Goal: Task Accomplishment & Management: Manage account settings

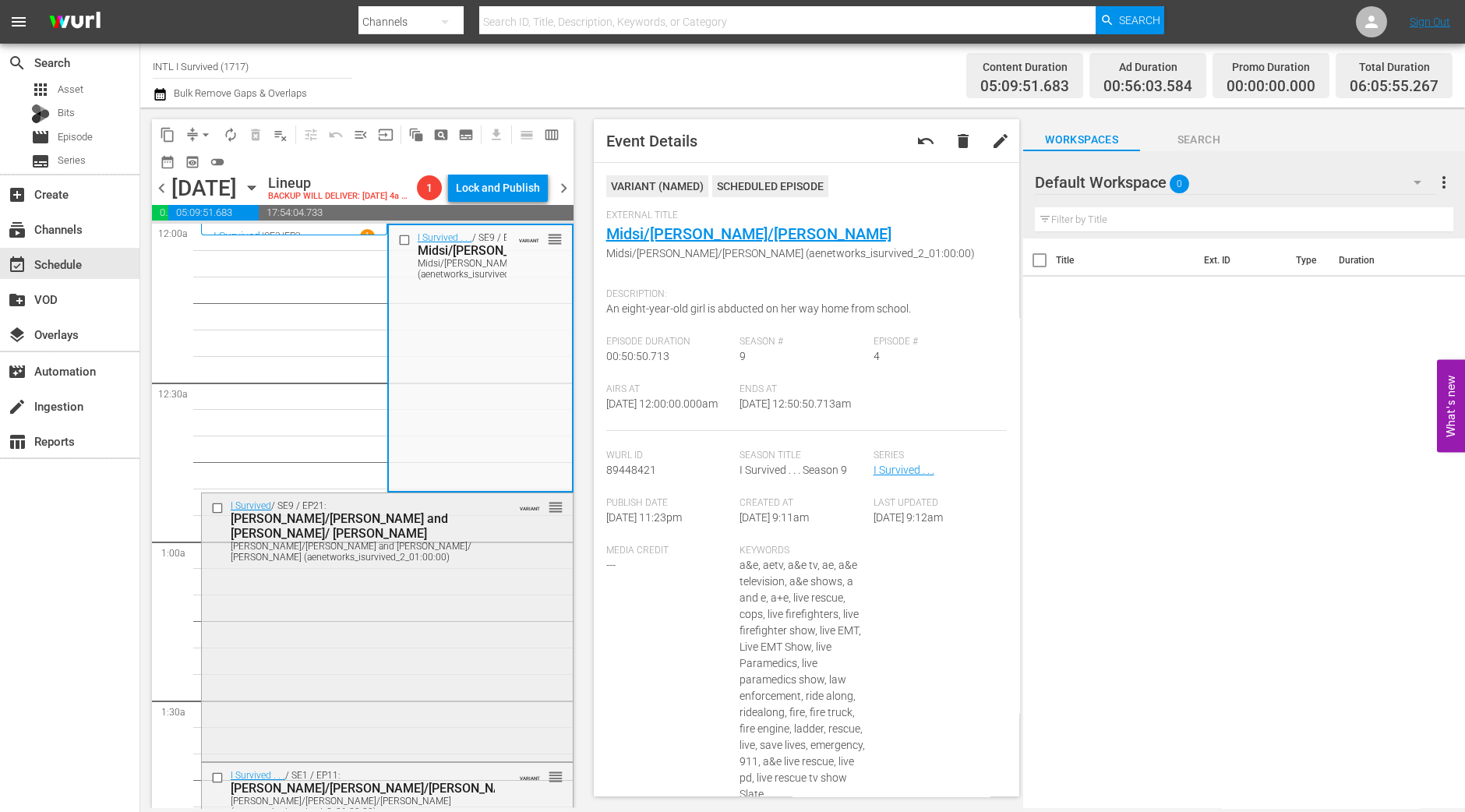
click at [429, 606] on div "I Survived / SE9 / EP21: Brent/Hanna and Miranda/ Karen Brent/Hanna and Miranda…" at bounding box center [388, 625] width 371 height 265
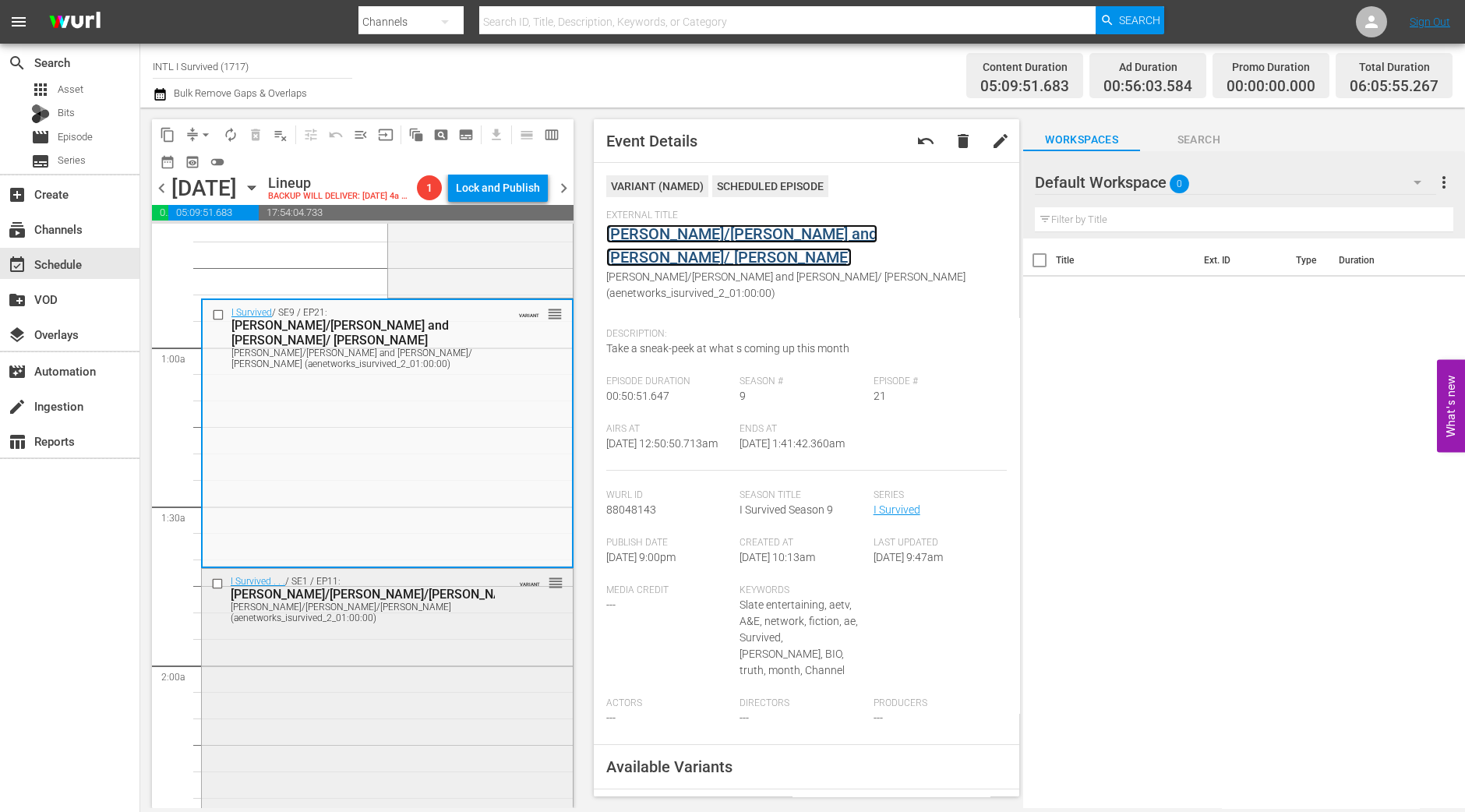
scroll to position [389, 0]
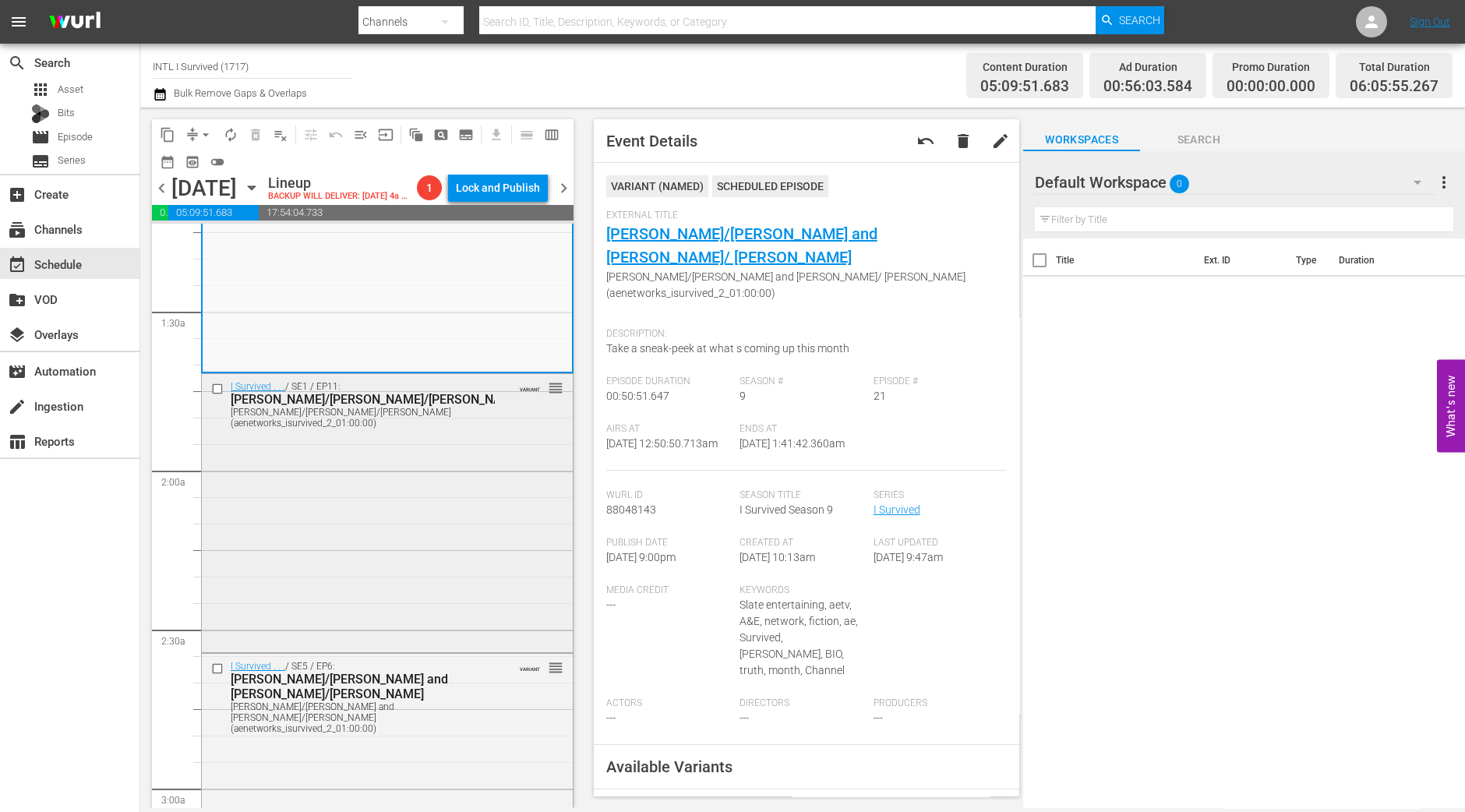
click at [308, 583] on div "I Survived . . . / SE1 / EP11: Jennifer/Sampson/Norina Jennifer/Sampson/Norina …" at bounding box center [388, 511] width 371 height 275
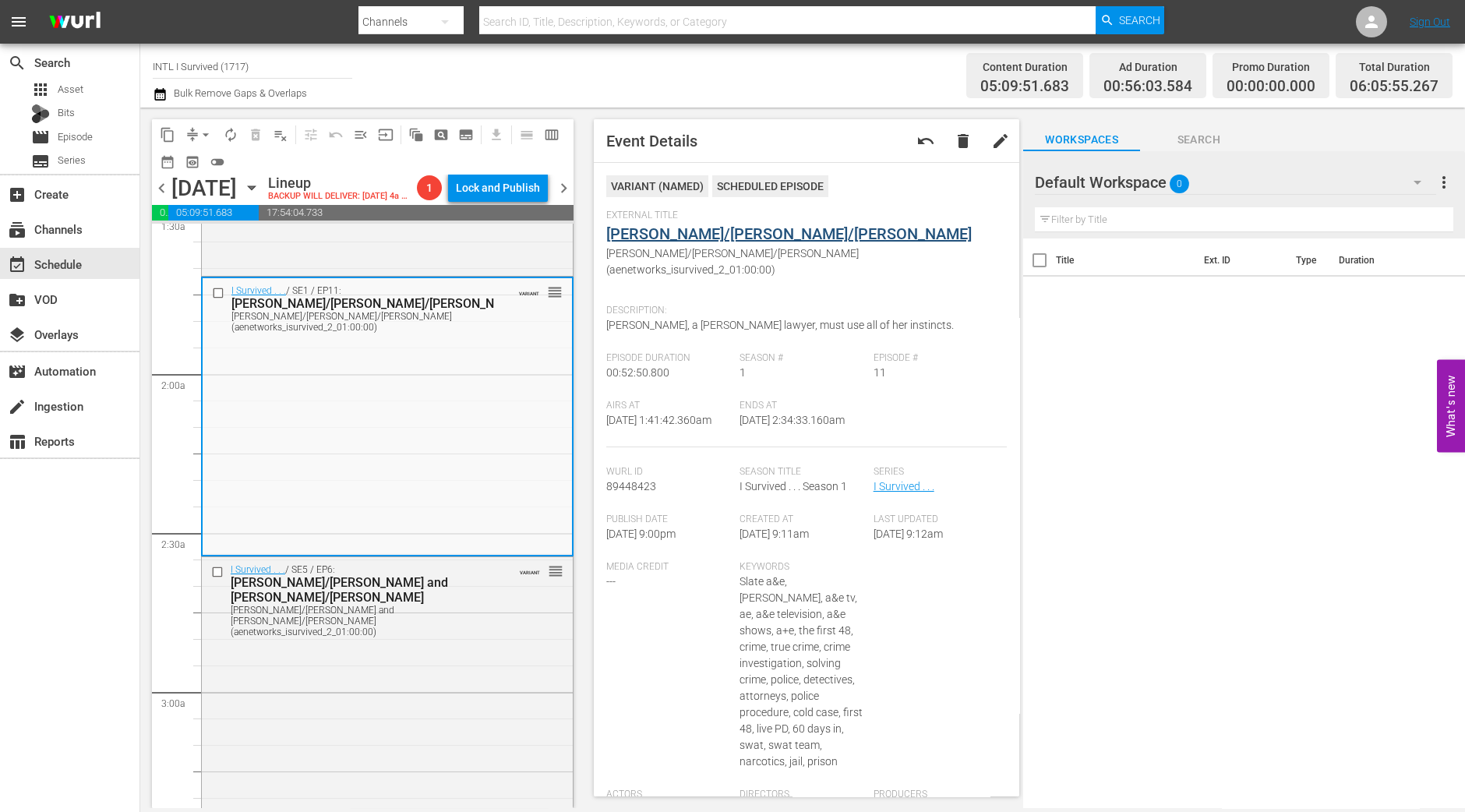
scroll to position [486, 0]
click at [409, 668] on div "I Survived . . . / SE5 / EP6: Sharon/Al and Linda/Misty Sharon/Al and Linda/Mis…" at bounding box center [388, 693] width 371 height 276
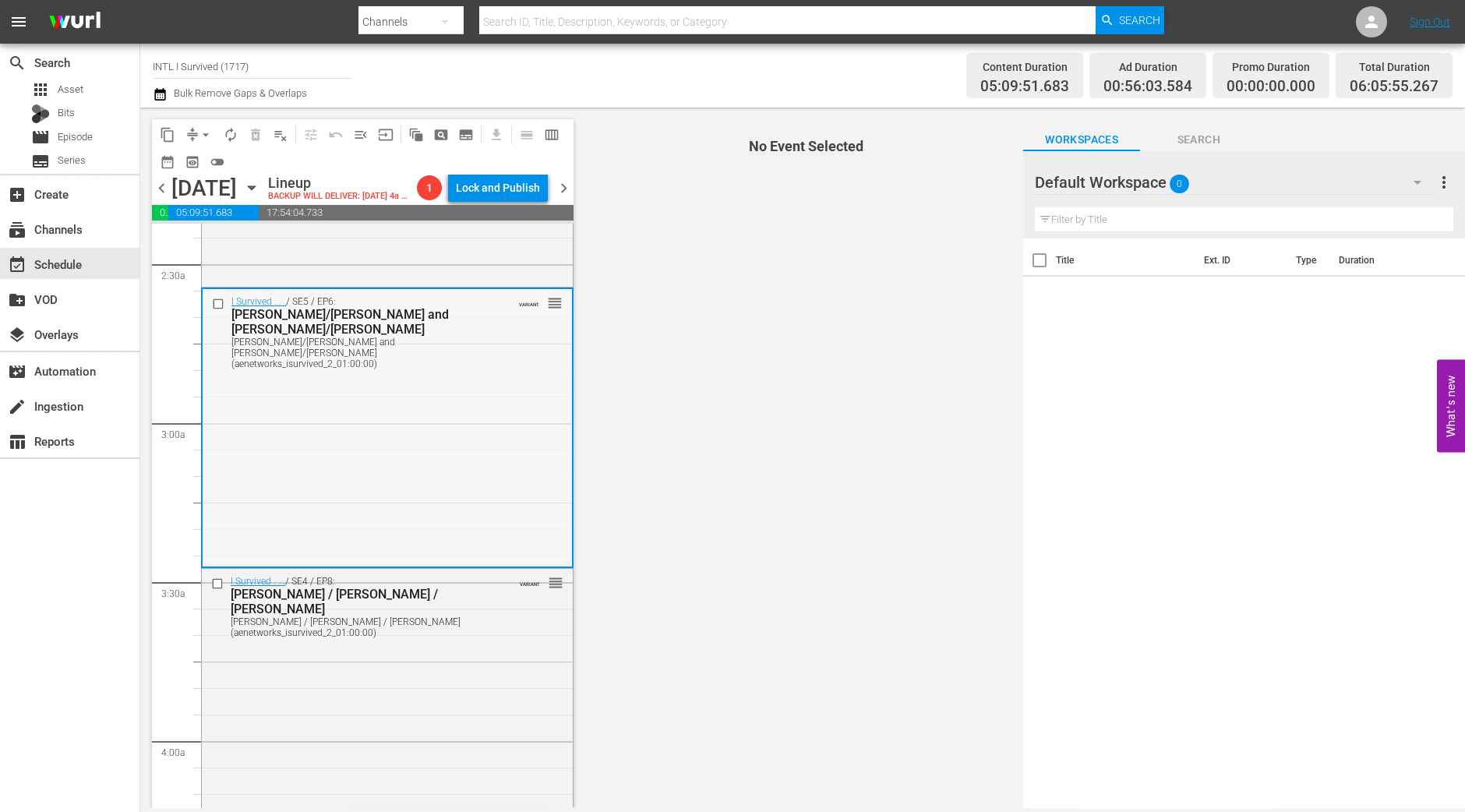
scroll to position [778, 0]
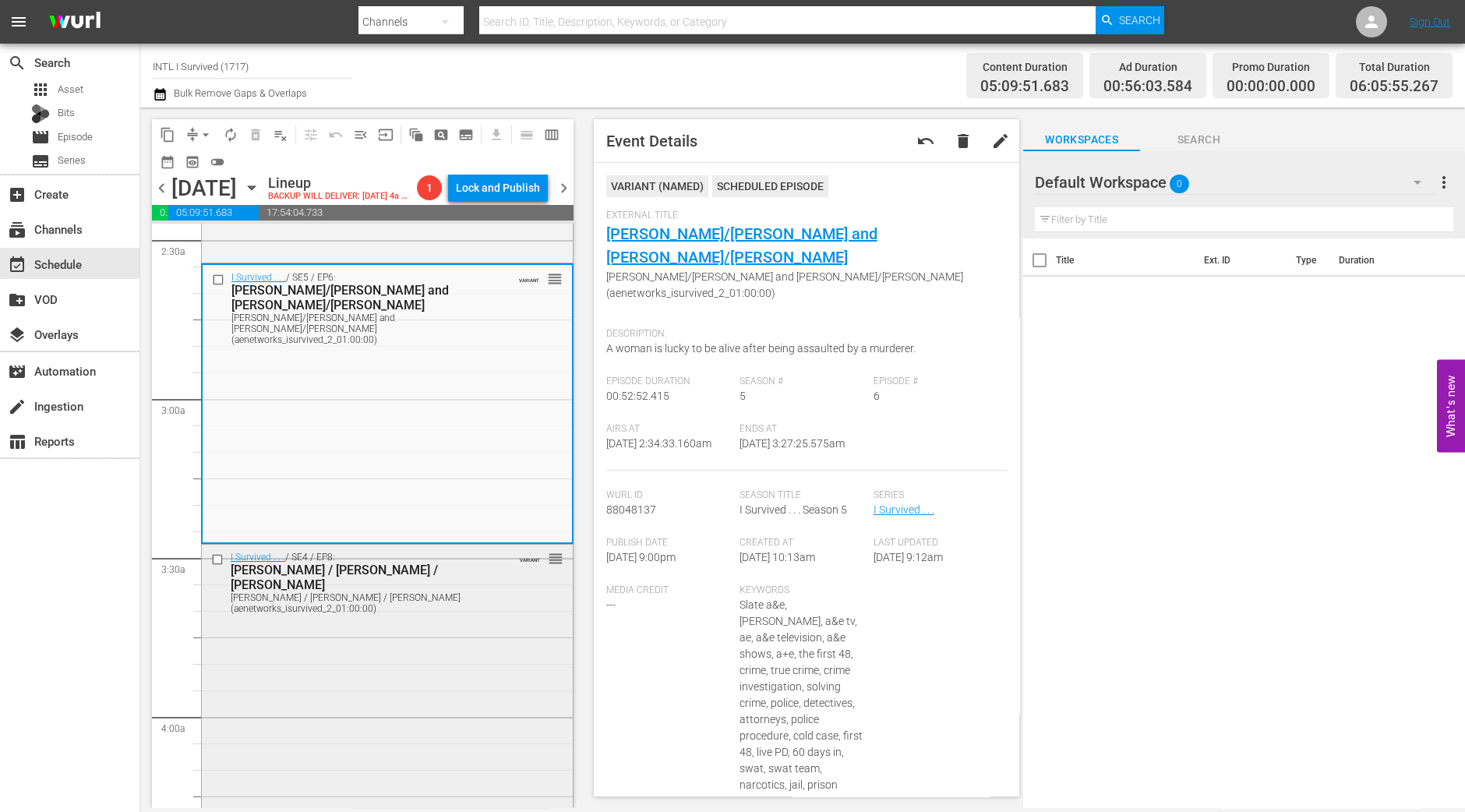
click at [438, 655] on div "I Survived . . . / SE4 / EP8: Christine / Mike / Chris Christine / Mike / Chris…" at bounding box center [388, 682] width 371 height 275
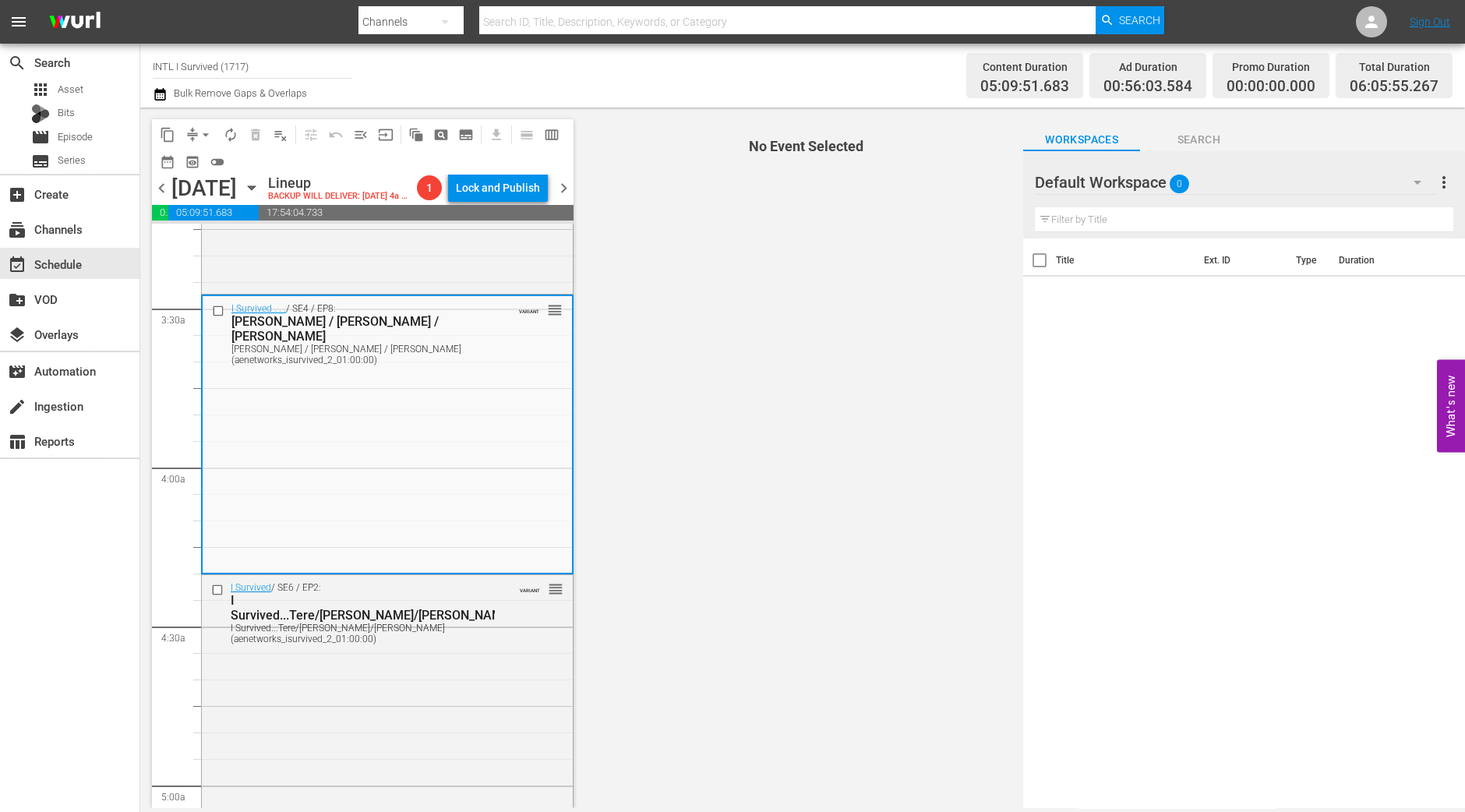
scroll to position [1071, 0]
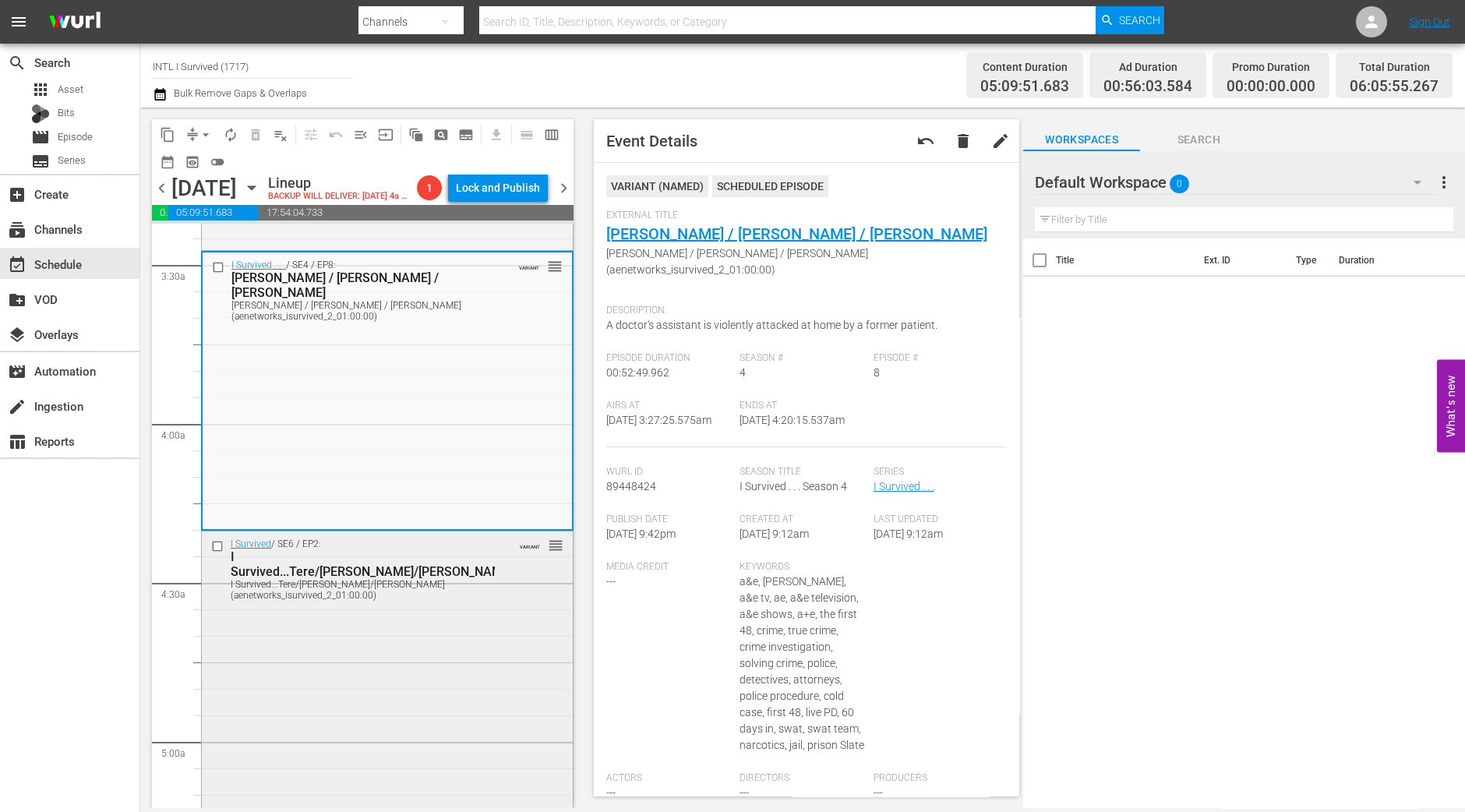
click at [383, 695] on div "I Survived / SE6 / EP2: I Survived...Tere/Christa/Brian I Survived...Tere/Chris…" at bounding box center [388, 668] width 371 height 275
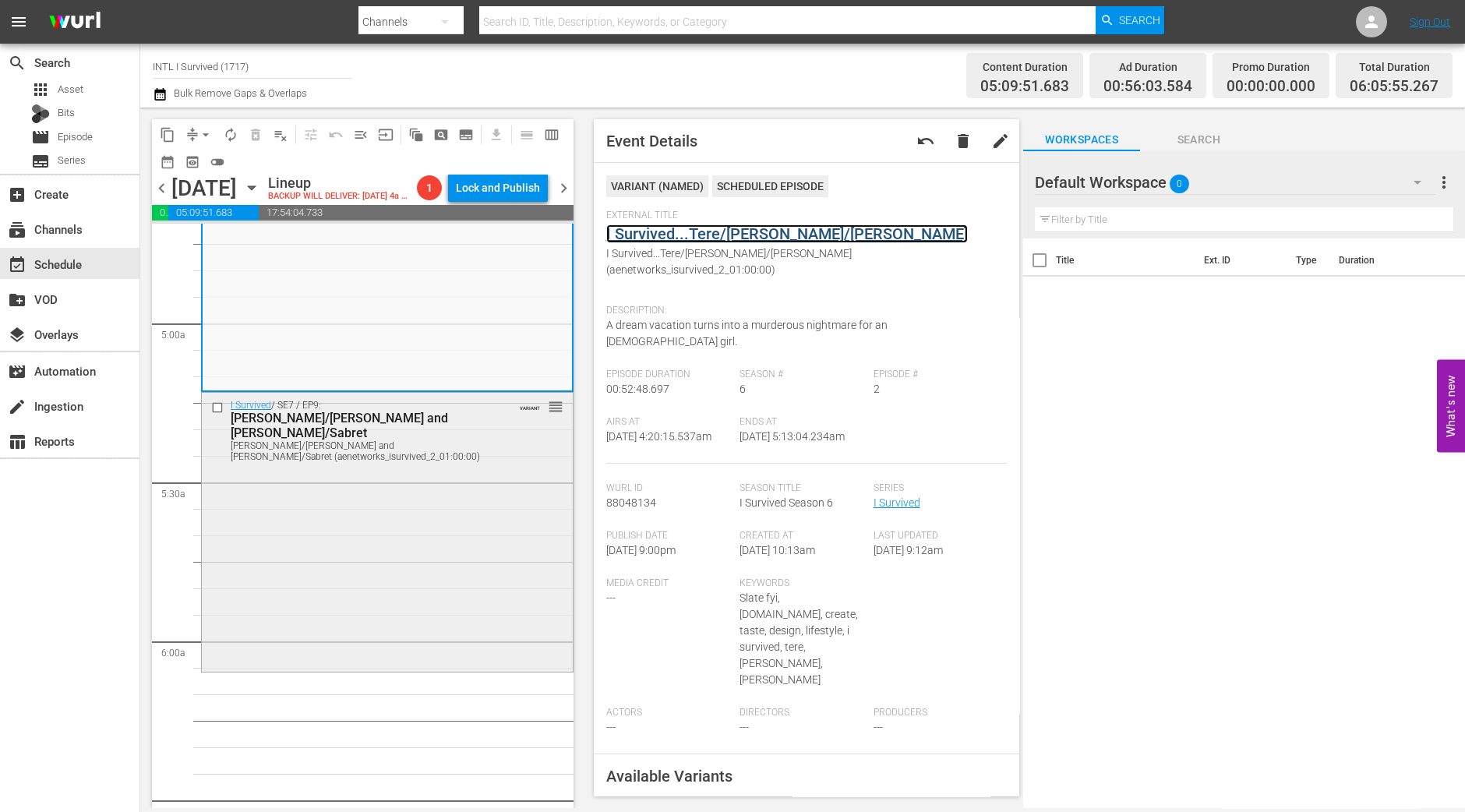
scroll to position [1557, 0]
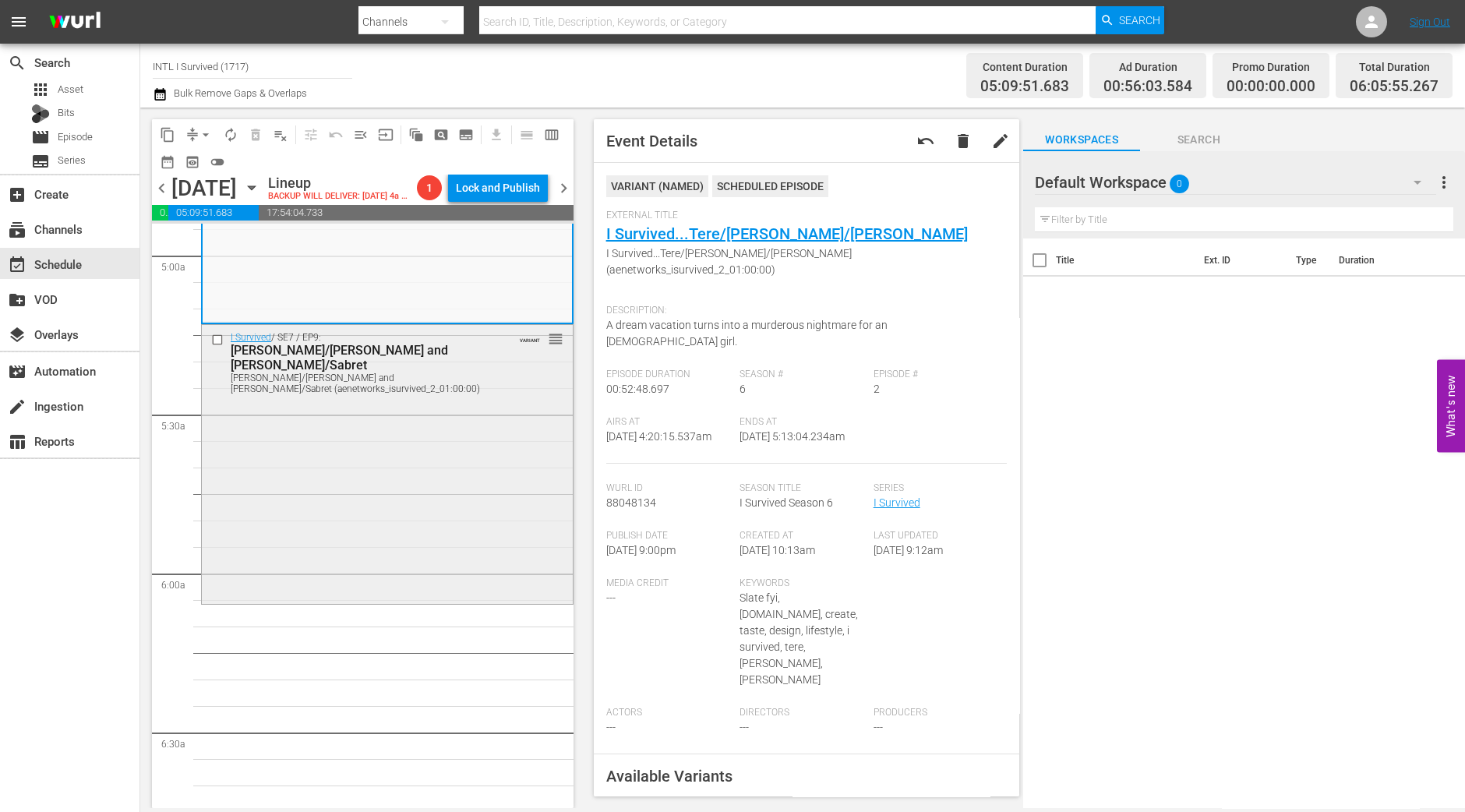
click at [429, 468] on div "I Survived / SE7 / EP9: Anita/Jim and Glen/Sabret Anita/Jim and Glen/Sabret (ae…" at bounding box center [388, 462] width 371 height 275
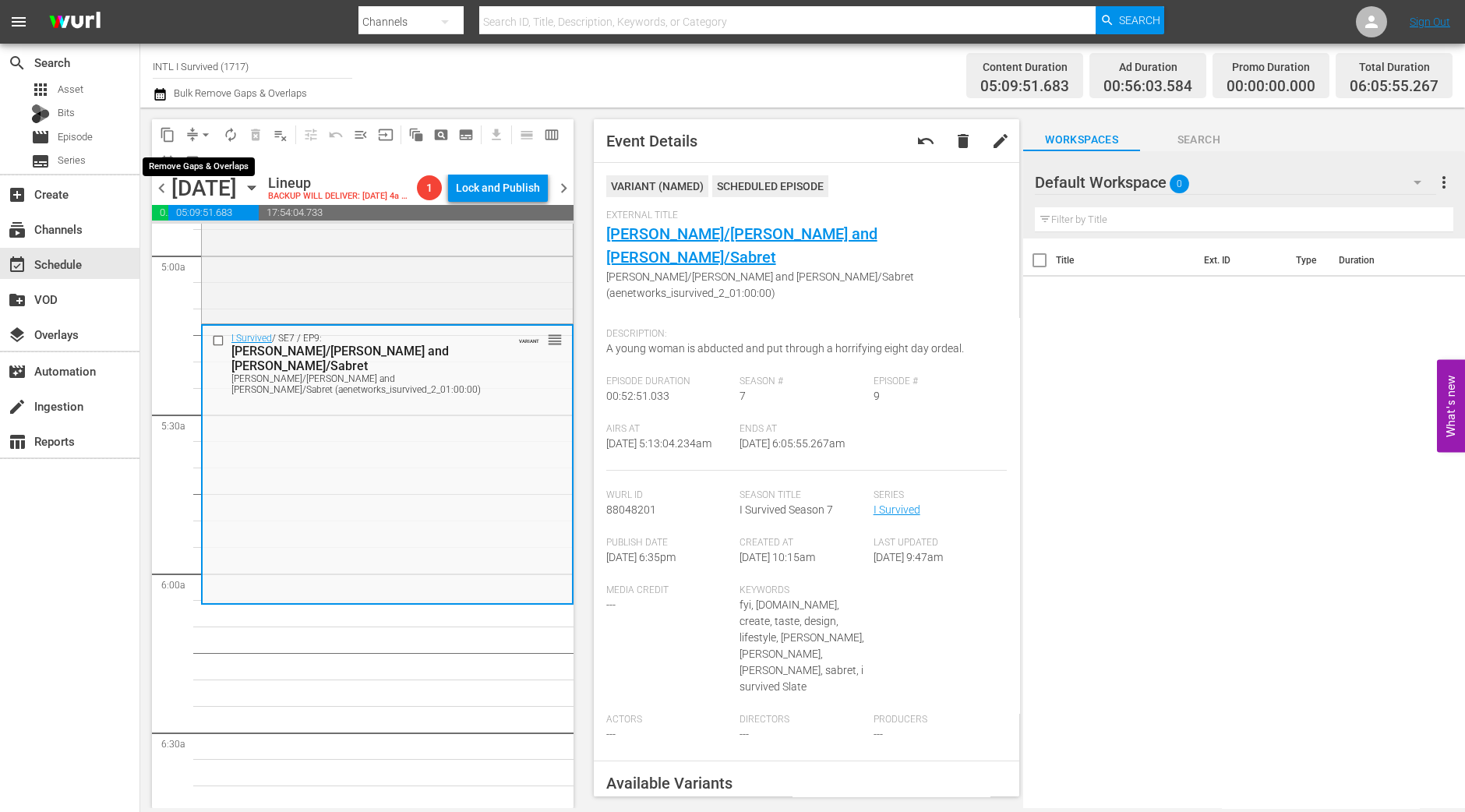
click at [198, 141] on span "arrow_drop_down" at bounding box center [205, 134] width 16 height 16
click at [201, 160] on li "Align to Midnight" at bounding box center [206, 166] width 164 height 26
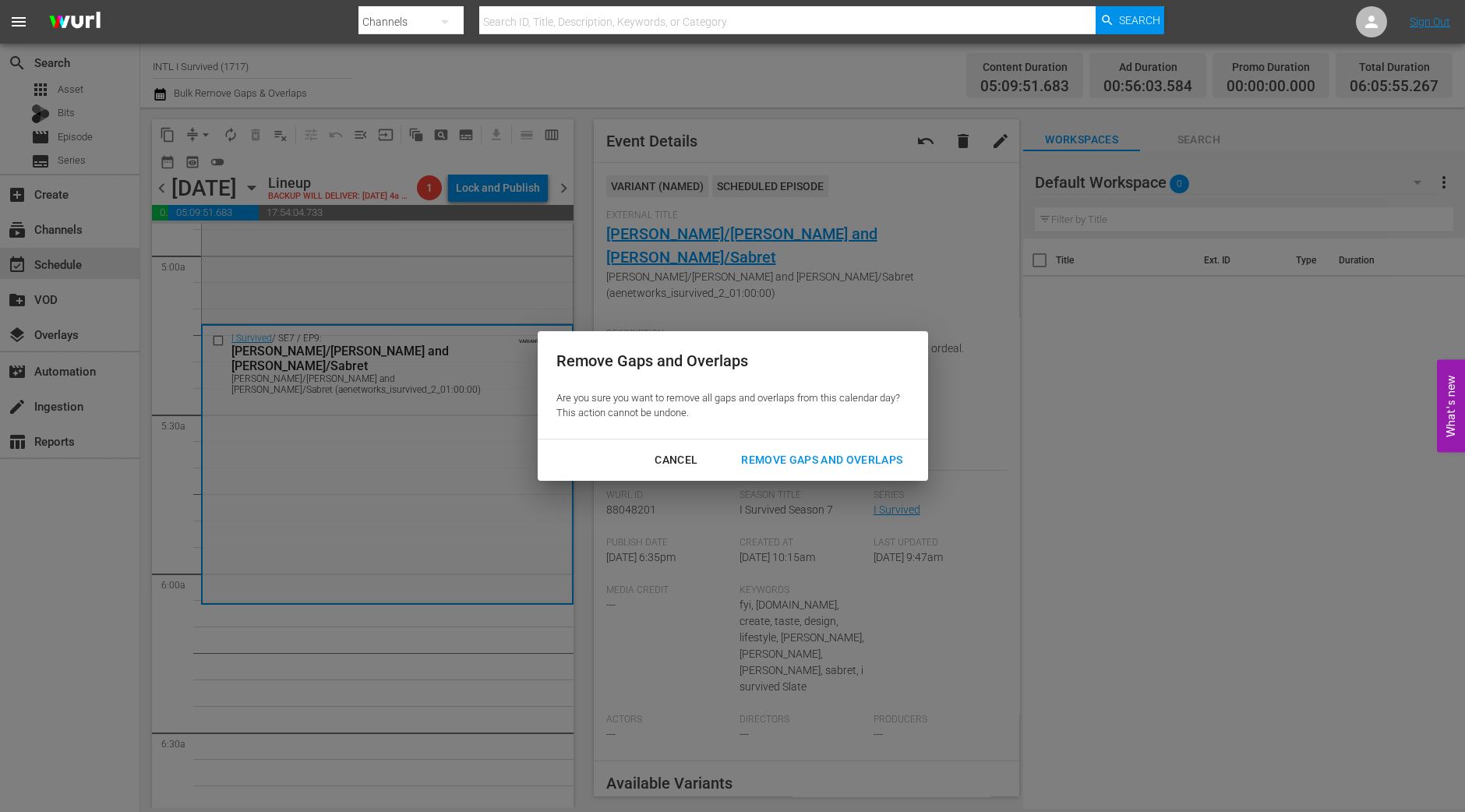
click at [831, 476] on div "Cancel Remove Gaps and Overlaps" at bounding box center [732, 459] width 390 height 41
click at [834, 460] on div "Remove Gaps and Overlaps" at bounding box center [822, 459] width 187 height 19
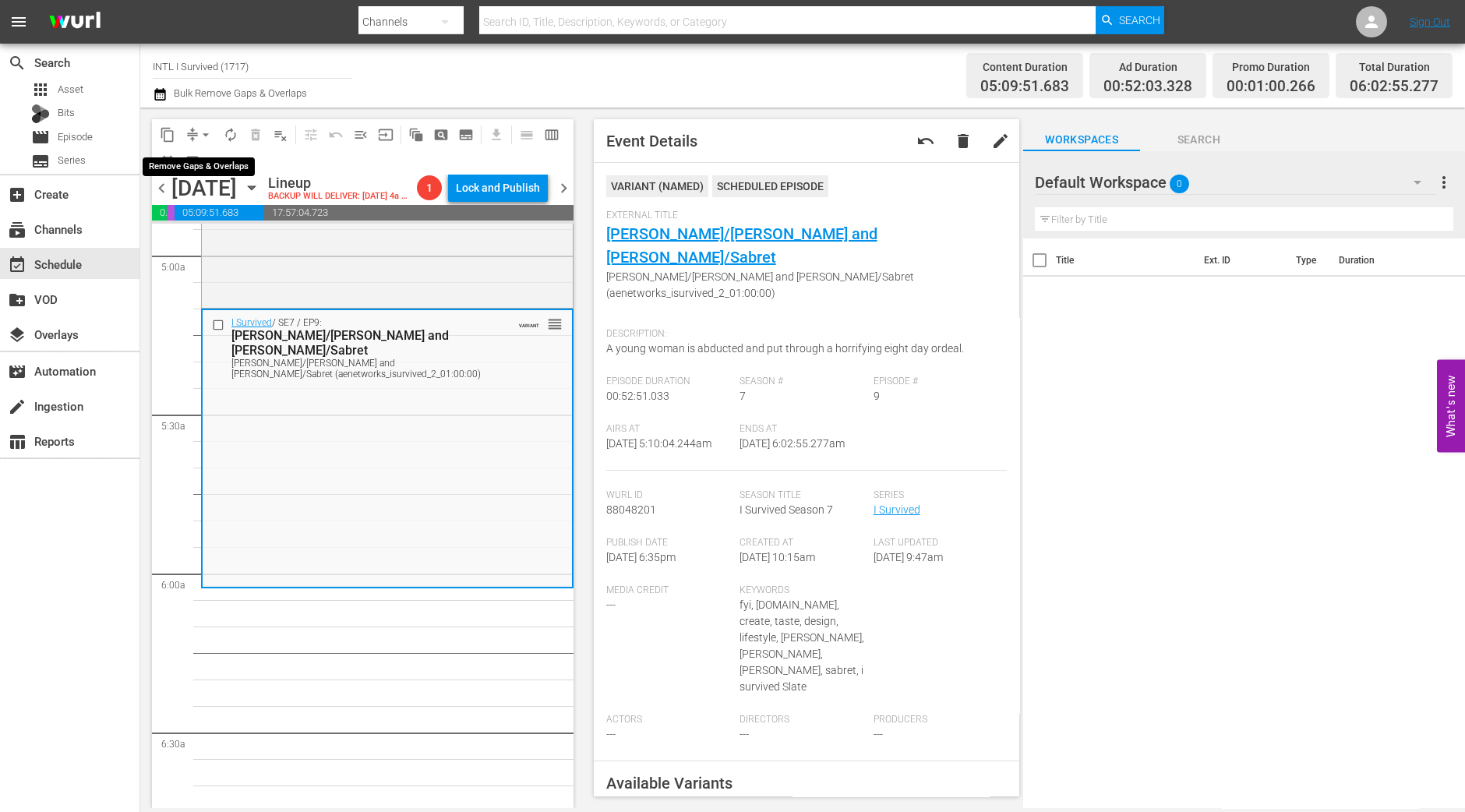
click at [207, 134] on span "arrow_drop_down" at bounding box center [205, 134] width 16 height 16
click at [189, 176] on li "Align to Midnight" at bounding box center [206, 166] width 164 height 26
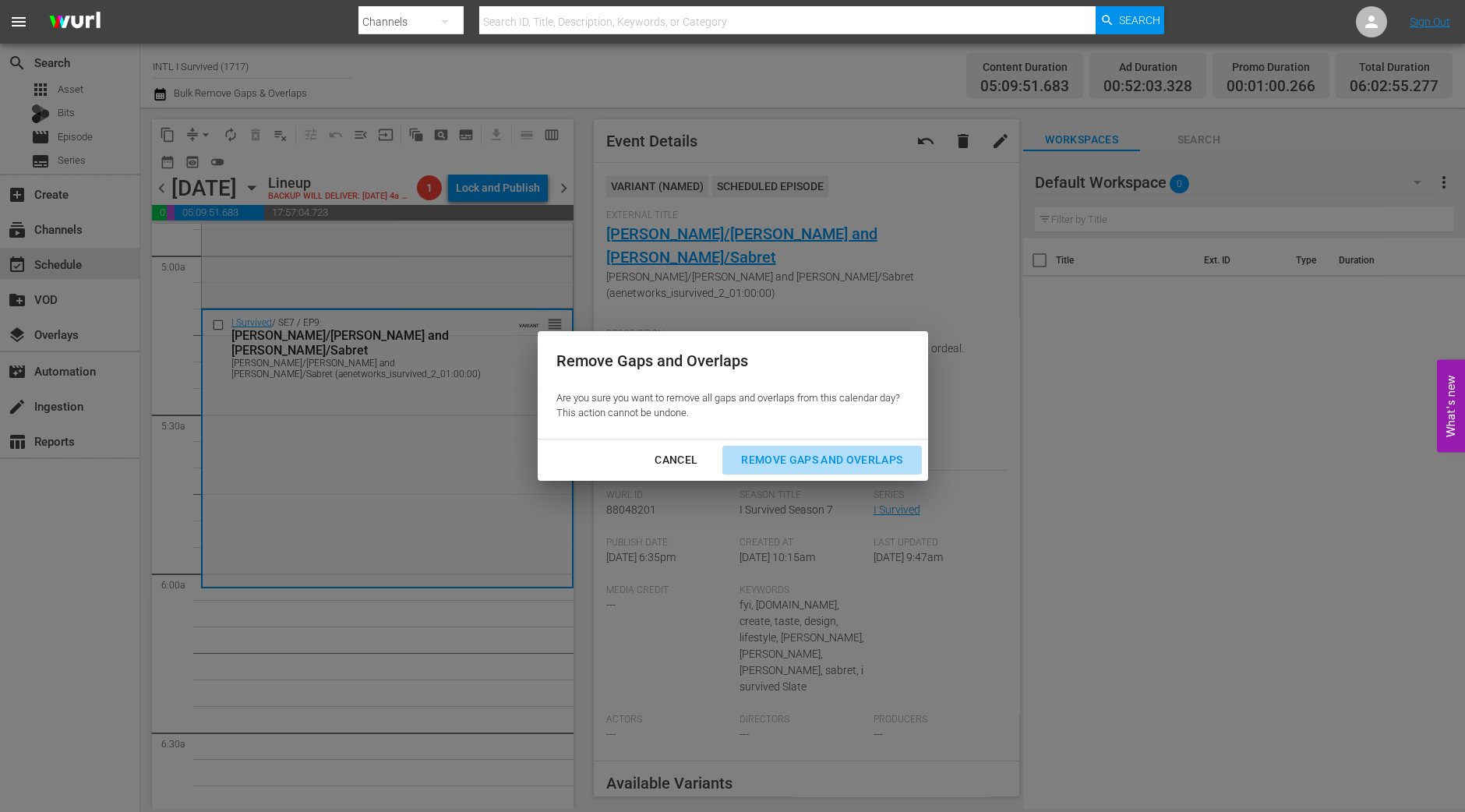
click at [803, 470] on button "Remove Gaps and Overlaps" at bounding box center [821, 460] width 198 height 29
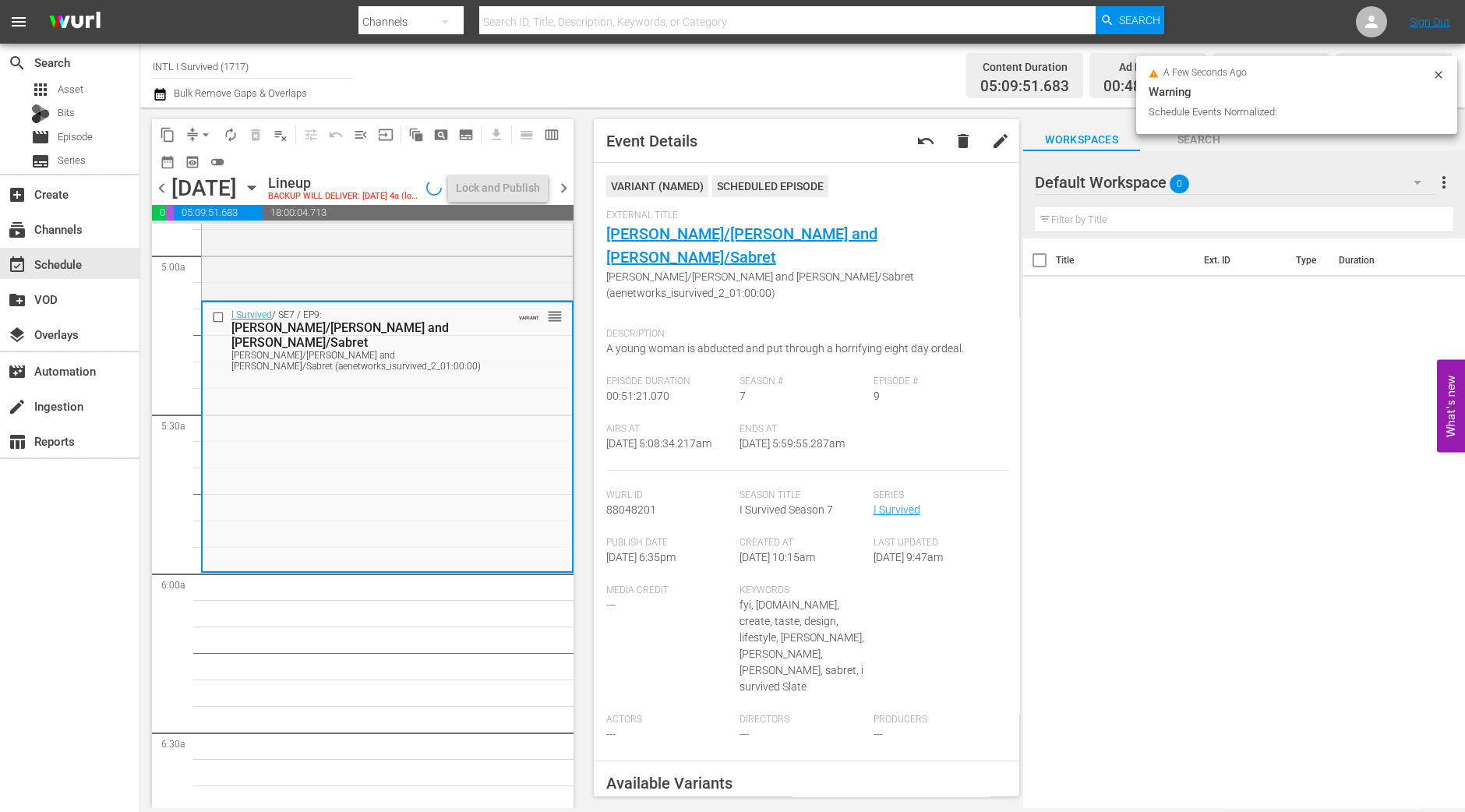
scroll to position [1585, 0]
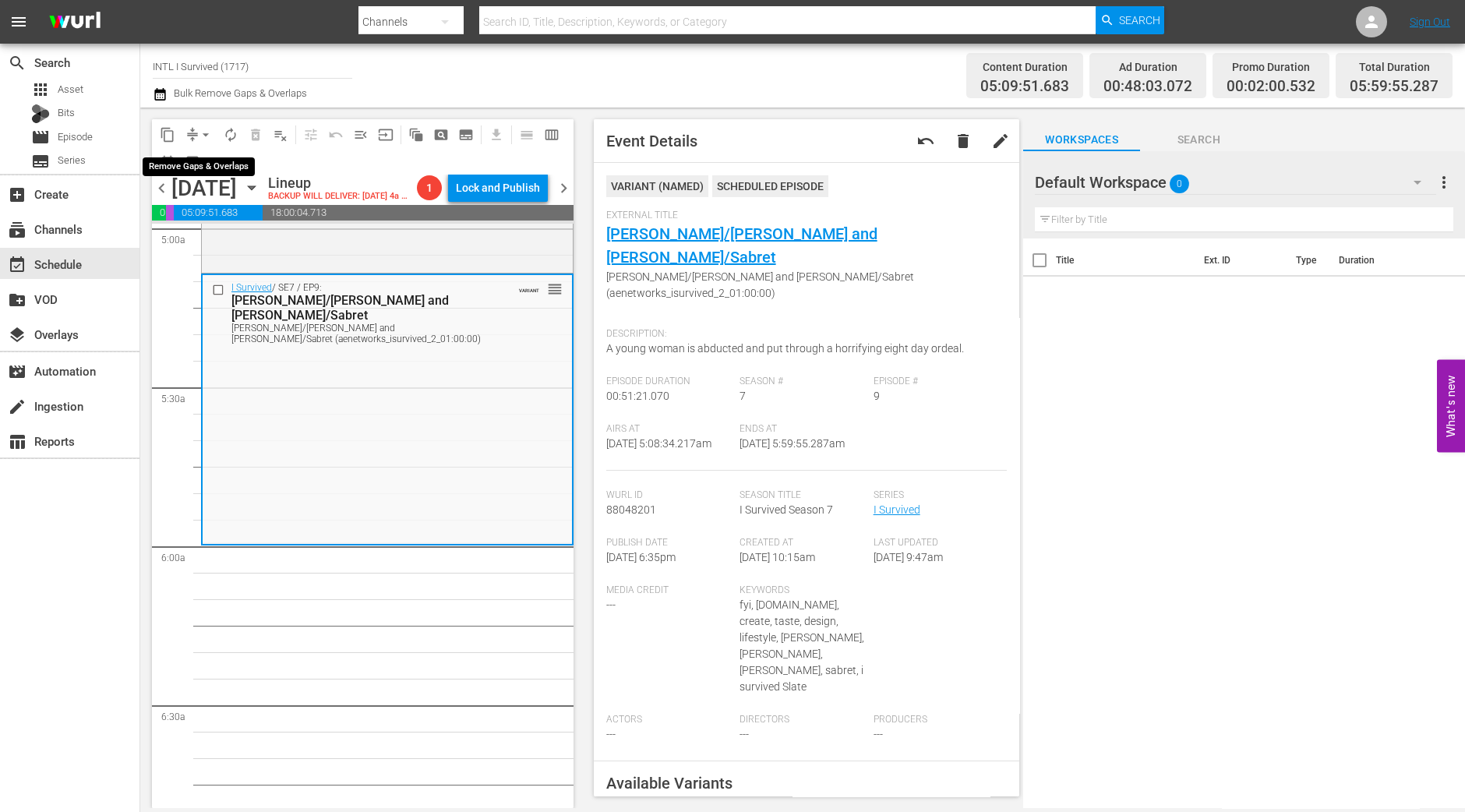
click at [202, 130] on span "arrow_drop_down" at bounding box center [205, 134] width 16 height 16
click at [197, 156] on li "Align to Midnight" at bounding box center [206, 166] width 164 height 26
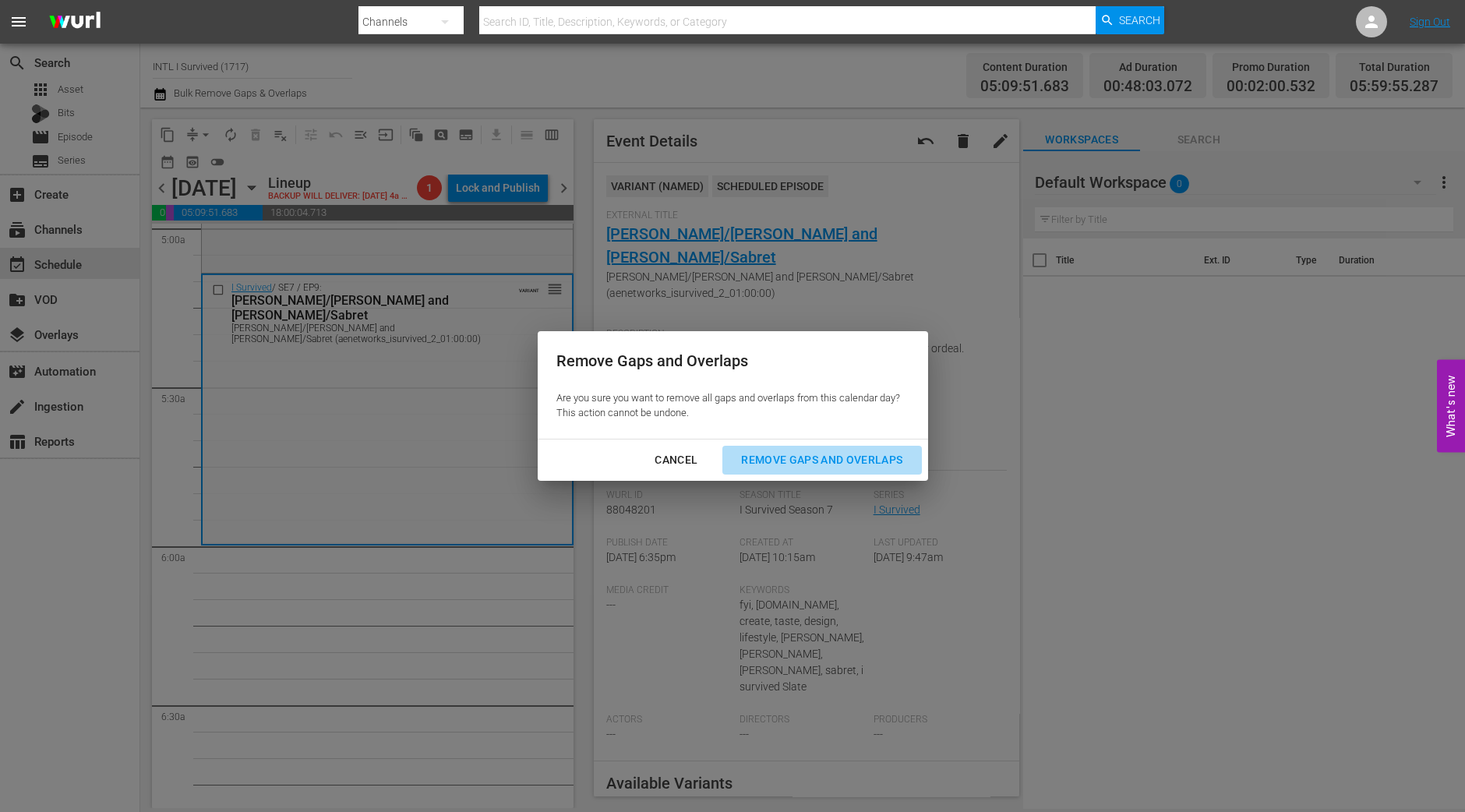
click at [827, 445] on button "Remove Gaps and Overlaps" at bounding box center [821, 460] width 198 height 29
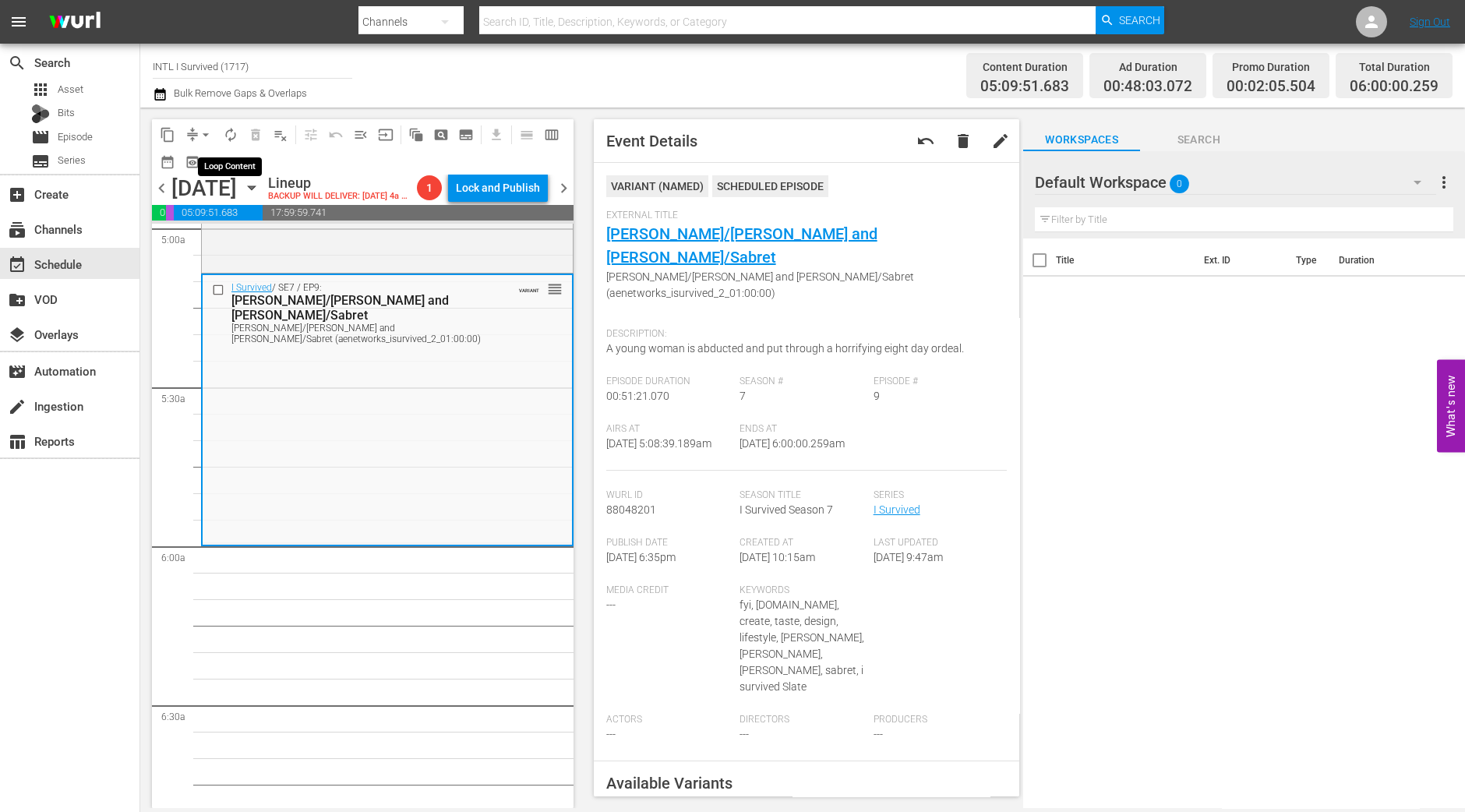
click at [226, 129] on span "autorenew_outlined" at bounding box center [230, 134] width 16 height 16
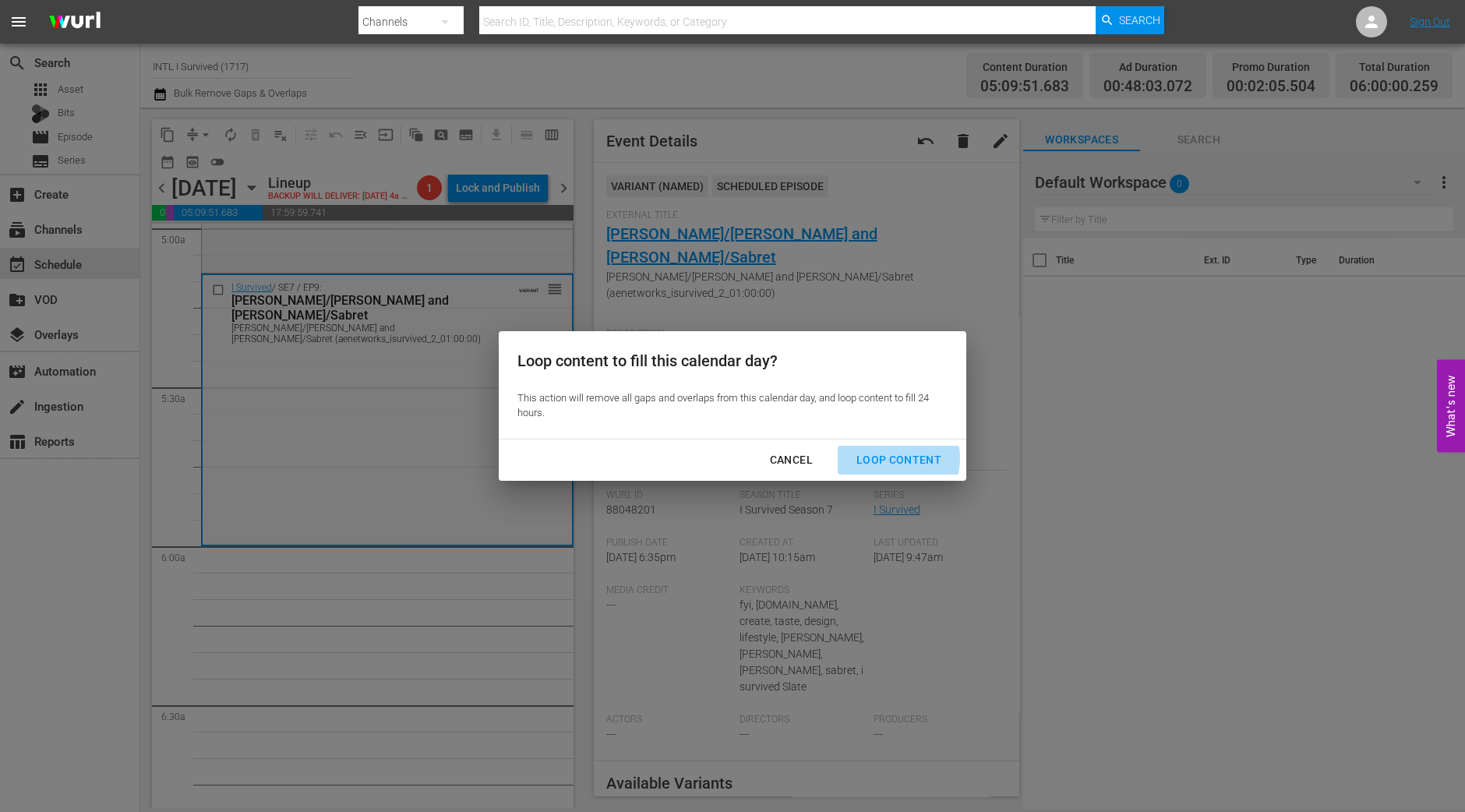
click at [888, 458] on div "Loop Content" at bounding box center [899, 459] width 110 height 19
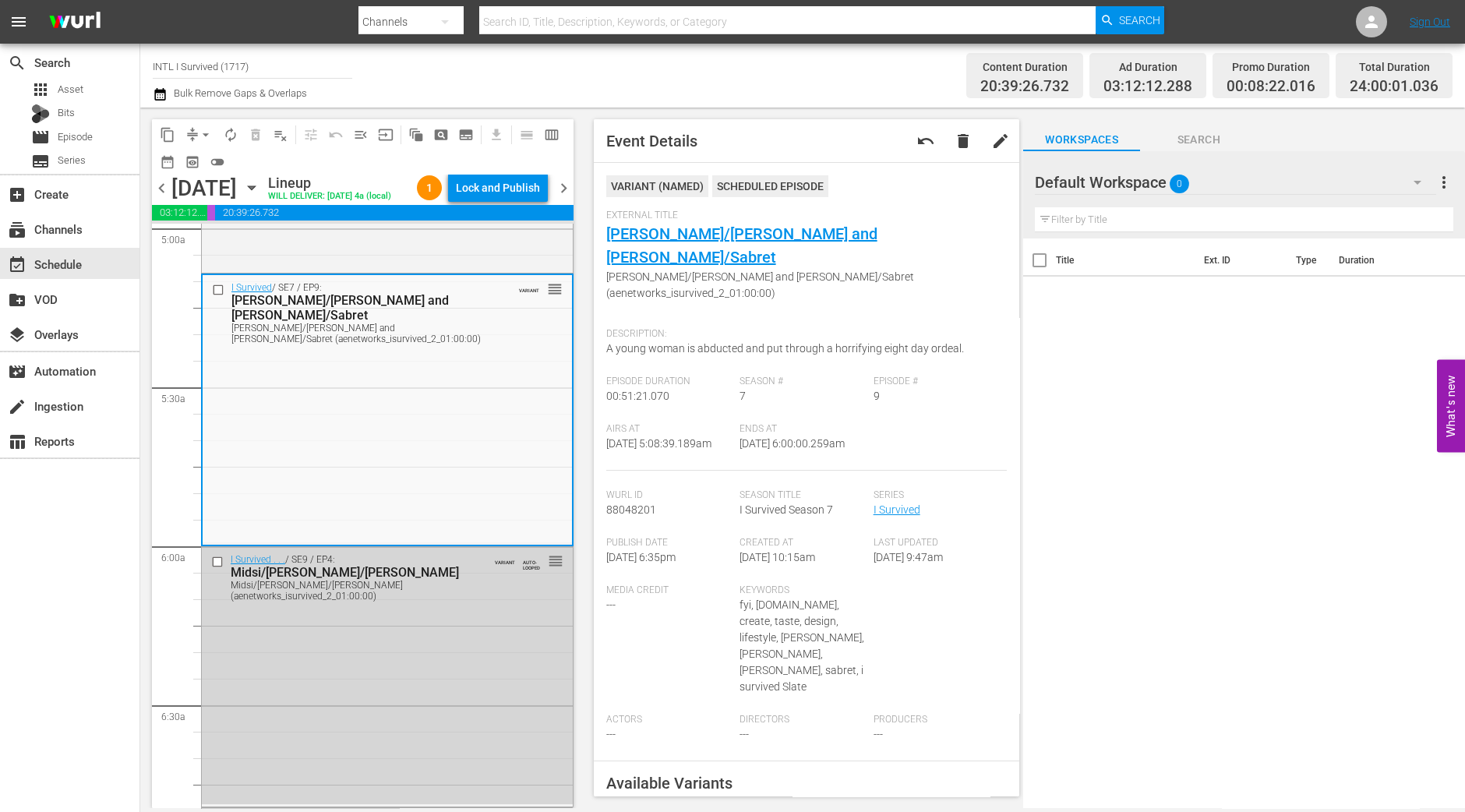
click at [520, 188] on div "Lock and Publish" at bounding box center [497, 187] width 84 height 28
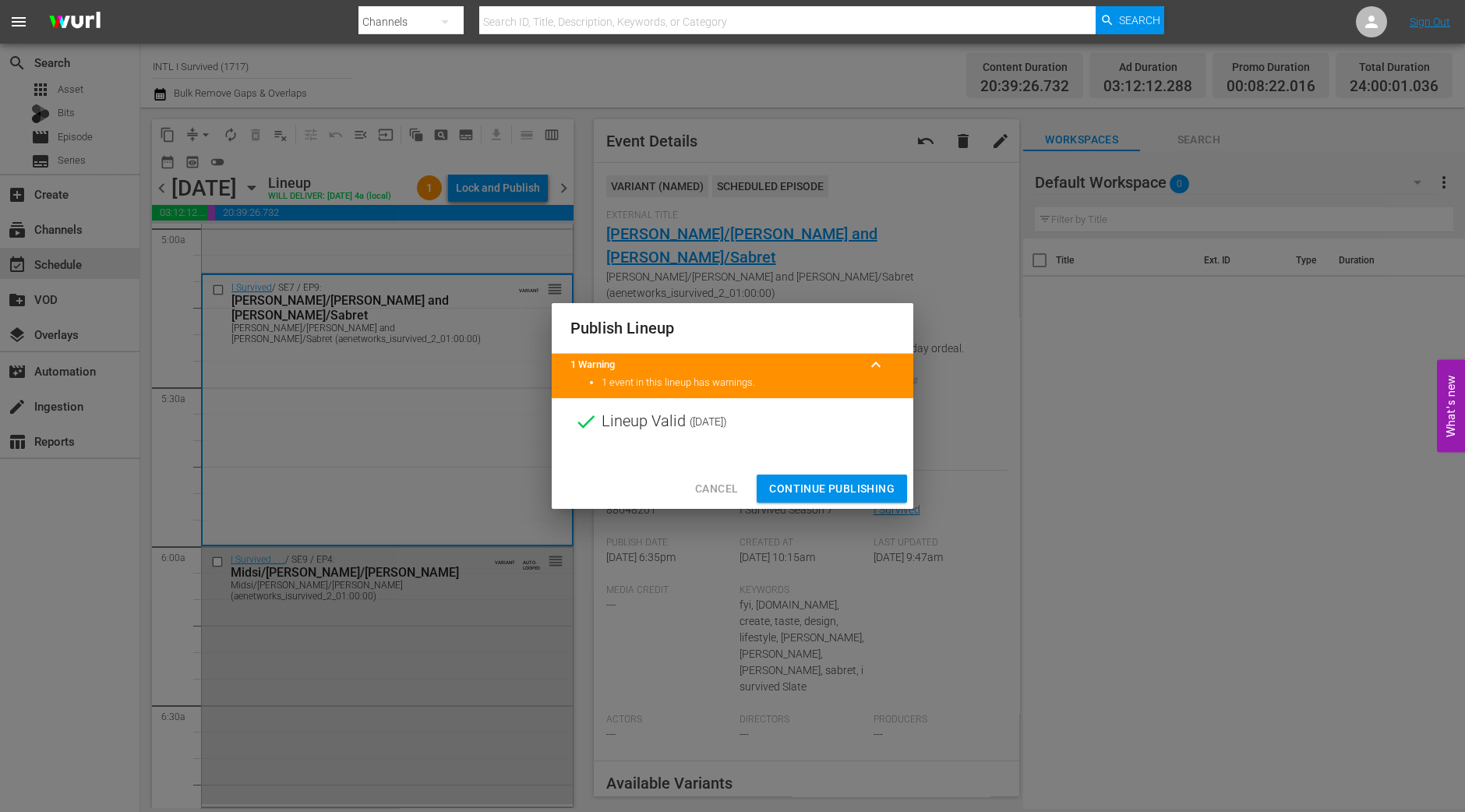
click at [856, 470] on div "Cancel Continue Publishing" at bounding box center [732, 488] width 361 height 41
click at [839, 486] on span "Continue Publishing" at bounding box center [831, 488] width 125 height 19
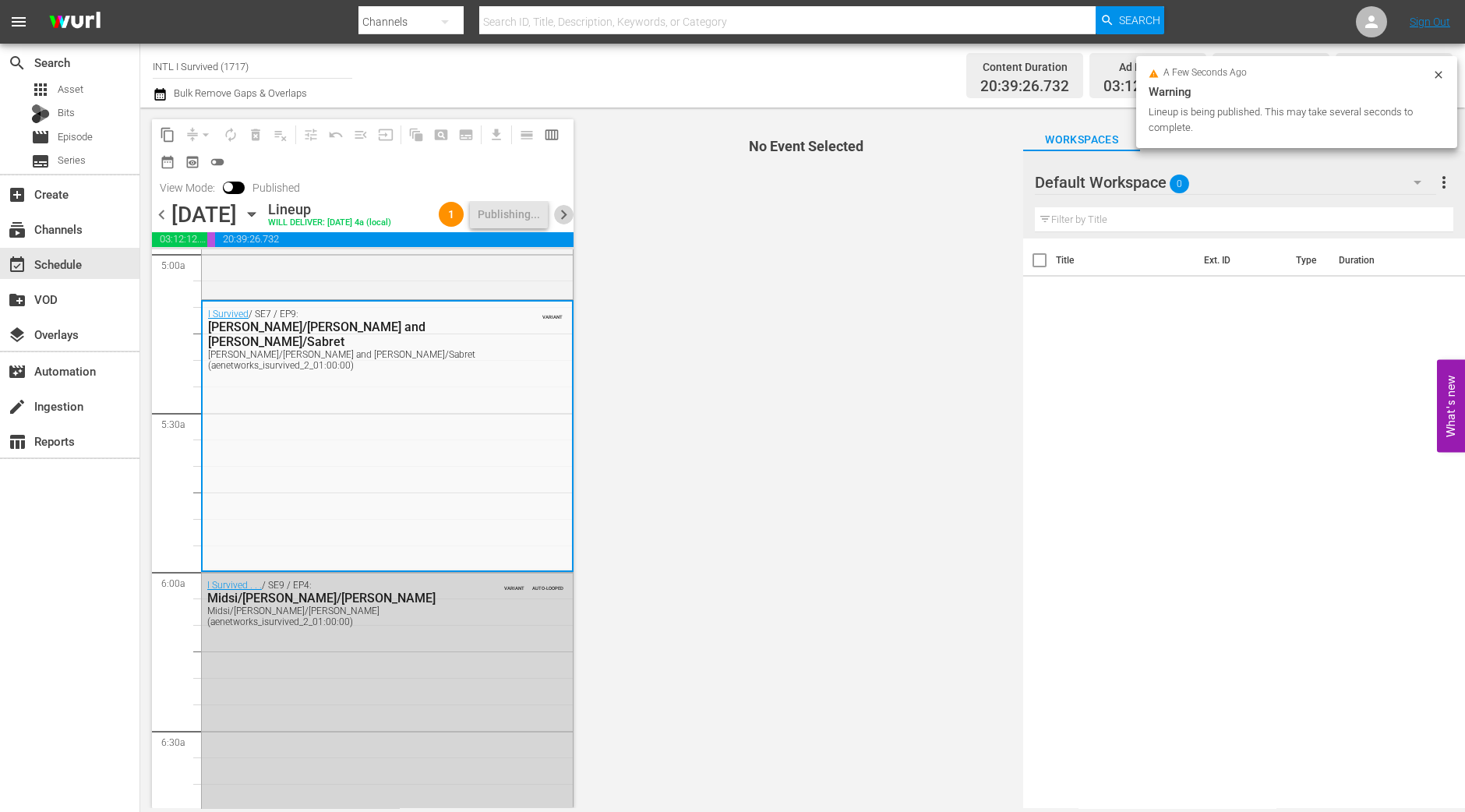
click at [569, 224] on span "chevron_right" at bounding box center [563, 214] width 19 height 19
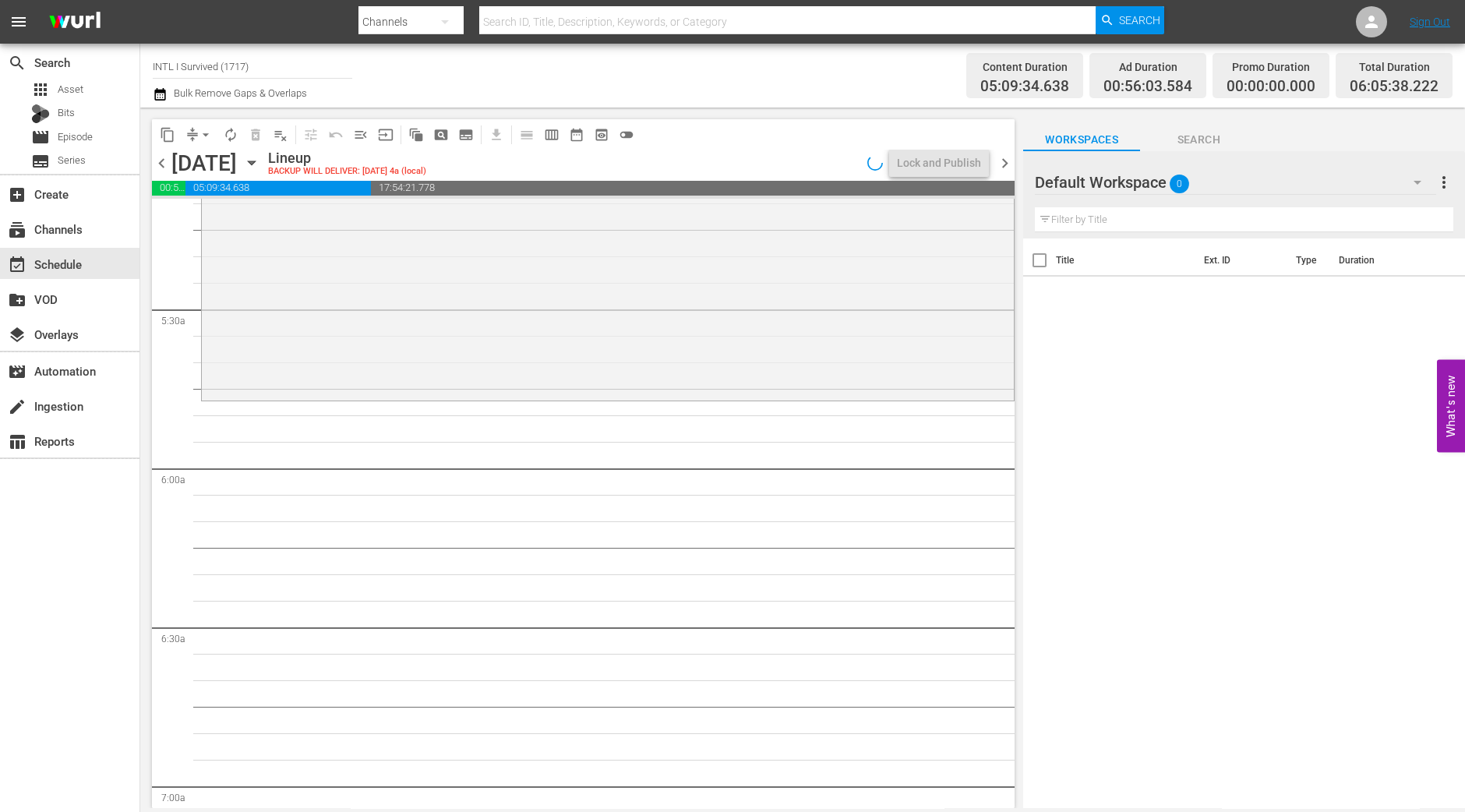
scroll to position [1611, 0]
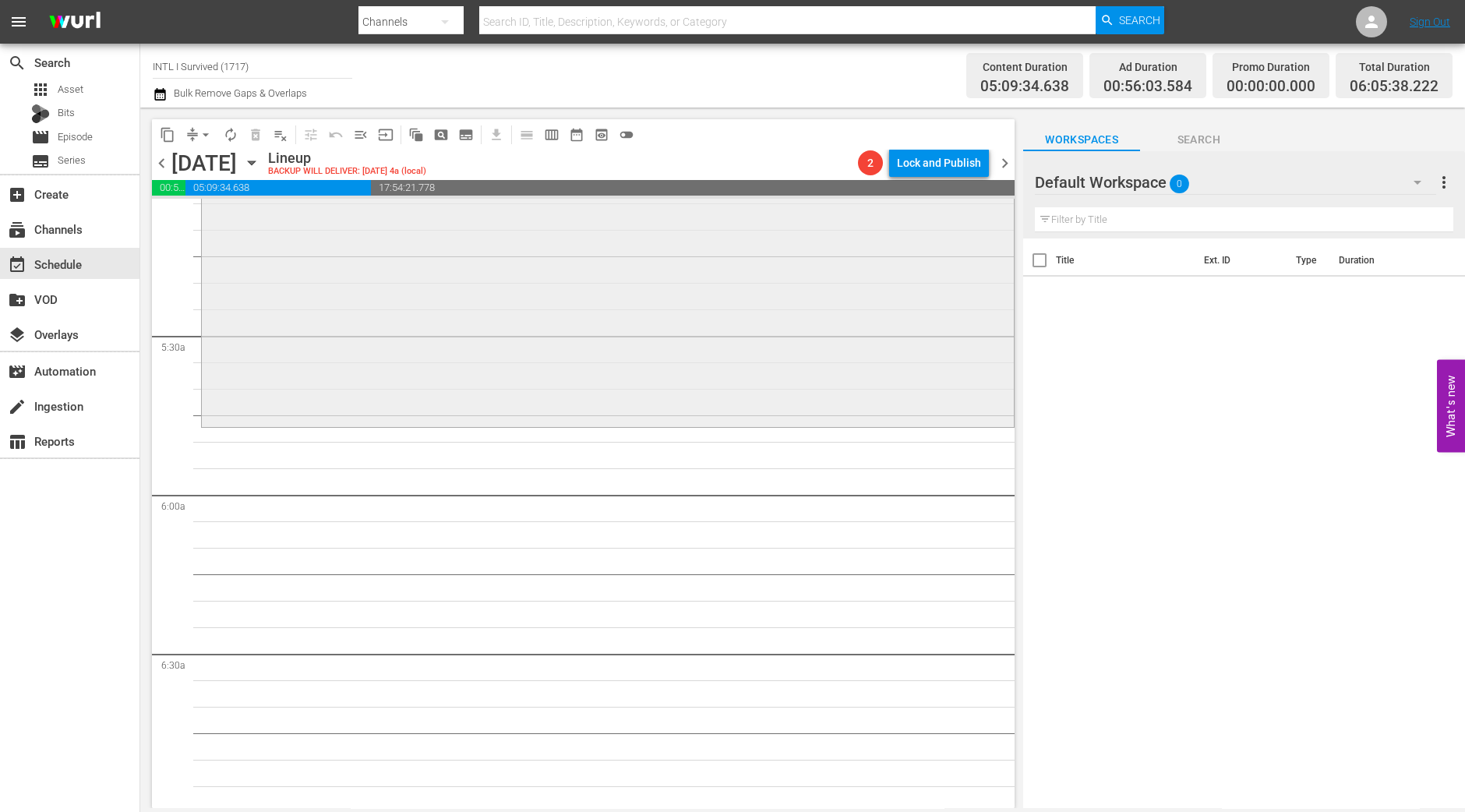
click at [308, 277] on div "I Survived / SE8 / EP1: Jessica/Jeff and Mark/Kerri Jessica/Jeff and Mark/Kerri…" at bounding box center [608, 286] width 812 height 275
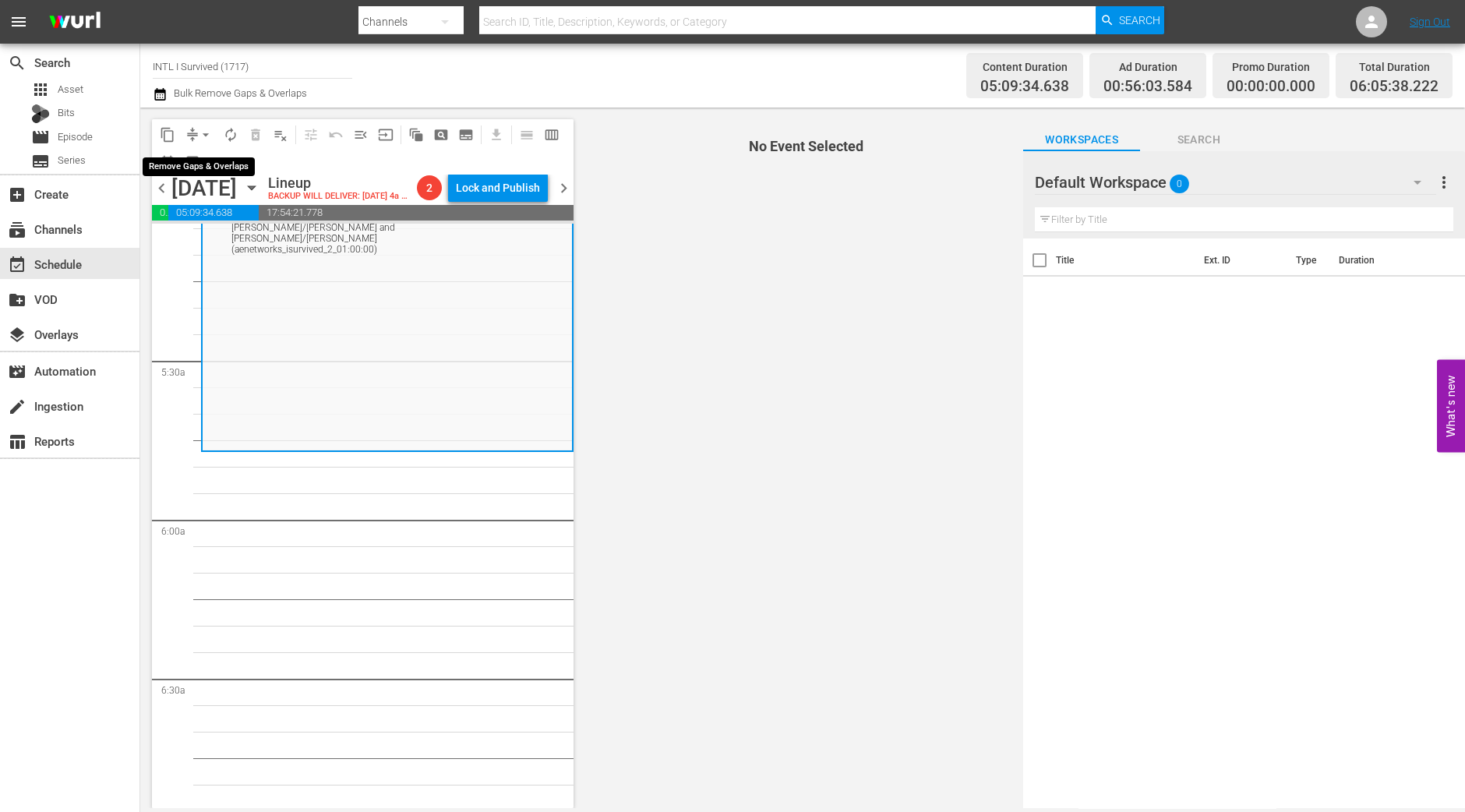
click at [207, 134] on span "arrow_drop_down" at bounding box center [205, 134] width 16 height 16
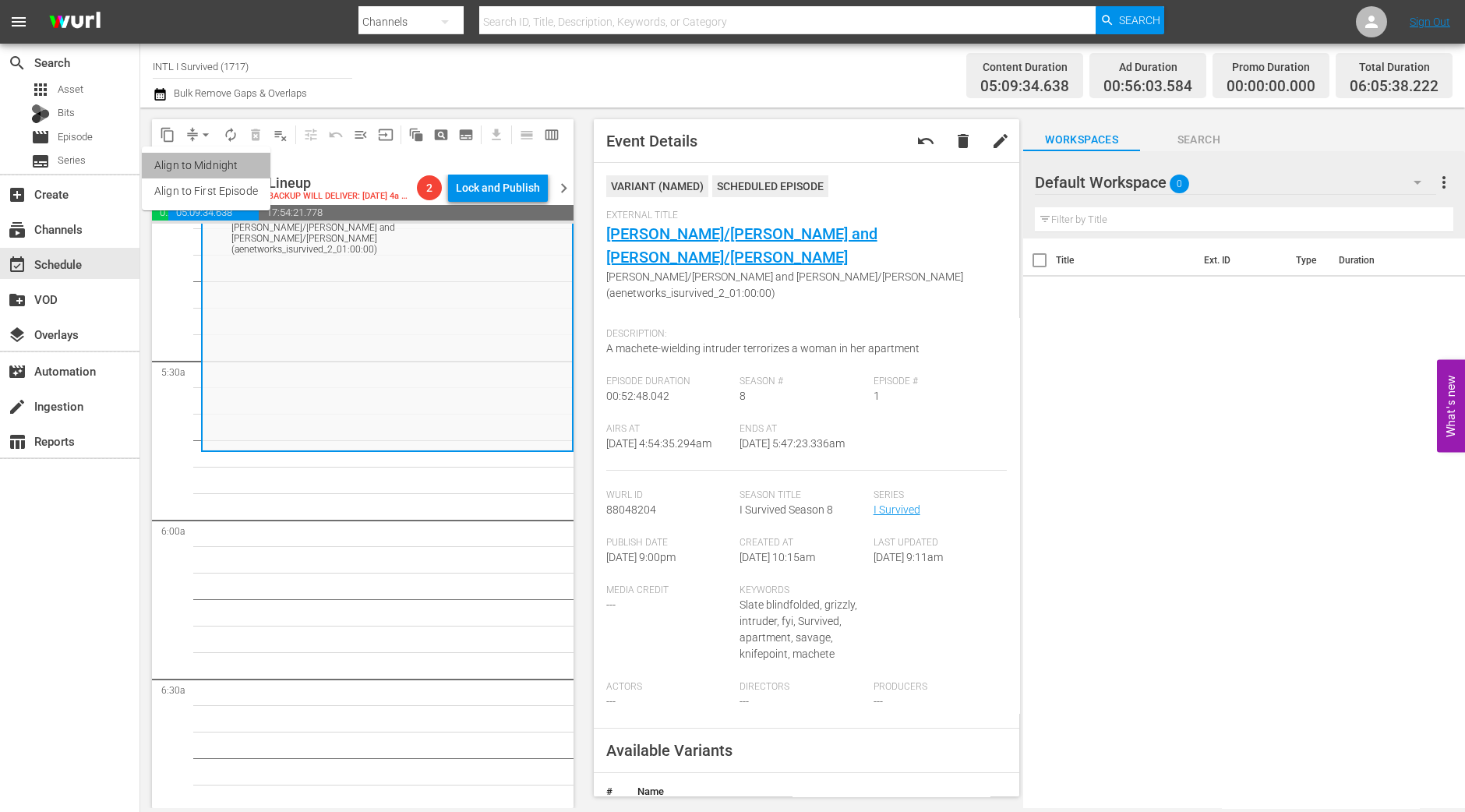
click at [224, 166] on li "Align to Midnight" at bounding box center [206, 166] width 129 height 26
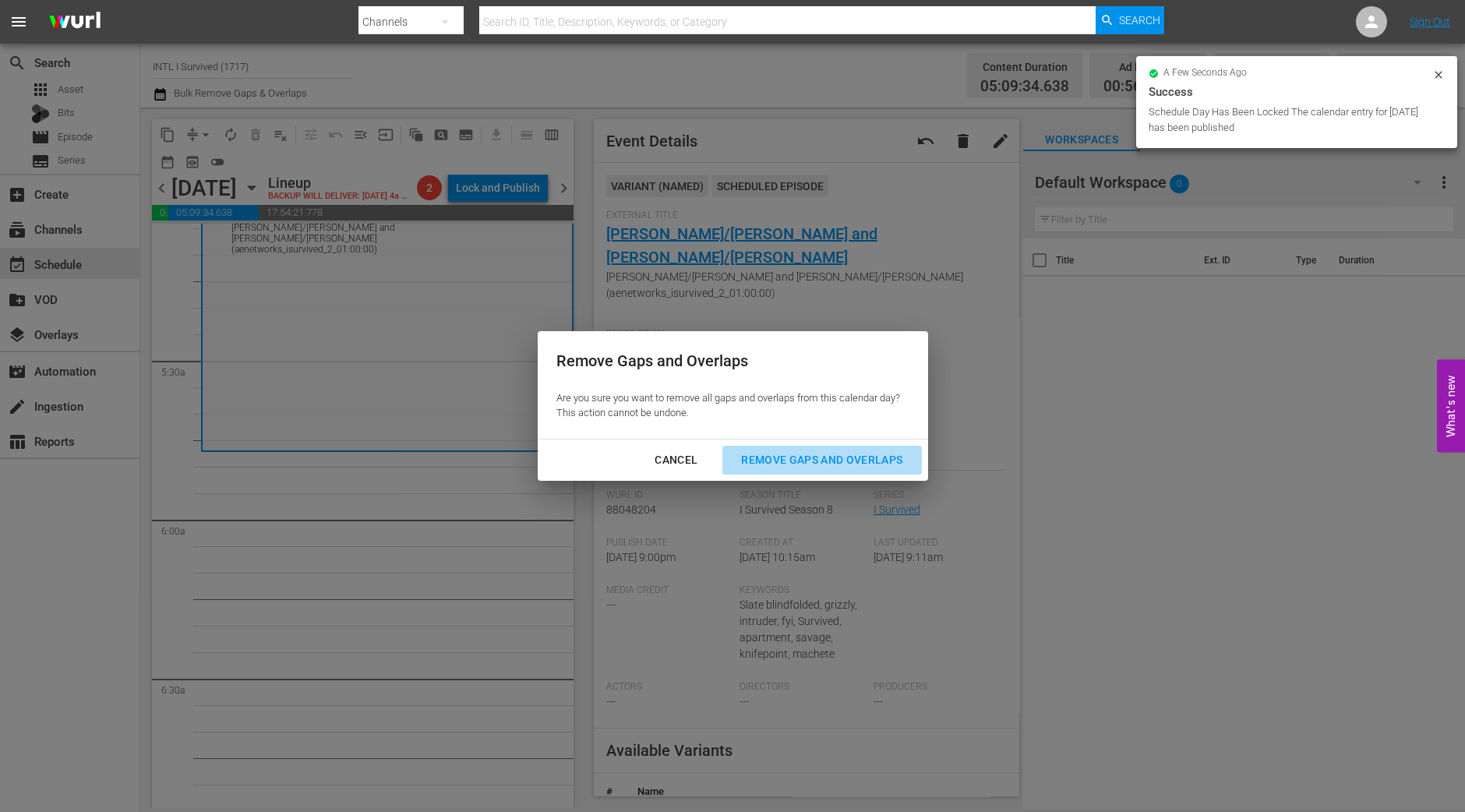
click at [833, 445] on button "Remove Gaps and Overlaps" at bounding box center [821, 460] width 198 height 29
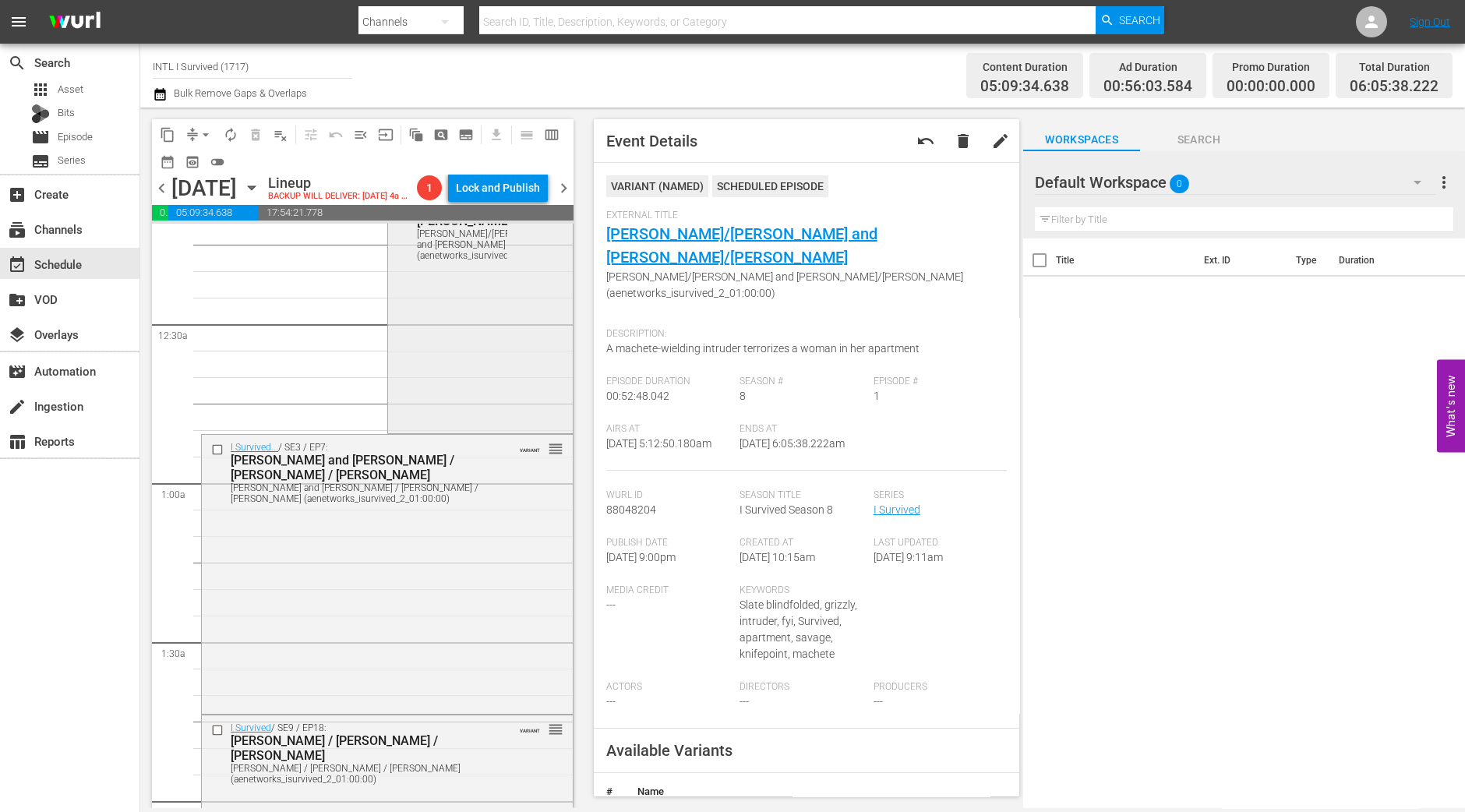
scroll to position [0, 0]
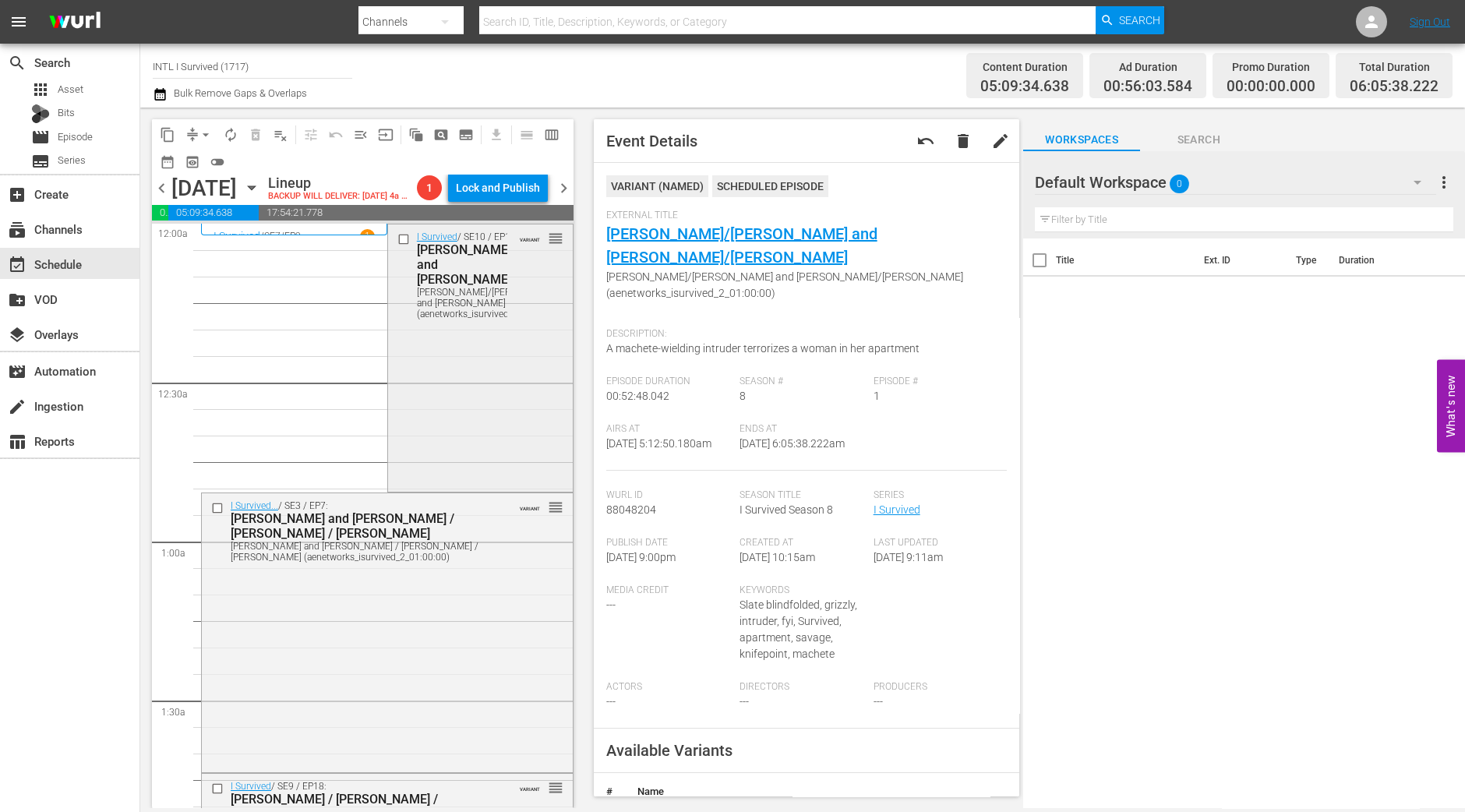
click at [483, 361] on div "I Survived / SE10 / EP10: Dorothy/Jim/Bud and Katrina Dorothy/Jim/Bud and Katri…" at bounding box center [480, 357] width 185 height 265
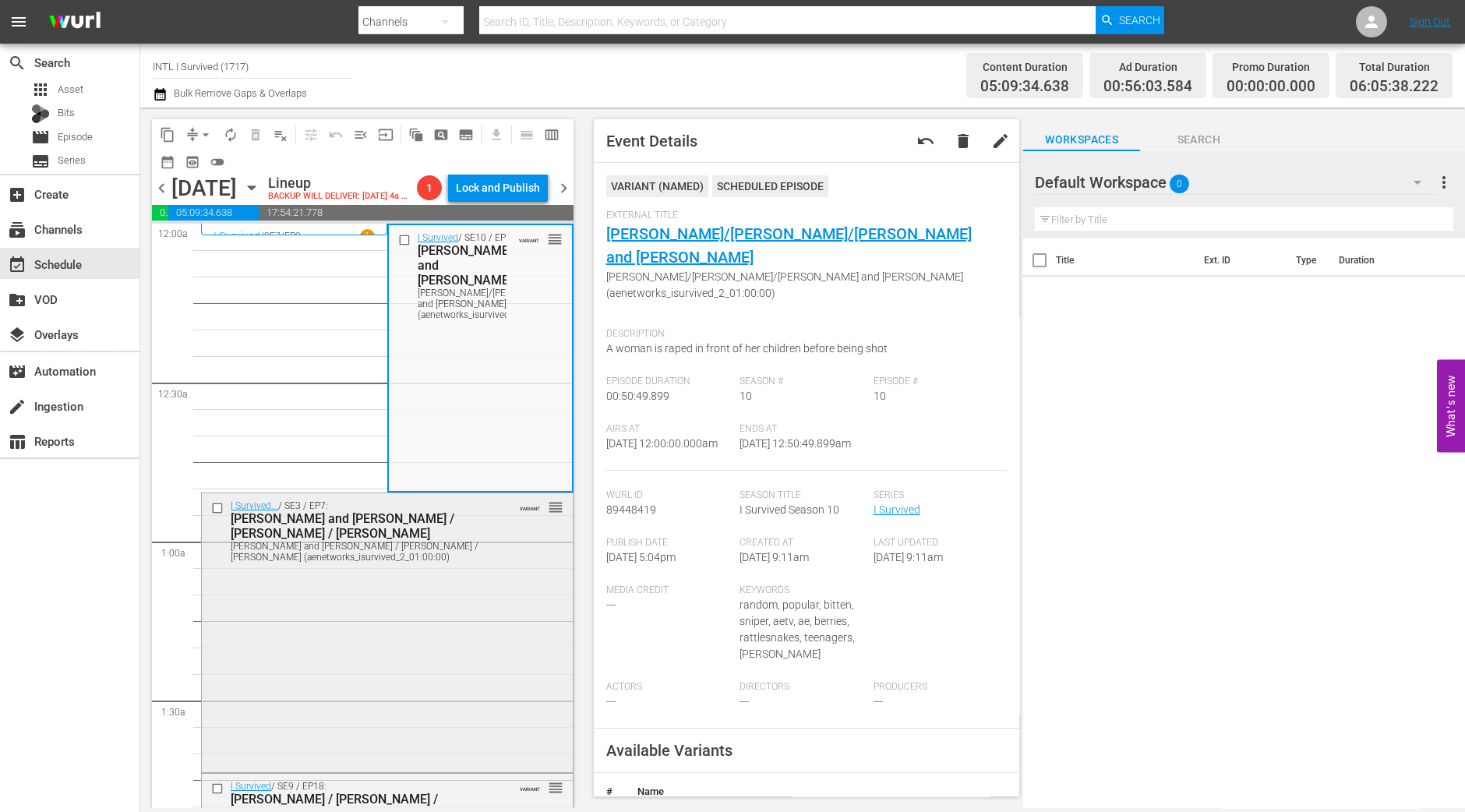
click at [343, 704] on div "I Survived... / SE3 / EP7: Scott and Sean / Timothy / Stacey Scott and Sean / T…" at bounding box center [388, 631] width 371 height 276
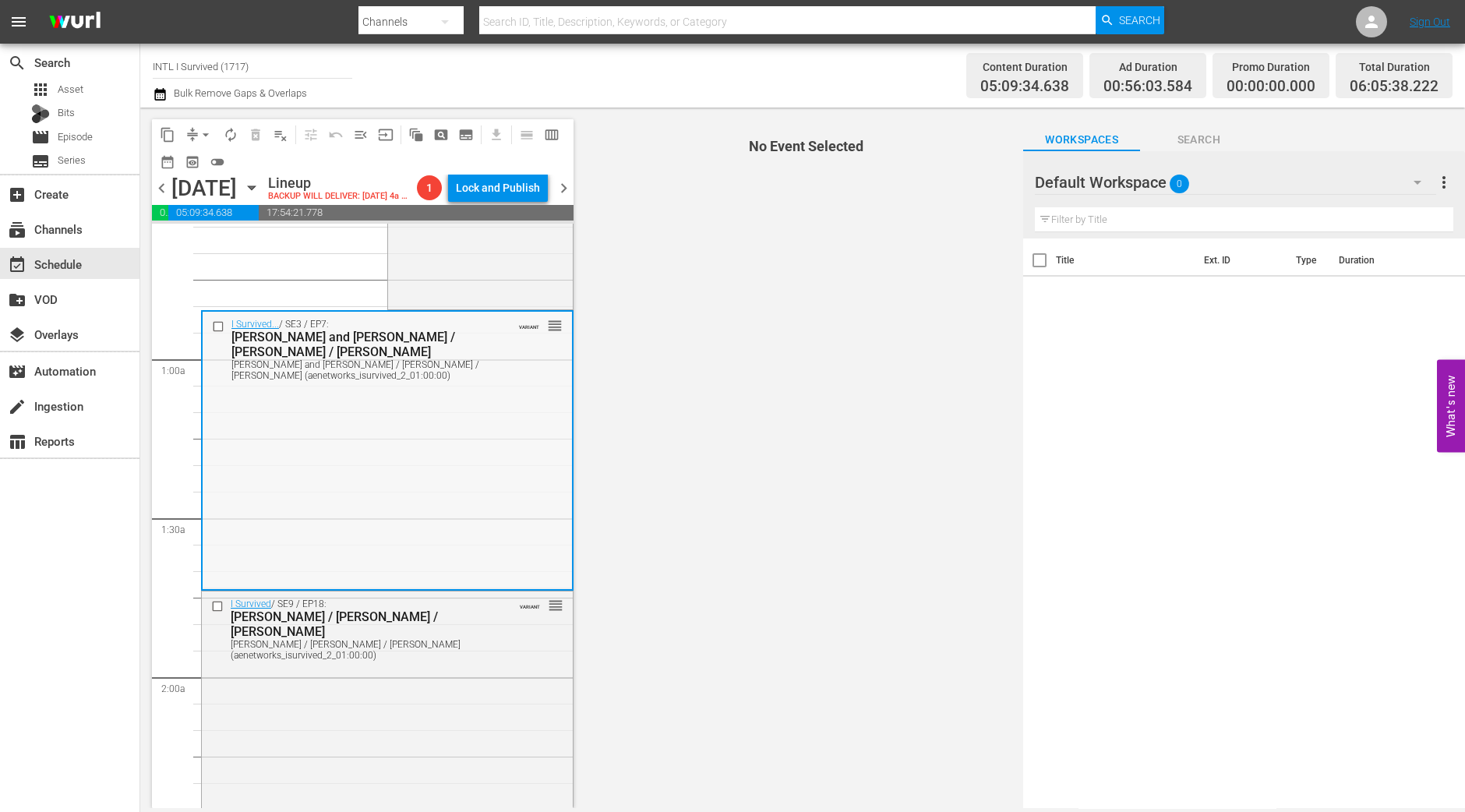
scroll to position [194, 0]
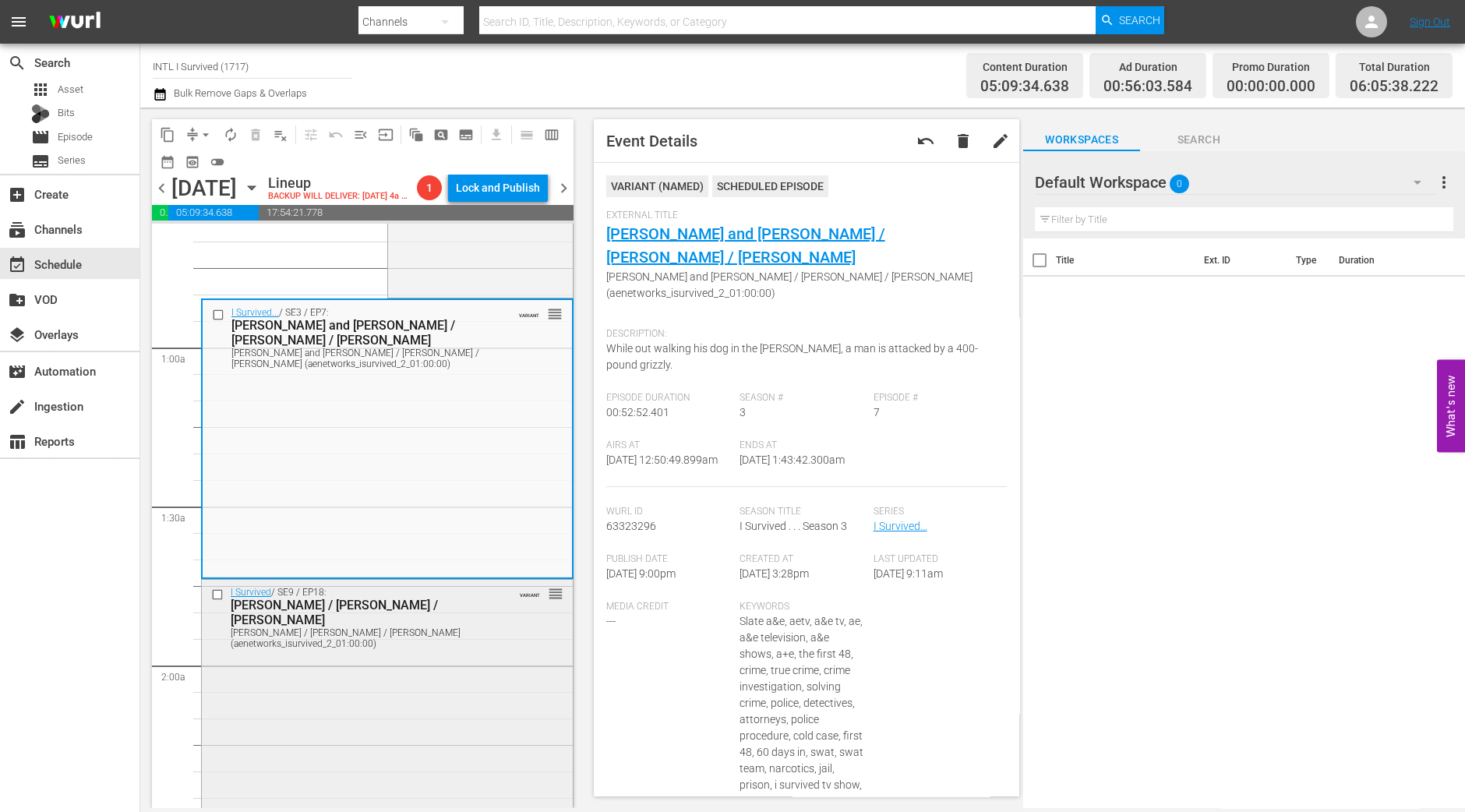
click at [406, 782] on div "I Survived / SE9 / EP18: Audrey / Todd / Kimberley Audrey / Todd / Kimberley (a…" at bounding box center [388, 712] width 371 height 265
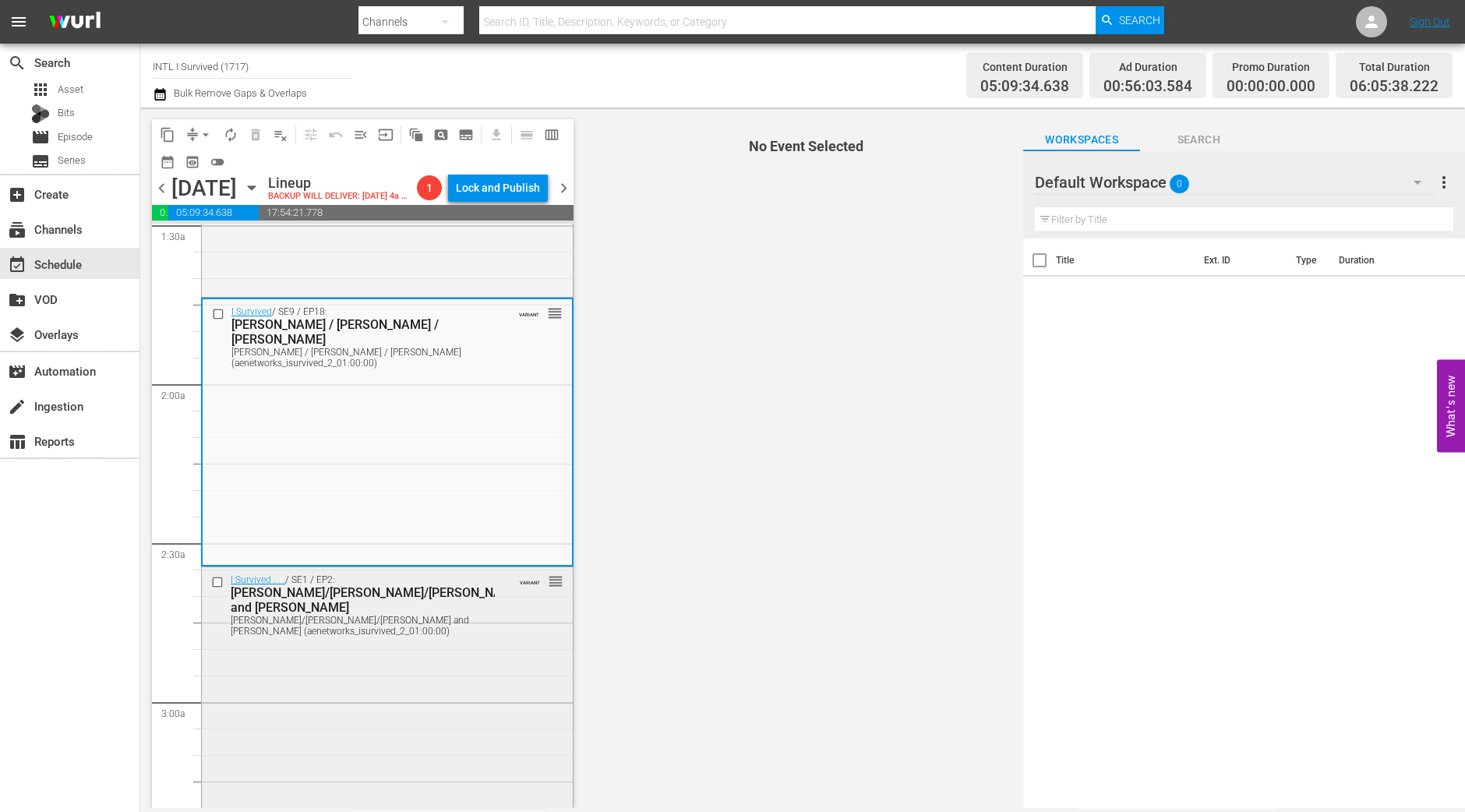
scroll to position [486, 0]
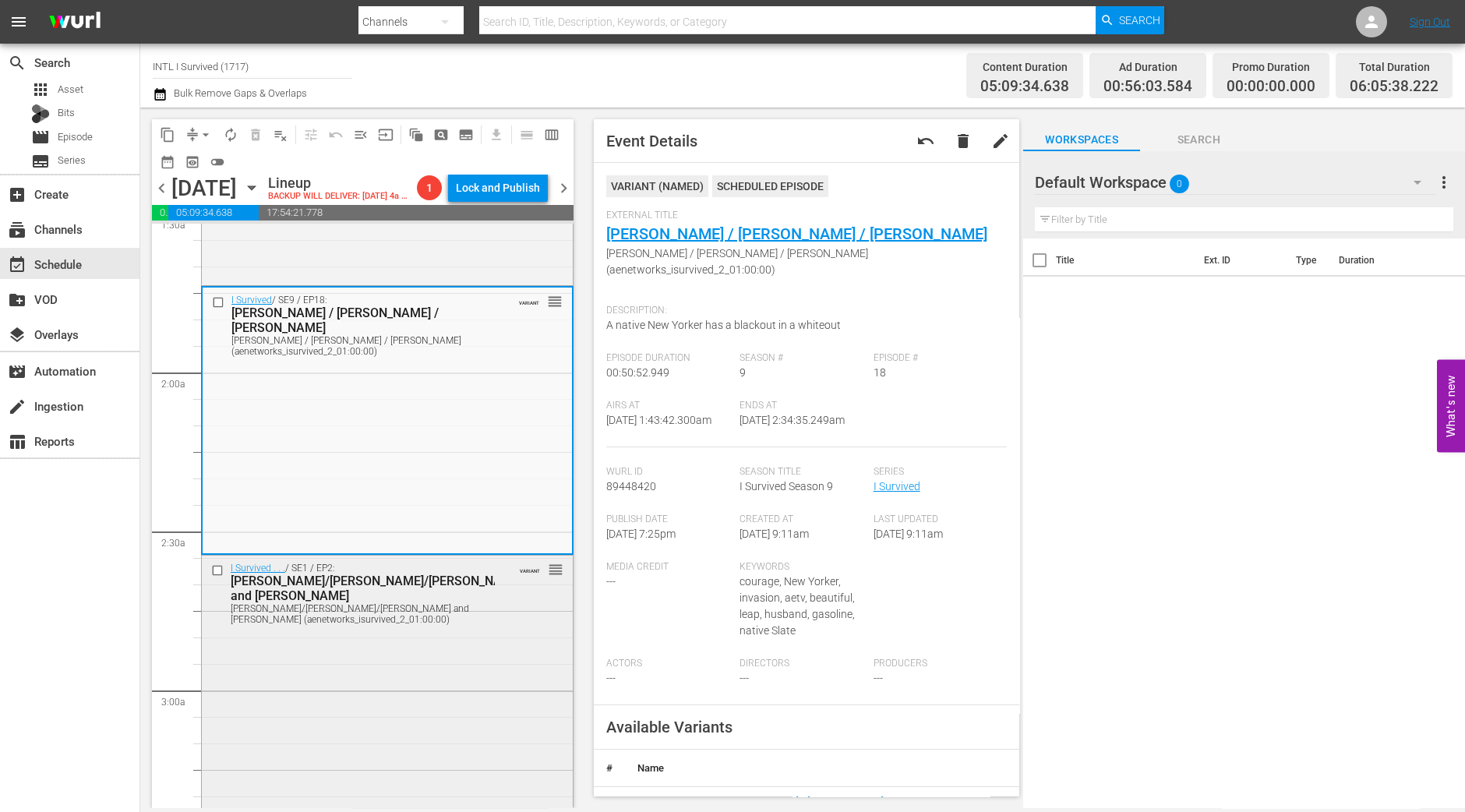
click at [436, 646] on div "I Survived . . . / SE1 / EP2: Brandi/Joseph/Sam and Suzanne Brandi/Joseph/Sam a…" at bounding box center [388, 692] width 371 height 275
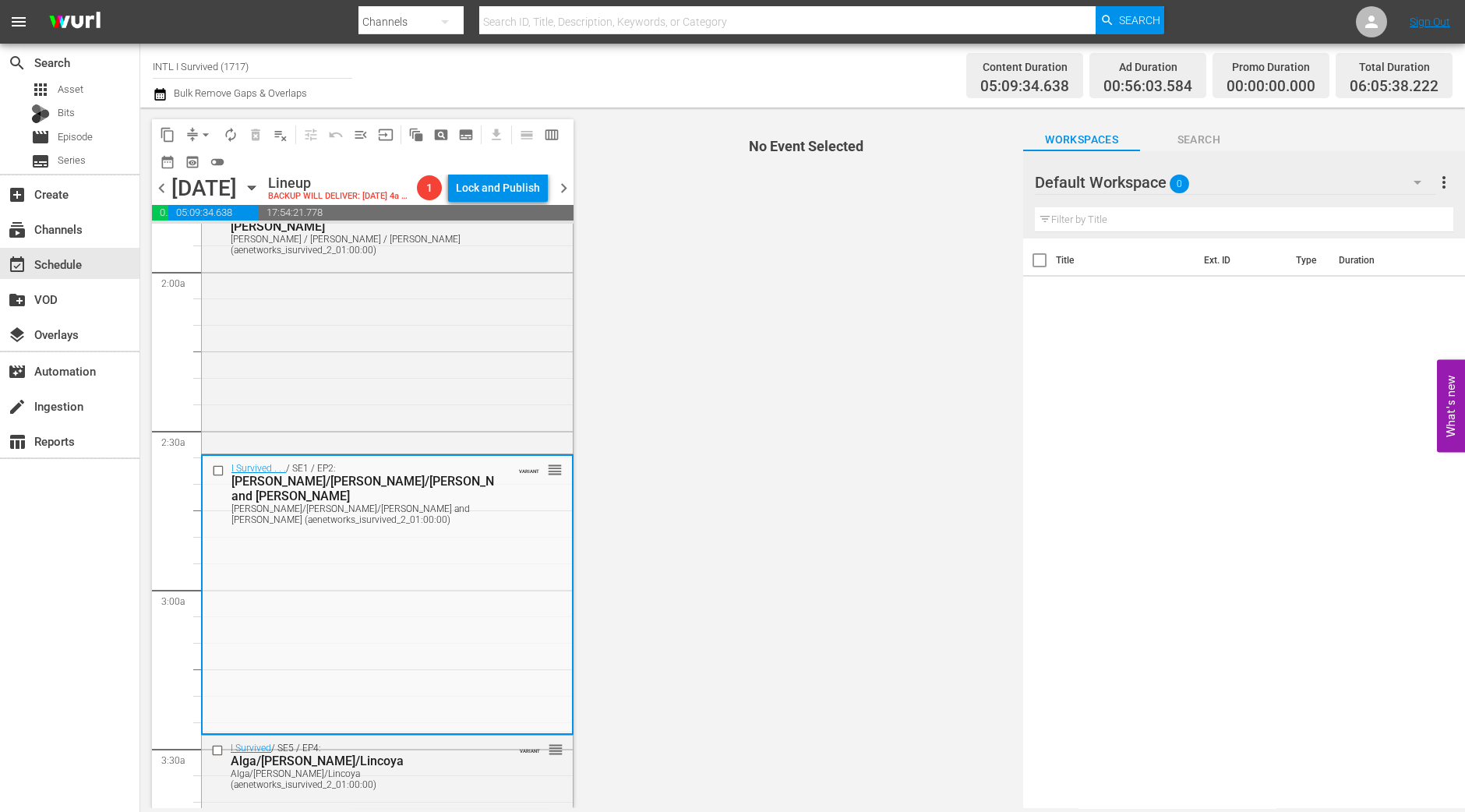
scroll to position [778, 0]
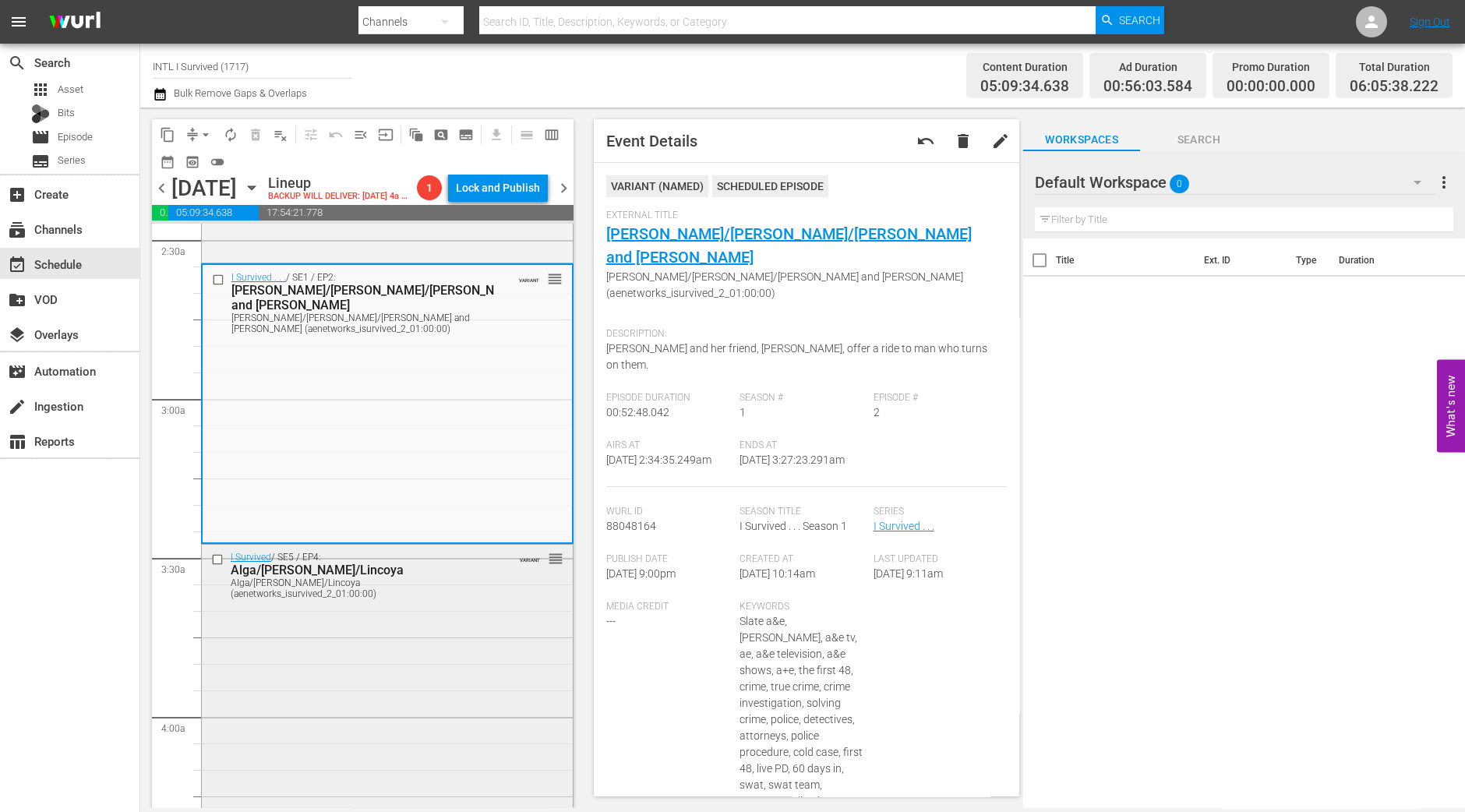
click at [402, 666] on div "I Survived / SE5 / EP4: Alga/Blaine/Lincoya Alga/Blaine/Lincoya (aenetworks_isu…" at bounding box center [388, 682] width 371 height 275
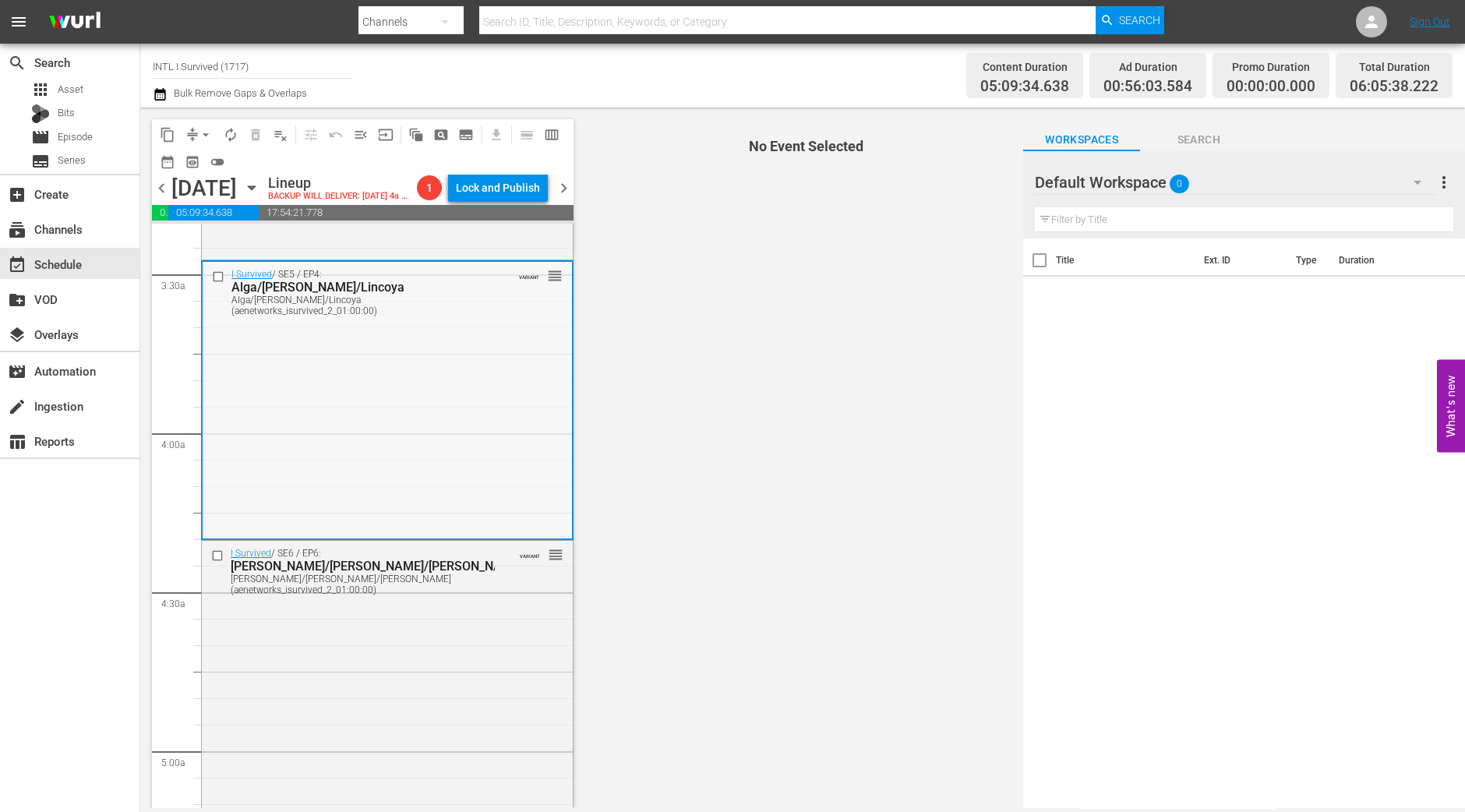
scroll to position [1071, 0]
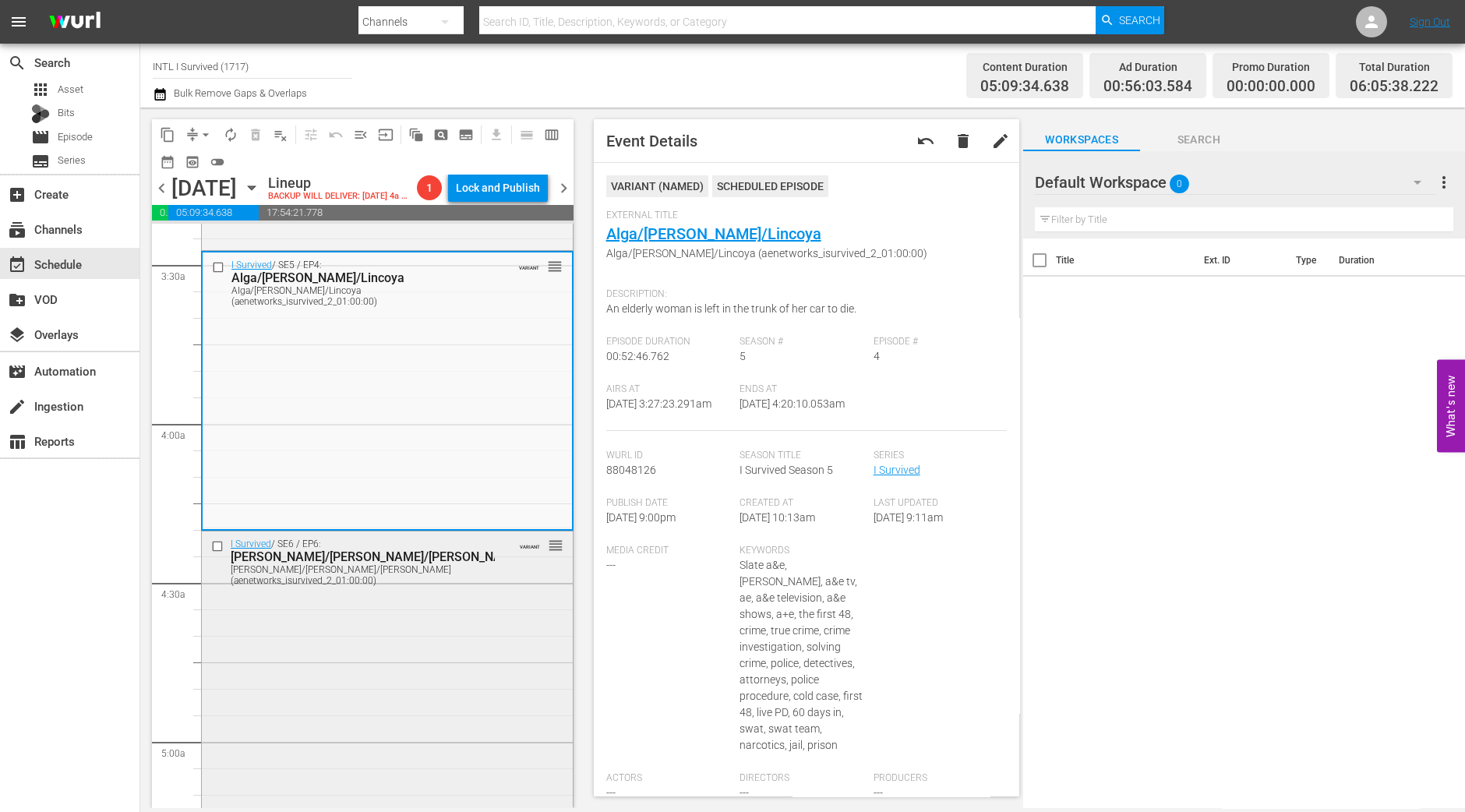
click at [397, 645] on div "I Survived / SE6 / EP6: Kristina/Jon/Amanda Kristina/Jon/Amanda (aenetworks_isu…" at bounding box center [388, 668] width 371 height 274
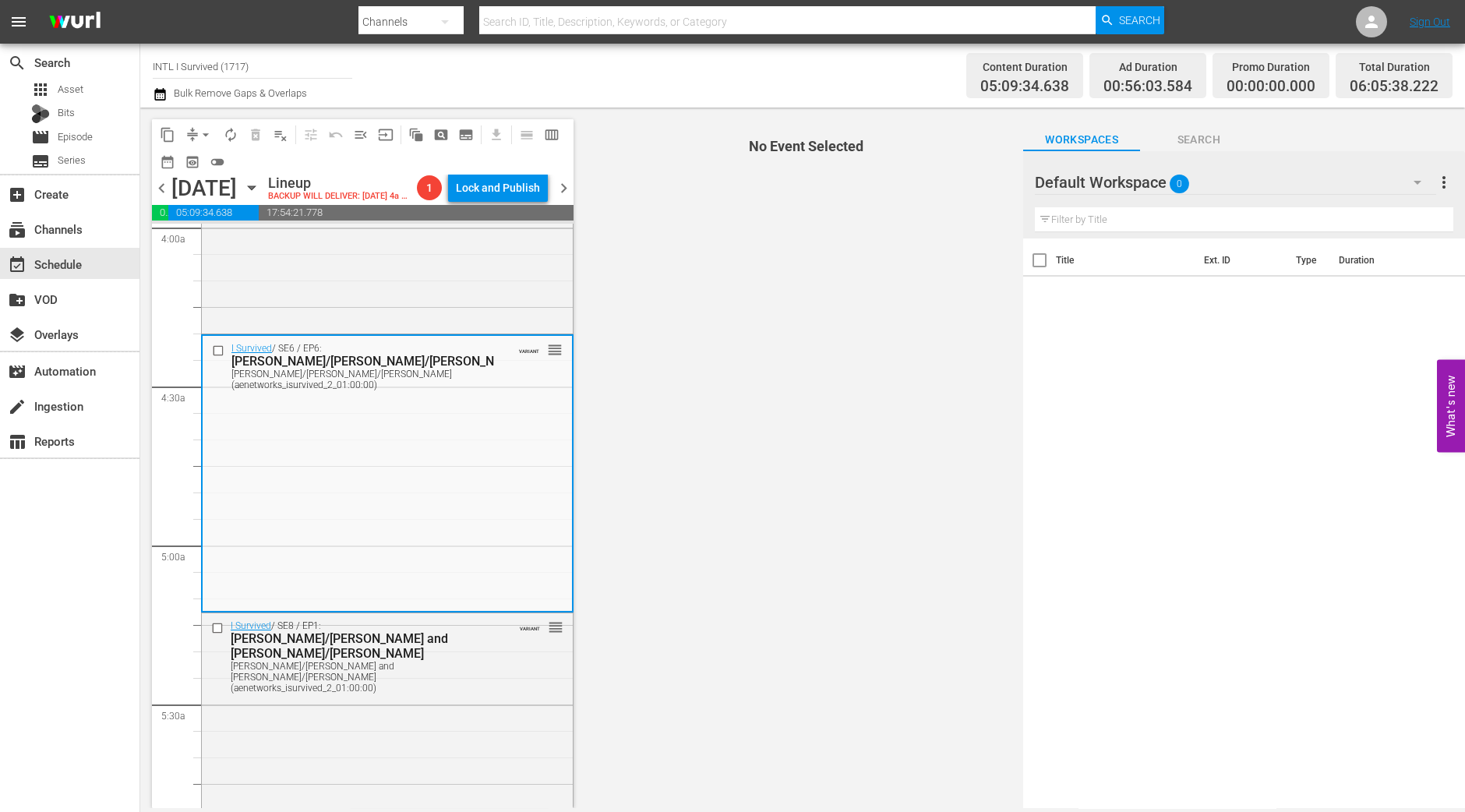
scroll to position [1362, 0]
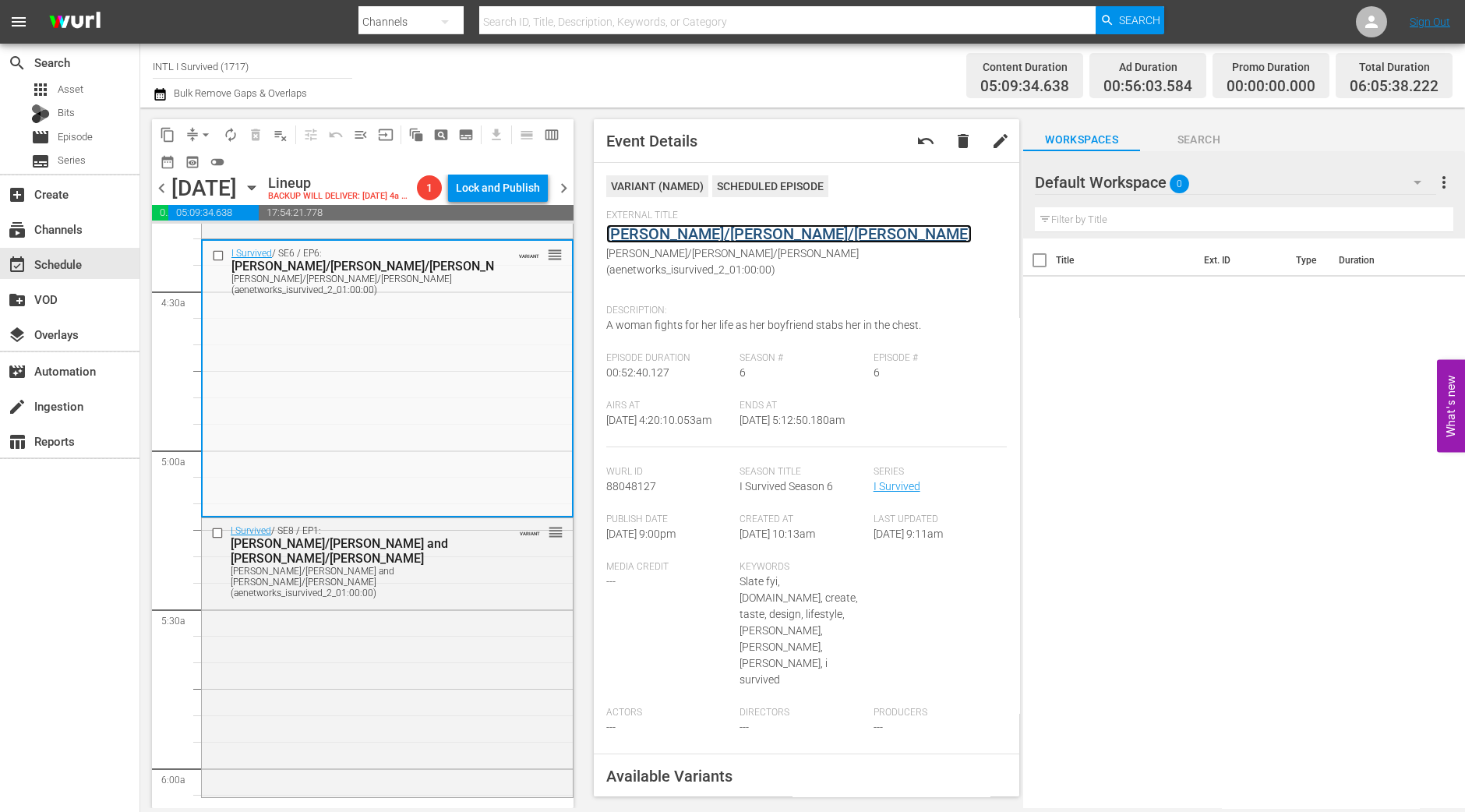
drag, startPoint x: 711, startPoint y: 244, endPoint x: 718, endPoint y: 235, distance: 11.4
click at [451, 696] on div "I Survived / SE8 / EP1: Jessica/Jeff and Mark/Kerri Jessica/Jeff and Mark/Kerri…" at bounding box center [388, 656] width 371 height 275
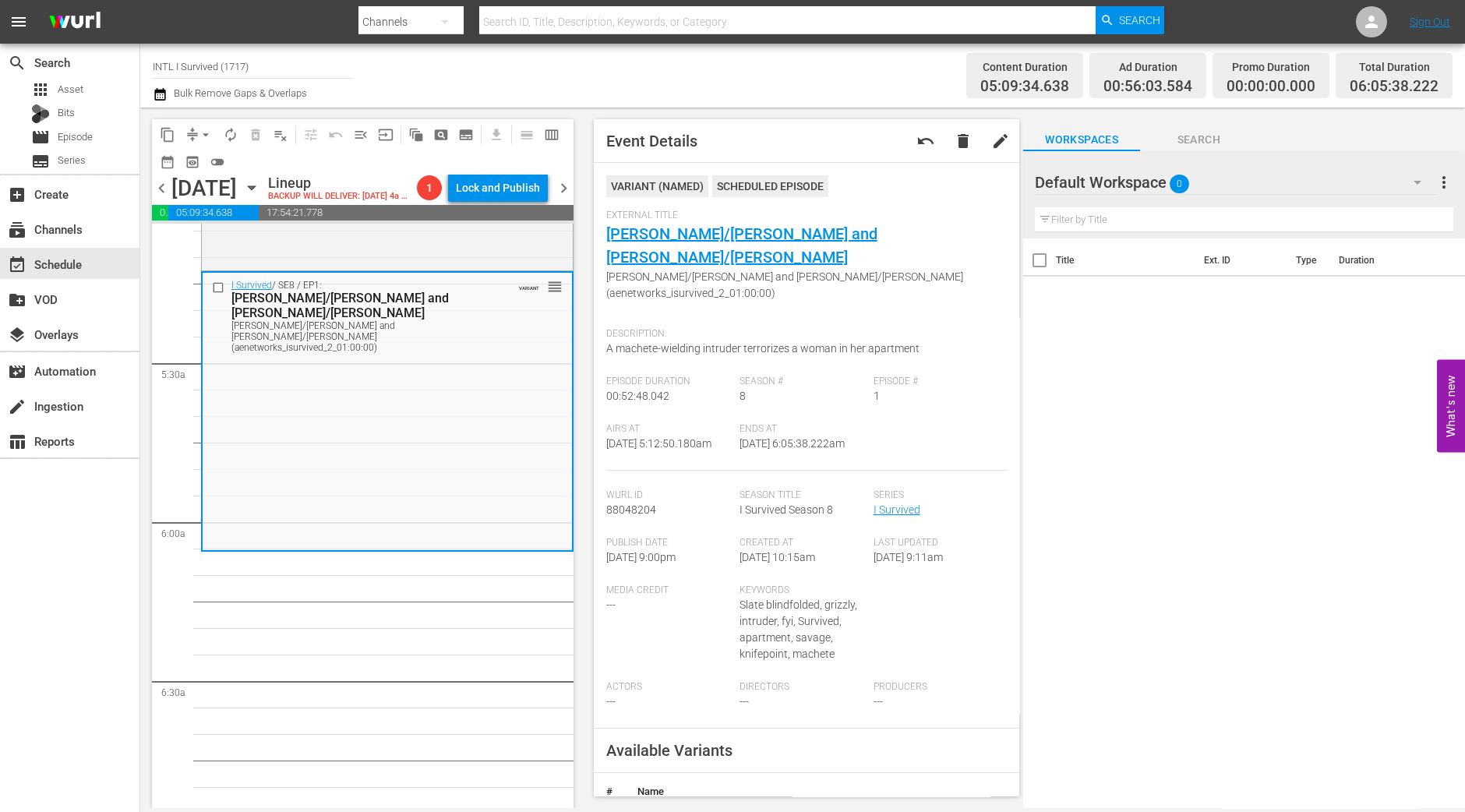
scroll to position [1655, 0]
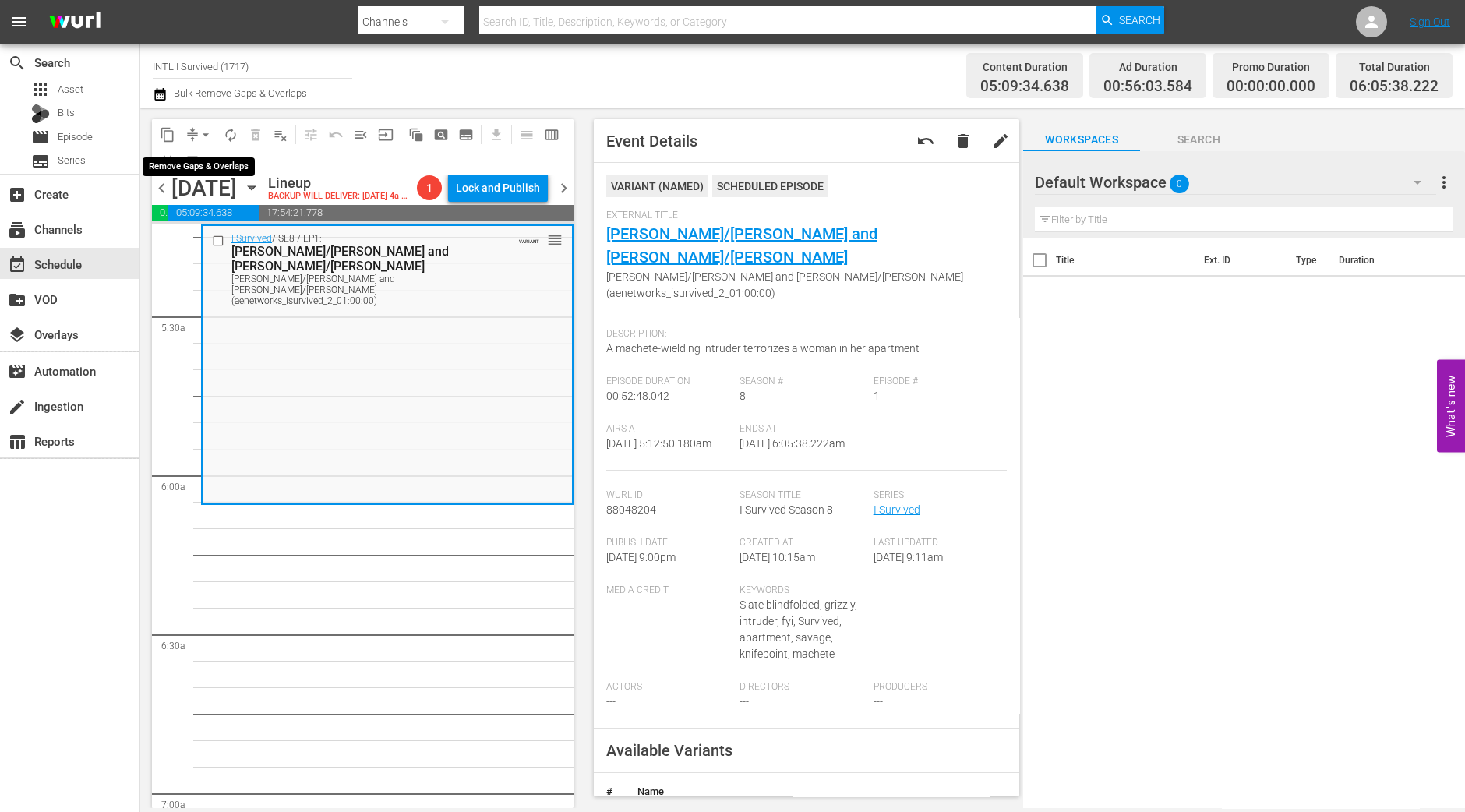
click at [198, 129] on span "arrow_drop_down" at bounding box center [205, 134] width 16 height 16
click at [203, 157] on li "Align to Midnight" at bounding box center [206, 166] width 164 height 26
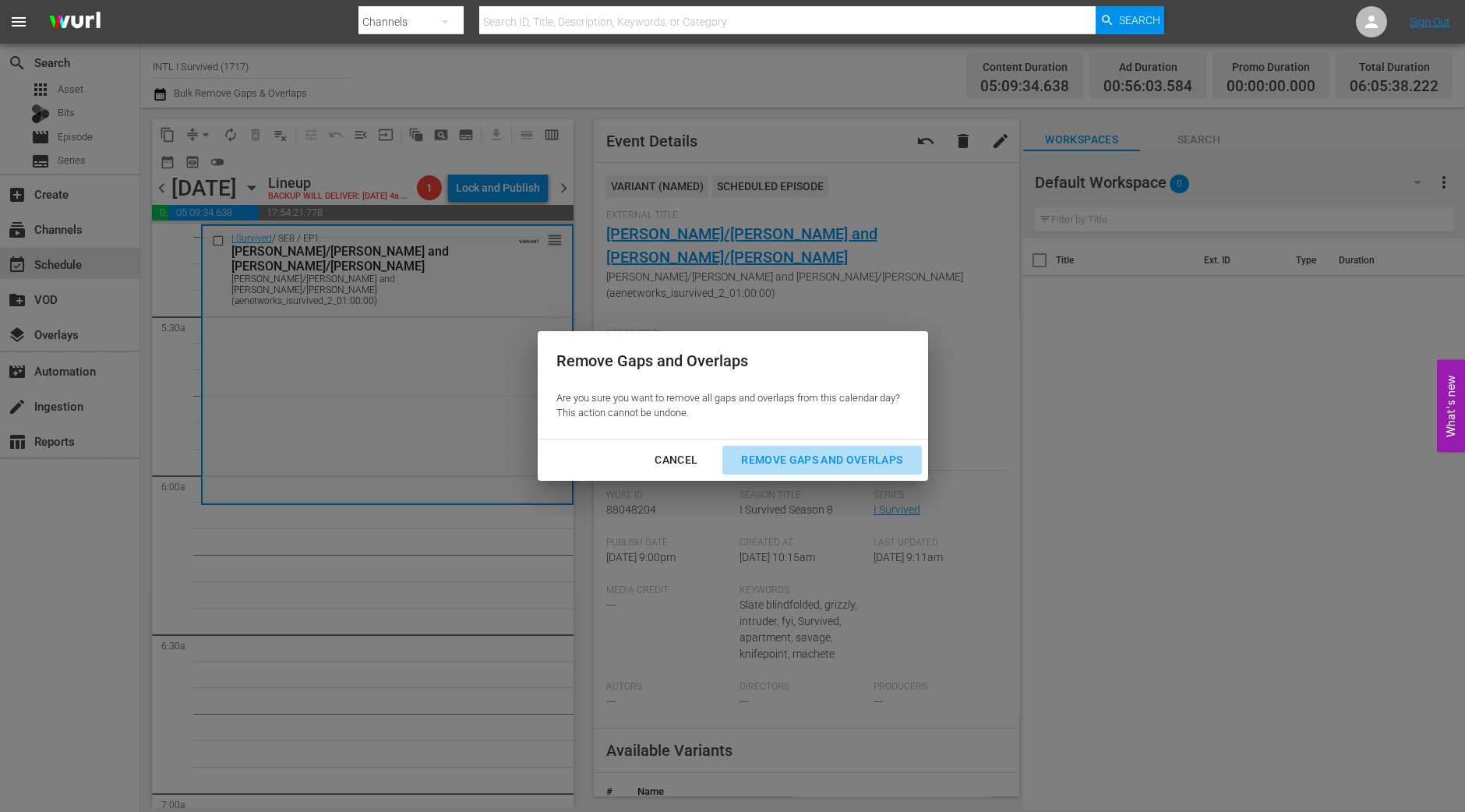
click at [791, 455] on div "Remove Gaps and Overlaps" at bounding box center [822, 459] width 187 height 19
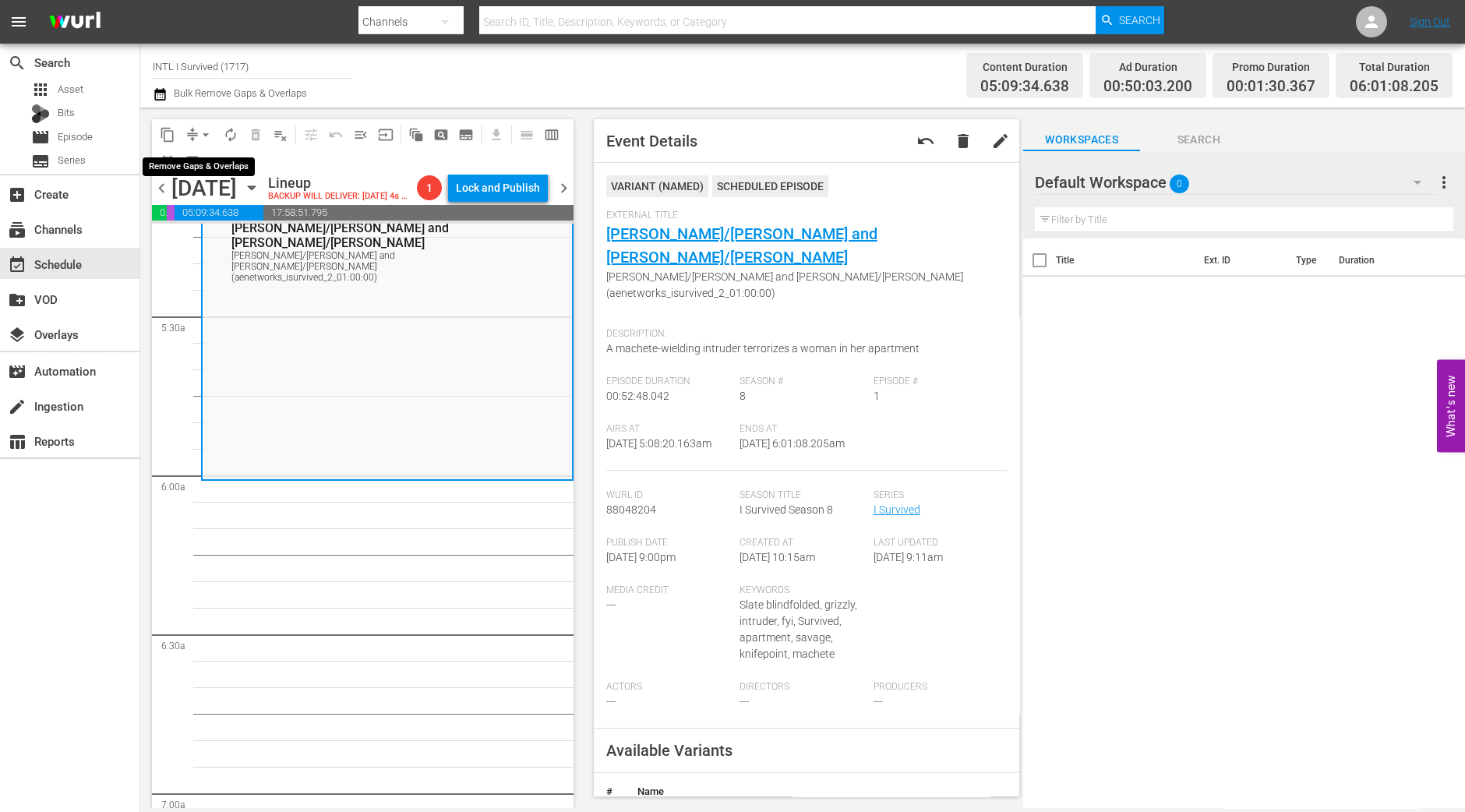
click at [205, 131] on span "arrow_drop_down" at bounding box center [205, 134] width 16 height 16
click at [209, 161] on li "Align to Midnight" at bounding box center [206, 166] width 164 height 26
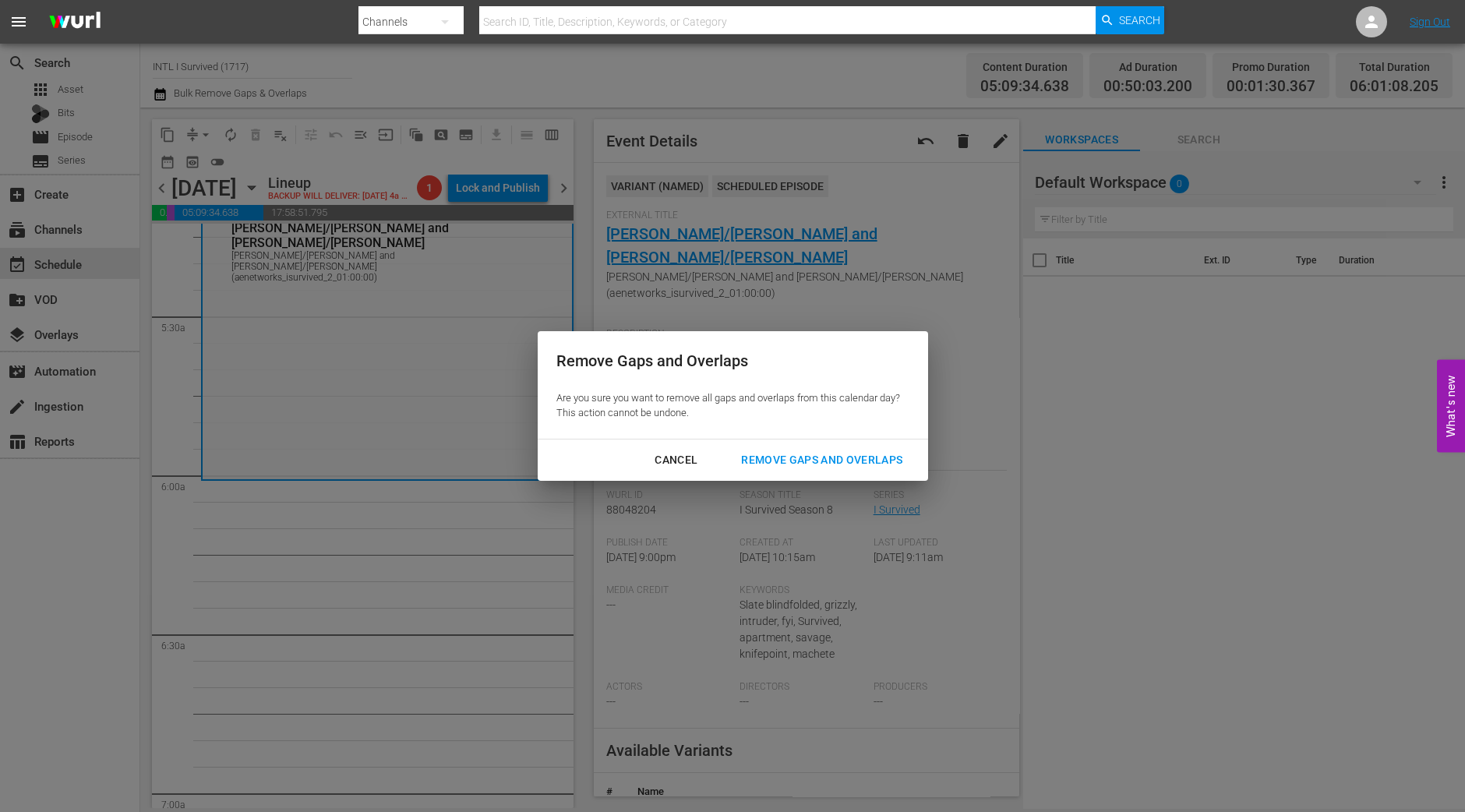
click at [756, 445] on button "Remove Gaps and Overlaps" at bounding box center [821, 460] width 198 height 29
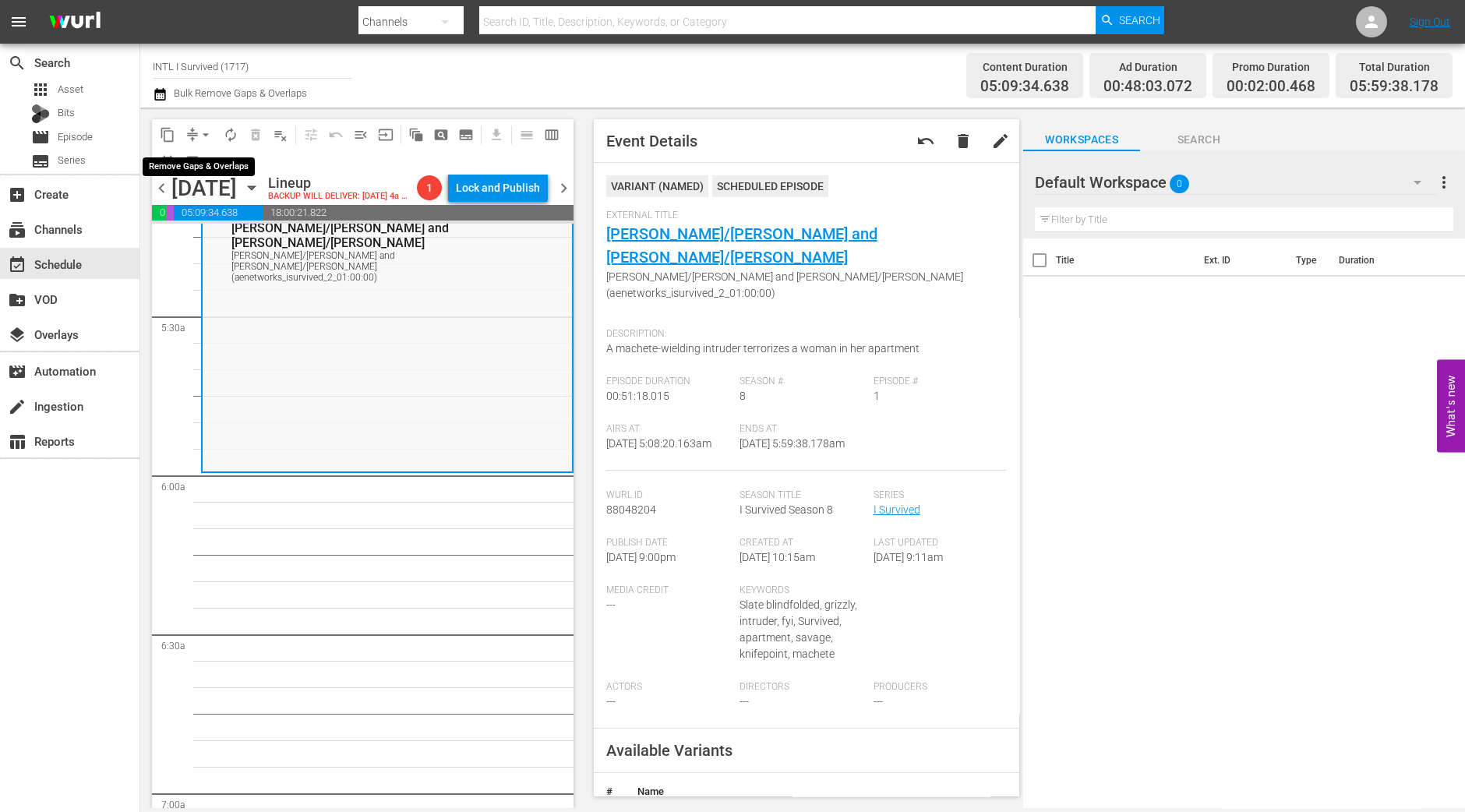
click at [200, 135] on span "arrow_drop_down" at bounding box center [205, 134] width 16 height 16
click at [216, 170] on li "Align to Midnight" at bounding box center [206, 166] width 164 height 26
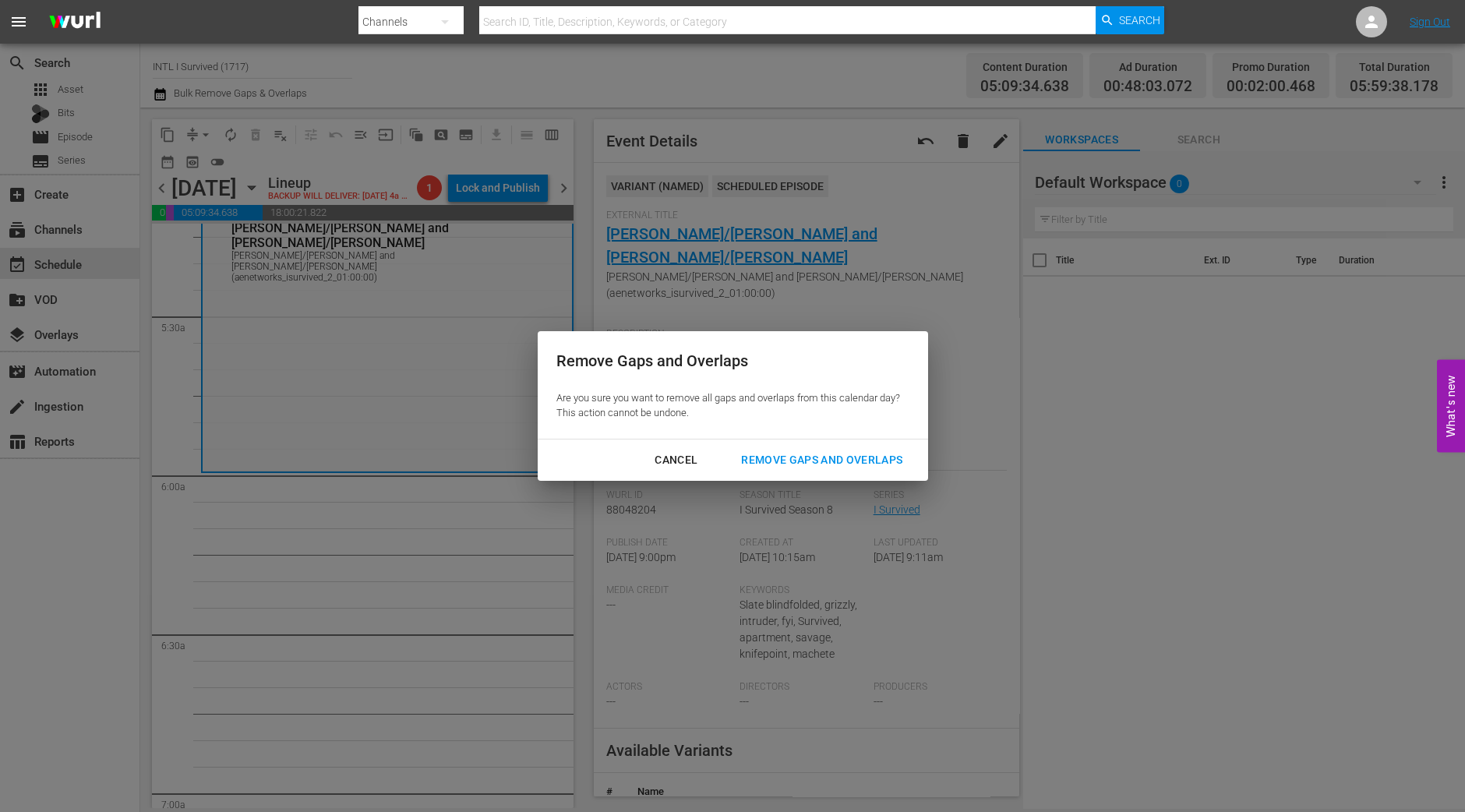
click at [876, 461] on div "Remove Gaps and Overlaps" at bounding box center [822, 459] width 187 height 19
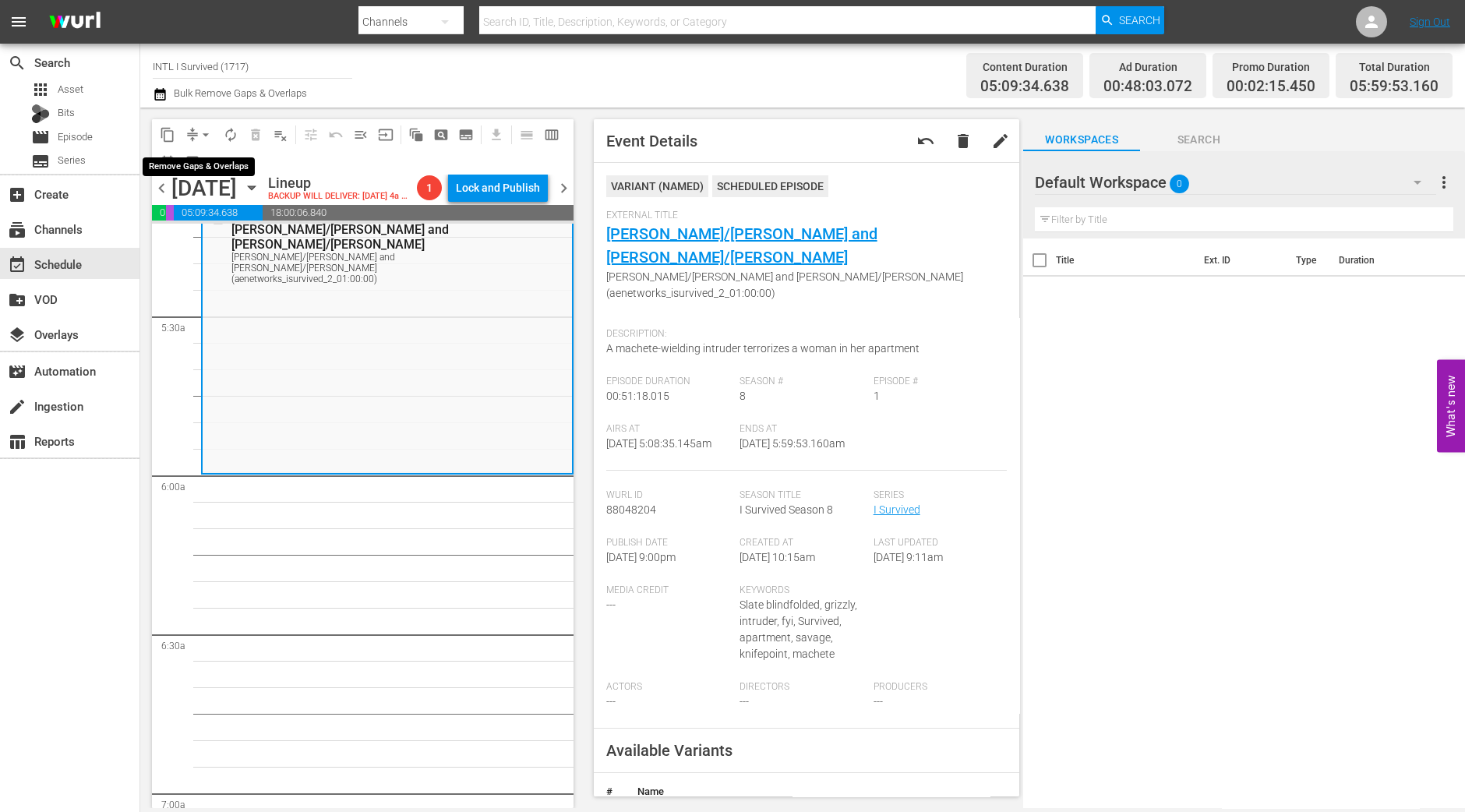
click at [206, 129] on span "arrow_drop_down" at bounding box center [205, 134] width 16 height 16
click at [227, 172] on li "Align to Midnight" at bounding box center [206, 166] width 164 height 26
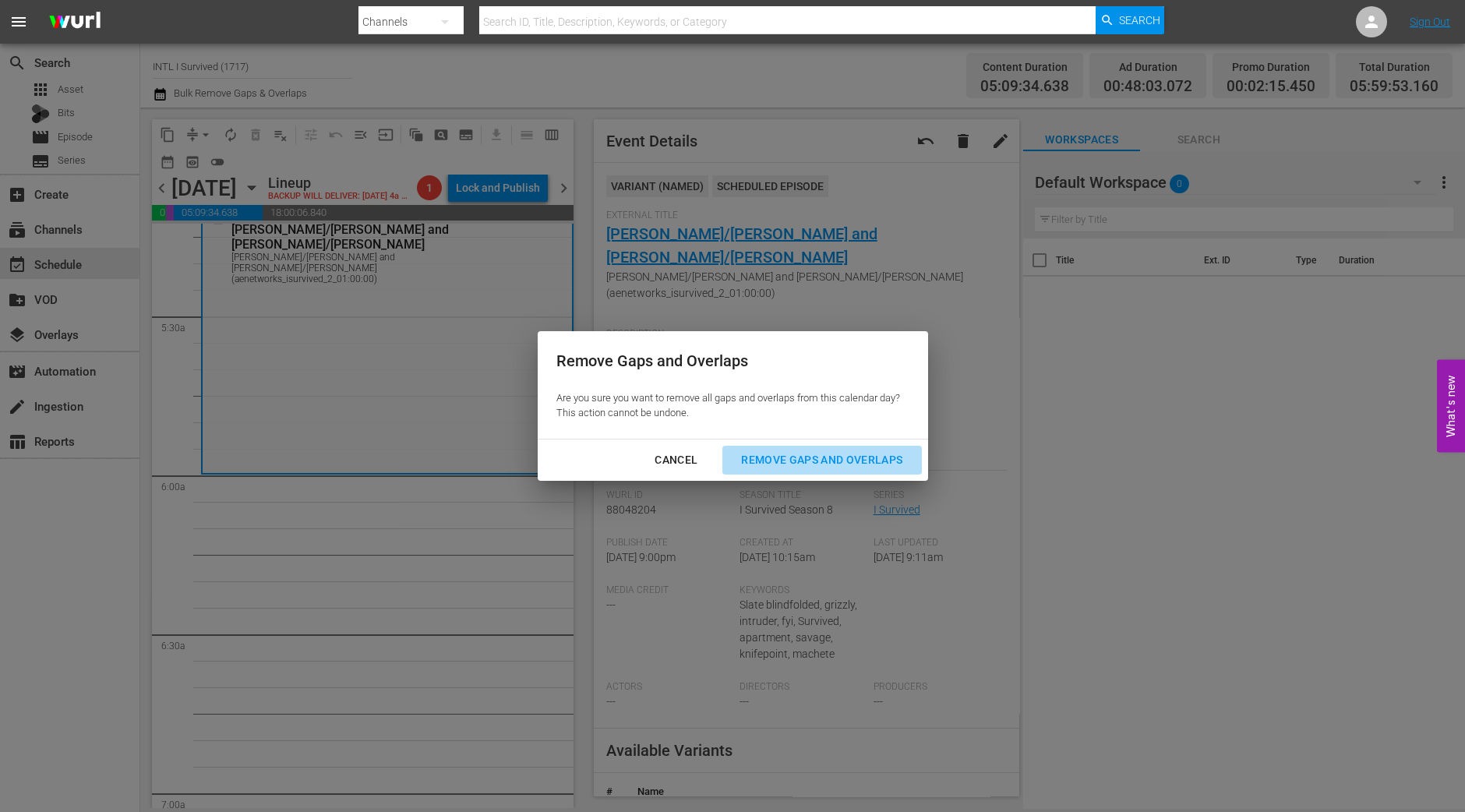
click at [866, 466] on div "Remove Gaps and Overlaps" at bounding box center [822, 459] width 187 height 19
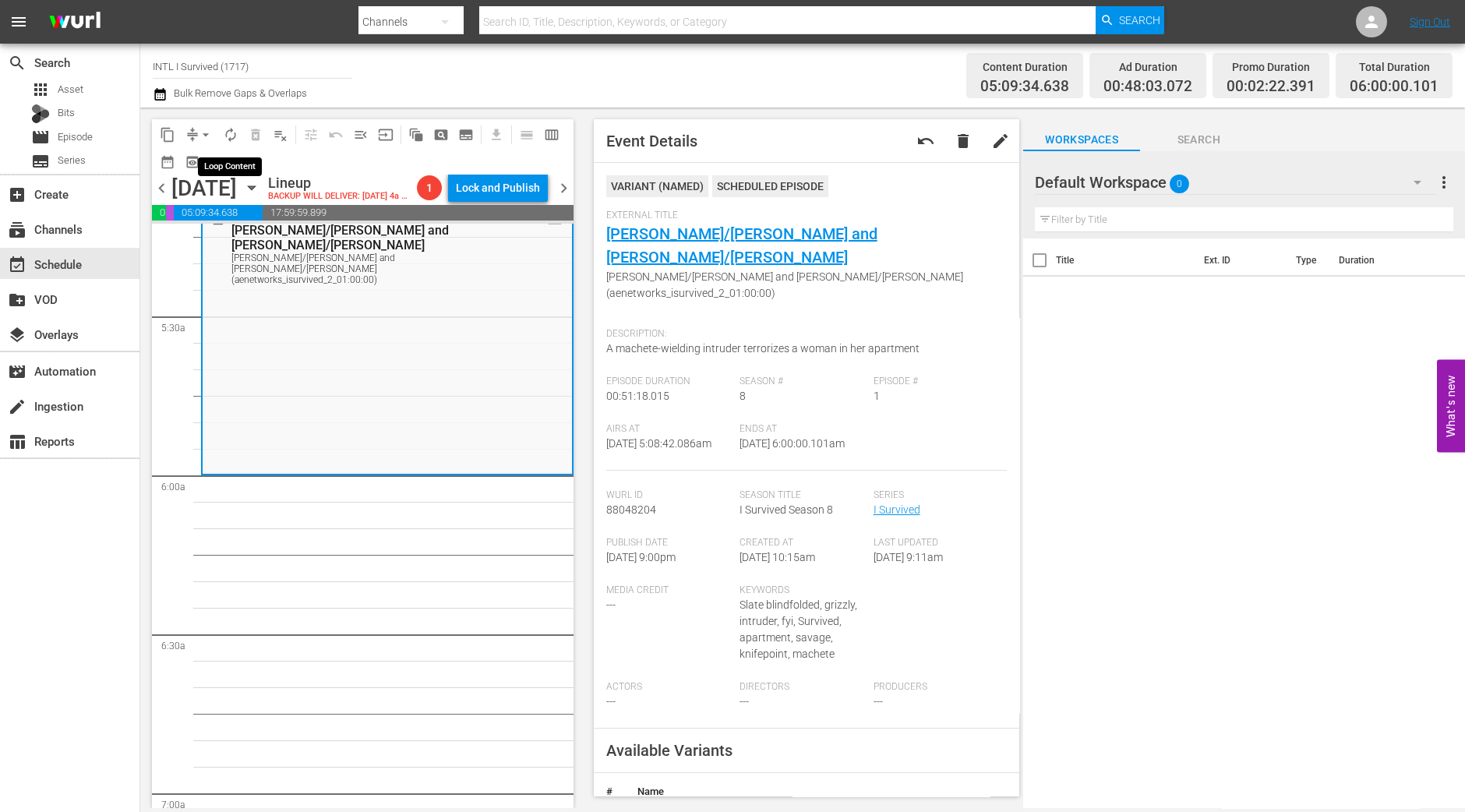
click at [225, 128] on span "autorenew_outlined" at bounding box center [230, 134] width 16 height 16
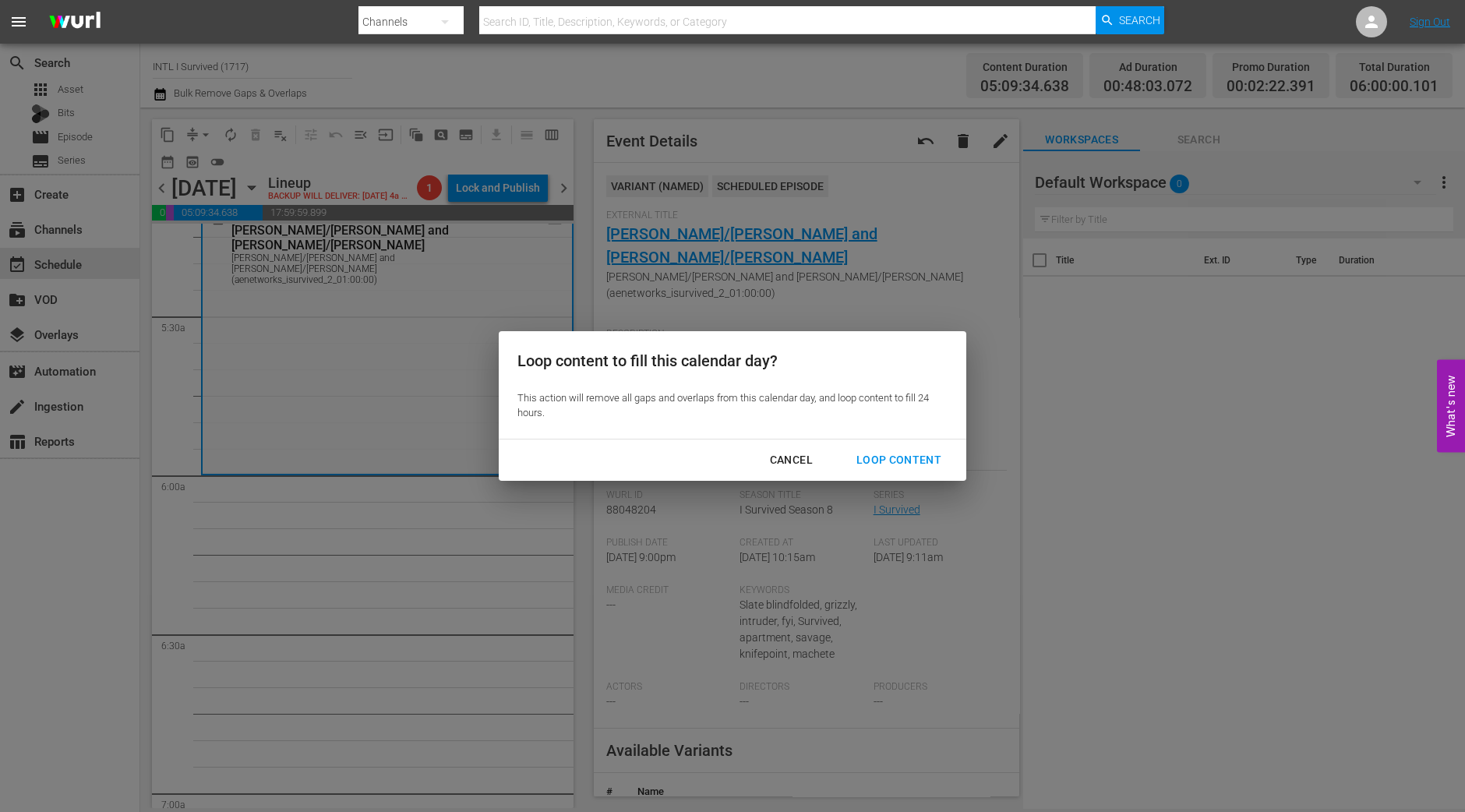
click at [933, 456] on div "Loop Content" at bounding box center [899, 459] width 110 height 19
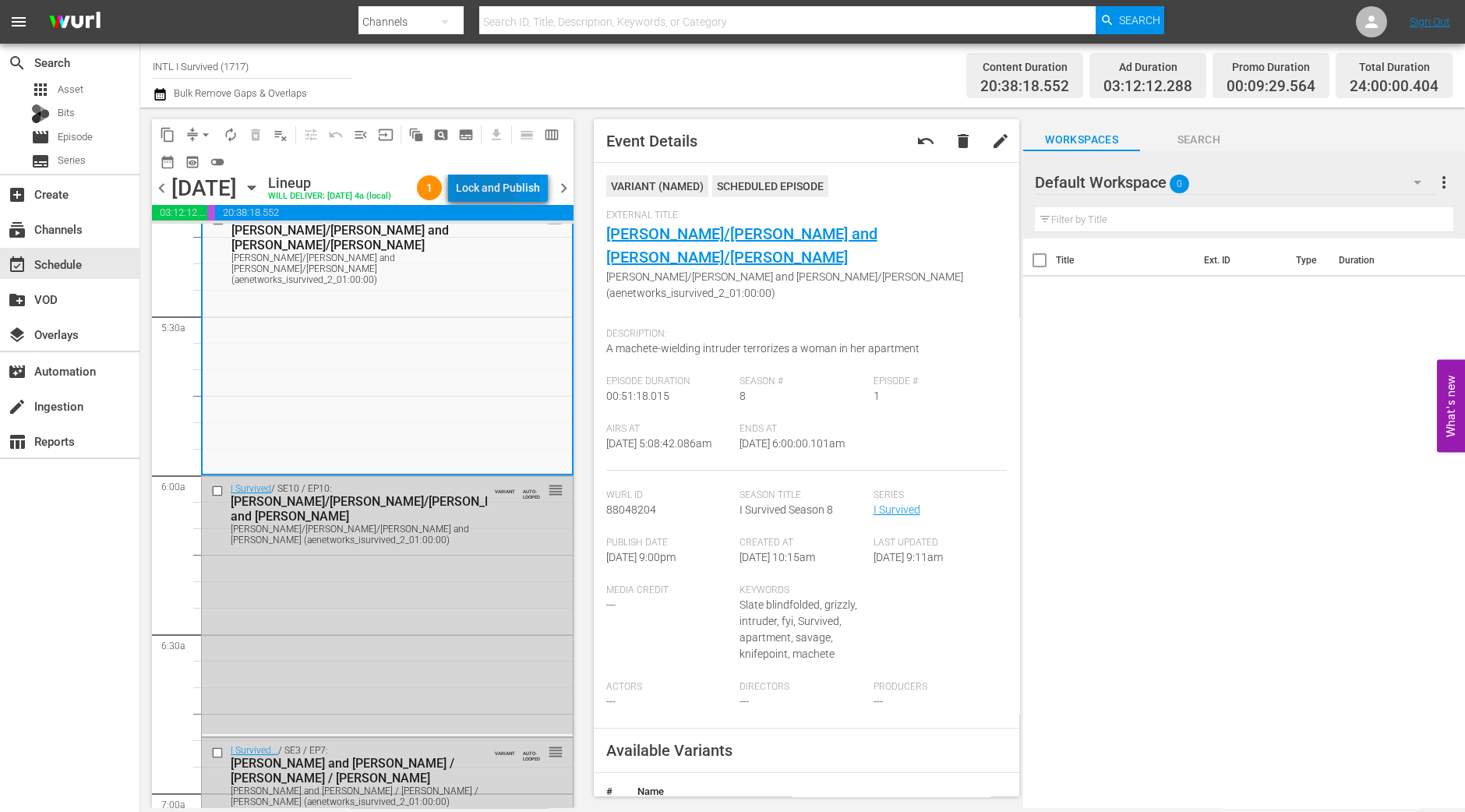
click at [512, 185] on div "Lock and Publish" at bounding box center [497, 187] width 84 height 28
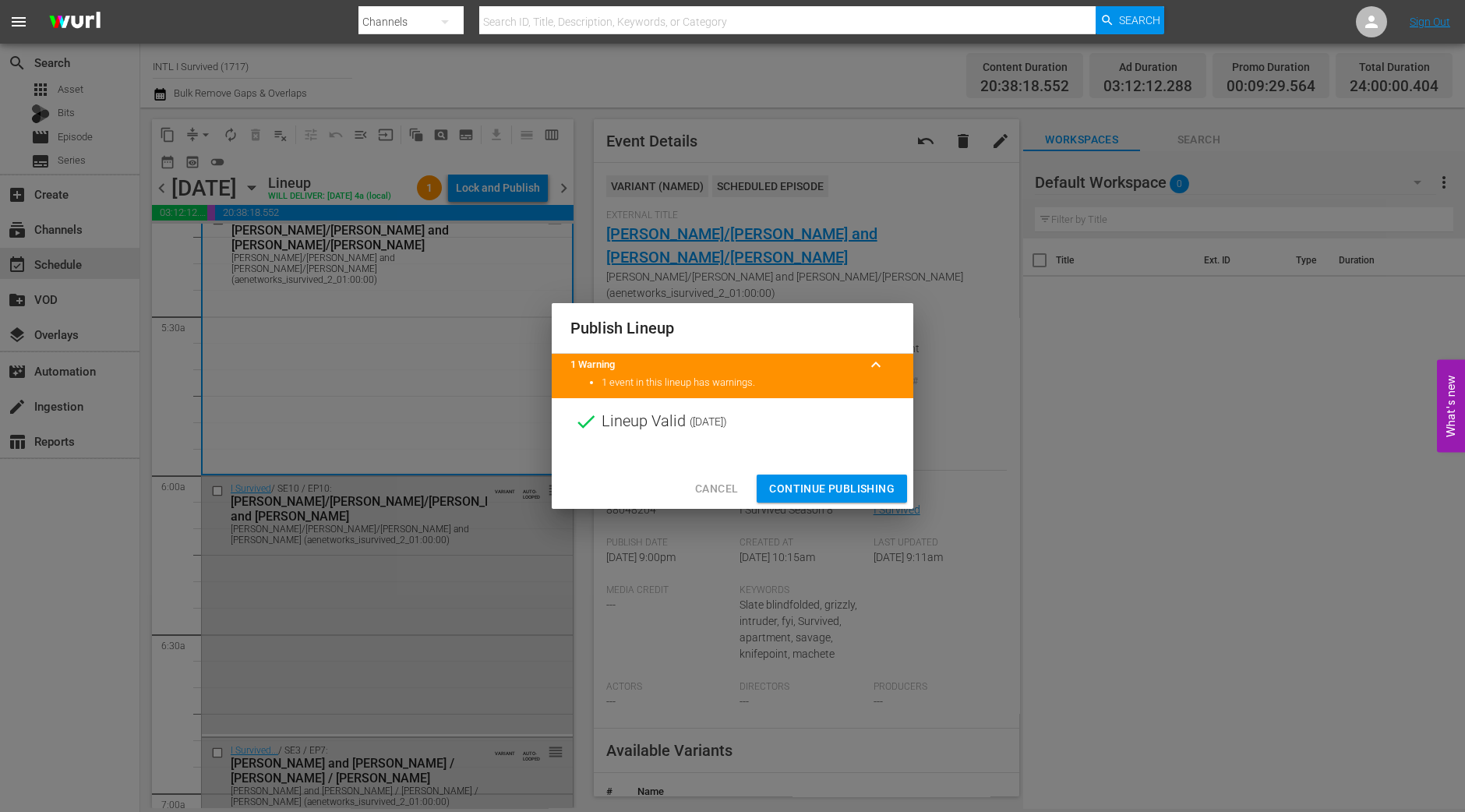
click at [838, 482] on span "Continue Publishing" at bounding box center [831, 488] width 125 height 19
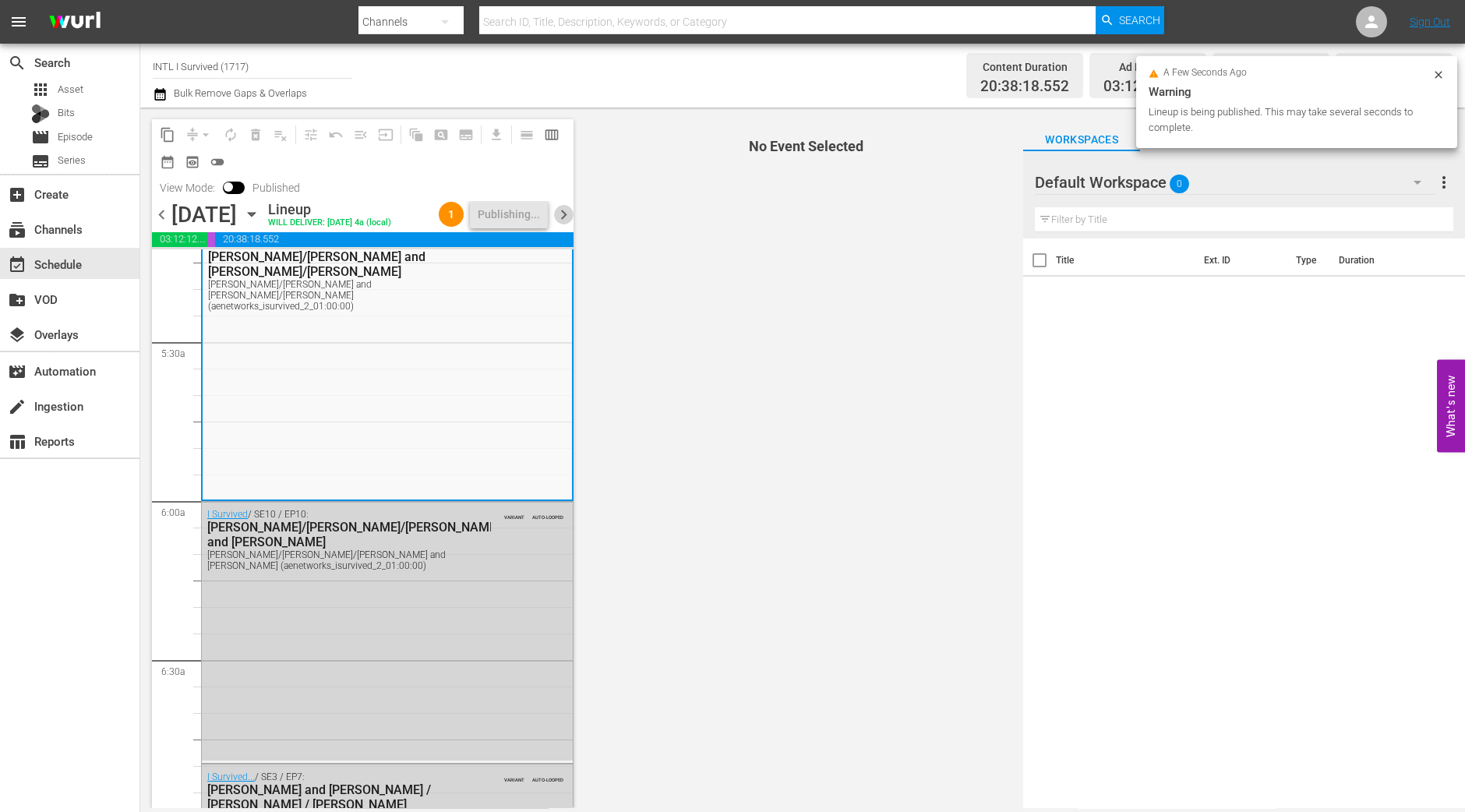
click at [565, 224] on span "chevron_right" at bounding box center [563, 214] width 19 height 19
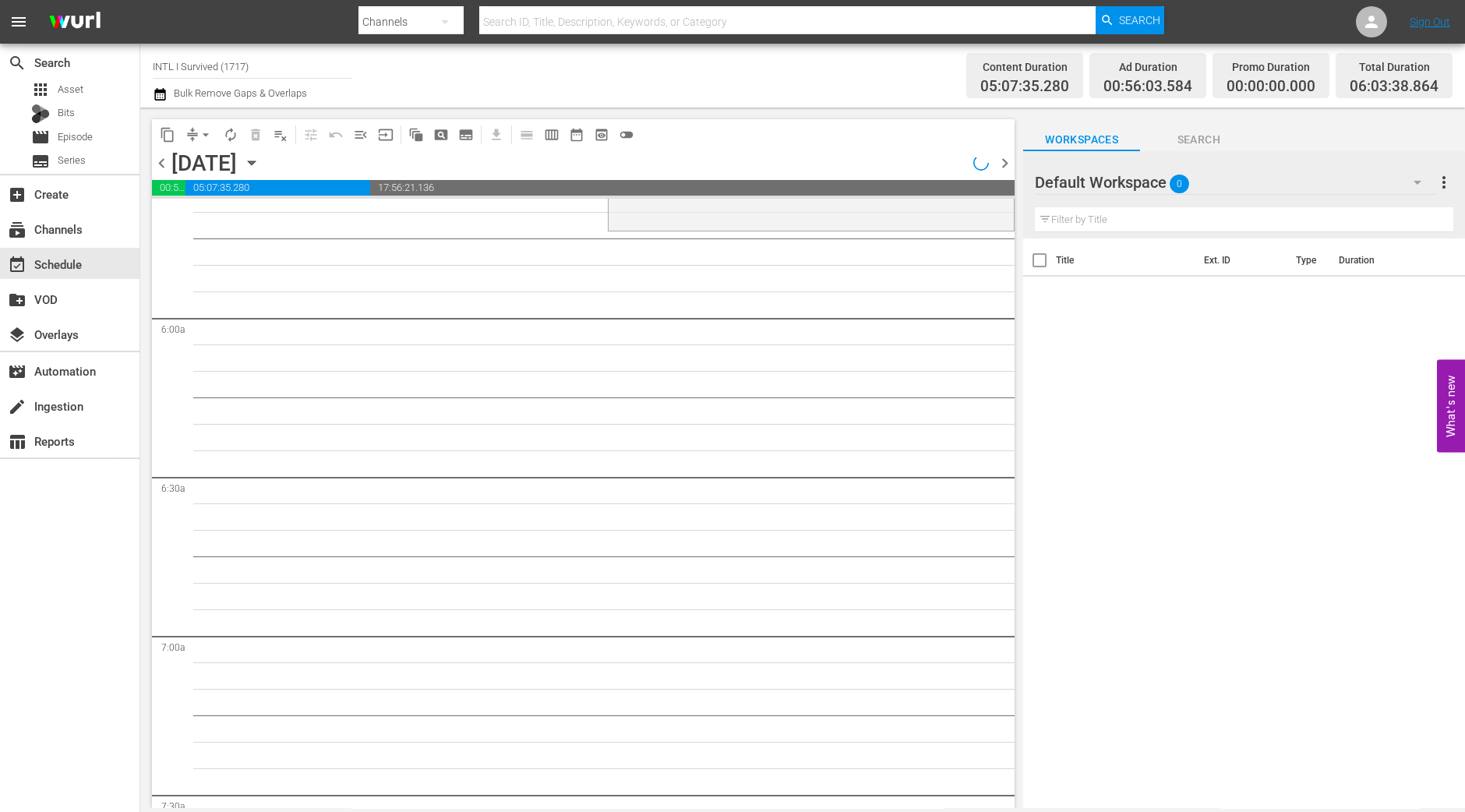
scroll to position [1682, 0]
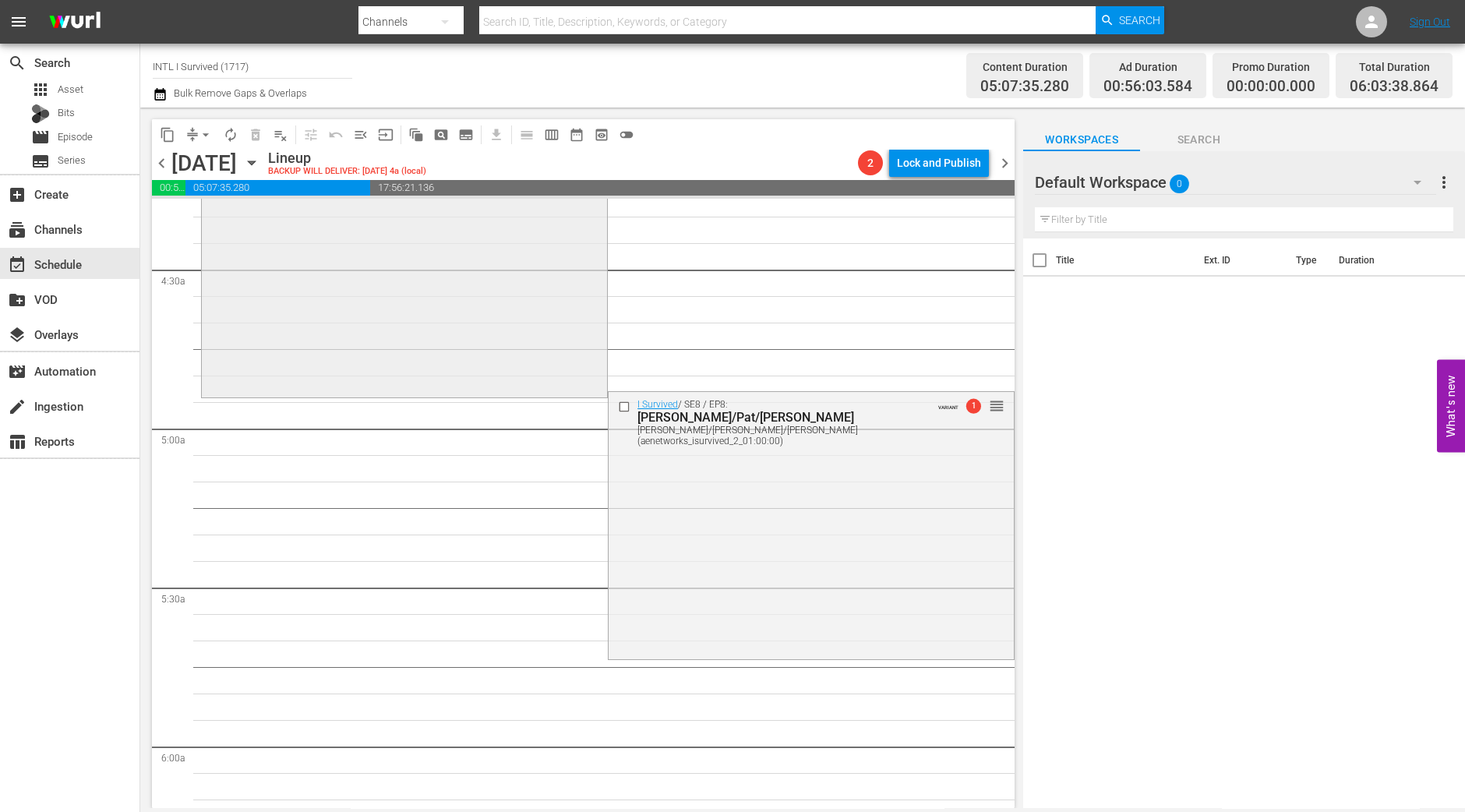
scroll to position [1195, 0]
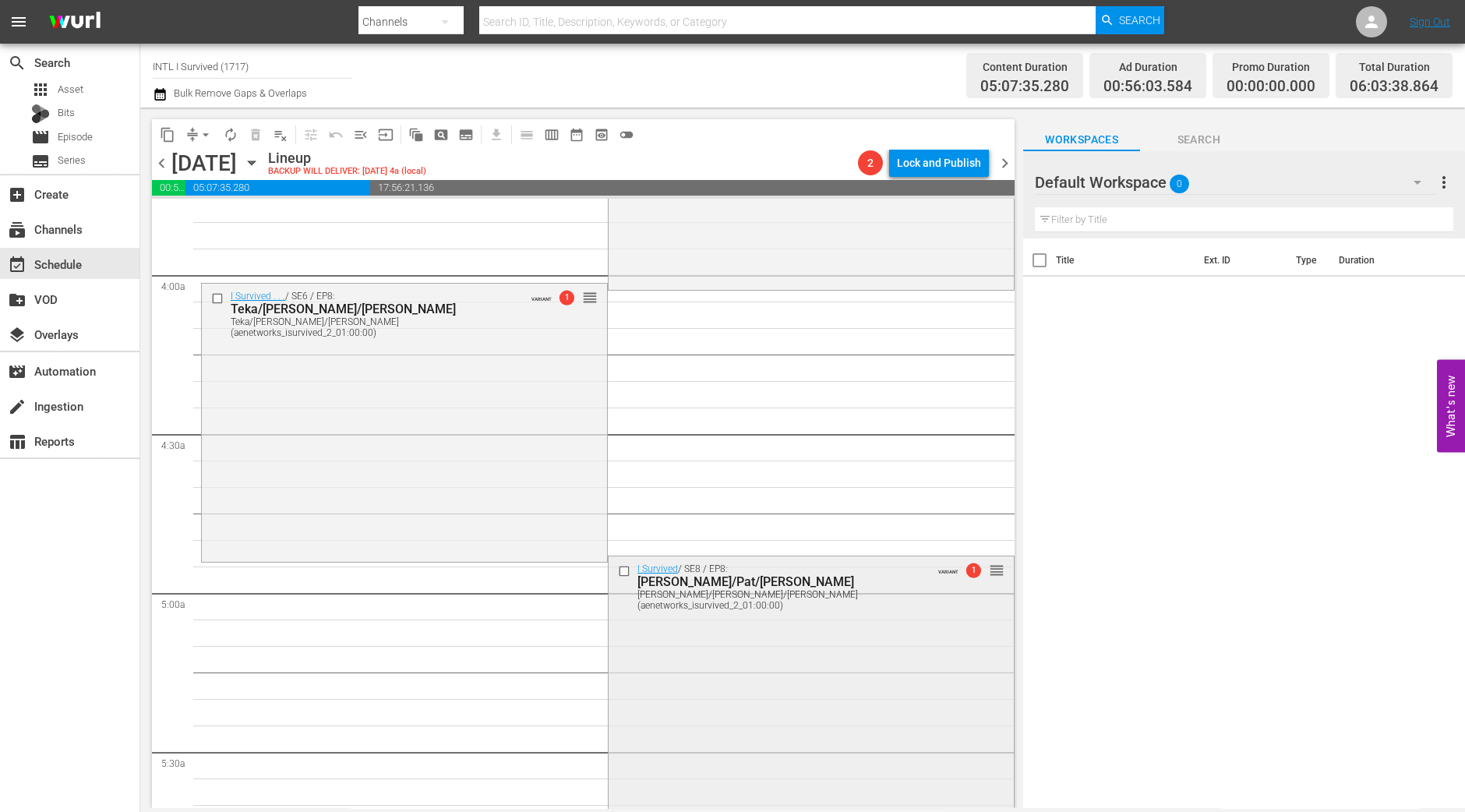
click at [813, 718] on div "I Survived / SE8 / EP8: Angela/Pat/Tricia Angela/Pat/Tricia (aenetworks_isurviv…" at bounding box center [810, 688] width 405 height 263
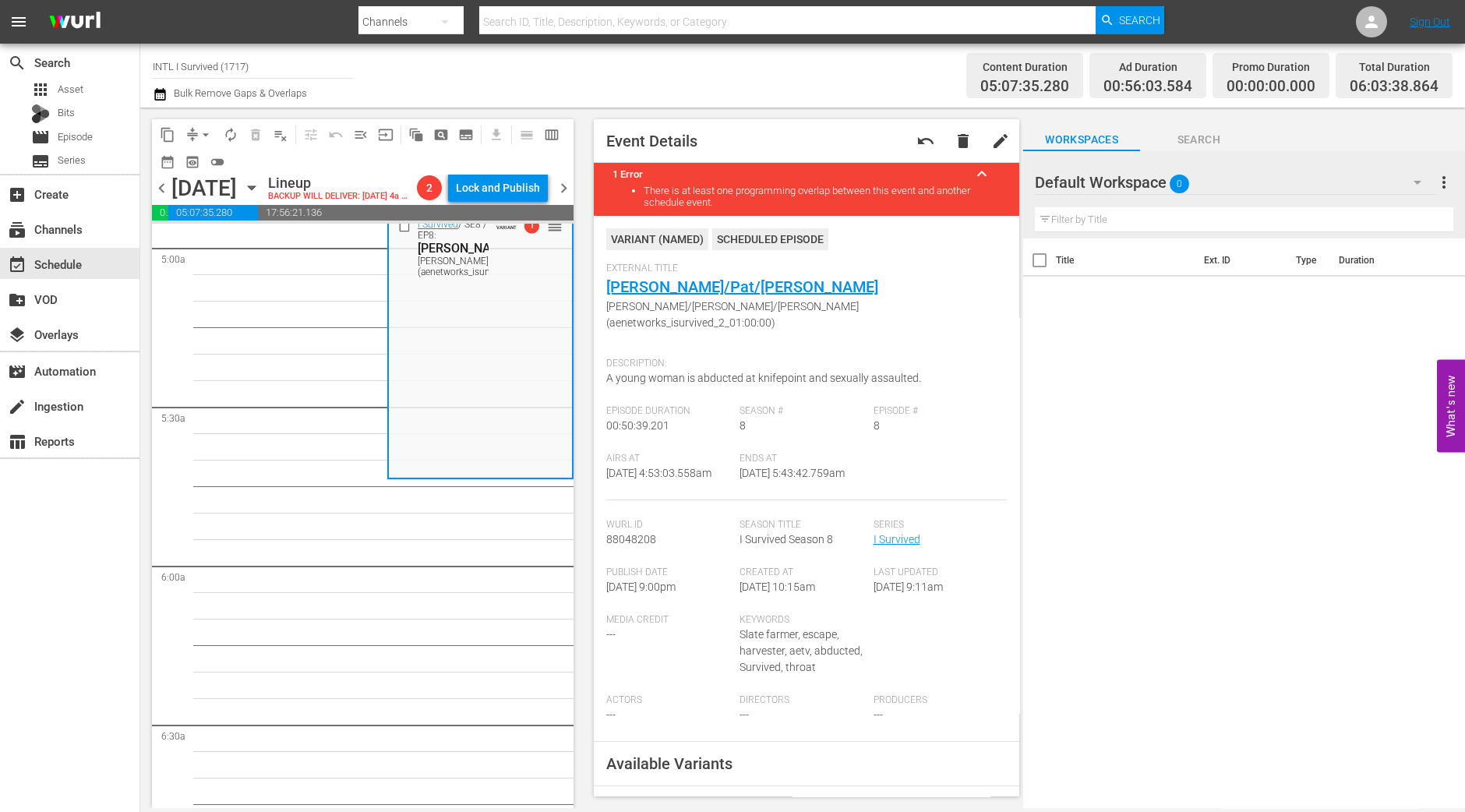
scroll to position [1390, 0]
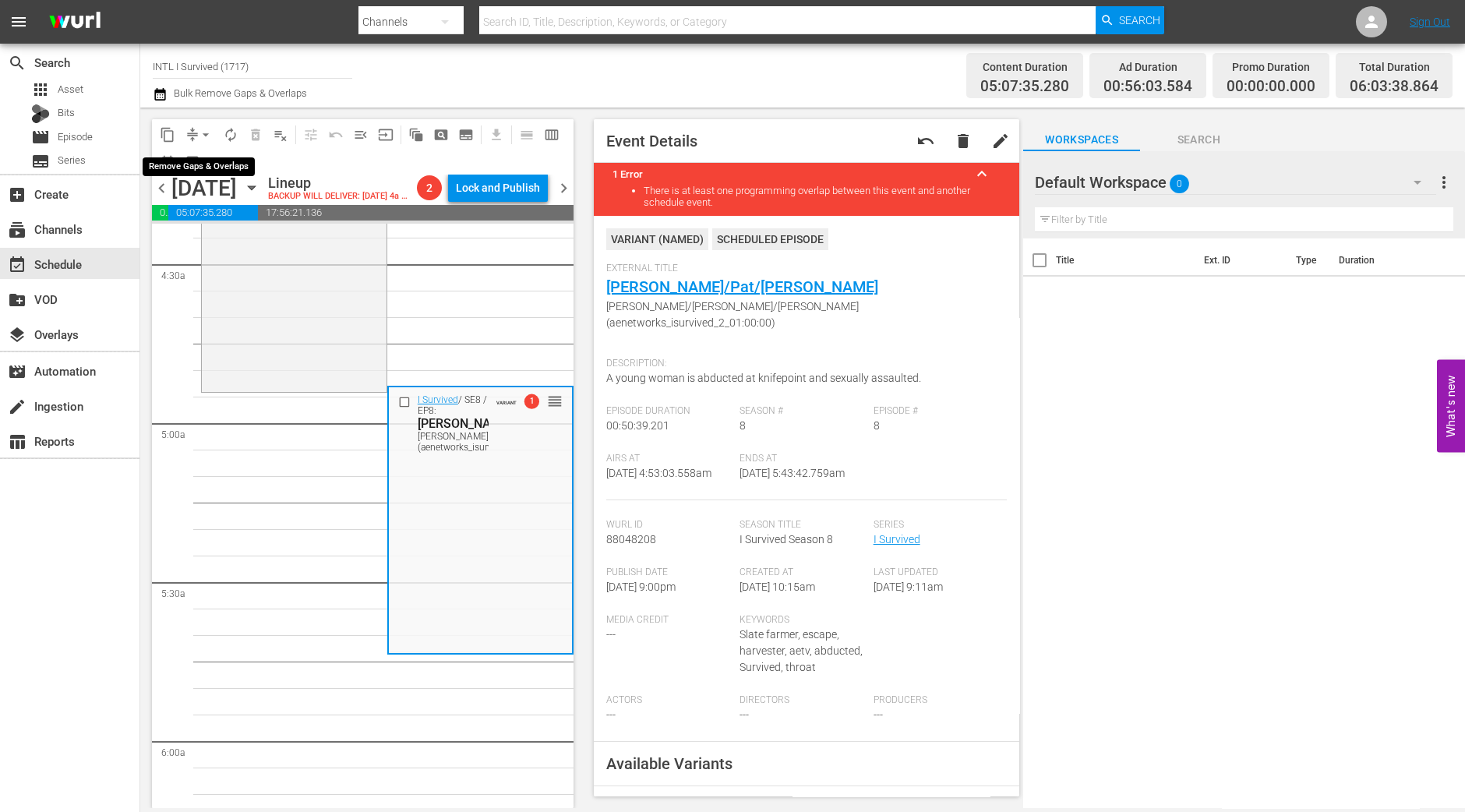
click at [209, 139] on span "arrow_drop_down" at bounding box center [205, 134] width 16 height 16
click at [198, 137] on span "arrow_drop_down" at bounding box center [205, 134] width 16 height 16
click at [201, 129] on span "arrow_drop_down" at bounding box center [205, 134] width 16 height 16
click at [205, 155] on li "Align to Midnight" at bounding box center [206, 166] width 129 height 26
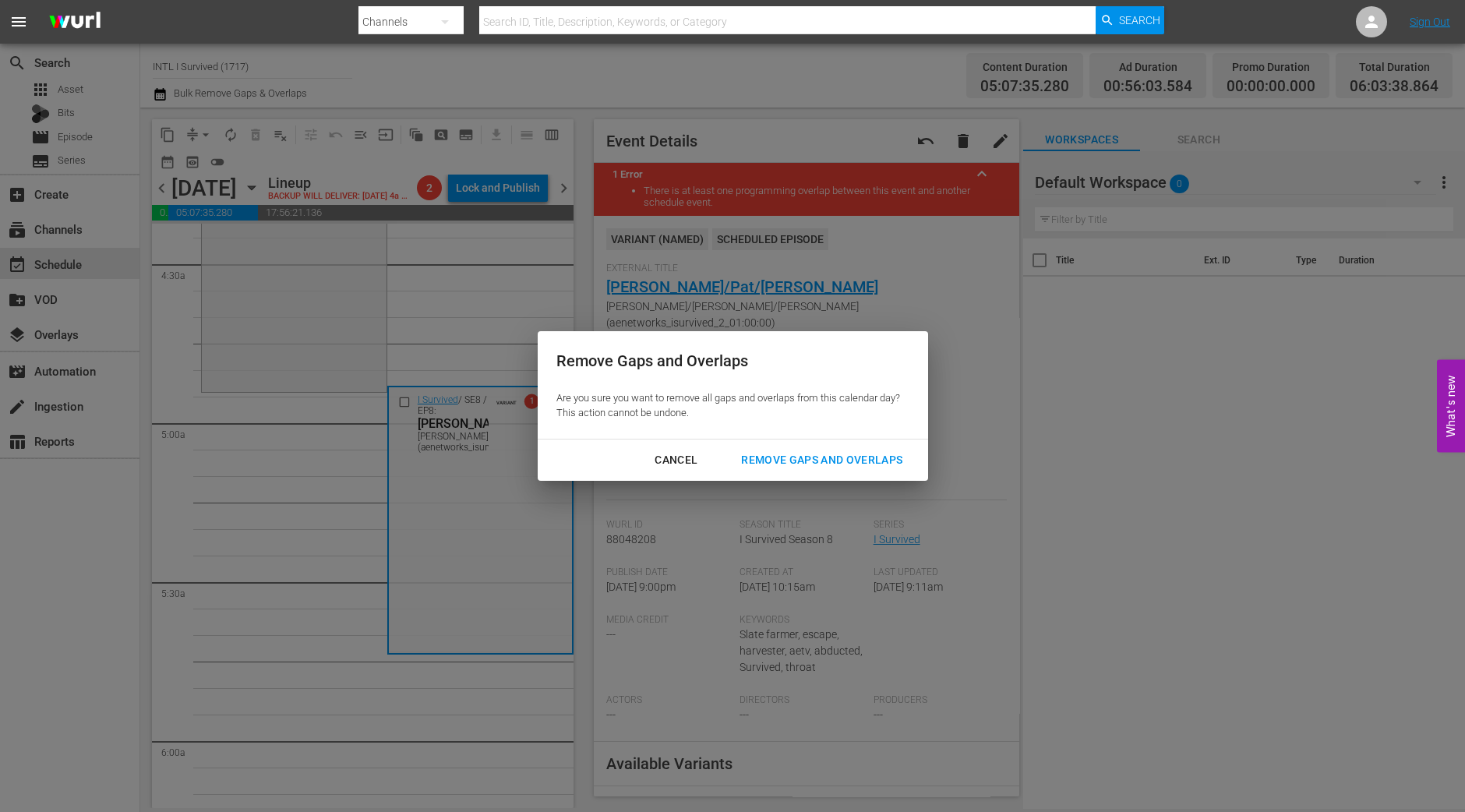
click at [841, 440] on div "Cancel Remove Gaps and Overlaps" at bounding box center [732, 459] width 390 height 41
click at [842, 450] on button "Remove Gaps and Overlaps" at bounding box center [821, 460] width 198 height 29
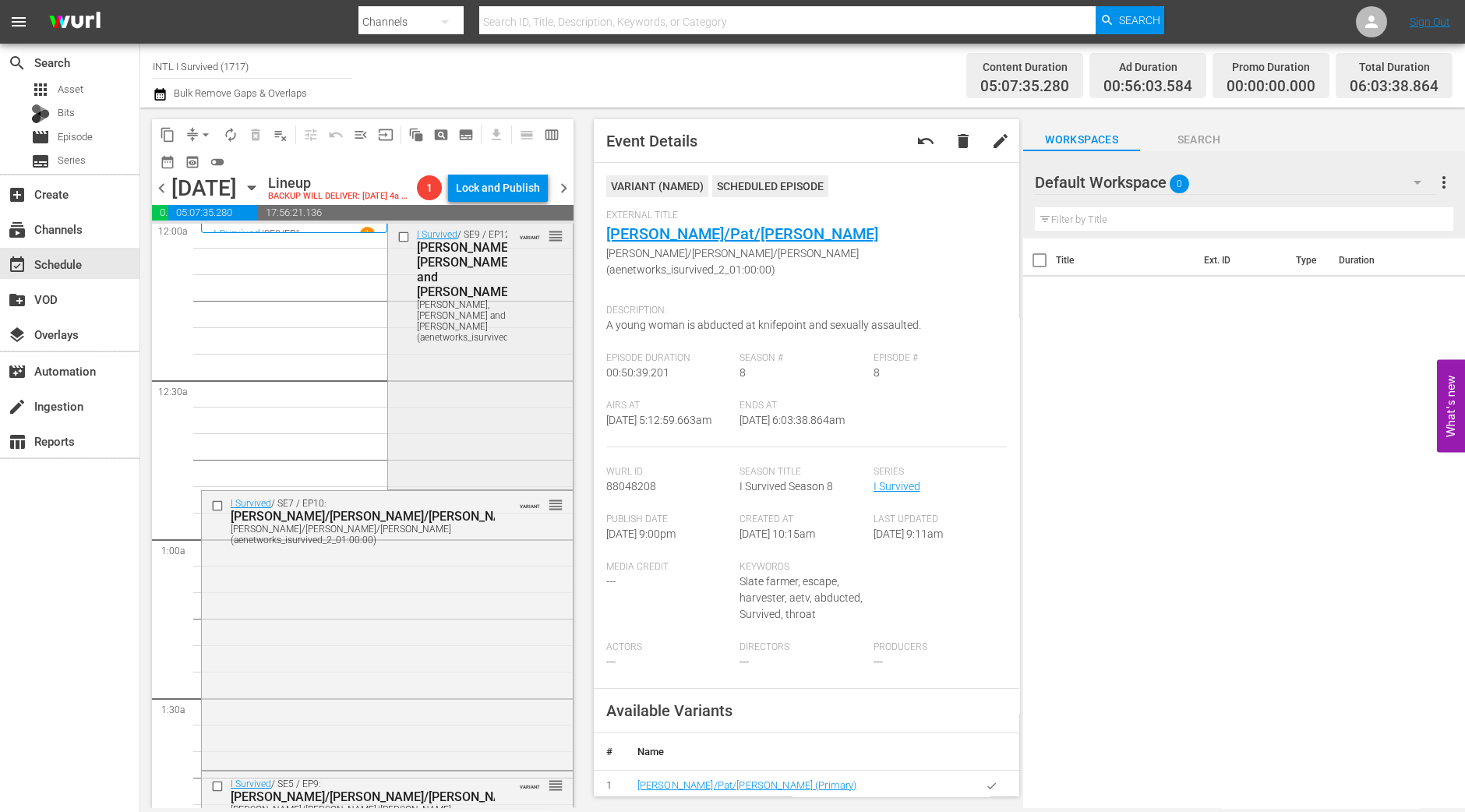
scroll to position [0, 0]
click at [498, 416] on div "I Survived / SE9 / EP12: Debbie, Ray and Jasmine Debbie, Ray and Jasmine (aenet…" at bounding box center [480, 357] width 185 height 265
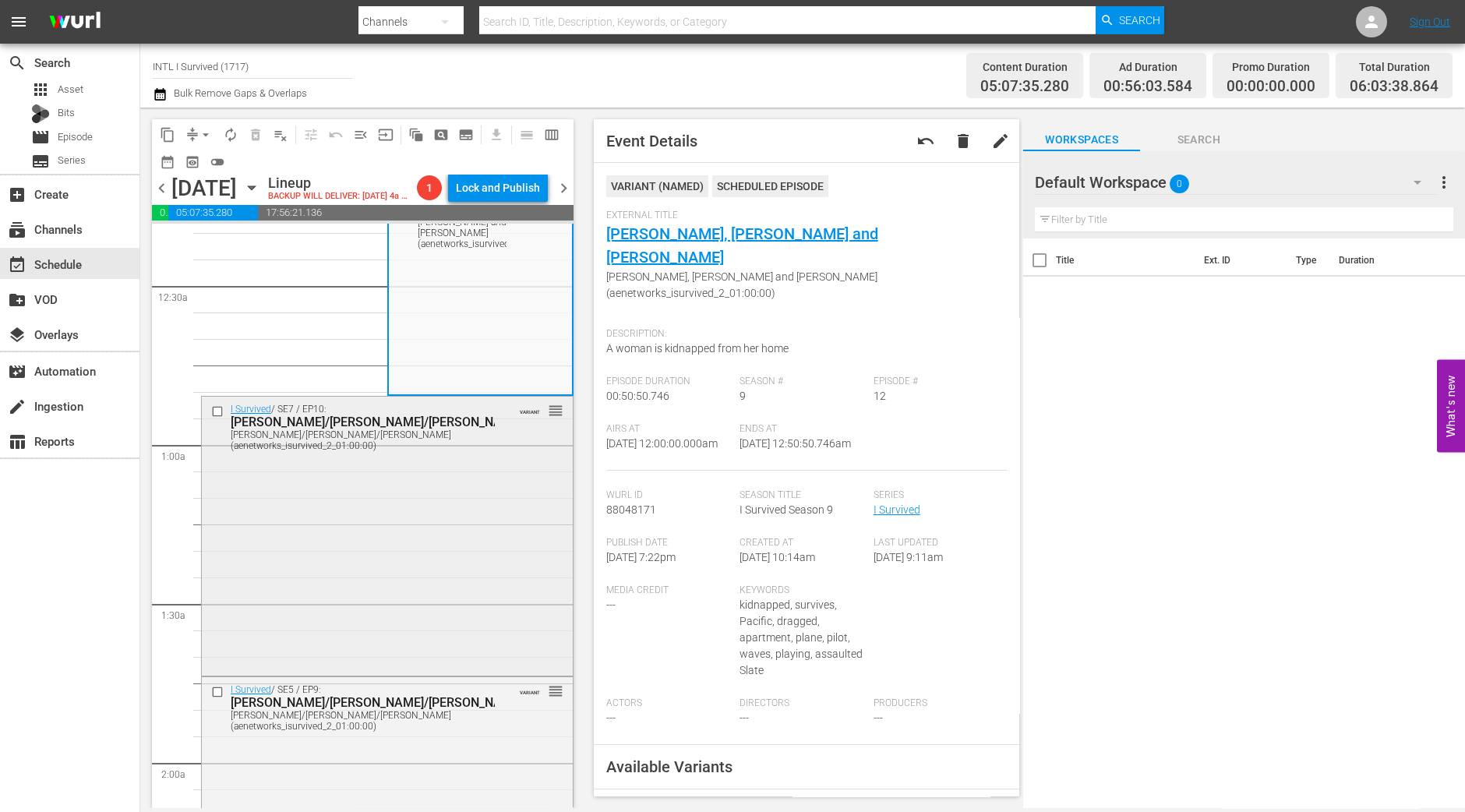
click at [484, 521] on div "I Survived / SE7 / EP10: Amy/Jeff/Tyler Amy/Jeff/Tyler (aenetworks_isurvived_2_…" at bounding box center [388, 534] width 371 height 275
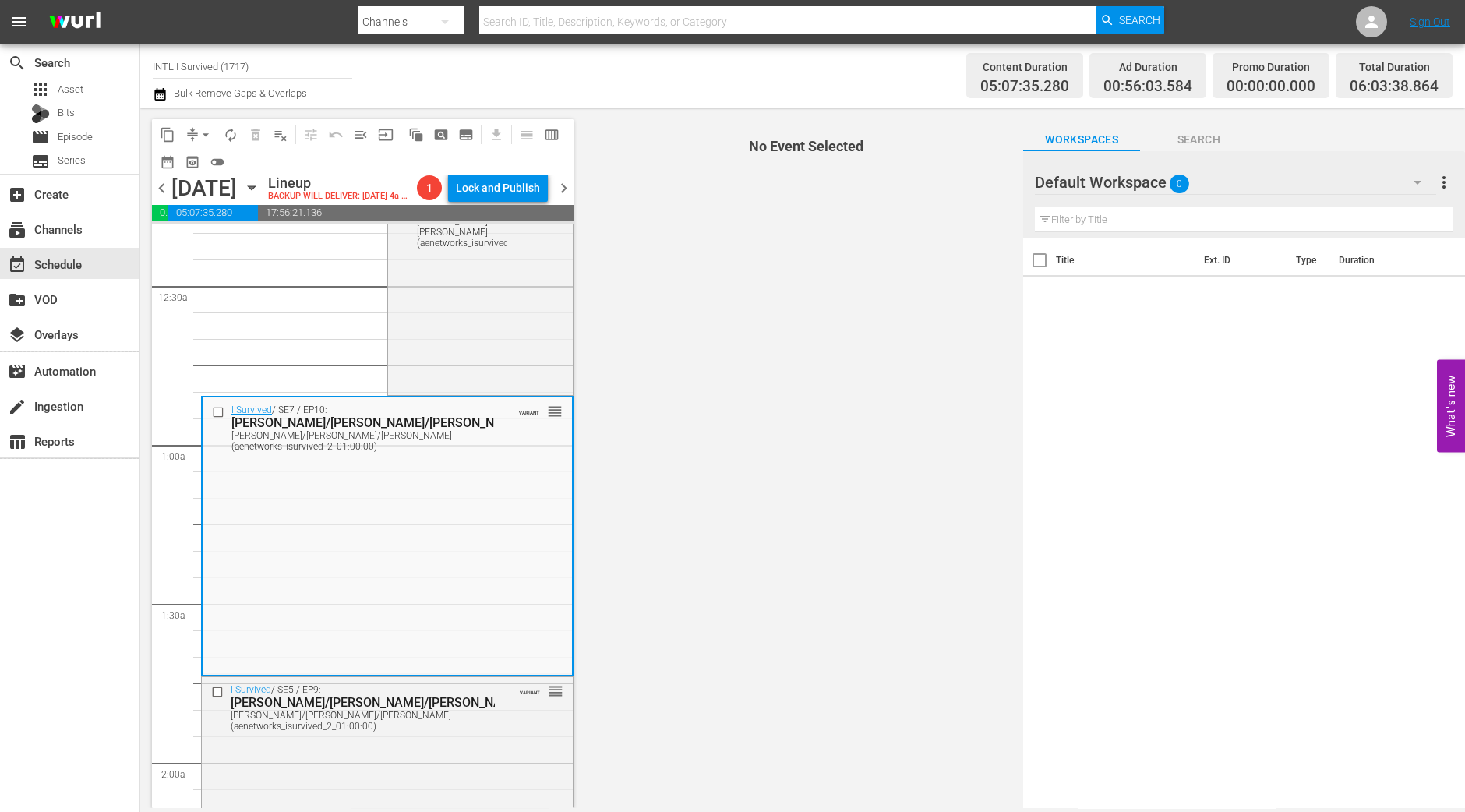
scroll to position [194, 0]
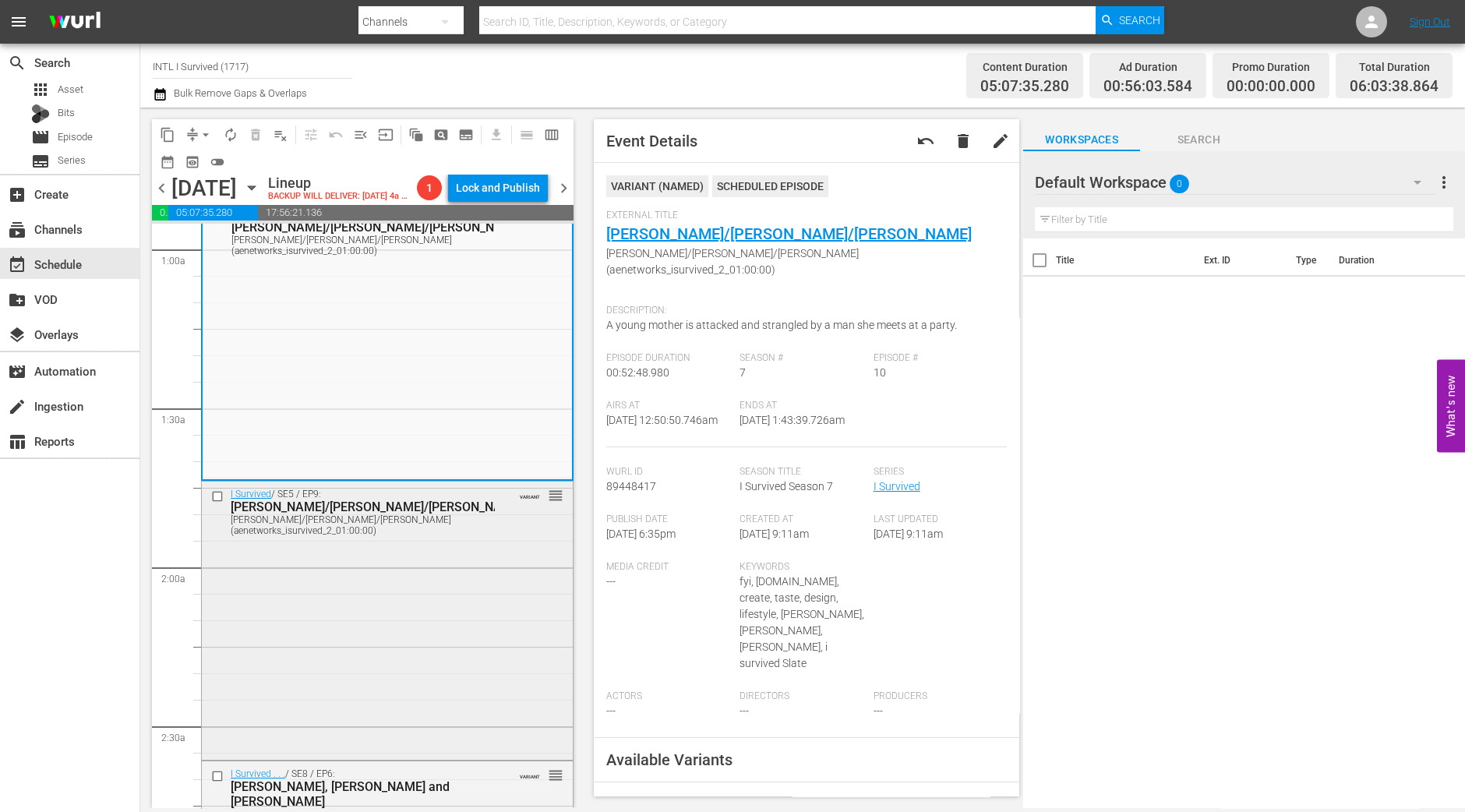
click at [455, 560] on div "I Survived / SE5 / EP9: Albert/Matt/Kristie Albert/Matt/Kristie (aenetworks_isu…" at bounding box center [388, 619] width 371 height 275
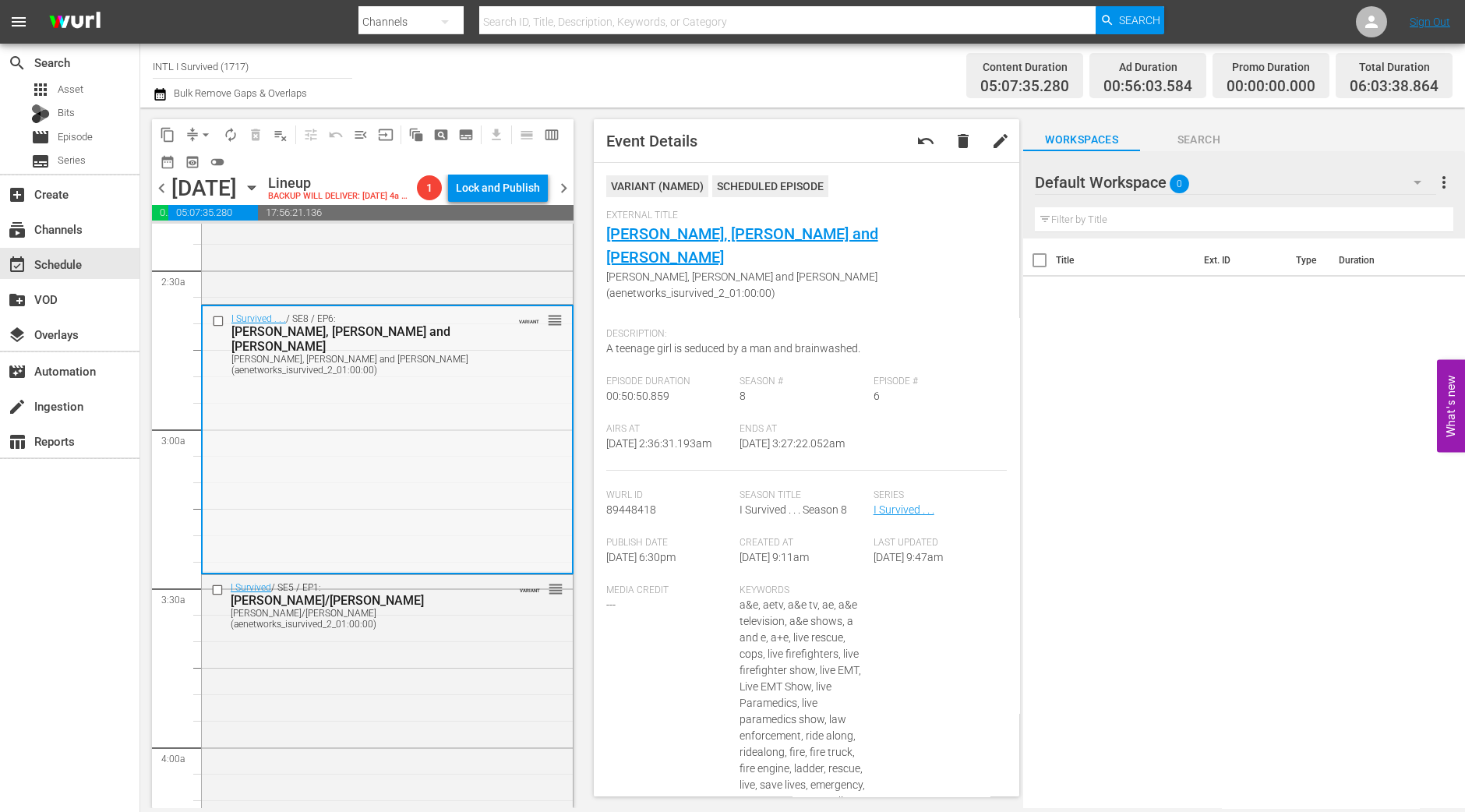
scroll to position [778, 0]
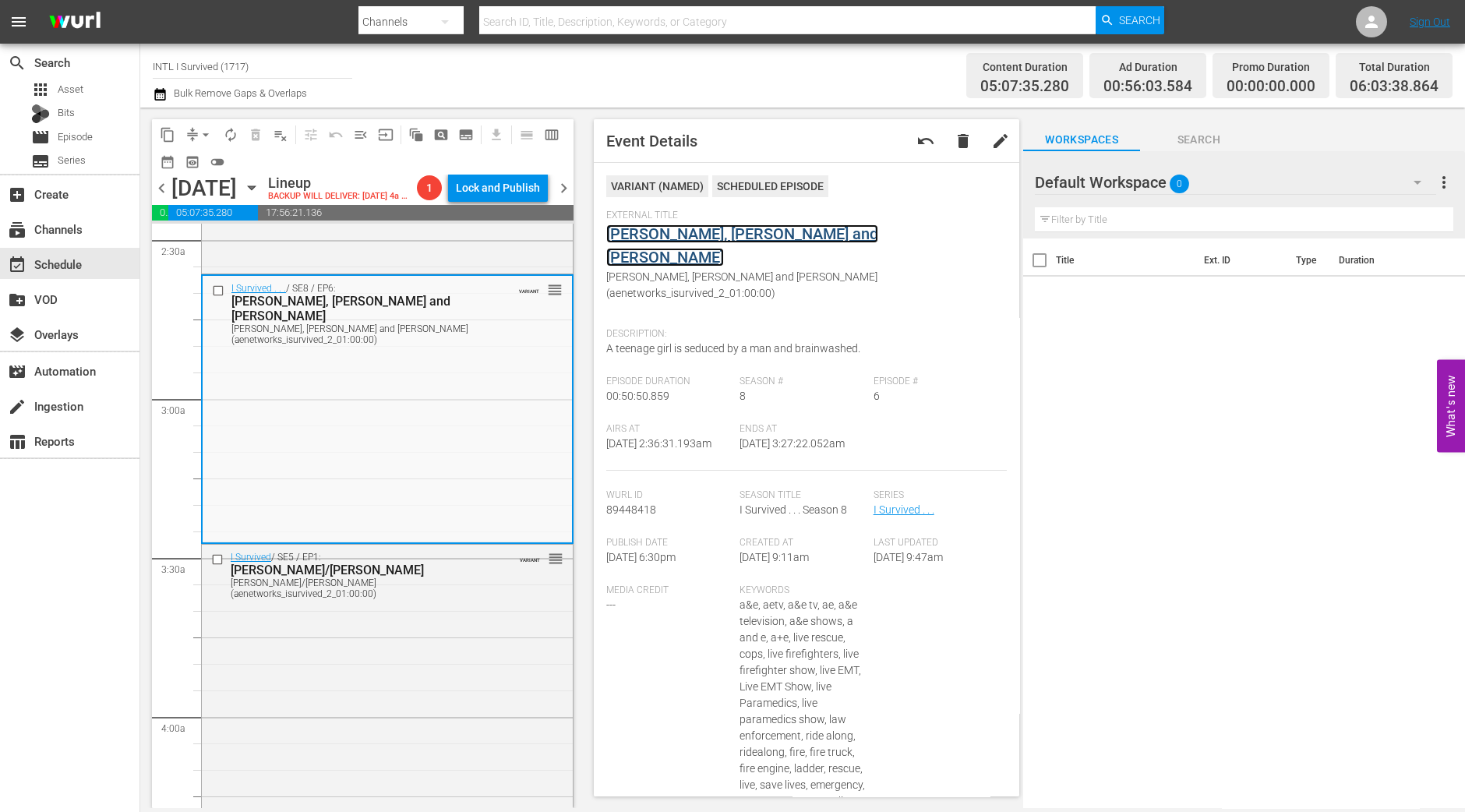
drag, startPoint x: 709, startPoint y: 247, endPoint x: 713, endPoint y: 236, distance: 11.7
click at [487, 620] on div "I Survived / SE5 / EP1: Glen/Barbara Glen/Barbara (aenetworks_isurvived_2_01:00…" at bounding box center [388, 682] width 371 height 275
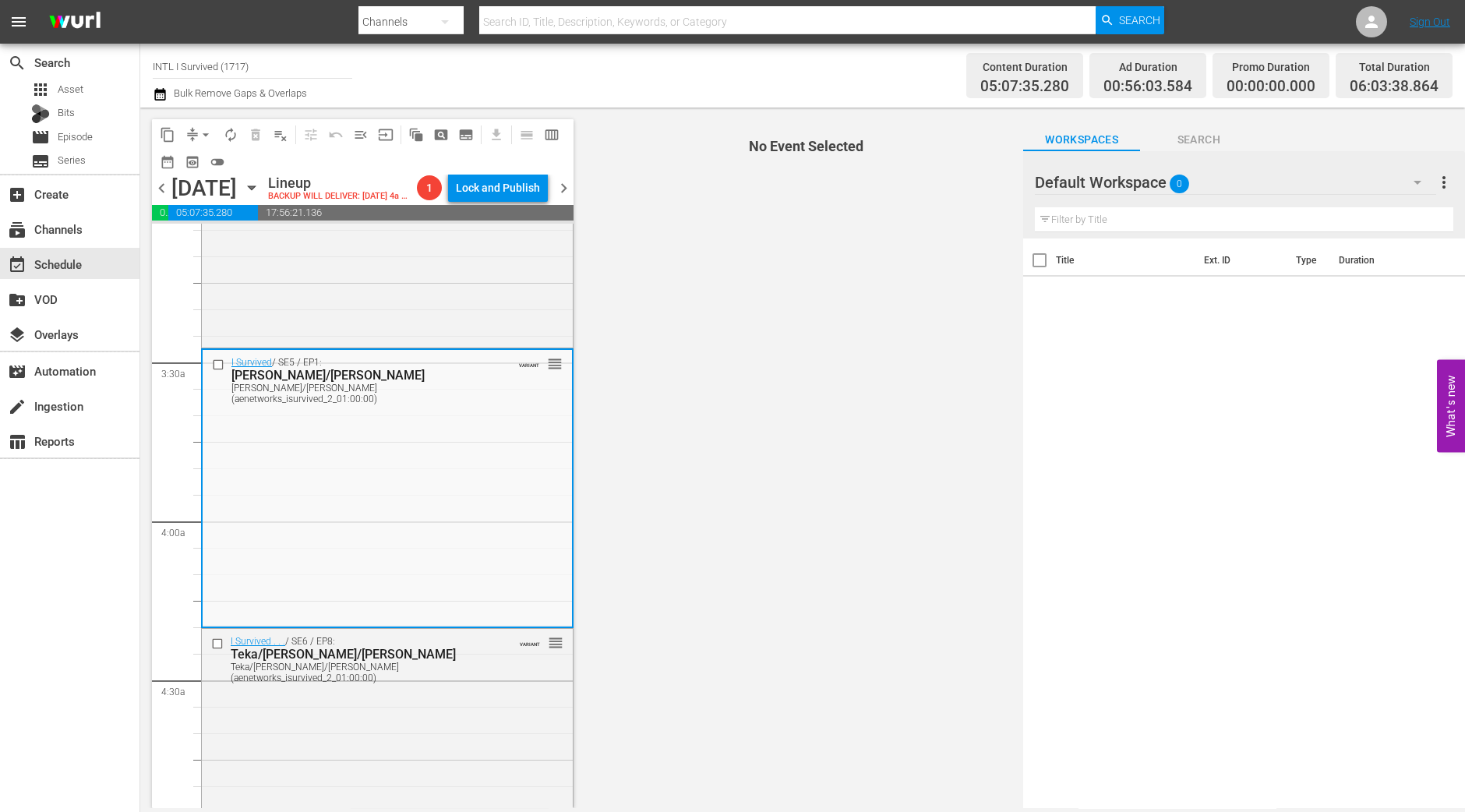
scroll to position [1071, 0]
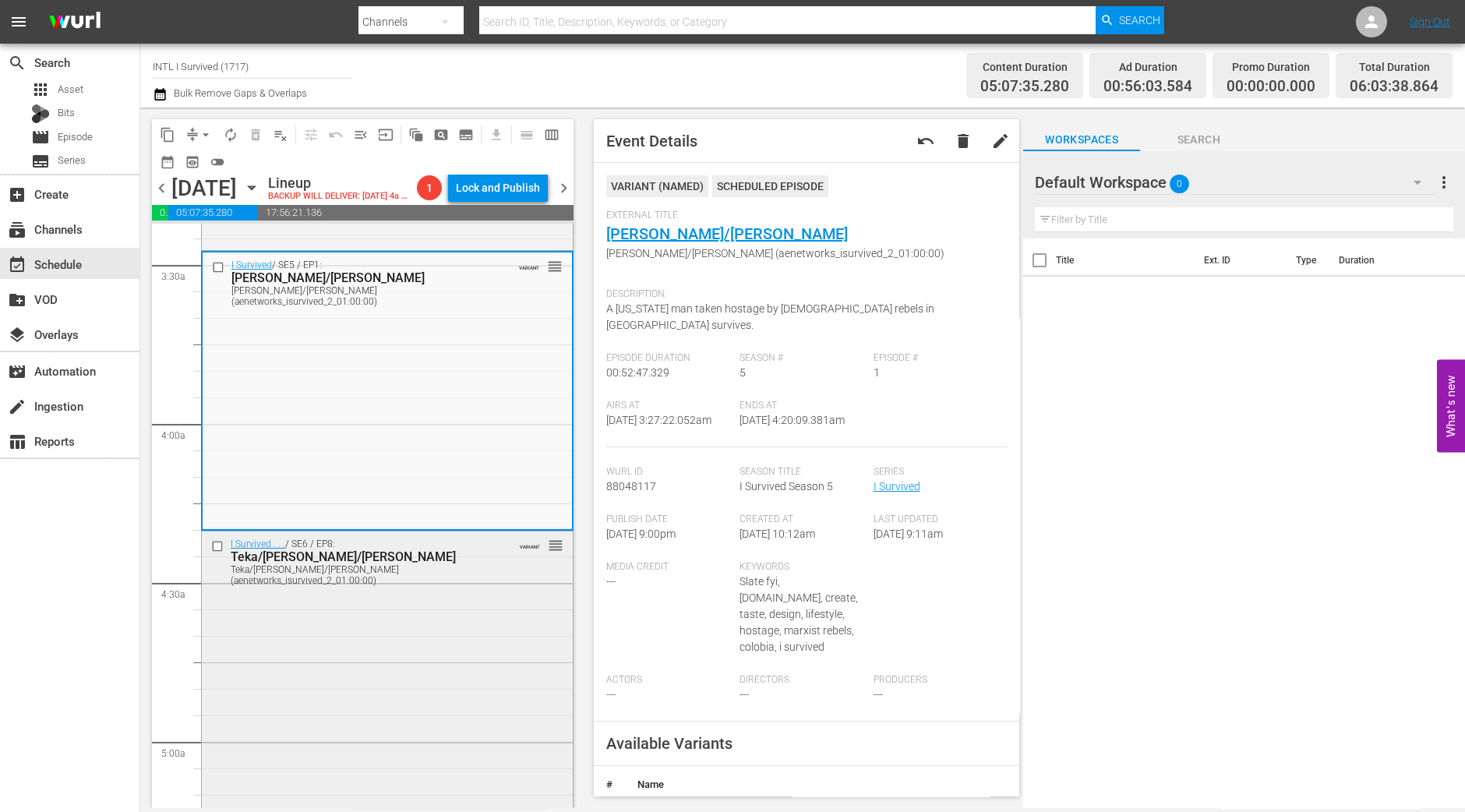
click at [513, 618] on div "I Survived . . . / SE6 / EP8: Teka/Robert/Debbie Teka/Robert/Debbie (aenetworks…" at bounding box center [388, 668] width 371 height 275
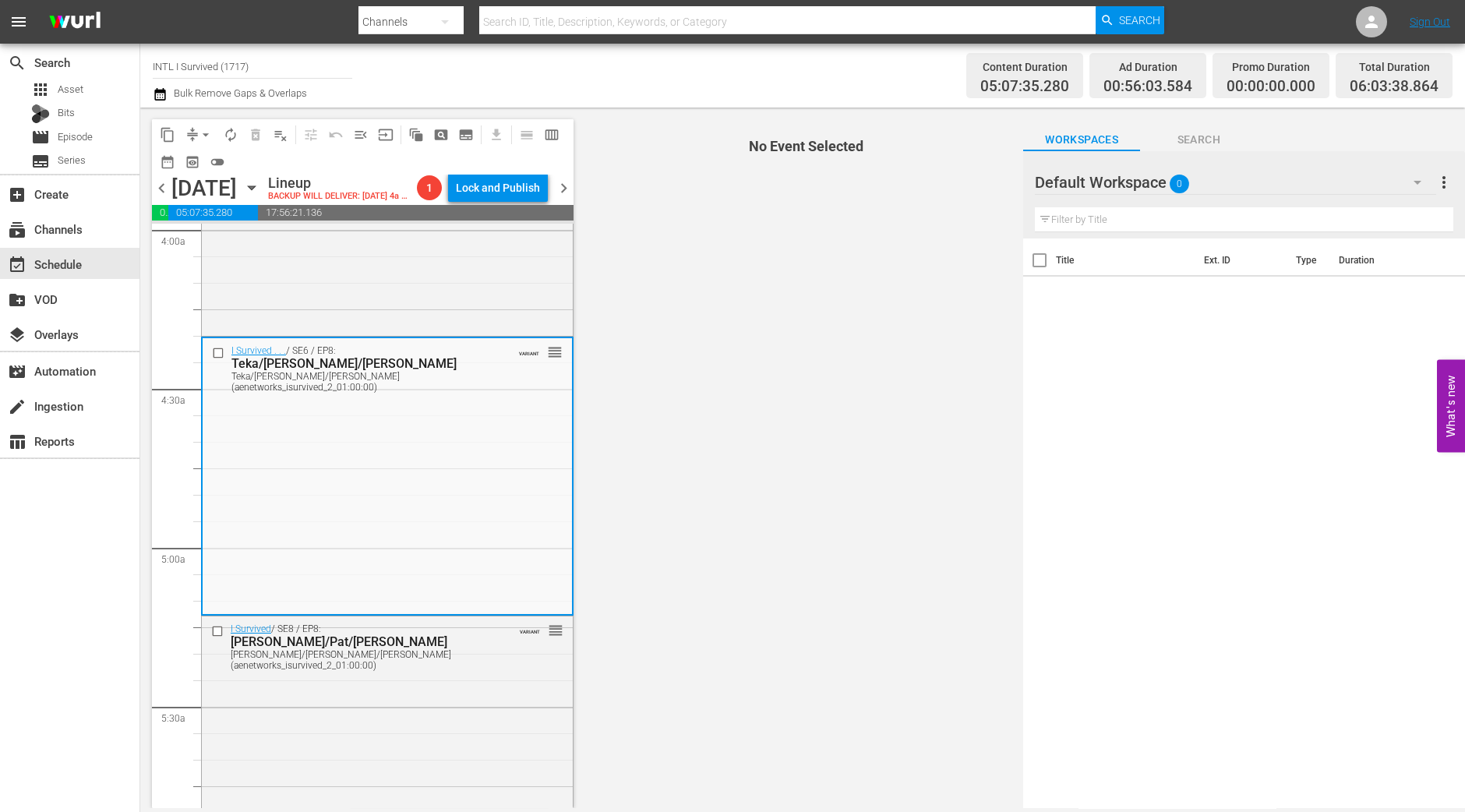
scroll to position [1362, 0]
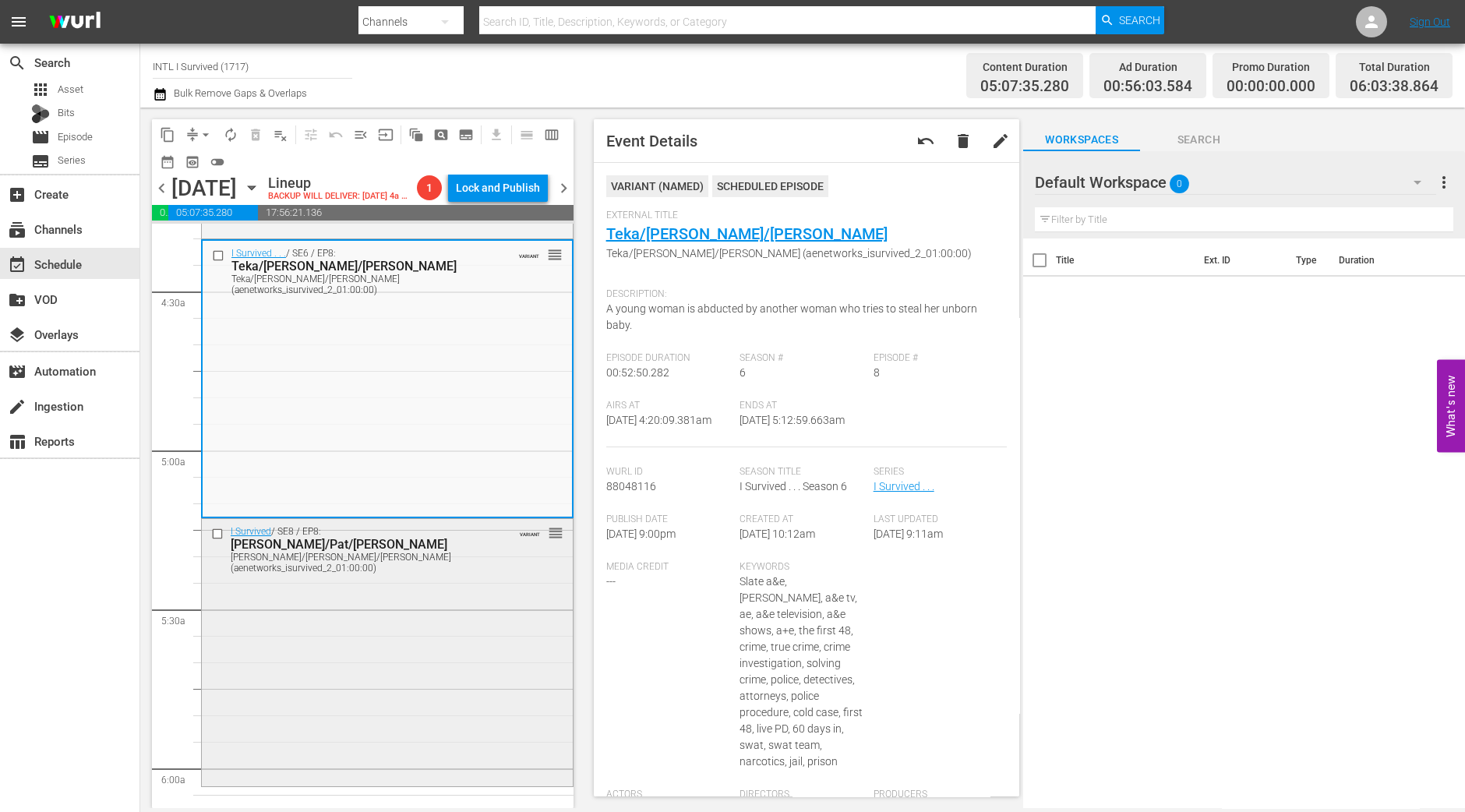
click at [477, 579] on div "I Survived / SE8 / EP8: Angela/Pat/Tricia Angela/Pat/Tricia (aenetworks_isurviv…" at bounding box center [388, 549] width 371 height 60
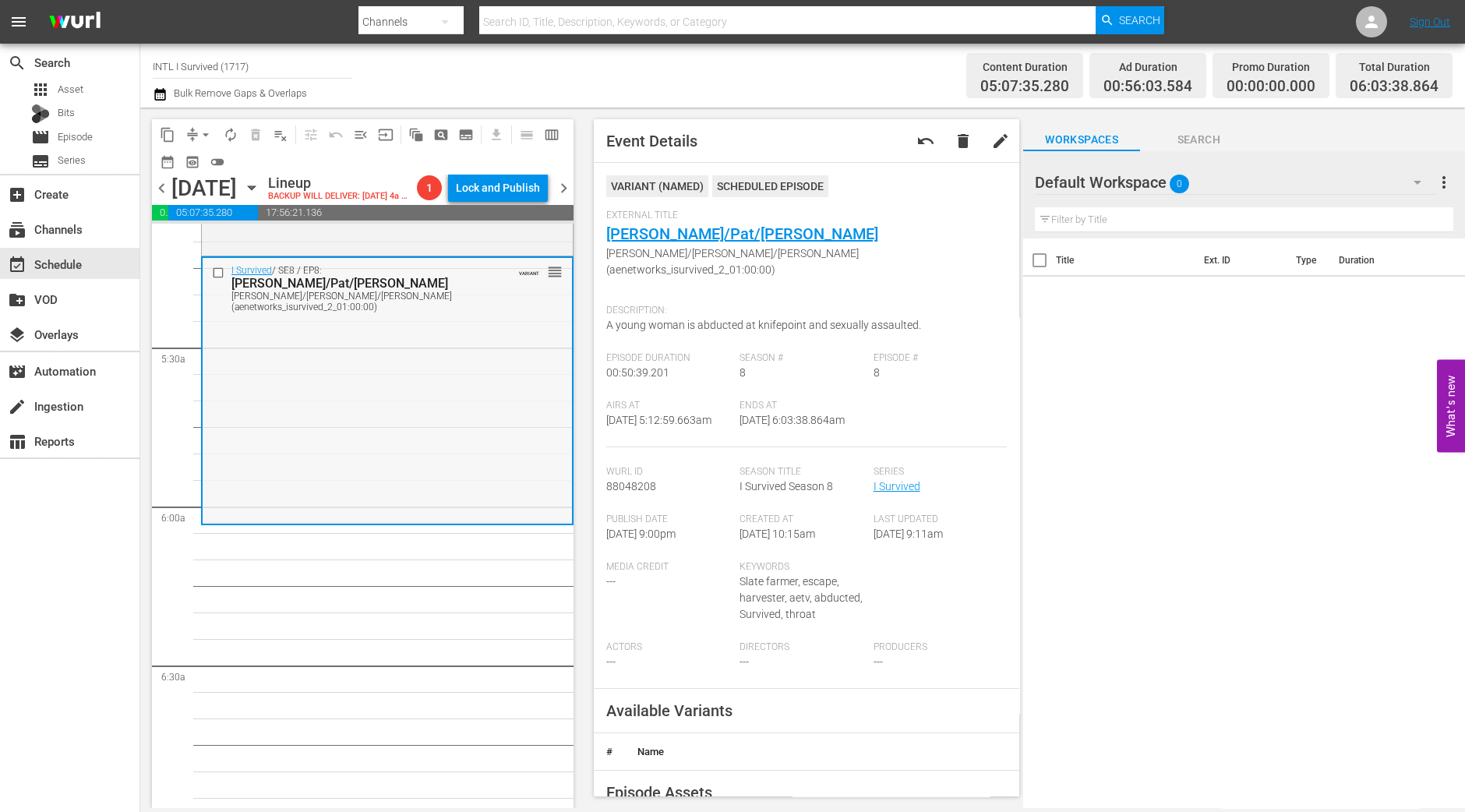
scroll to position [1655, 0]
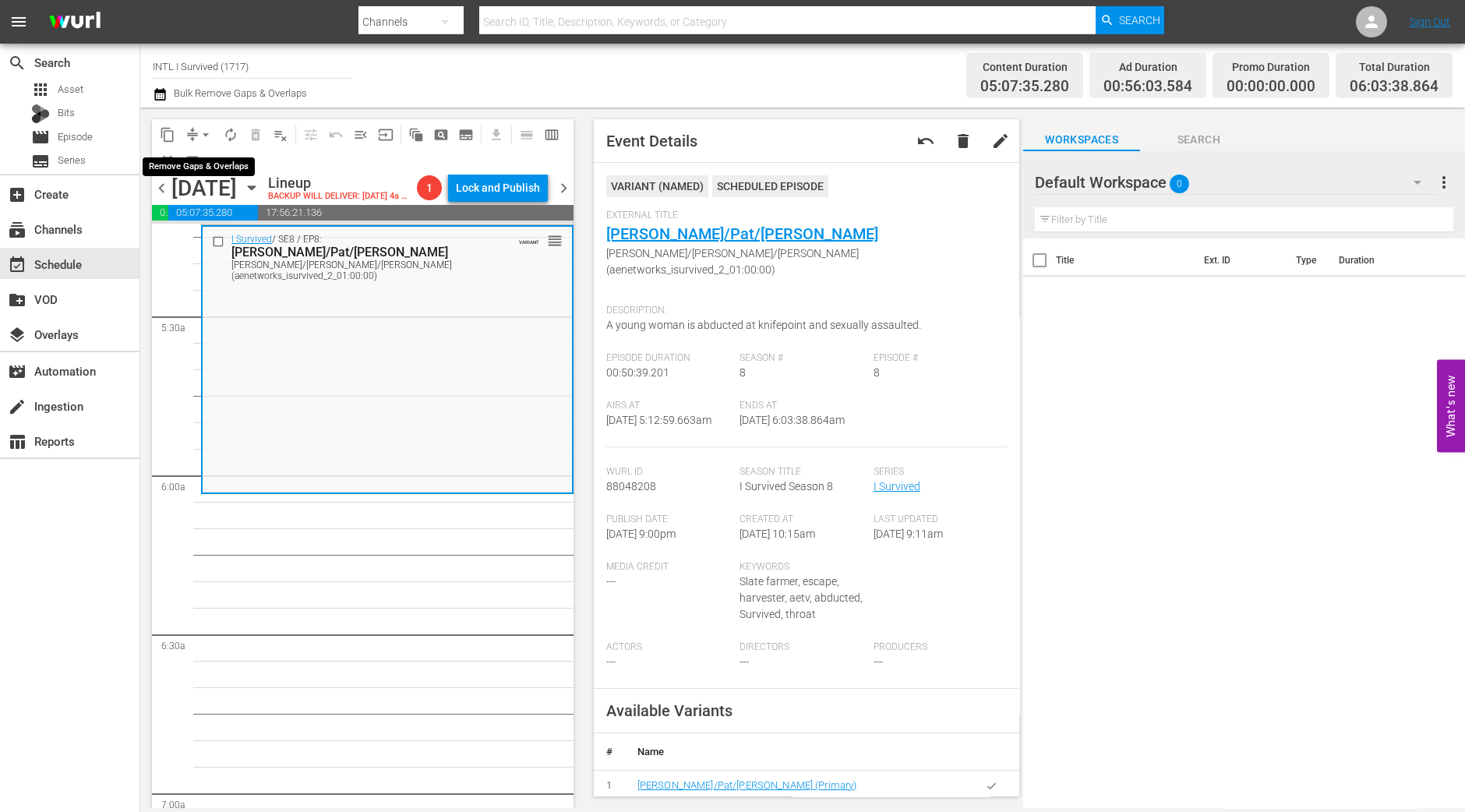
click at [202, 130] on span "arrow_drop_down" at bounding box center [205, 134] width 16 height 16
click at [214, 165] on li "Align to Midnight" at bounding box center [206, 166] width 164 height 26
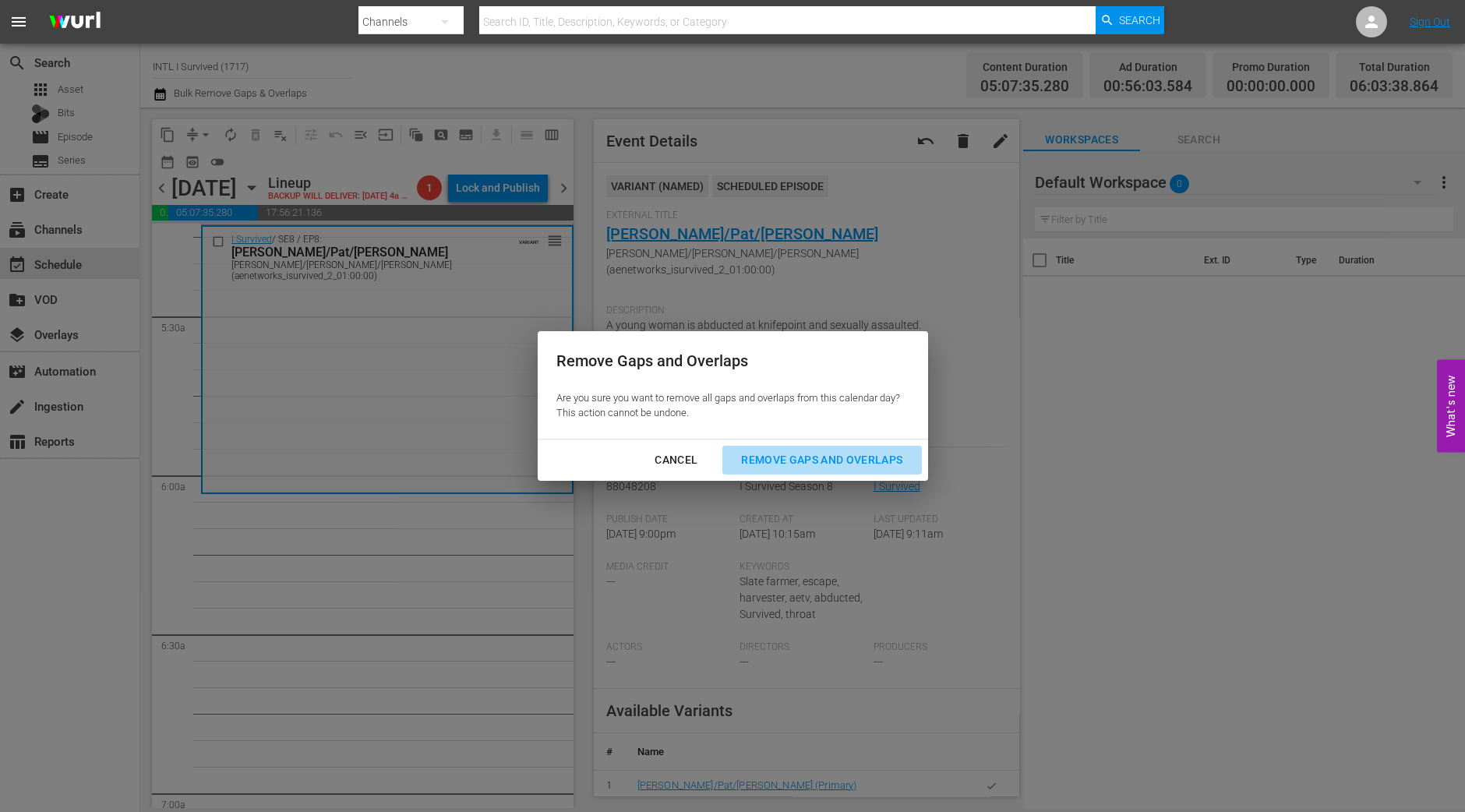
click at [853, 471] on button "Remove Gaps and Overlaps" at bounding box center [821, 460] width 198 height 29
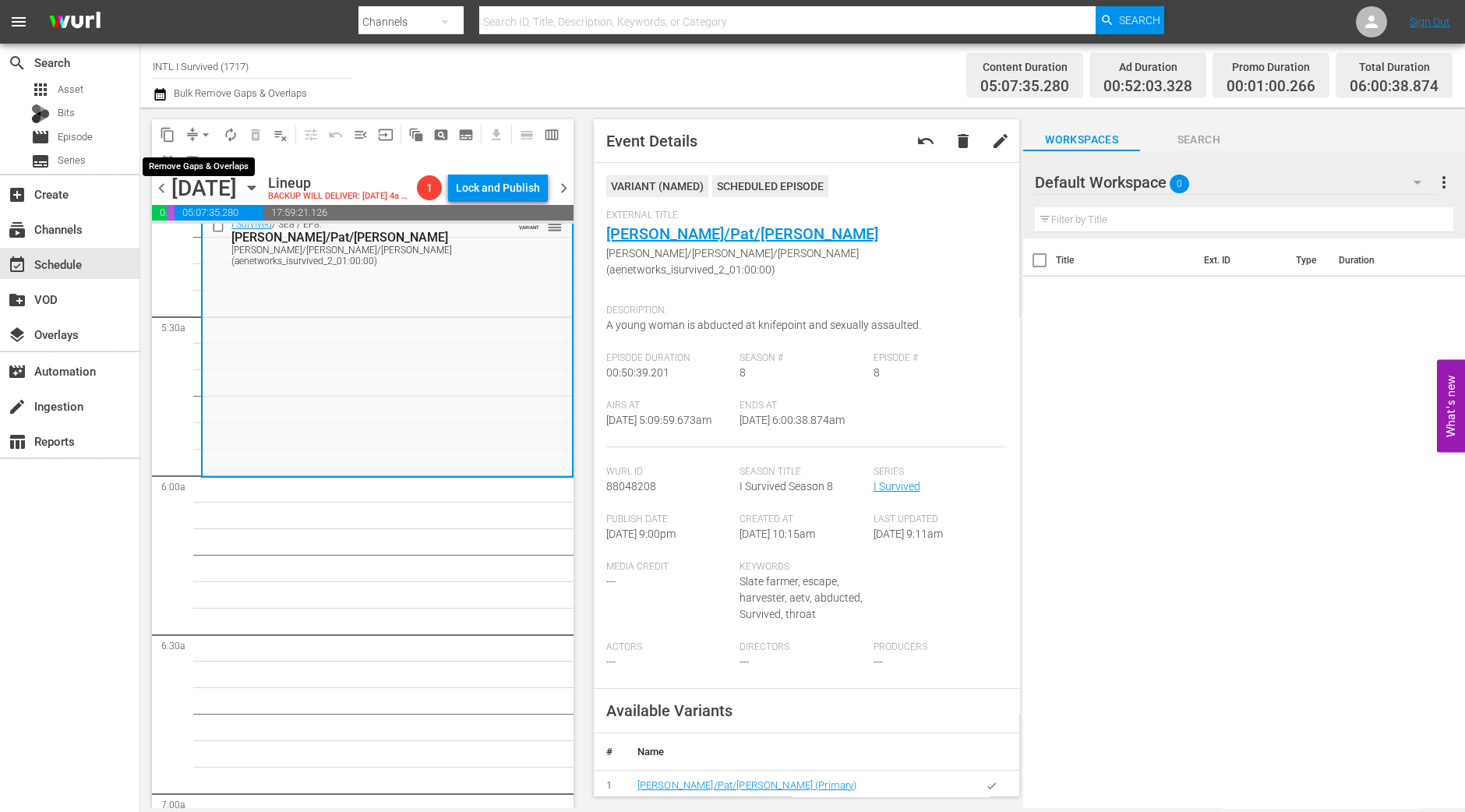
click at [208, 134] on span "arrow_drop_down" at bounding box center [205, 134] width 16 height 16
click at [227, 167] on li "Align to Midnight" at bounding box center [206, 166] width 164 height 26
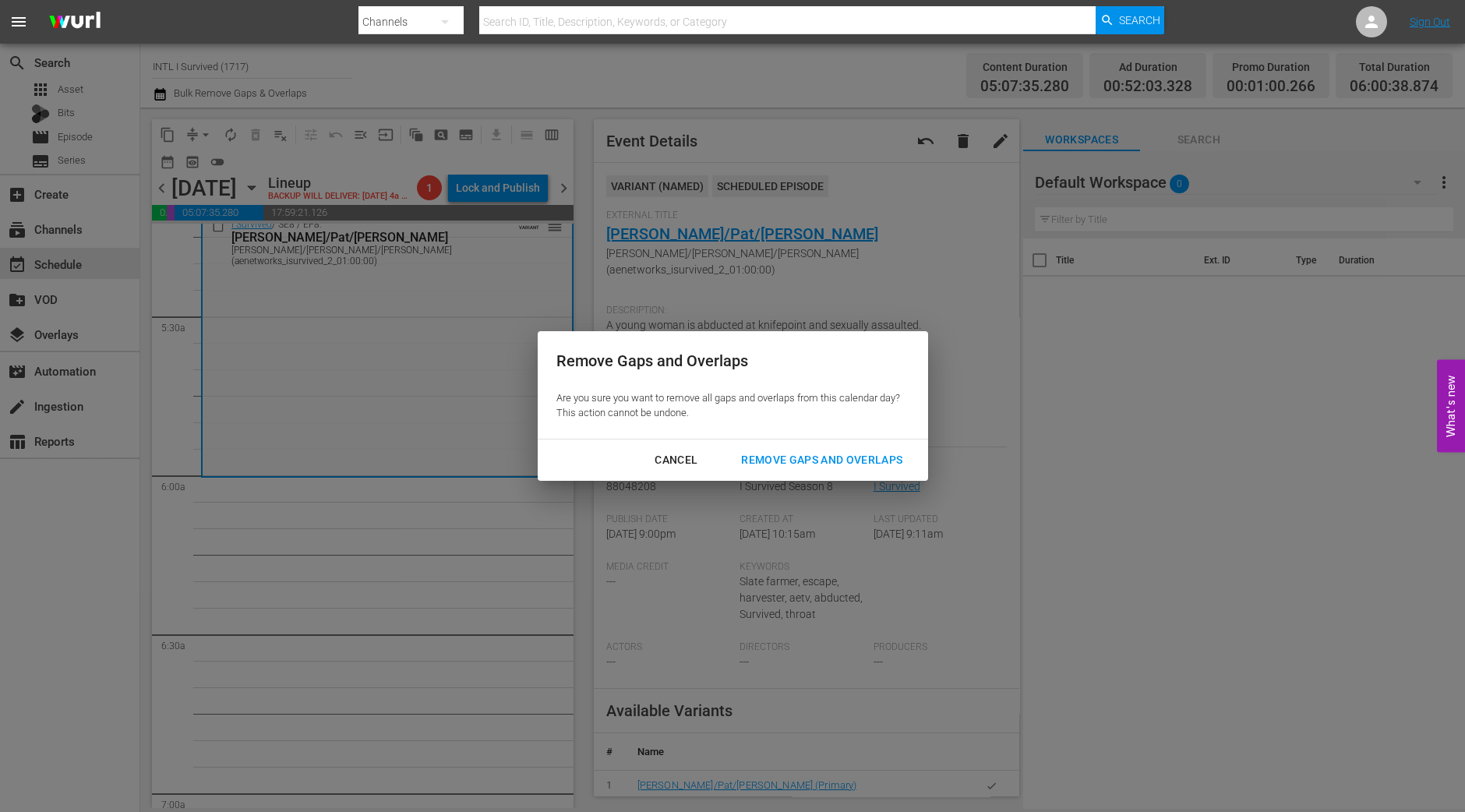
click at [783, 465] on div "Remove Gaps and Overlaps" at bounding box center [822, 459] width 187 height 19
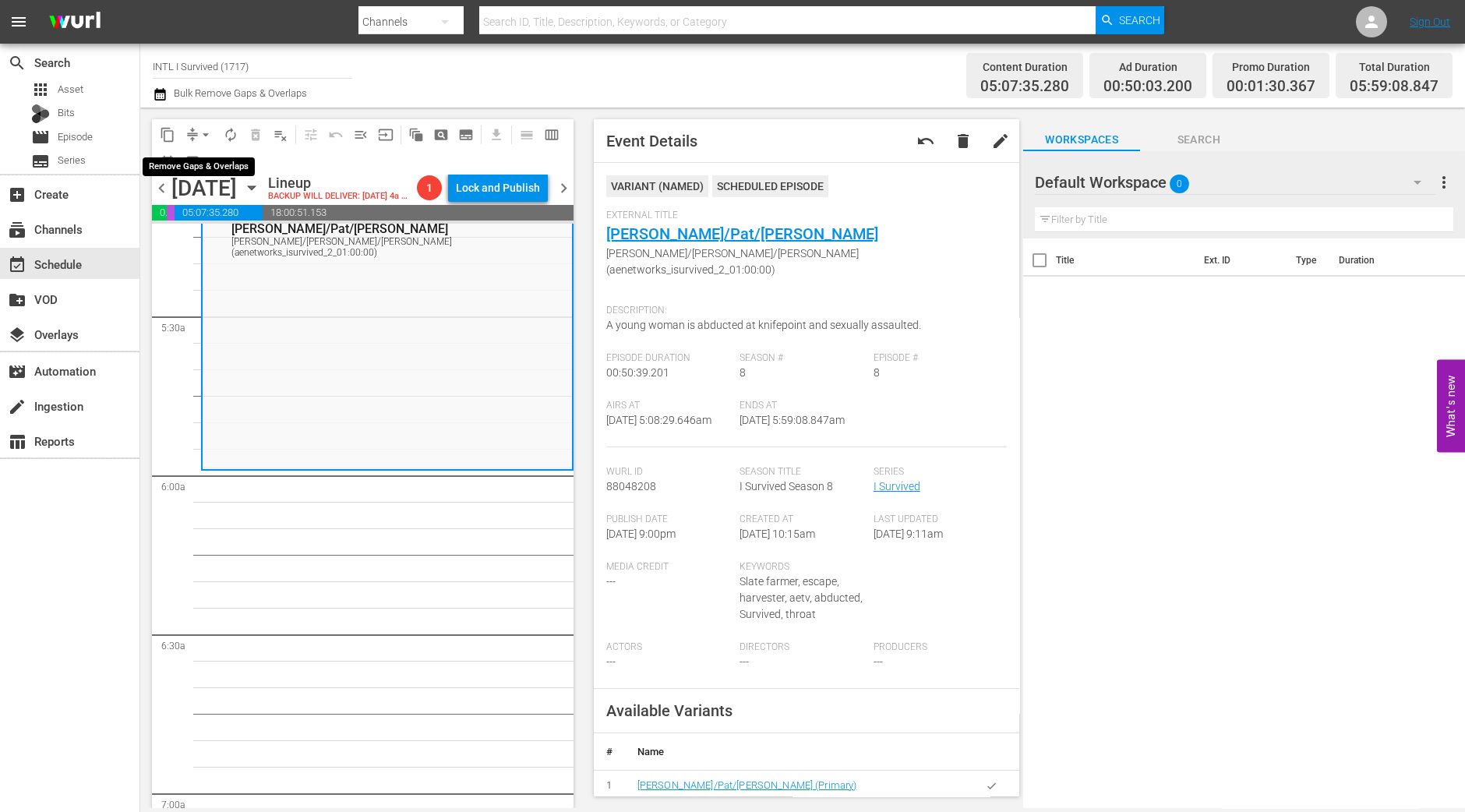
click at [203, 127] on span "arrow_drop_down" at bounding box center [205, 134] width 16 height 16
click at [204, 163] on li "Align to Midnight" at bounding box center [206, 166] width 164 height 26
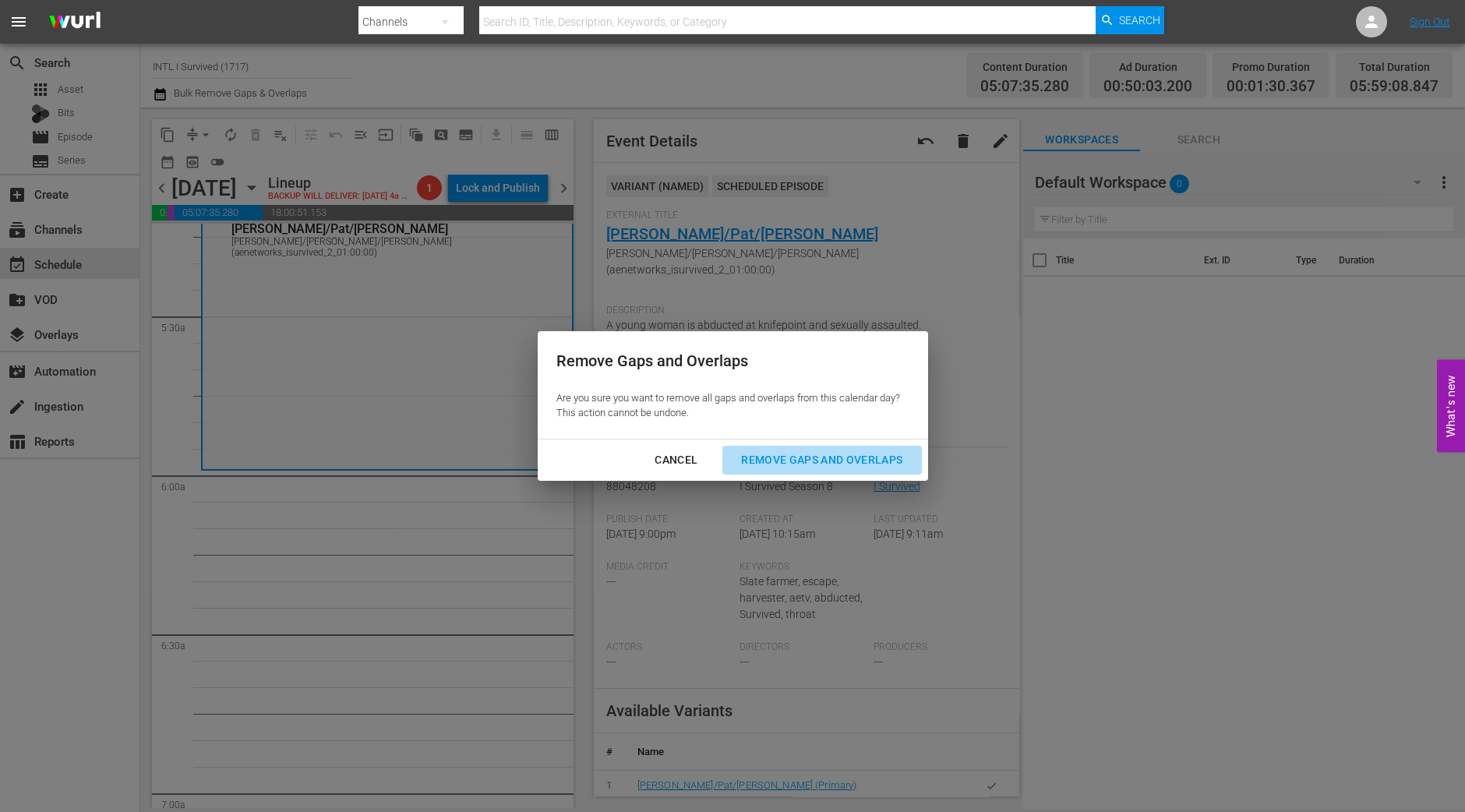
click at [908, 463] on div "Remove Gaps and Overlaps" at bounding box center [822, 459] width 187 height 19
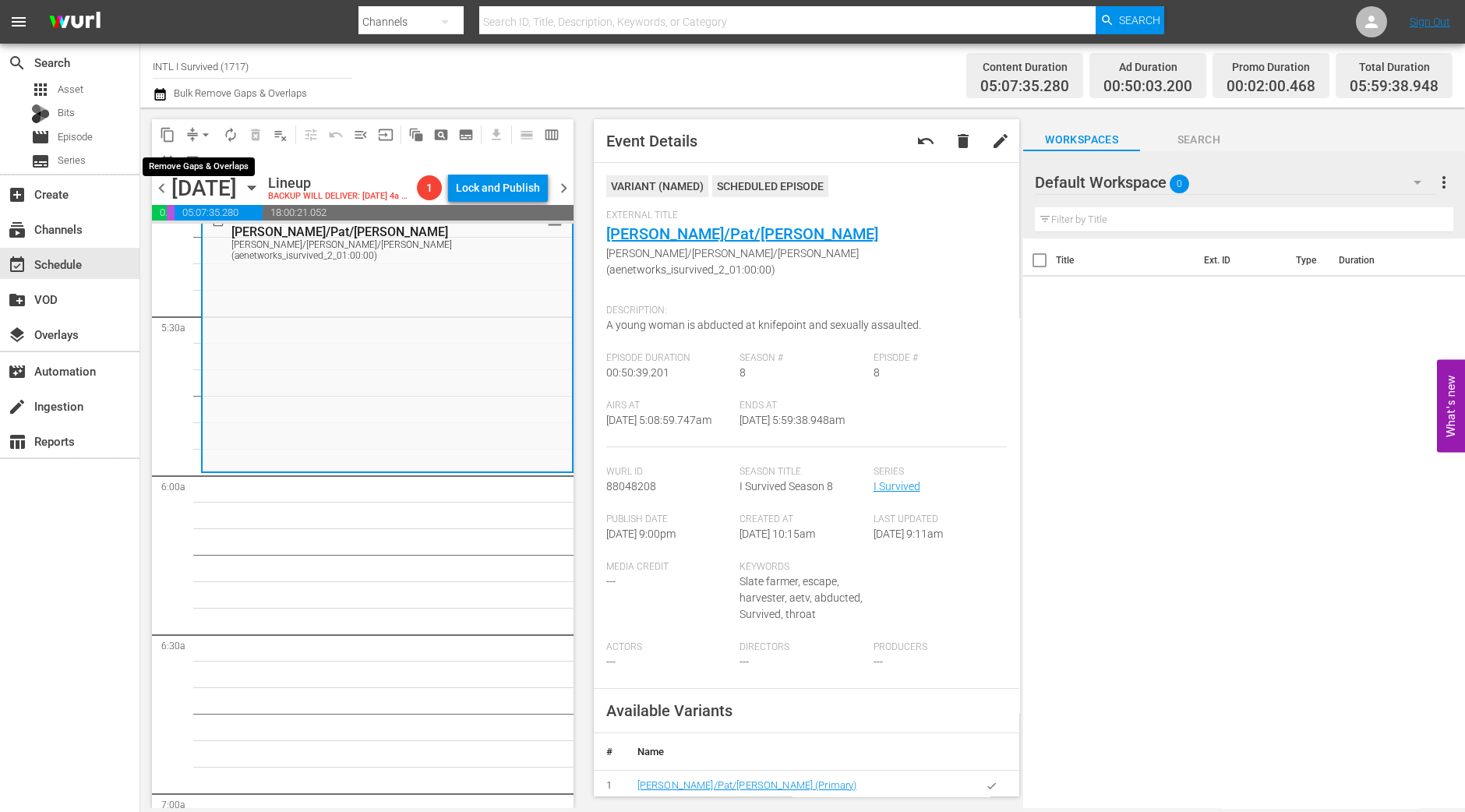
click at [197, 132] on button "arrow_drop_down" at bounding box center [205, 134] width 25 height 25
click at [195, 156] on li "Align to Midnight" at bounding box center [206, 166] width 164 height 26
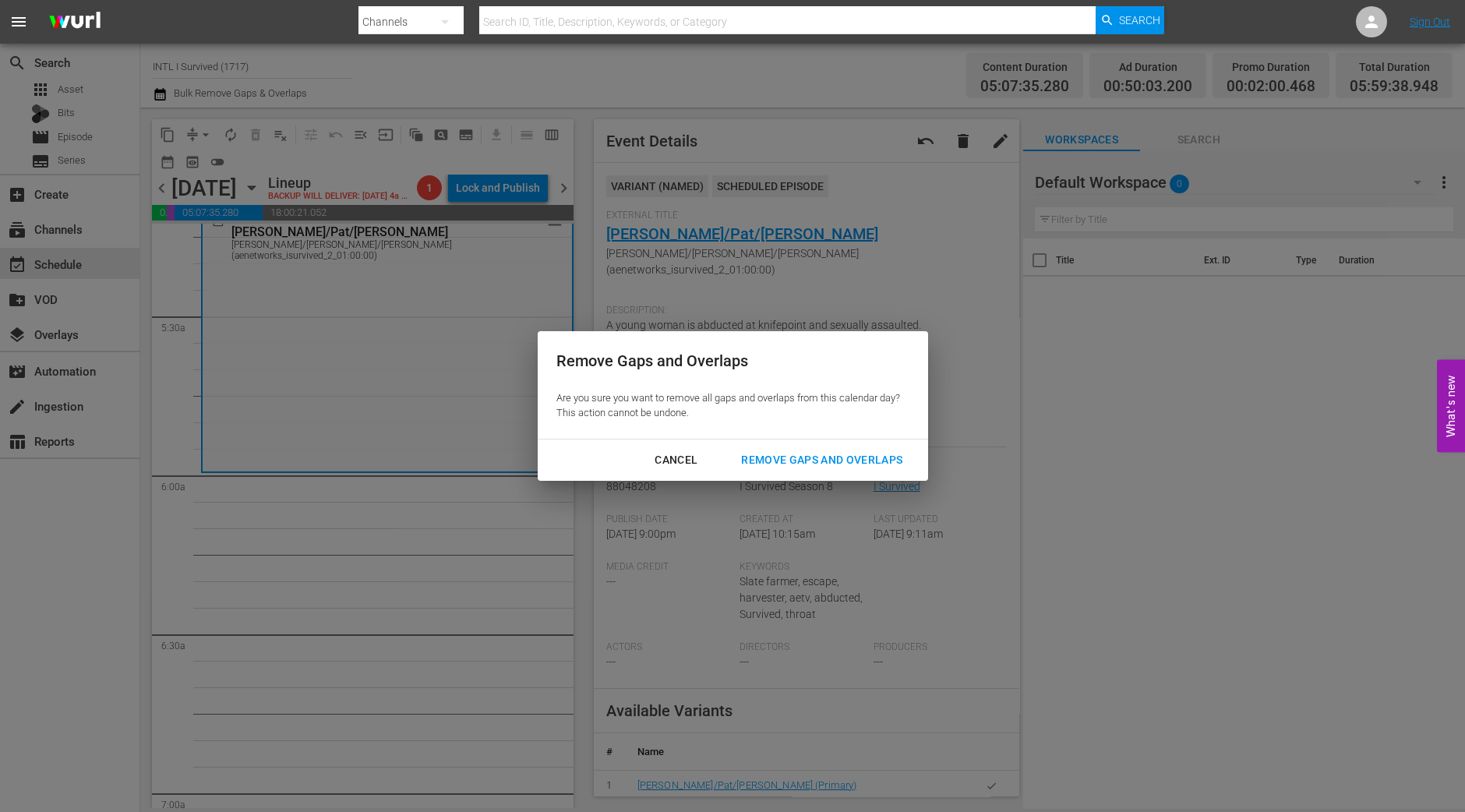
click at [792, 464] on div "Remove Gaps and Overlaps" at bounding box center [822, 459] width 187 height 19
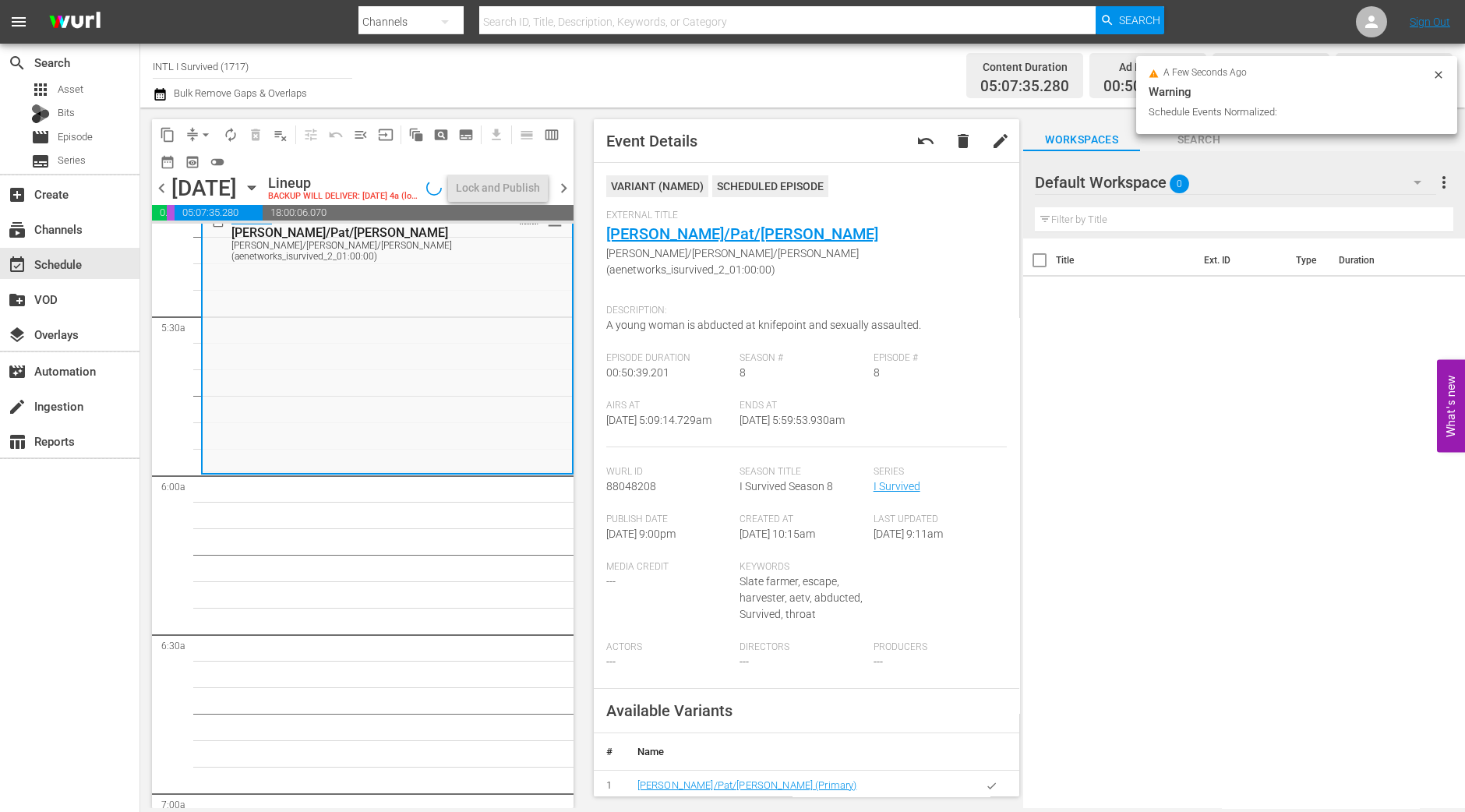
scroll to position [1682, 0]
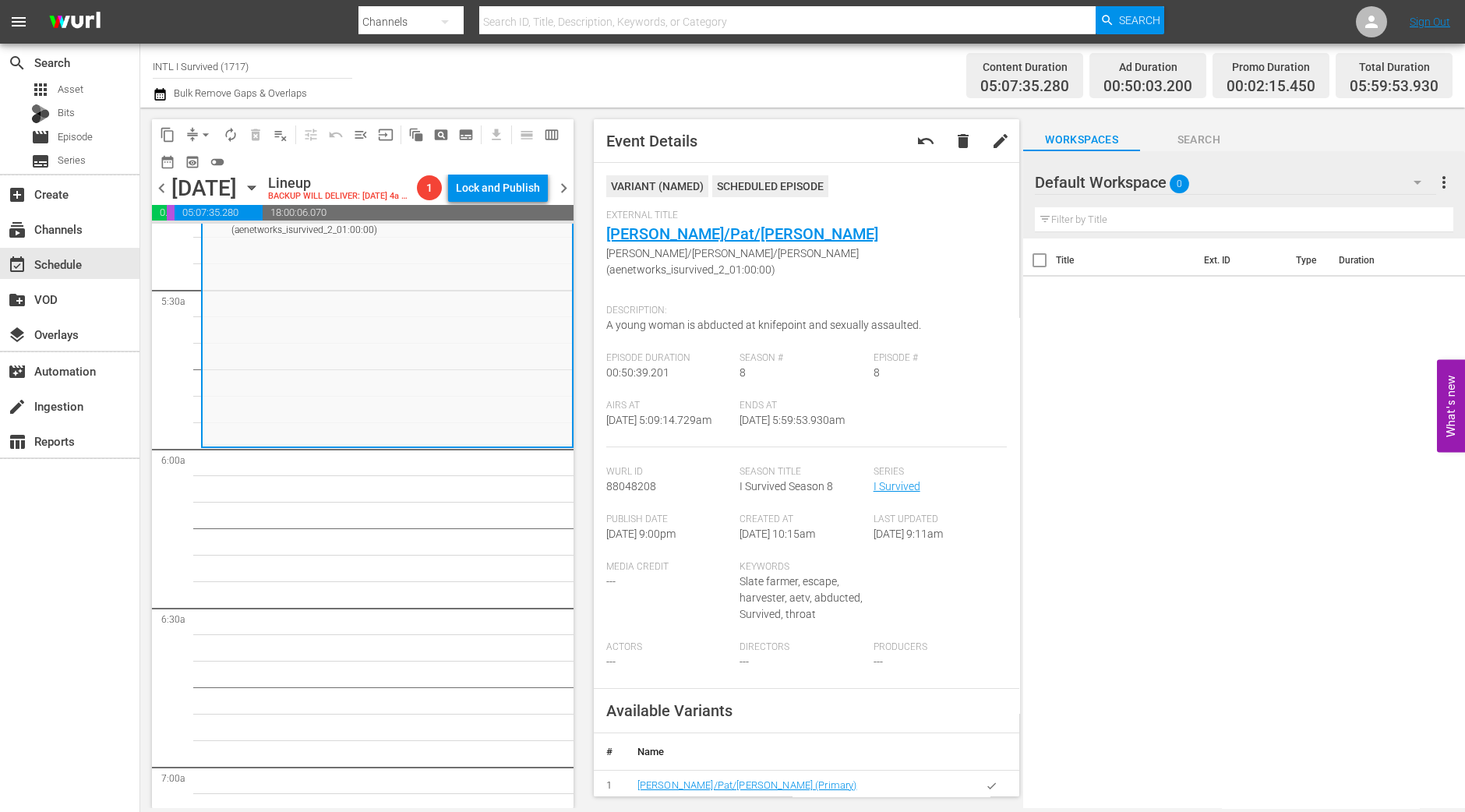
click at [203, 140] on span "arrow_drop_down" at bounding box center [205, 134] width 16 height 16
click at [205, 155] on li "Align to Midnight" at bounding box center [206, 166] width 164 height 26
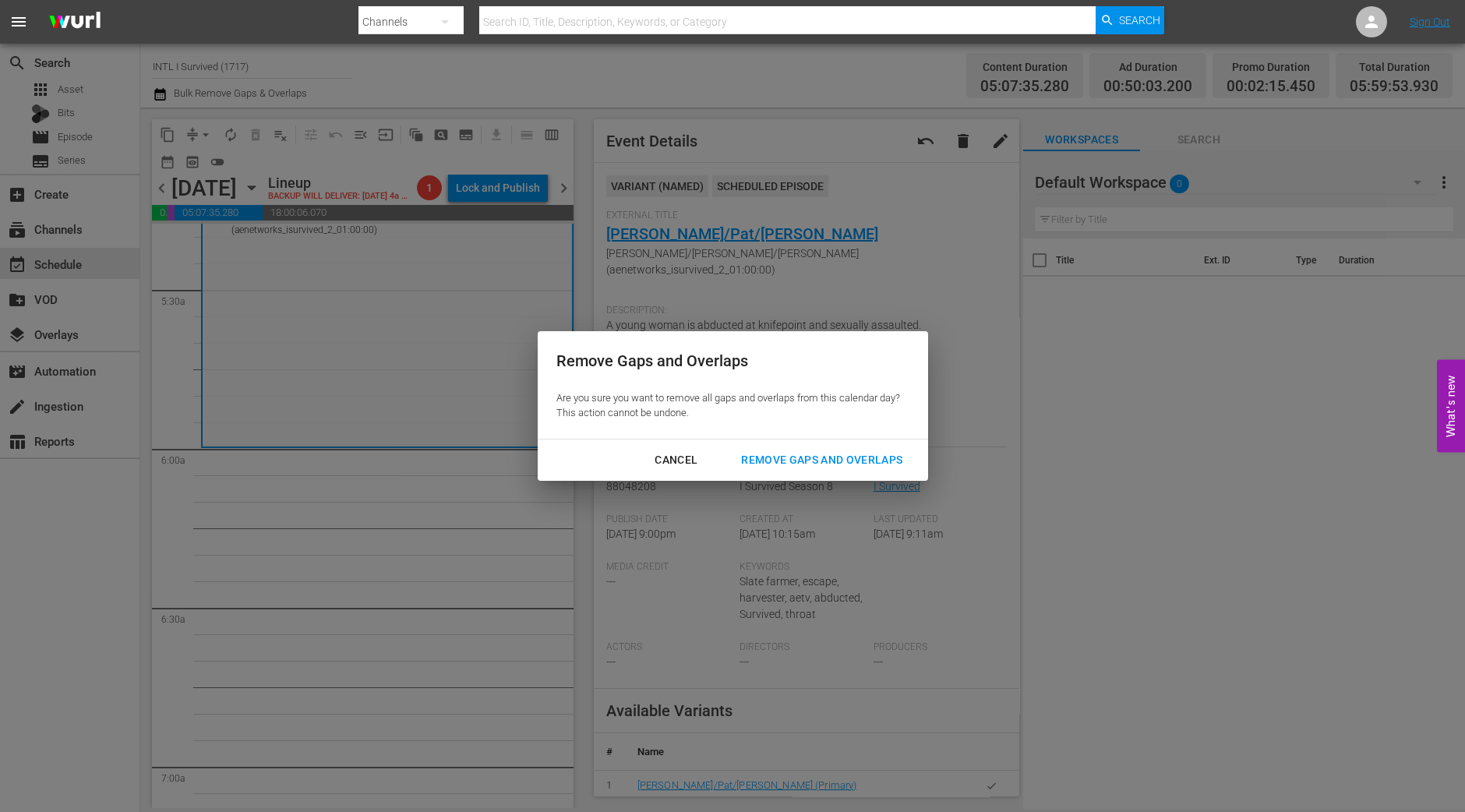
click at [812, 455] on div "Remove Gaps and Overlaps" at bounding box center [822, 459] width 187 height 19
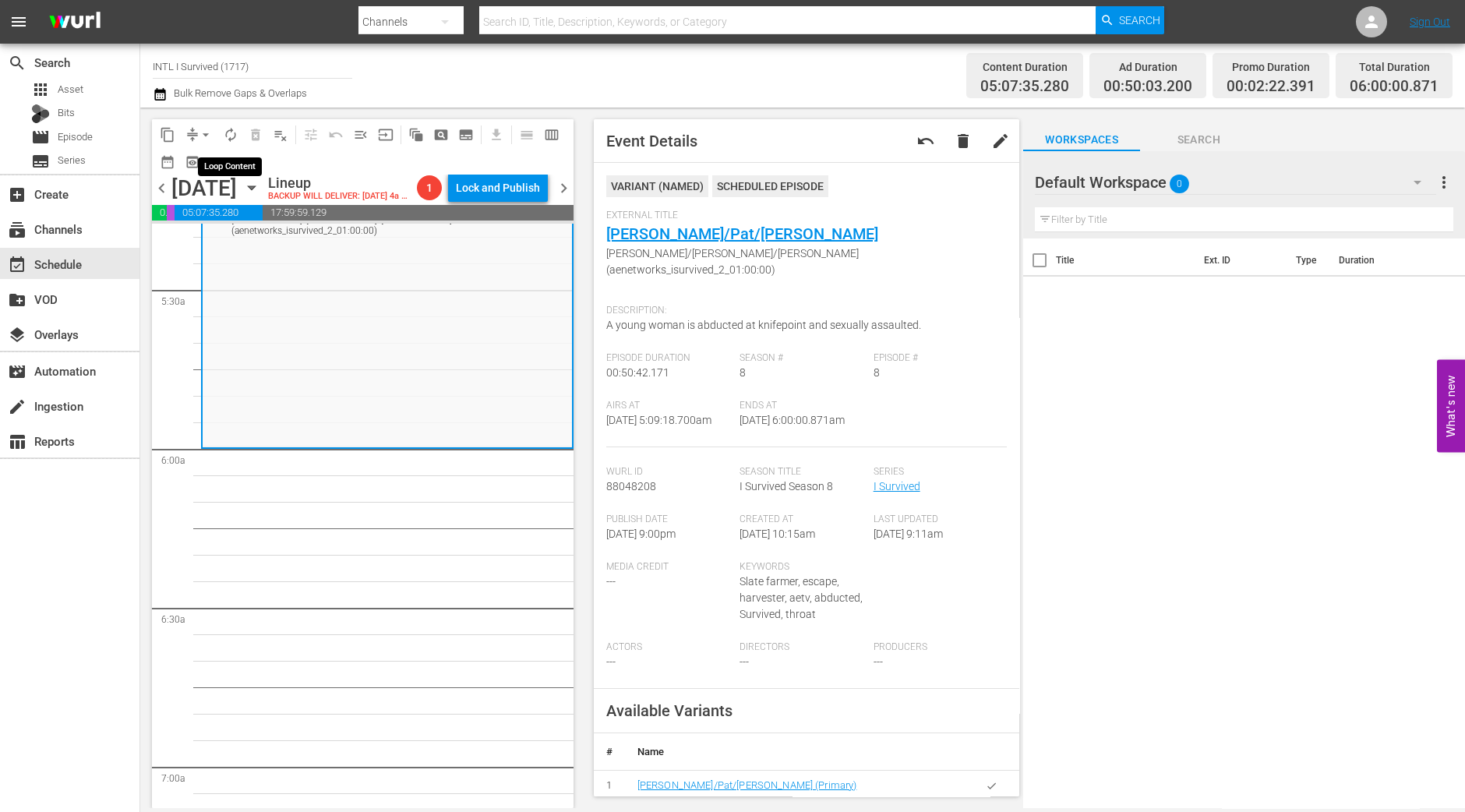
click at [229, 134] on span "autorenew_outlined" at bounding box center [230, 134] width 16 height 16
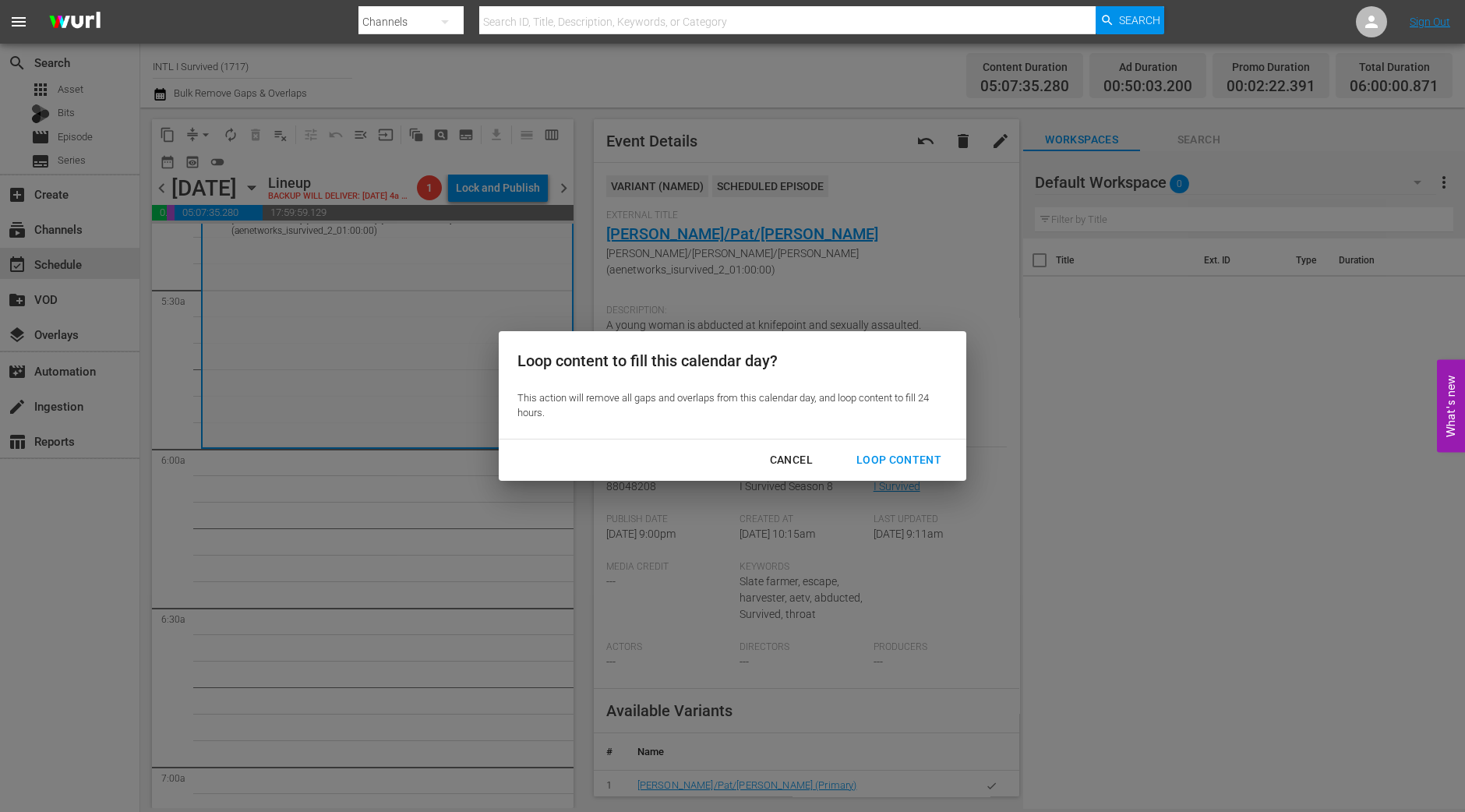
click at [881, 469] on div "Loop Content" at bounding box center [899, 459] width 110 height 19
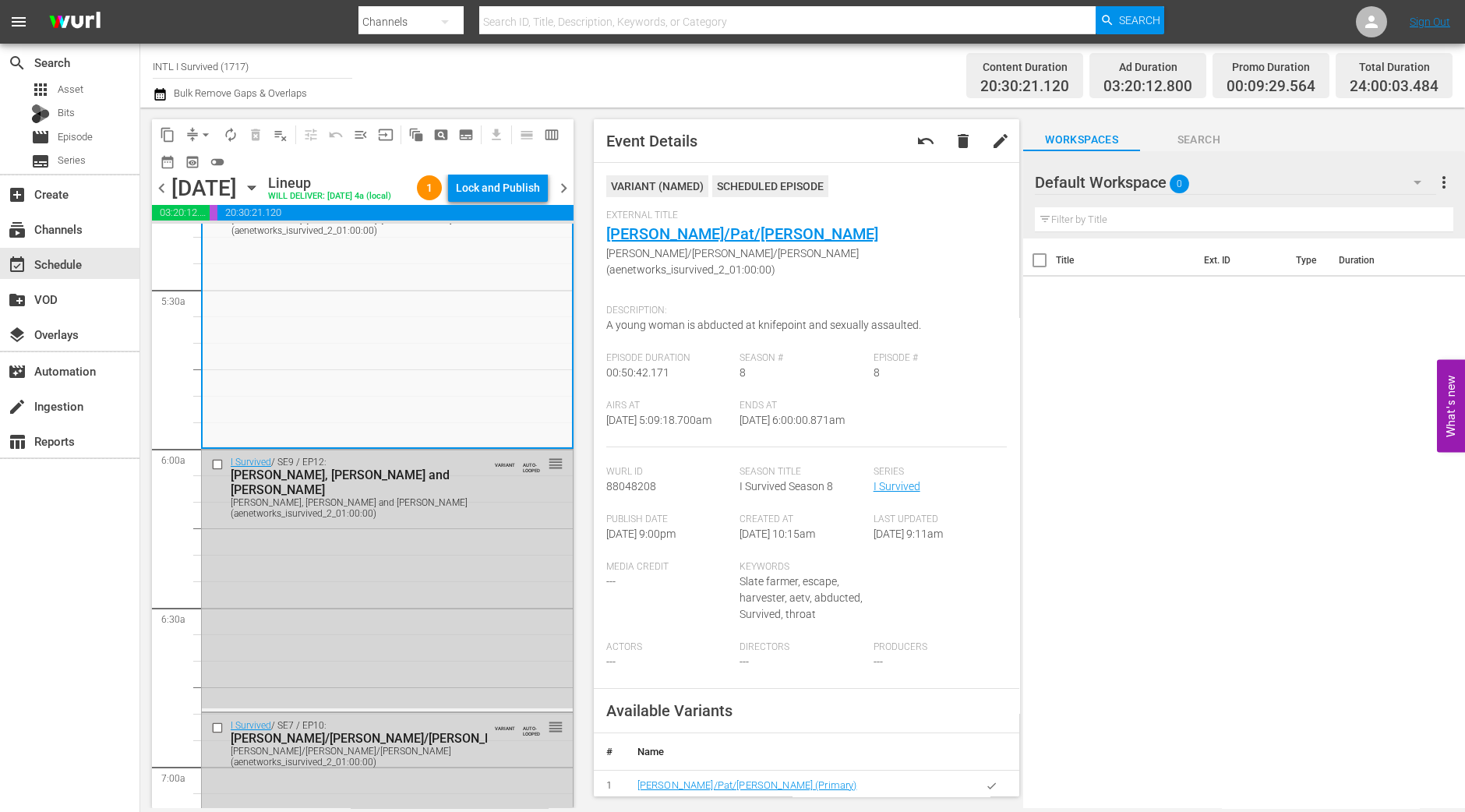
click at [144, 698] on div "content_copy compress arrow_drop_down autorenew_outlined delete_forever_outline…" at bounding box center [358, 458] width 437 height 700
click at [520, 182] on div "Lock and Publish" at bounding box center [497, 187] width 84 height 28
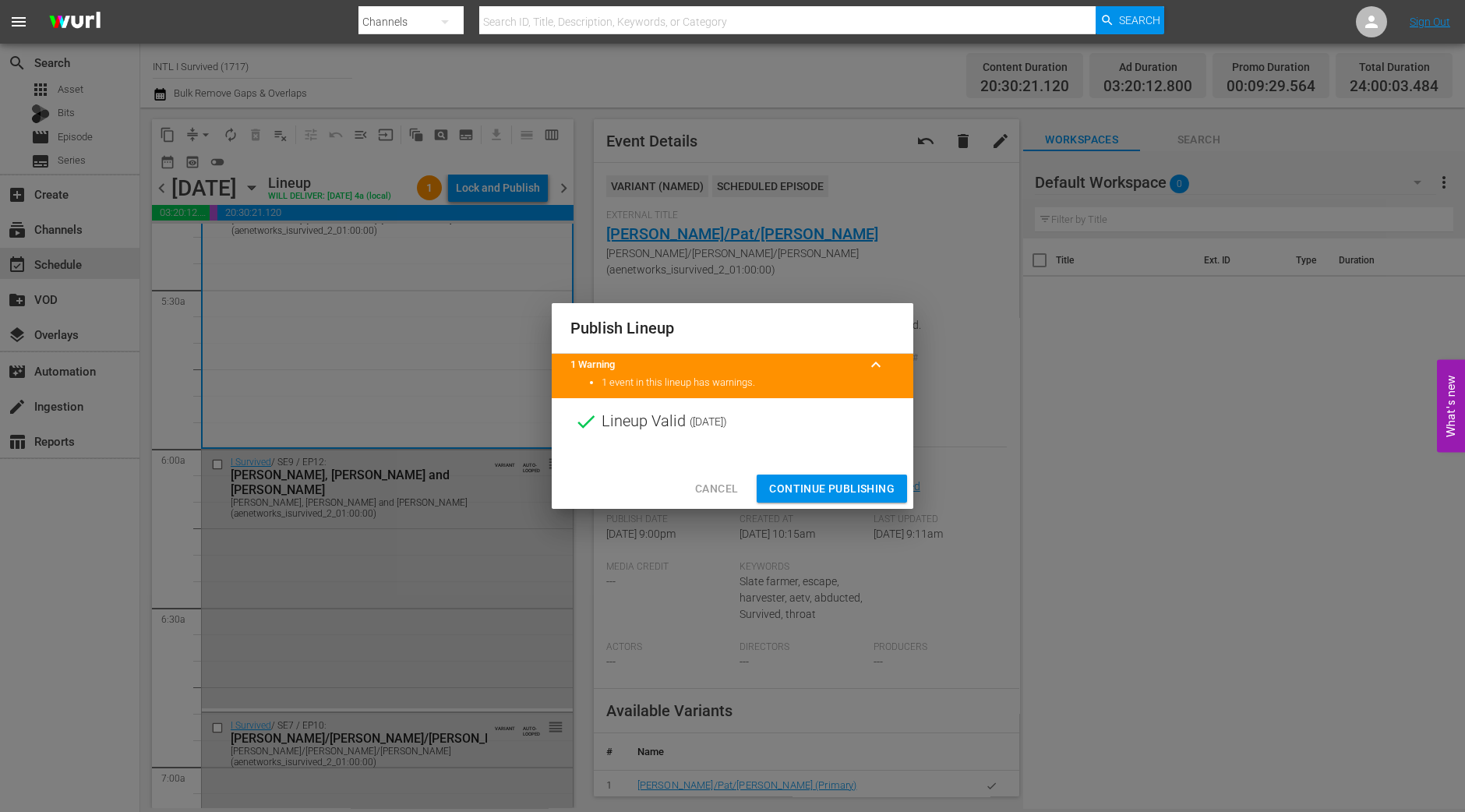
click at [866, 485] on span "Continue Publishing" at bounding box center [831, 488] width 125 height 19
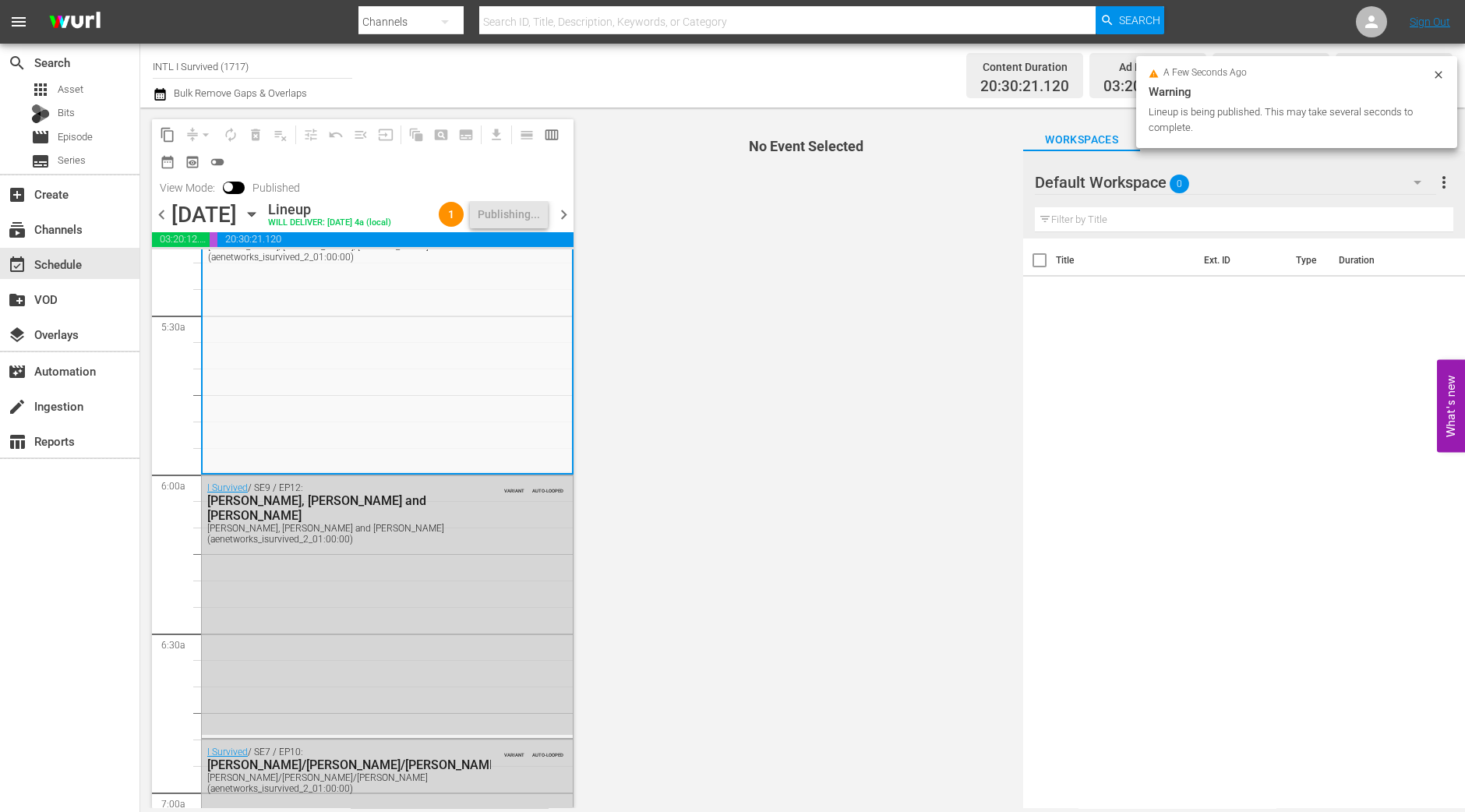
click at [566, 224] on span "chevron_right" at bounding box center [563, 214] width 19 height 19
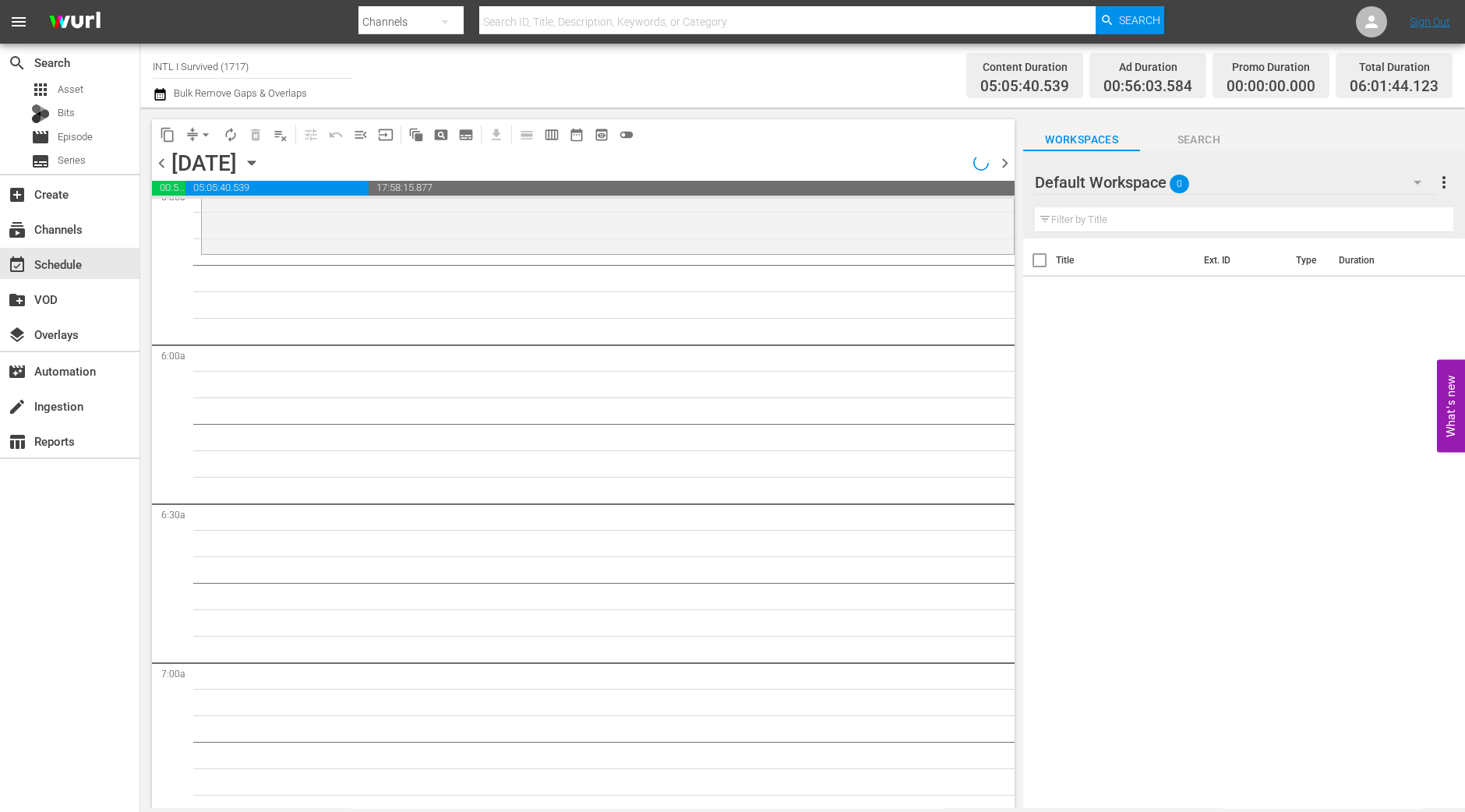
scroll to position [1708, 0]
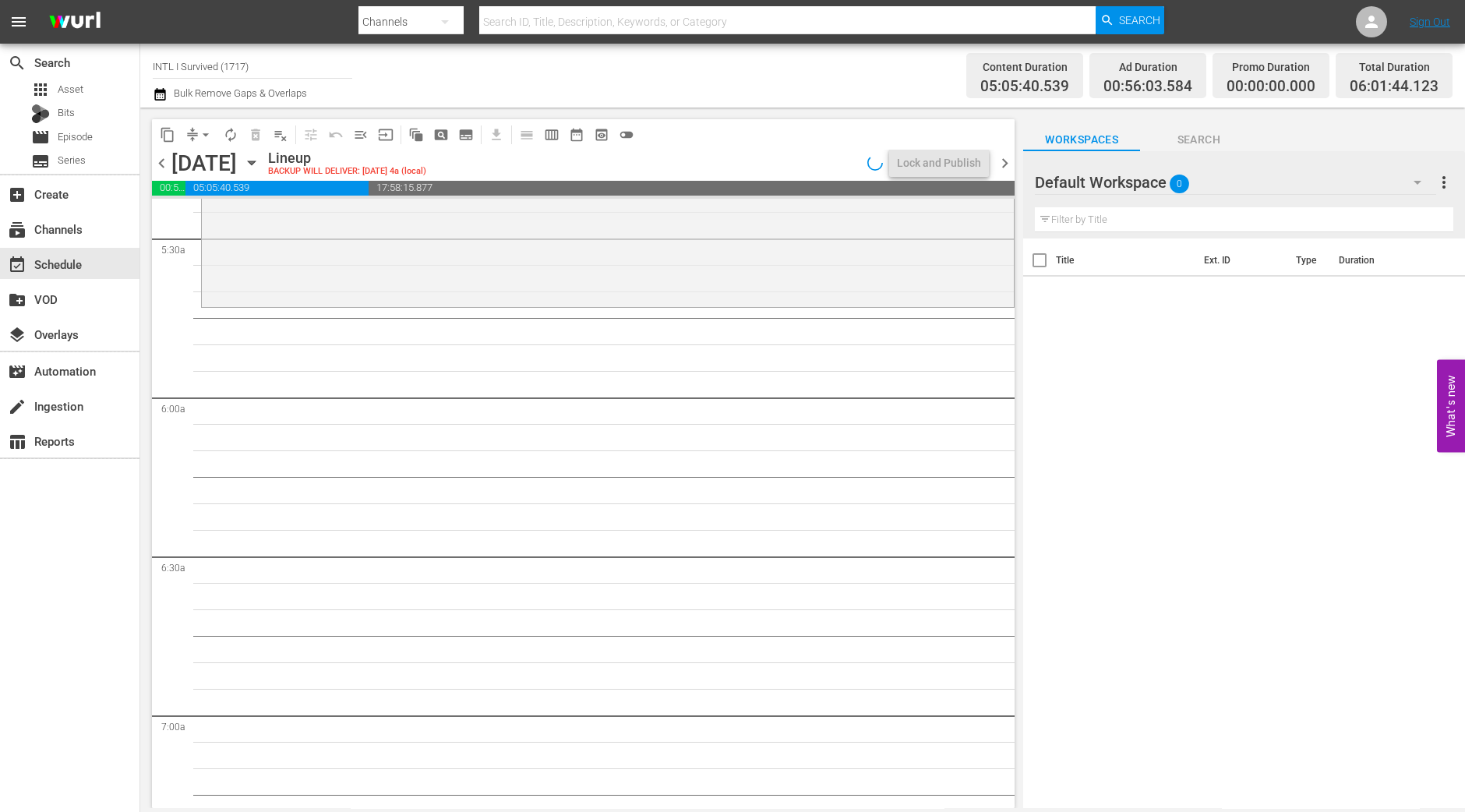
click at [365, 228] on div "I Survived . . . / SE10 / EP9: Singer/Romina and John Singer/Romina and John (a…" at bounding box center [608, 171] width 812 height 264
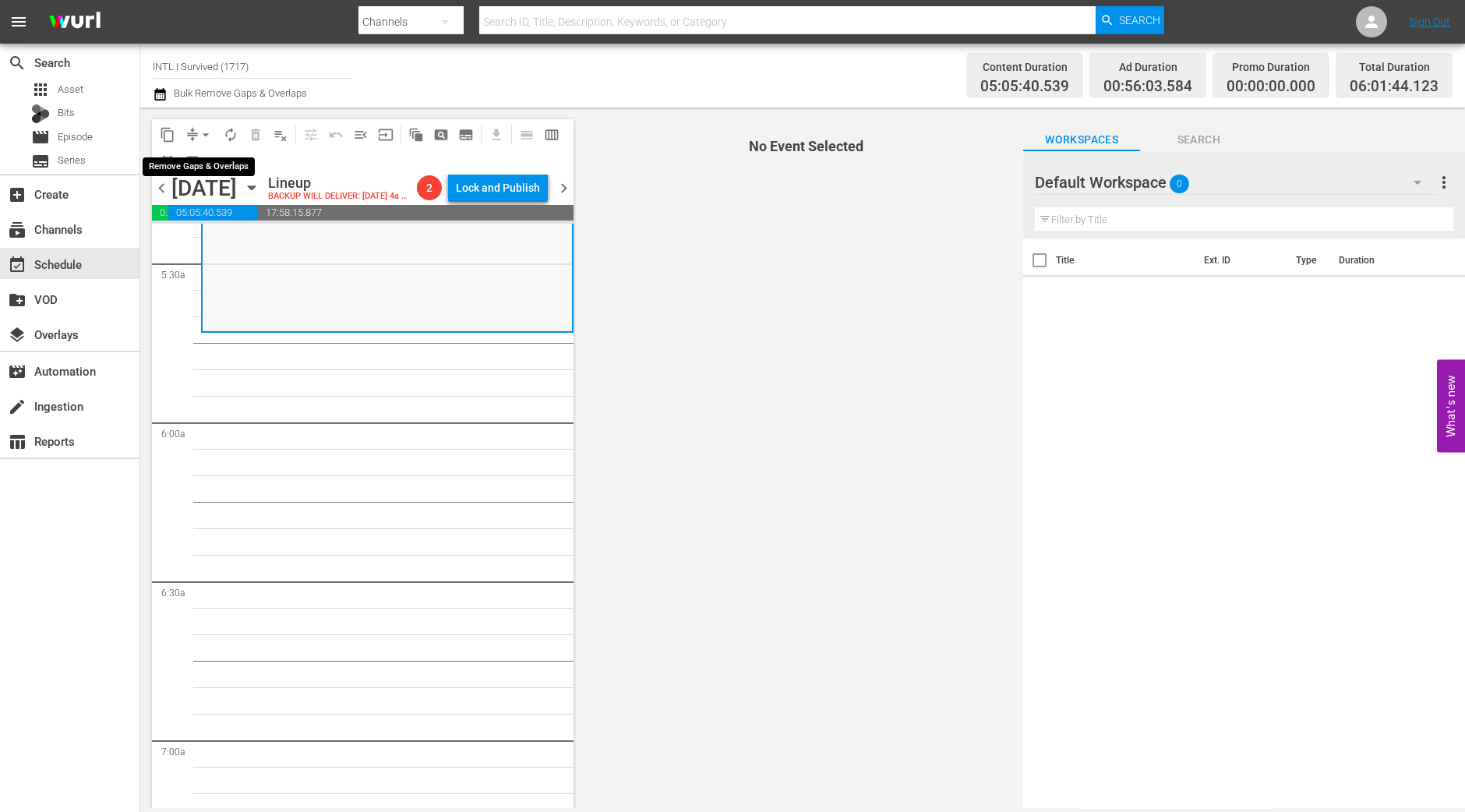
click at [203, 134] on span "arrow_drop_down" at bounding box center [205, 134] width 16 height 16
click at [203, 169] on li "Align to Midnight" at bounding box center [206, 166] width 129 height 26
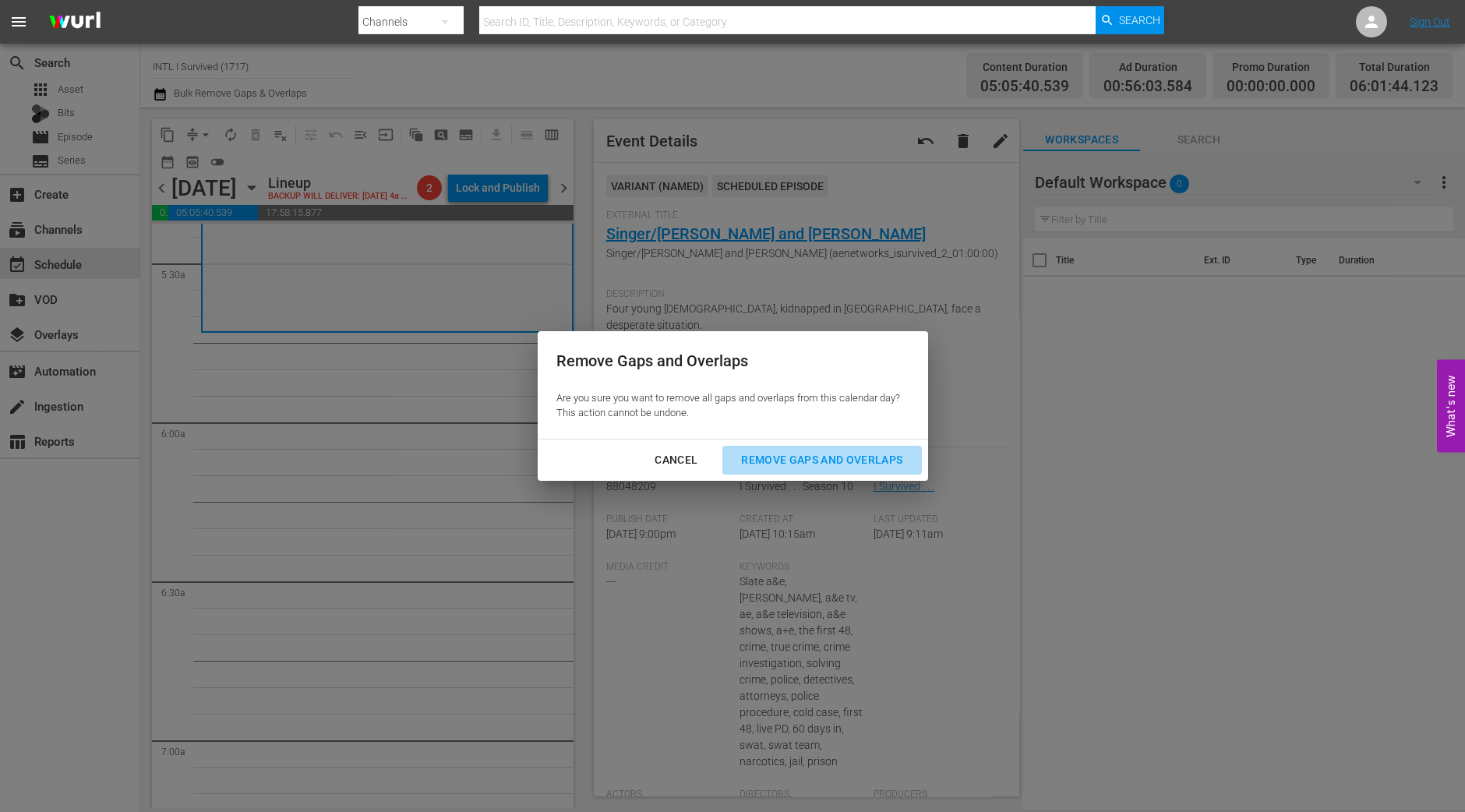
click at [853, 464] on div "Remove Gaps and Overlaps" at bounding box center [822, 459] width 187 height 19
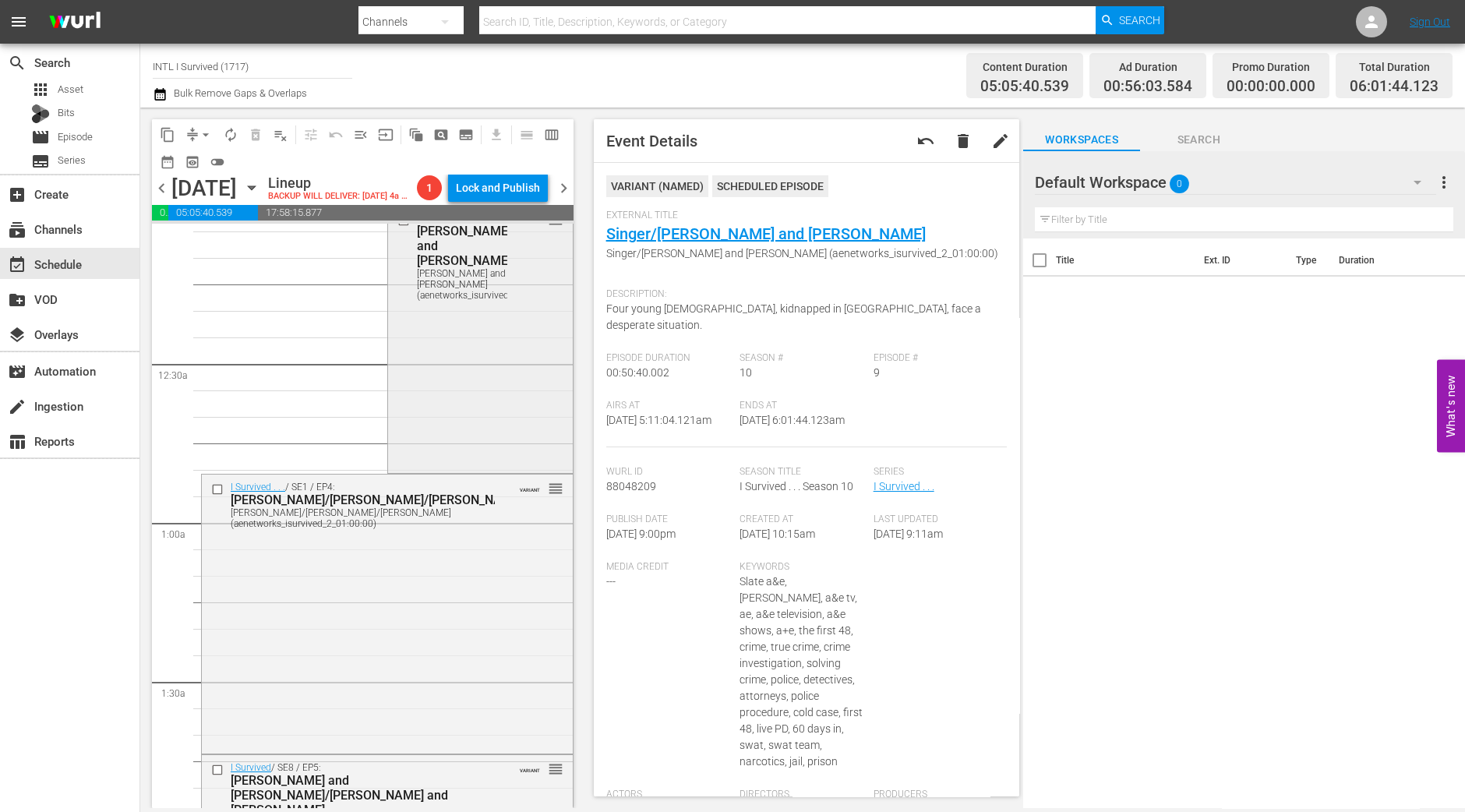
scroll to position [0, 0]
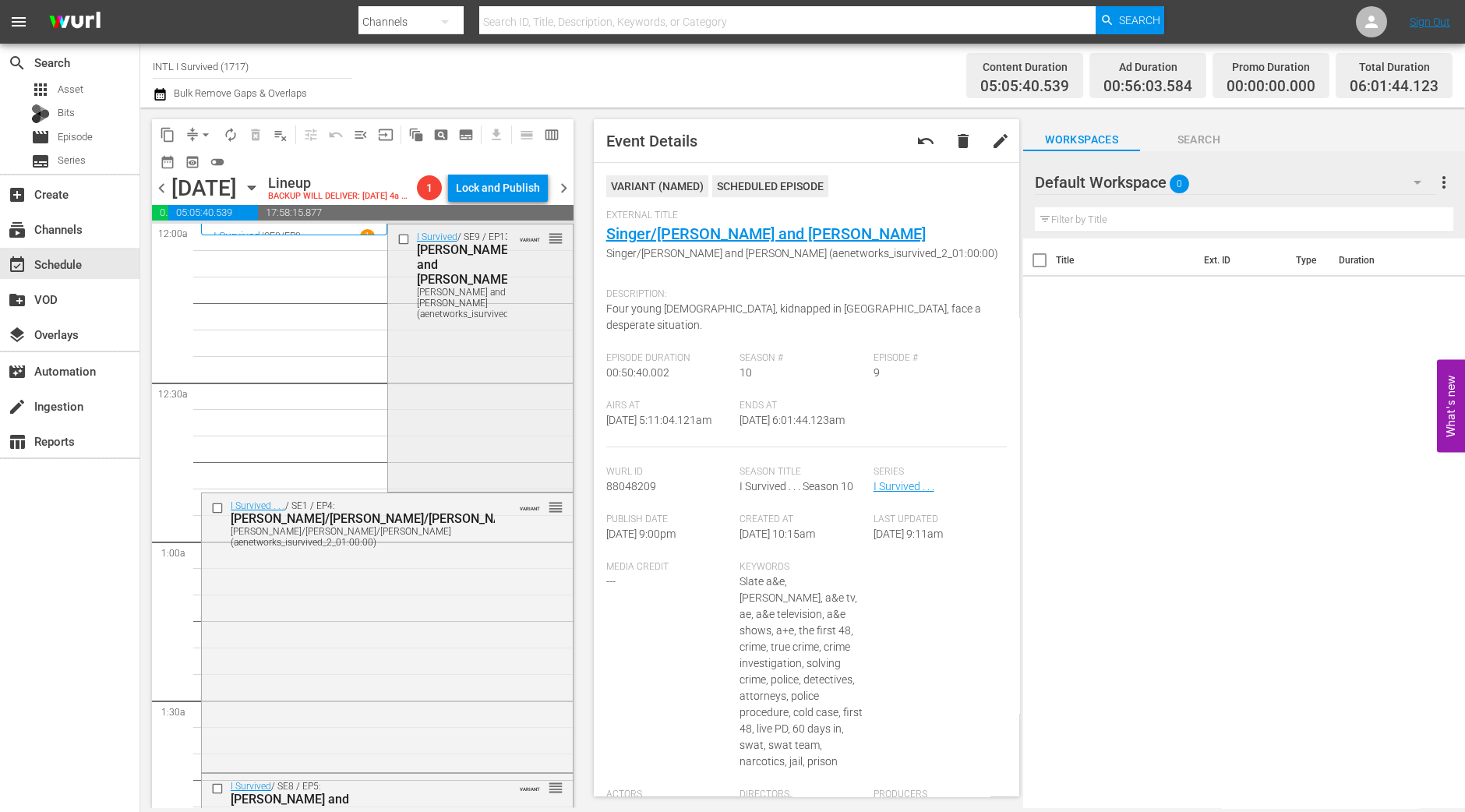
click at [487, 414] on div "I Survived / SE9 / EP13: Gilles, Angela and Richard, Jeffrey Gilles, Angela and…" at bounding box center [480, 357] width 185 height 265
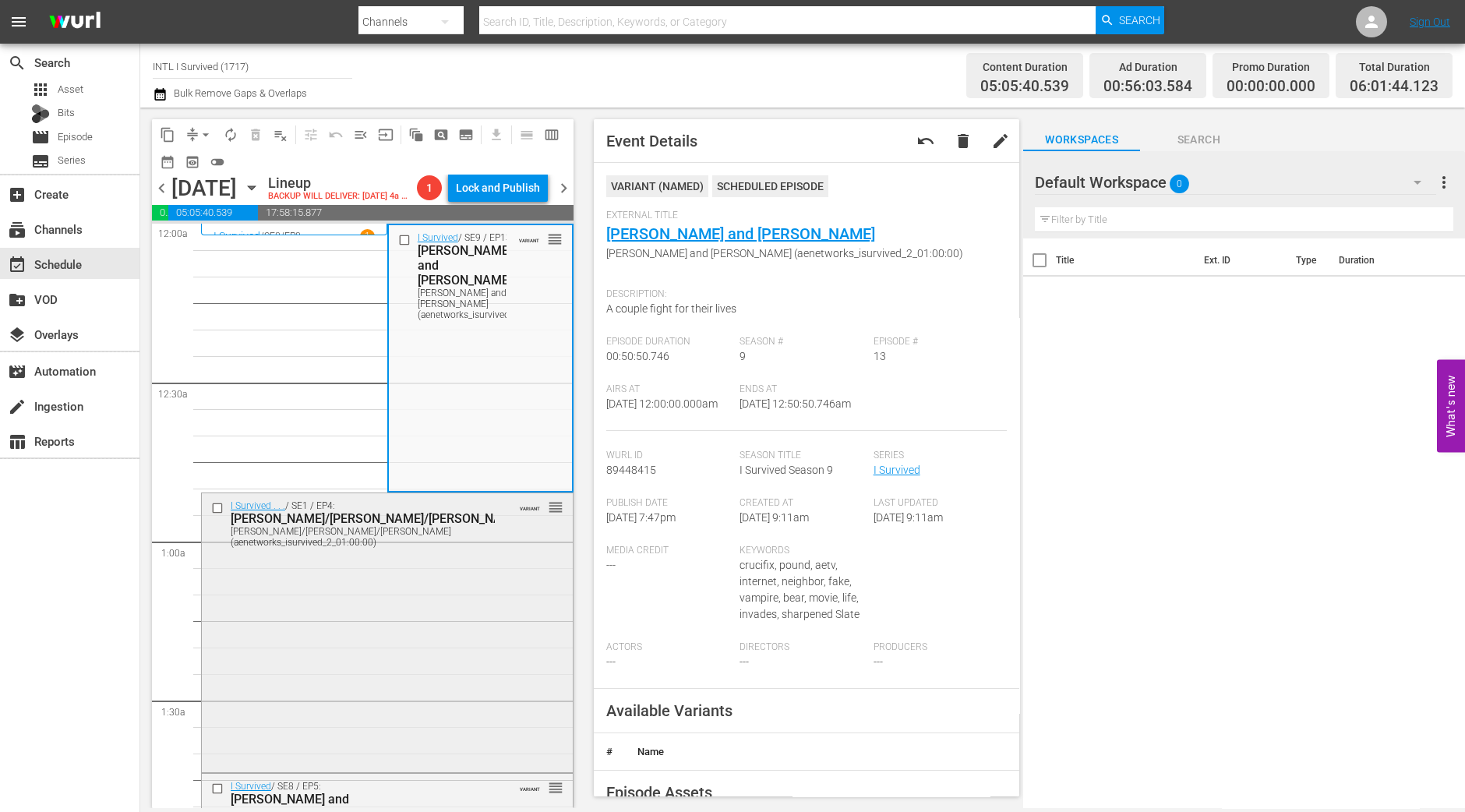
click at [499, 597] on div "I Survived . . . / SE1 / EP4: Lonnie/Rulon/Stanley Lonnie/Rulon/Stanley (aenetw…" at bounding box center [388, 630] width 371 height 275
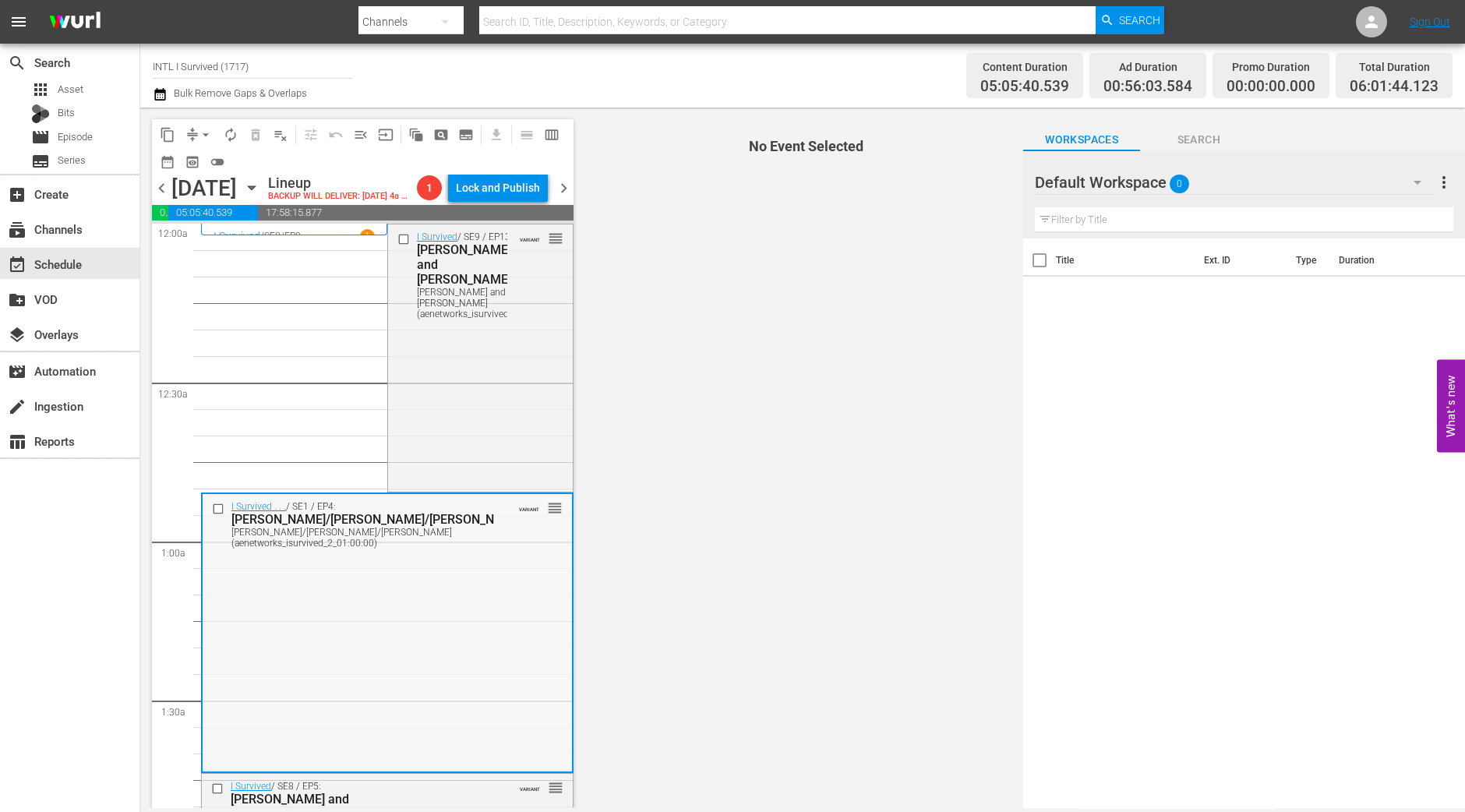
scroll to position [194, 0]
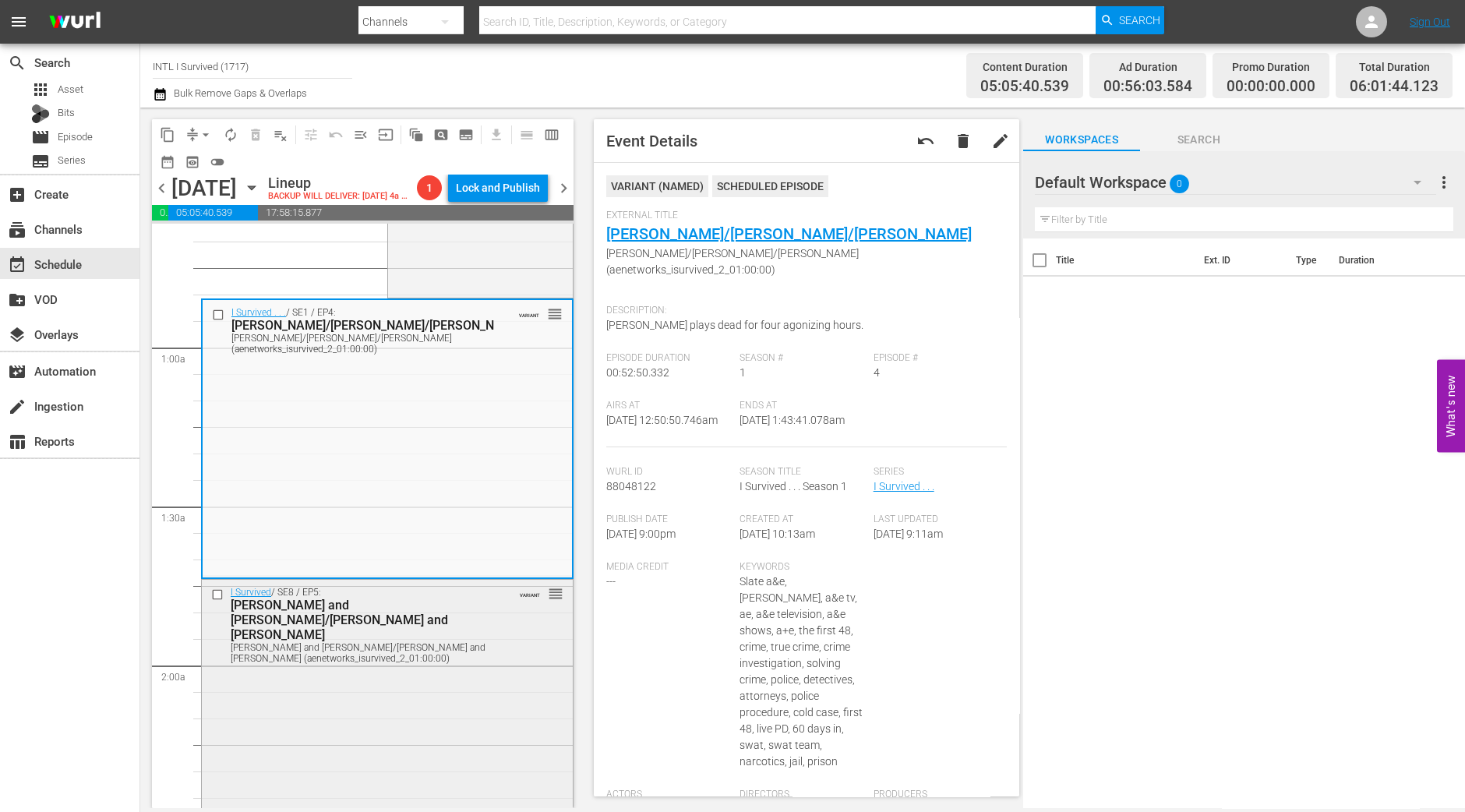
click at [376, 753] on div "I Survived / SE8 / EP5: Kim and Nina/Michael and Charles Kim and Nina/Michael a…" at bounding box center [388, 712] width 371 height 265
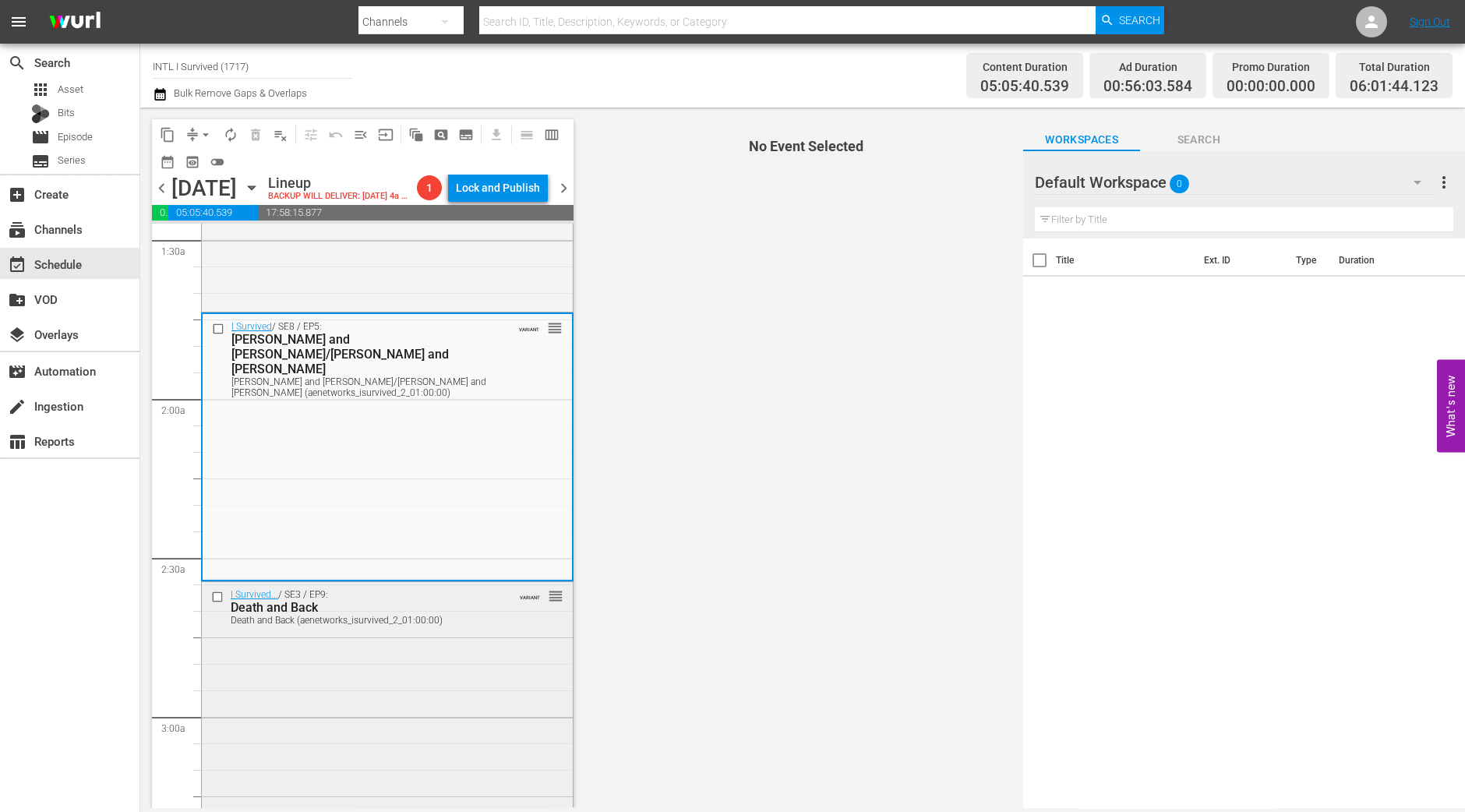
scroll to position [486, 0]
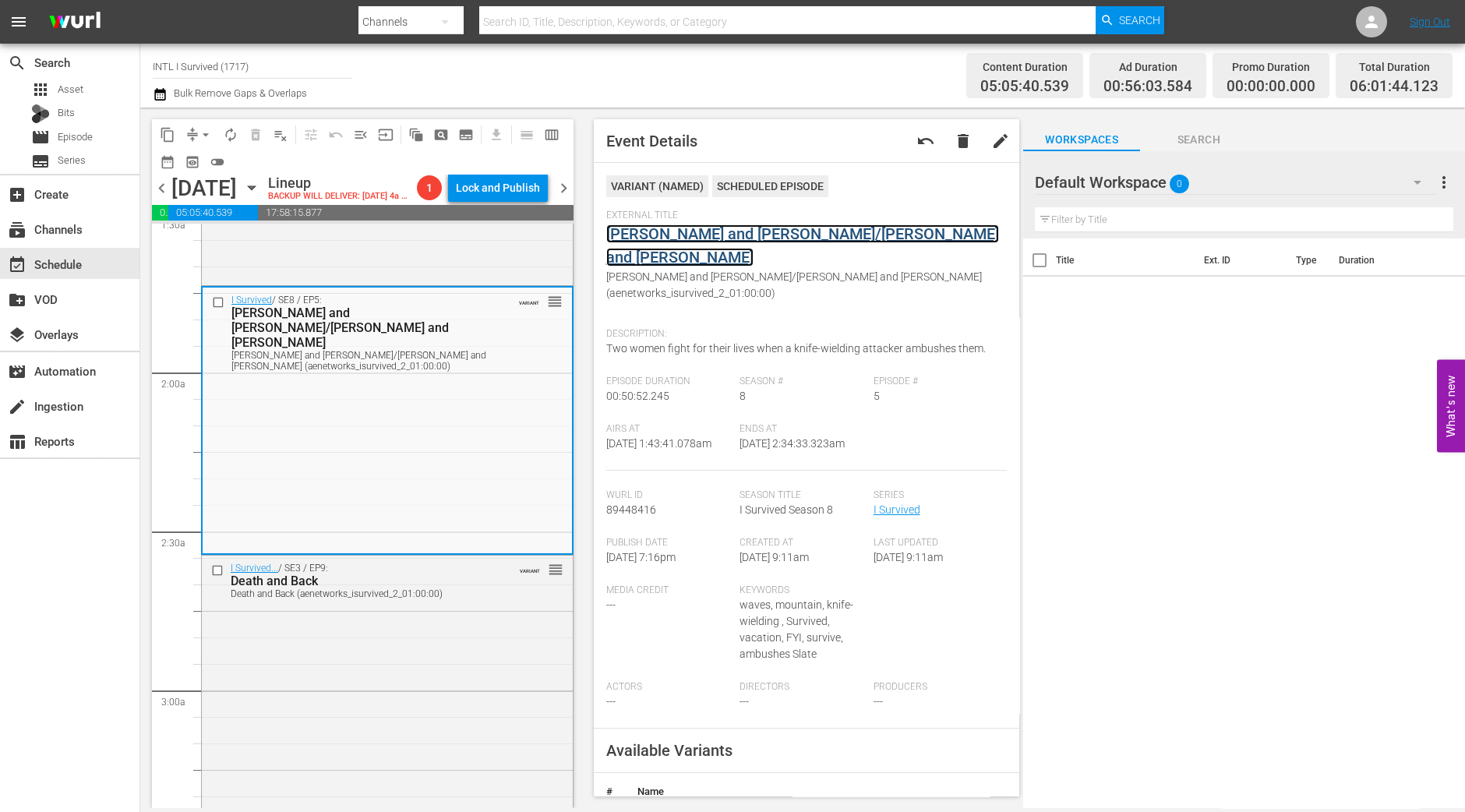
drag, startPoint x: 755, startPoint y: 245, endPoint x: 807, endPoint y: 237, distance: 52.6
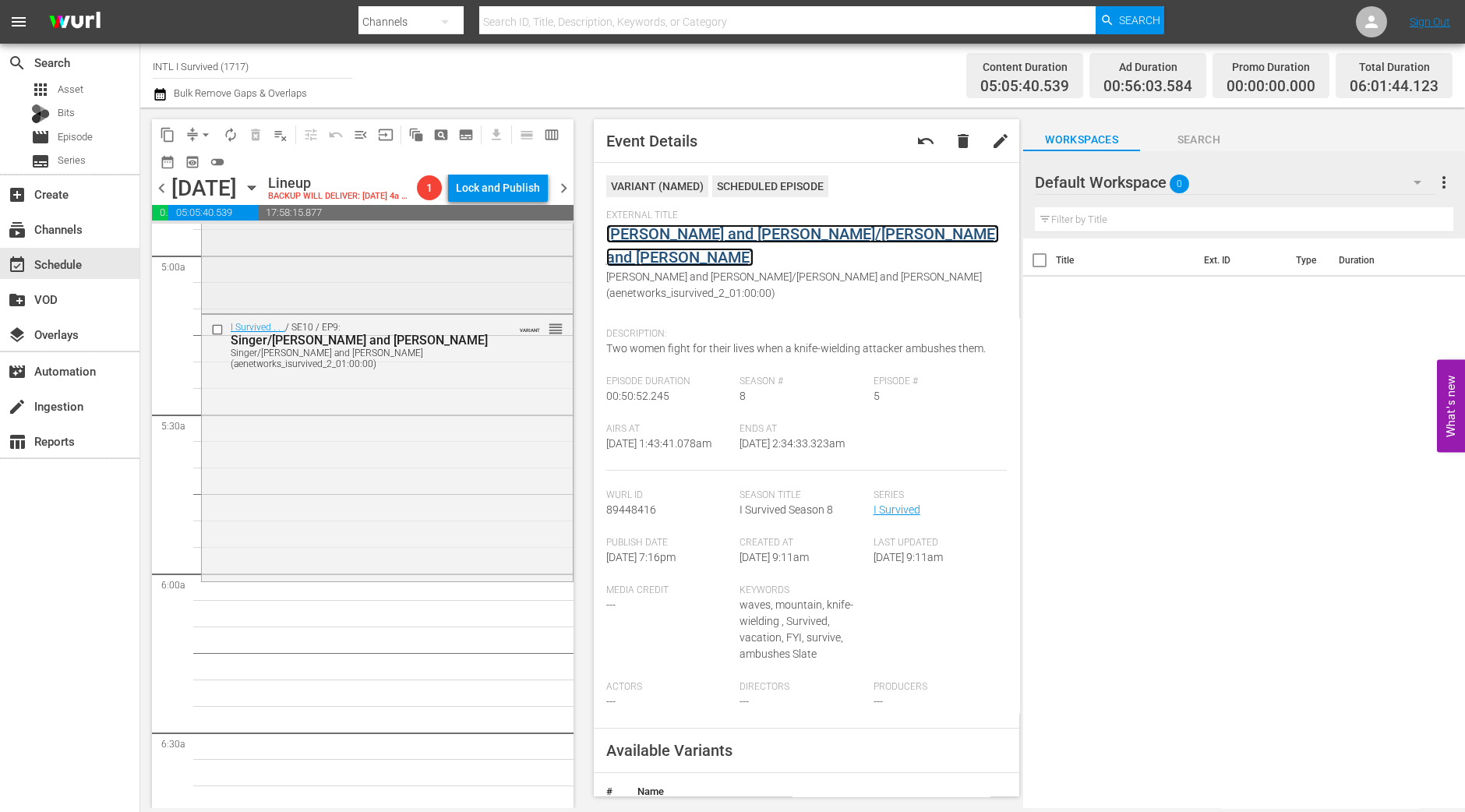
scroll to position [1850, 0]
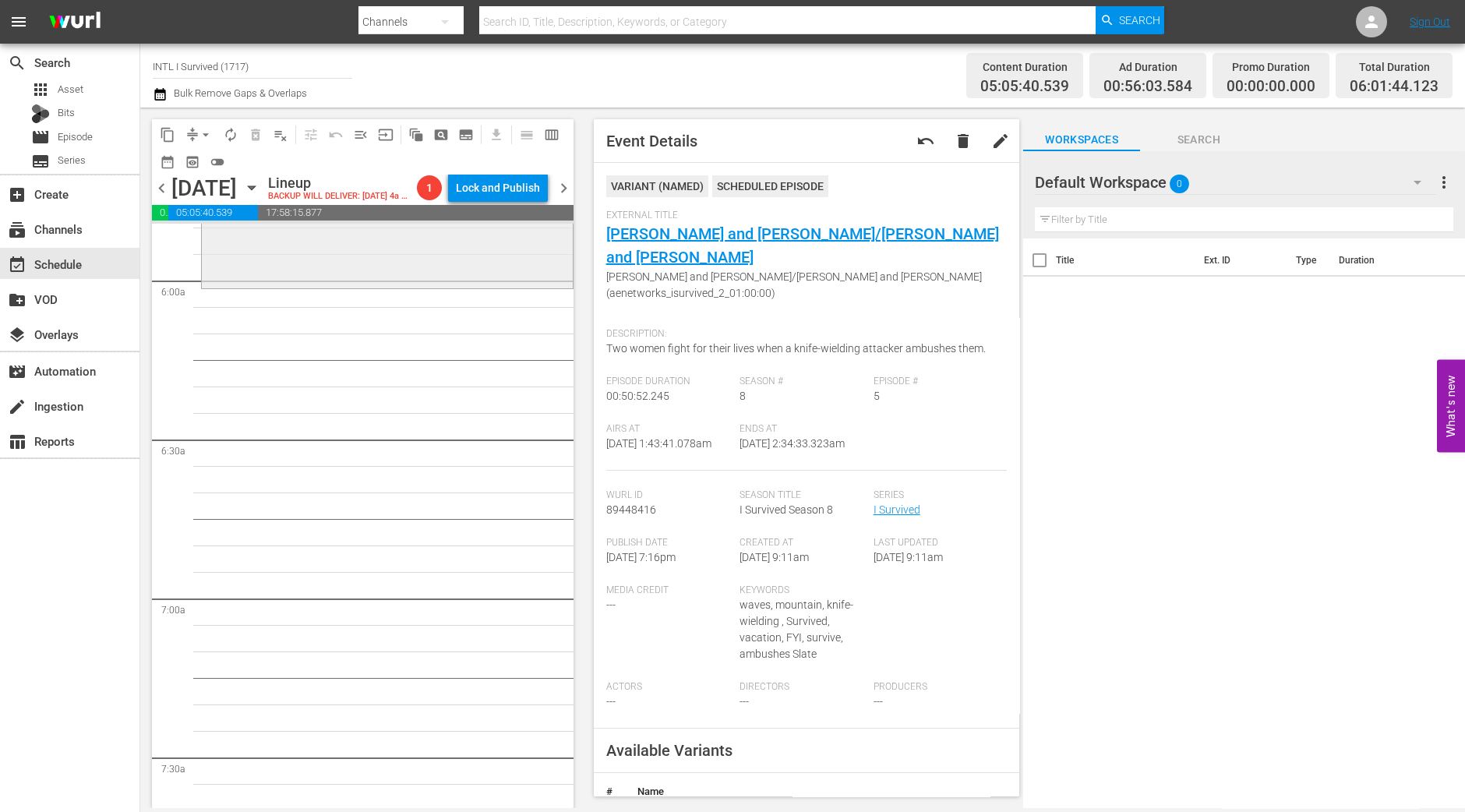
click at [290, 286] on div "I Survived . . . / SE10 / EP9: Singer/Romina and John Singer/Romina and John (a…" at bounding box center [388, 154] width 371 height 264
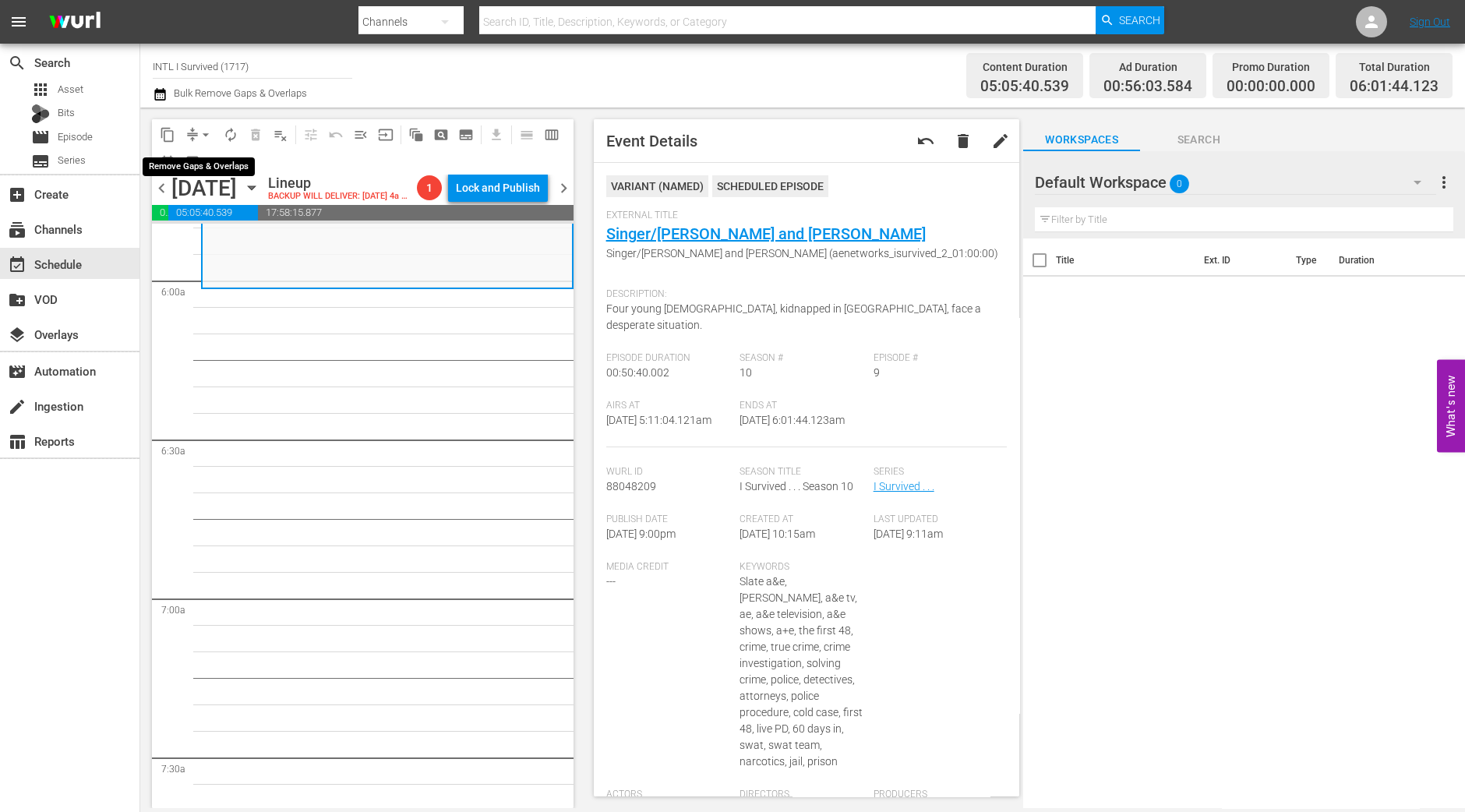
click at [209, 128] on span "arrow_drop_down" at bounding box center [205, 134] width 16 height 16
click at [209, 155] on li "Align to Midnight" at bounding box center [206, 166] width 164 height 26
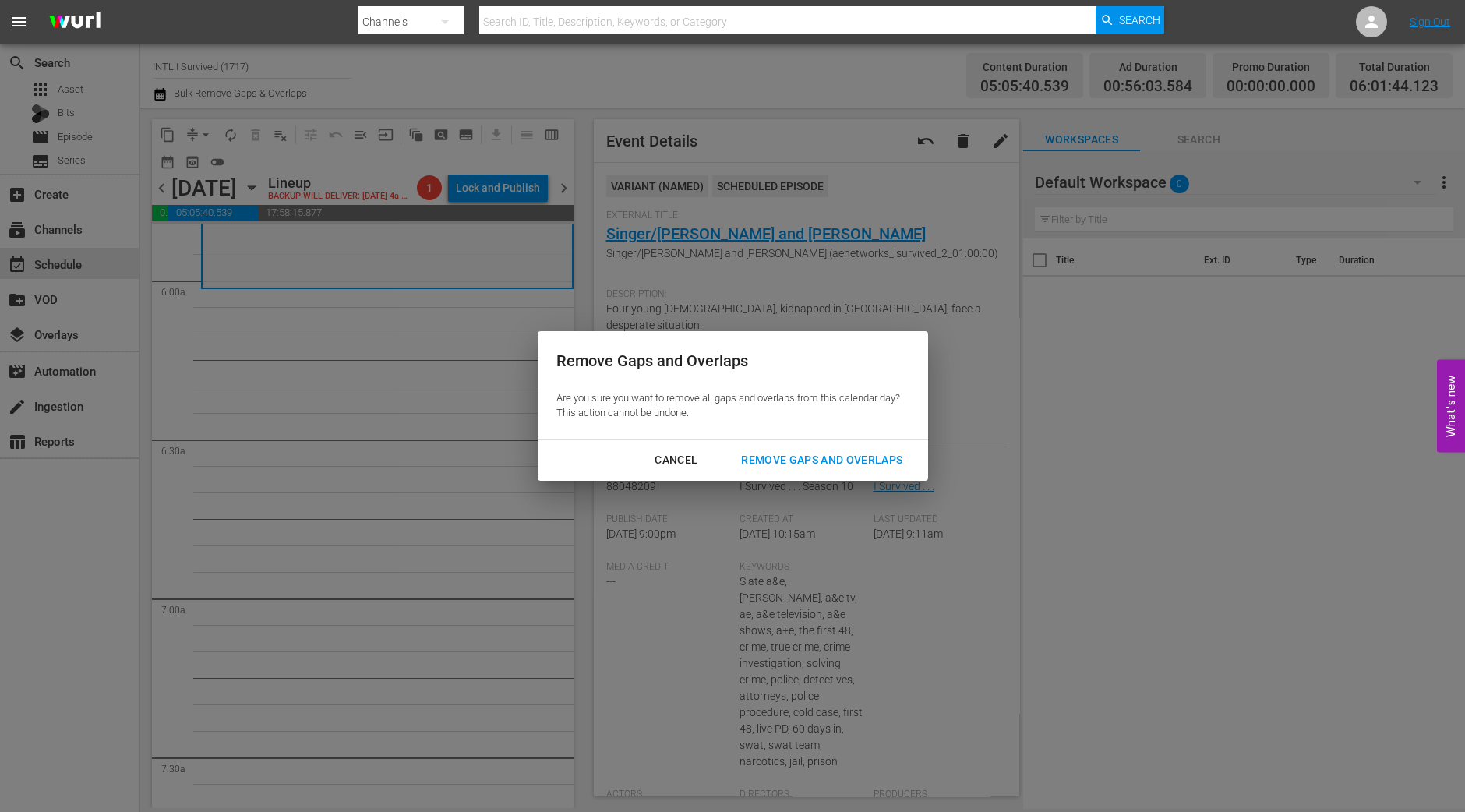
click at [845, 454] on div "Remove Gaps and Overlaps" at bounding box center [822, 459] width 187 height 19
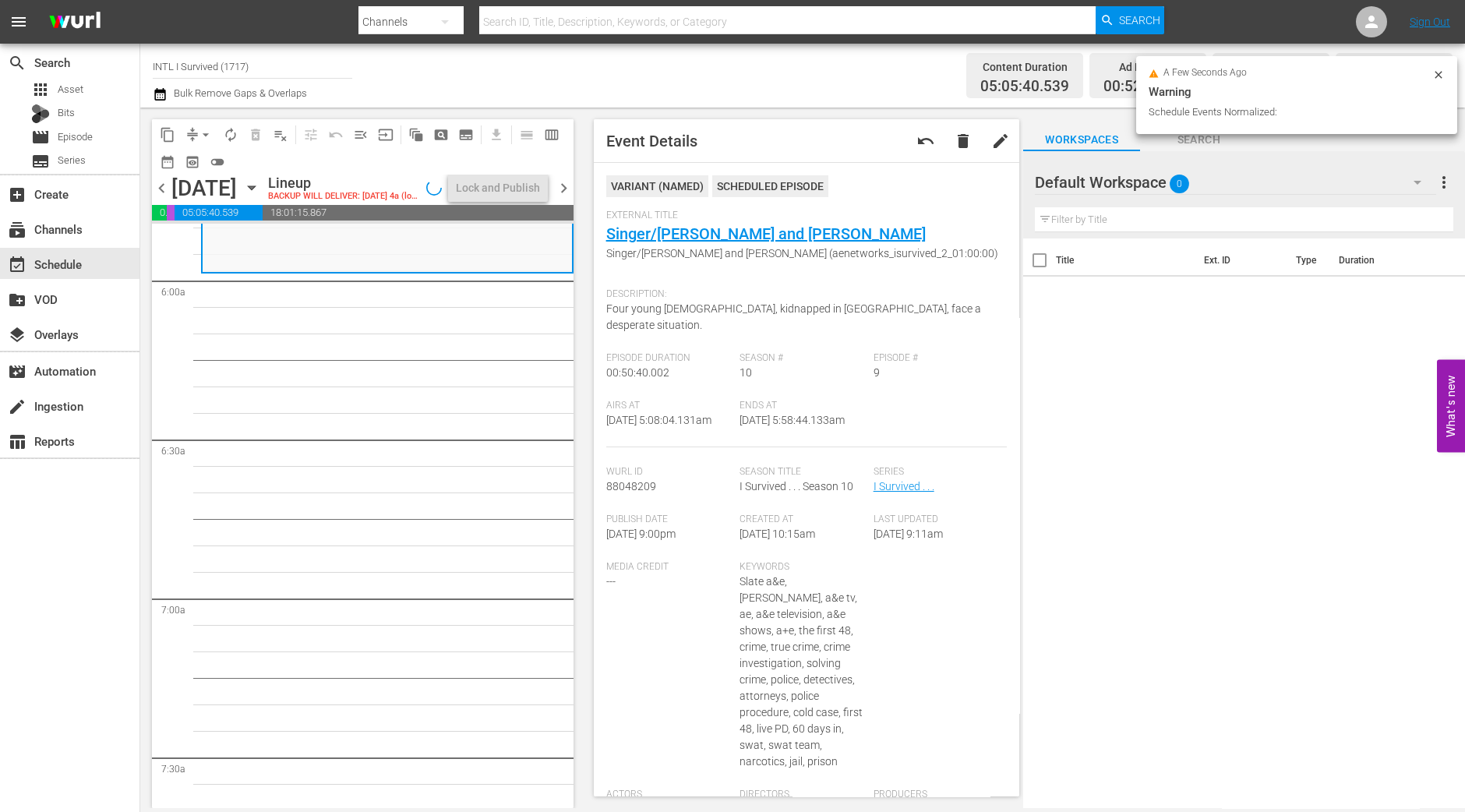
scroll to position [1823, 0]
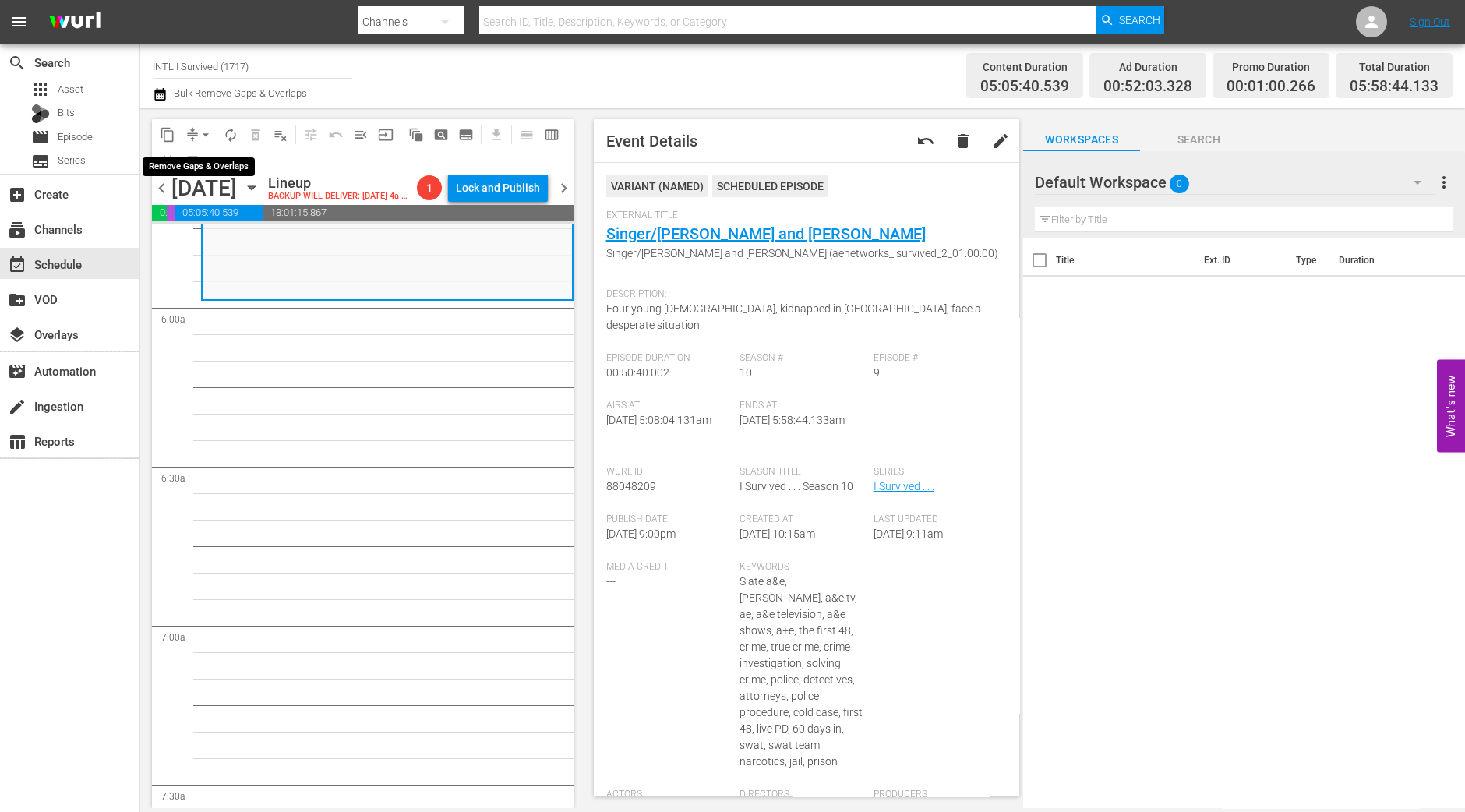
drag, startPoint x: 205, startPoint y: 126, endPoint x: 211, endPoint y: 144, distance: 19.0
click at [204, 127] on span "arrow_drop_down" at bounding box center [205, 134] width 16 height 16
click at [213, 161] on li "Align to Midnight" at bounding box center [206, 166] width 164 height 26
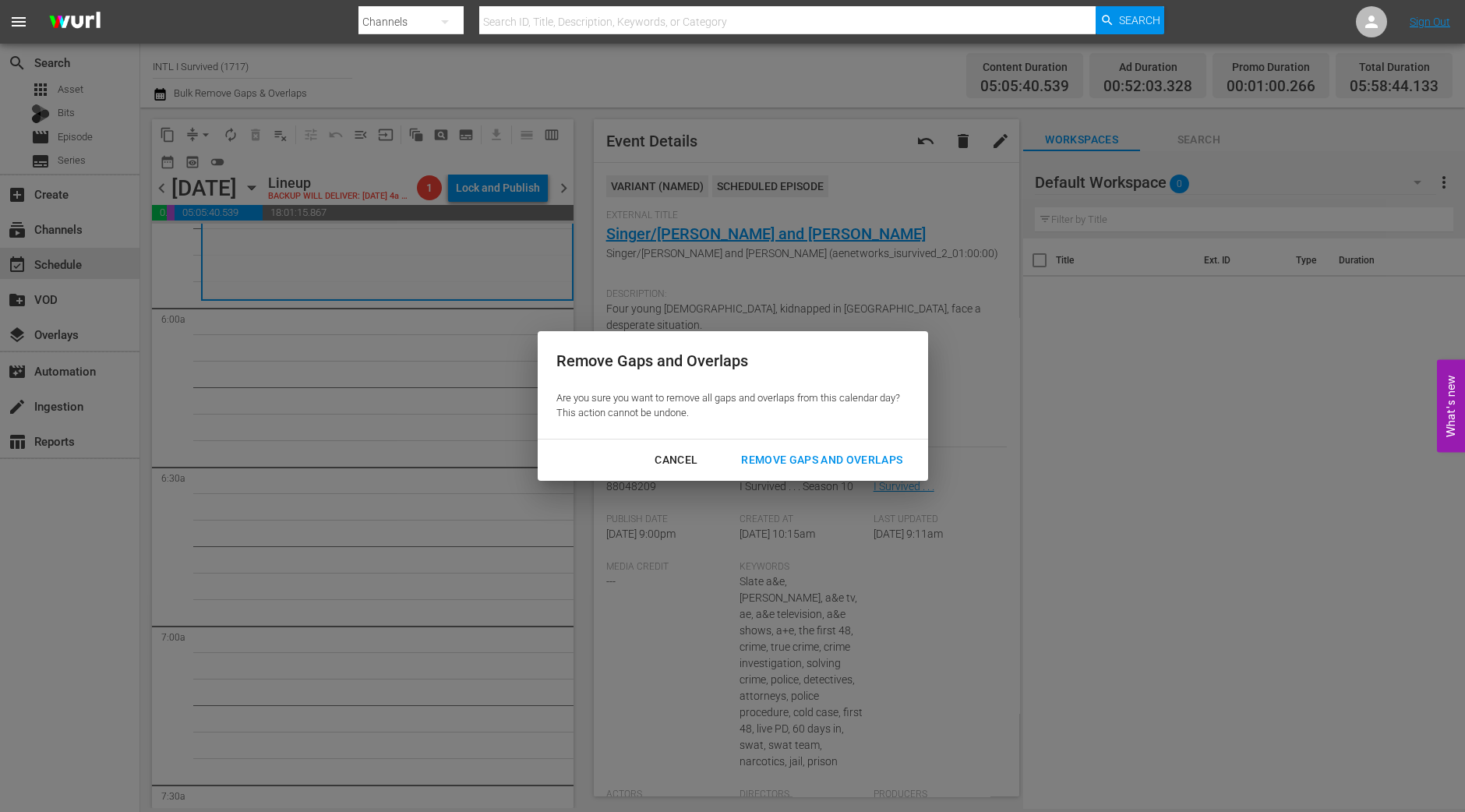
click at [798, 449] on button "Remove Gaps and Overlaps" at bounding box center [821, 460] width 198 height 29
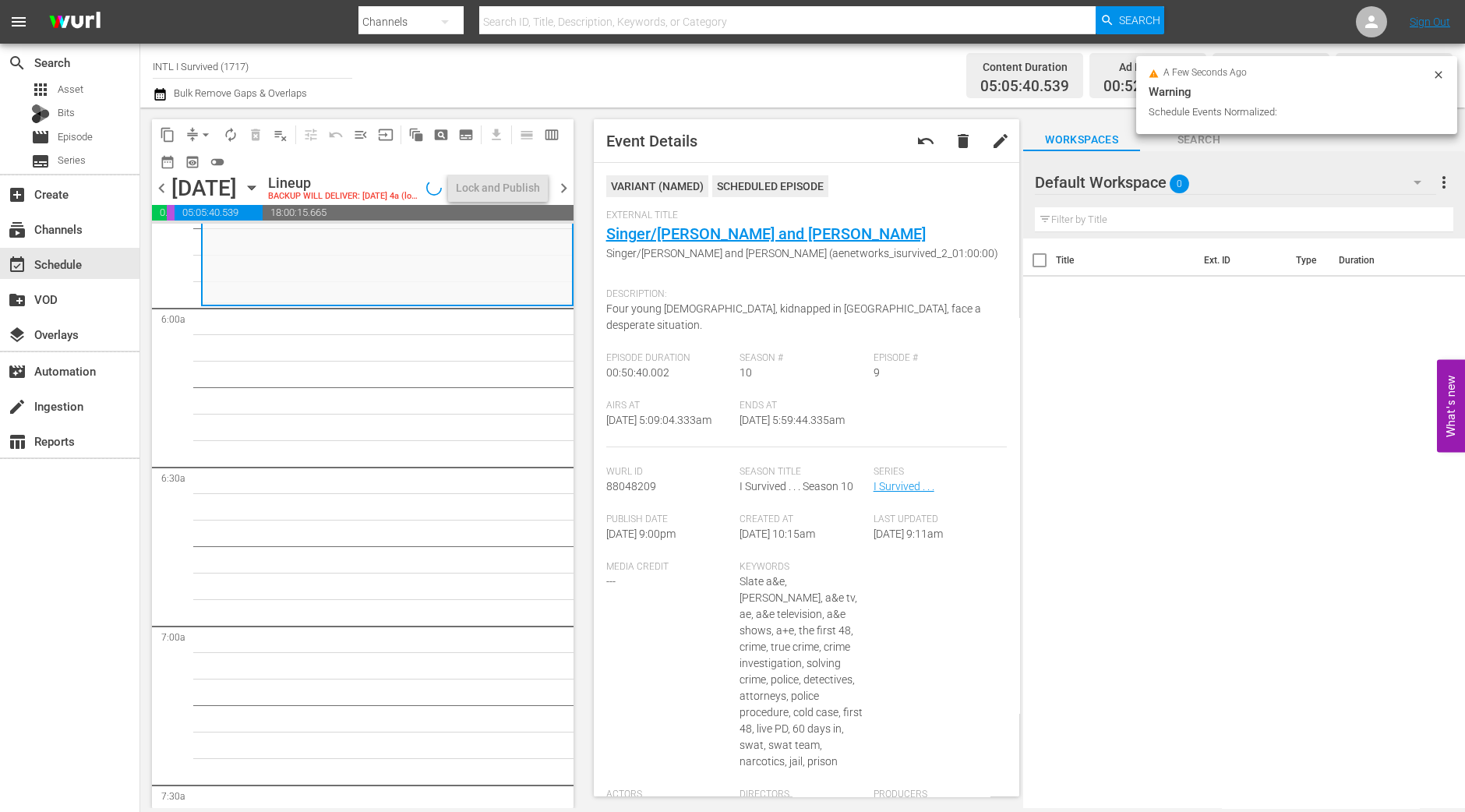
scroll to position [1850, 0]
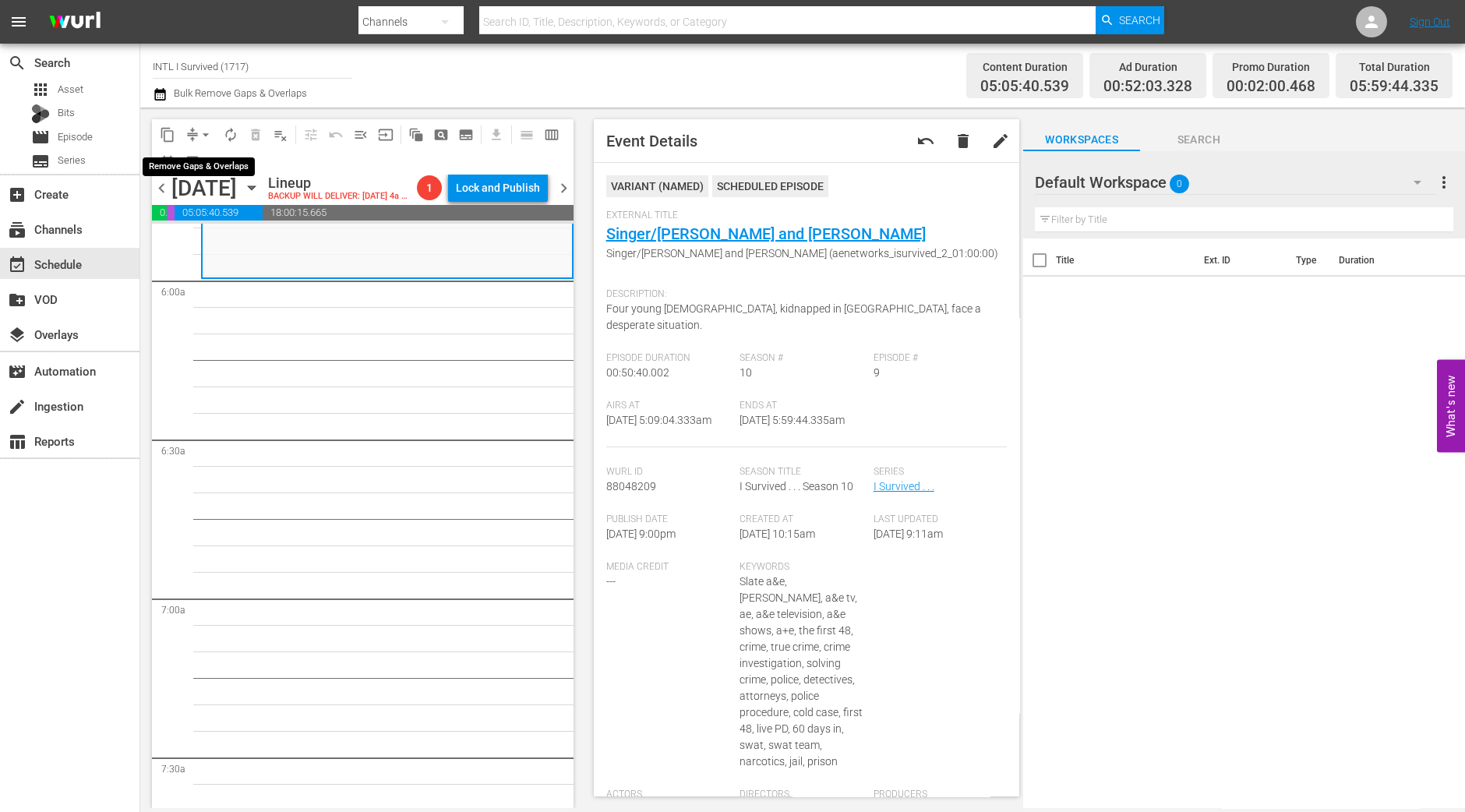
click at [204, 143] on button "arrow_drop_down" at bounding box center [205, 134] width 25 height 25
click at [204, 168] on li "Align to Midnight" at bounding box center [206, 166] width 164 height 26
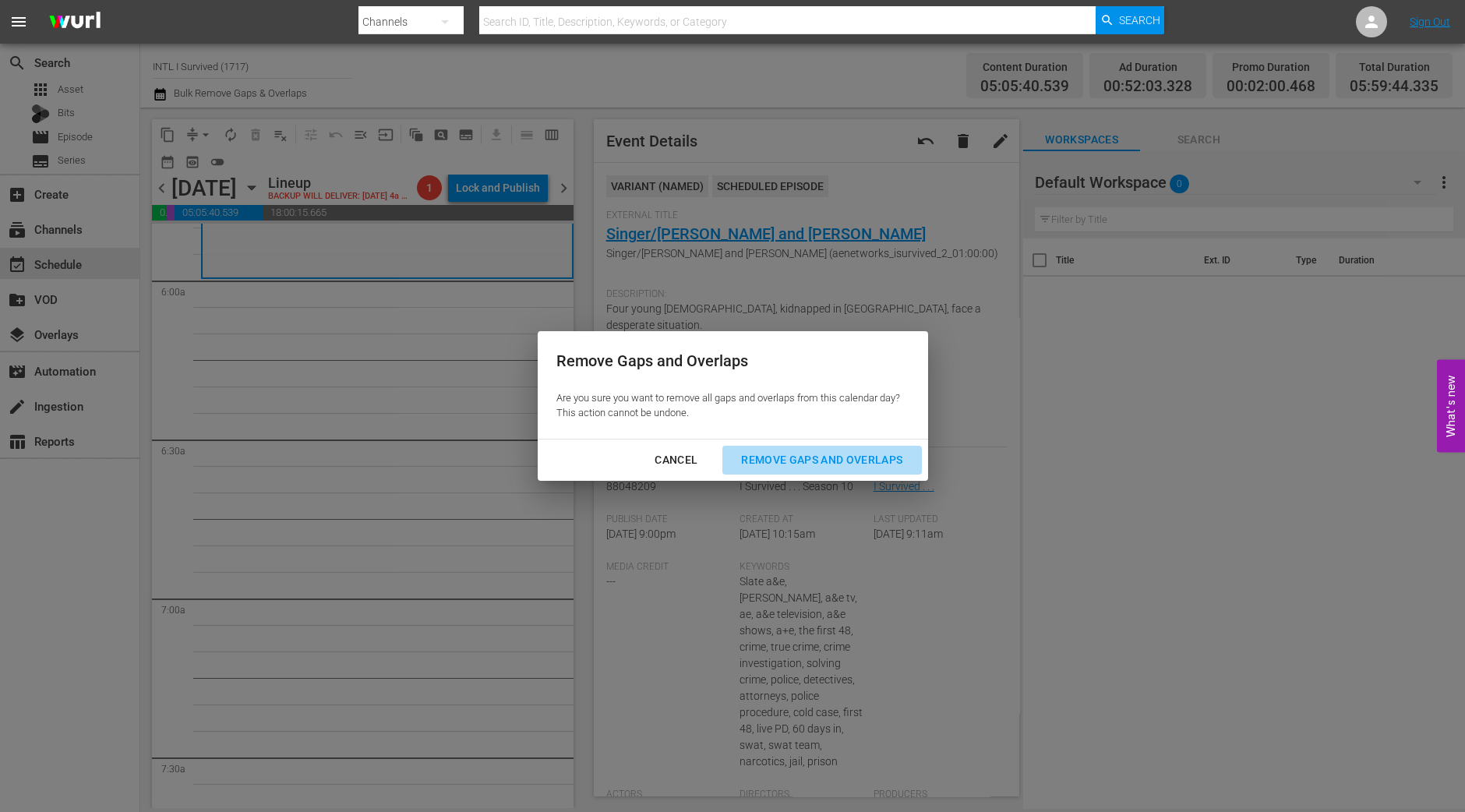
click at [857, 469] on div "Remove Gaps and Overlaps" at bounding box center [822, 459] width 187 height 19
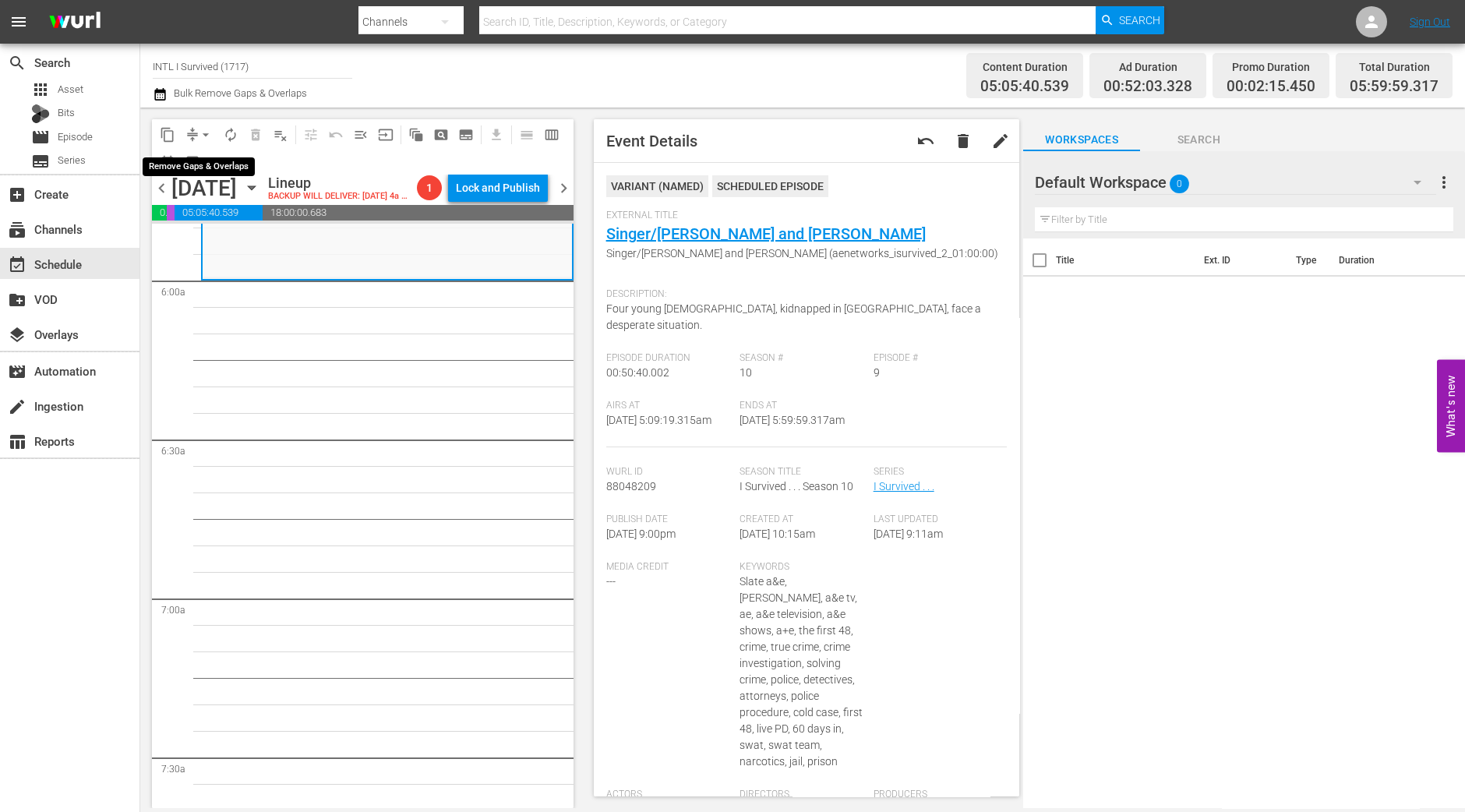
click at [203, 138] on span "arrow_drop_down" at bounding box center [205, 134] width 16 height 16
click at [202, 163] on li "Align to Midnight" at bounding box center [206, 166] width 164 height 26
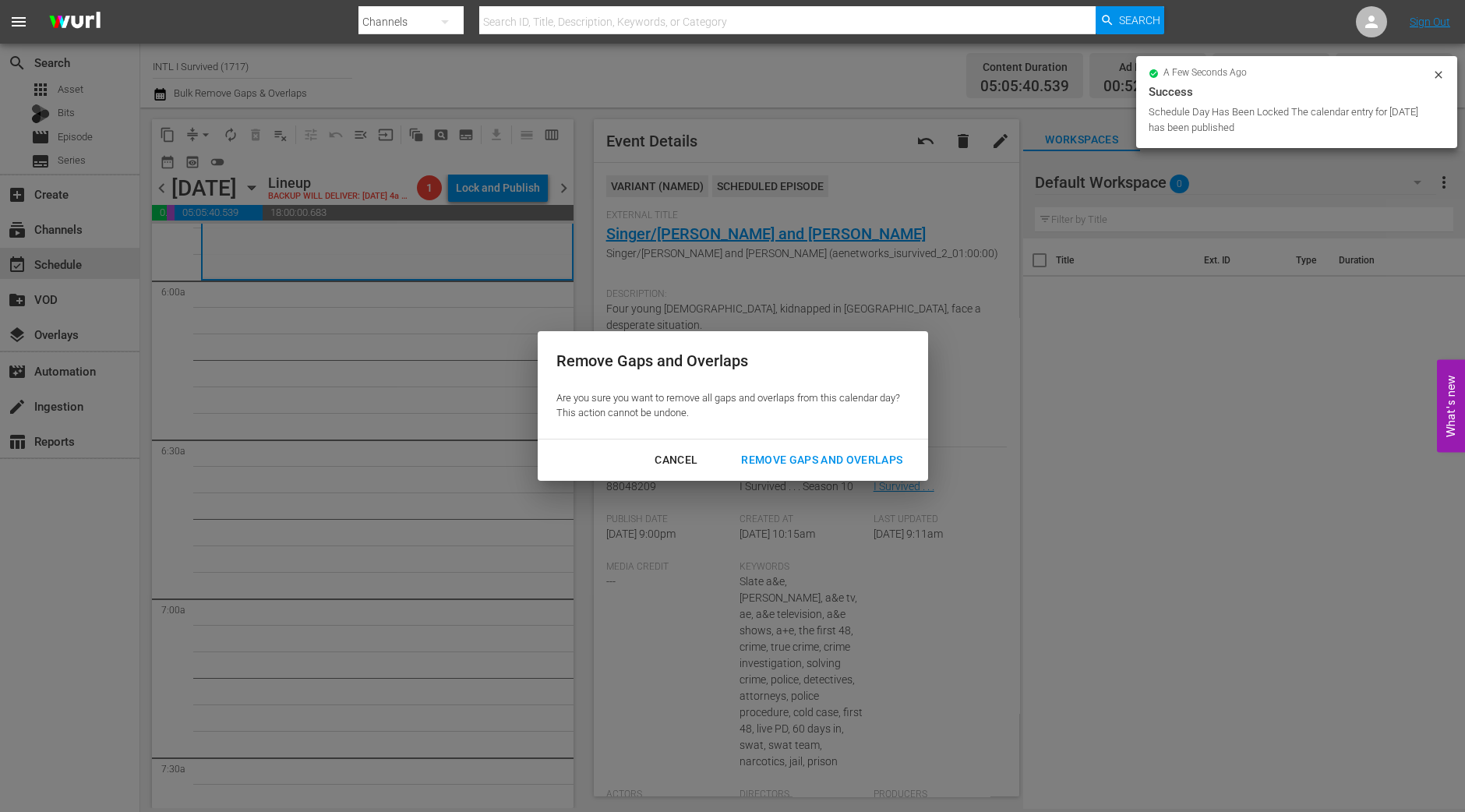
click at [876, 459] on div "Remove Gaps and Overlaps" at bounding box center [822, 459] width 187 height 19
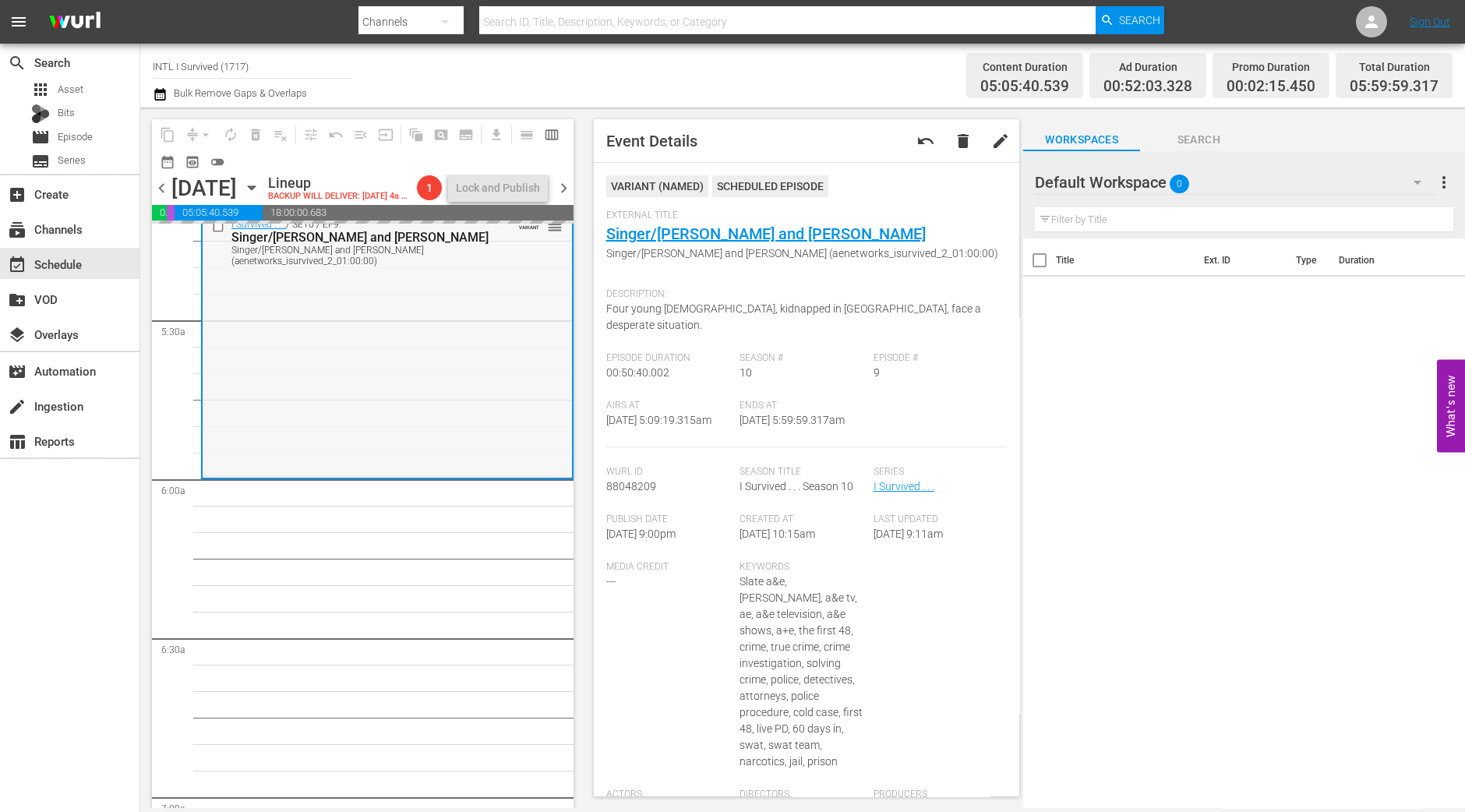
scroll to position [1655, 0]
click at [479, 394] on div "I Survived . . . / SE10 / EP9: Singer/Romina and John Singer/Romina and John (a…" at bounding box center [388, 339] width 369 height 264
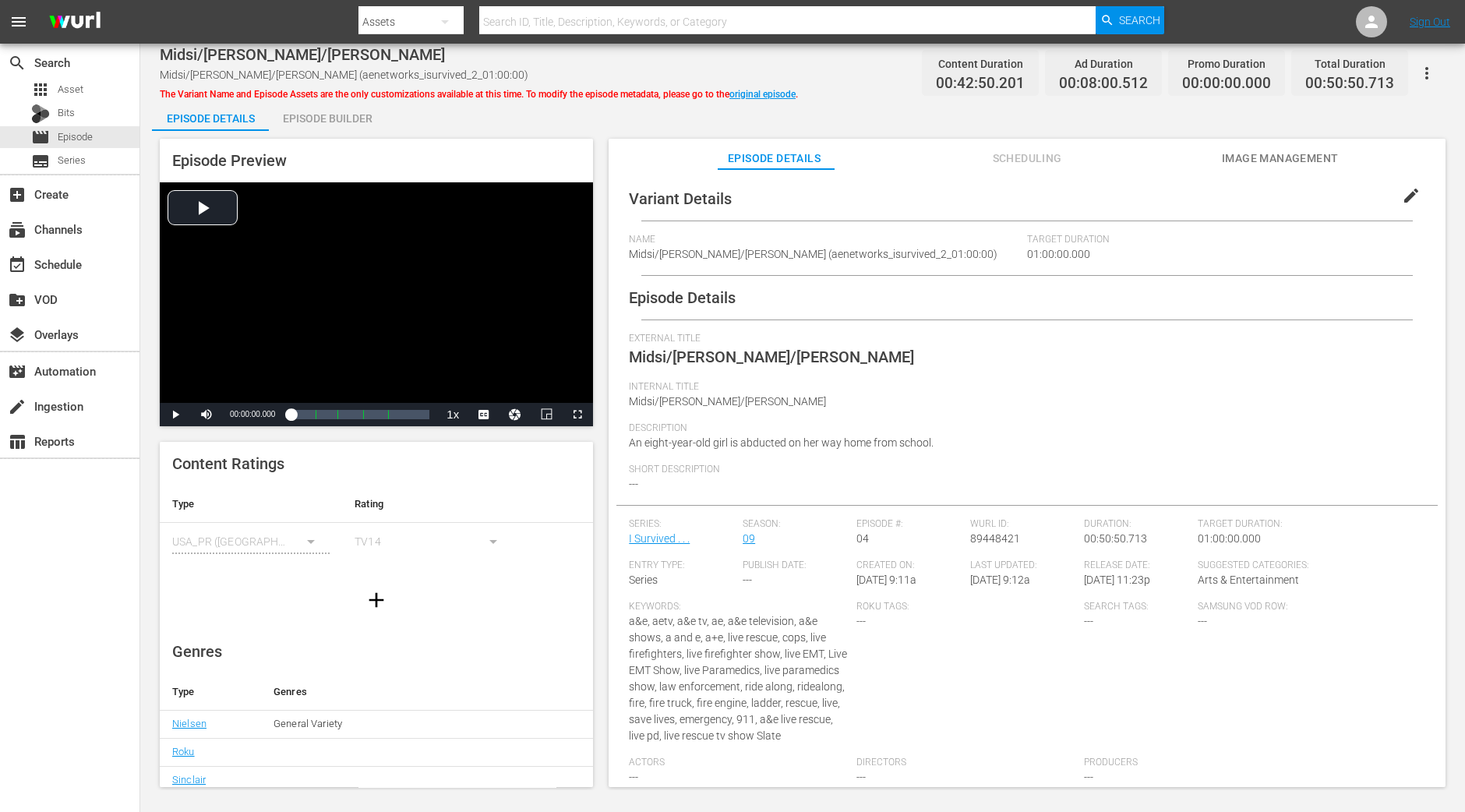
click at [350, 122] on div "Episode Builder" at bounding box center [327, 118] width 117 height 37
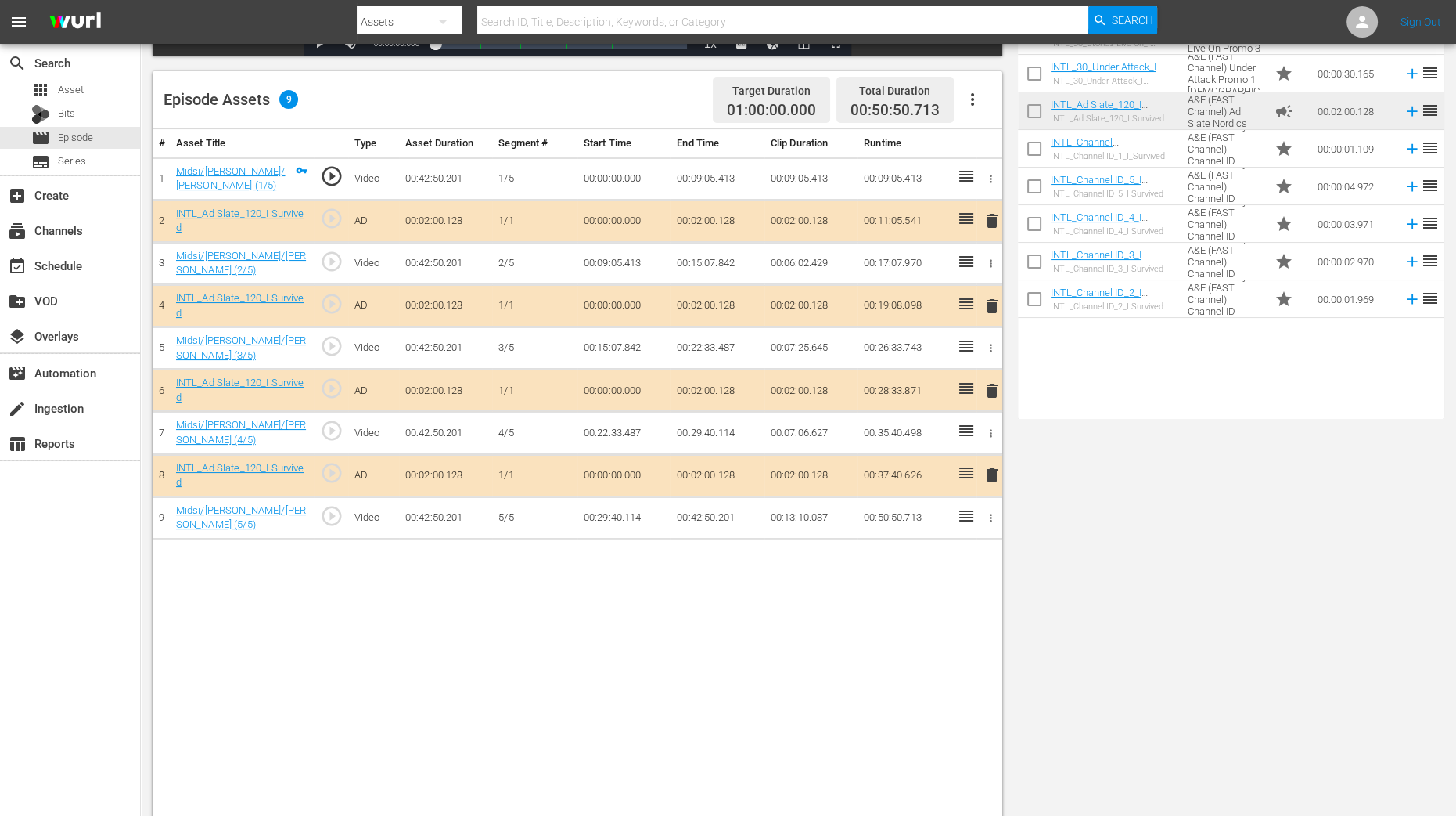
scroll to position [391, 0]
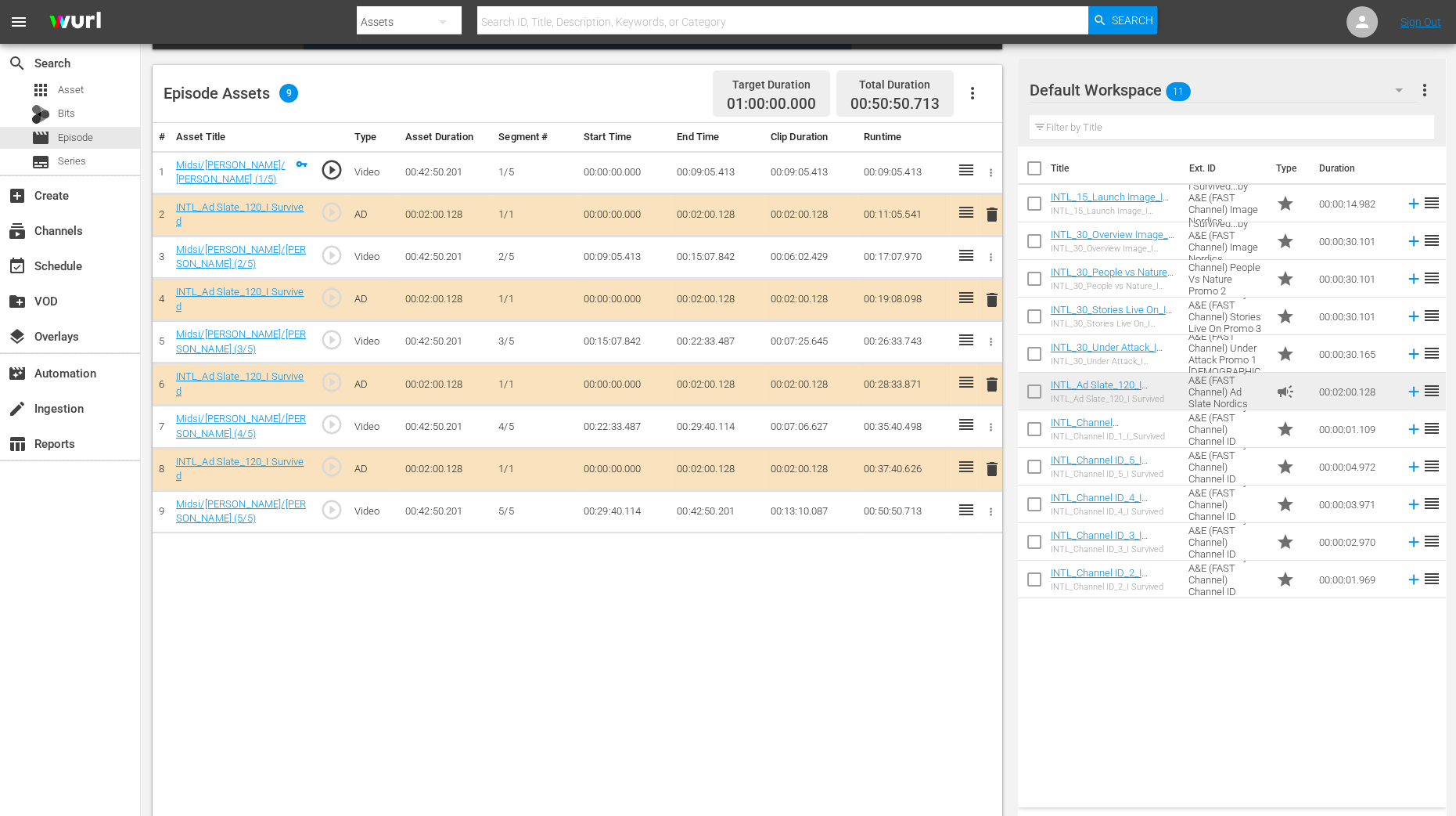
click at [998, 295] on span "delete" at bounding box center [992, 300] width 18 height 18
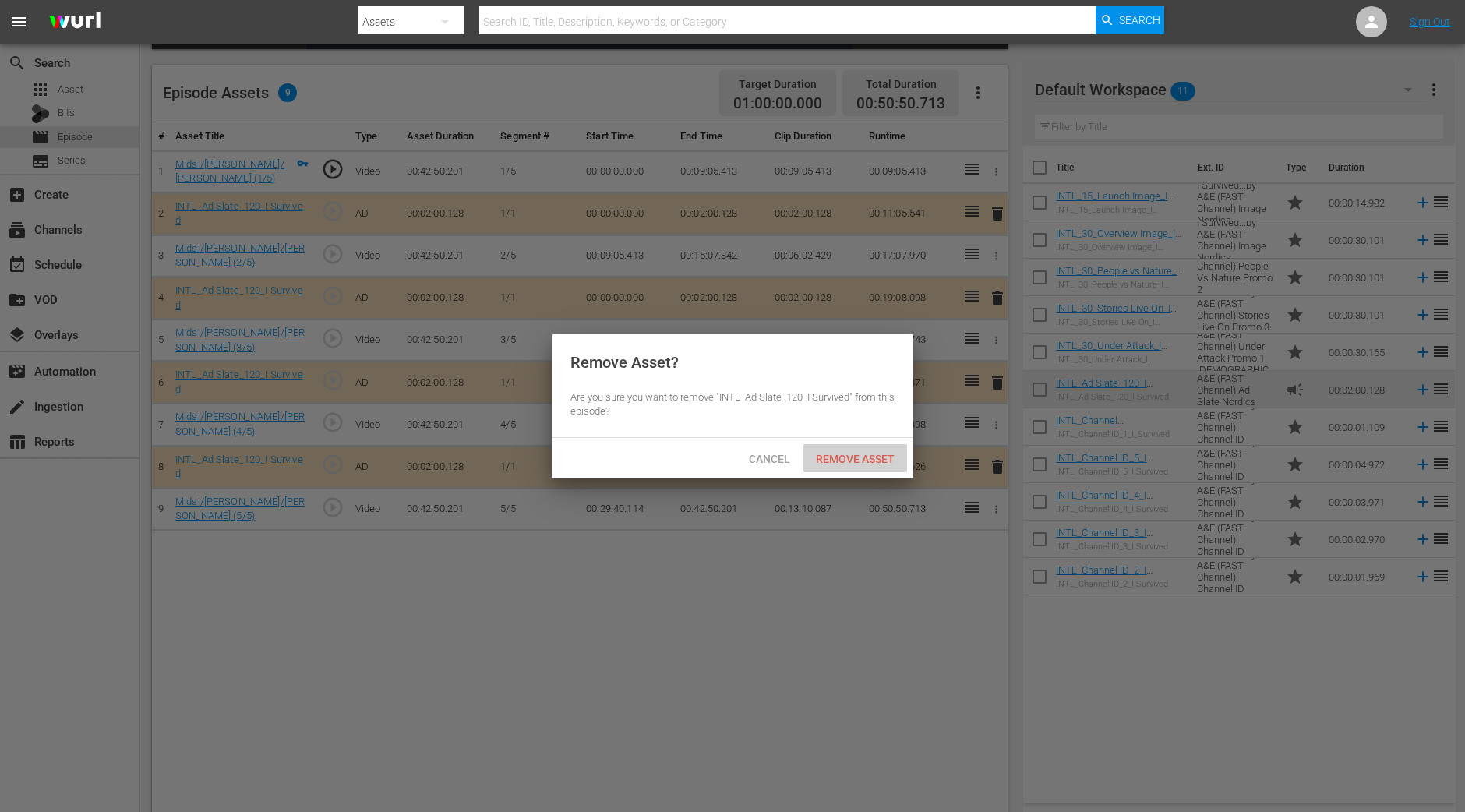
click at [876, 454] on span "Remove Asset" at bounding box center [854, 459] width 103 height 13
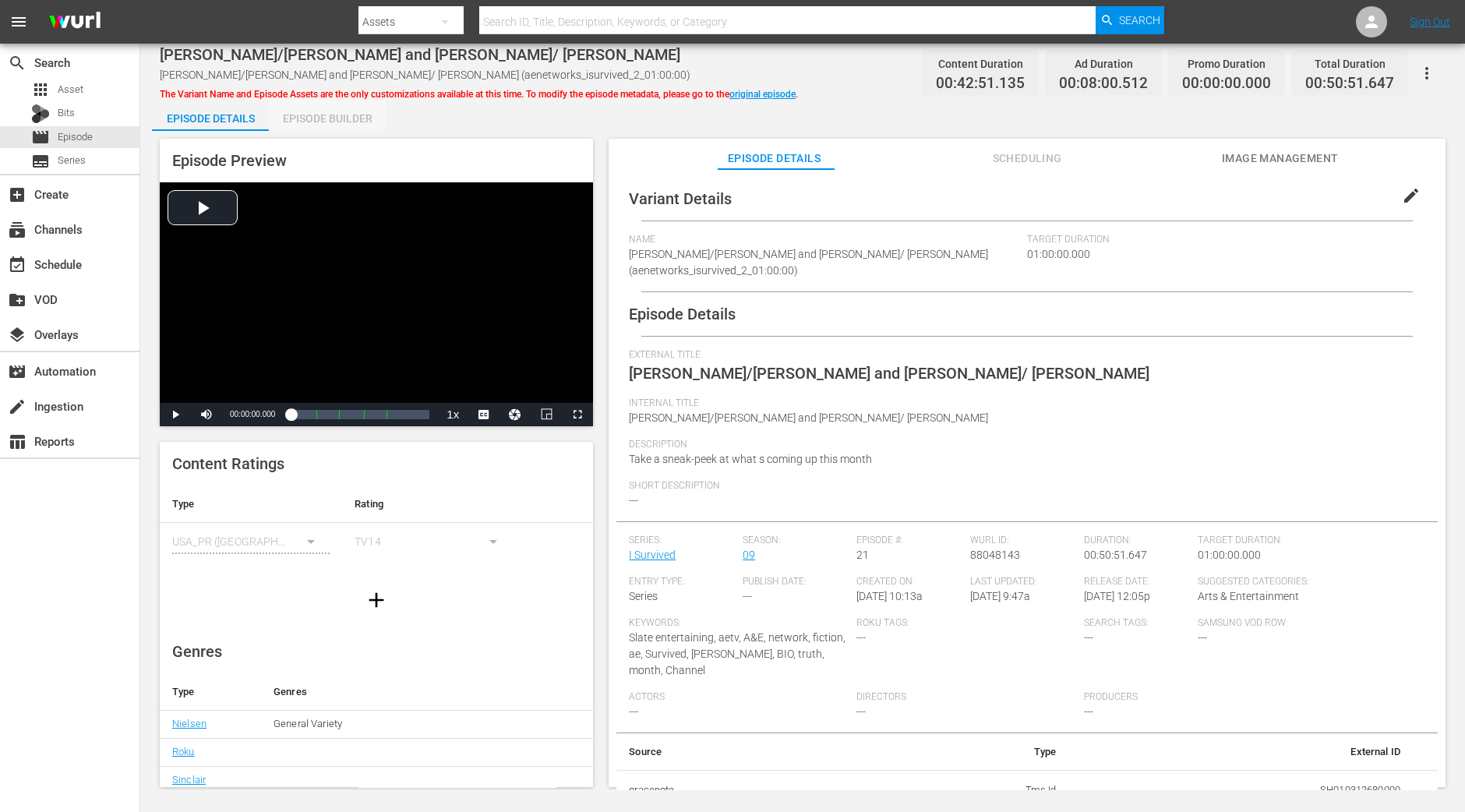
click at [340, 111] on div "Episode Builder" at bounding box center [327, 118] width 117 height 37
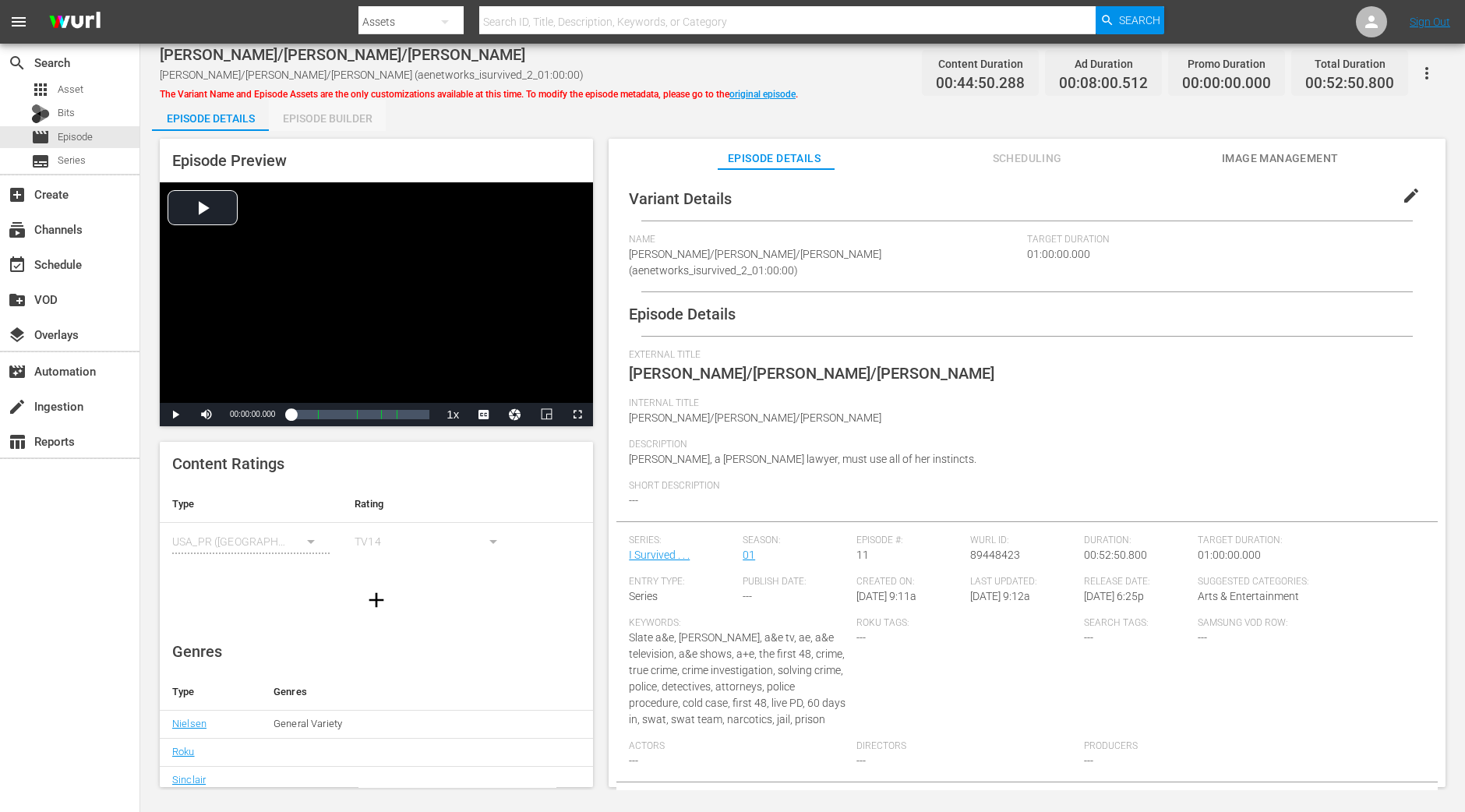
click at [358, 118] on div "Episode Builder" at bounding box center [327, 118] width 117 height 37
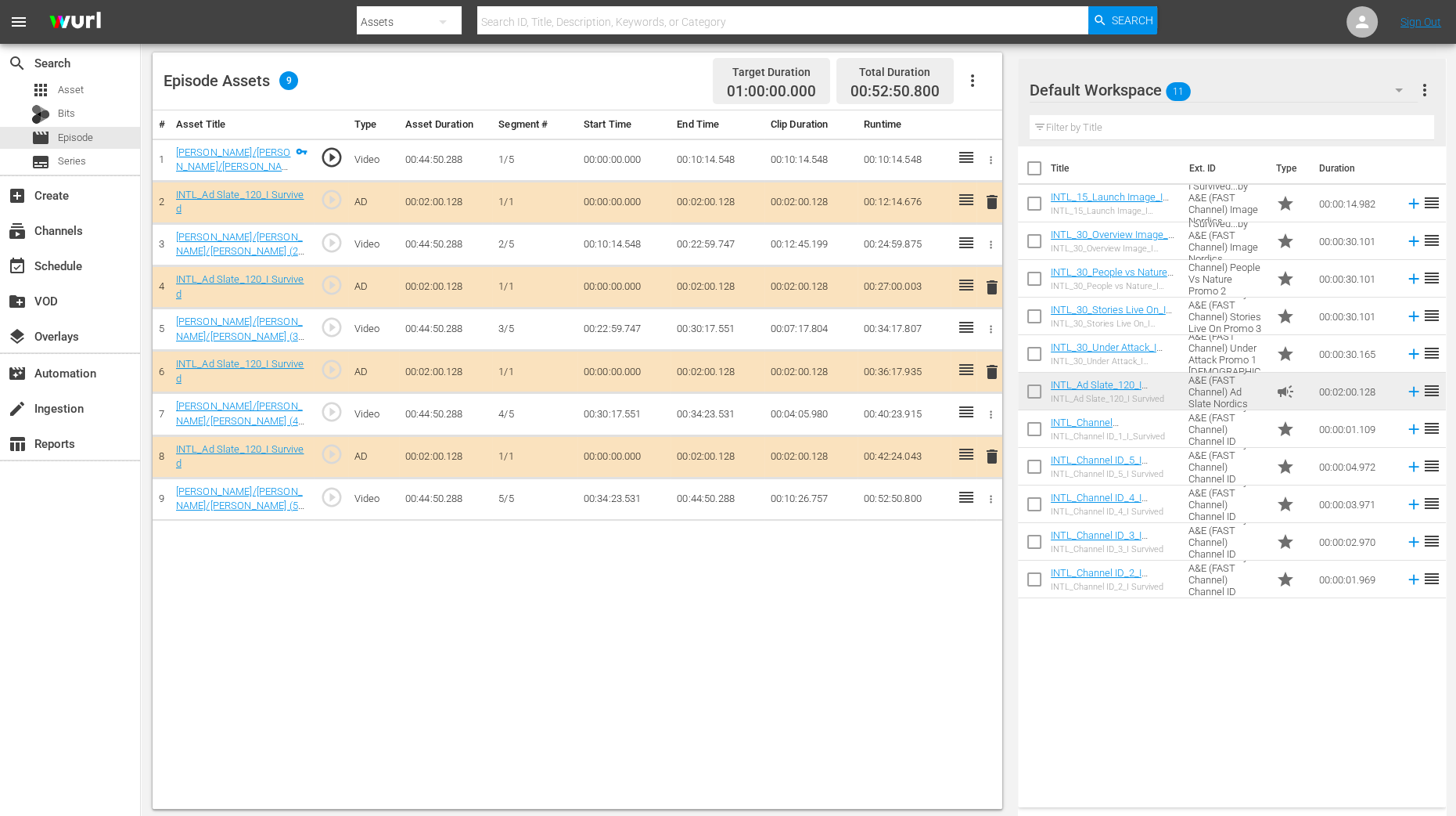
scroll to position [407, 0]
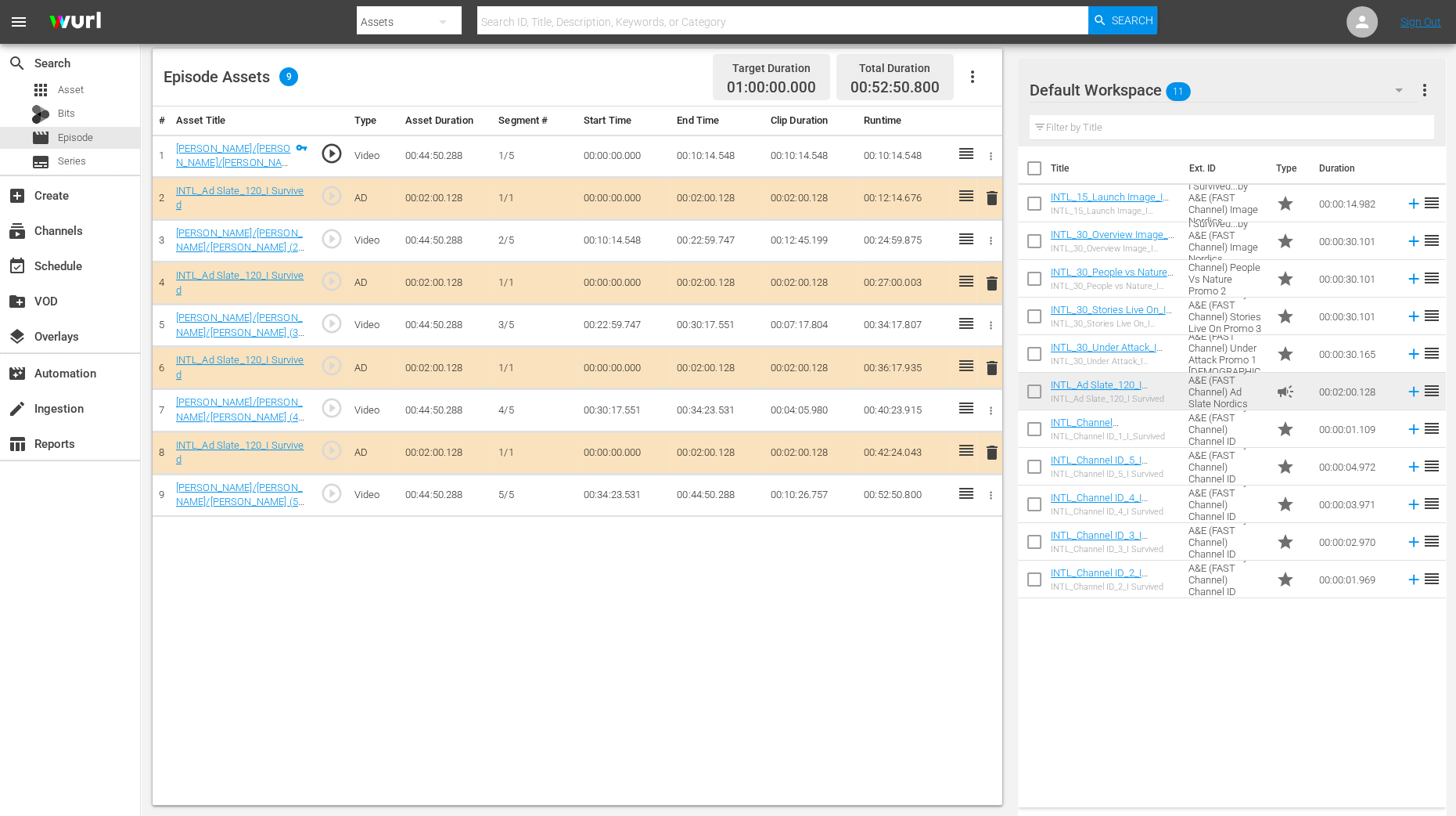
click at [992, 280] on span "delete" at bounding box center [992, 283] width 18 height 18
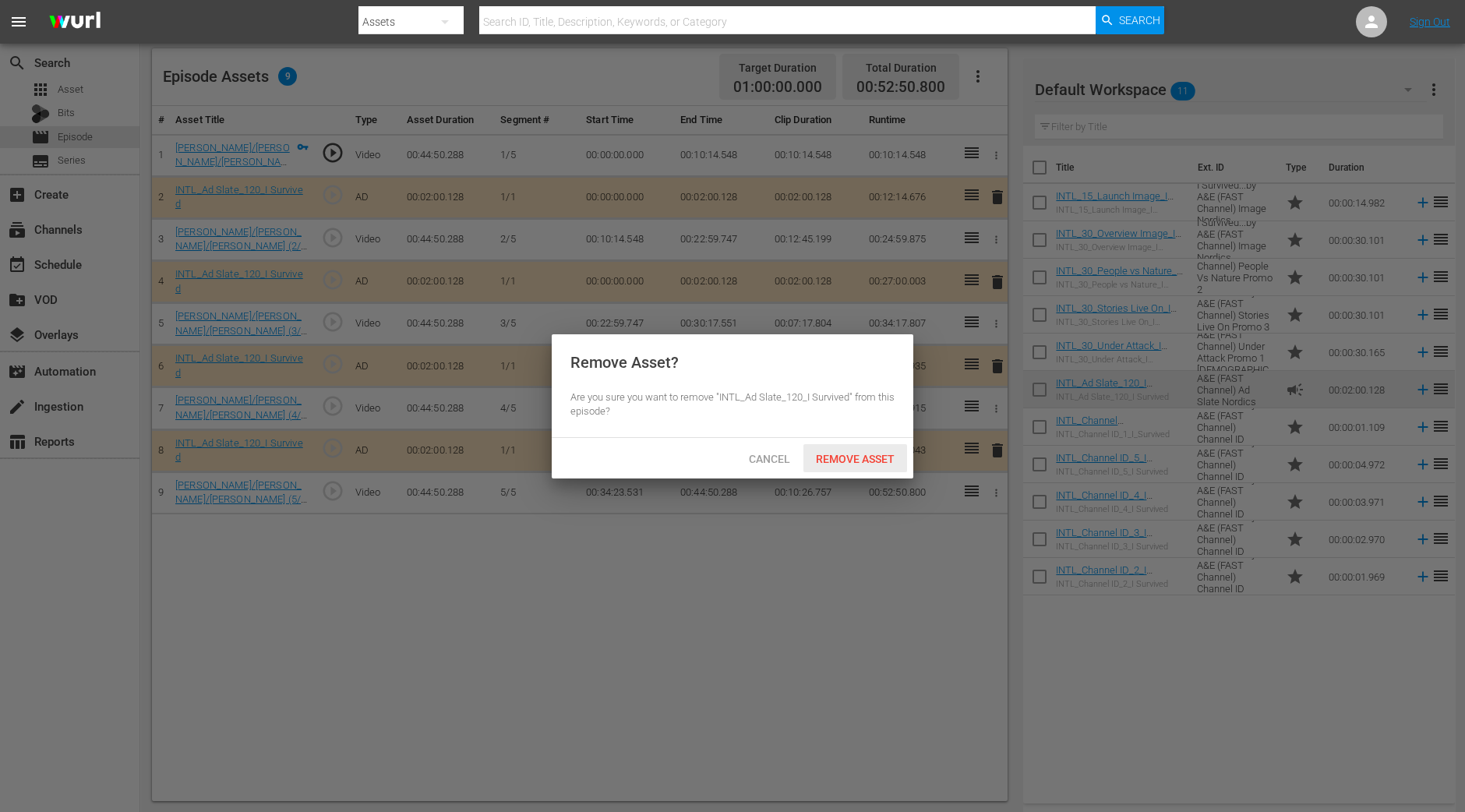
click at [858, 453] on span "Remove Asset" at bounding box center [854, 459] width 103 height 13
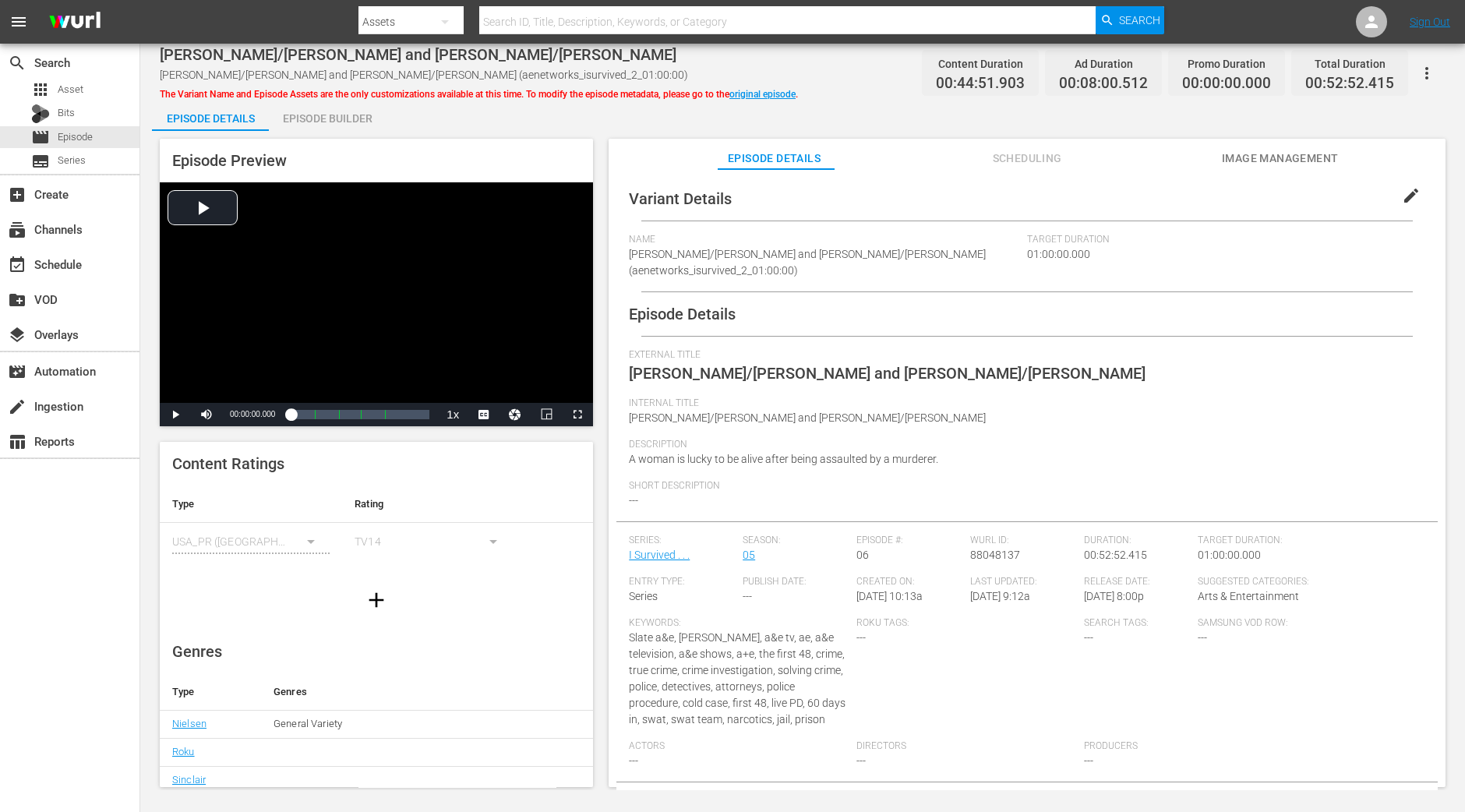
click at [358, 118] on div "Episode Builder" at bounding box center [327, 118] width 117 height 37
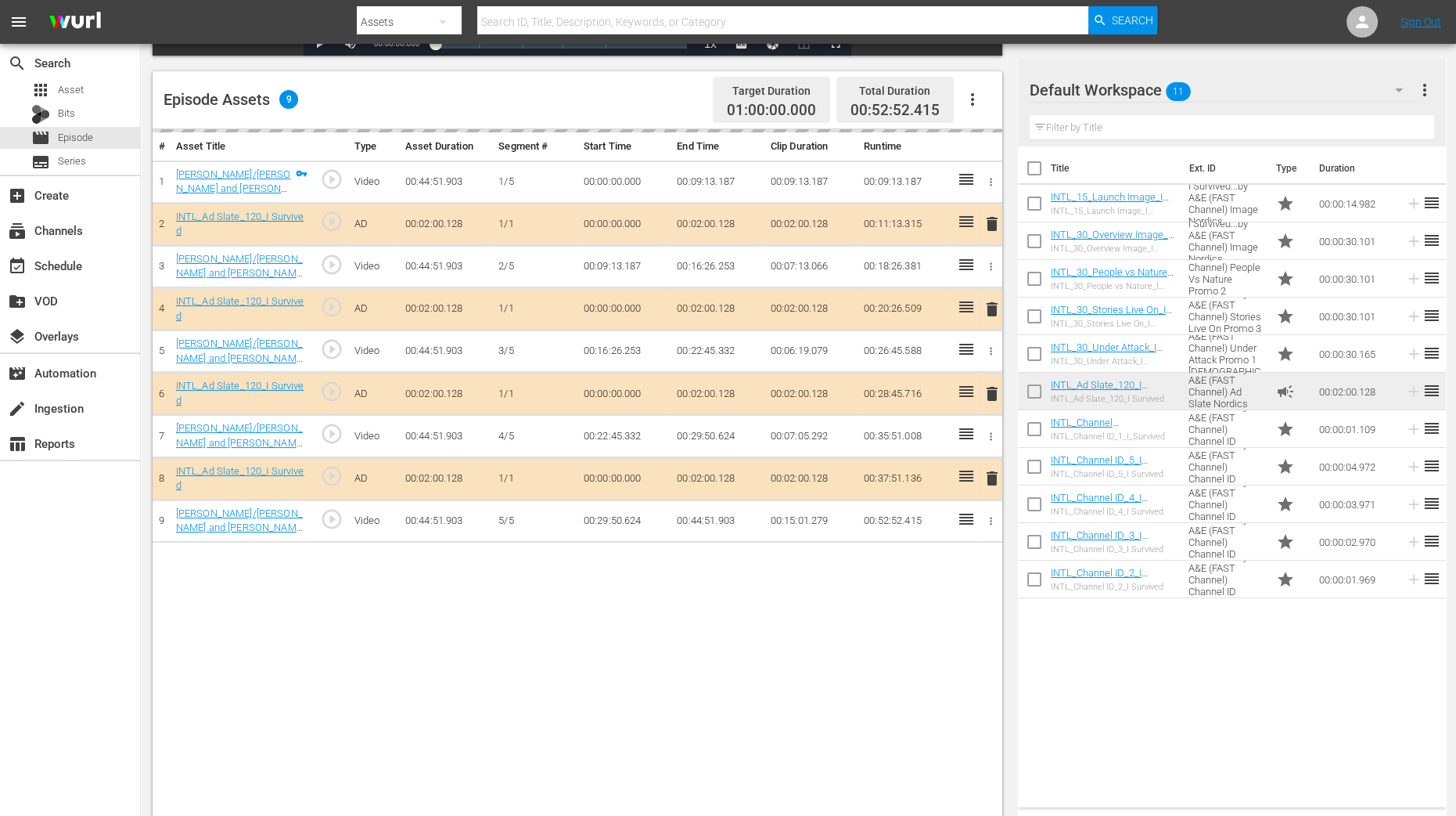
scroll to position [391, 0]
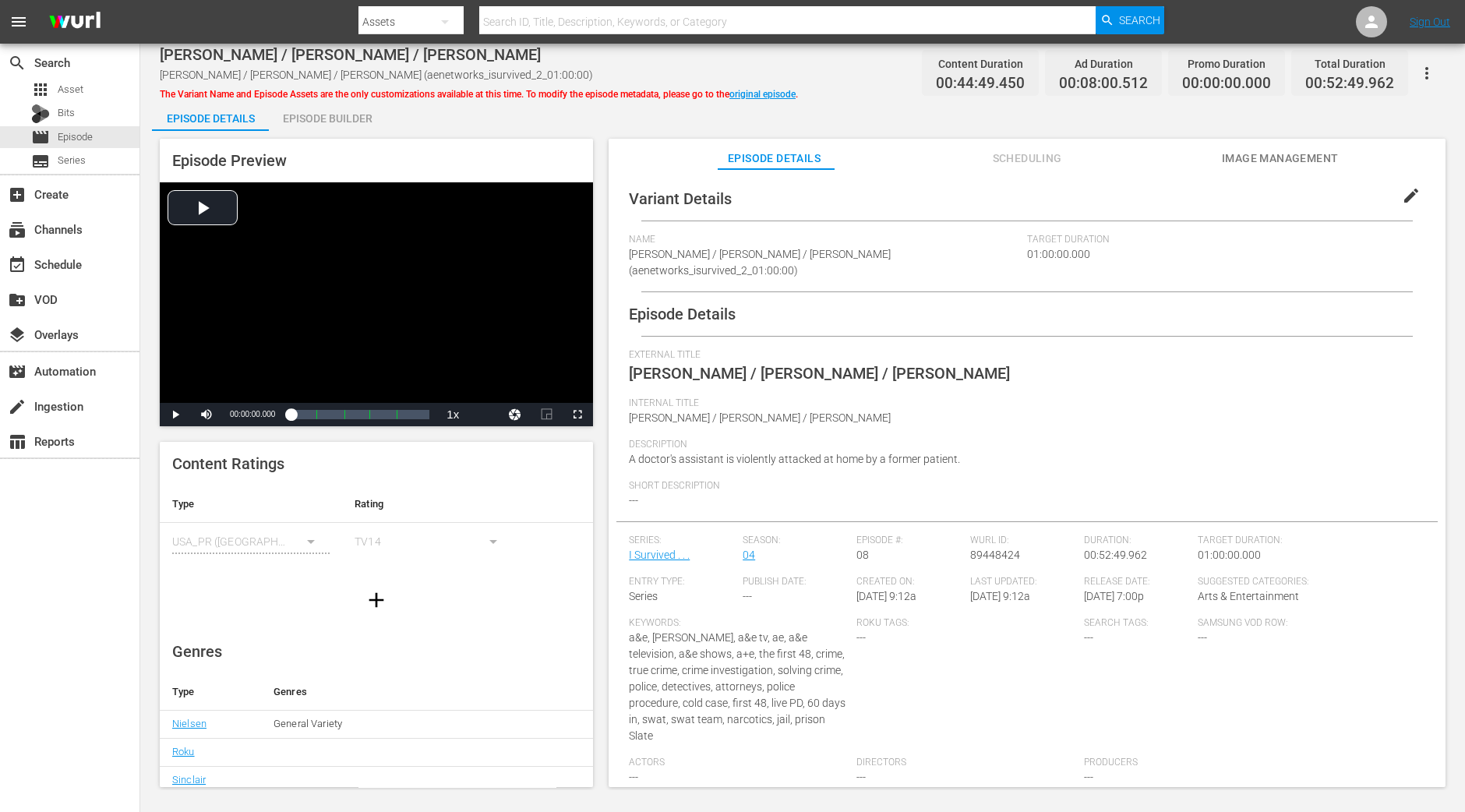
click at [327, 128] on div "Episode Builder" at bounding box center [327, 118] width 117 height 37
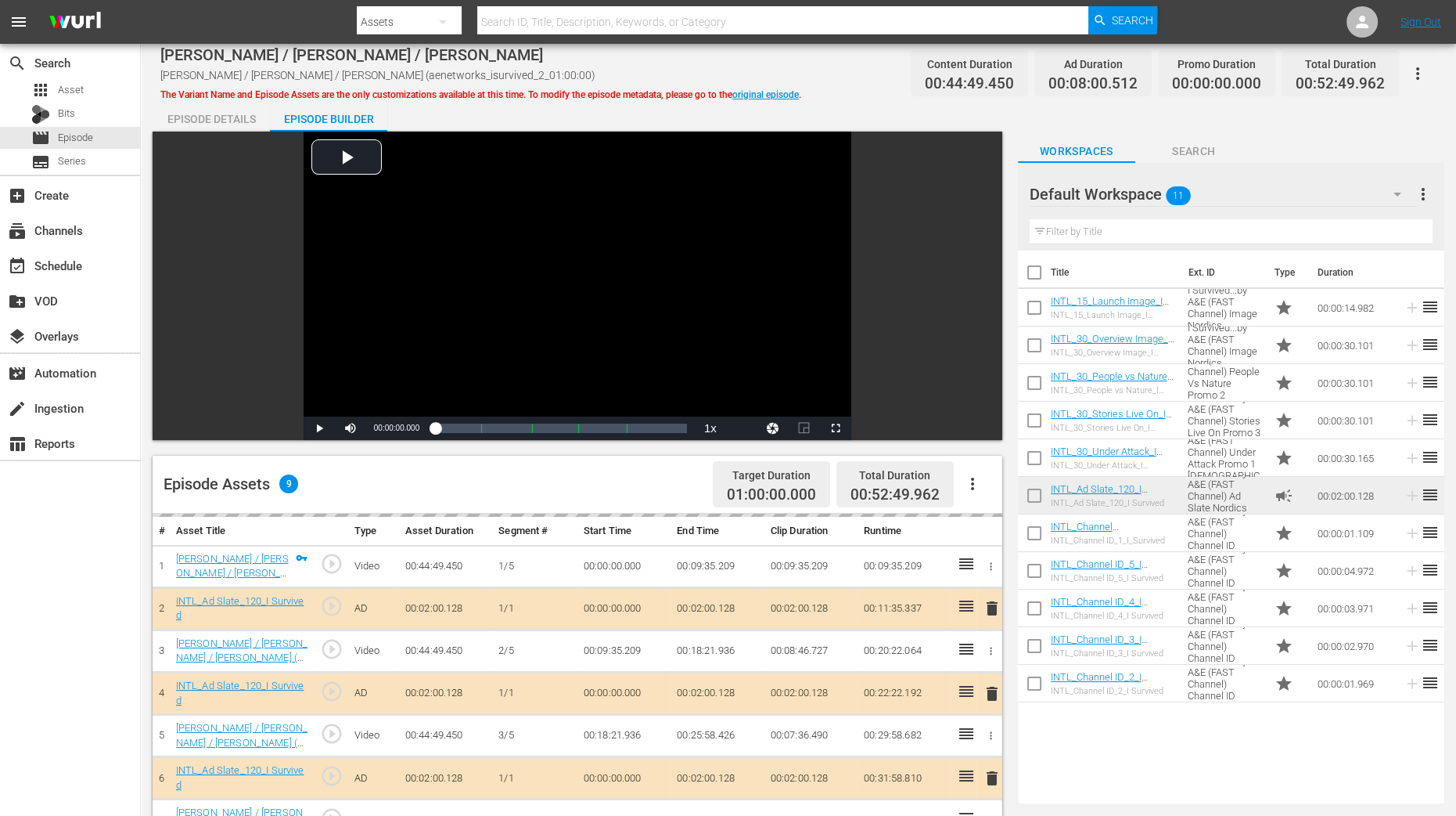
scroll to position [391, 0]
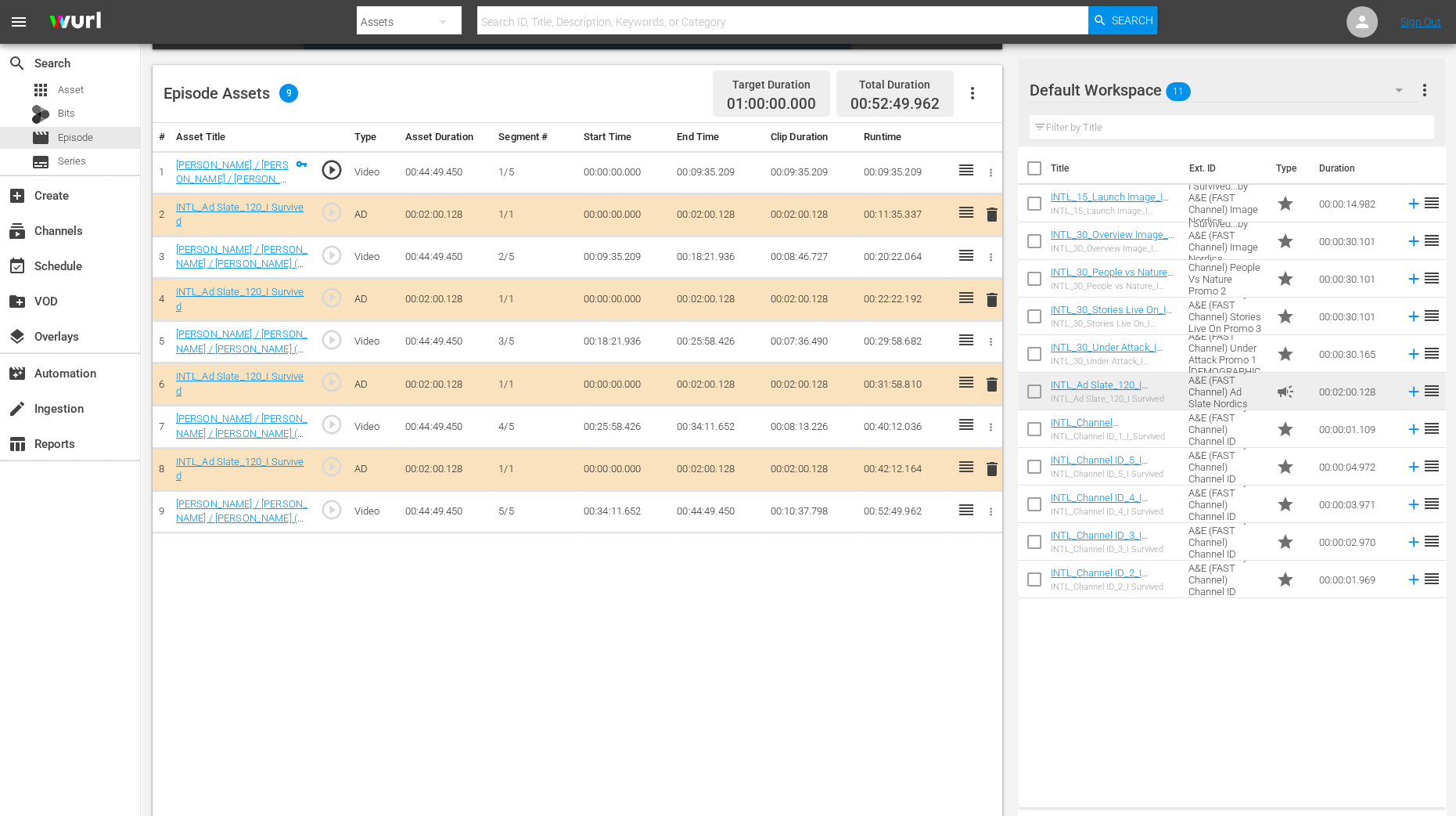
click at [989, 299] on span "delete" at bounding box center [992, 300] width 18 height 18
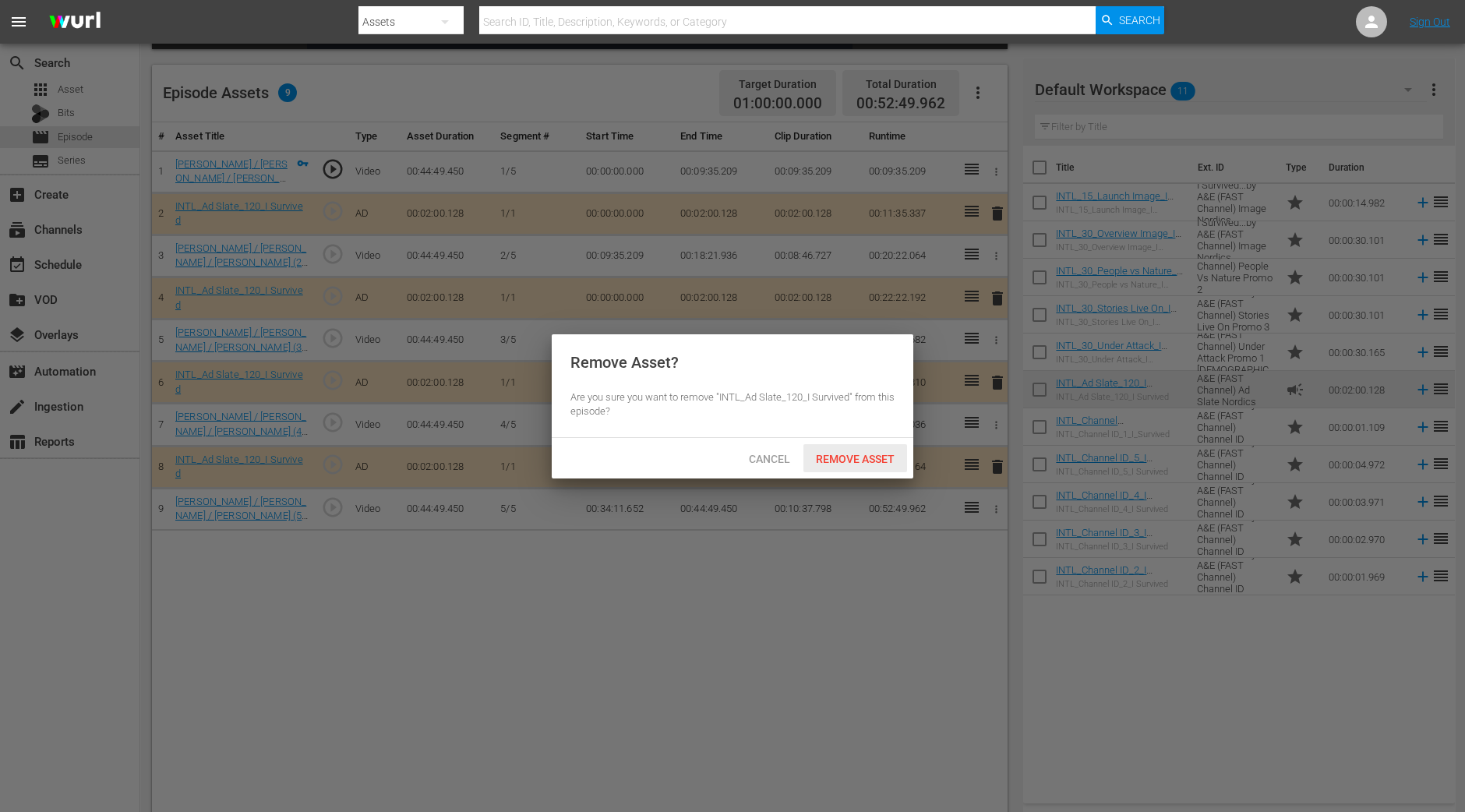
click at [886, 453] on span "Remove Asset" at bounding box center [854, 459] width 103 height 13
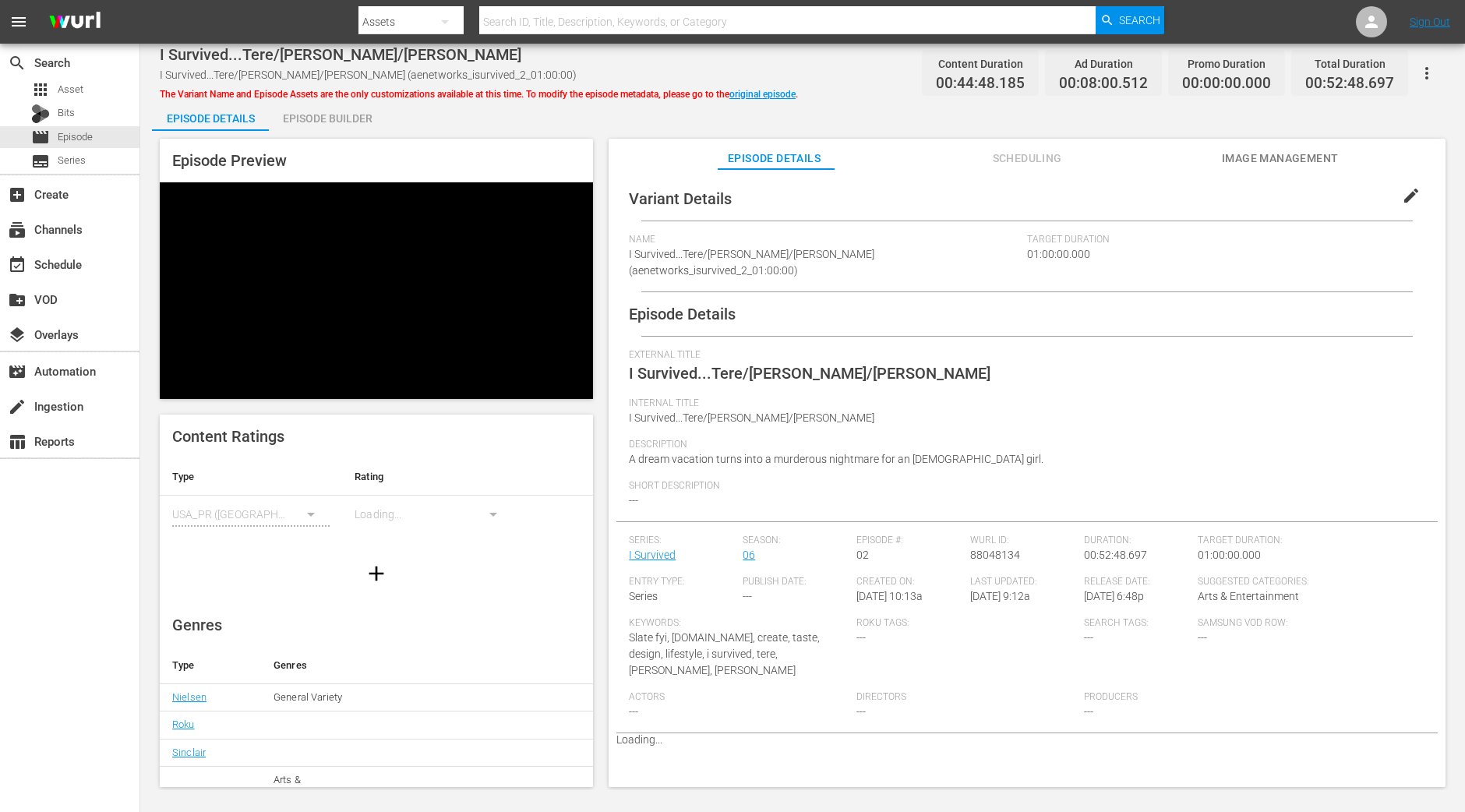
click at [349, 123] on div "Episode Builder" at bounding box center [327, 118] width 117 height 37
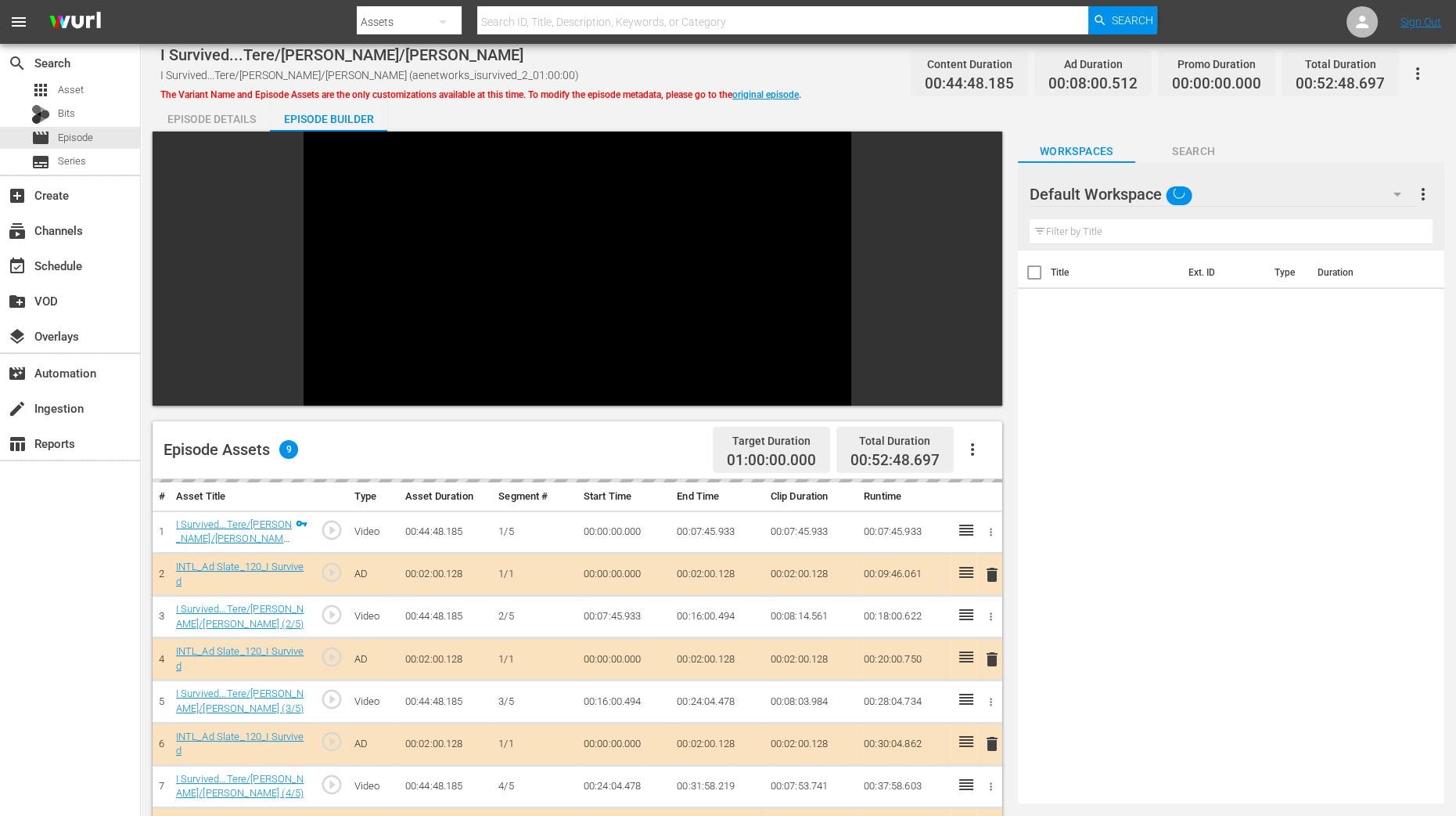
scroll to position [372, 0]
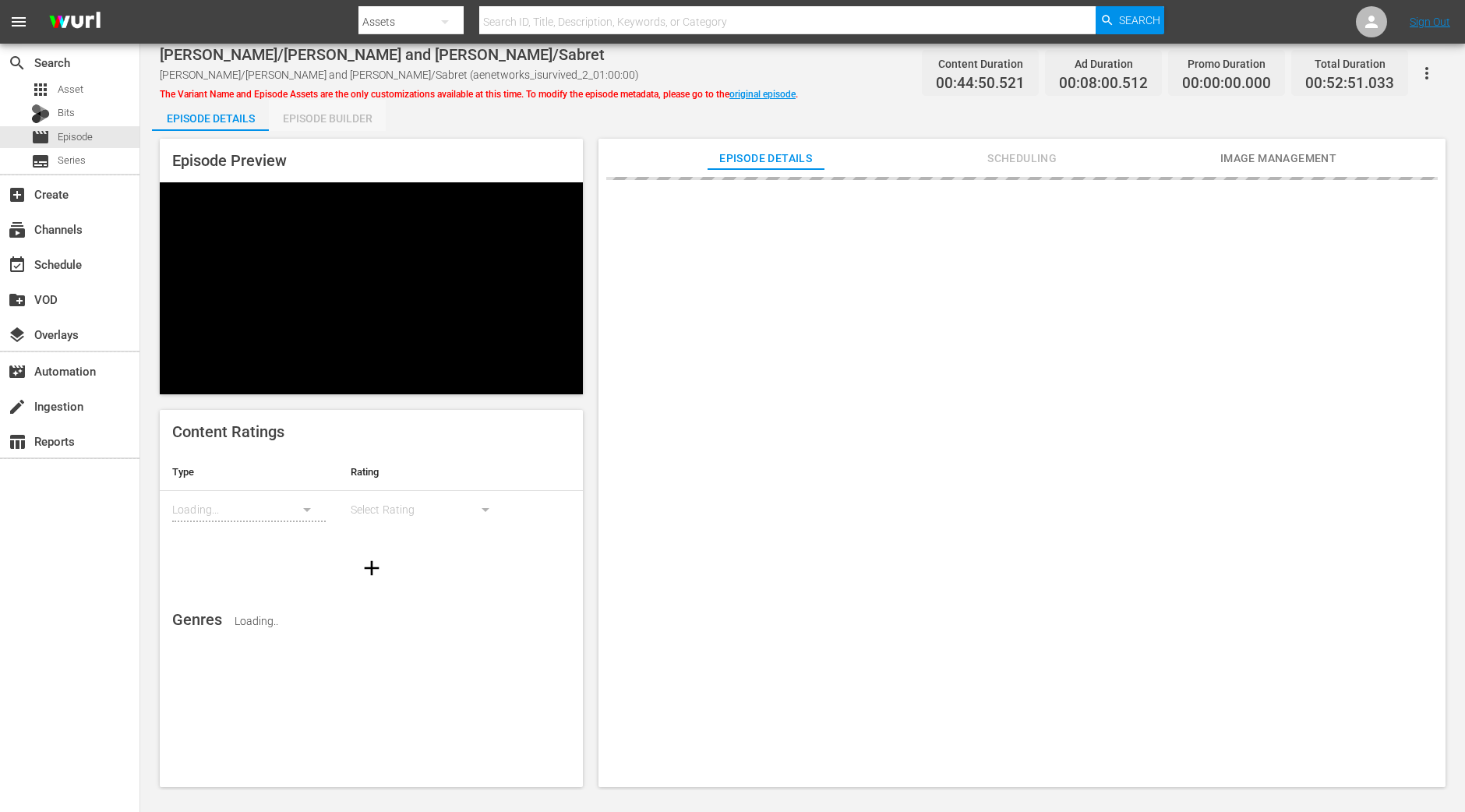
click at [354, 111] on div "Episode Builder" at bounding box center [327, 118] width 117 height 37
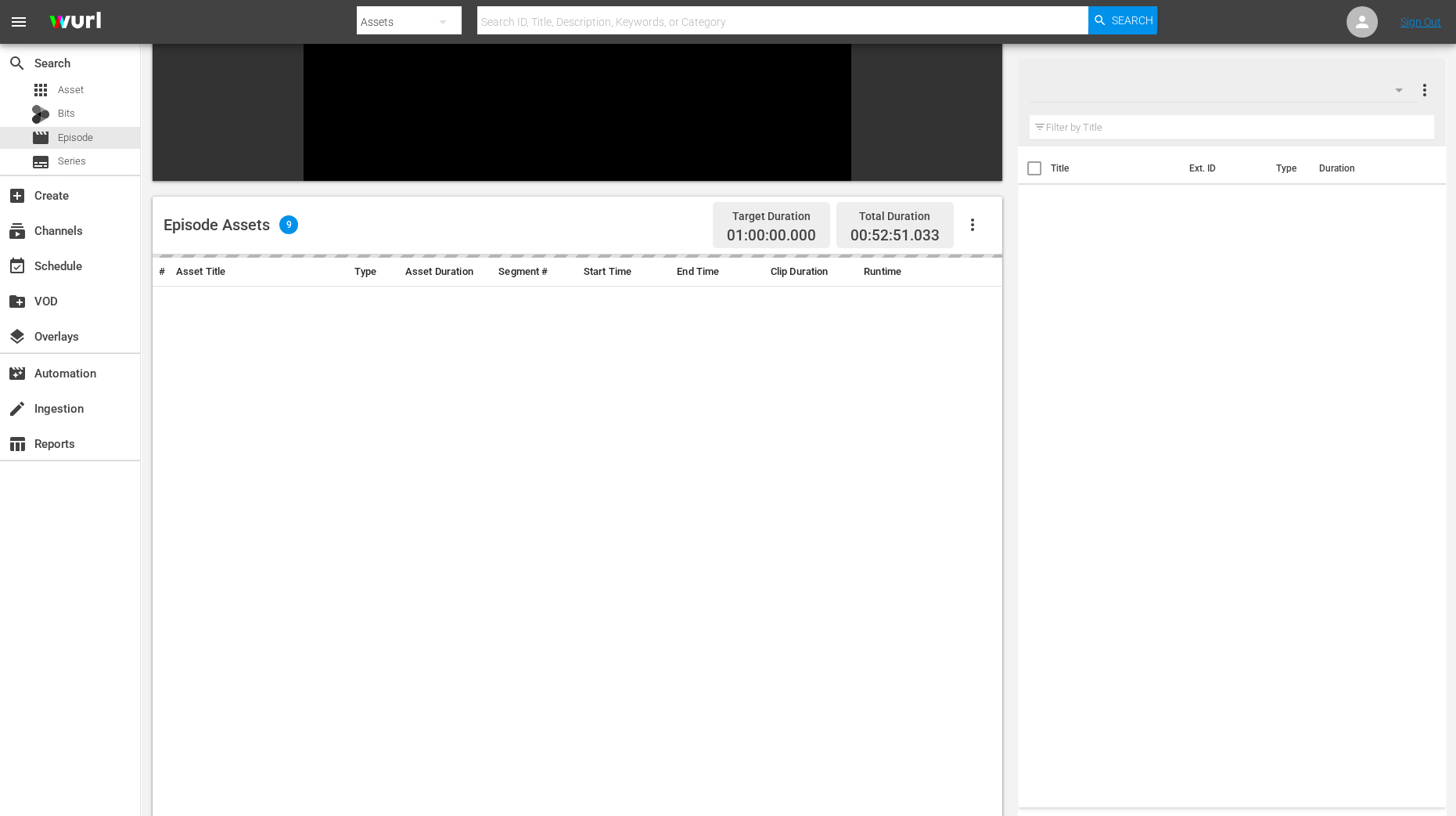
scroll to position [372, 0]
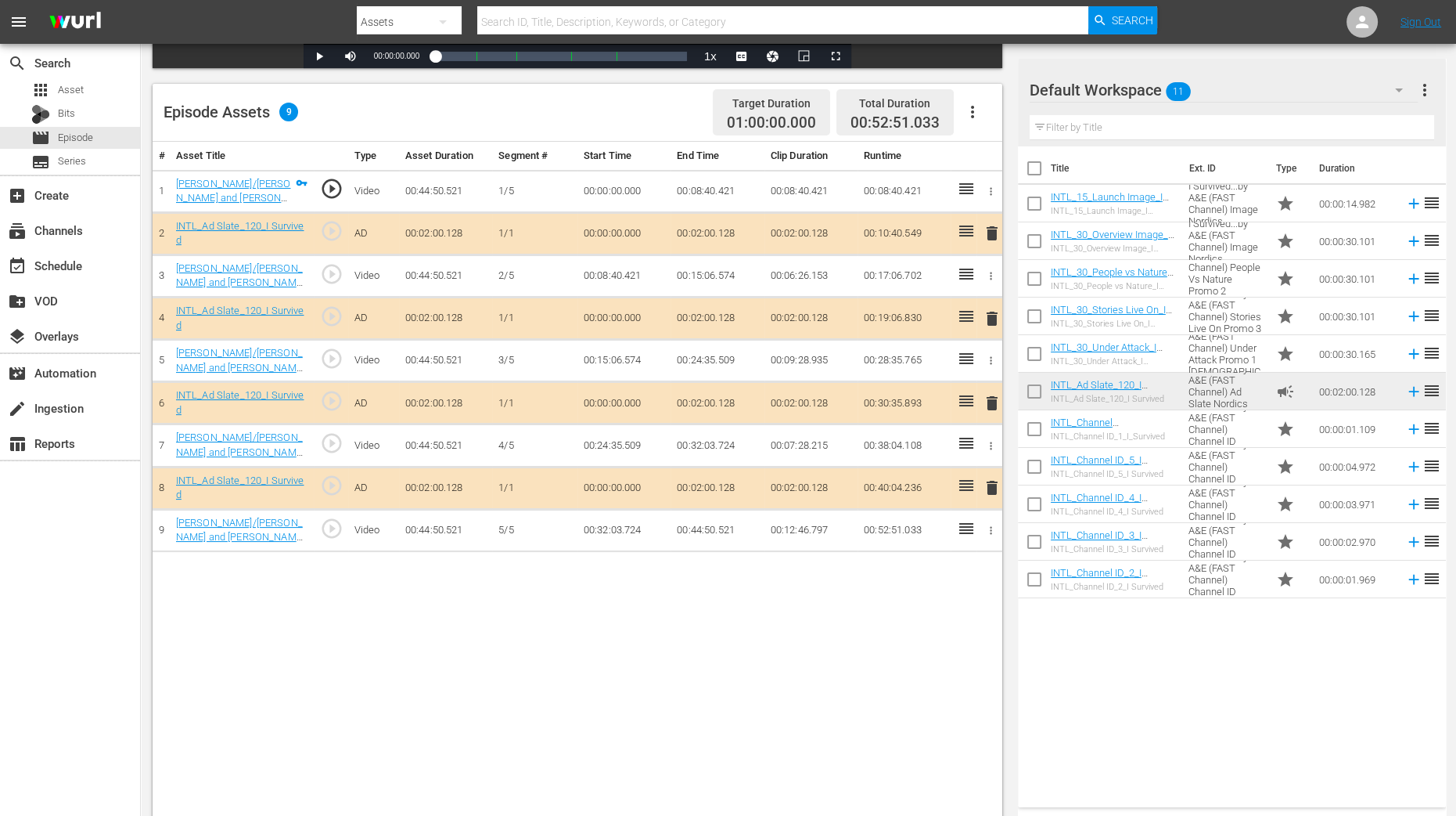
click at [993, 304] on td "delete" at bounding box center [989, 319] width 26 height 42
click at [993, 311] on span "delete" at bounding box center [992, 319] width 18 height 18
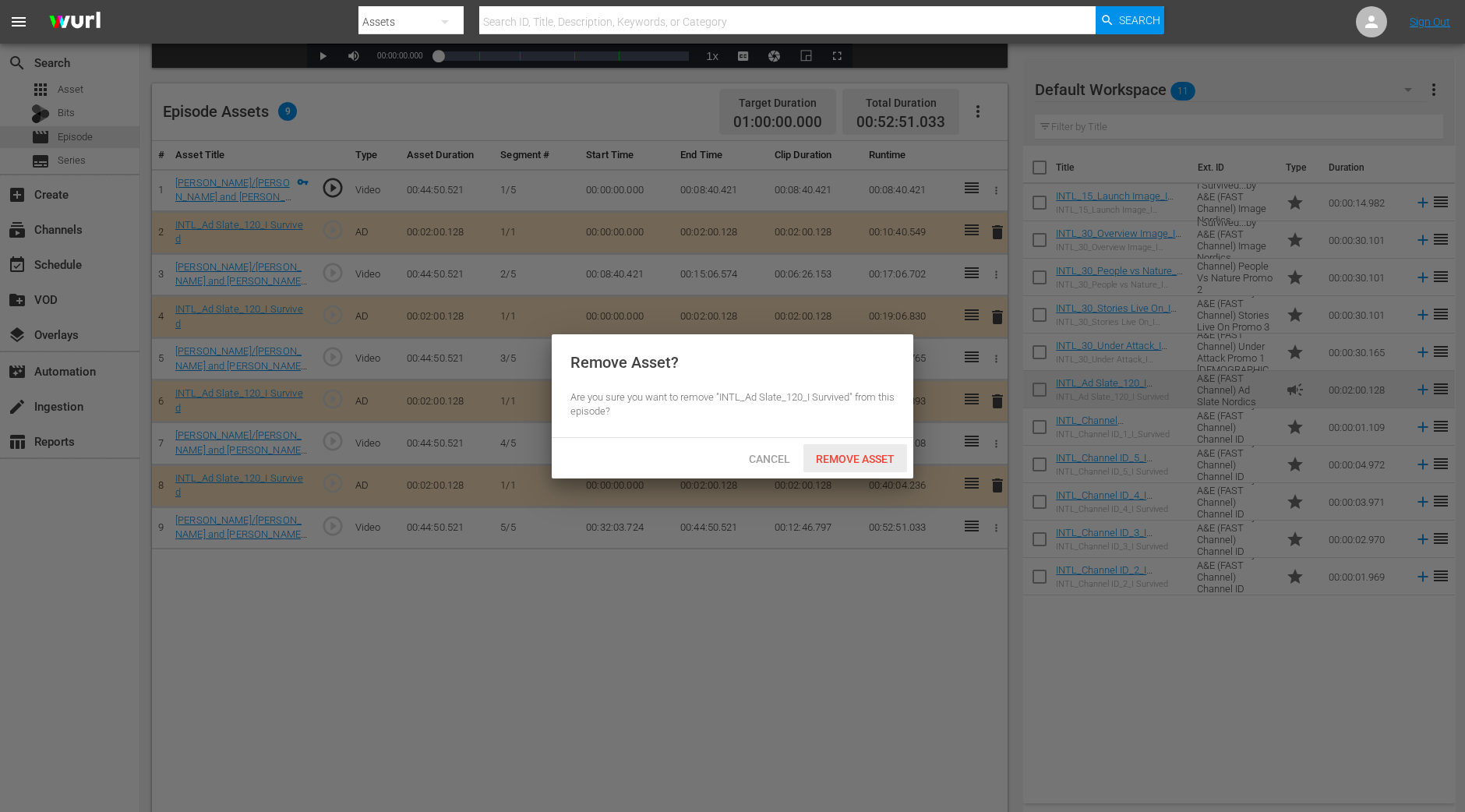
click at [880, 465] on div "Remove Asset" at bounding box center [854, 459] width 103 height 29
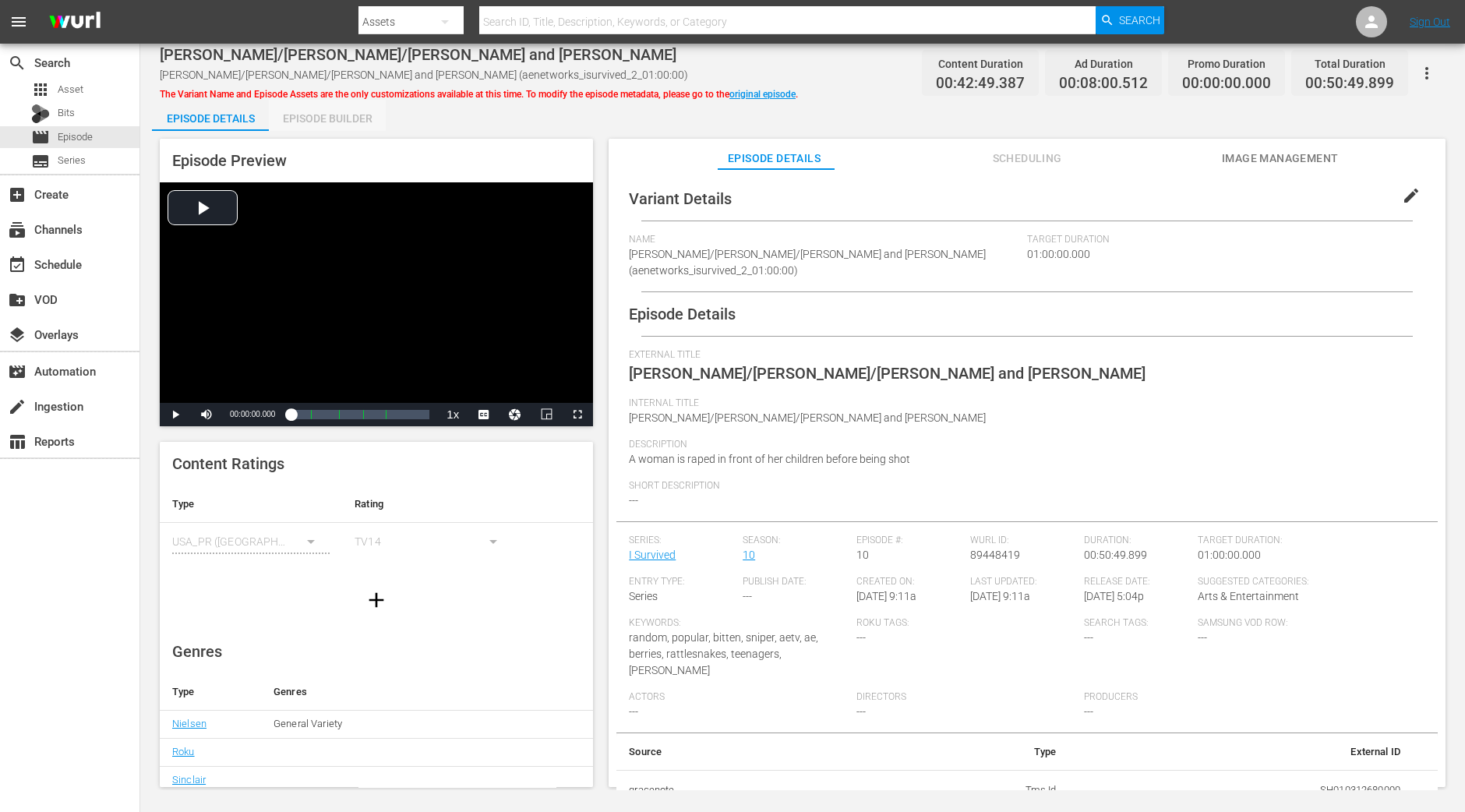
click at [358, 126] on div "Episode Builder" at bounding box center [327, 118] width 117 height 37
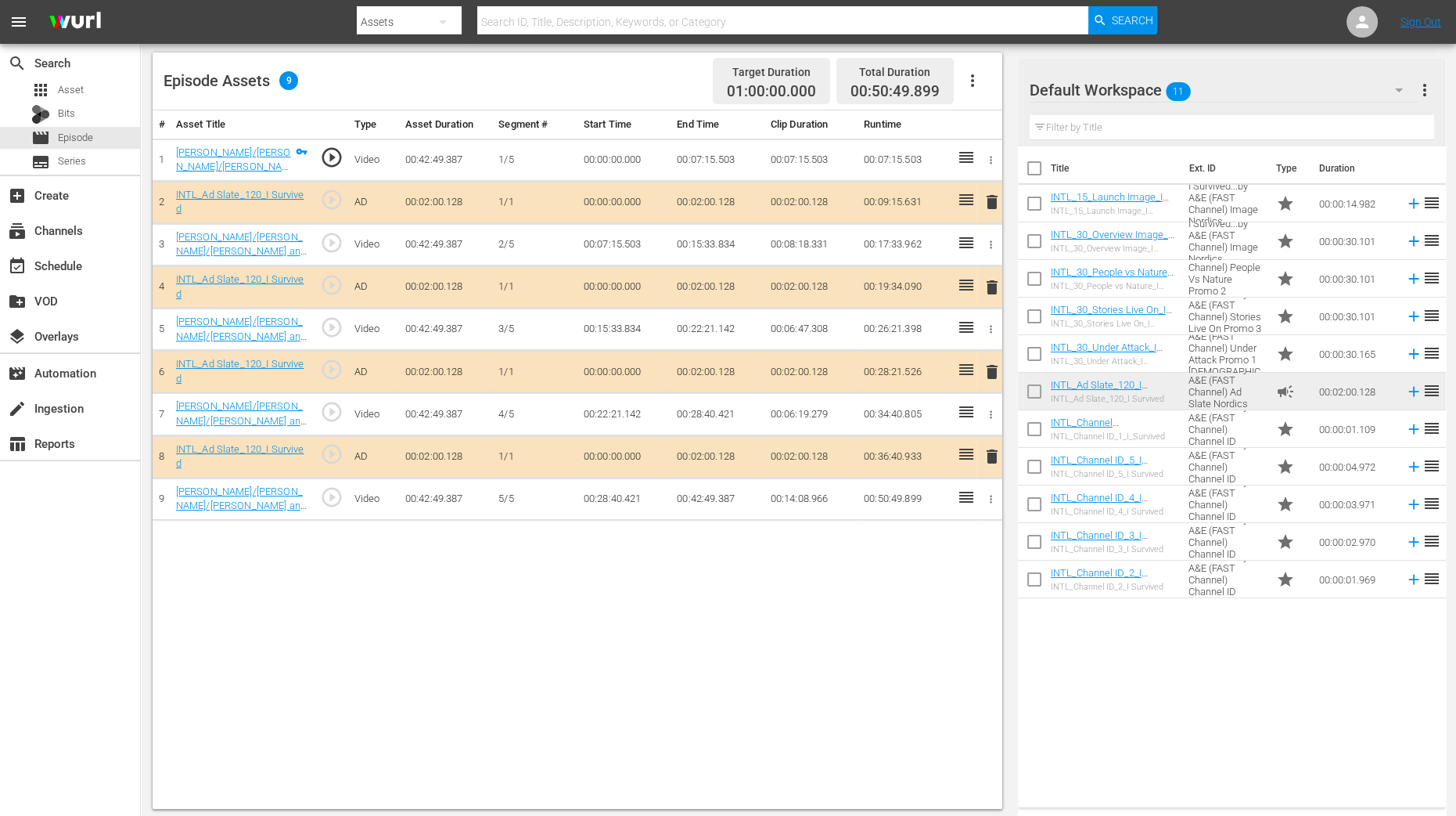
scroll to position [407, 0]
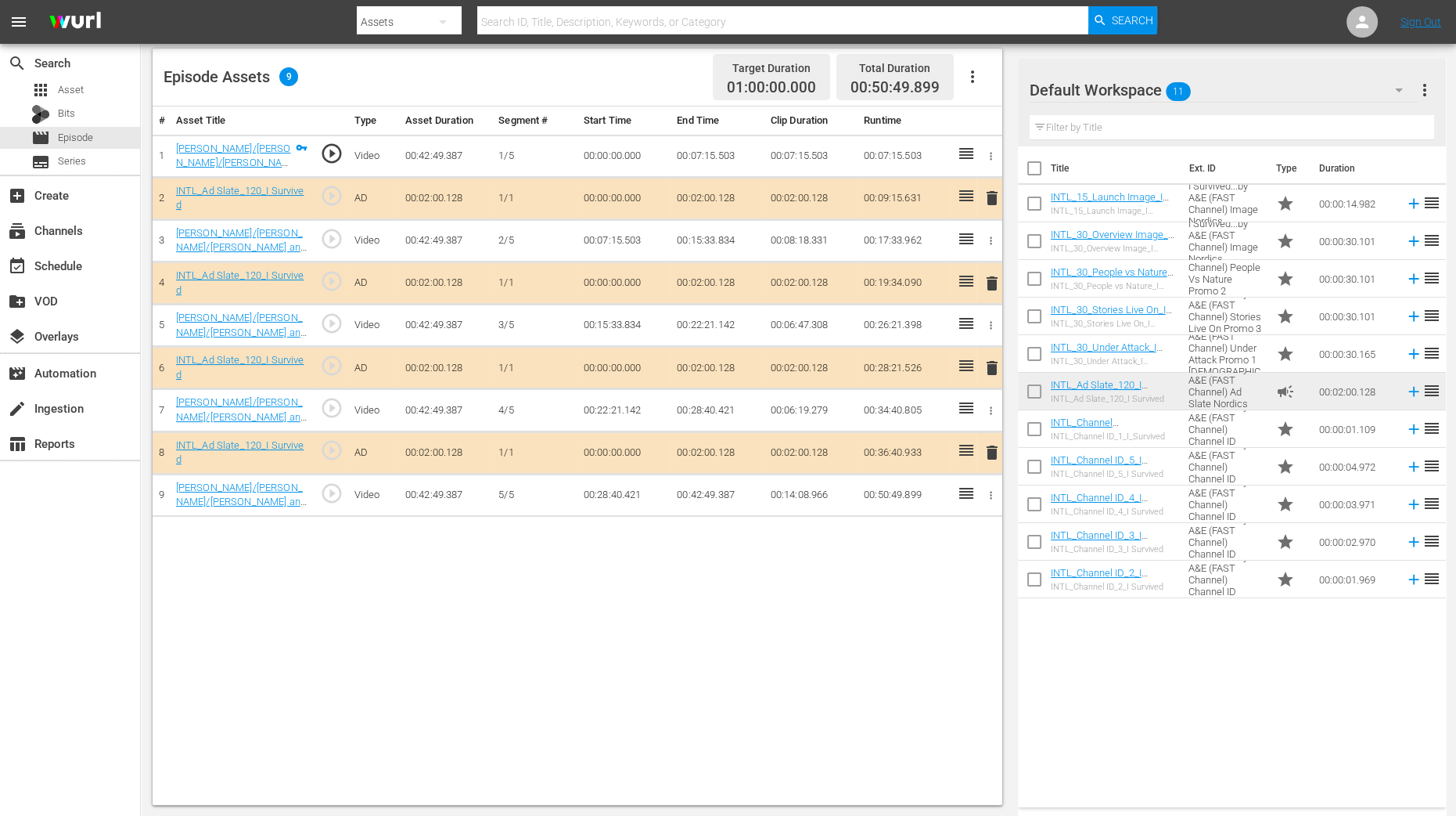
click at [997, 278] on span "delete" at bounding box center [992, 283] width 18 height 18
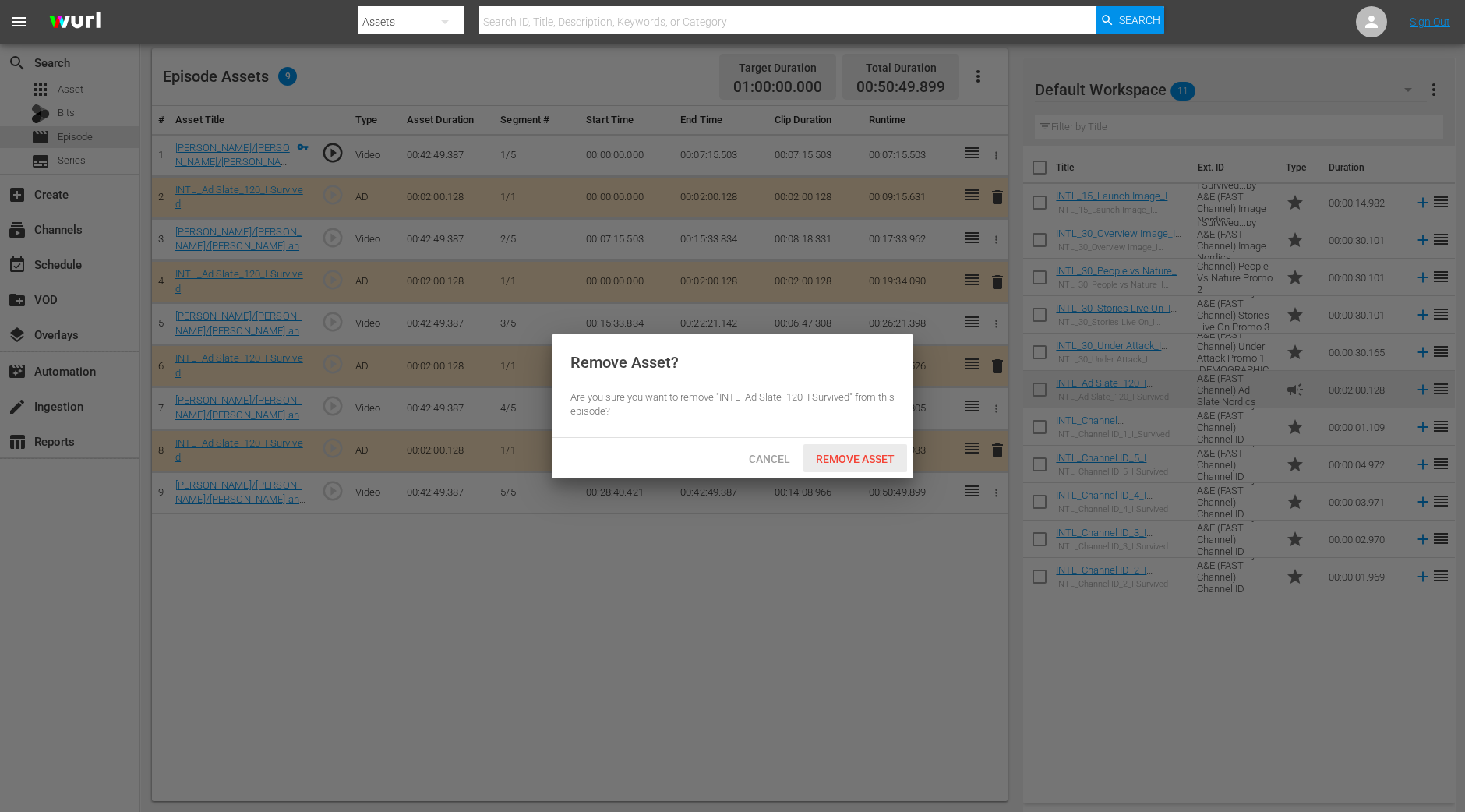
click at [872, 449] on div "Remove Asset" at bounding box center [854, 459] width 103 height 29
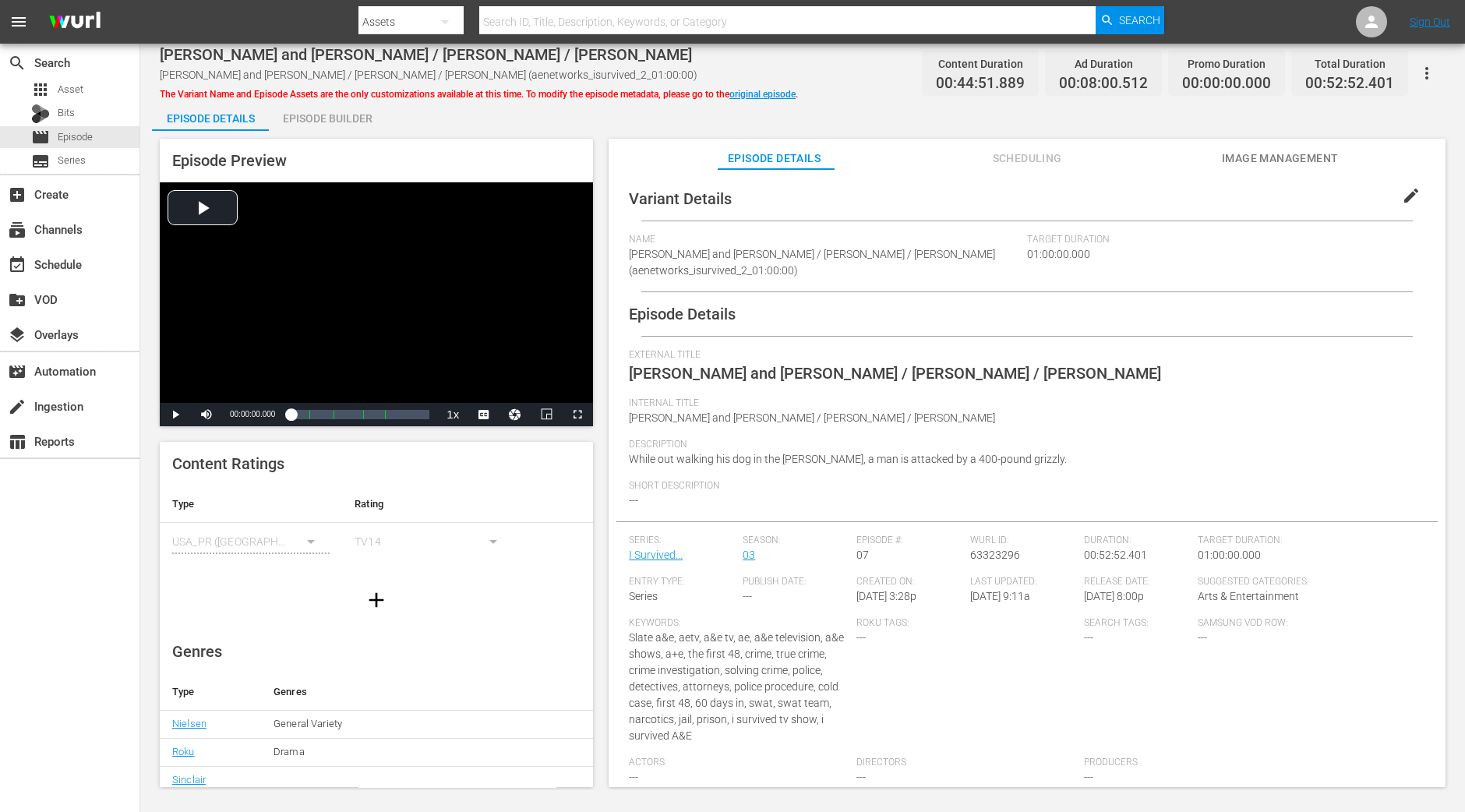
click at [358, 120] on div "Episode Builder" at bounding box center [327, 118] width 117 height 37
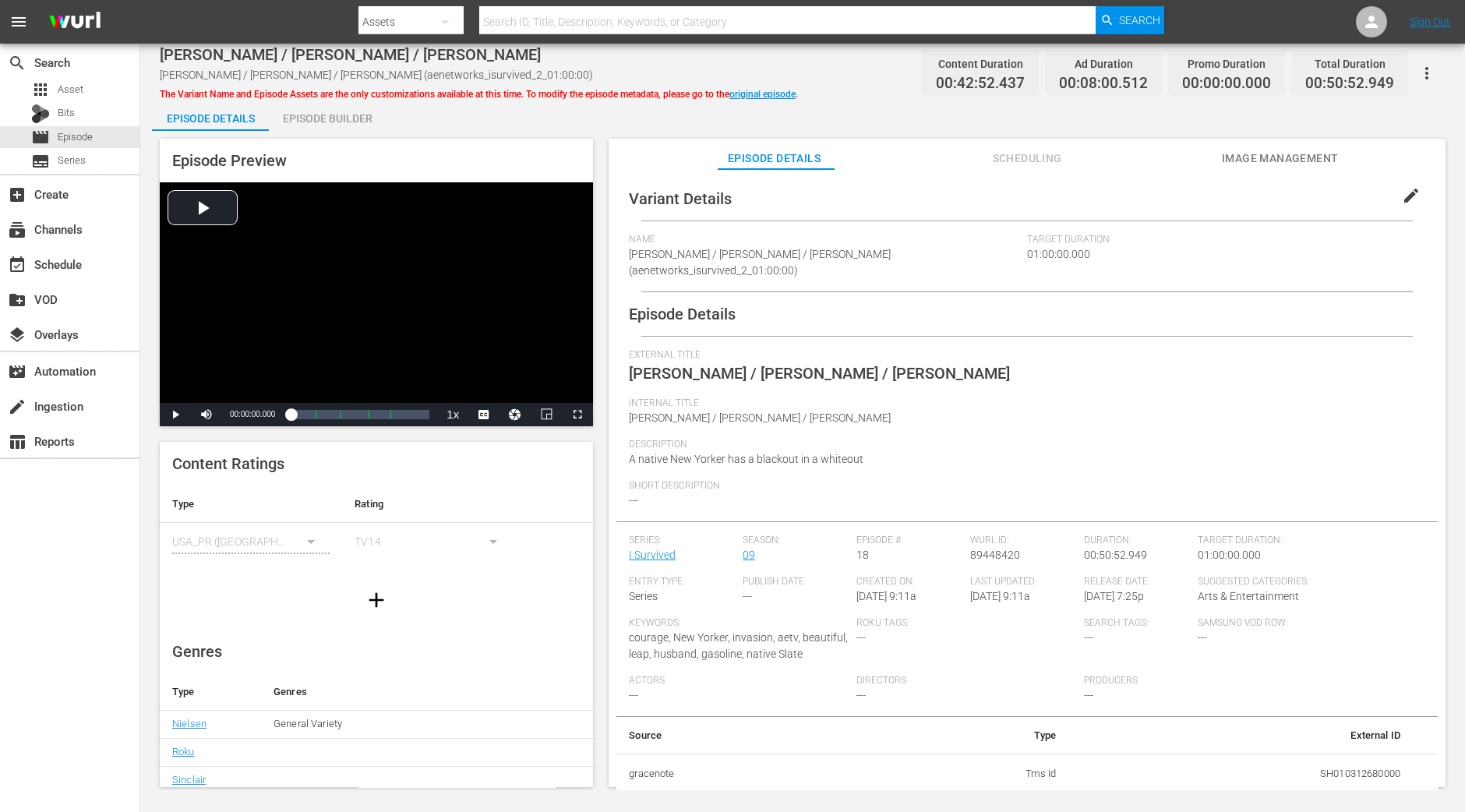
drag, startPoint x: 360, startPoint y: 121, endPoint x: 440, endPoint y: 17, distance: 131.2
click at [361, 121] on div "Episode Builder" at bounding box center [327, 118] width 117 height 37
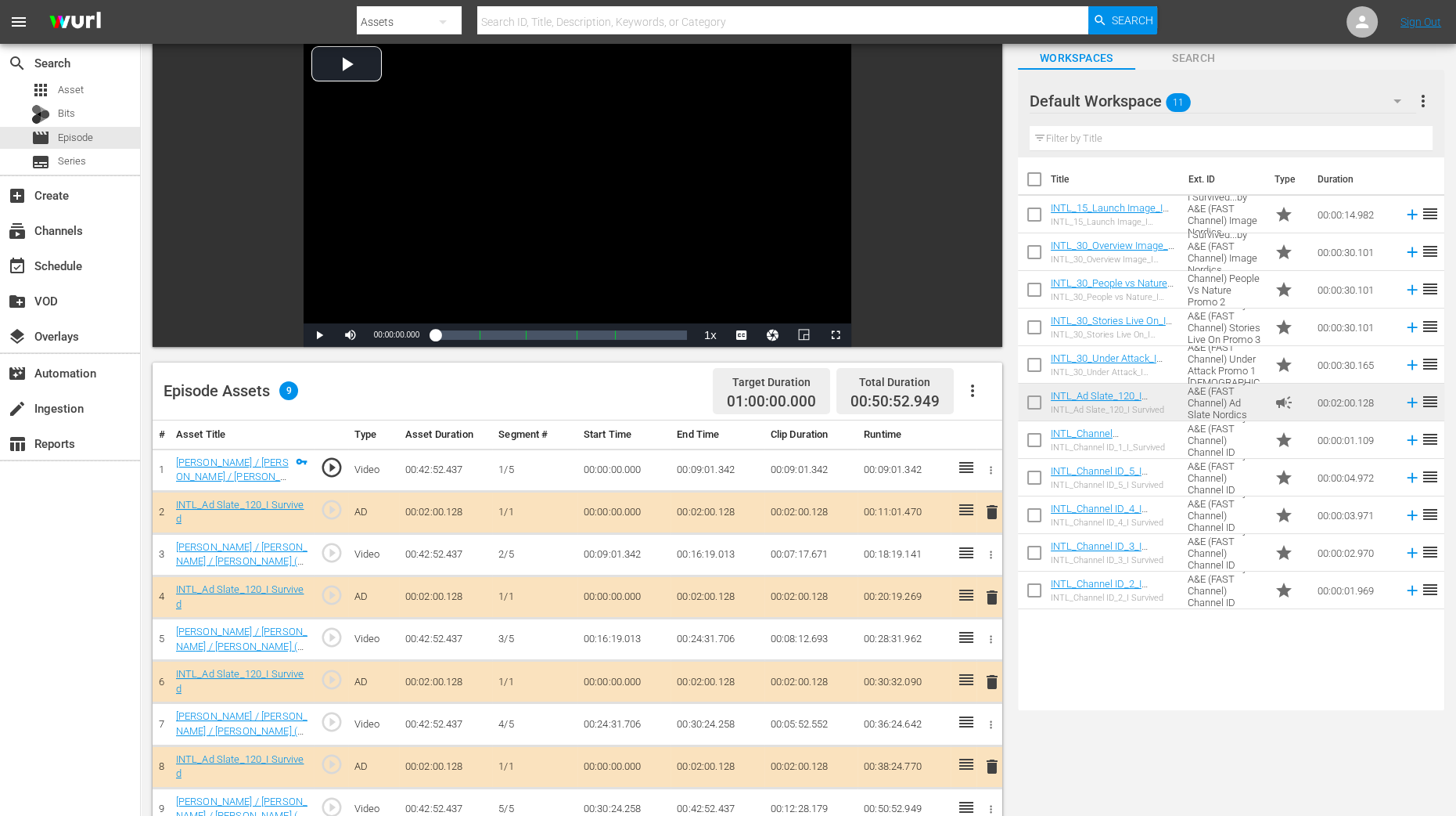
scroll to position [195, 0]
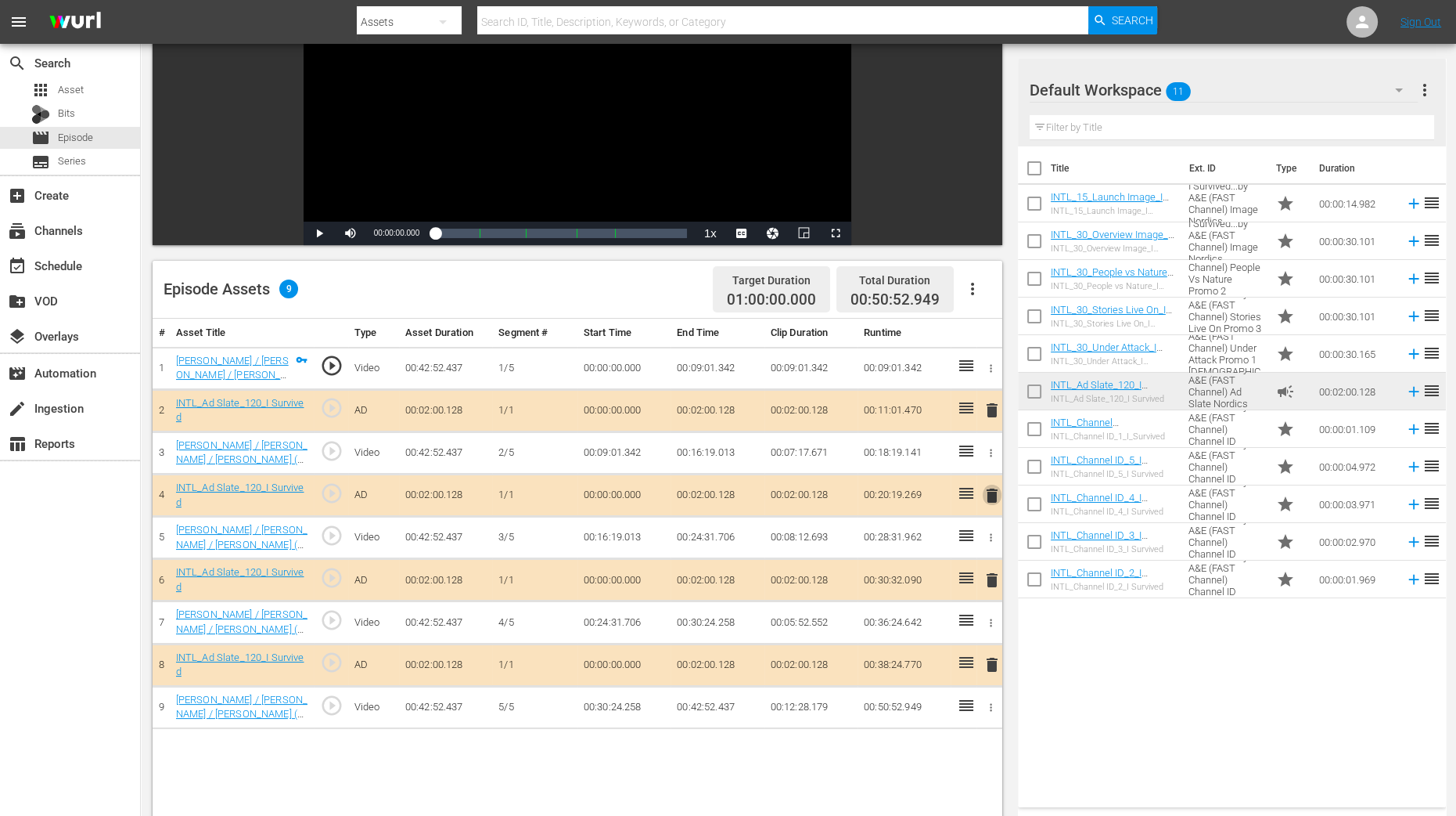
click at [990, 486] on span "delete" at bounding box center [992, 495] width 18 height 18
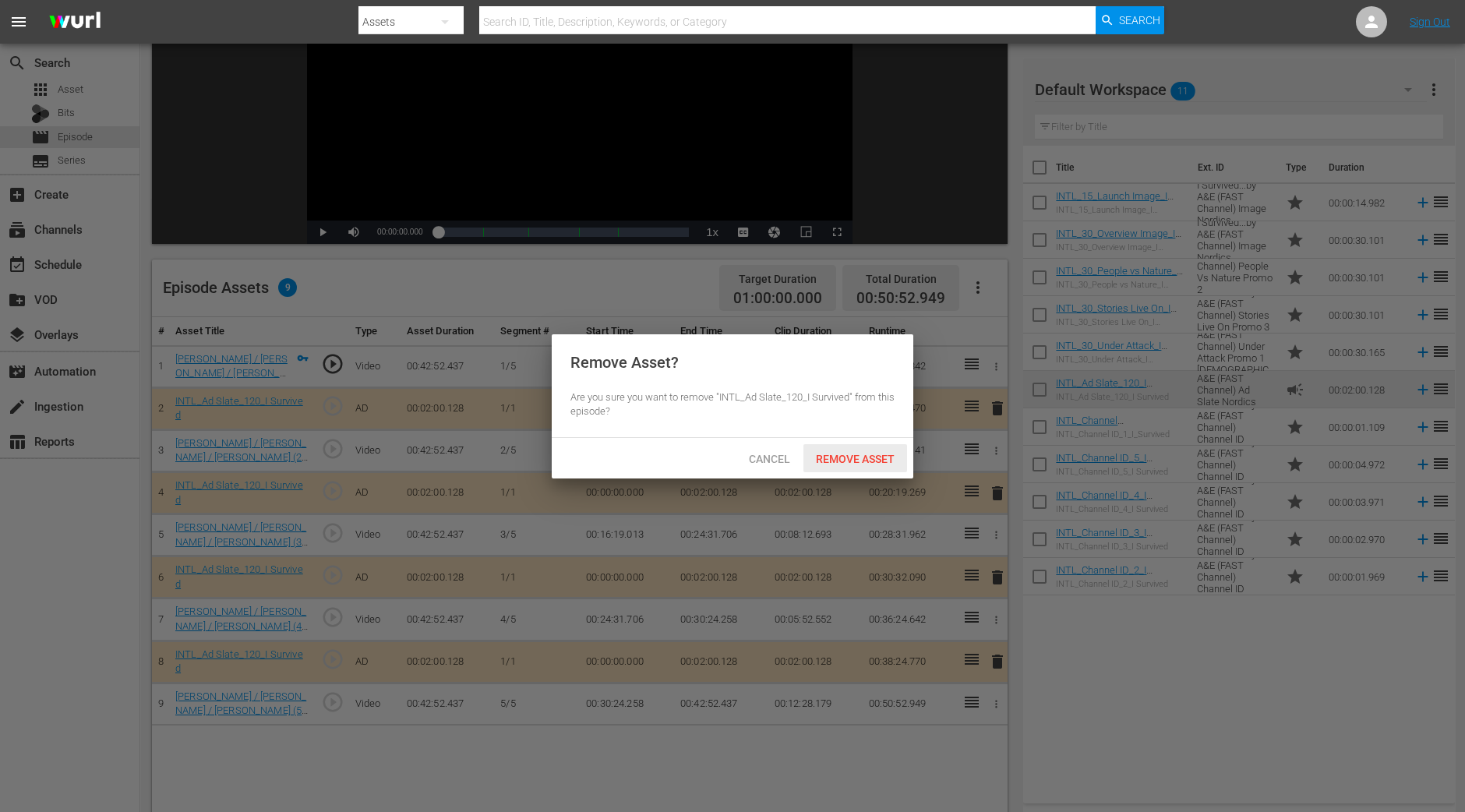
click at [896, 460] on span "Remove Asset" at bounding box center [854, 459] width 103 height 13
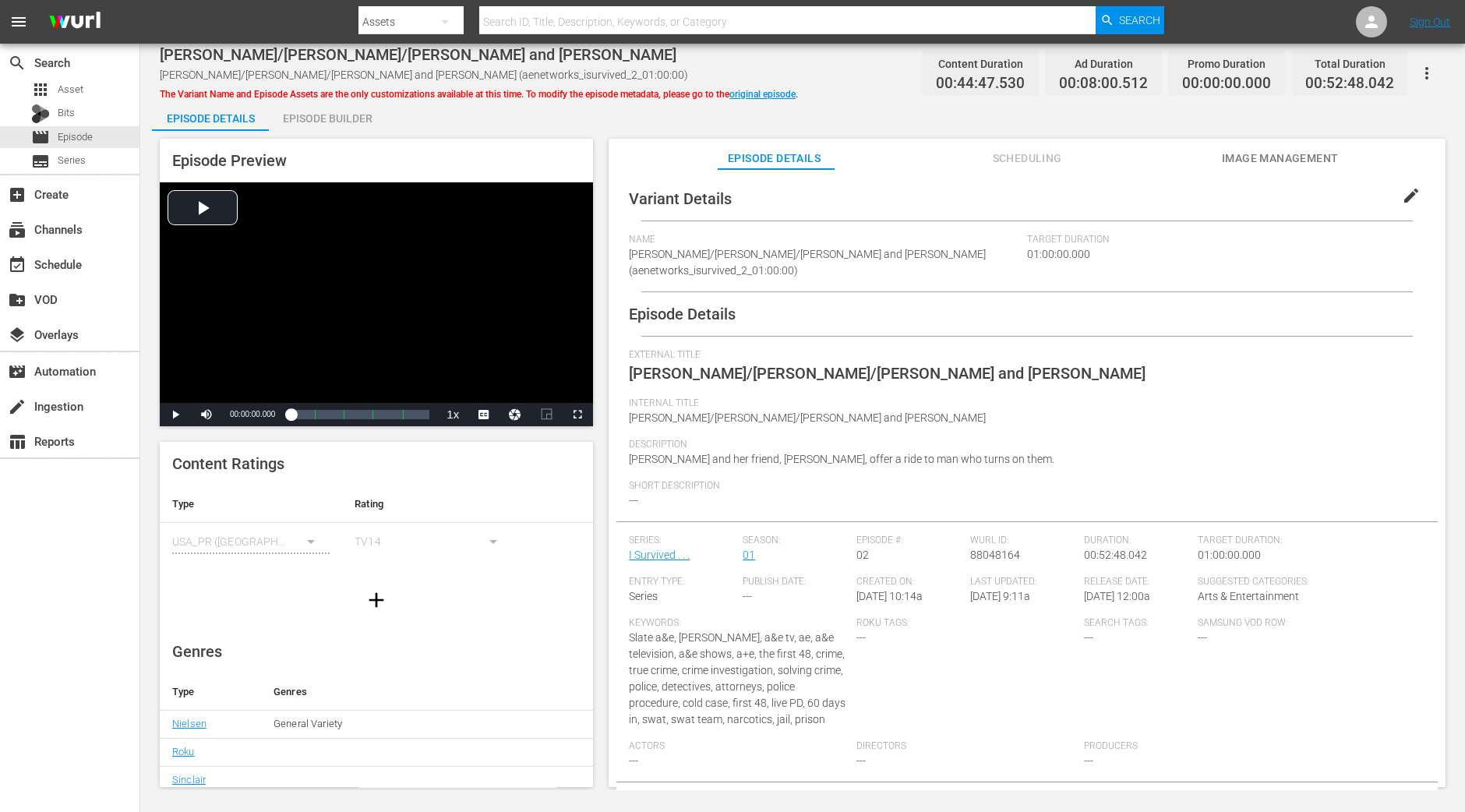
click at [334, 112] on div "Episode Builder" at bounding box center [327, 118] width 117 height 37
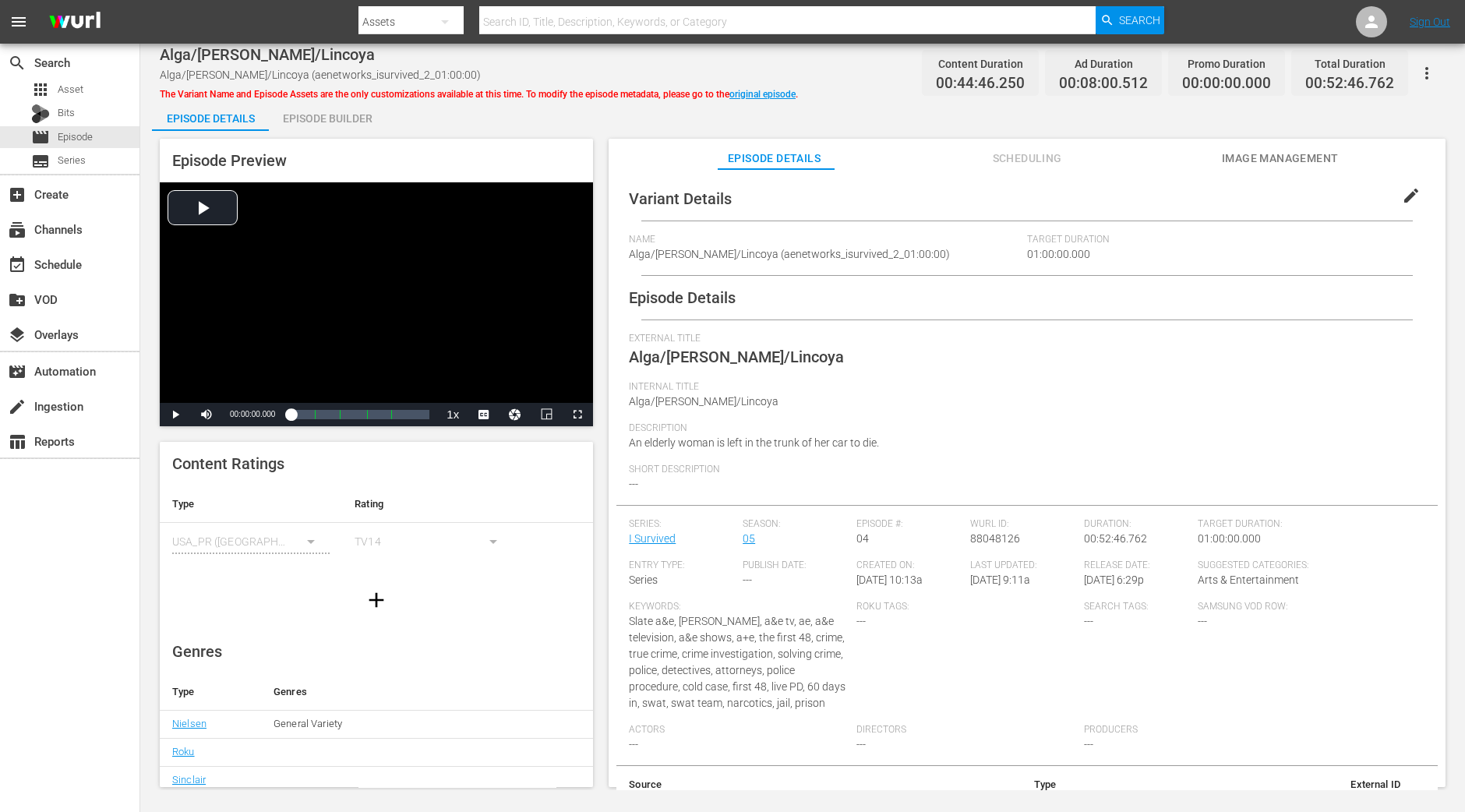
click at [335, 120] on div "Episode Builder" at bounding box center [327, 118] width 117 height 37
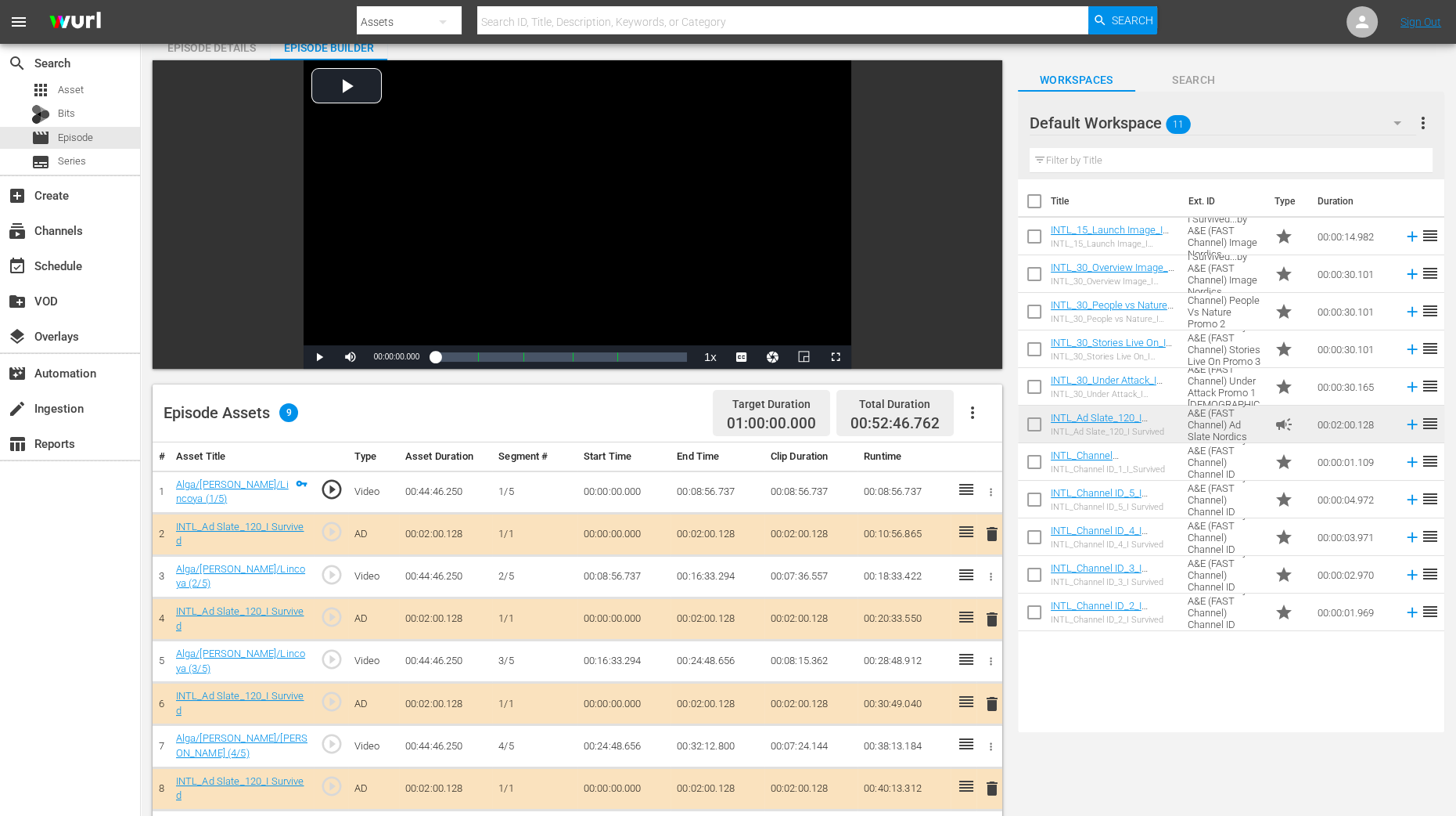
scroll to position [293, 0]
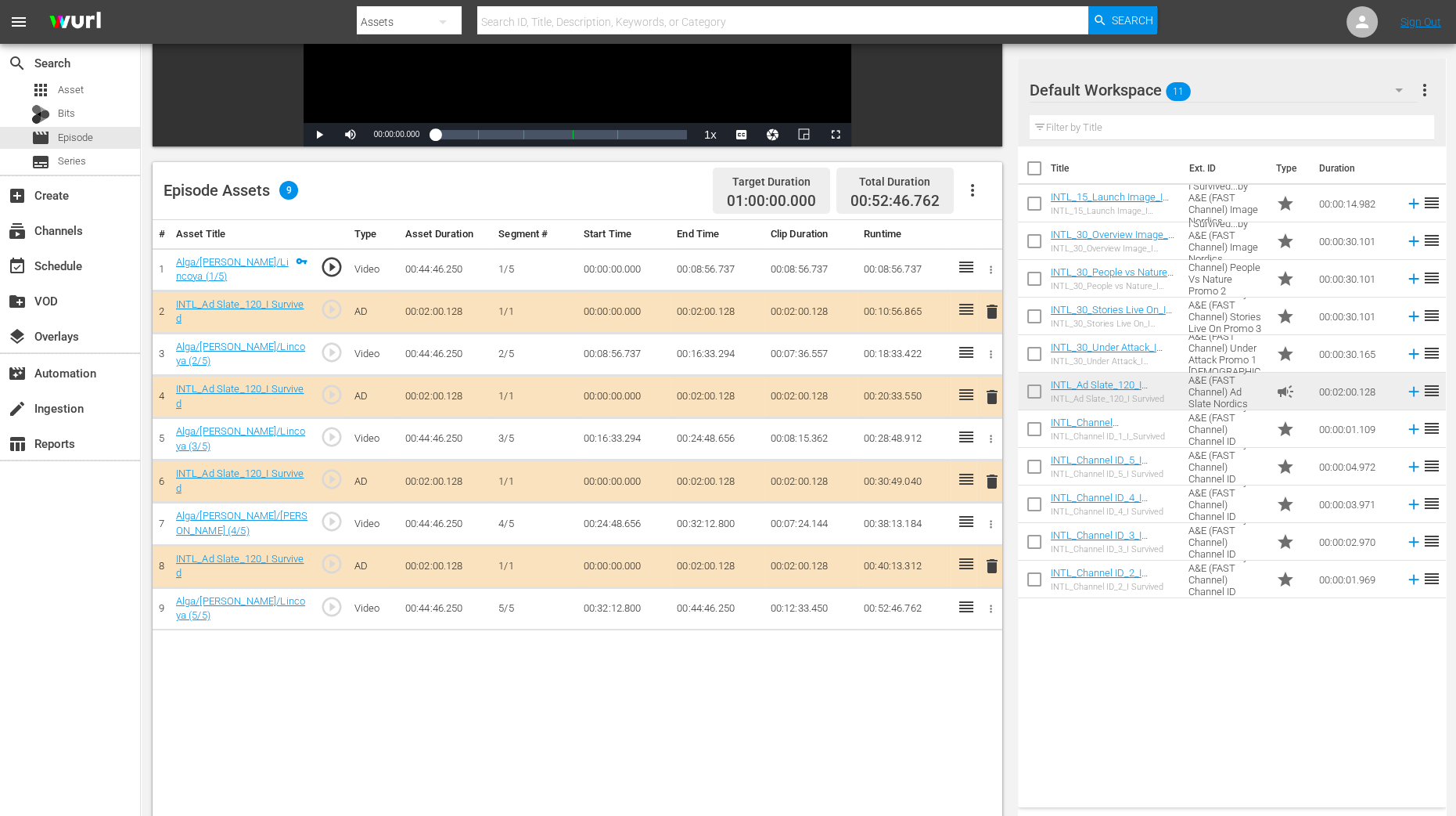
click at [992, 391] on span "delete" at bounding box center [992, 397] width 18 height 18
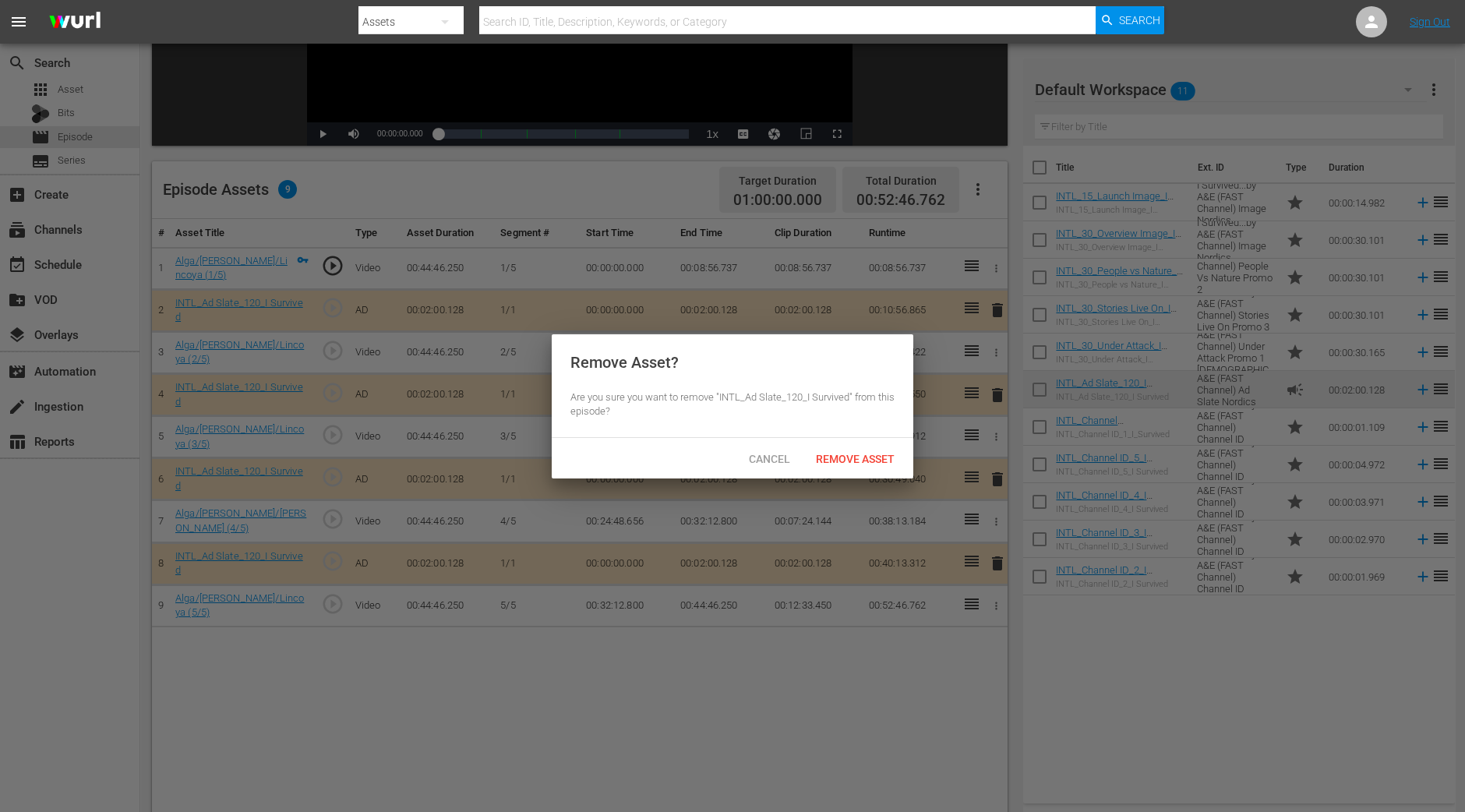
click at [898, 475] on div "Cancel Remove Asset" at bounding box center [732, 458] width 361 height 40
click at [894, 465] on div "Remove Asset" at bounding box center [854, 459] width 103 height 29
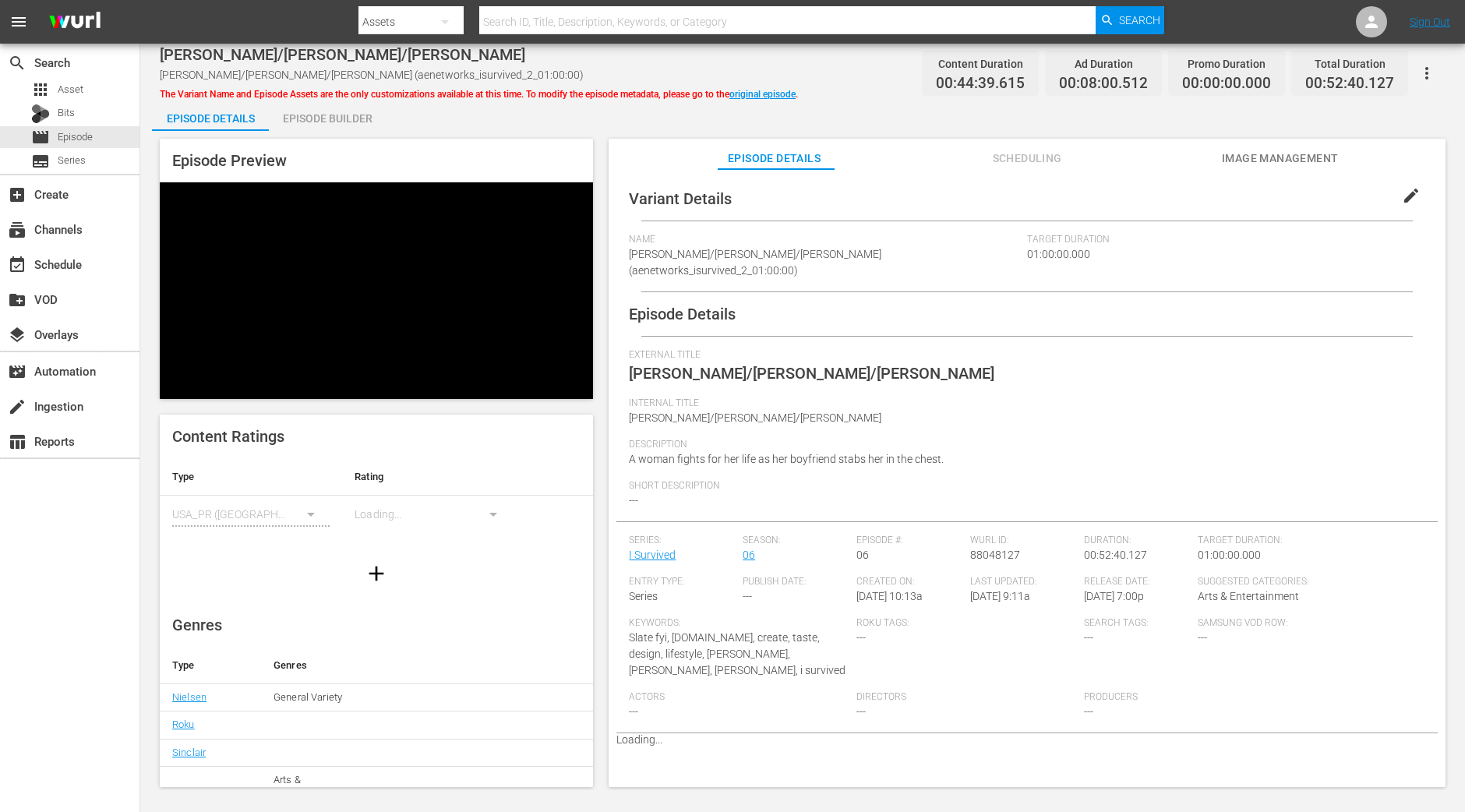
click at [349, 107] on div "Episode Builder" at bounding box center [327, 118] width 117 height 37
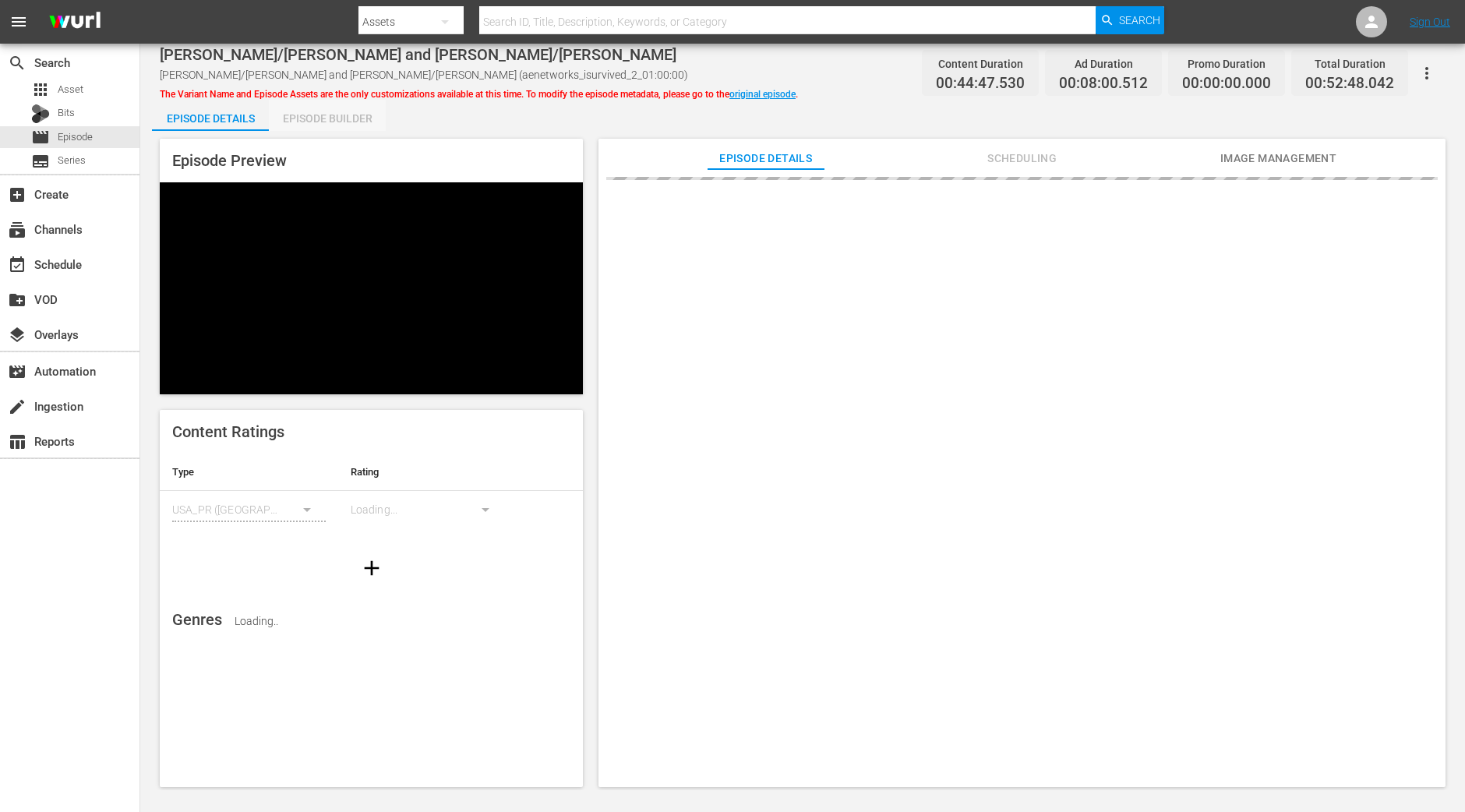
click at [357, 123] on div "Episode Builder" at bounding box center [327, 118] width 117 height 37
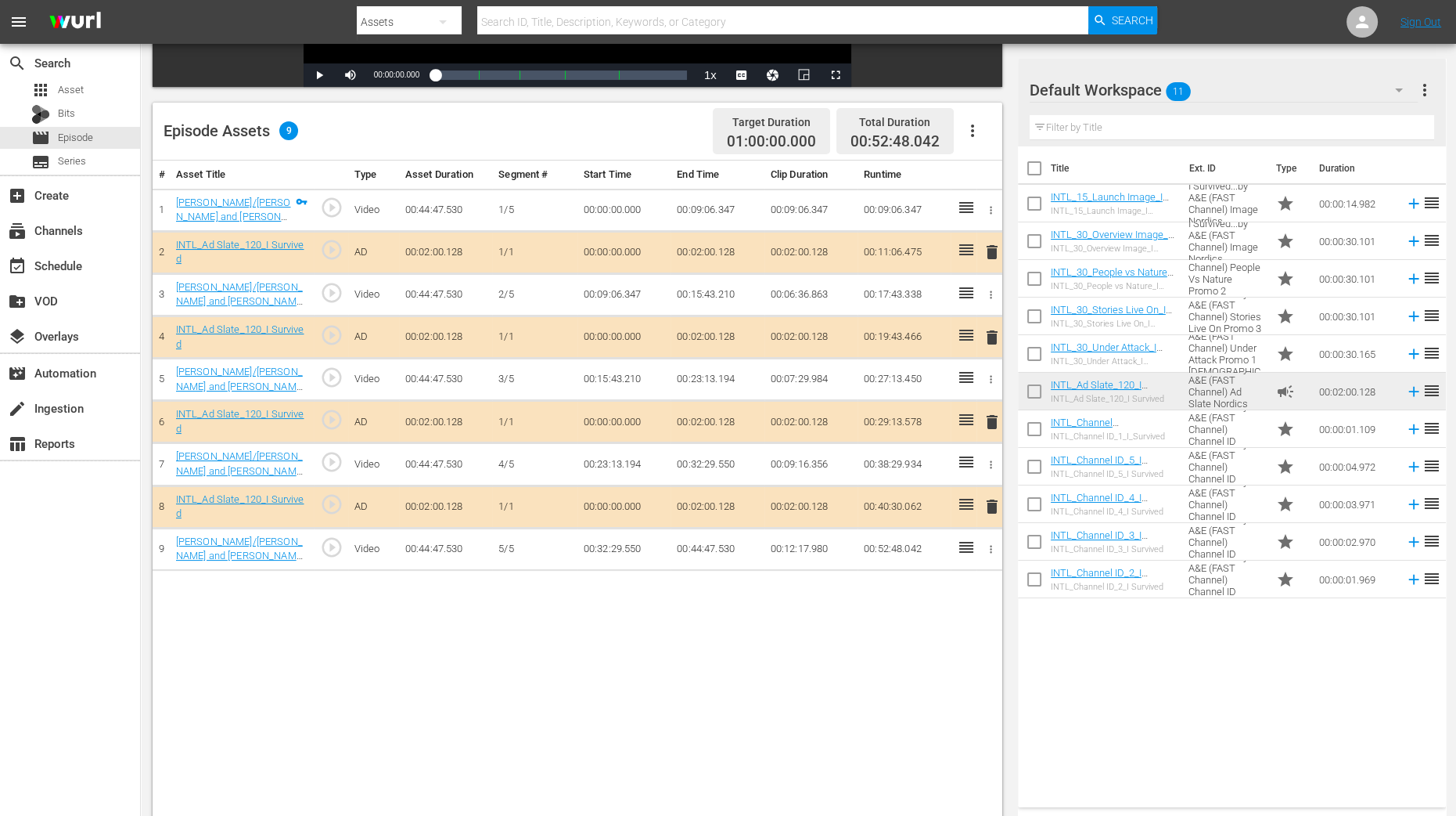
scroll to position [372, 0]
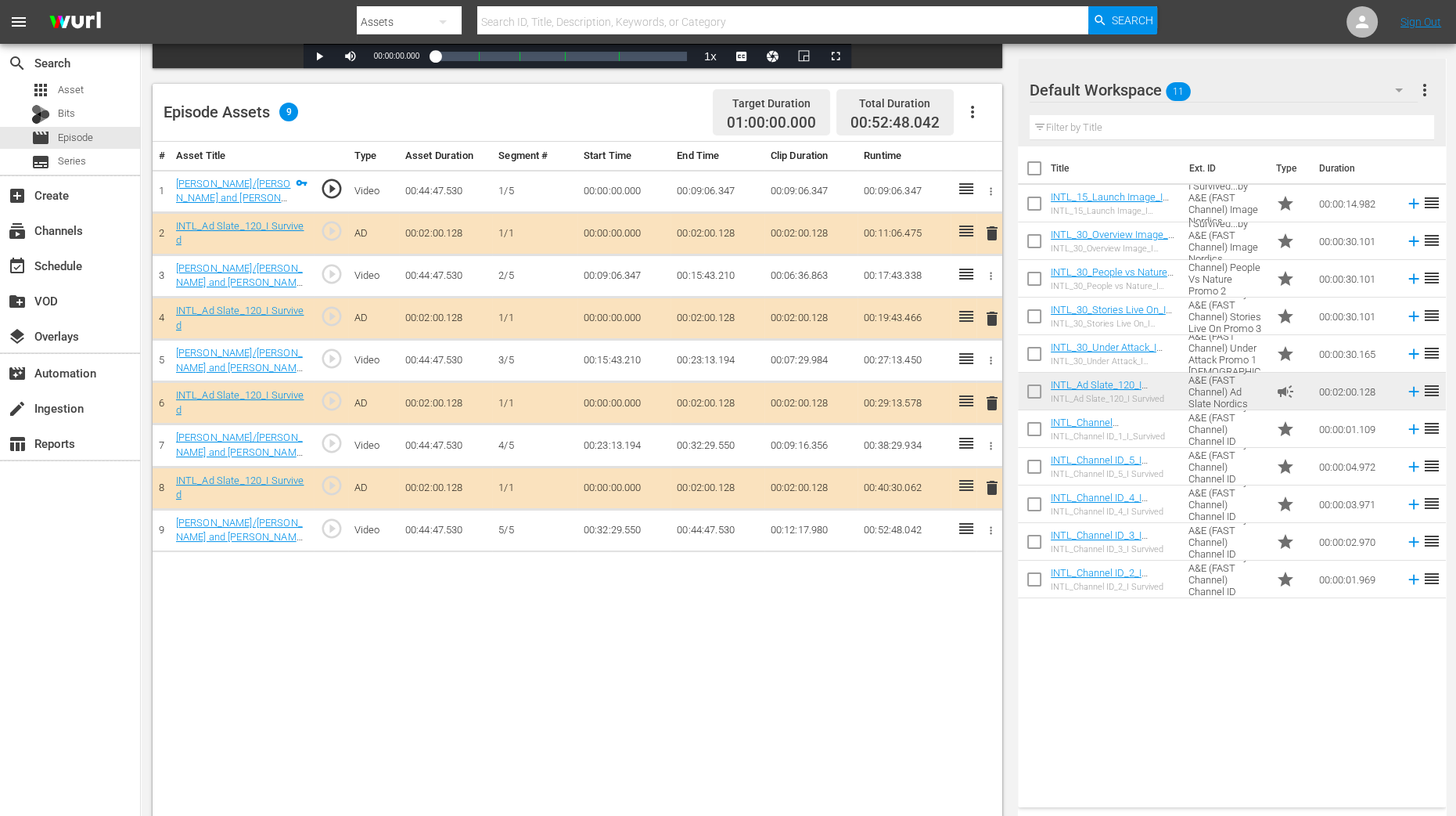
click at [991, 321] on span "delete" at bounding box center [992, 319] width 18 height 18
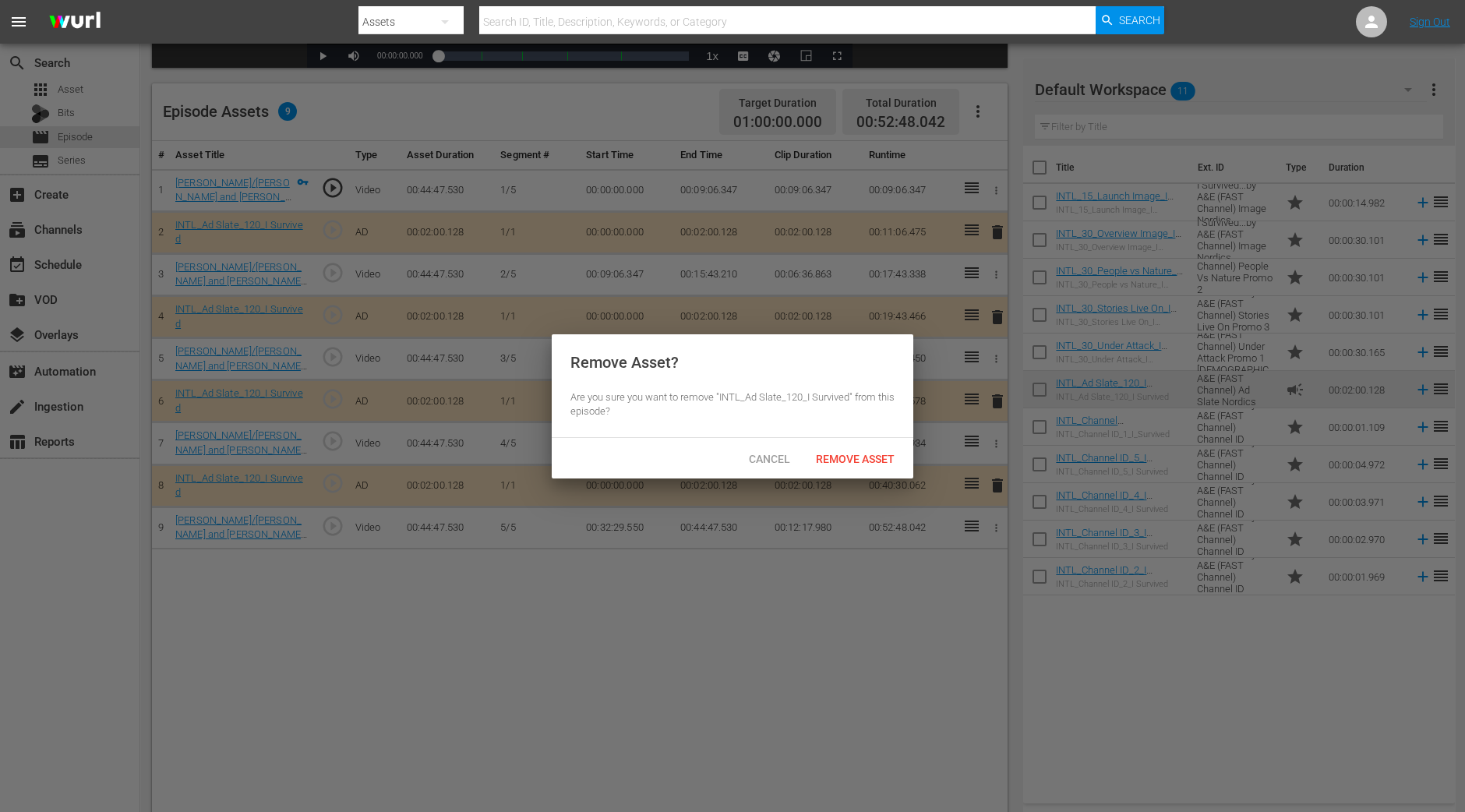
click at [869, 449] on div "Remove Asset" at bounding box center [854, 459] width 103 height 29
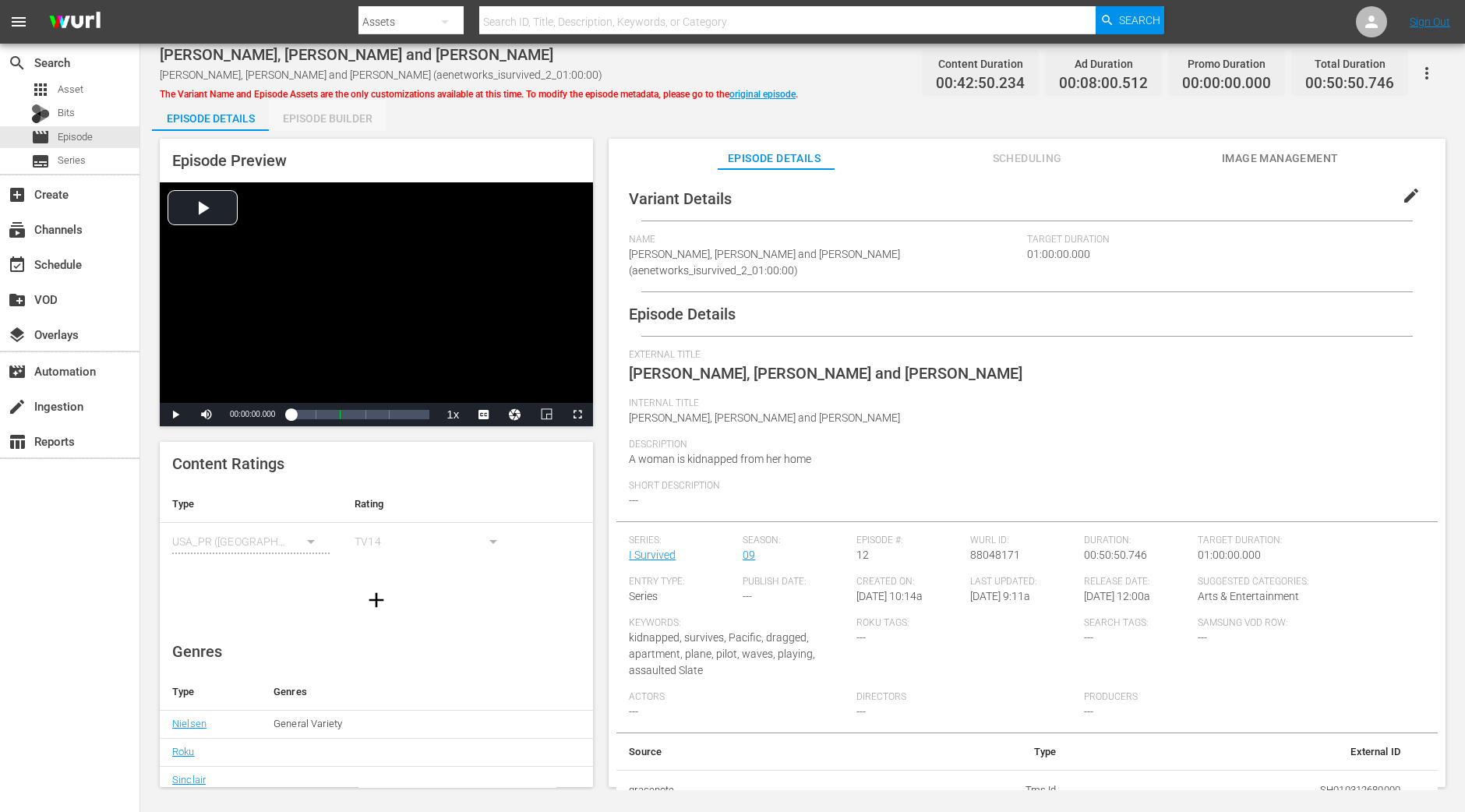
click at [296, 120] on div "Episode Builder" at bounding box center [327, 118] width 117 height 37
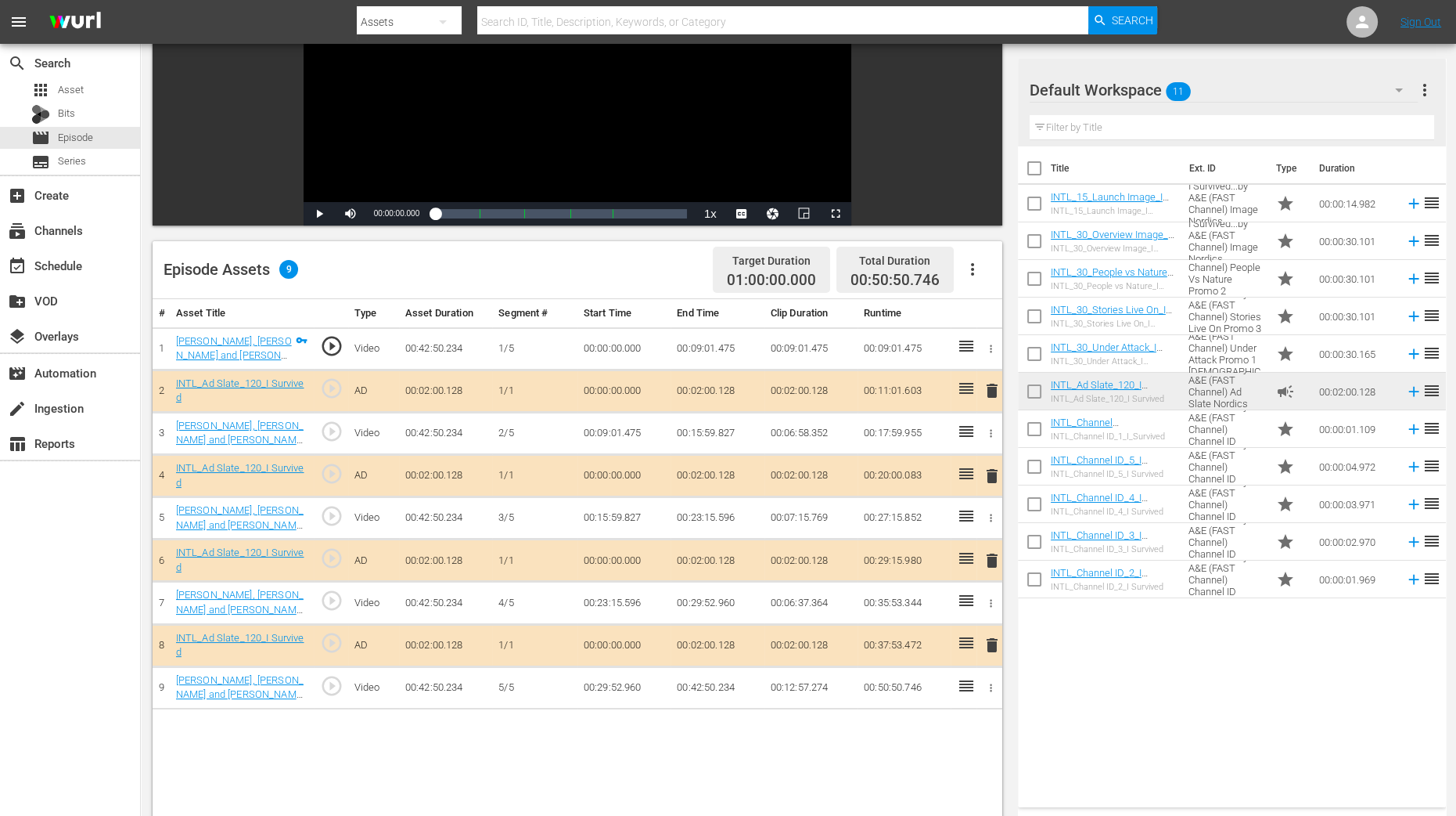
scroll to position [293, 0]
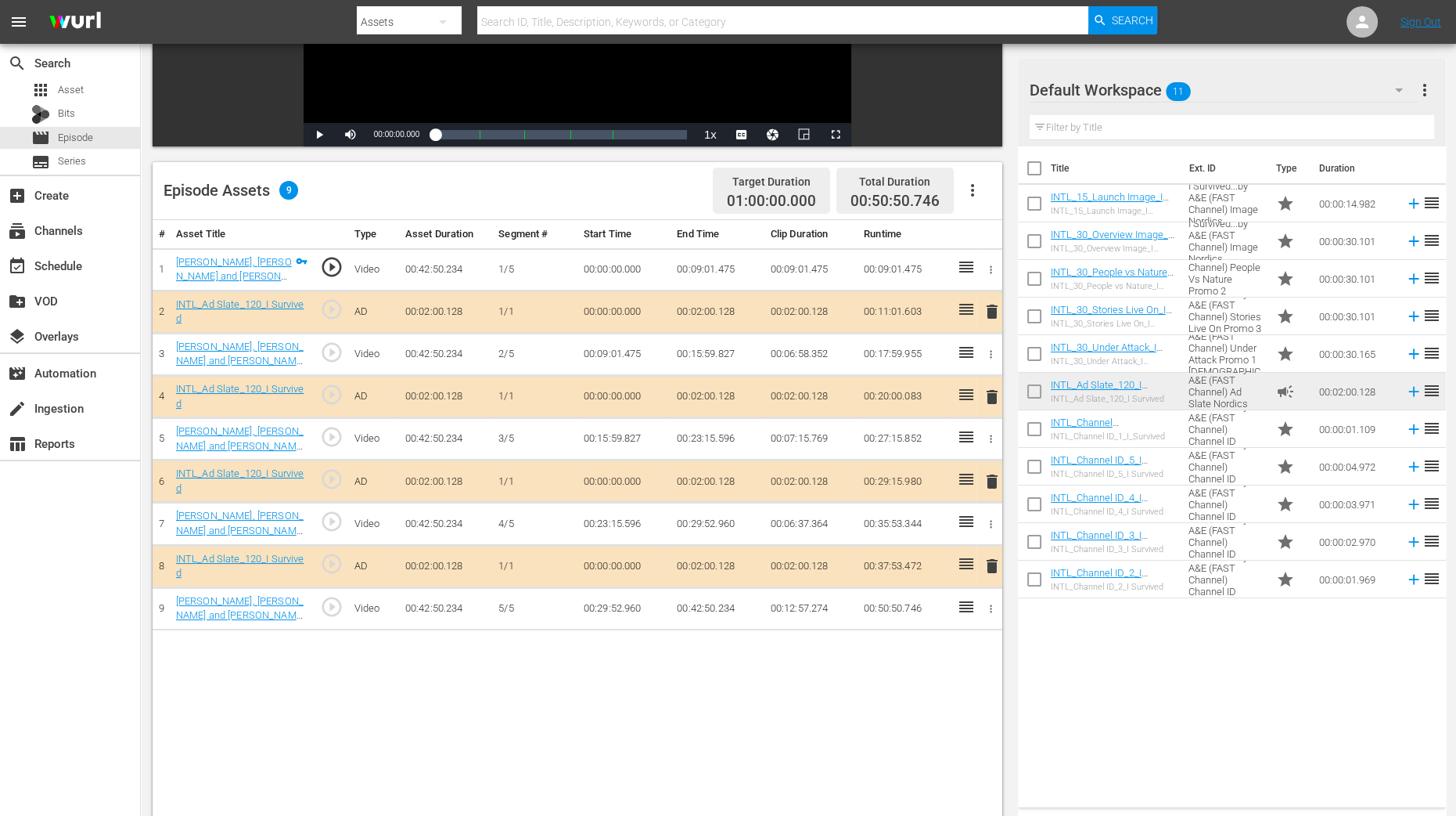
click at [987, 396] on span "delete" at bounding box center [992, 397] width 18 height 18
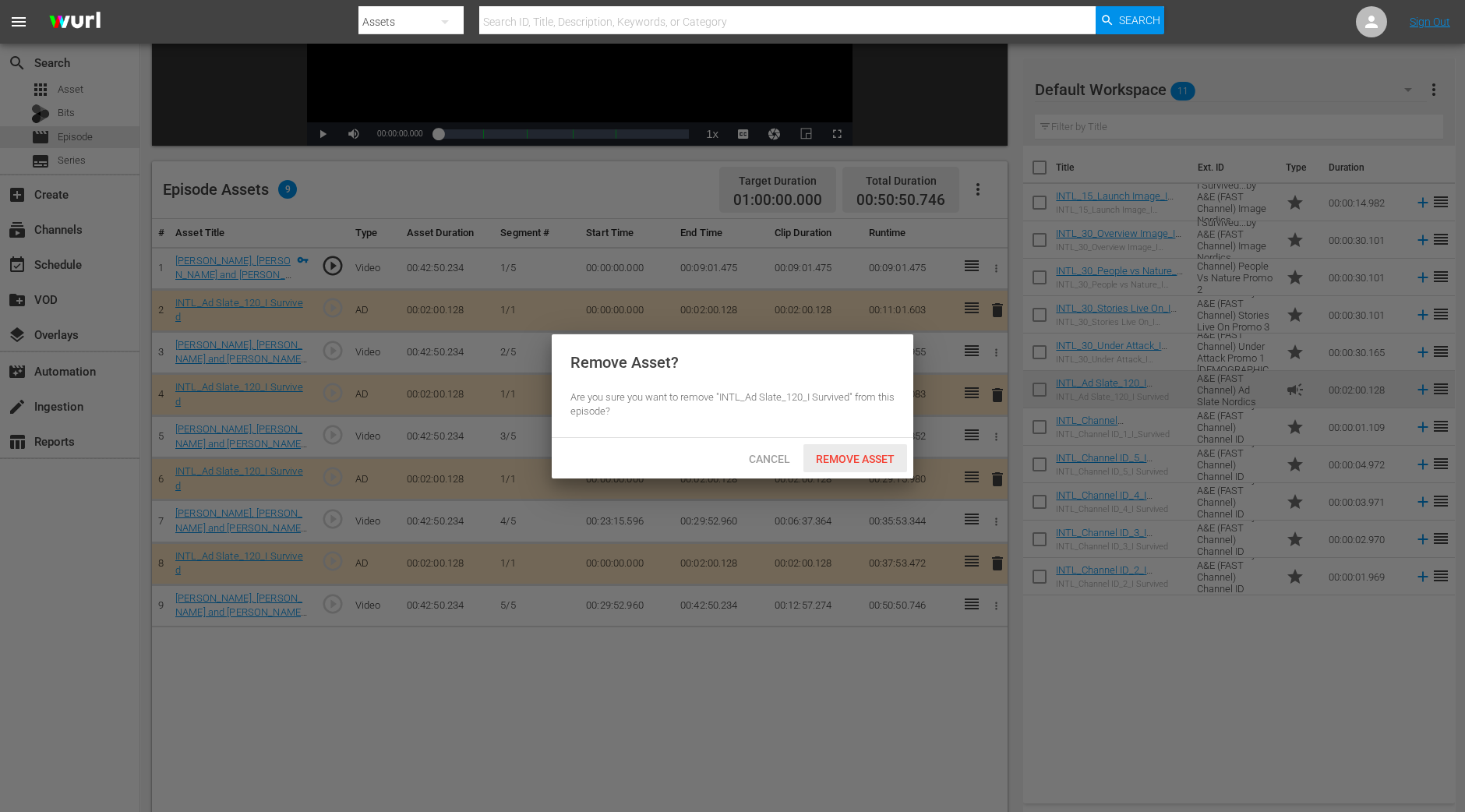
click at [875, 454] on span "Remove Asset" at bounding box center [854, 459] width 103 height 13
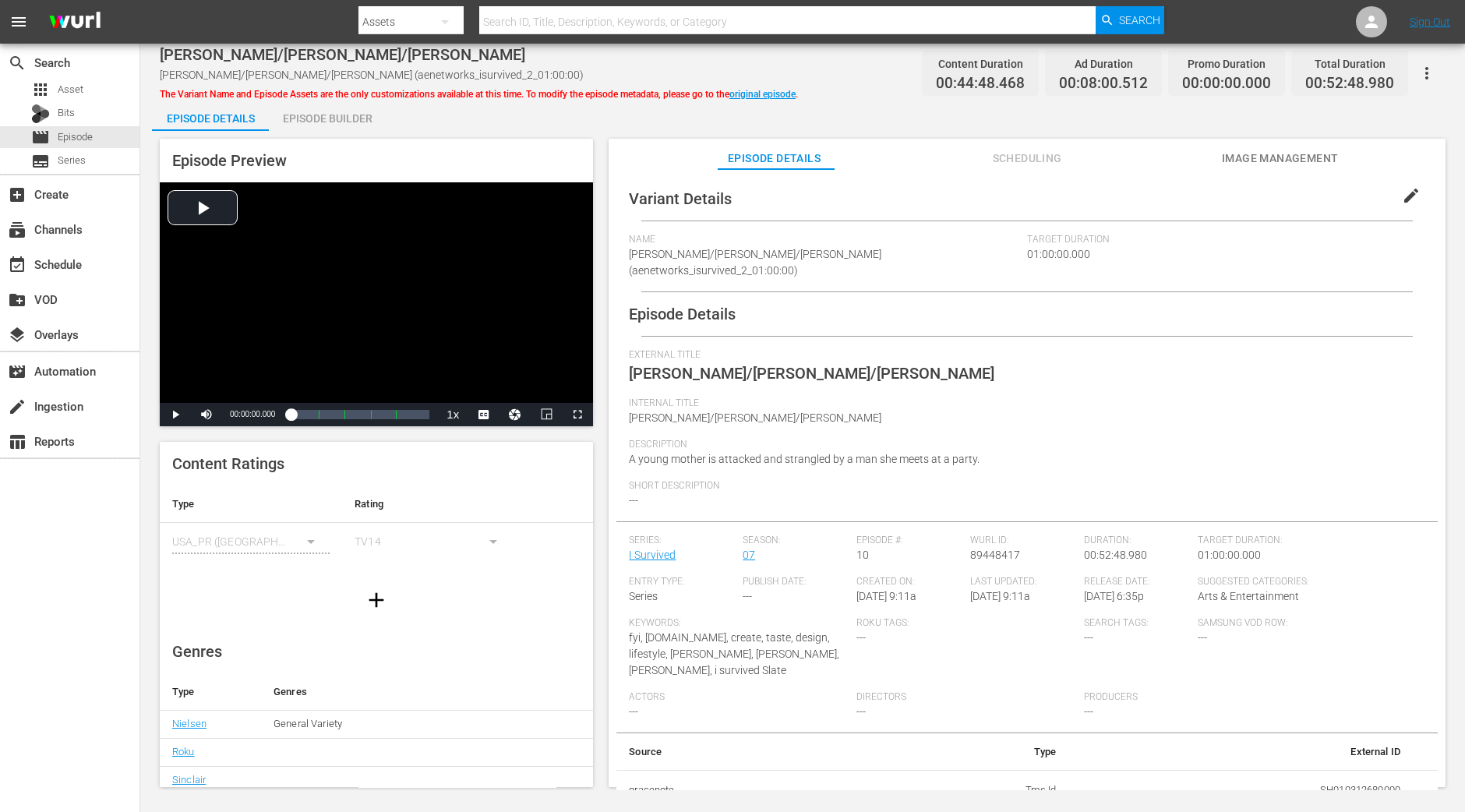
click at [329, 115] on div "Episode Builder" at bounding box center [327, 118] width 117 height 37
click at [345, 120] on div "Episode Builder" at bounding box center [327, 118] width 117 height 37
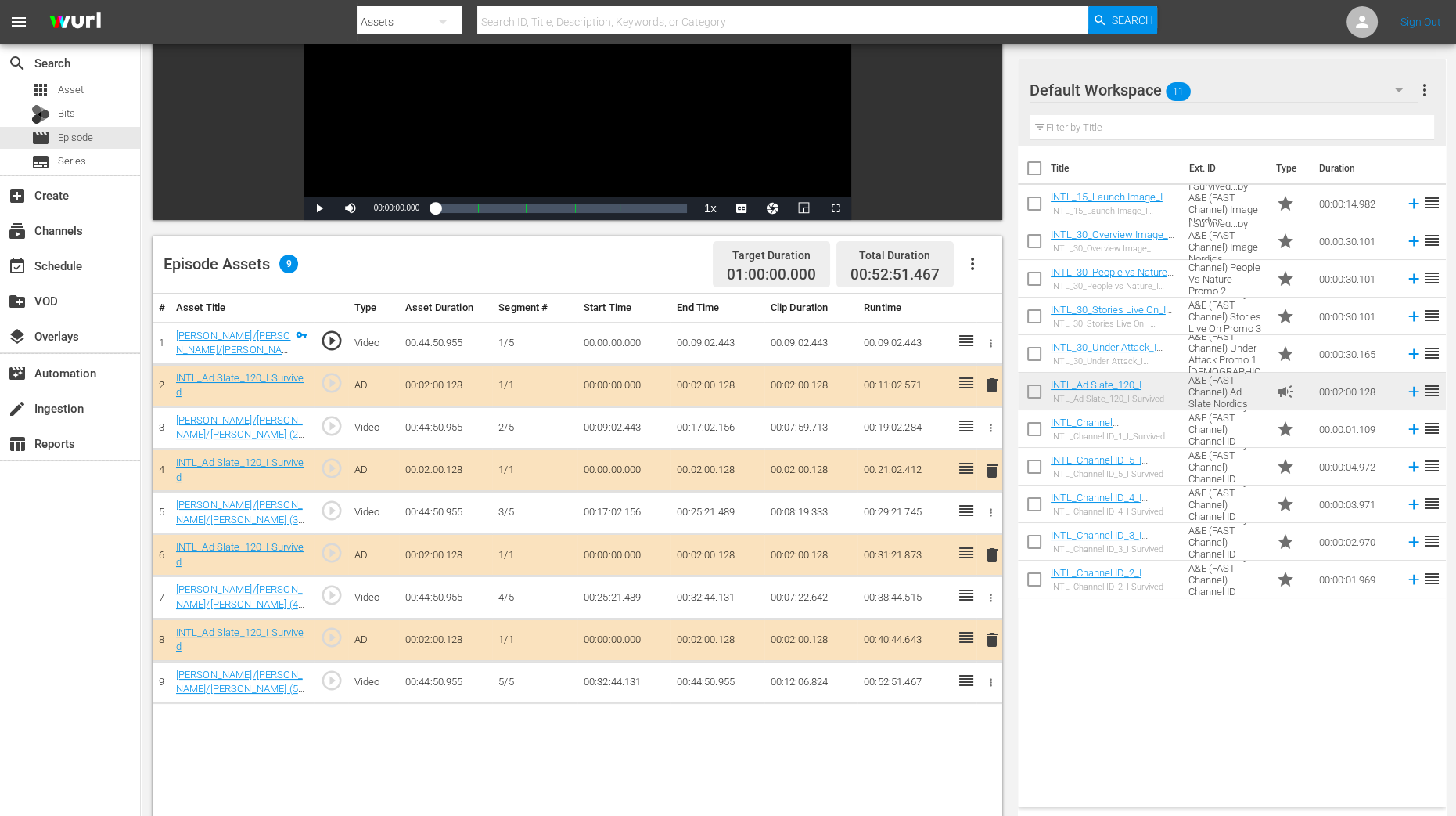
scroll to position [391, 0]
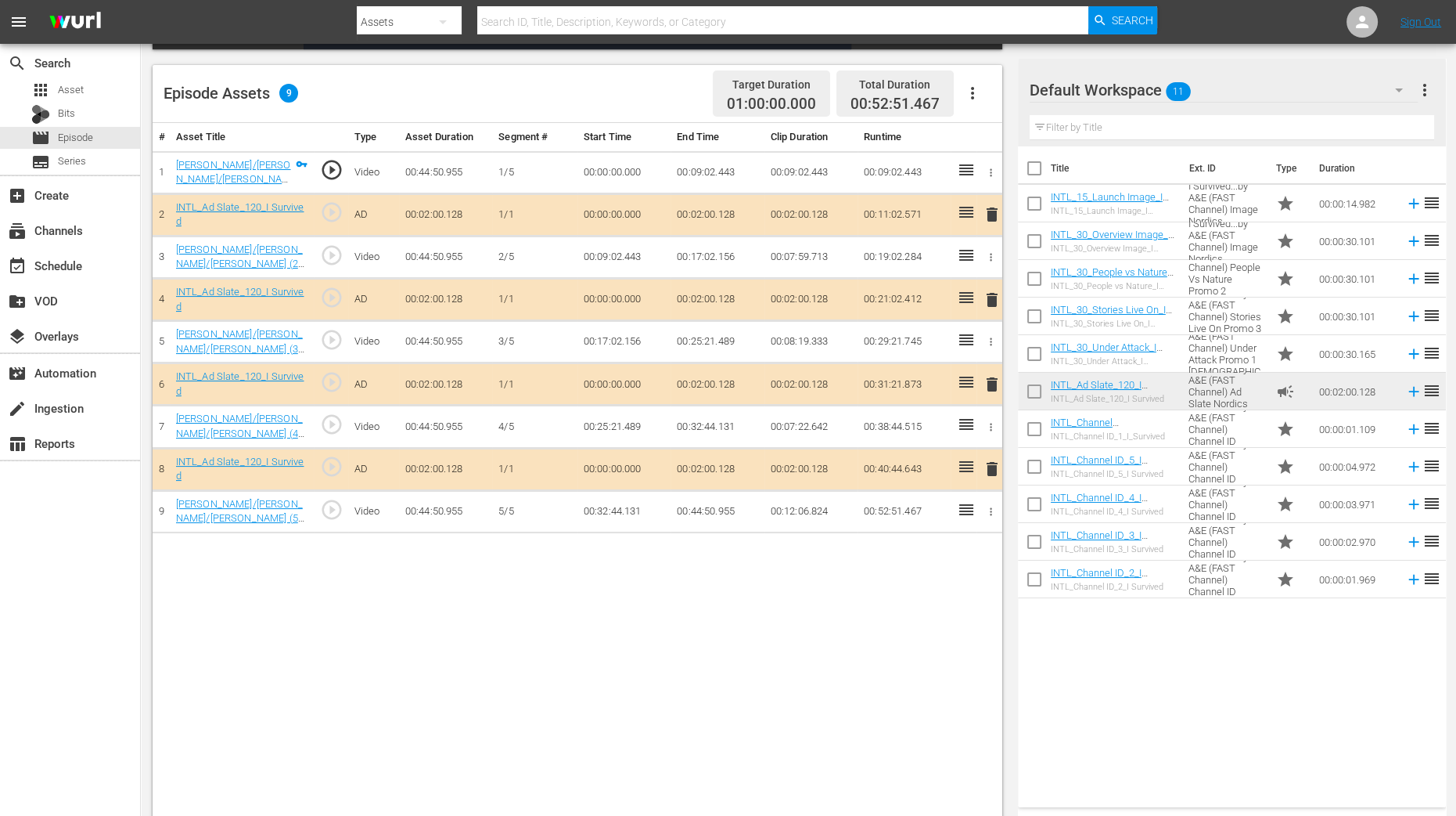
click at [992, 294] on span "delete" at bounding box center [992, 300] width 18 height 18
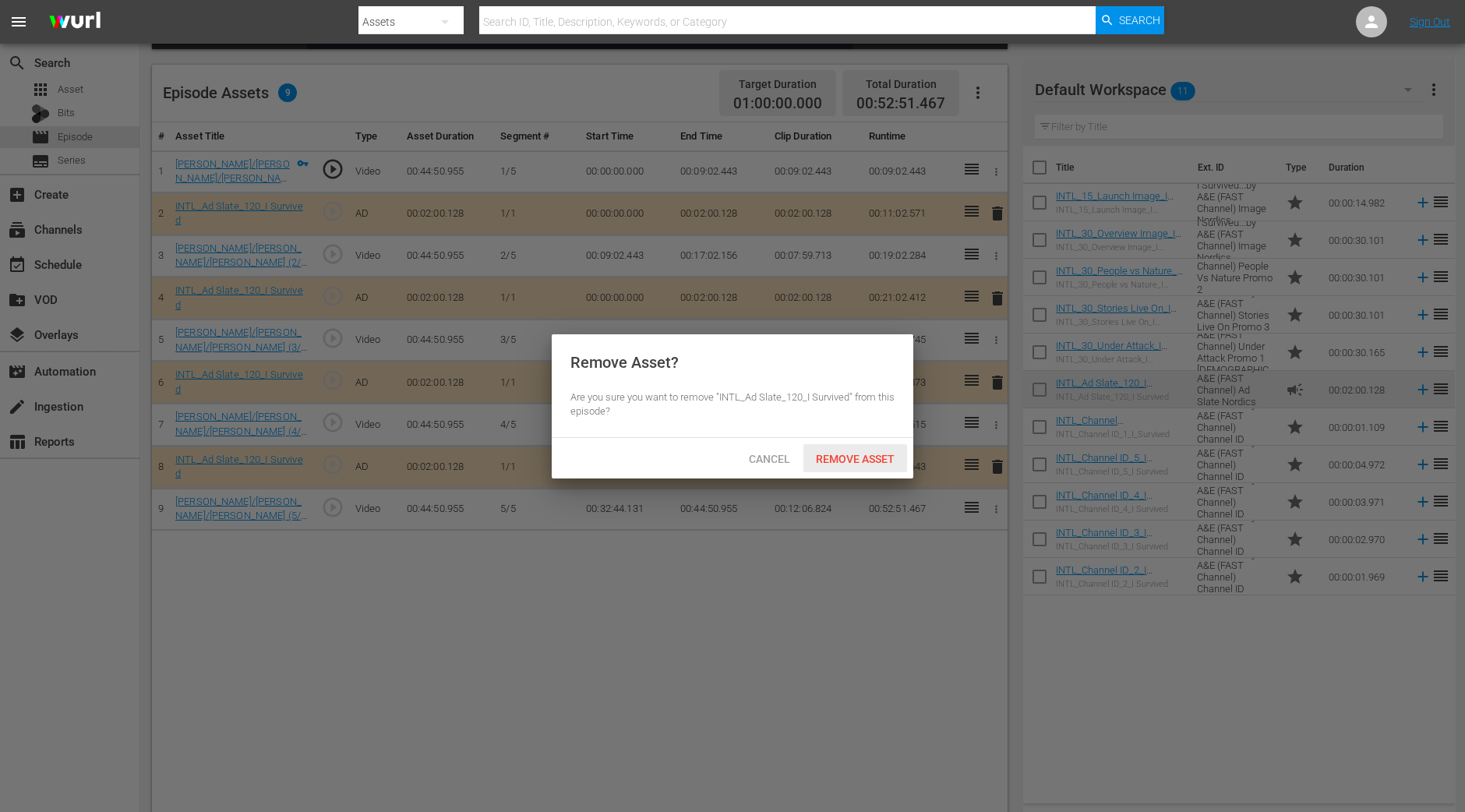
click at [871, 465] on div "Remove Asset" at bounding box center [854, 459] width 103 height 29
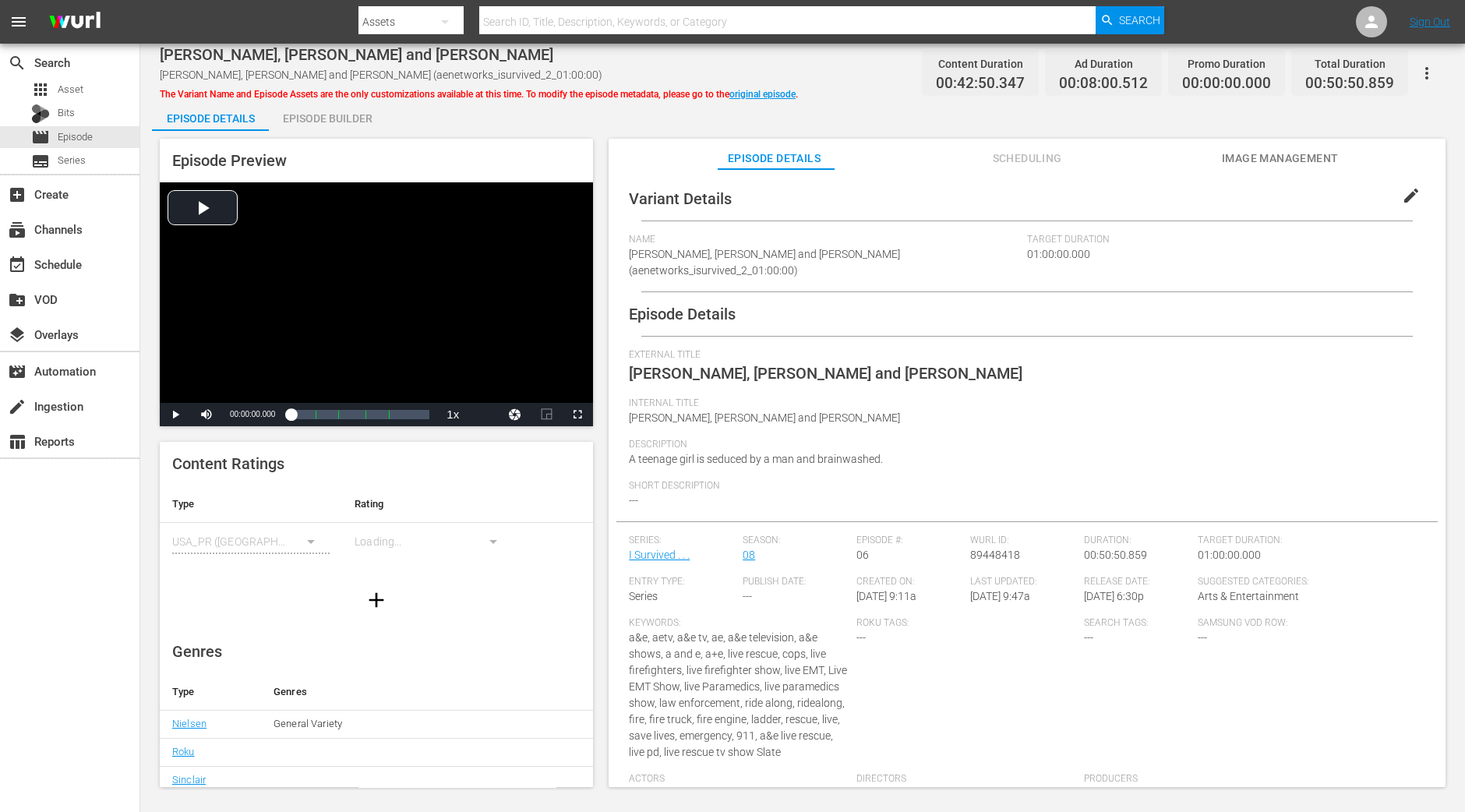
click at [356, 126] on div "Episode Builder" at bounding box center [327, 118] width 117 height 37
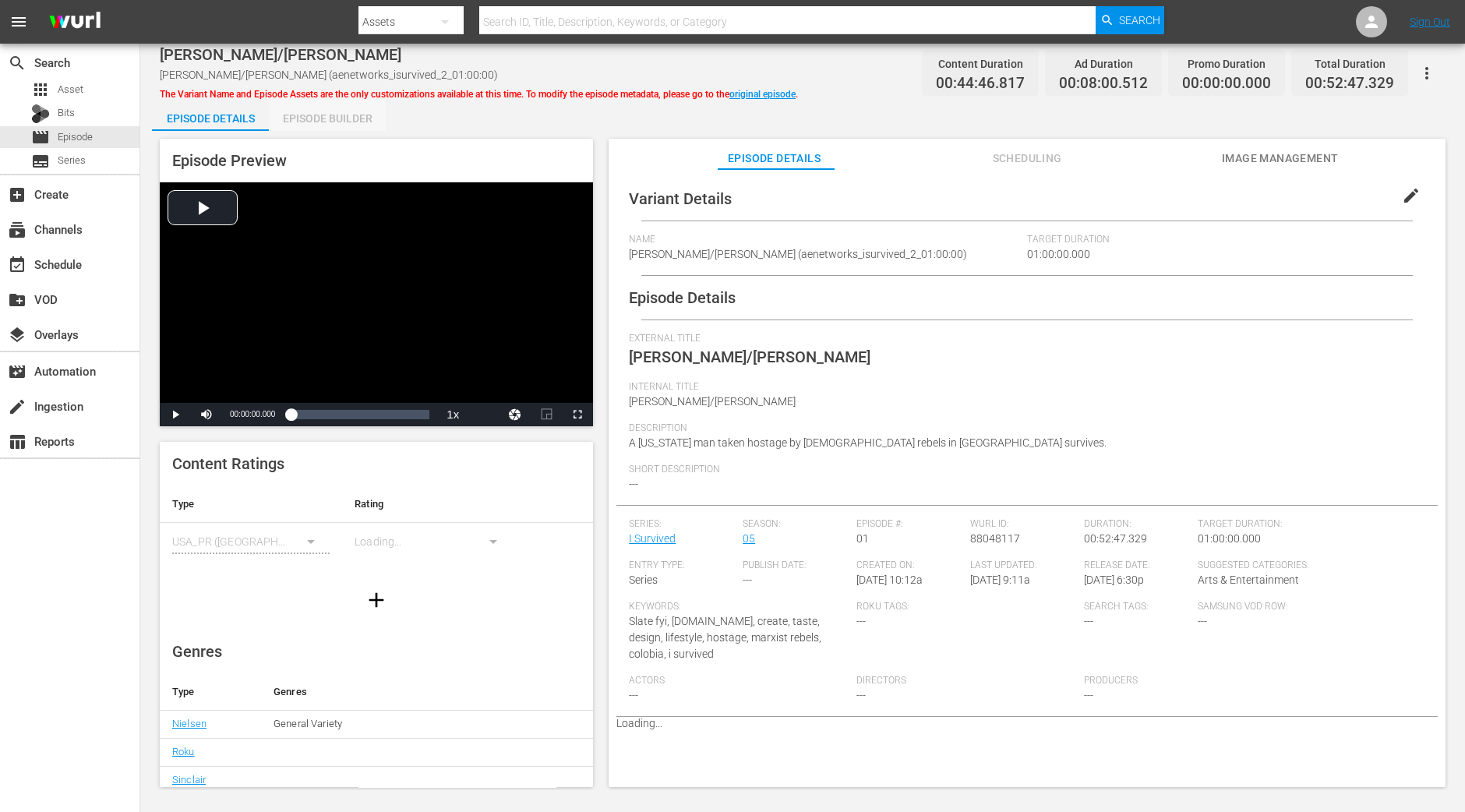
click at [319, 105] on div "Episode Builder" at bounding box center [327, 118] width 117 height 37
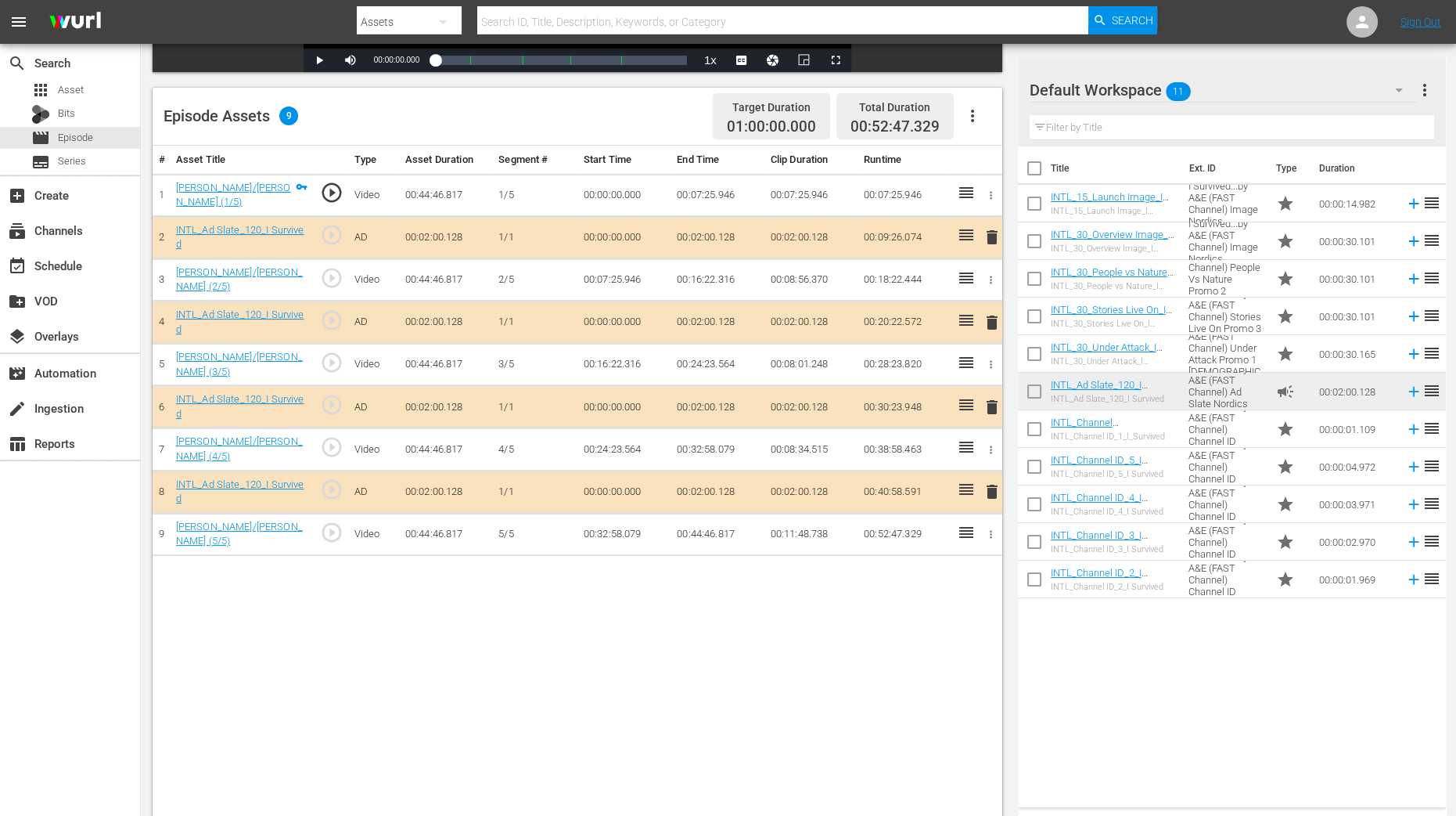
scroll to position [391, 0]
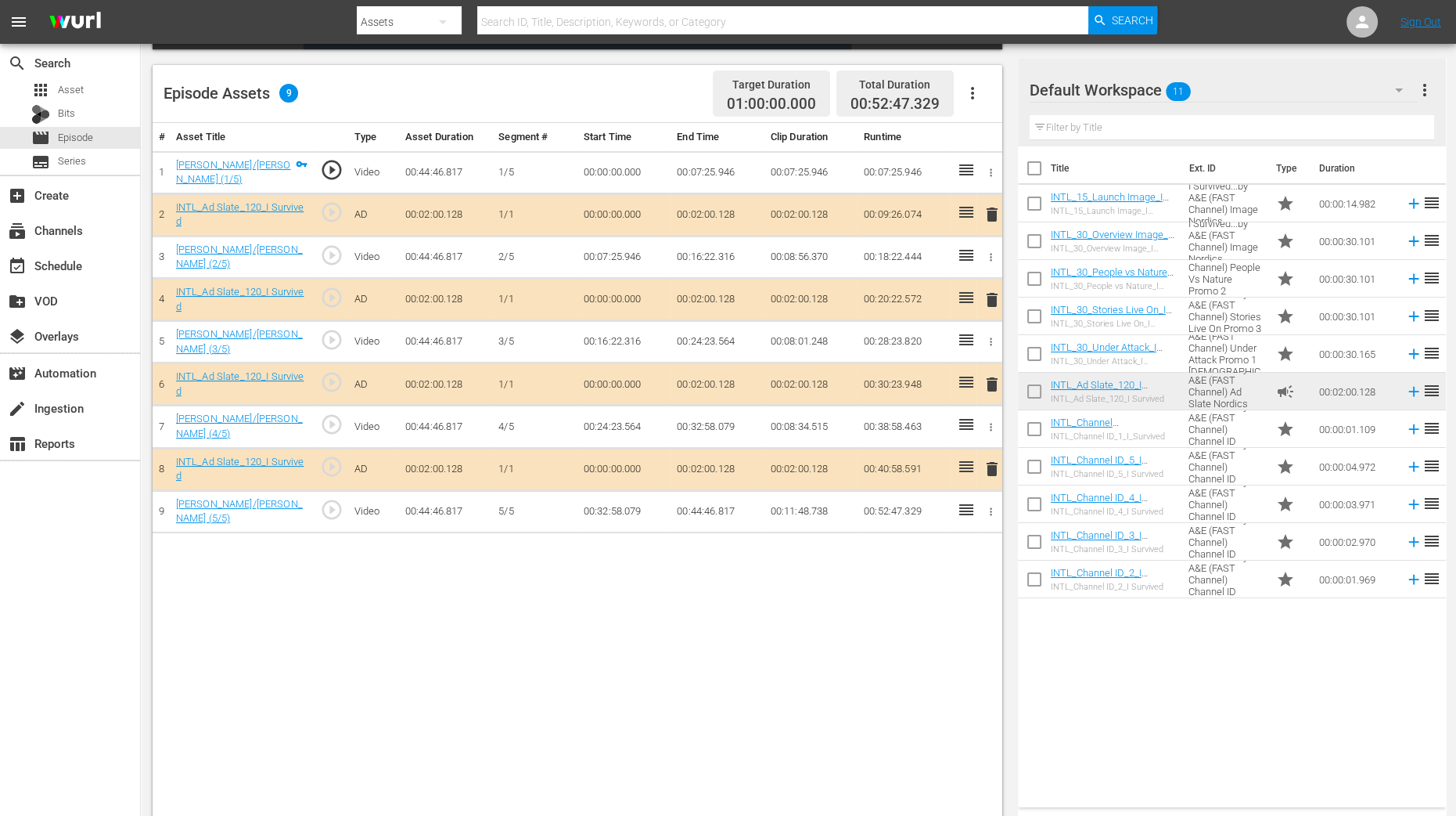
click at [991, 299] on span "delete" at bounding box center [992, 300] width 18 height 18
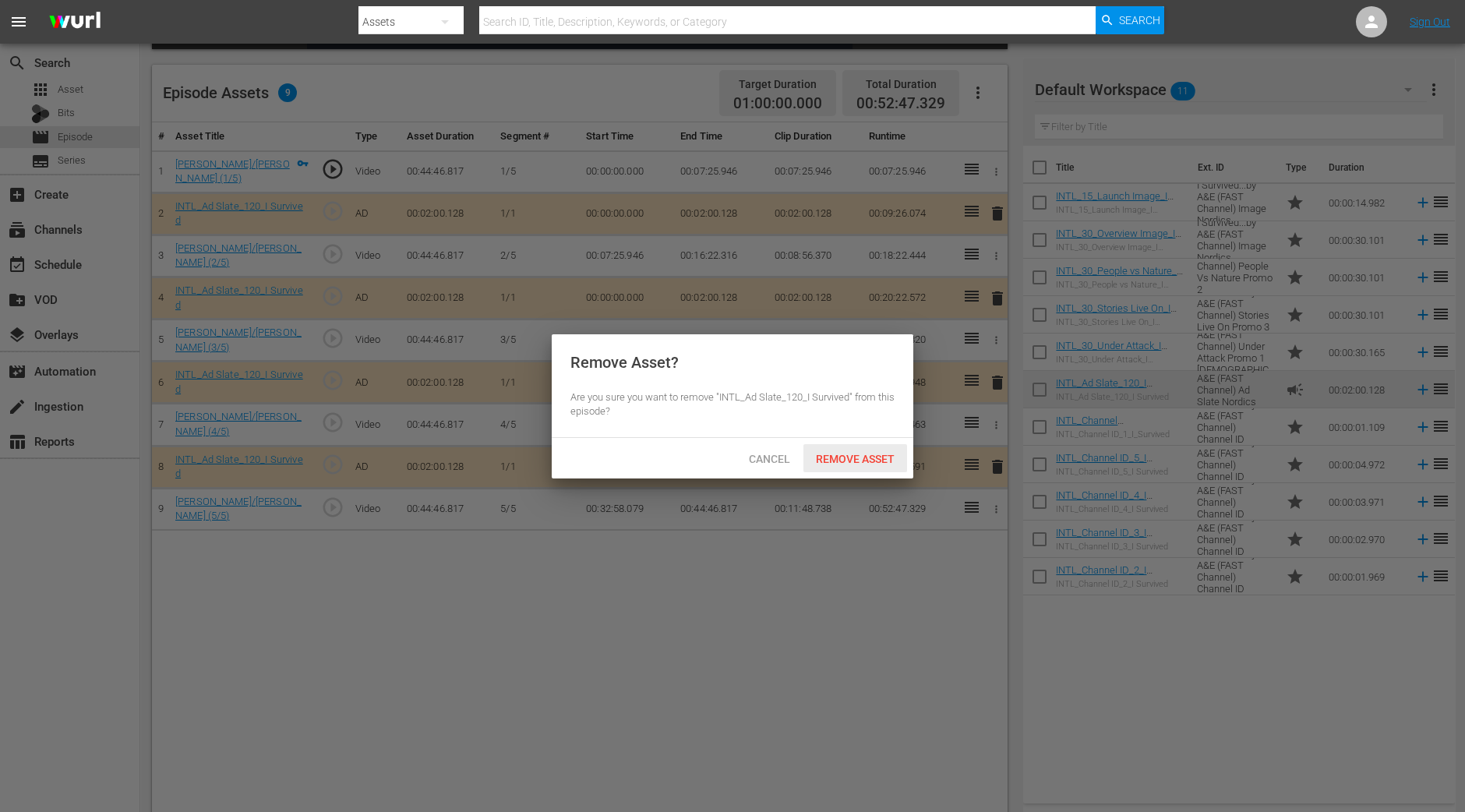
drag, startPoint x: 872, startPoint y: 450, endPoint x: 881, endPoint y: 443, distance: 11.4
click at [872, 453] on span "Remove Asset" at bounding box center [854, 459] width 103 height 13
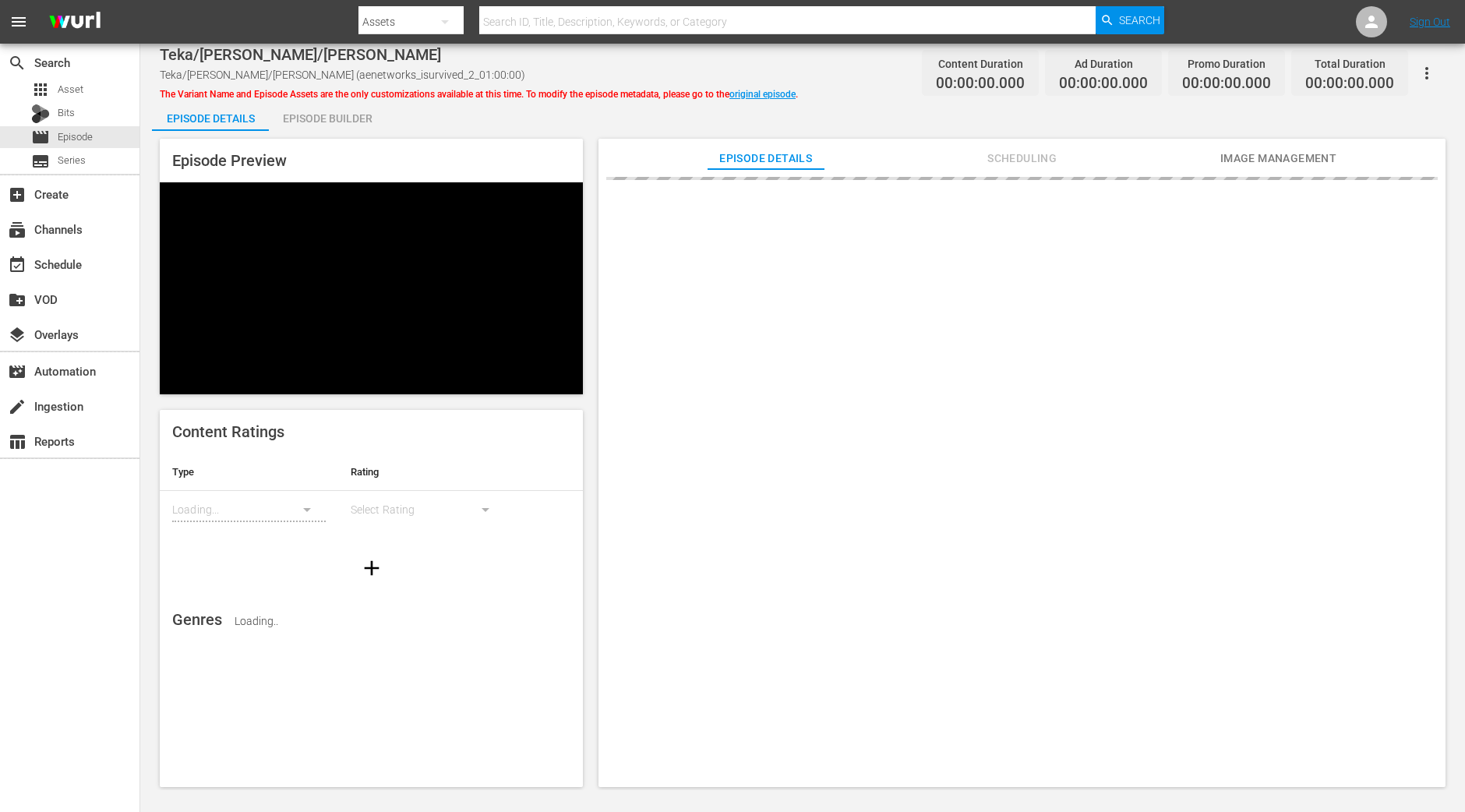
click at [333, 108] on div "Episode Builder" at bounding box center [327, 118] width 117 height 37
click at [389, 126] on div "Episode Details Episode Builder Episode Preview Content Ratings Type Rating Loa…" at bounding box center [802, 449] width 1301 height 700
click at [357, 116] on div "Episode Builder" at bounding box center [327, 118] width 117 height 37
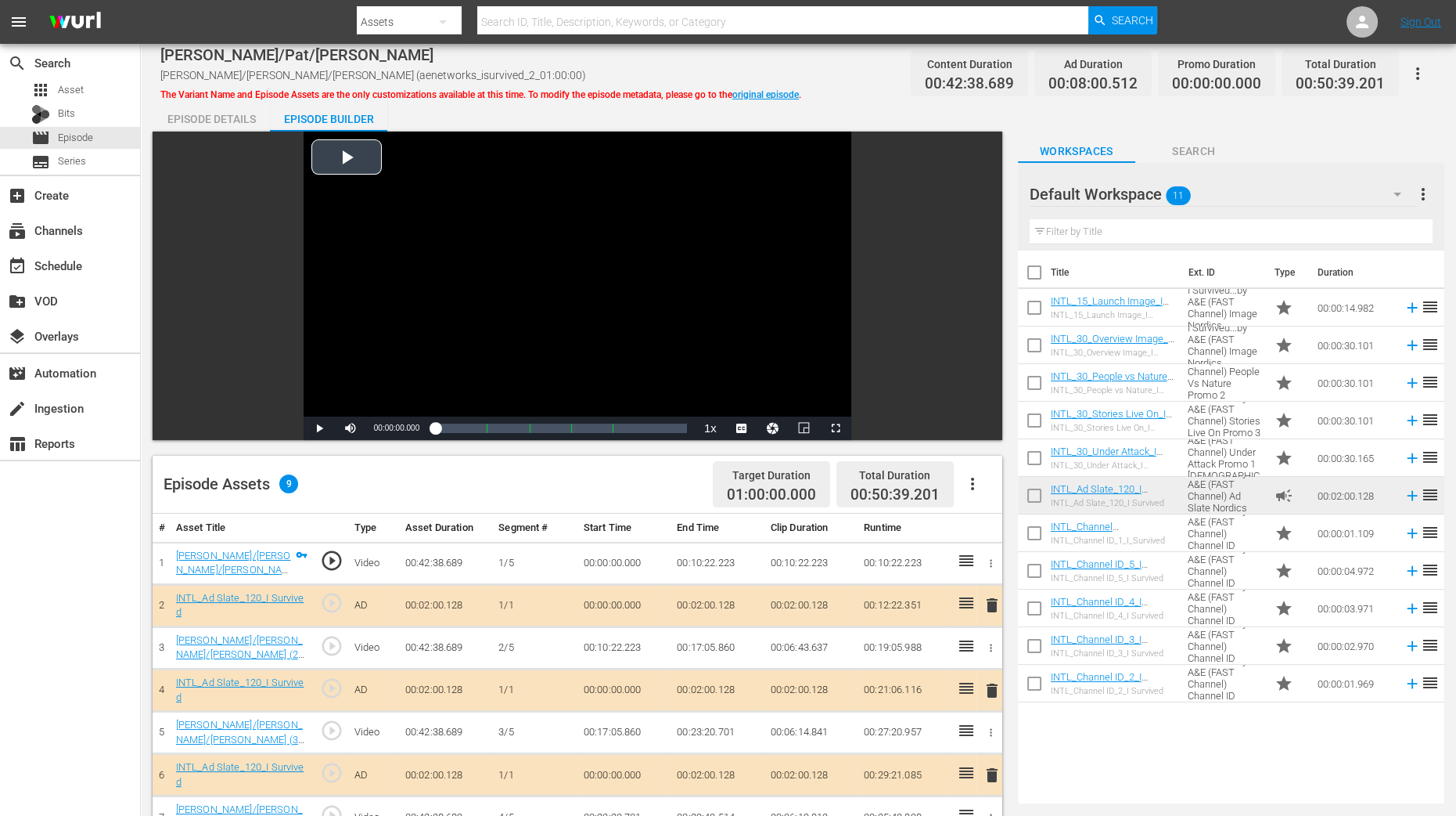
scroll to position [293, 0]
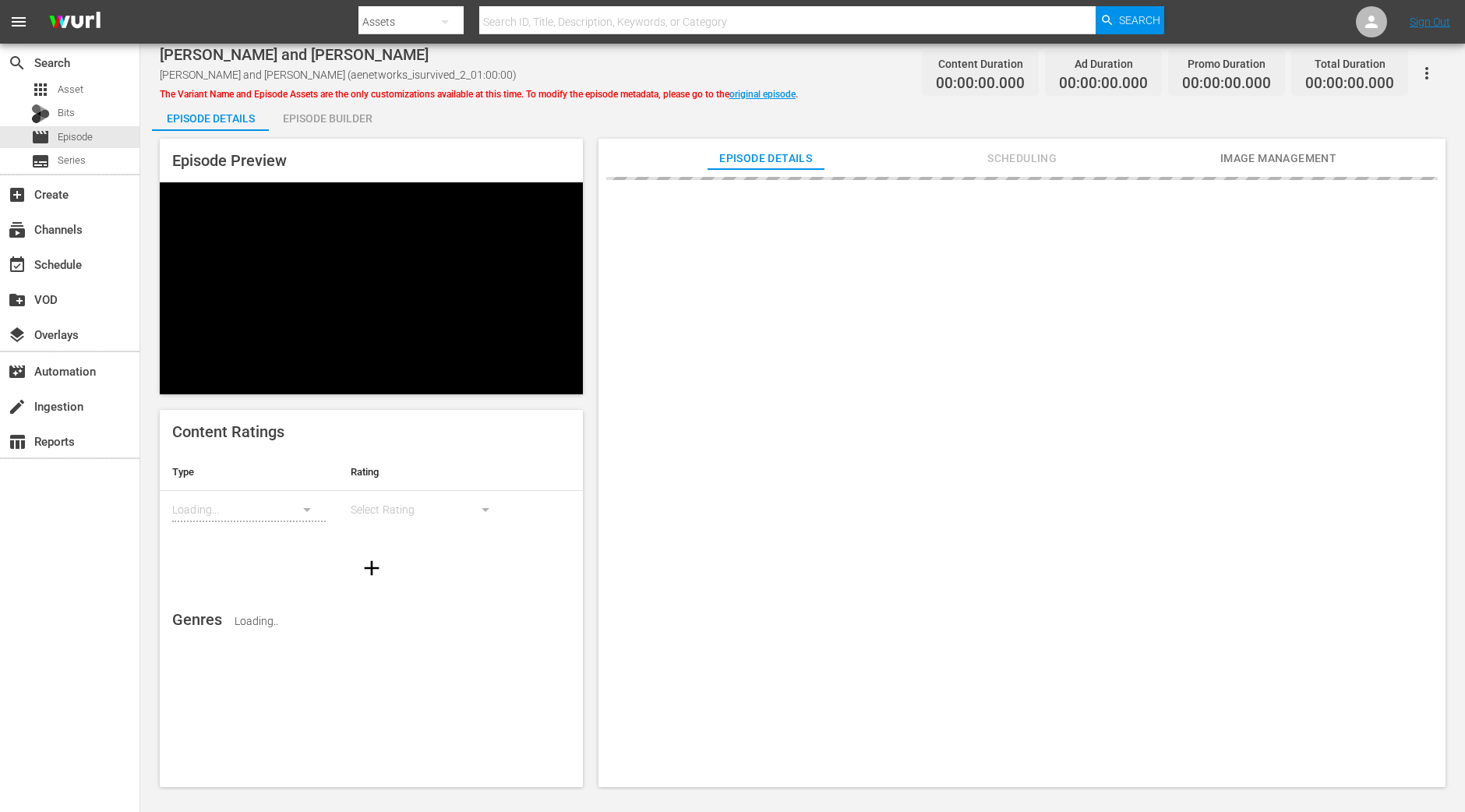
click at [367, 113] on div "Episode Builder" at bounding box center [327, 118] width 117 height 37
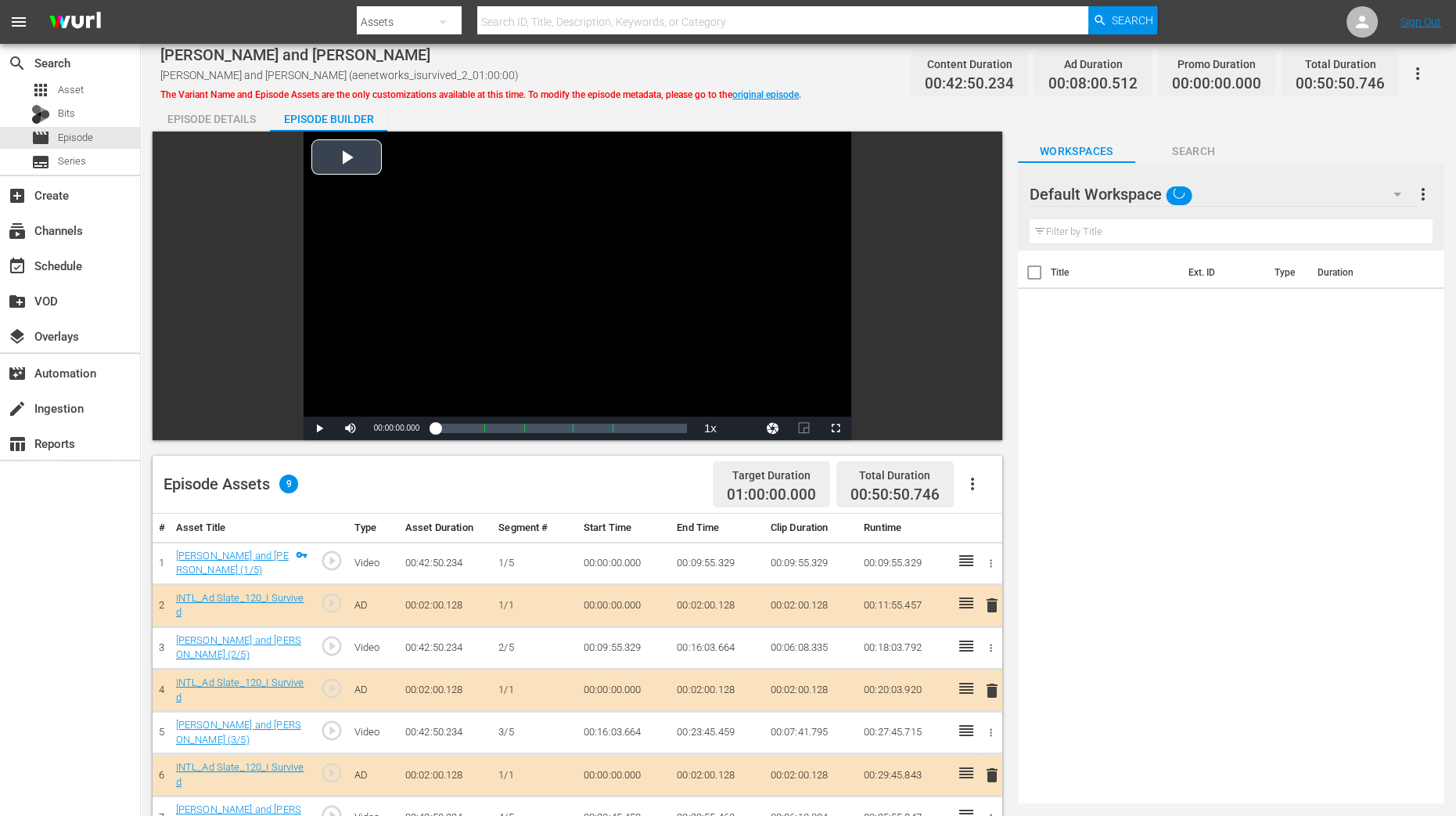
scroll to position [293, 0]
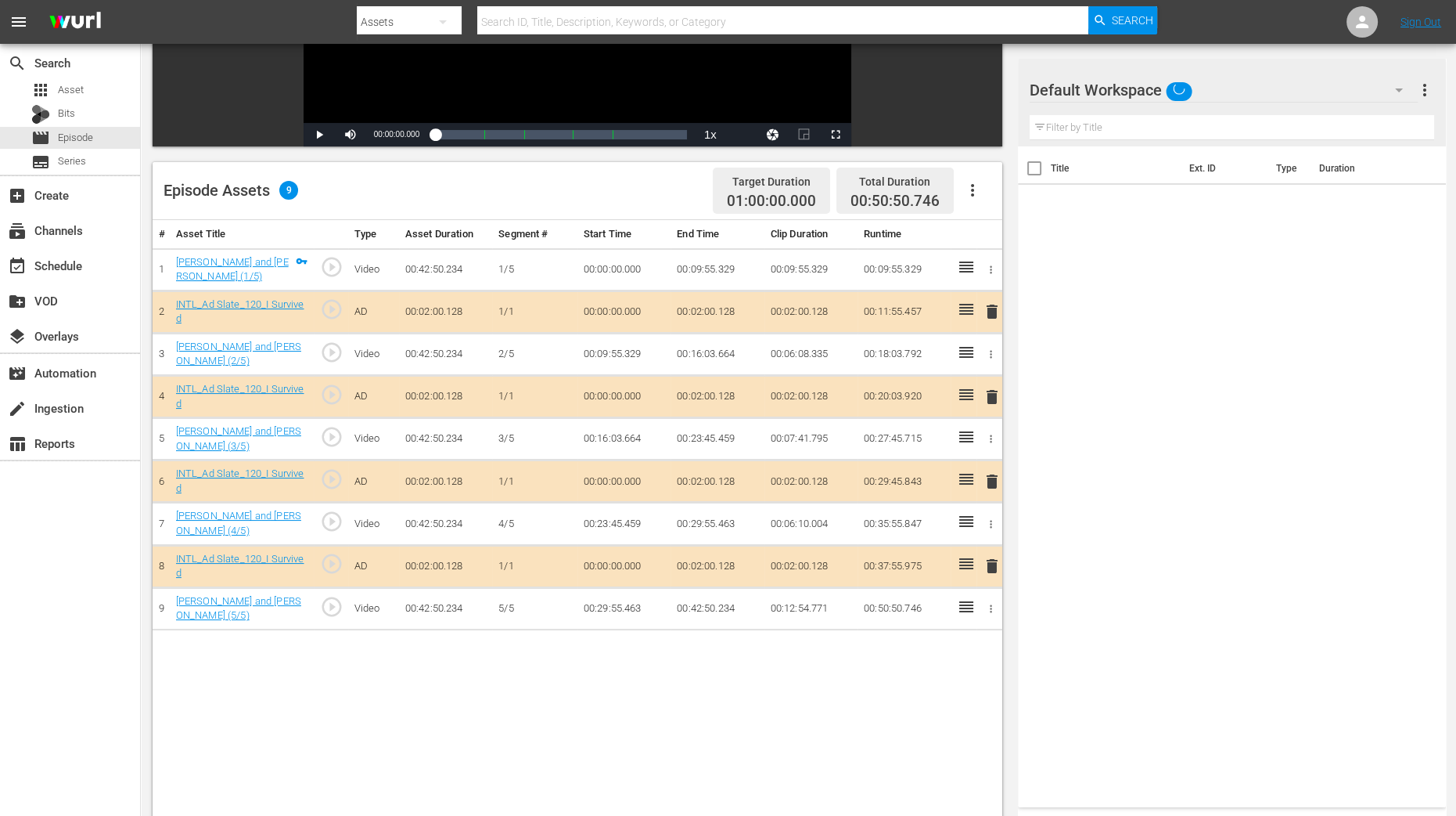
click at [990, 396] on span "delete" at bounding box center [992, 397] width 18 height 18
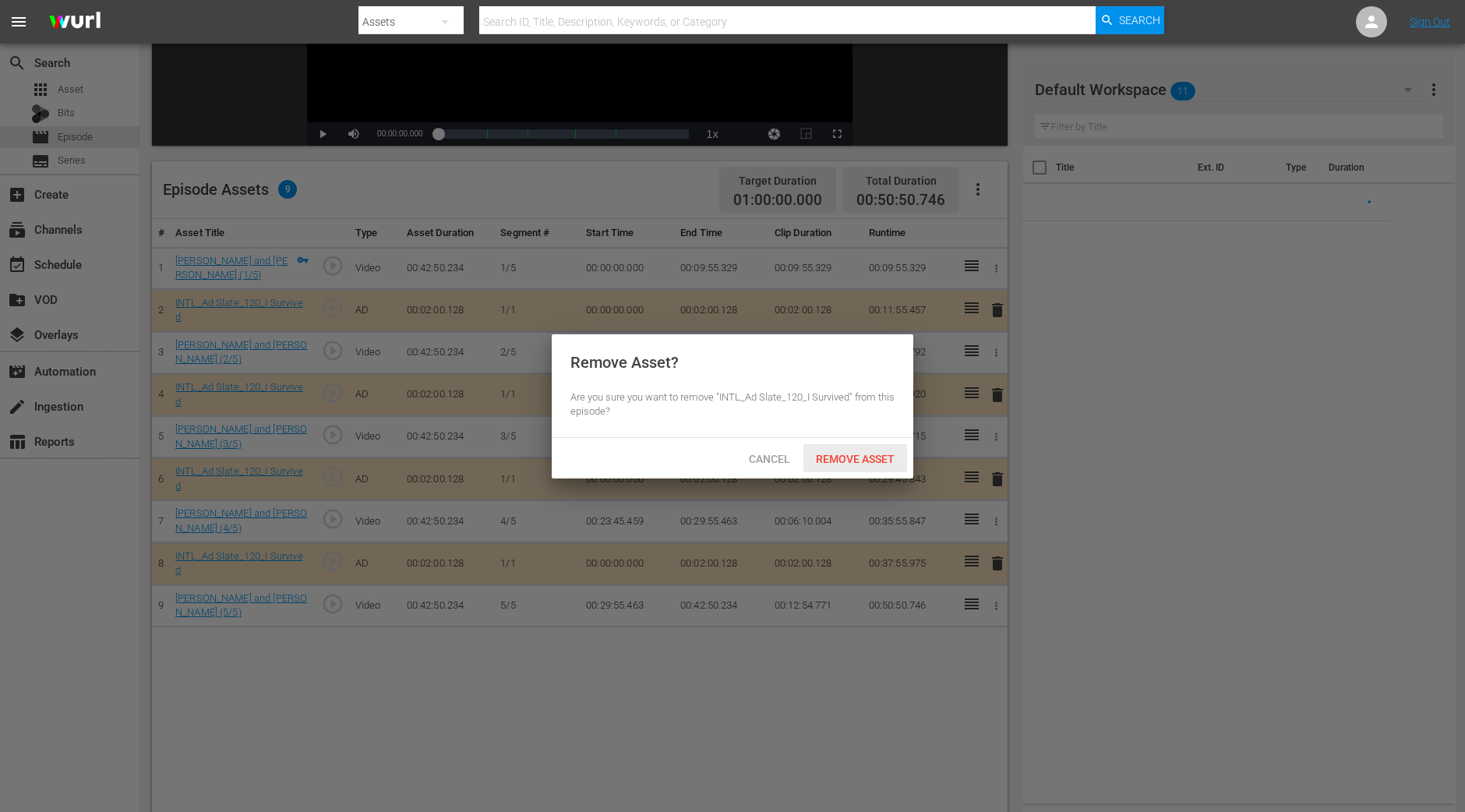
click at [864, 455] on span "Remove Asset" at bounding box center [854, 459] width 103 height 13
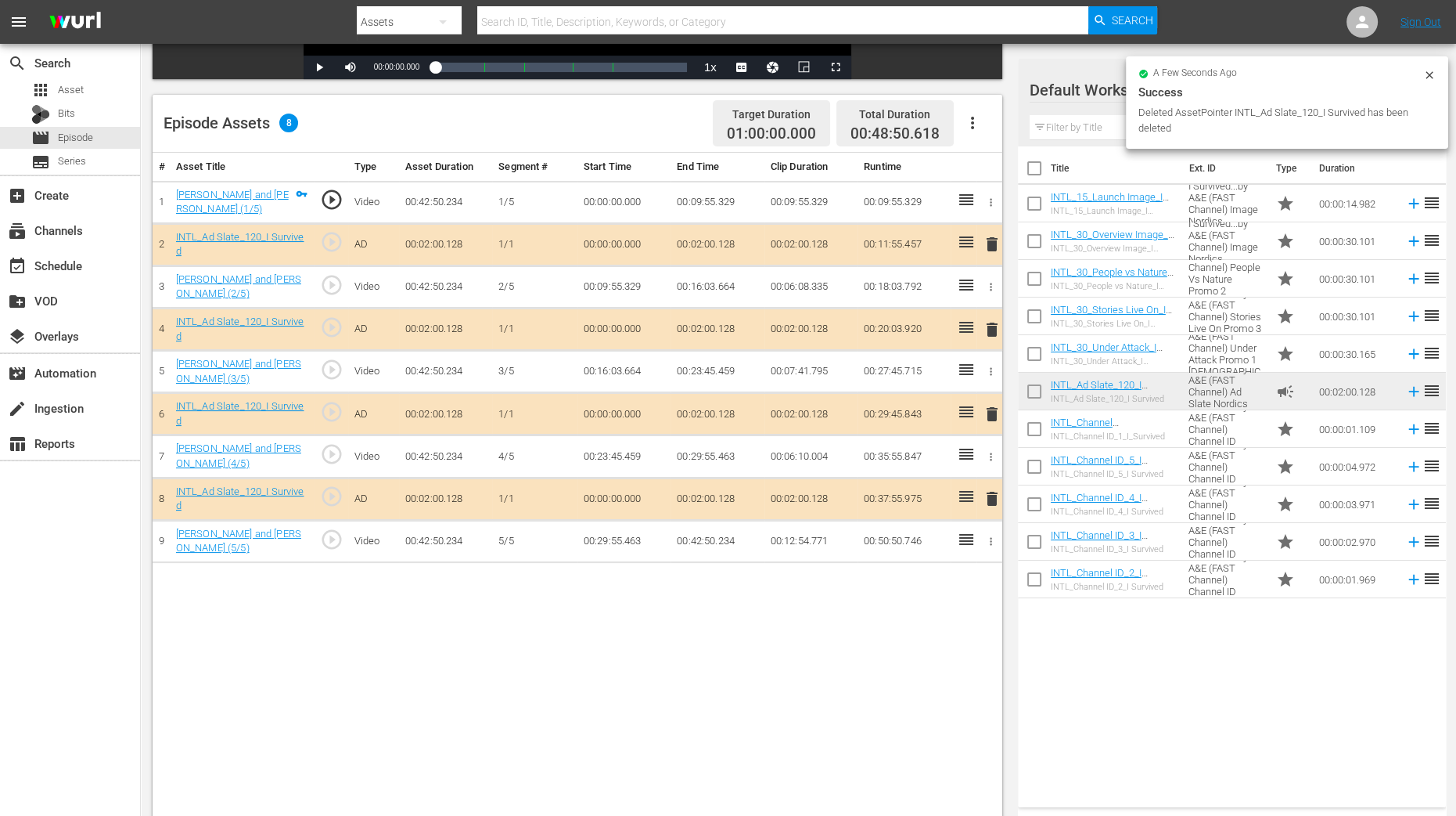
scroll to position [391, 0]
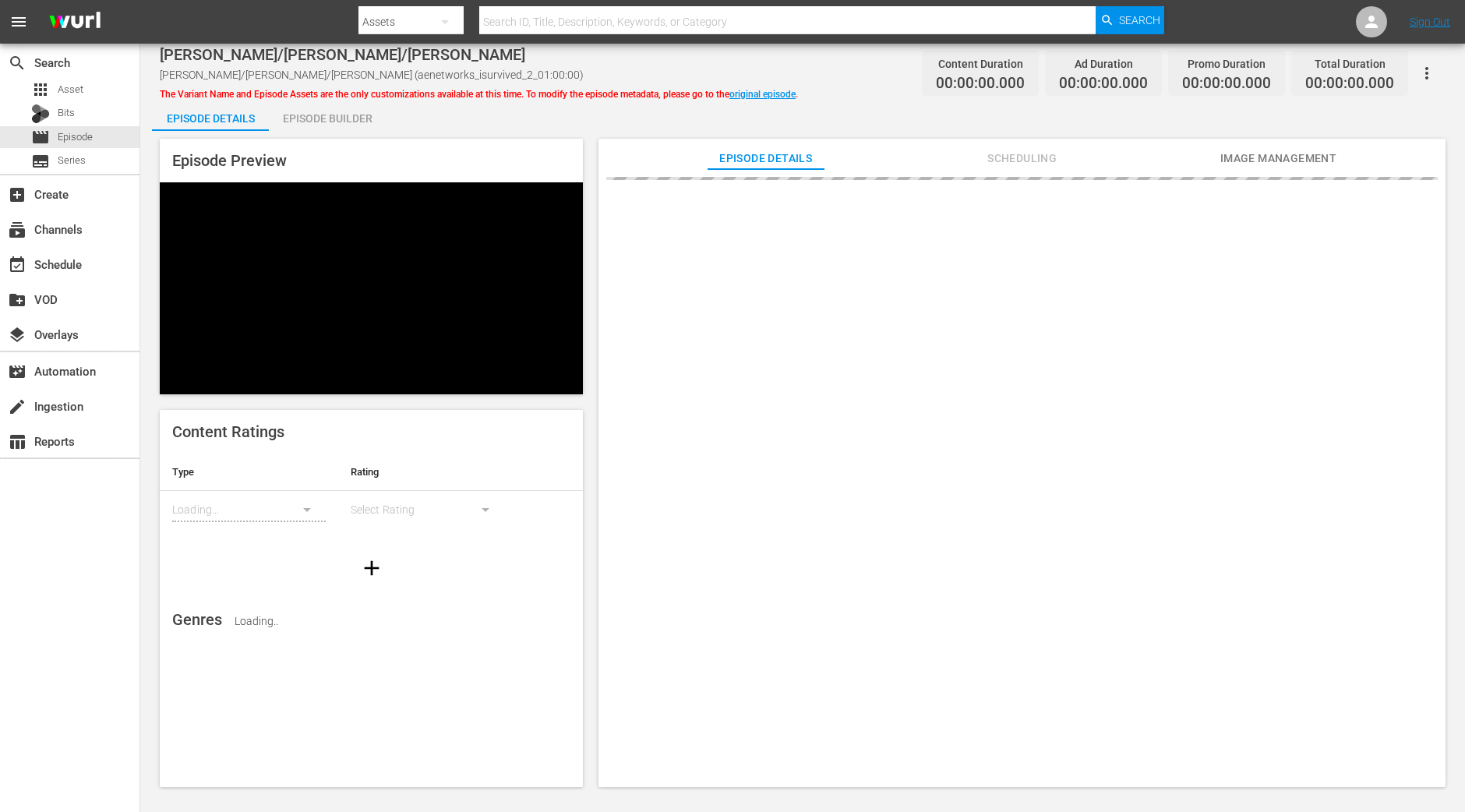
click at [350, 114] on div "Episode Builder" at bounding box center [327, 118] width 117 height 37
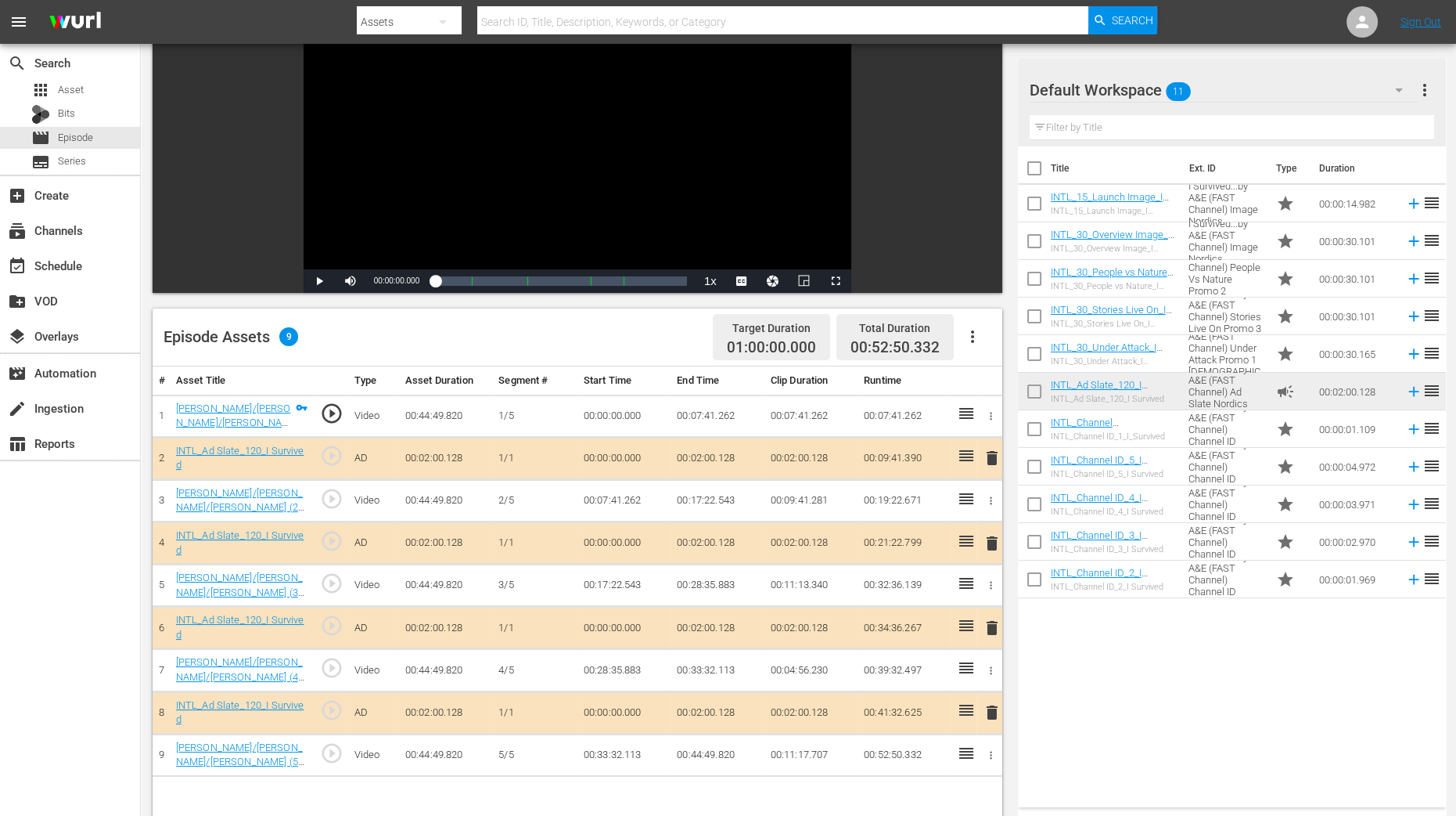
scroll to position [391, 0]
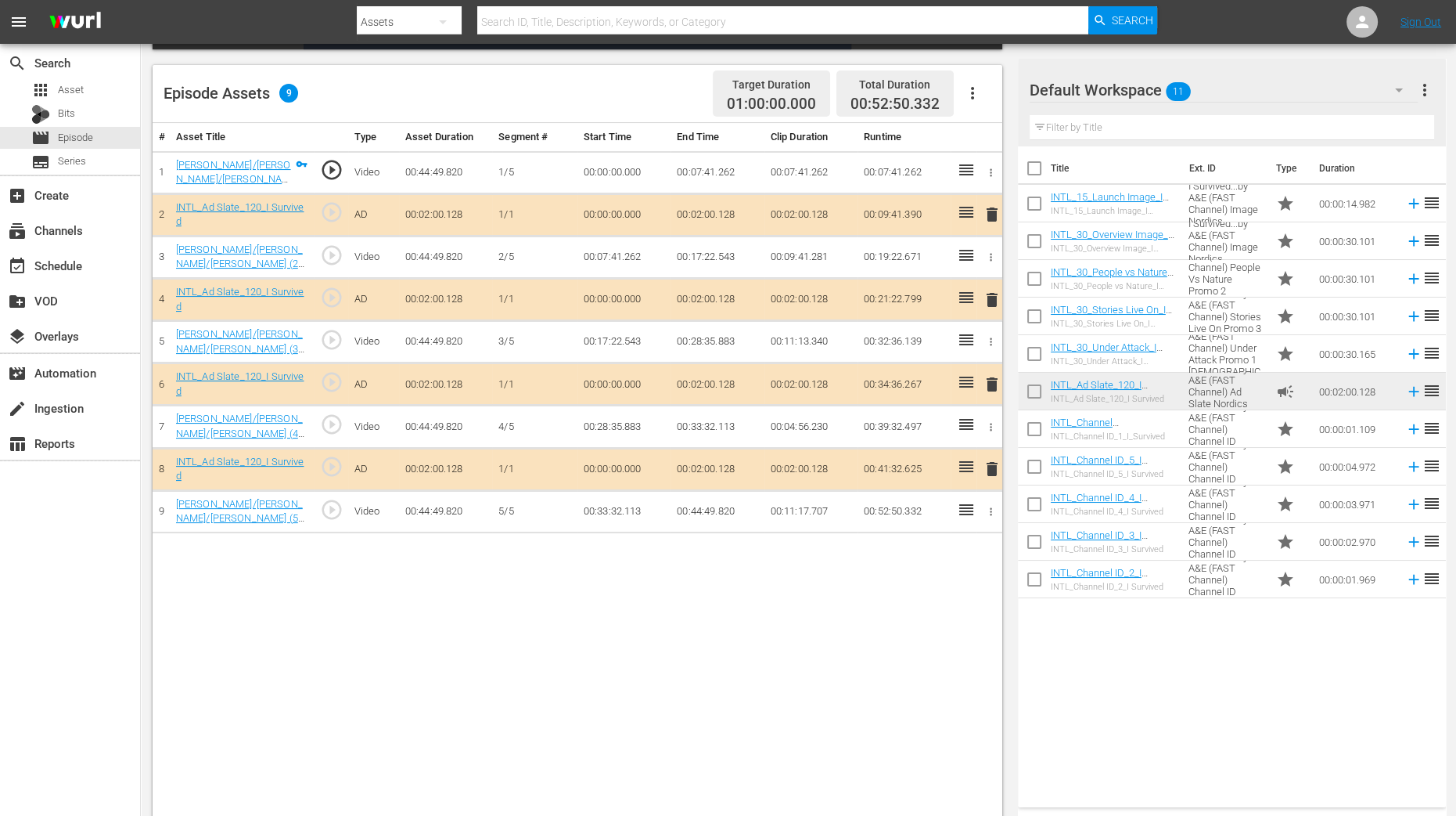
click at [1122, 187] on td "INTL_15_Launch Image_I Survived_Promo INTL_15_Launch Image_I Survived_Promo" at bounding box center [1117, 203] width 132 height 38
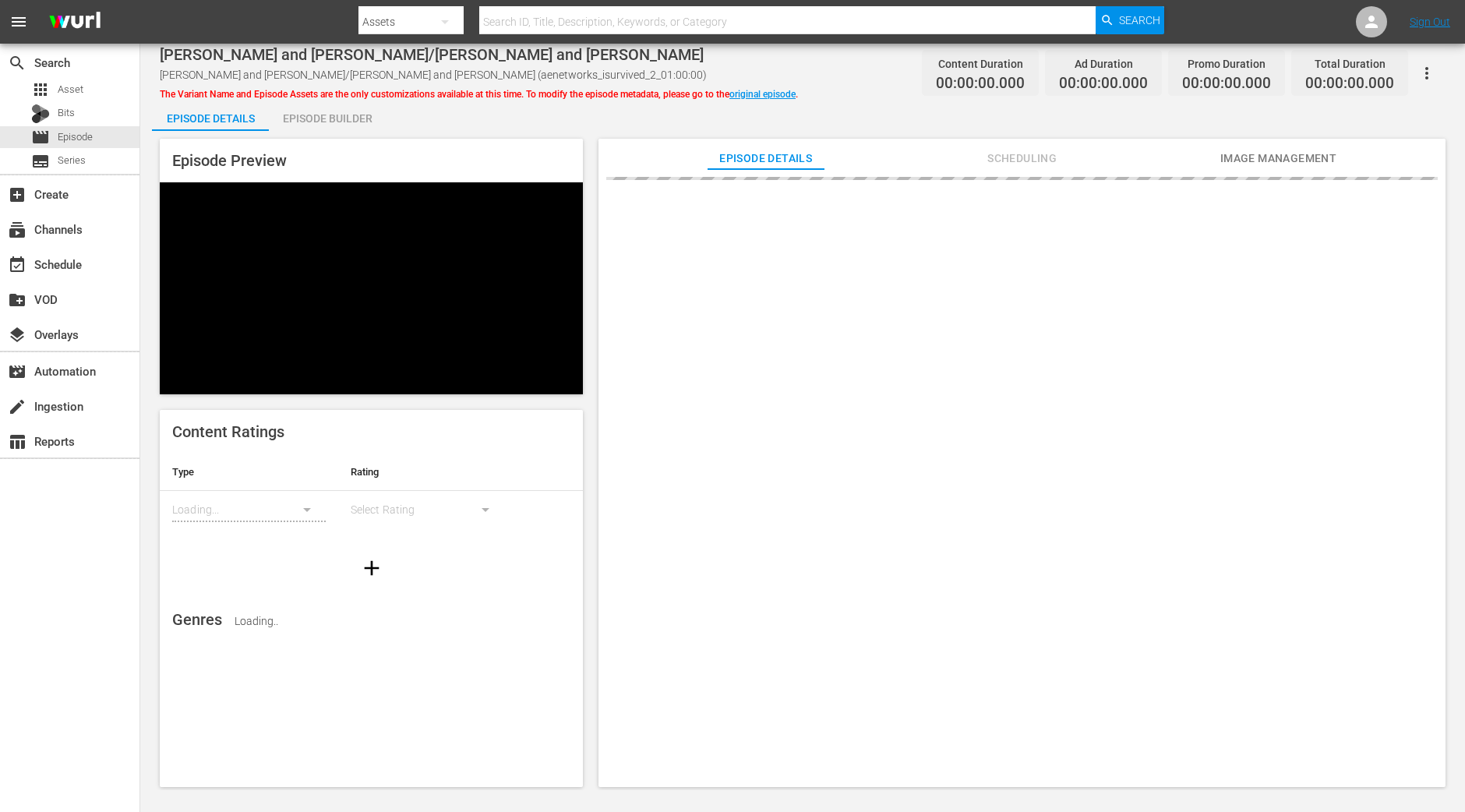
click at [356, 125] on div "Episode Builder" at bounding box center [327, 118] width 117 height 37
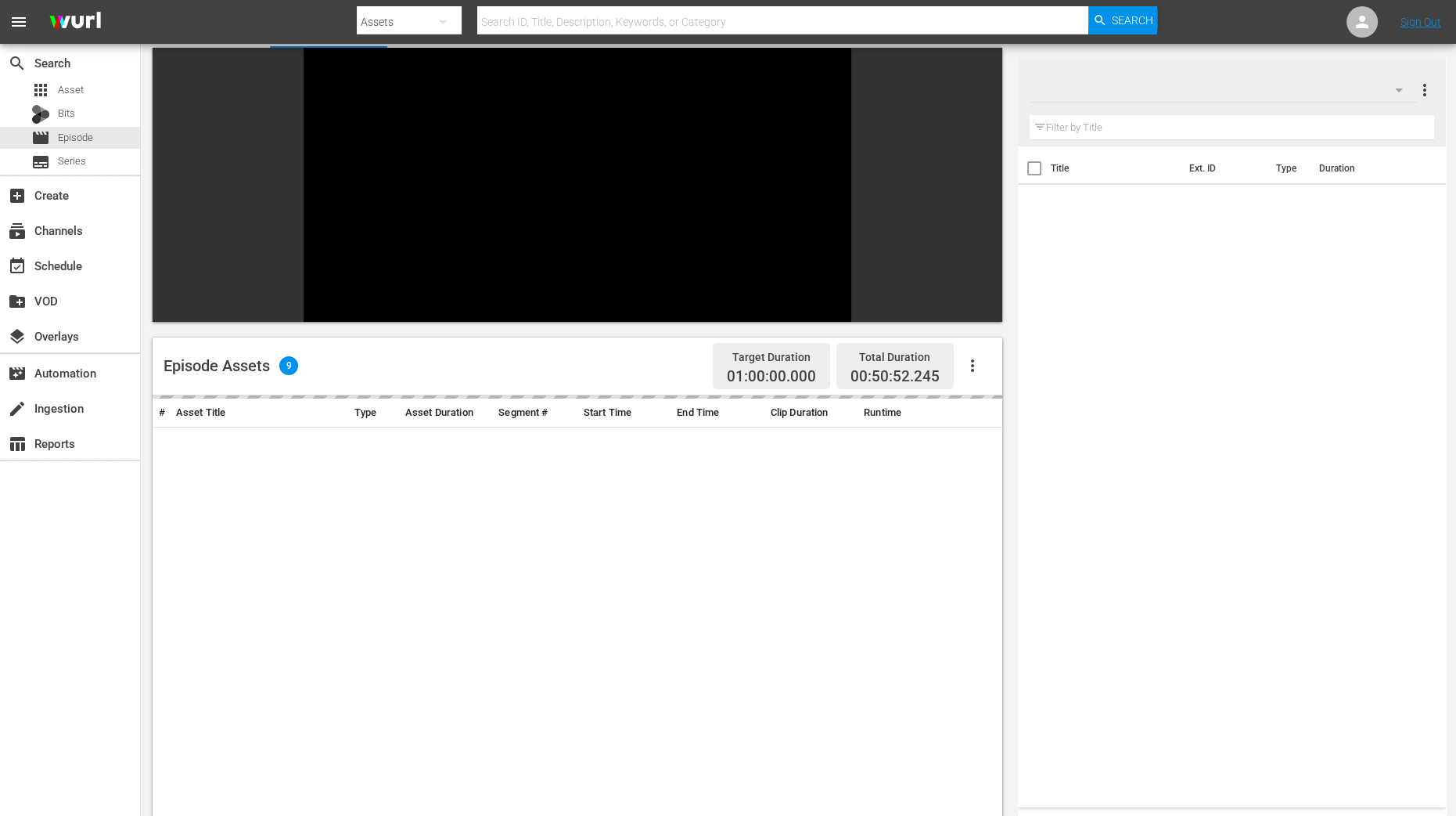
scroll to position [293, 0]
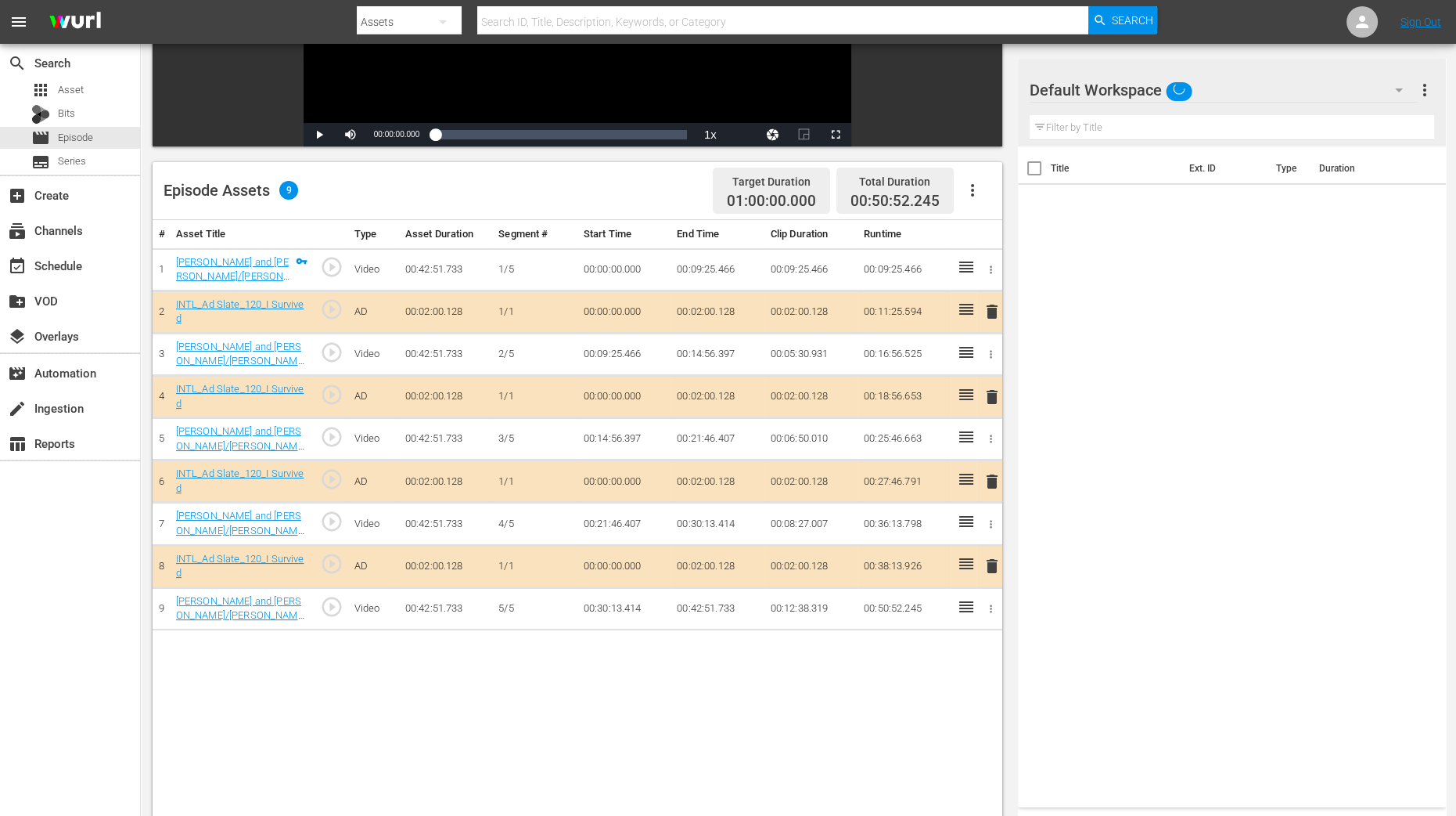
click at [991, 389] on span "delete" at bounding box center [992, 397] width 18 height 18
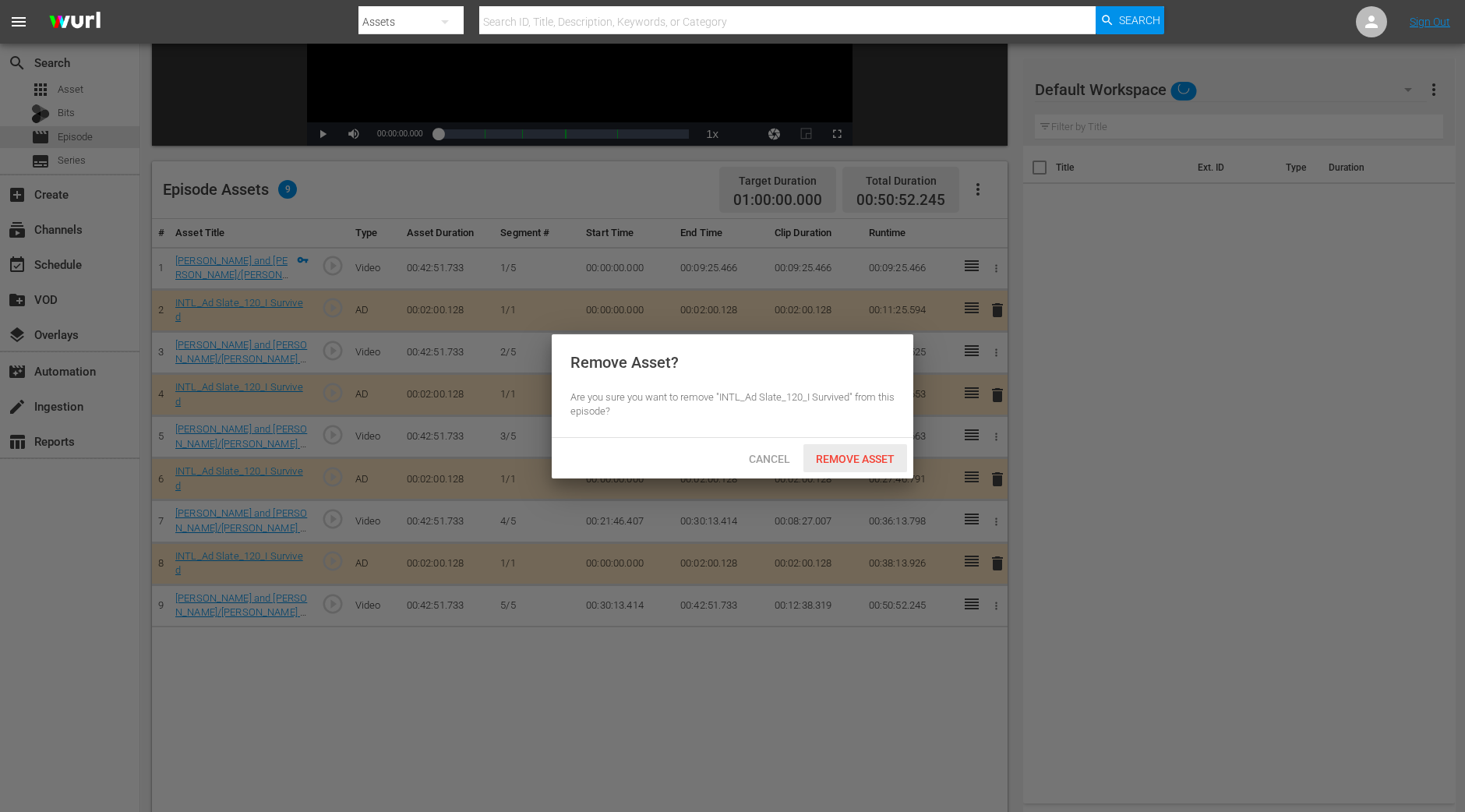
click at [861, 455] on span "Remove Asset" at bounding box center [854, 459] width 103 height 13
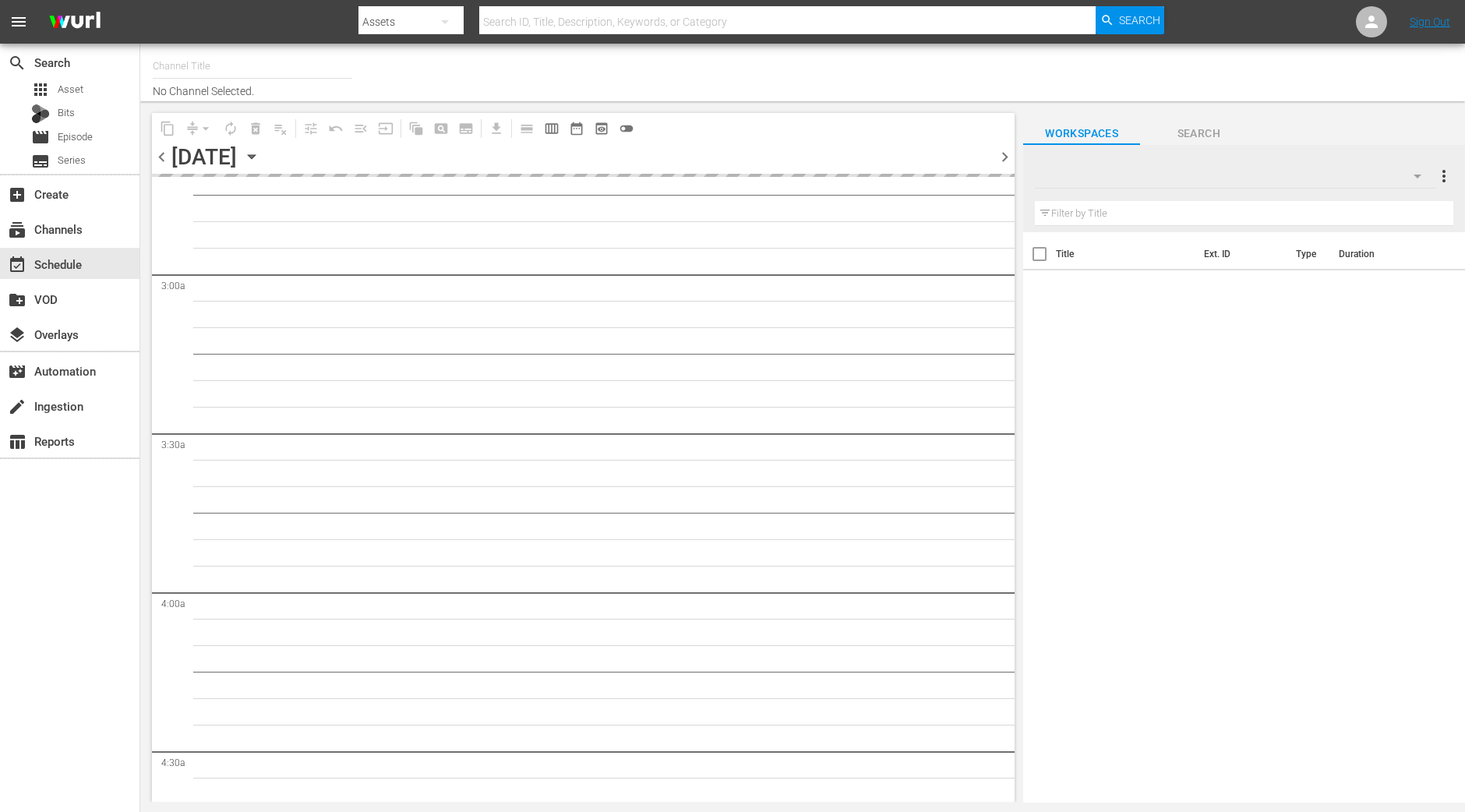
scroll to position [876, 0]
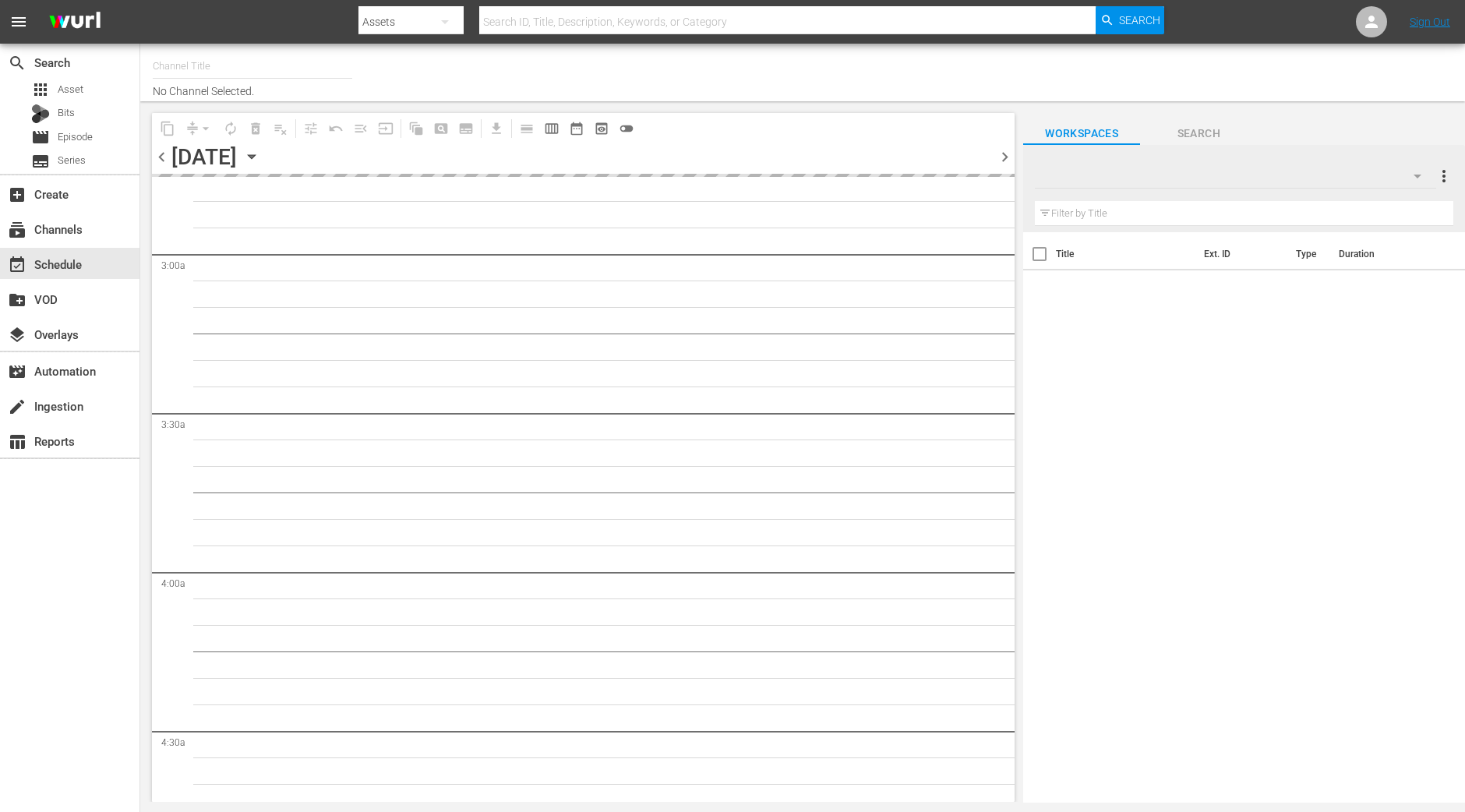
type input "INTL I Survived (1717)"
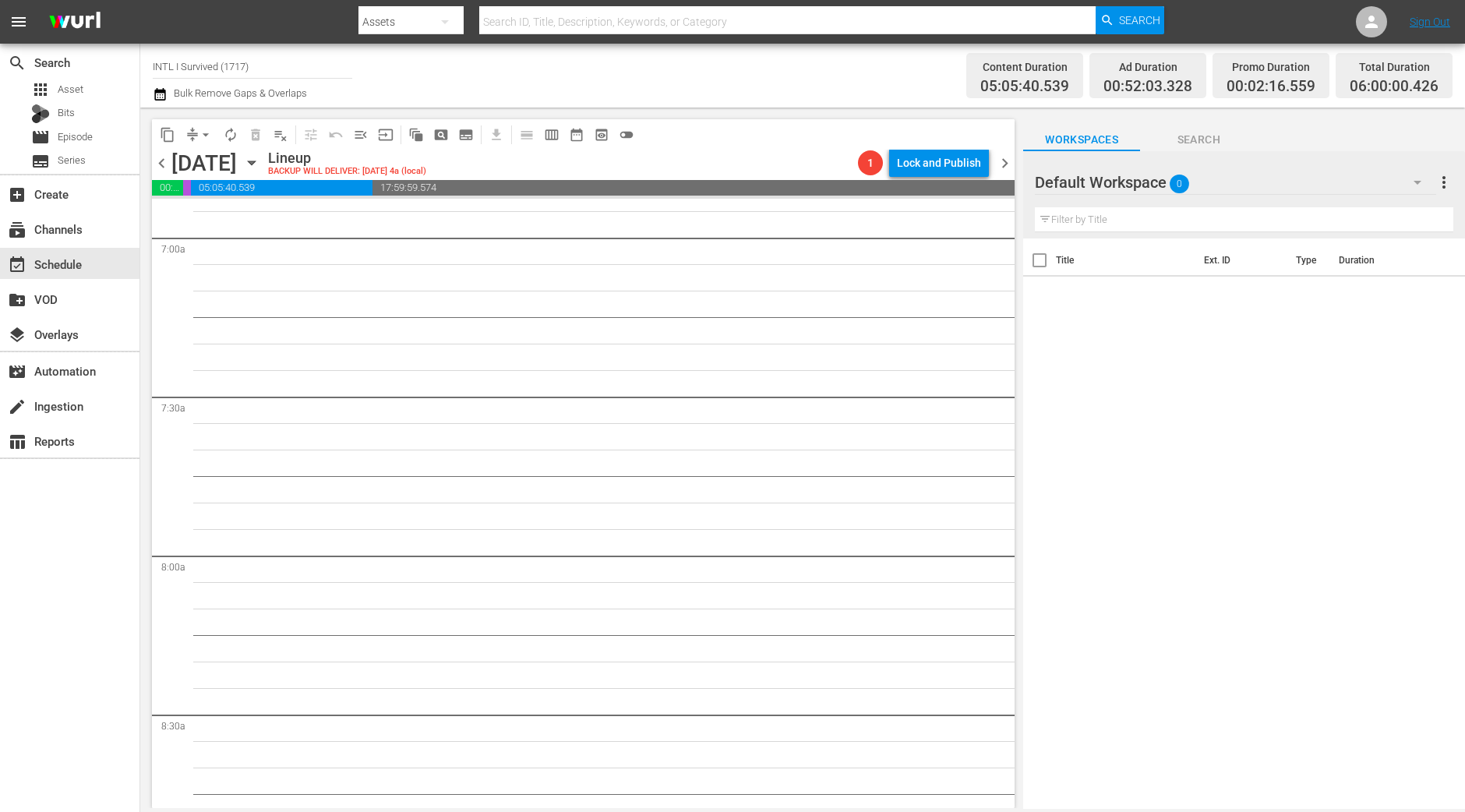
scroll to position [1797, 0]
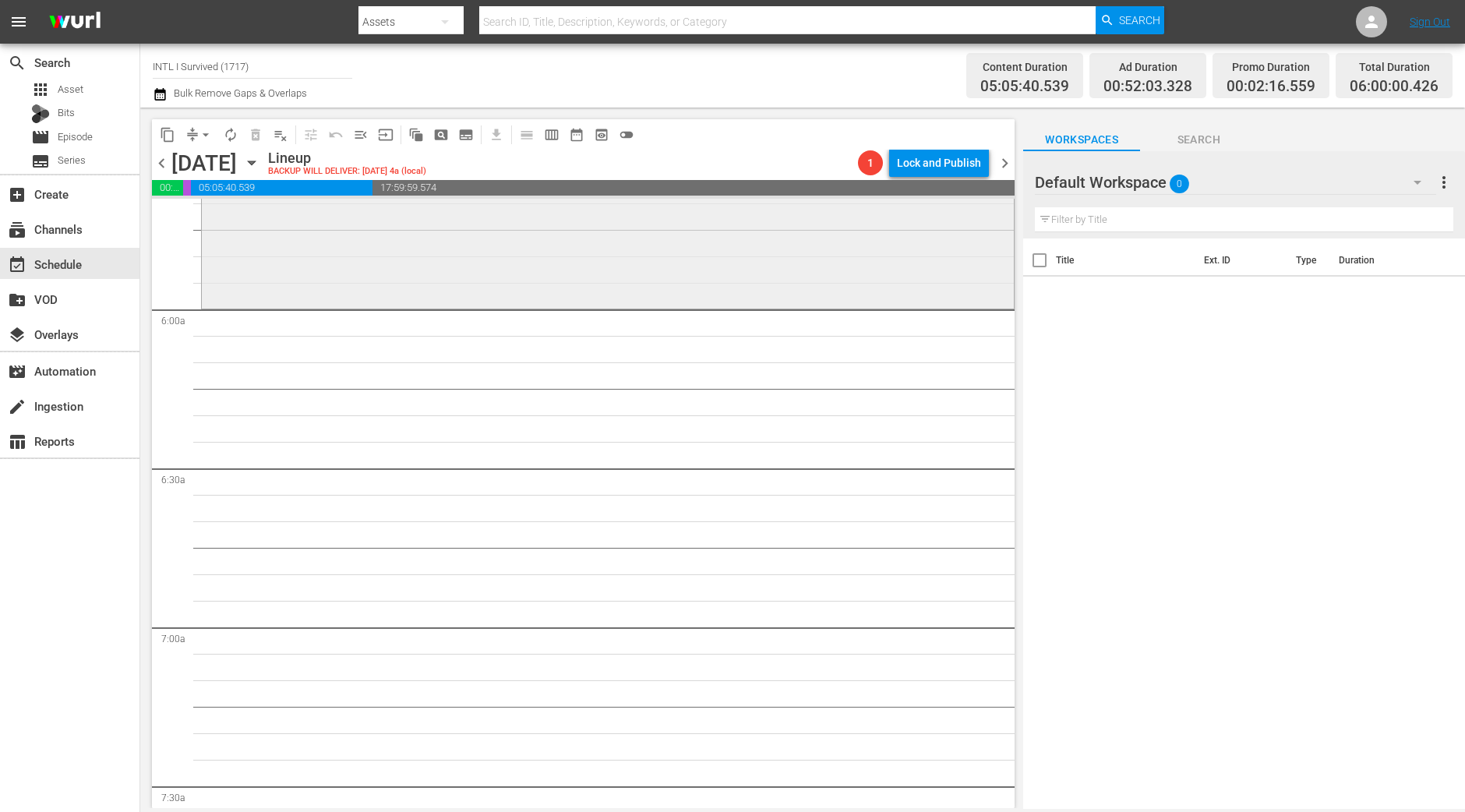
click at [464, 235] on div "I Survived . . . / SE10 / EP9: Singer/Romina and John Singer/Romina and John (a…" at bounding box center [608, 173] width 812 height 264
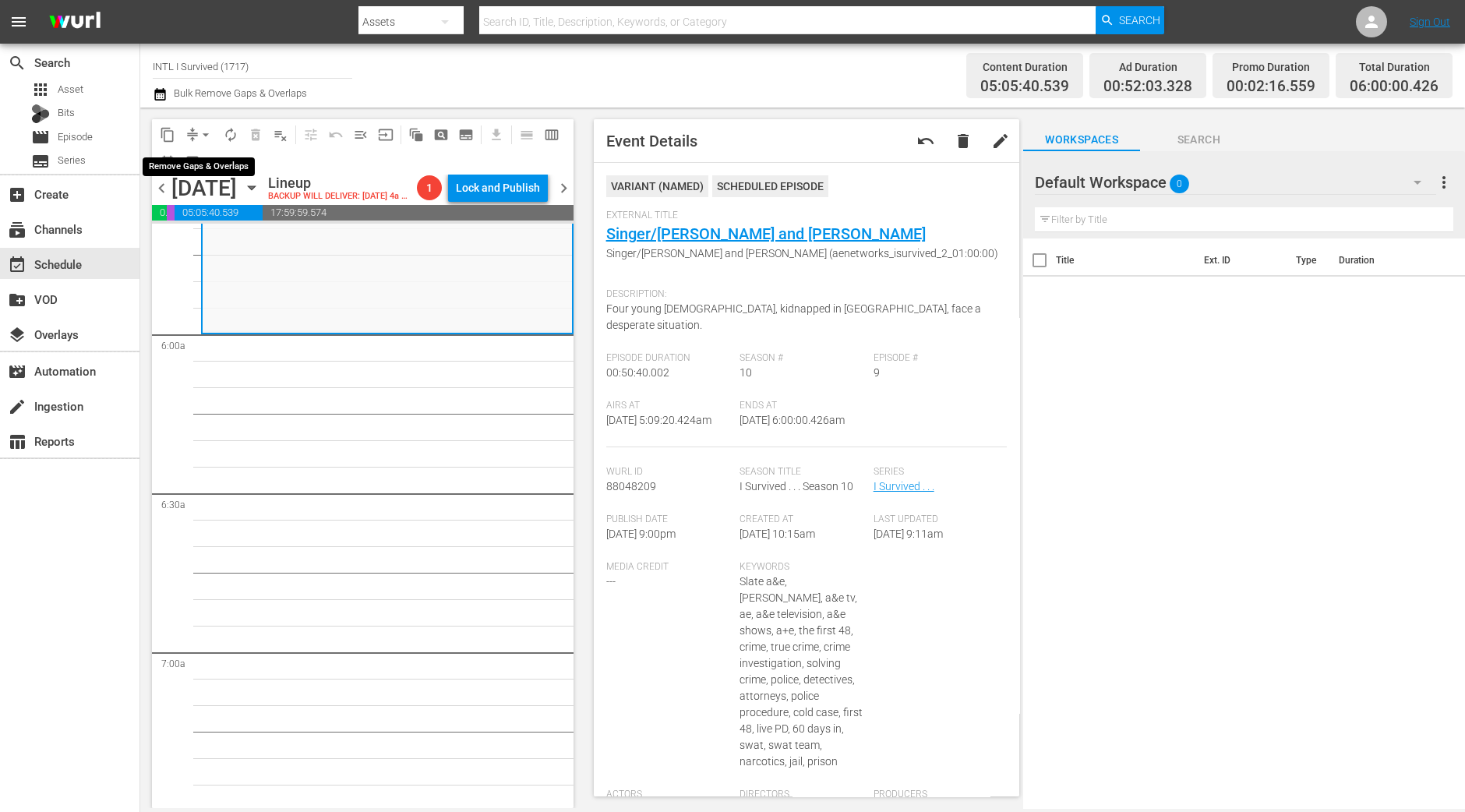
click at [198, 134] on span "arrow_drop_down" at bounding box center [205, 134] width 16 height 16
click at [243, 168] on li "Align to Midnight" at bounding box center [206, 166] width 164 height 26
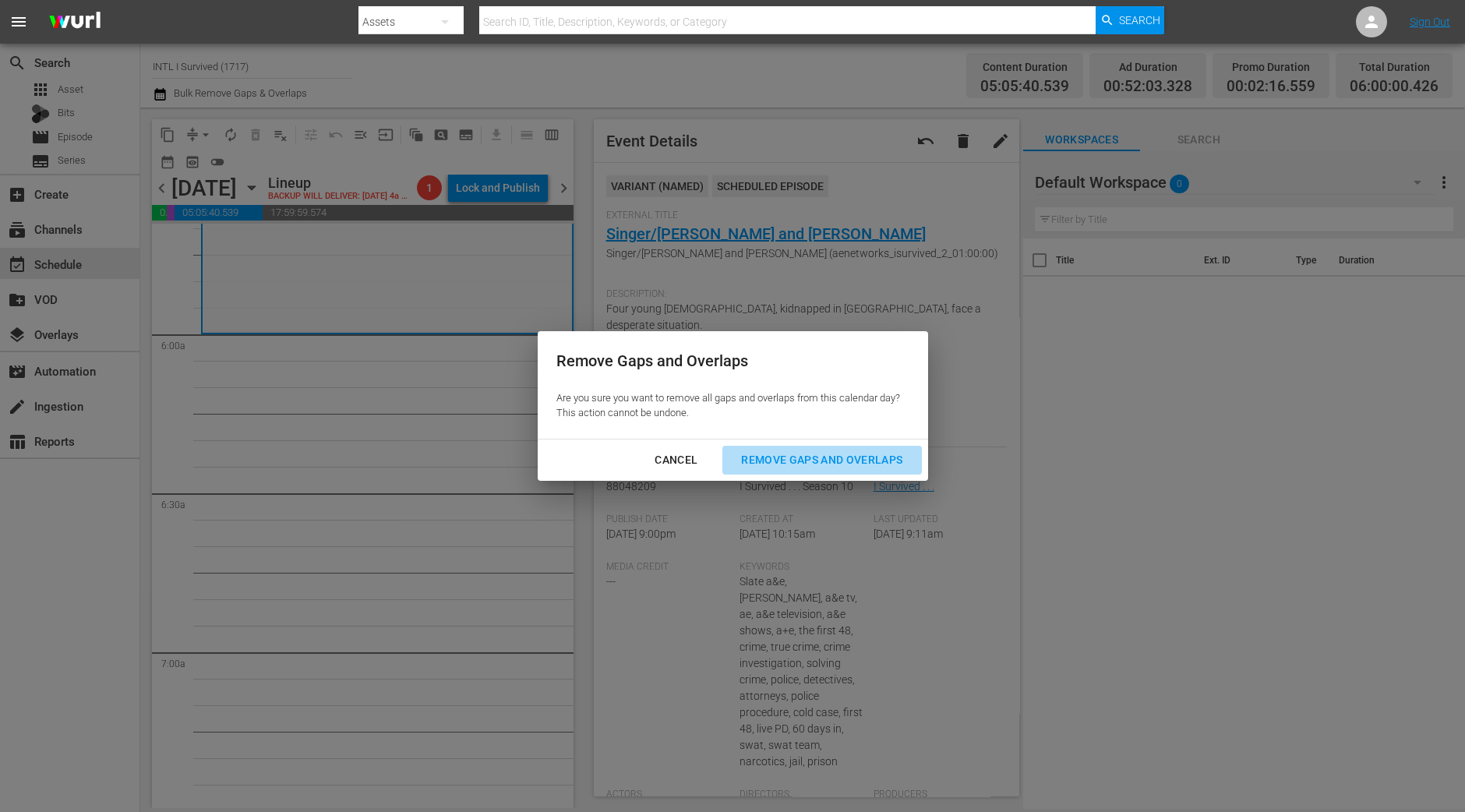
click at [869, 461] on div "Remove Gaps and Overlaps" at bounding box center [822, 459] width 187 height 19
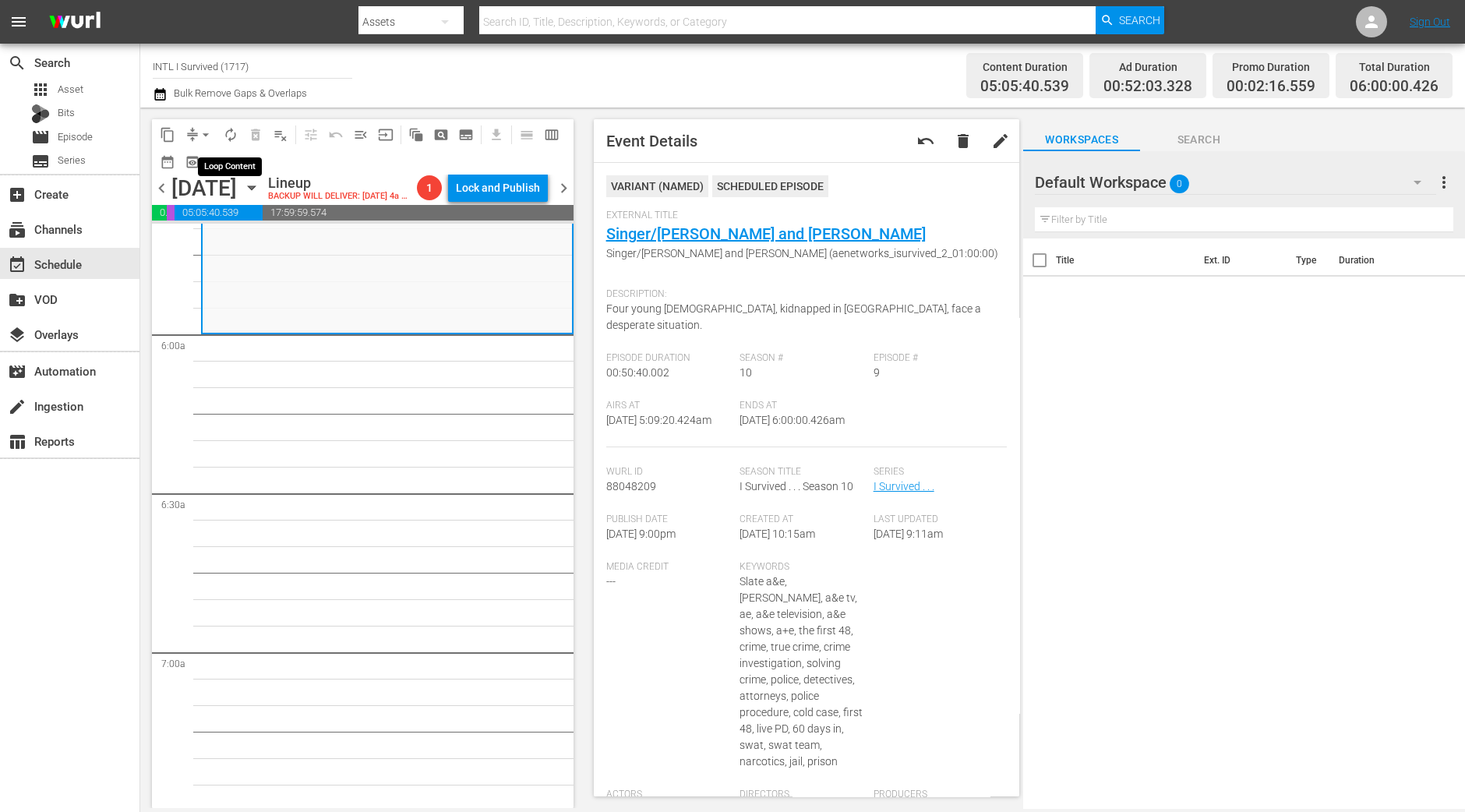
click at [229, 125] on button "autorenew_outlined" at bounding box center [230, 134] width 25 height 25
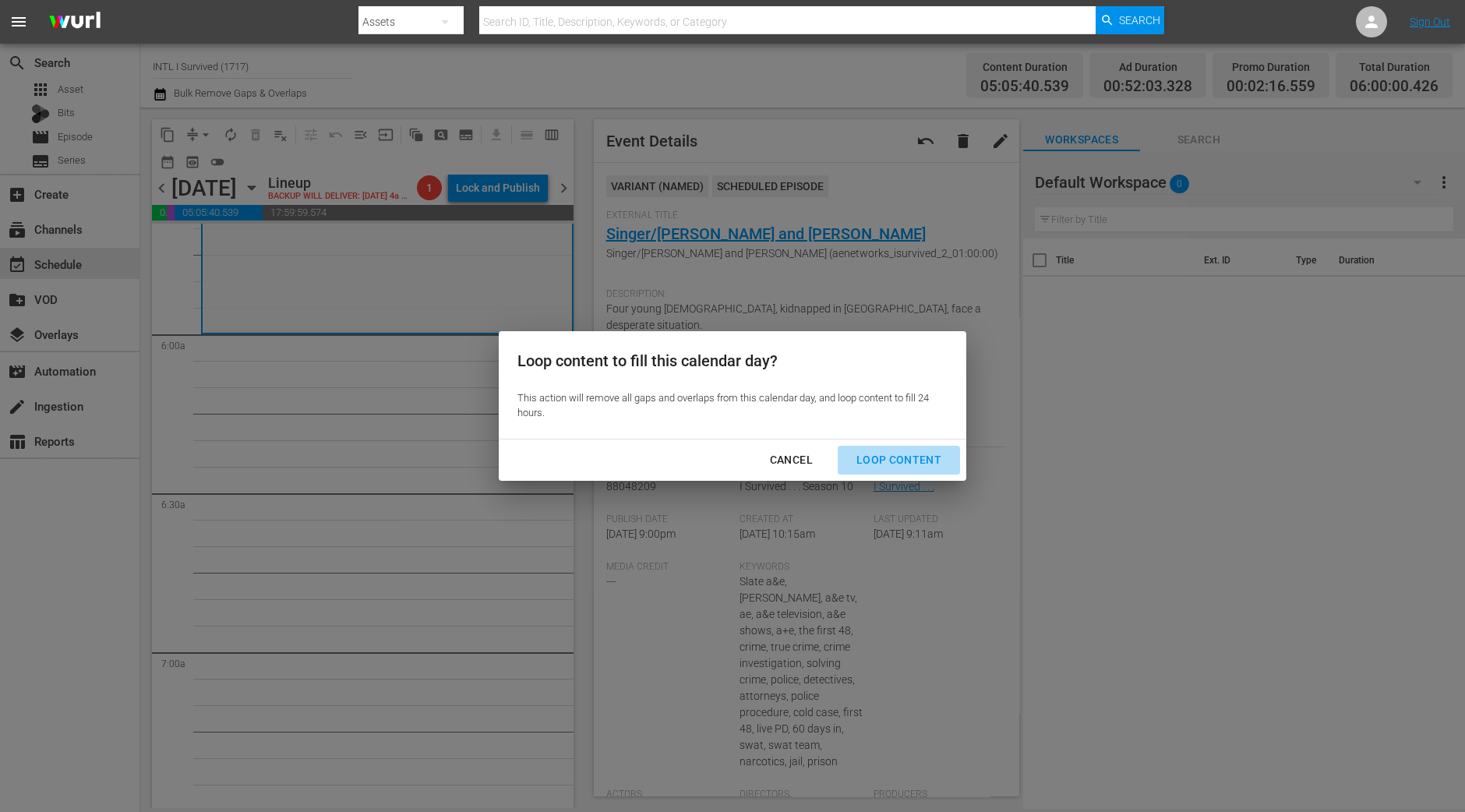
click at [925, 460] on div "Loop Content" at bounding box center [899, 459] width 110 height 19
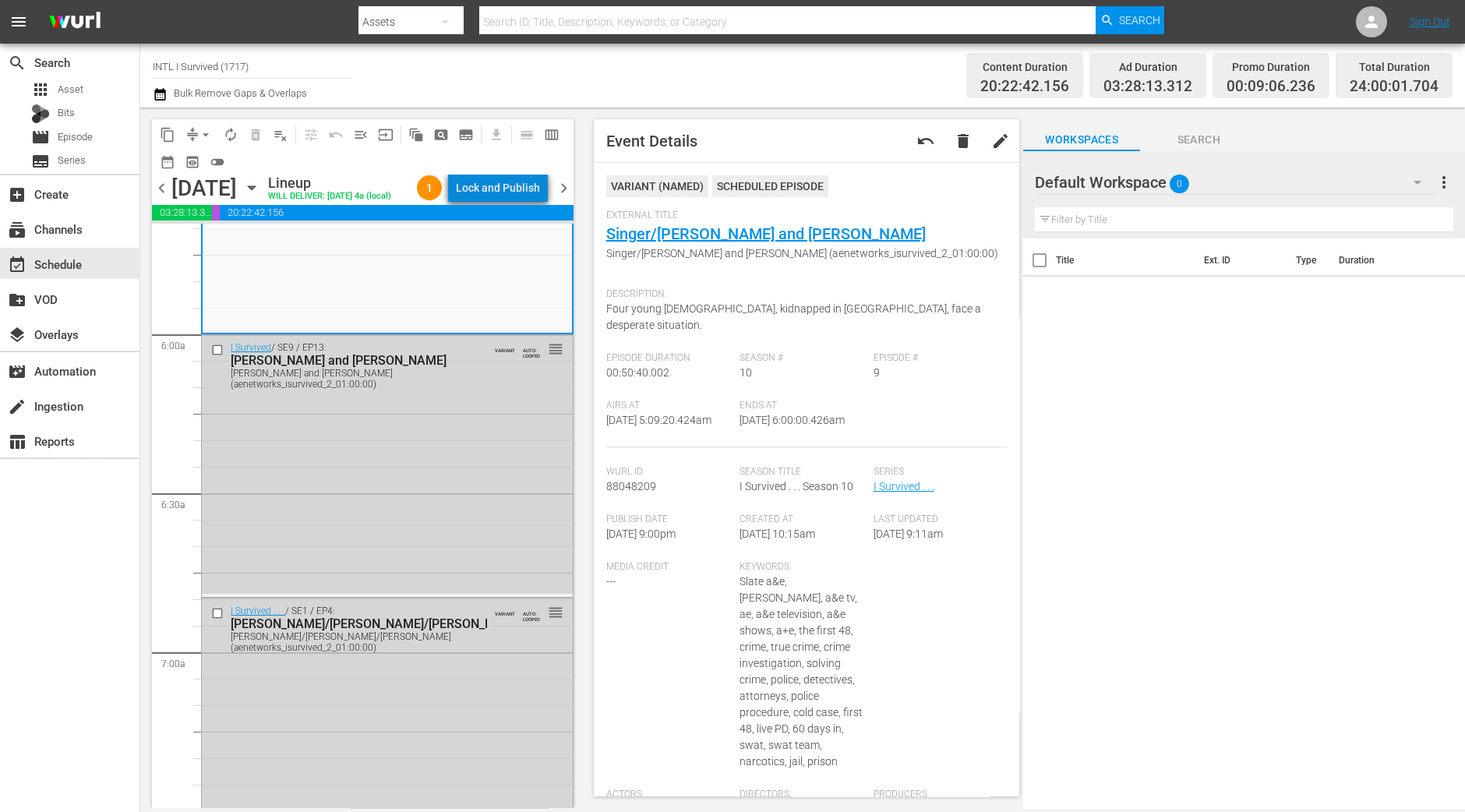
click at [529, 198] on div "Lock and Publish" at bounding box center [497, 187] width 84 height 28
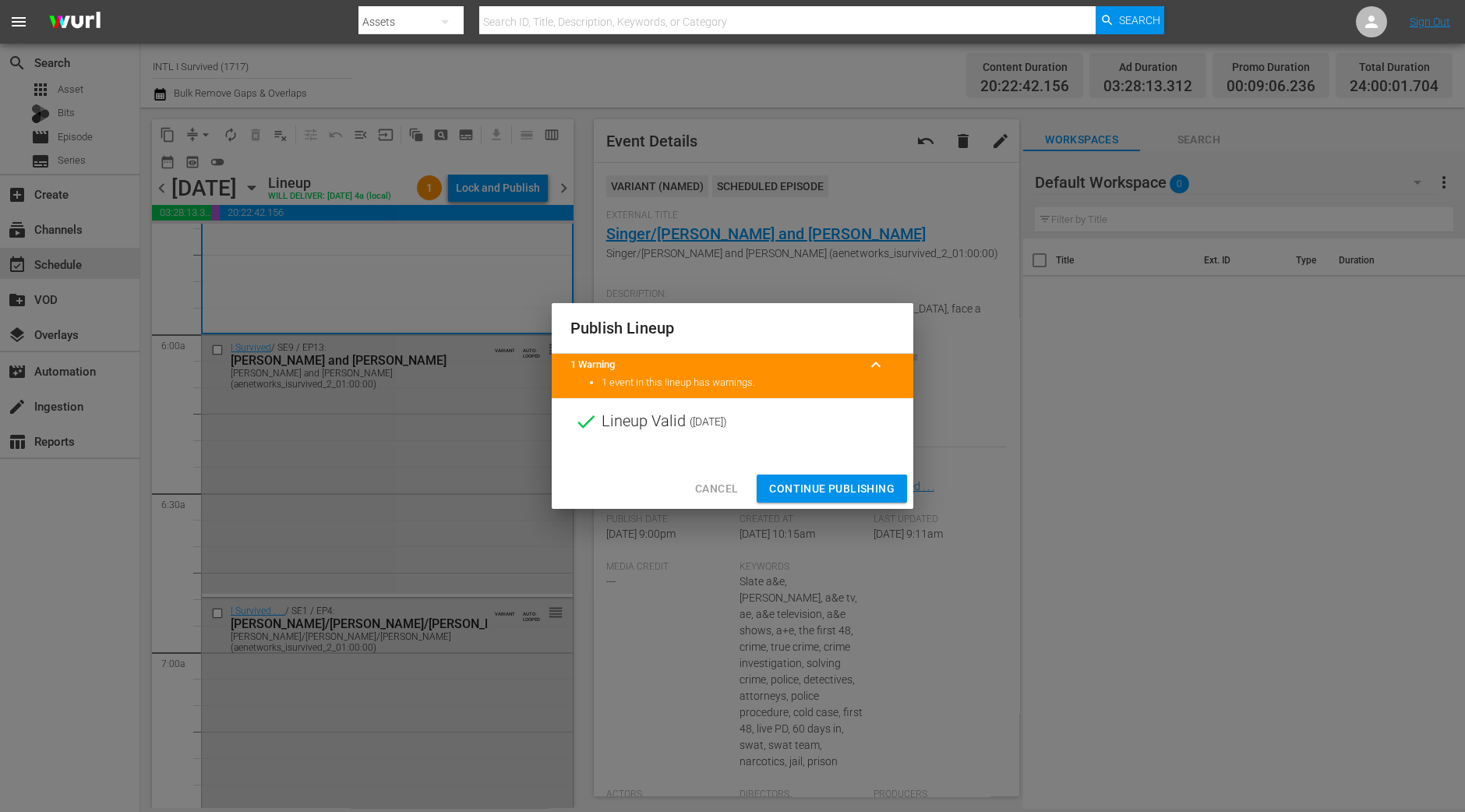
click at [839, 476] on button "Continue Publishing" at bounding box center [831, 489] width 150 height 29
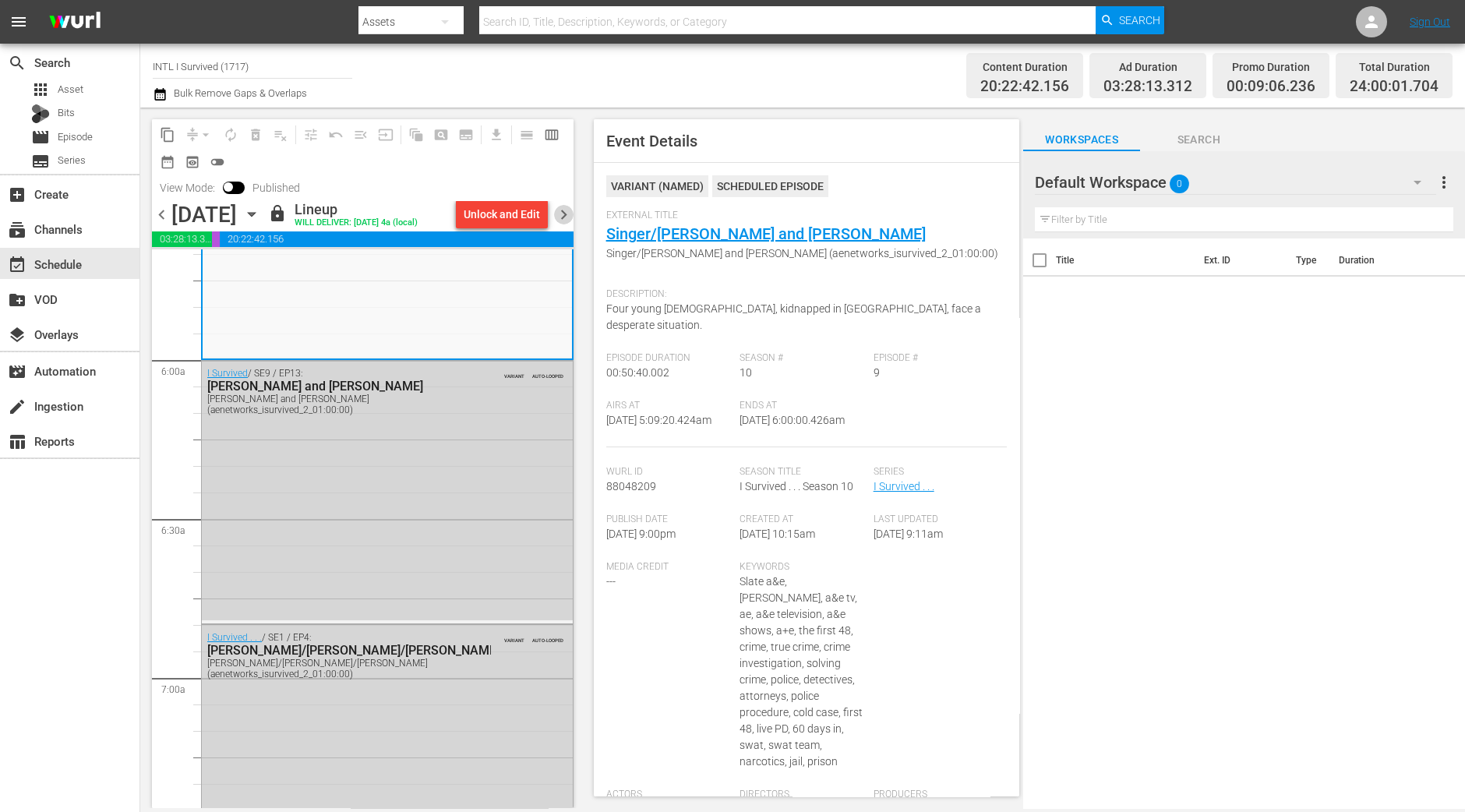
click at [569, 217] on span "chevron_right" at bounding box center [563, 214] width 19 height 19
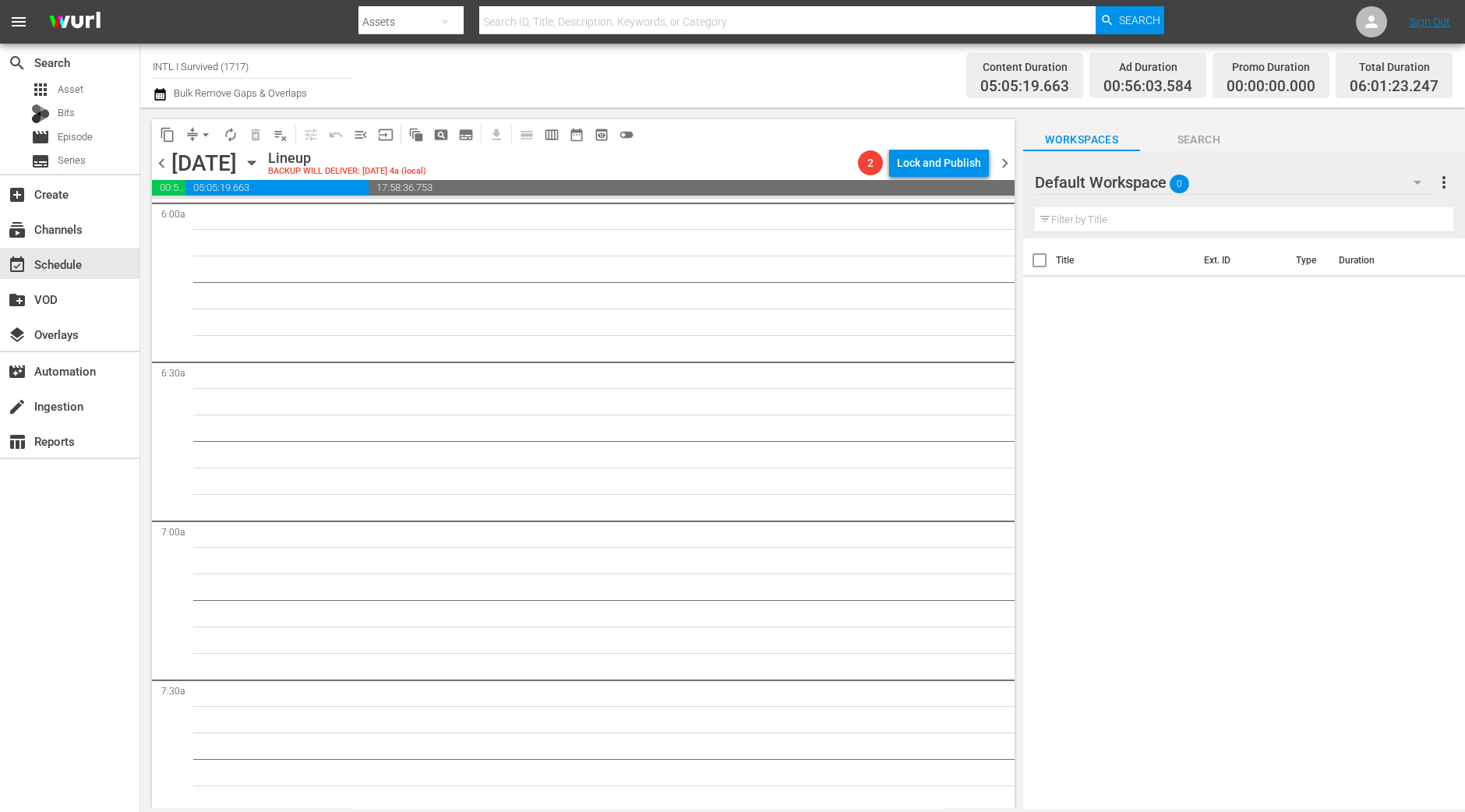
scroll to position [1416, 0]
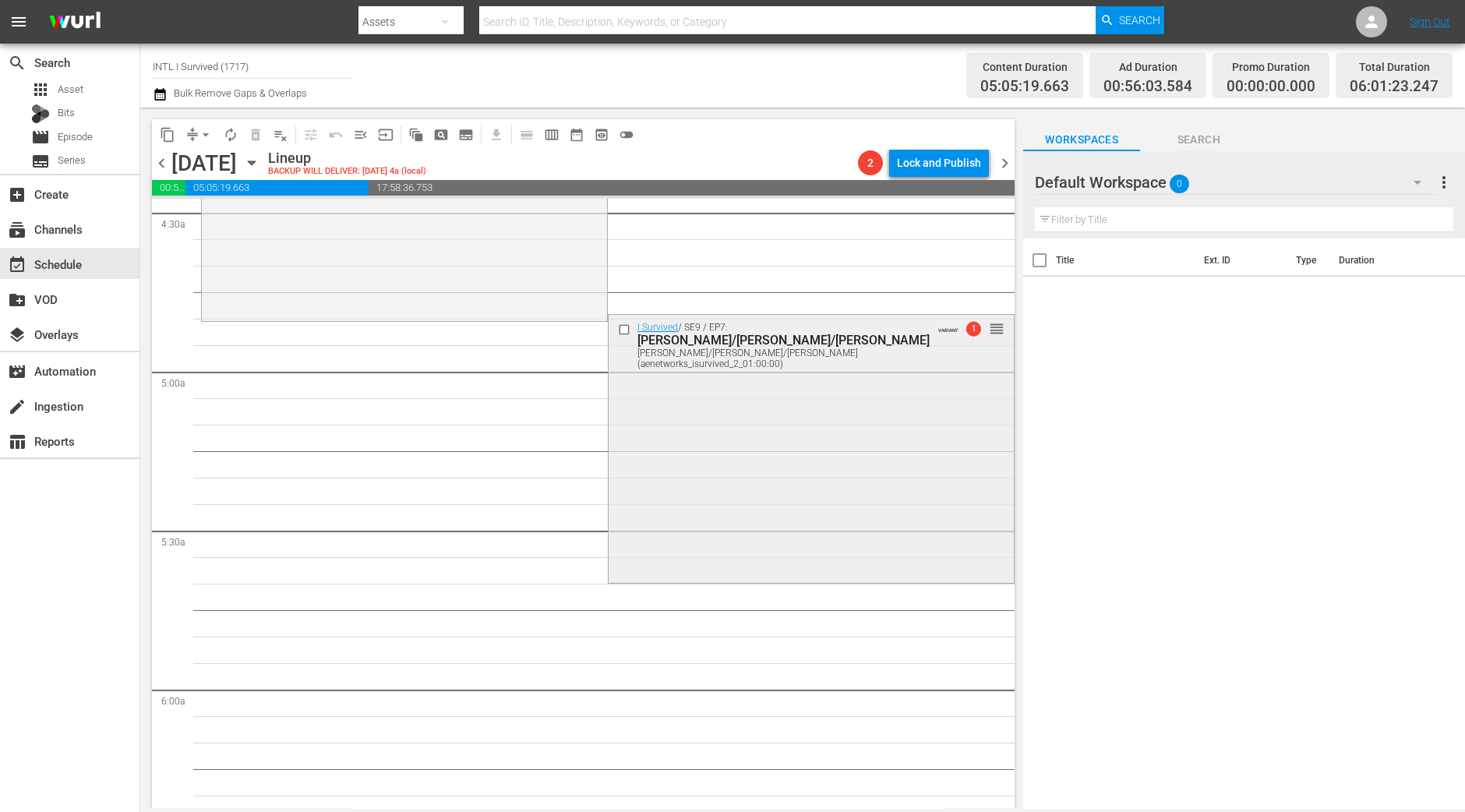
click at [742, 500] on div "I Survived / SE9 / EP7: Kirby/Suzanna/Raegan Kirby/Suzanna/Raegan (aenetworks_i…" at bounding box center [810, 447] width 405 height 265
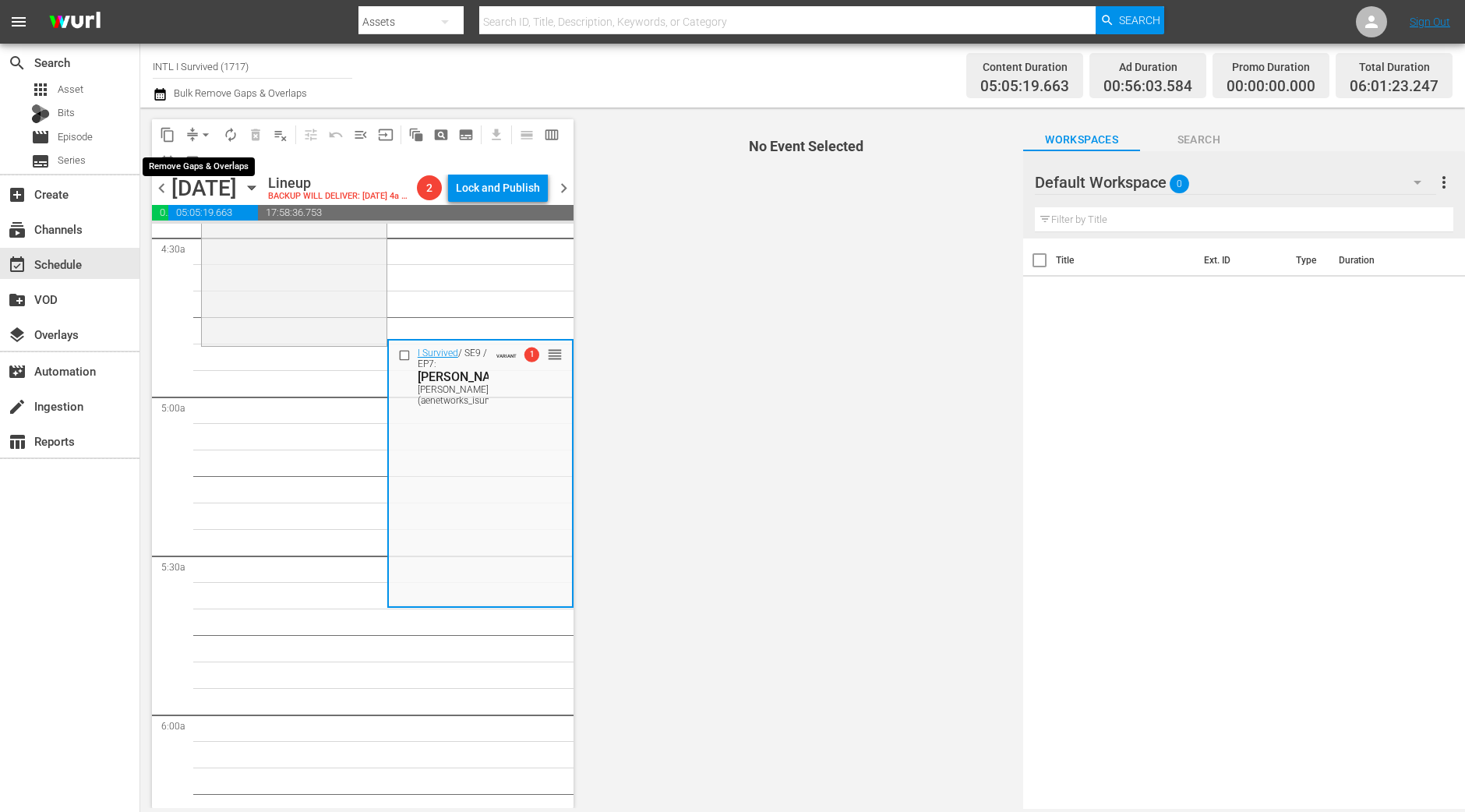
click at [198, 135] on span "arrow_drop_down" at bounding box center [205, 134] width 16 height 16
click at [191, 170] on li "Align to Midnight" at bounding box center [206, 166] width 164 height 26
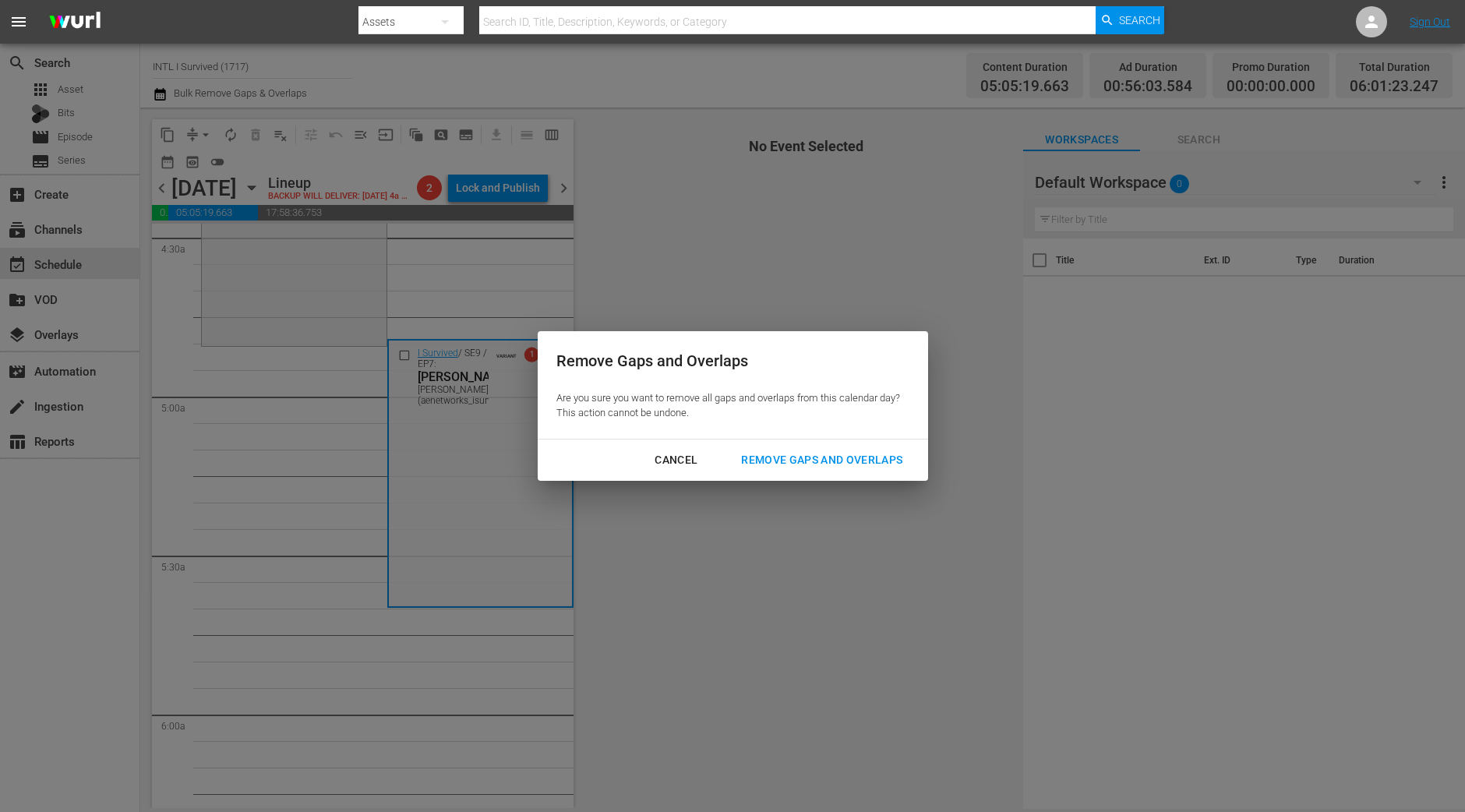
click at [861, 468] on div "Remove Gaps and Overlaps" at bounding box center [822, 459] width 187 height 19
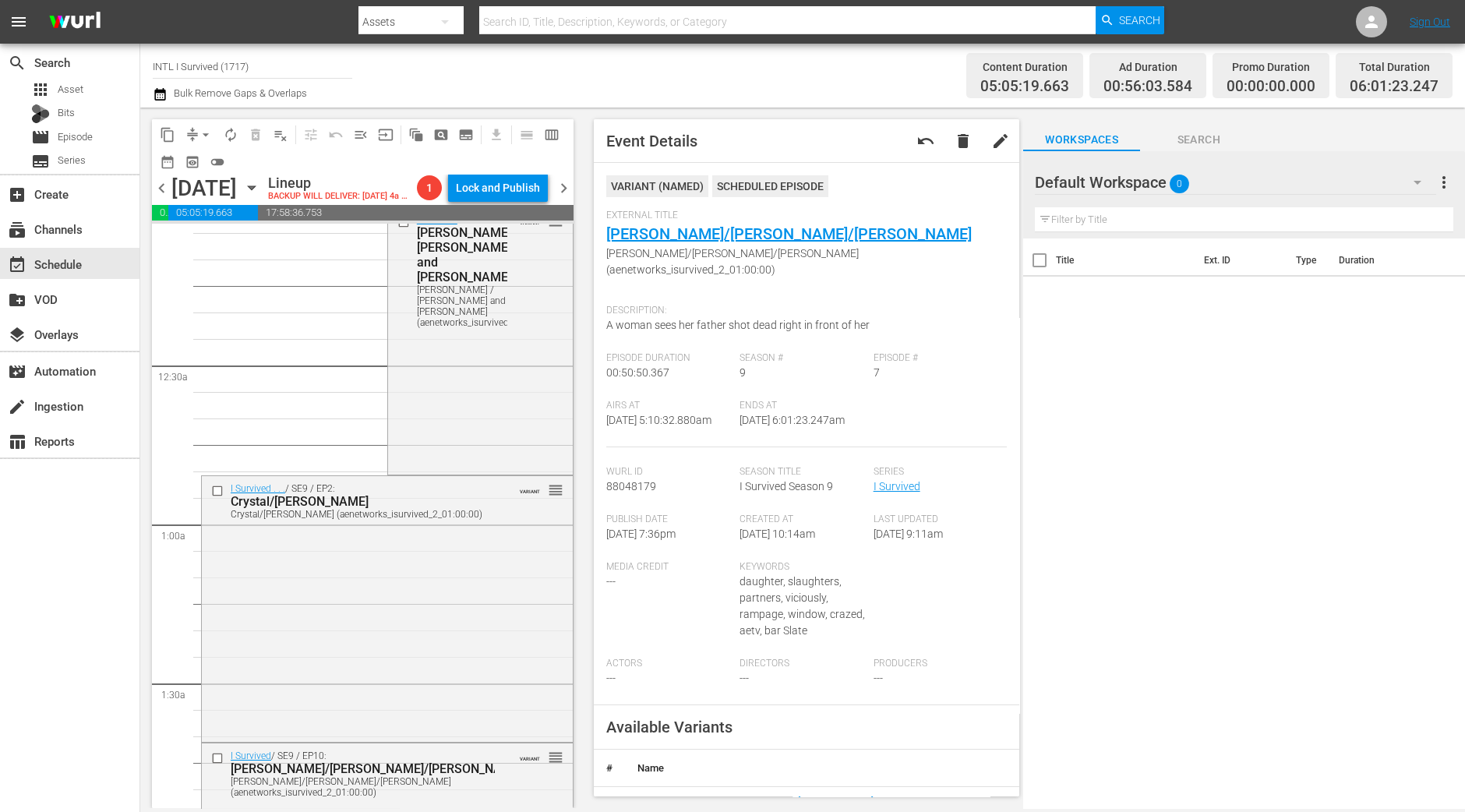
scroll to position [0, 0]
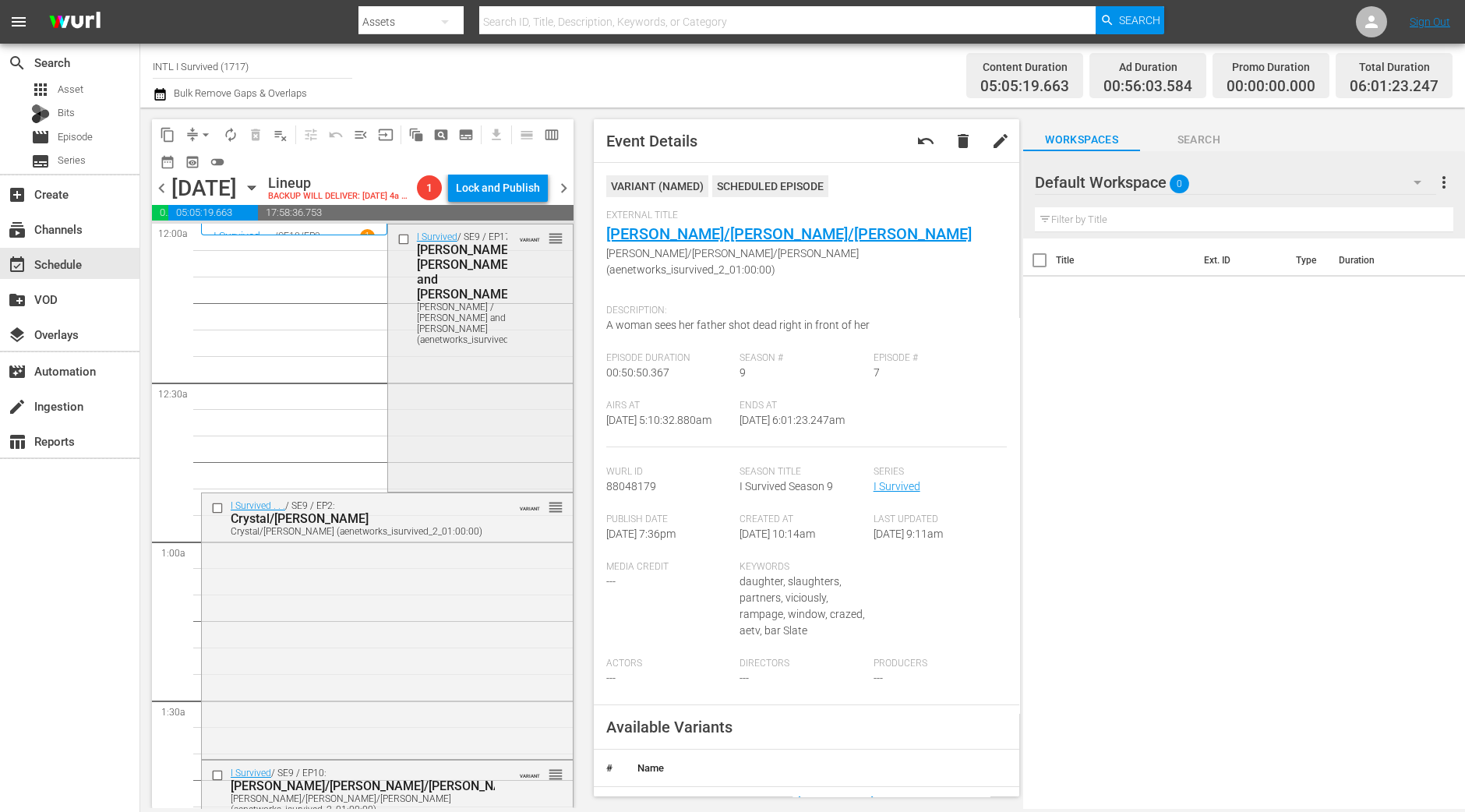
click at [417, 446] on div "I Survived / SE9 / EP17: Amy / Trish and Darrell Amy / Trish and Darrell (aenet…" at bounding box center [480, 357] width 185 height 265
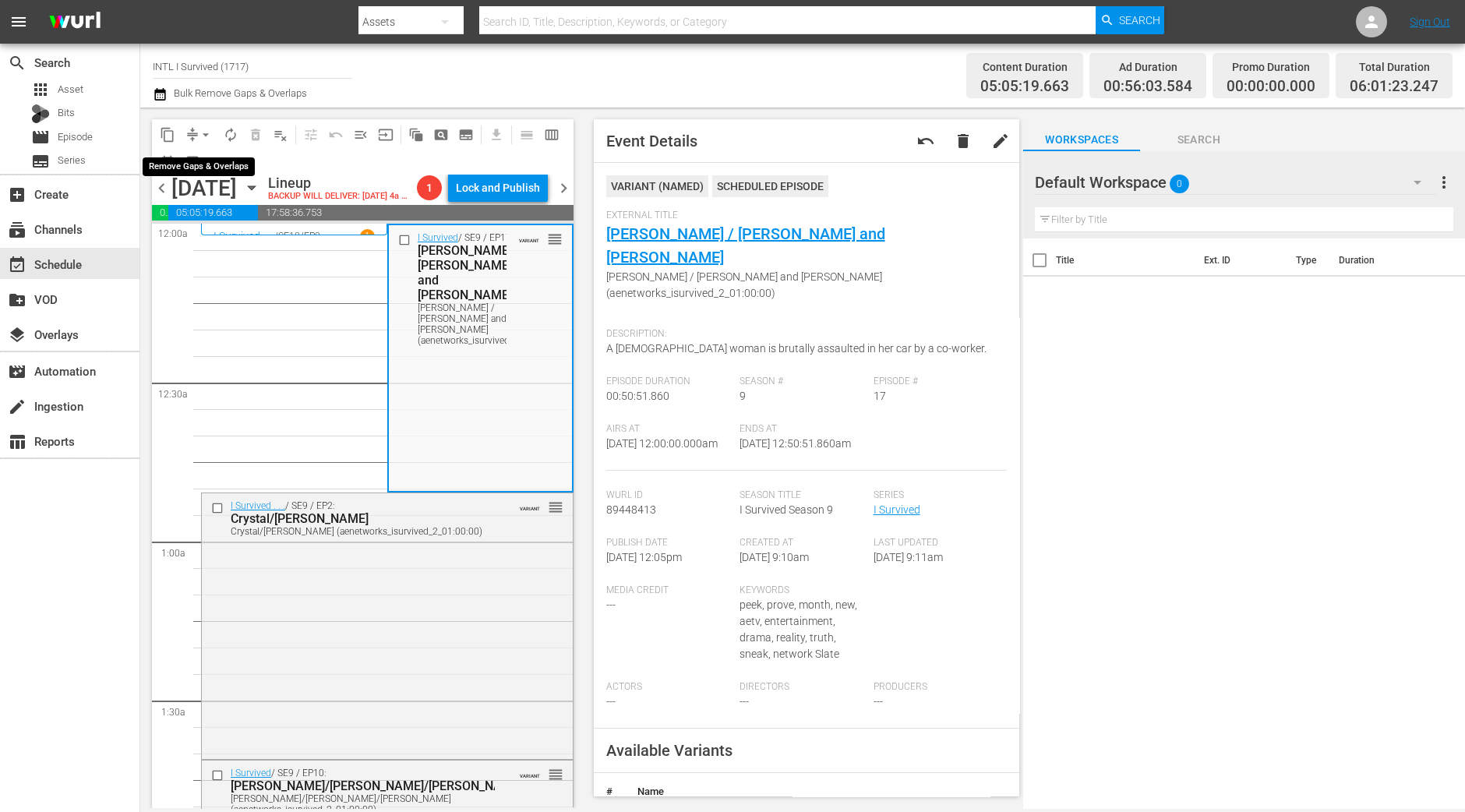
click at [200, 138] on span "arrow_drop_down" at bounding box center [205, 134] width 16 height 16
click at [200, 159] on li "Align to Midnight" at bounding box center [206, 166] width 164 height 26
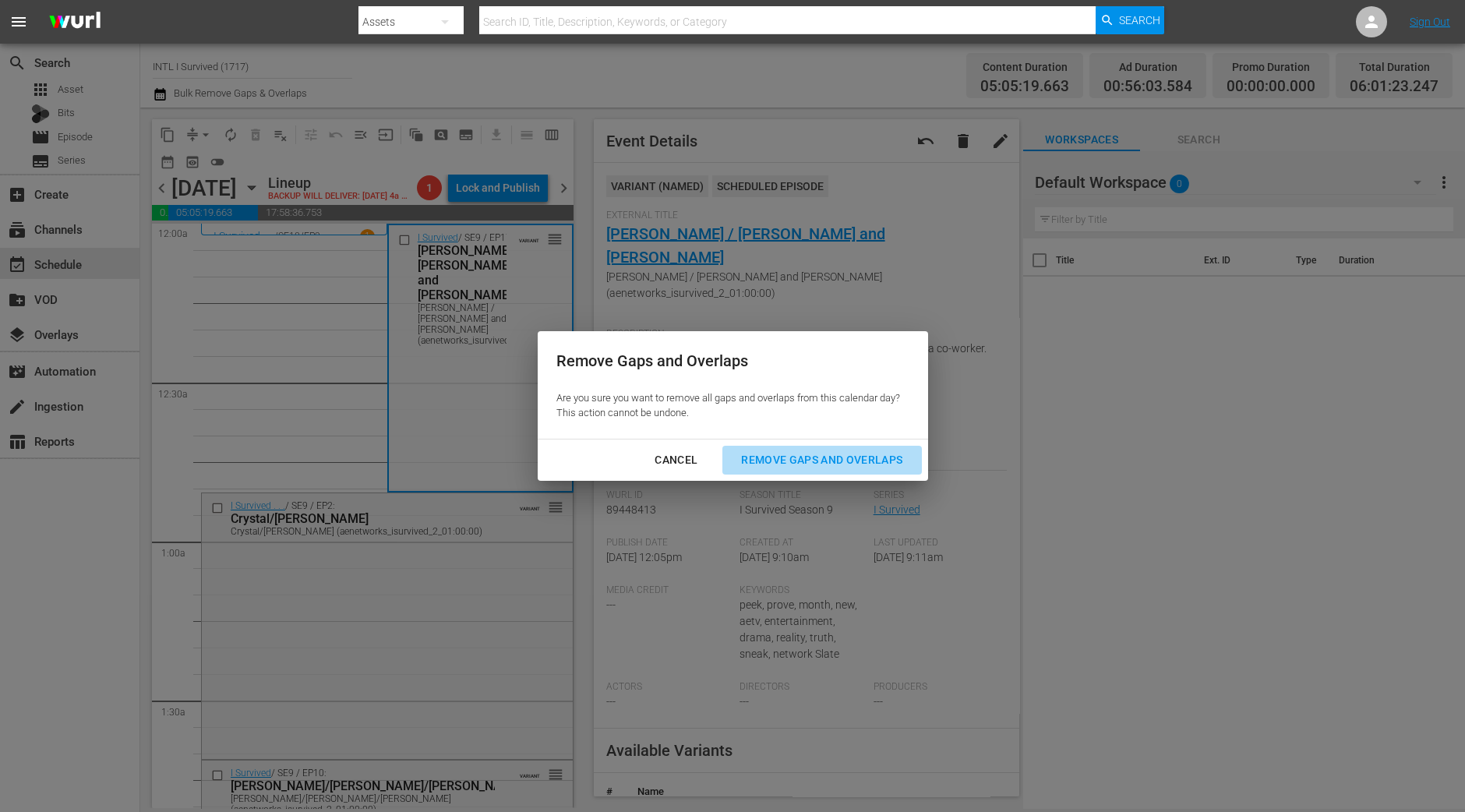
click at [857, 460] on div "Remove Gaps and Overlaps" at bounding box center [822, 459] width 187 height 19
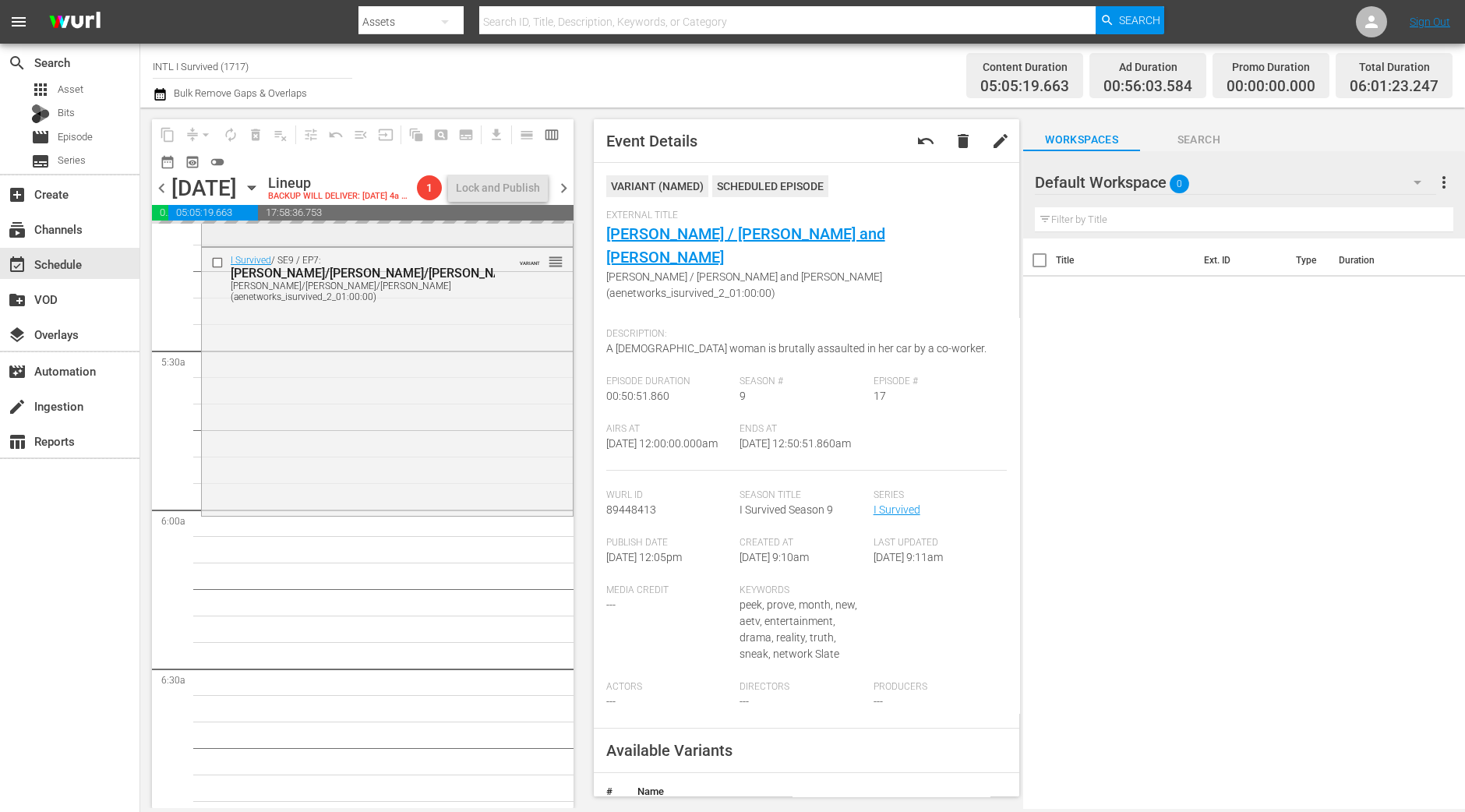
scroll to position [1753, 0]
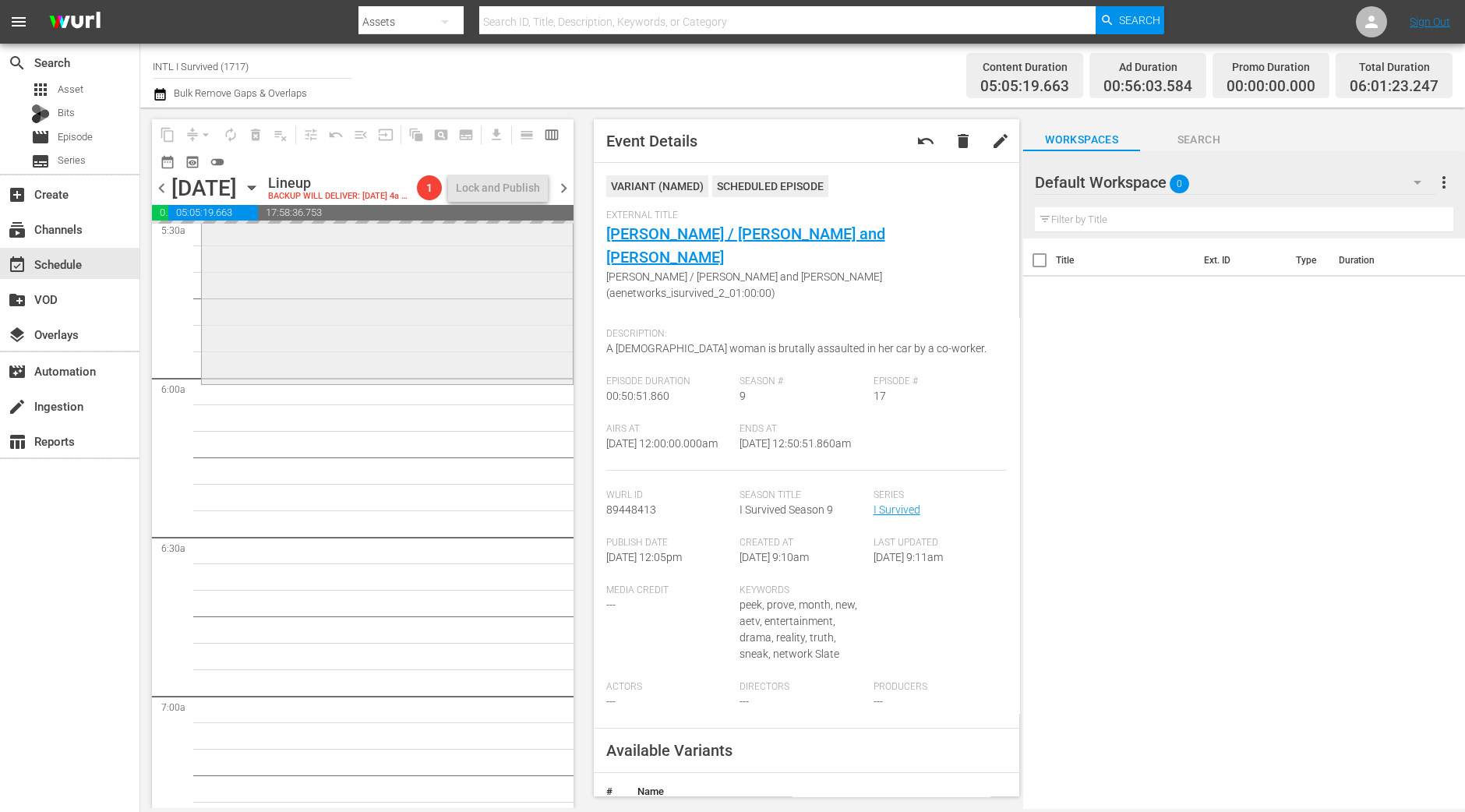
click at [371, 380] on div "I Survived / SE9 / EP7: Kirby/Suzanna/Raegan Kirby/Suzanna/Raegan (aenetworks_i…" at bounding box center [388, 249] width 371 height 265
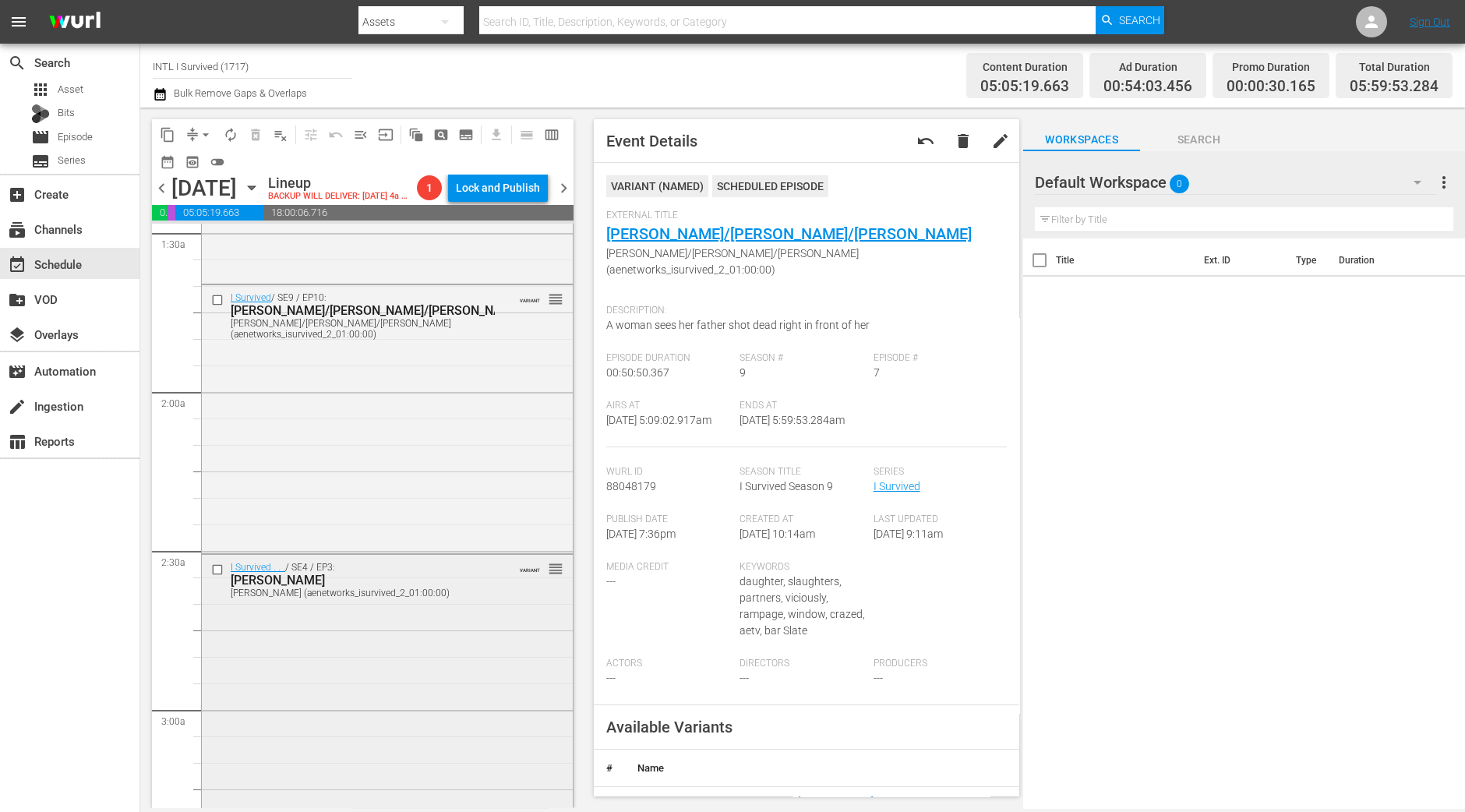
scroll to position [220, 0]
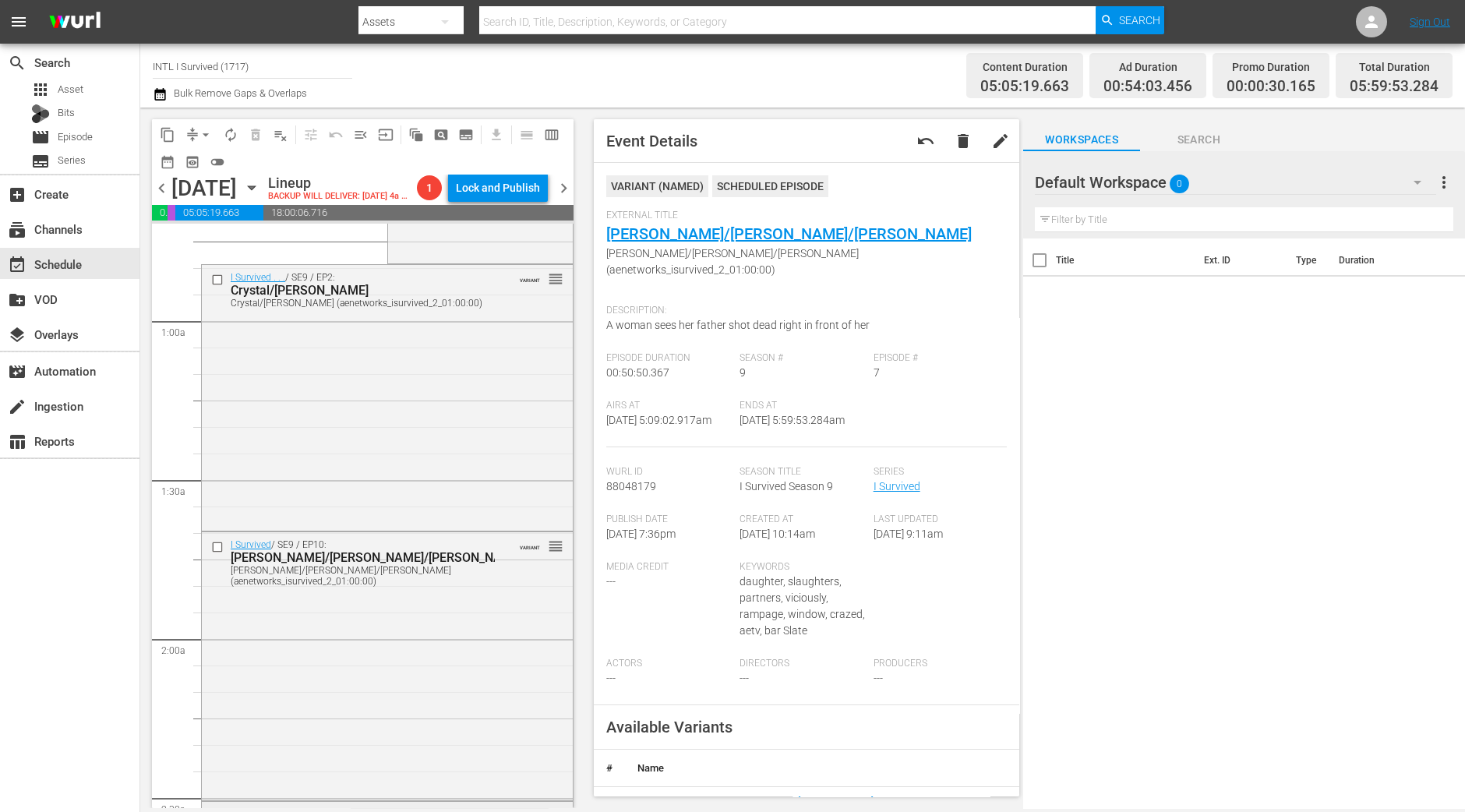
click at [465, 455] on div "I Survived . . . / SE9 / EP2: Crystal/Johanna Crystal/Johanna (aenetworks_isurv…" at bounding box center [388, 396] width 371 height 262
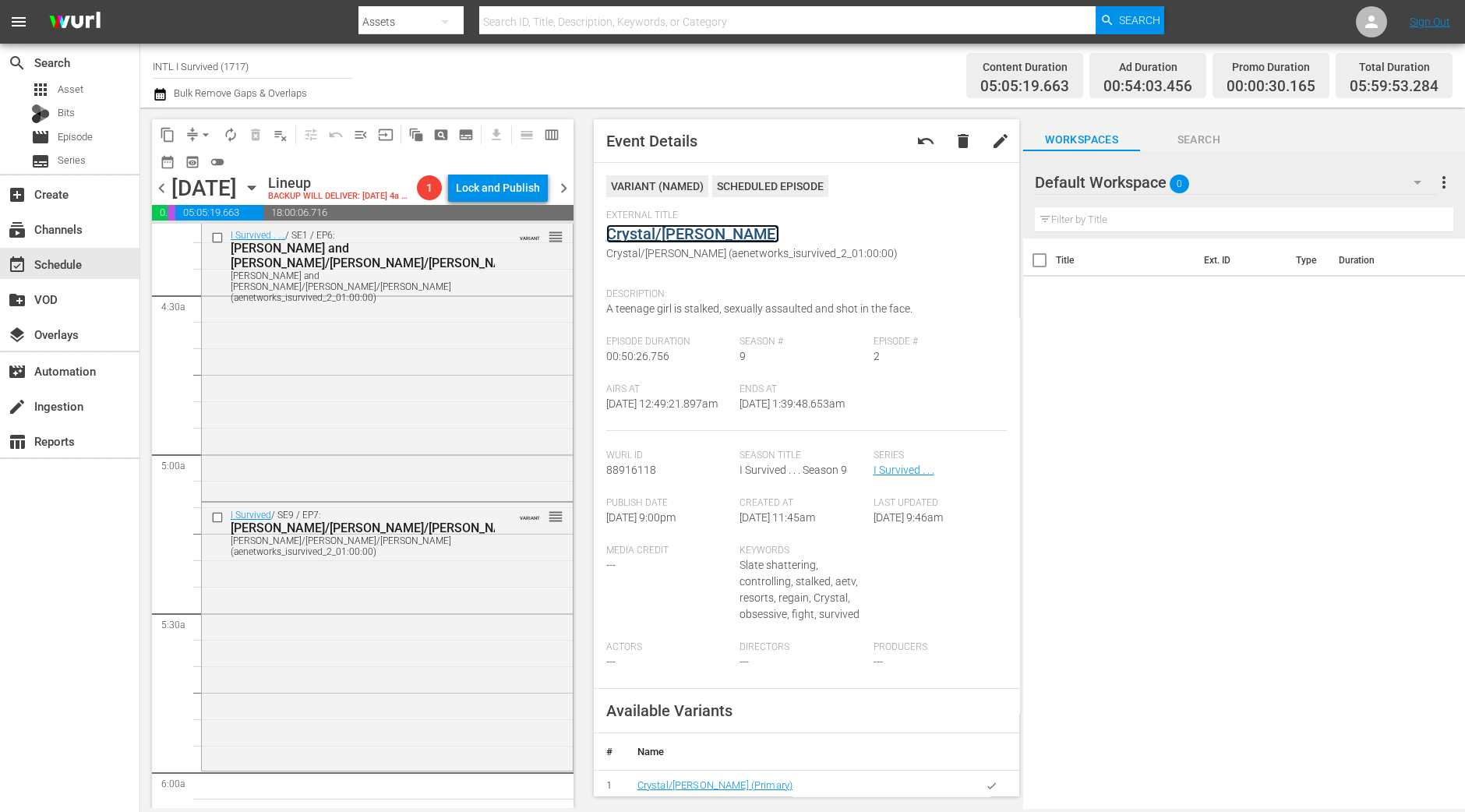
scroll to position [1681, 0]
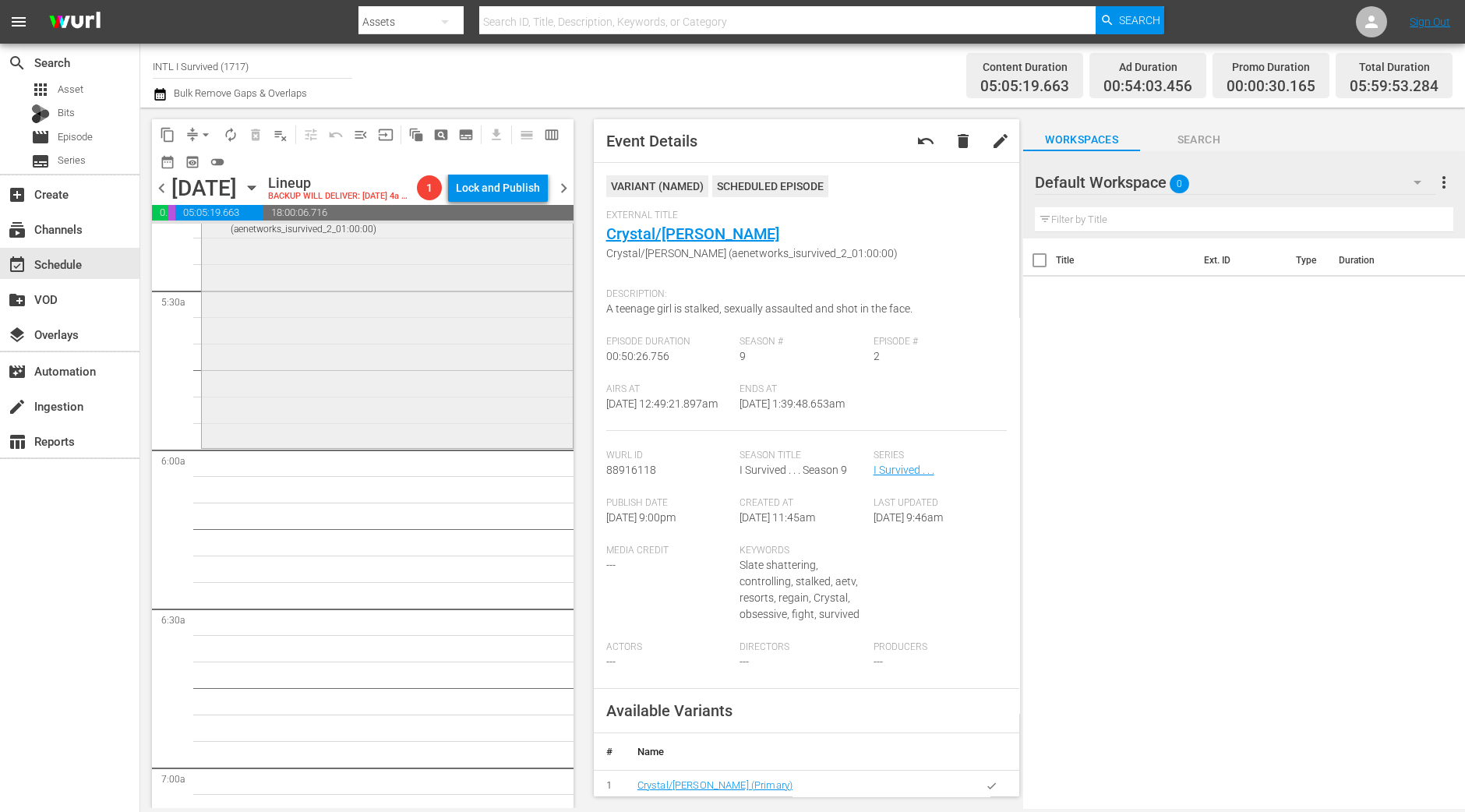
click at [397, 431] on div "I Survived / SE9 / EP7: Kirby/Suzanna/Raegan Kirby/Suzanna/Raegan (aenetworks_i…" at bounding box center [388, 313] width 371 height 265
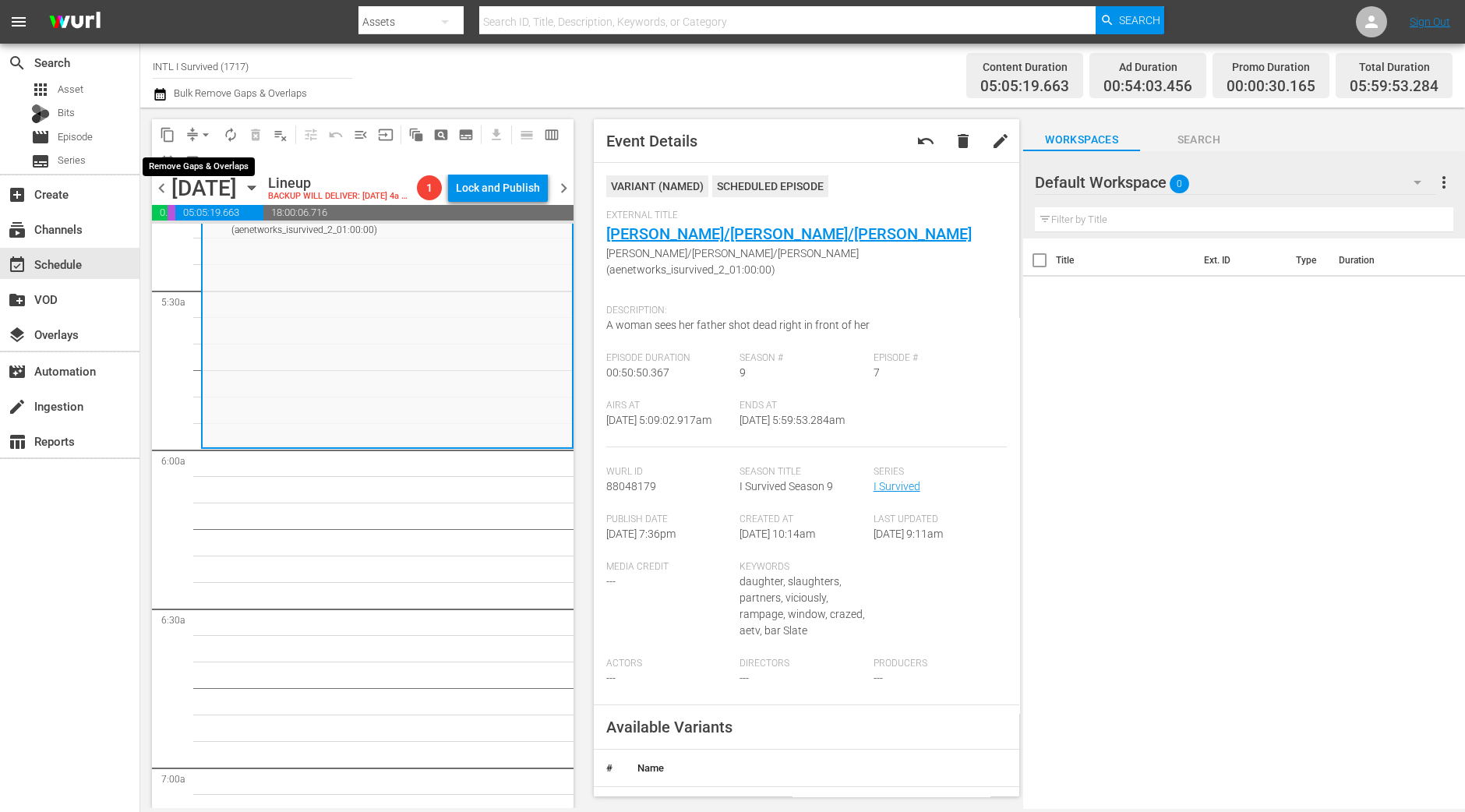
click at [198, 135] on span "arrow_drop_down" at bounding box center [205, 134] width 16 height 16
click at [201, 161] on li "Align to Midnight" at bounding box center [206, 166] width 164 height 26
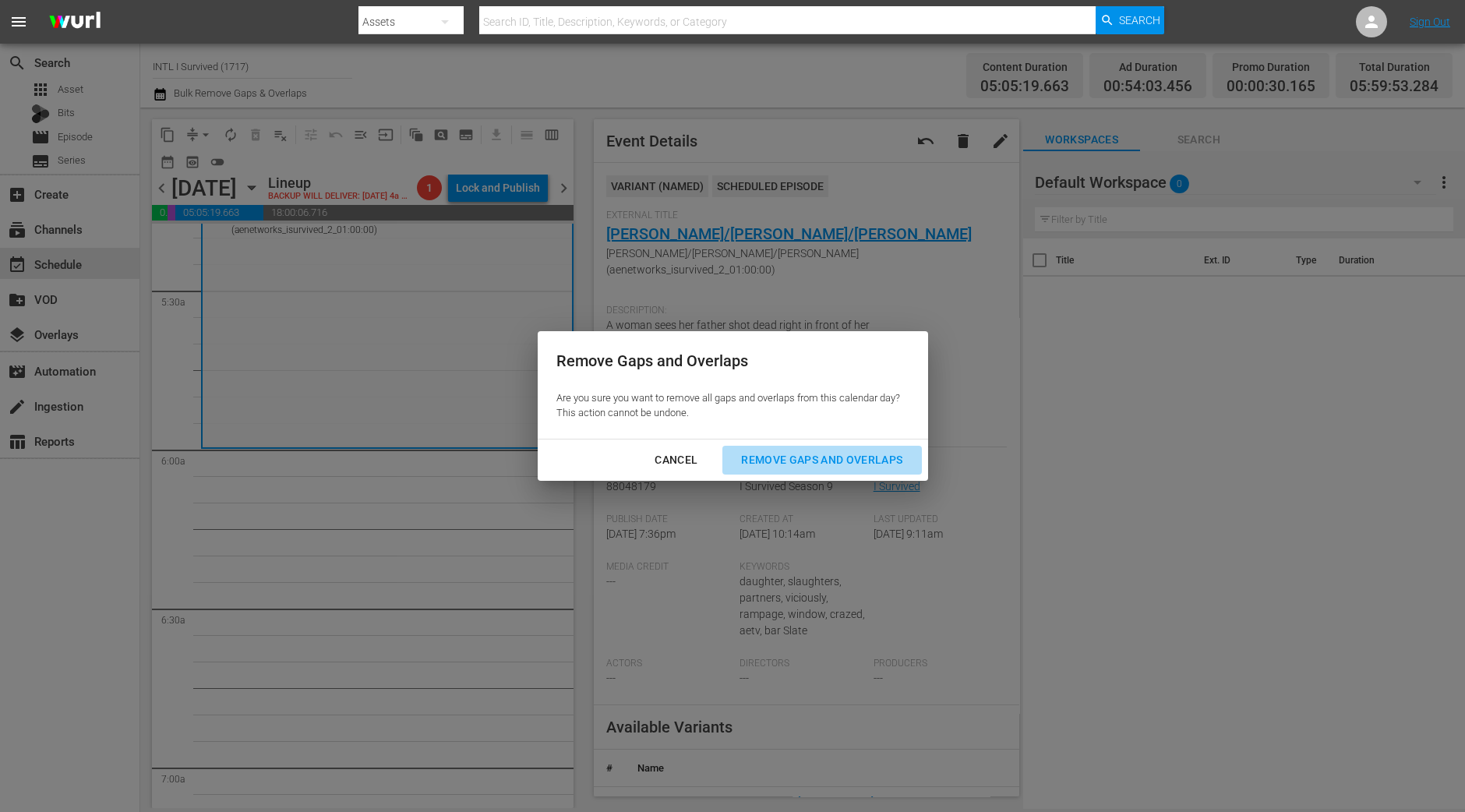
click at [884, 449] on button "Remove Gaps and Overlaps" at bounding box center [821, 460] width 198 height 29
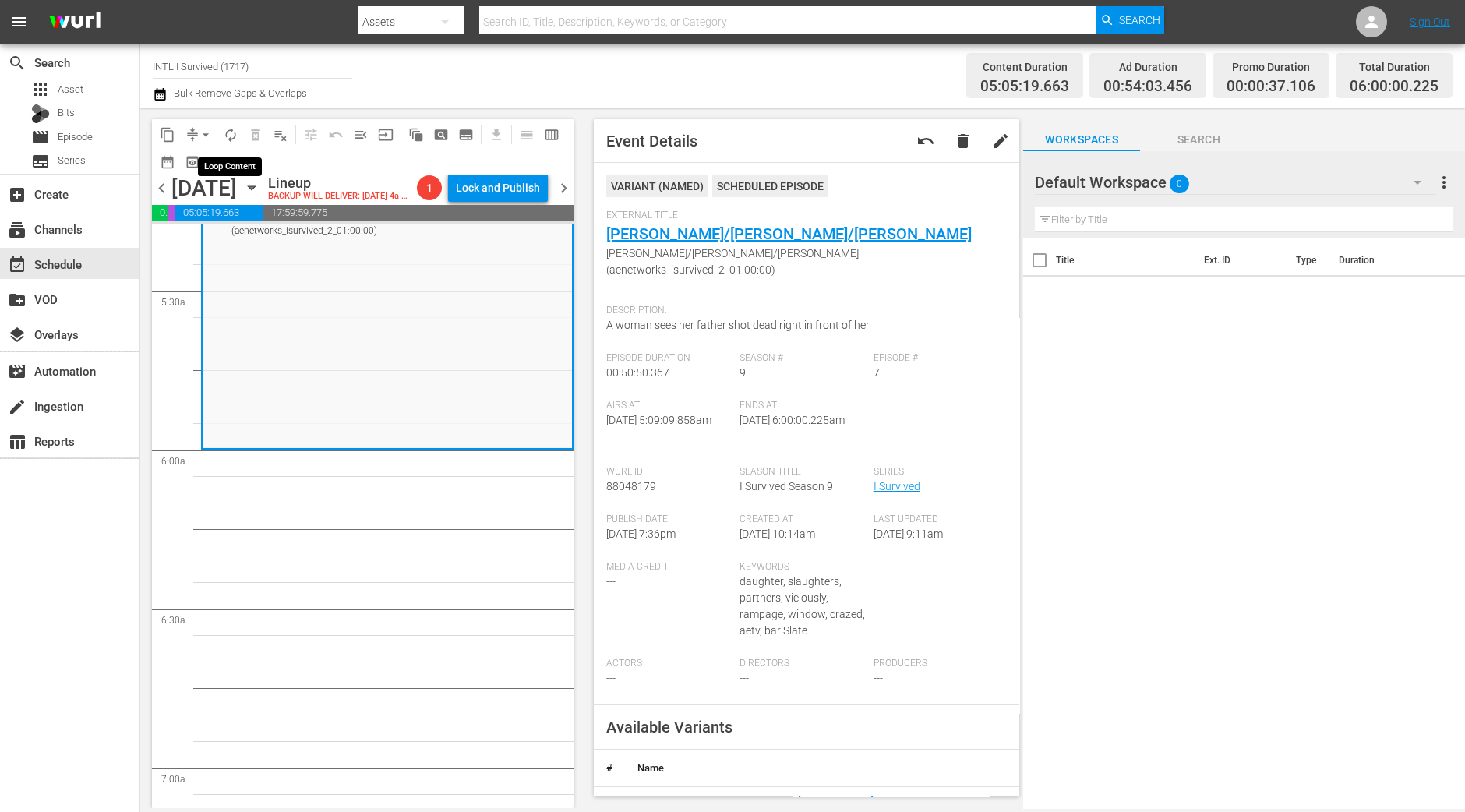
click at [231, 131] on span "autorenew_outlined" at bounding box center [230, 134] width 16 height 16
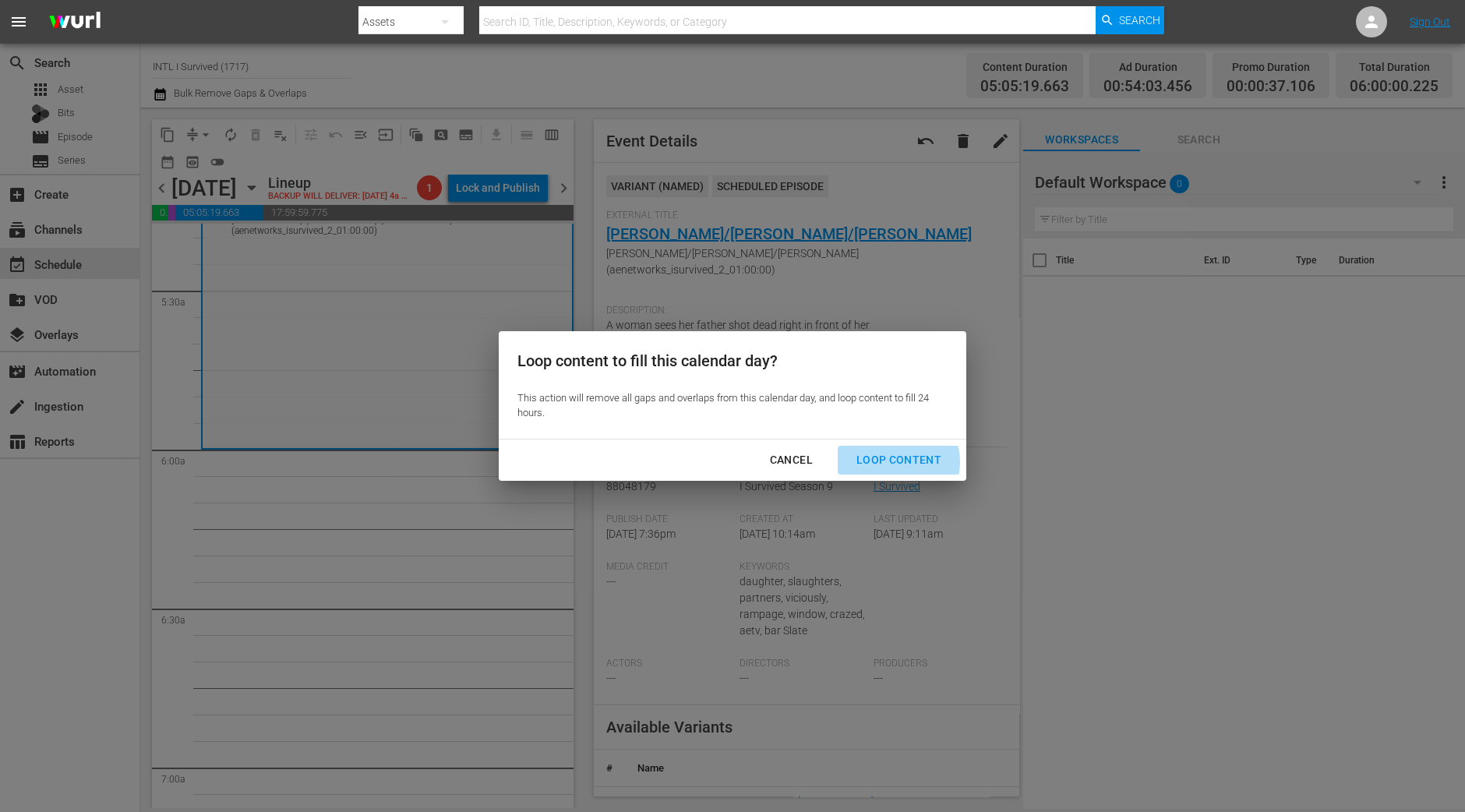
click at [893, 461] on div "Loop Content" at bounding box center [899, 459] width 110 height 19
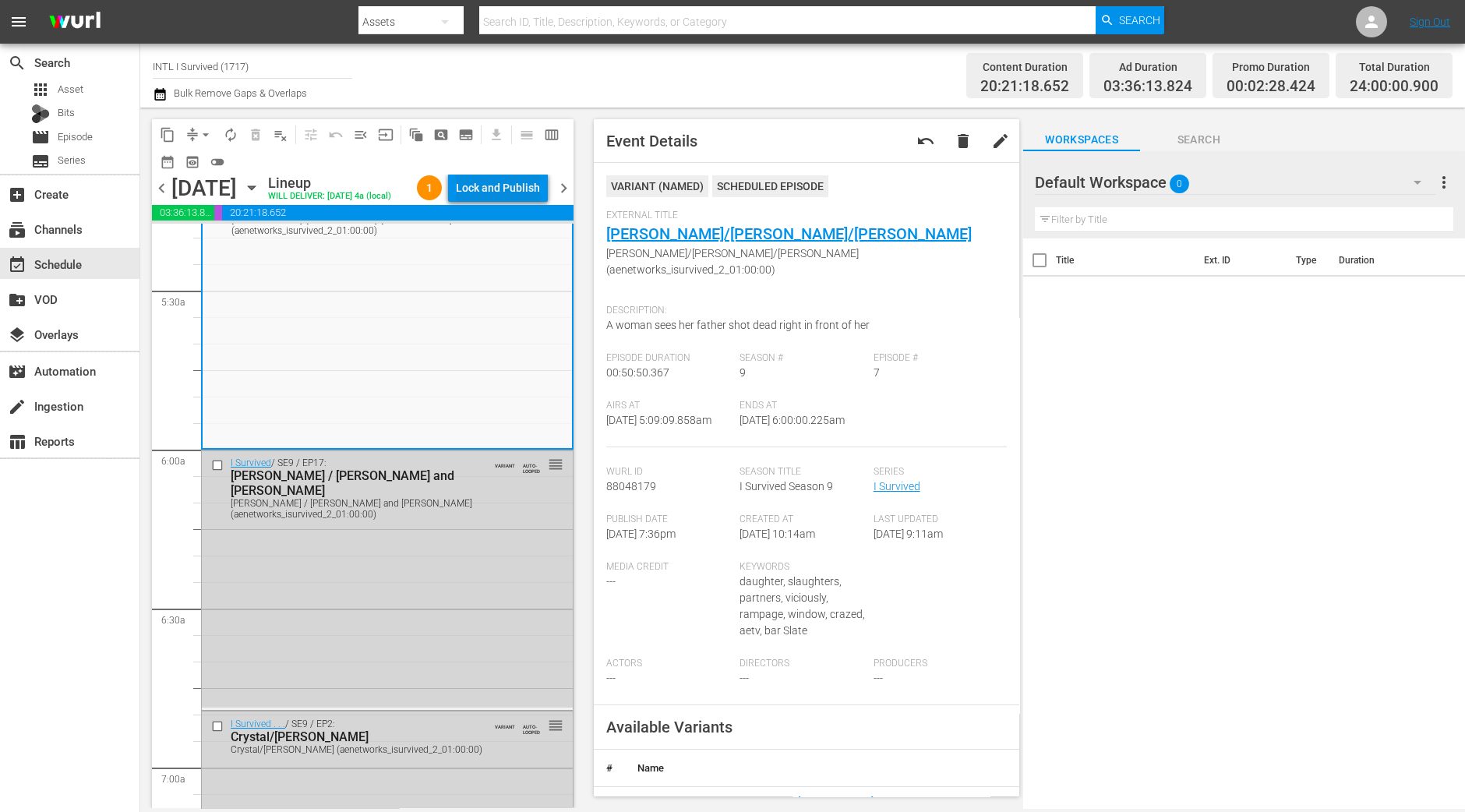
click at [519, 178] on div "Lock and Publish" at bounding box center [497, 187] width 84 height 28
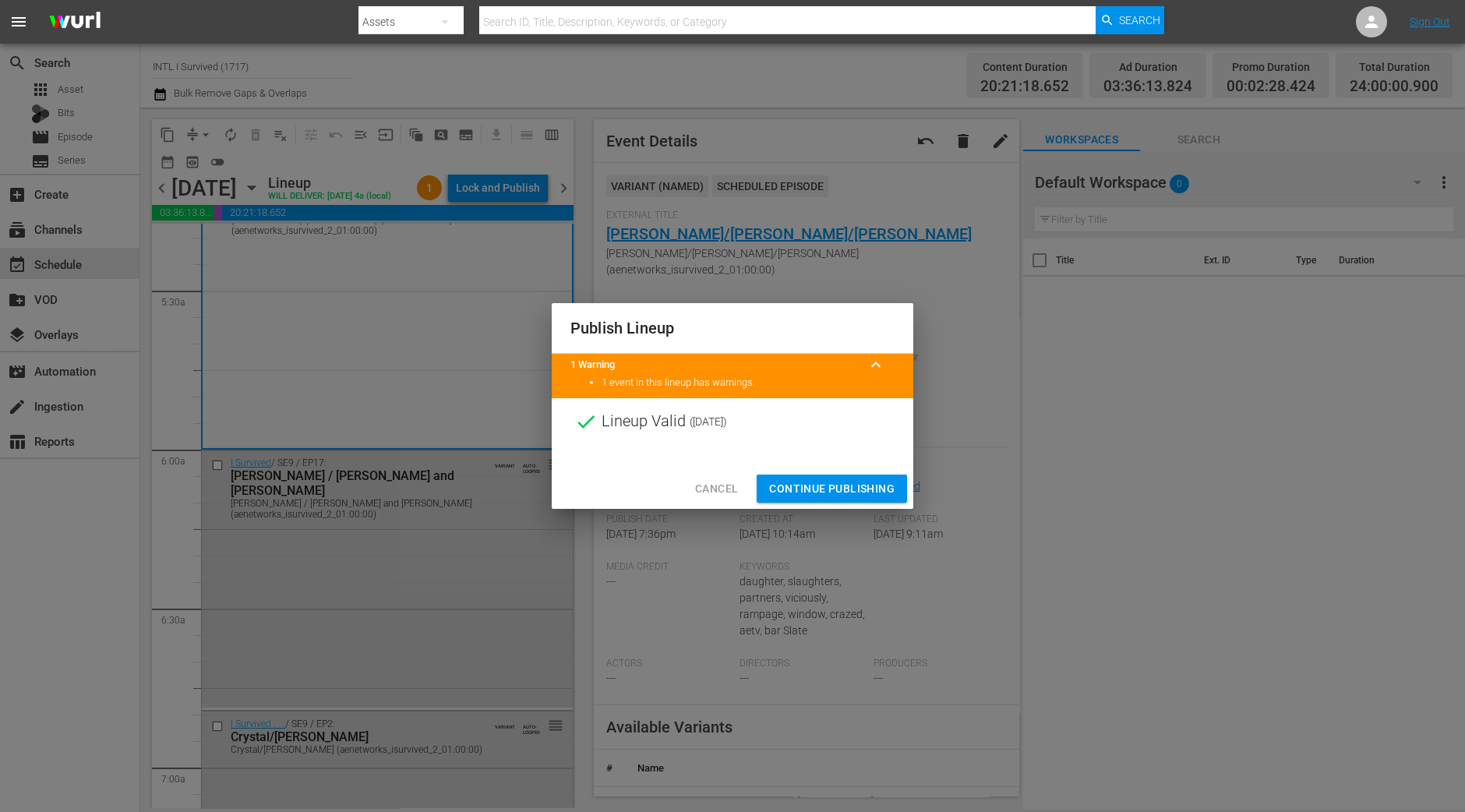
click at [818, 482] on span "Continue Publishing" at bounding box center [831, 488] width 125 height 19
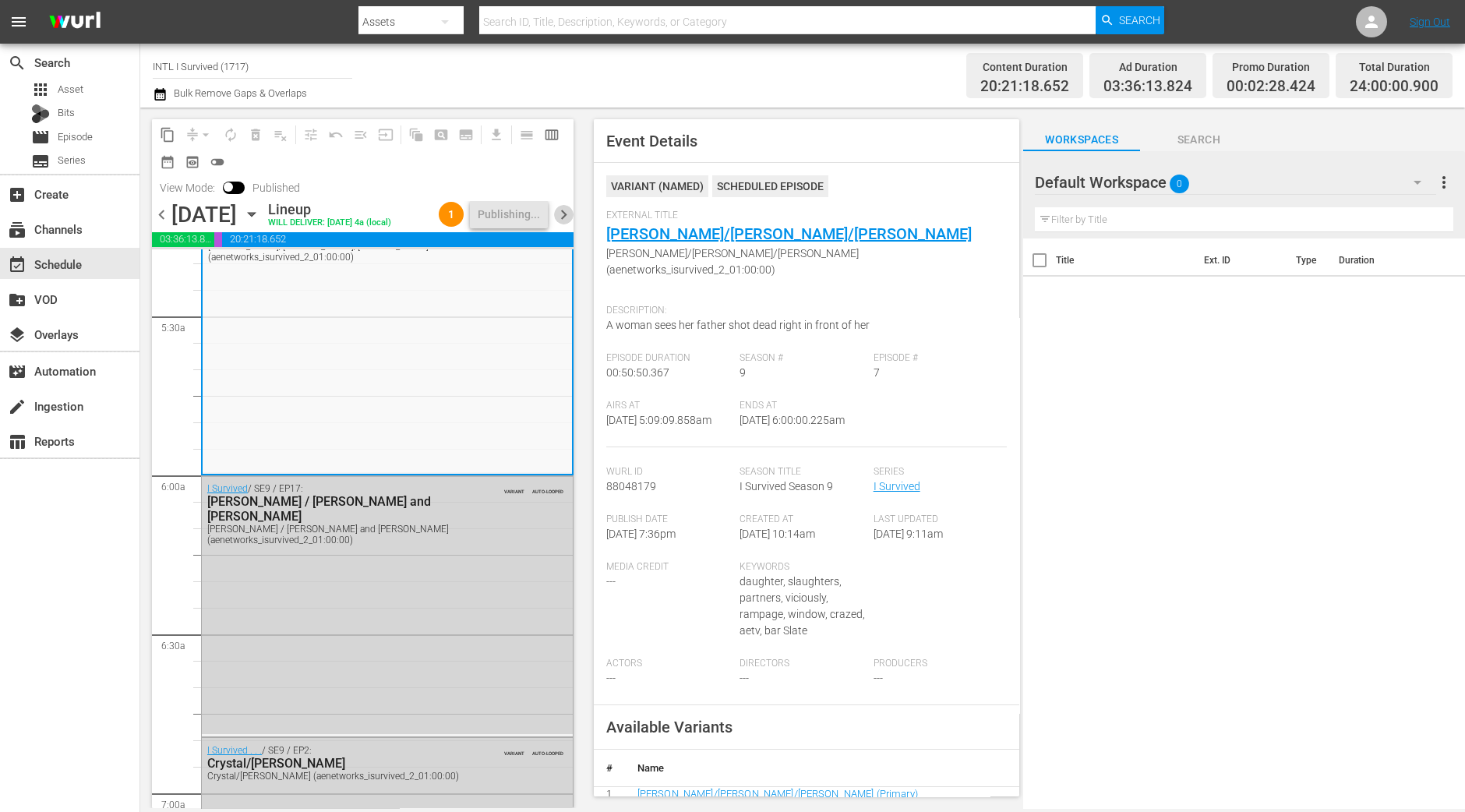
click at [569, 224] on span "chevron_right" at bounding box center [563, 214] width 19 height 19
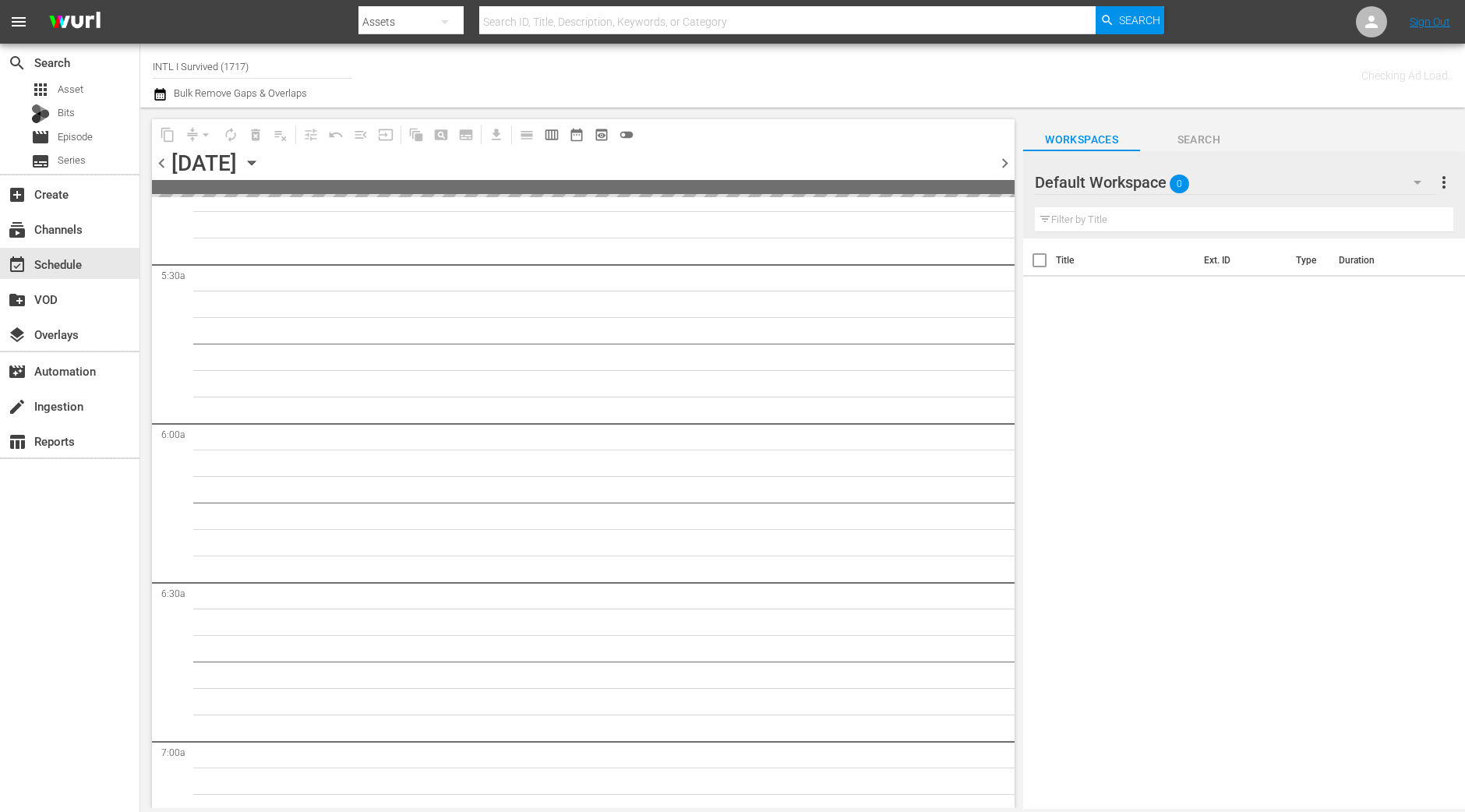
scroll to position [1760, 0]
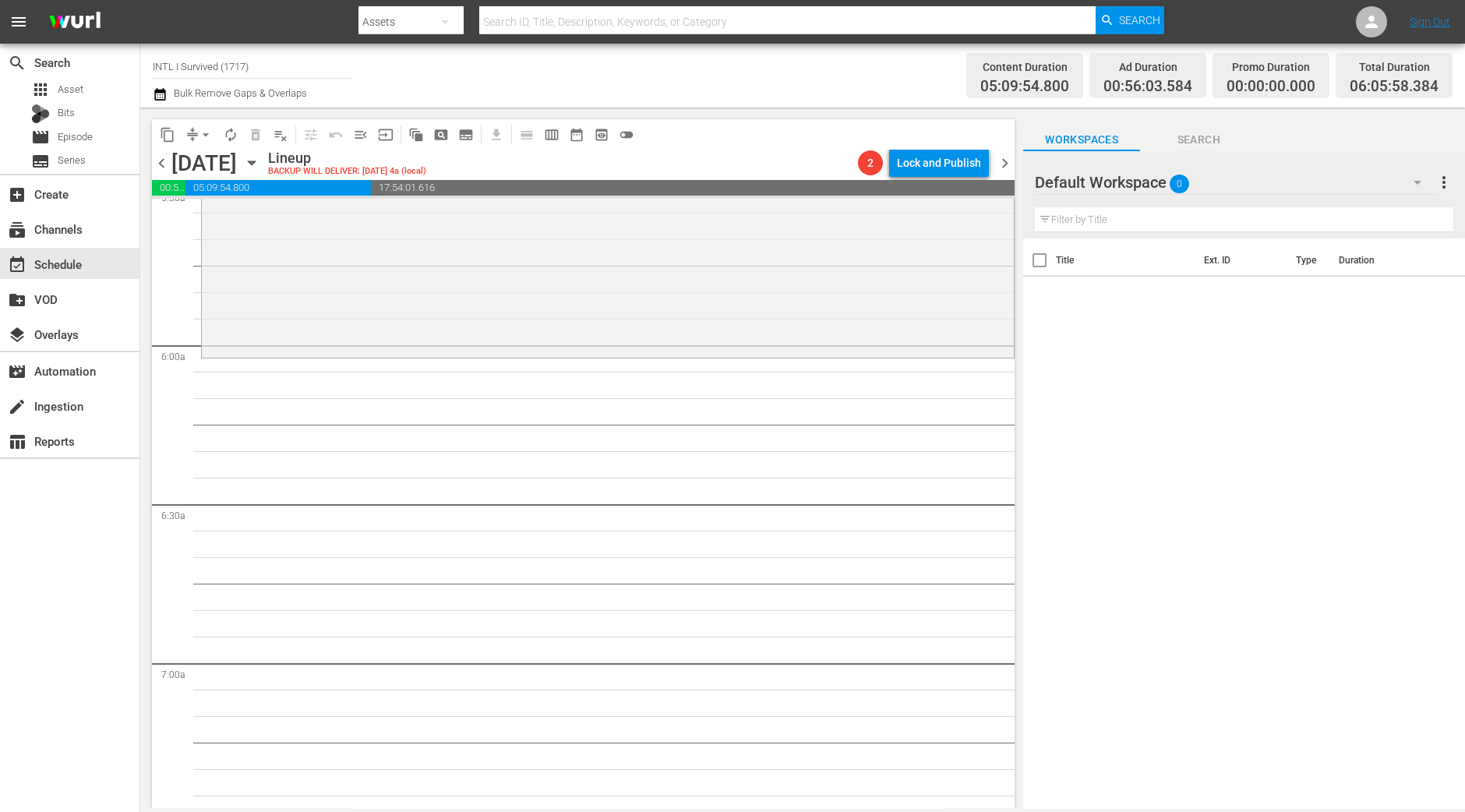
click at [487, 309] on div "I Survived . . . / SE9 / EP16: Natasha / Tim / Kellie Natasha / Tim / Kellie (a…" at bounding box center [608, 223] width 812 height 265
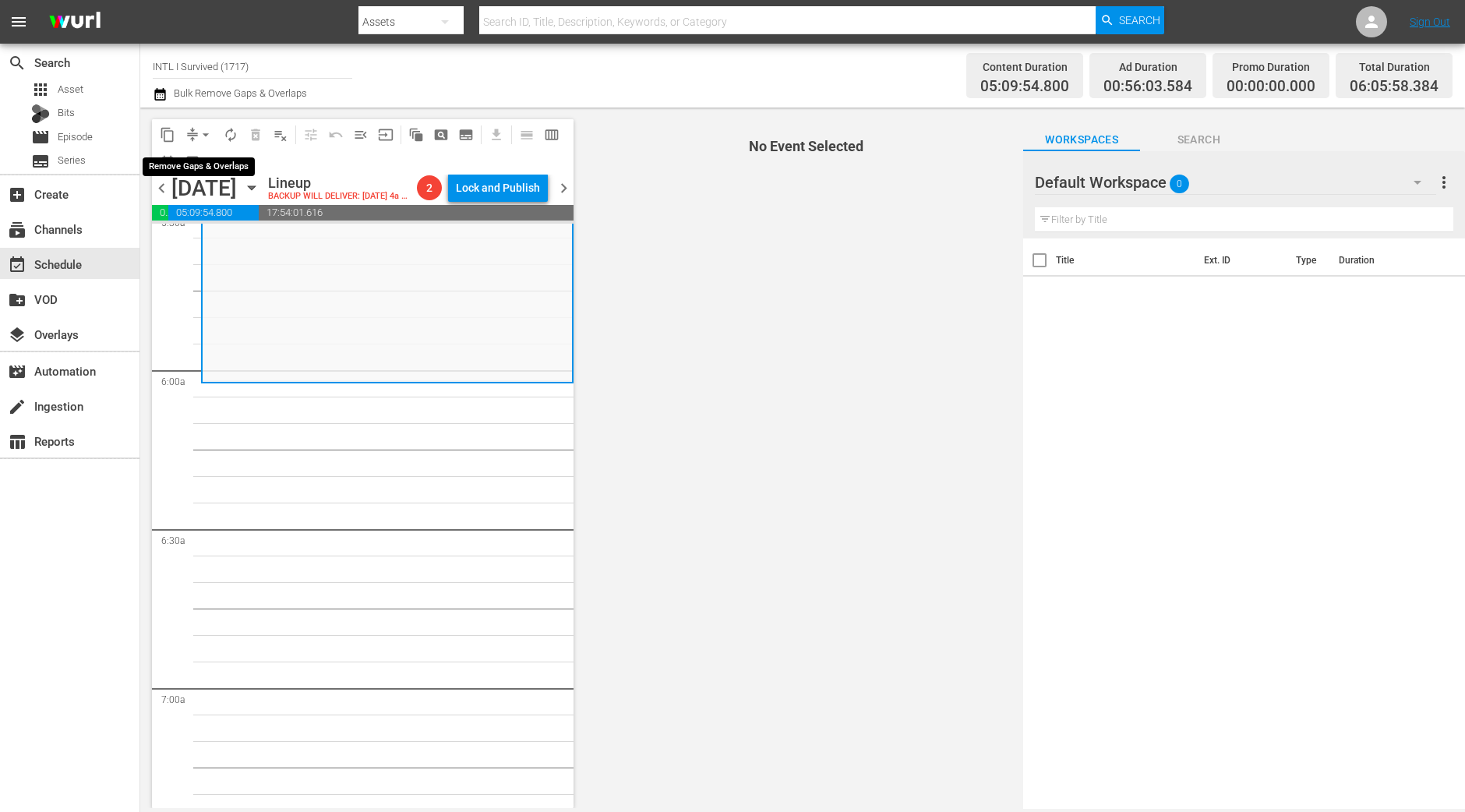
click at [197, 131] on button "arrow_drop_down" at bounding box center [205, 134] width 25 height 25
click at [211, 163] on li "Align to Midnight" at bounding box center [206, 166] width 129 height 26
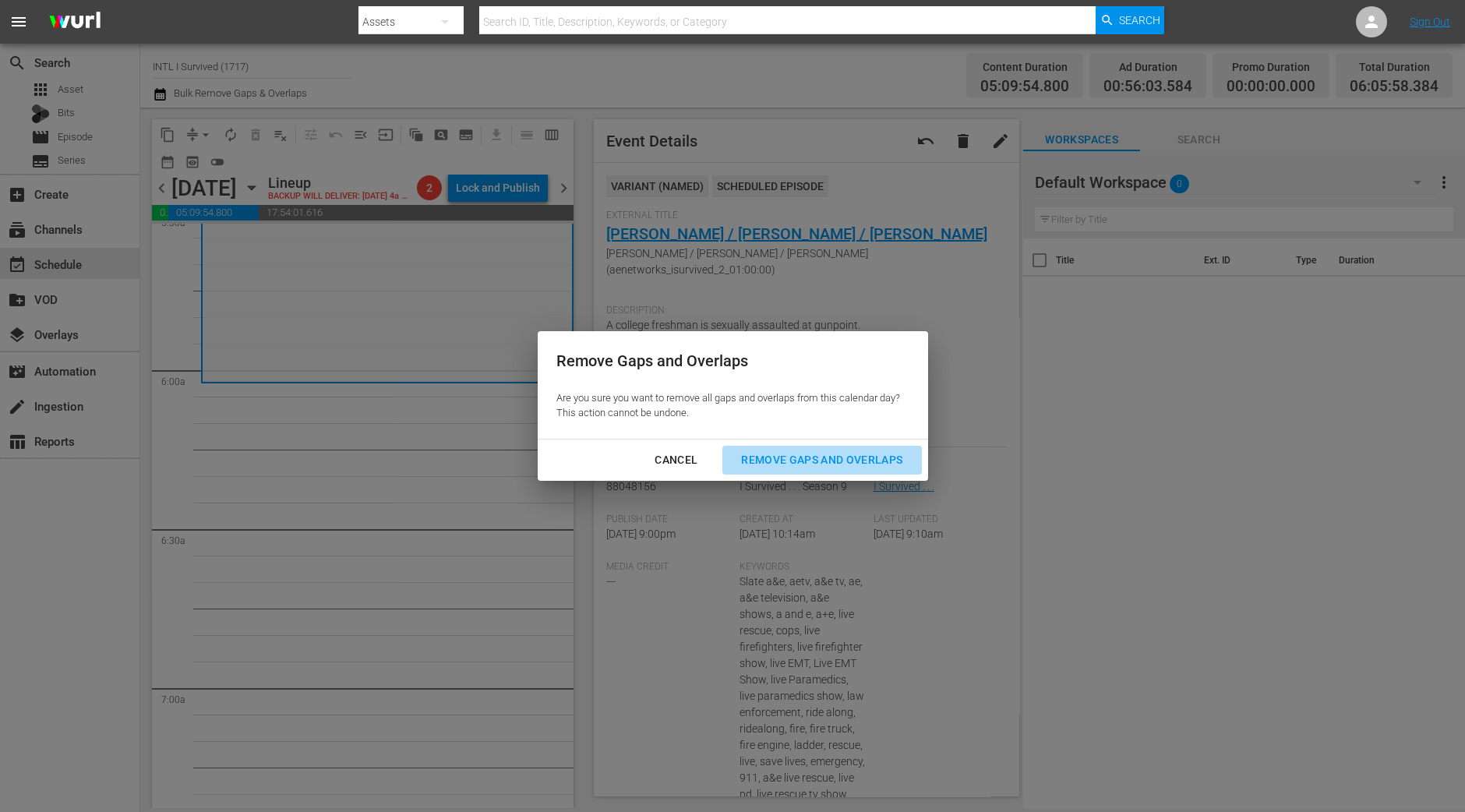
click at [787, 459] on div "Remove Gaps and Overlaps" at bounding box center [822, 459] width 187 height 19
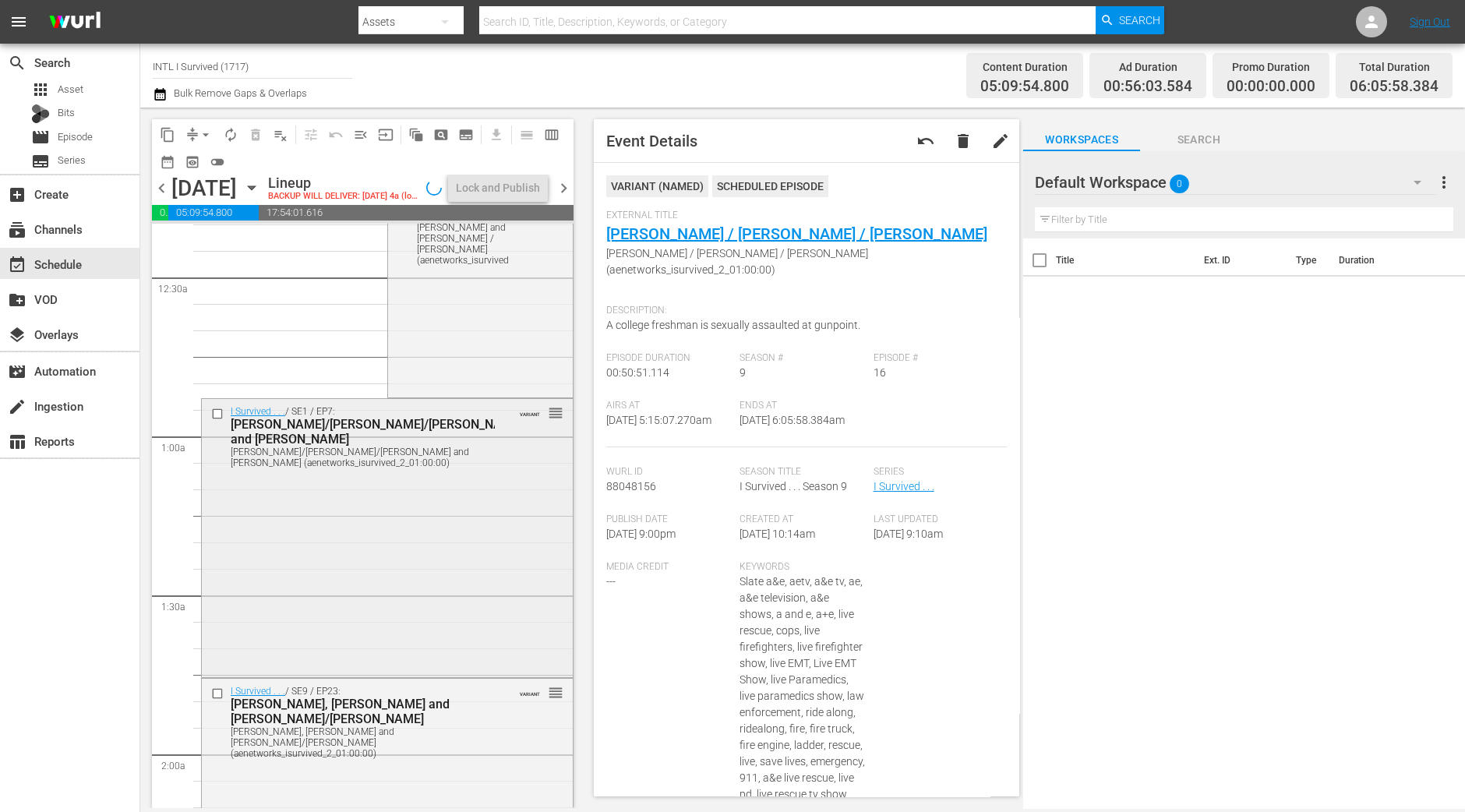
scroll to position [0, 0]
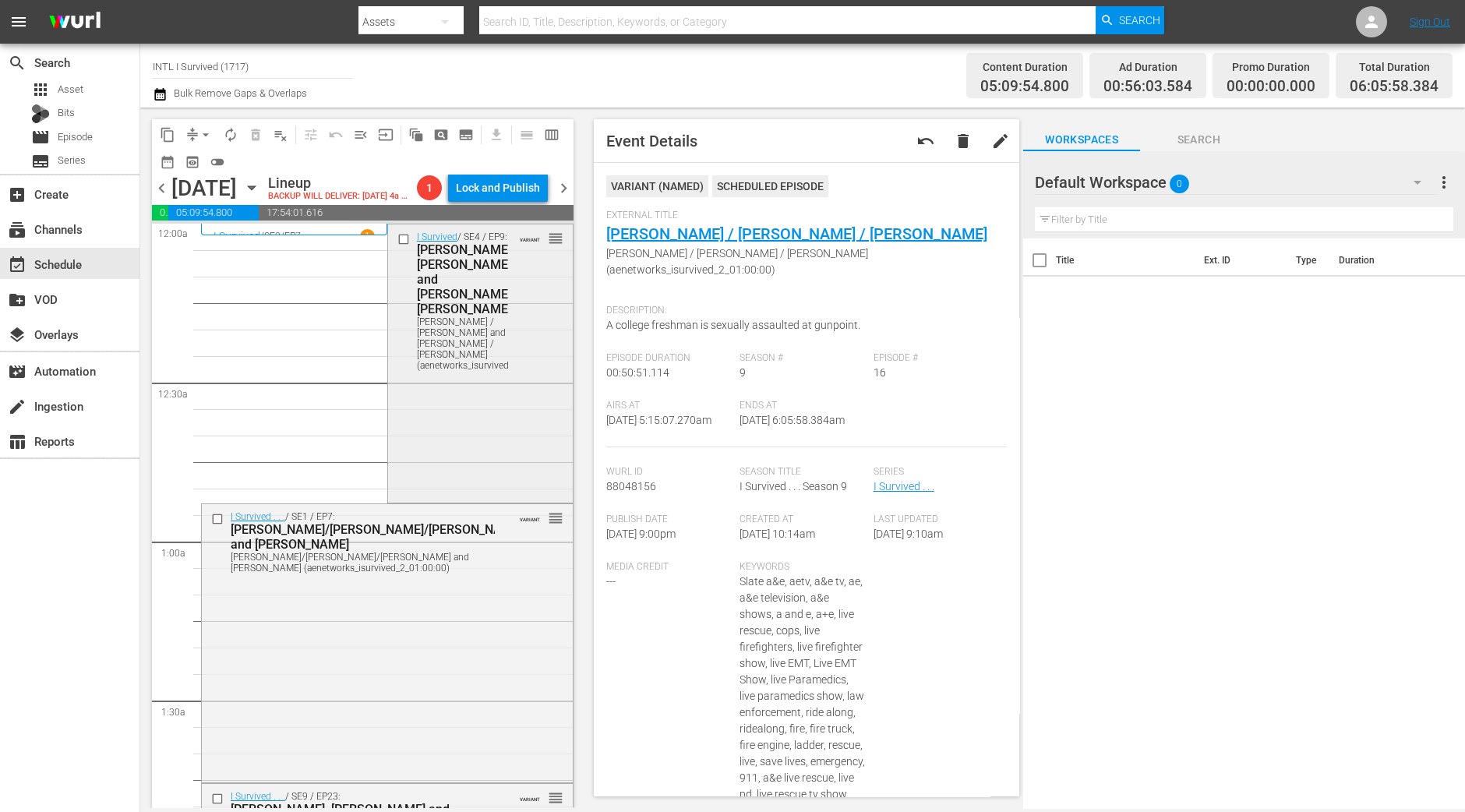
click at [474, 418] on div "I Survived / SE4 / EP9: Franklin / Jeff and Frank / Connie Franklin / Jeff and …" at bounding box center [480, 361] width 185 height 275
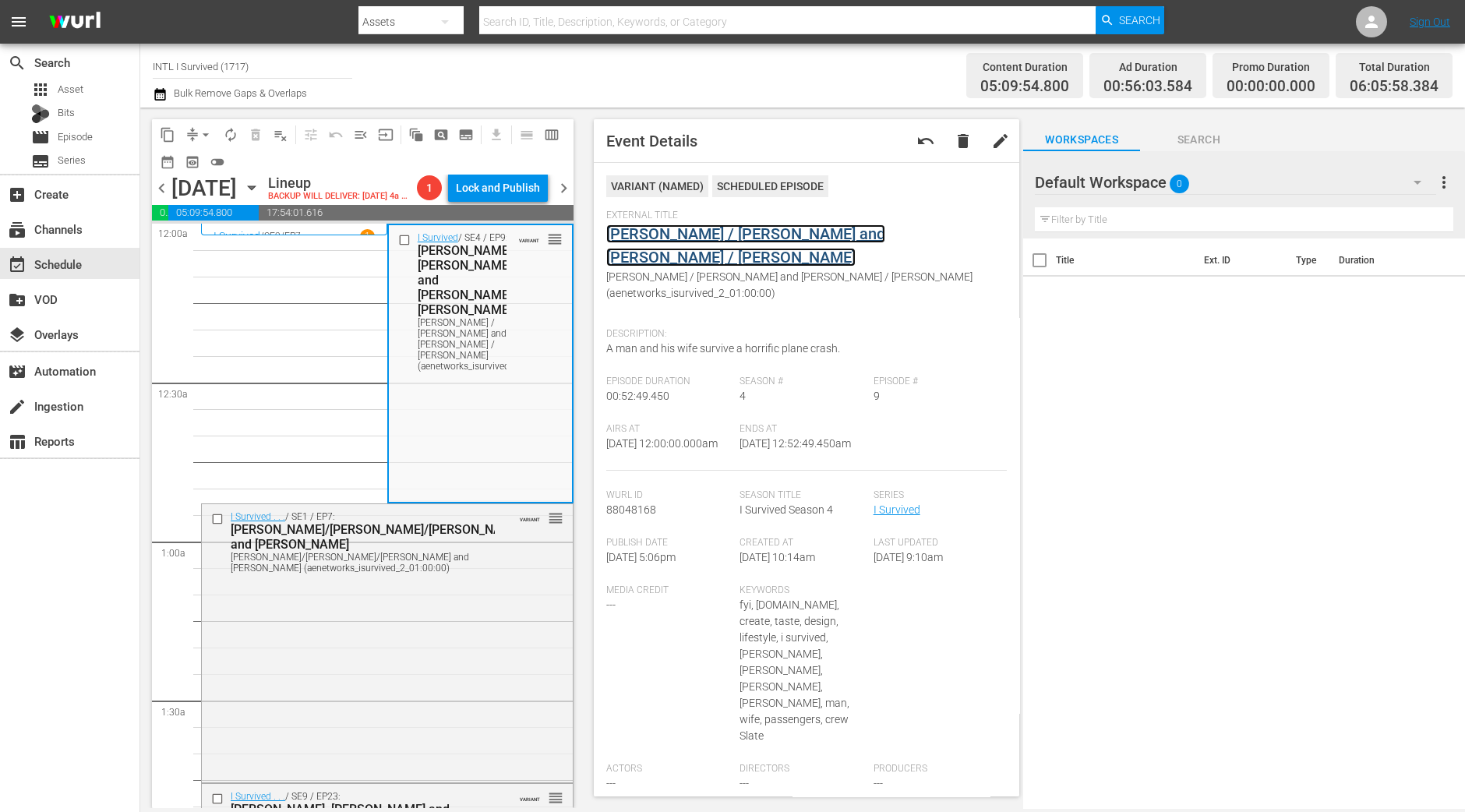
click at [709, 235] on link "Franklin / Jeff and Frank / Connie" at bounding box center [745, 245] width 279 height 42
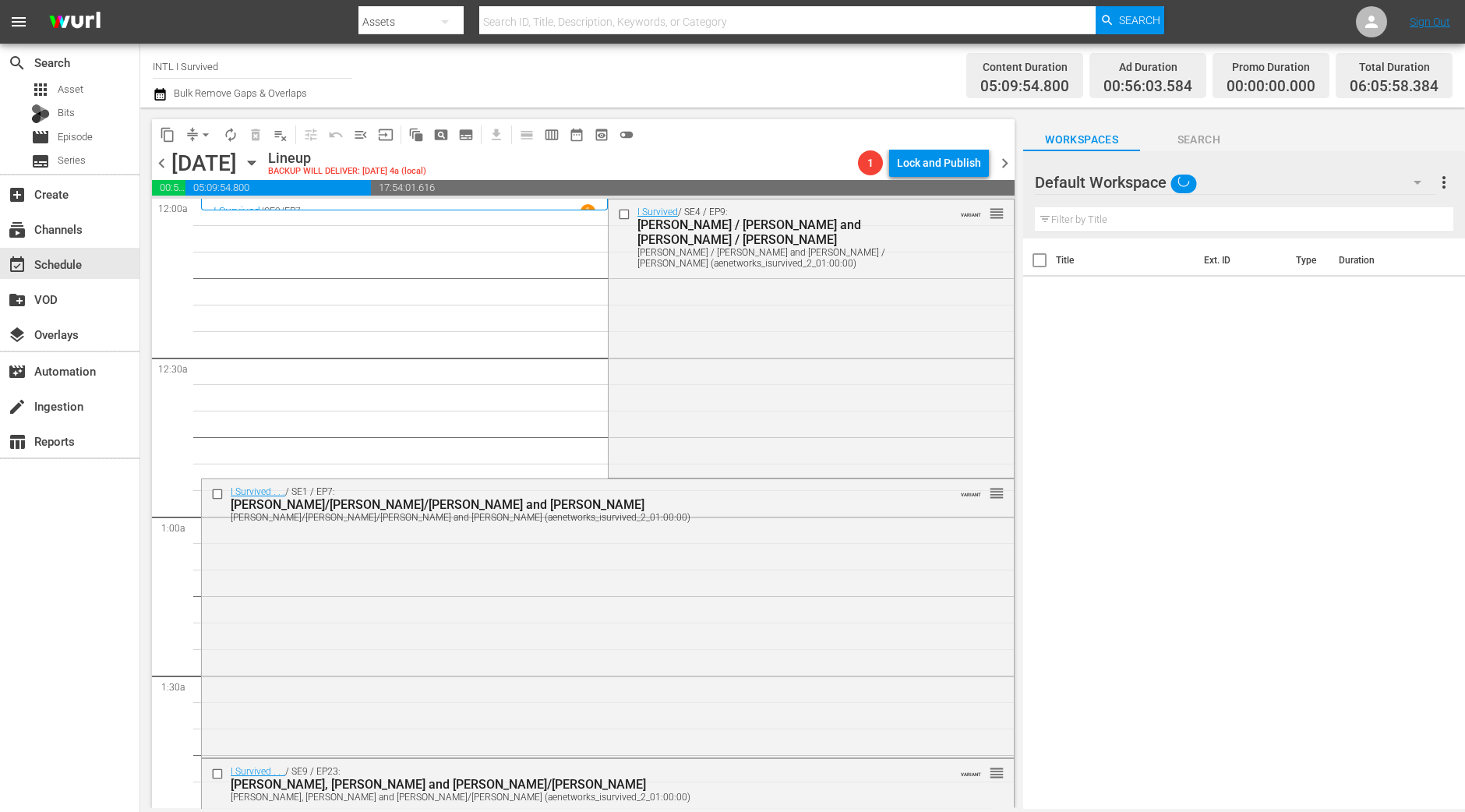
click at [725, 333] on div "I Survived / SE4 / EP9: Franklin / Jeff and Frank / Connie Franklin / Jeff and …" at bounding box center [810, 337] width 405 height 275
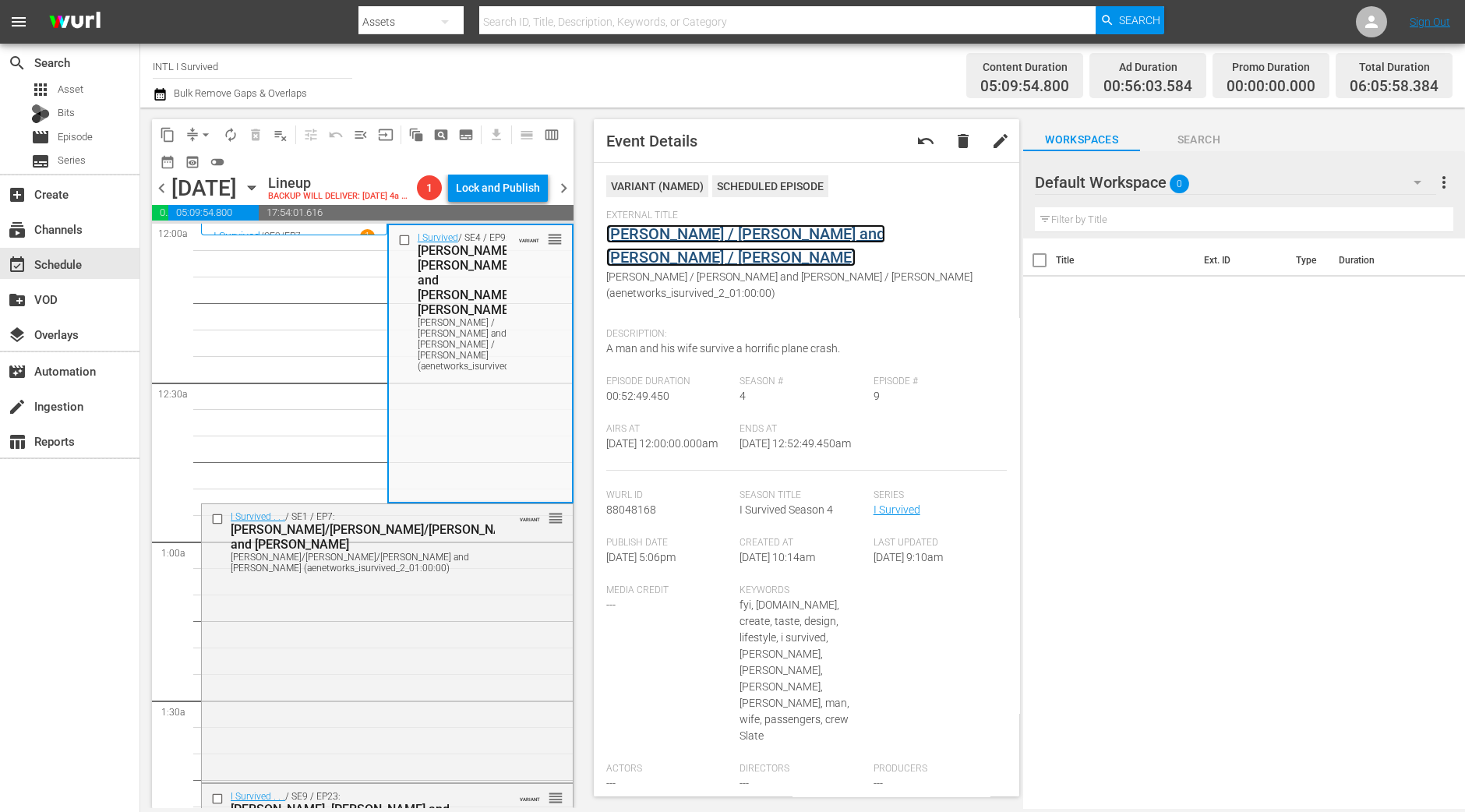
click at [705, 231] on link "Franklin / Jeff and Frank / Connie" at bounding box center [745, 245] width 279 height 42
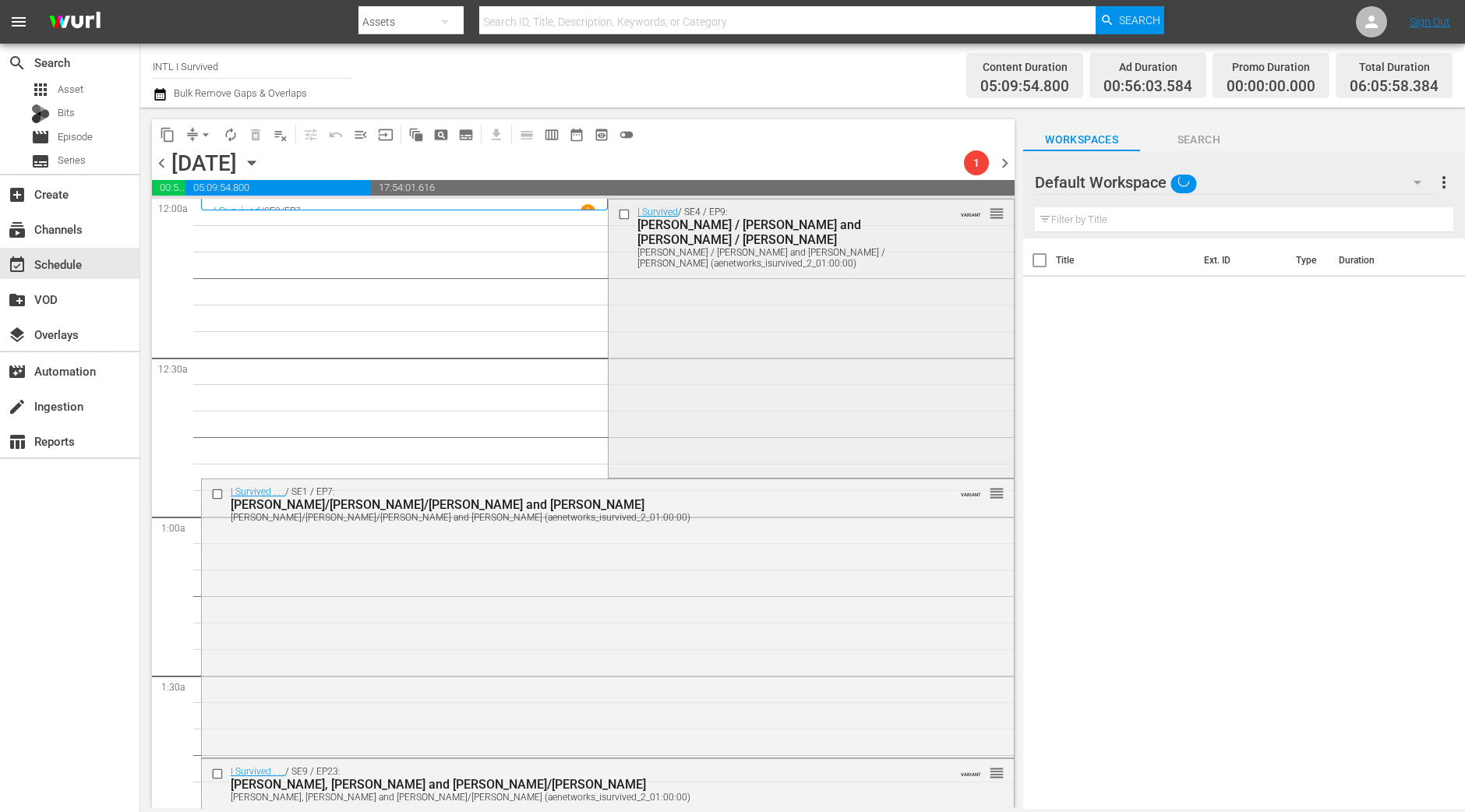
click at [743, 347] on div "I Survived / SE4 / EP9: Franklin / Jeff and Frank / Connie Franklin / Jeff and …" at bounding box center [810, 337] width 405 height 275
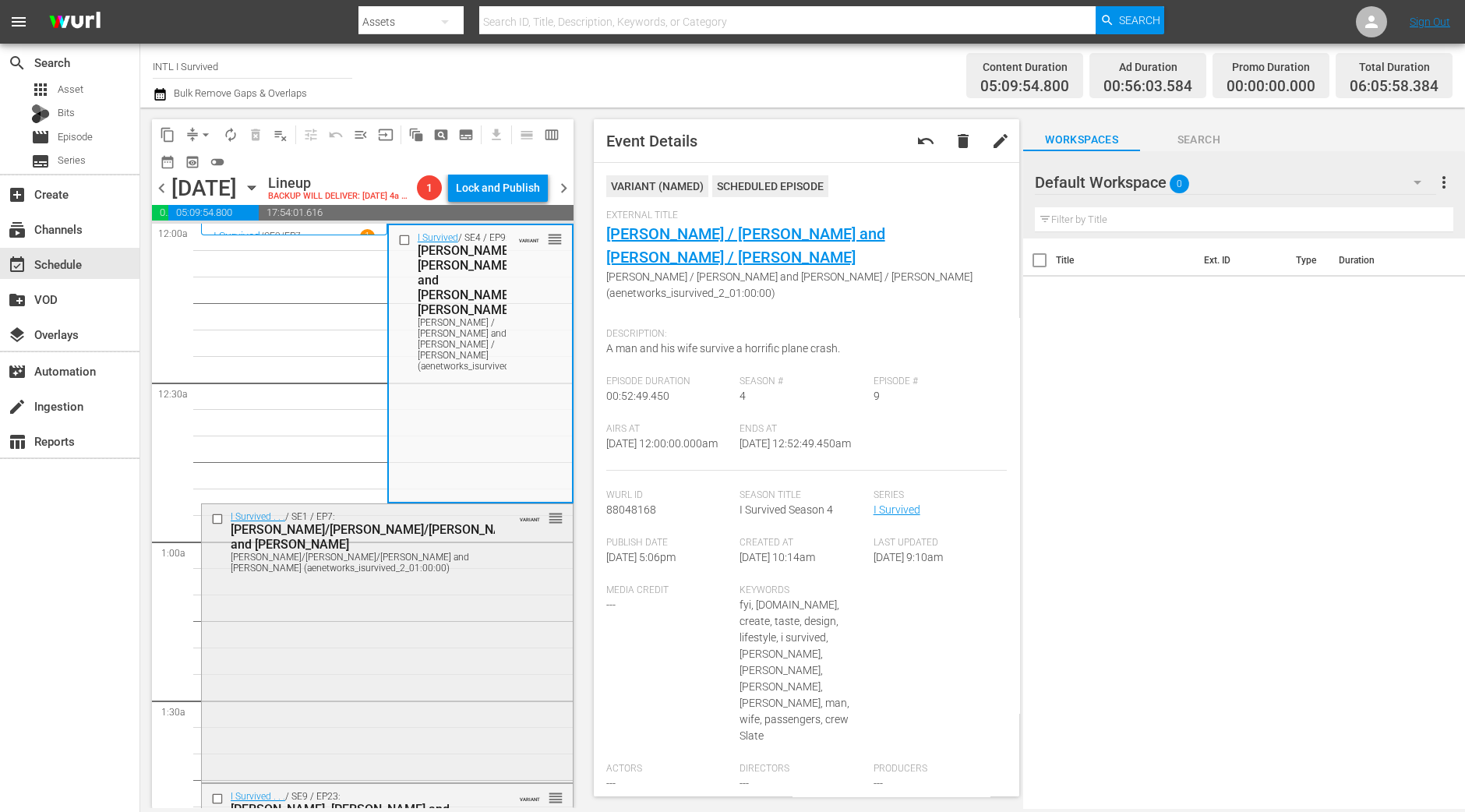
click at [528, 570] on div "I Survived . . . / SE1 / EP7: Cari/Kevin/Joe and Katherine Cari/Kevin/Joe and K…" at bounding box center [388, 541] width 371 height 75
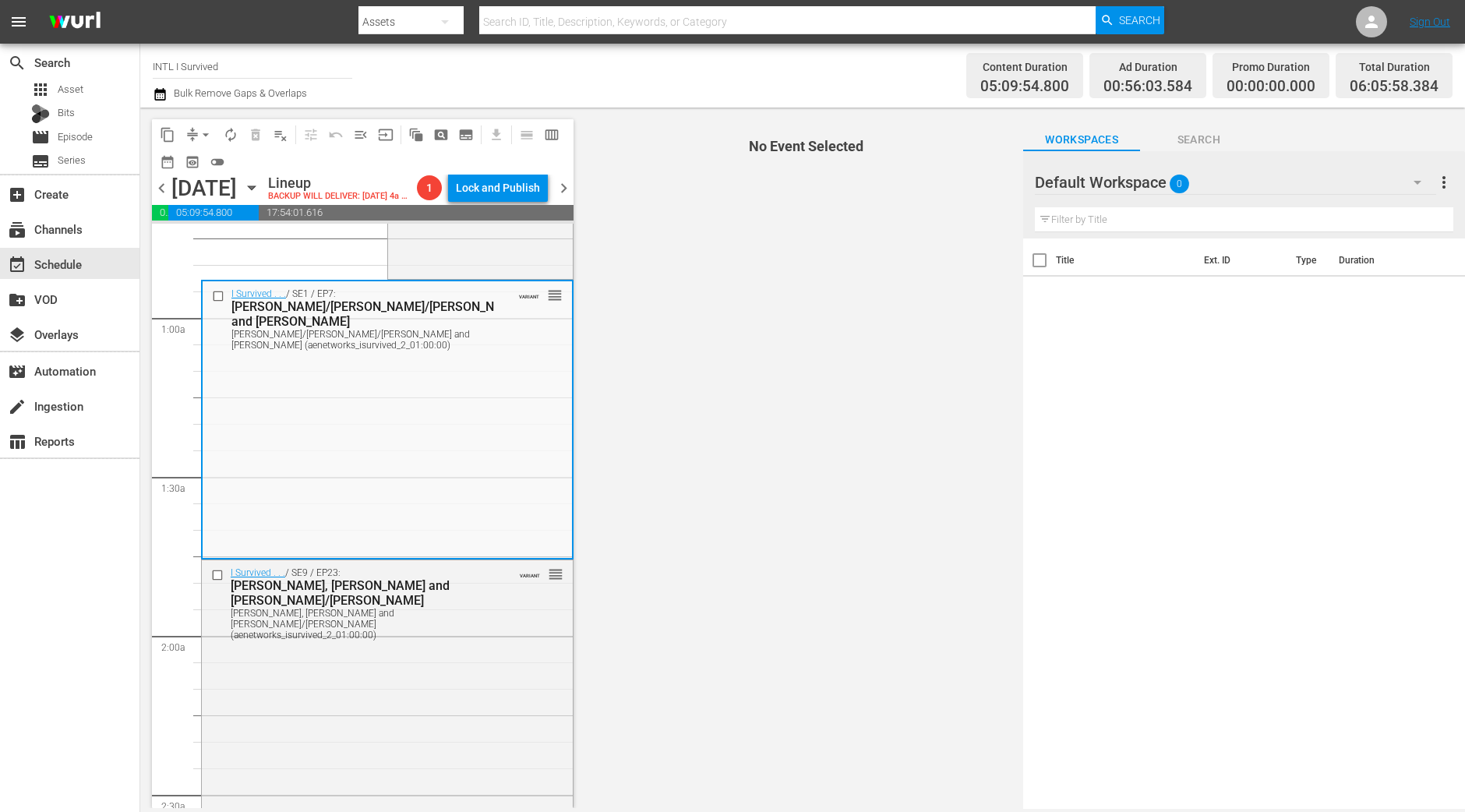
scroll to position [194, 0]
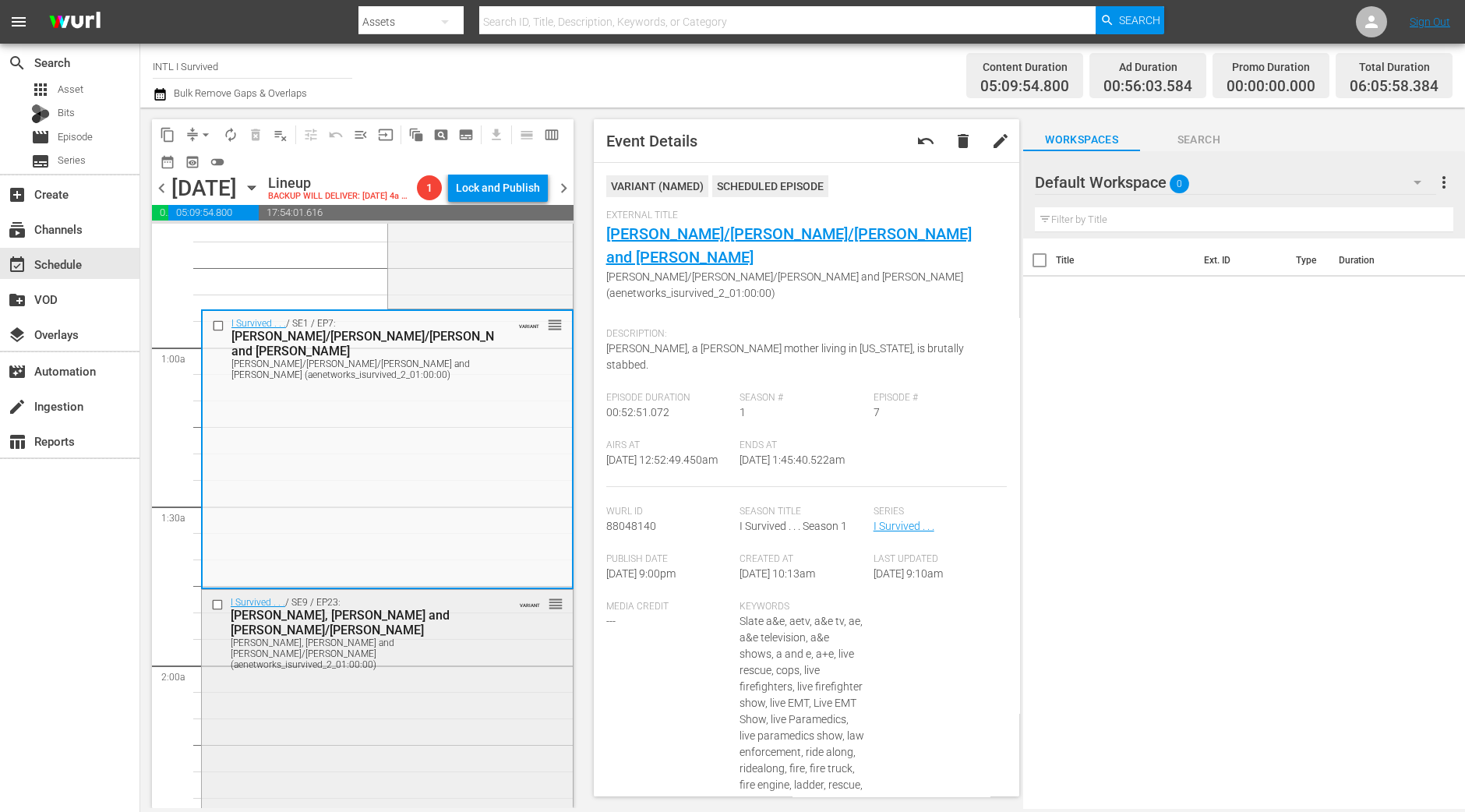
click at [460, 689] on div "I Survived . . . / SE9 / EP23: Bill, Mike and Ginger/Wanda Bill, Mike and Ginge…" at bounding box center [388, 722] width 371 height 265
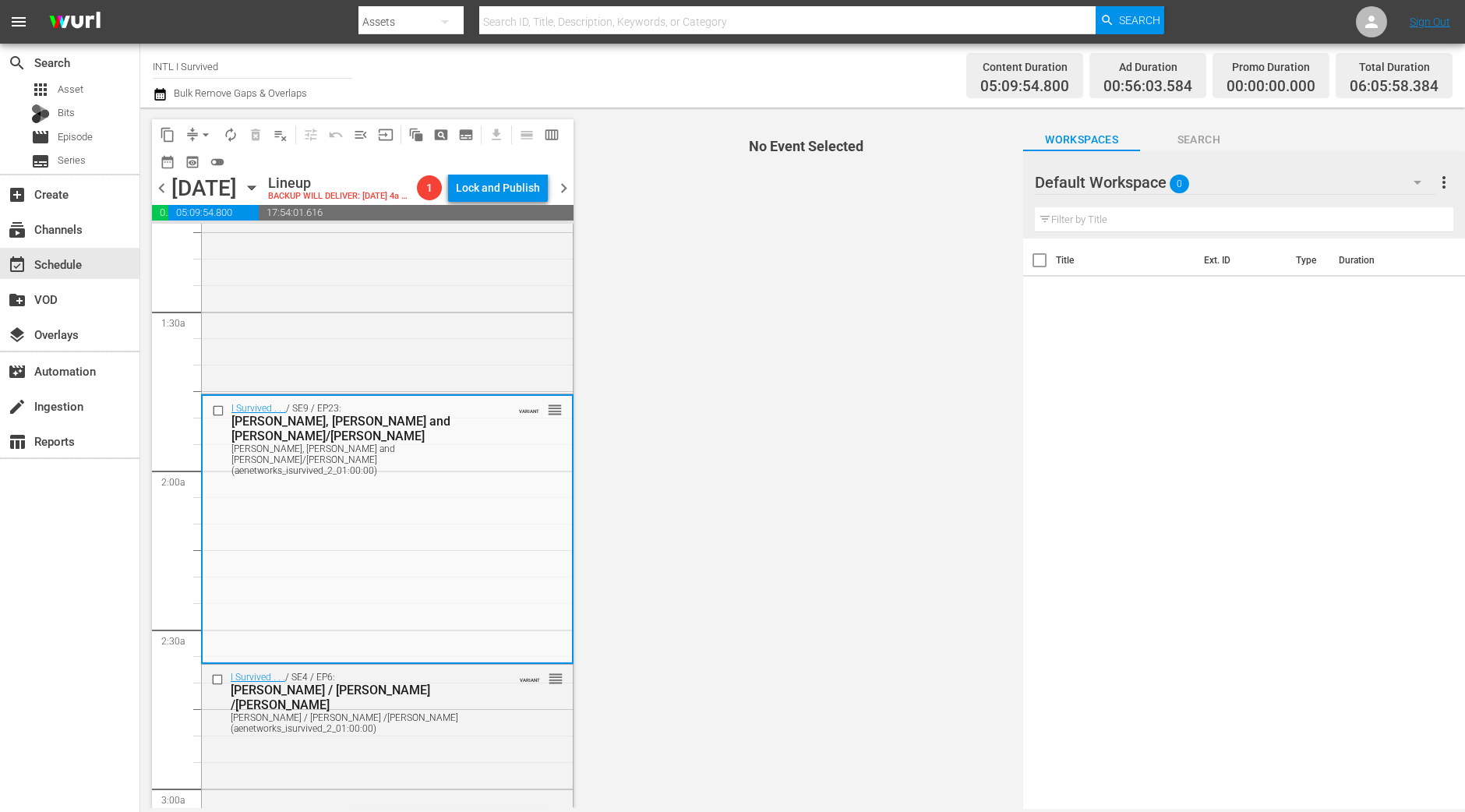
scroll to position [486, 0]
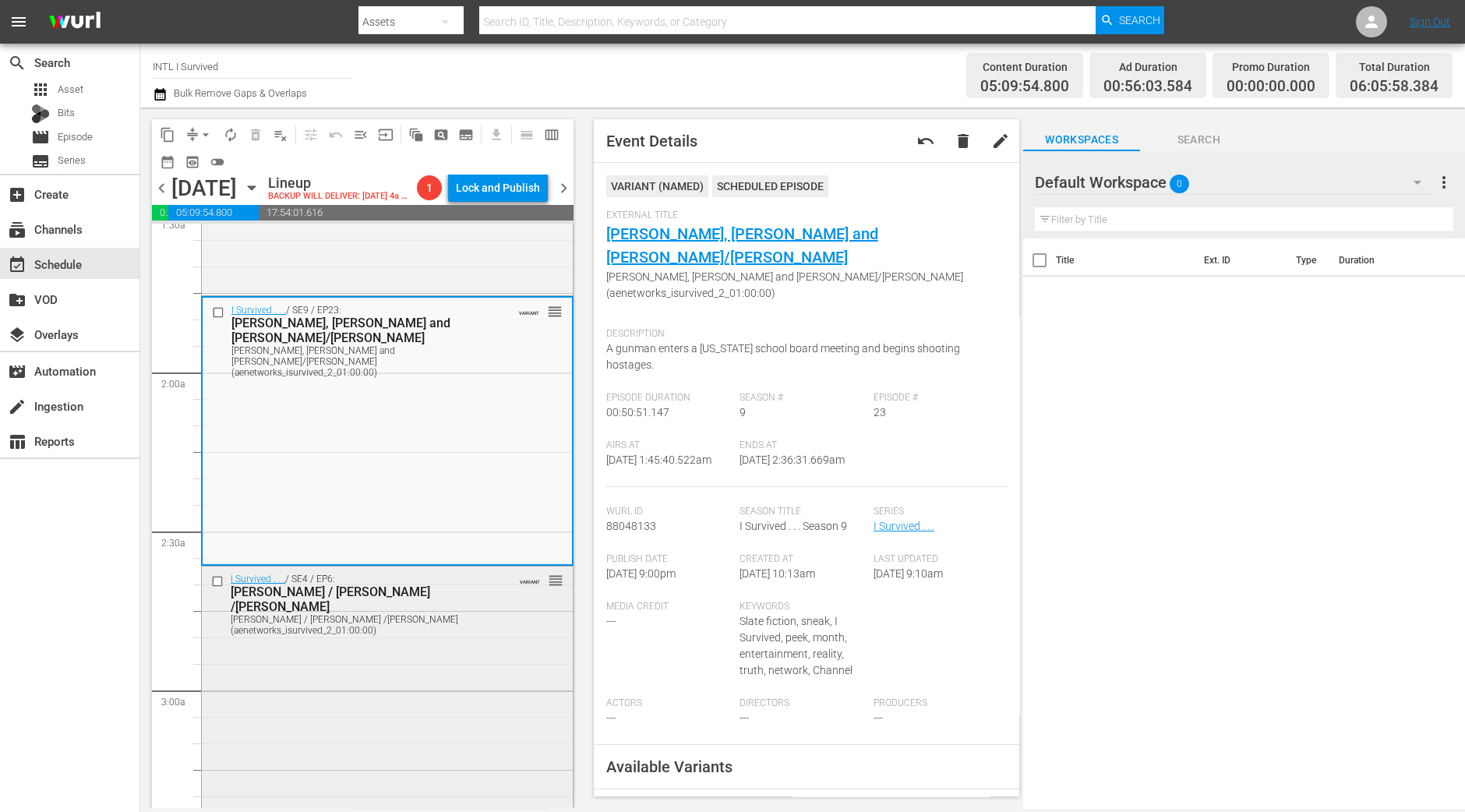
click at [463, 651] on div "I Survived . . . / SE4 / EP6: Rudrani / Tracey /Teresa Rudrani / Tracey /Teresa…" at bounding box center [388, 704] width 371 height 276
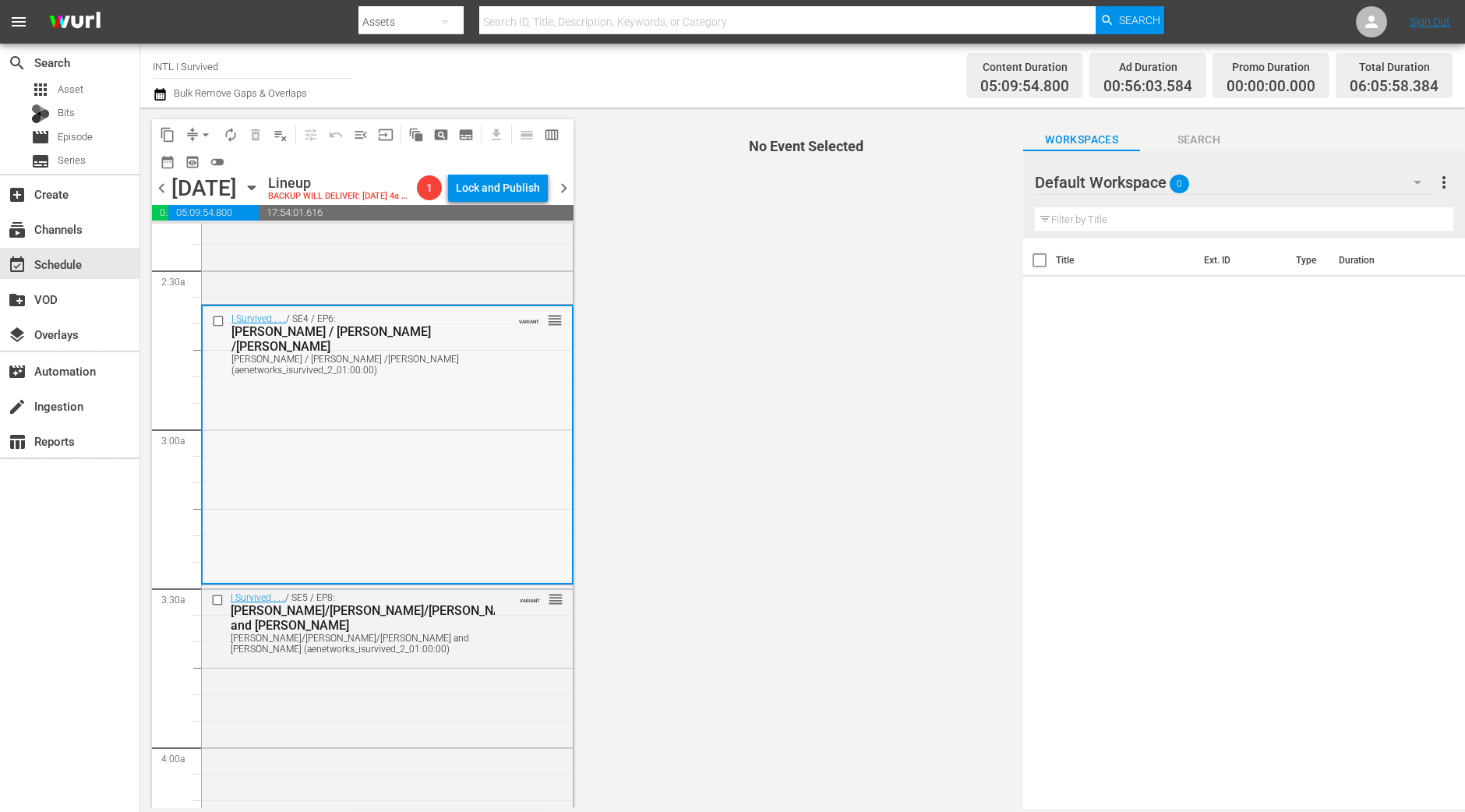
scroll to position [778, 0]
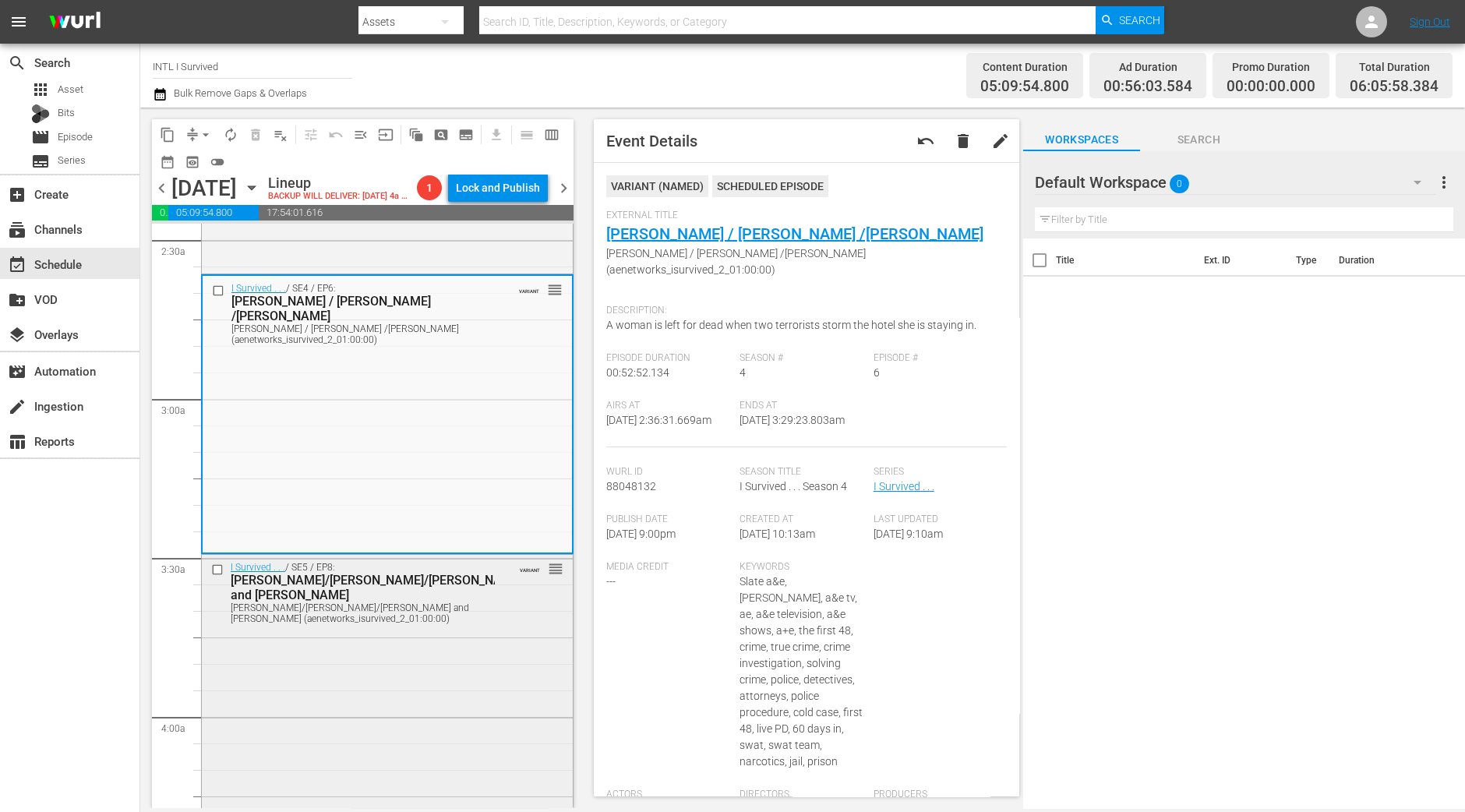
click at [420, 687] on div "I Survived . . . / SE5 / EP8: Danielle/Deborah/Gordy and Betty Danielle/Deborah…" at bounding box center [388, 692] width 371 height 275
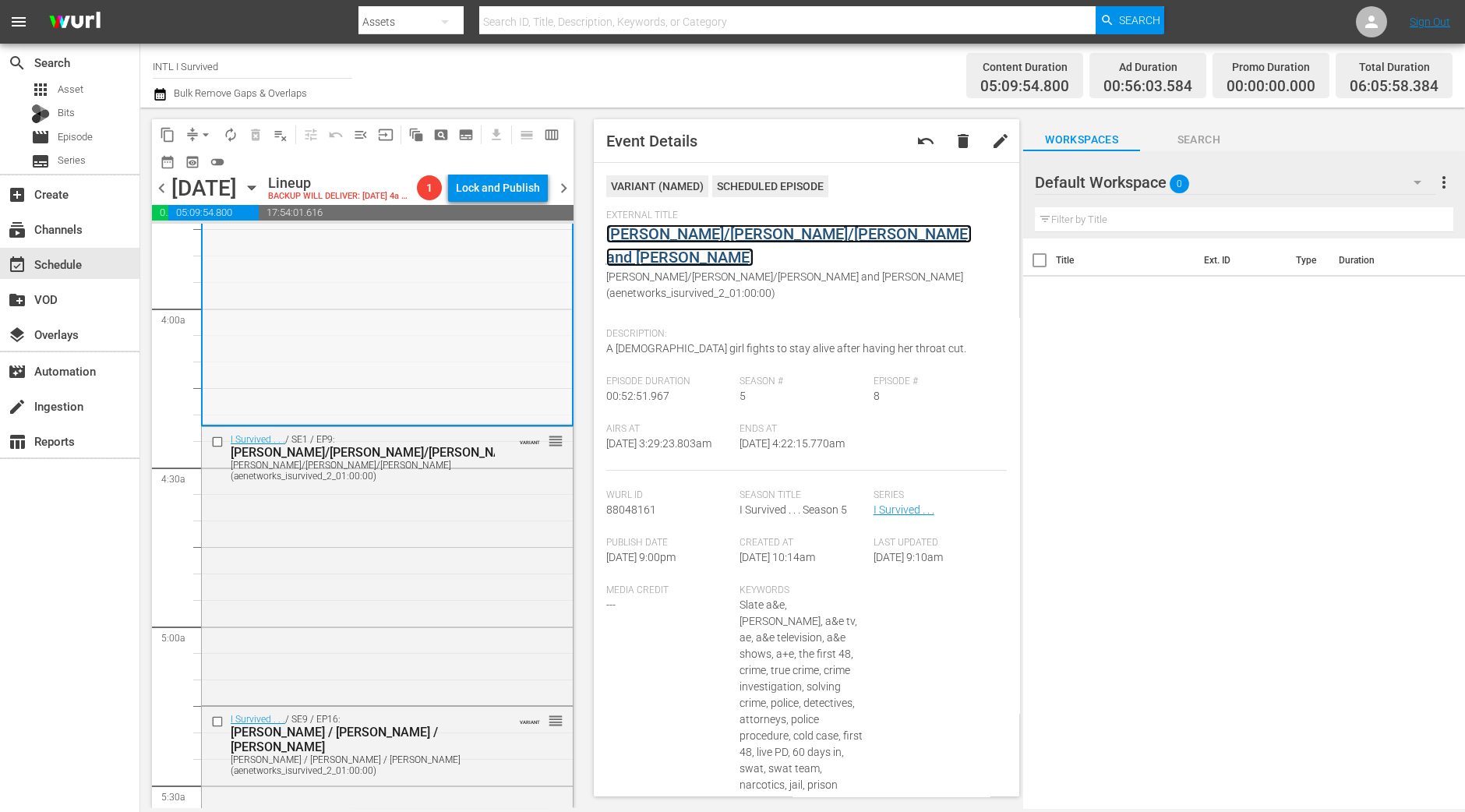
scroll to position [1362, 0]
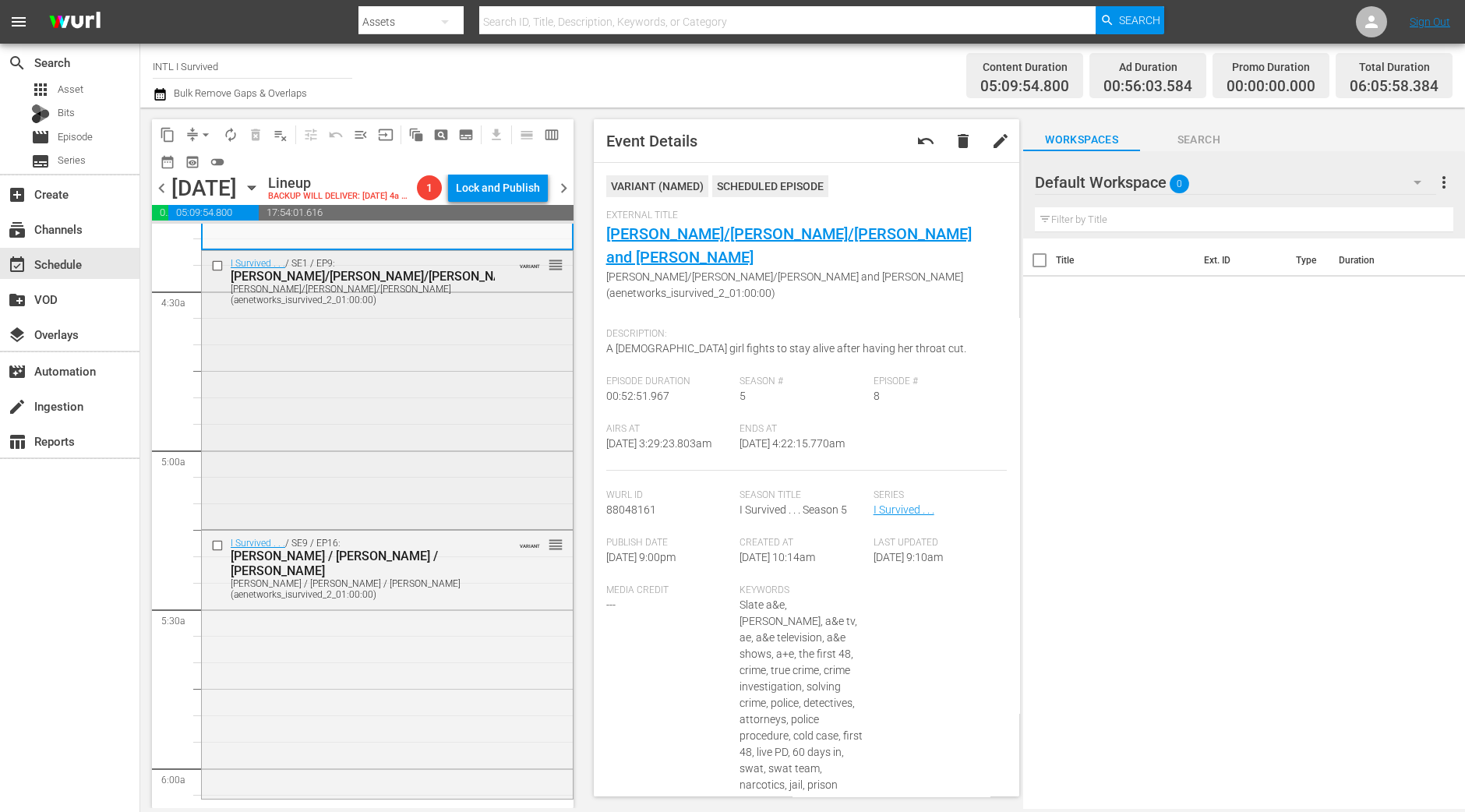
click at [515, 509] on div "I Survived . . . / SE1 / EP9: Maria/Jerry/Melissa Maria/Jerry/Melissa (aenetwor…" at bounding box center [388, 388] width 371 height 275
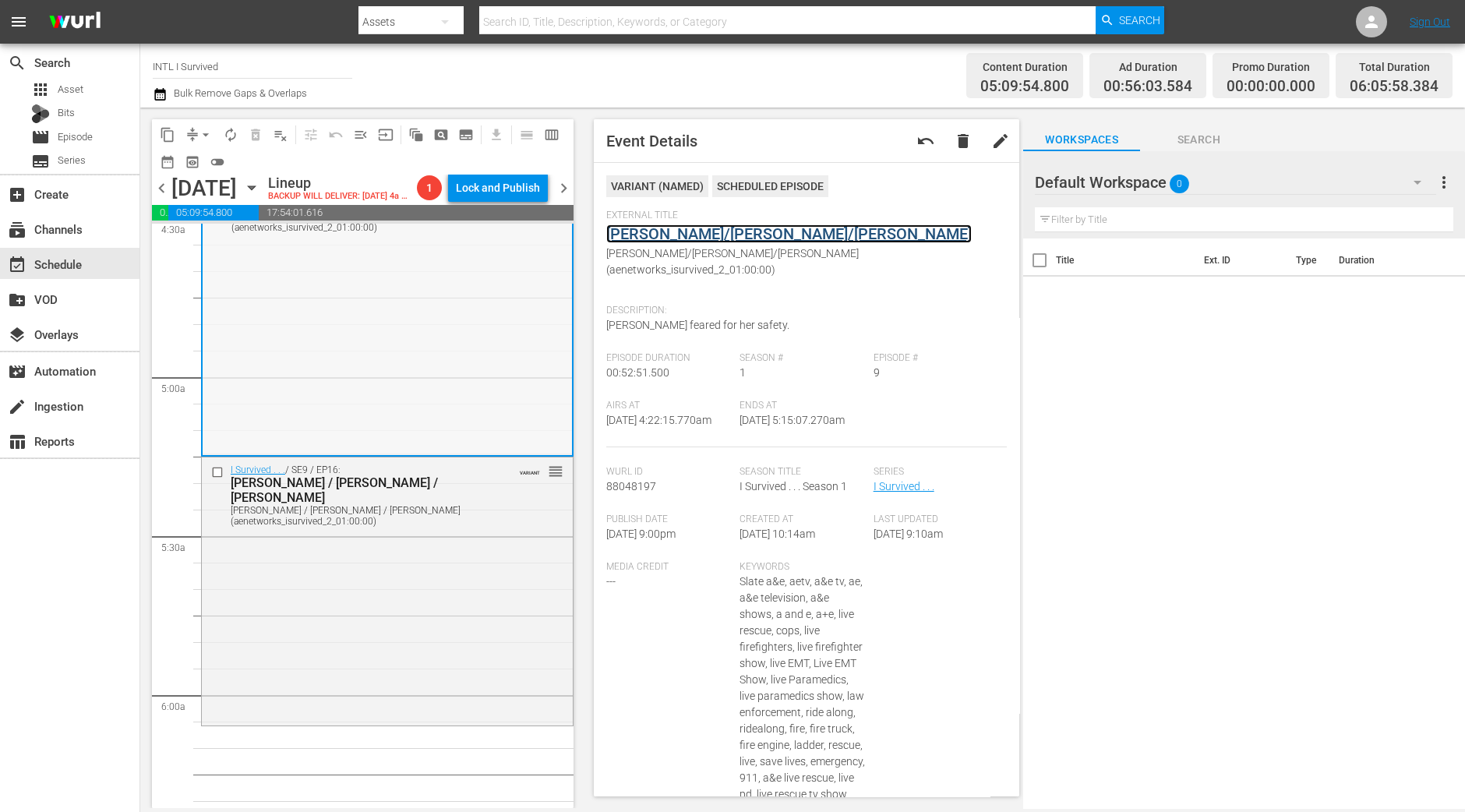
scroll to position [1655, 0]
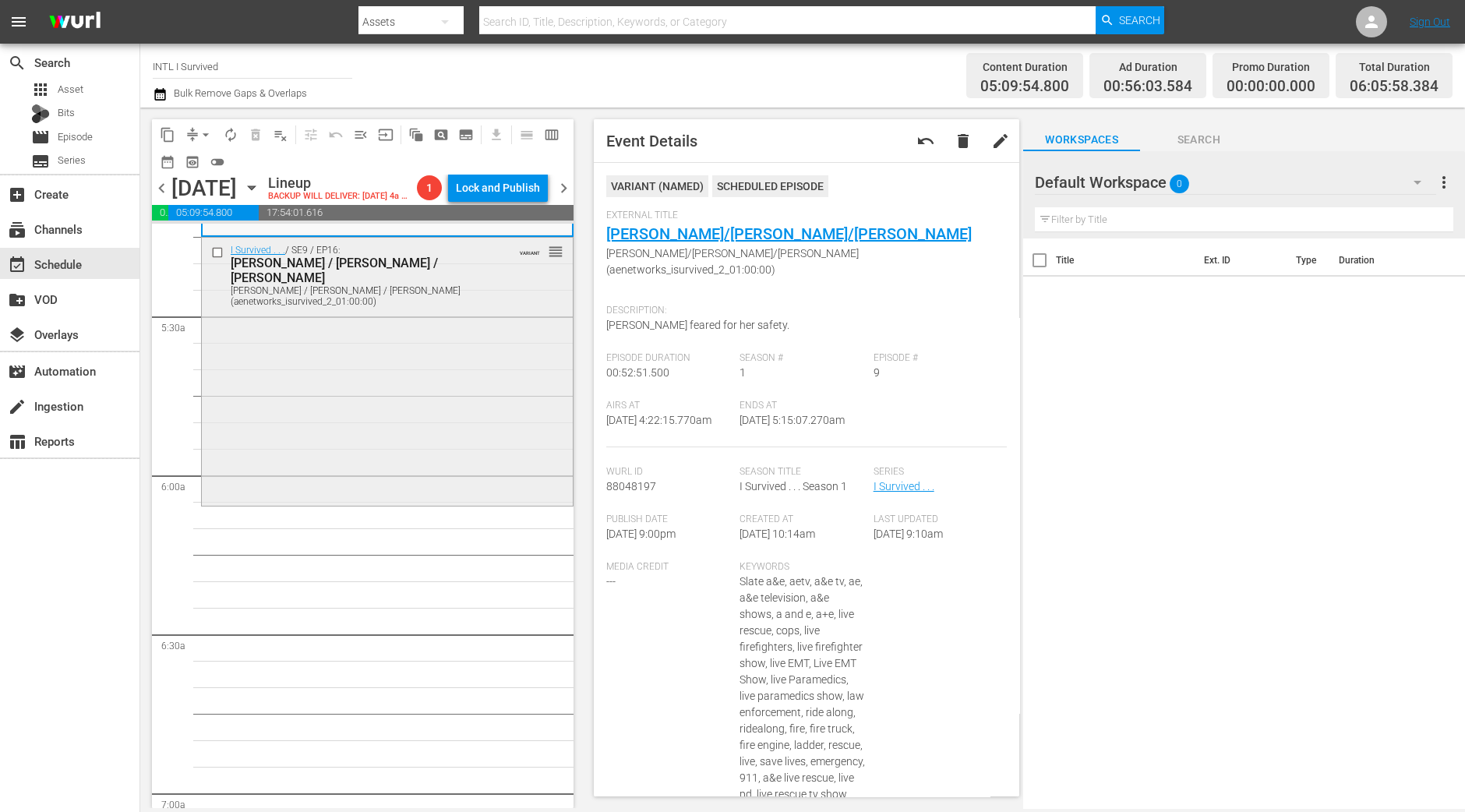
click at [466, 381] on div "I Survived . . . / SE9 / EP16: Natasha / Tim / Kellie Natasha / Tim / Kellie (a…" at bounding box center [388, 370] width 371 height 265
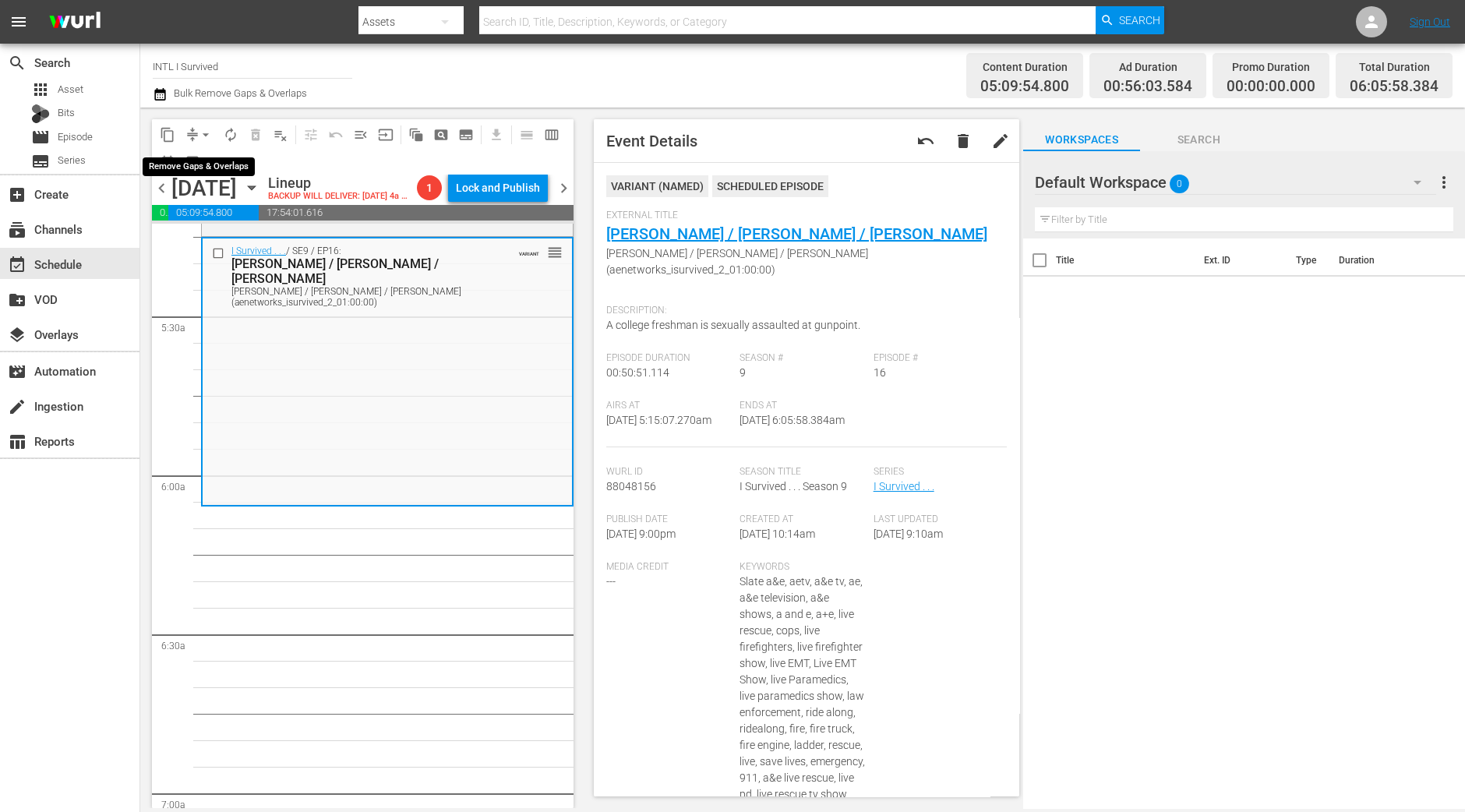
click at [201, 137] on span "arrow_drop_down" at bounding box center [205, 134] width 16 height 16
click at [201, 151] on ul "Align to Midnight Align to First Episode Align to End of Previous Day" at bounding box center [206, 191] width 164 height 90
click at [201, 154] on li "Align to Midnight" at bounding box center [206, 166] width 164 height 26
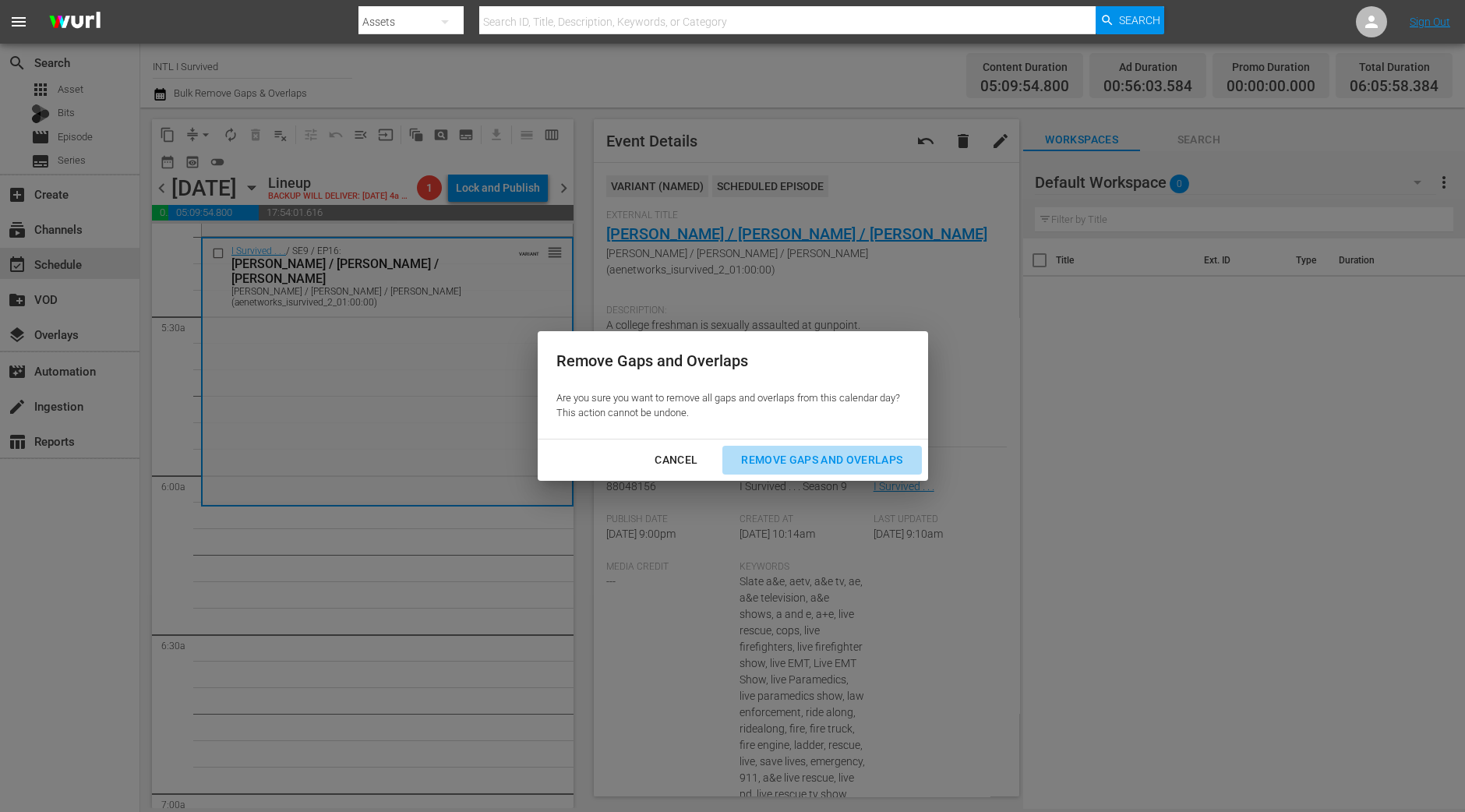
click at [829, 460] on div "Remove Gaps and Overlaps" at bounding box center [822, 459] width 187 height 19
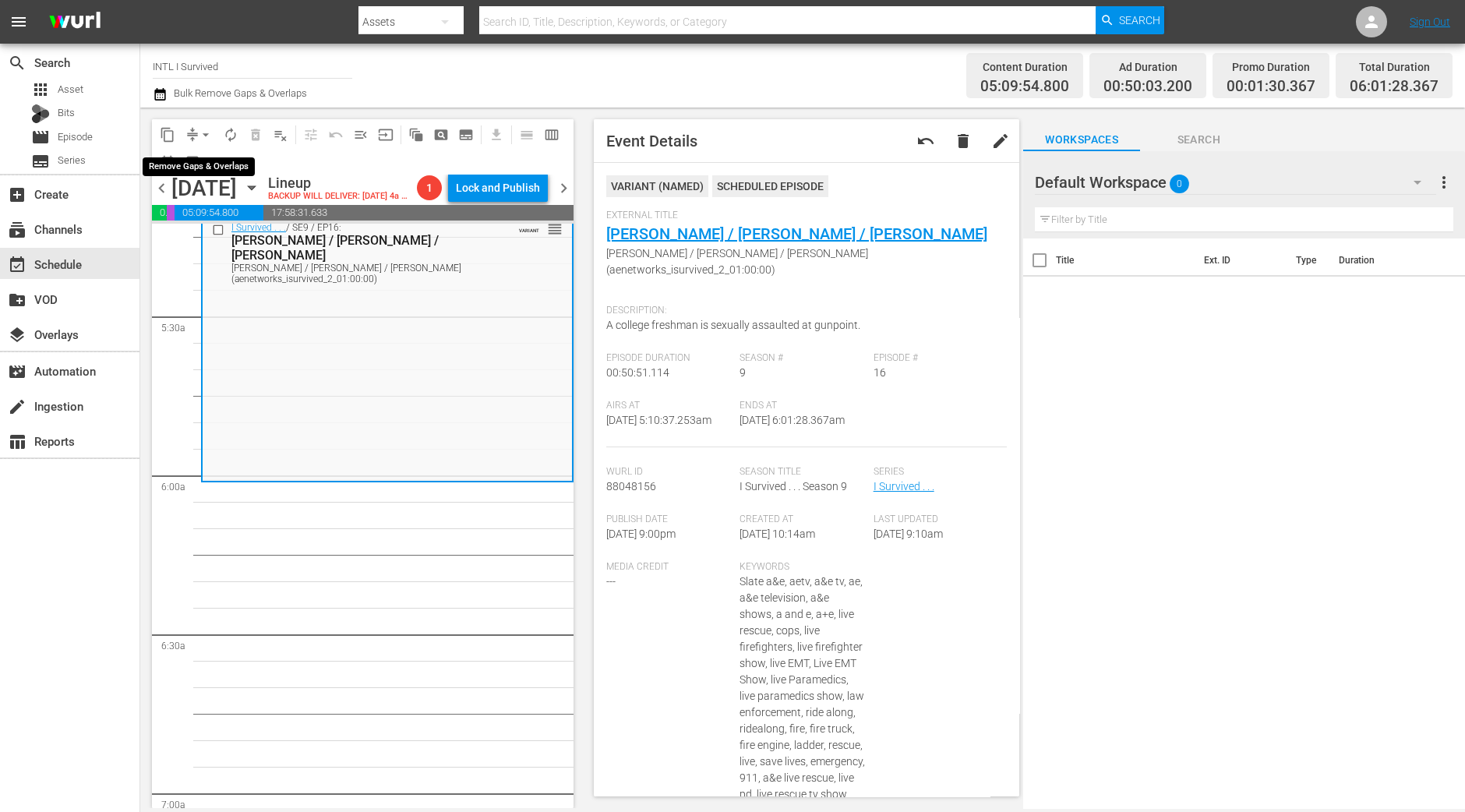
click at [200, 129] on span "arrow_drop_down" at bounding box center [205, 134] width 16 height 16
click at [213, 163] on li "Align to Midnight" at bounding box center [206, 166] width 164 height 26
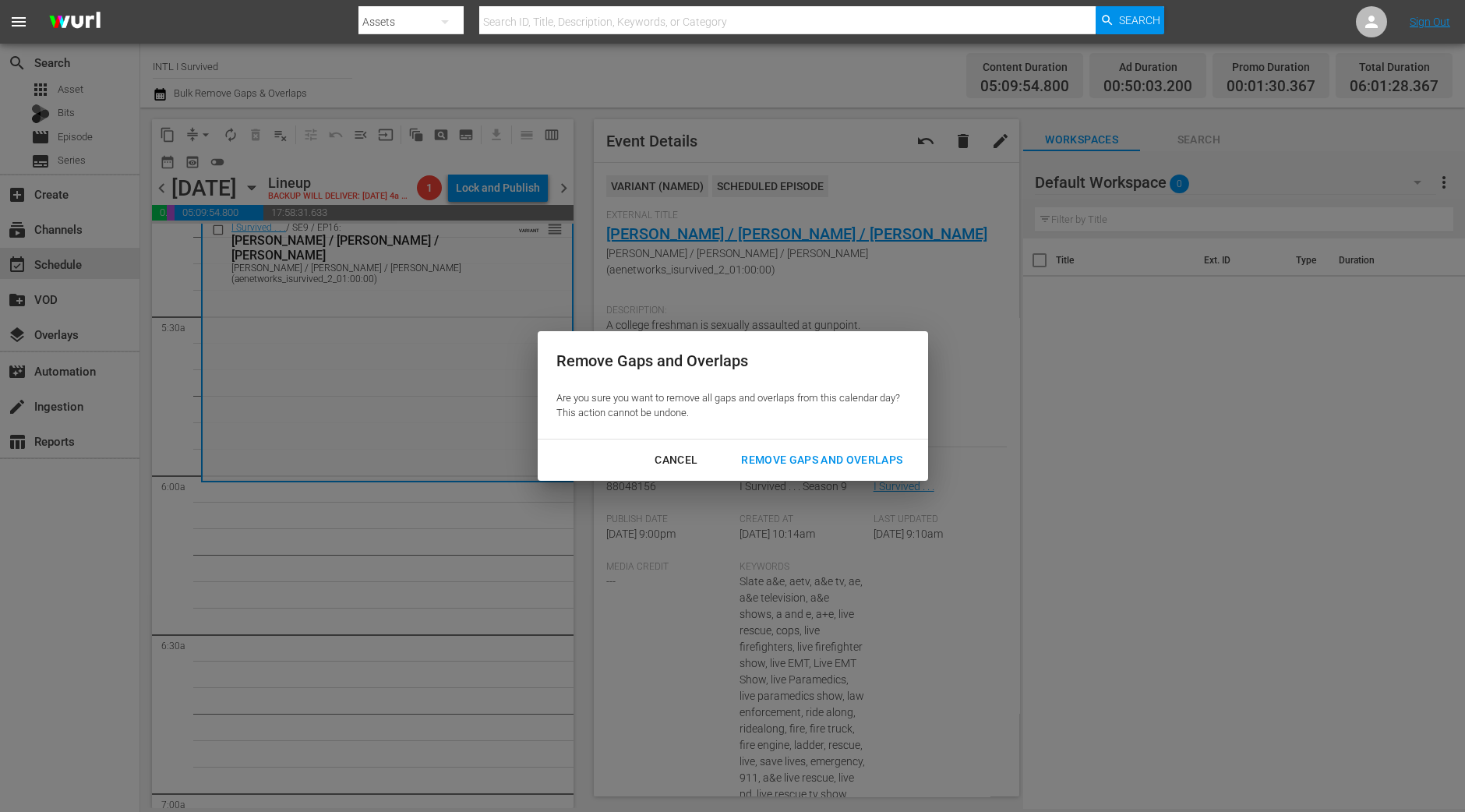
click at [803, 463] on div "Remove Gaps and Overlaps" at bounding box center [822, 459] width 187 height 19
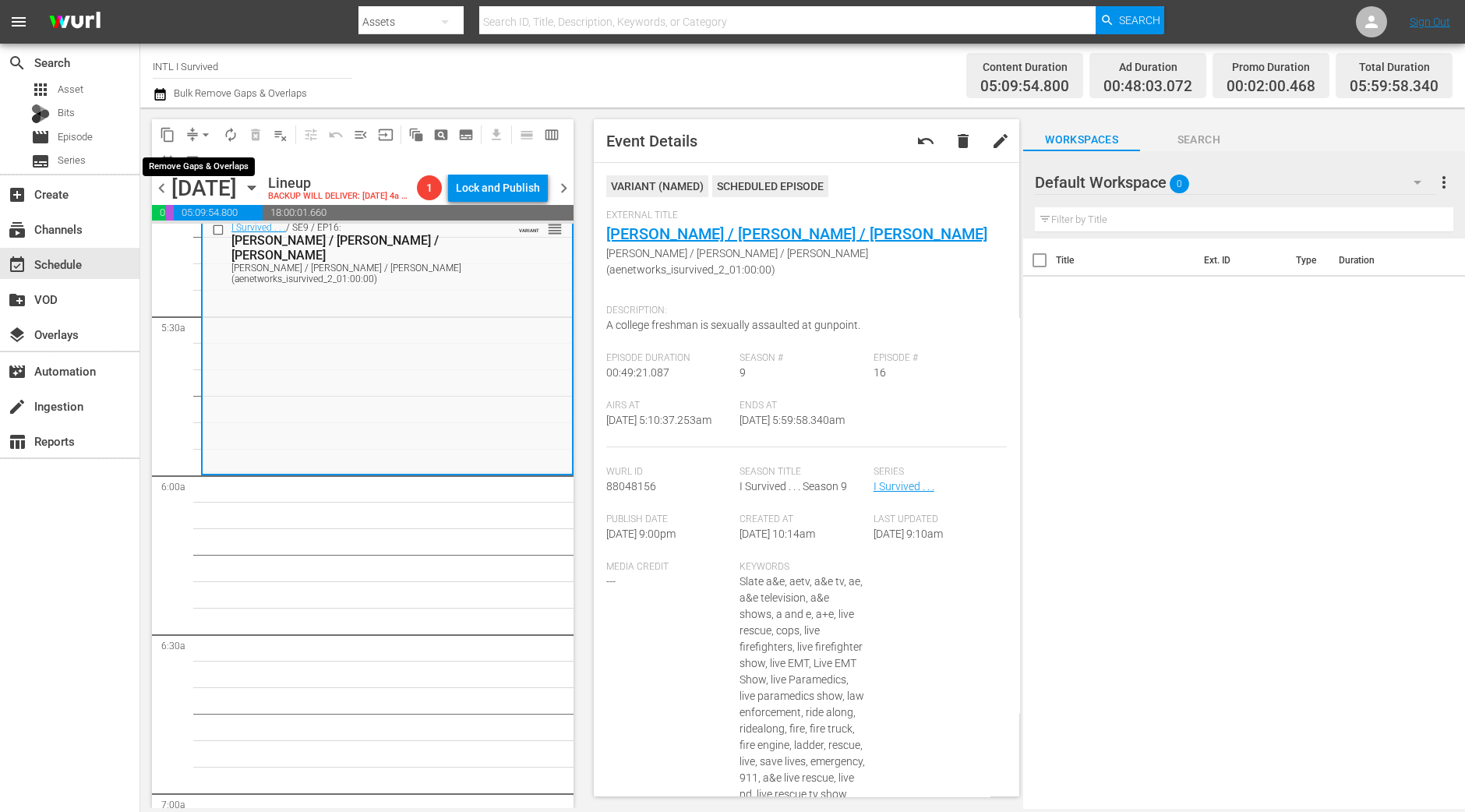
click at [203, 134] on span "arrow_drop_down" at bounding box center [205, 134] width 16 height 16
click at [225, 166] on li "Align to Midnight" at bounding box center [206, 166] width 164 height 26
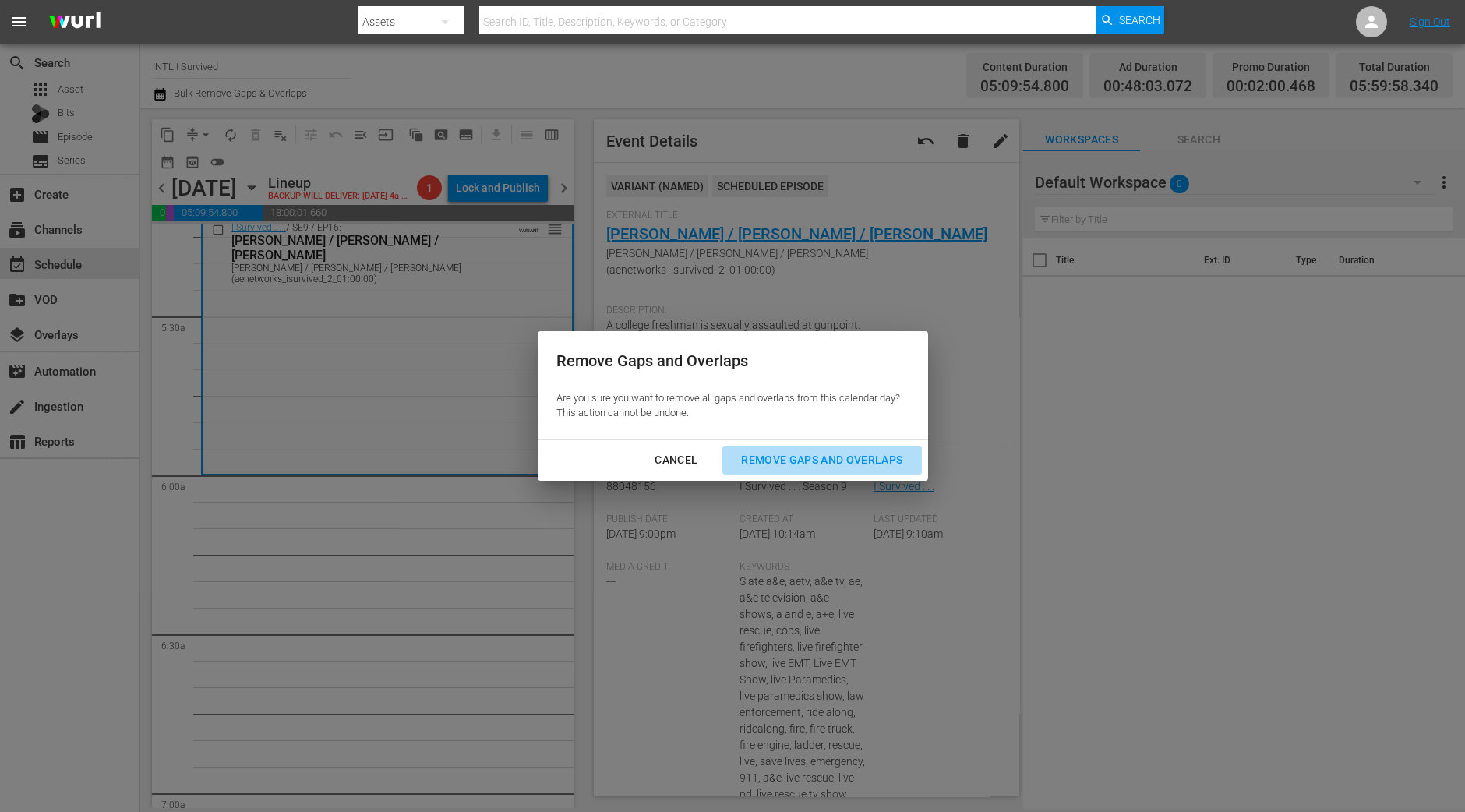
click at [853, 446] on button "Remove Gaps and Overlaps" at bounding box center [821, 460] width 198 height 29
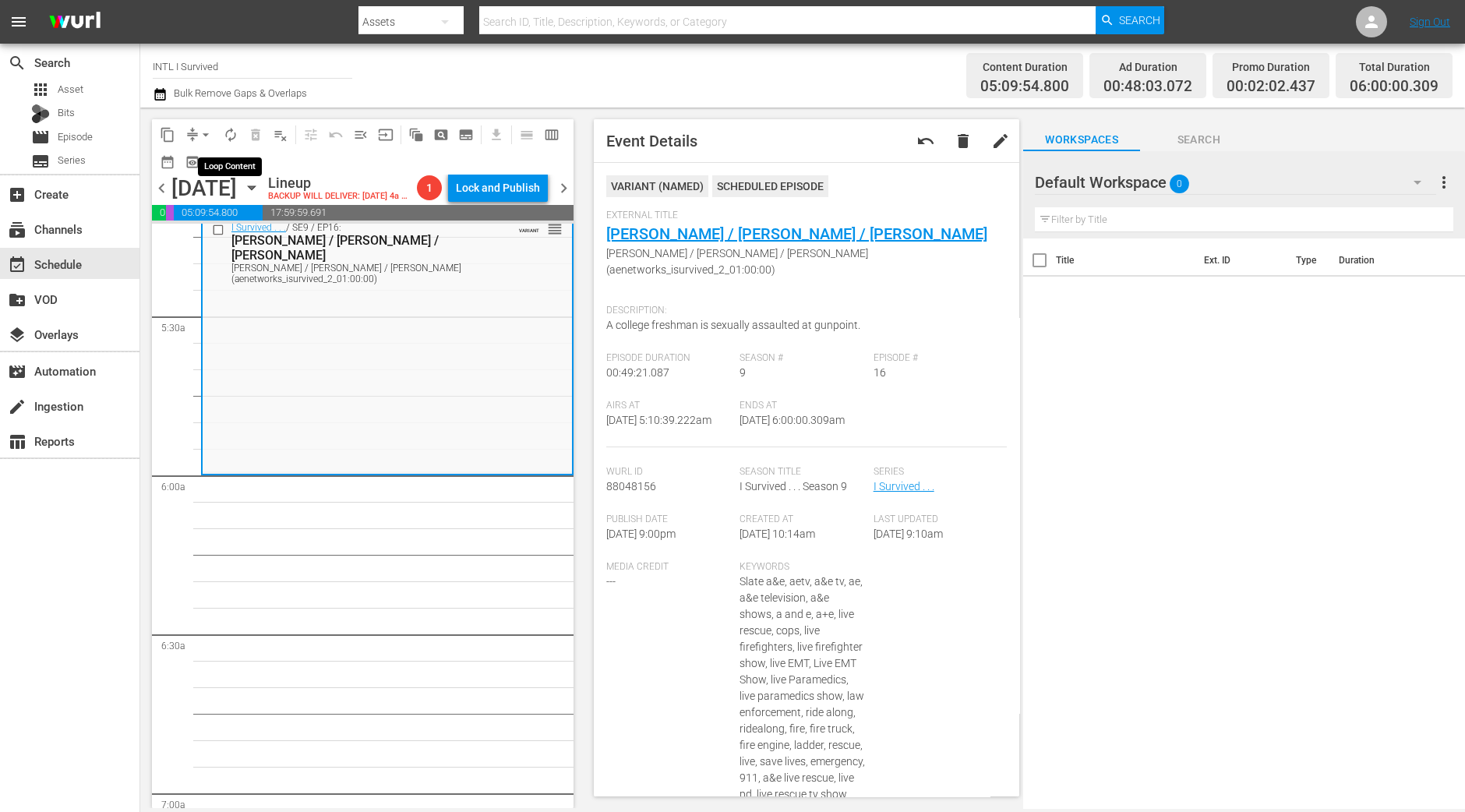
click at [223, 133] on span "autorenew_outlined" at bounding box center [230, 134] width 16 height 16
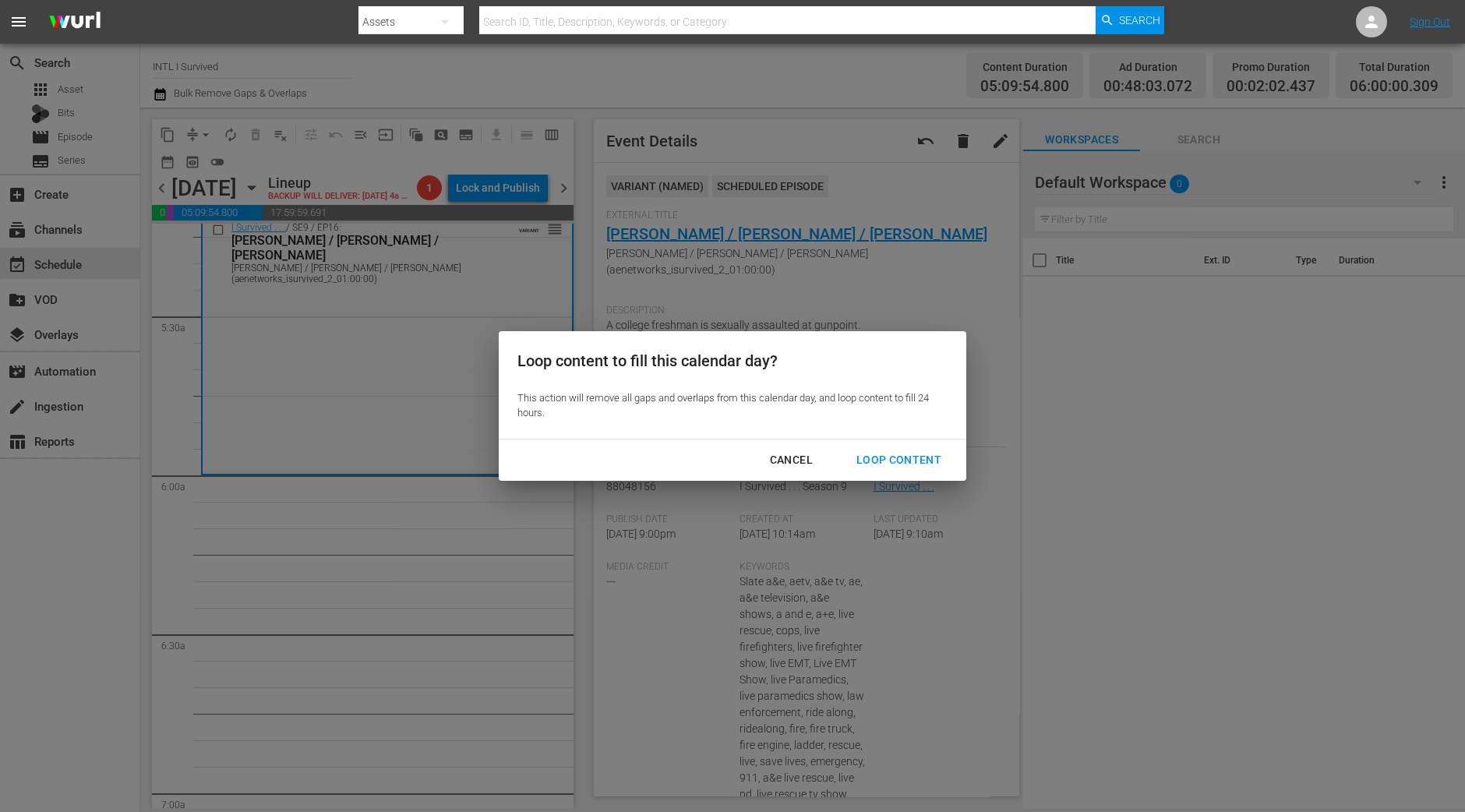
drag, startPoint x: 925, startPoint y: 453, endPoint x: 871, endPoint y: 396, distance: 78.5
click at [924, 453] on div "Loop Content" at bounding box center [899, 459] width 110 height 19
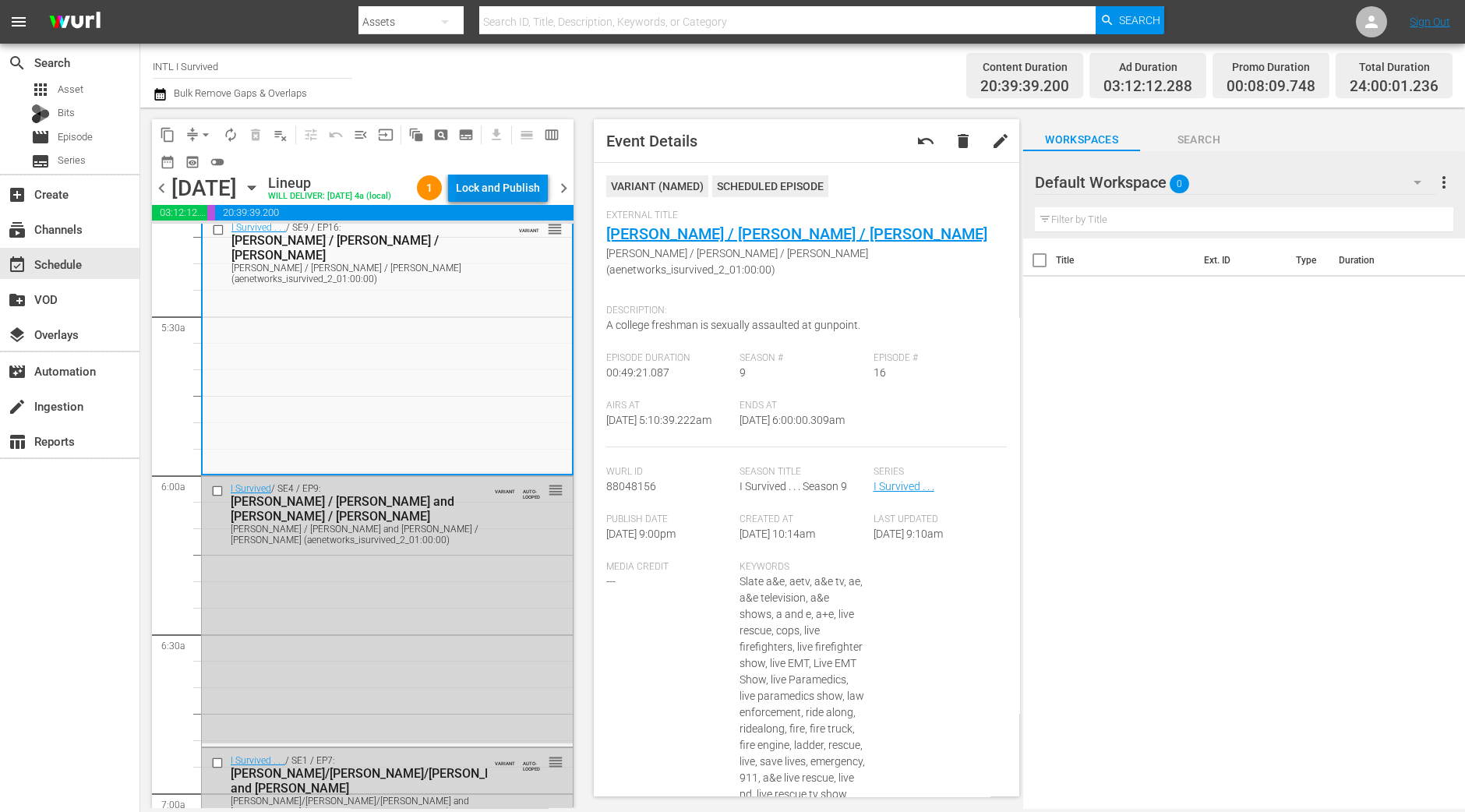
click at [510, 189] on div "Lock and Publish" at bounding box center [497, 187] width 84 height 28
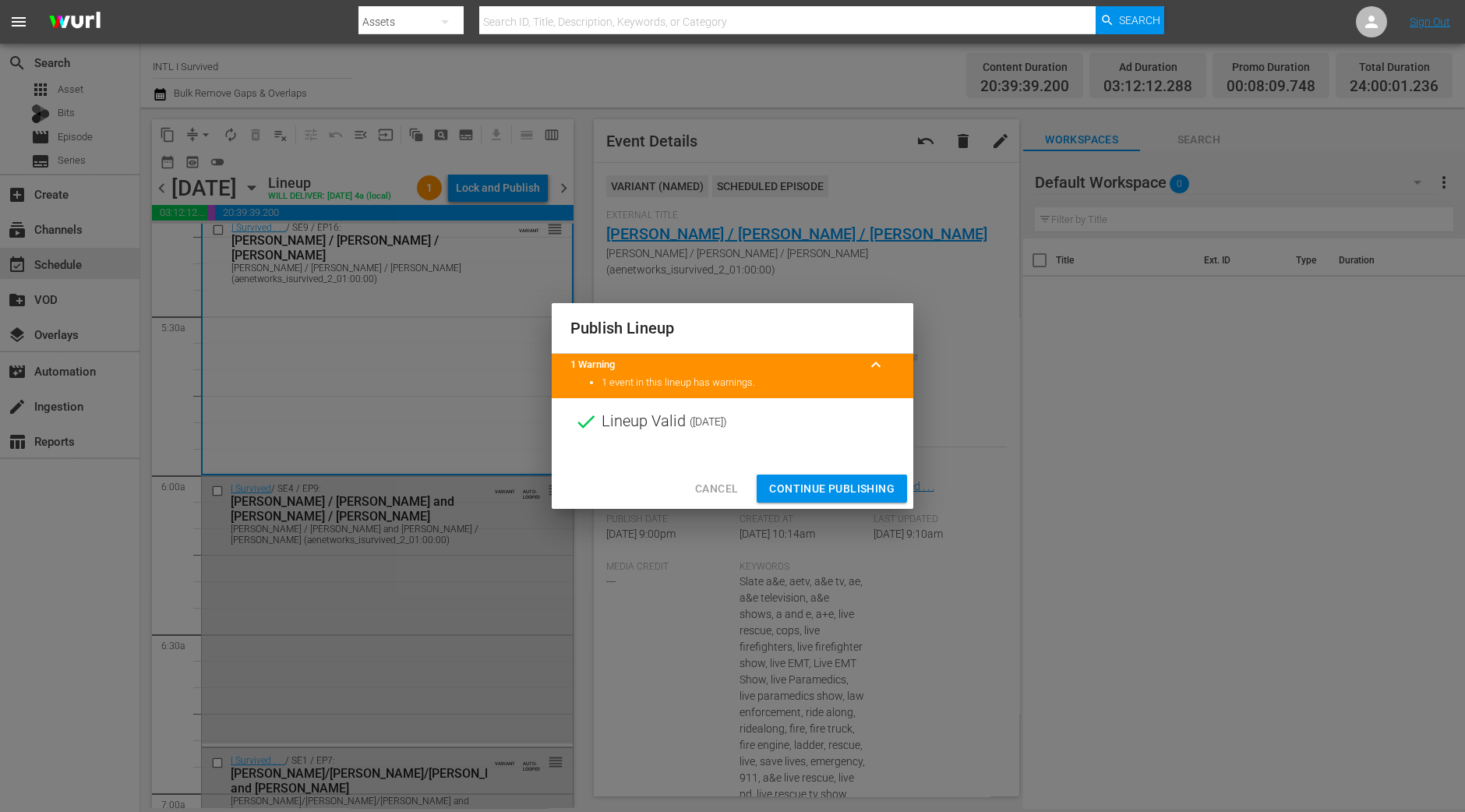
click at [810, 479] on span "Continue Publishing" at bounding box center [831, 488] width 125 height 19
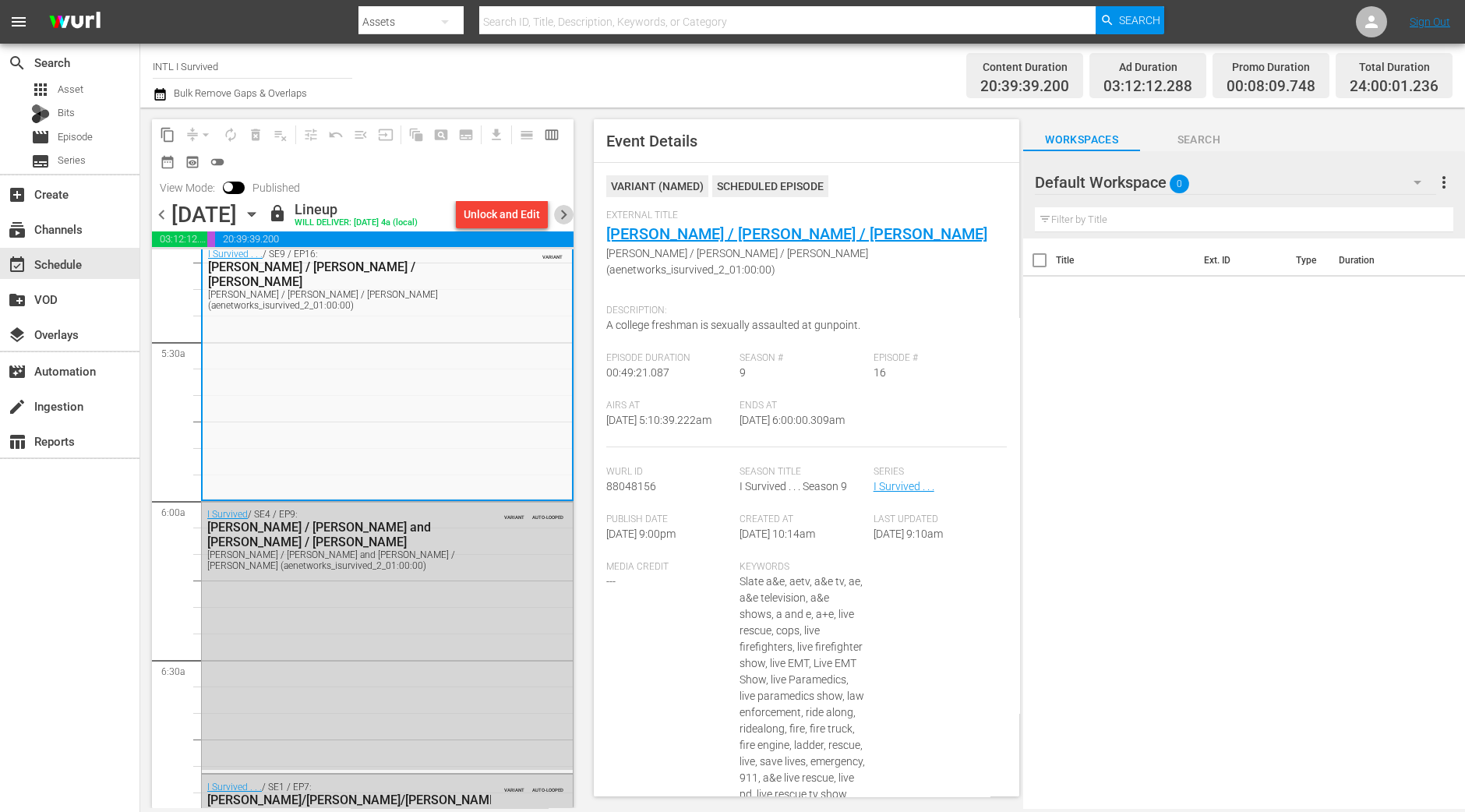
click at [563, 219] on span "chevron_right" at bounding box center [563, 214] width 19 height 19
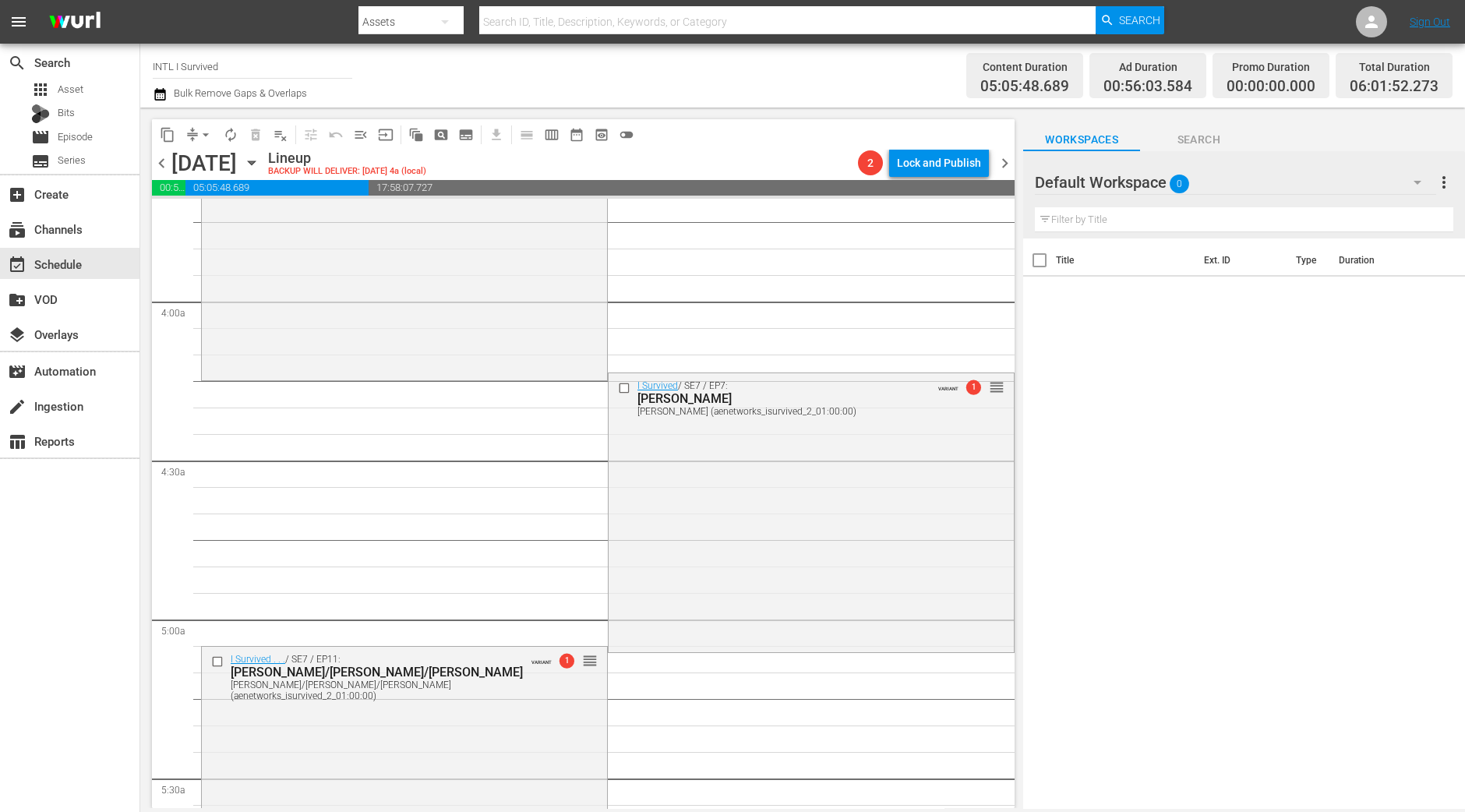
scroll to position [1557, 0]
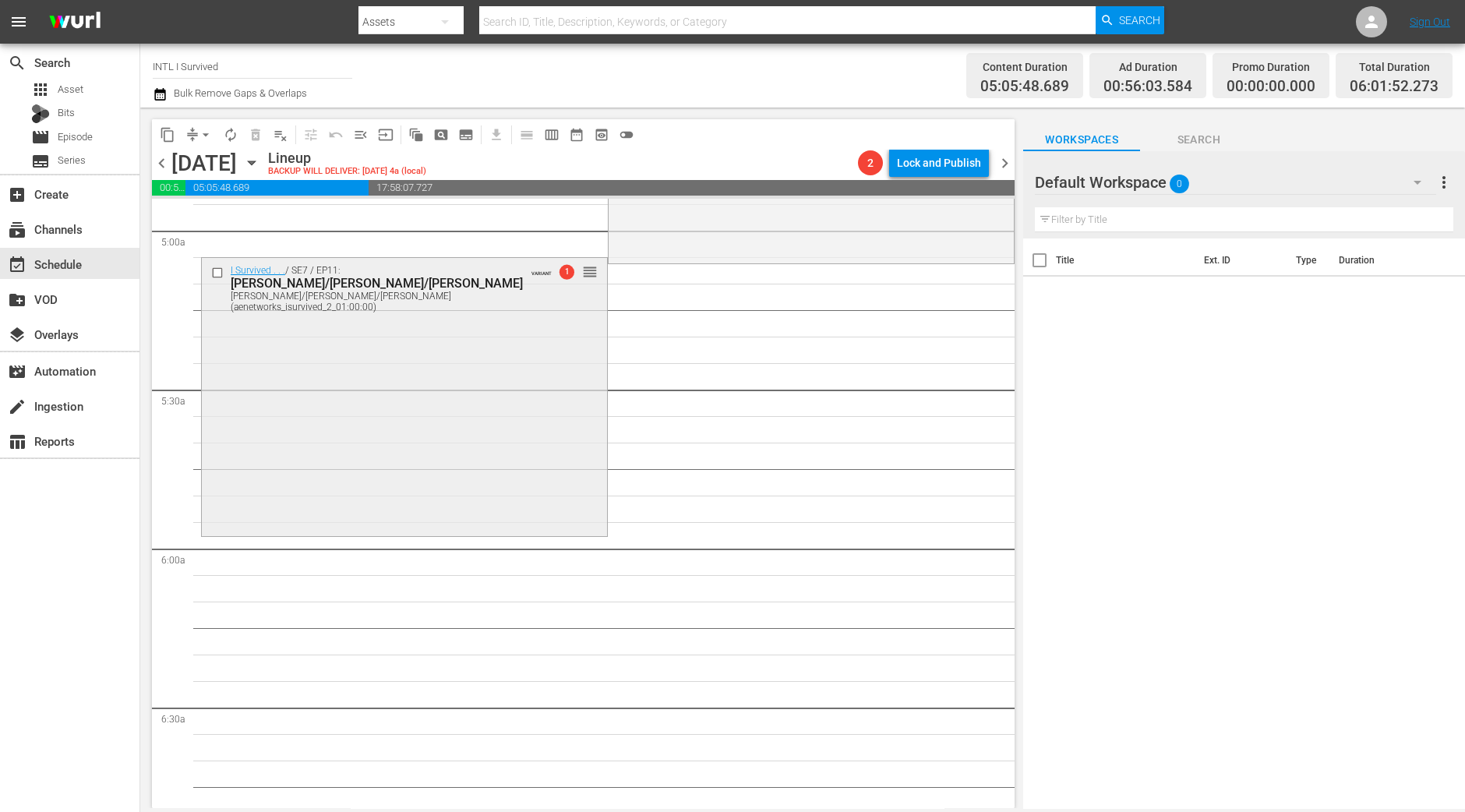
click at [553, 398] on div "I Survived . . . / SE7 / EP11: Michelle/Terri-Lynn/Jennifer Michelle/Terri-Lynn…" at bounding box center [404, 395] width 405 height 275
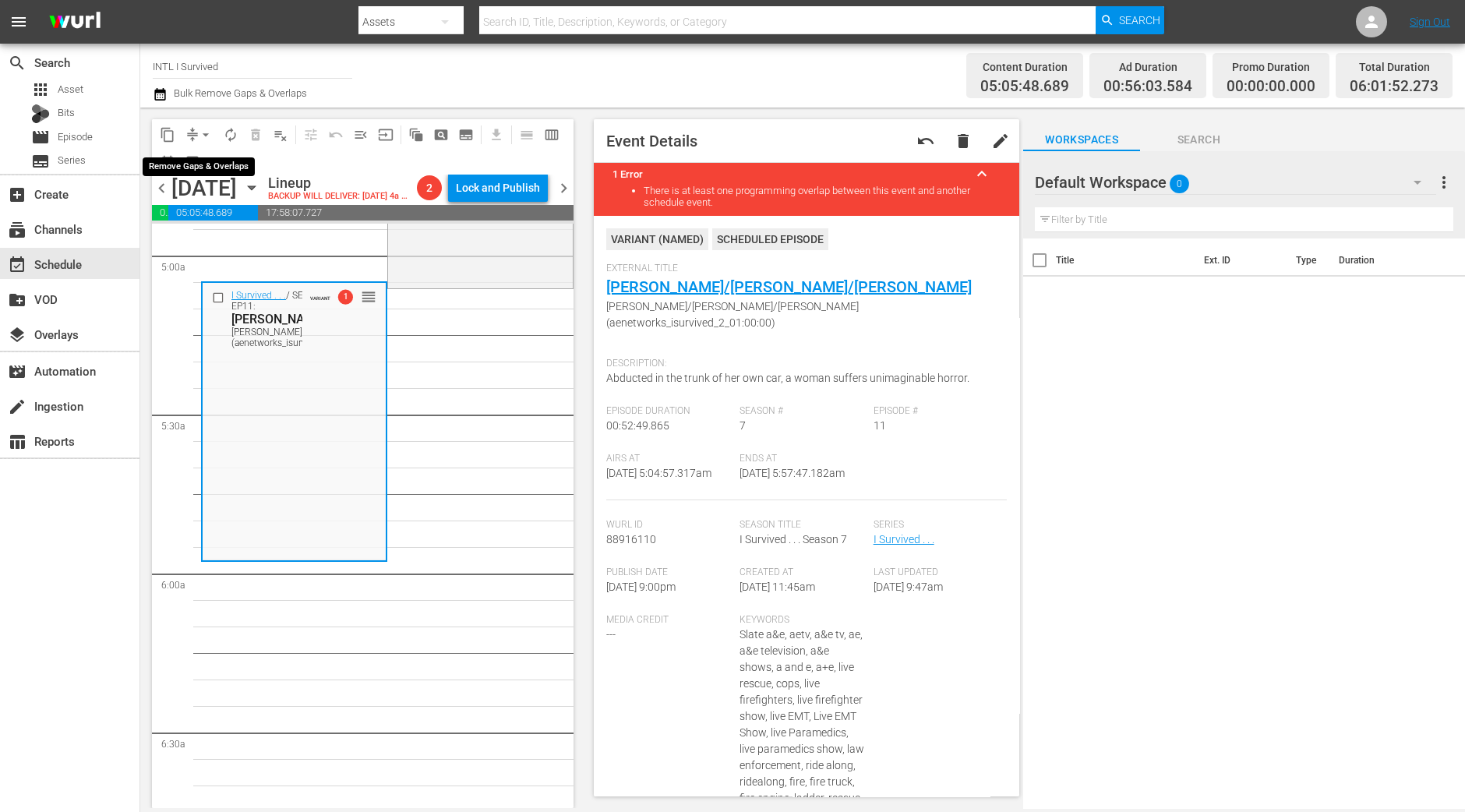
click at [208, 138] on span "arrow_drop_down" at bounding box center [205, 134] width 16 height 16
click at [204, 164] on li "Align to Midnight" at bounding box center [206, 166] width 164 height 26
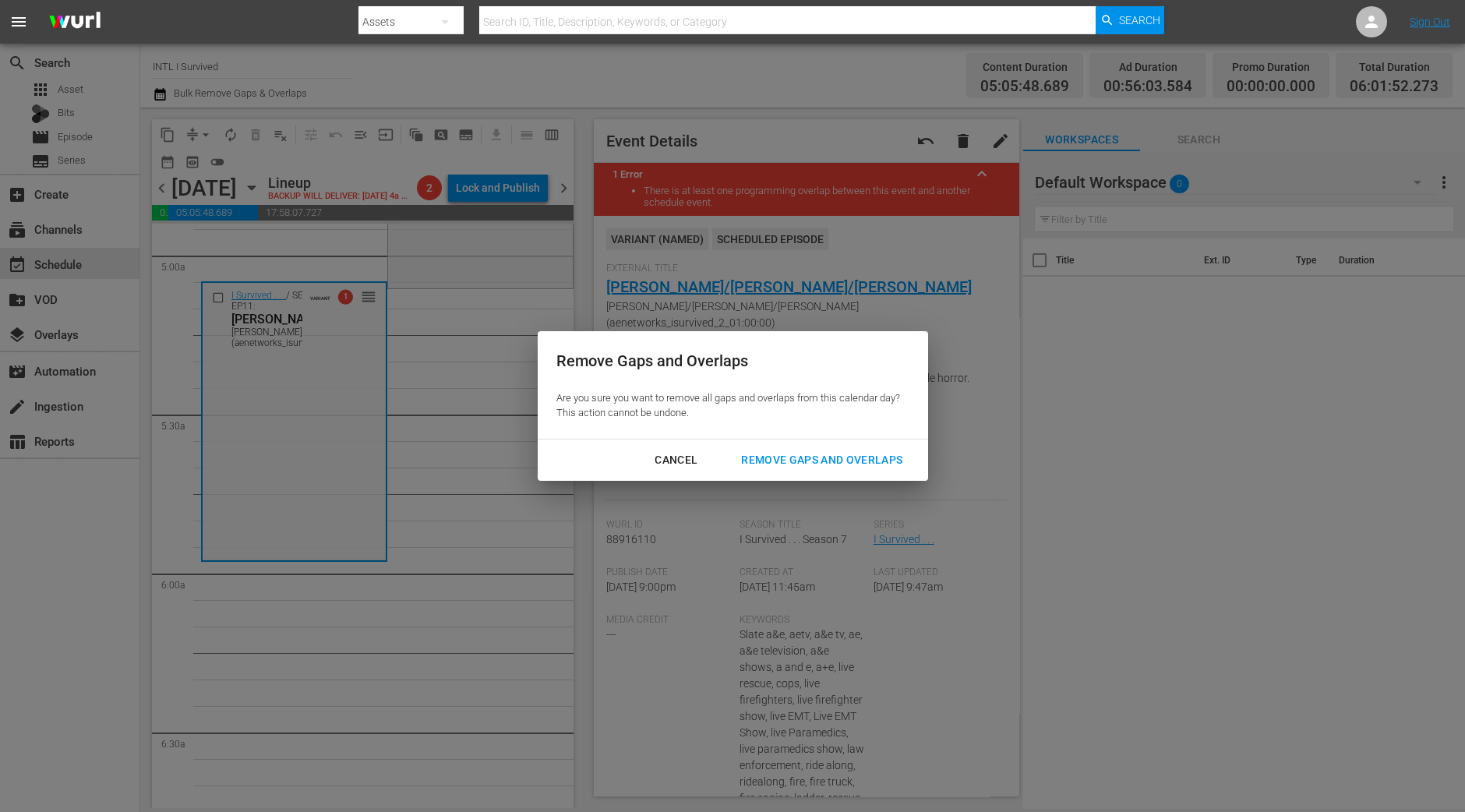
click at [868, 465] on div "Remove Gaps and Overlaps" at bounding box center [822, 459] width 187 height 19
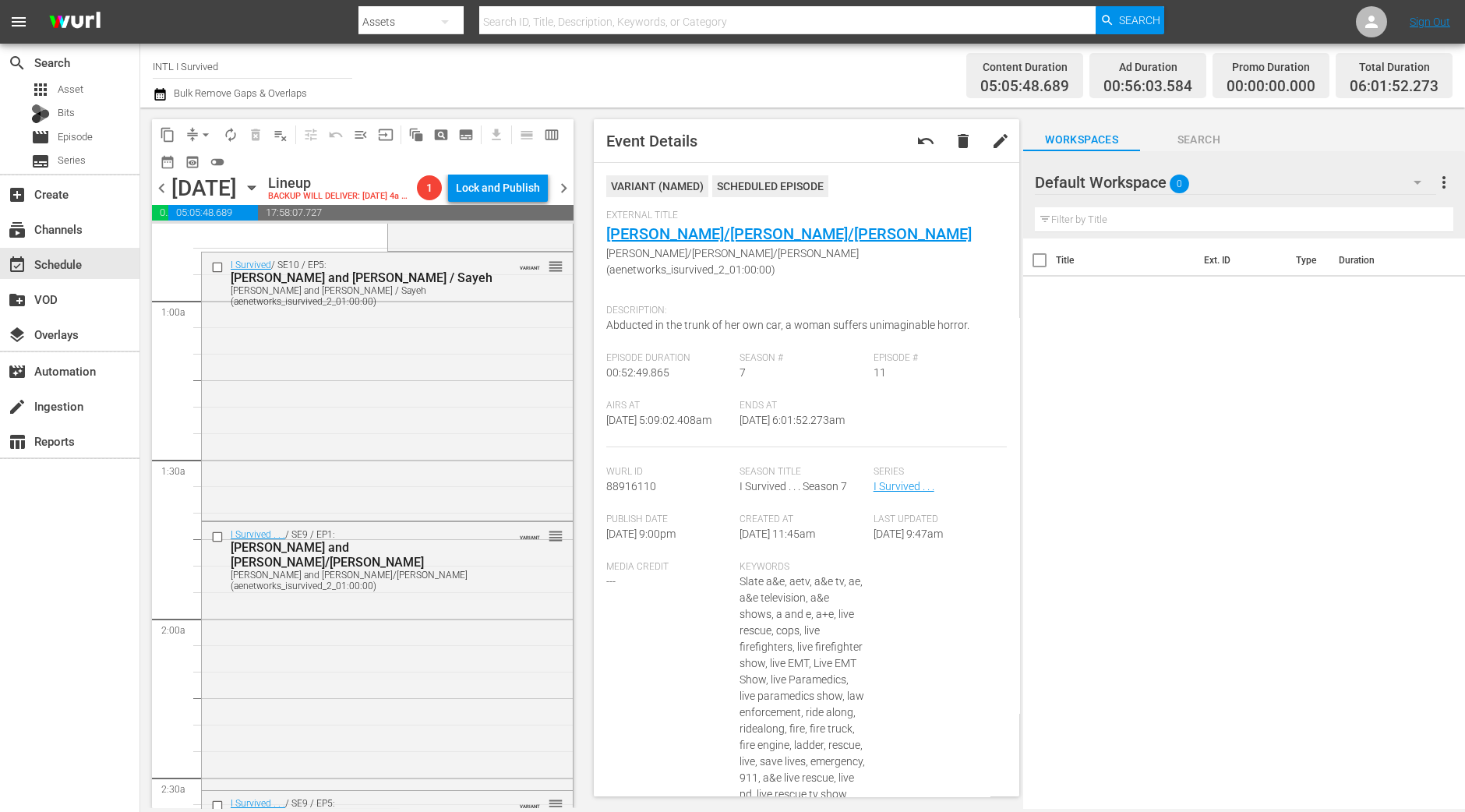
scroll to position [0, 0]
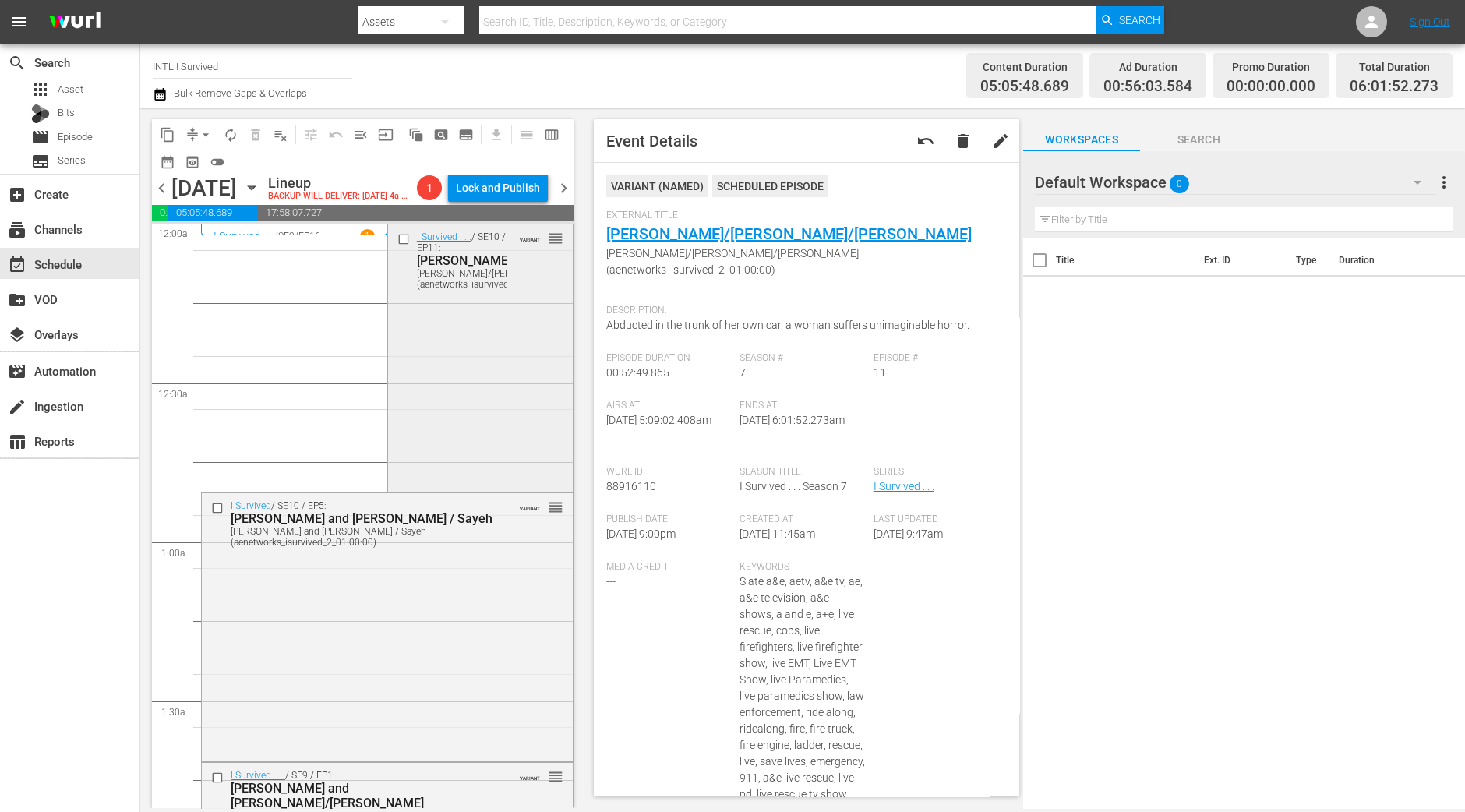
click at [429, 416] on div "I Survived . . . / SE10 / EP11: Rhonda/Jason/Patrick Rhonda/Jason/Patrick (aene…" at bounding box center [480, 357] width 185 height 265
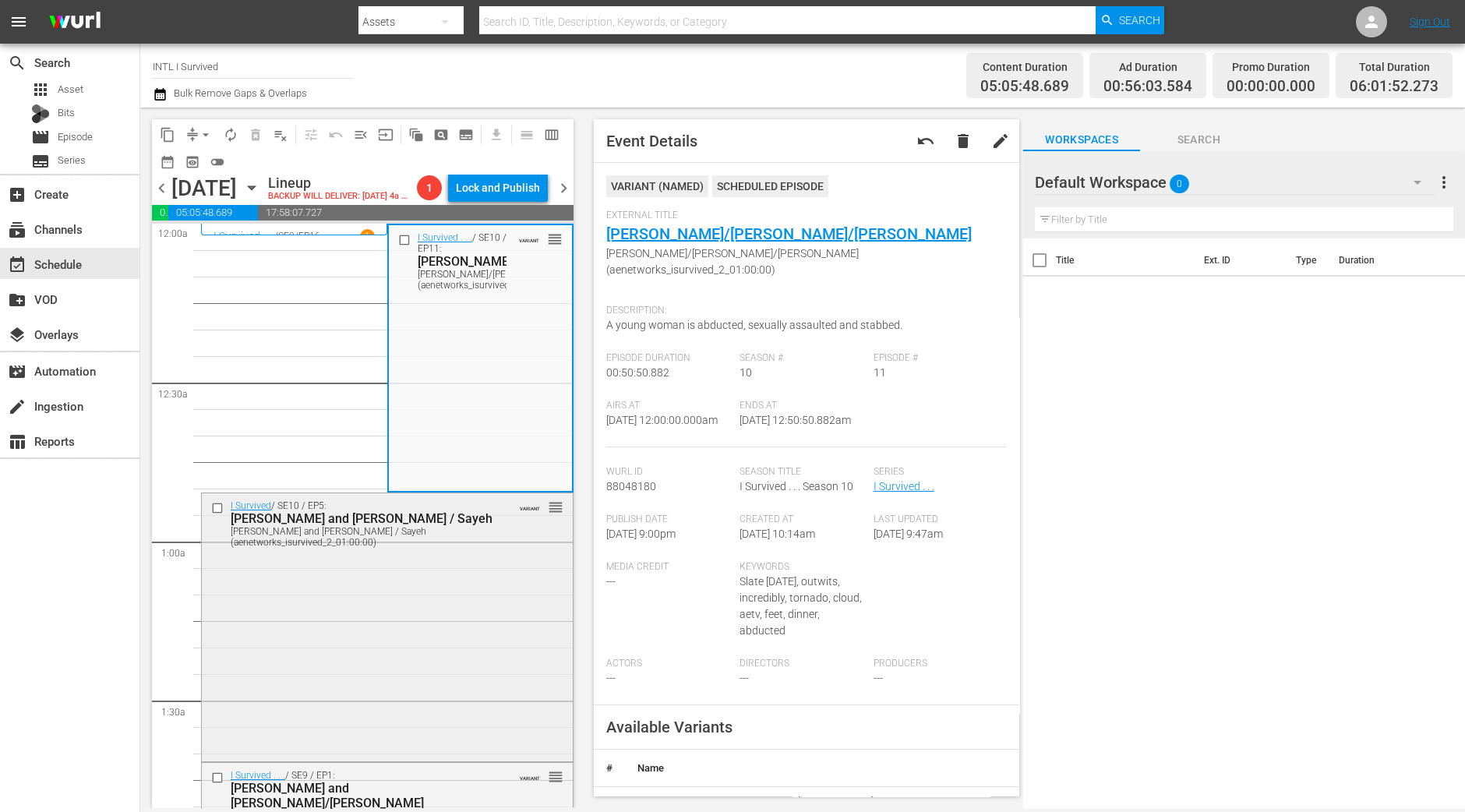
click at [396, 687] on div "I Survived / SE10 / EP5: Louie and Wade / Sayeh Louie and Wade / Sayeh (aenetwo…" at bounding box center [388, 625] width 371 height 265
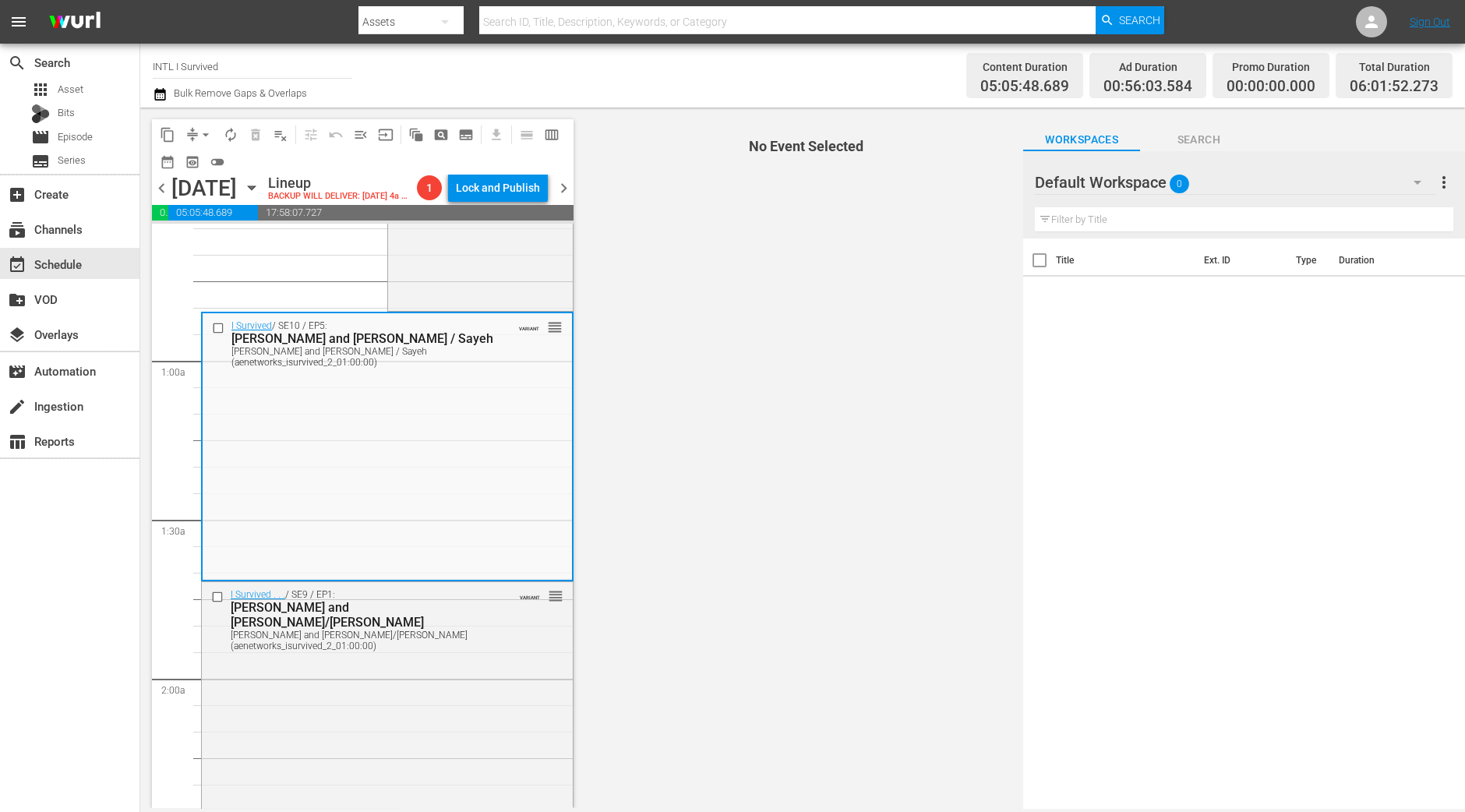
scroll to position [194, 0]
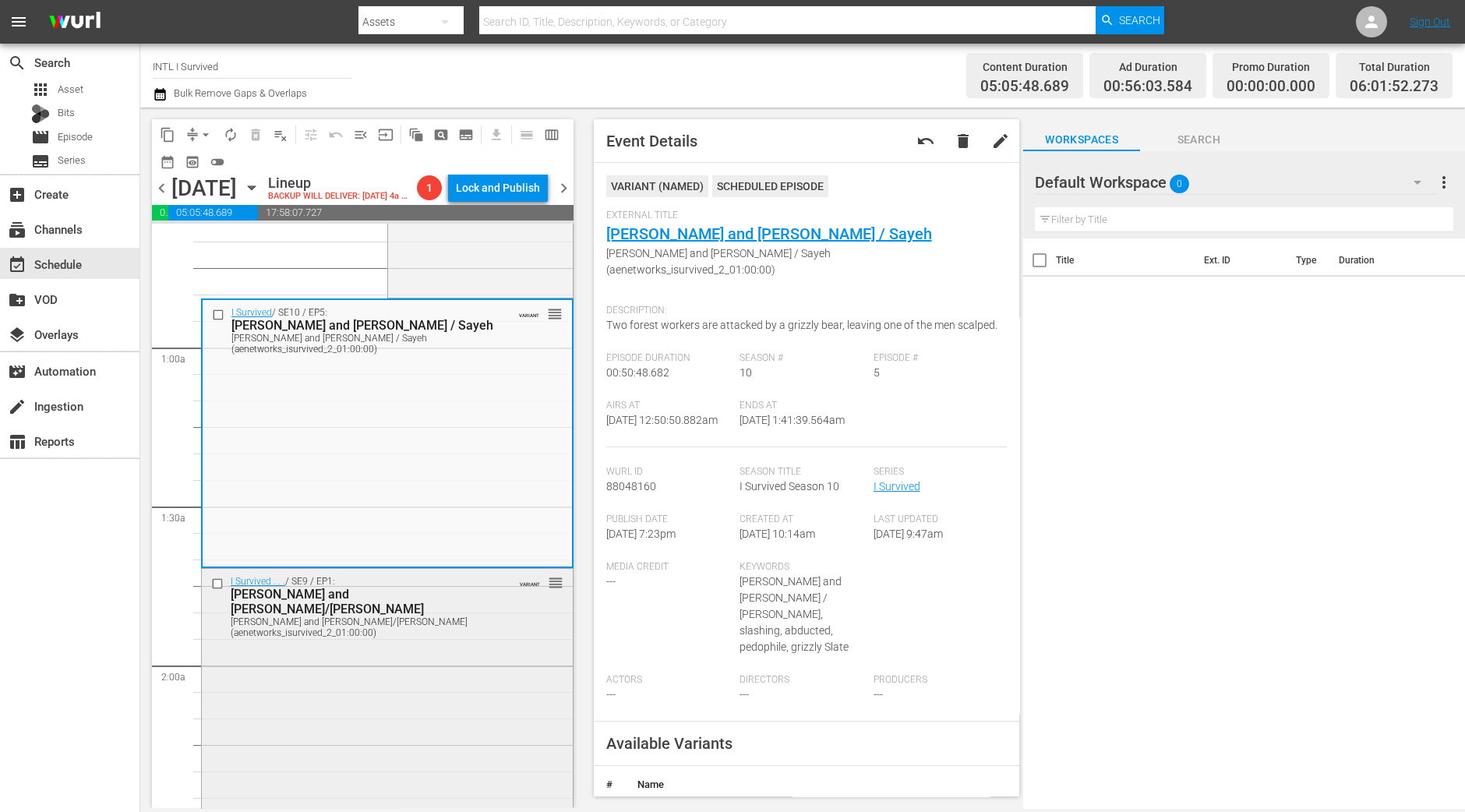
click at [479, 683] on div "I Survived . . . / SE9 / EP1: Mijalina and Yvonne/Peter Mijalina and Yvonne/Pet…" at bounding box center [388, 701] width 371 height 265
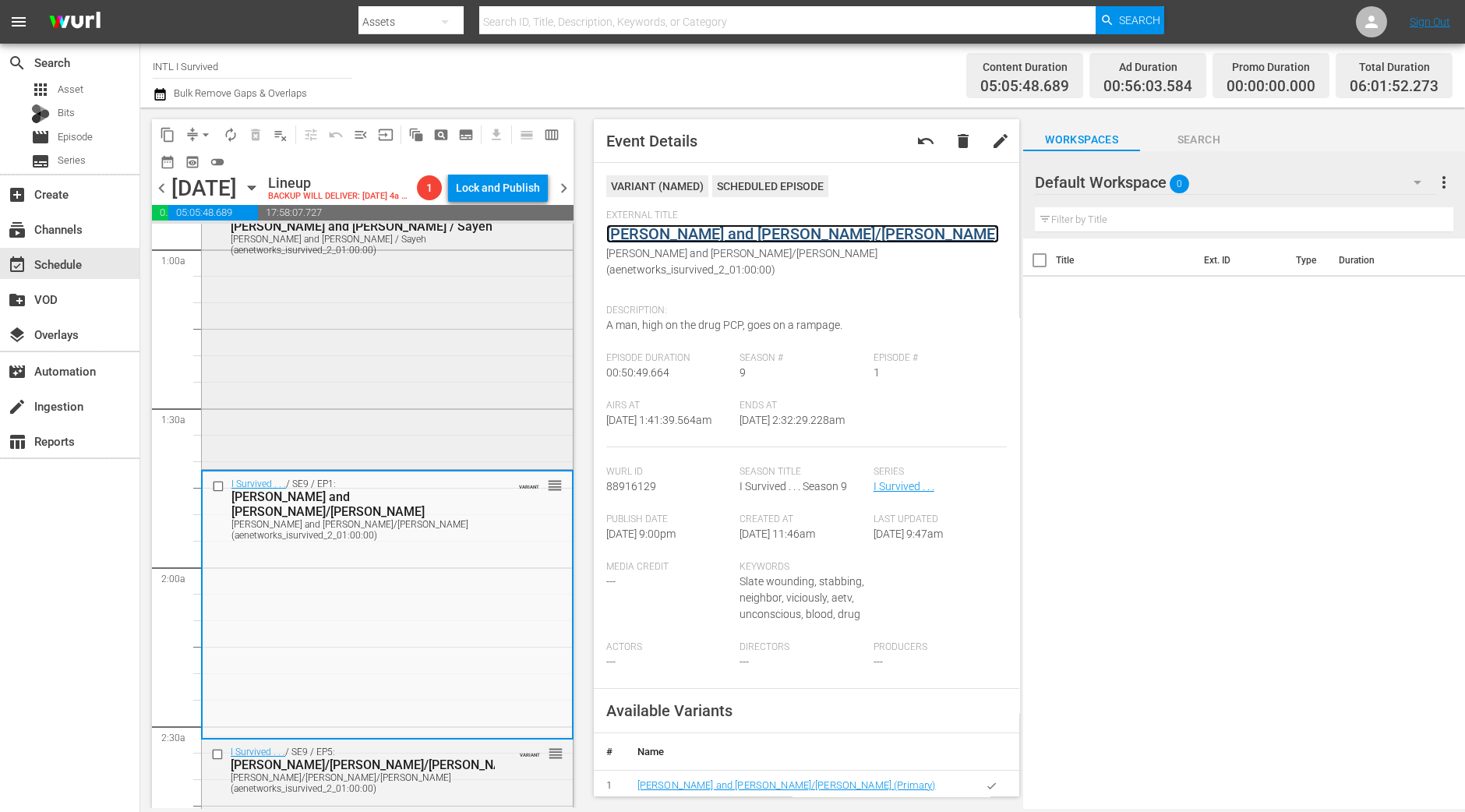
scroll to position [584, 0]
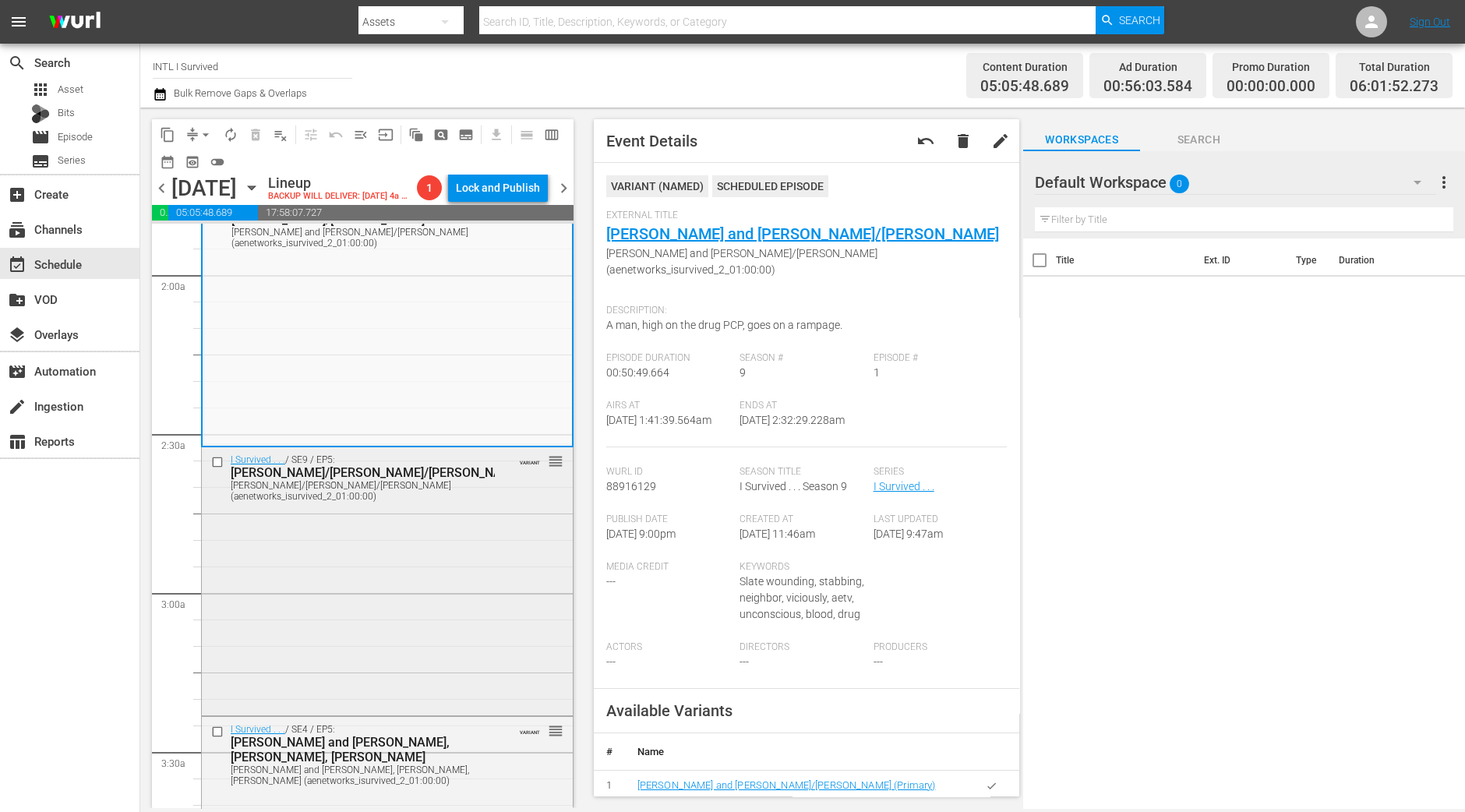
click at [392, 692] on div "I Survived . . . / SE9 / EP5: Terri/Walter/James Terri/Walter/James (aenetworks…" at bounding box center [388, 580] width 371 height 265
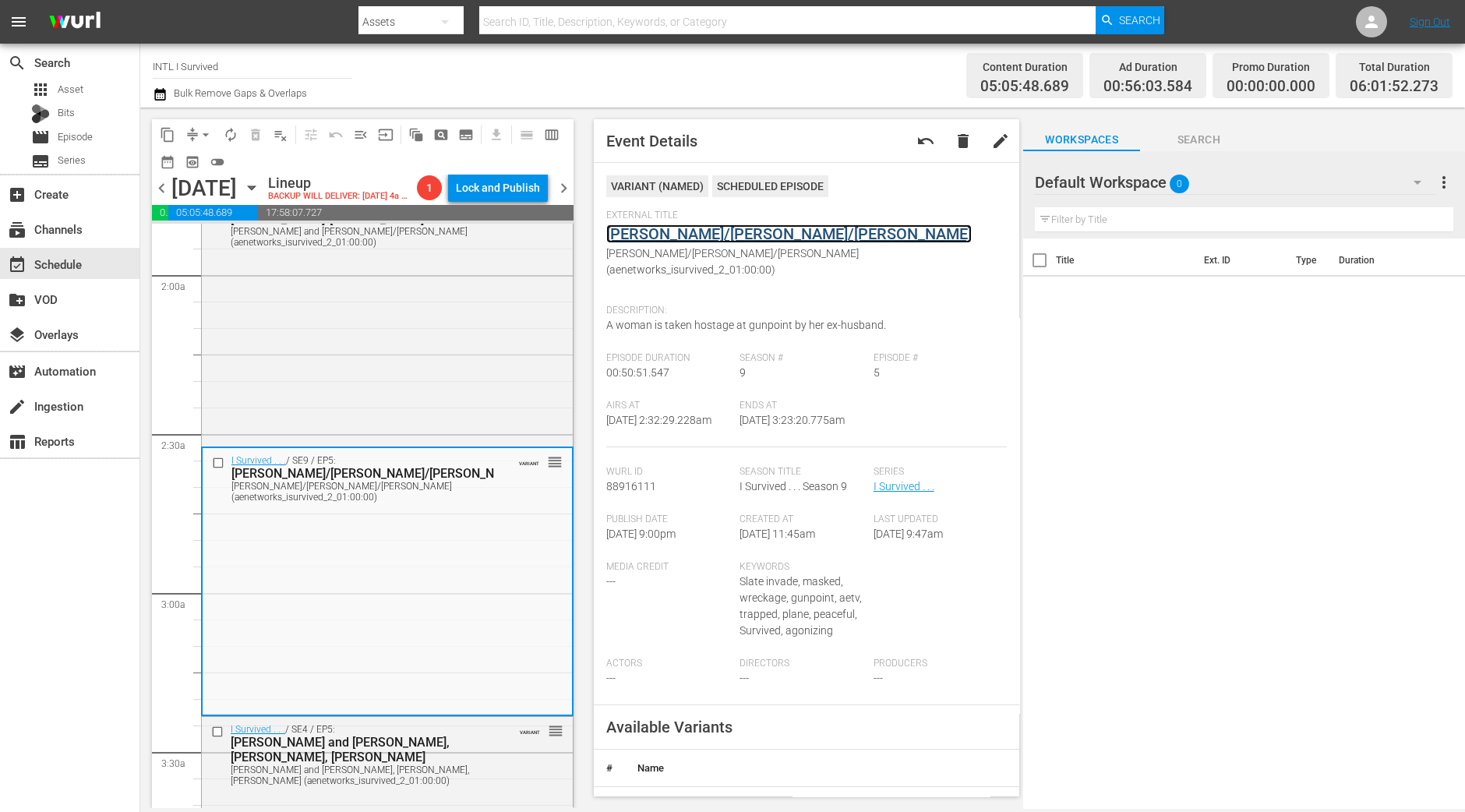
drag, startPoint x: 702, startPoint y: 224, endPoint x: 687, endPoint y: 235, distance: 18.6
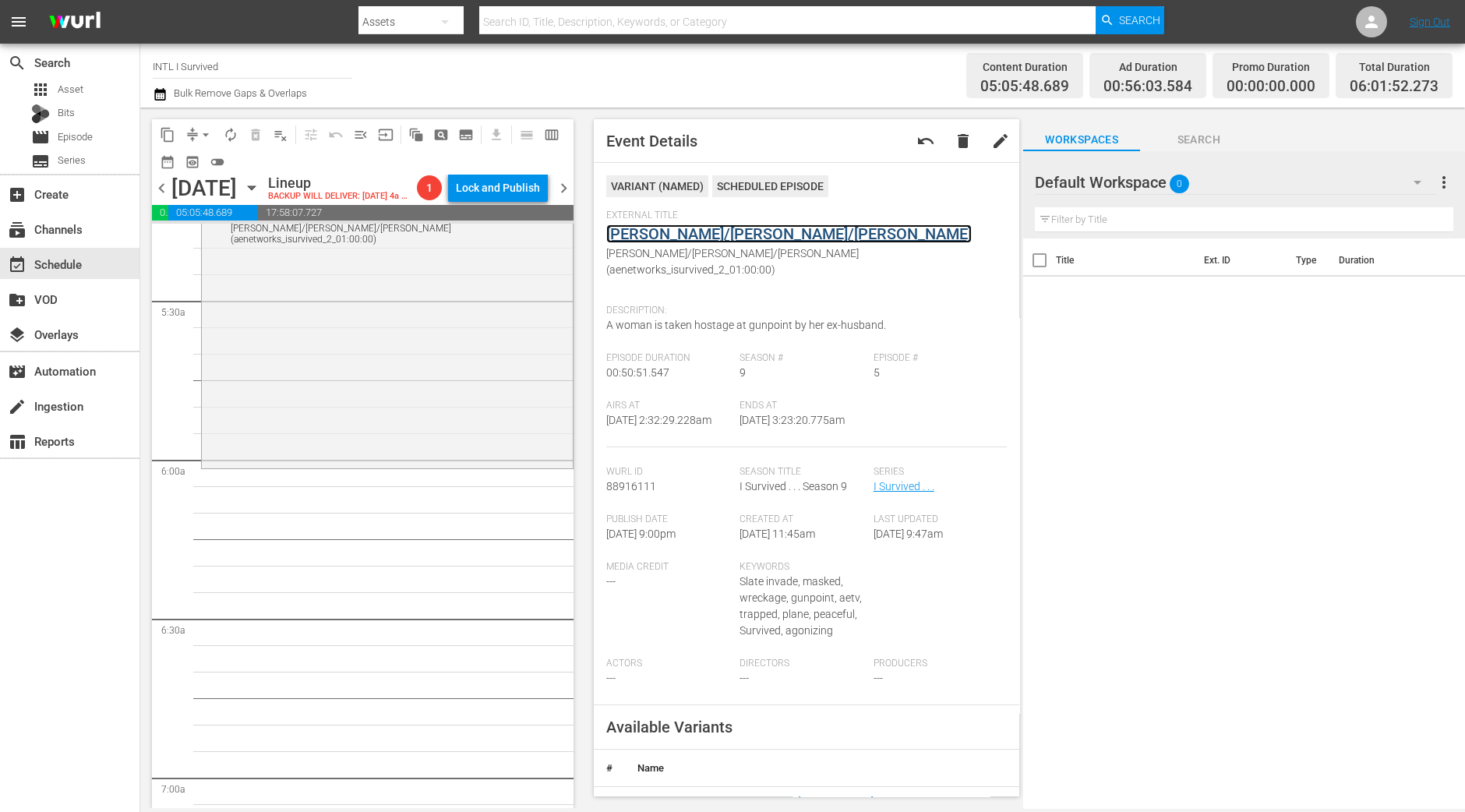
scroll to position [1753, 0]
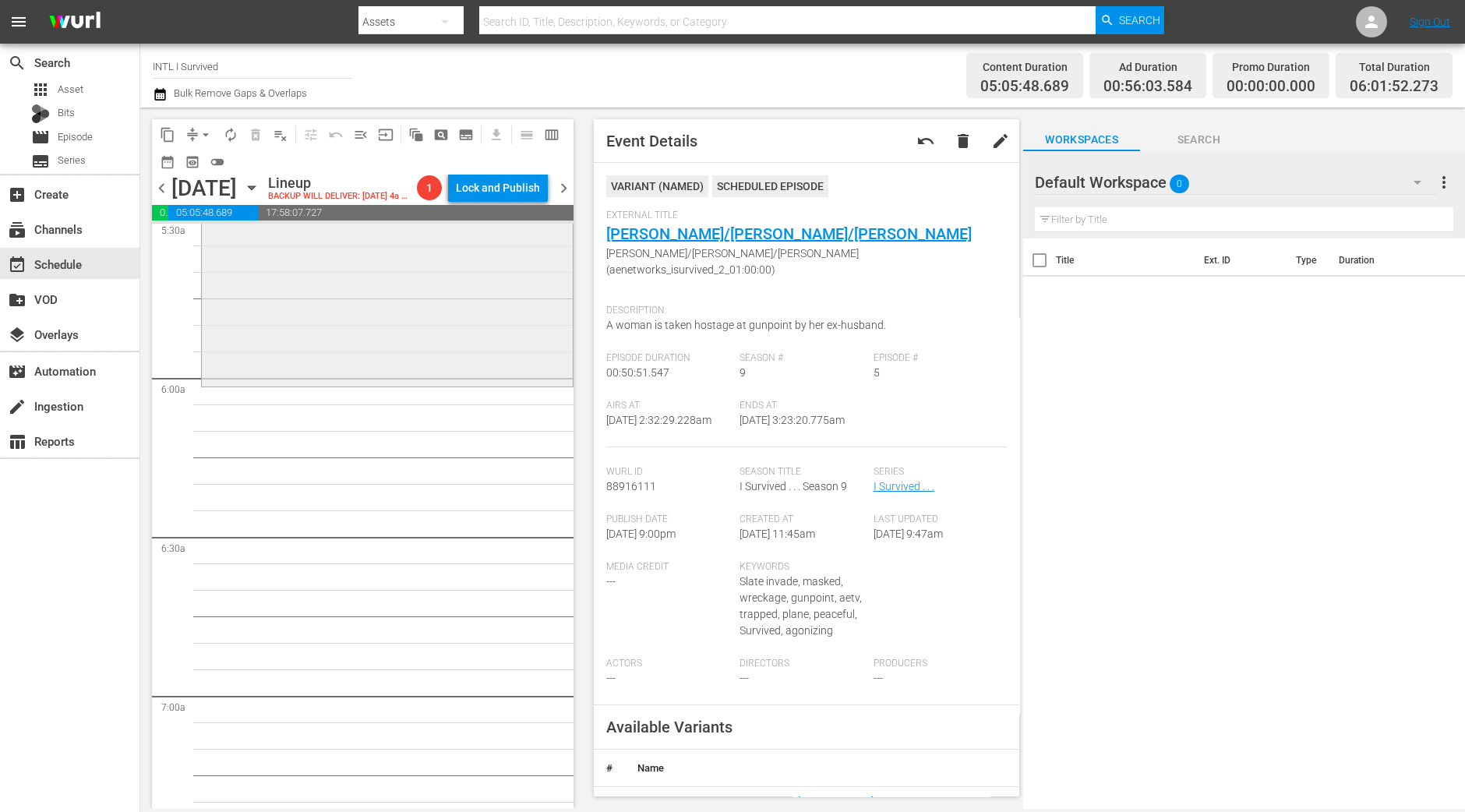
click at [424, 343] on div "I Survived . . . / SE7 / EP11: Michelle/Terri-Lynn/Jennifer Michelle/Terri-Lynn…" at bounding box center [388, 245] width 371 height 275
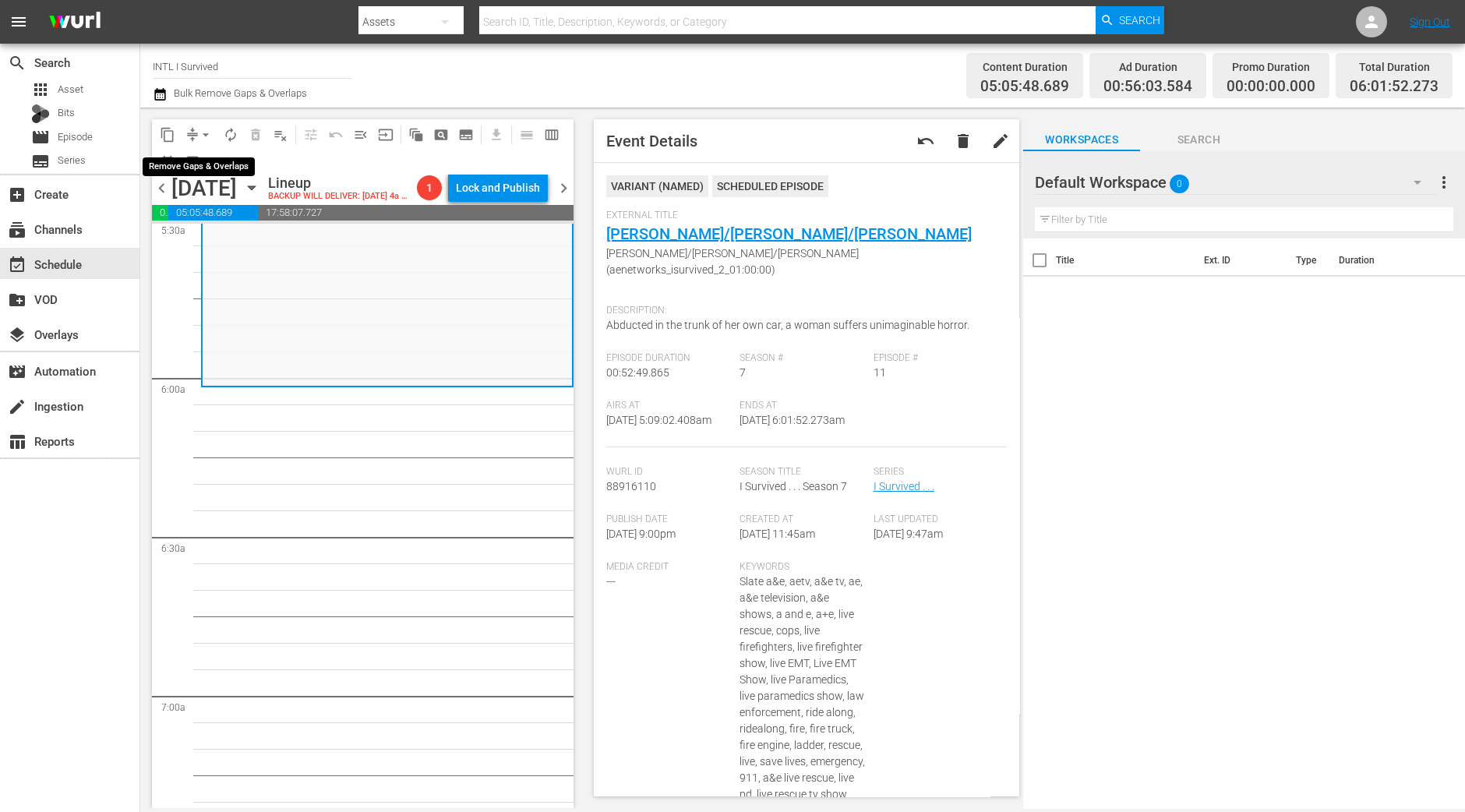
click at [205, 123] on button "arrow_drop_down" at bounding box center [205, 134] width 25 height 25
click at [201, 165] on li "Align to Midnight" at bounding box center [206, 166] width 164 height 26
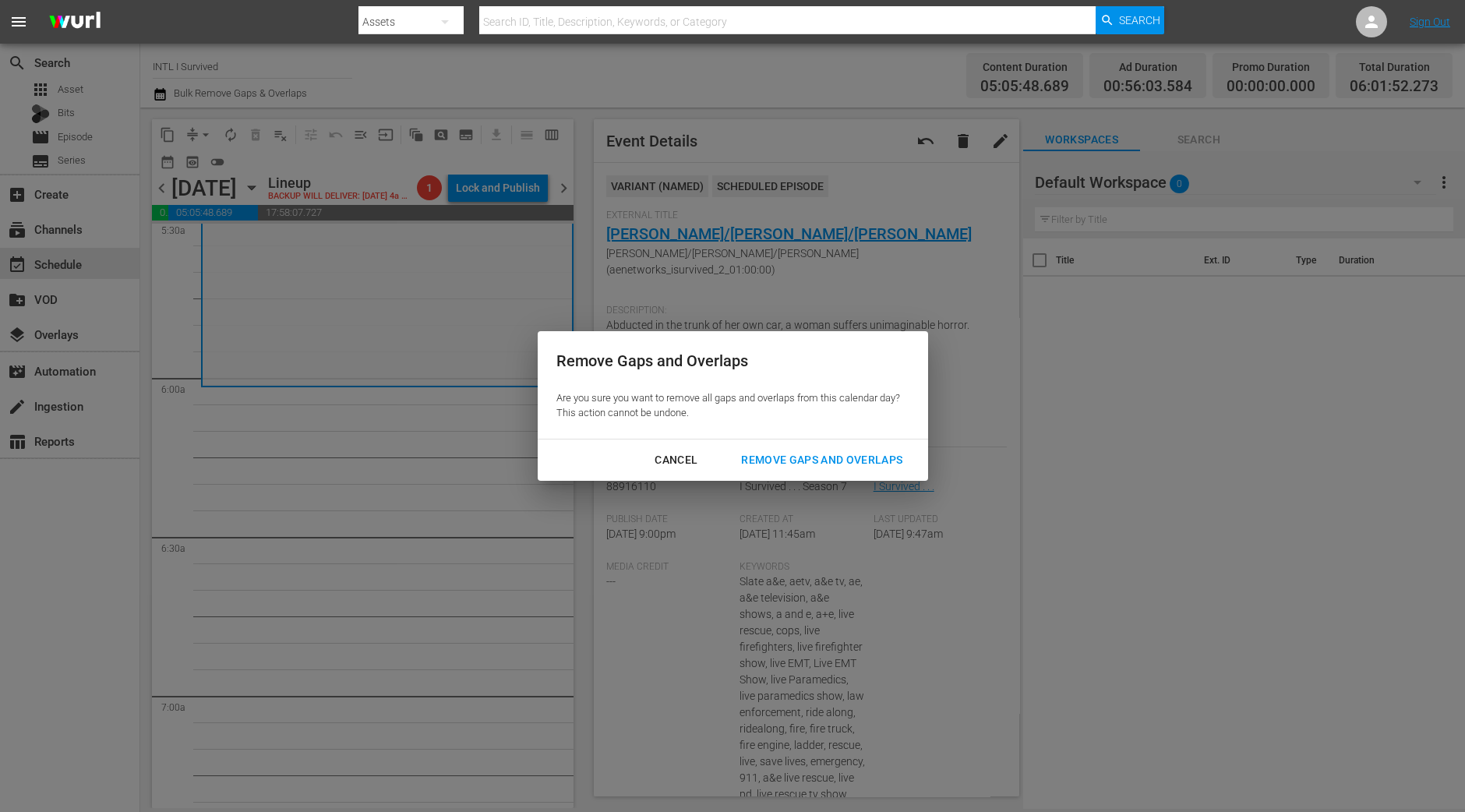
click at [844, 459] on div "Remove Gaps and Overlaps" at bounding box center [822, 459] width 187 height 19
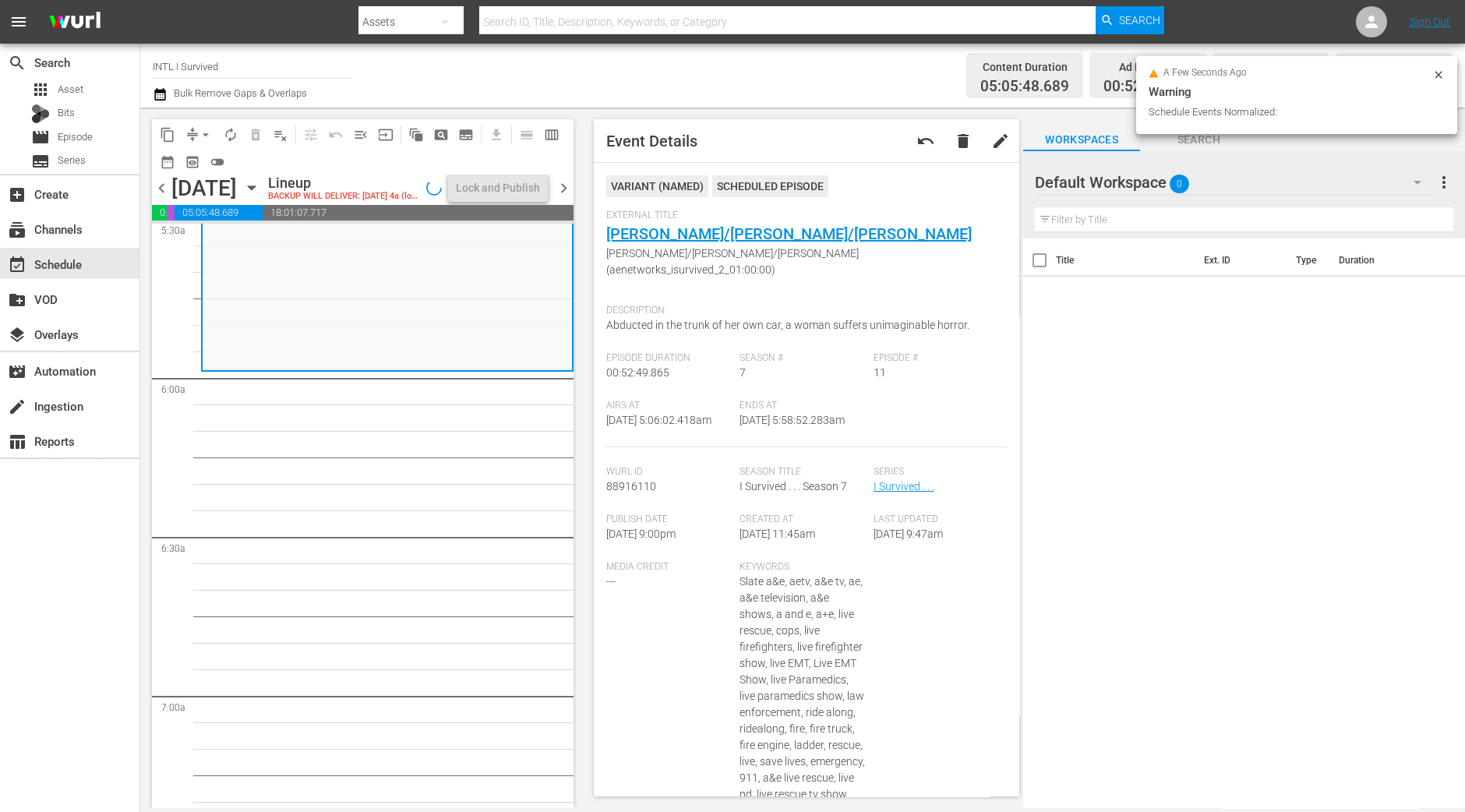
scroll to position [1805, 0]
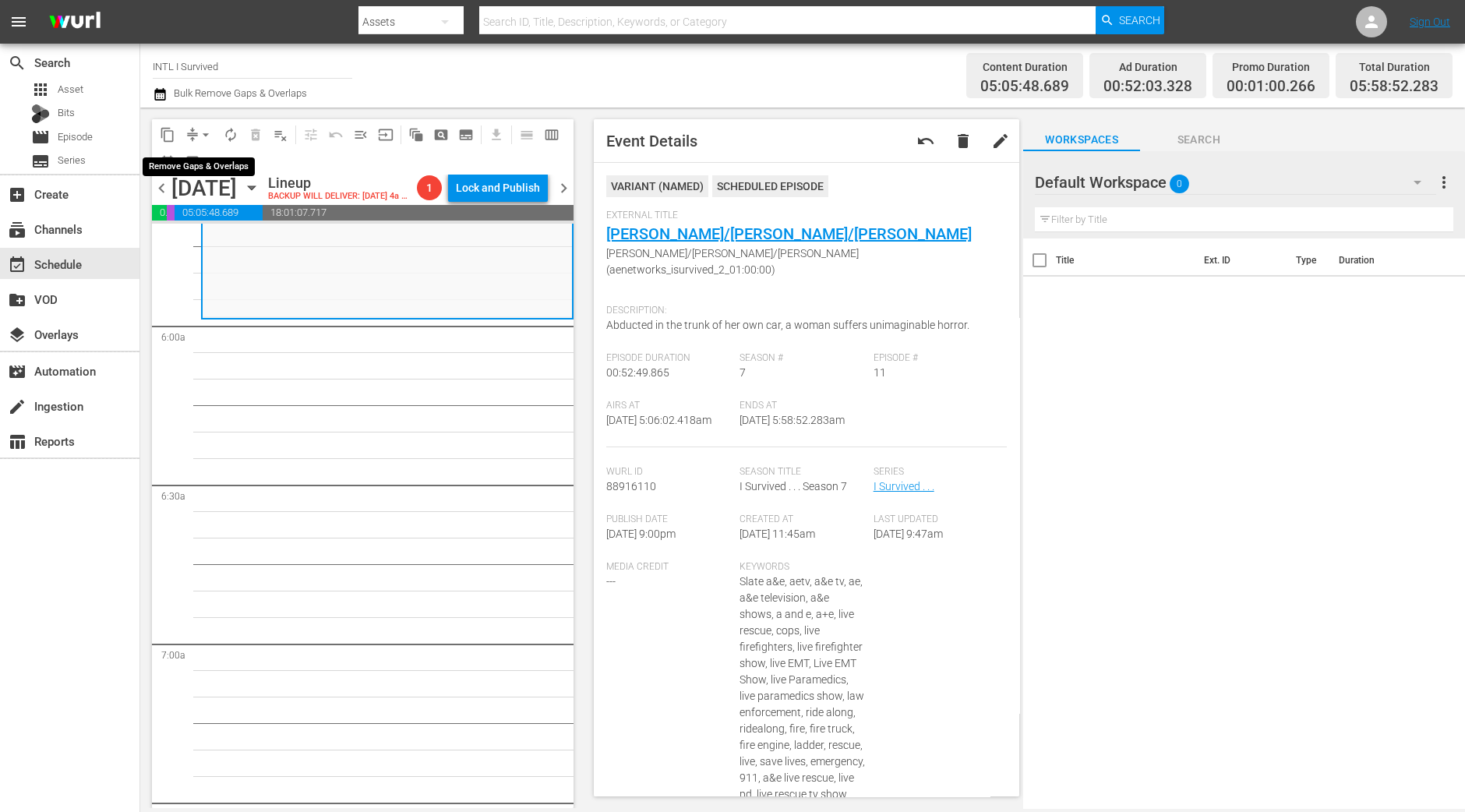
click at [200, 134] on span "arrow_drop_down" at bounding box center [205, 134] width 16 height 16
click at [198, 174] on li "Align to Midnight" at bounding box center [206, 166] width 164 height 26
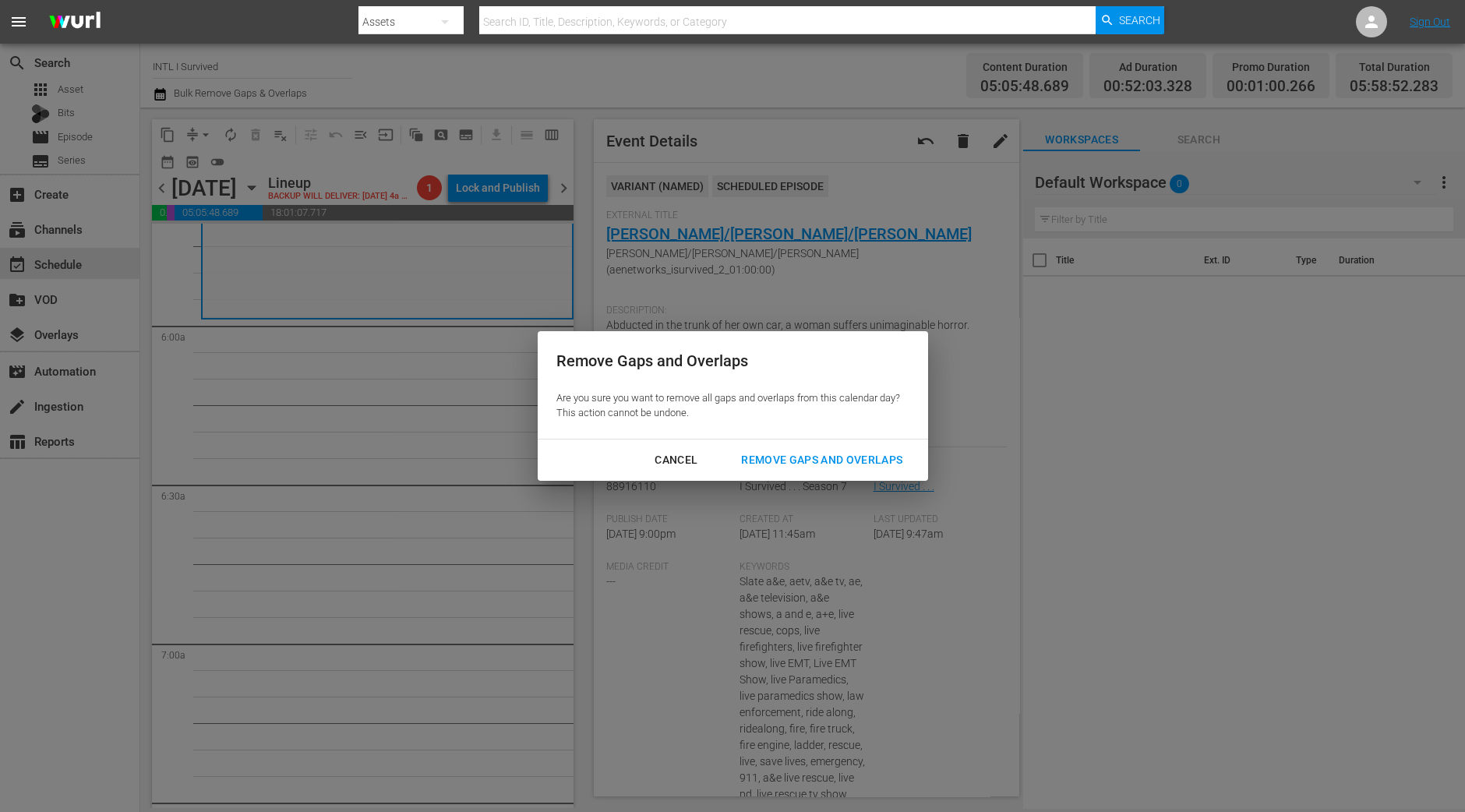
drag, startPoint x: 821, startPoint y: 460, endPoint x: 818, endPoint y: 468, distance: 8.5
click at [818, 465] on div "Remove Gaps and Overlaps" at bounding box center [822, 459] width 187 height 19
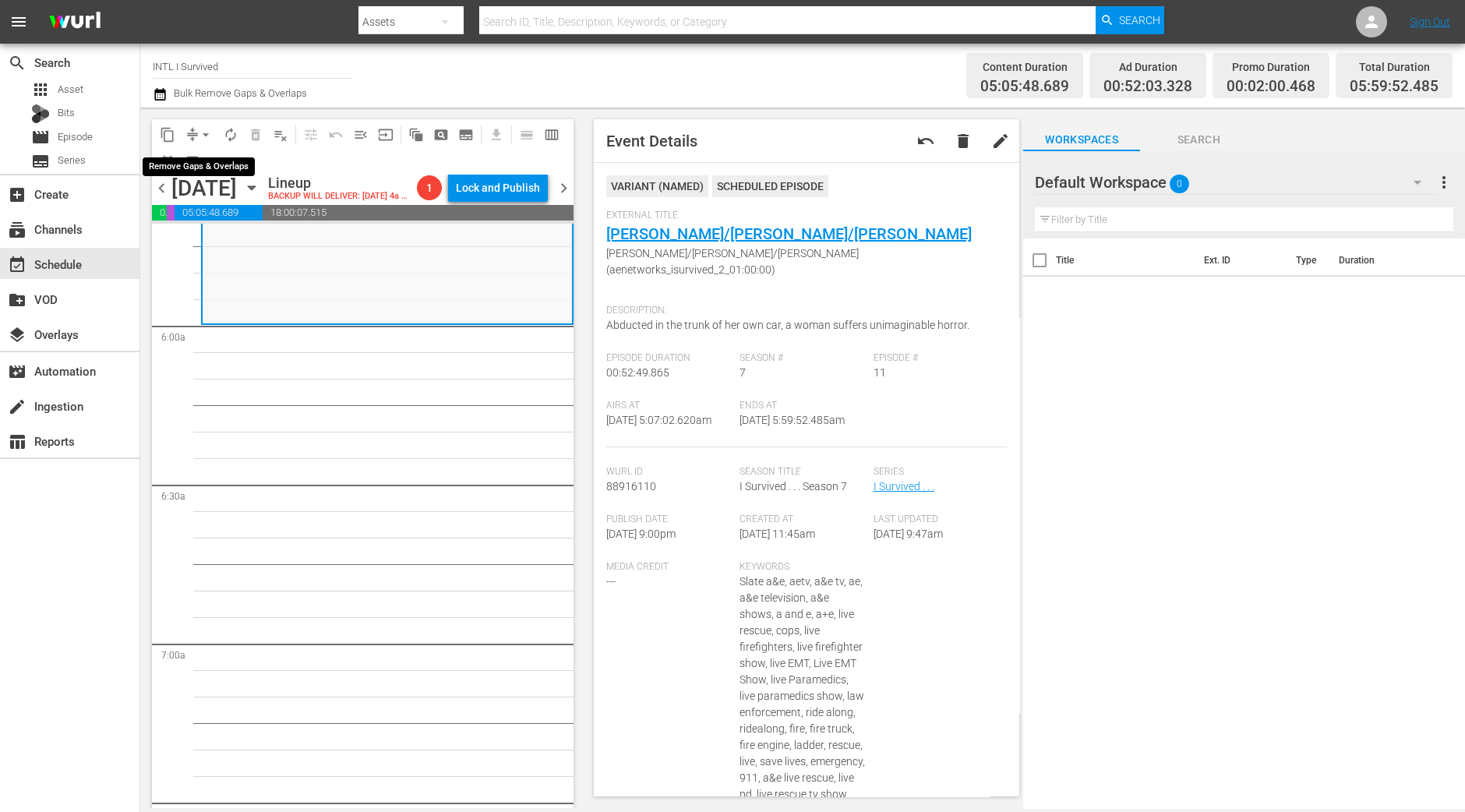
click at [206, 134] on span "arrow_drop_down" at bounding box center [205, 134] width 16 height 16
click at [198, 161] on li "Align to Midnight" at bounding box center [206, 166] width 164 height 26
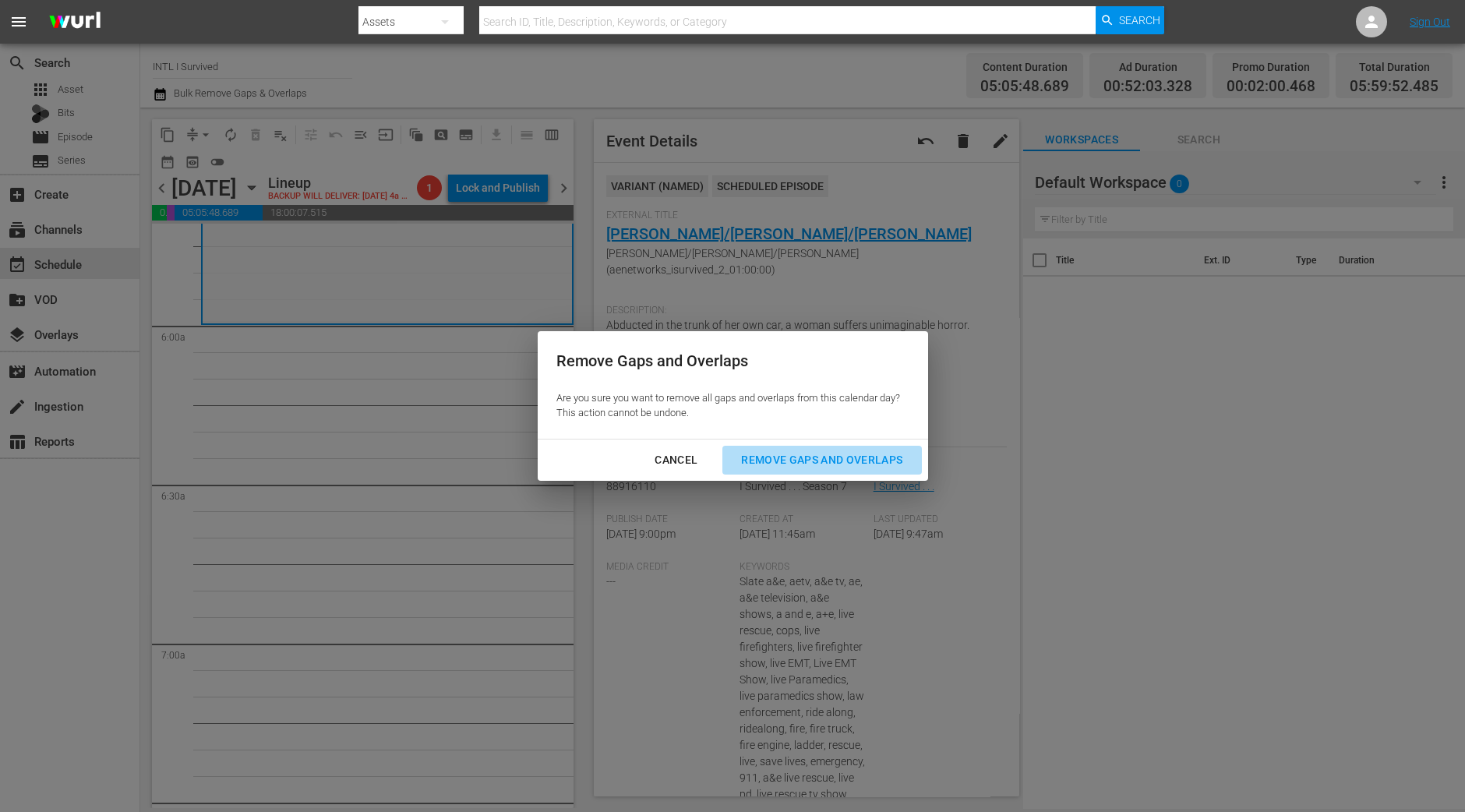
click at [872, 454] on div "Remove Gaps and Overlaps" at bounding box center [822, 459] width 187 height 19
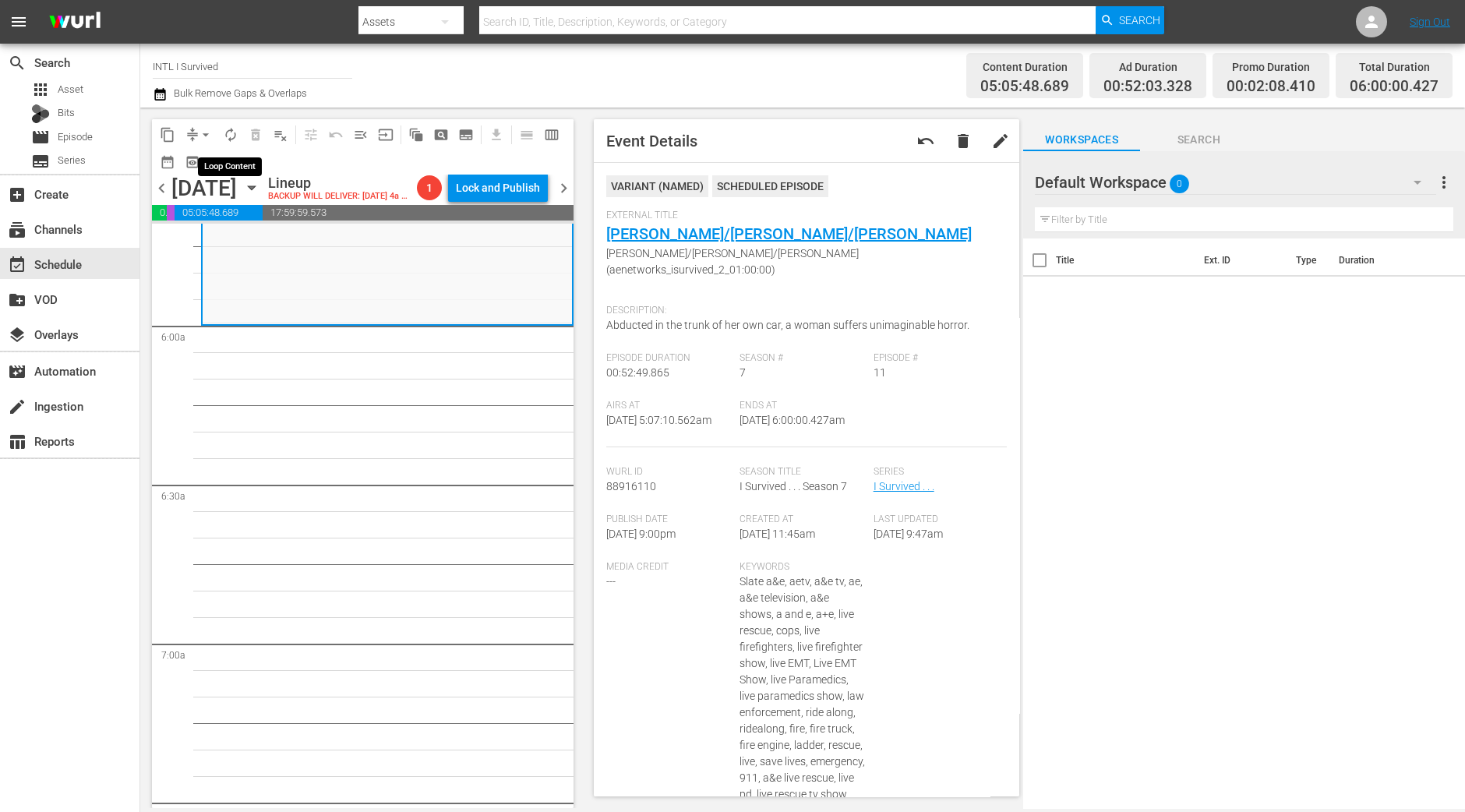
click at [234, 136] on span "autorenew_outlined" at bounding box center [230, 134] width 16 height 16
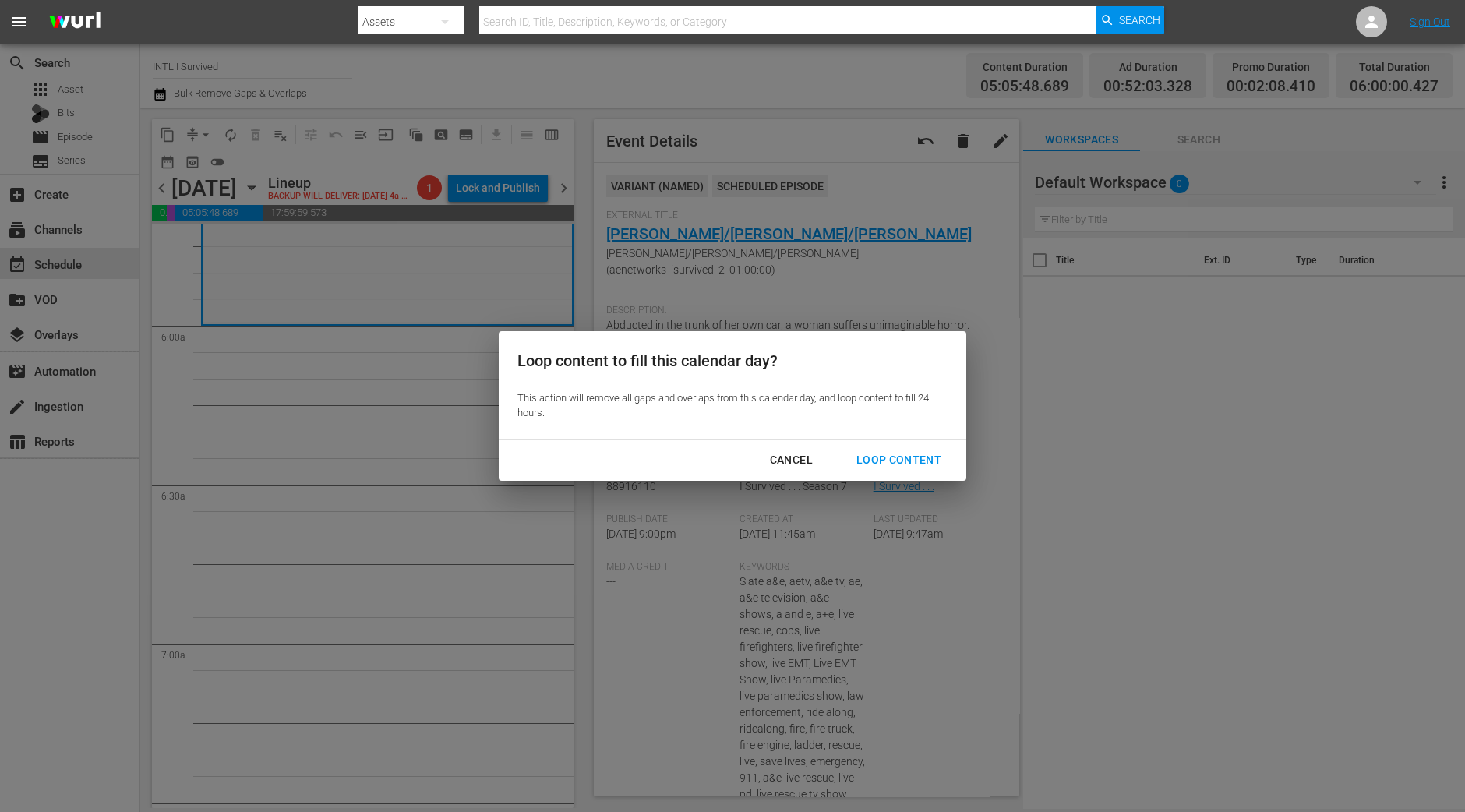
click at [915, 452] on div "Loop Content" at bounding box center [899, 459] width 110 height 19
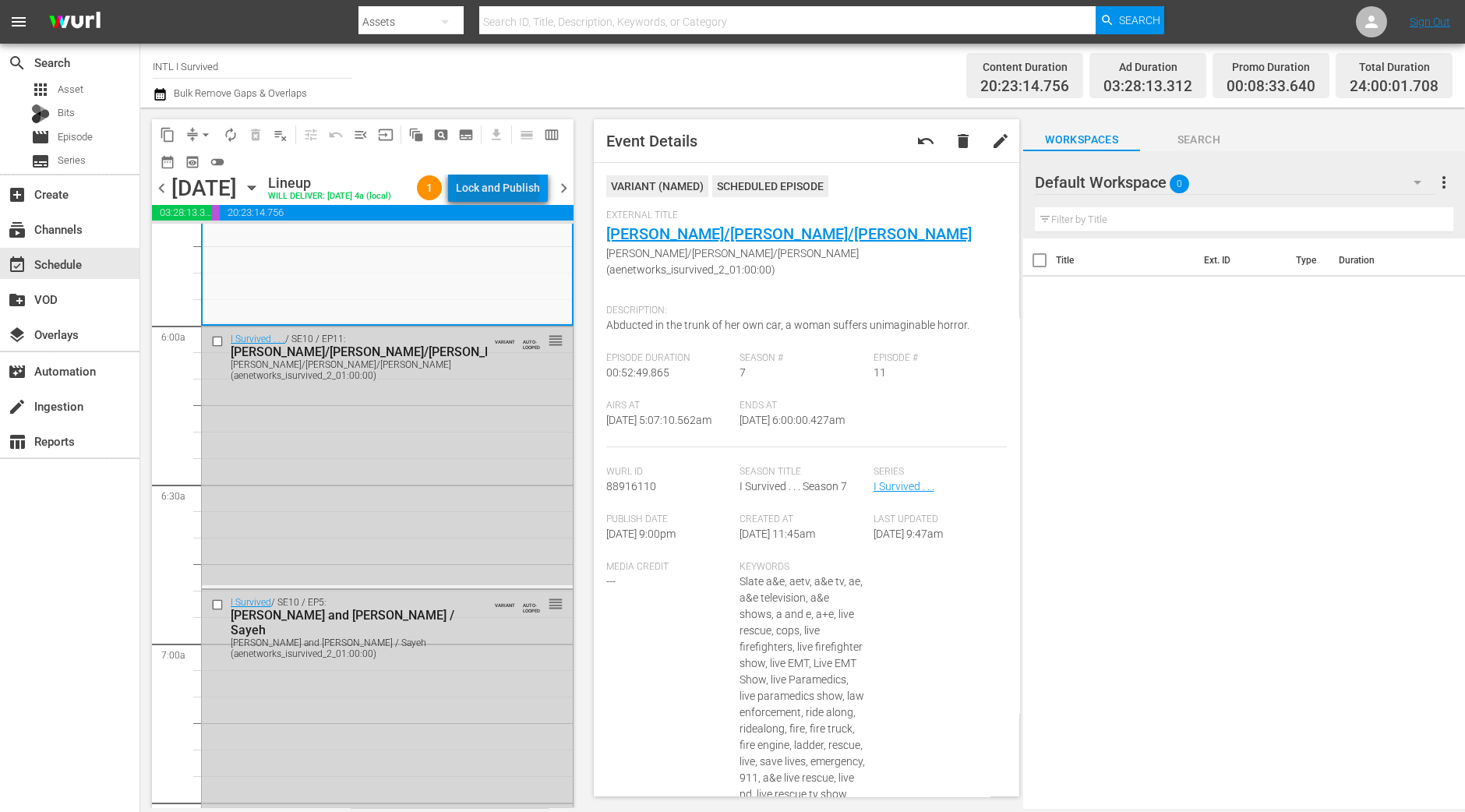
click at [514, 191] on div "Lock and Publish" at bounding box center [497, 187] width 84 height 28
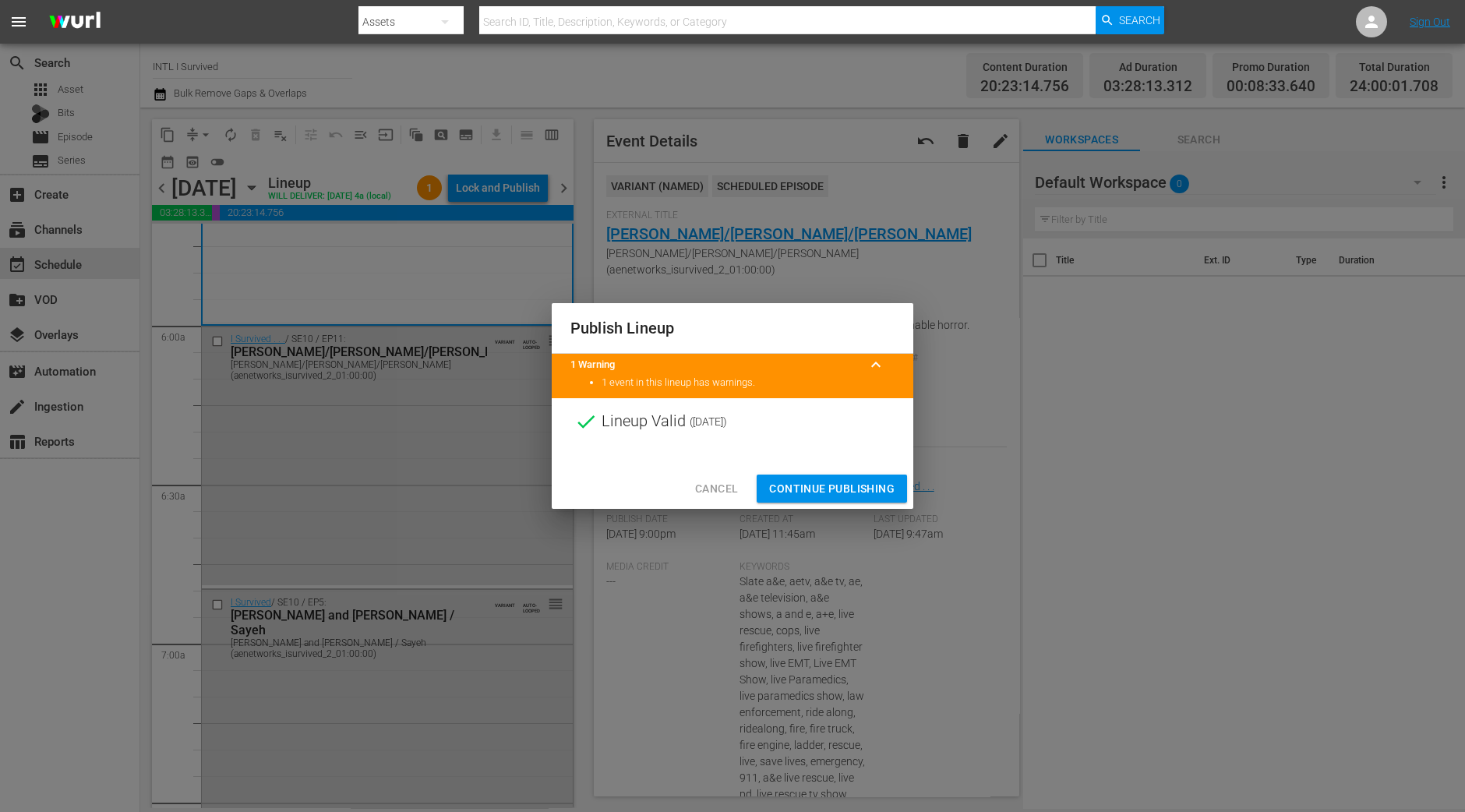
click at [849, 486] on span "Continue Publishing" at bounding box center [831, 488] width 125 height 19
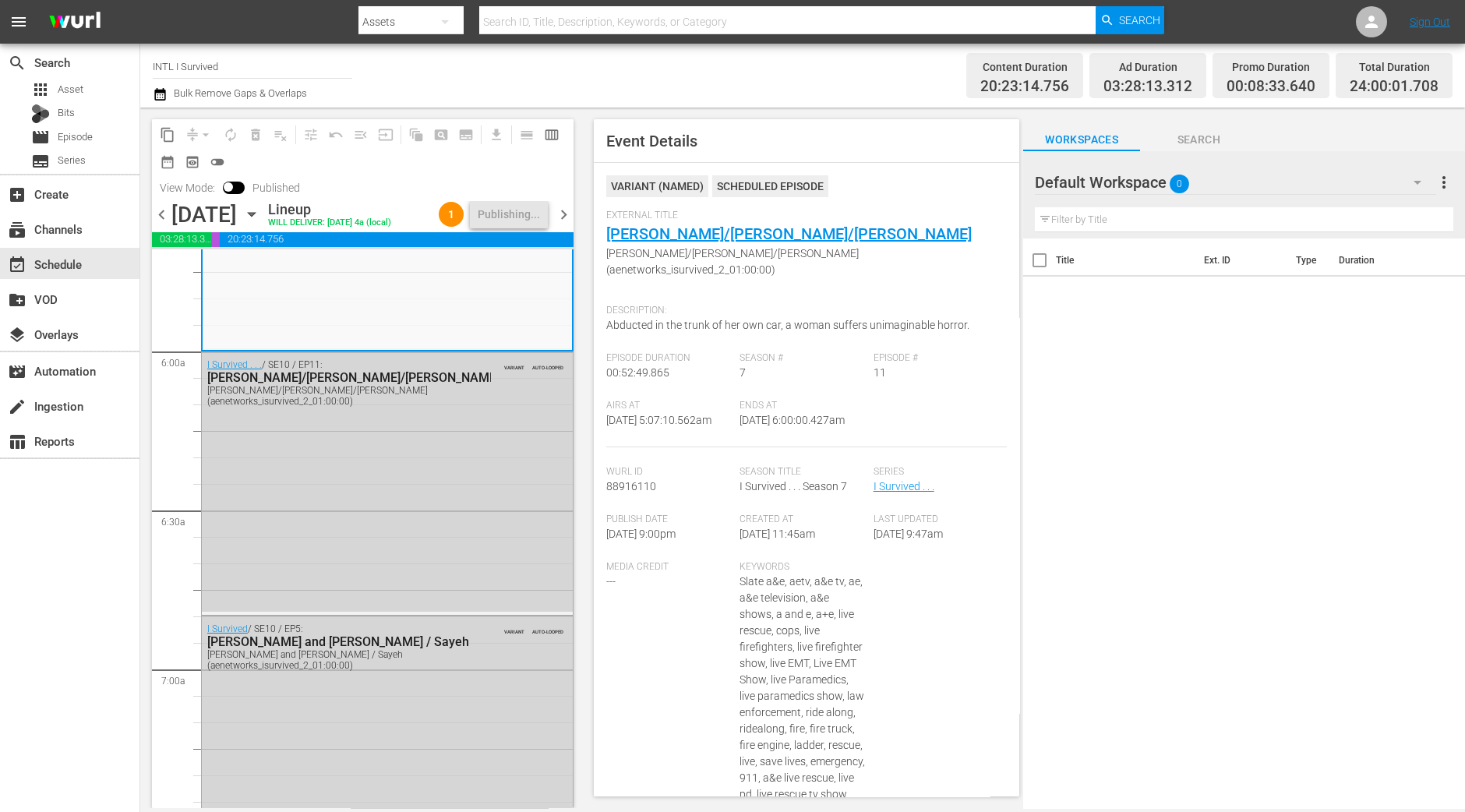
click at [151, 671] on div "content_copy compress arrow_drop_down autorenew_outlined delete_forever_outline…" at bounding box center [358, 458] width 437 height 700
click at [146, 674] on div "content_copy compress arrow_drop_down autorenew_outlined delete_forever_outline…" at bounding box center [358, 458] width 437 height 700
click at [571, 224] on span "chevron_right" at bounding box center [563, 214] width 19 height 19
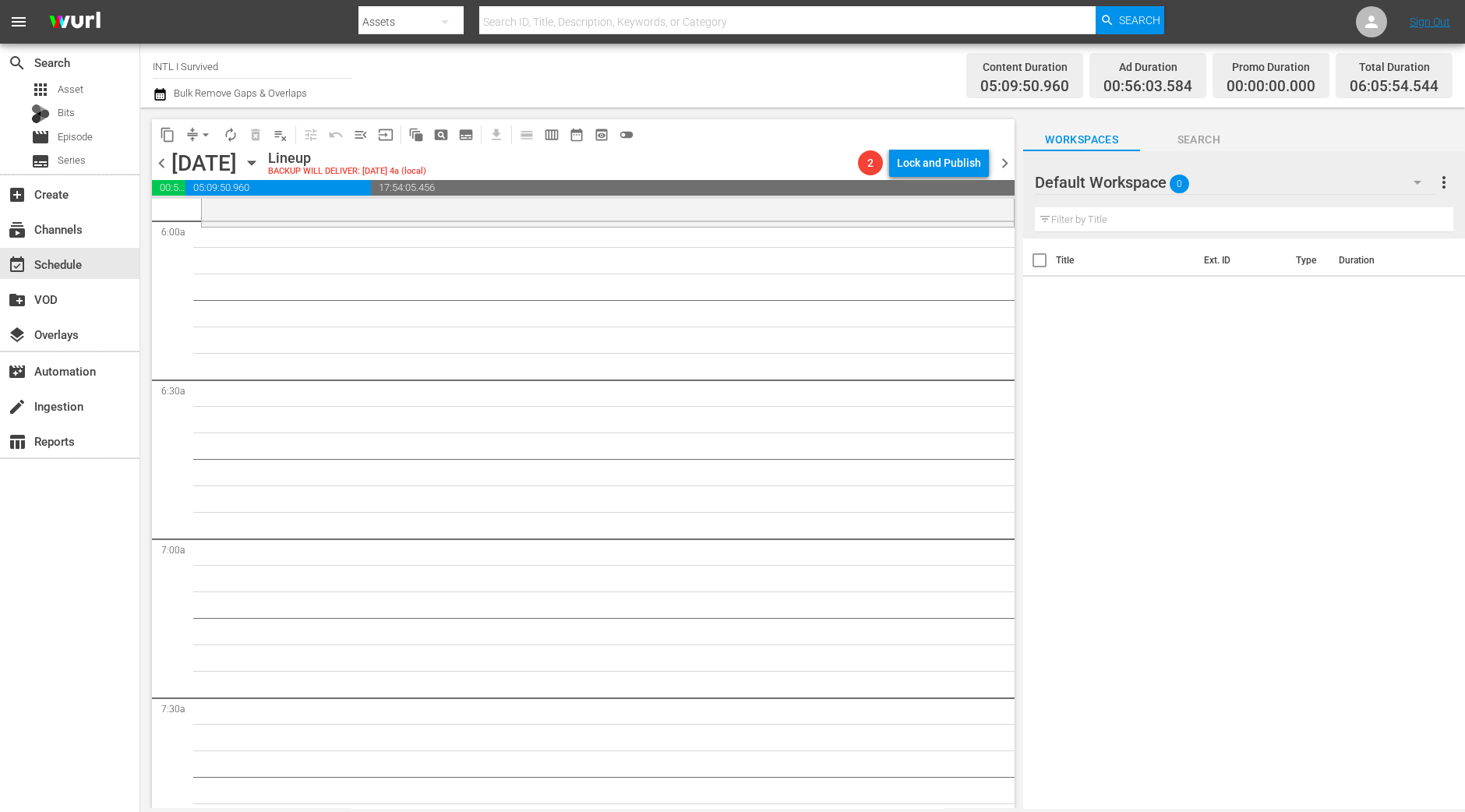
scroll to position [1779, 0]
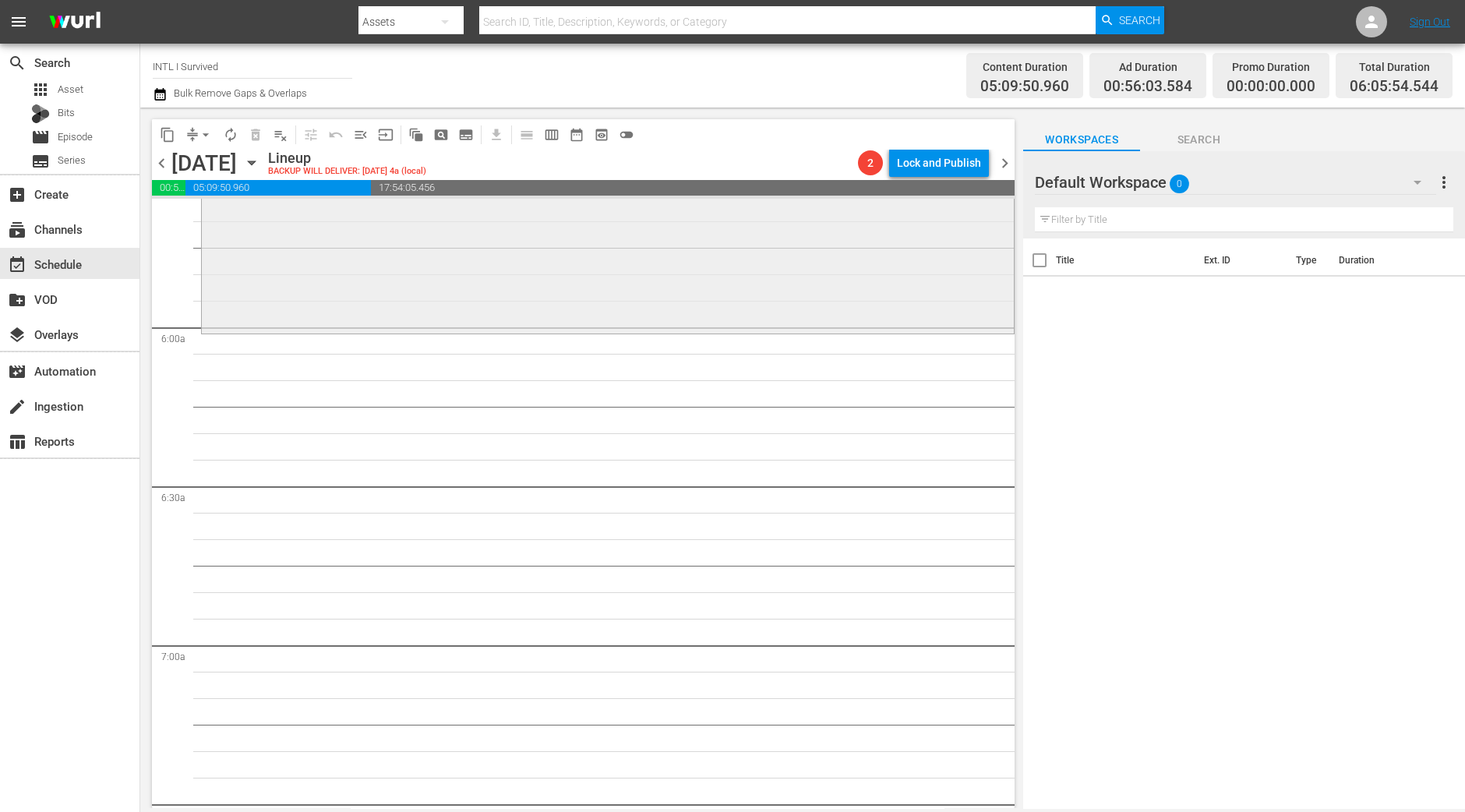
click at [513, 322] on div "I Survived . . . / SE2 / EP6: Jim and Nell / Jennifer / Tammi Jim and Nell / Je…" at bounding box center [608, 192] width 812 height 275
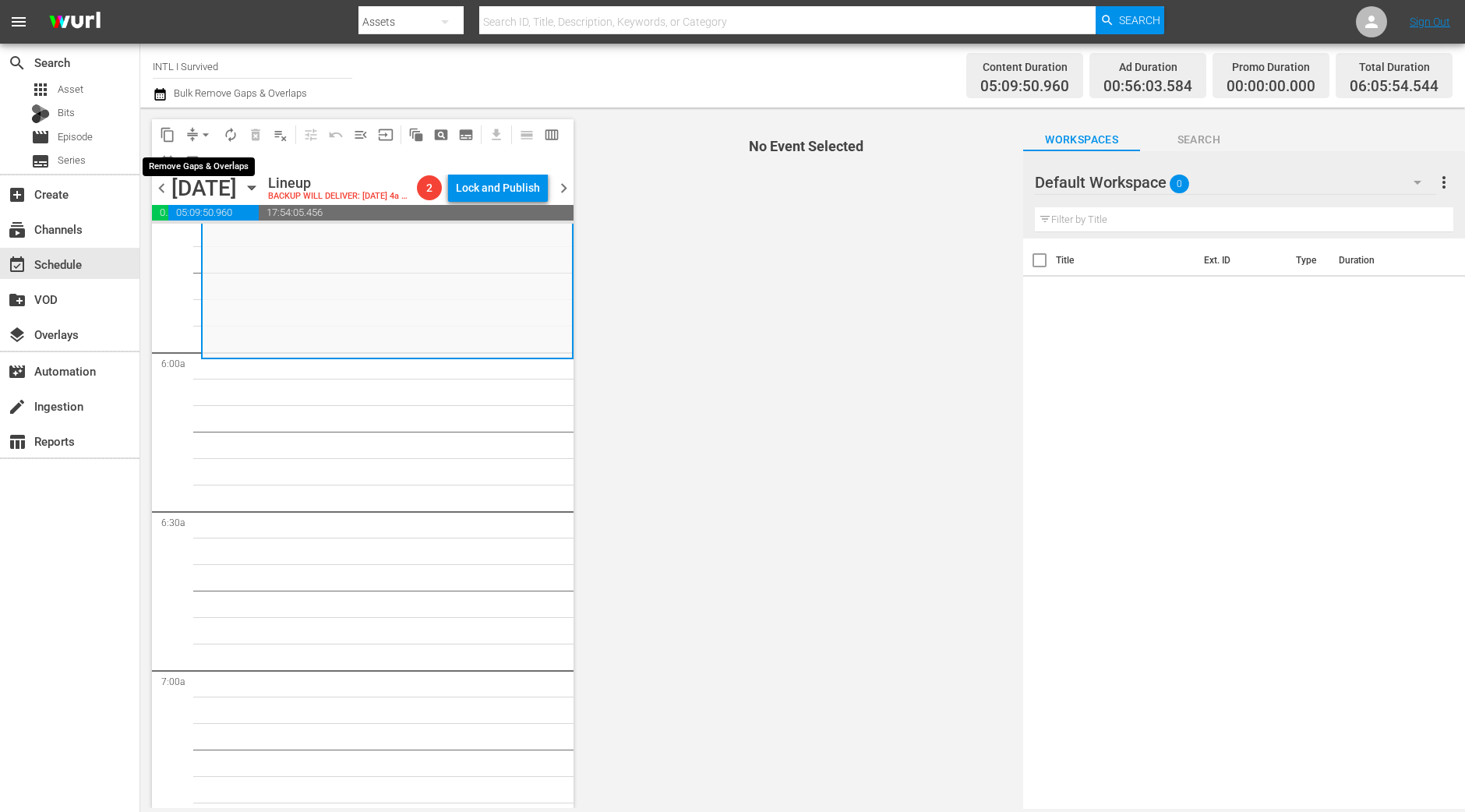
click at [201, 134] on span "arrow_drop_down" at bounding box center [205, 134] width 16 height 16
click at [187, 166] on li "Align to Midnight" at bounding box center [206, 166] width 164 height 26
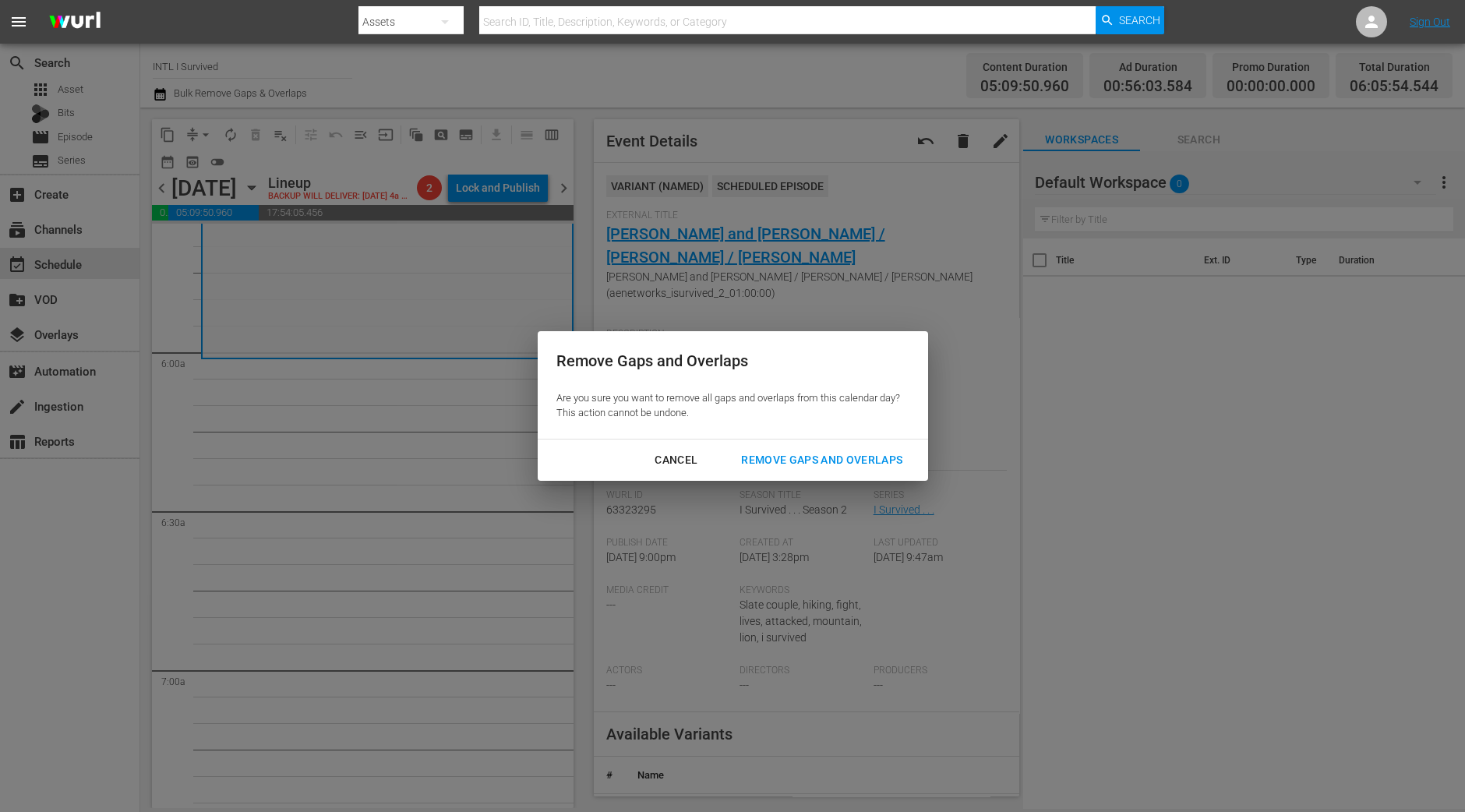
click at [848, 457] on div "Remove Gaps and Overlaps" at bounding box center [822, 459] width 187 height 19
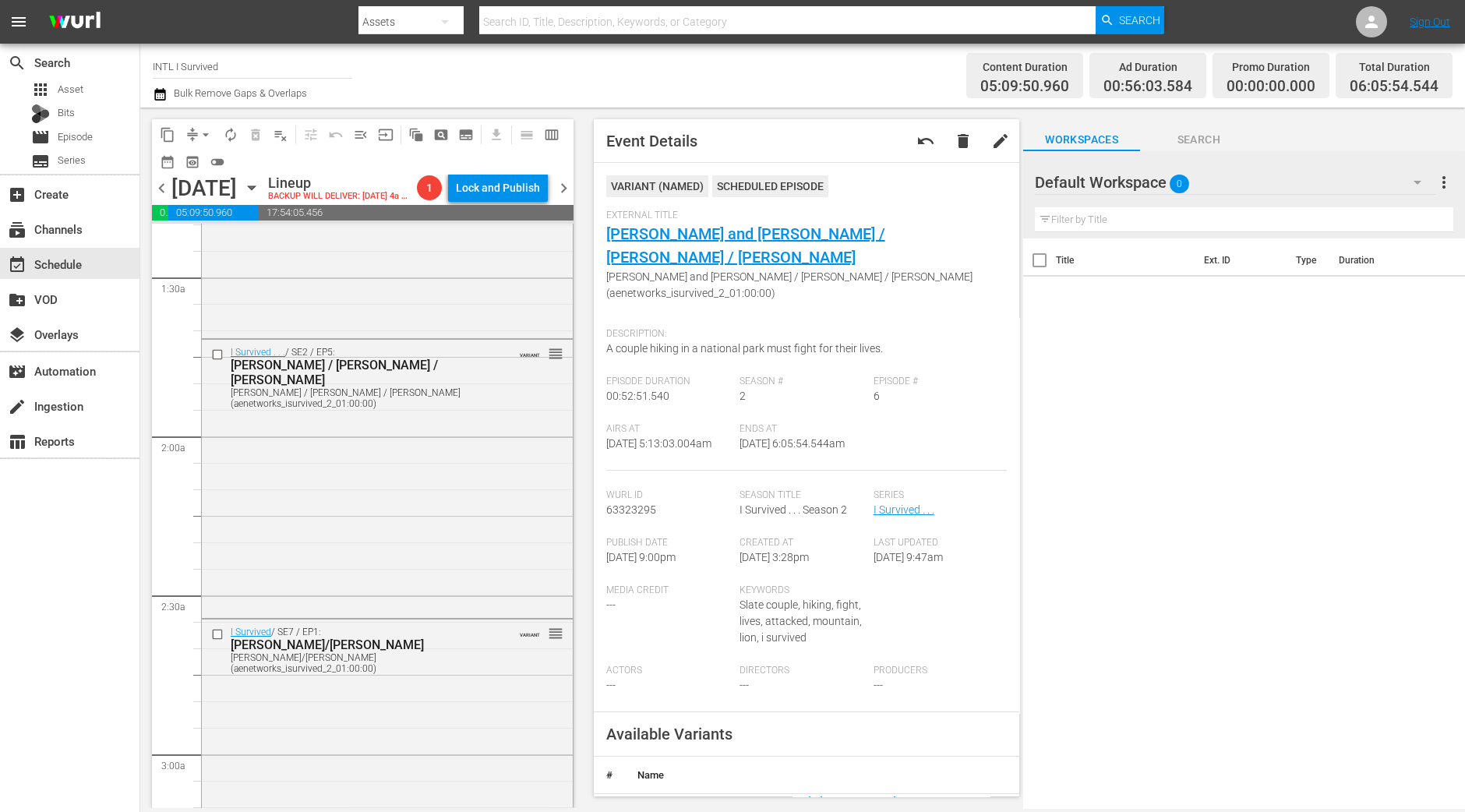
scroll to position [0, 0]
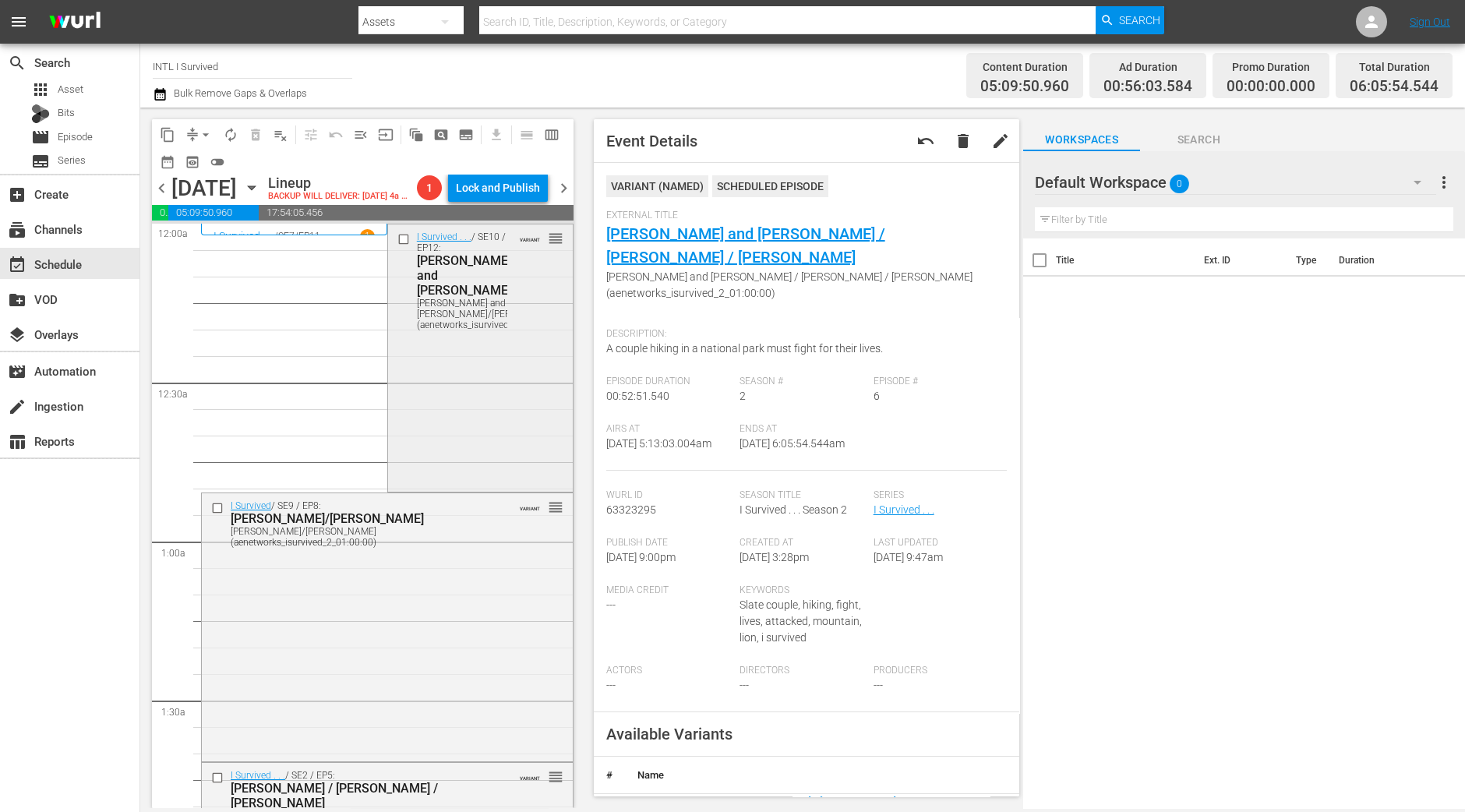
click at [487, 460] on div "I Survived . . . / SE10 / EP12: Shaunna and Brad/Lee/Emily Shaunna and Brad/Lee…" at bounding box center [480, 357] width 185 height 265
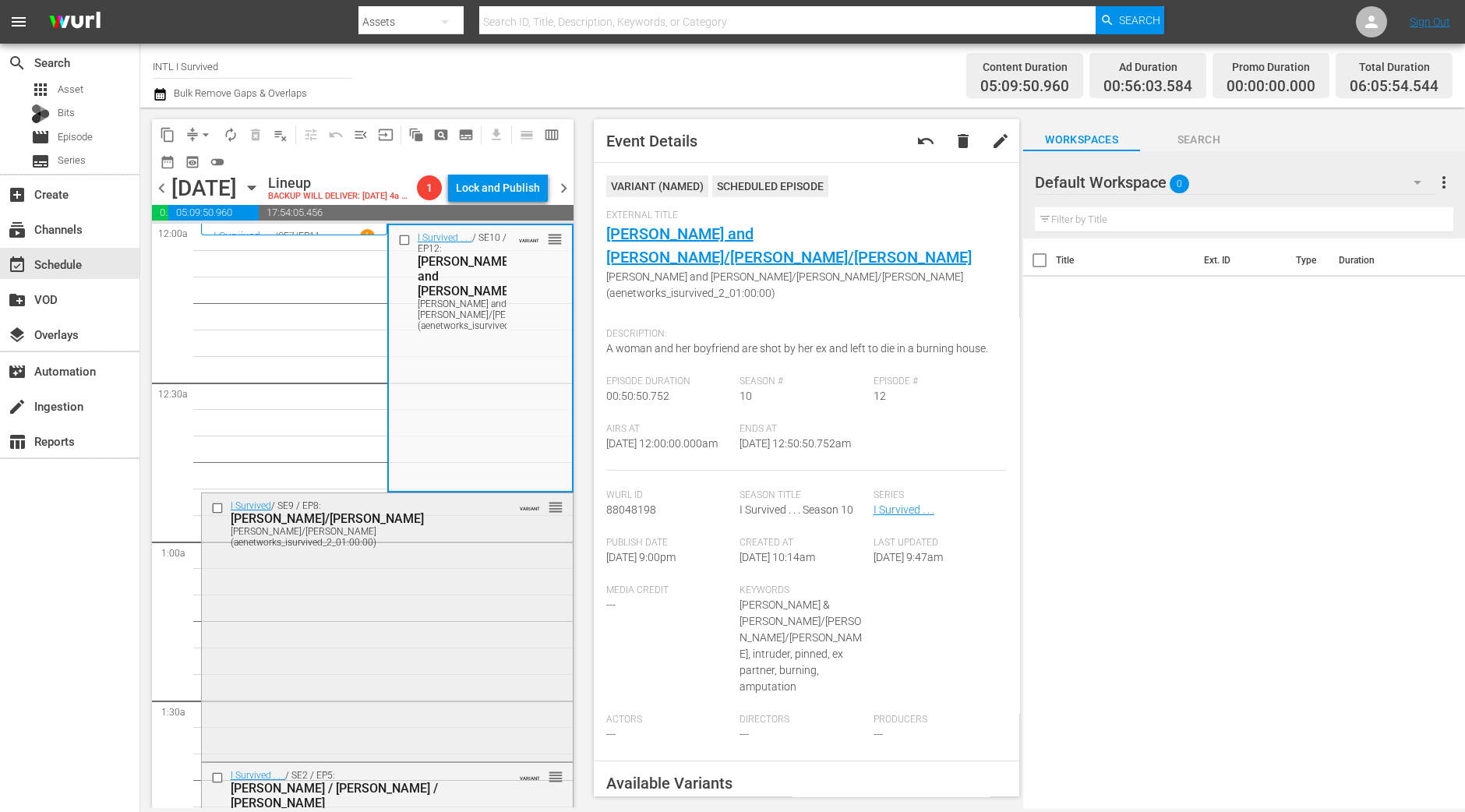
click at [450, 677] on div "I Survived / SE9 / EP8: Lynda/Kendra Lynda/Kendra (aenetworks_isurvived_2_01:00…" at bounding box center [388, 625] width 371 height 265
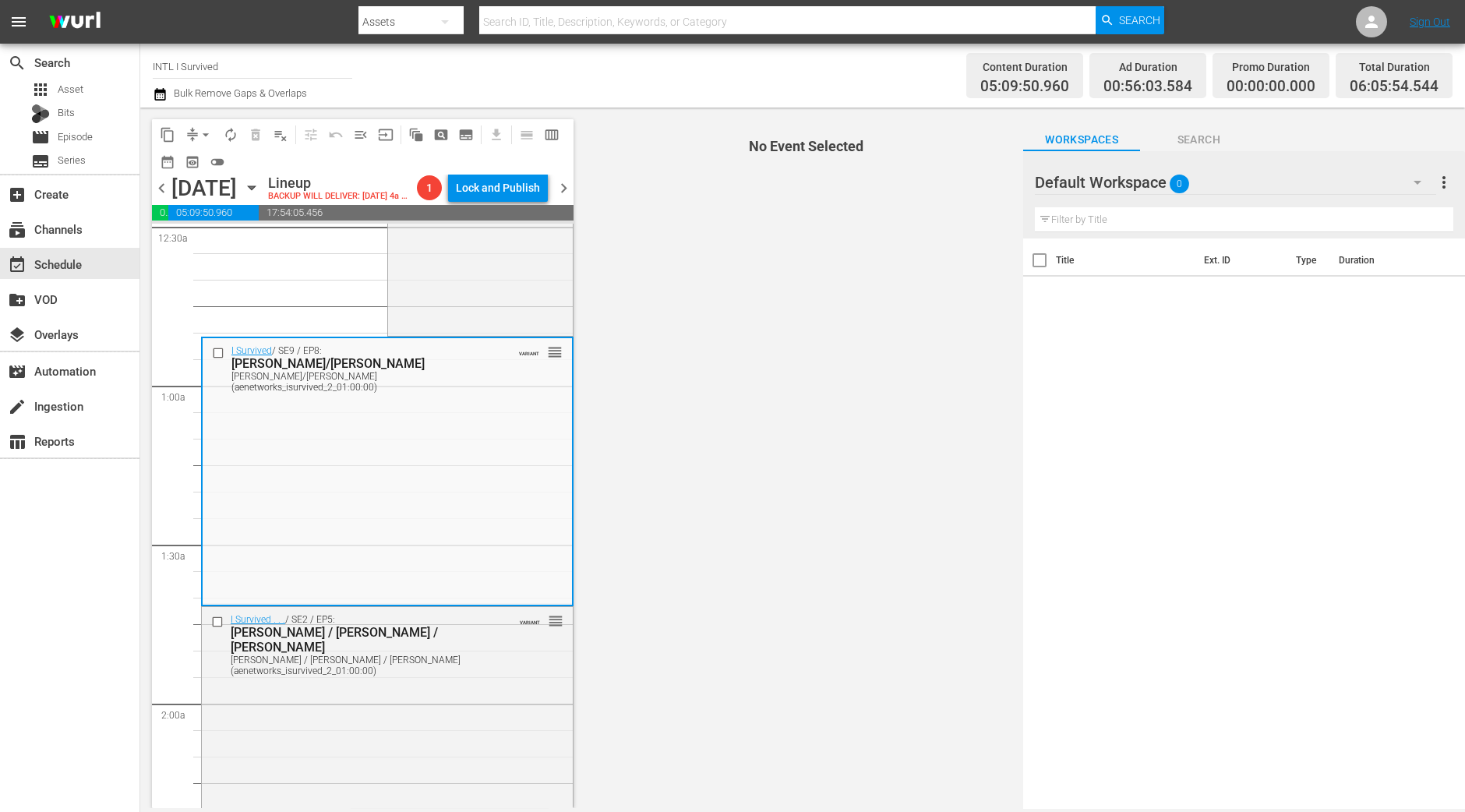
scroll to position [194, 0]
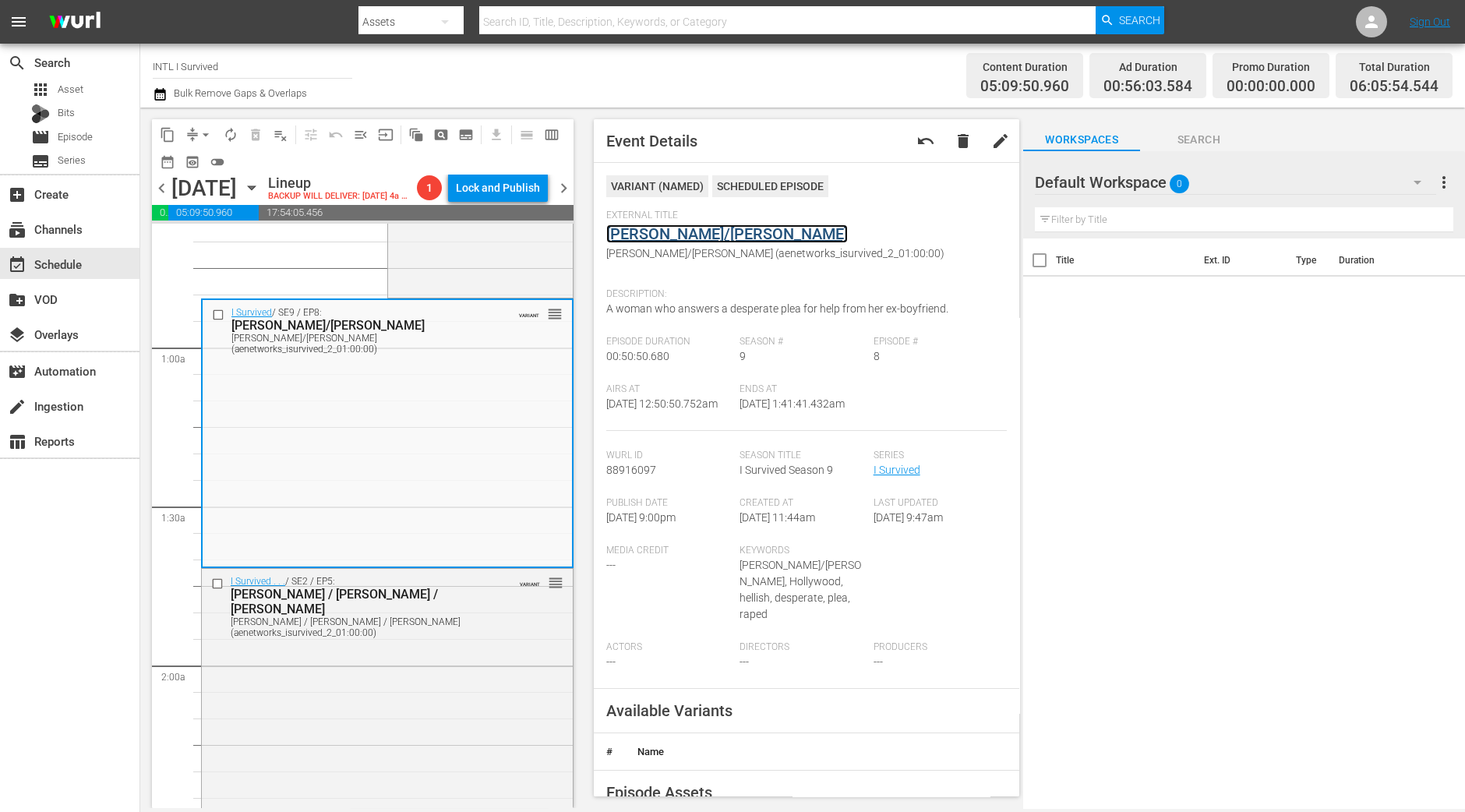
drag, startPoint x: 663, startPoint y: 219, endPoint x: 634, endPoint y: 230, distance: 31.0
click at [469, 743] on div "I Survived . . . / SE2 / EP5: Jackie / Todd / Stephanie Jackie / Todd / Stephan…" at bounding box center [388, 706] width 371 height 275
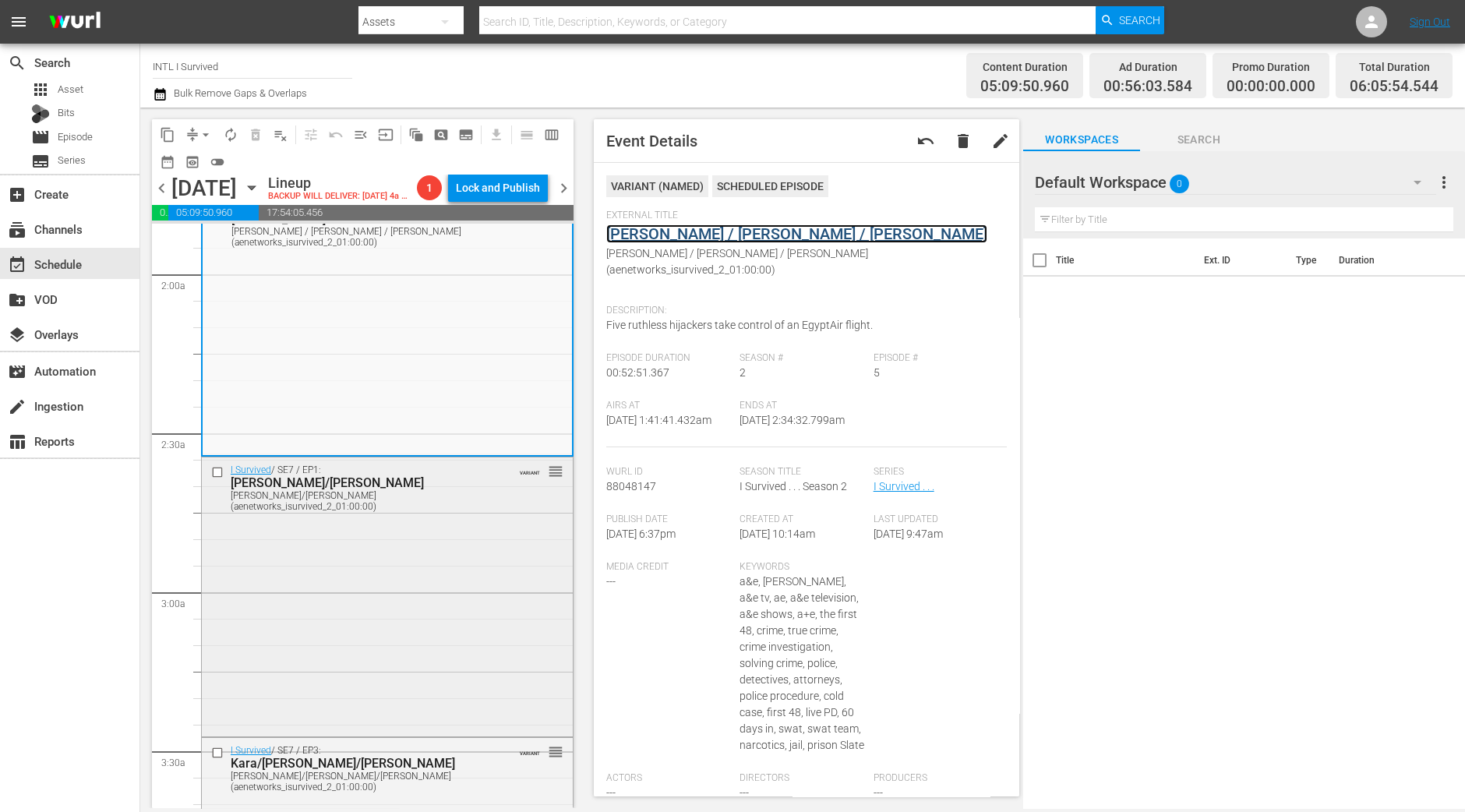
scroll to position [681, 0]
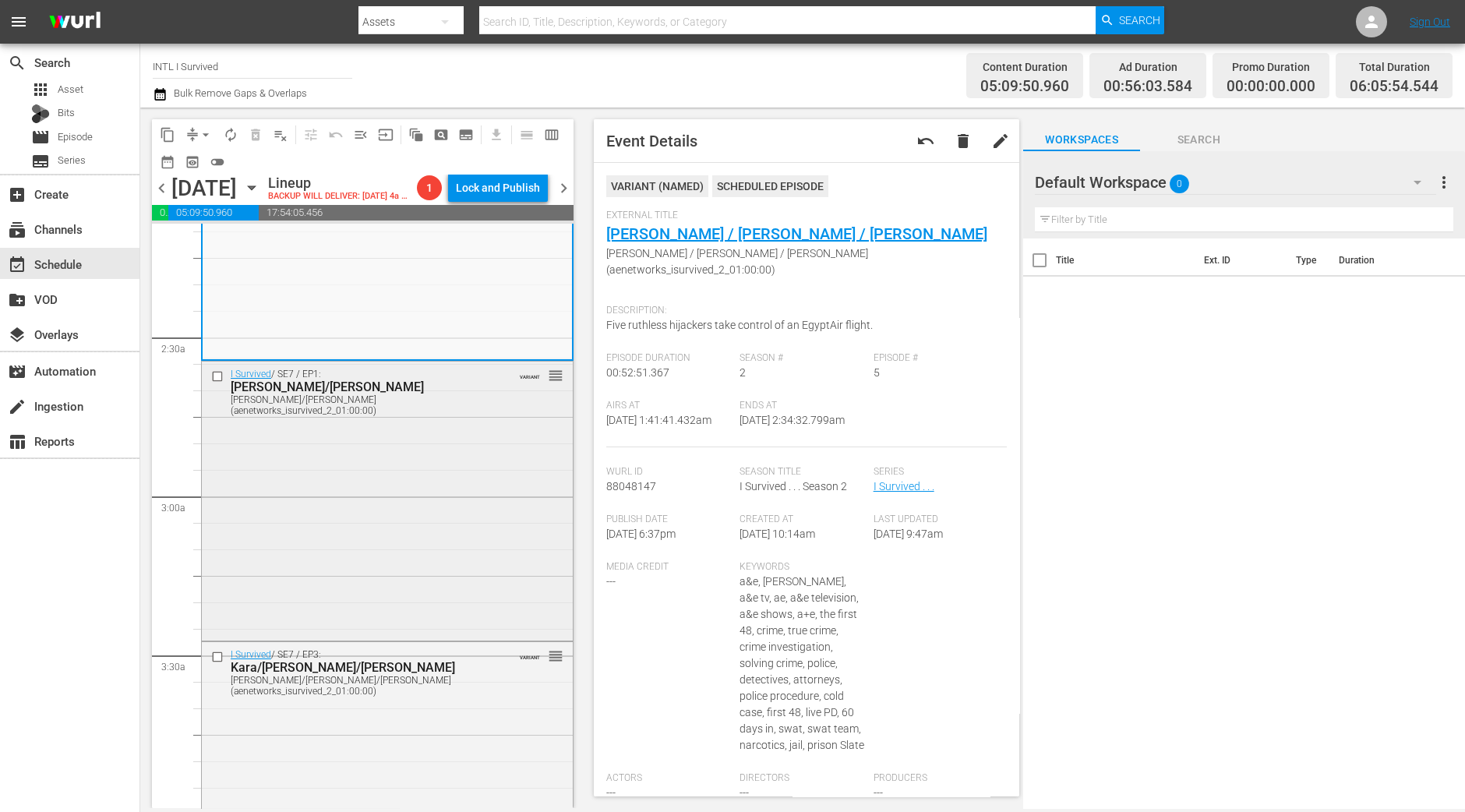
click at [477, 539] on div "I Survived / SE7 / EP1: Jennifer/Neely Ann Jennifer/Neely Ann (aenetworks_isurv…" at bounding box center [388, 498] width 371 height 275
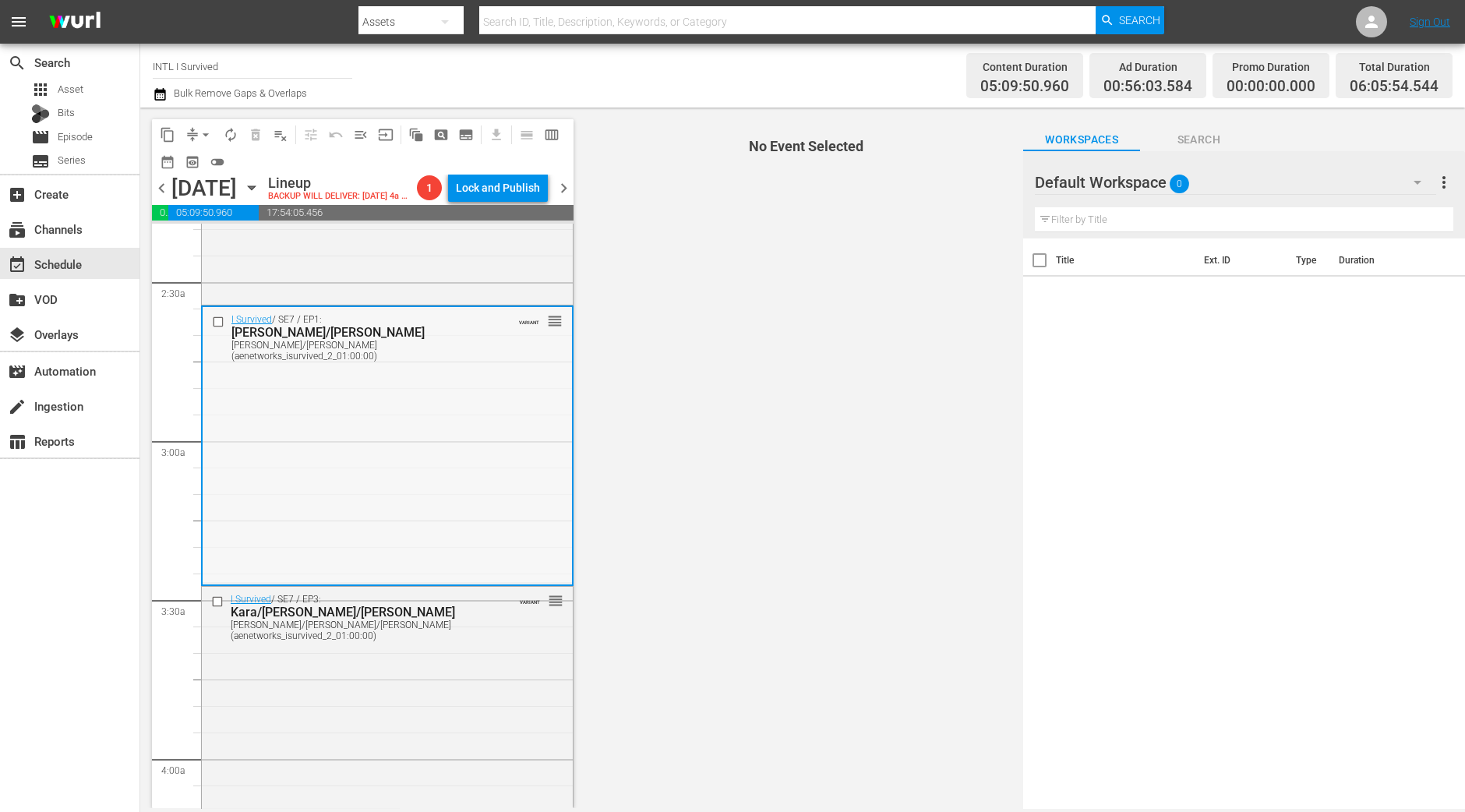
scroll to position [778, 0]
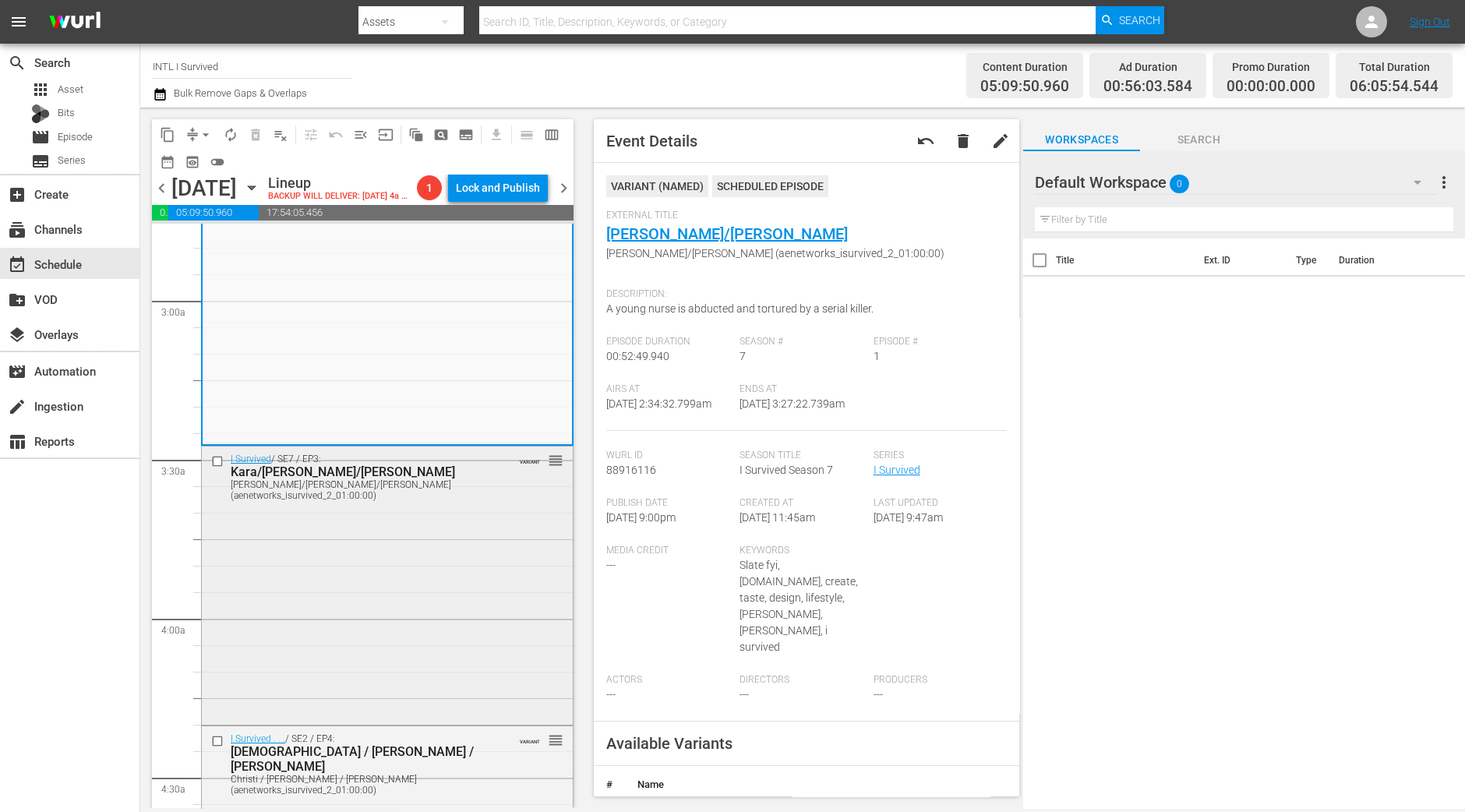
click at [519, 602] on div "I Survived / SE7 / EP3: Kara/Dan/Tamecka Kara/Dan/Tamecka (aenetworks_isurvived…" at bounding box center [388, 583] width 371 height 275
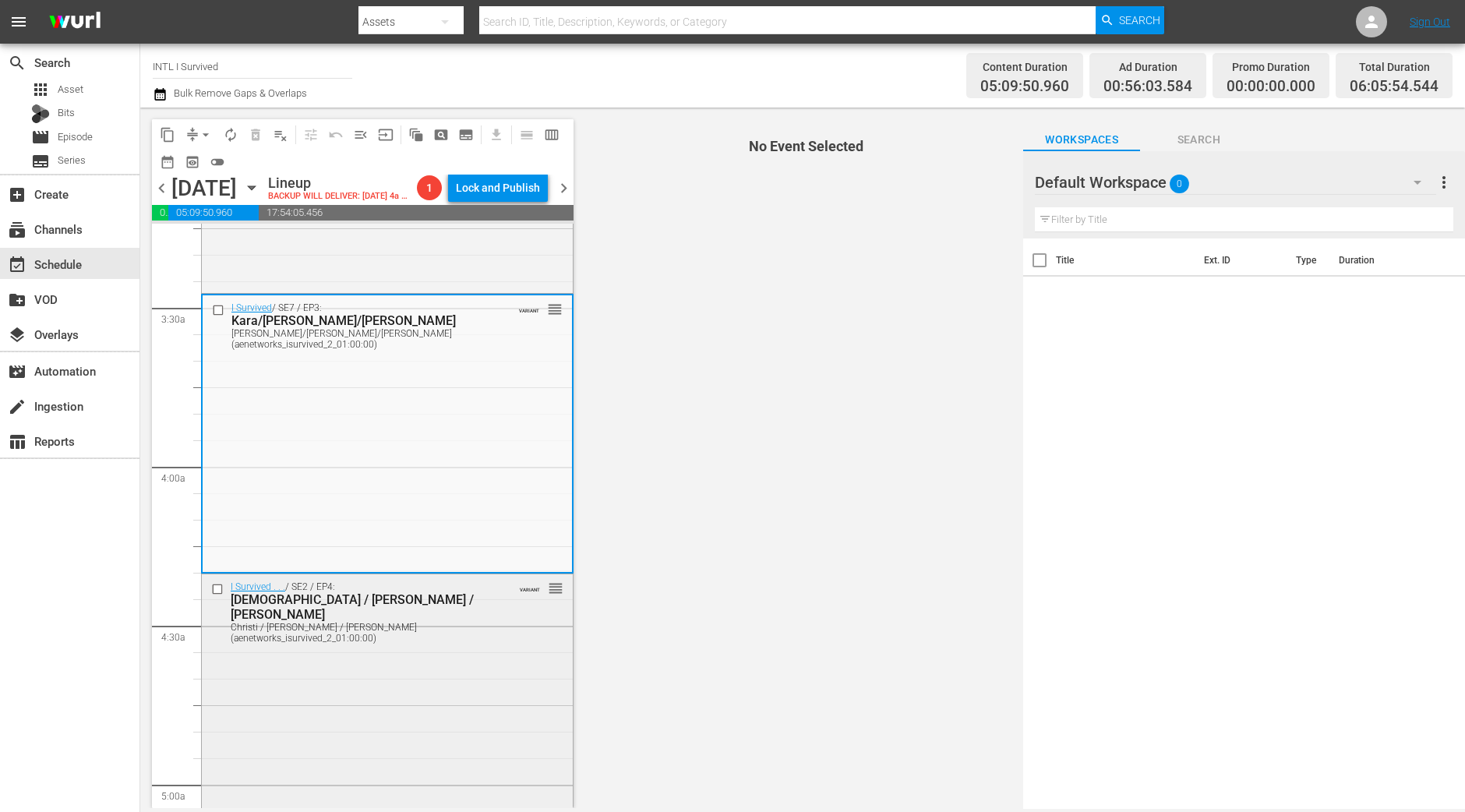
scroll to position [1071, 0]
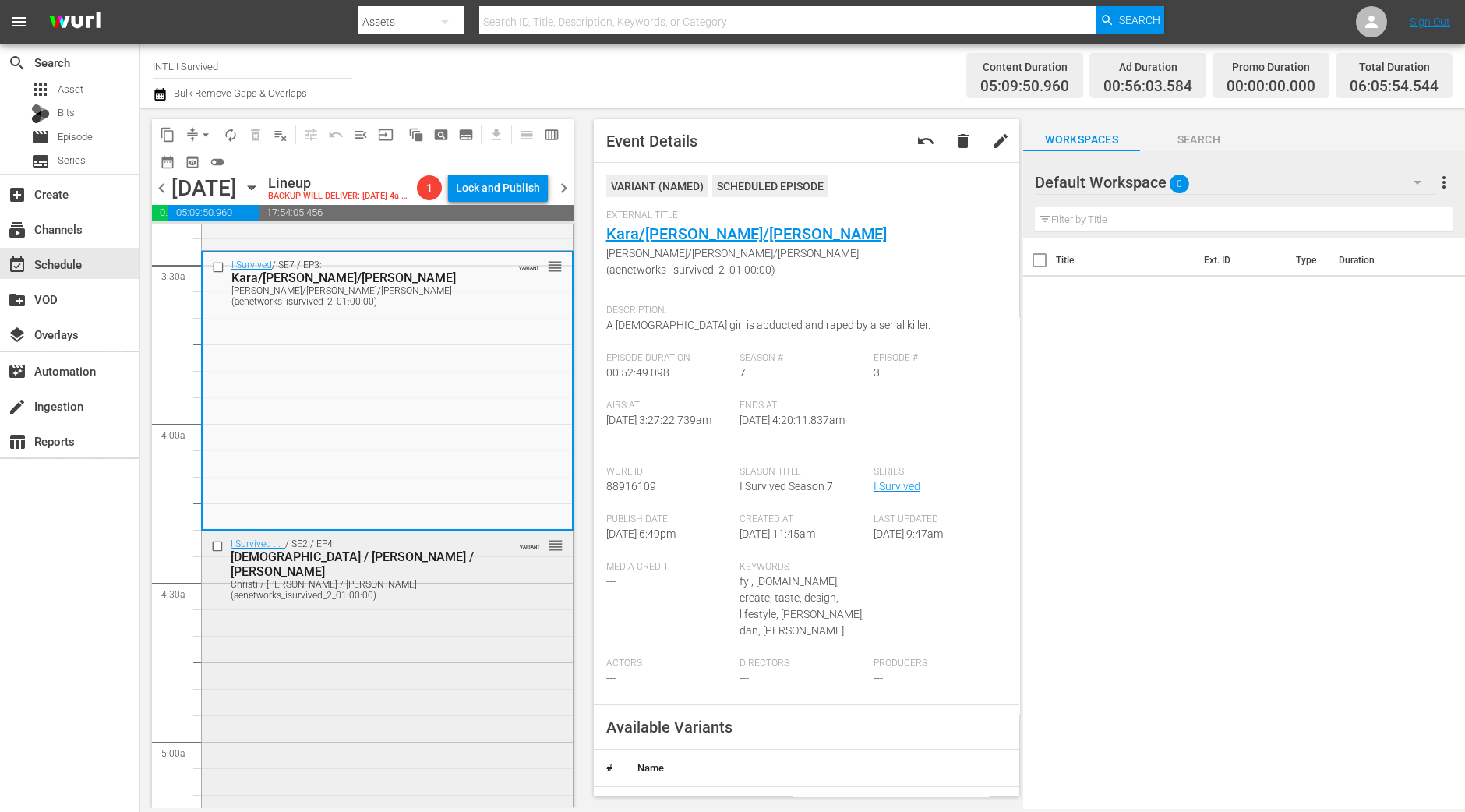
click at [429, 642] on div "I Survived . . . / SE2 / EP4: Christi / Fred / Marla Christi / Fred / Marla (ae…" at bounding box center [388, 668] width 371 height 275
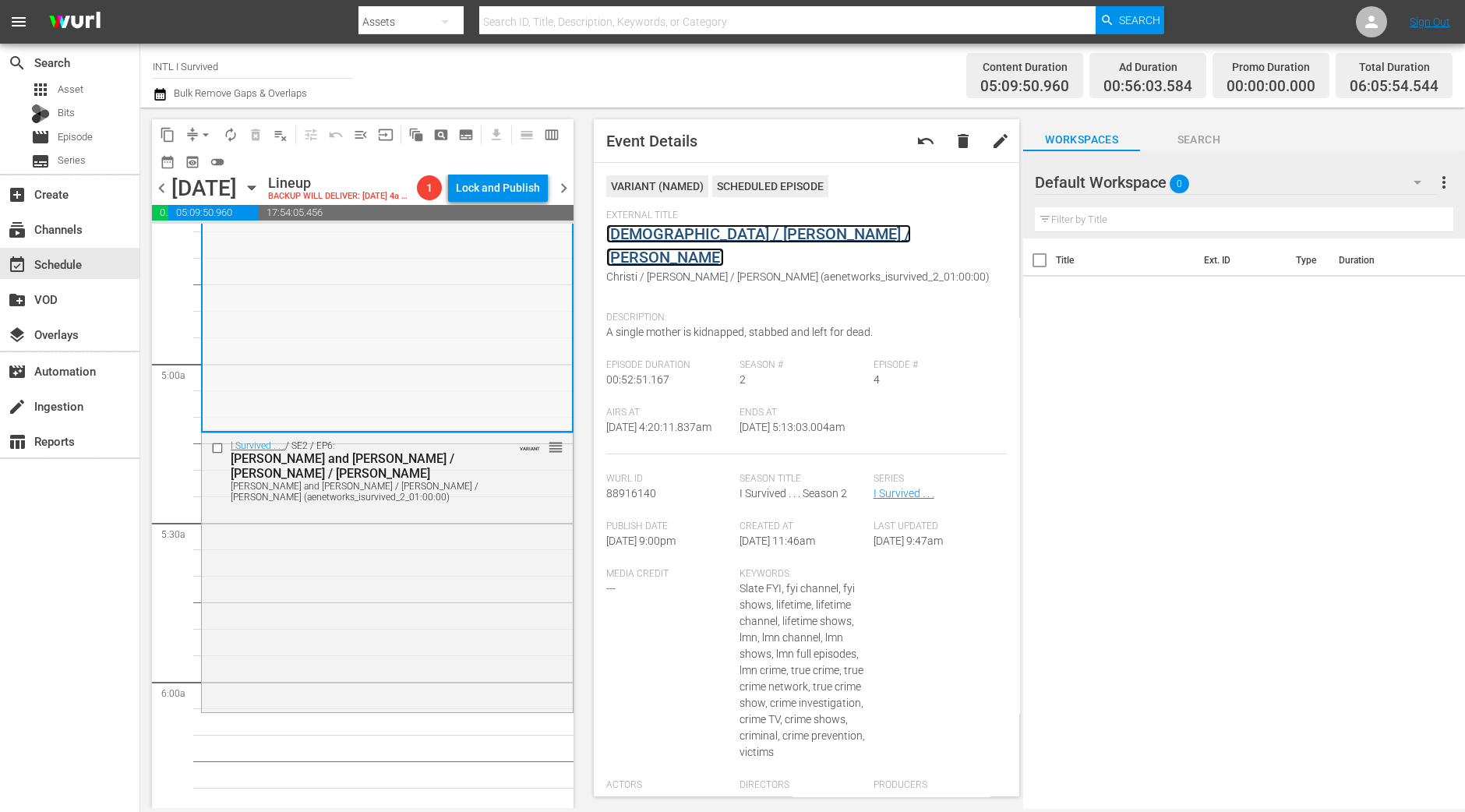
scroll to position [1460, 0]
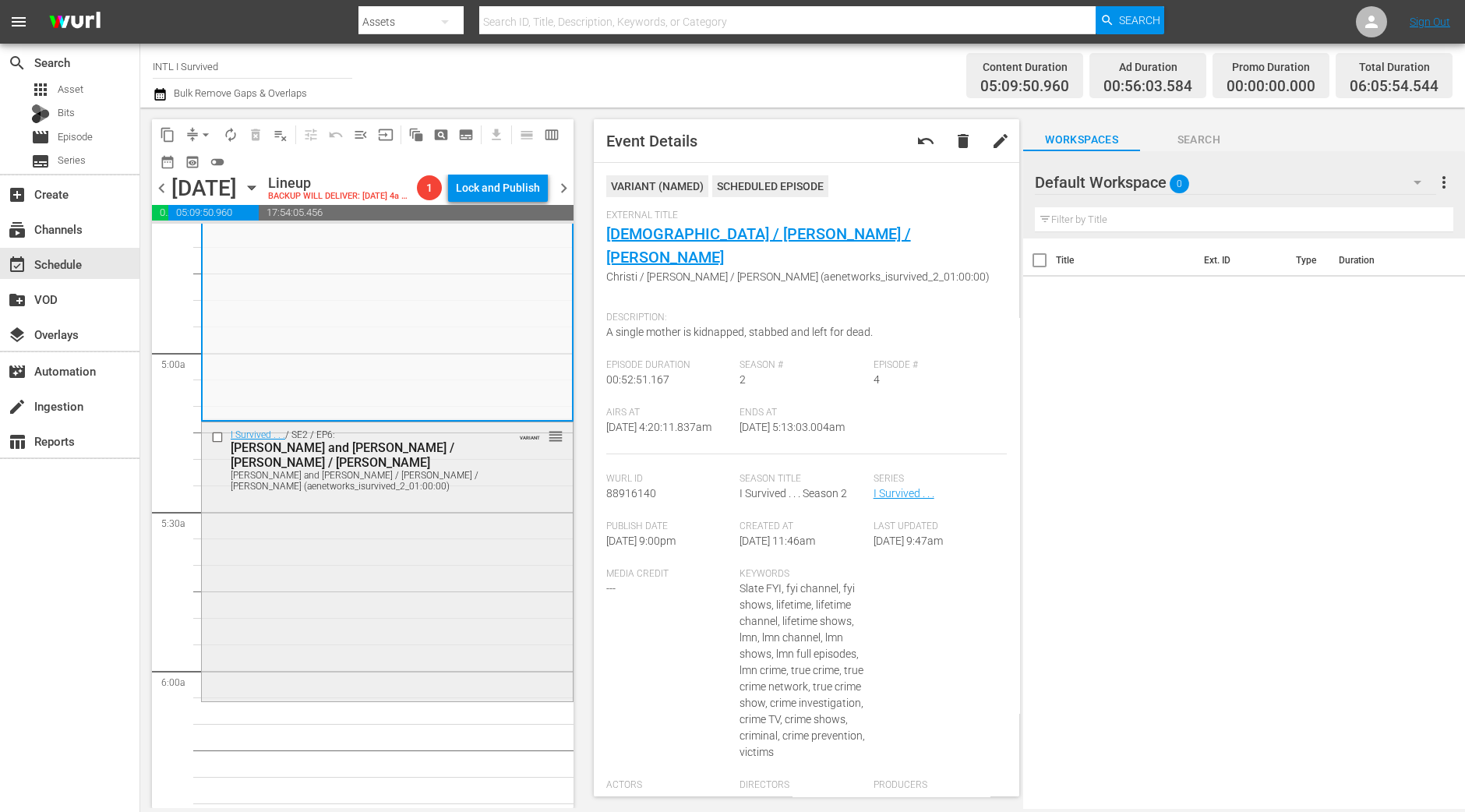
click at [429, 582] on div "I Survived . . . / SE2 / EP6: Jim and Nell / Jennifer / Tammi Jim and Nell / Je…" at bounding box center [388, 560] width 371 height 275
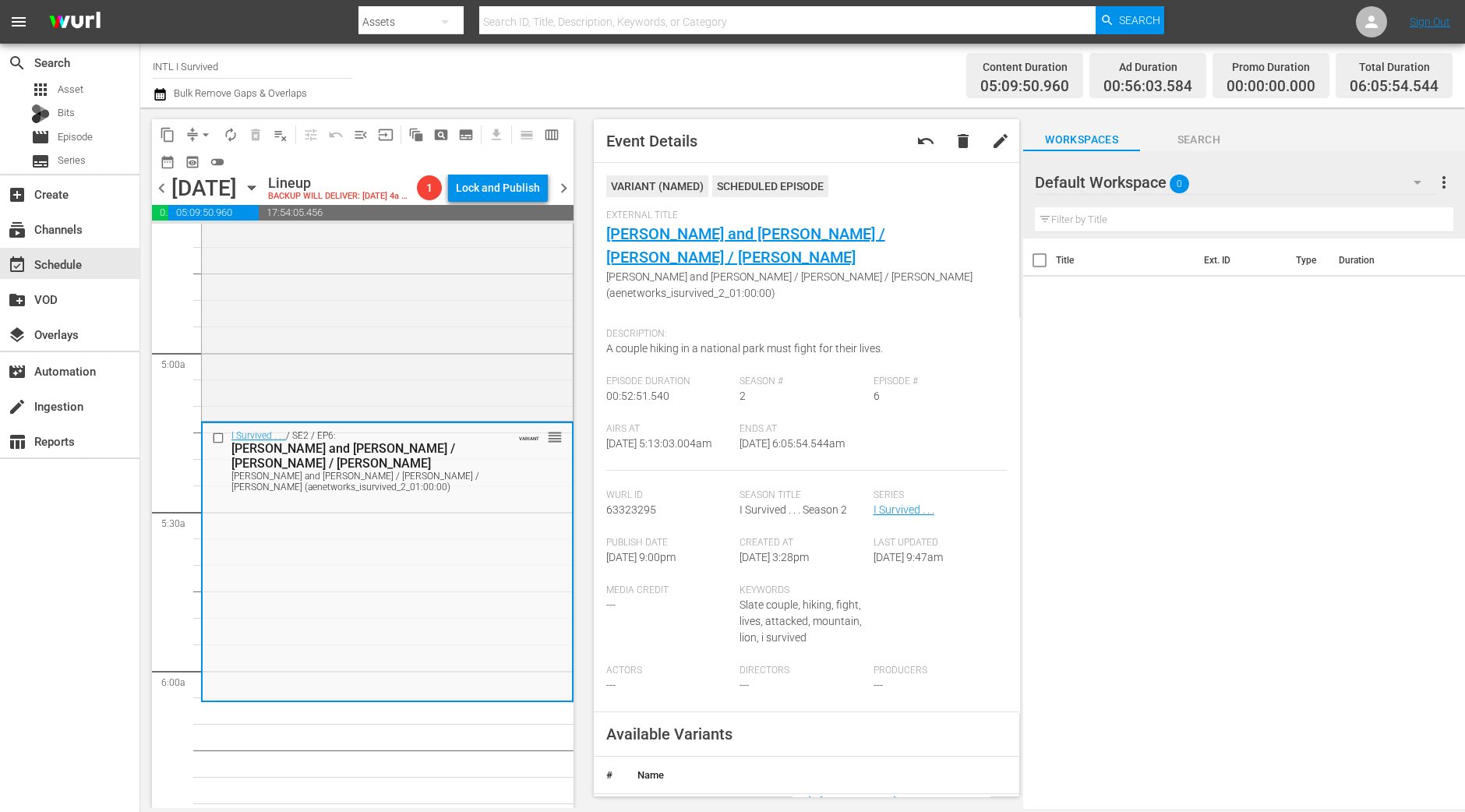
click at [203, 134] on span "arrow_drop_down" at bounding box center [205, 134] width 16 height 16
click at [207, 157] on li "Align to Midnight" at bounding box center [206, 166] width 164 height 26
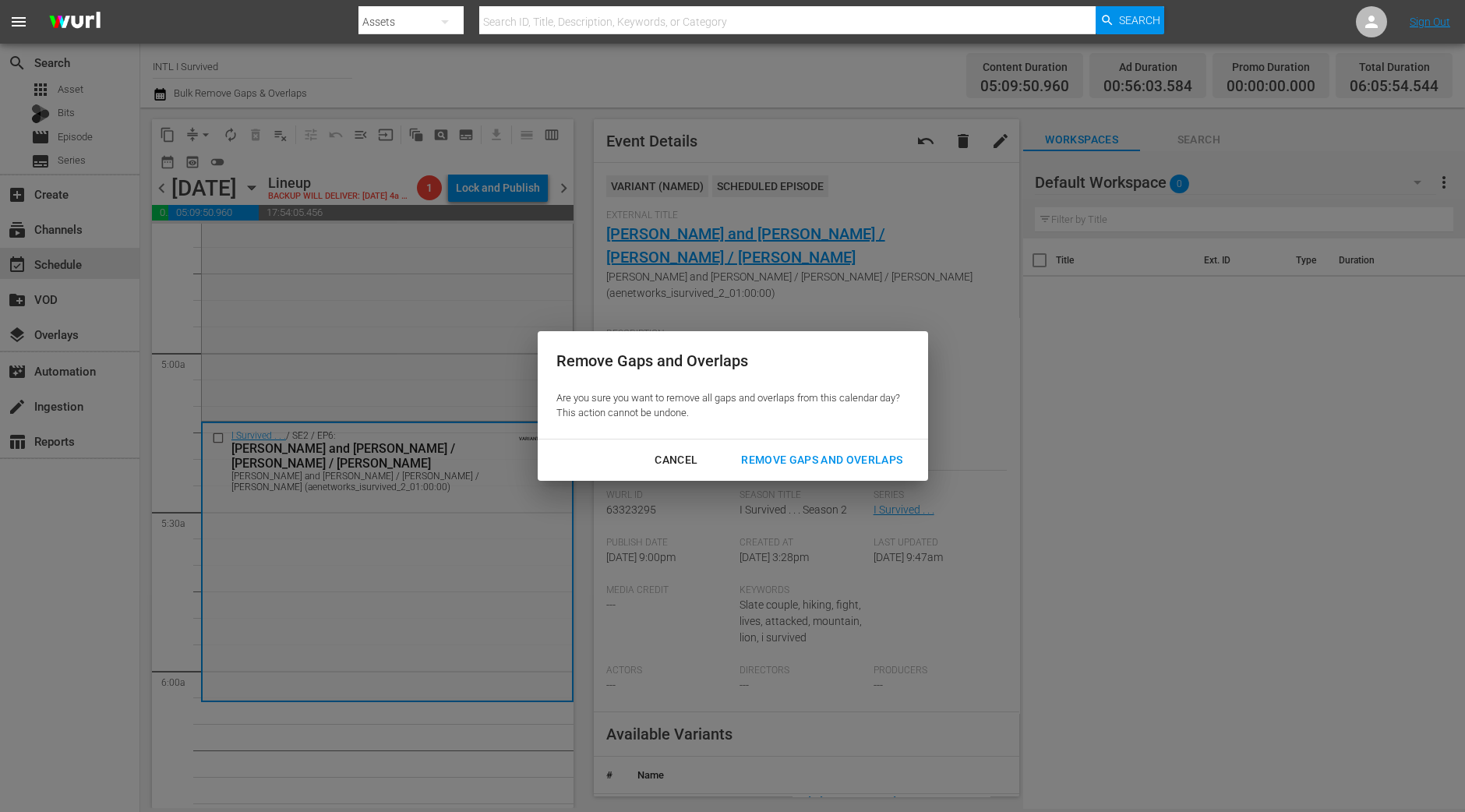
click at [815, 459] on div "Remove Gaps and Overlaps" at bounding box center [822, 459] width 187 height 19
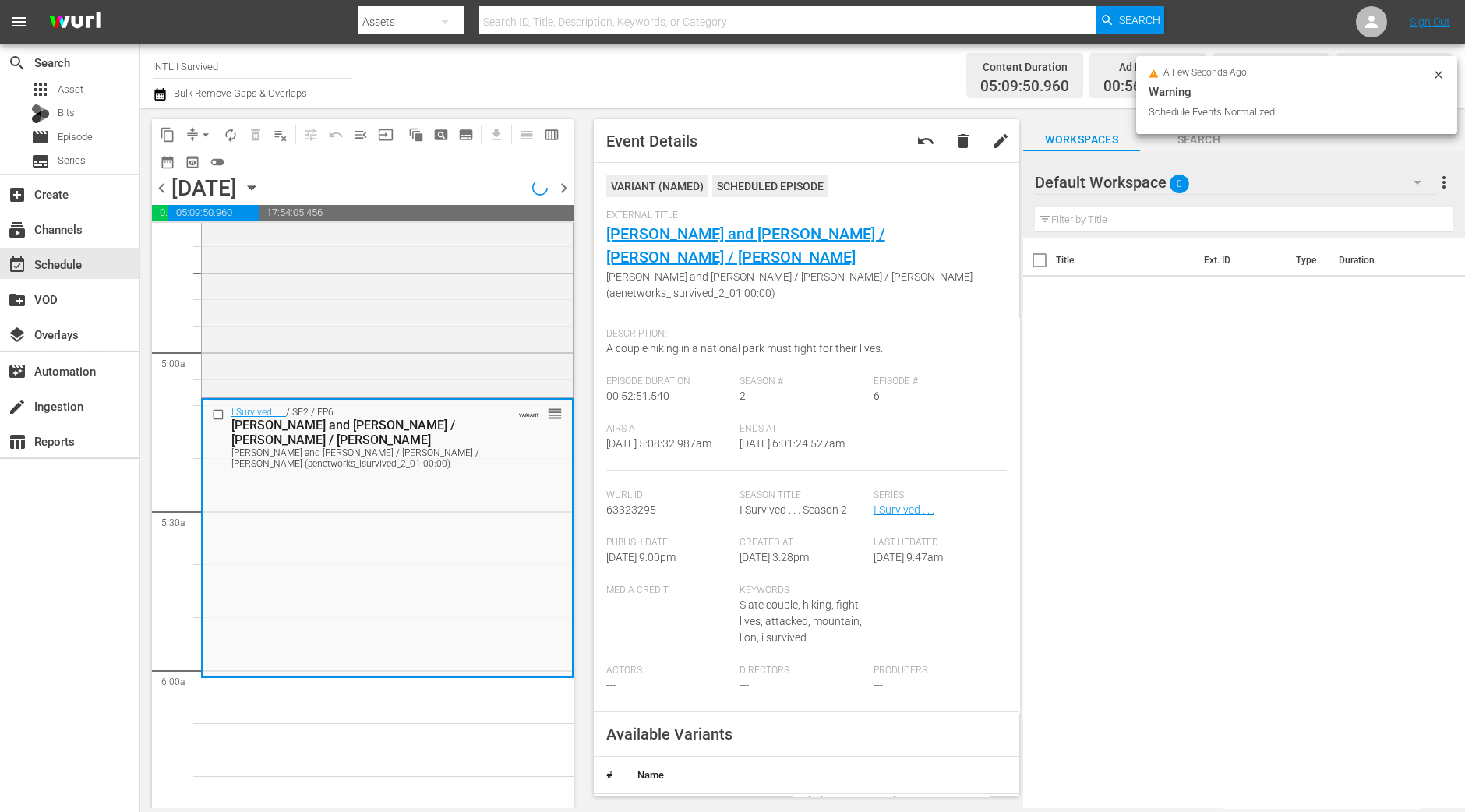
scroll to position [1487, 0]
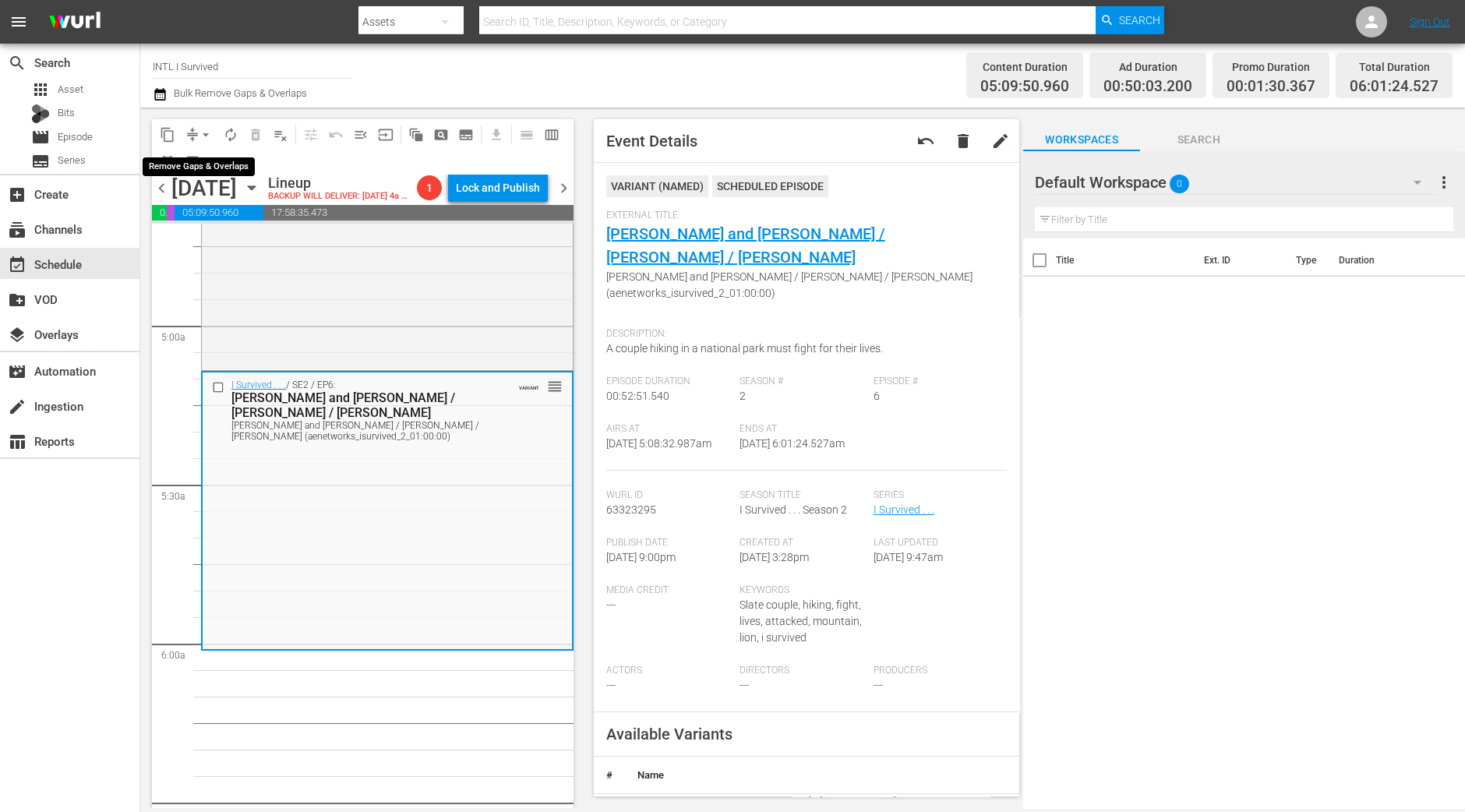
click at [205, 128] on span "arrow_drop_down" at bounding box center [205, 134] width 16 height 16
click at [222, 161] on li "Align to Midnight" at bounding box center [206, 166] width 164 height 26
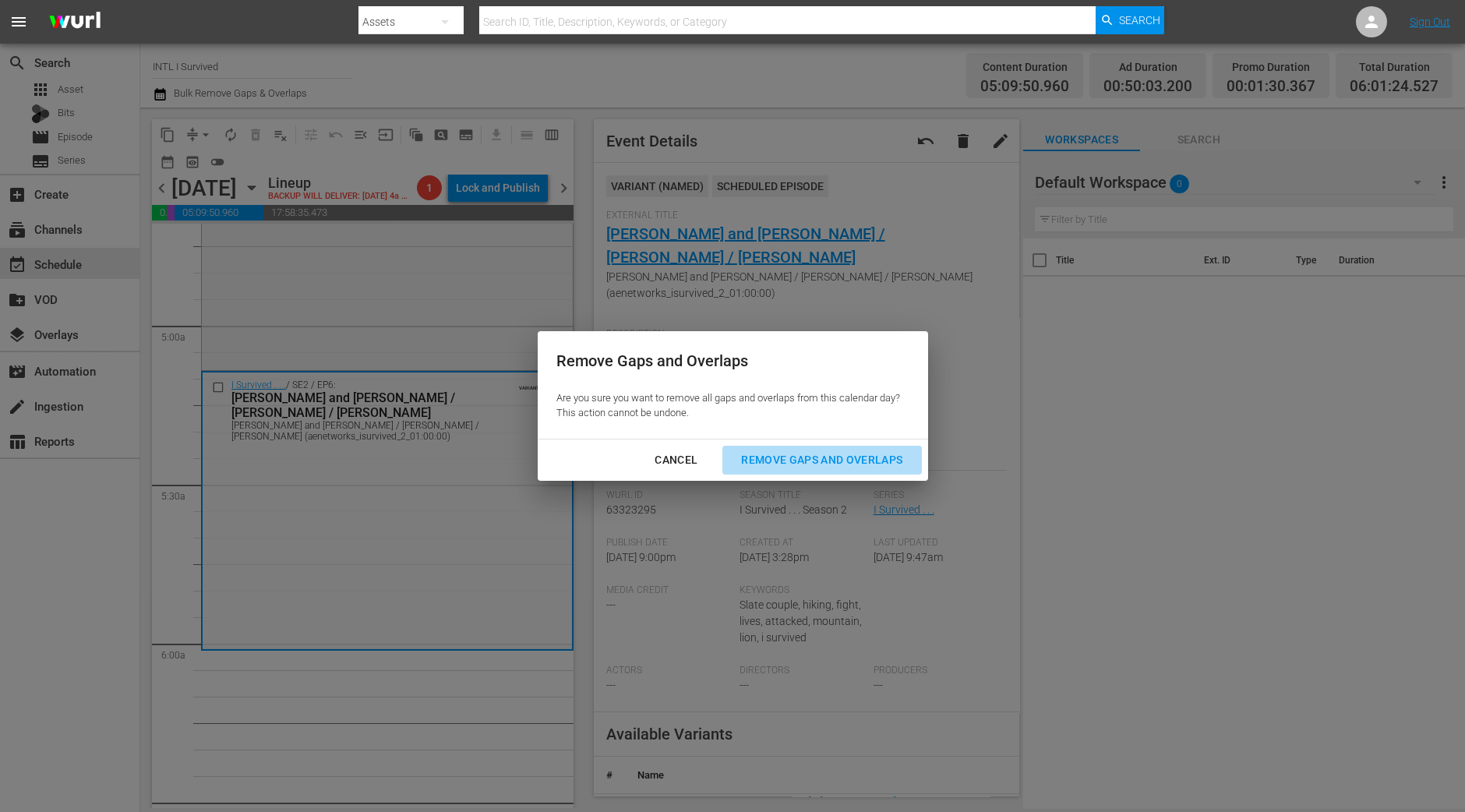
click at [877, 468] on div "Remove Gaps and Overlaps" at bounding box center [822, 459] width 187 height 19
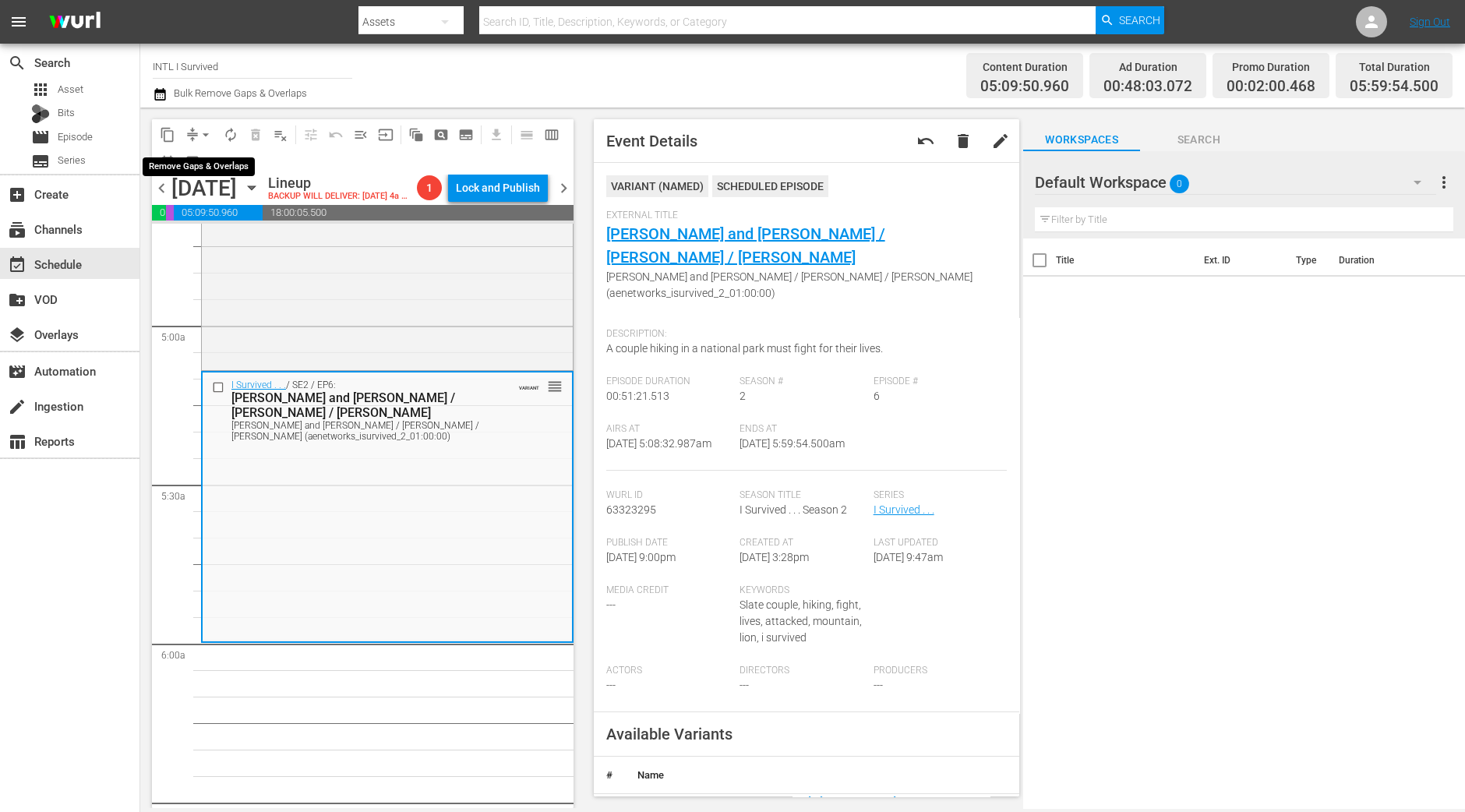
click at [205, 132] on span "arrow_drop_down" at bounding box center [205, 134] width 16 height 16
click at [208, 165] on li "Align to Midnight" at bounding box center [206, 166] width 164 height 26
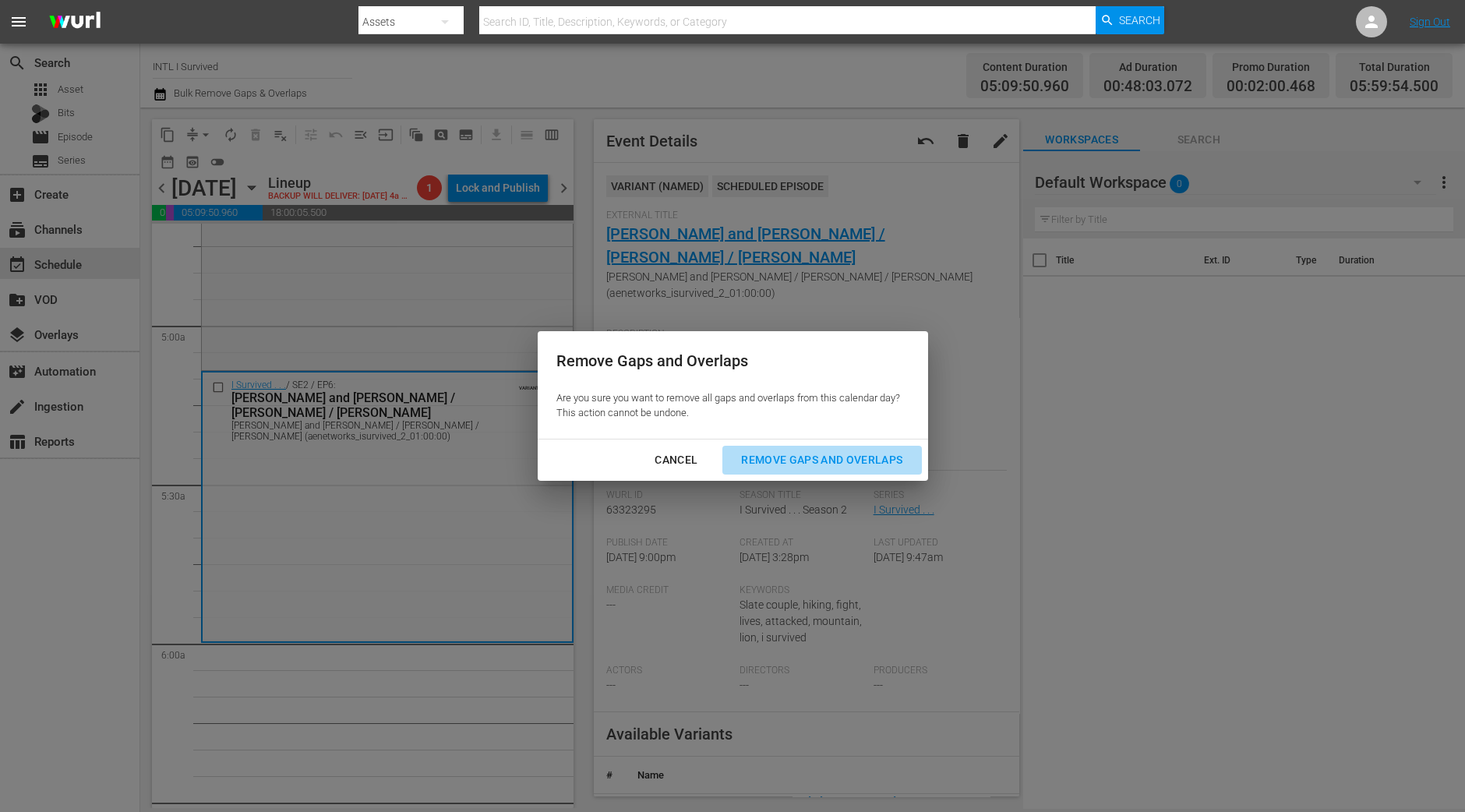
click at [866, 466] on div "Remove Gaps and Overlaps" at bounding box center [822, 459] width 187 height 19
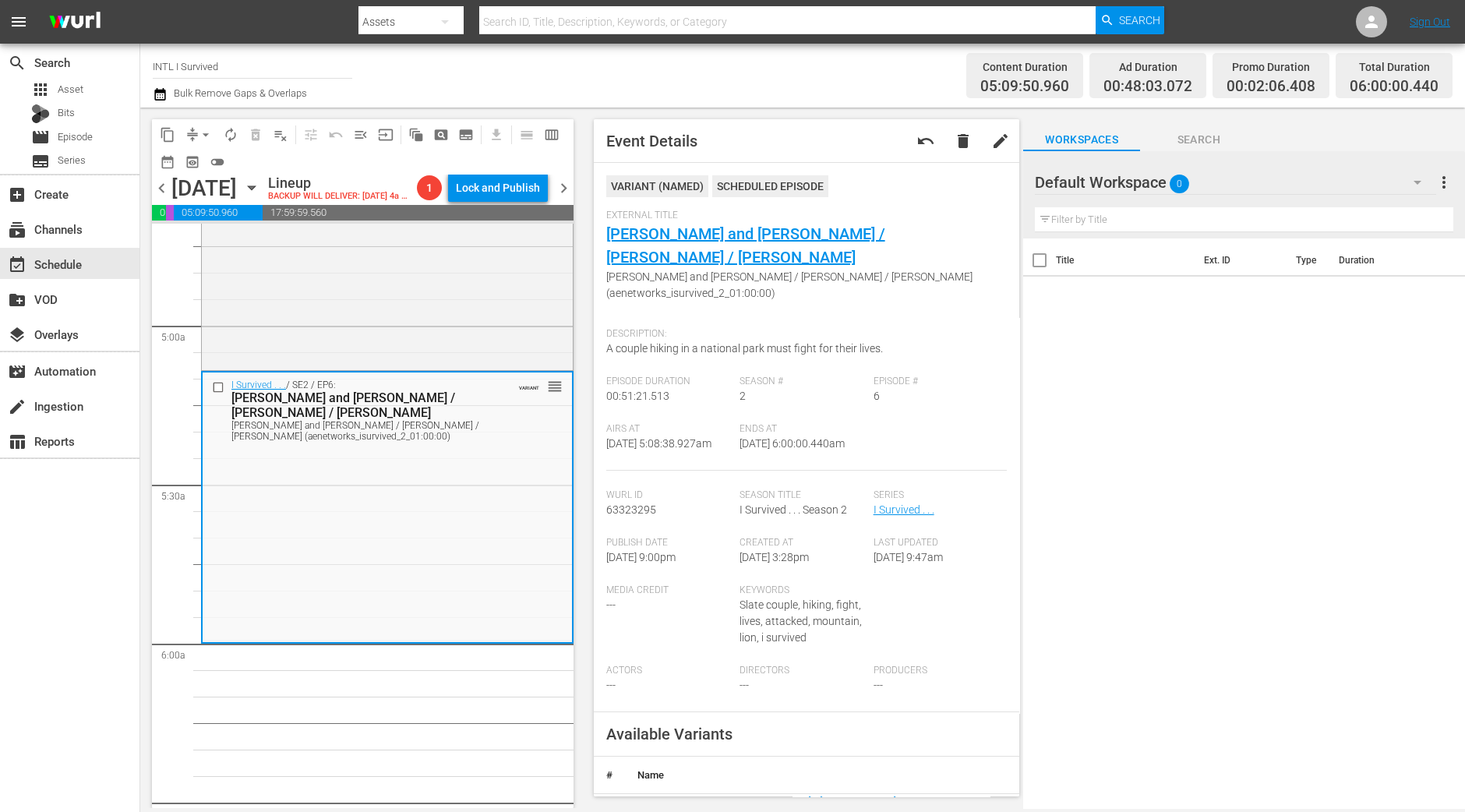
click at [233, 134] on span "autorenew_outlined" at bounding box center [230, 134] width 16 height 16
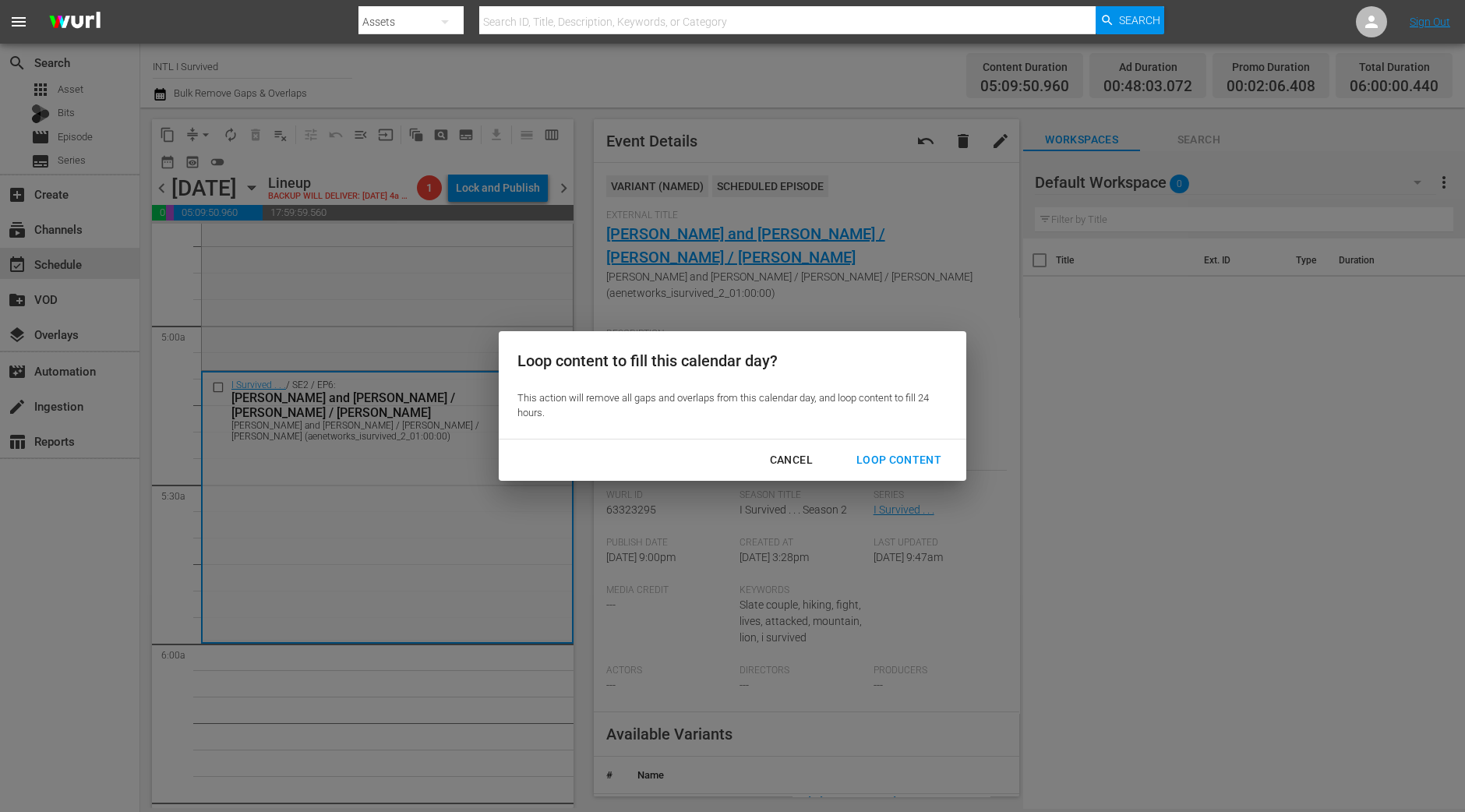
click at [929, 453] on div "Loop Content" at bounding box center [899, 459] width 110 height 19
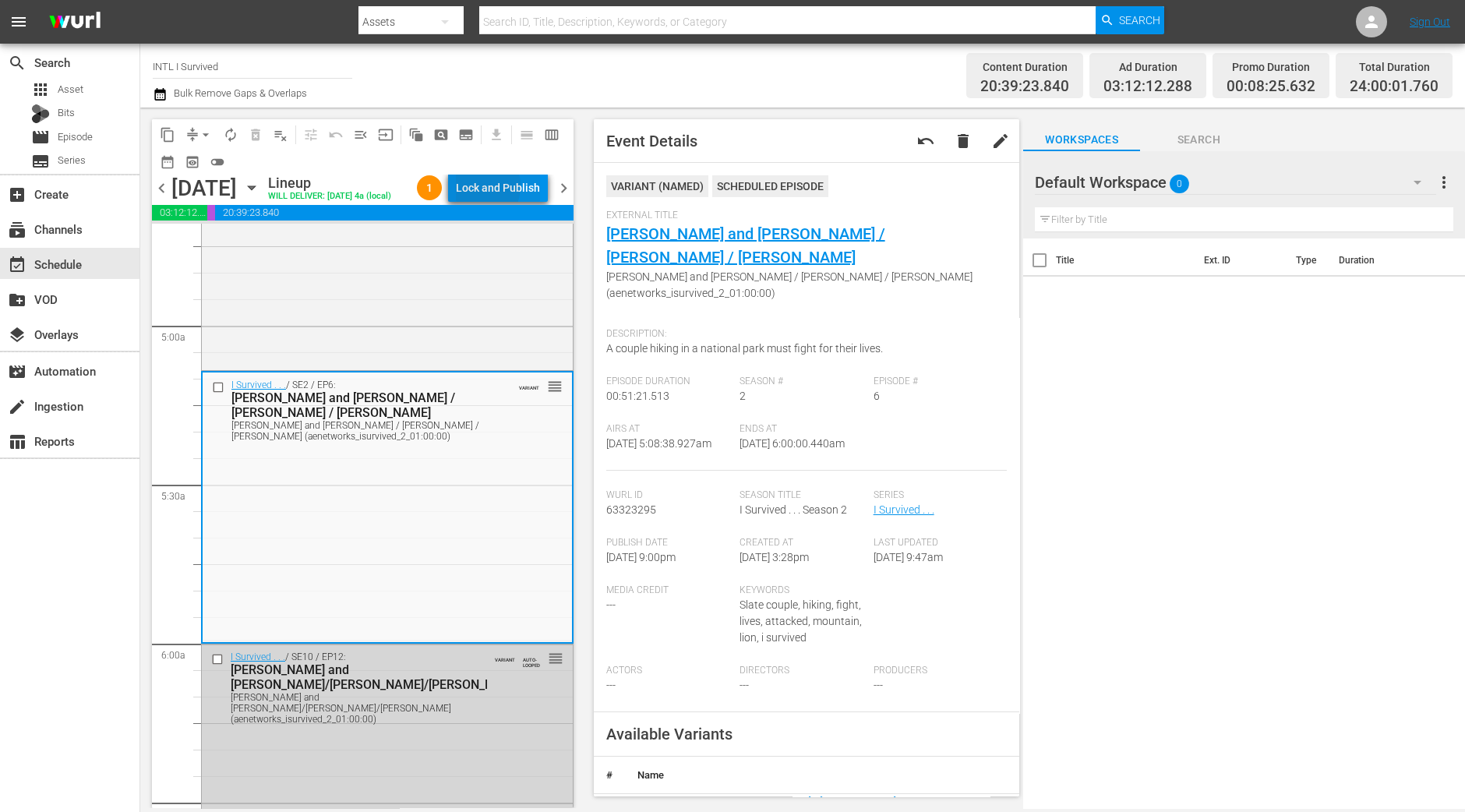
click at [497, 188] on div "Lock and Publish" at bounding box center [497, 187] width 84 height 28
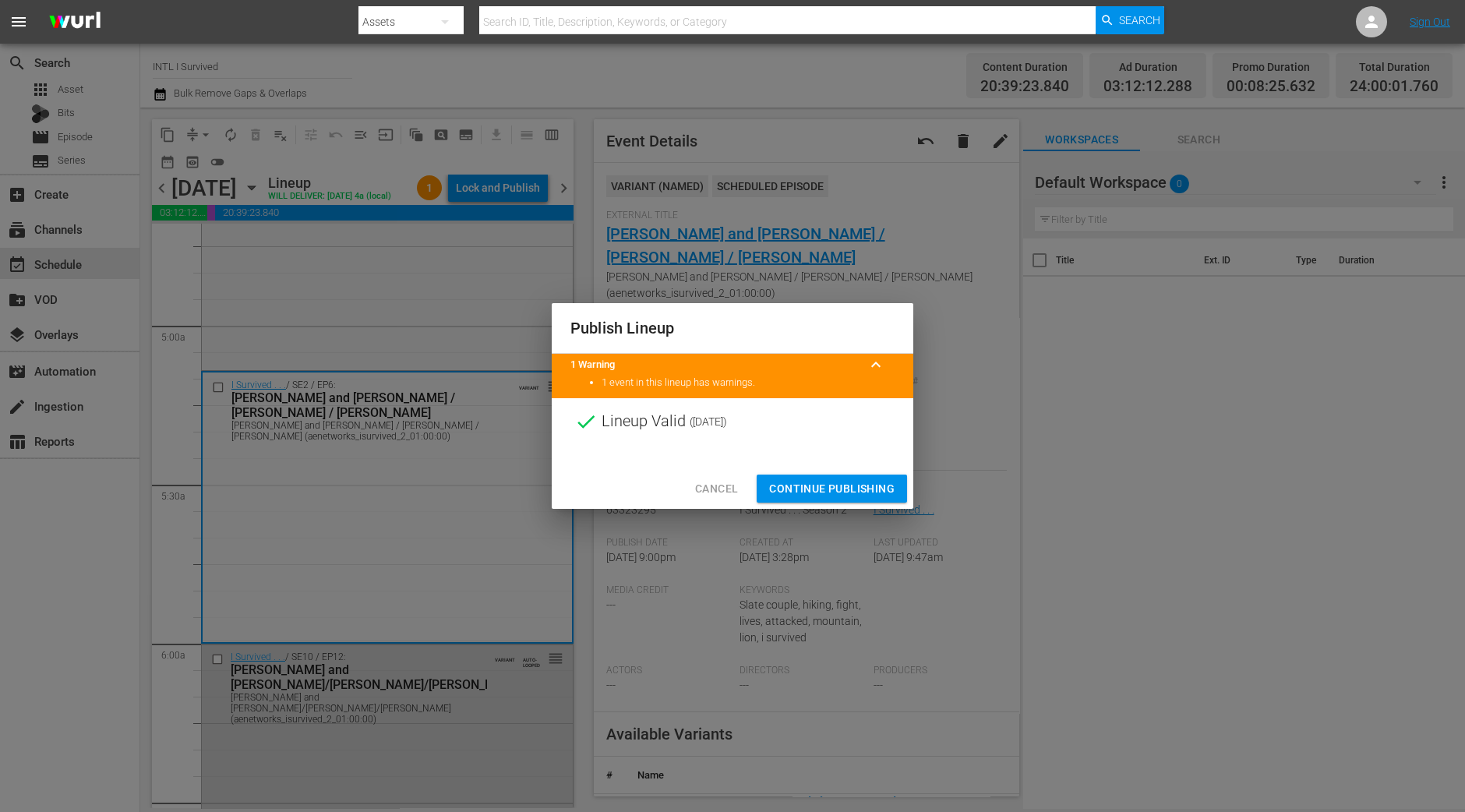
click at [886, 484] on span "Continue Publishing" at bounding box center [831, 488] width 125 height 19
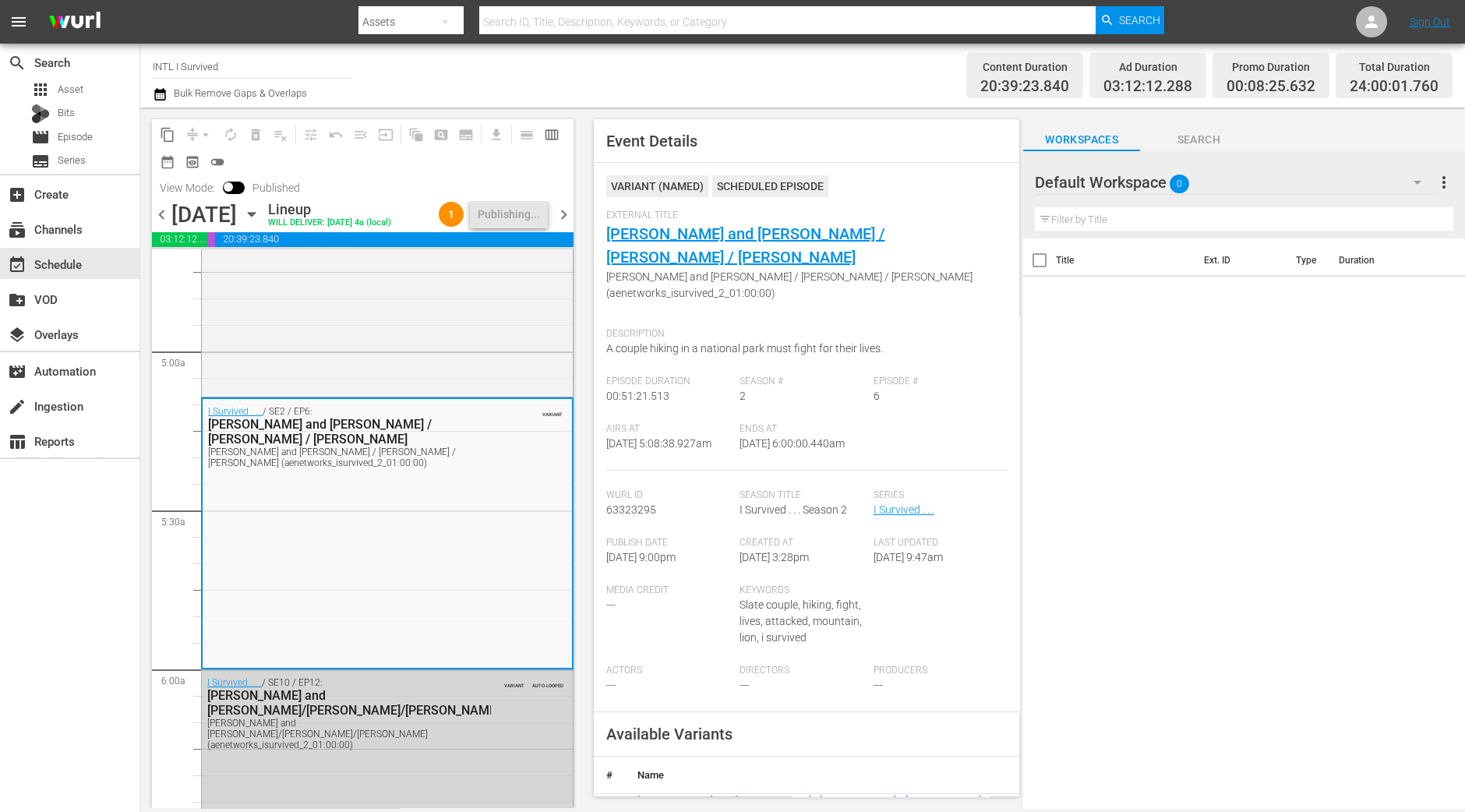
click at [569, 224] on span "chevron_right" at bounding box center [563, 214] width 19 height 19
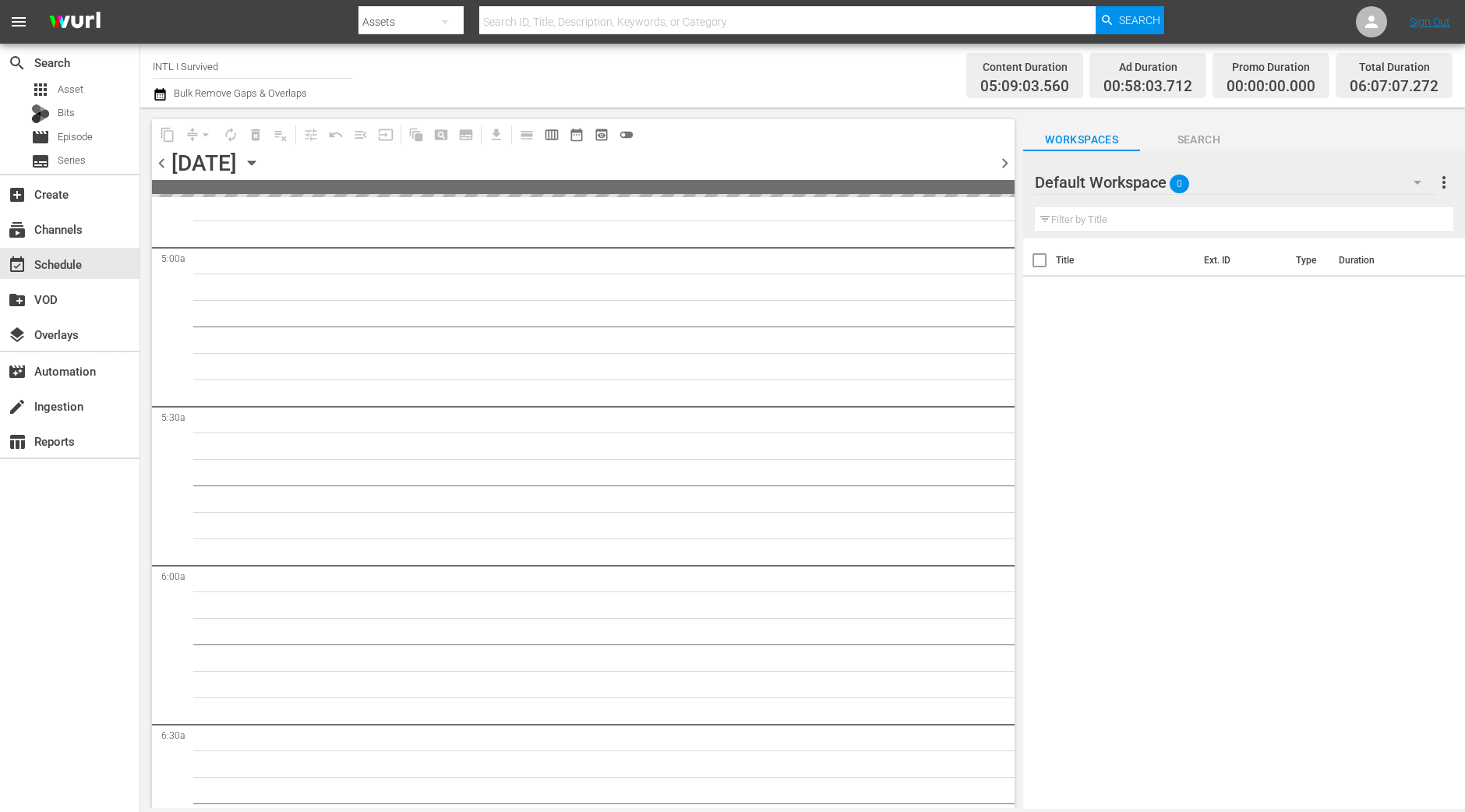
scroll to position [1434, 0]
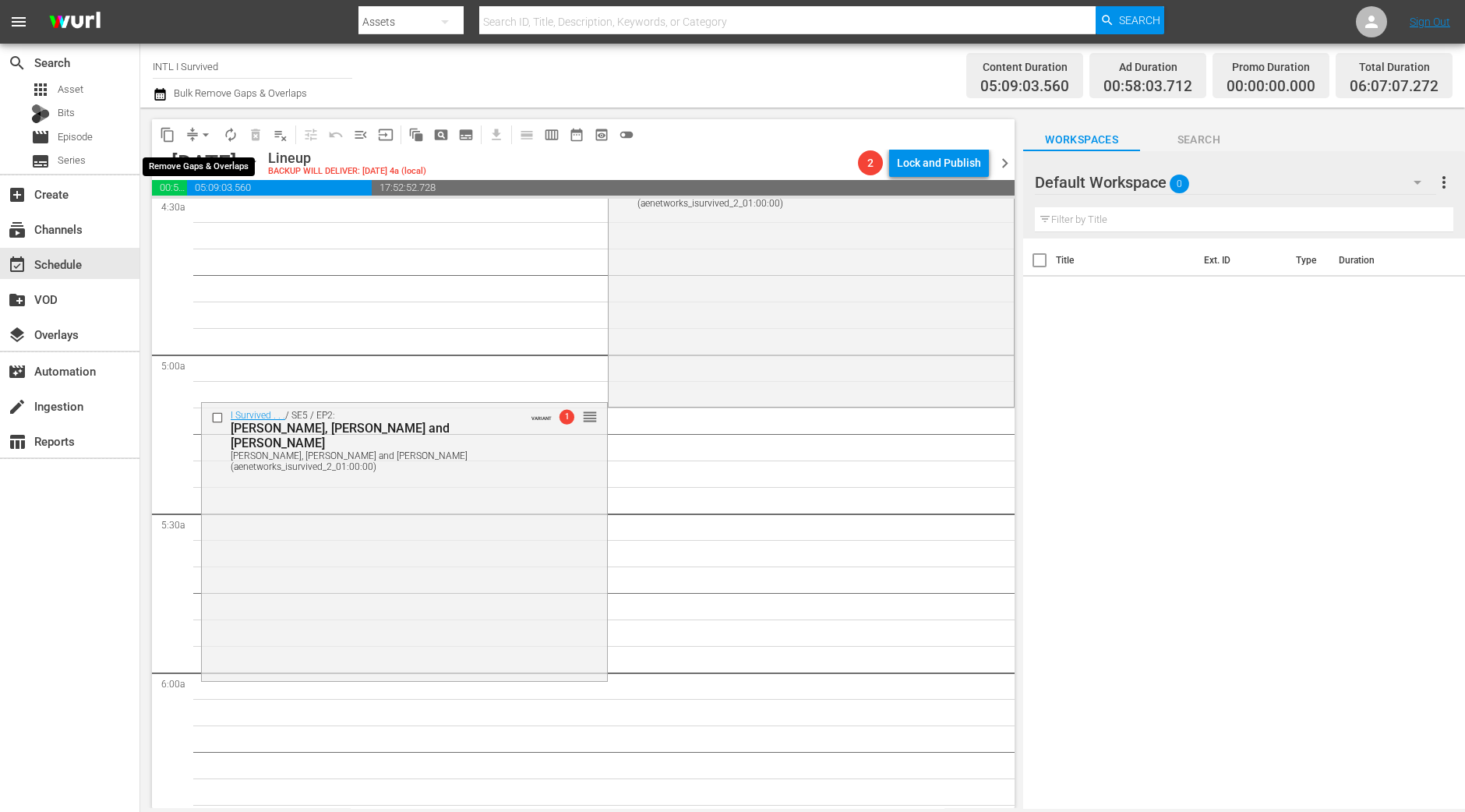
click at [190, 124] on button "compress" at bounding box center [192, 134] width 25 height 25
click at [208, 142] on button "arrow_drop_down" at bounding box center [205, 134] width 25 height 25
click at [204, 161] on li "Align to Midnight" at bounding box center [206, 166] width 164 height 26
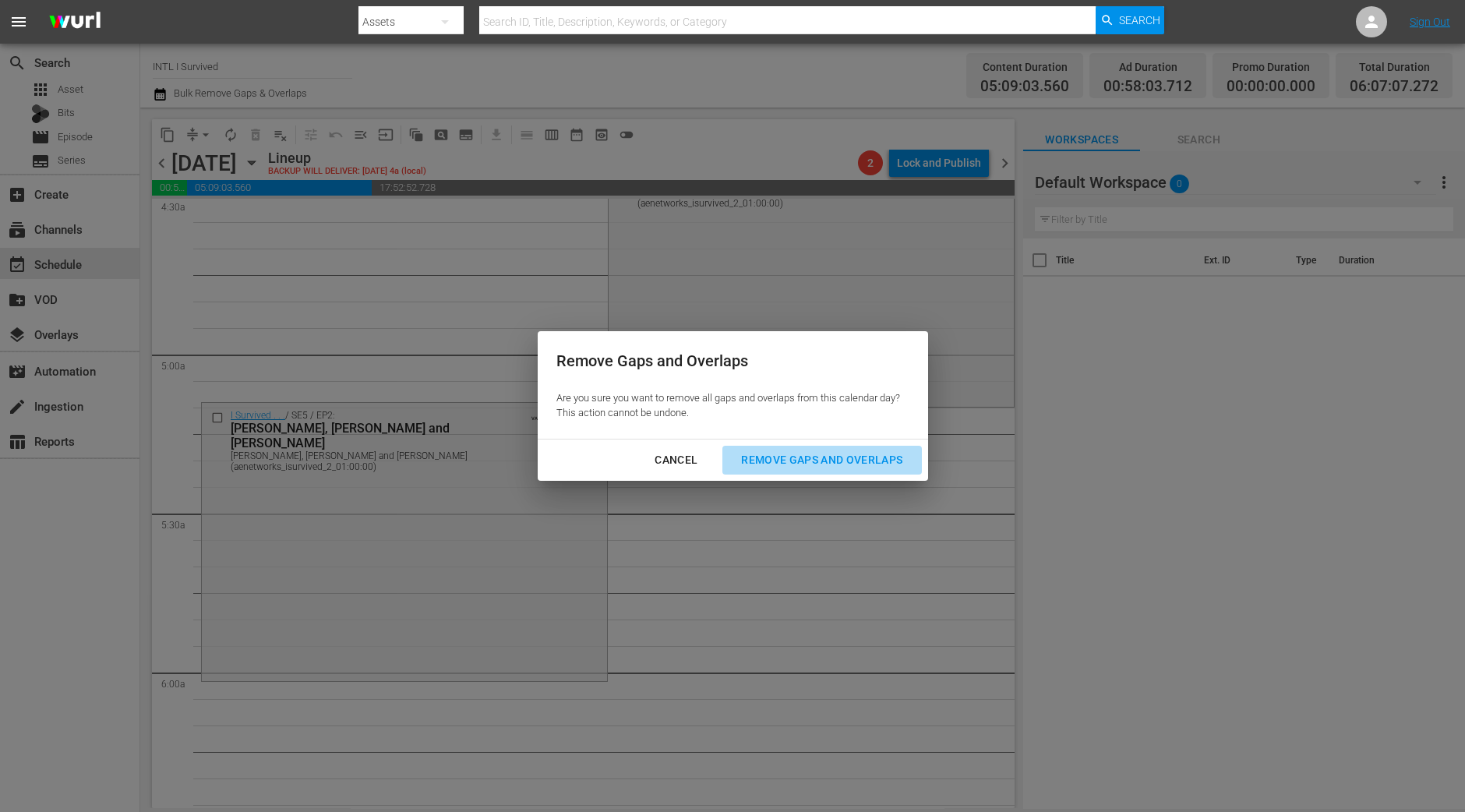
click at [808, 454] on div "Remove Gaps and Overlaps" at bounding box center [822, 459] width 187 height 19
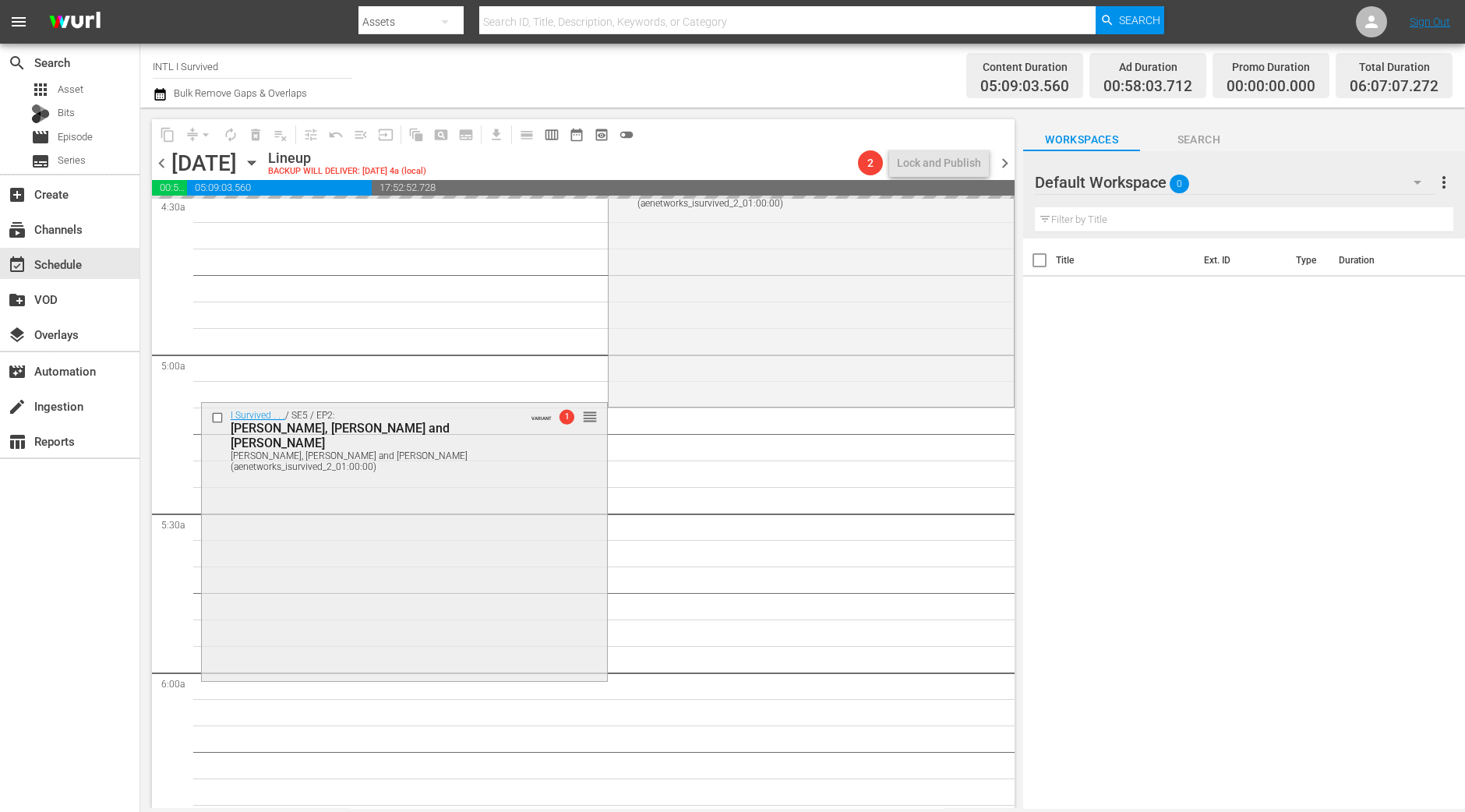
click at [441, 609] on div "I Survived . . . / SE5 / EP2: Susan, John and Jean, Penny Susan, John and Jean,…" at bounding box center [404, 540] width 405 height 275
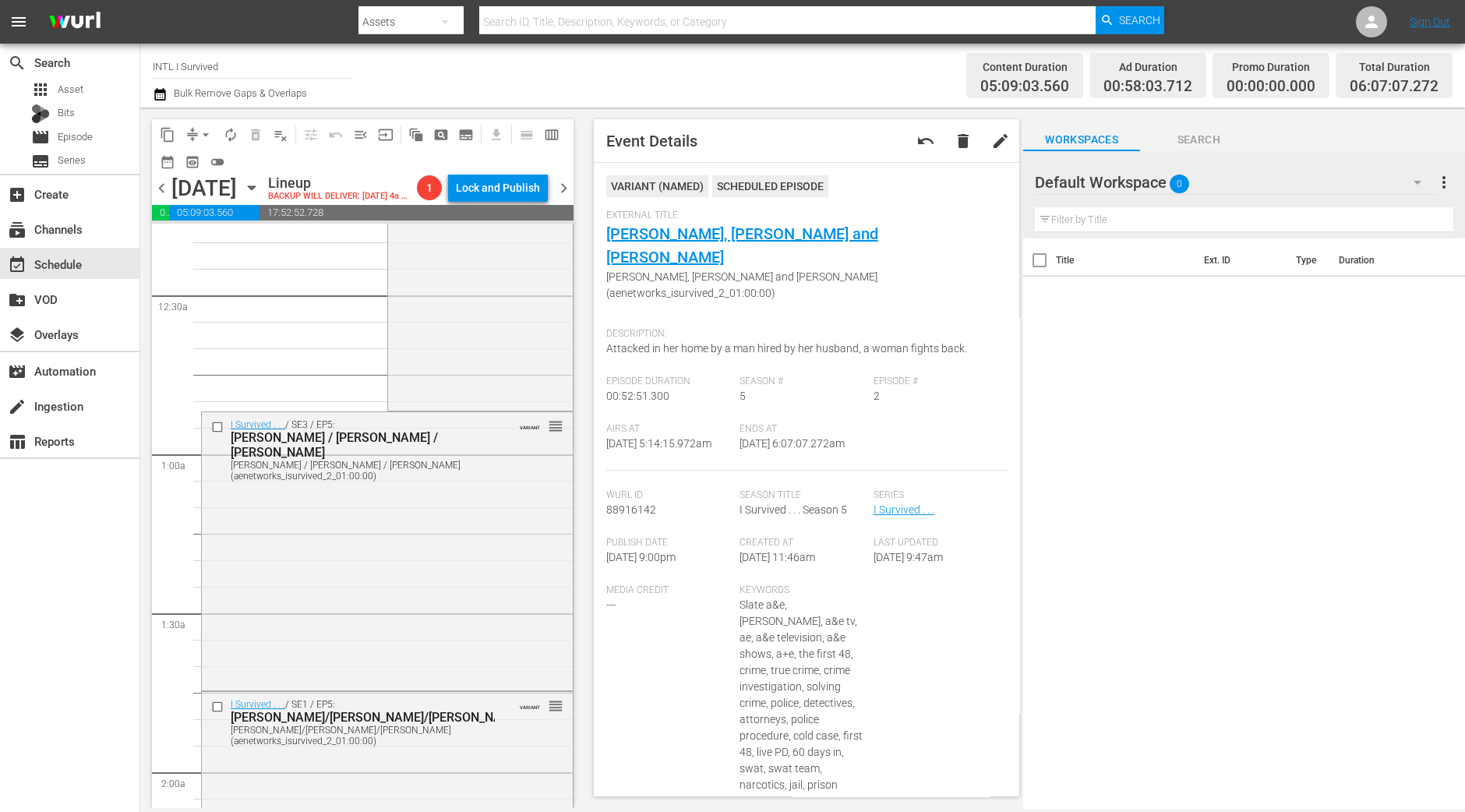
scroll to position [0, 0]
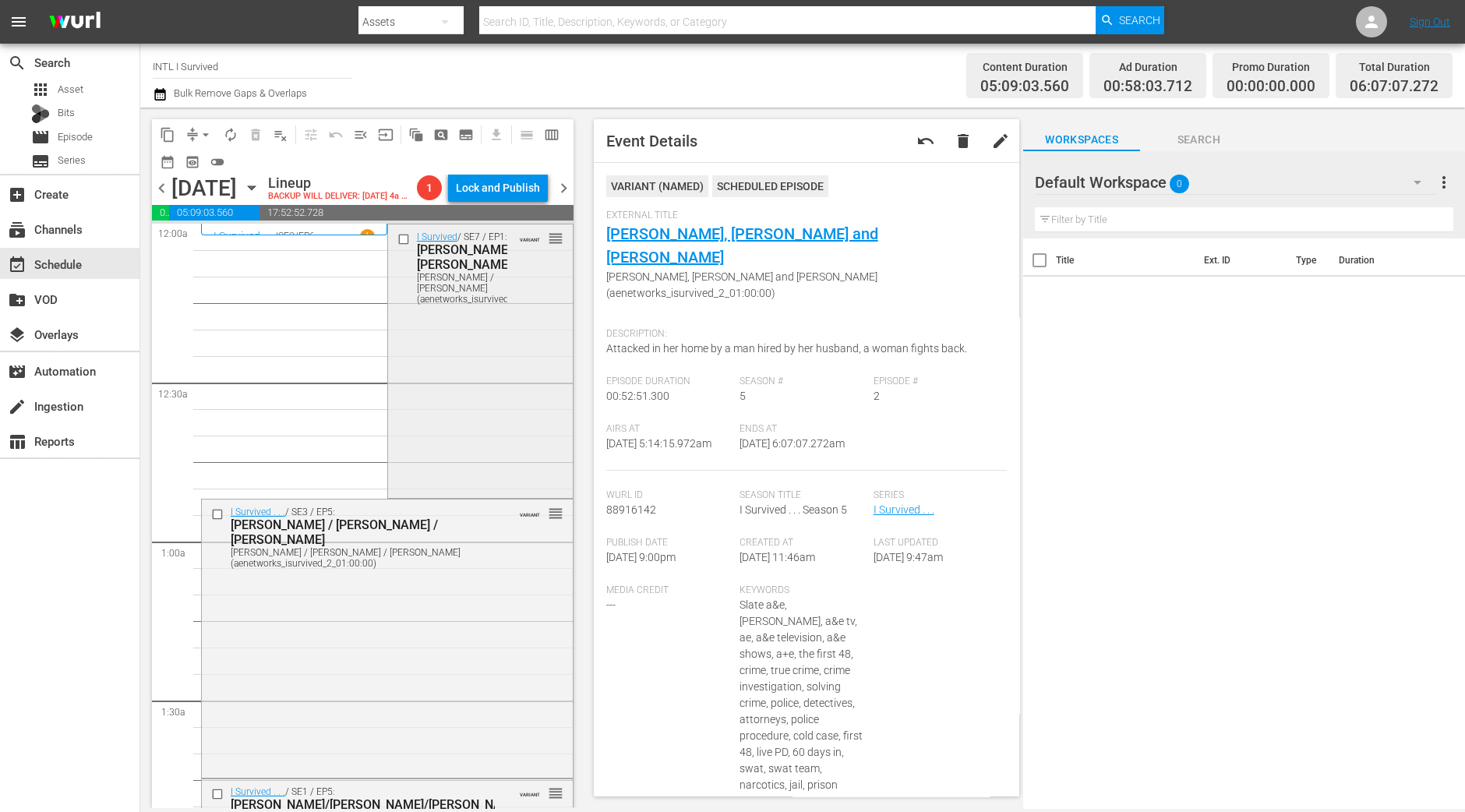
click at [506, 411] on div "I Survived / SE7 / EP1: Amanda / Erinn Amanda / Erinn (aenetworks_isurvived_2_0…" at bounding box center [480, 359] width 185 height 271
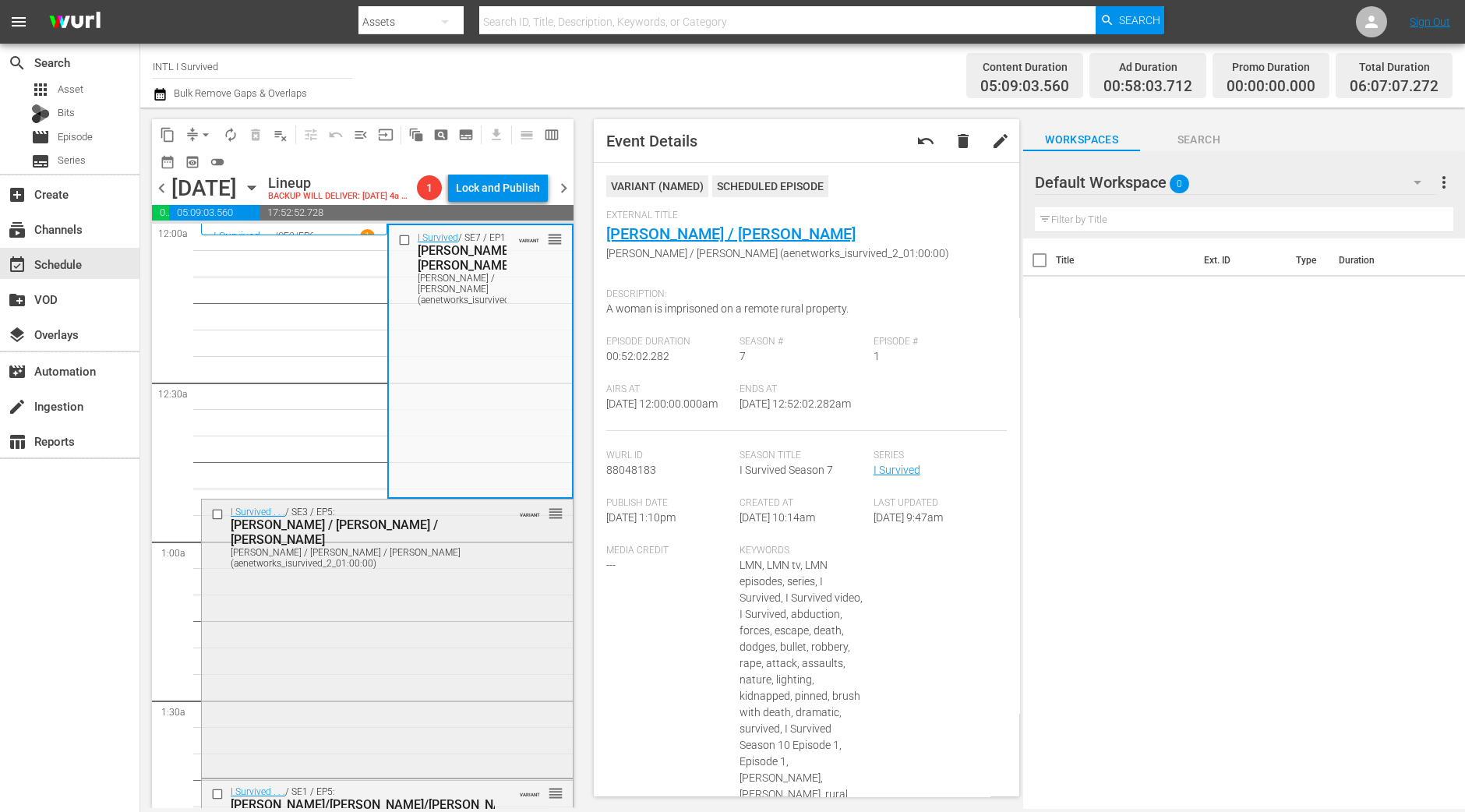
click at [445, 692] on div "I Survived . . . / SE3 / EP5: Susan / Brent / Denise Susan / Brent / Denise (ae…" at bounding box center [388, 636] width 371 height 275
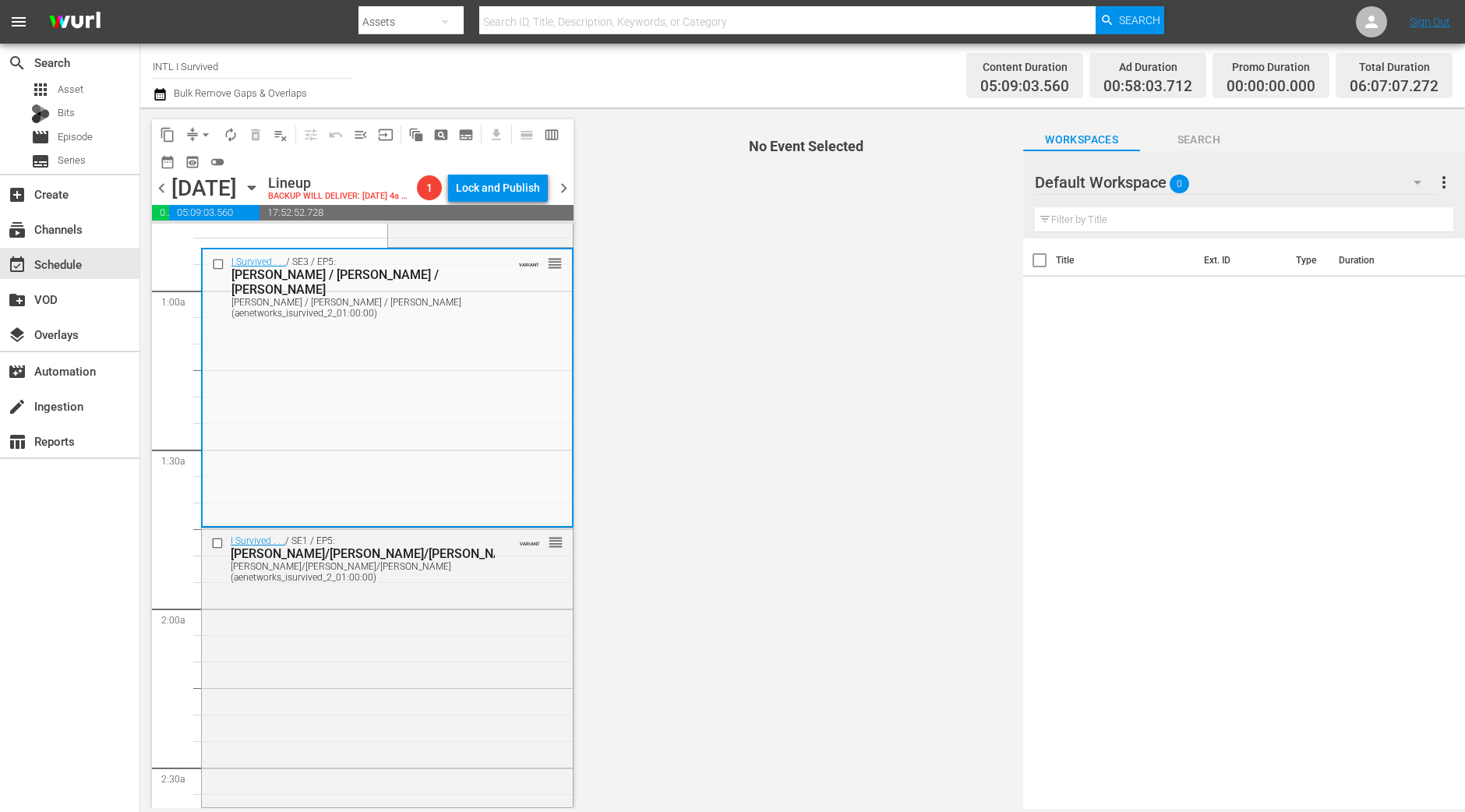
scroll to position [292, 0]
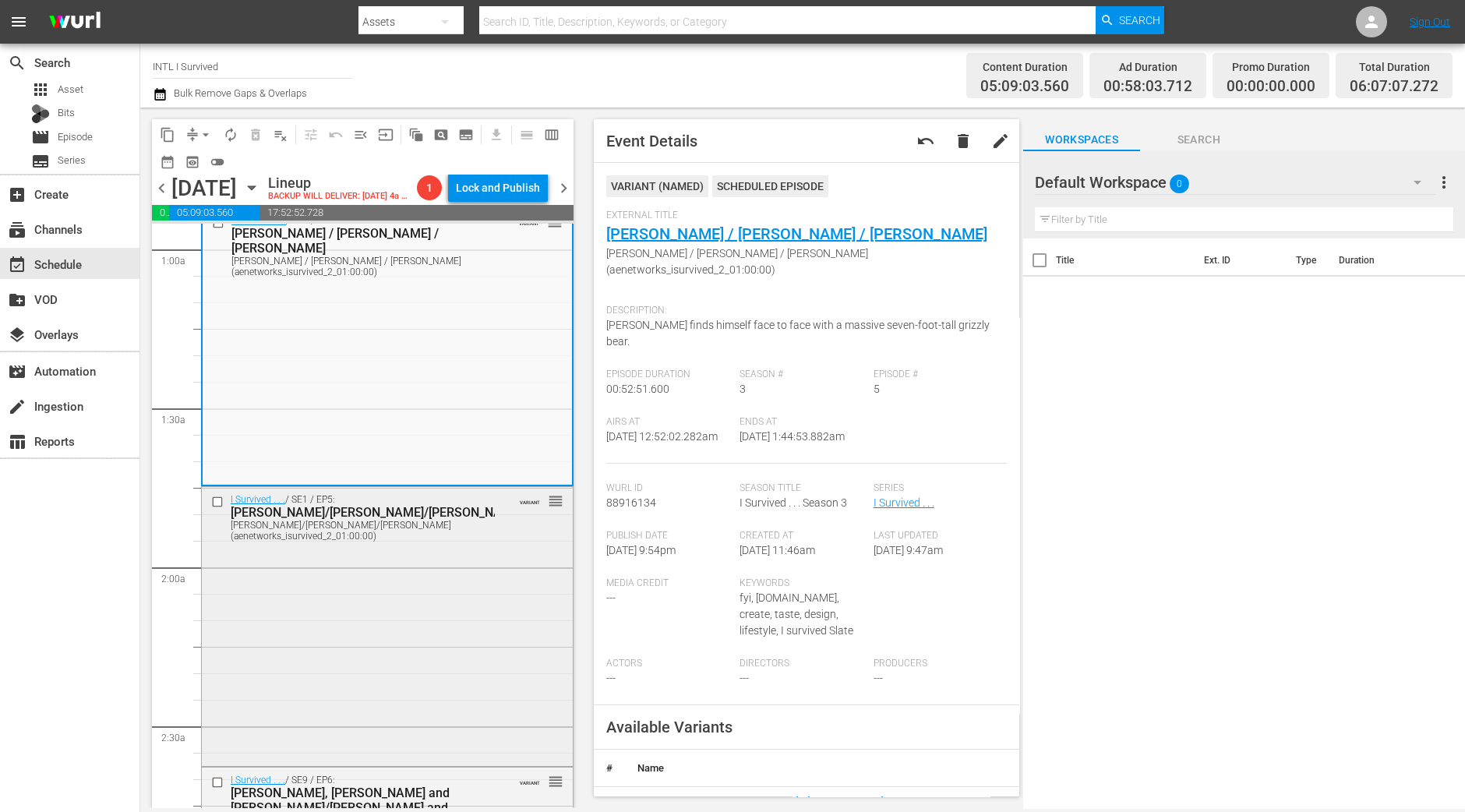
click at [397, 688] on div "I Survived . . . / SE1 / EP5: Denise/Nick/Leonilda Denise/Nick/Leonilda (aenetw…" at bounding box center [388, 624] width 371 height 275
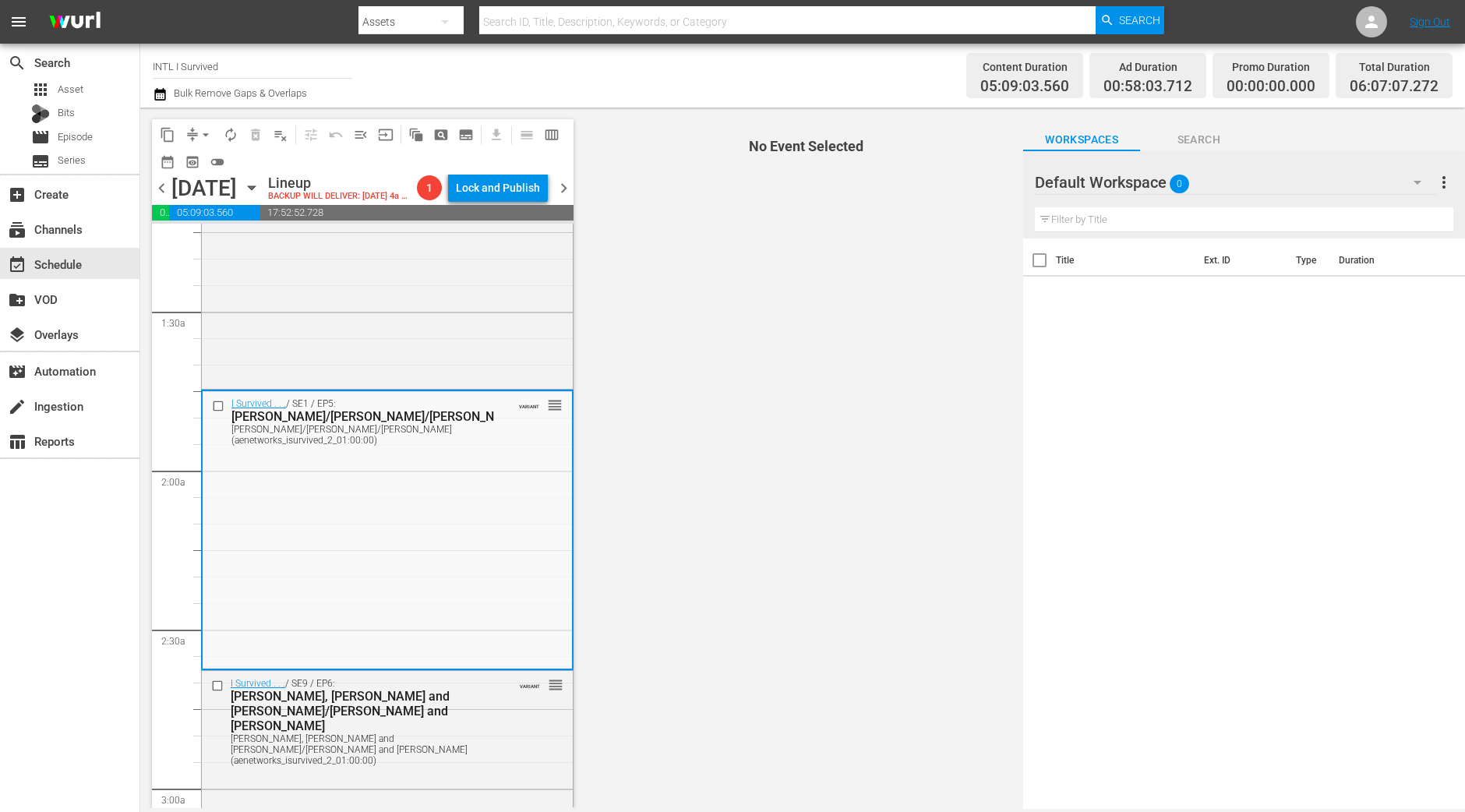
scroll to position [486, 0]
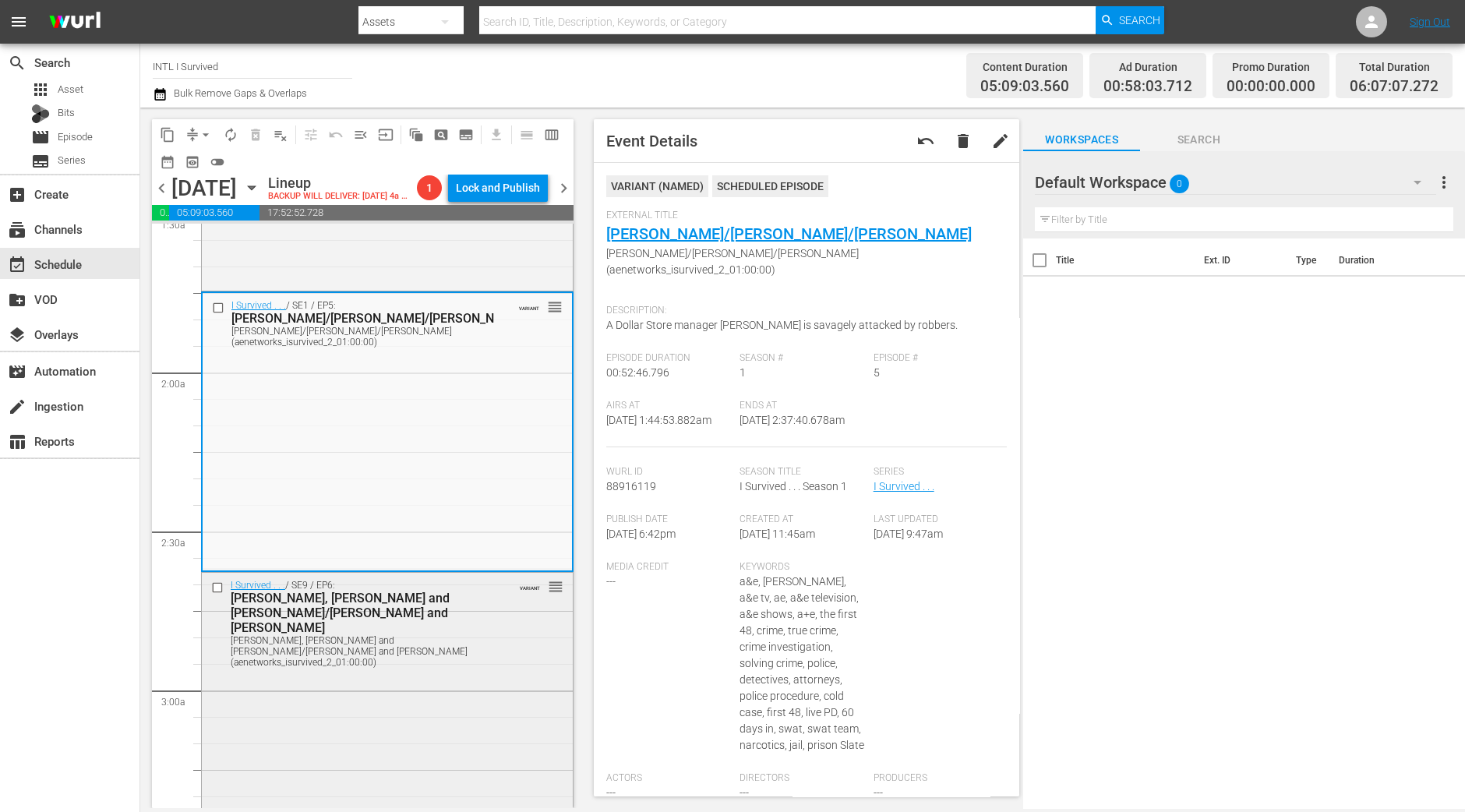
click at [391, 769] on div "I Survived . . . / SE9 / EP6: Cynthia, Russ and Carol/Ron and Christine Cynthia…" at bounding box center [388, 705] width 371 height 265
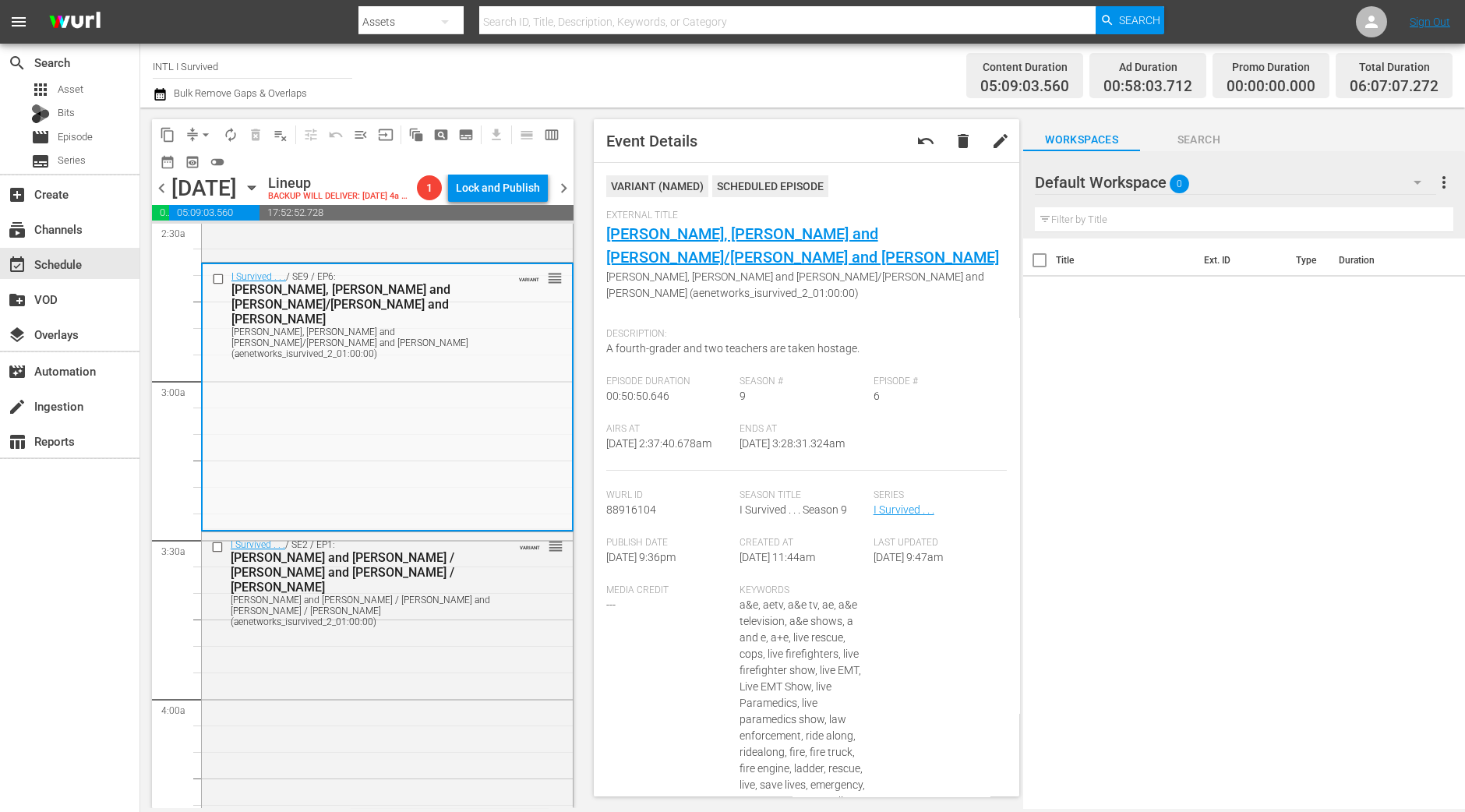
scroll to position [778, 0]
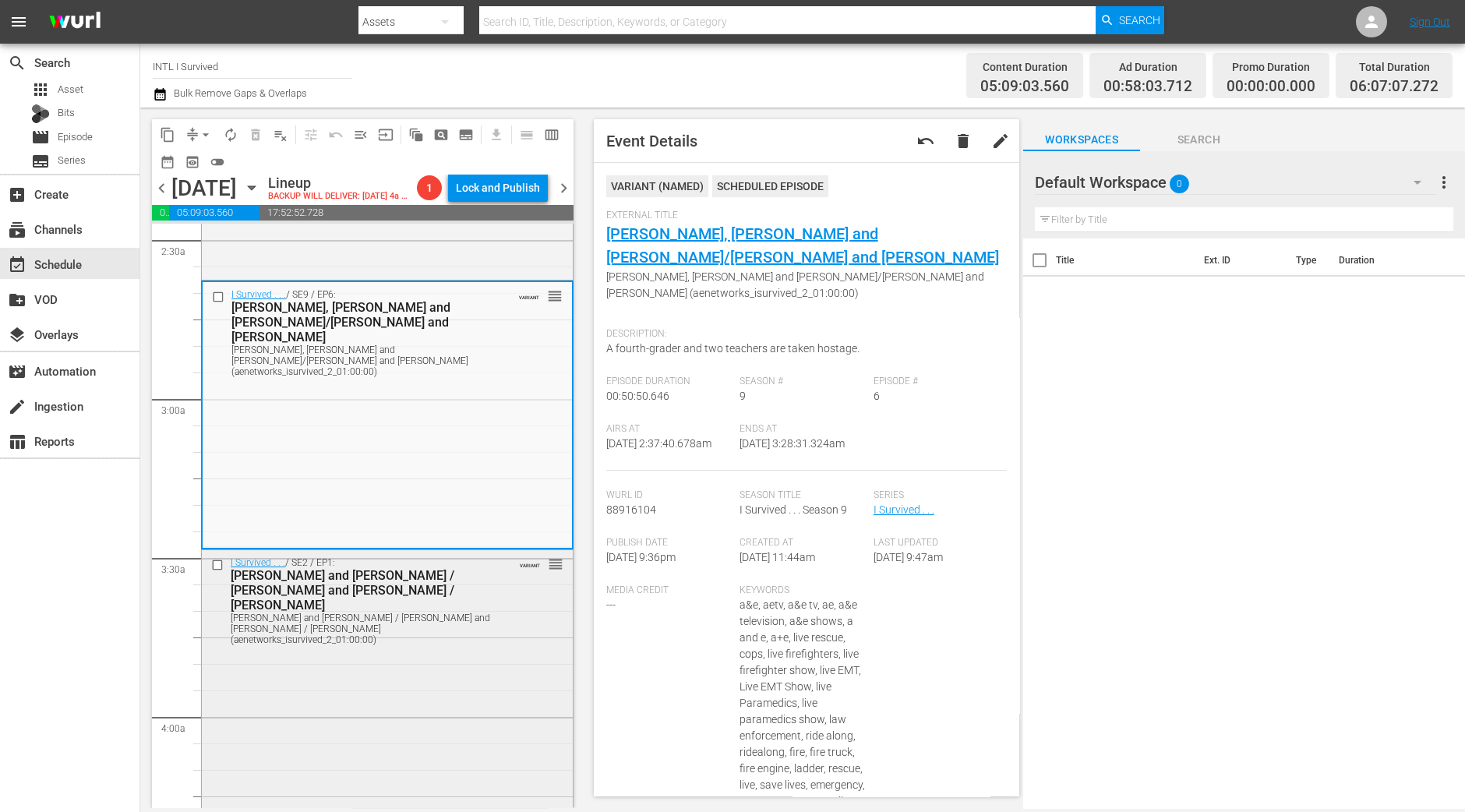
click at [433, 669] on div "I Survived . . . / SE2 / EP1: Dan and Danielle / James and David / Karli Dan an…" at bounding box center [388, 688] width 371 height 276
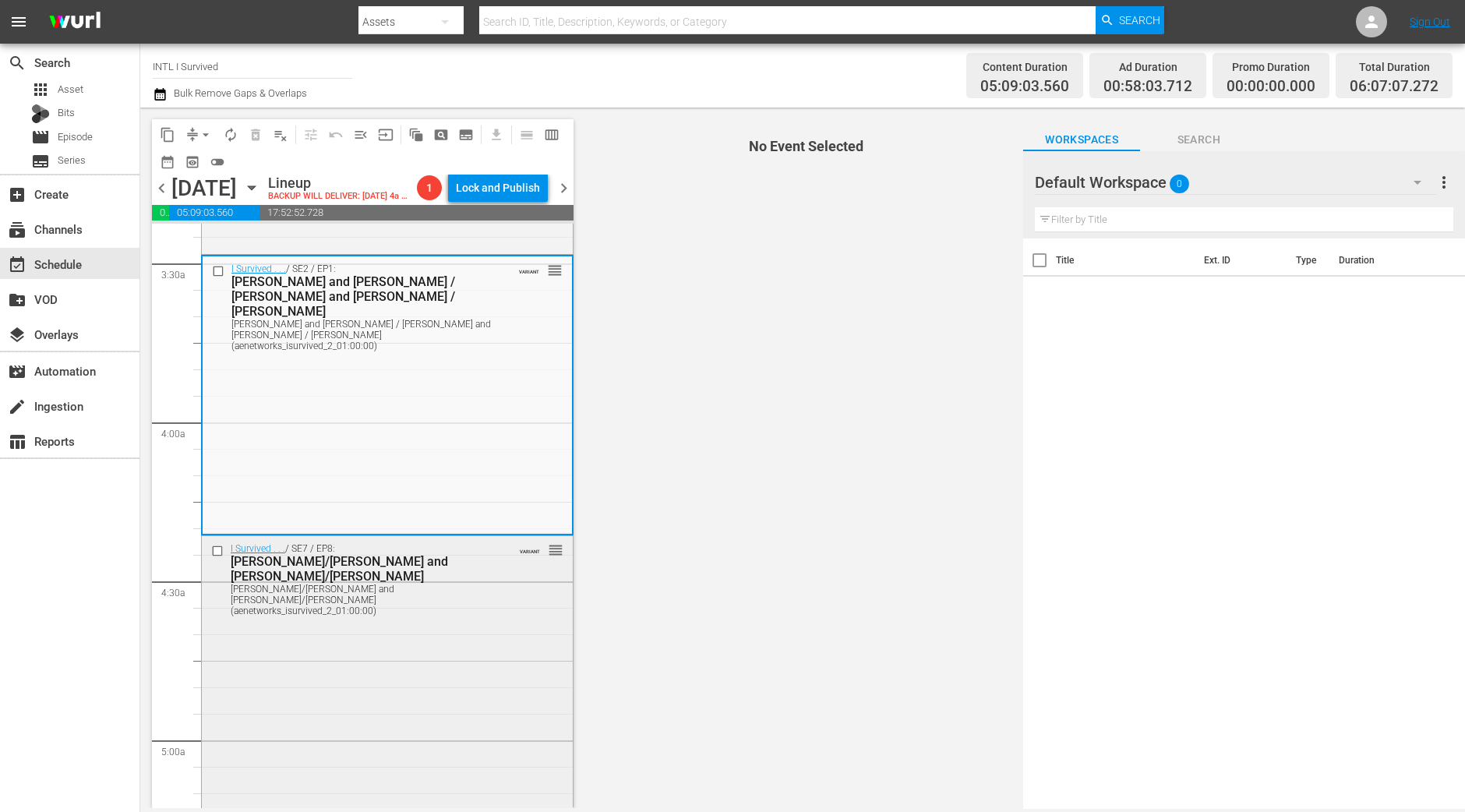
scroll to position [1071, 0]
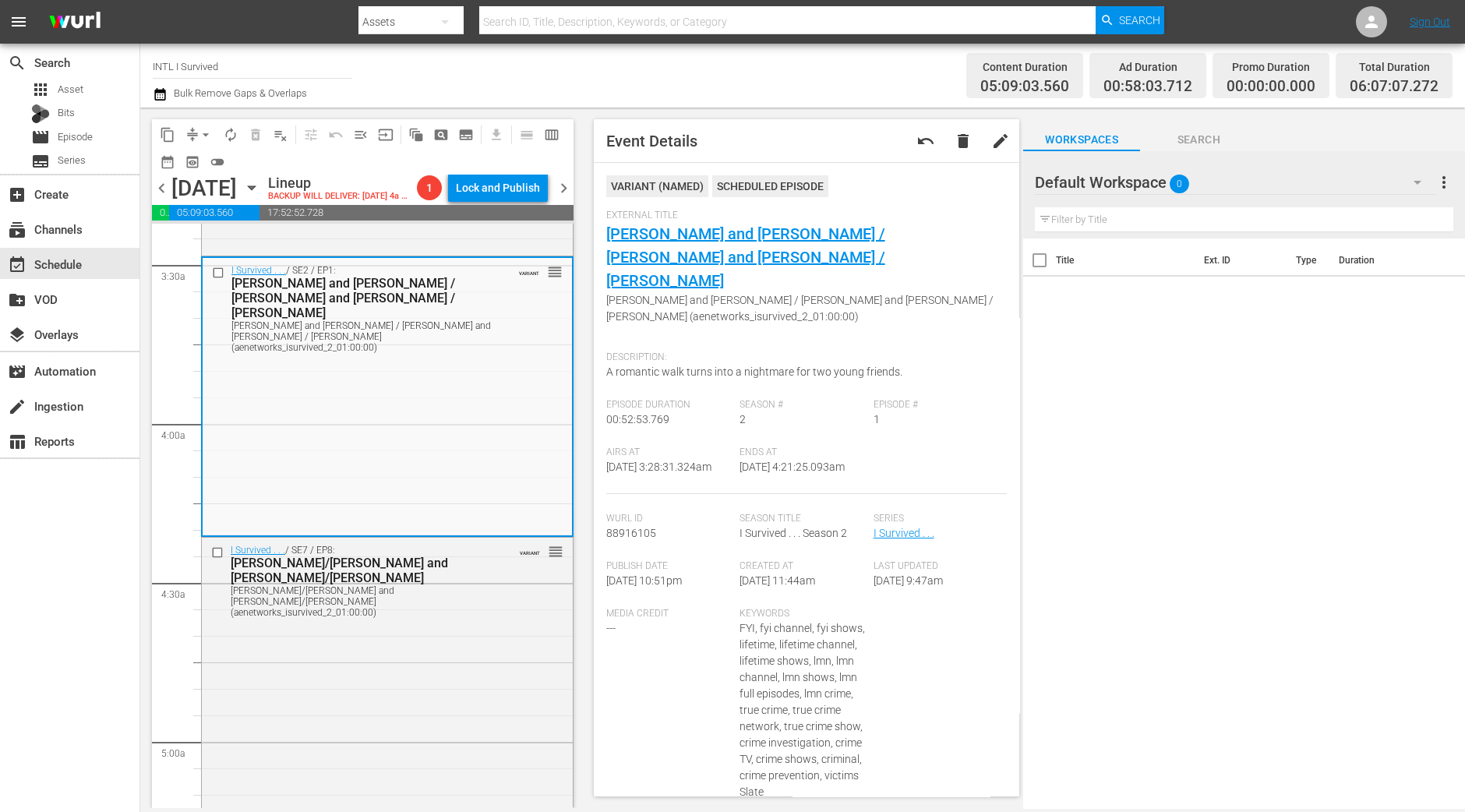
click at [451, 661] on div "I Survived . . . / SE7 / EP8: Yvette/Jeremy and Jenny/Arkesha Yvette/Jeremy and…" at bounding box center [388, 675] width 371 height 275
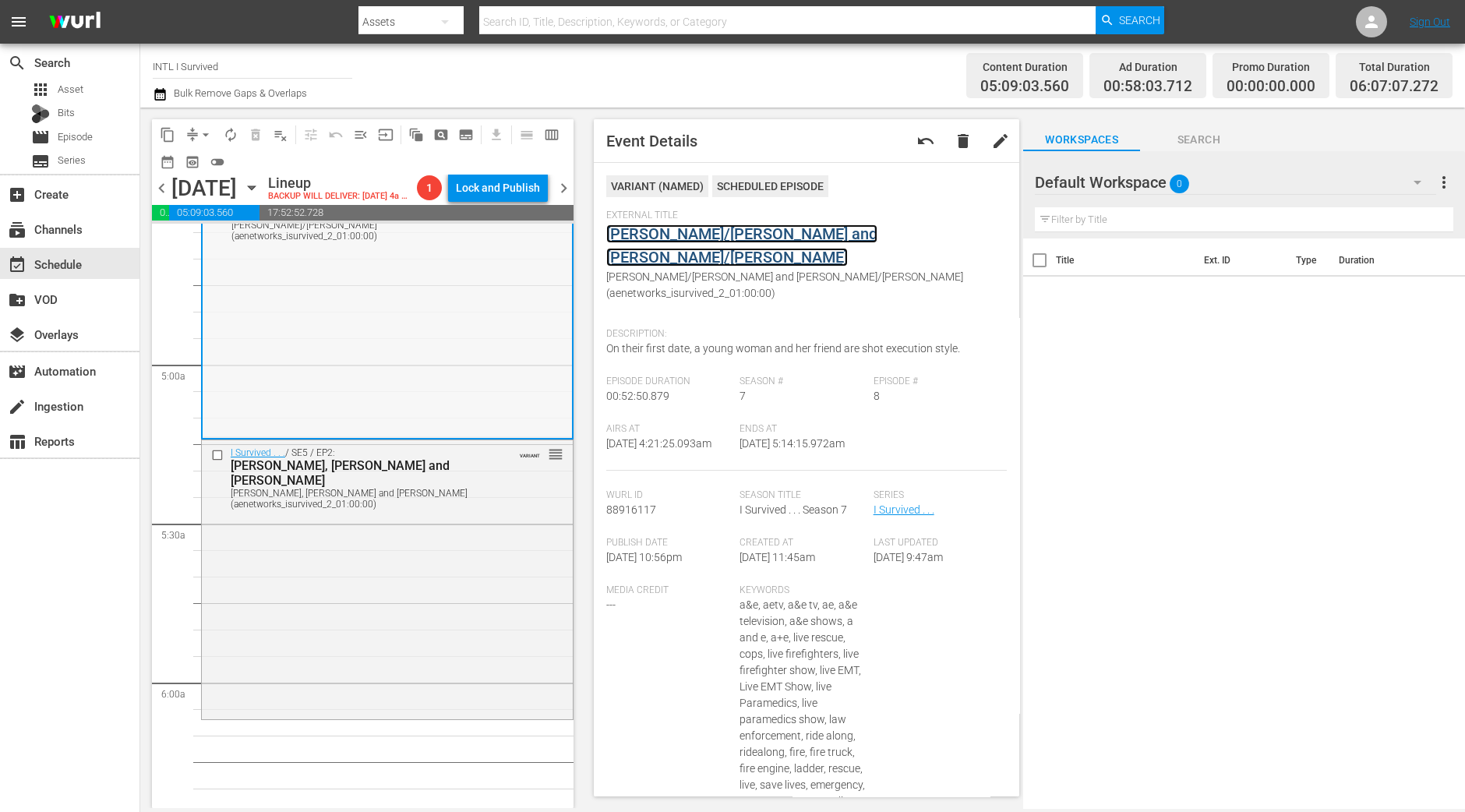
scroll to position [1557, 0]
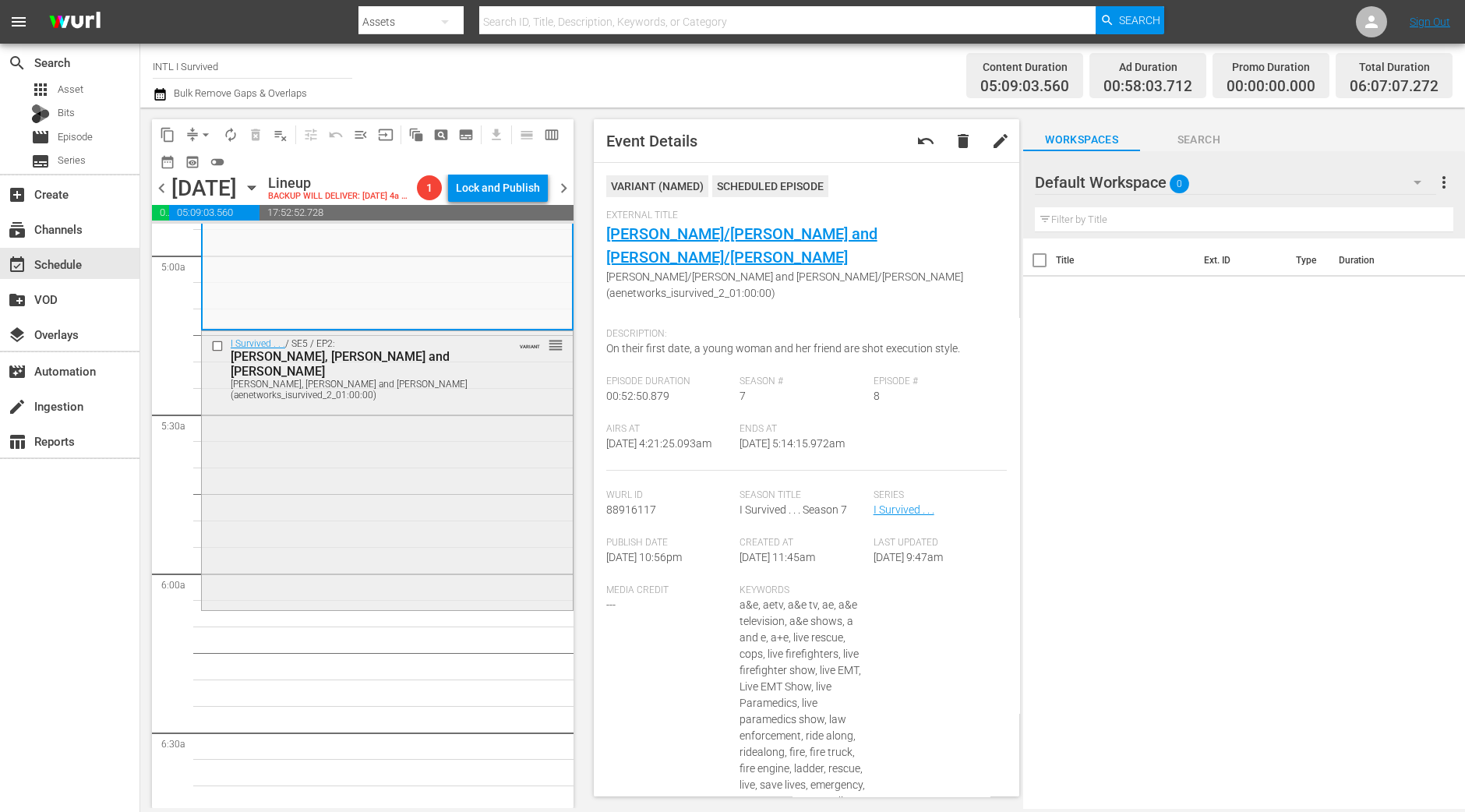
click at [341, 465] on div "I Survived . . . / SE5 / EP2: Susan, John and Jean, Penny Susan, John and Jean,…" at bounding box center [388, 468] width 371 height 275
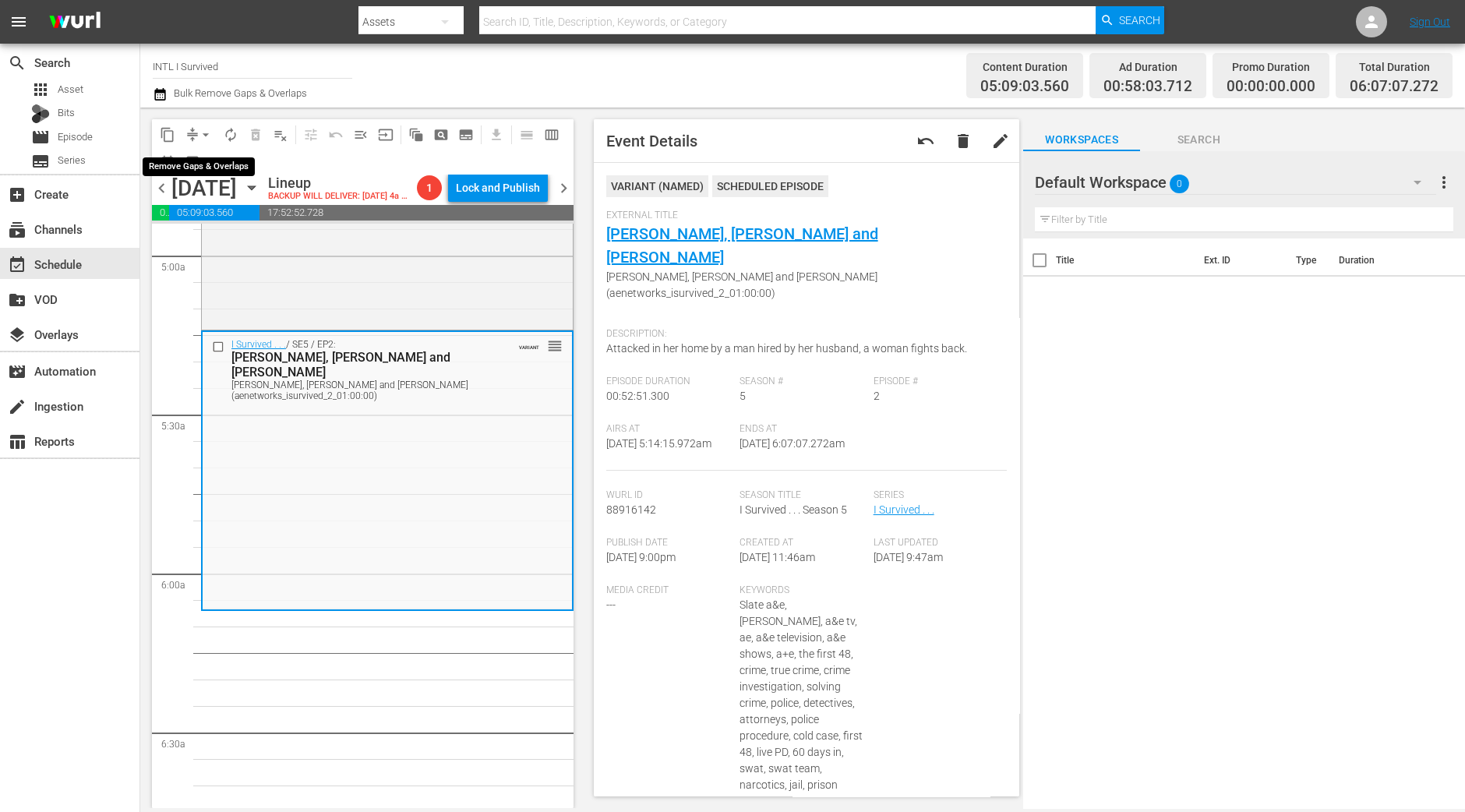
click at [202, 131] on span "arrow_drop_down" at bounding box center [205, 134] width 16 height 16
click at [198, 130] on span "arrow_drop_down" at bounding box center [205, 134] width 16 height 16
click at [207, 139] on span "arrow_drop_down" at bounding box center [205, 134] width 16 height 16
click at [207, 161] on li "Align to Midnight" at bounding box center [206, 166] width 164 height 26
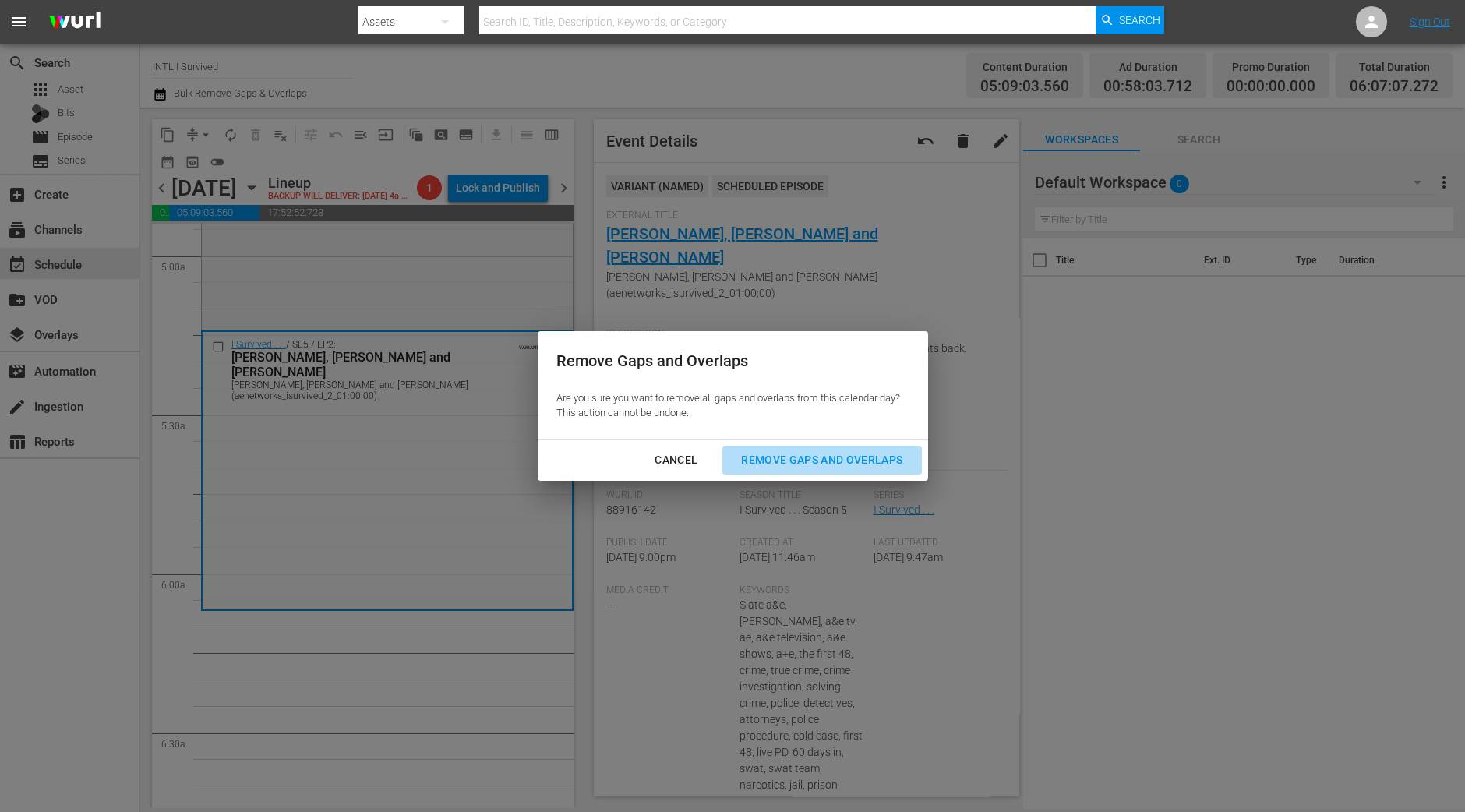
click at [828, 465] on div "Remove Gaps and Overlaps" at bounding box center [822, 459] width 187 height 19
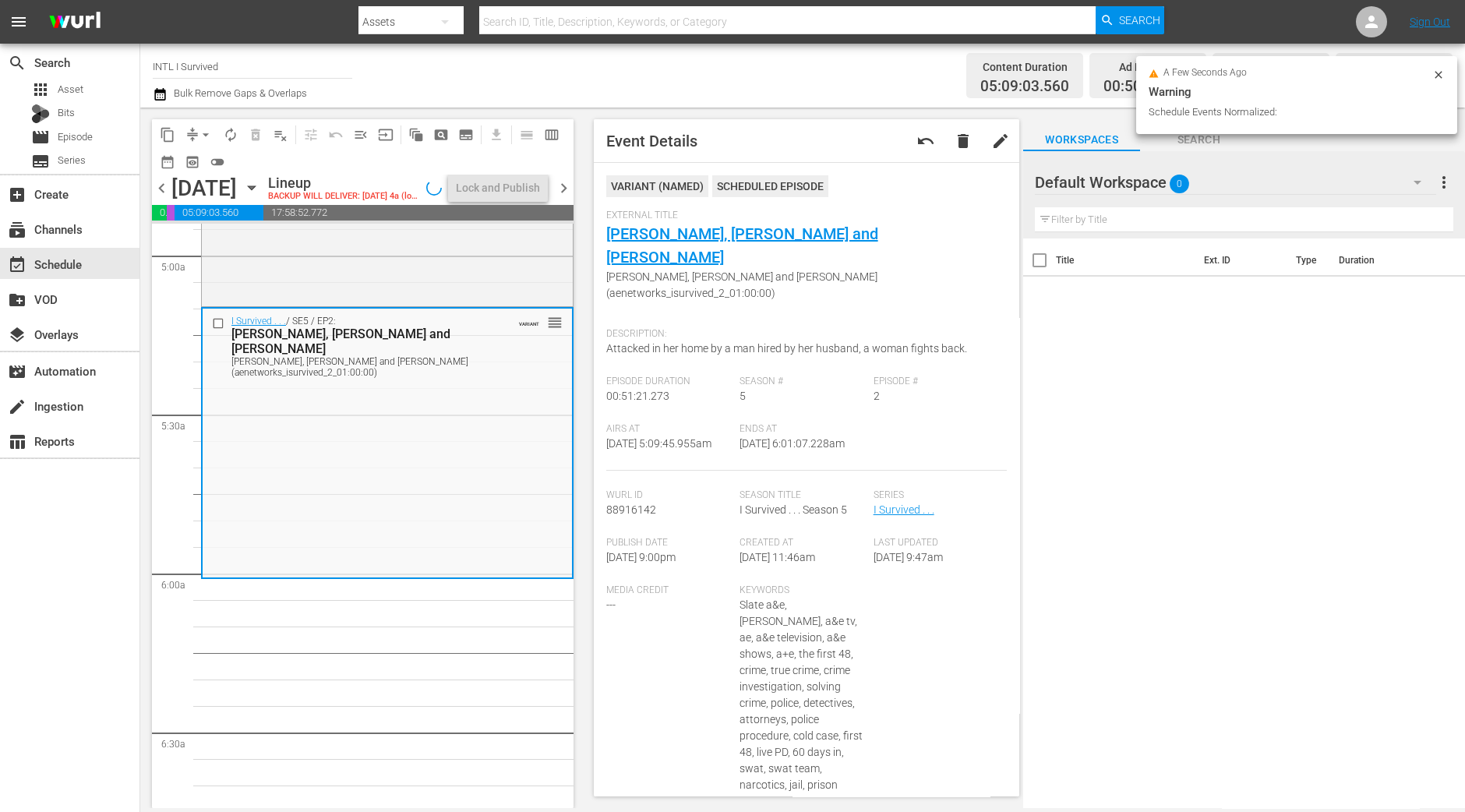
scroll to position [1611, 0]
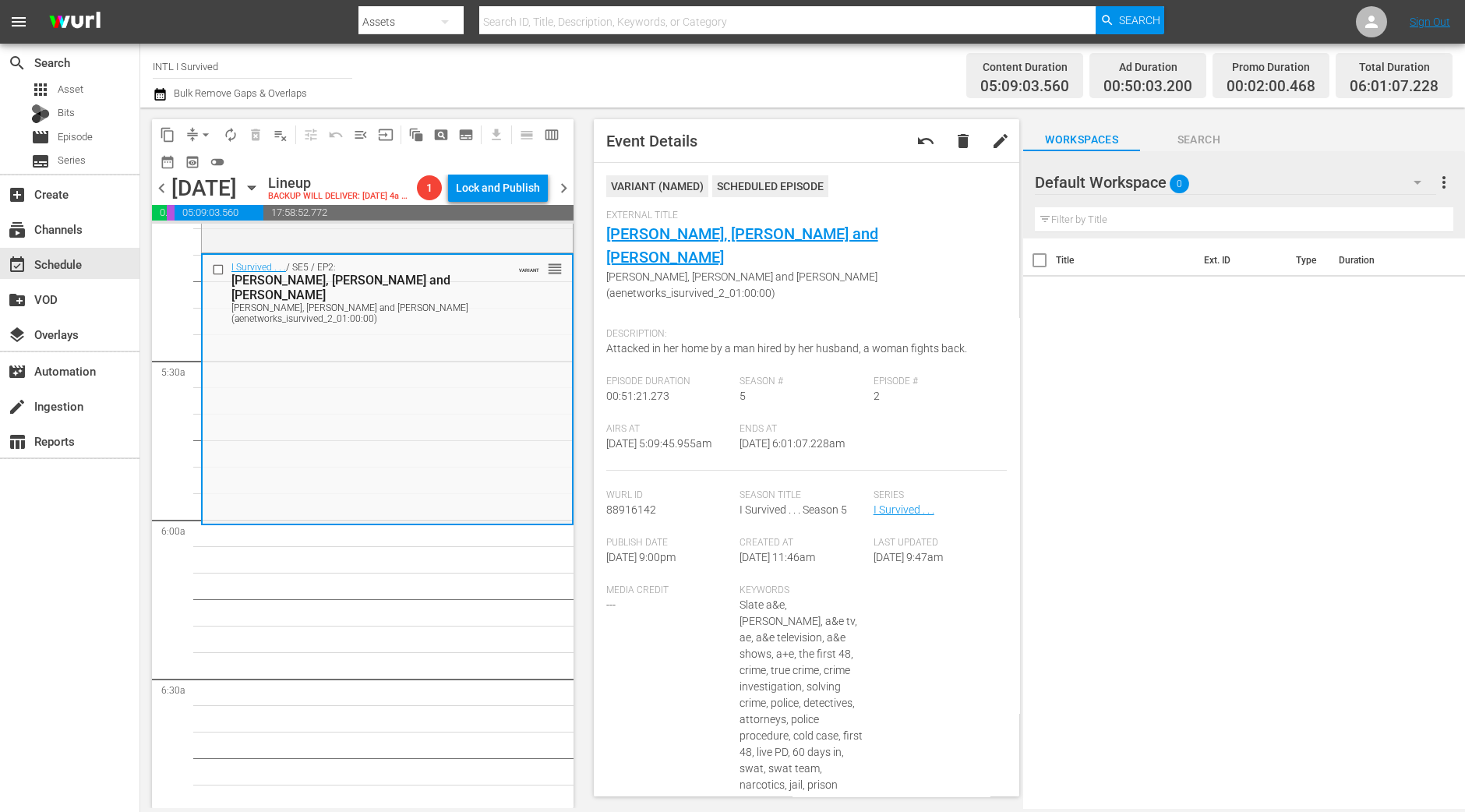
click at [203, 150] on span "preview_outlined" at bounding box center [192, 162] width 25 height 25
click at [203, 139] on span "arrow_drop_down" at bounding box center [205, 134] width 16 height 16
click at [207, 155] on li "Align to Midnight" at bounding box center [206, 166] width 164 height 26
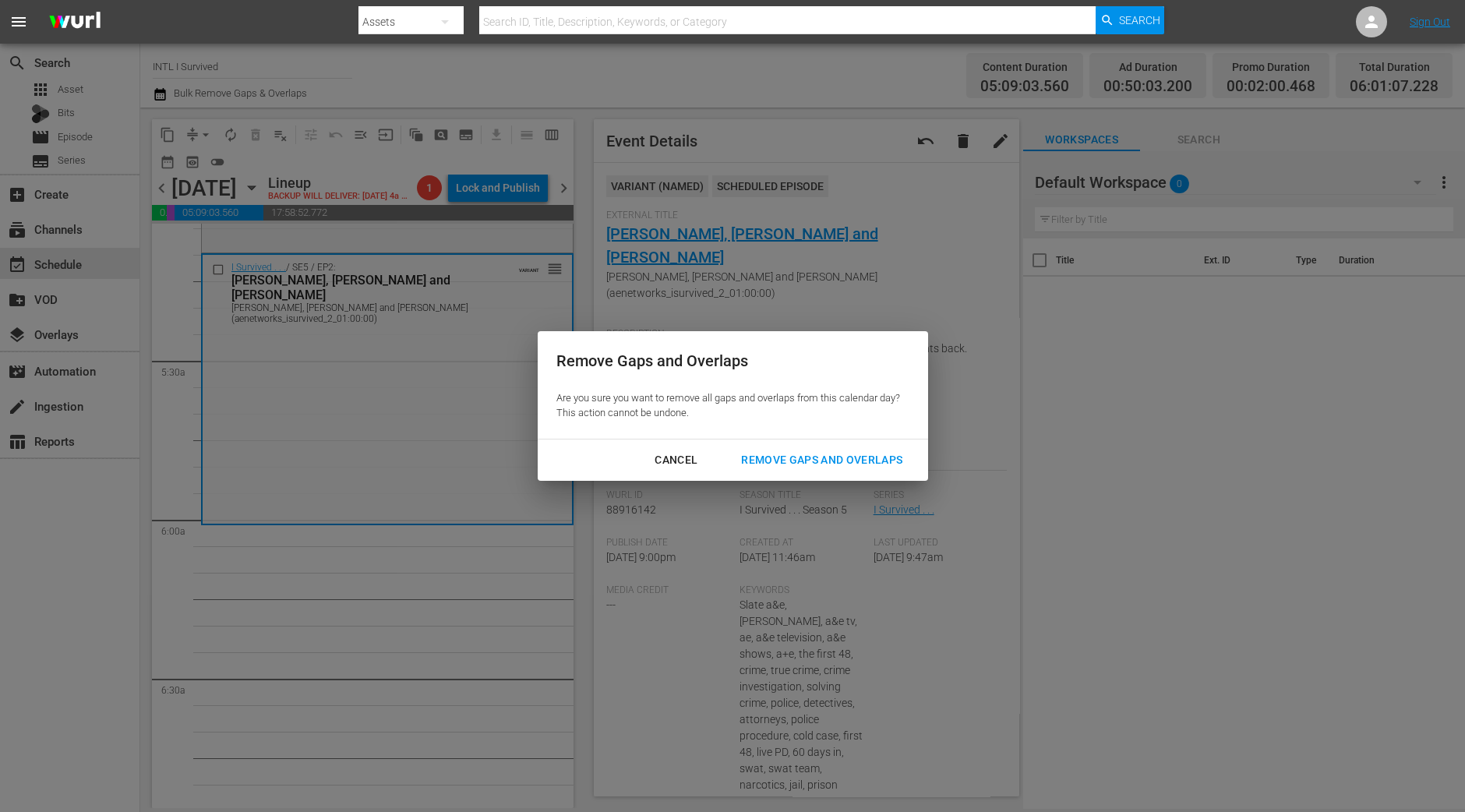
click at [803, 465] on div "Remove Gaps and Overlaps" at bounding box center [822, 459] width 187 height 19
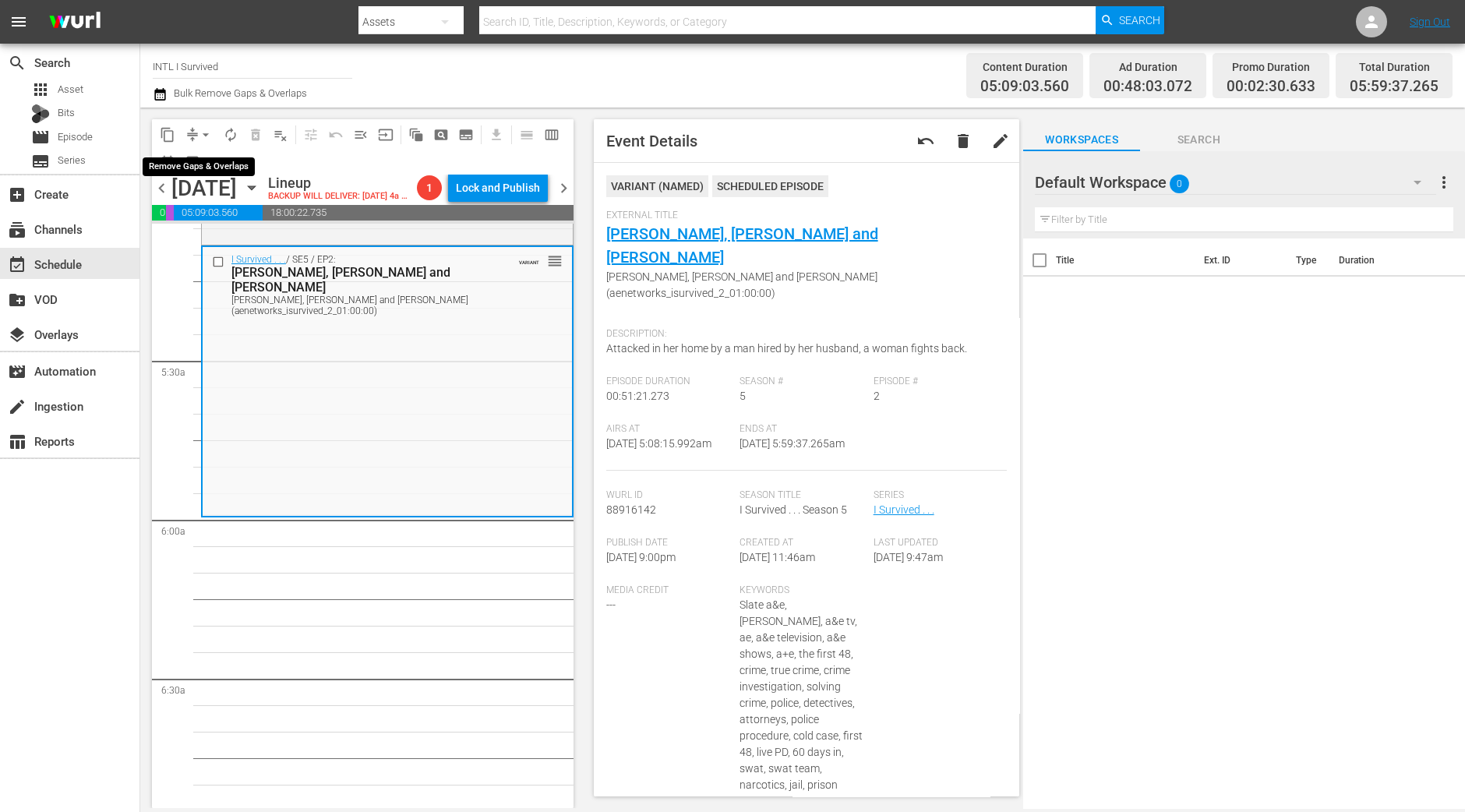
click at [198, 132] on span "arrow_drop_down" at bounding box center [205, 134] width 16 height 16
click at [207, 166] on li "Align to Midnight" at bounding box center [206, 166] width 164 height 26
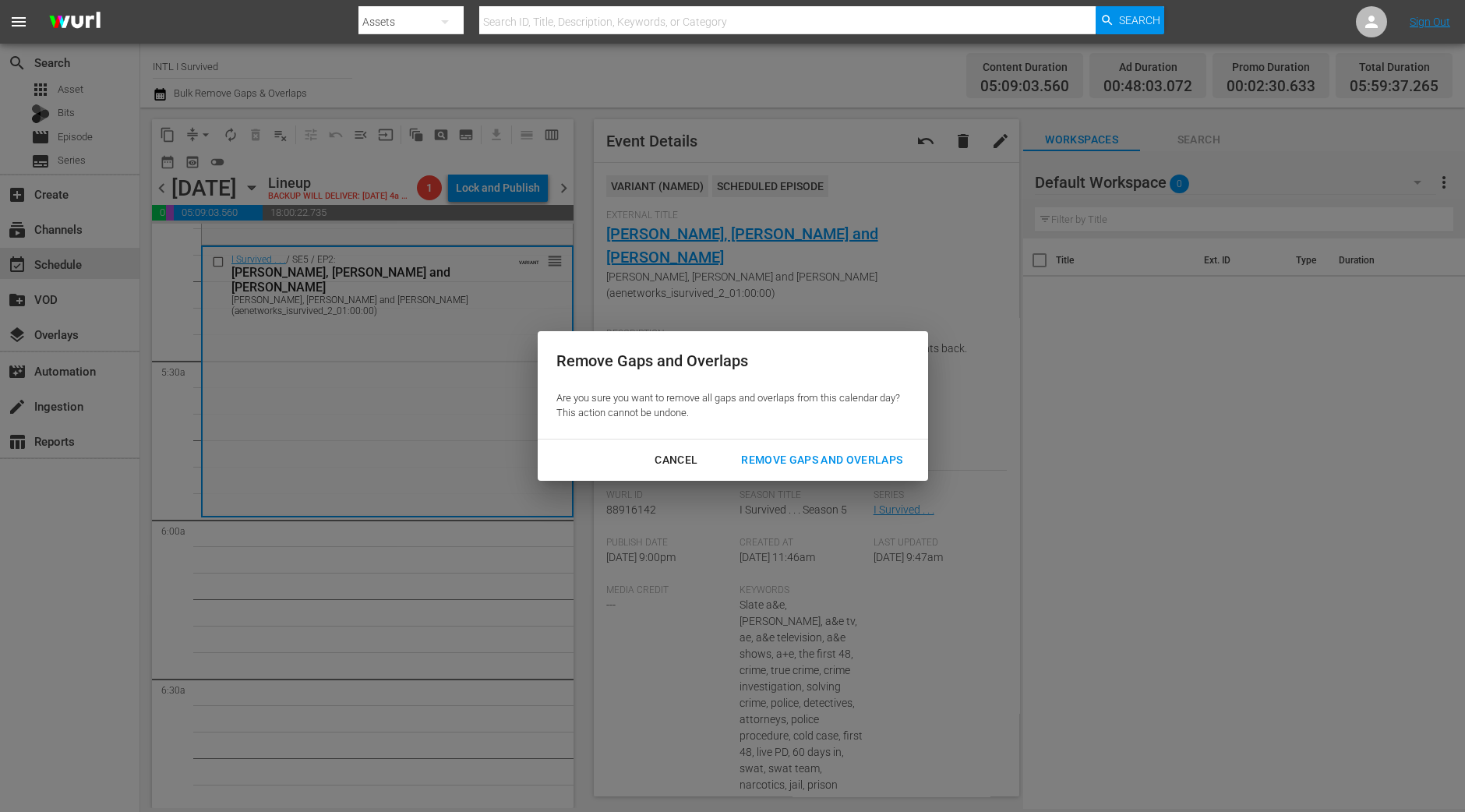
click at [826, 465] on div "Remove Gaps and Overlaps" at bounding box center [822, 459] width 187 height 19
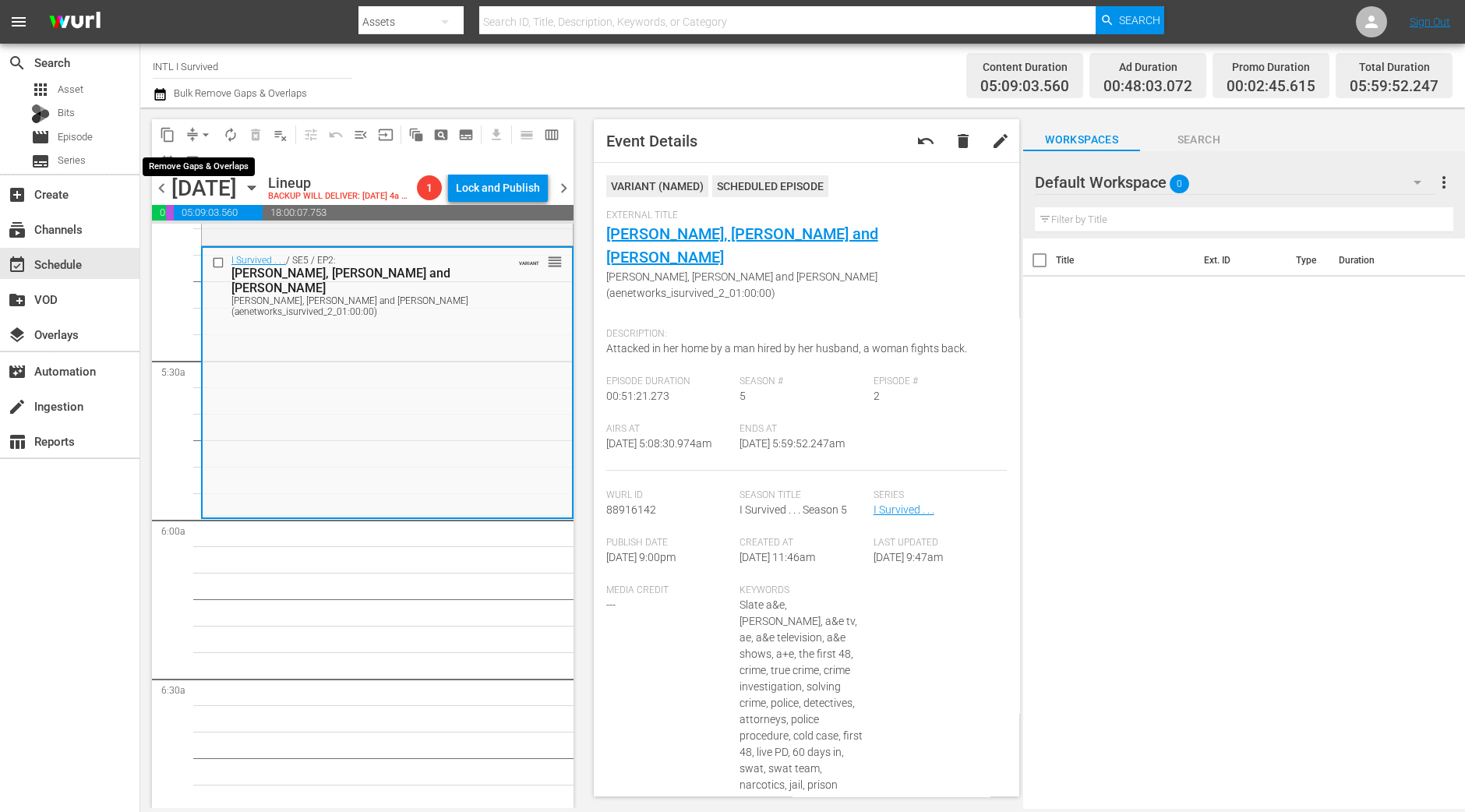
click at [200, 142] on button "arrow_drop_down" at bounding box center [205, 134] width 25 height 25
click at [203, 155] on li "Align to Midnight" at bounding box center [206, 166] width 164 height 26
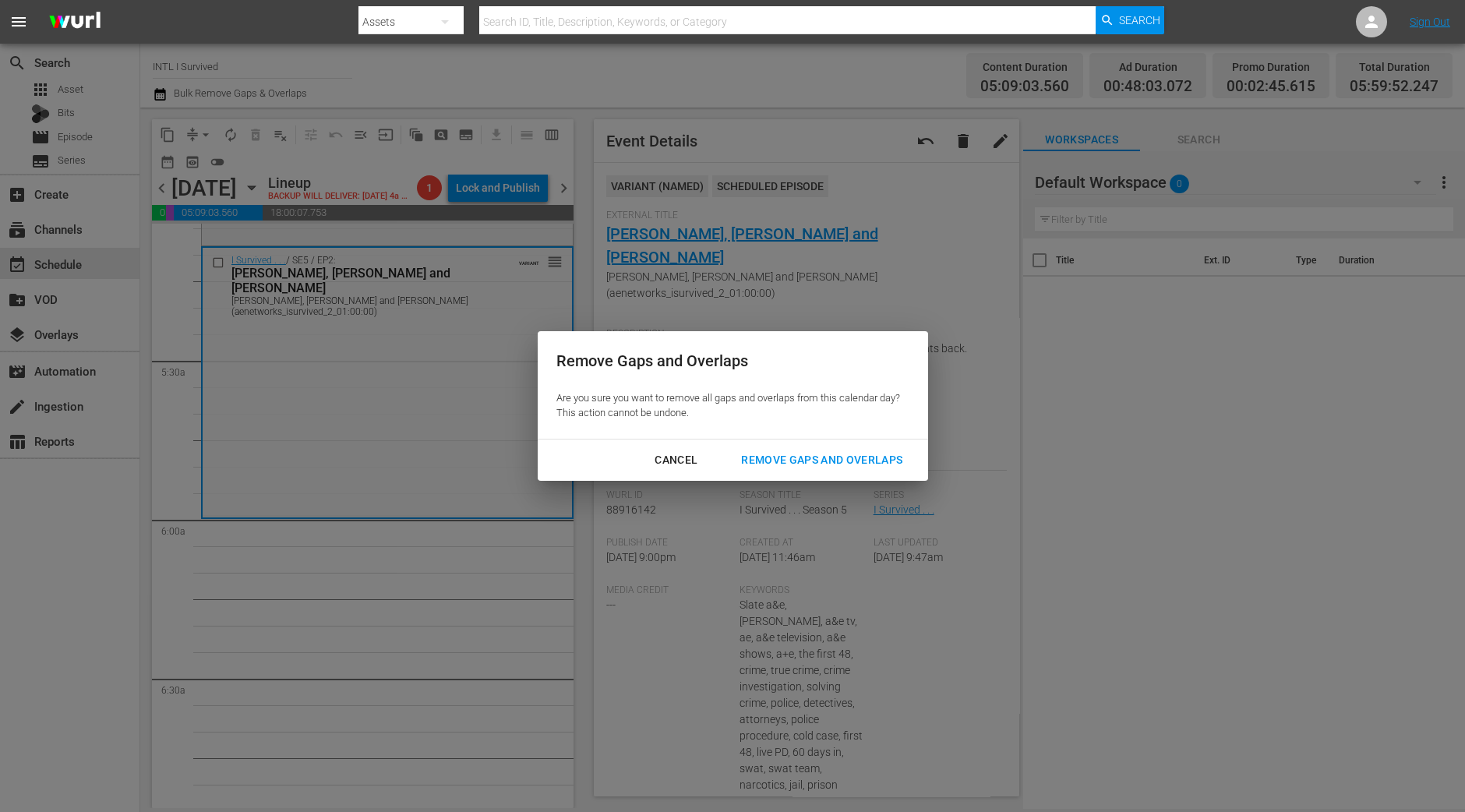
click at [771, 461] on div "Remove Gaps and Overlaps" at bounding box center [822, 459] width 187 height 19
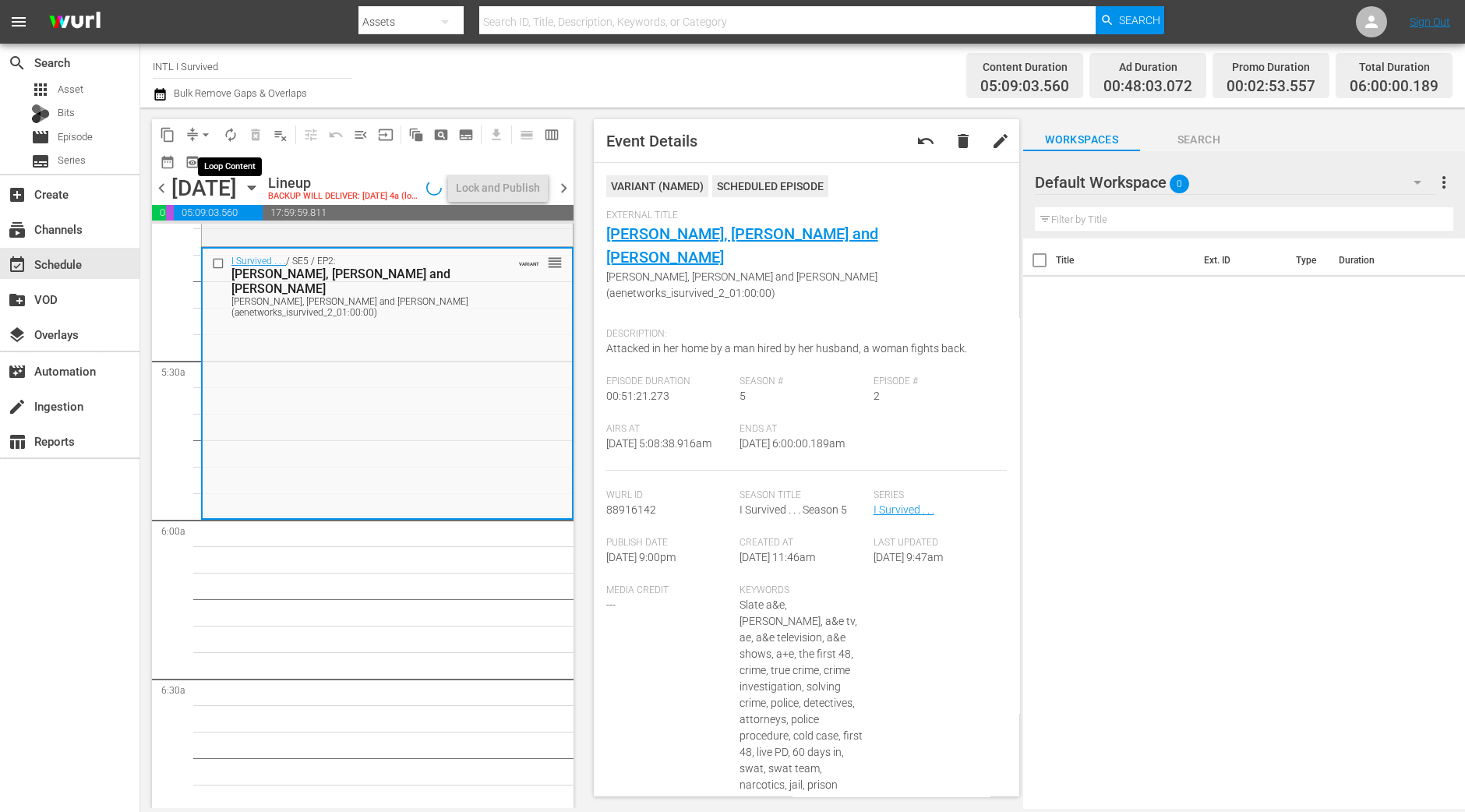
click at [233, 135] on span "autorenew_outlined" at bounding box center [230, 134] width 16 height 16
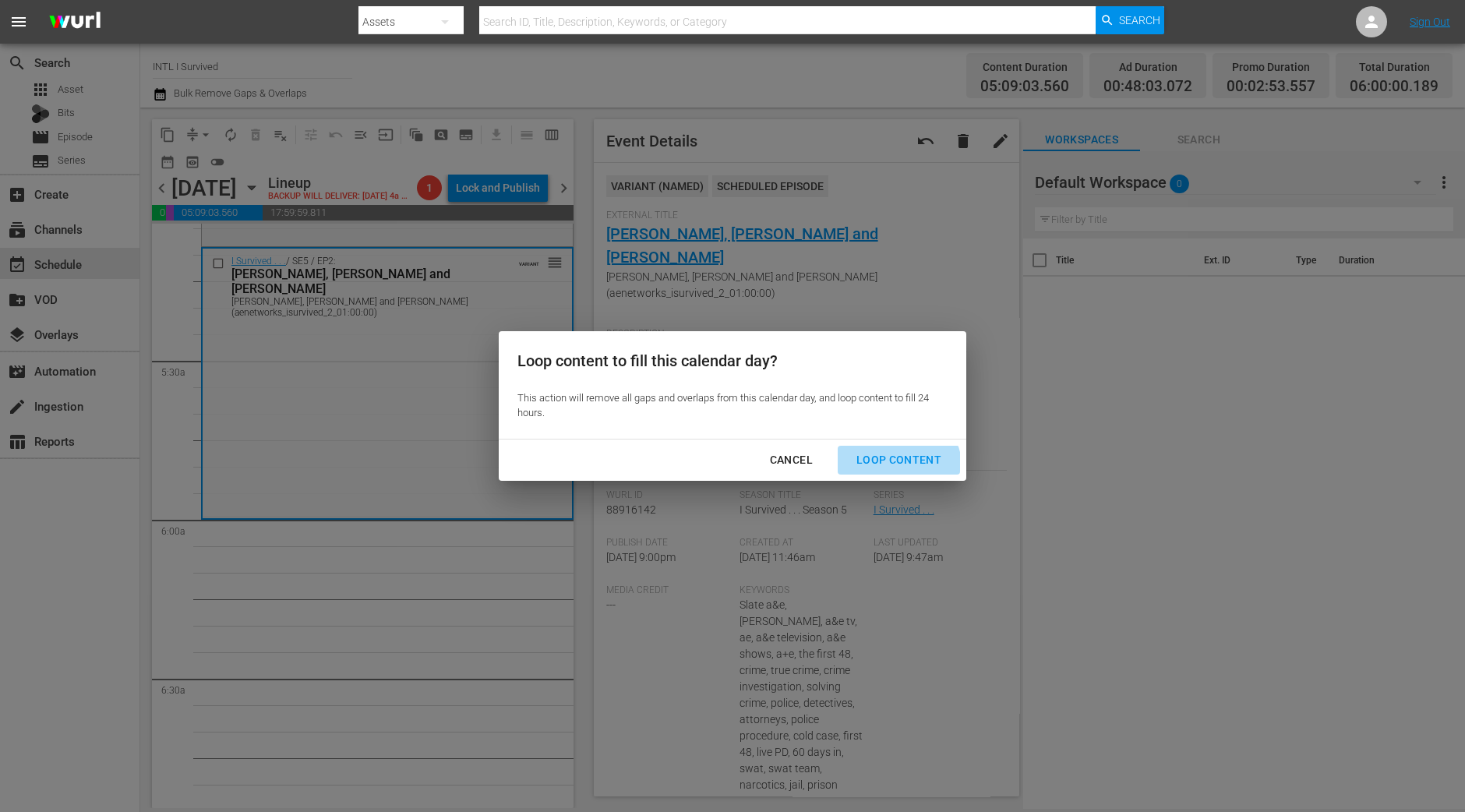
click at [887, 471] on button "Loop Content" at bounding box center [899, 460] width 123 height 29
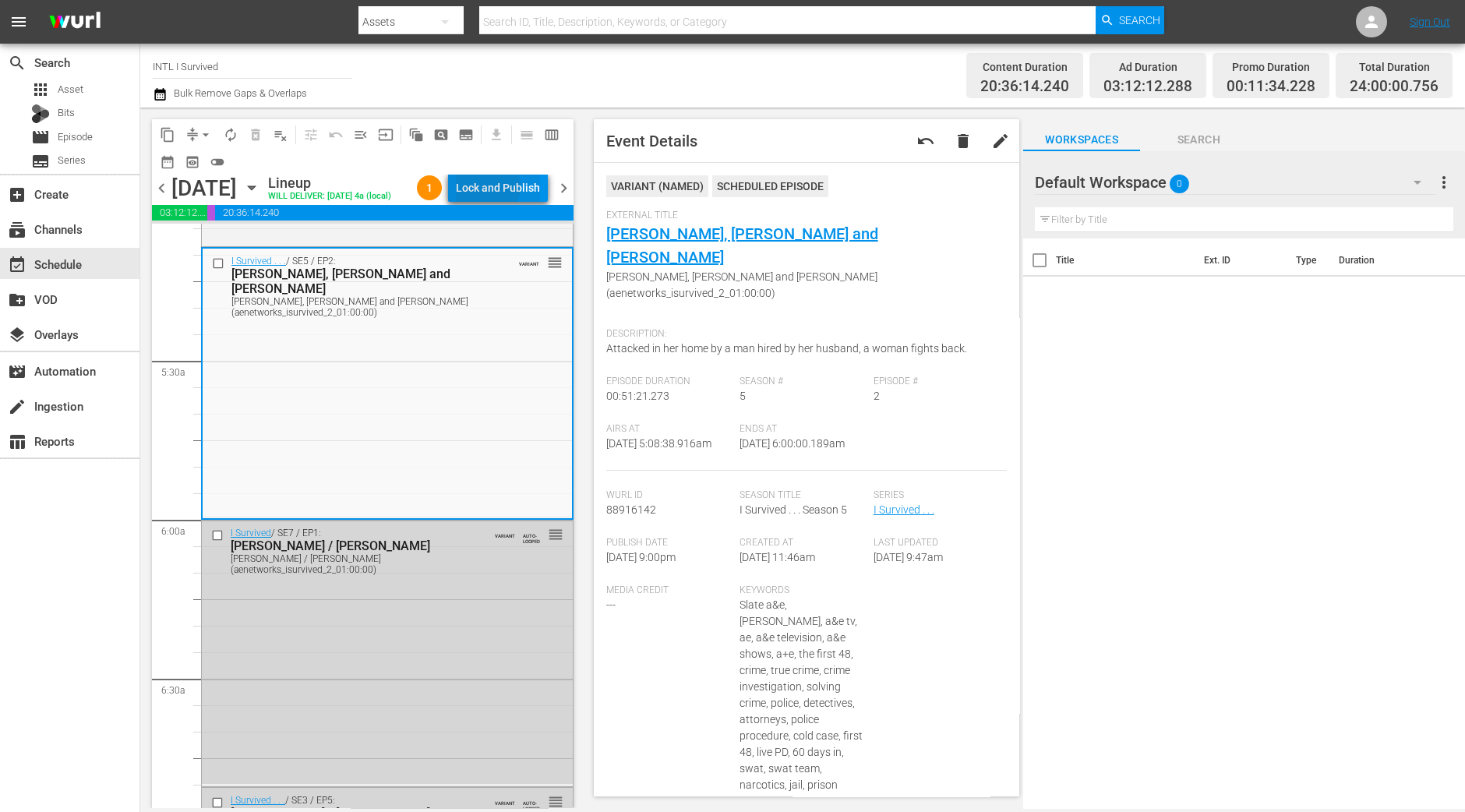
click at [514, 188] on div "Lock and Publish" at bounding box center [497, 187] width 84 height 28
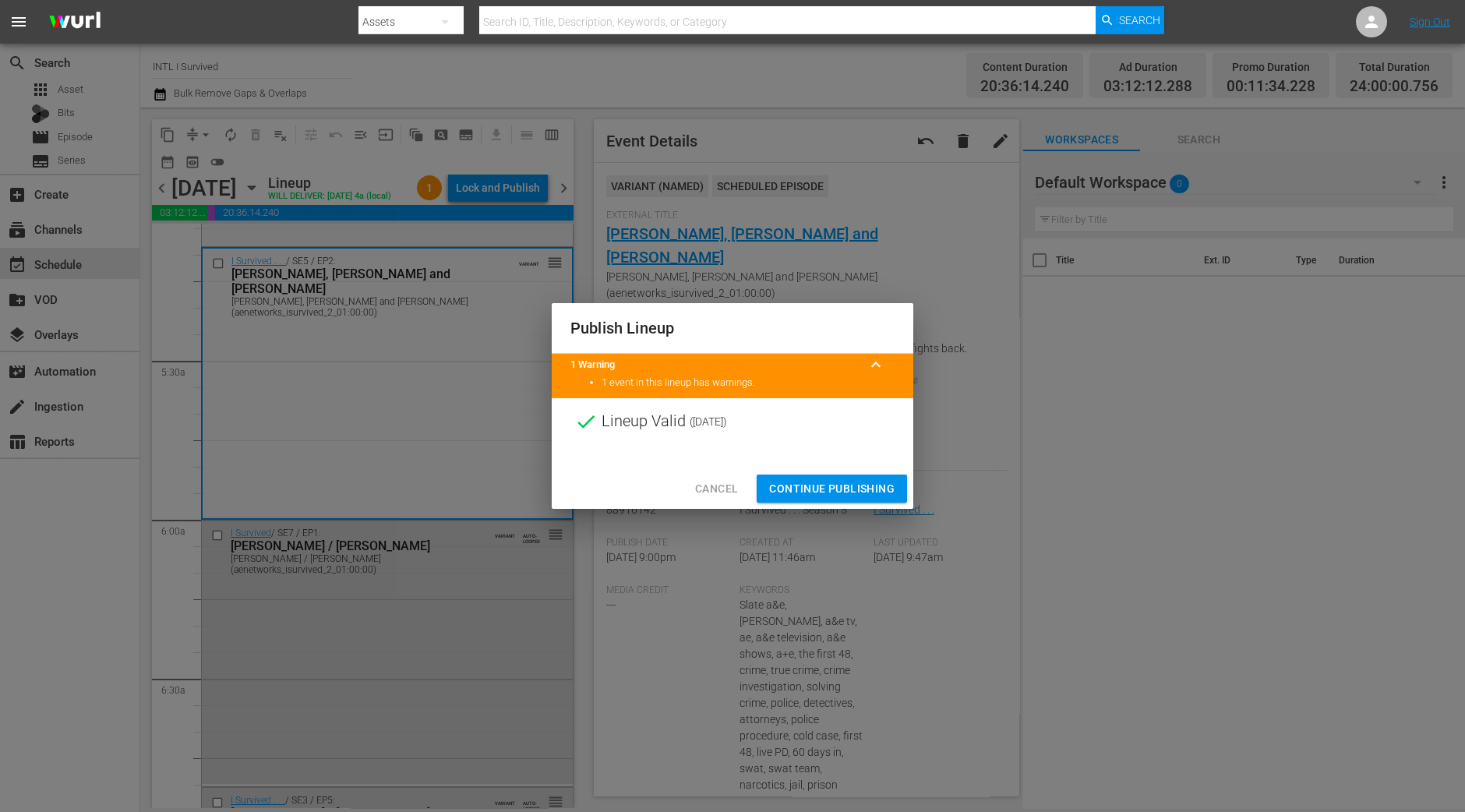
click at [821, 490] on span "Continue Publishing" at bounding box center [831, 488] width 125 height 19
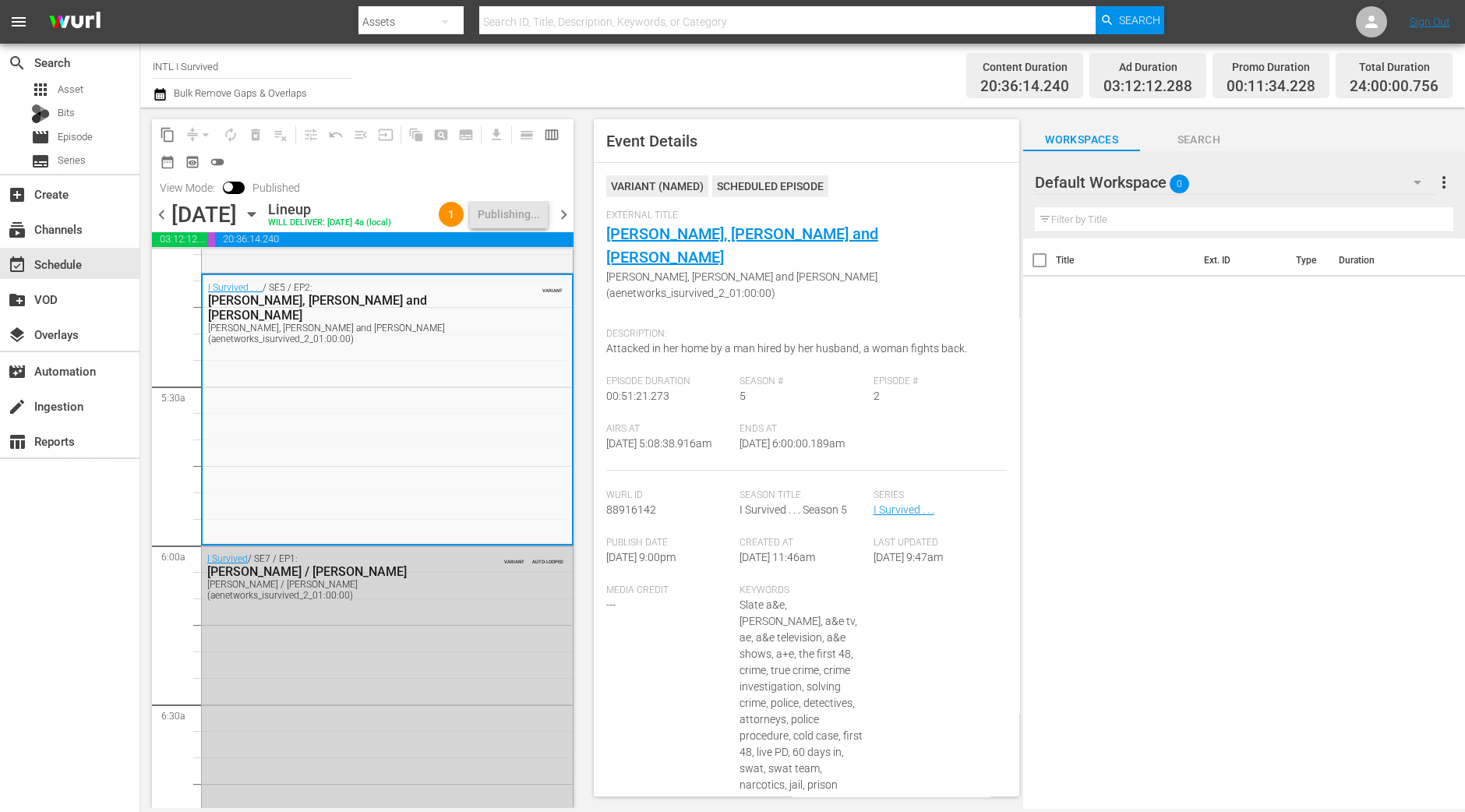
click at [577, 235] on div "content_copy compress arrow_drop_down autorenew_outlined delete_forever_outline…" at bounding box center [358, 458] width 437 height 700
click at [572, 224] on span "chevron_right" at bounding box center [563, 214] width 19 height 19
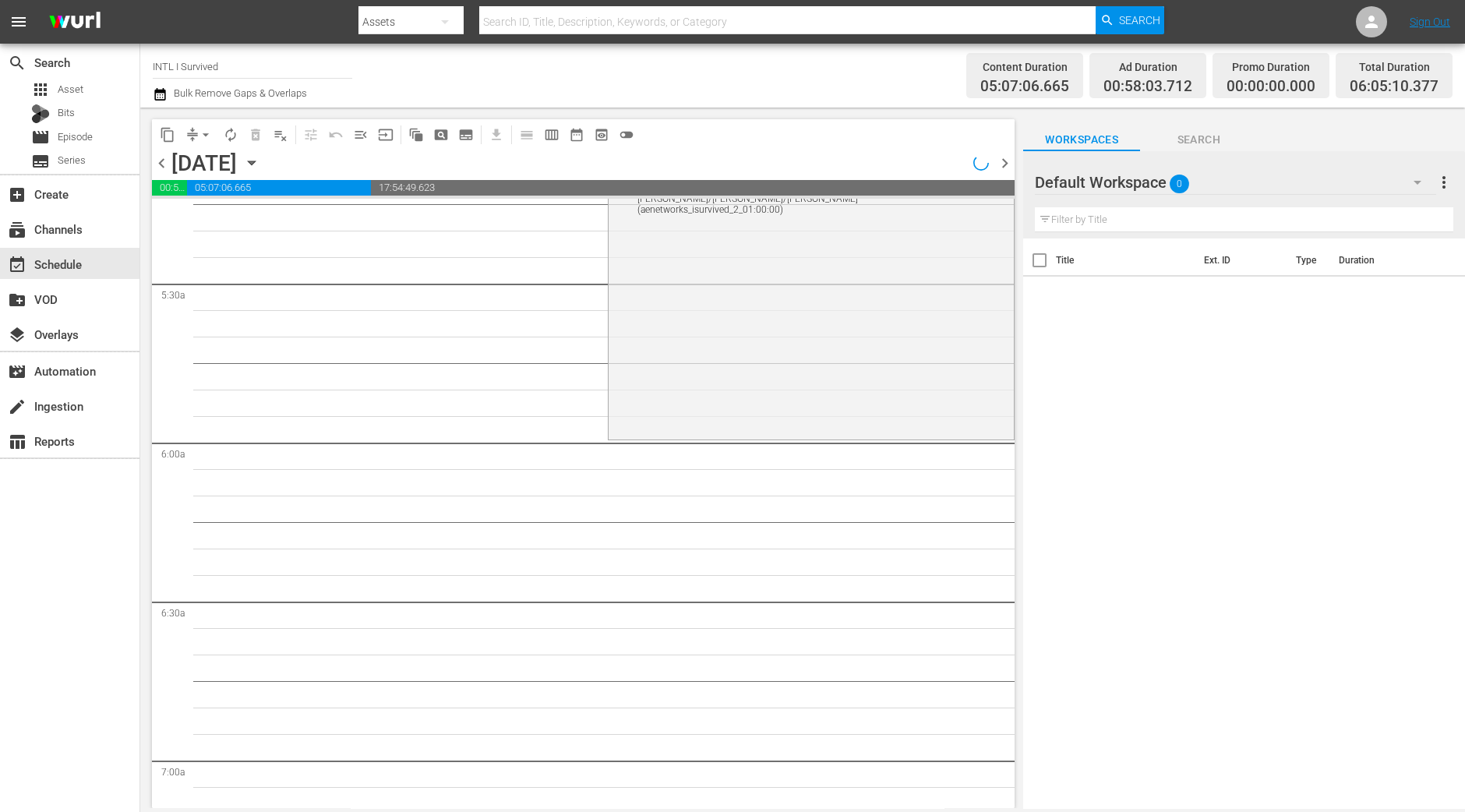
scroll to position [1531, 0]
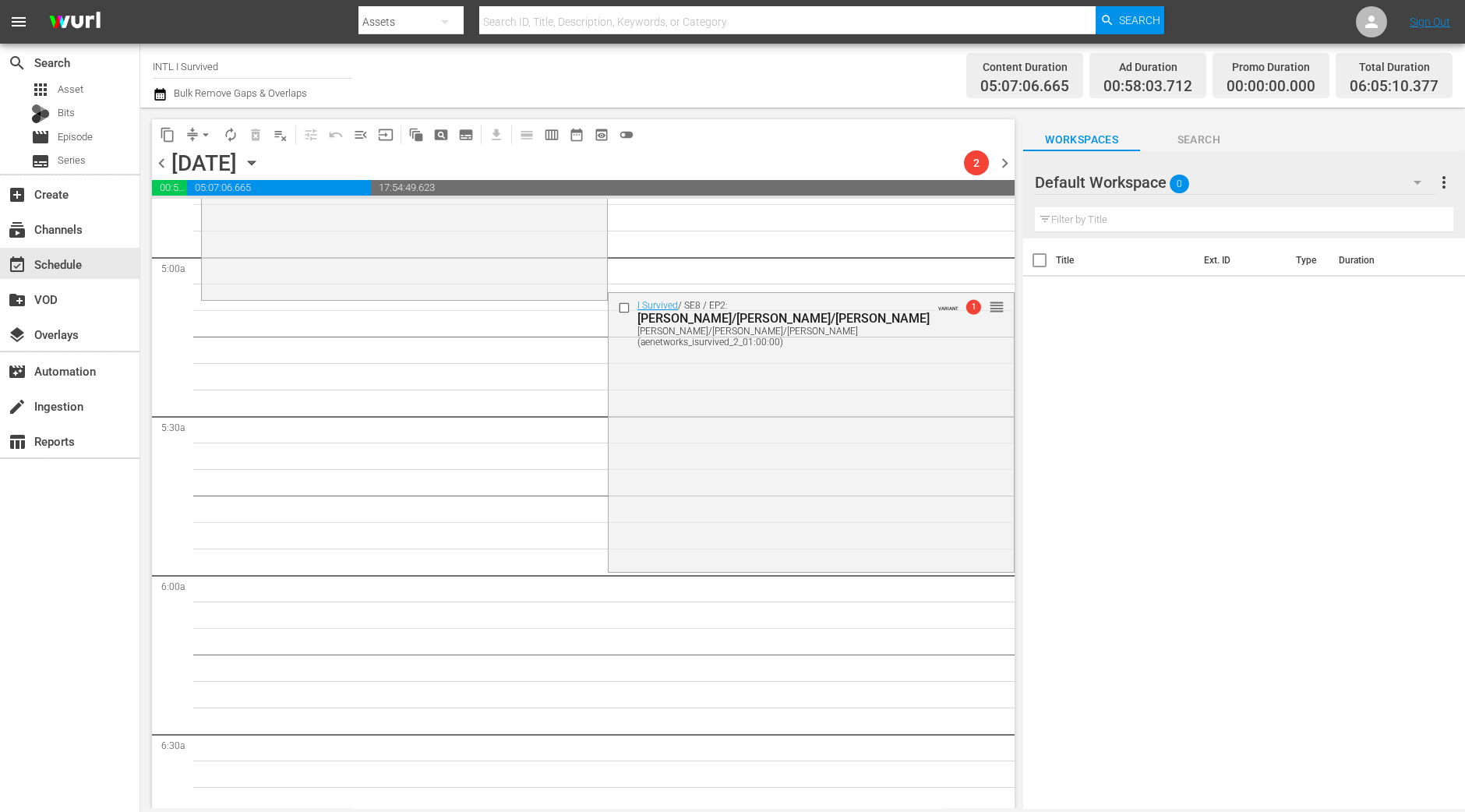
click at [705, 445] on div "I Survived / SE8 / EP2: Lisa/Chris/Jeannette Lisa/Chris/Jeannette (aenetworks_i…" at bounding box center [810, 430] width 405 height 275
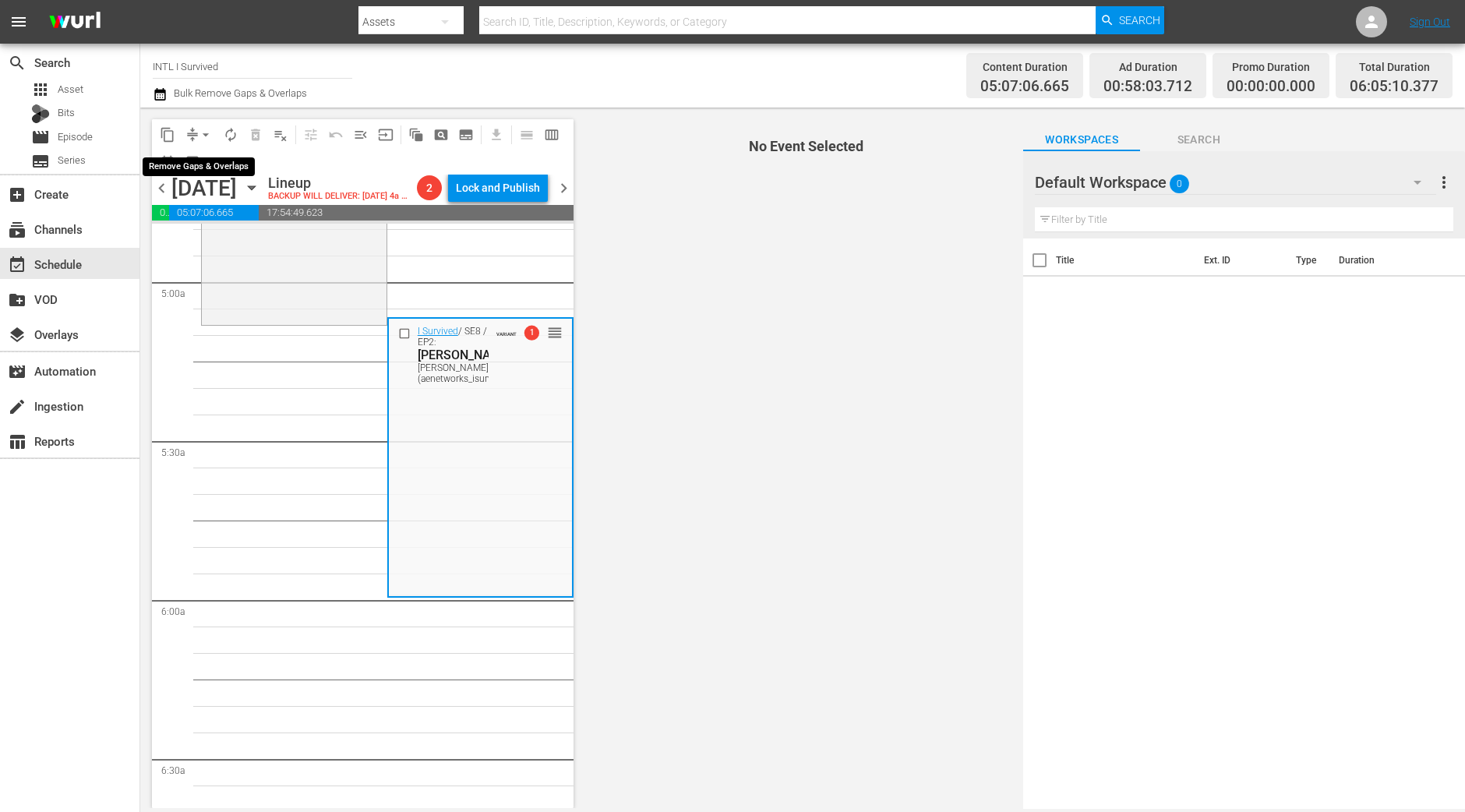
click at [207, 138] on span "arrow_drop_down" at bounding box center [205, 134] width 16 height 16
click at [198, 162] on li "Align to Midnight" at bounding box center [206, 166] width 164 height 26
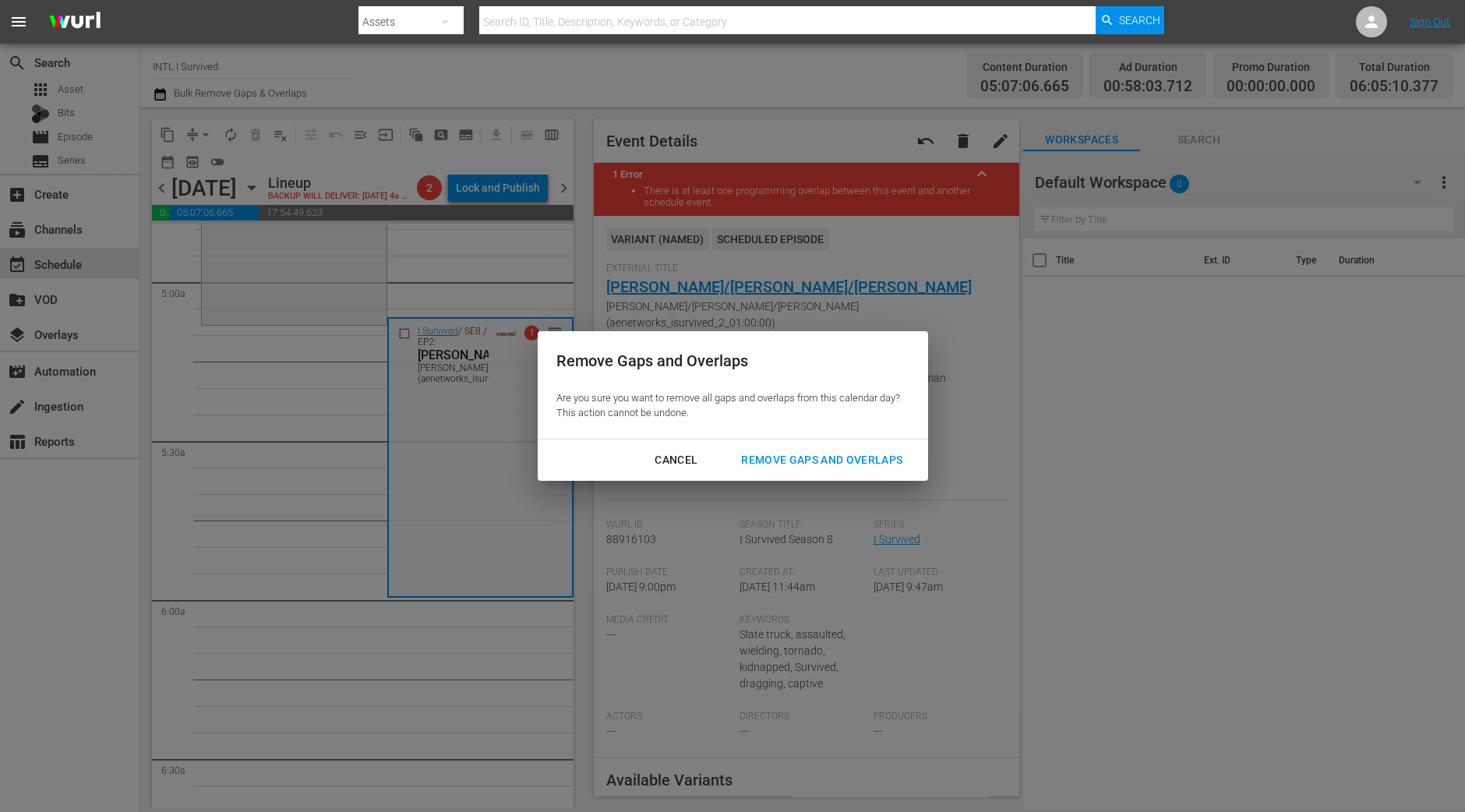
click at [808, 475] on div "Cancel Remove Gaps and Overlaps" at bounding box center [732, 459] width 390 height 41
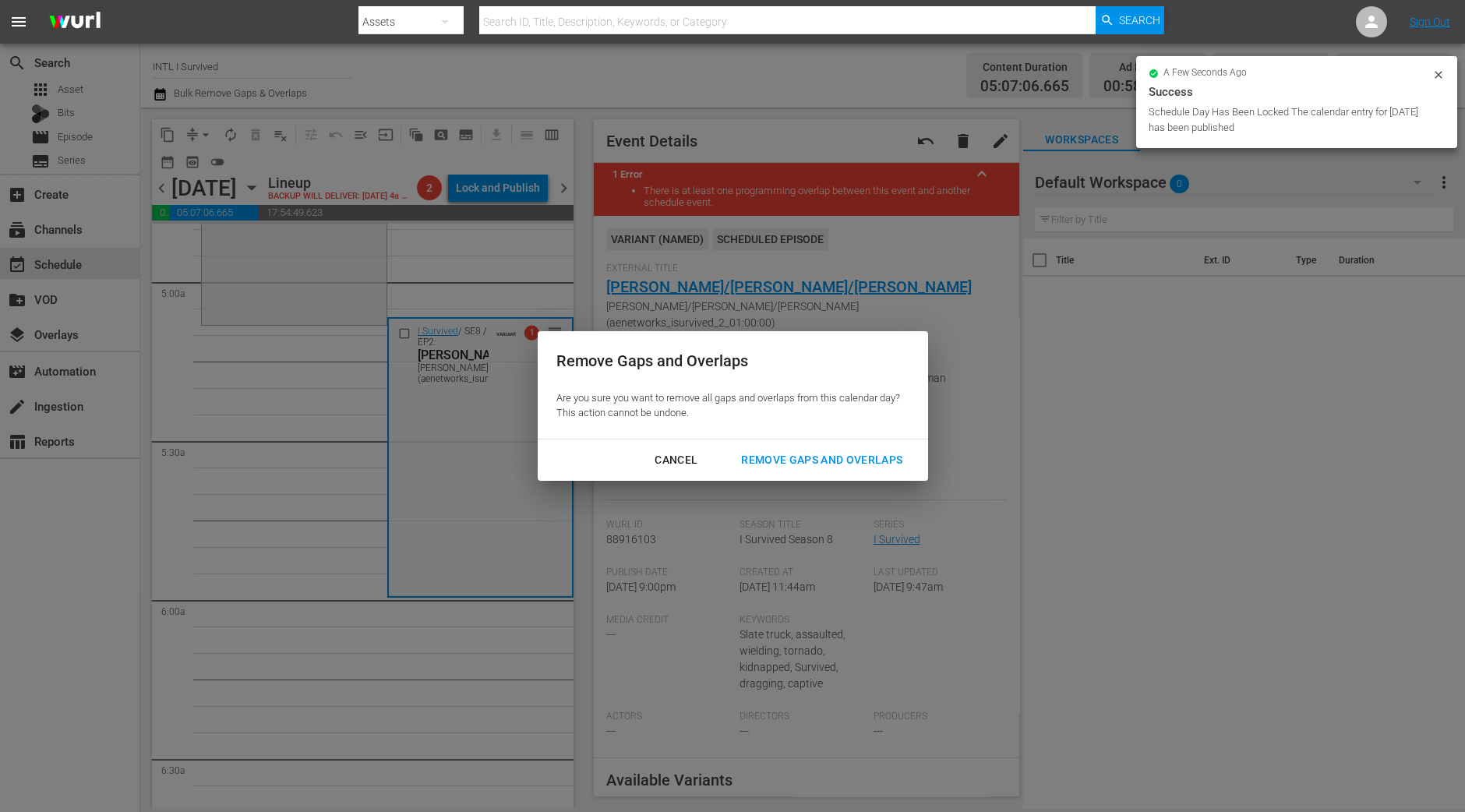
click at [850, 460] on div "Remove Gaps and Overlaps" at bounding box center [822, 459] width 187 height 19
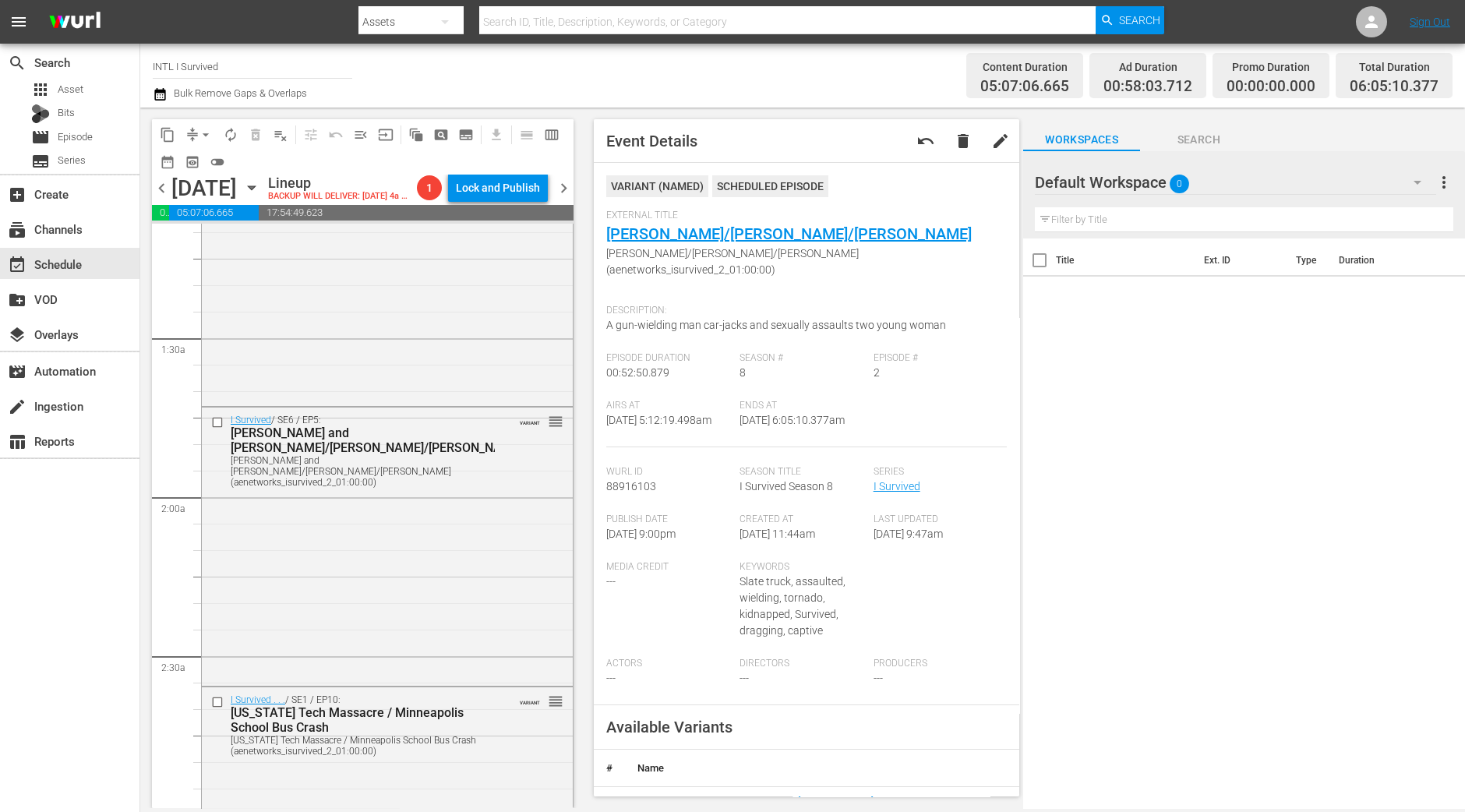
scroll to position [0, 0]
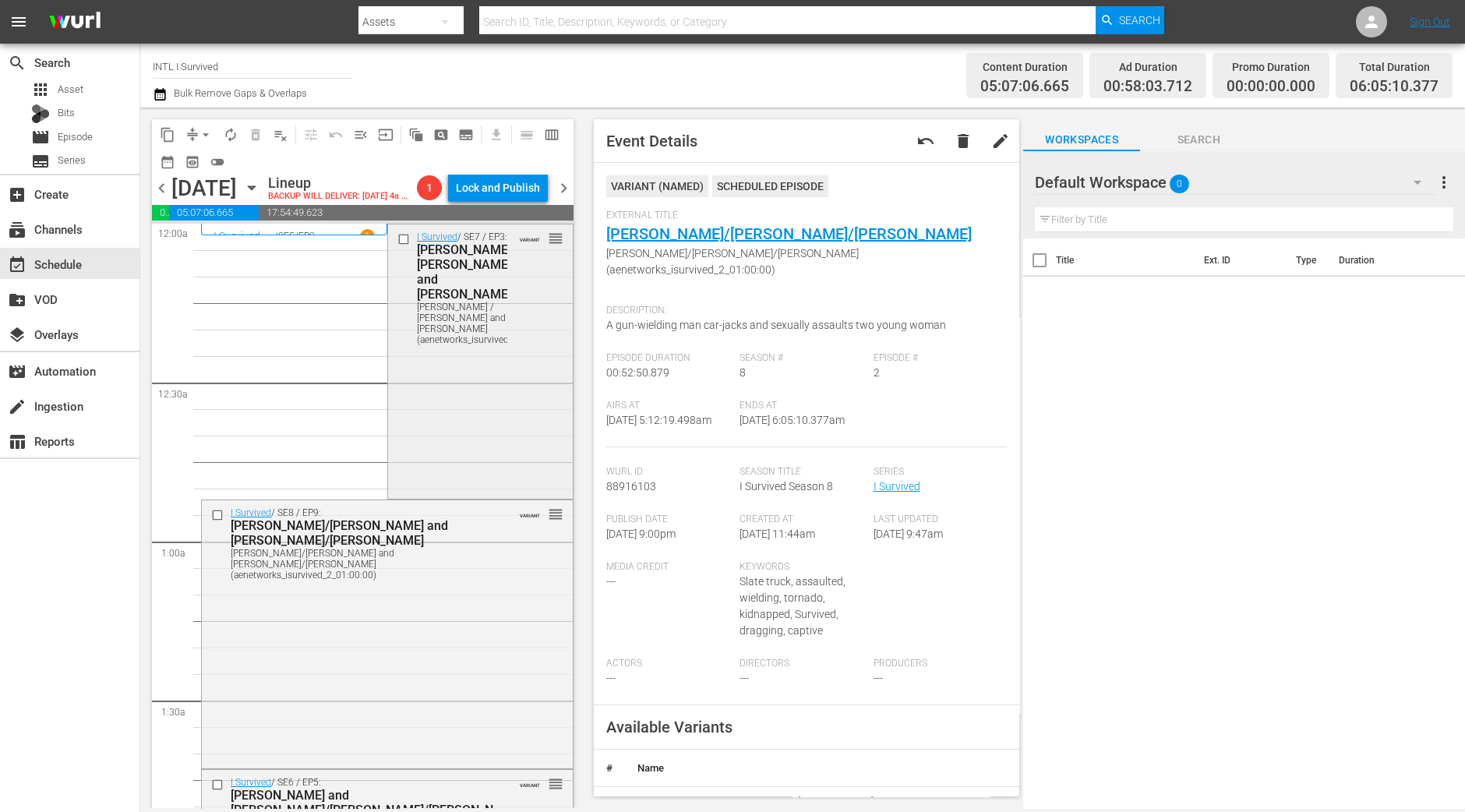
click at [521, 446] on div "I Survived / SE7 / EP3: Kim / Erin and Claire Kim / Erin and Claire (aenetworks…" at bounding box center [480, 359] width 185 height 271
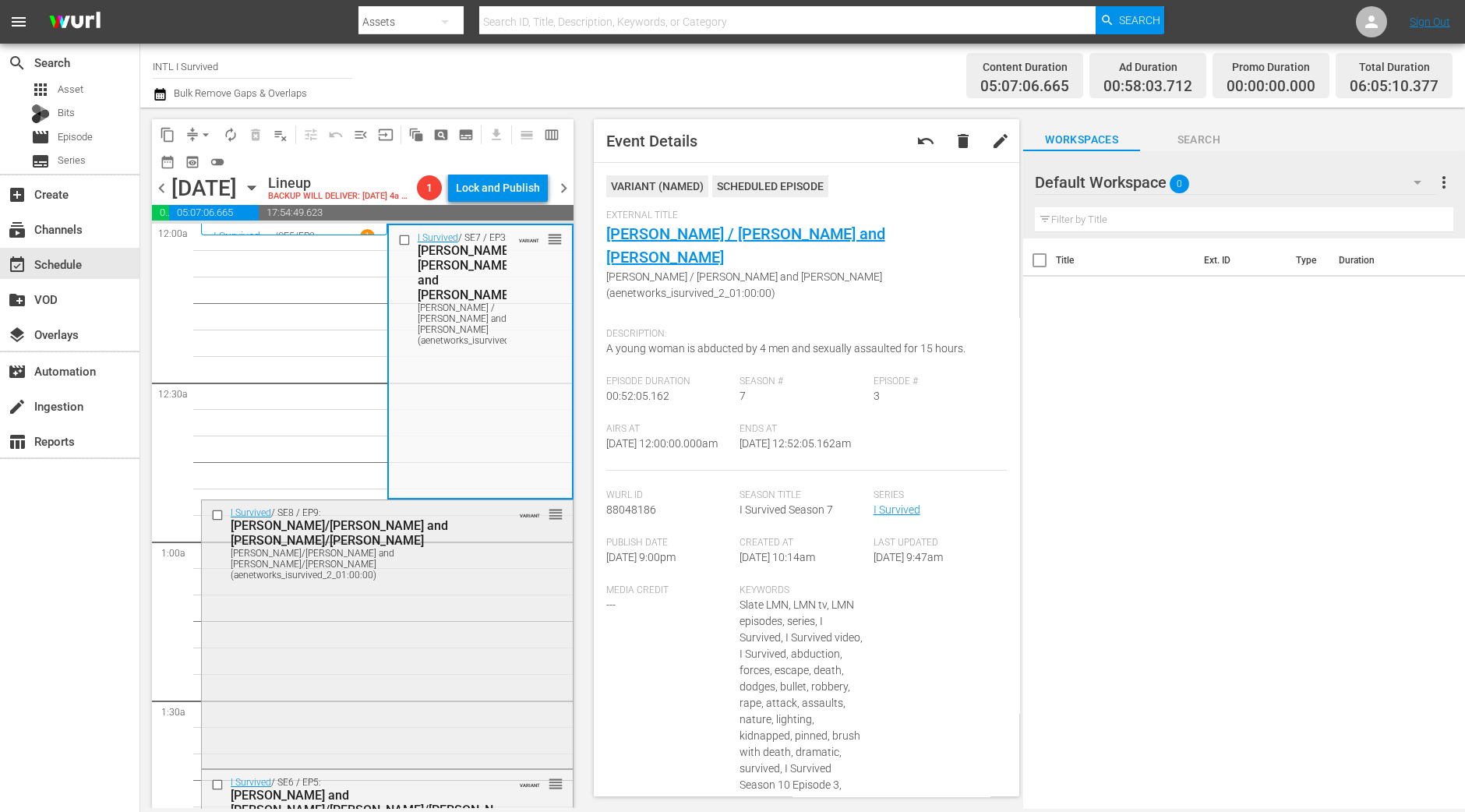
click at [456, 653] on div "I Survived / SE8 / EP9: Jenn/Neil and Blake/Tiffany Jenn/Neil and Blake/Tiffany…" at bounding box center [388, 633] width 371 height 265
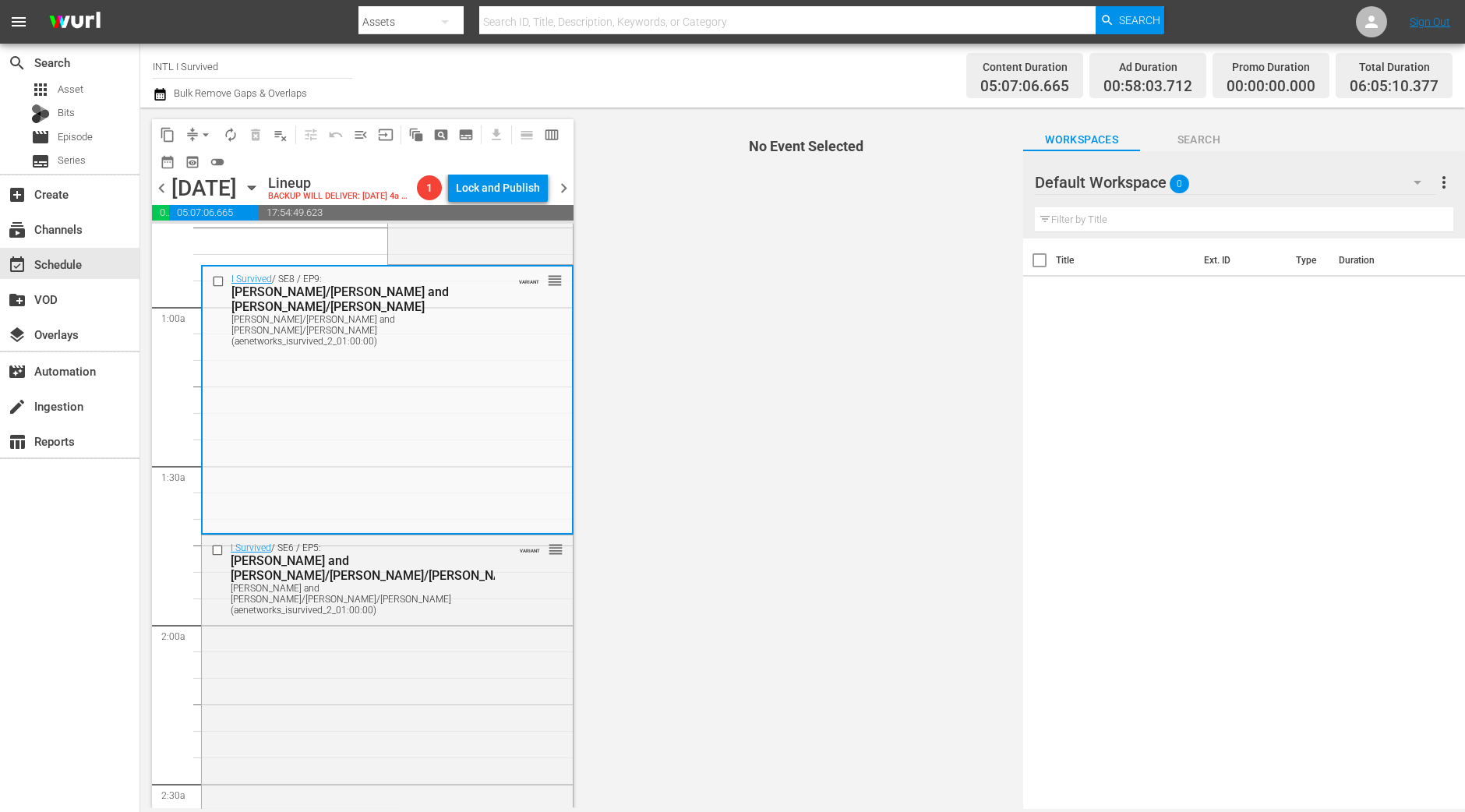
scroll to position [194, 0]
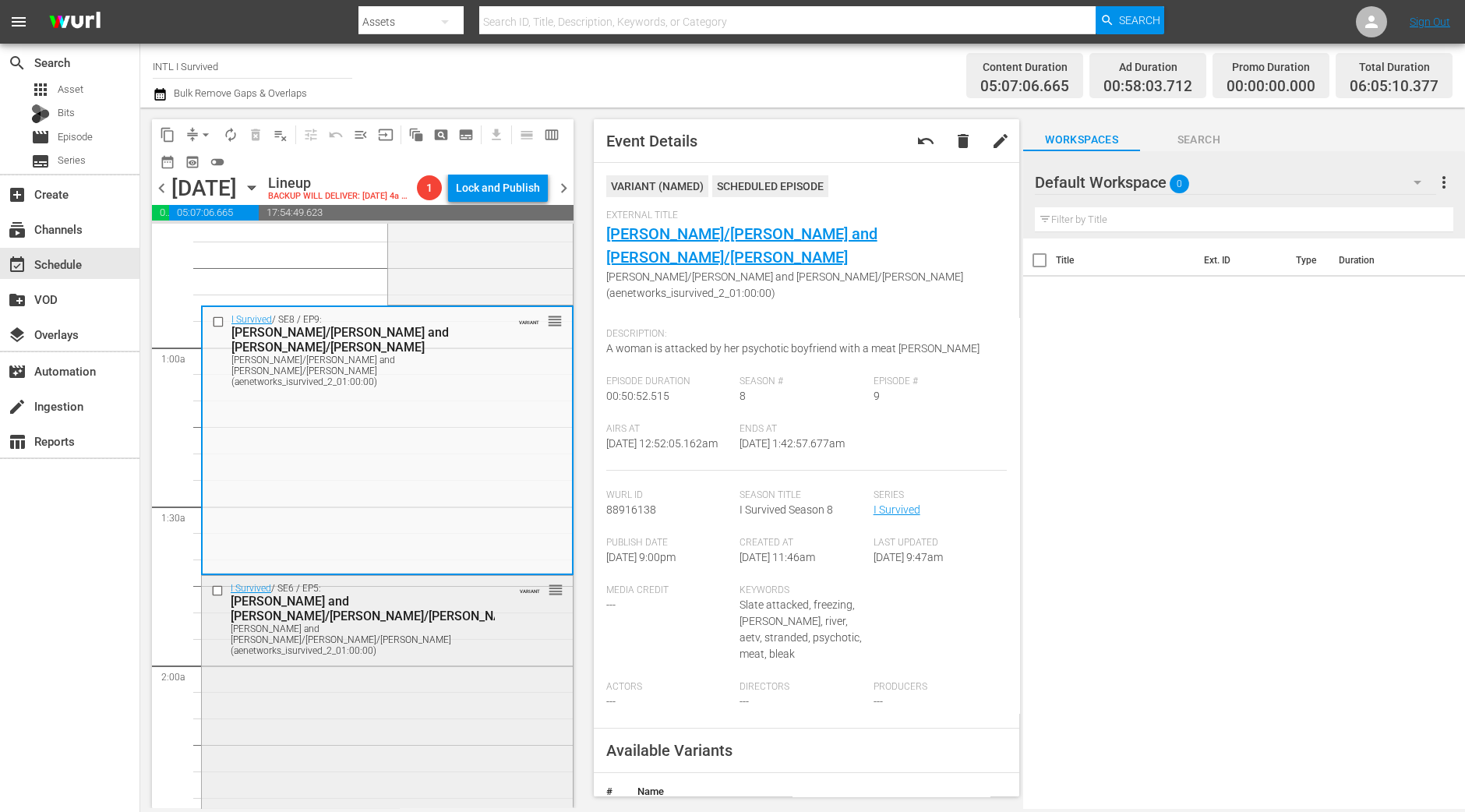
click at [380, 752] on div "I Survived / SE6 / EP5: Lori and Pat/David/Kevin Lori and Pat/David/Kevin (aene…" at bounding box center [388, 713] width 371 height 275
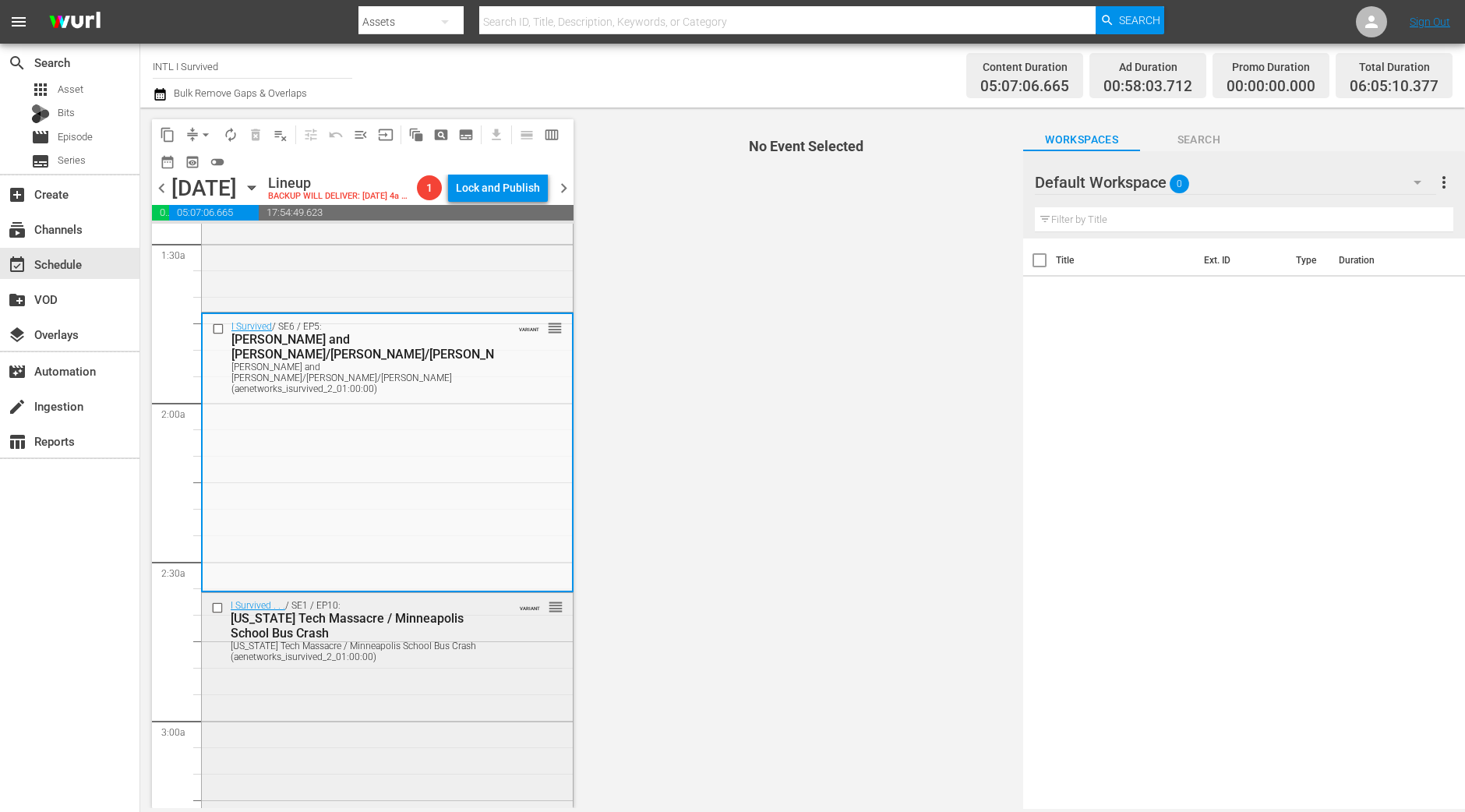
scroll to position [486, 0]
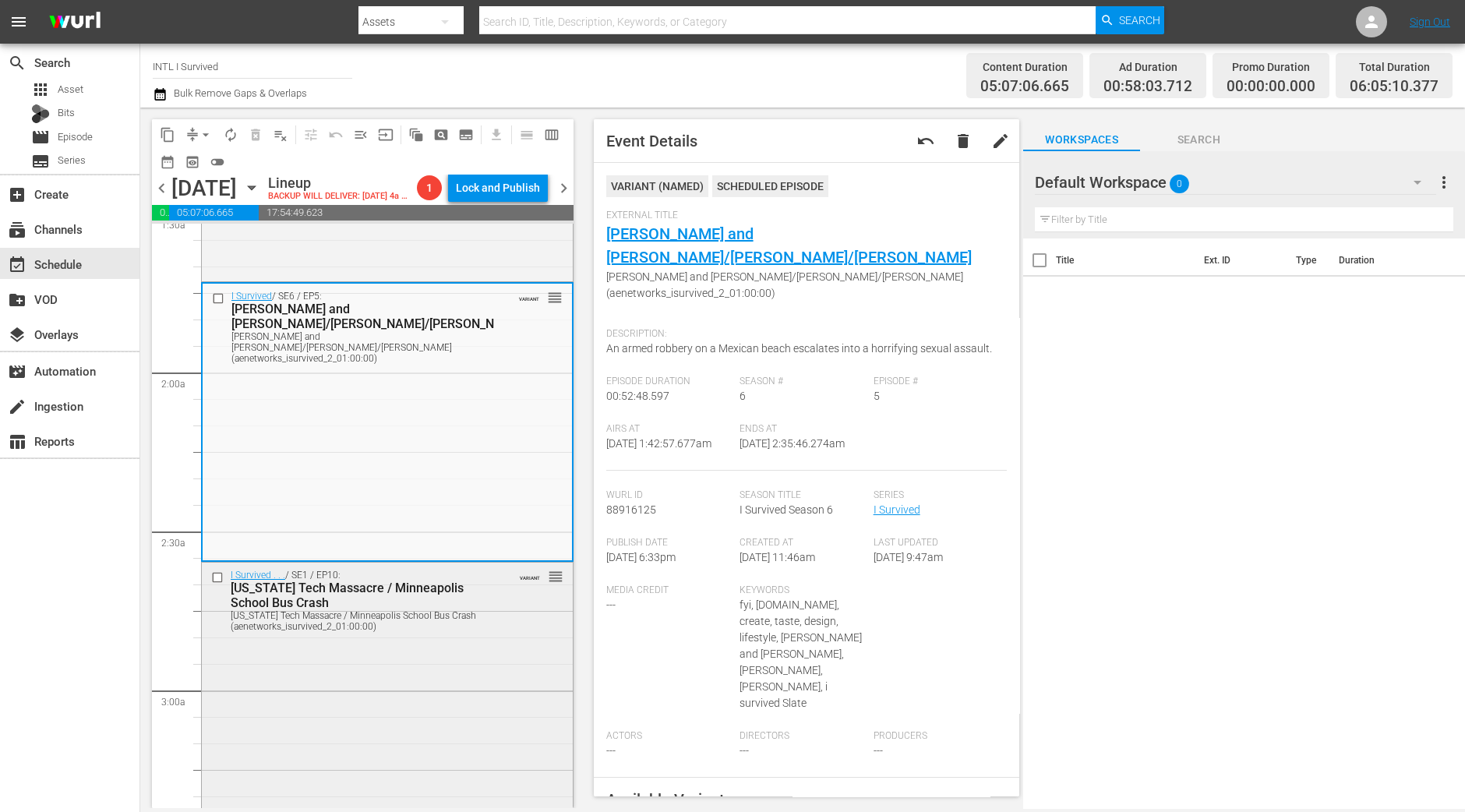
click at [465, 637] on div "I Survived . . . / SE1 / EP10: Virginia Tech Massacre / Minneapolis School Bus …" at bounding box center [388, 600] width 371 height 75
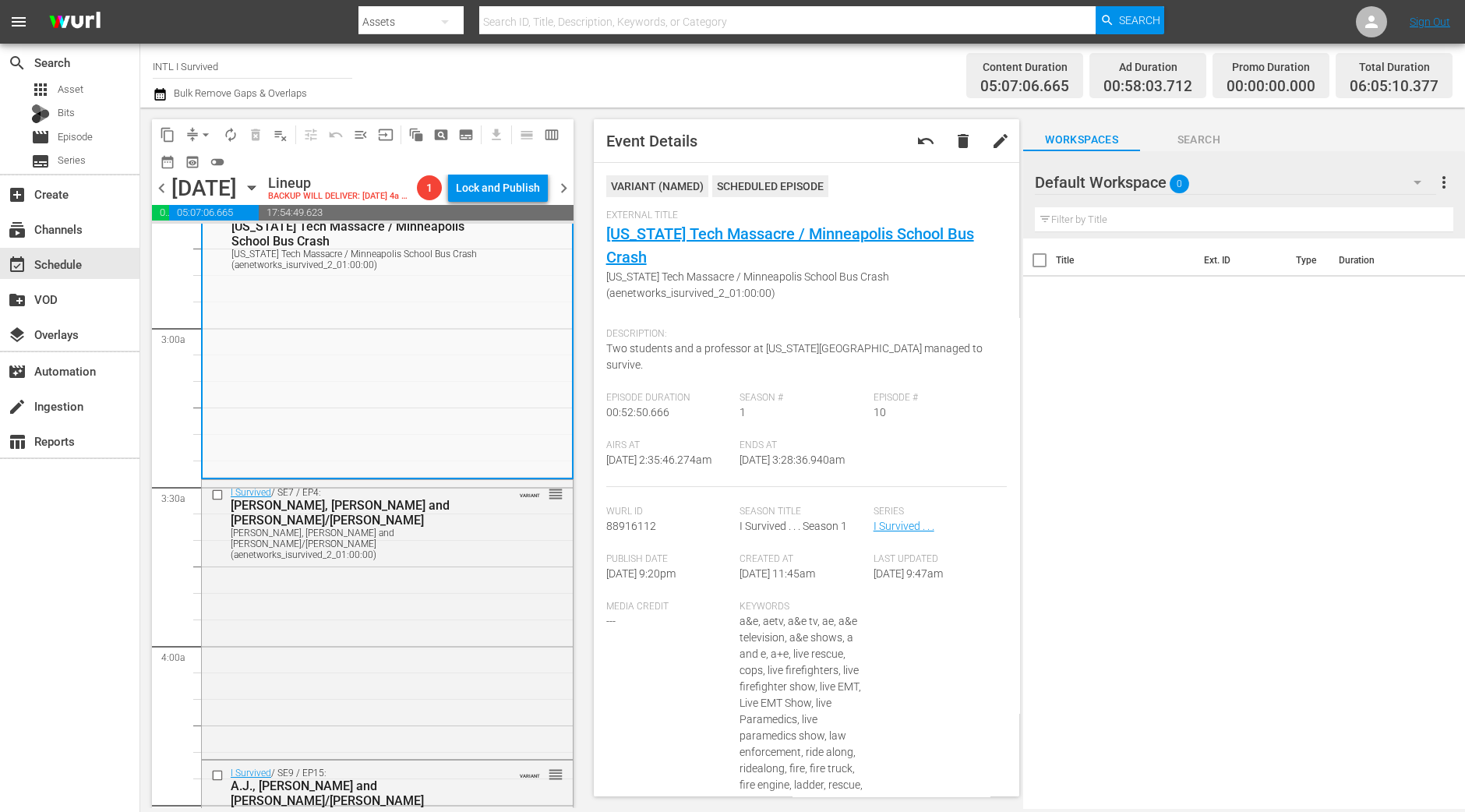
scroll to position [876, 0]
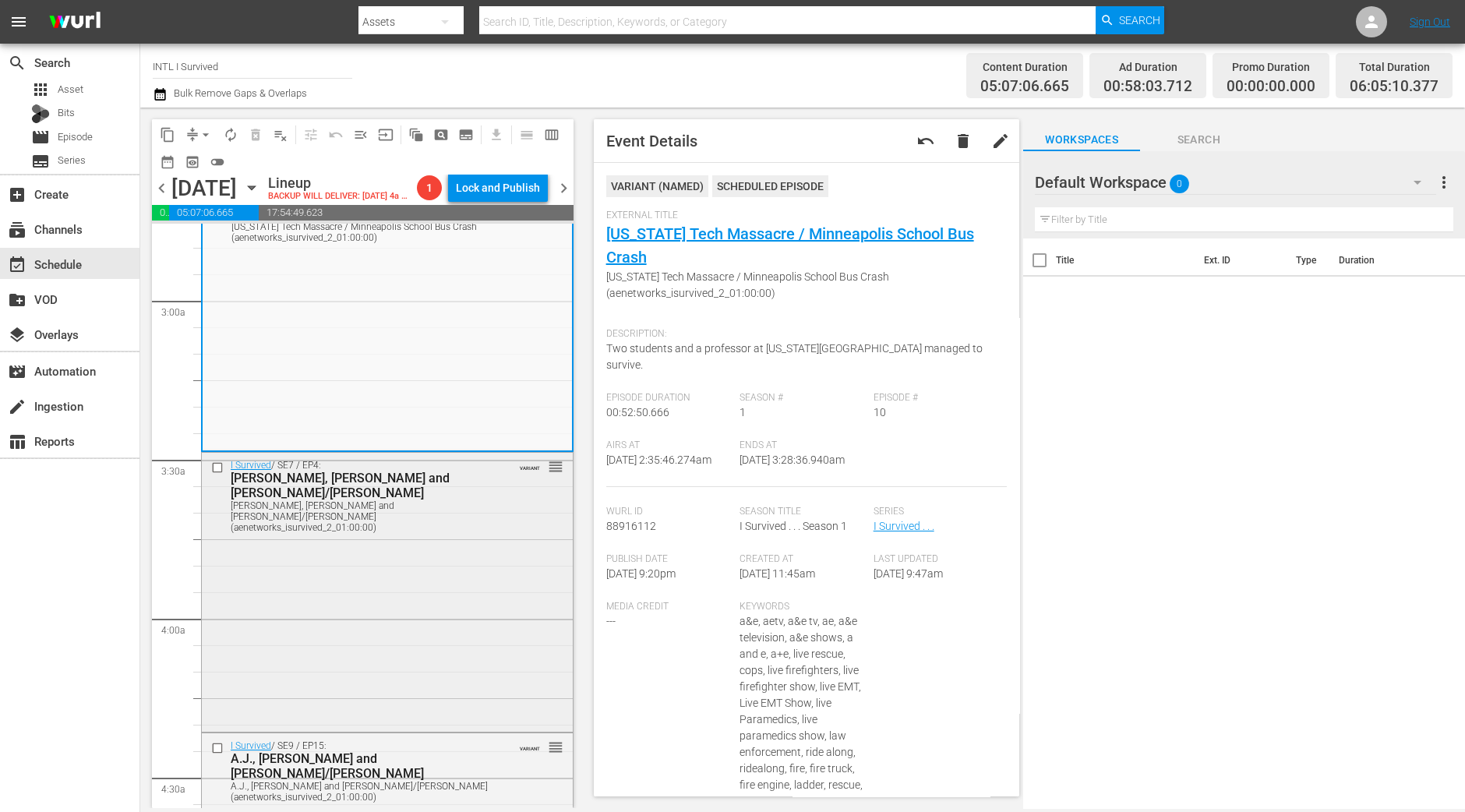
click at [498, 664] on div "I Survived / SE7 / EP4: Jason, Dave and Joe/Martin Jason, Dave and Joe/Martin (…" at bounding box center [388, 590] width 371 height 275
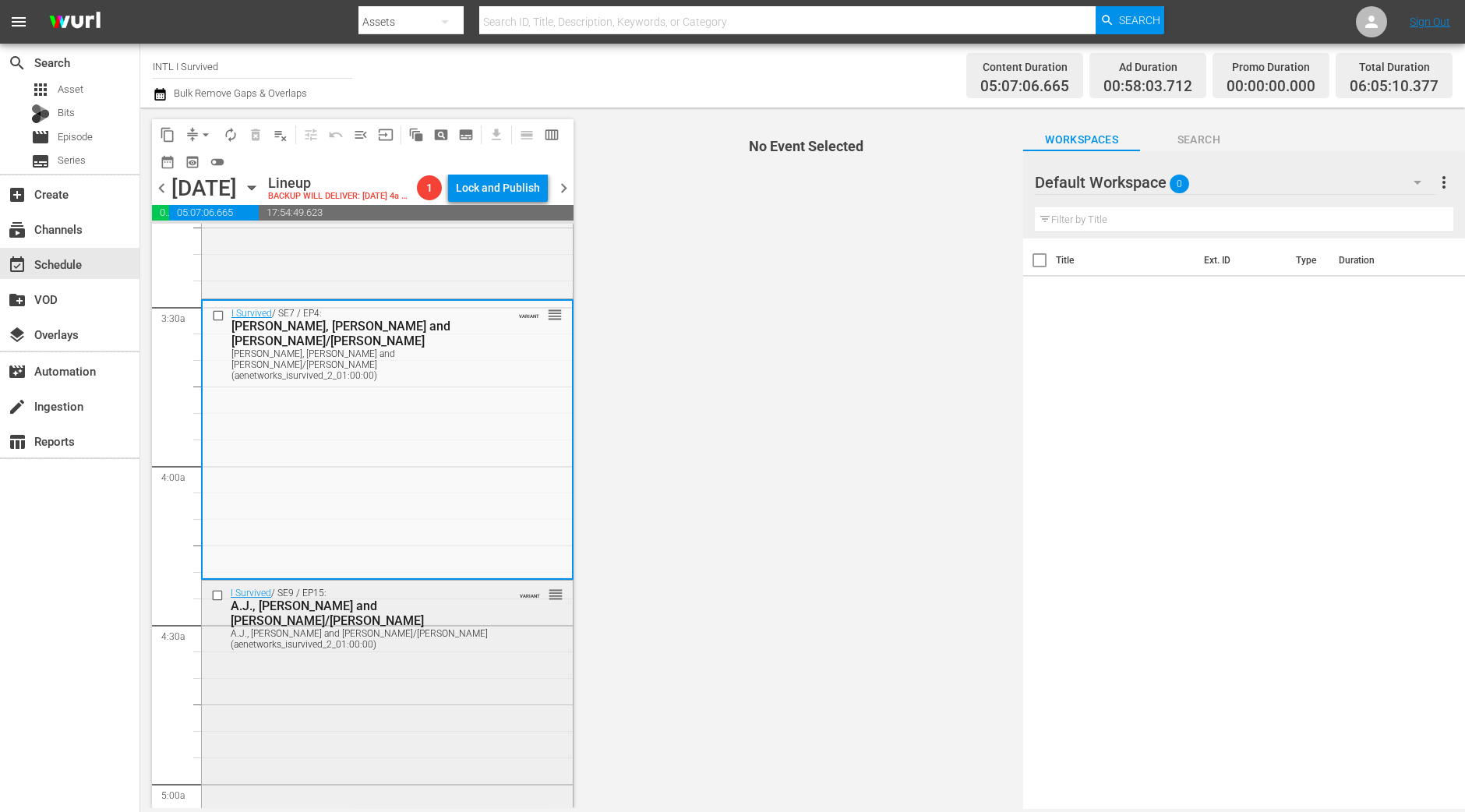
scroll to position [1071, 0]
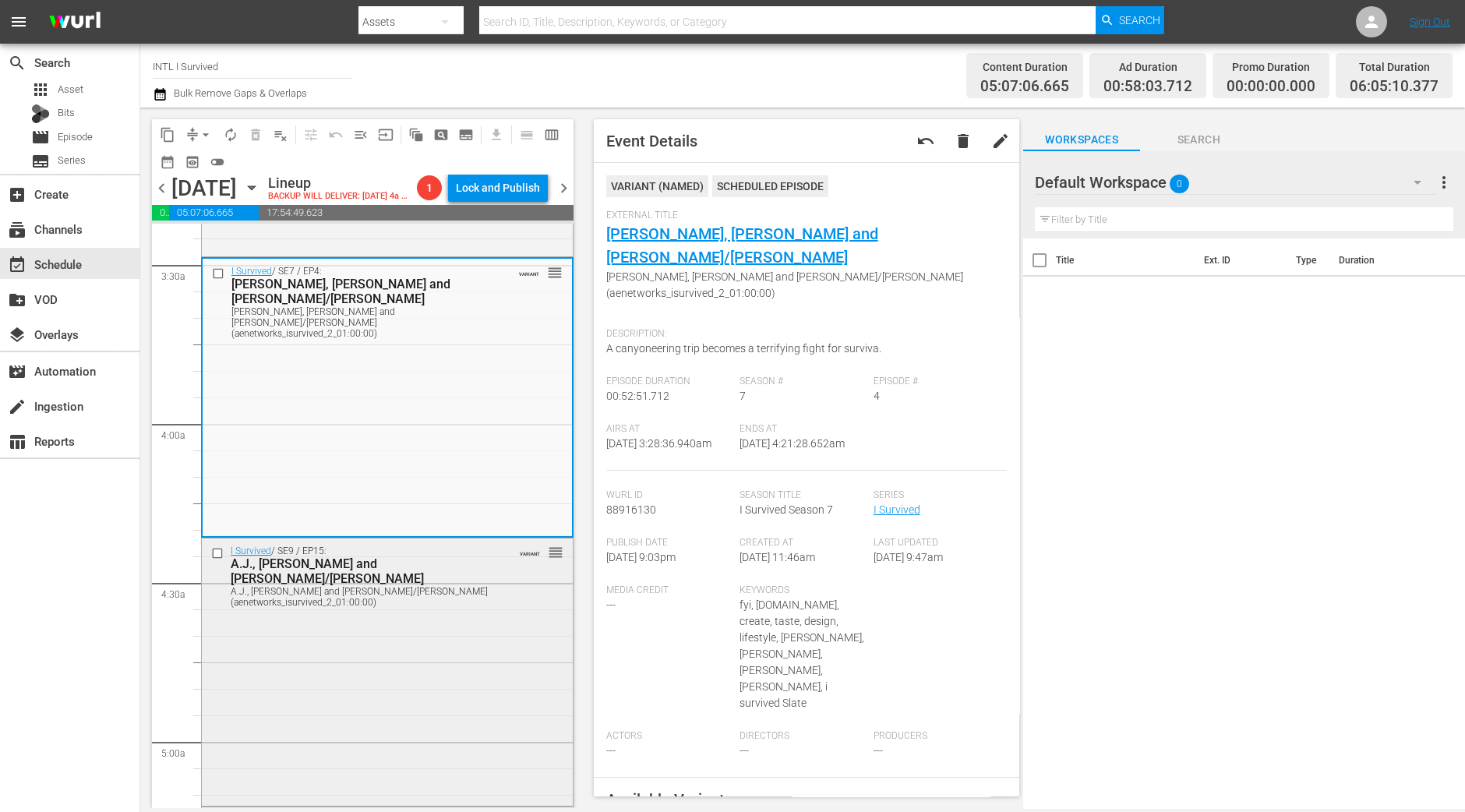
click at [502, 602] on div "I Survived / SE9 / EP15: A.J., Carolyn and Stacy/Lynne A.J., Carolyn and Stacy/…" at bounding box center [388, 576] width 371 height 75
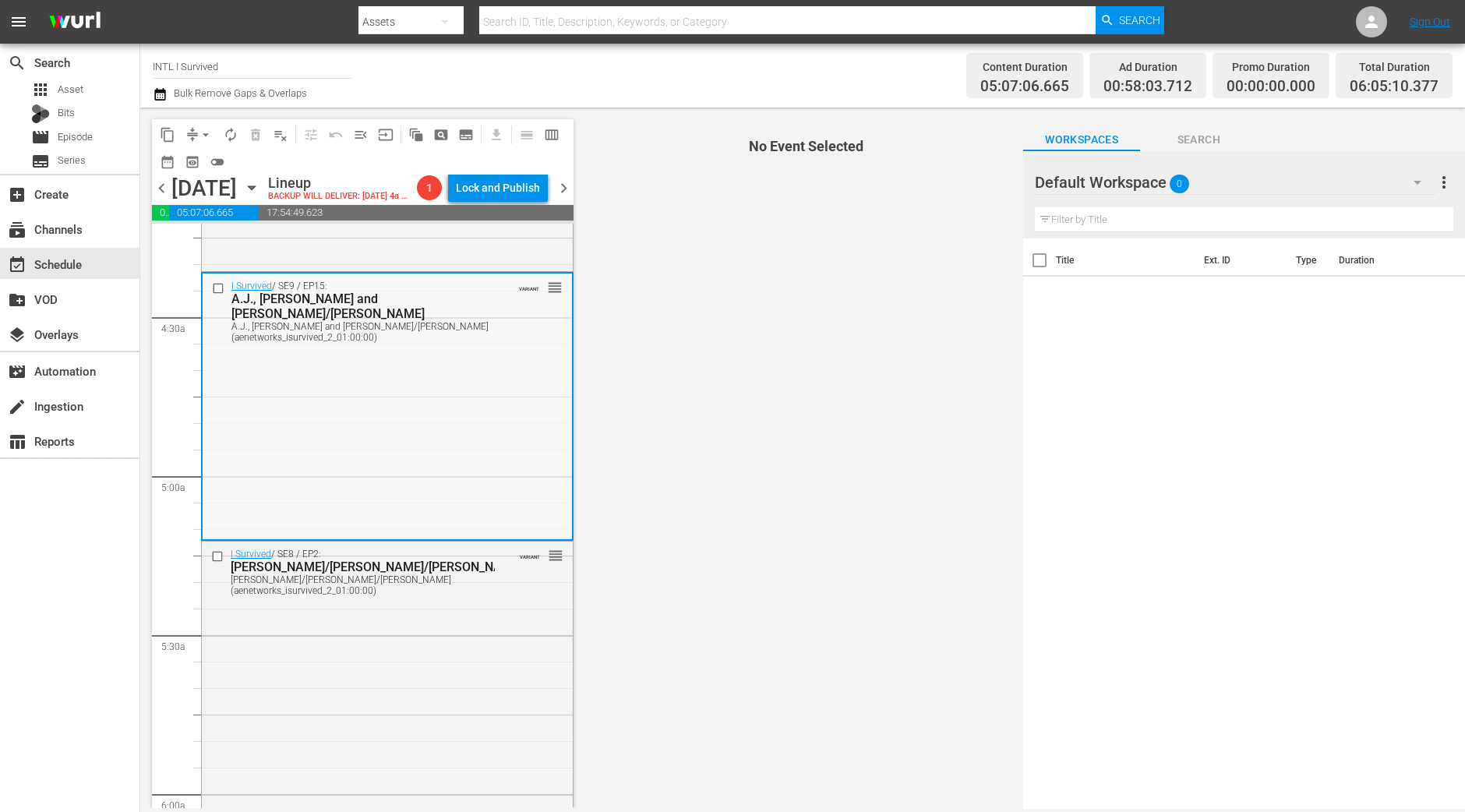
scroll to position [1362, 0]
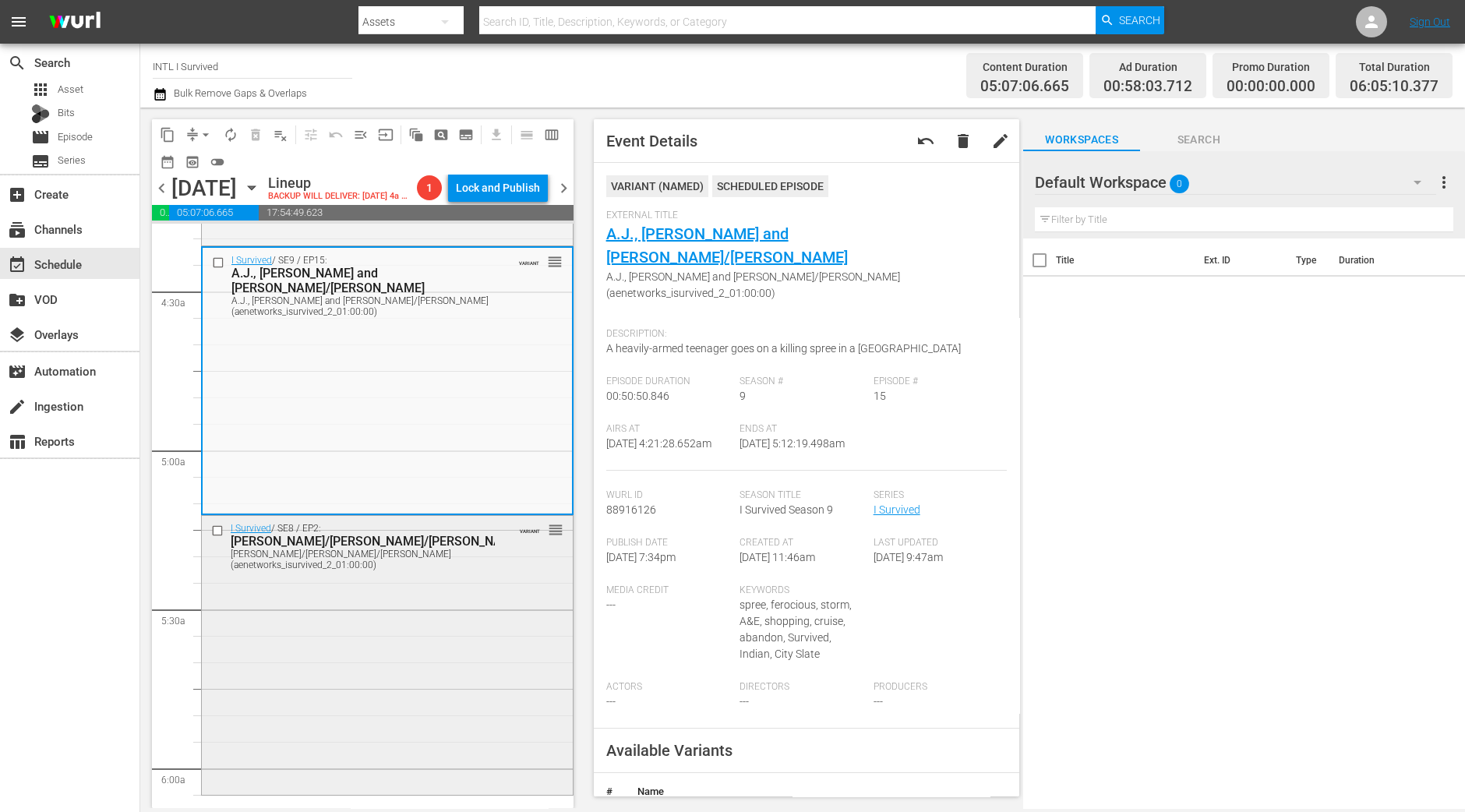
click at [408, 652] on div "I Survived / SE8 / EP2: Lisa/Chris/Jeannette Lisa/Chris/Jeannette (aenetworks_i…" at bounding box center [388, 653] width 371 height 275
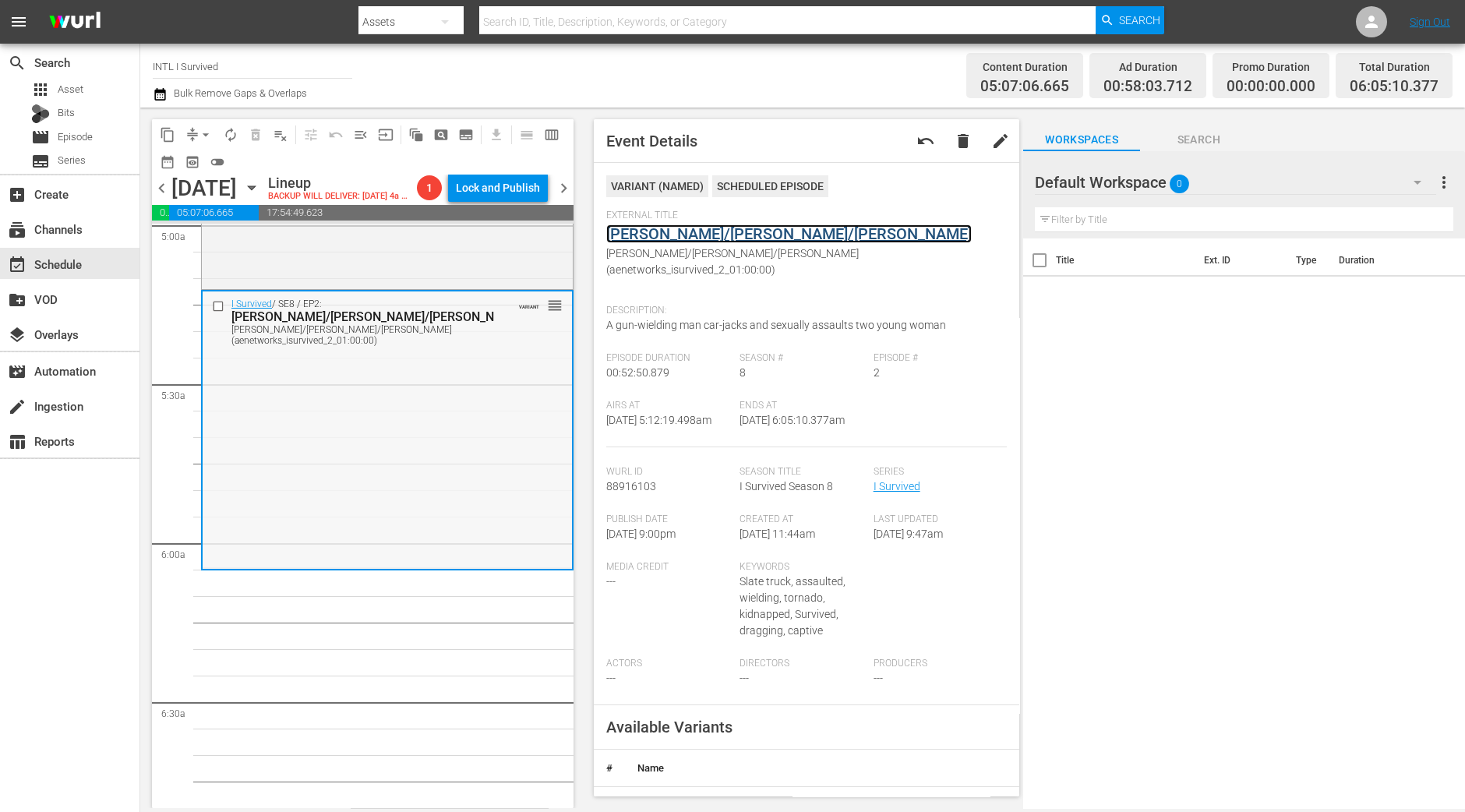
scroll to position [1557, 0]
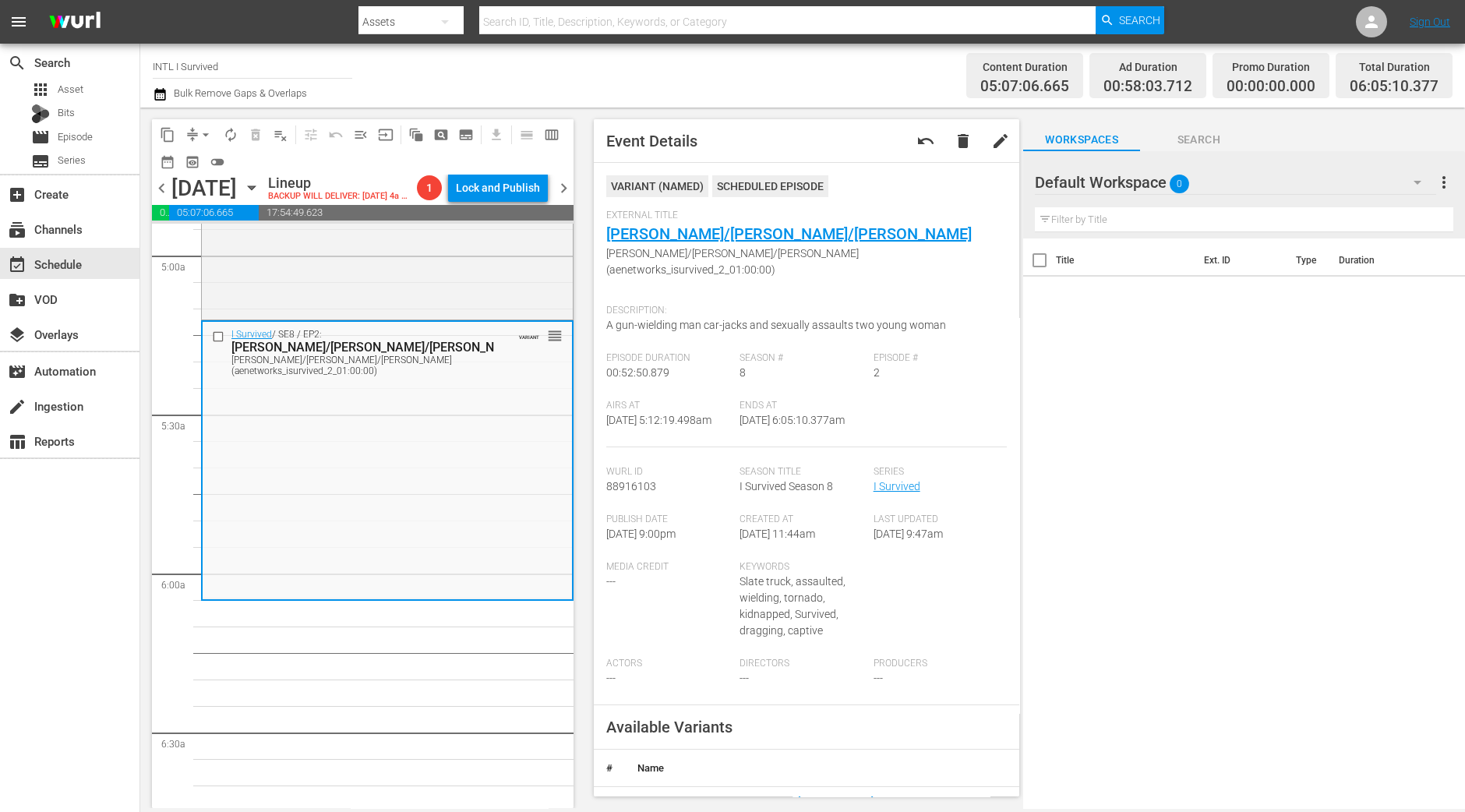
click at [203, 128] on span "arrow_drop_down" at bounding box center [205, 134] width 16 height 16
click at [203, 158] on li "Align to Midnight" at bounding box center [206, 166] width 164 height 26
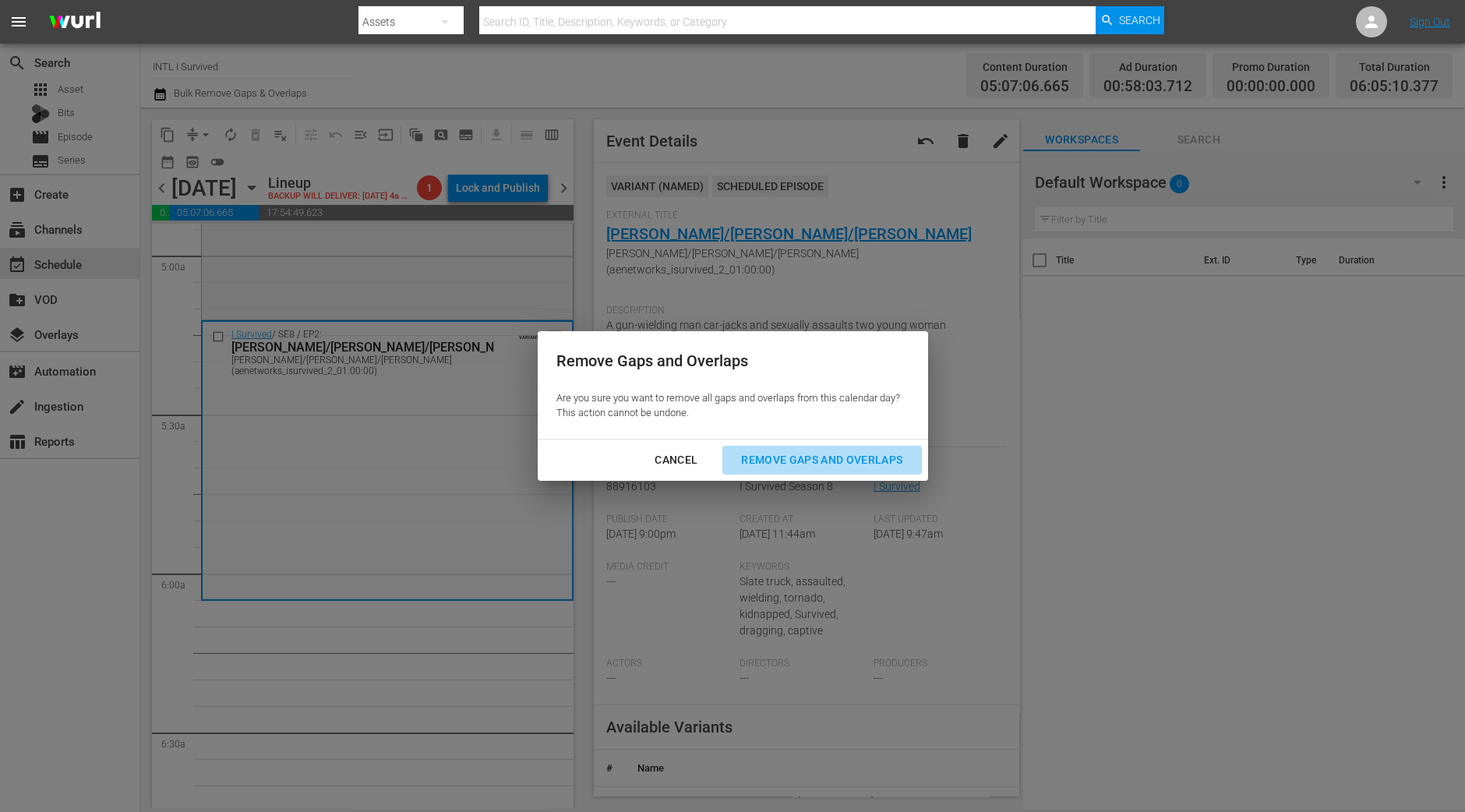
click at [878, 458] on div "Remove Gaps and Overlaps" at bounding box center [822, 459] width 187 height 19
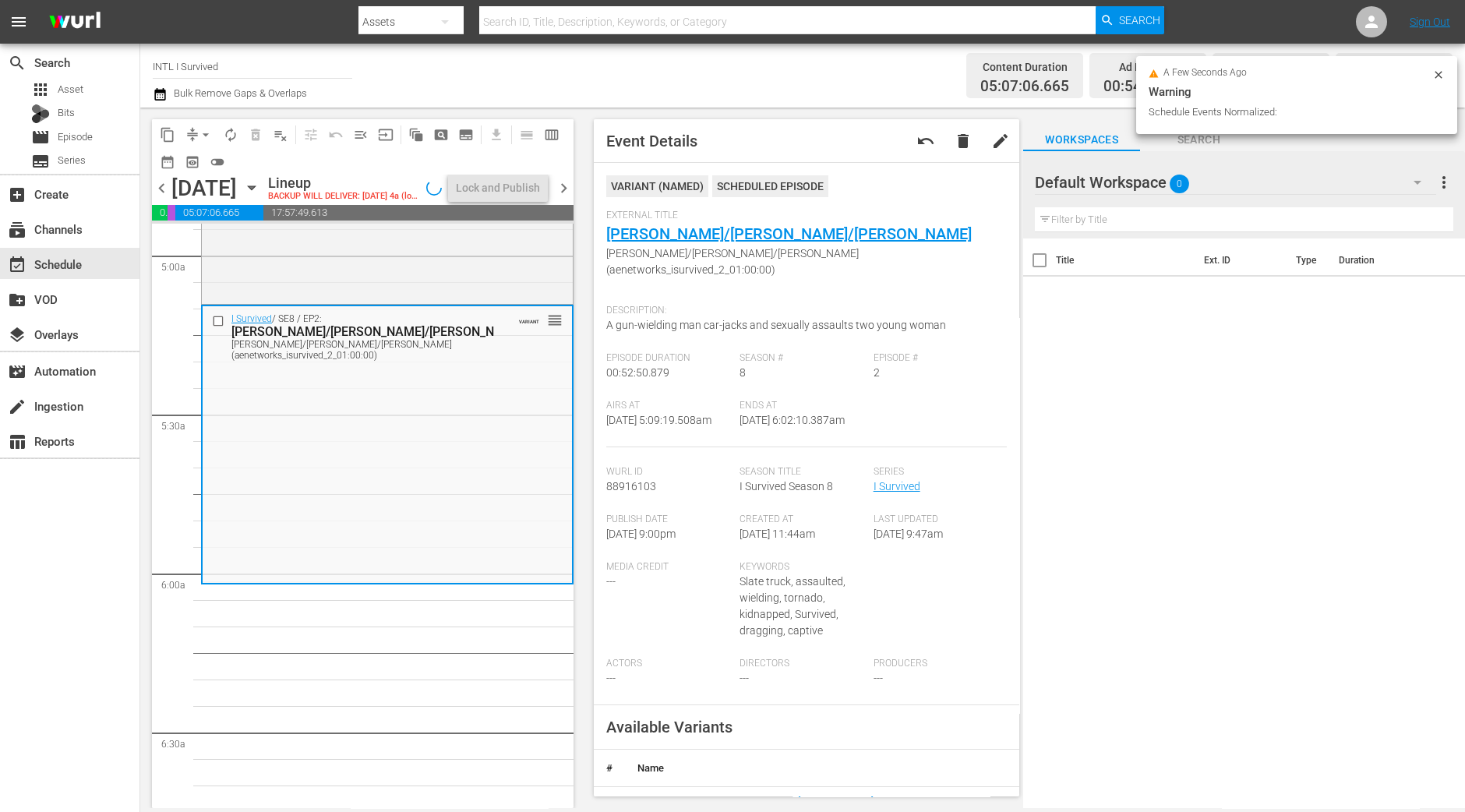
scroll to position [1585, 0]
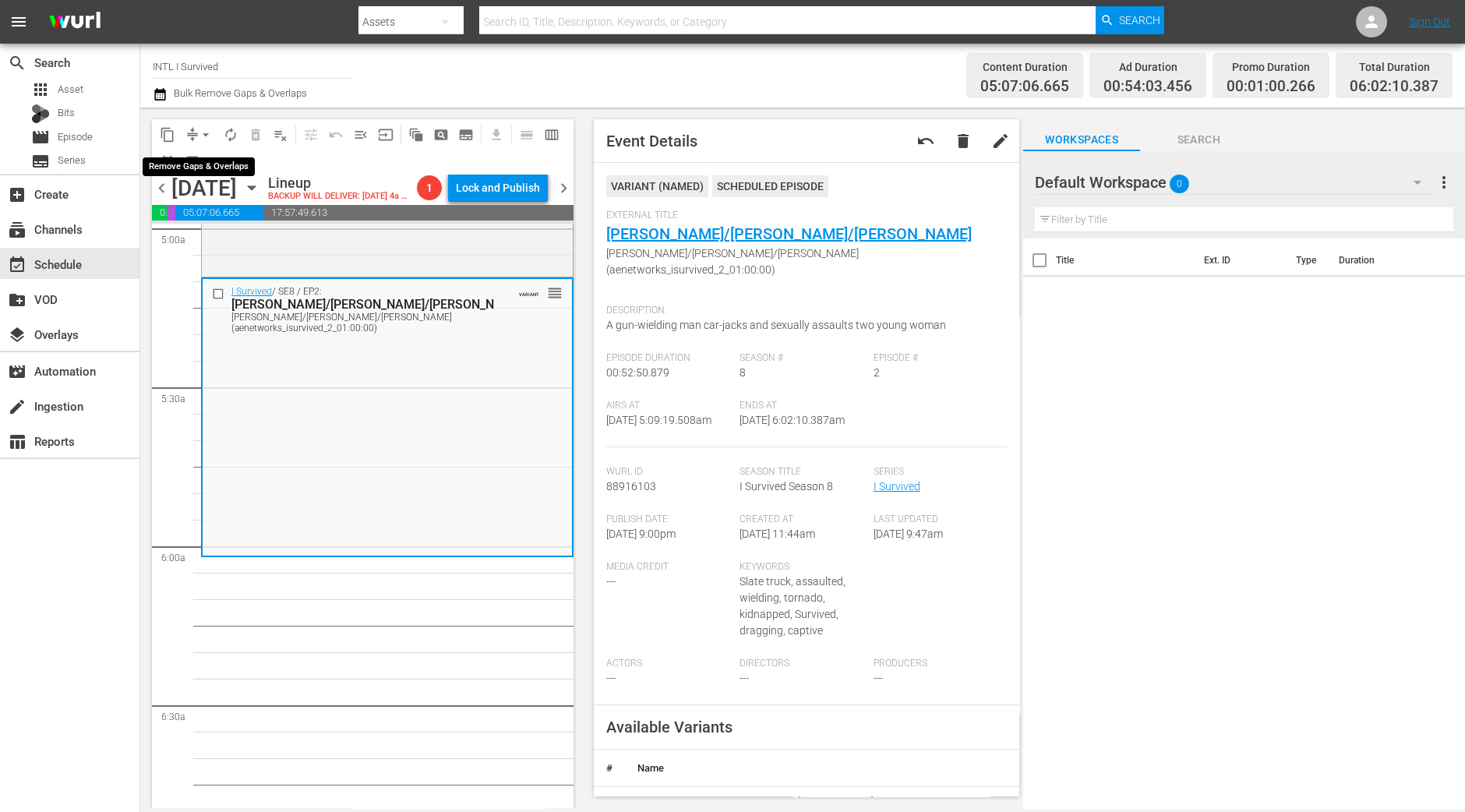
click at [197, 138] on button "arrow_drop_down" at bounding box center [205, 134] width 25 height 25
click at [195, 161] on li "Align to Midnight" at bounding box center [206, 166] width 164 height 26
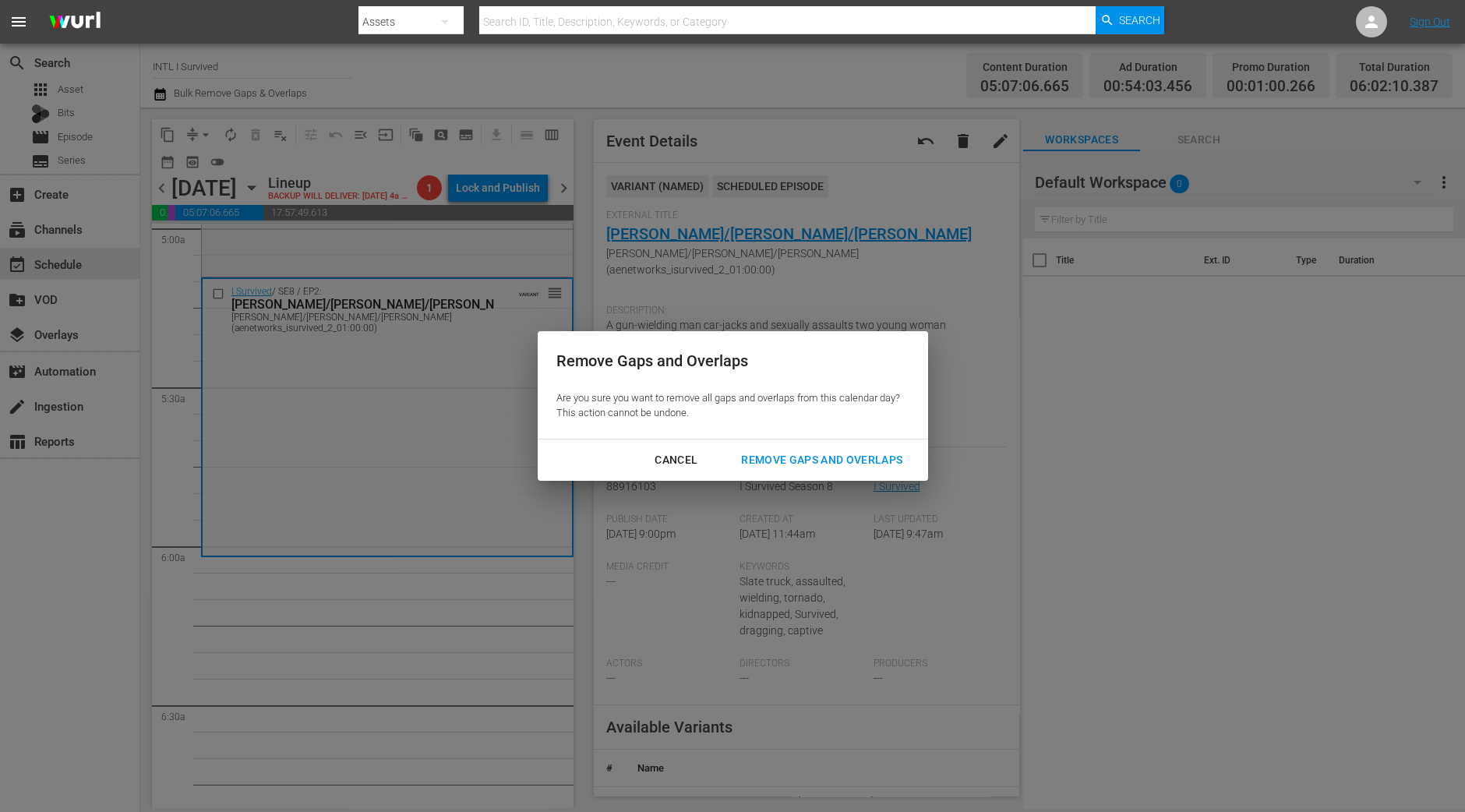
click at [835, 455] on div "Remove Gaps and Overlaps" at bounding box center [822, 459] width 187 height 19
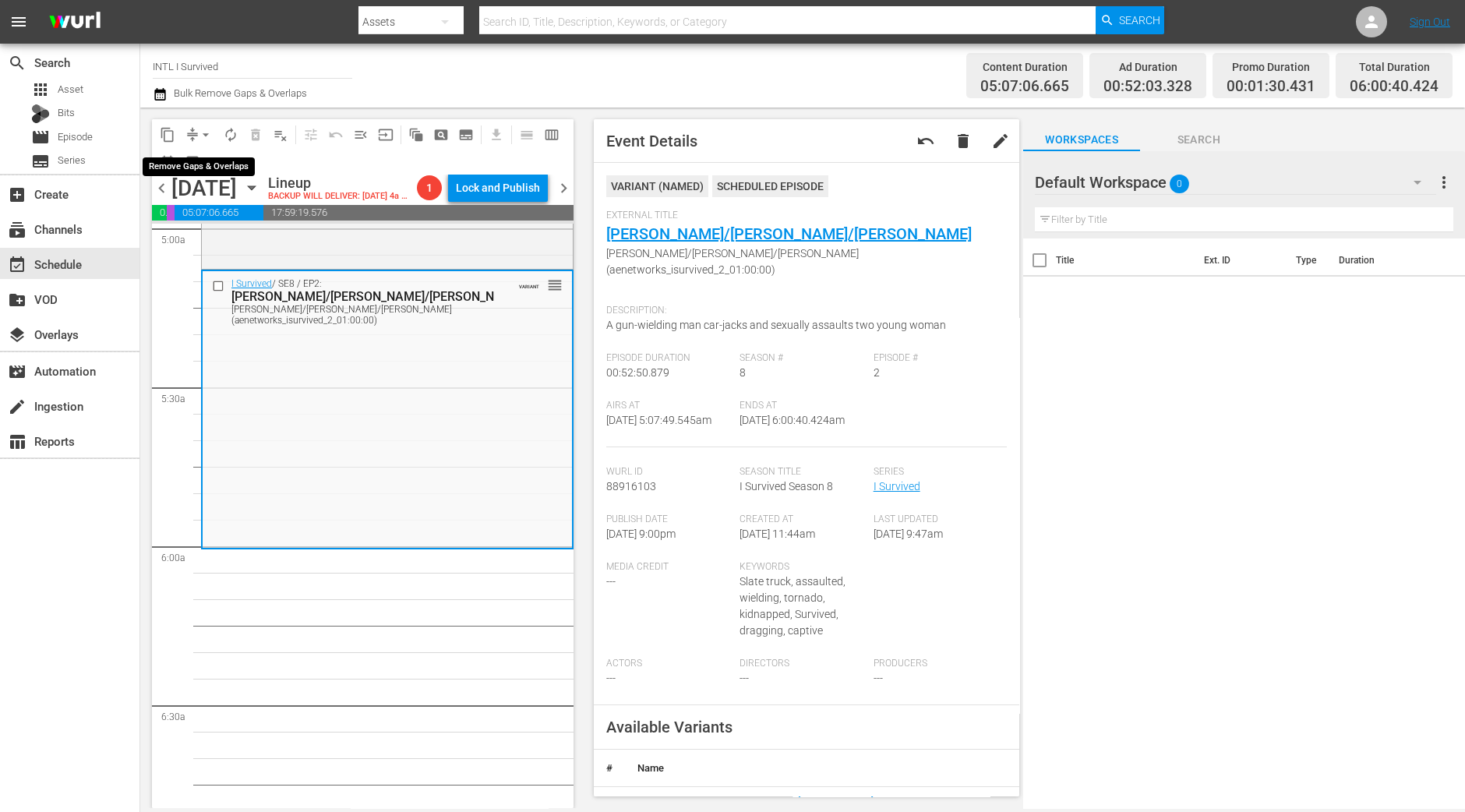
click at [205, 138] on span "arrow_drop_down" at bounding box center [205, 134] width 16 height 16
click at [207, 160] on li "Align to Midnight" at bounding box center [206, 166] width 164 height 26
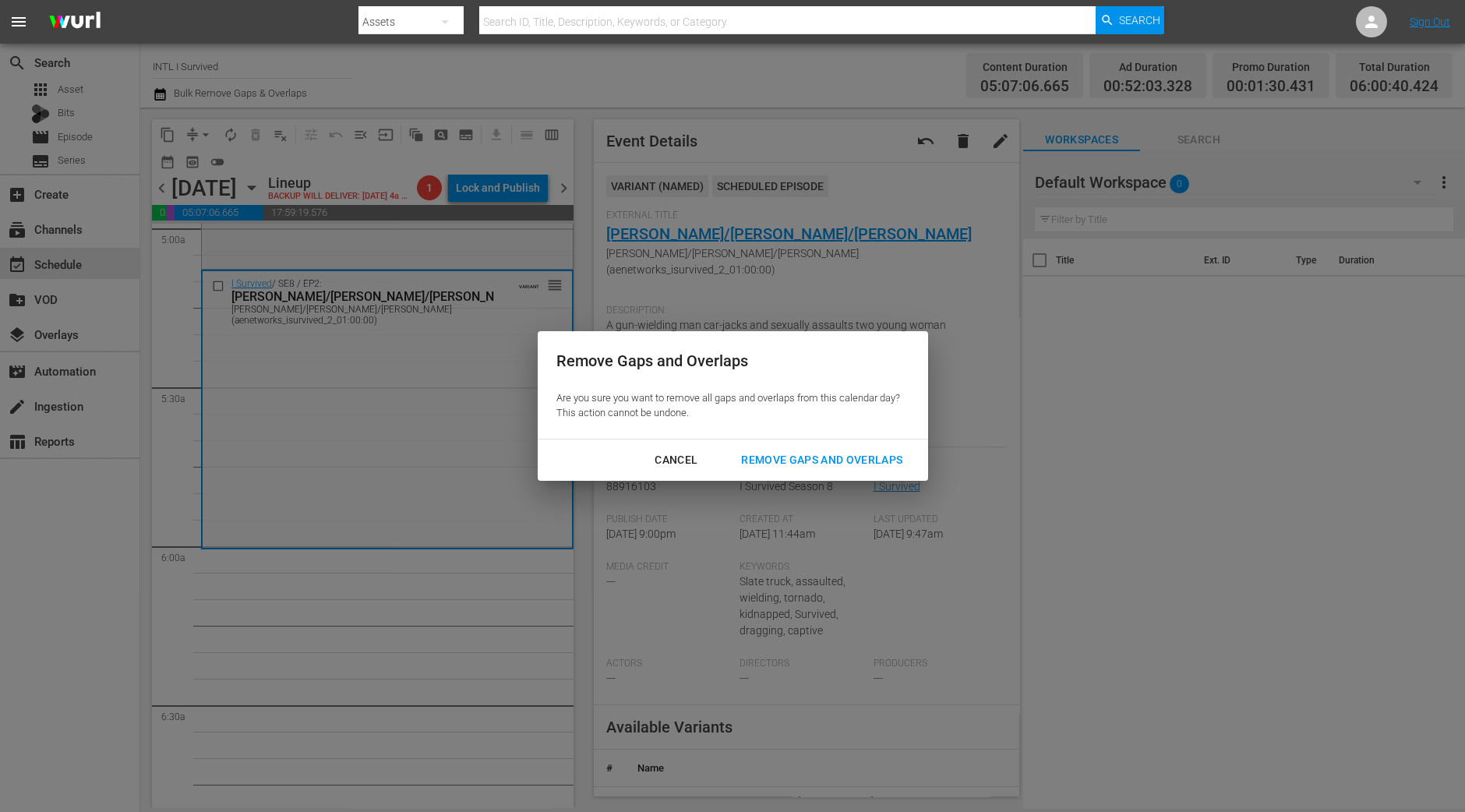
click at [881, 450] on div "Remove Gaps and Overlaps" at bounding box center [822, 459] width 187 height 19
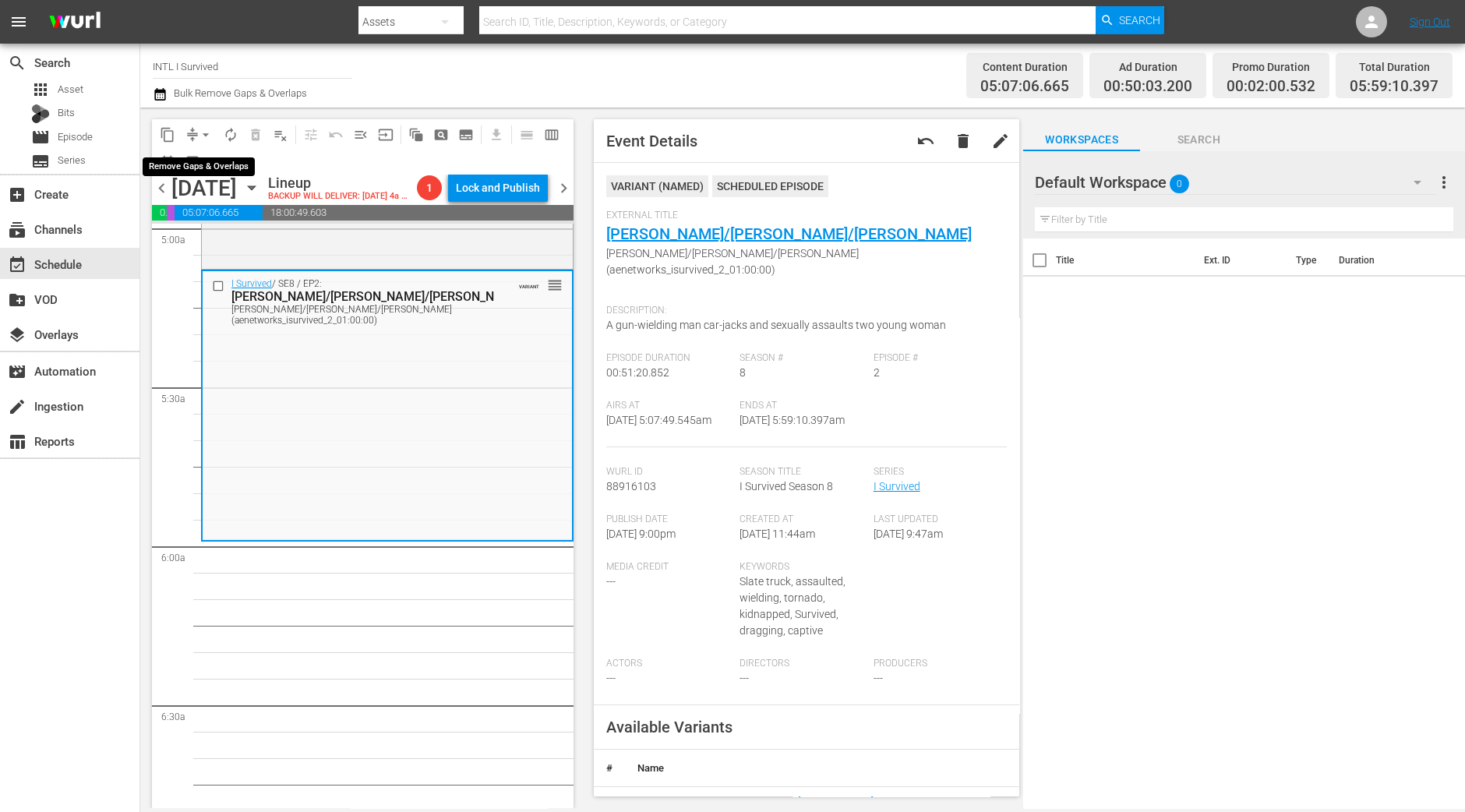
click at [208, 132] on span "arrow_drop_down" at bounding box center [205, 134] width 16 height 16
click at [207, 165] on li "Align to Midnight" at bounding box center [206, 166] width 164 height 26
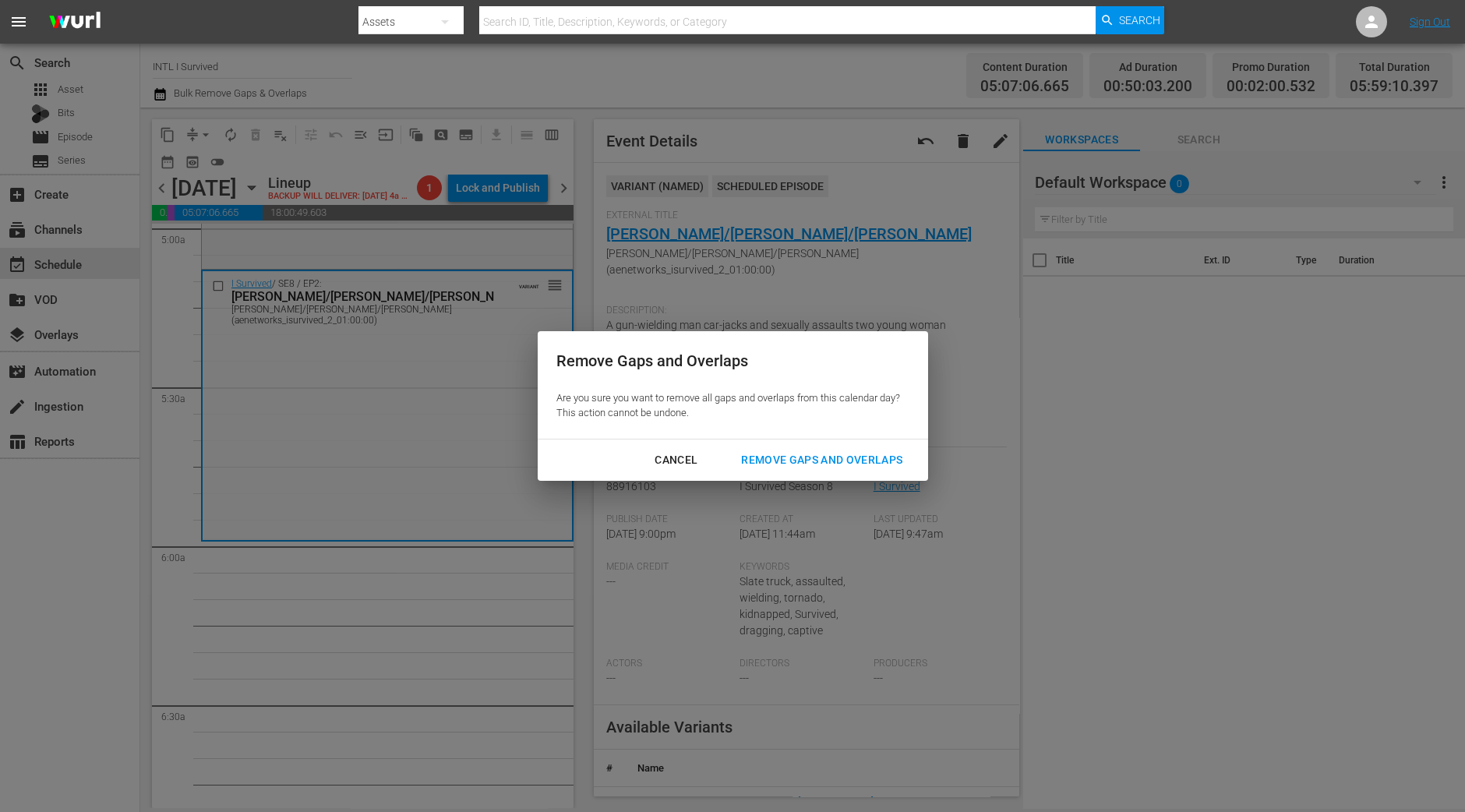
click at [892, 455] on div "Remove Gaps and Overlaps" at bounding box center [822, 459] width 187 height 19
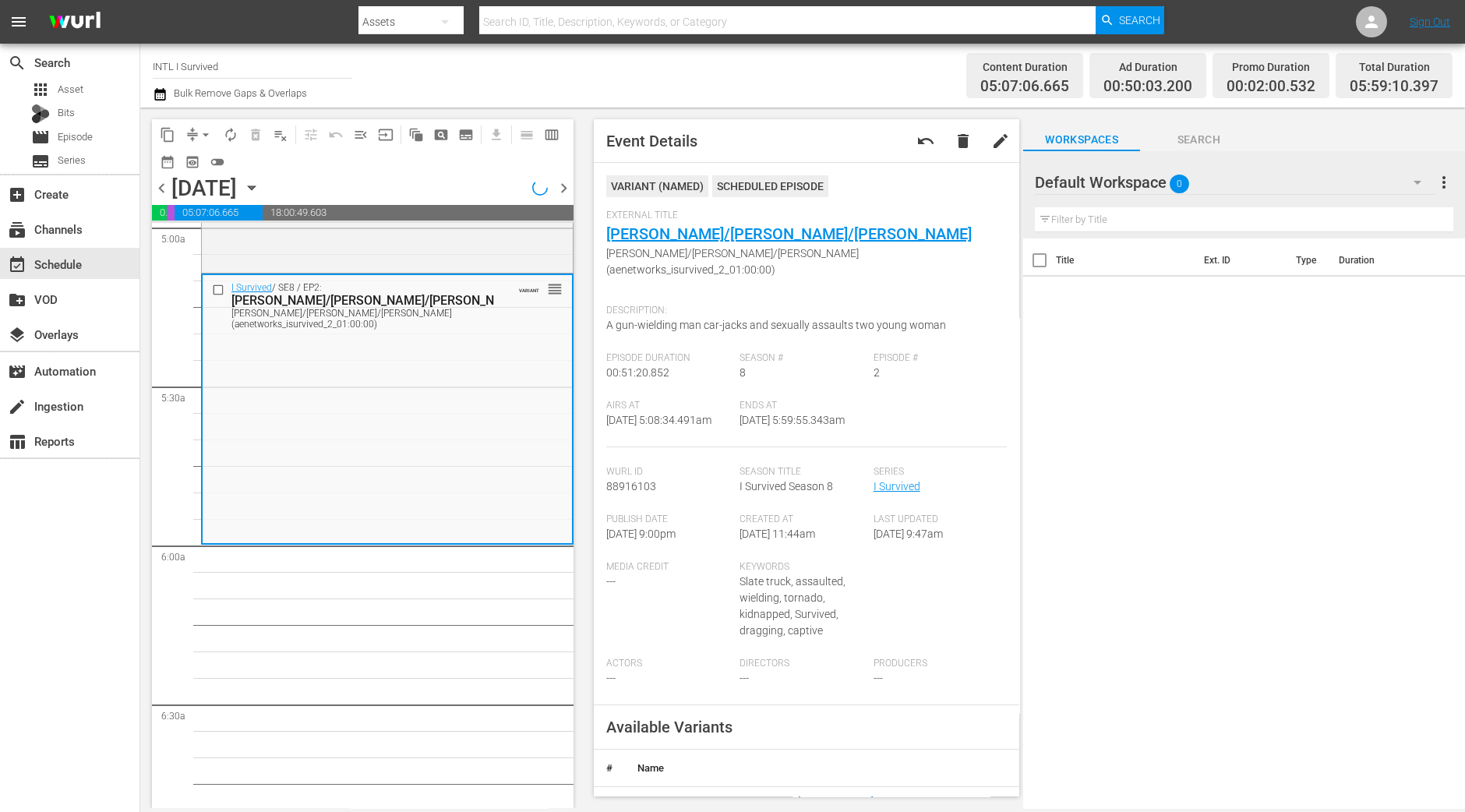
scroll to position [1557, 0]
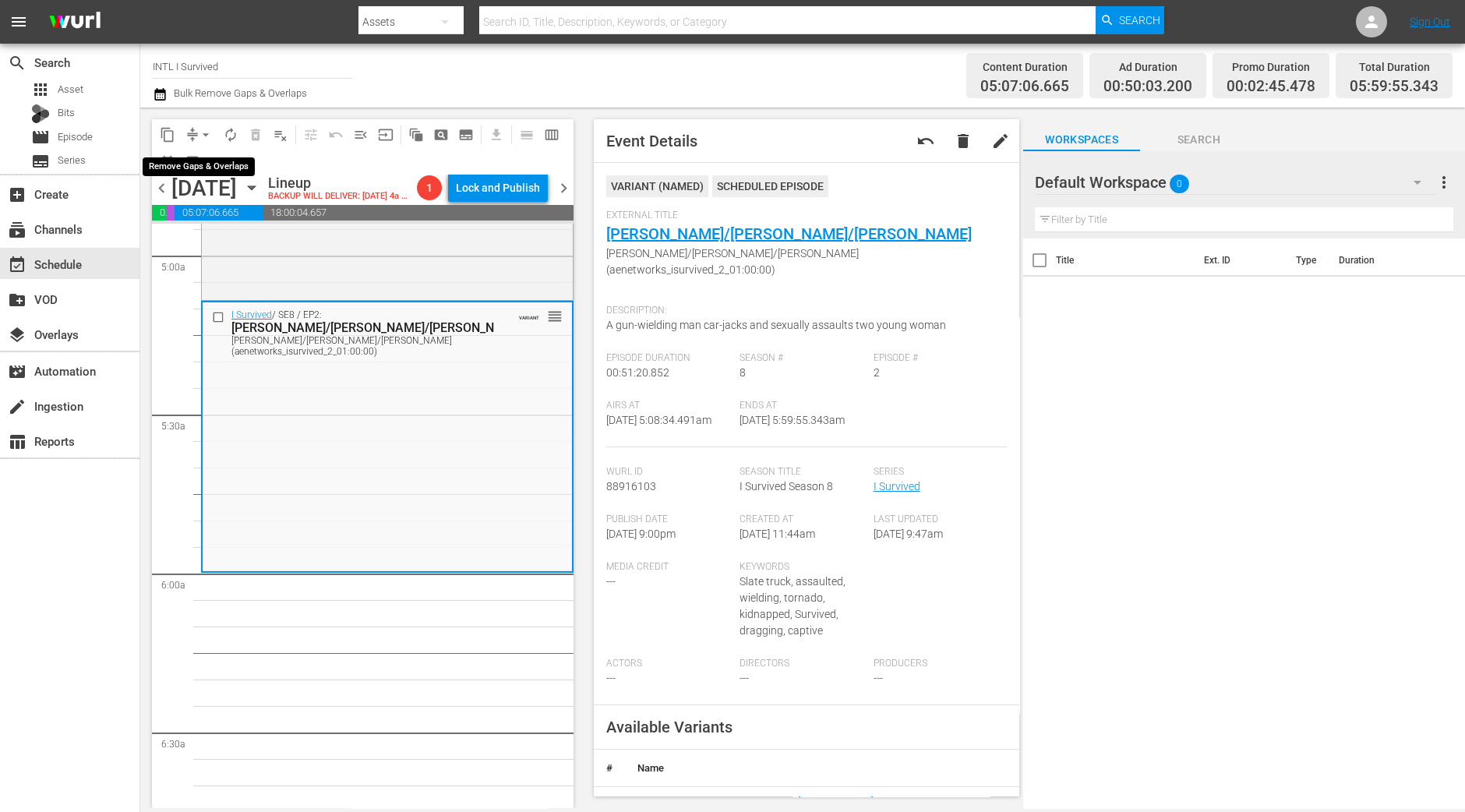
click at [203, 131] on span "arrow_drop_down" at bounding box center [205, 134] width 16 height 16
click at [204, 160] on li "Align to Midnight" at bounding box center [206, 166] width 164 height 26
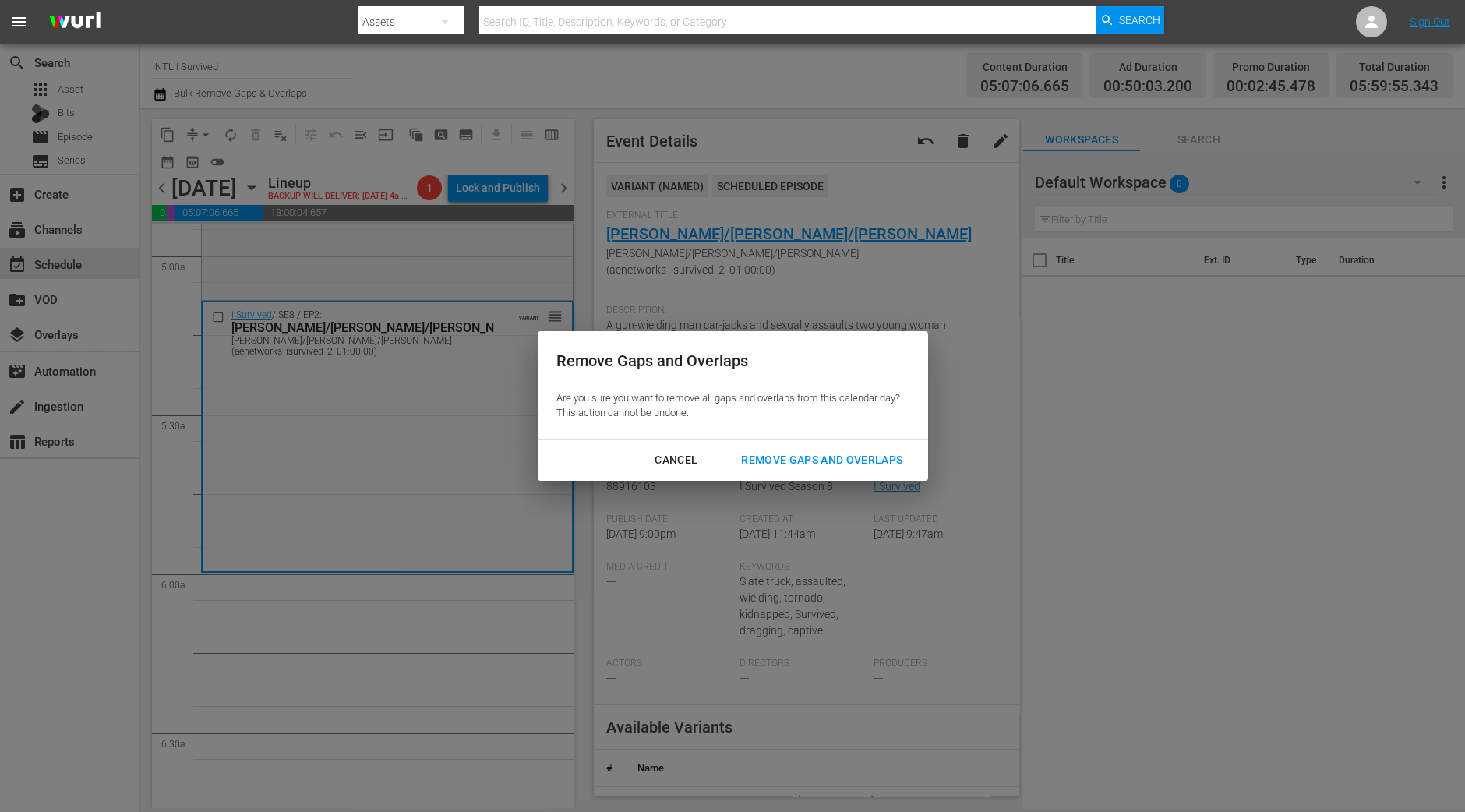
click at [882, 463] on div "Remove Gaps and Overlaps" at bounding box center [822, 459] width 187 height 19
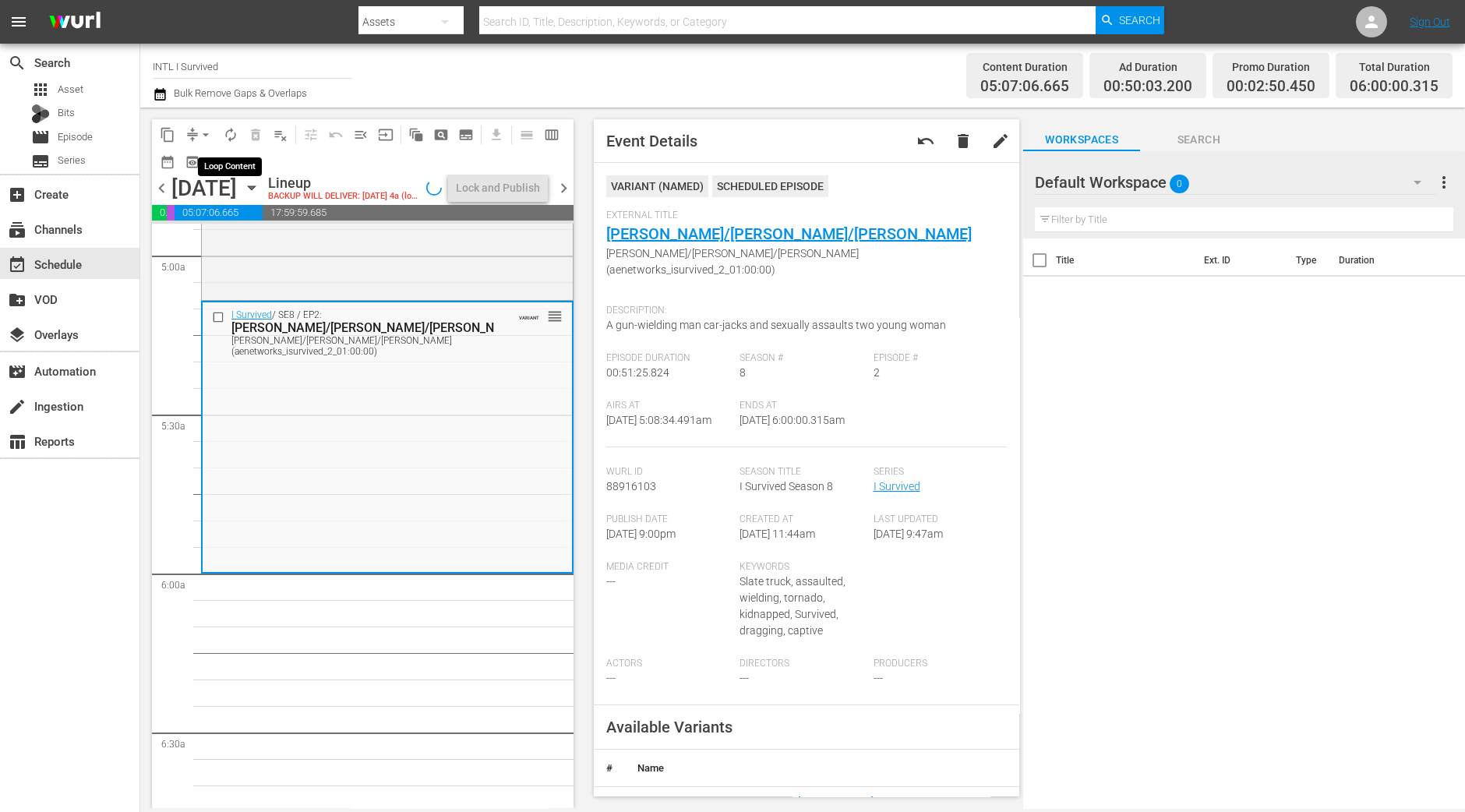
click at [226, 137] on span "autorenew_outlined" at bounding box center [230, 134] width 16 height 16
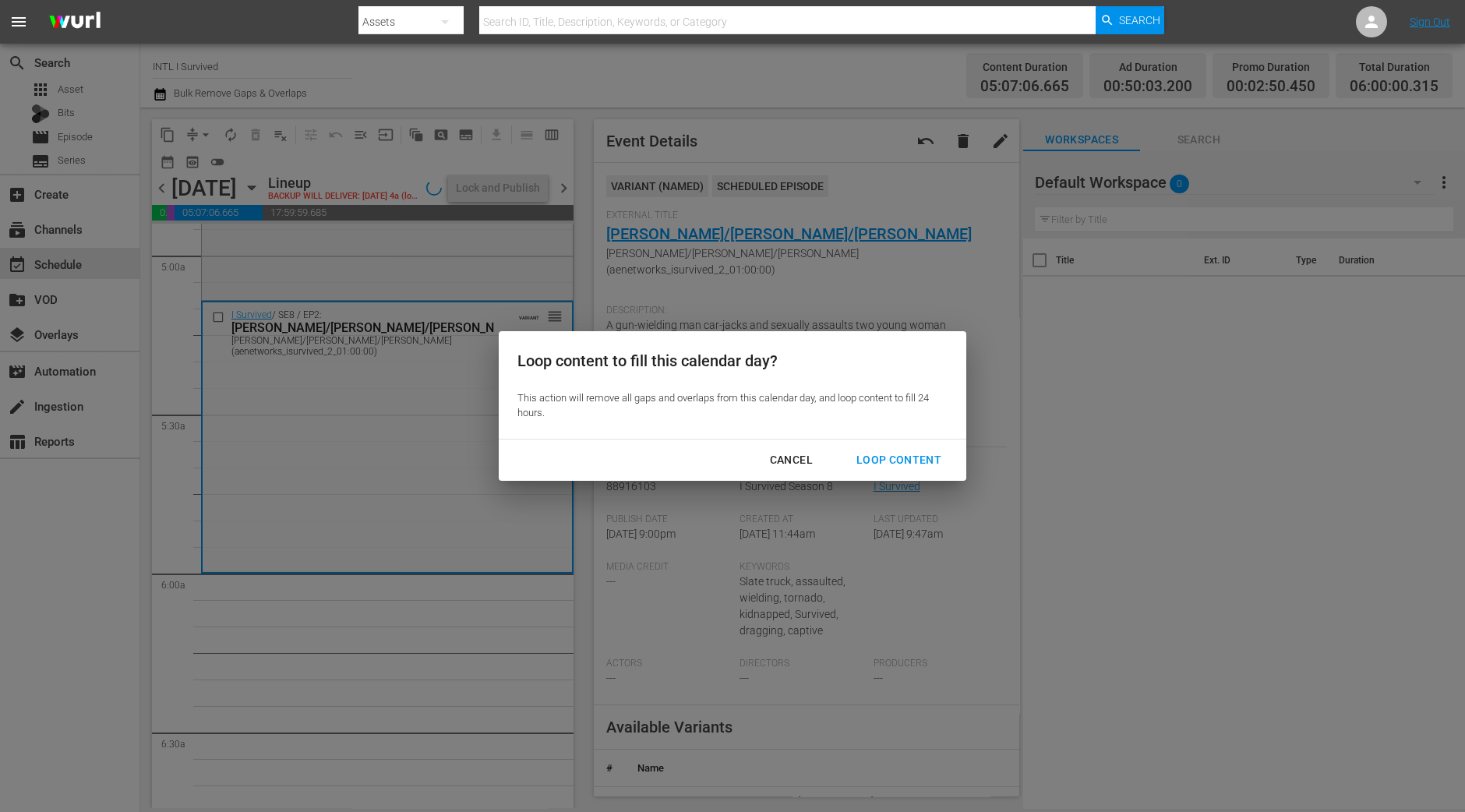
click at [880, 471] on button "Loop Content" at bounding box center [899, 460] width 123 height 29
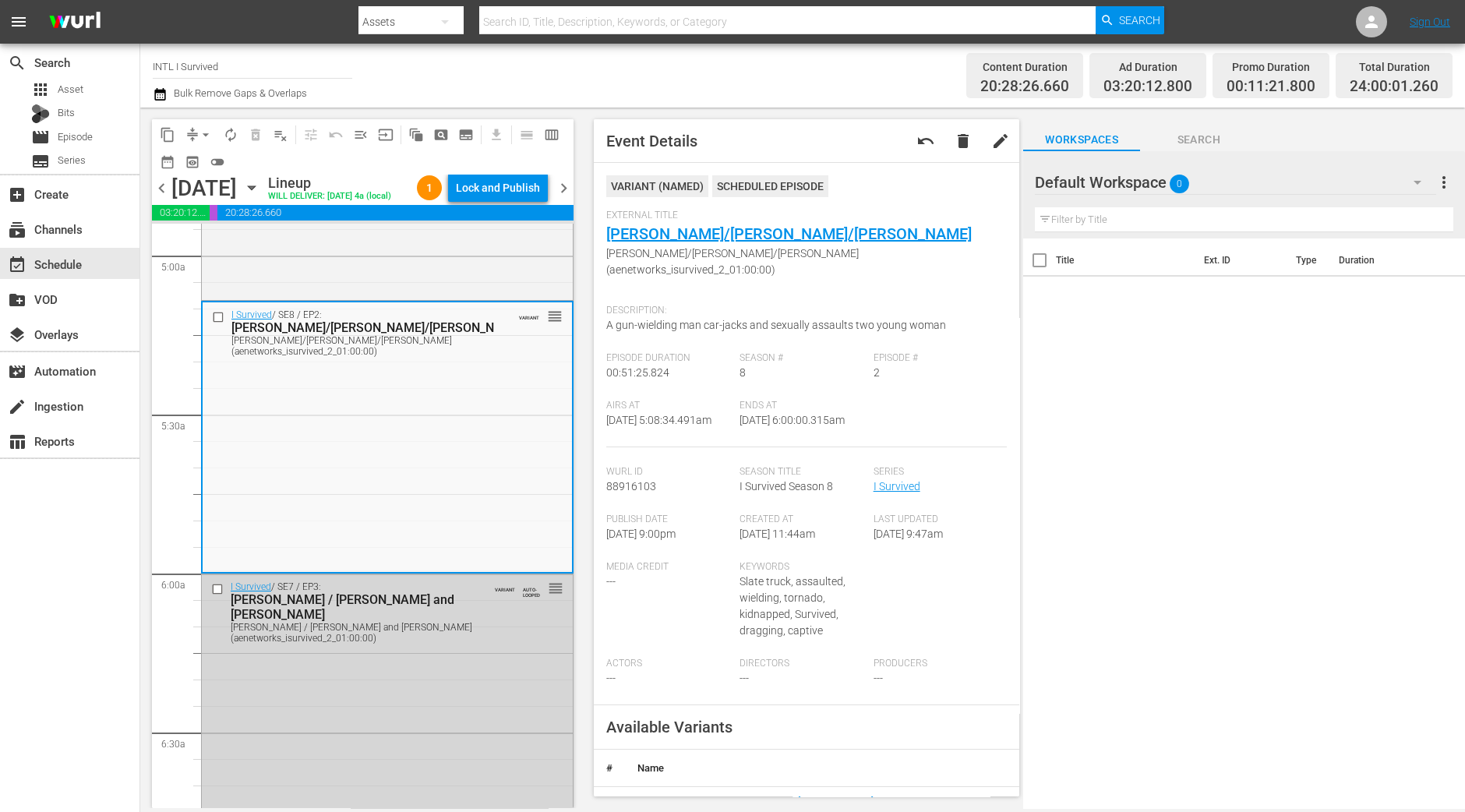
click at [527, 192] on div "Lock and Publish" at bounding box center [497, 187] width 84 height 28
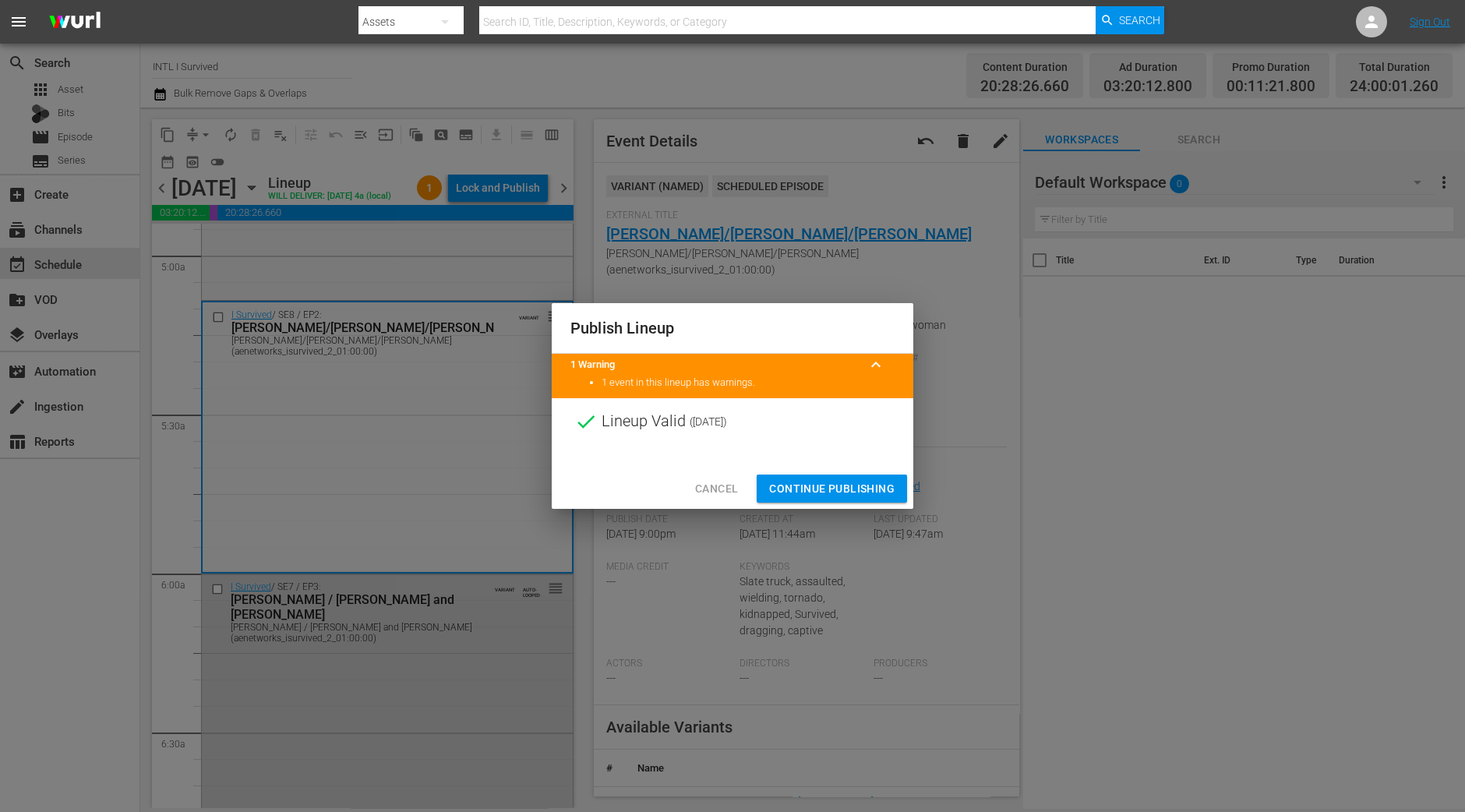
click at [797, 484] on span "Continue Publishing" at bounding box center [831, 488] width 125 height 19
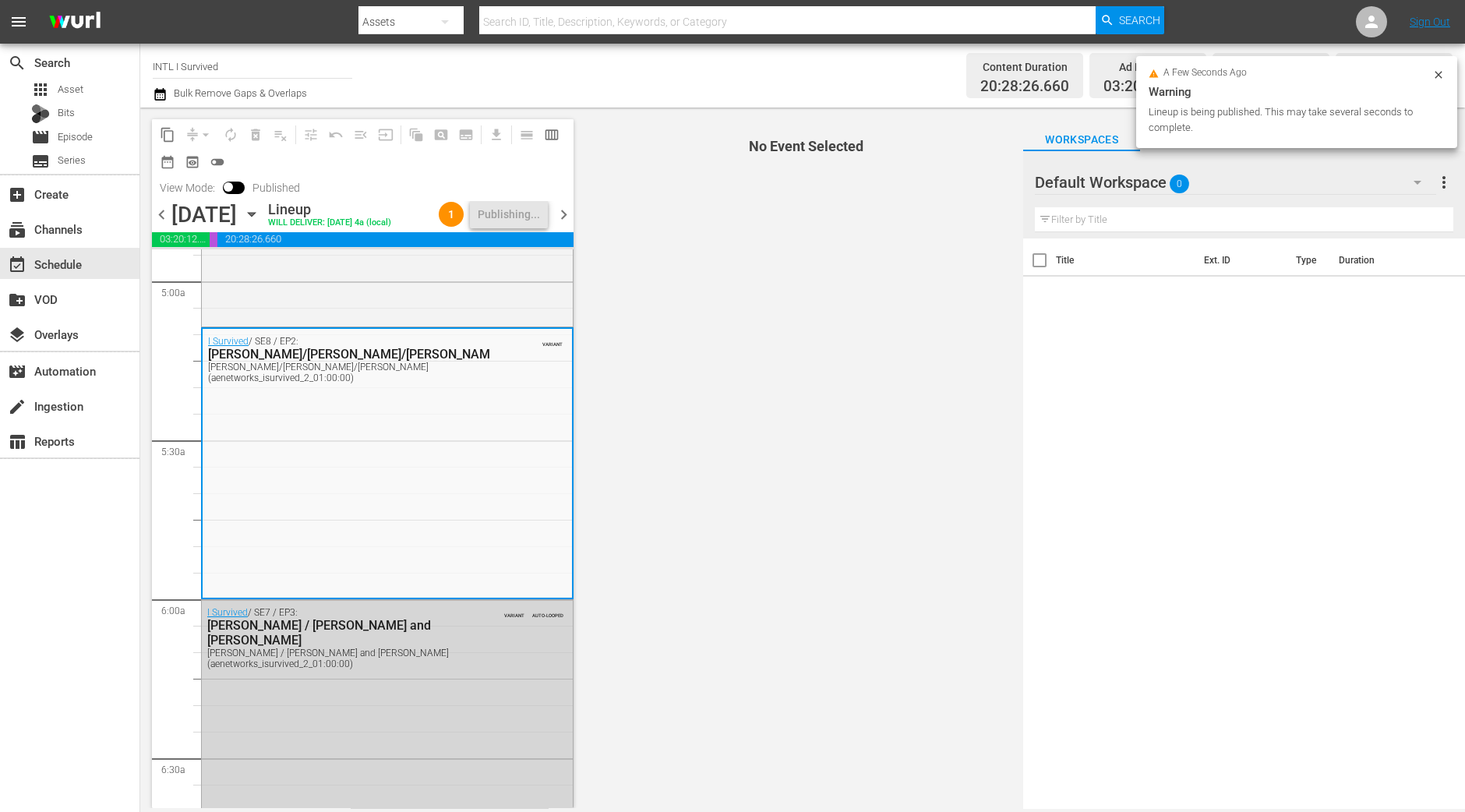
click at [565, 231] on div "chevron_left Thursday, September 25th September 25th Lineup WILL DELIVER: 9/24 …" at bounding box center [362, 216] width 422 height 30
click at [564, 224] on span "chevron_right" at bounding box center [563, 214] width 19 height 19
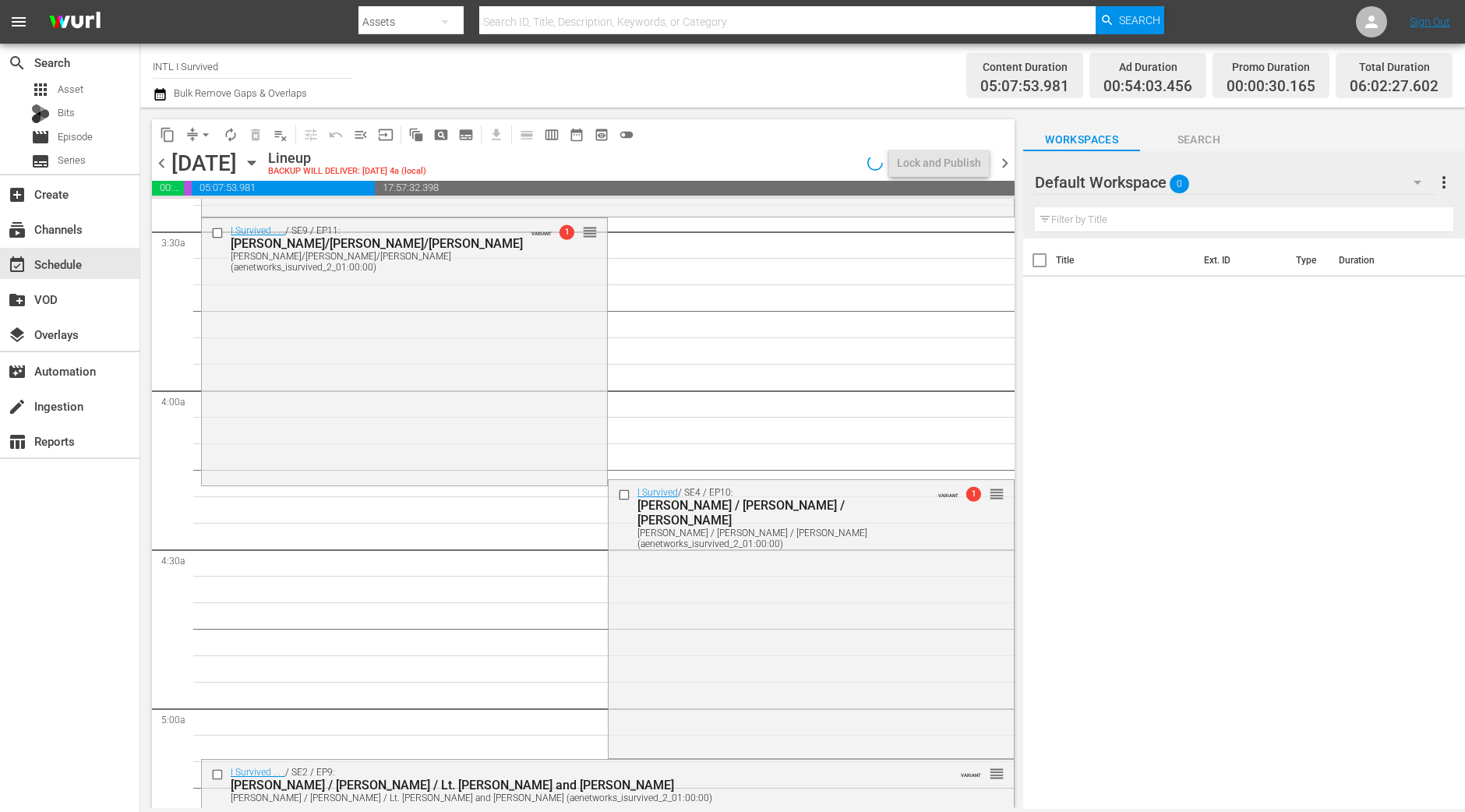
scroll to position [1566, 0]
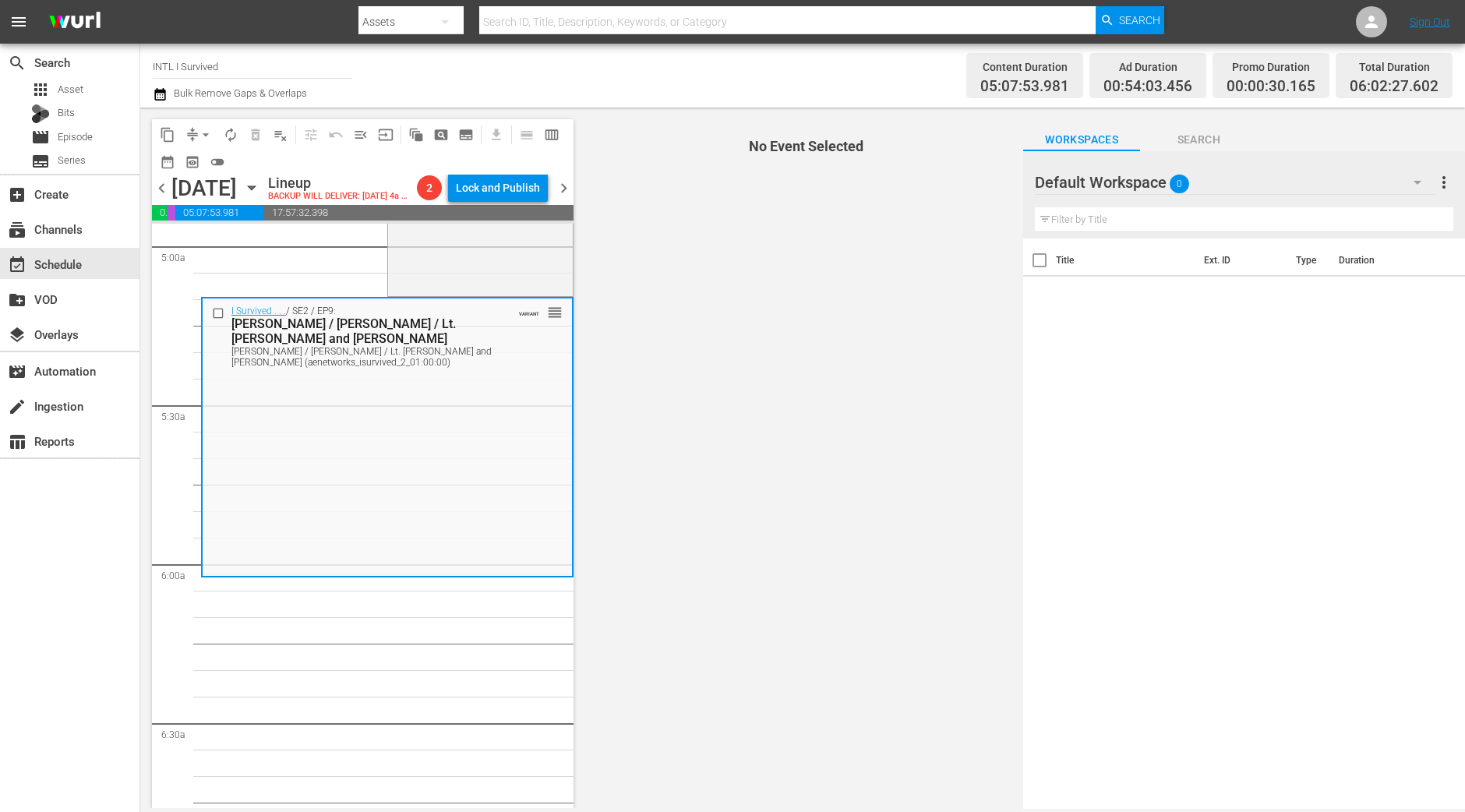
click at [204, 138] on span "arrow_drop_down" at bounding box center [205, 134] width 16 height 16
click at [204, 167] on li "Align to Midnight" at bounding box center [206, 166] width 129 height 26
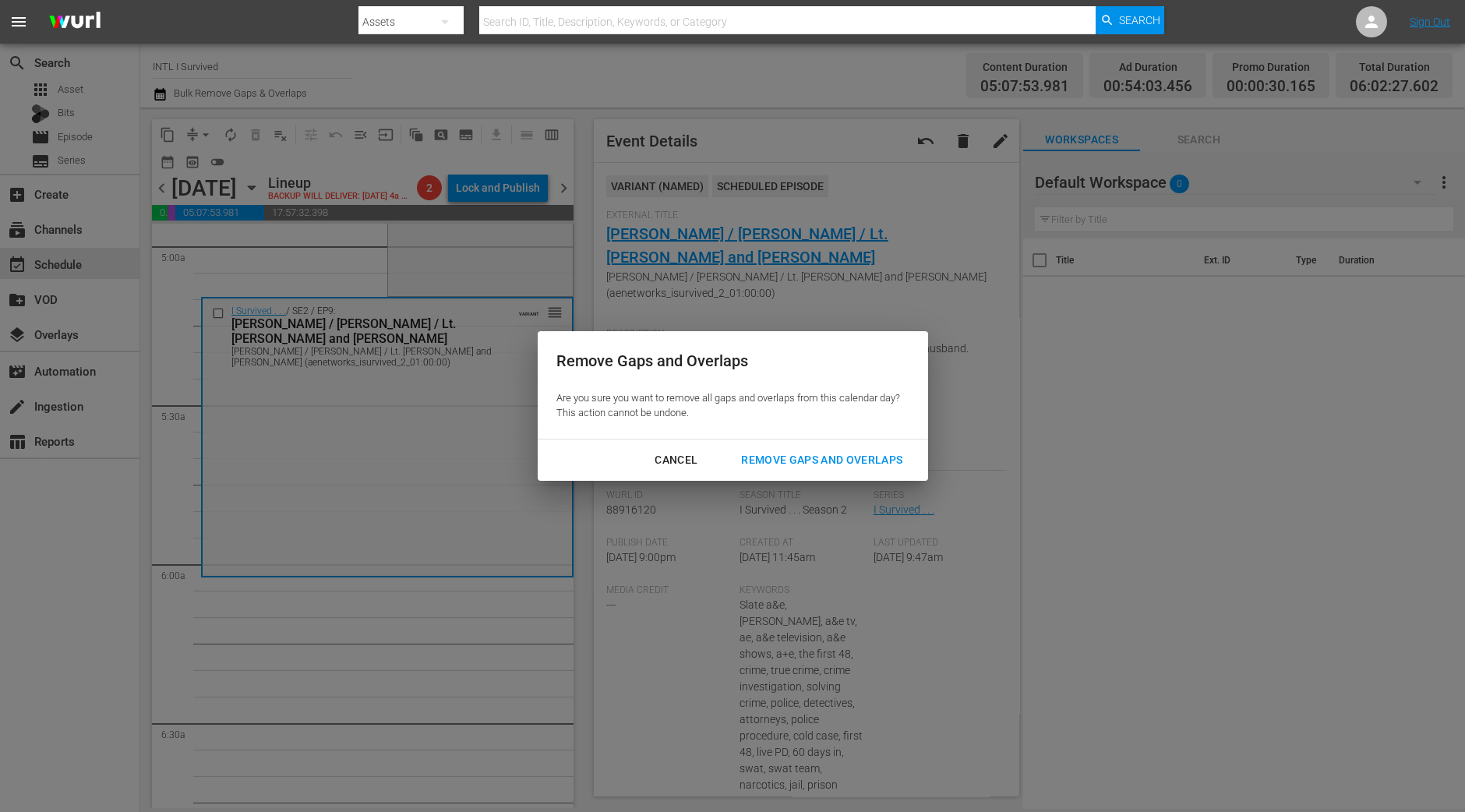
click at [807, 457] on div "Remove Gaps and Overlaps" at bounding box center [822, 459] width 187 height 19
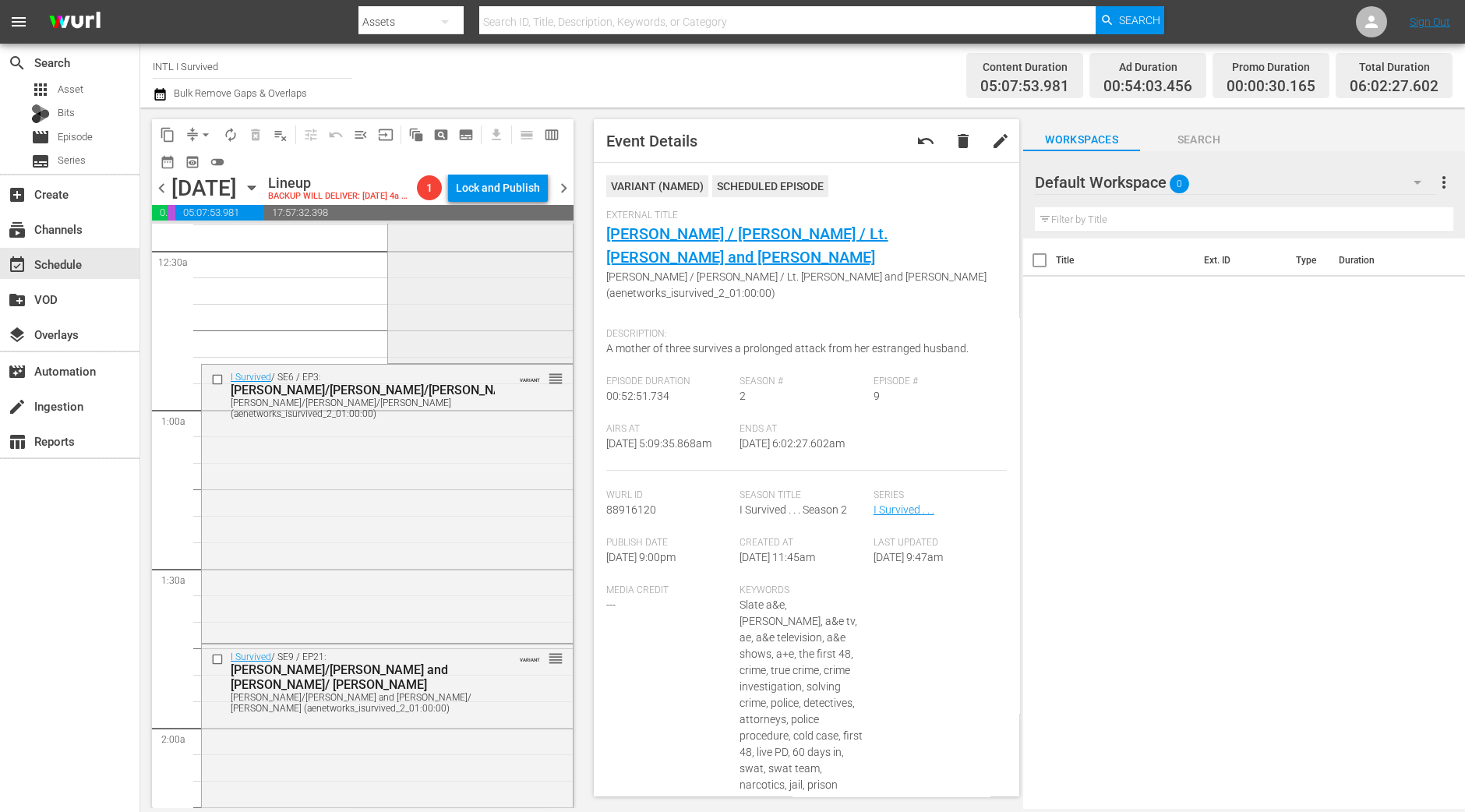
scroll to position [0, 0]
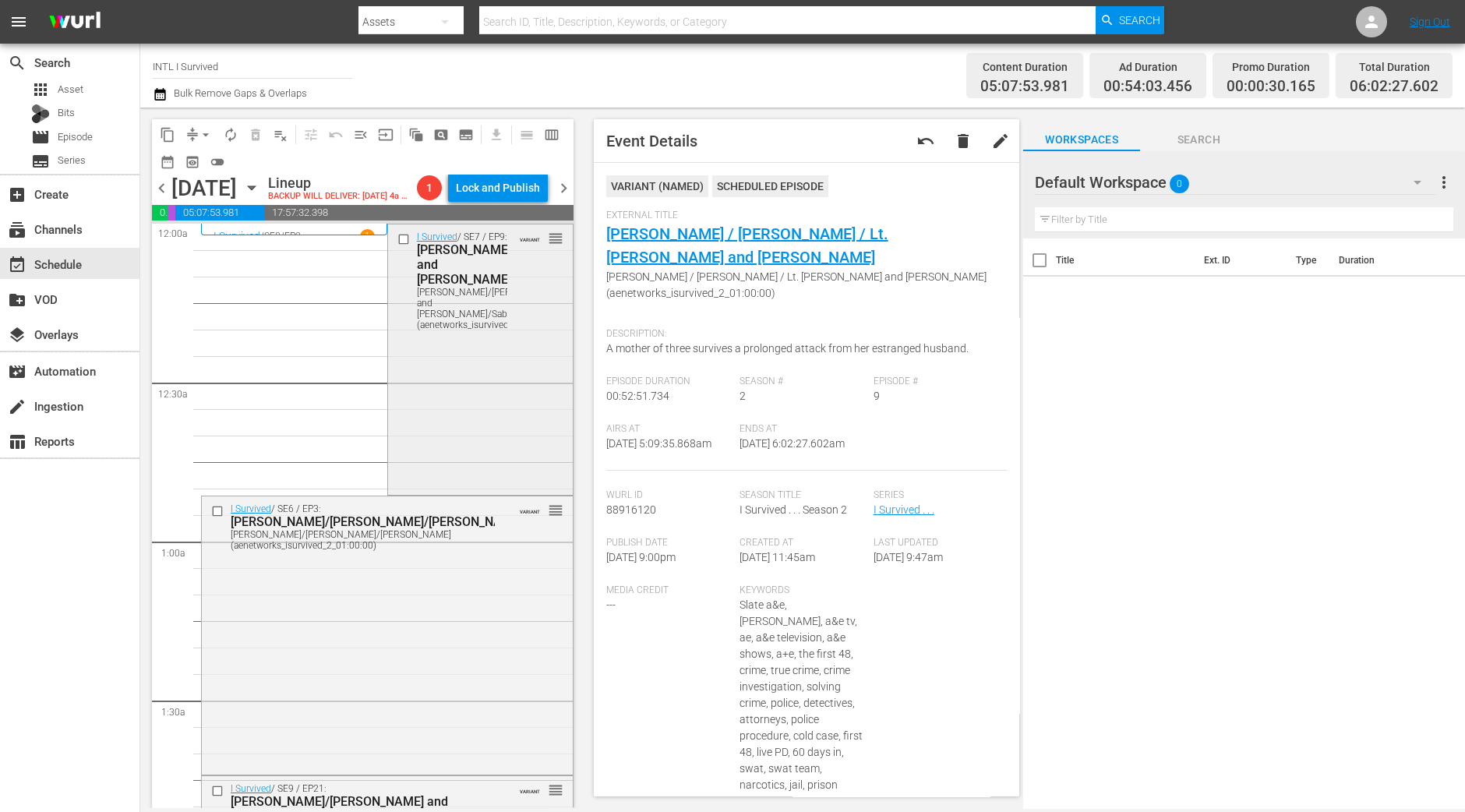
click at [444, 422] on div "I Survived / SE7 / EP9: Anita/Jim and Glen/Sabret Anita/Jim and Glen/Sabret (ae…" at bounding box center [480, 358] width 185 height 267
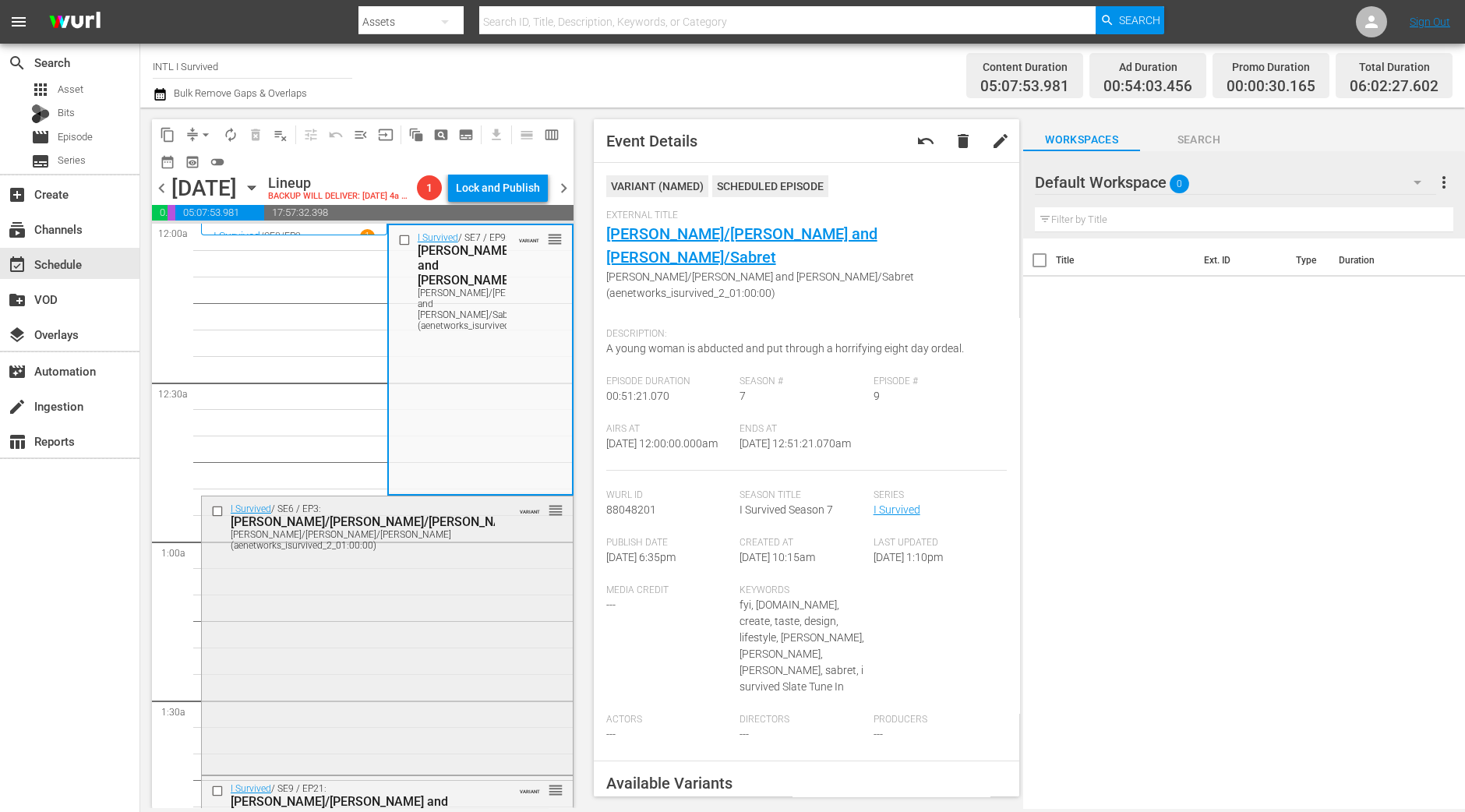
click at [350, 606] on div "I Survived / SE6 / EP3: Gracia/Michelle/Richard Gracia/Michelle/Richard (aenetw…" at bounding box center [388, 635] width 371 height 276
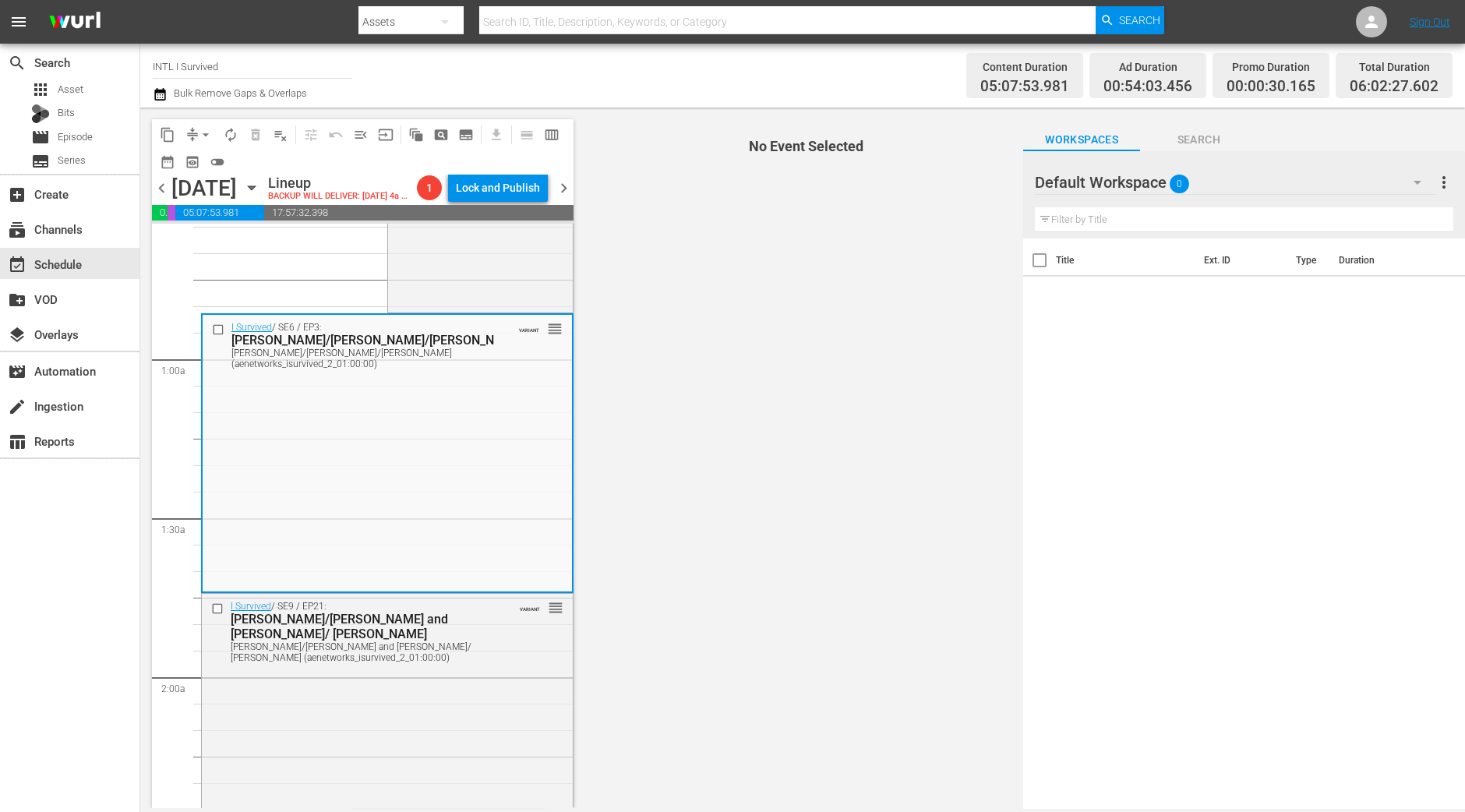
scroll to position [194, 0]
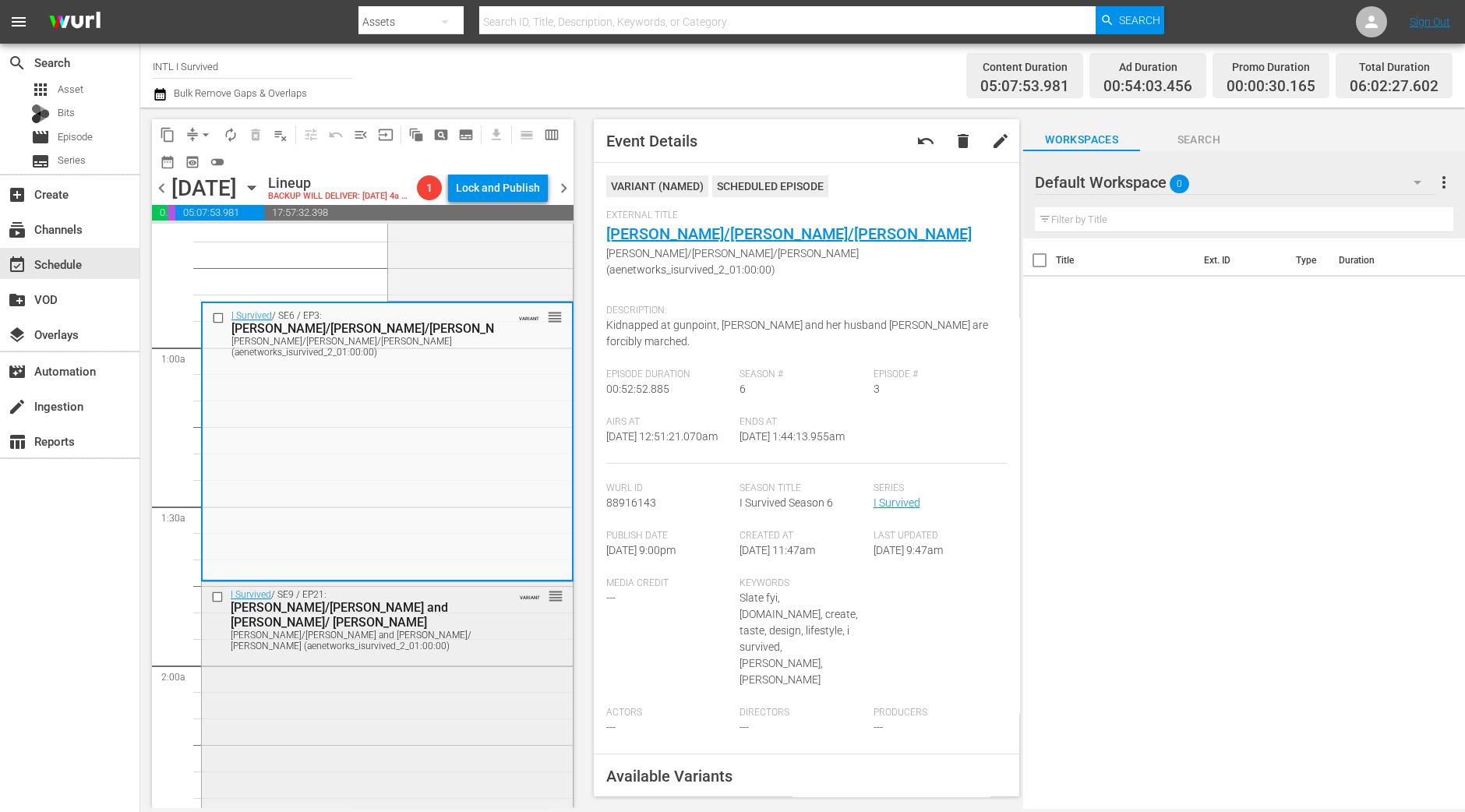
click at [413, 710] on div "I Survived / SE9 / EP21: Brent/Hanna and Miranda/ Karen Brent/Hanna and Miranda…" at bounding box center [388, 714] width 371 height 265
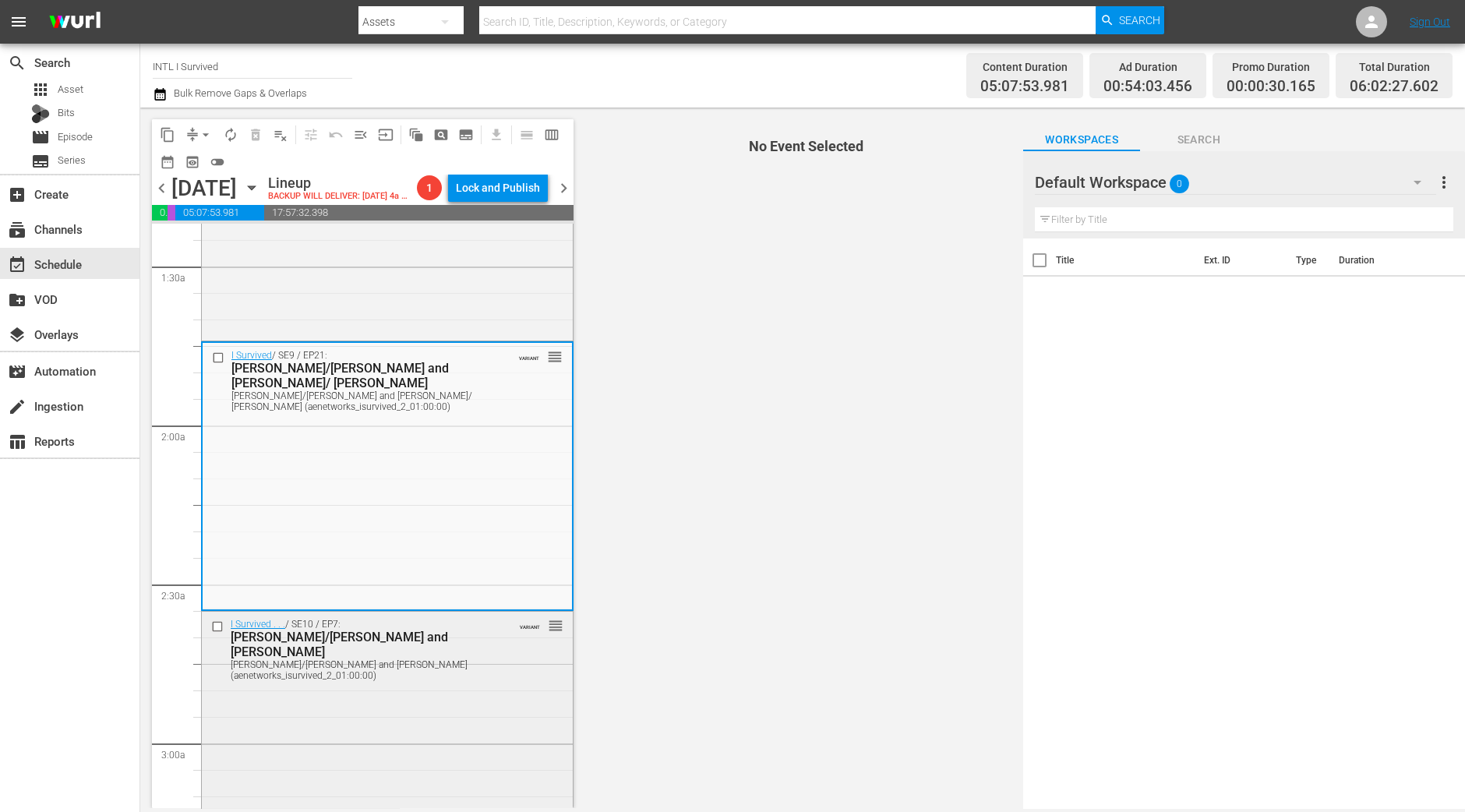
scroll to position [486, 0]
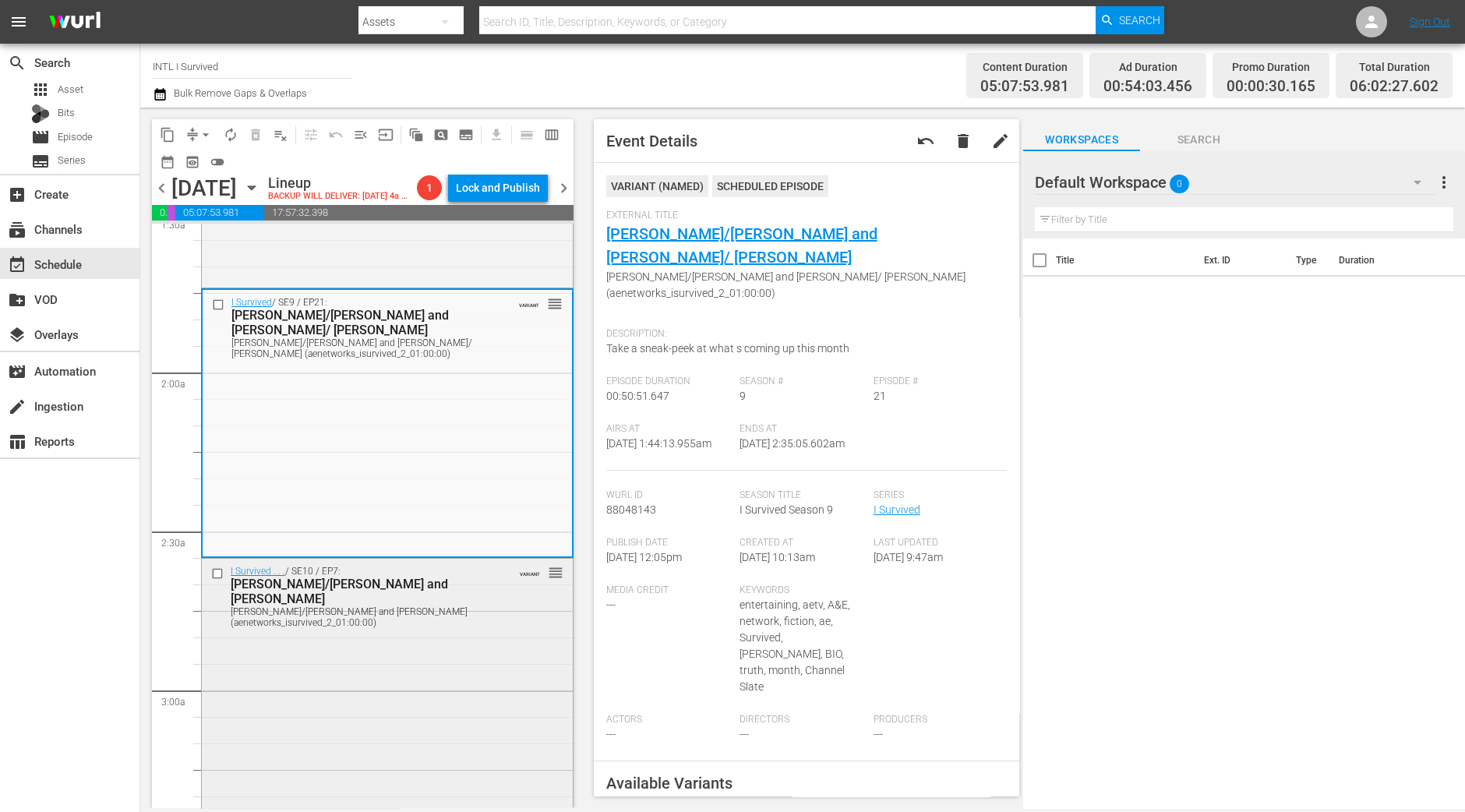
click at [452, 668] on div "I Survived . . . / SE10 / EP7: Regan/Gary and Scott Regan/Gary and Scott (aenet…" at bounding box center [388, 690] width 371 height 264
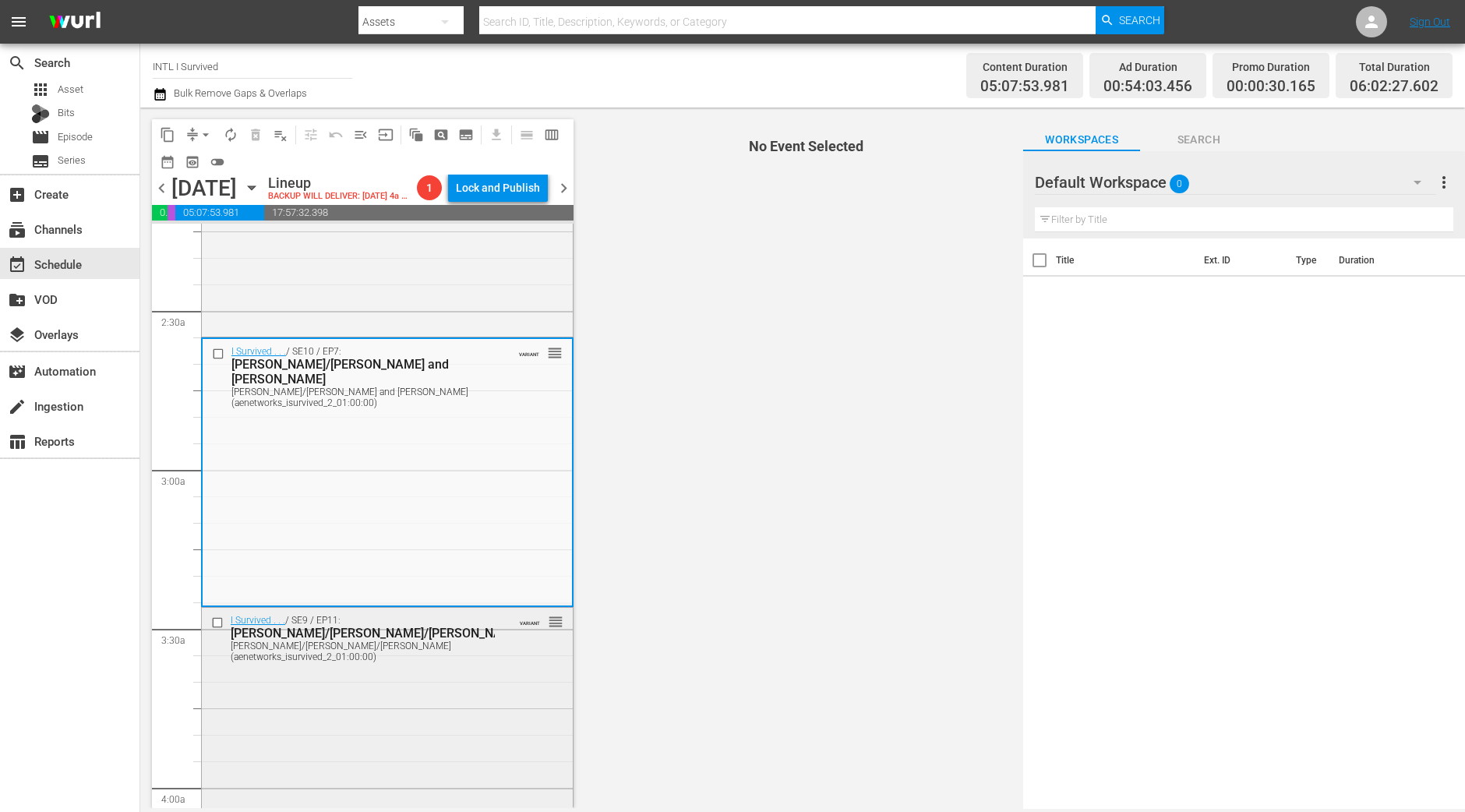
scroll to position [778, 0]
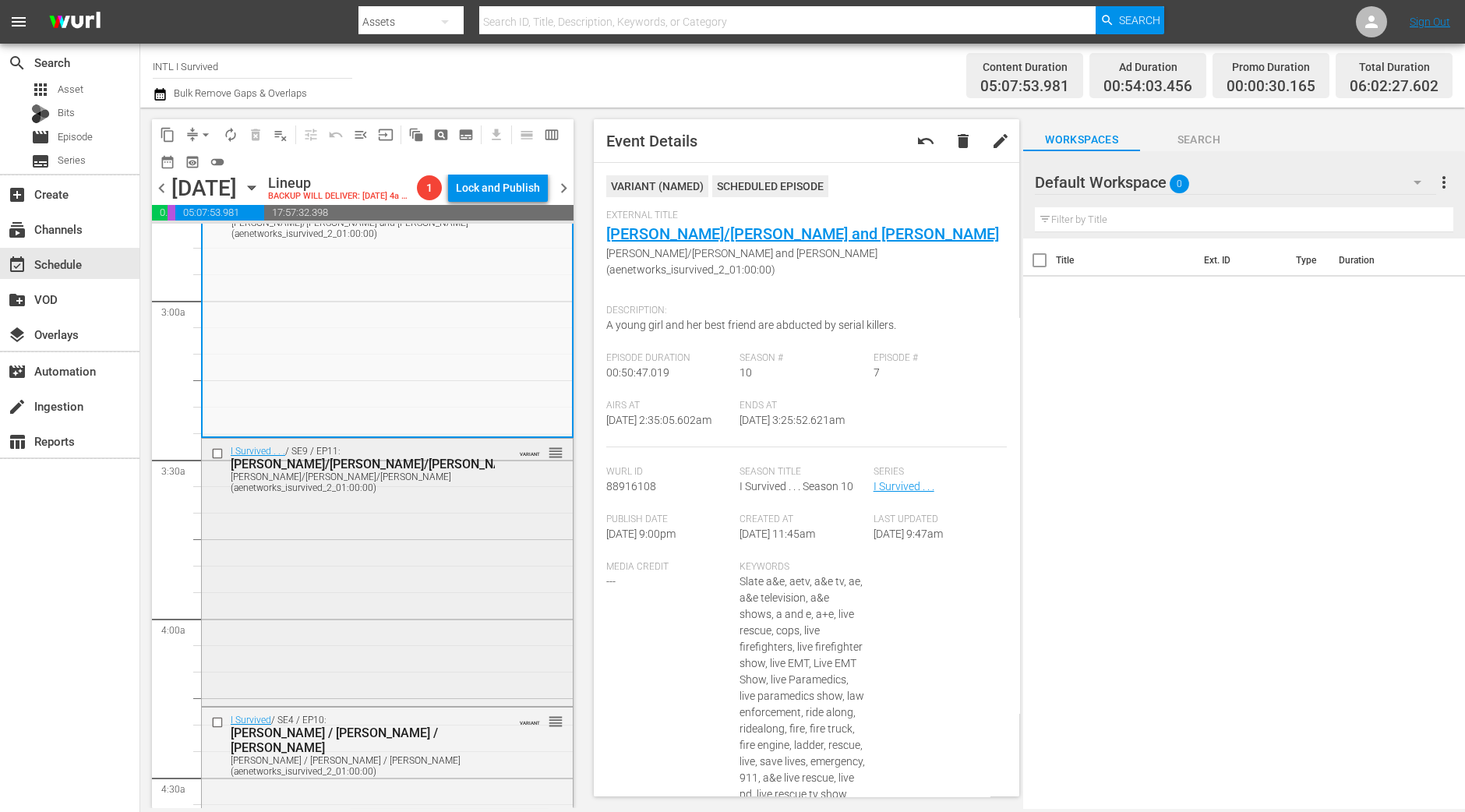
click at [454, 564] on div "I Survived . . . / SE9 / EP11: Shannon/Ken/Angela Shannon/Ken/Angela (aenetwork…" at bounding box center [388, 572] width 371 height 265
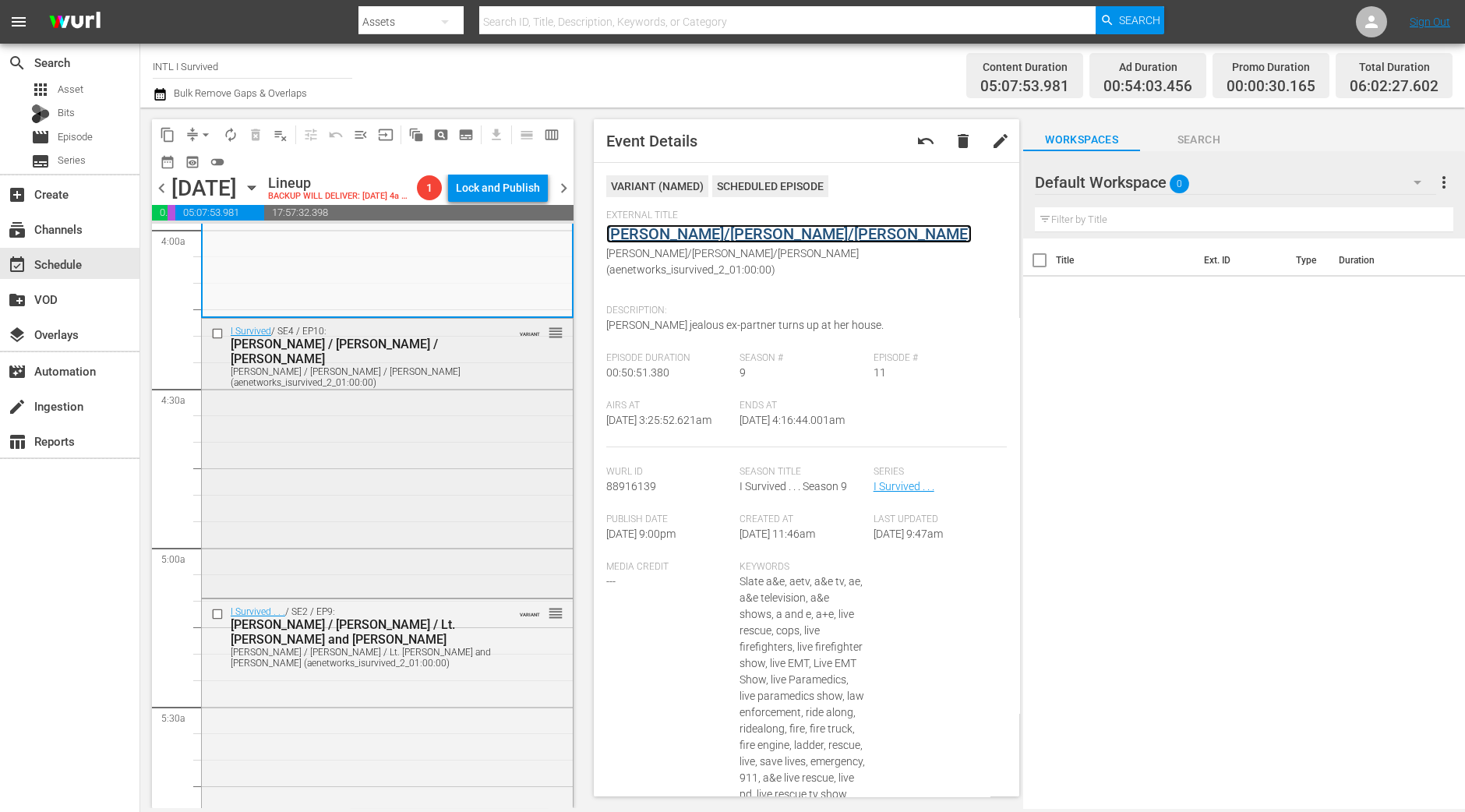
scroll to position [1753, 0]
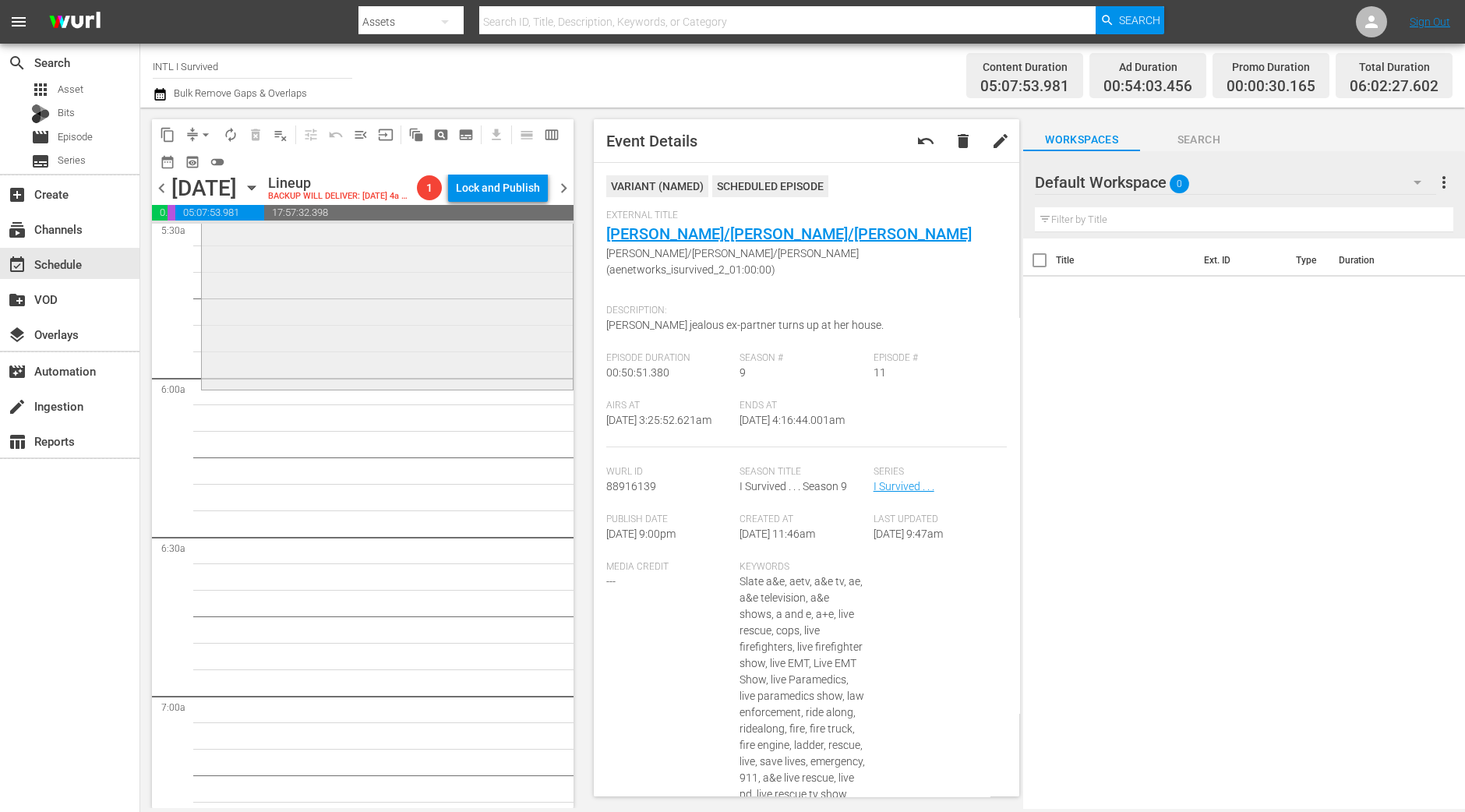
click at [460, 303] on div "I Survived . . . / SE2 / EP9: Kelly / Rose / Lt. Prescott and Gwen Kelly / Rose…" at bounding box center [388, 249] width 371 height 275
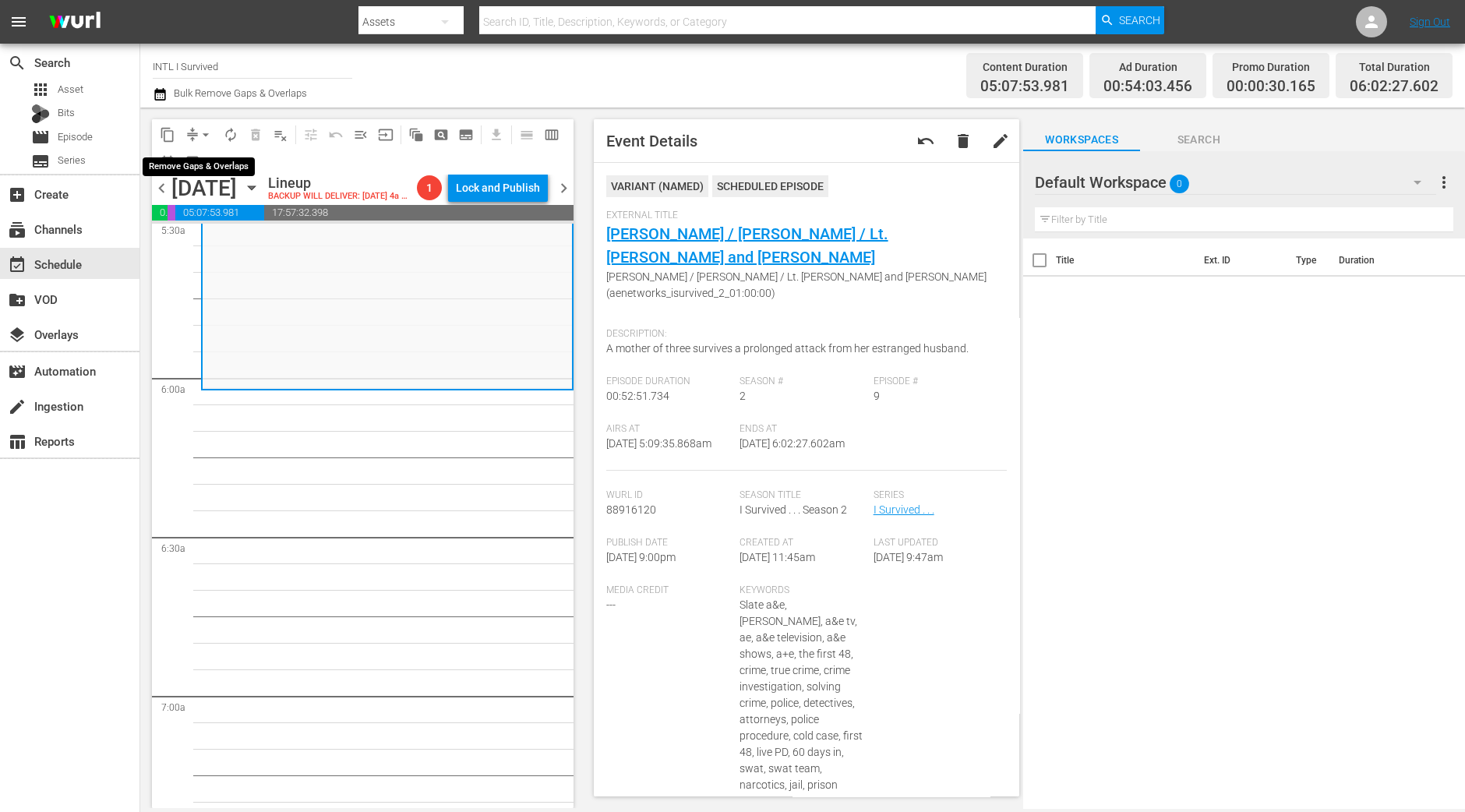
click at [198, 135] on span "arrow_drop_down" at bounding box center [205, 134] width 16 height 16
click at [219, 162] on li "Align to Midnight" at bounding box center [206, 166] width 164 height 26
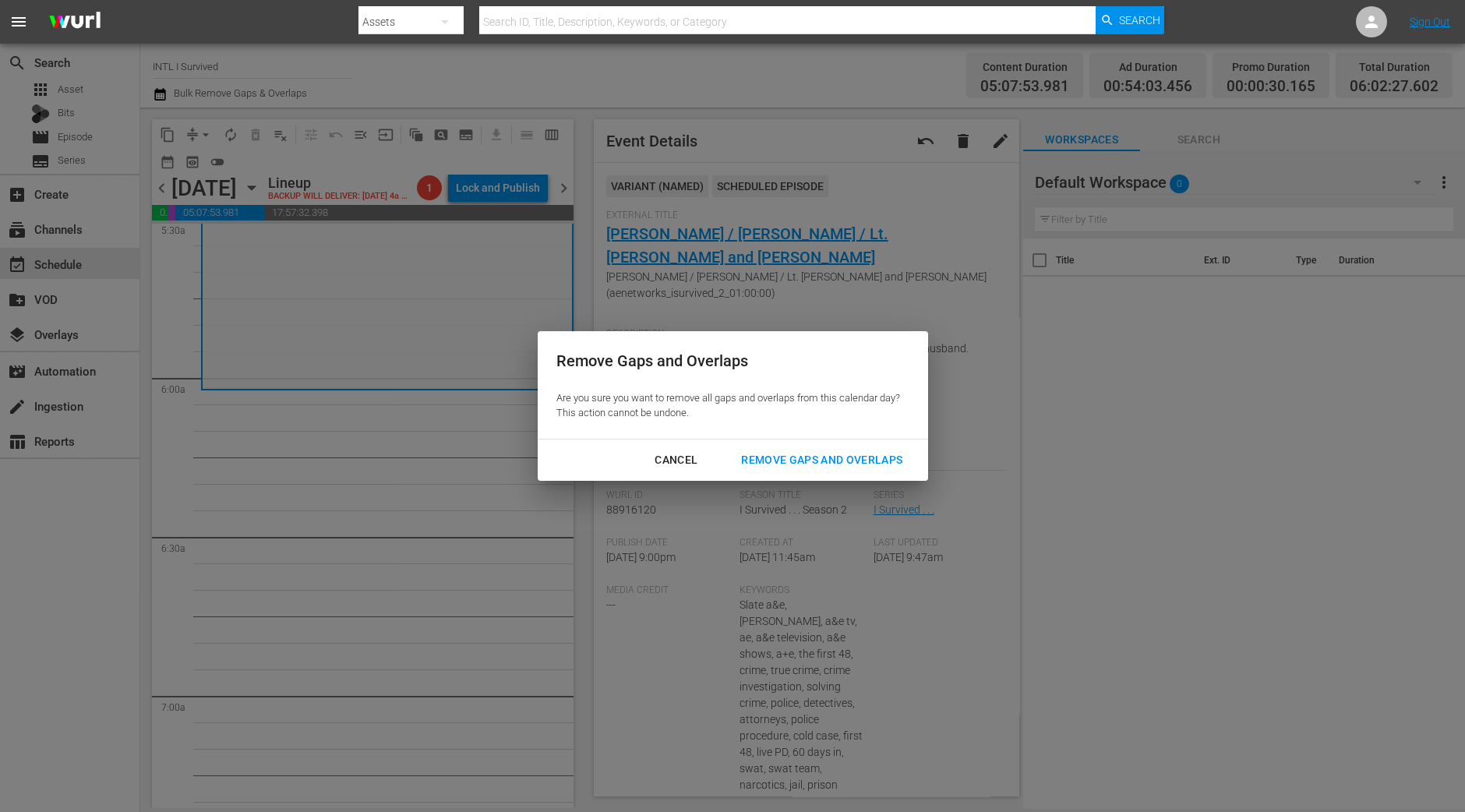
click at [882, 483] on div "Remove Gaps and Overlaps Are you sure you want to remove all gaps and overlaps …" at bounding box center [732, 406] width 1465 height 812
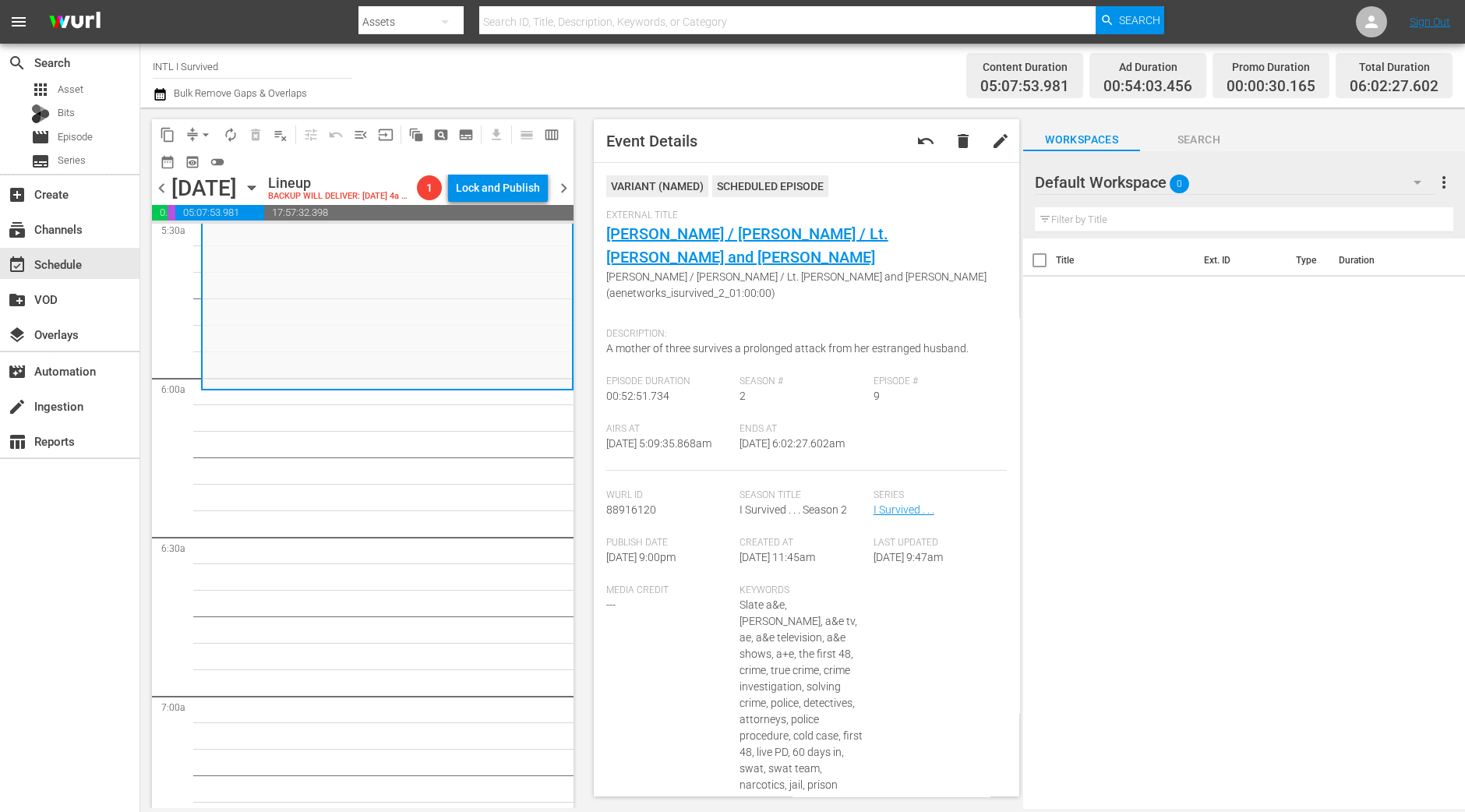
click at [876, 463] on div "VARIANT ( NAMED ) Scheduled Episode External Title Kelly / Rose / Lt. Prescott …" at bounding box center [807, 518] width 401 height 684
click at [203, 131] on span "arrow_drop_down" at bounding box center [205, 134] width 16 height 16
click at [217, 166] on li "Align to Midnight" at bounding box center [206, 166] width 164 height 26
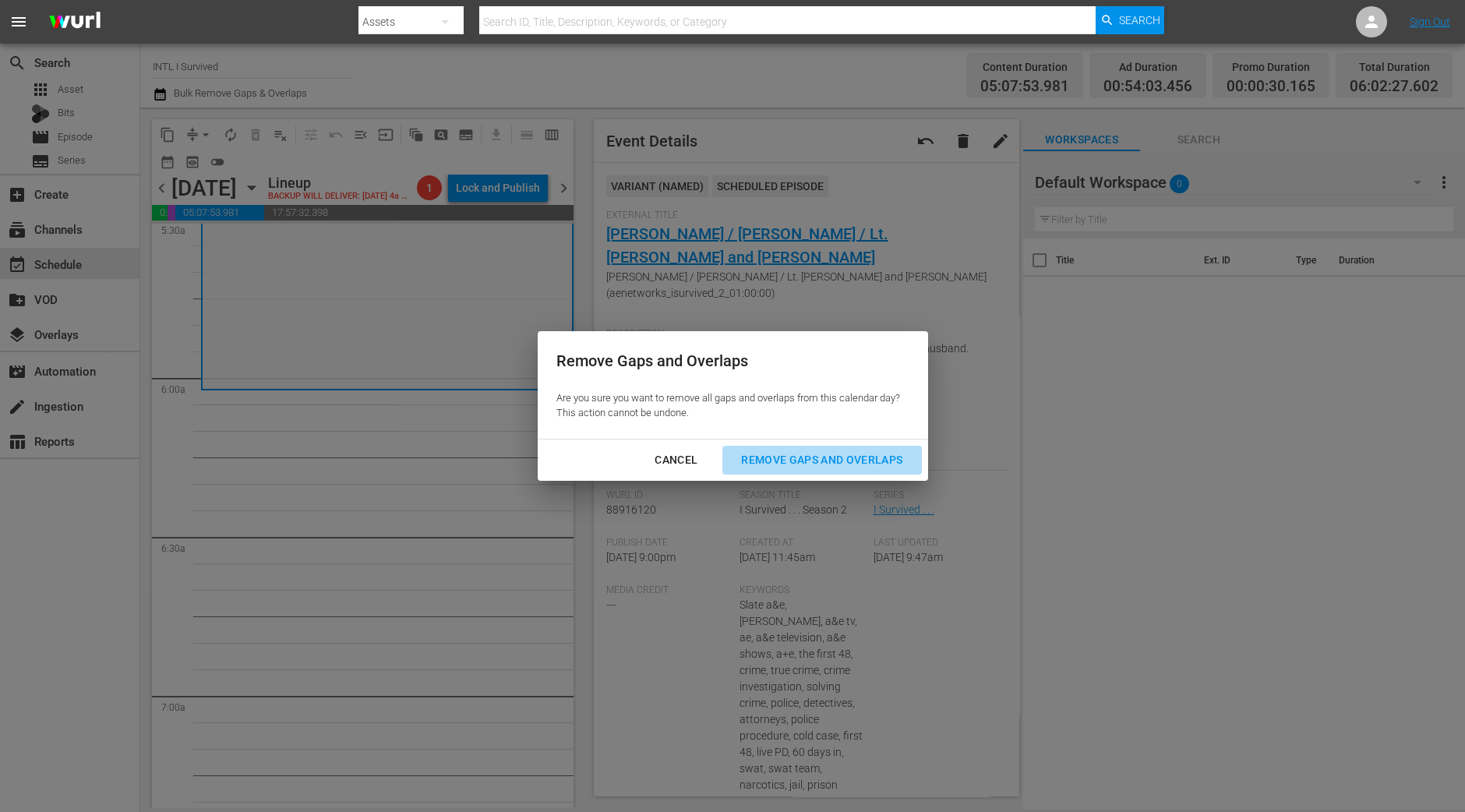
click at [872, 471] on button "Remove Gaps and Overlaps" at bounding box center [821, 460] width 198 height 29
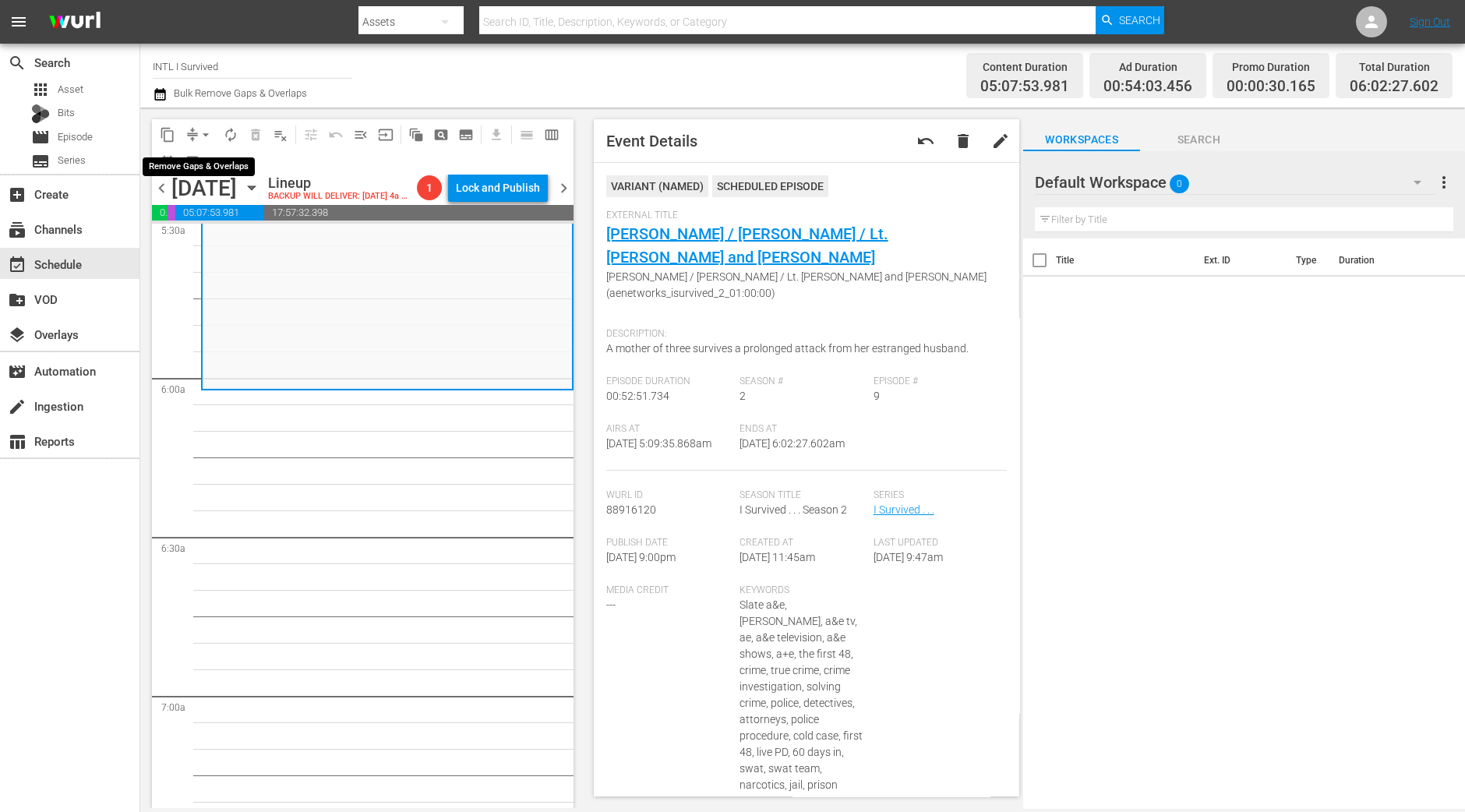
click at [210, 135] on span "arrow_drop_down" at bounding box center [205, 134] width 16 height 16
click at [207, 161] on li "Align to Midnight" at bounding box center [206, 166] width 164 height 26
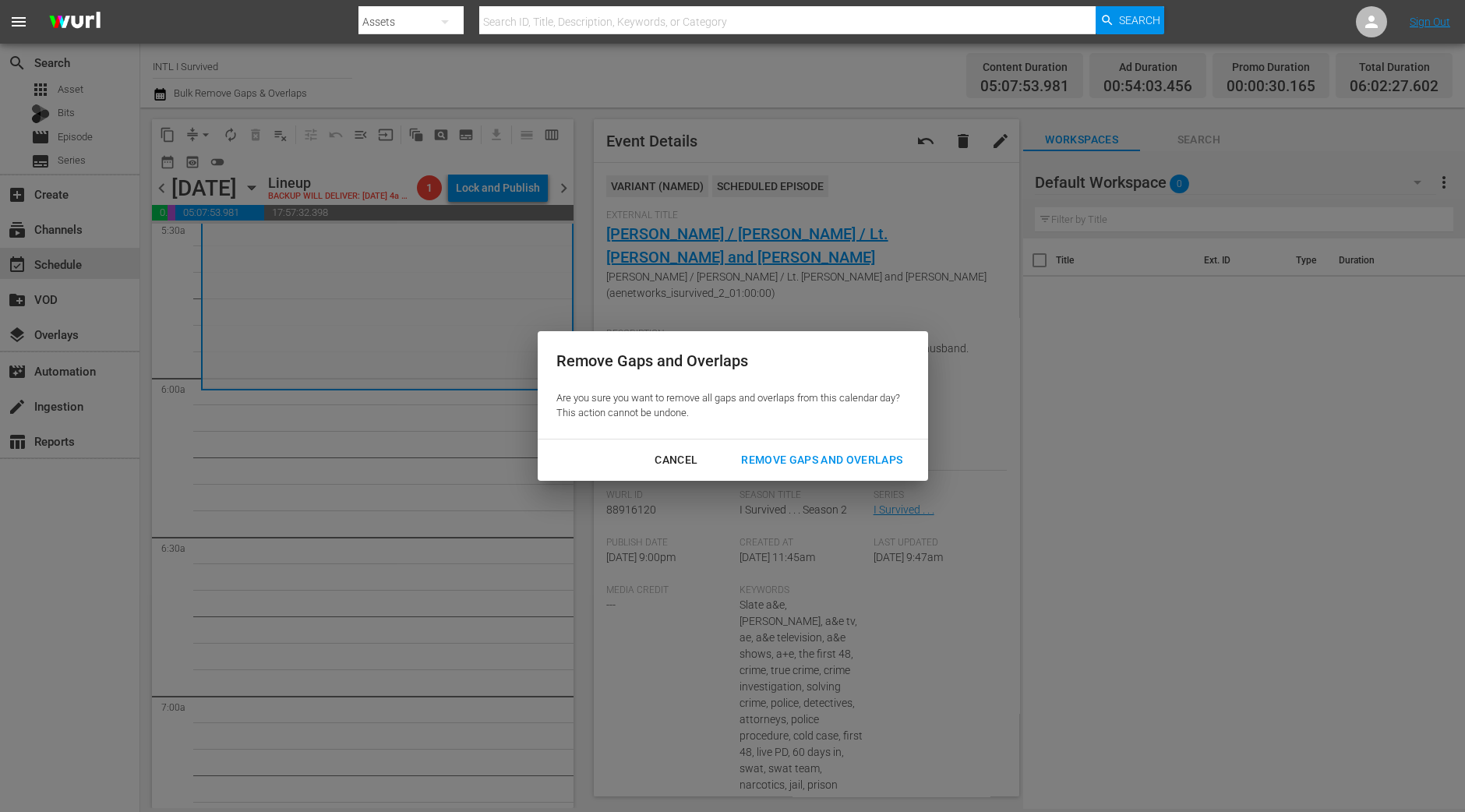
click at [775, 450] on div "Remove Gaps and Overlaps" at bounding box center [822, 459] width 187 height 19
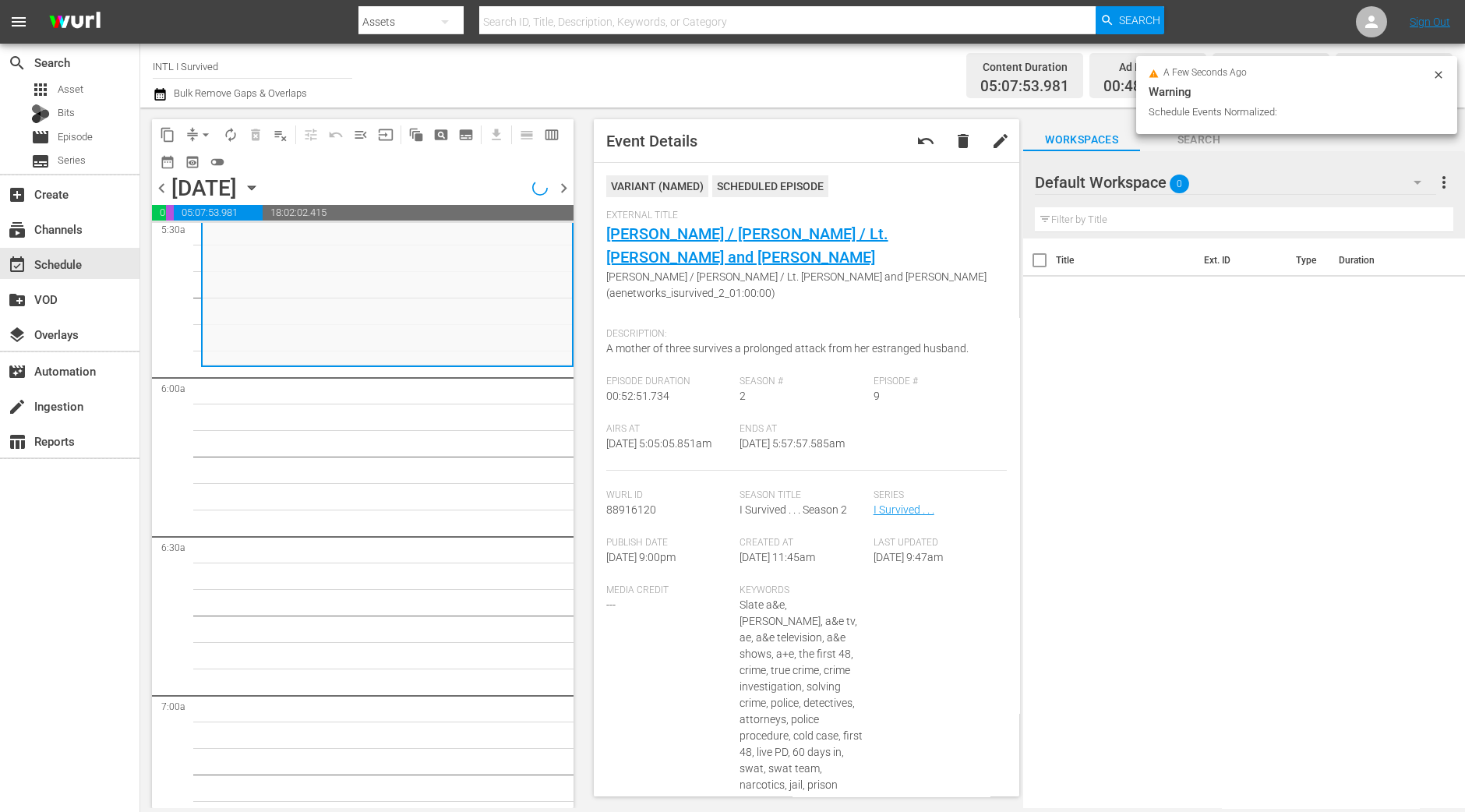
scroll to position [1672, 0]
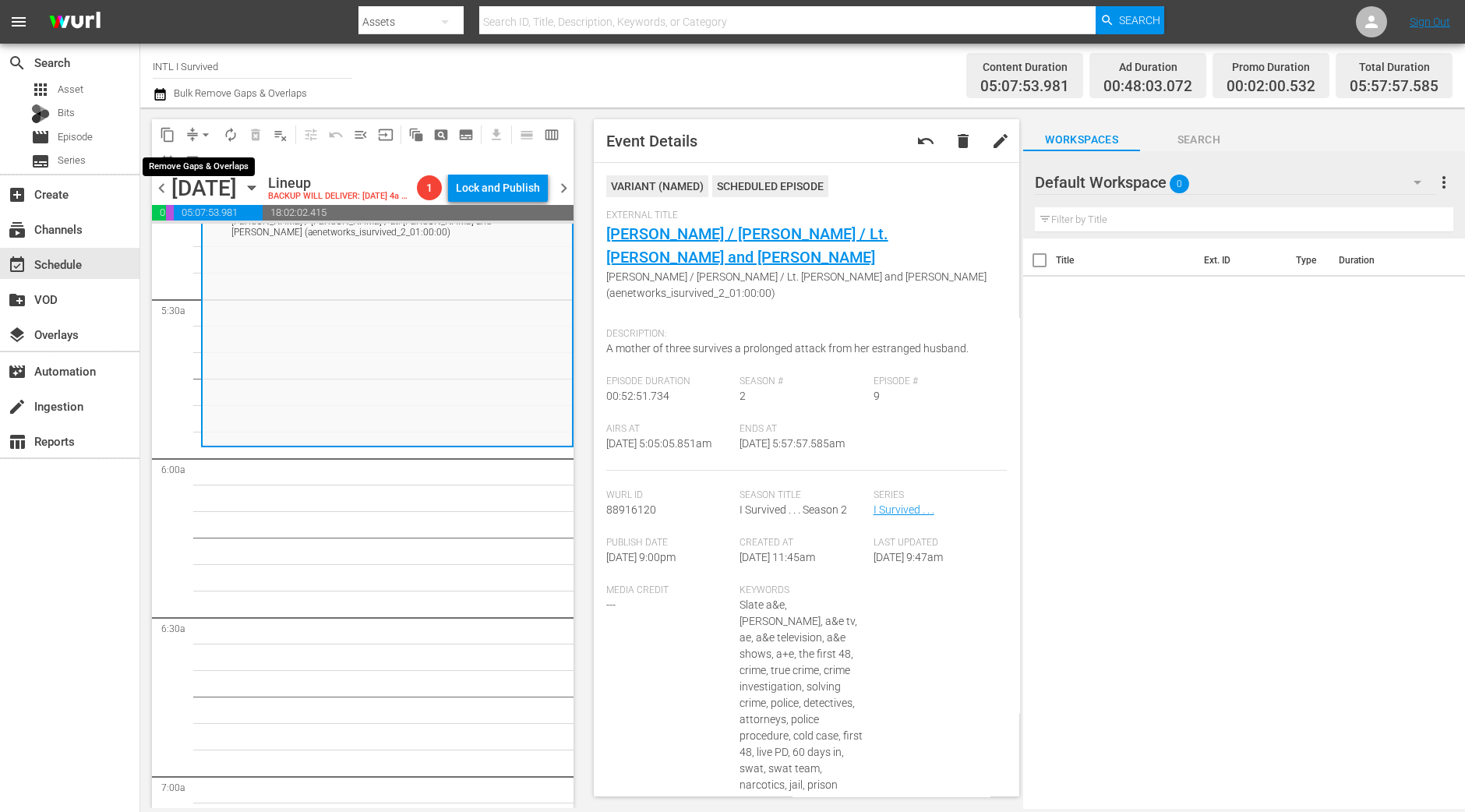
click at [200, 129] on span "arrow_drop_down" at bounding box center [205, 134] width 16 height 16
click at [208, 161] on li "Align to Midnight" at bounding box center [206, 166] width 164 height 26
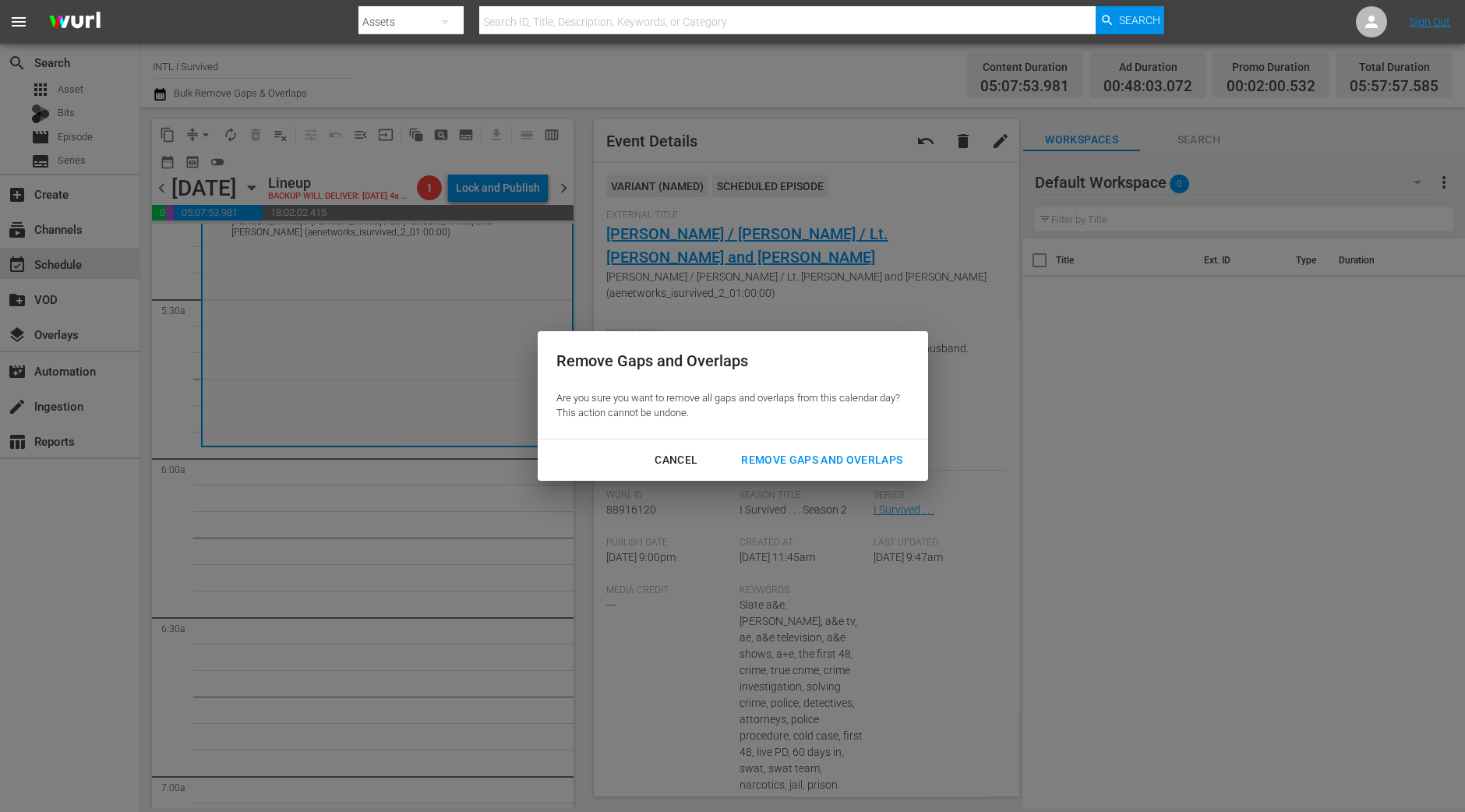
click at [786, 461] on div "Remove Gaps and Overlaps" at bounding box center [822, 459] width 187 height 19
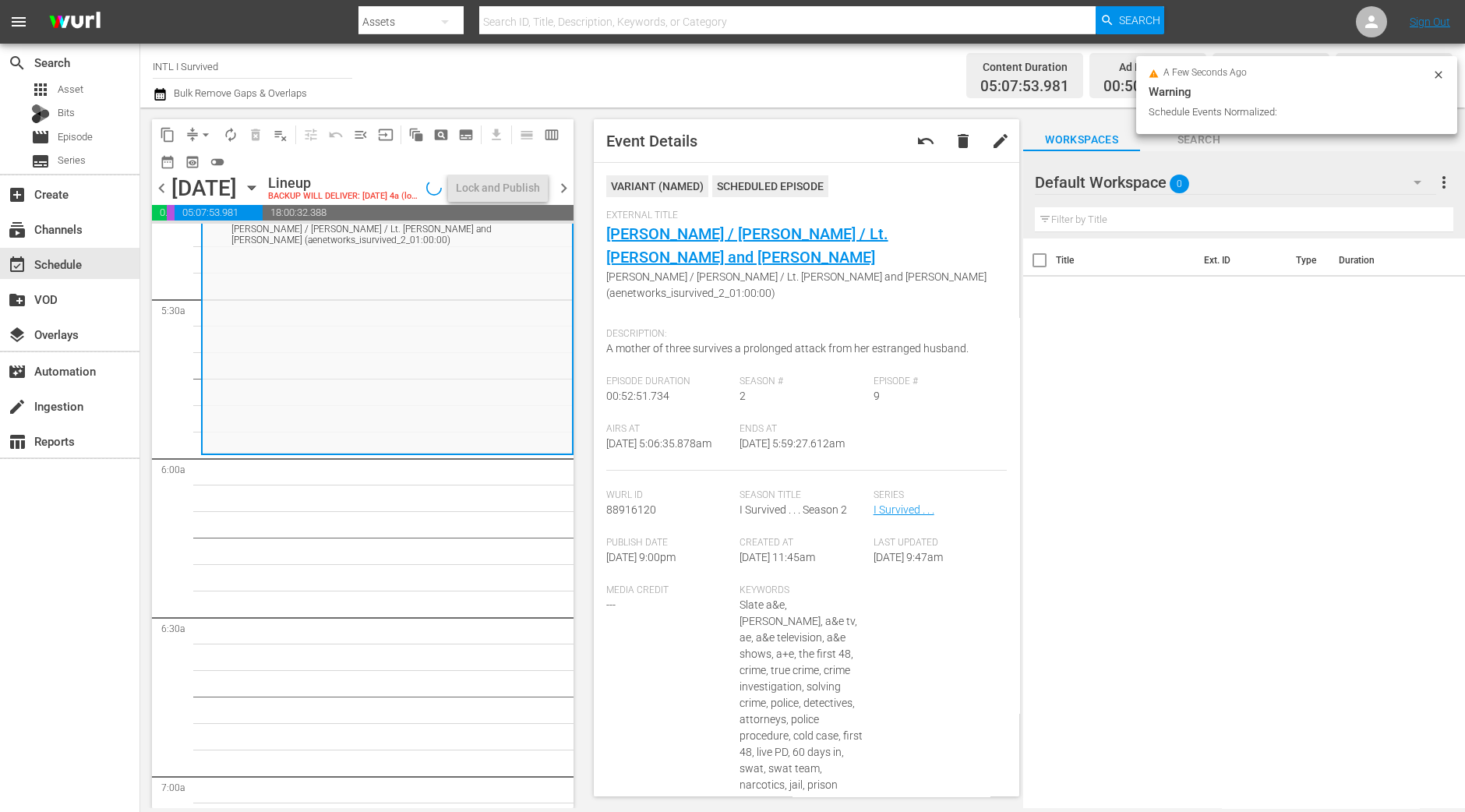
scroll to position [1646, 0]
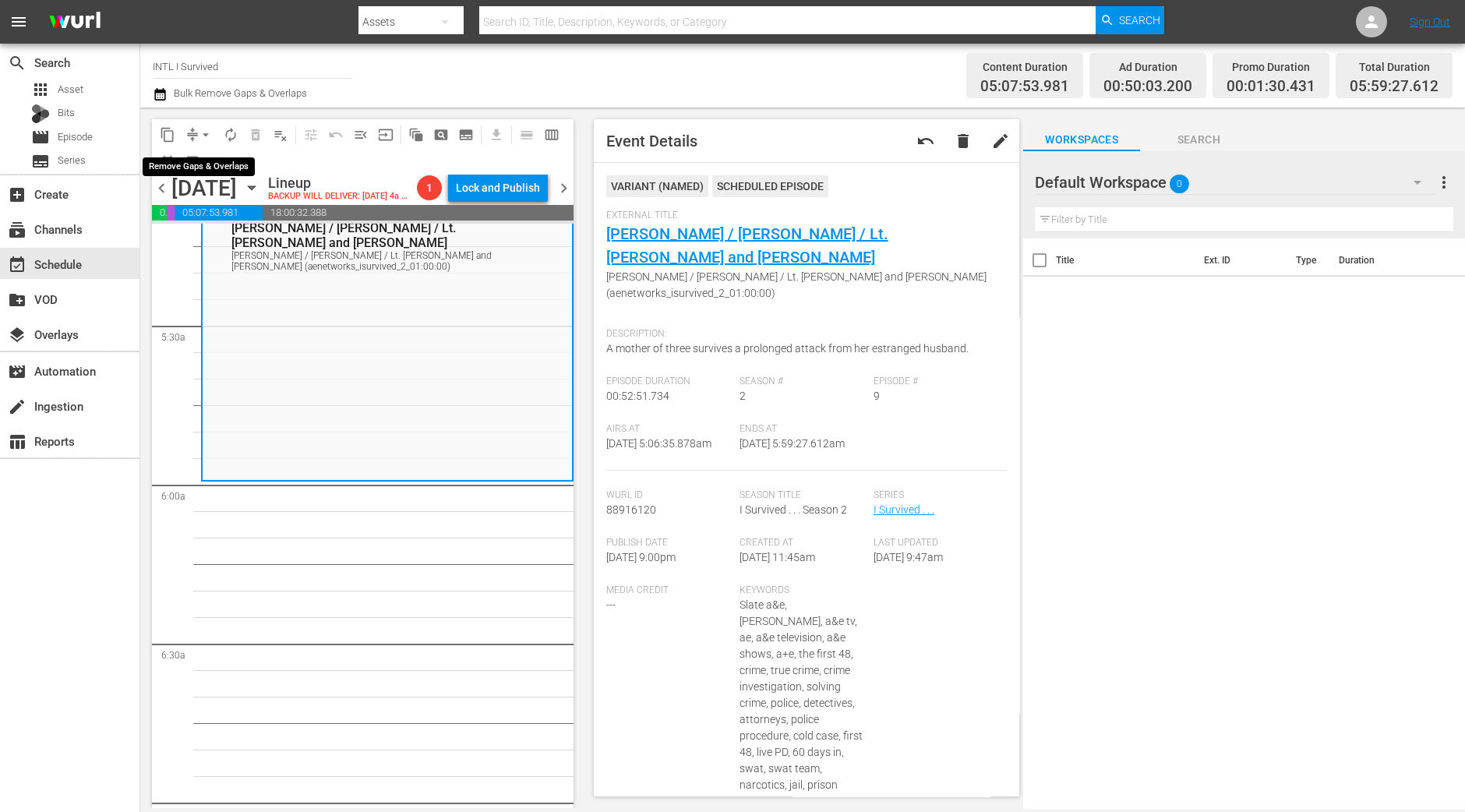
click at [198, 130] on span "arrow_drop_down" at bounding box center [205, 134] width 16 height 16
click at [196, 158] on li "Align to Midnight" at bounding box center [206, 166] width 164 height 26
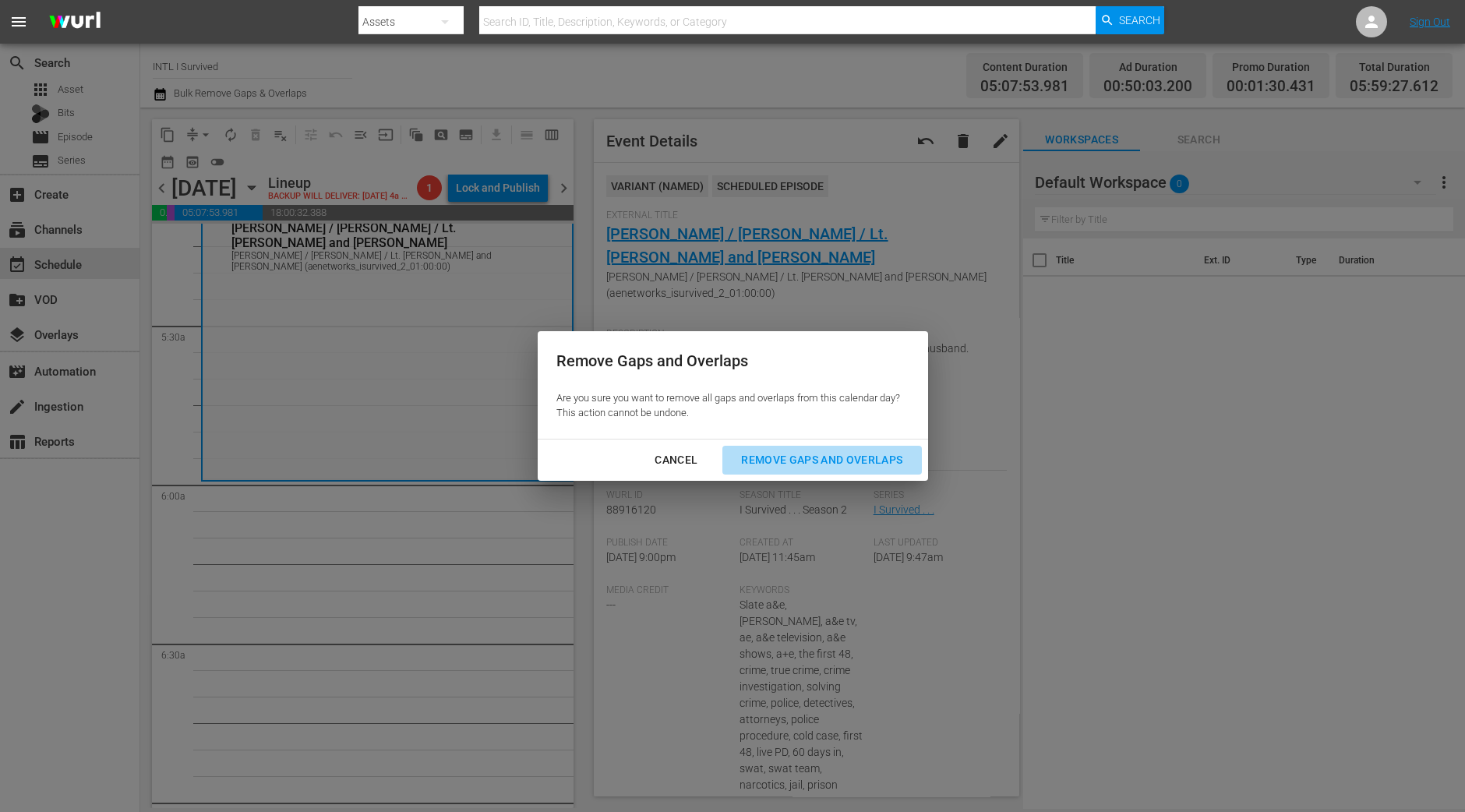
click at [806, 454] on div "Remove Gaps and Overlaps" at bounding box center [822, 459] width 187 height 19
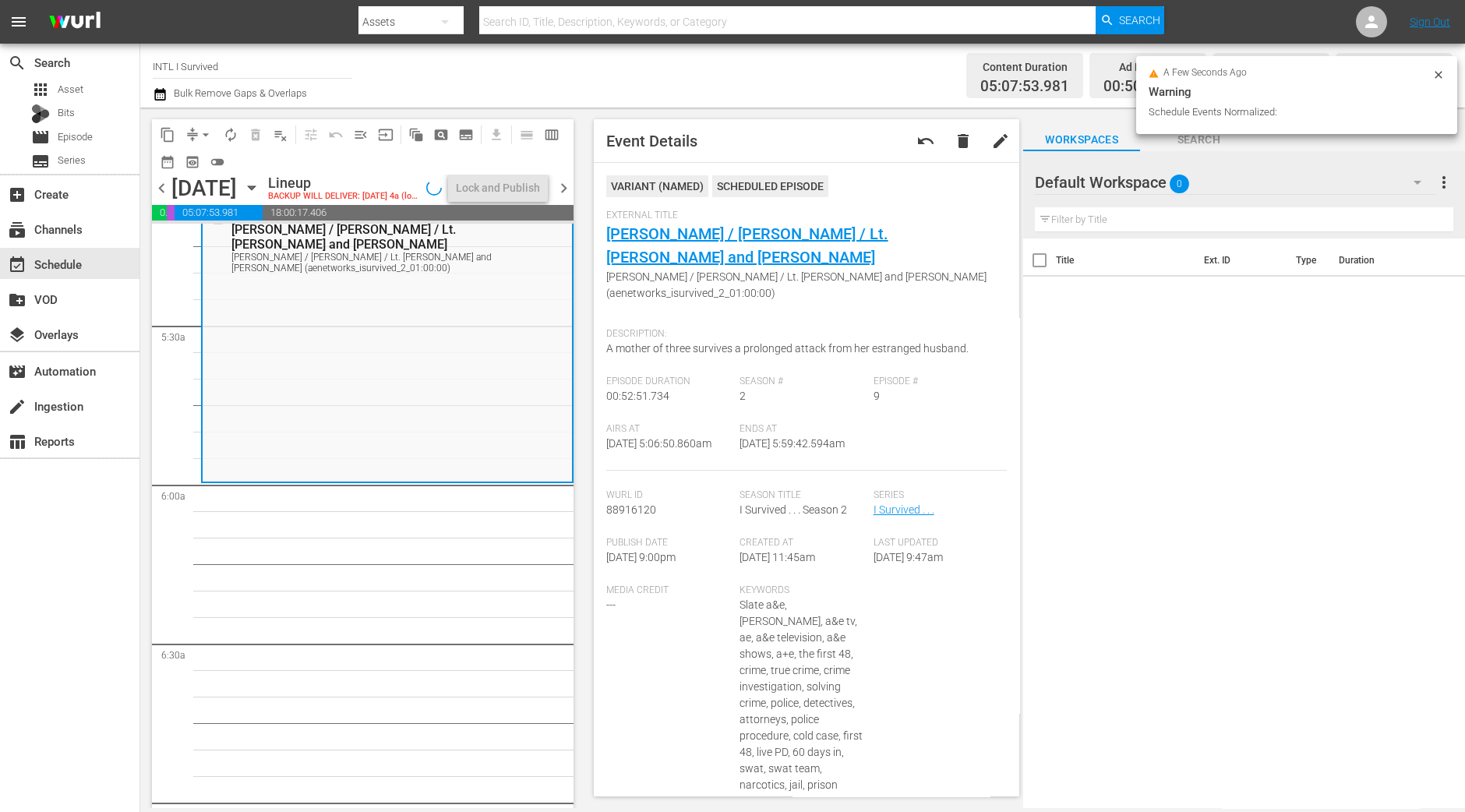
click at [208, 129] on span "arrow_drop_down" at bounding box center [205, 134] width 16 height 16
click at [206, 155] on li "Align to Midnight" at bounding box center [206, 166] width 164 height 26
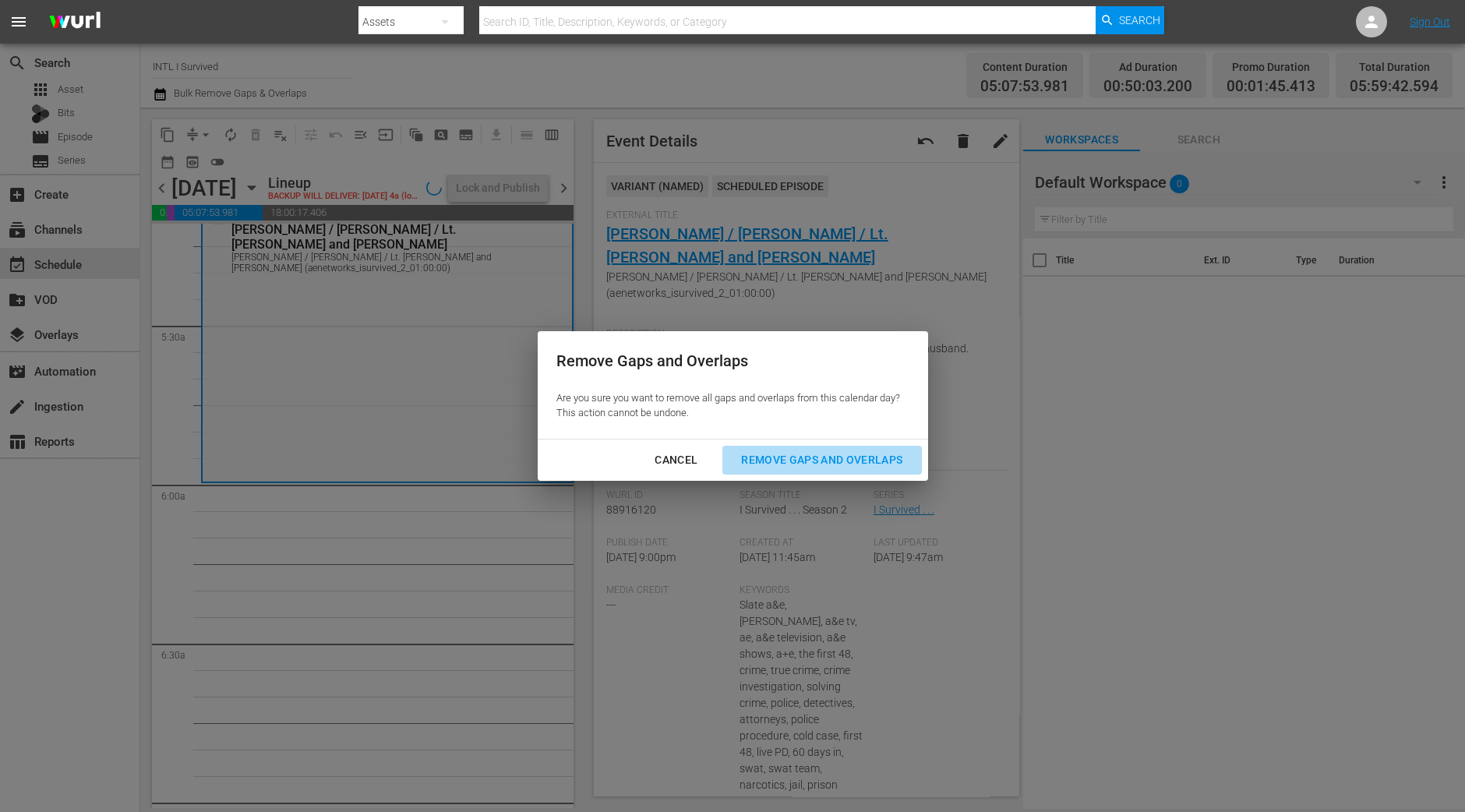
click at [822, 461] on div "Remove Gaps and Overlaps" at bounding box center [822, 459] width 187 height 19
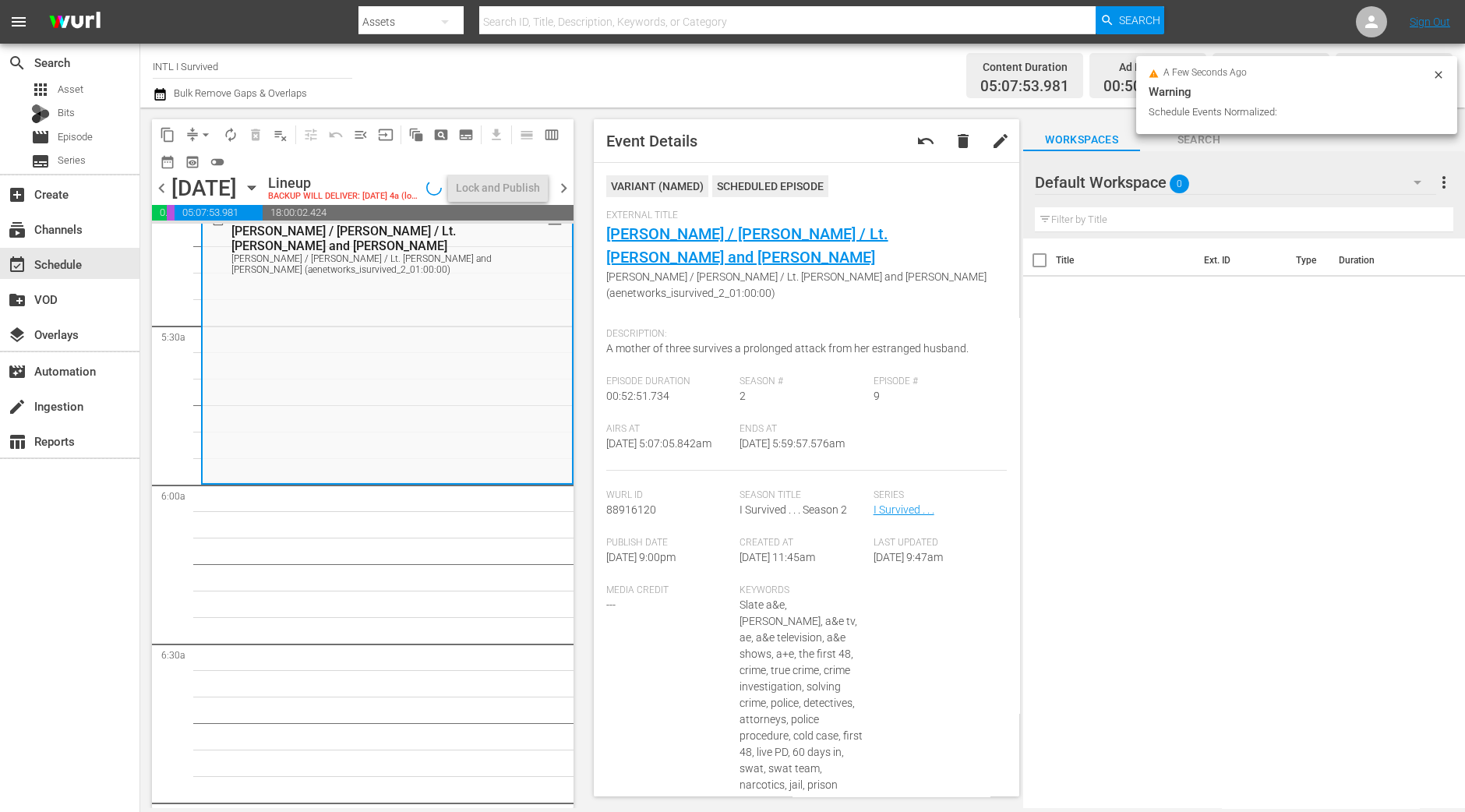
scroll to position [1672, 0]
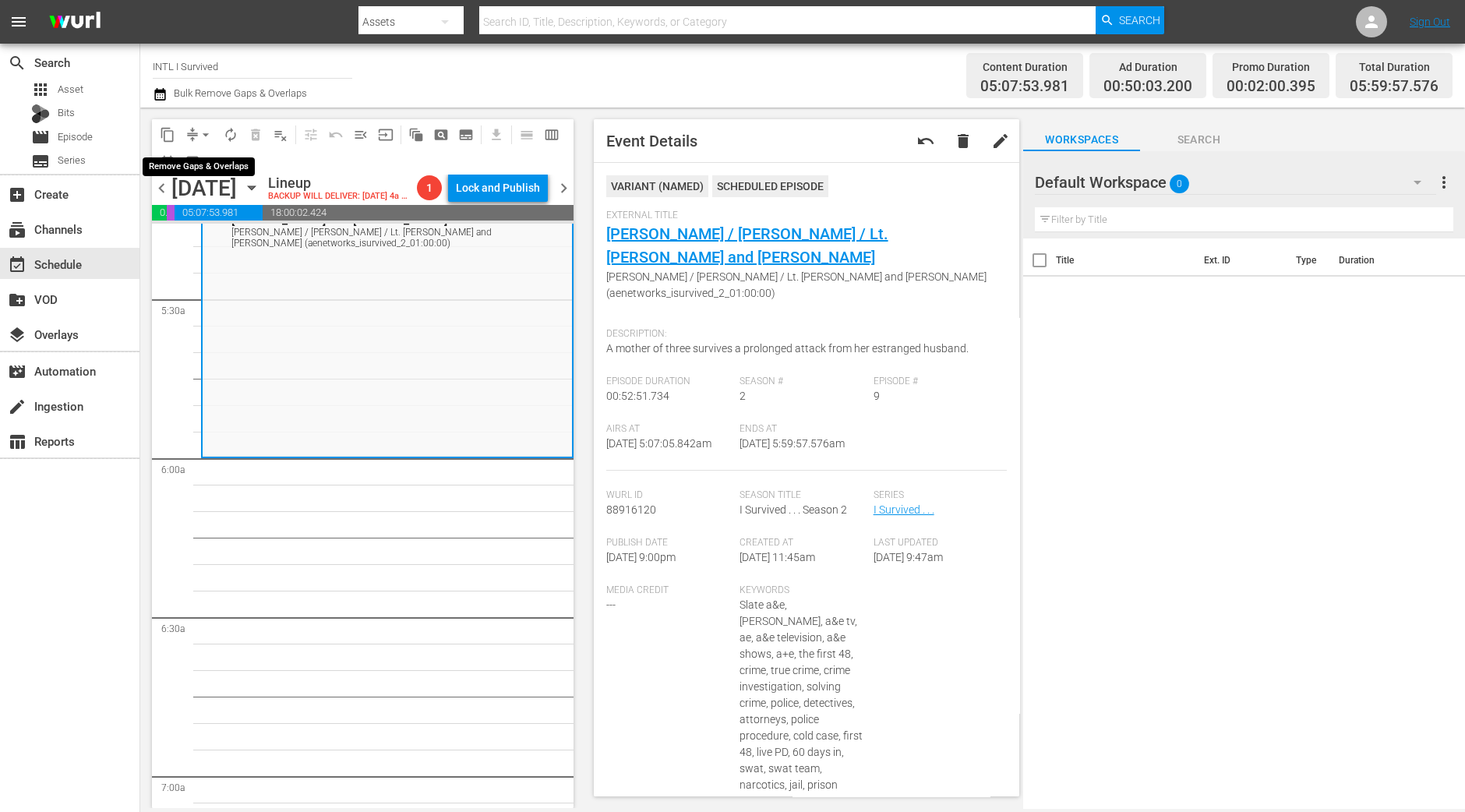
click at [201, 141] on span "arrow_drop_down" at bounding box center [205, 134] width 16 height 16
click at [217, 168] on li "Align to Midnight" at bounding box center [206, 166] width 164 height 26
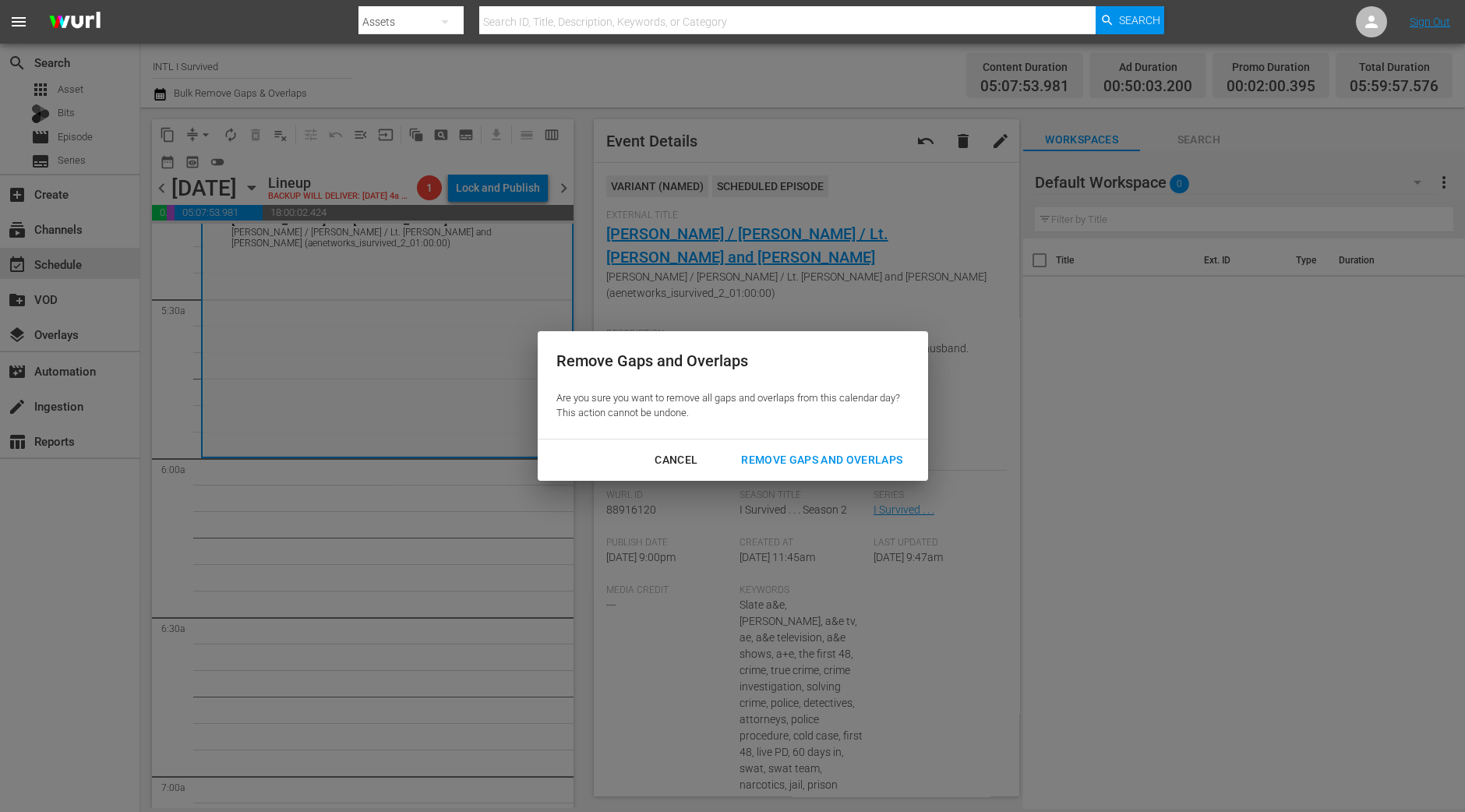
click at [797, 462] on div "Remove Gaps and Overlaps" at bounding box center [822, 459] width 187 height 19
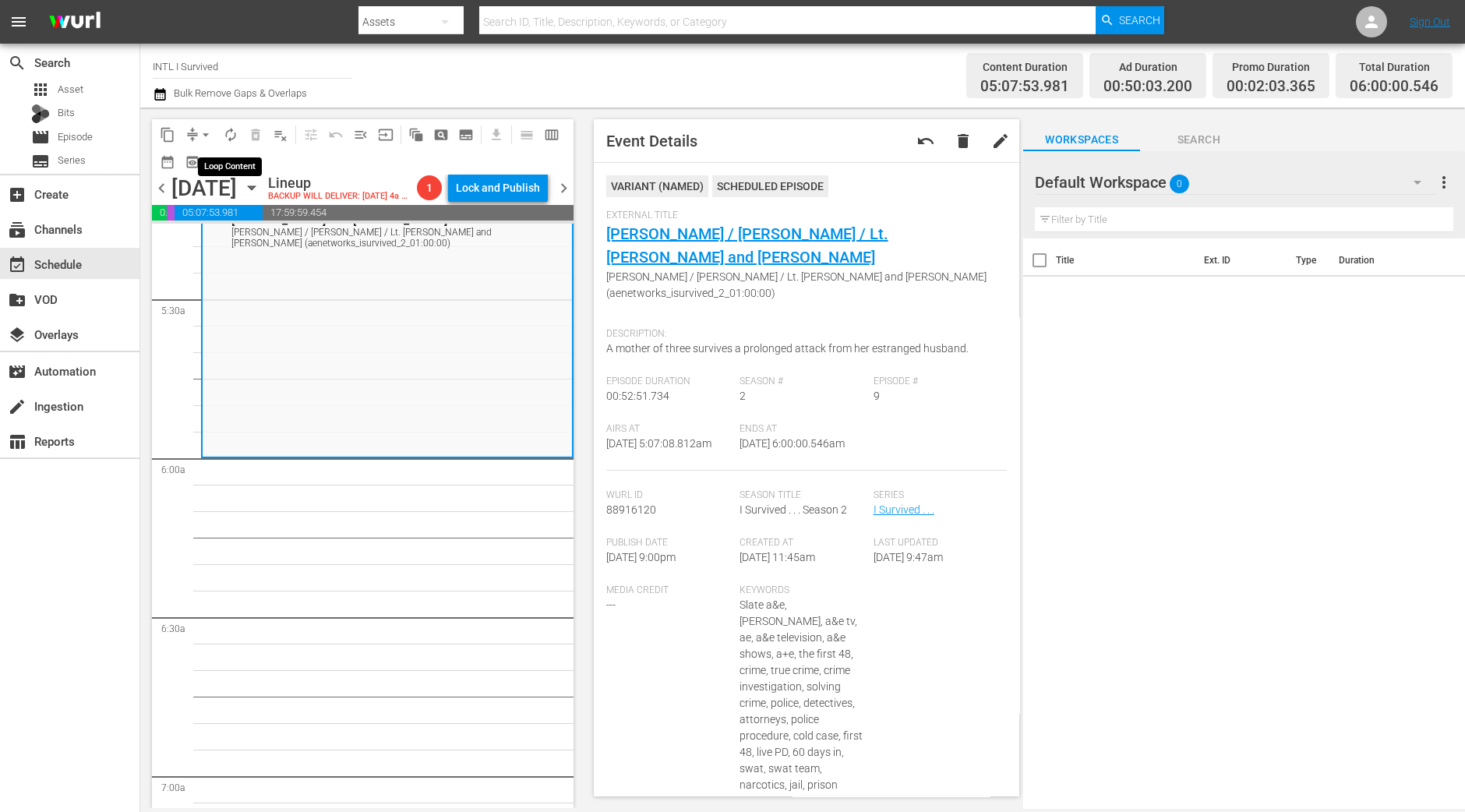
click at [229, 132] on span "autorenew_outlined" at bounding box center [230, 134] width 16 height 16
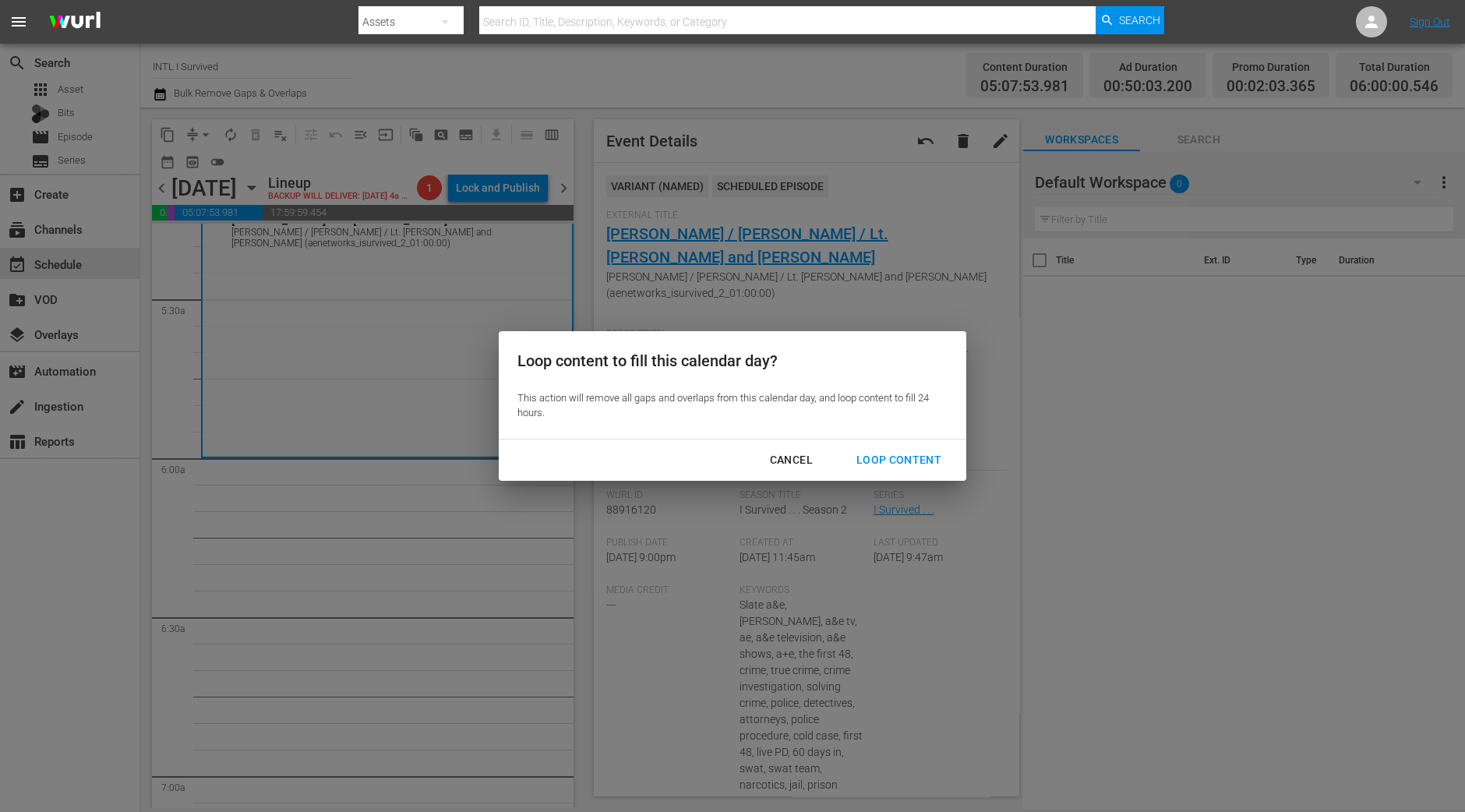
click at [933, 465] on div "Loop Content" at bounding box center [899, 459] width 110 height 19
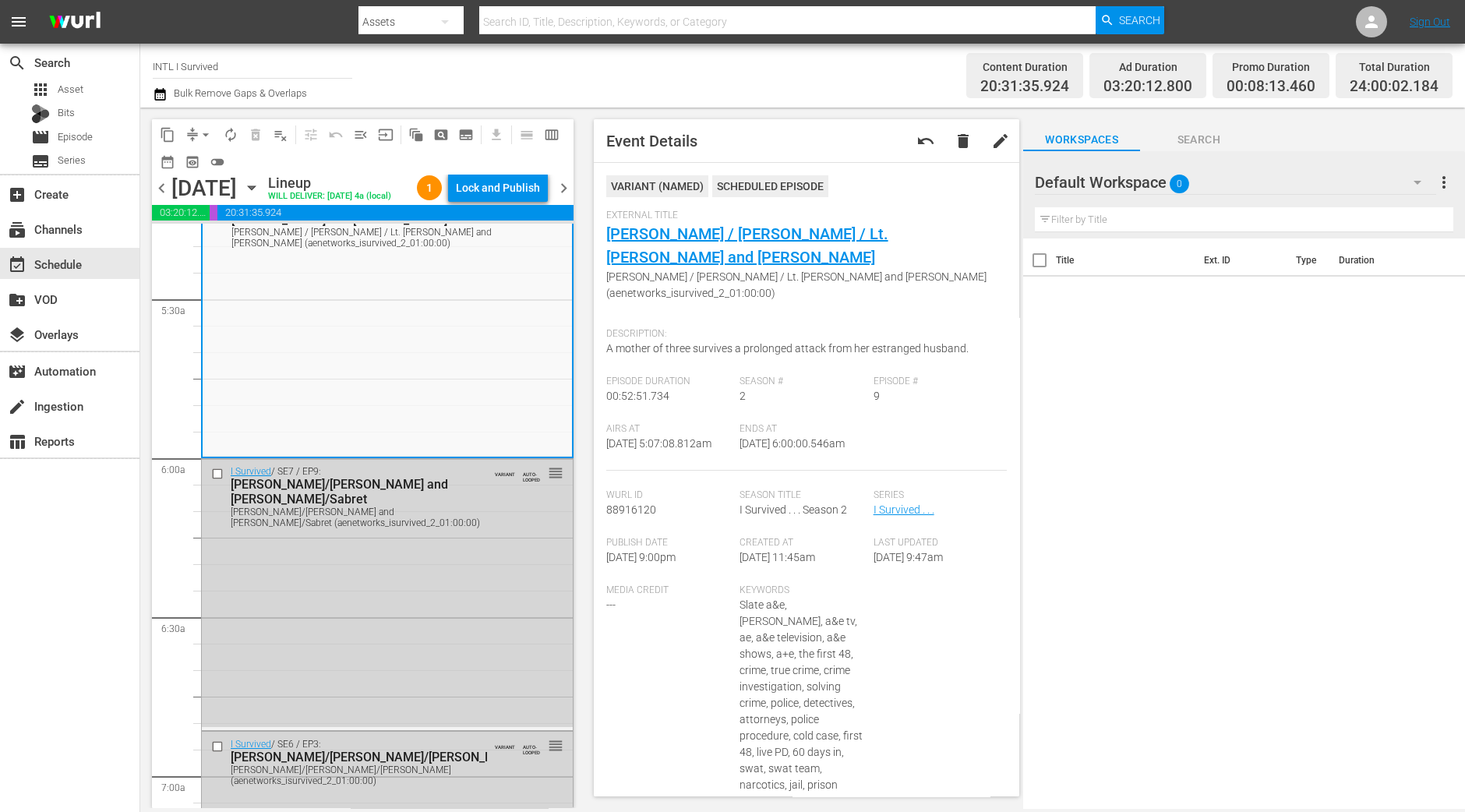
click at [142, 304] on div "content_copy compress arrow_drop_down autorenew_outlined delete_forever_outline…" at bounding box center [358, 458] width 437 height 700
click at [506, 180] on div "Lock and Publish" at bounding box center [497, 187] width 84 height 28
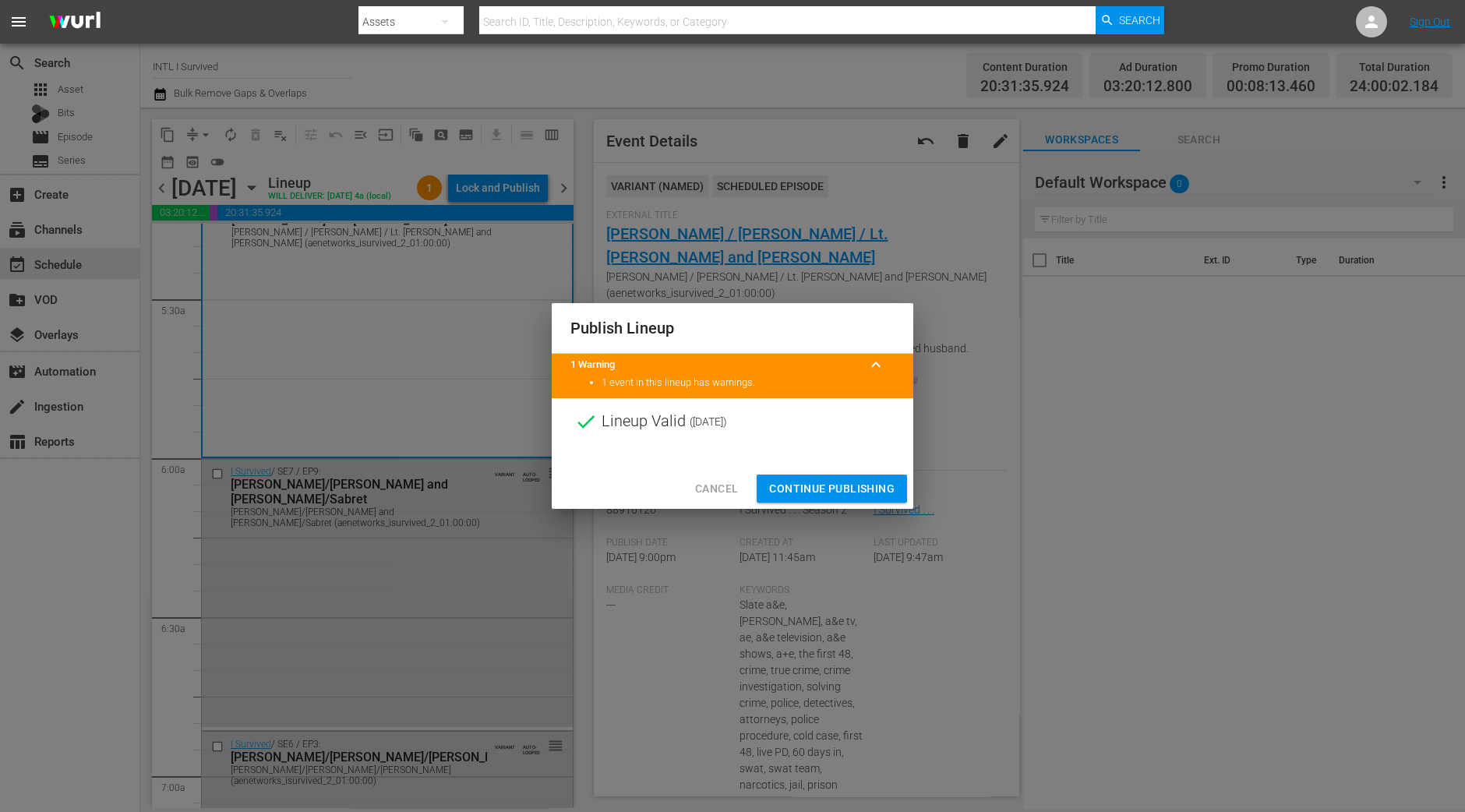
click at [814, 479] on span "Continue Publishing" at bounding box center [831, 488] width 125 height 19
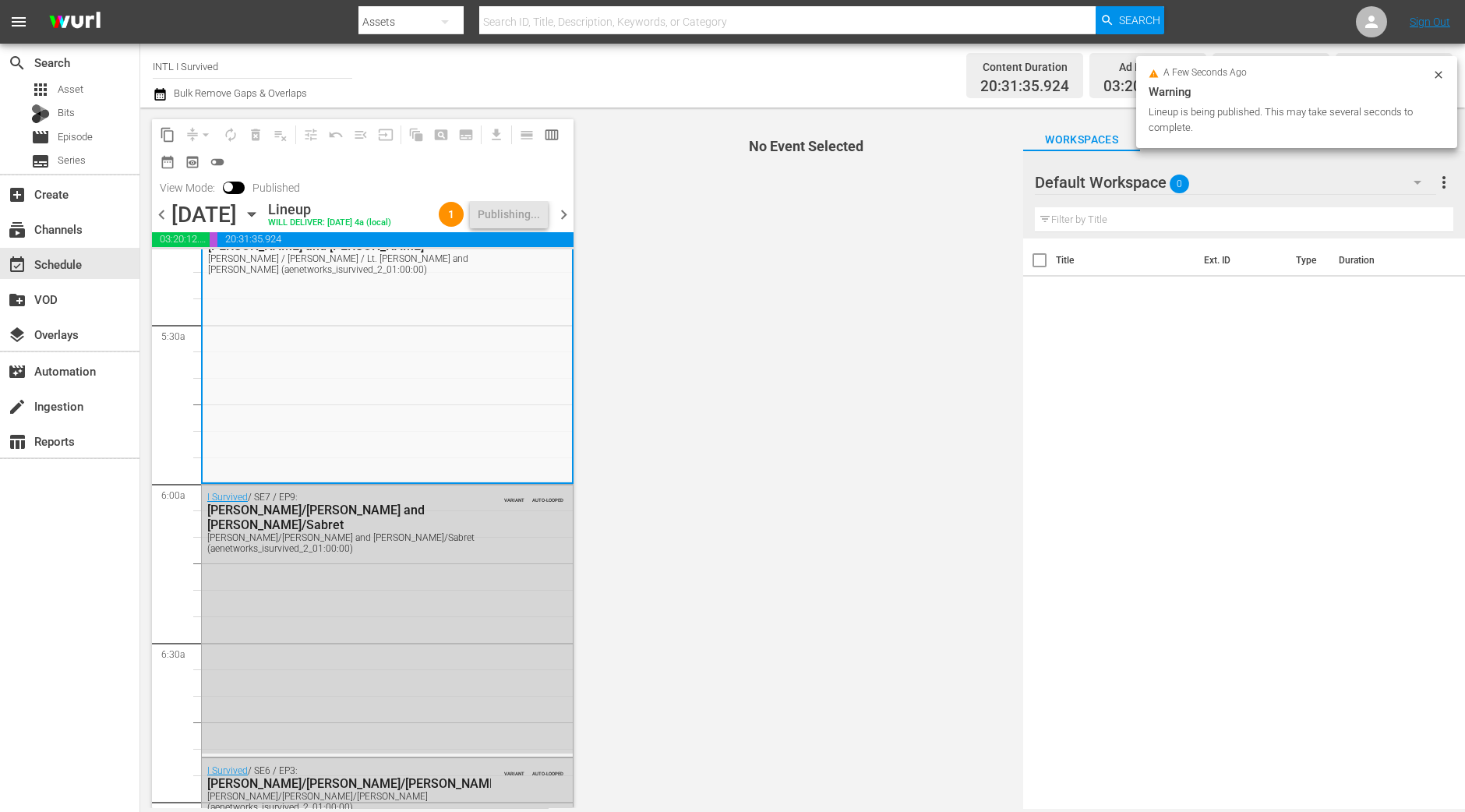
click at [561, 216] on span "chevron_right" at bounding box center [563, 214] width 19 height 19
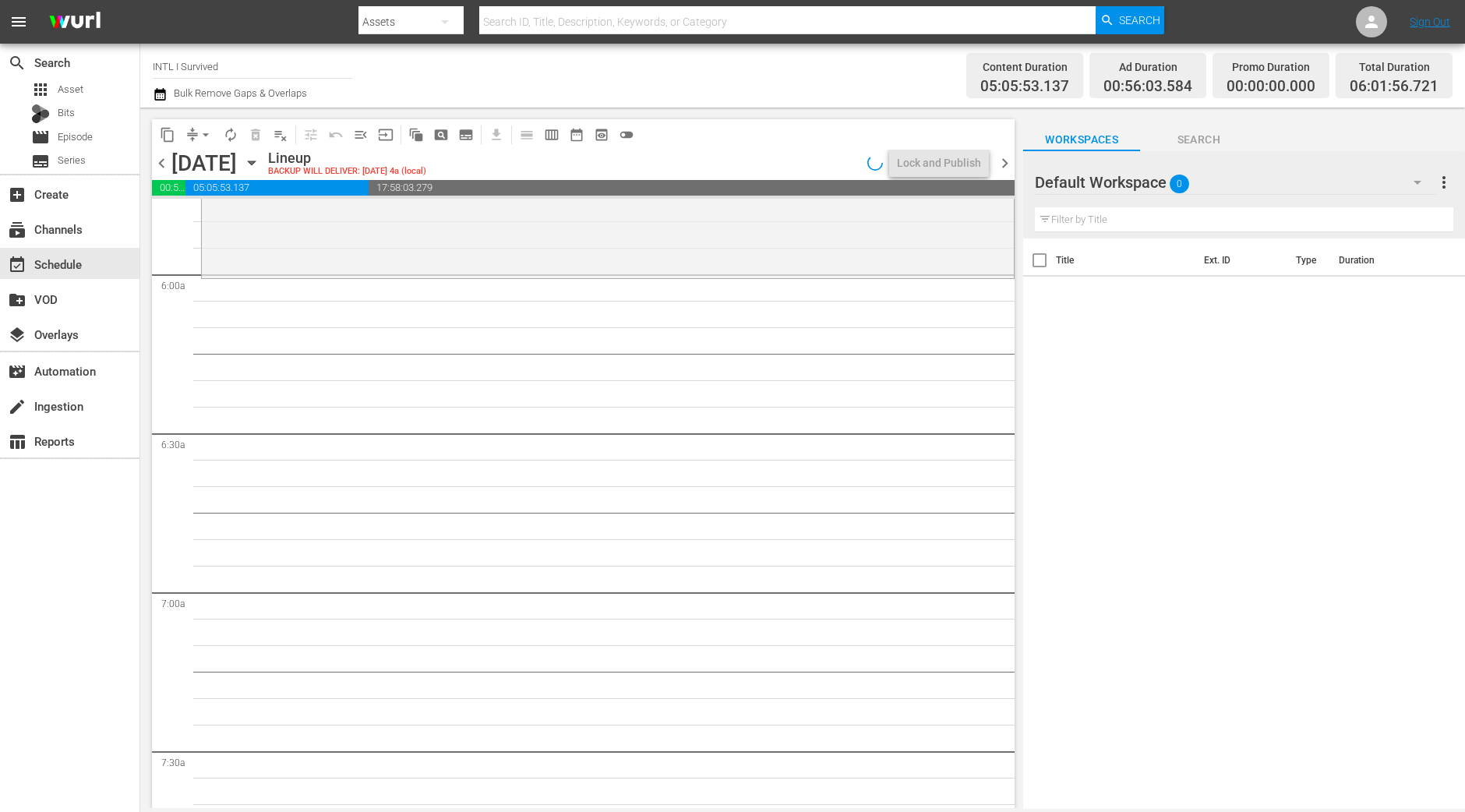
scroll to position [1726, 0]
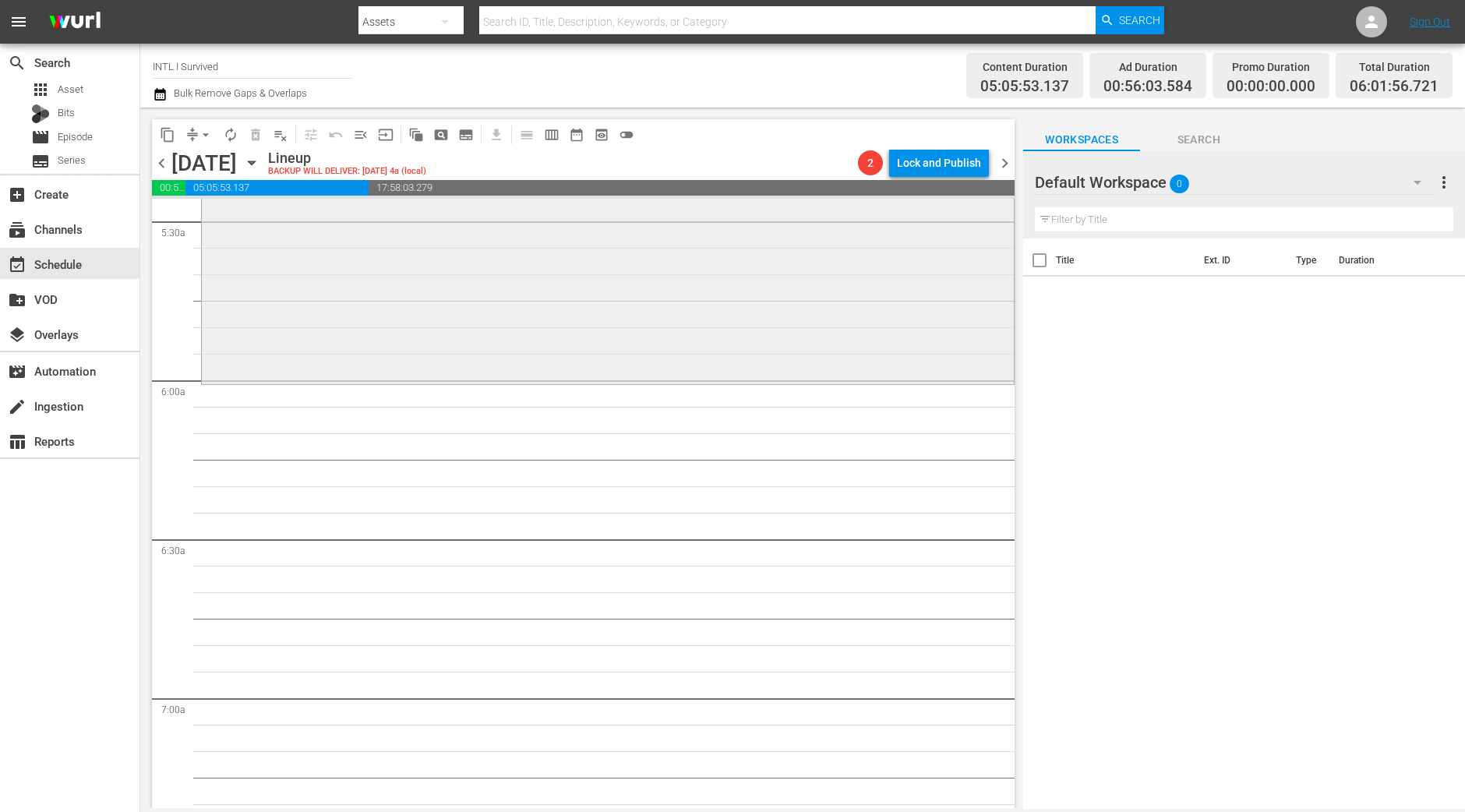
click at [301, 288] on div "I Survived / SE7 / EP5: Julie/John Julie/John (aenetworks_isurvived_2_01:00:00)…" at bounding box center [608, 243] width 812 height 276
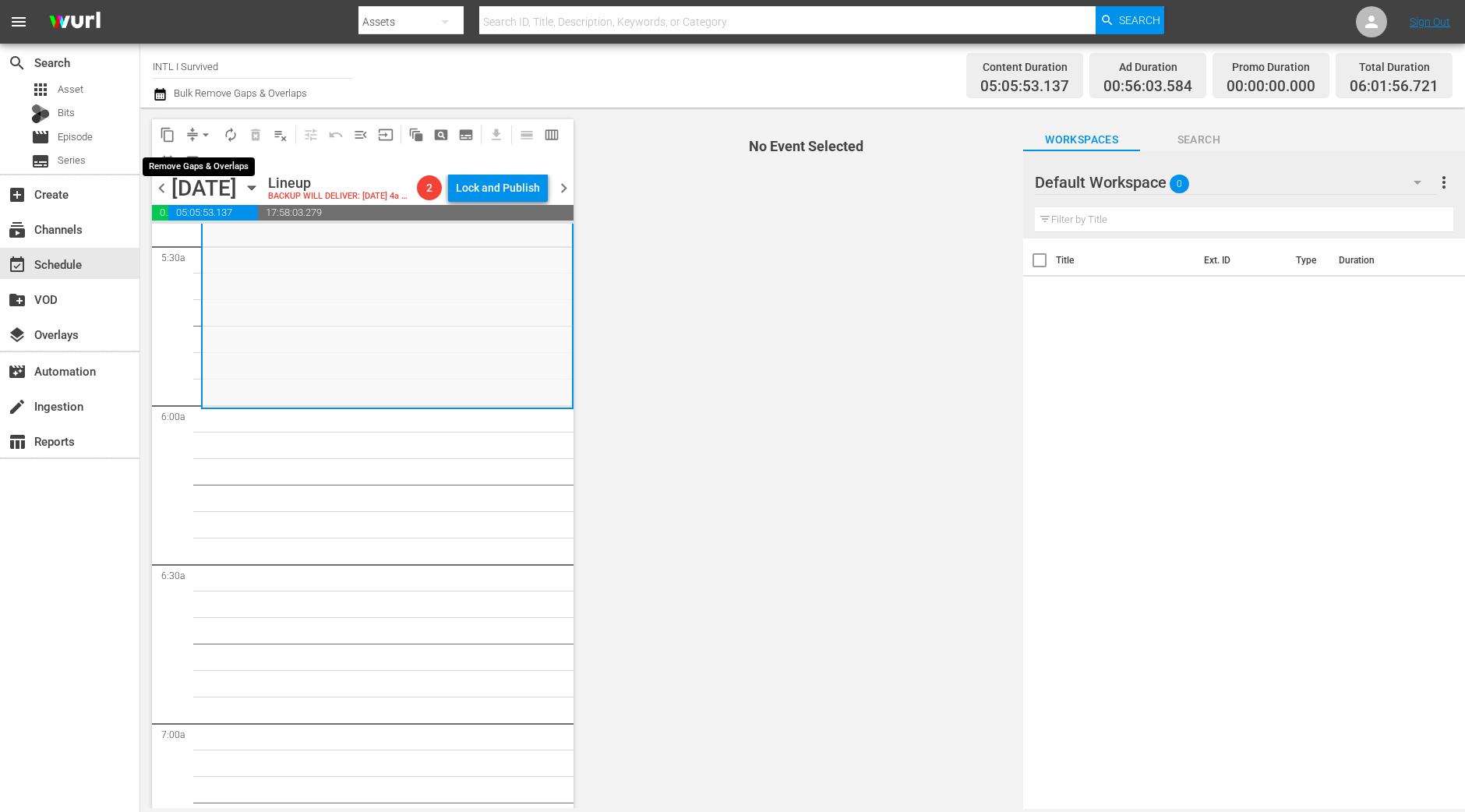
click at [200, 127] on span "arrow_drop_down" at bounding box center [205, 134] width 16 height 16
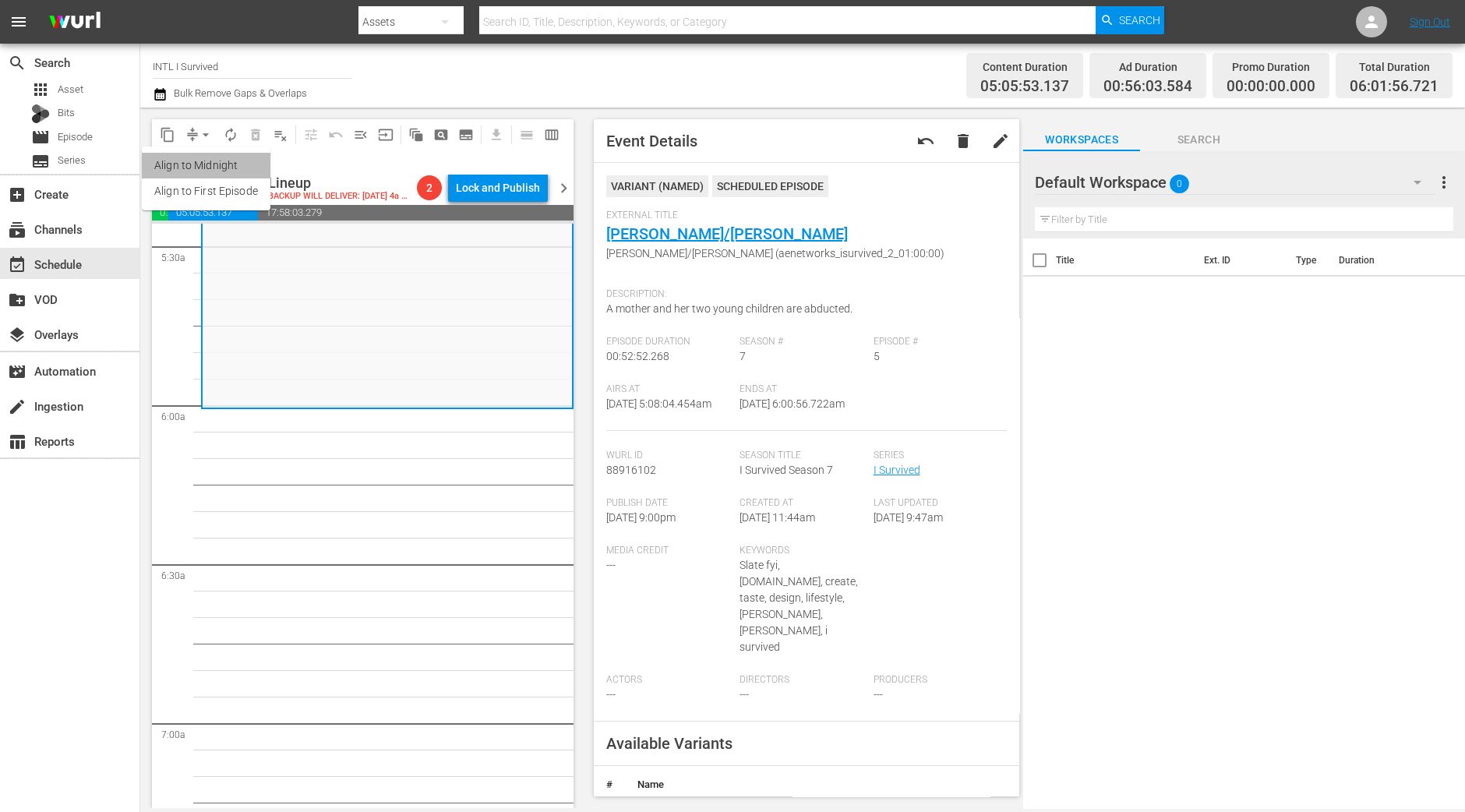
click at [199, 153] on li "Align to Midnight" at bounding box center [206, 166] width 129 height 26
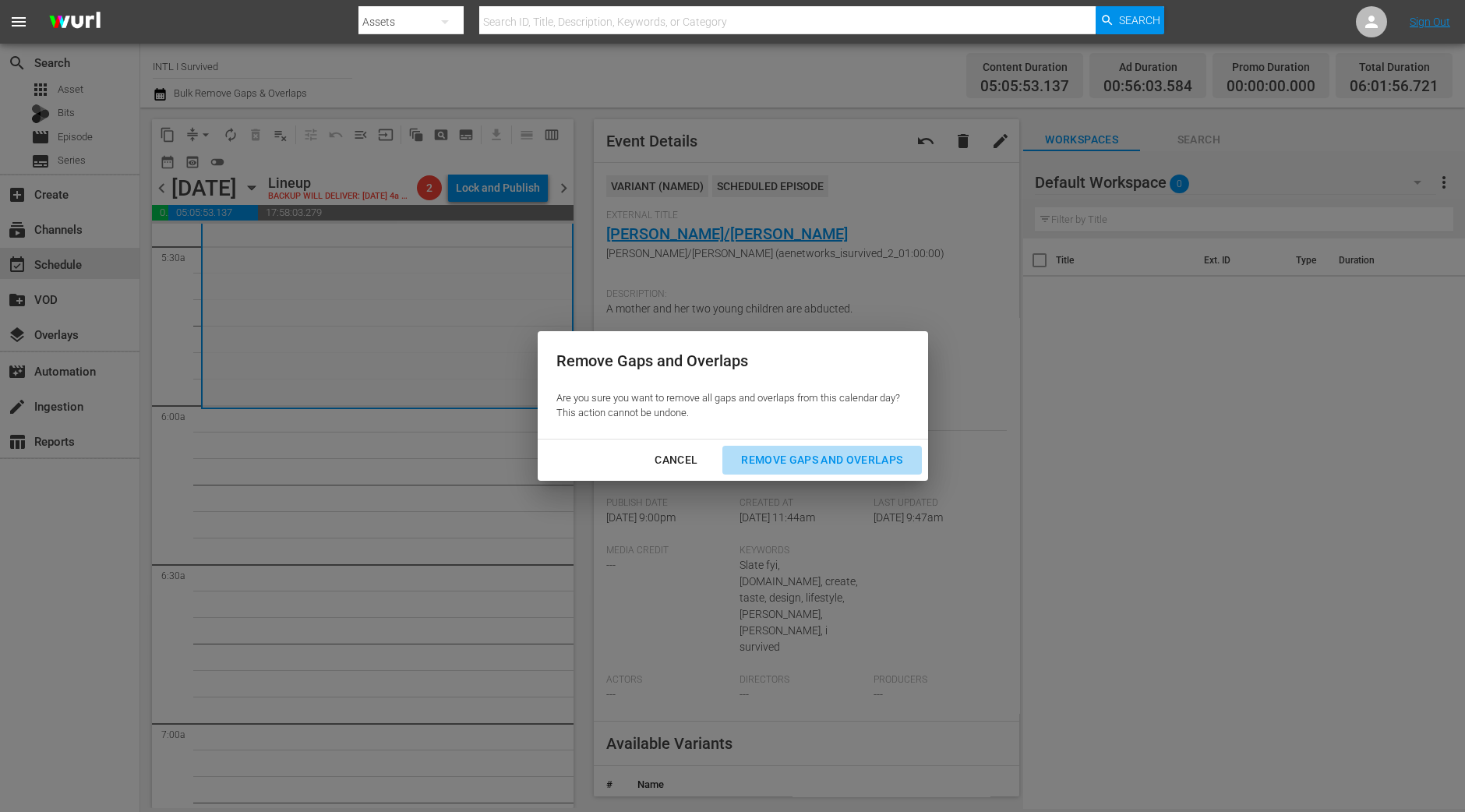
click at [792, 473] on button "Remove Gaps and Overlaps" at bounding box center [821, 460] width 198 height 29
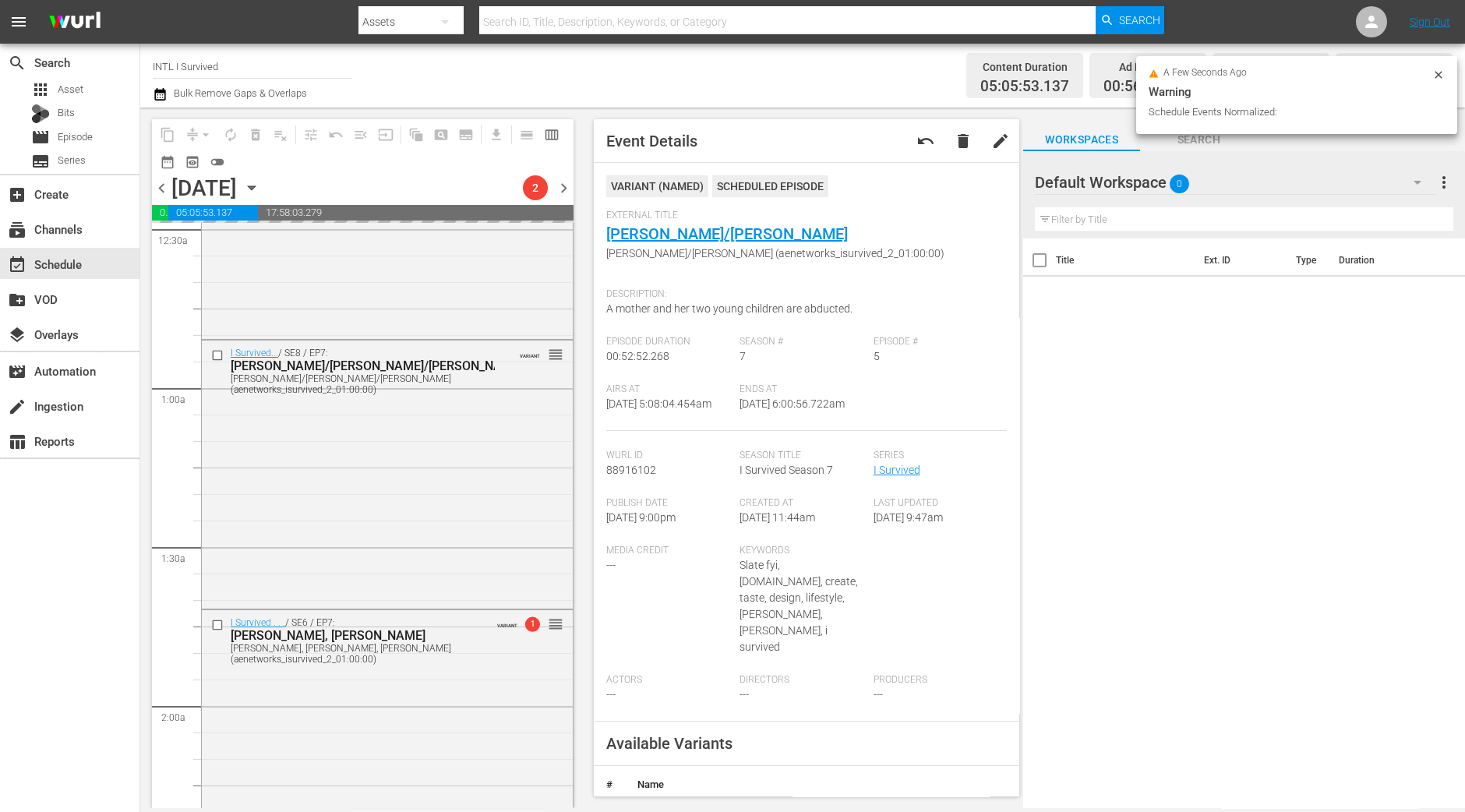
scroll to position [0, 0]
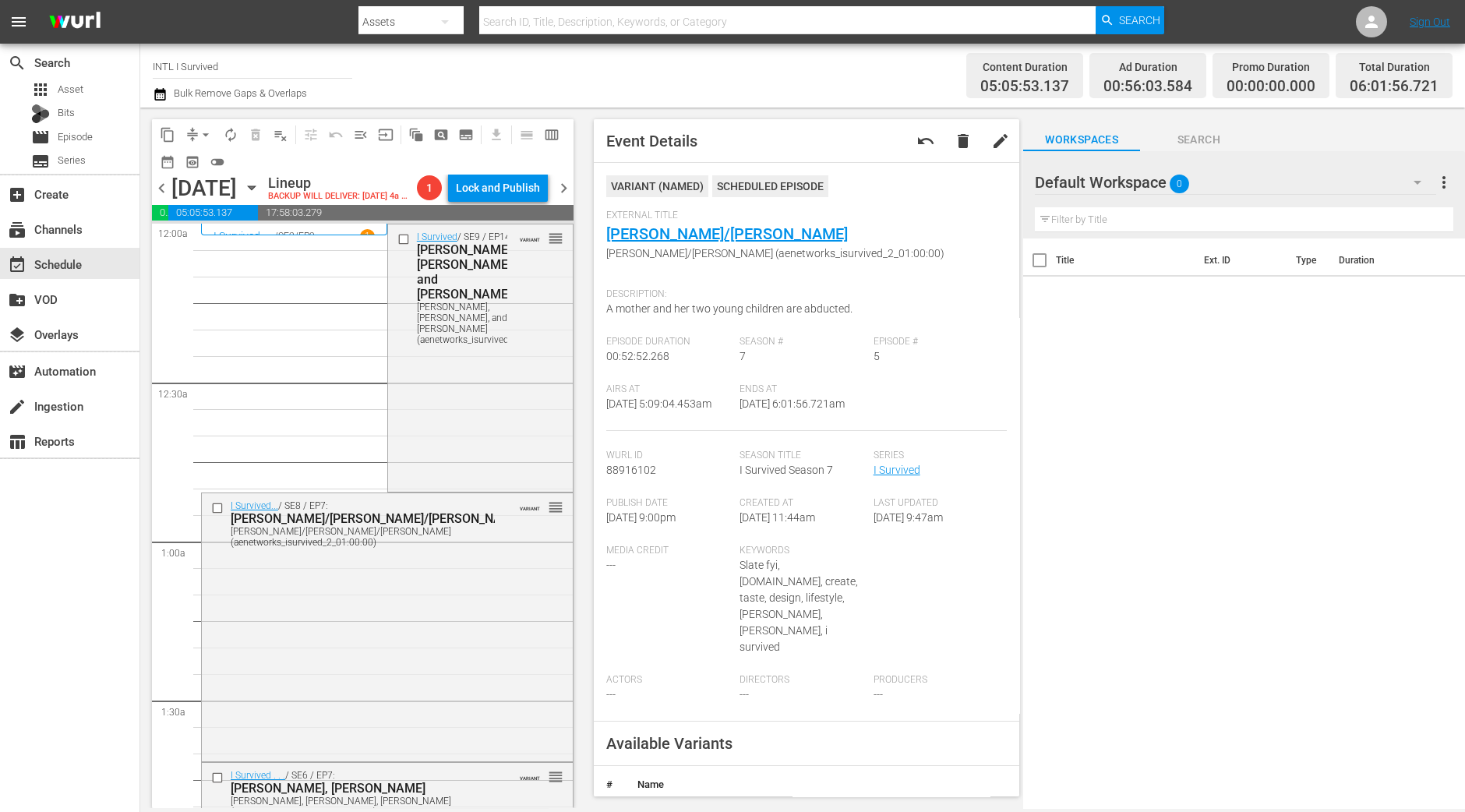
click at [144, 444] on div "content_copy compress arrow_drop_down autorenew_outlined delete_forever_outline…" at bounding box center [358, 458] width 437 height 700
click at [487, 465] on div "I Survived / SE9 / EP14: Kim, John, and Charlene Kim, John, and Charlene (aenet…" at bounding box center [480, 357] width 185 height 265
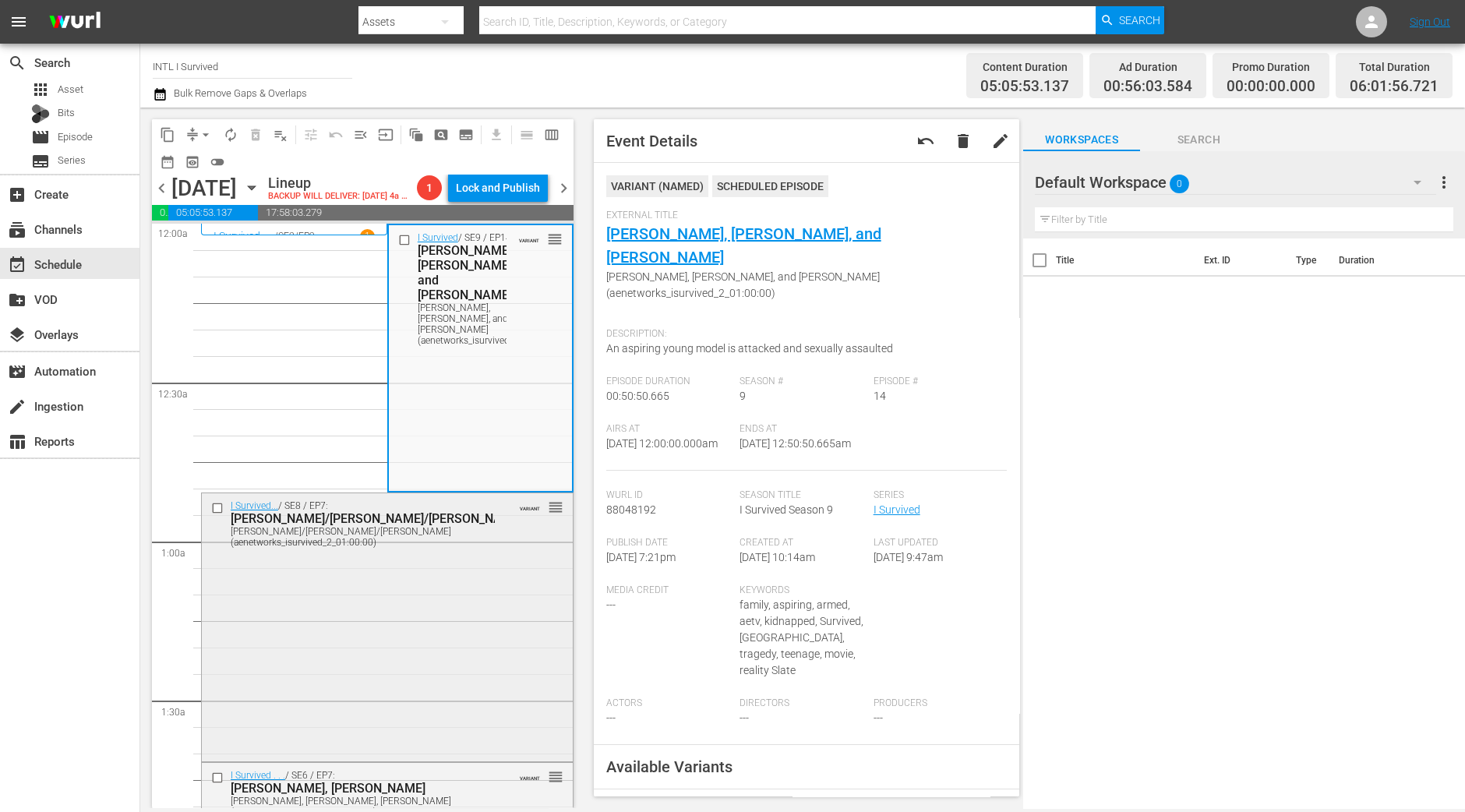
click at [486, 639] on div "I Survived... / SE8 / EP7: Paul/Tressel/Melissa Paul/Tressel/Melissa (aenetwork…" at bounding box center [388, 625] width 371 height 264
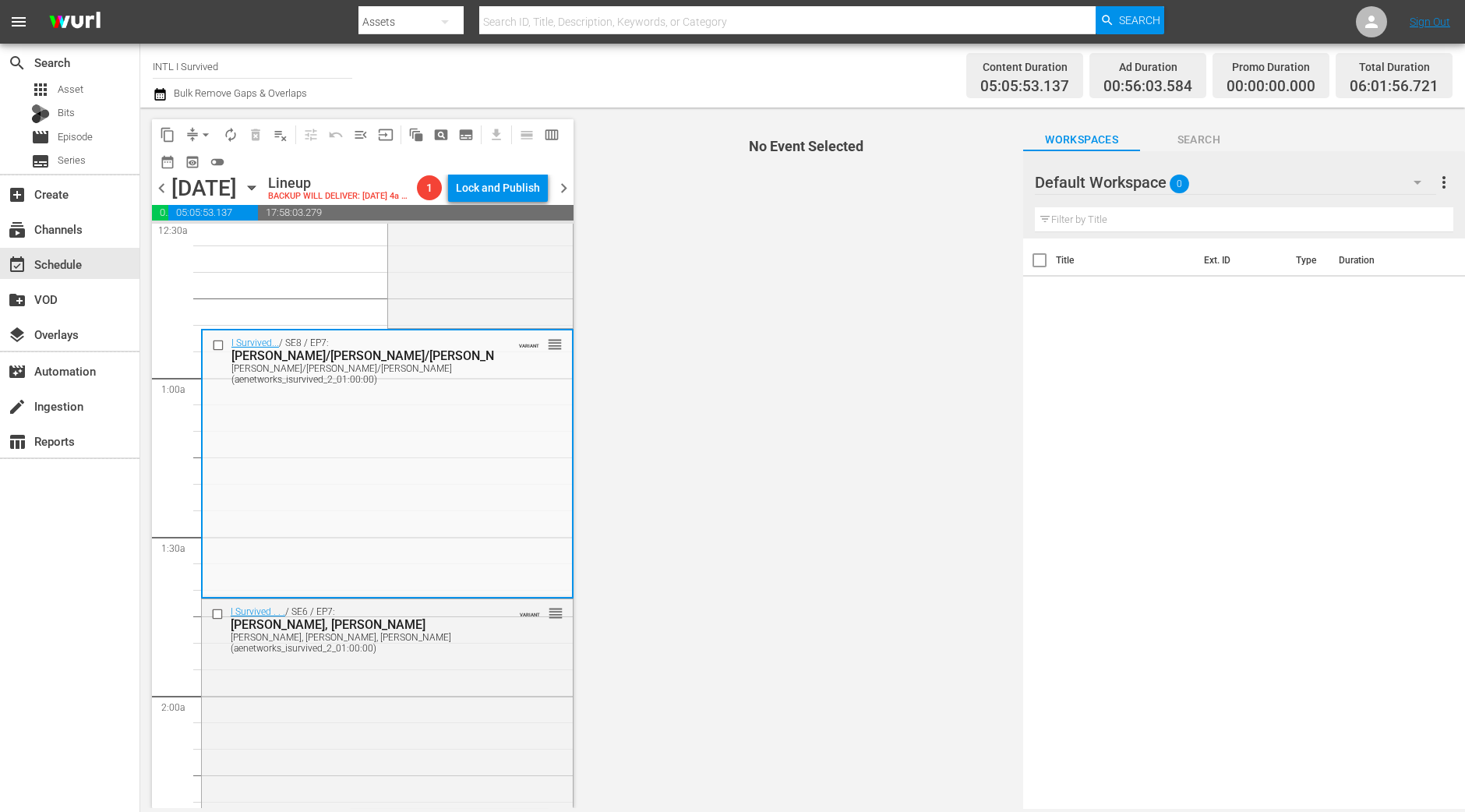
scroll to position [194, 0]
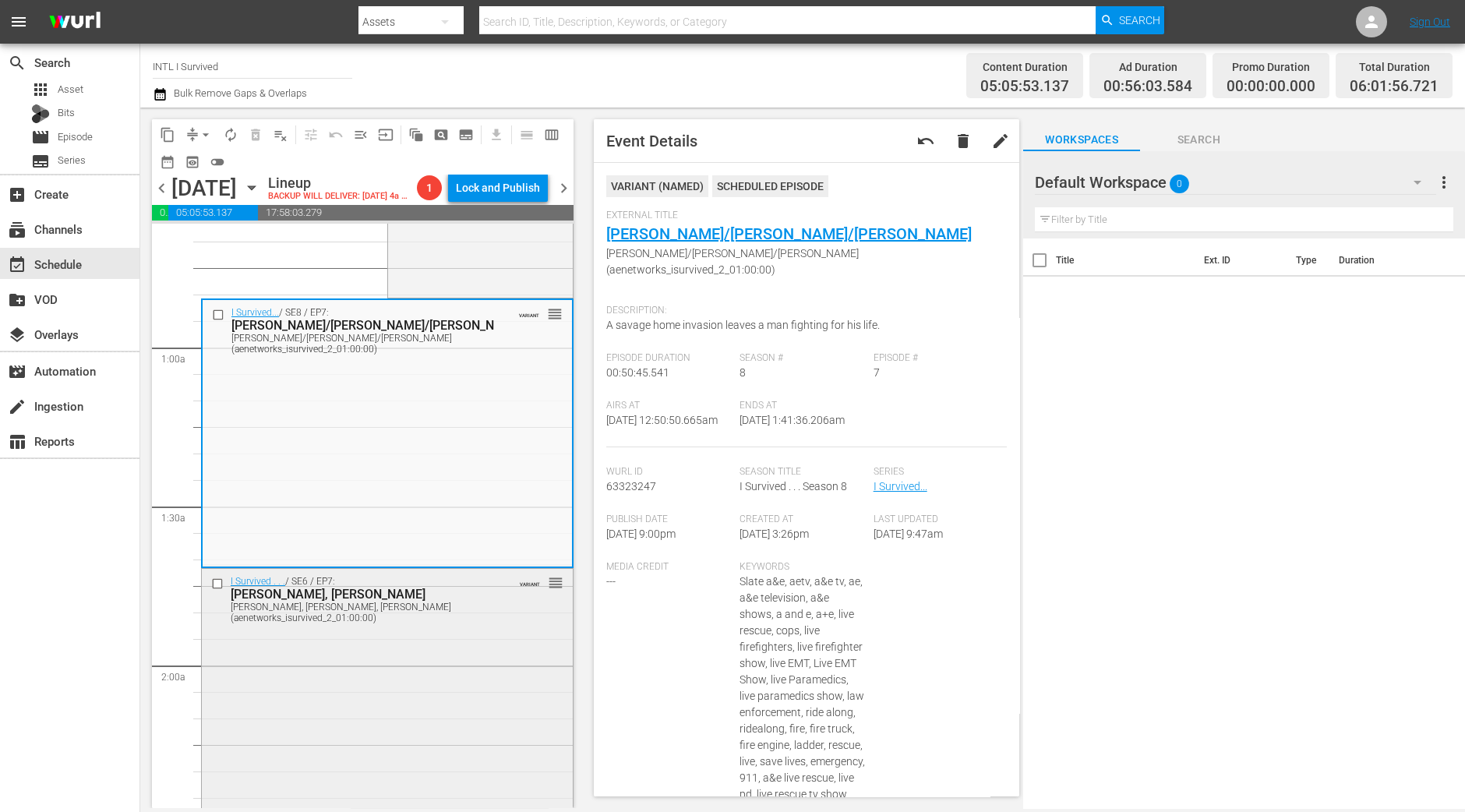
click at [443, 725] on div "I Survived . . . / SE6 / EP7: Danielle, Amy, Mark Danielle, Amy, Mark (aenetwor…" at bounding box center [388, 707] width 371 height 276
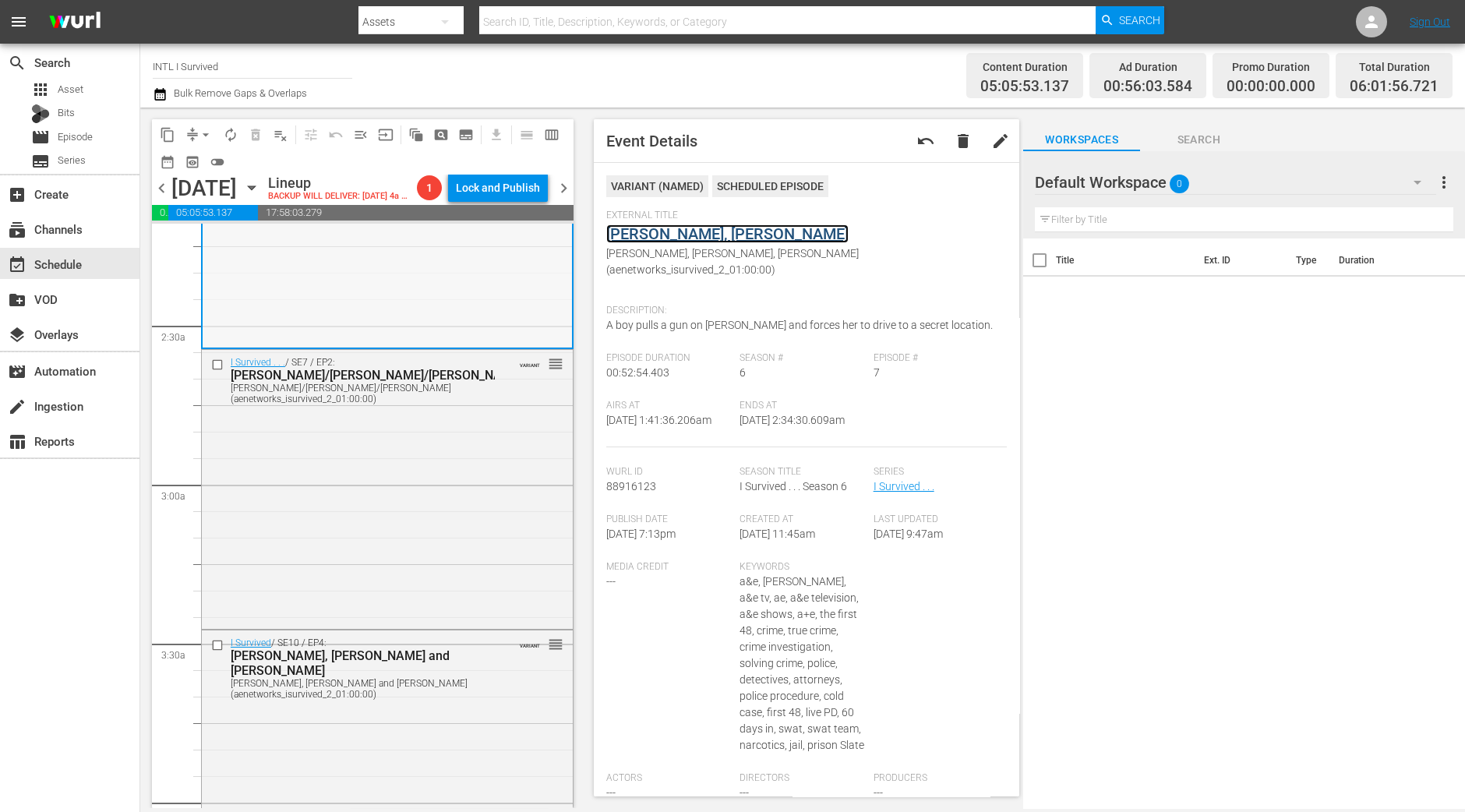
scroll to position [778, 0]
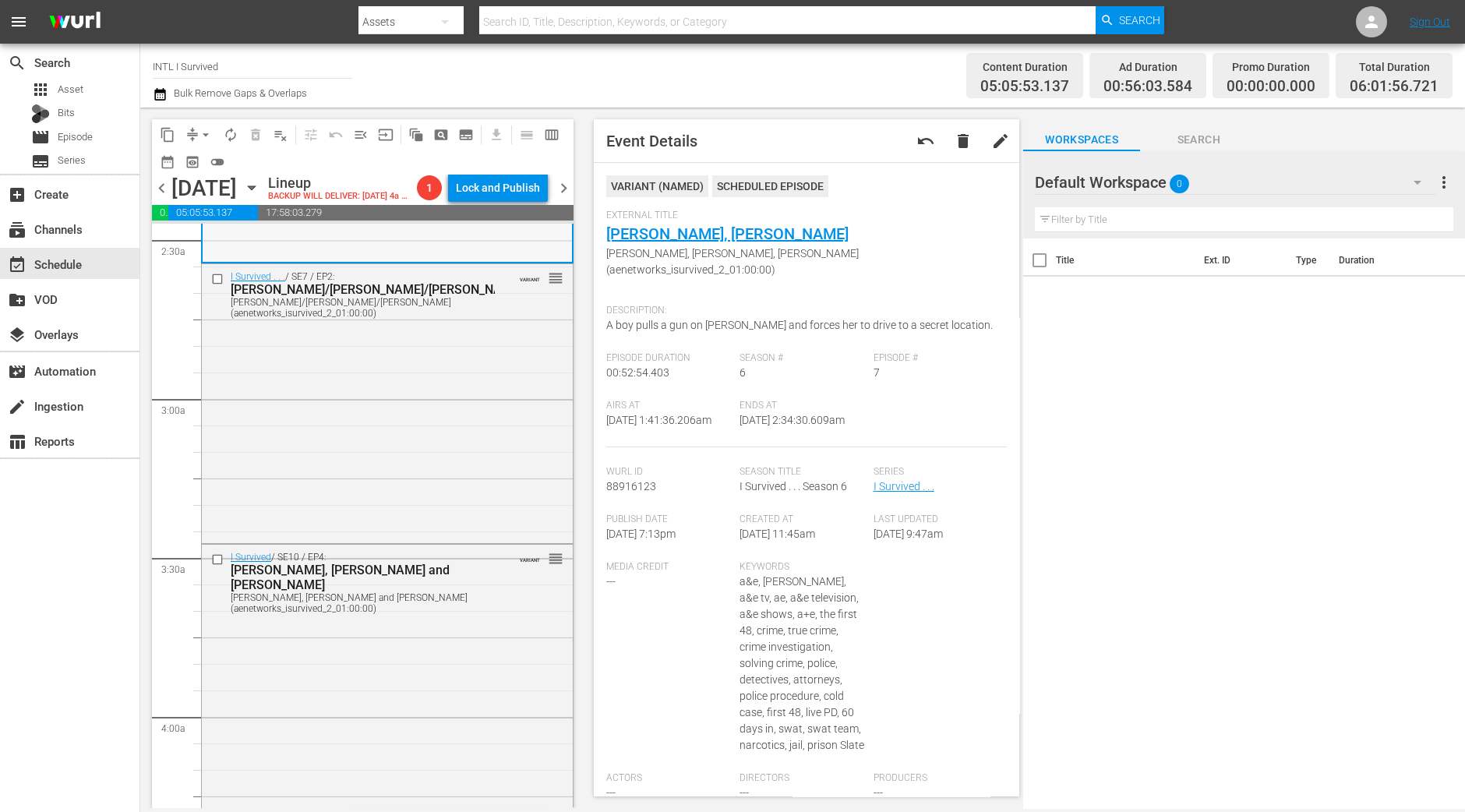
click at [342, 456] on div "I Survived . . . / SE7 / EP2: Sharetha/Joe/John Sharetha/Joe/John (aenetworks_i…" at bounding box center [388, 401] width 371 height 275
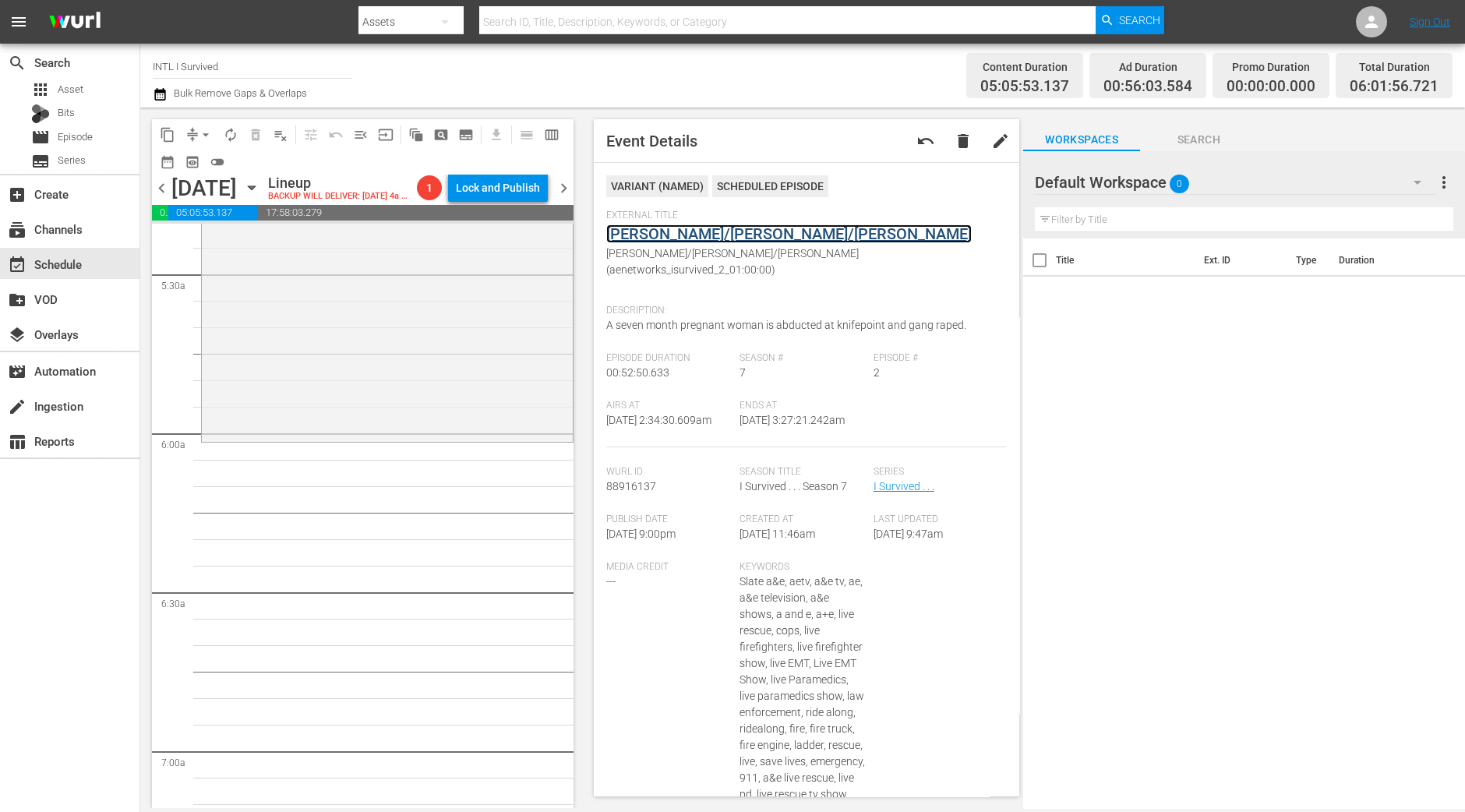
scroll to position [1753, 0]
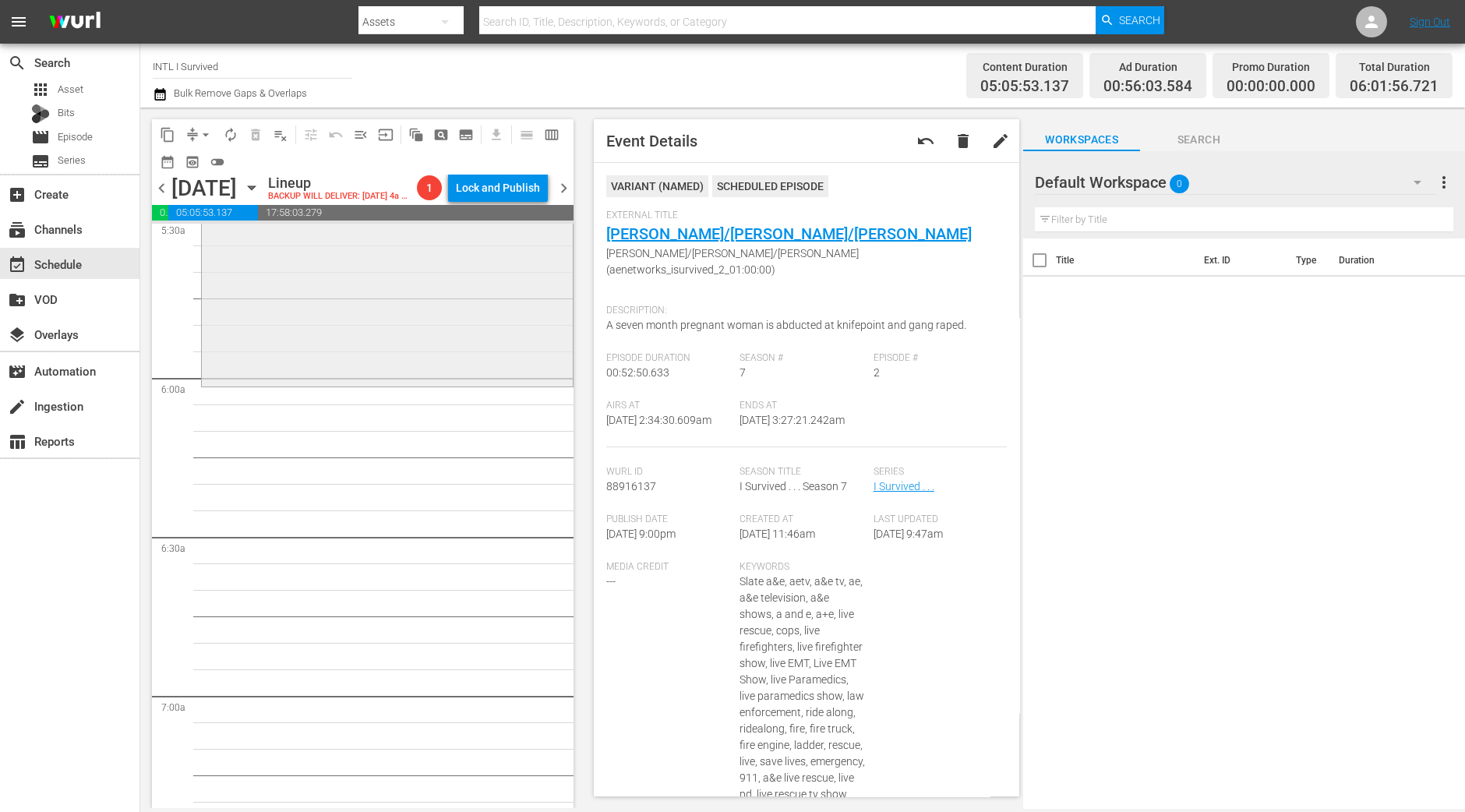
click at [440, 348] on div "I Survived / SE7 / EP5: Julie/John Julie/John (aenetworks_isurvived_2_01:00:00)…" at bounding box center [388, 246] width 371 height 276
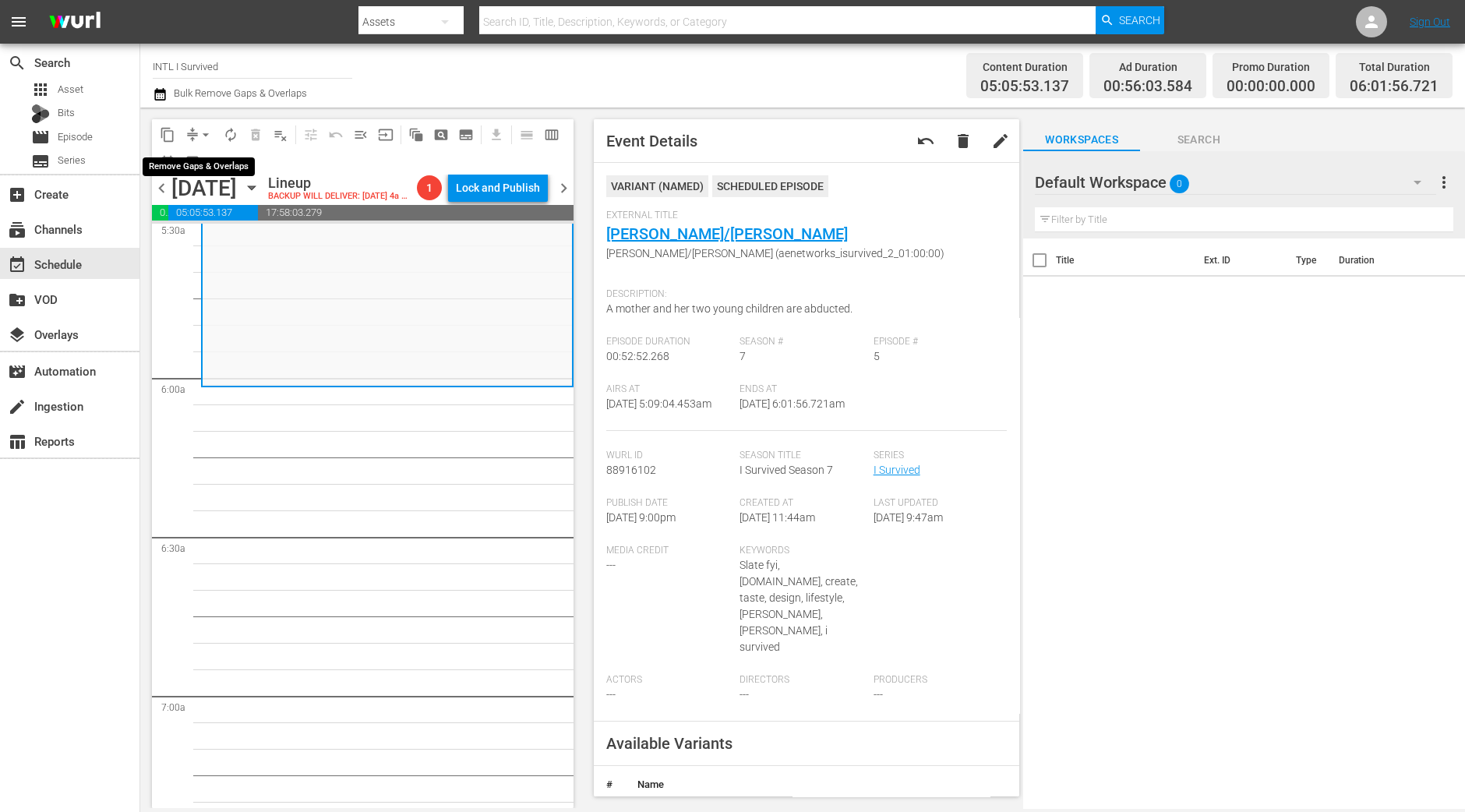
click at [203, 134] on span "arrow_drop_down" at bounding box center [205, 134] width 16 height 16
click at [203, 166] on li "Align to Midnight" at bounding box center [206, 166] width 164 height 26
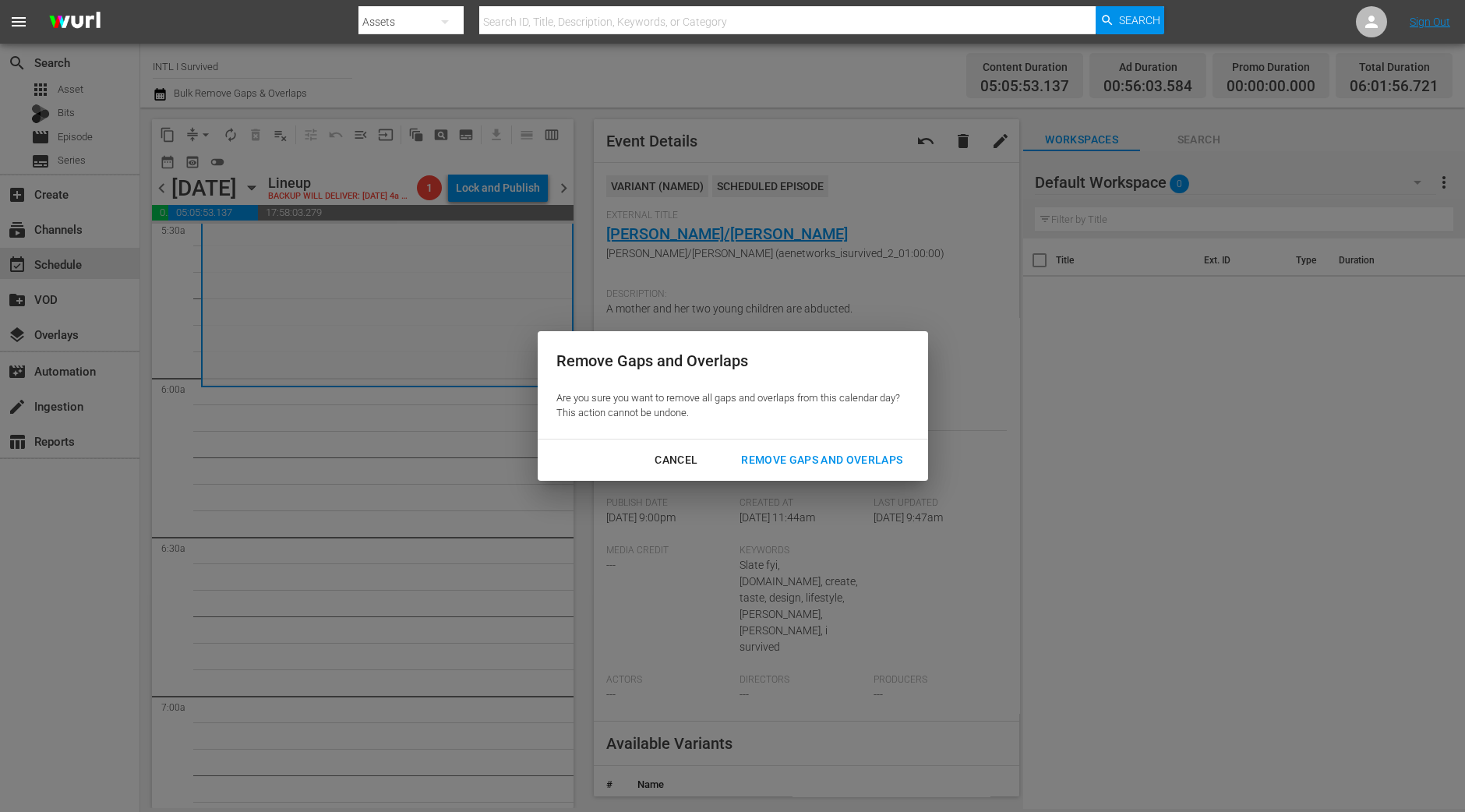
click at [876, 456] on div "Remove Gaps and Overlaps" at bounding box center [822, 459] width 187 height 19
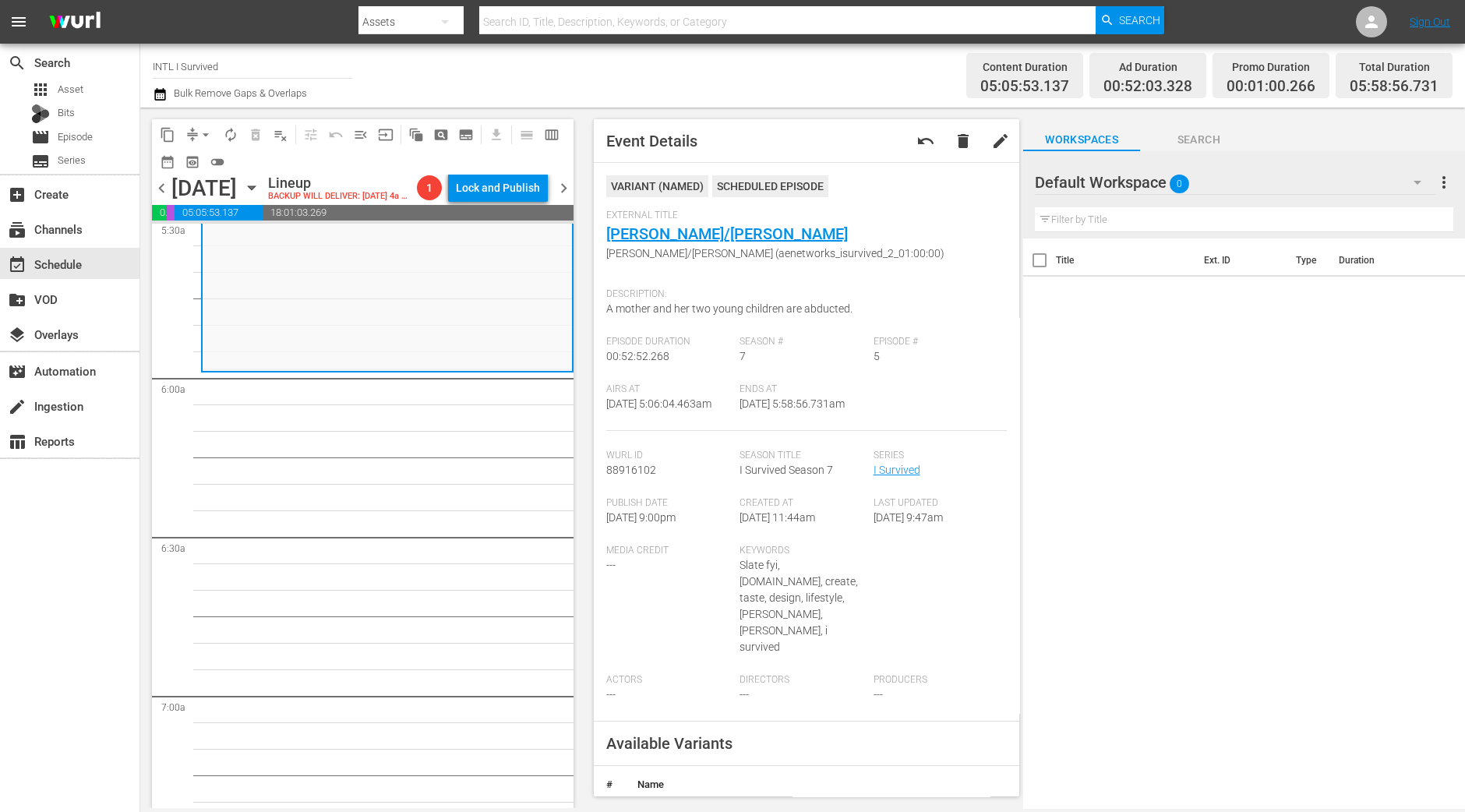
scroll to position [1779, 0]
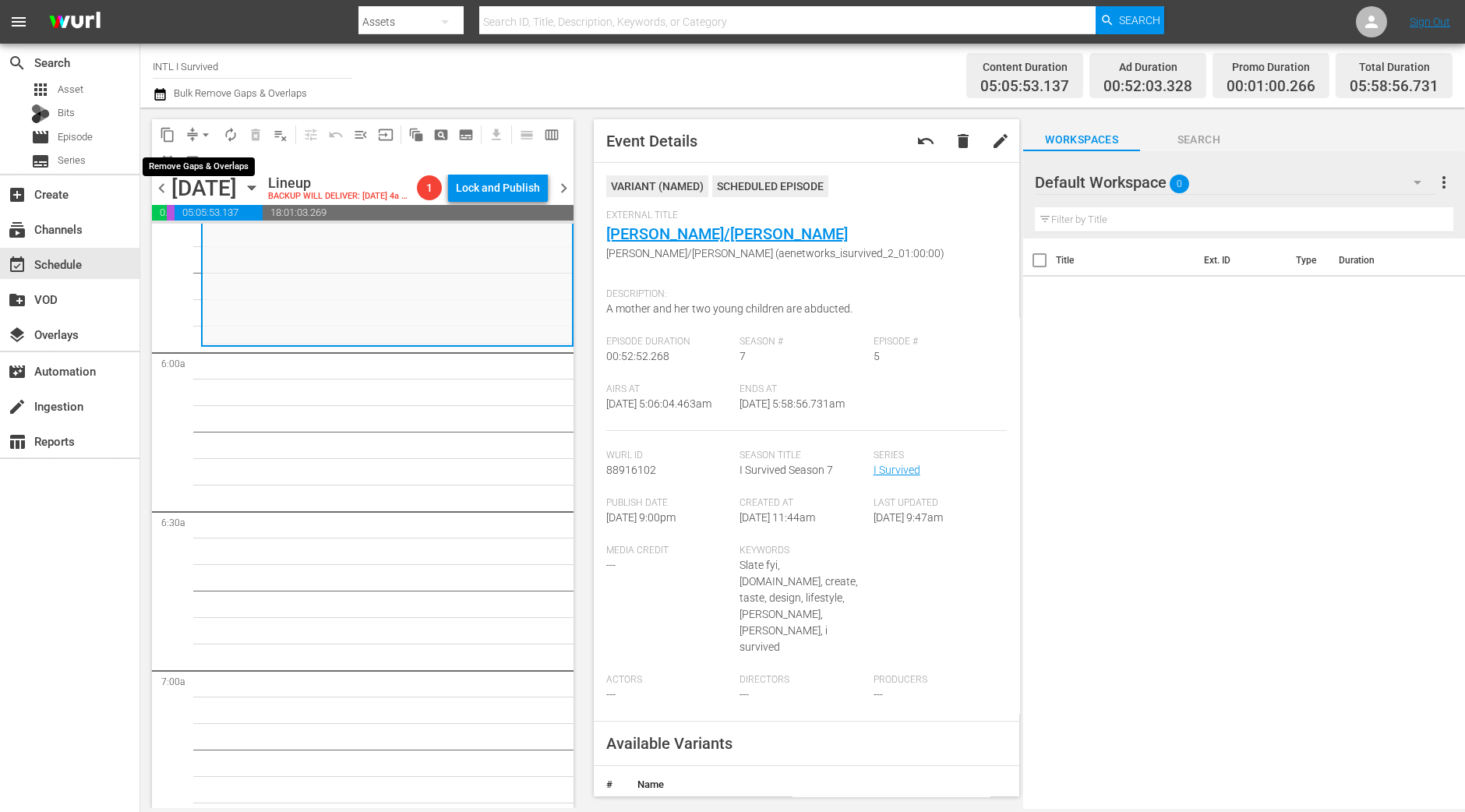
click at [207, 132] on span "arrow_drop_down" at bounding box center [205, 134] width 16 height 16
click at [213, 160] on li "Align to Midnight" at bounding box center [206, 166] width 164 height 26
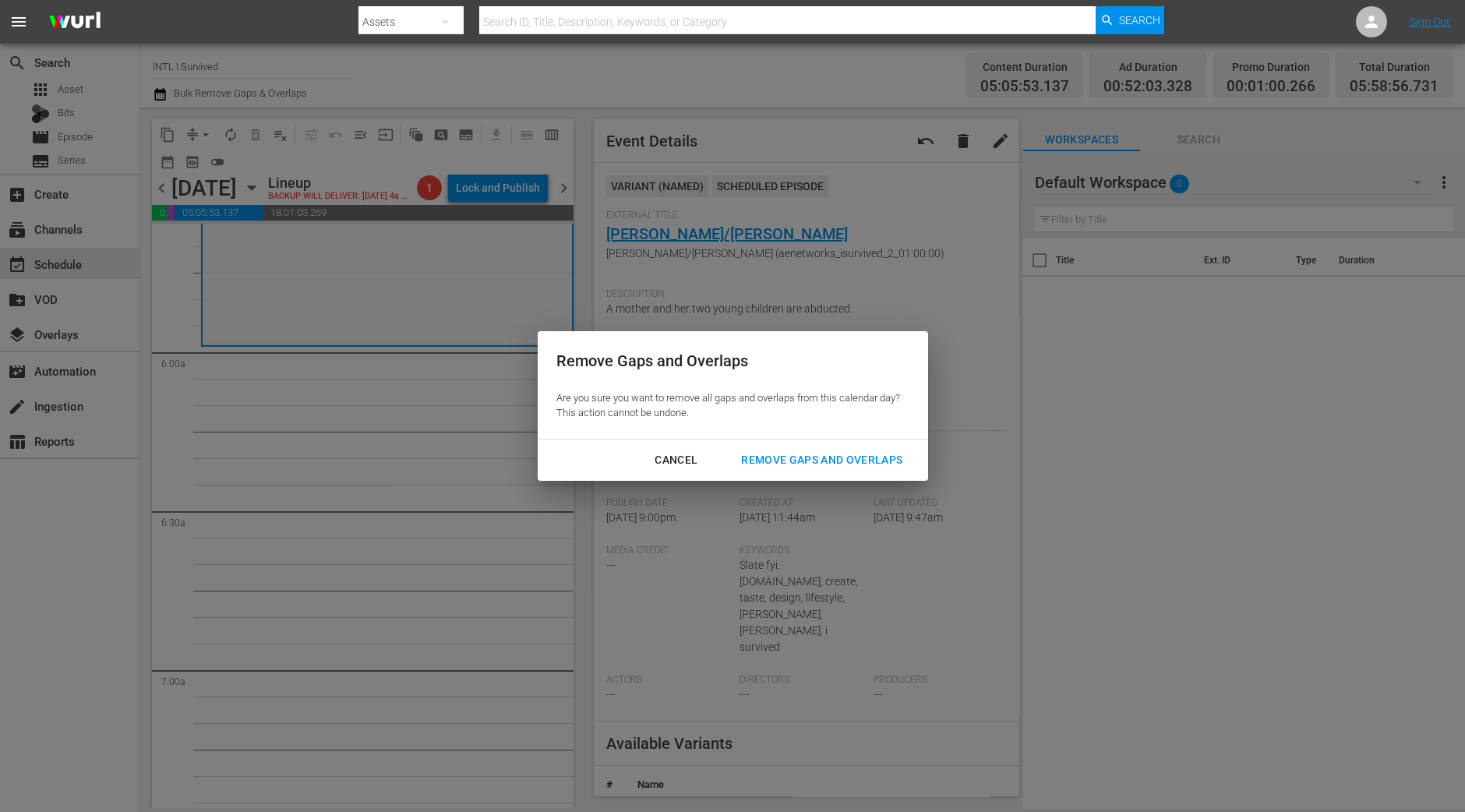
click at [815, 460] on div "Remove Gaps and Overlaps" at bounding box center [822, 459] width 187 height 19
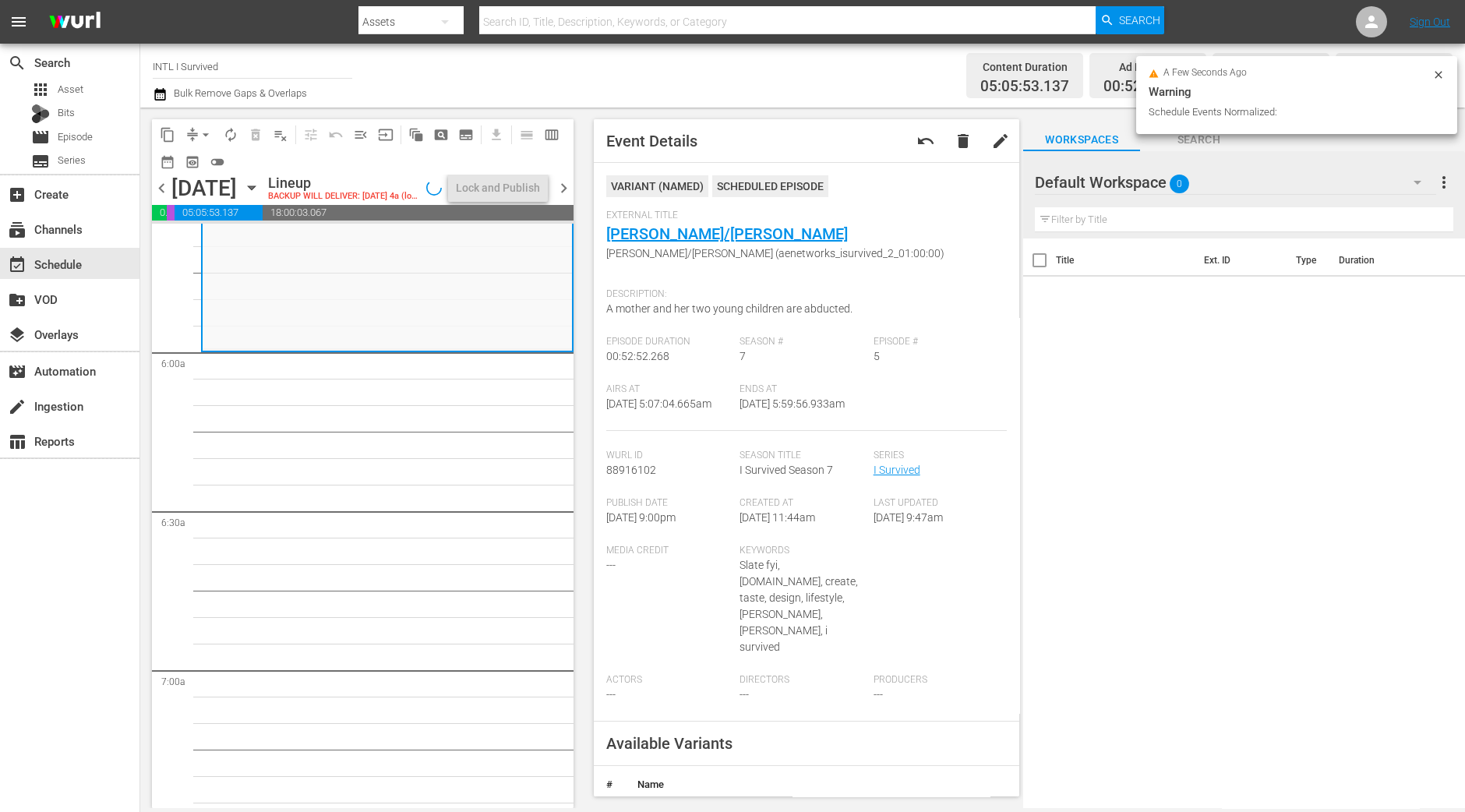
scroll to position [1753, 0]
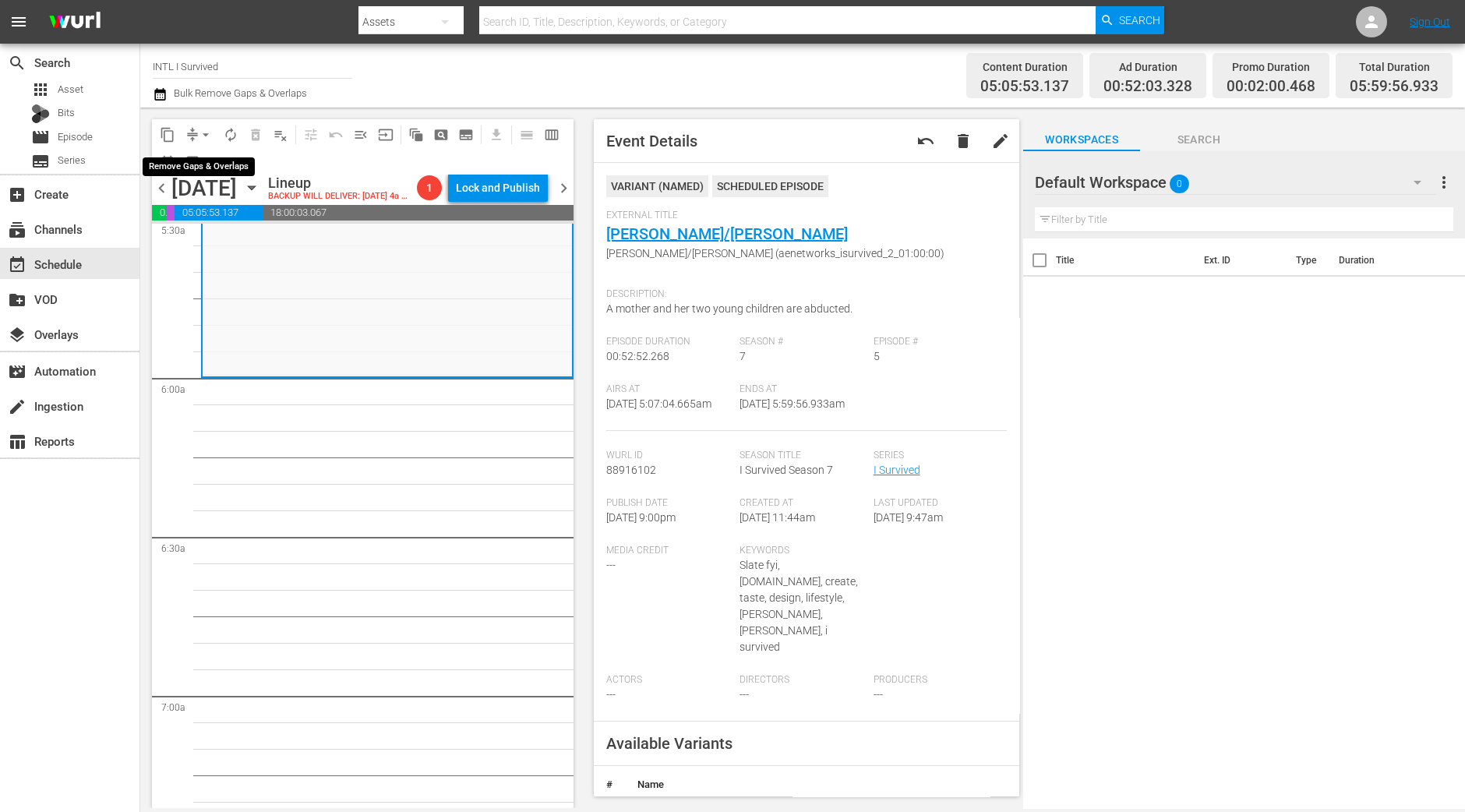
click at [198, 135] on span "arrow_drop_down" at bounding box center [205, 134] width 16 height 16
click at [217, 157] on li "Align to Midnight" at bounding box center [206, 166] width 164 height 26
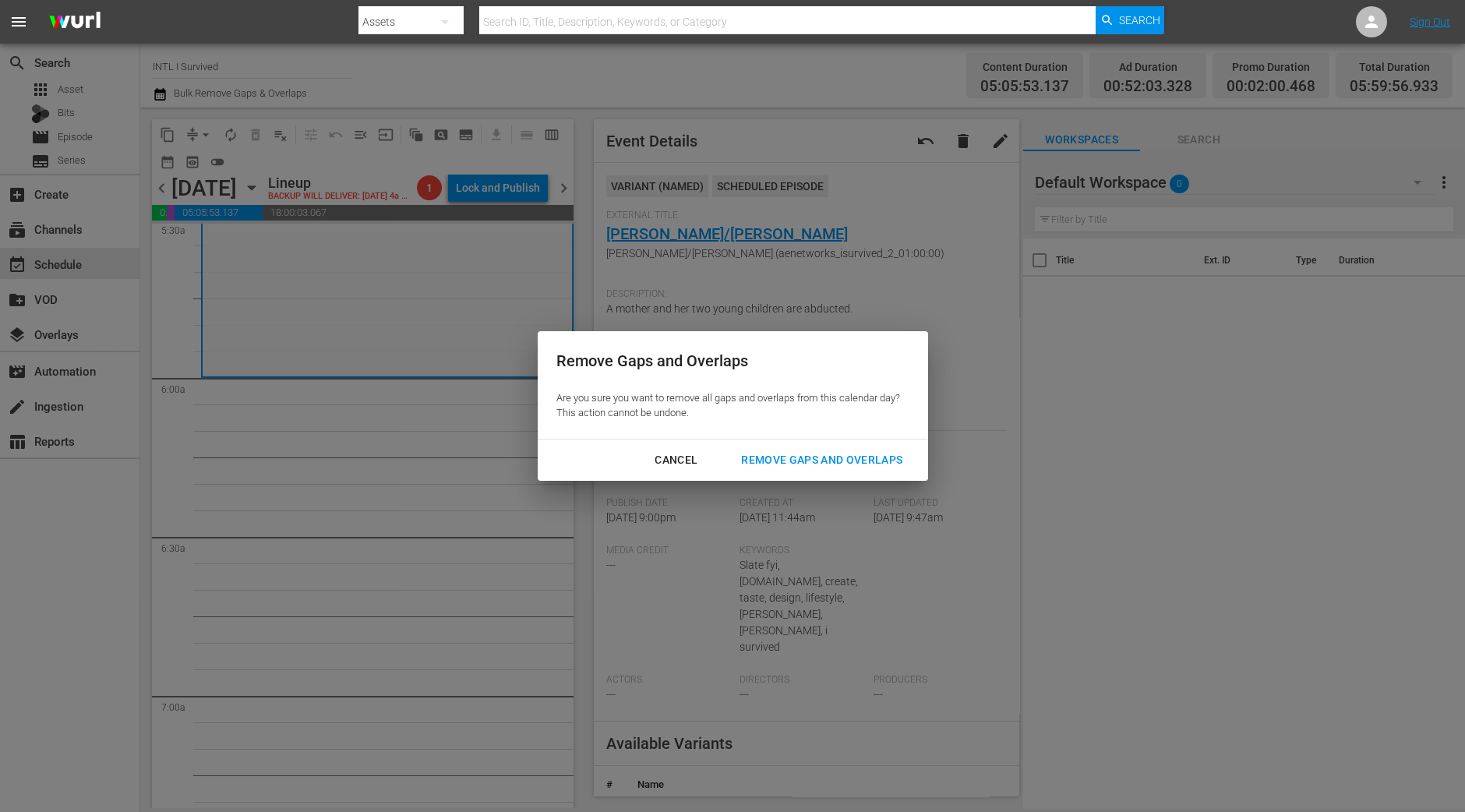
click at [834, 452] on div "Remove Gaps and Overlaps" at bounding box center [822, 459] width 187 height 19
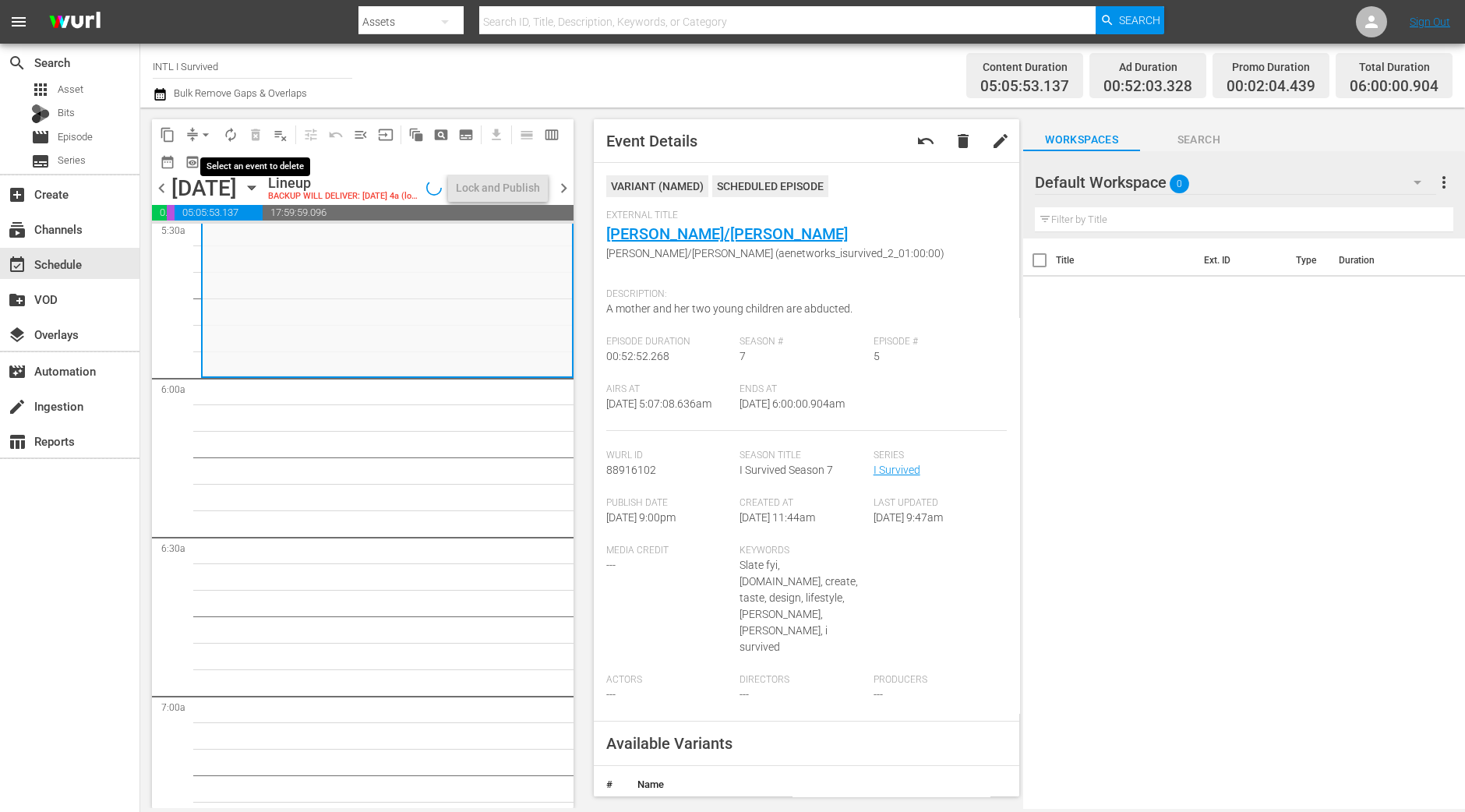
click at [229, 132] on span "autorenew_outlined" at bounding box center [230, 134] width 16 height 16
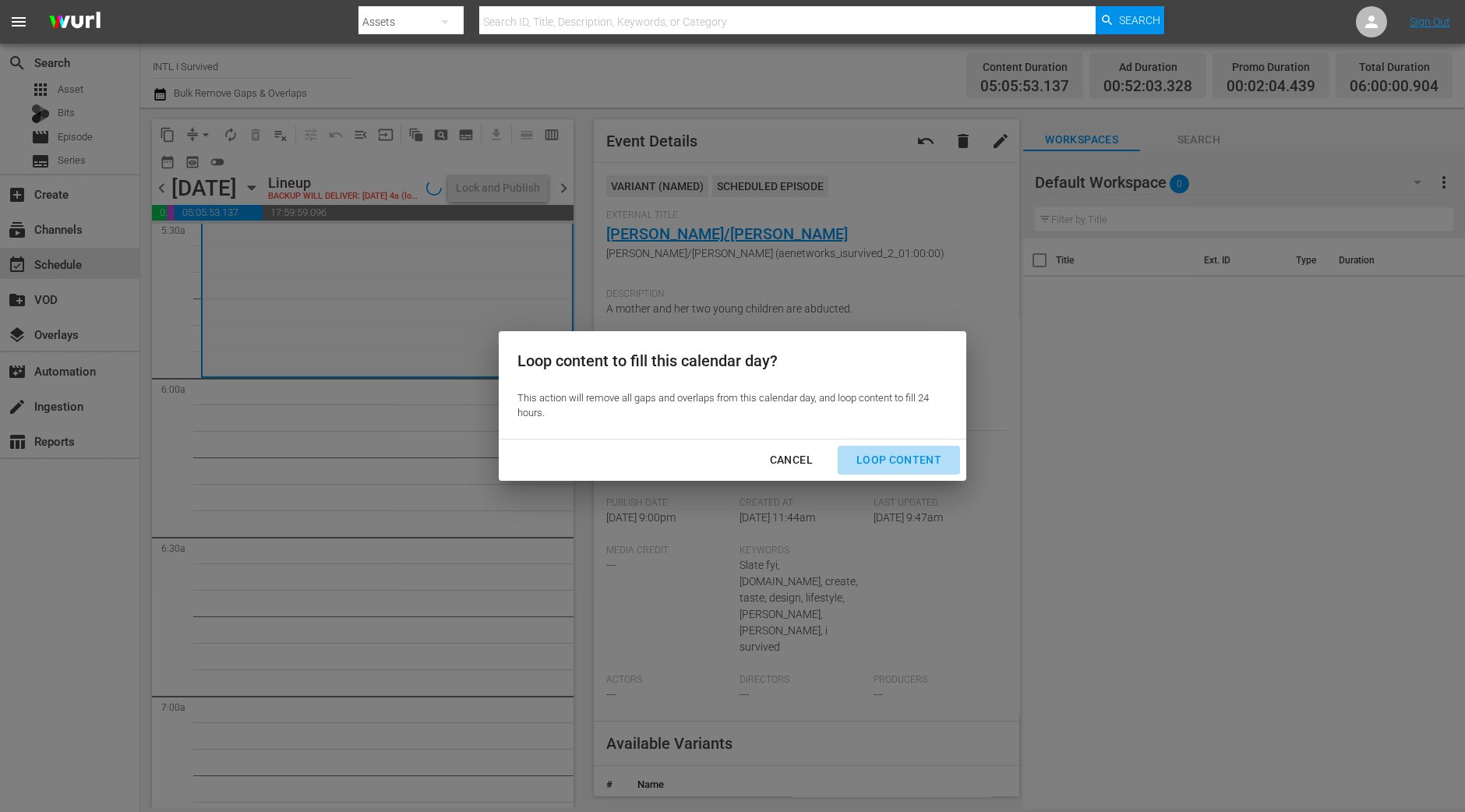
click at [936, 454] on div "Loop Content" at bounding box center [899, 459] width 110 height 19
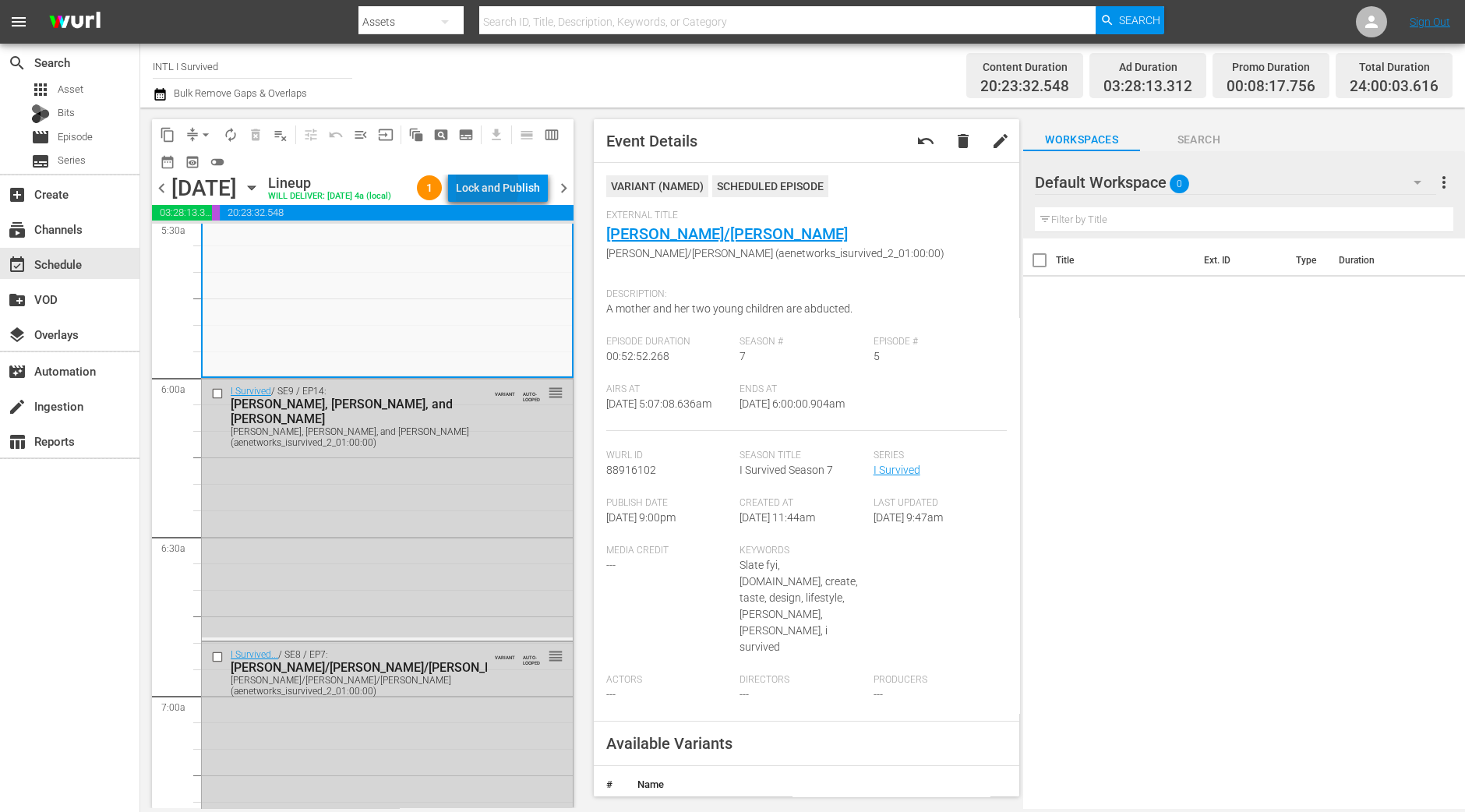
click at [496, 189] on div "Lock and Publish" at bounding box center [497, 187] width 84 height 28
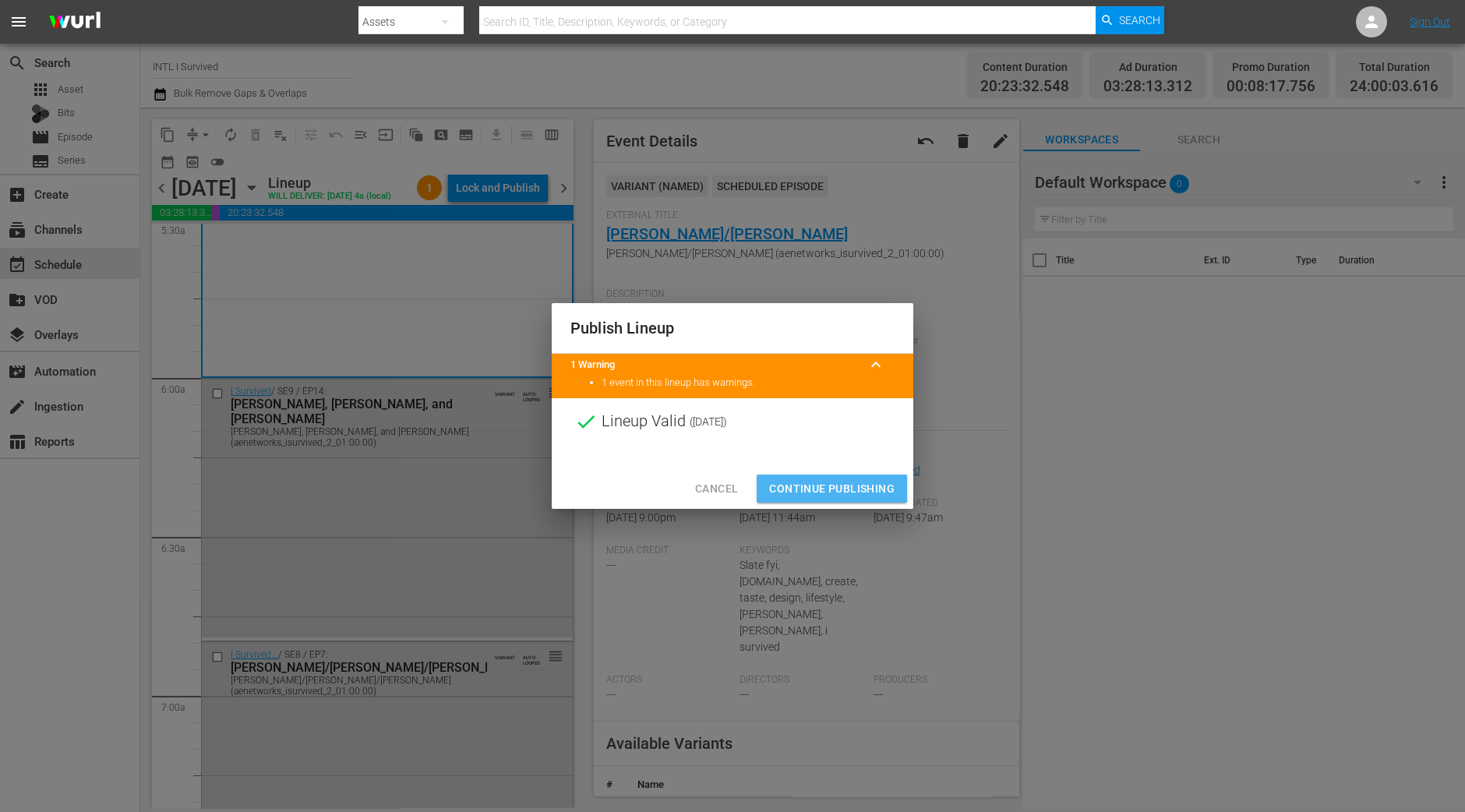
click at [850, 484] on span "Continue Publishing" at bounding box center [831, 488] width 125 height 19
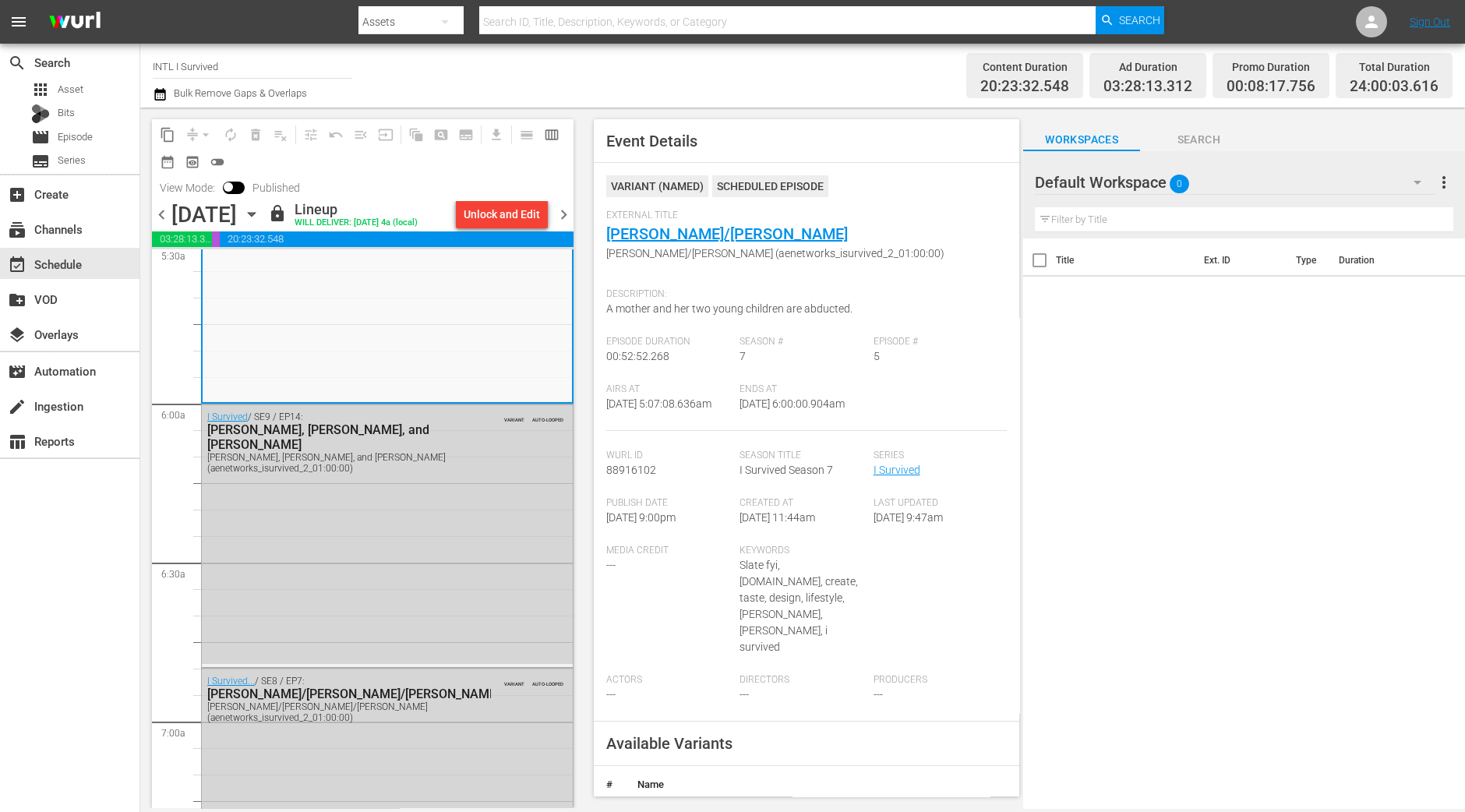
click at [561, 224] on span "chevron_right" at bounding box center [563, 214] width 19 height 19
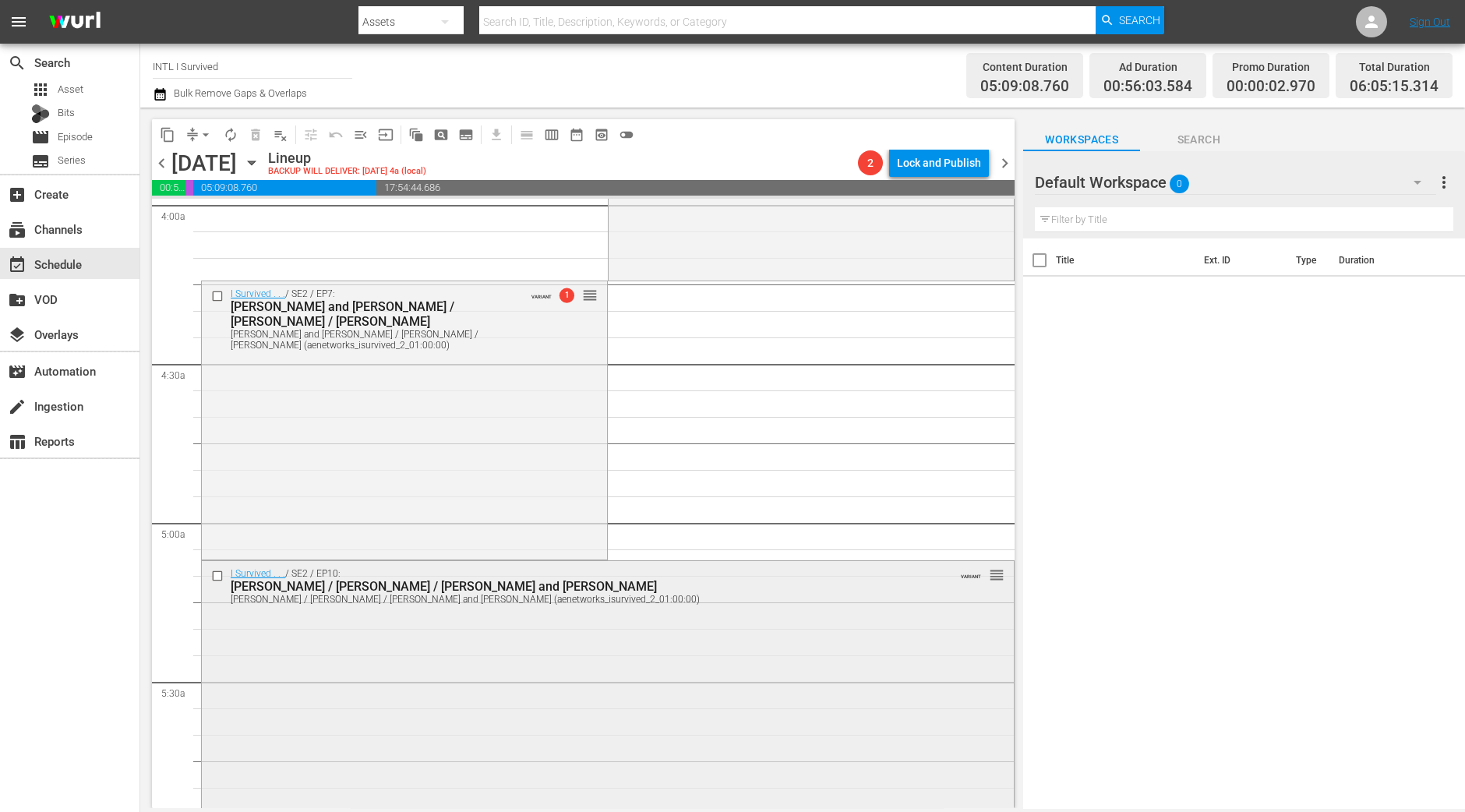
scroll to position [1460, 0]
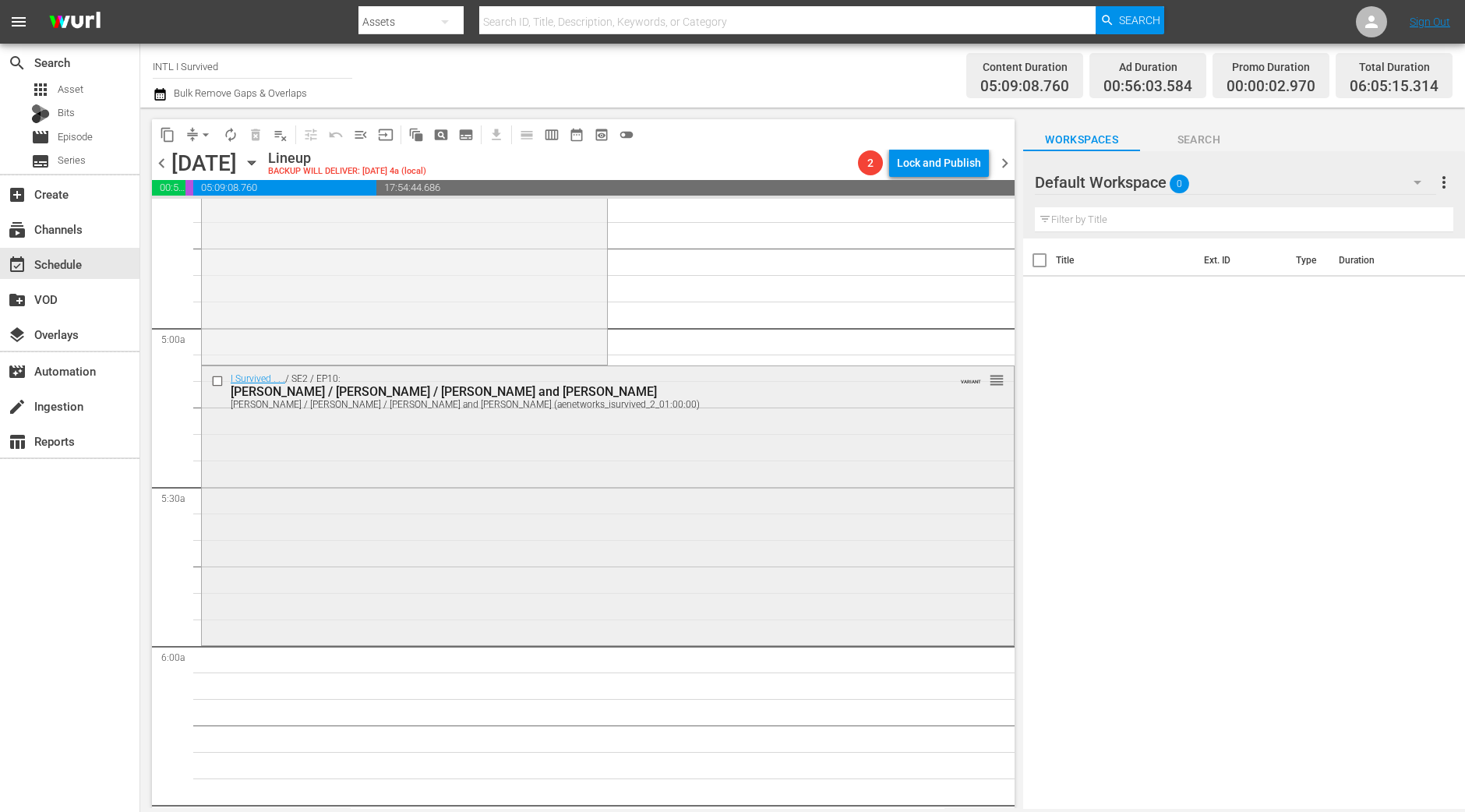
click at [497, 524] on div "I Survived . . . / SE2 / EP10: Sarah / Ellen / Sherman and Dee Ann Sarah / Elle…" at bounding box center [608, 503] width 812 height 275
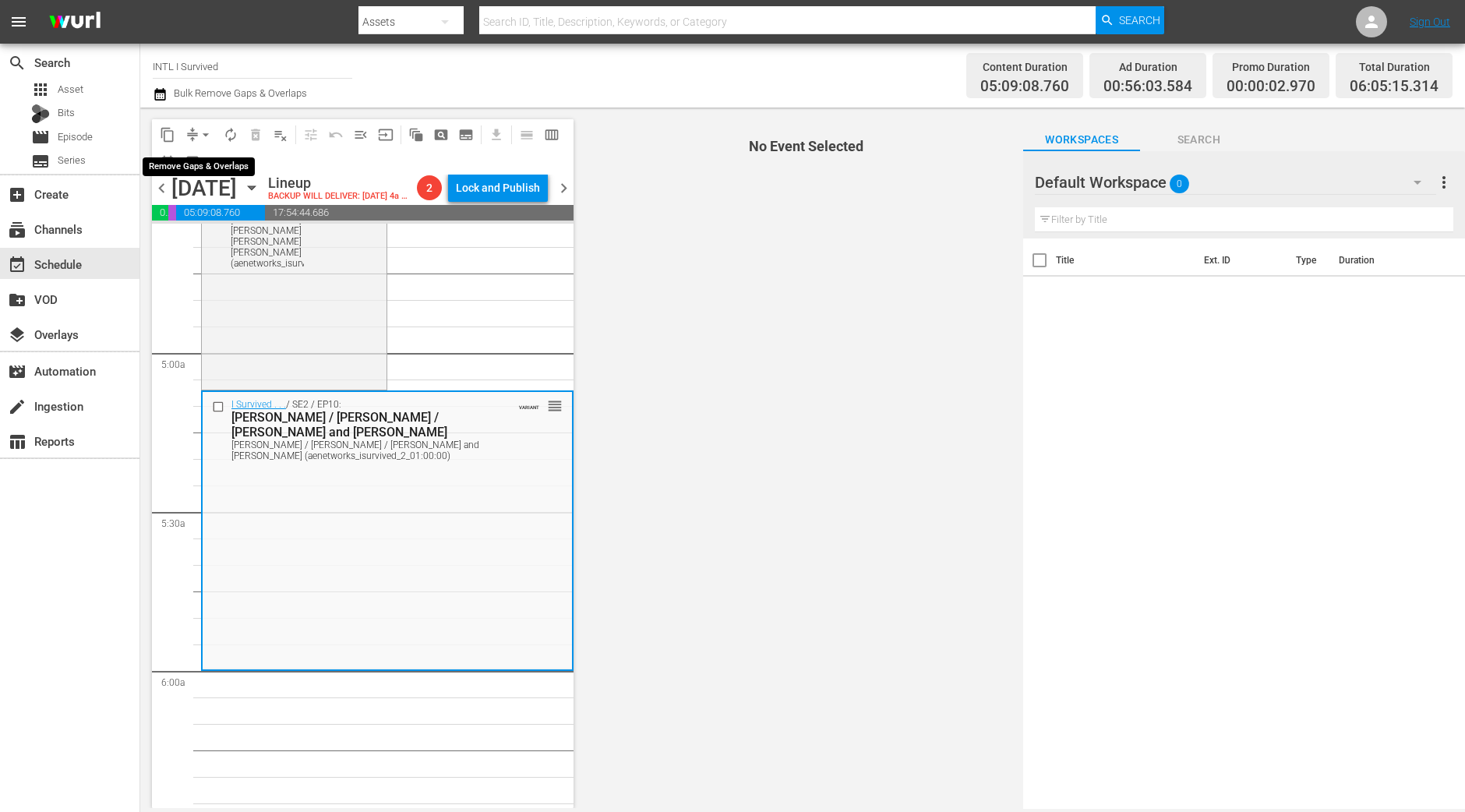
click at [207, 136] on span "arrow_drop_down" at bounding box center [205, 134] width 16 height 16
click at [203, 163] on li "Align to Midnight" at bounding box center [206, 166] width 164 height 26
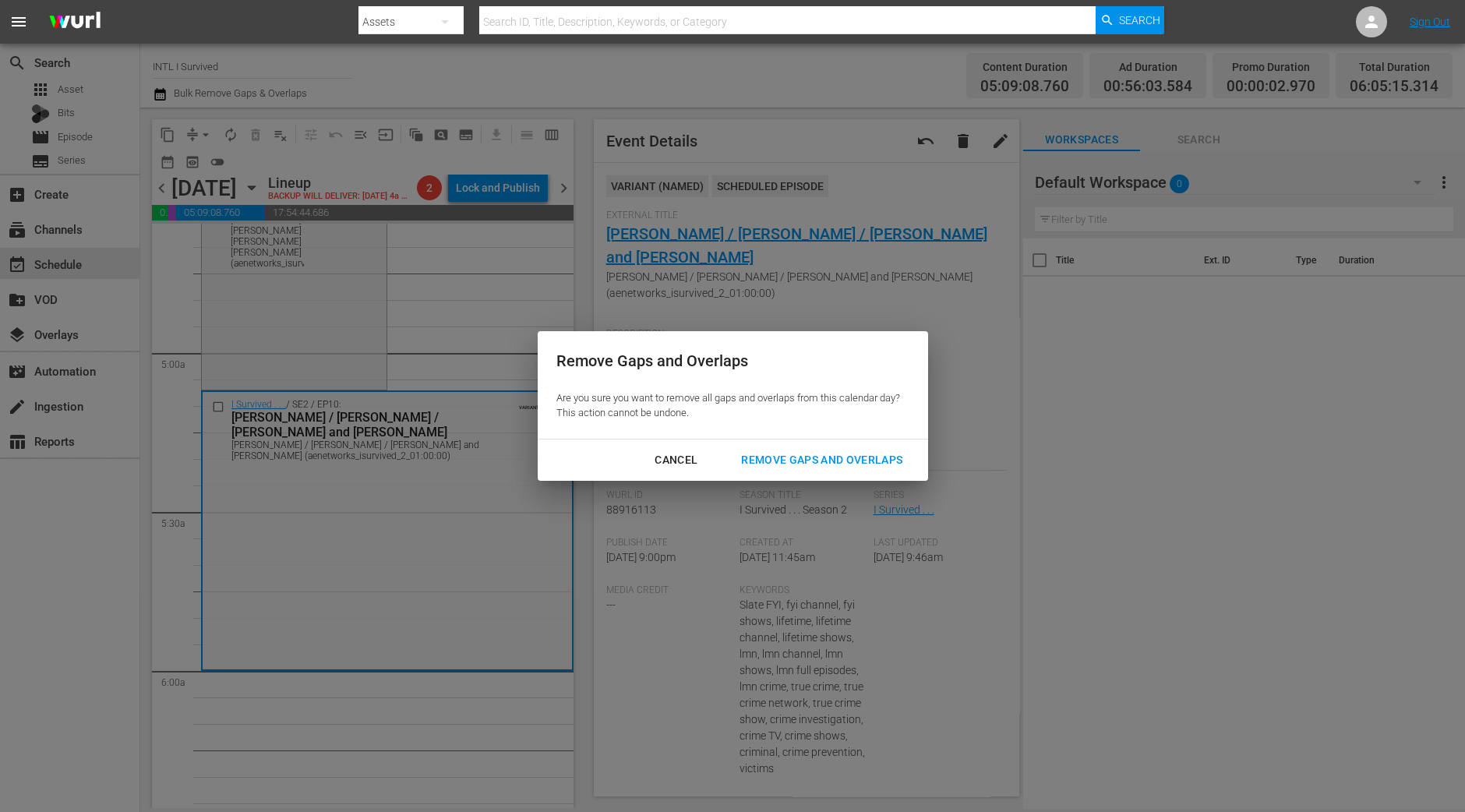
click at [862, 464] on div "Remove Gaps and Overlaps" at bounding box center [822, 459] width 187 height 19
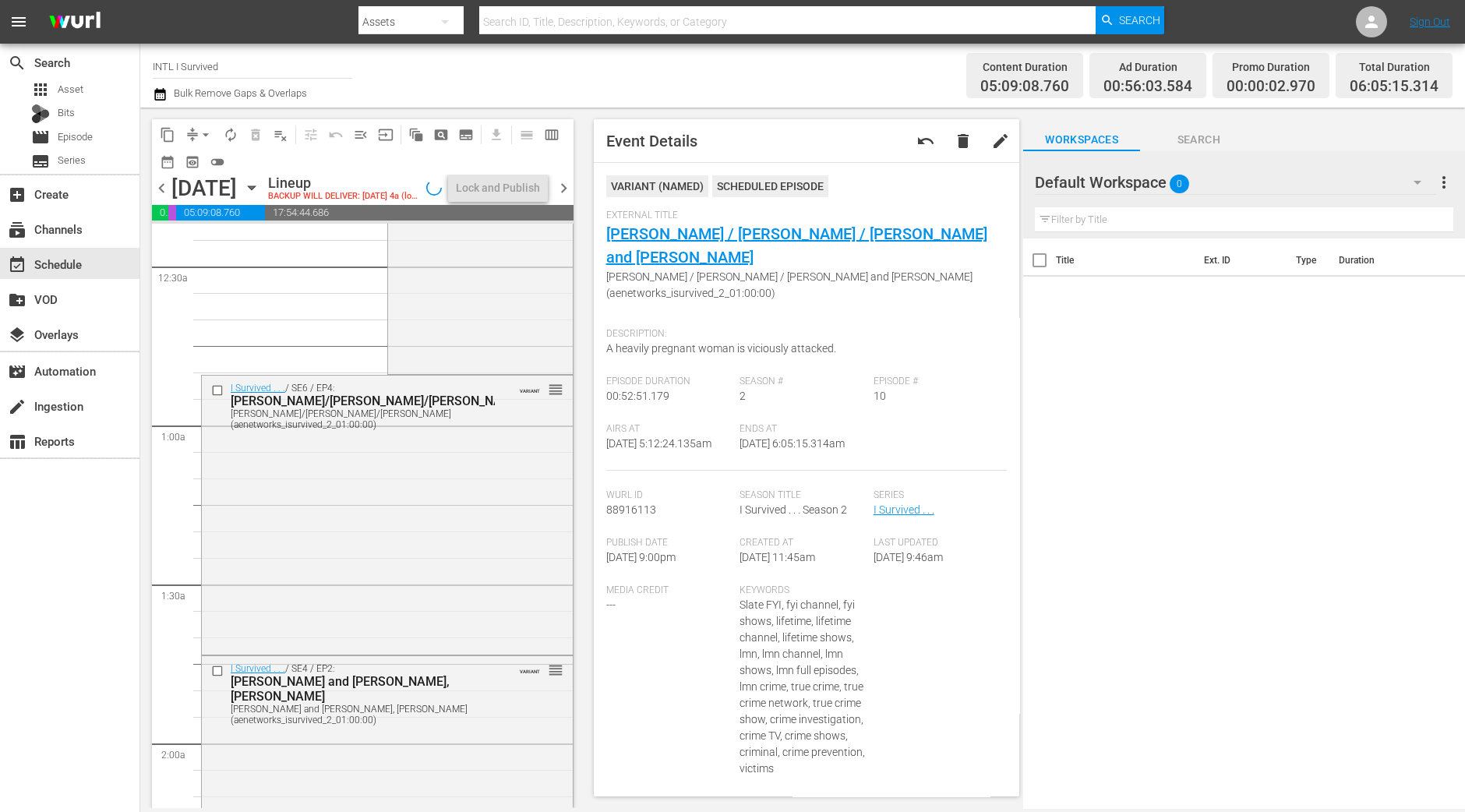
scroll to position [0, 0]
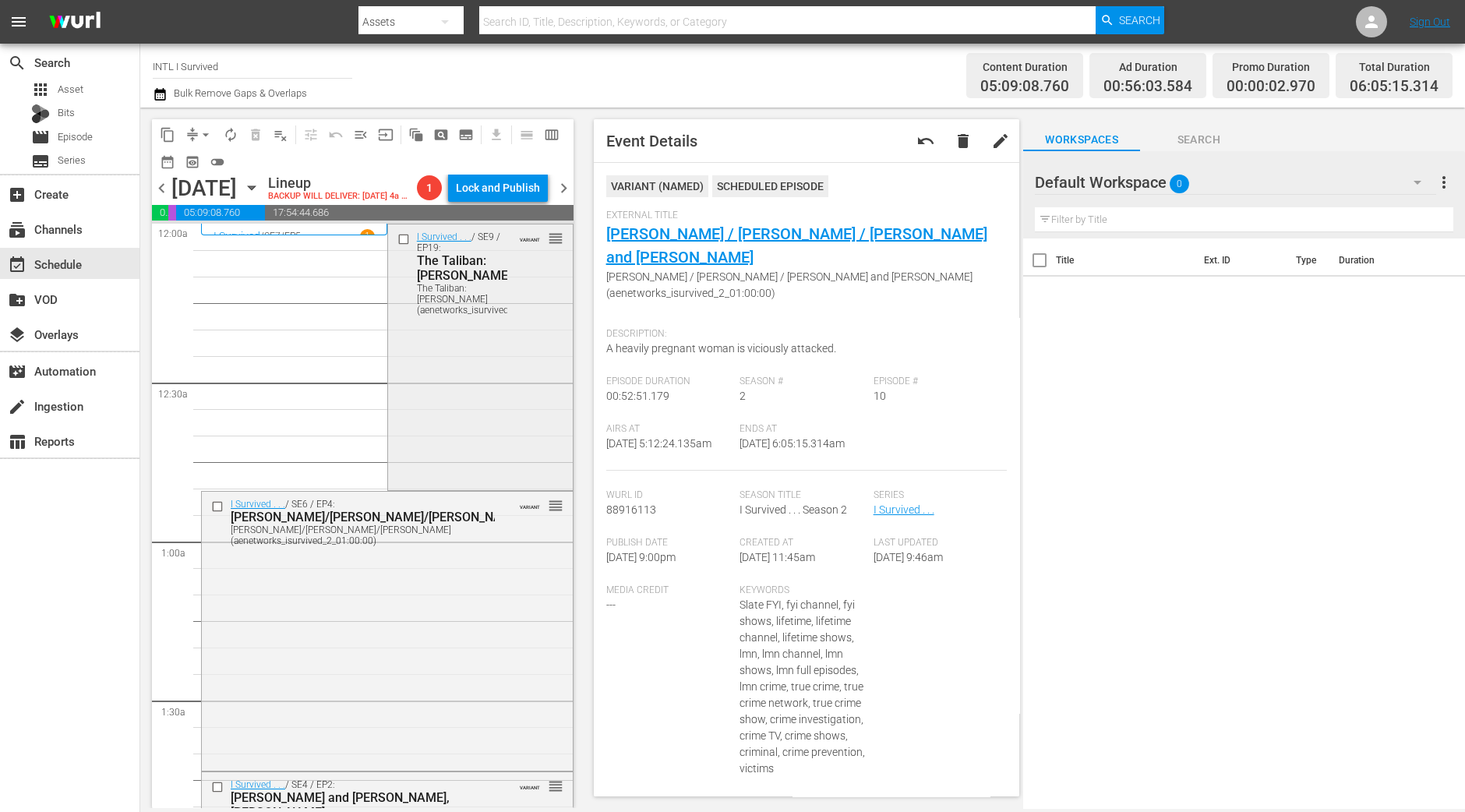
click at [507, 336] on div "I Survived . . . / SE9 / EP19: The Taliban: Jere The Taliban: Jere (aenetworks_…" at bounding box center [480, 356] width 185 height 263
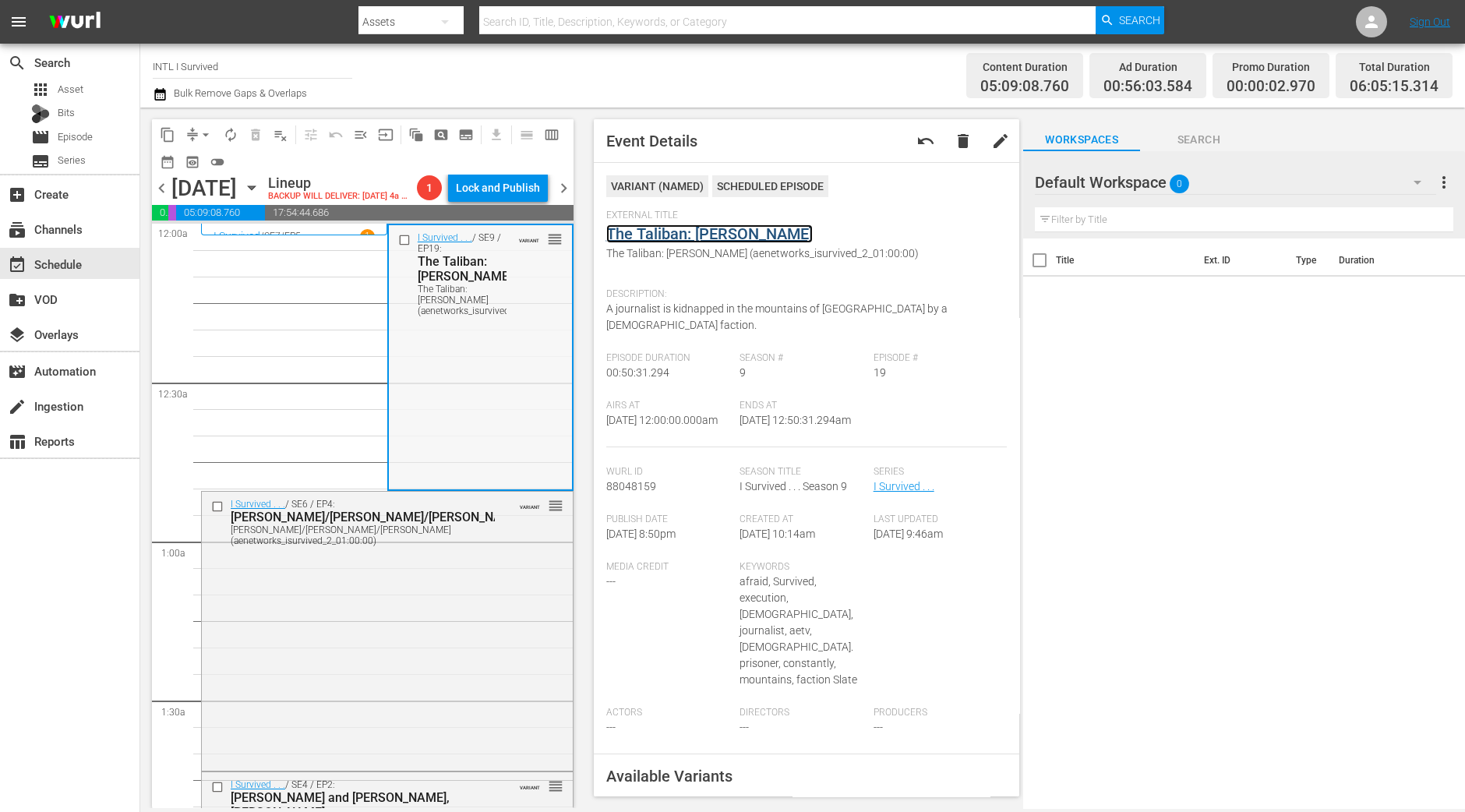
scroll to position [194, 0]
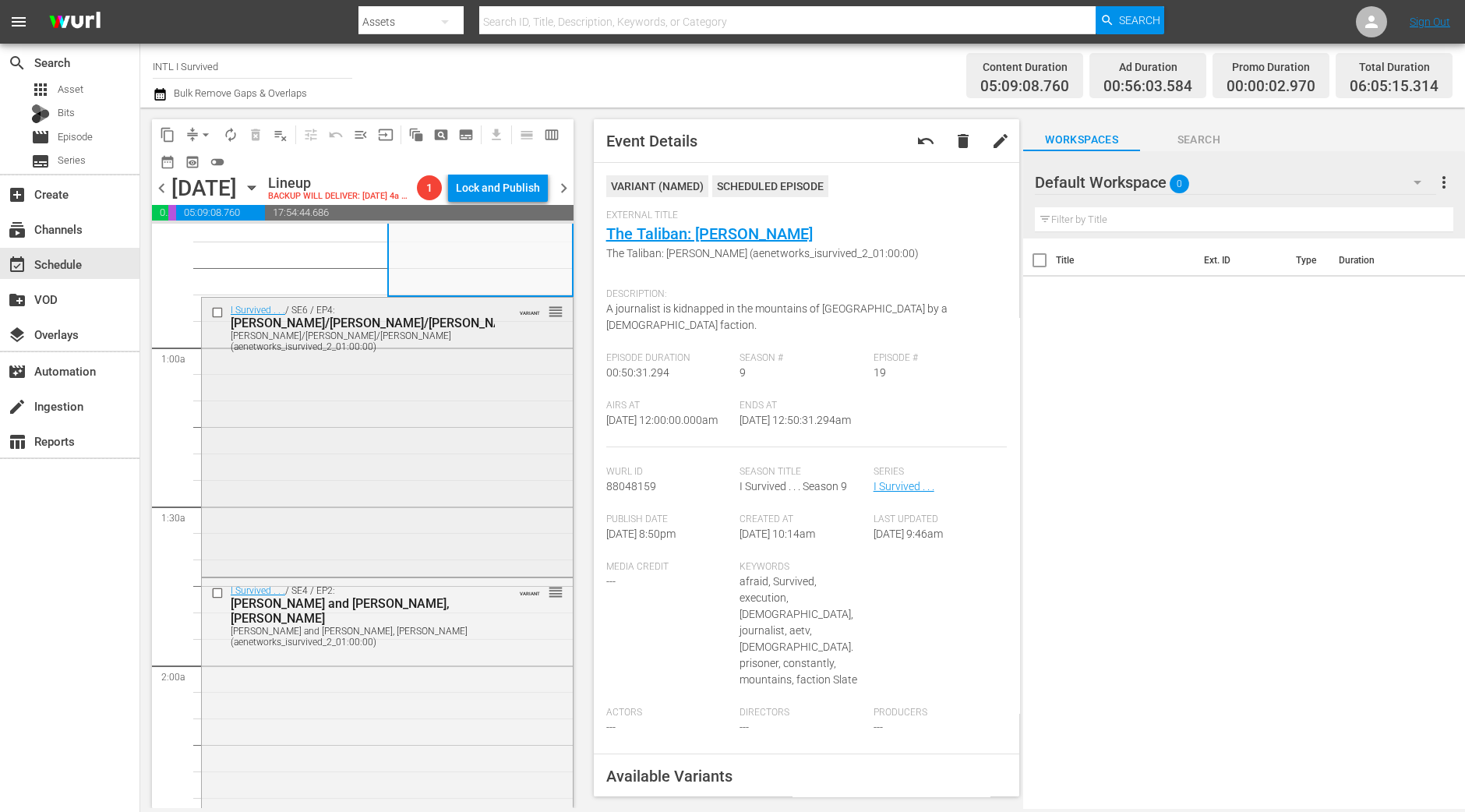
click at [400, 433] on div "I Survived . . . / SE6 / EP4: Tennille/Chris/Joyce Tennille/Chris/Joyce (aenetw…" at bounding box center [388, 434] width 371 height 275
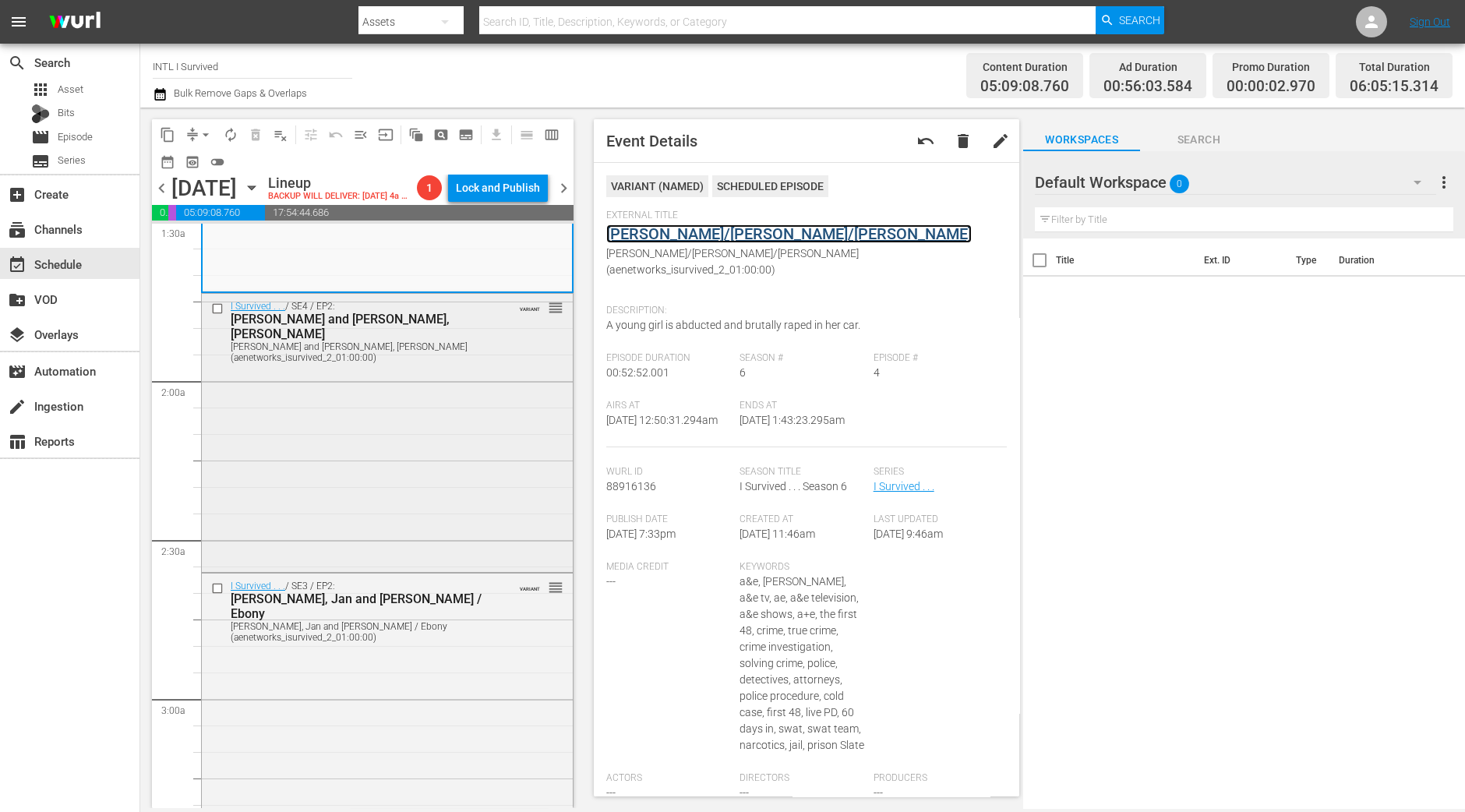
scroll to position [486, 0]
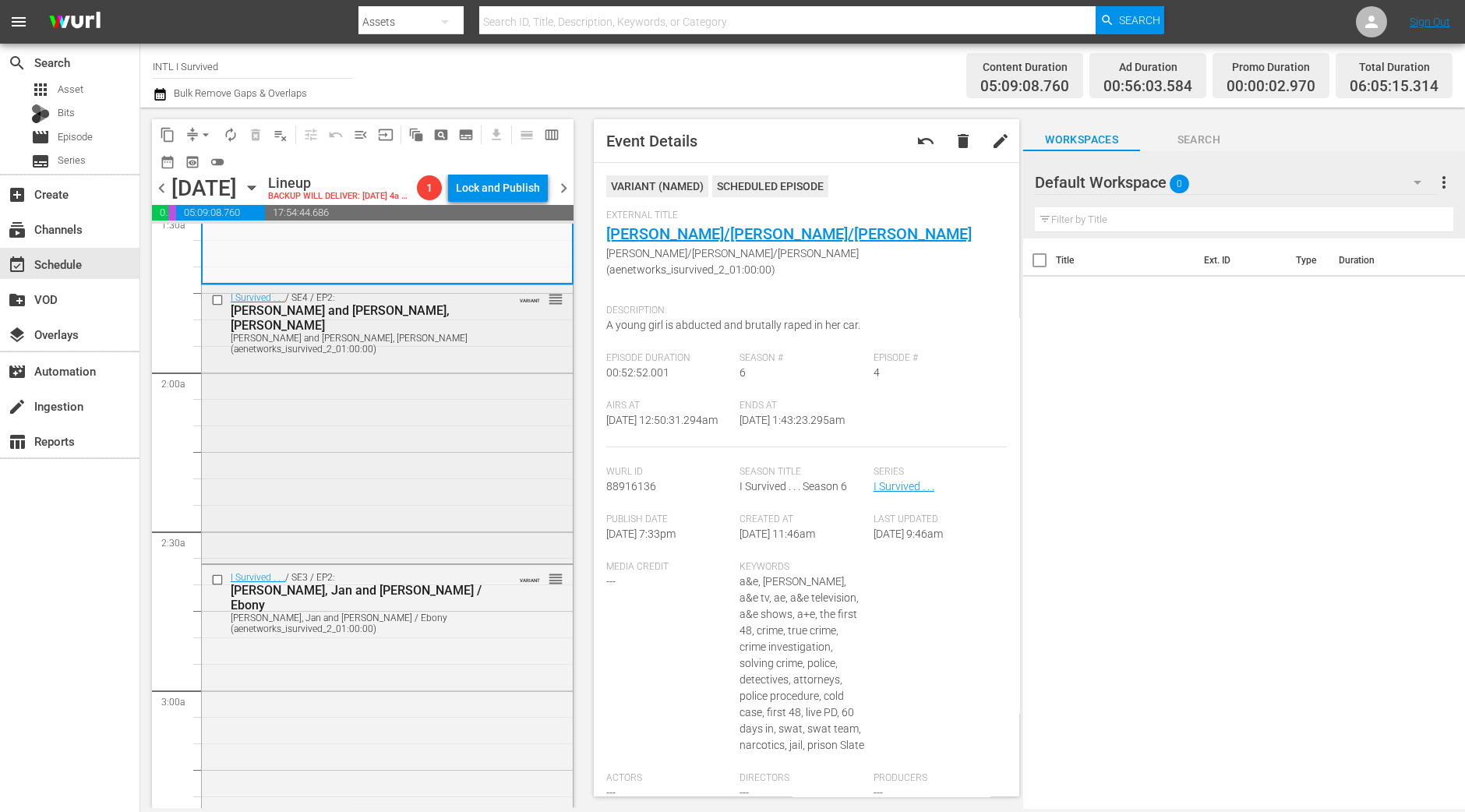
click at [522, 461] on div "I Survived . . . / SE4 / EP2: Terry, Anne and Debi, Earleen Terry, Anne and Deb…" at bounding box center [388, 422] width 371 height 275
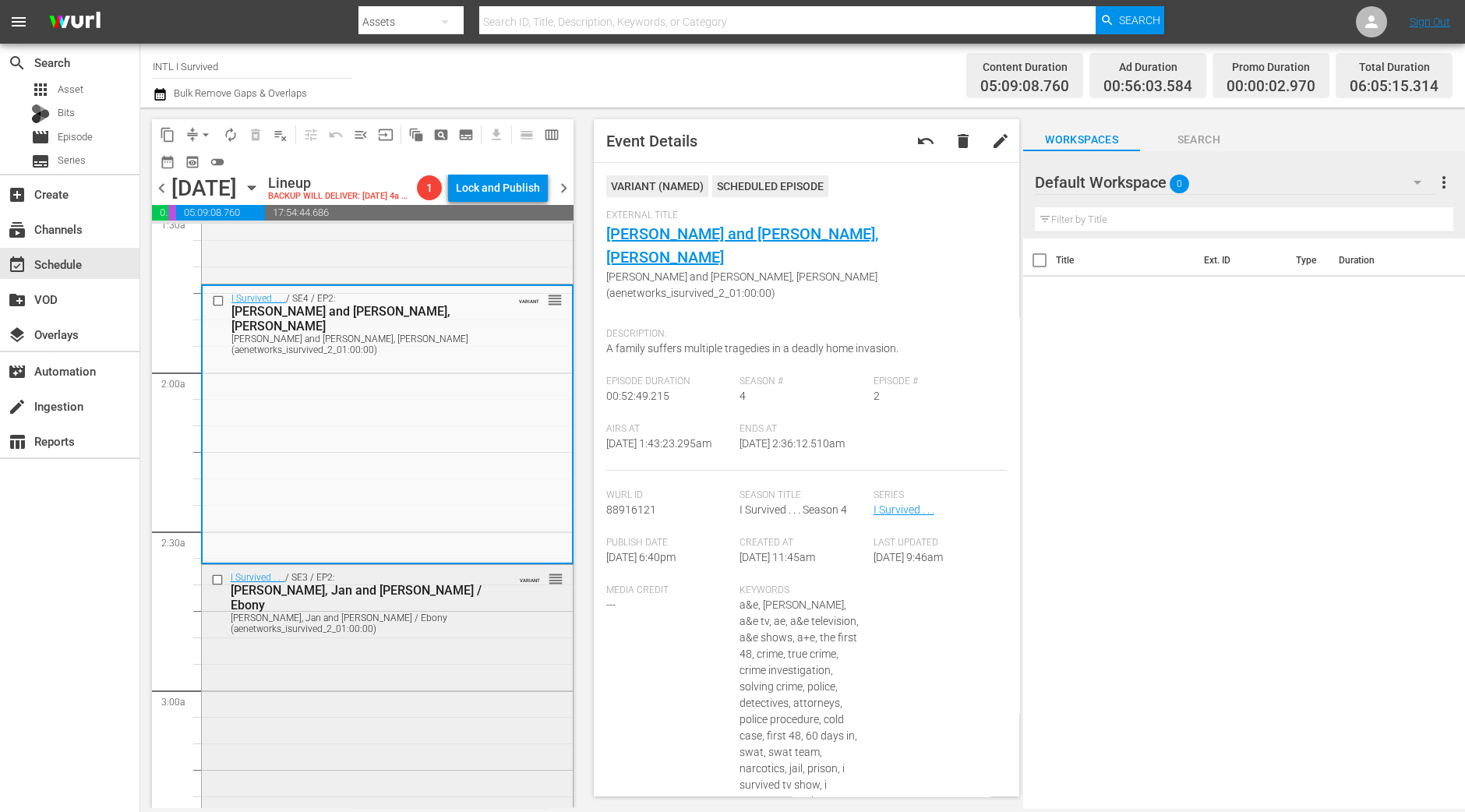
click at [381, 710] on div "I Survived . . . / SE3 / EP2: Alfred, Jan and Jerry / Ebony Alfred, Jan and Jer…" at bounding box center [388, 703] width 371 height 276
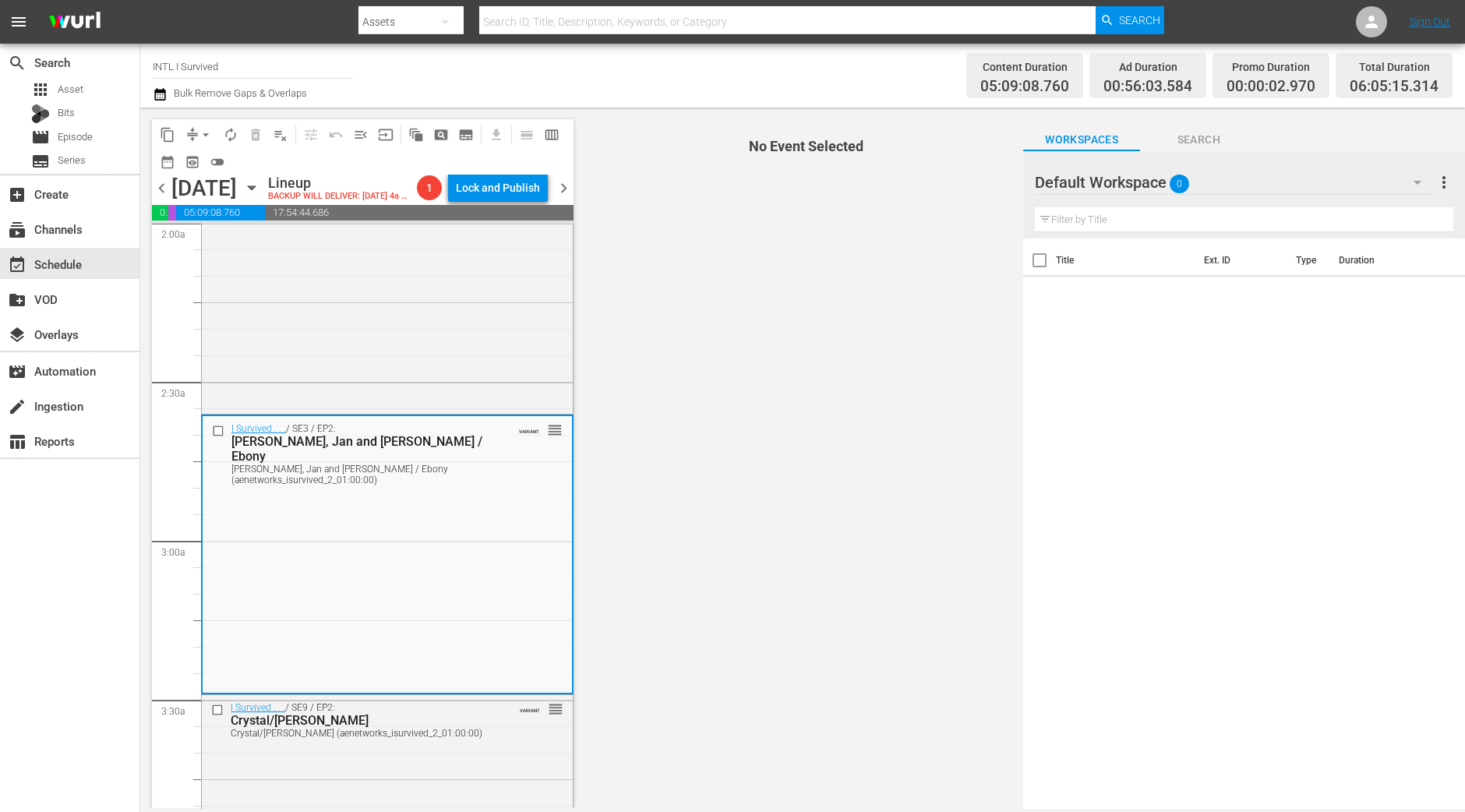
scroll to position [778, 0]
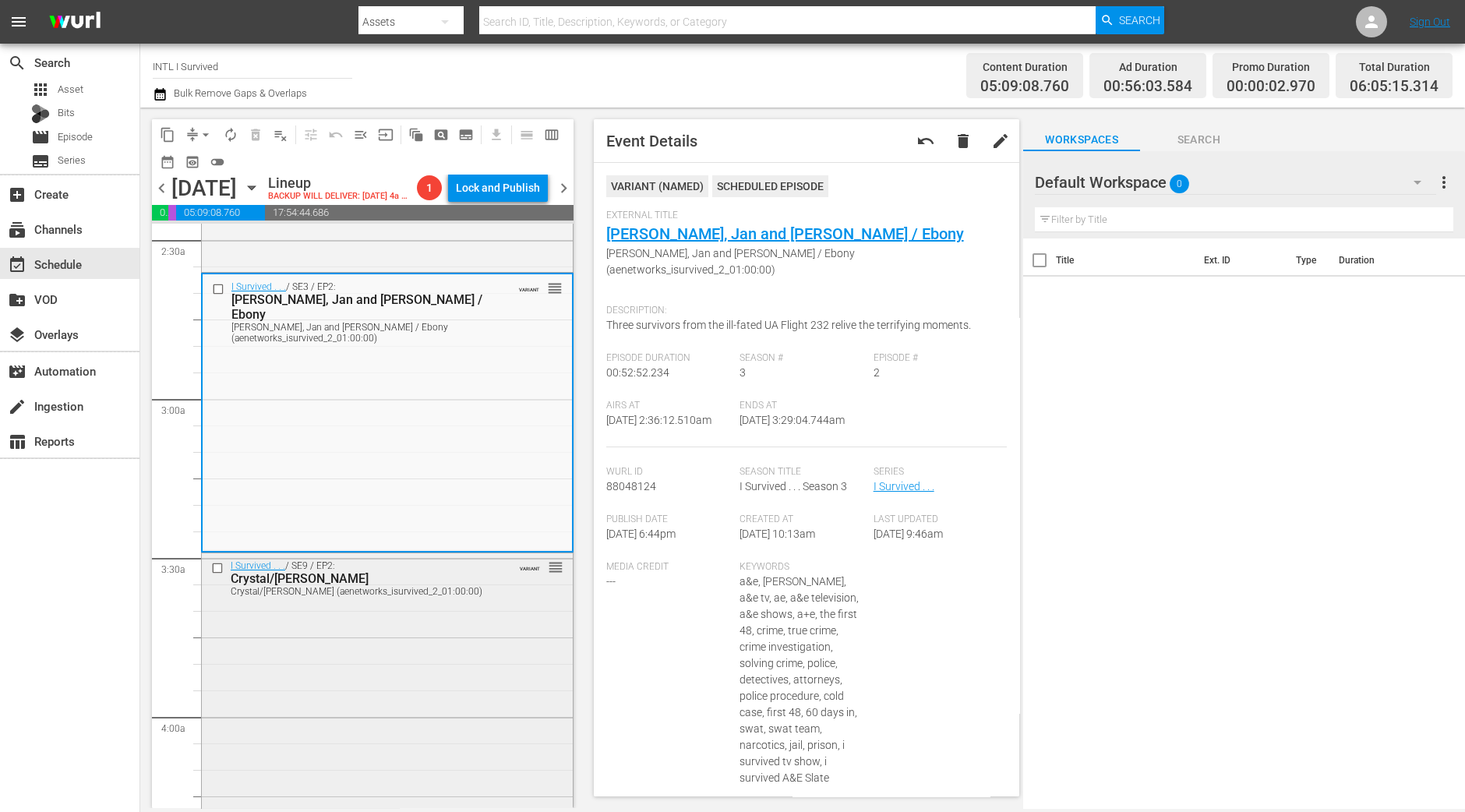
click at [517, 603] on div "I Survived . . . / SE9 / EP2: Crystal/Johanna Crystal/Johanna (aenetworks_isurv…" at bounding box center [388, 578] width 371 height 49
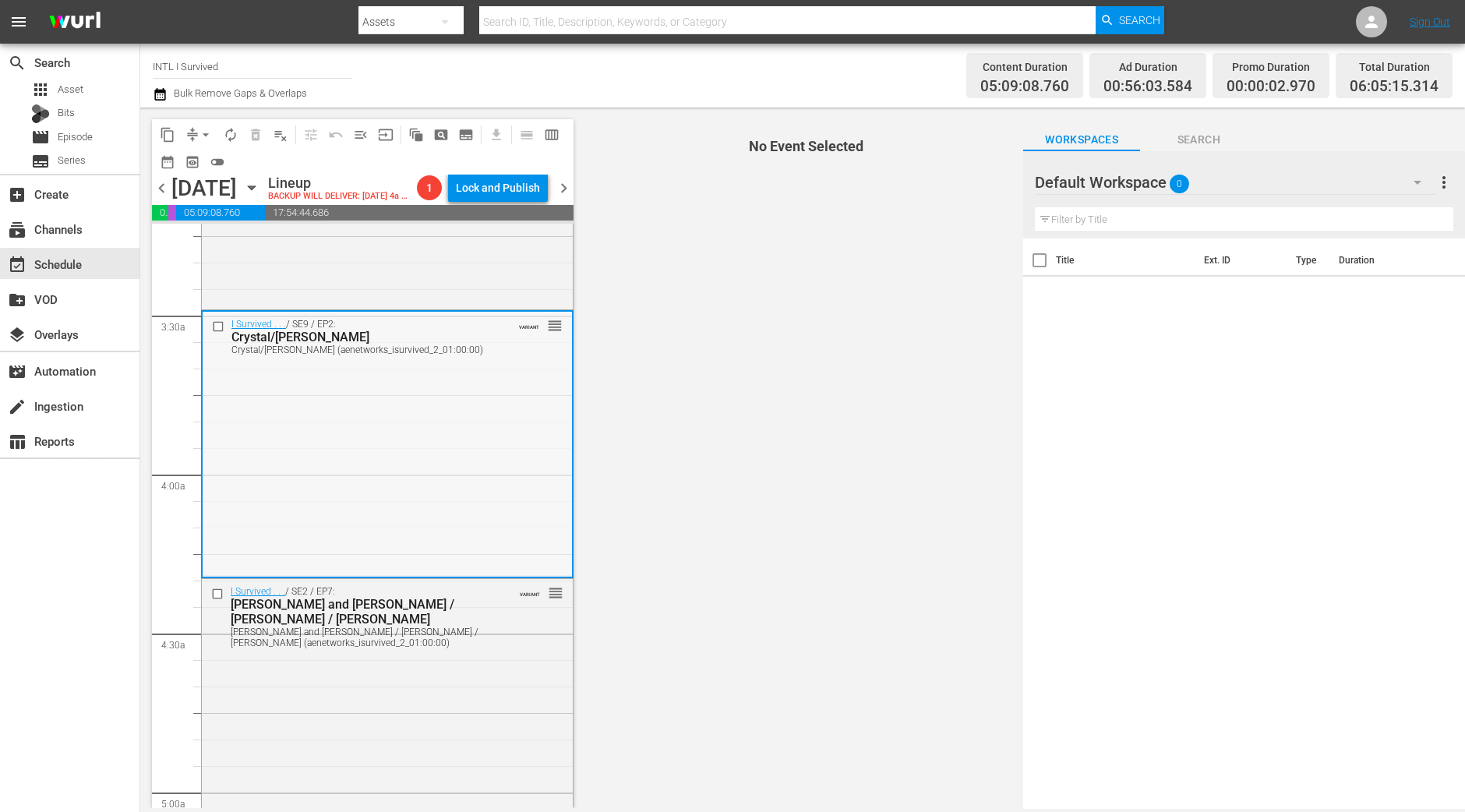
scroll to position [1071, 0]
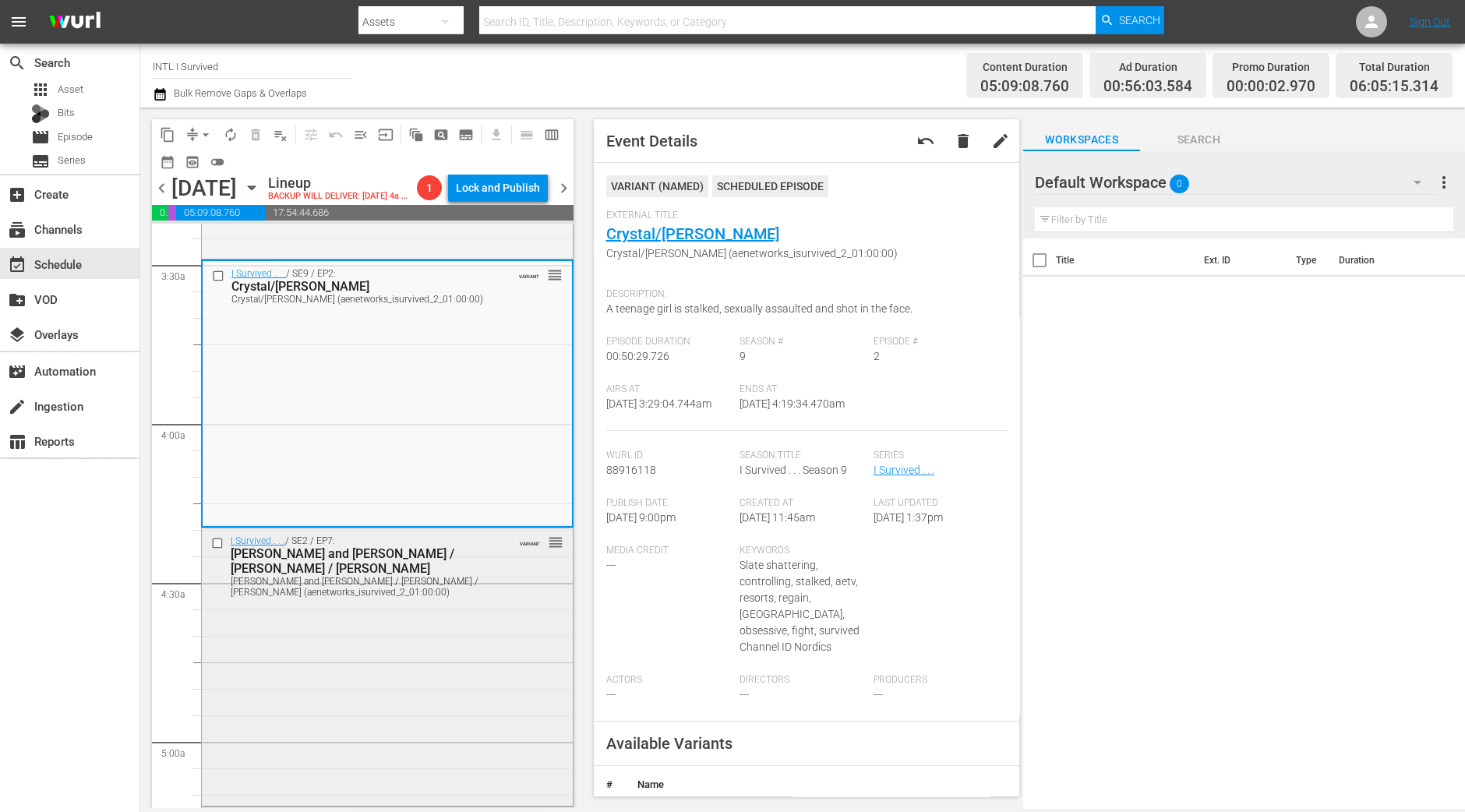
click at [487, 687] on div "I Survived . . . / SE2 / EP7: Darren and Chastity / Ryan / Julie Darren and Cha…" at bounding box center [388, 666] width 371 height 275
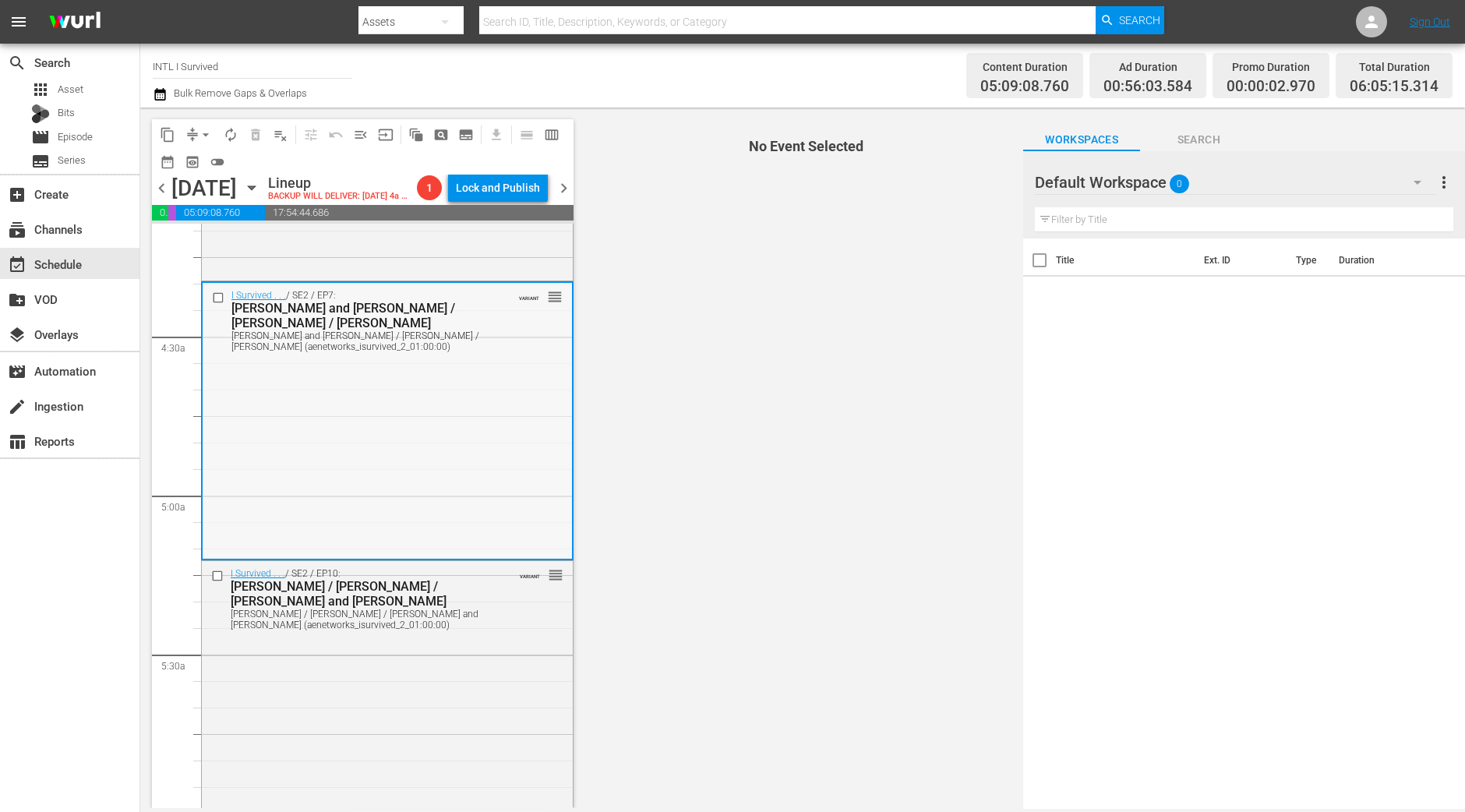
scroll to position [1362, 0]
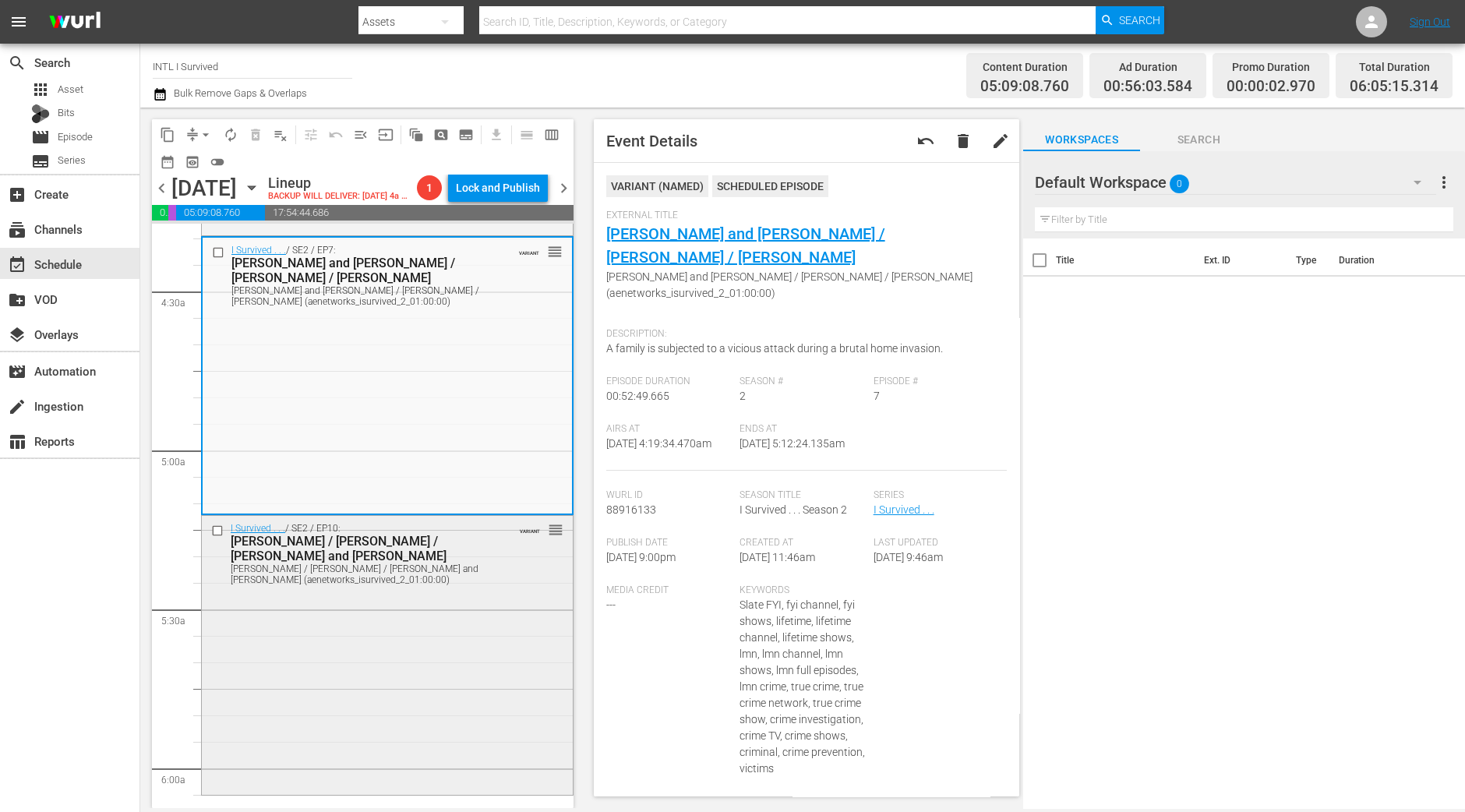
click at [465, 730] on div "I Survived . . . / SE2 / EP10: Sarah / Ellen / Sherman and Dee Ann Sarah / Elle…" at bounding box center [388, 653] width 371 height 275
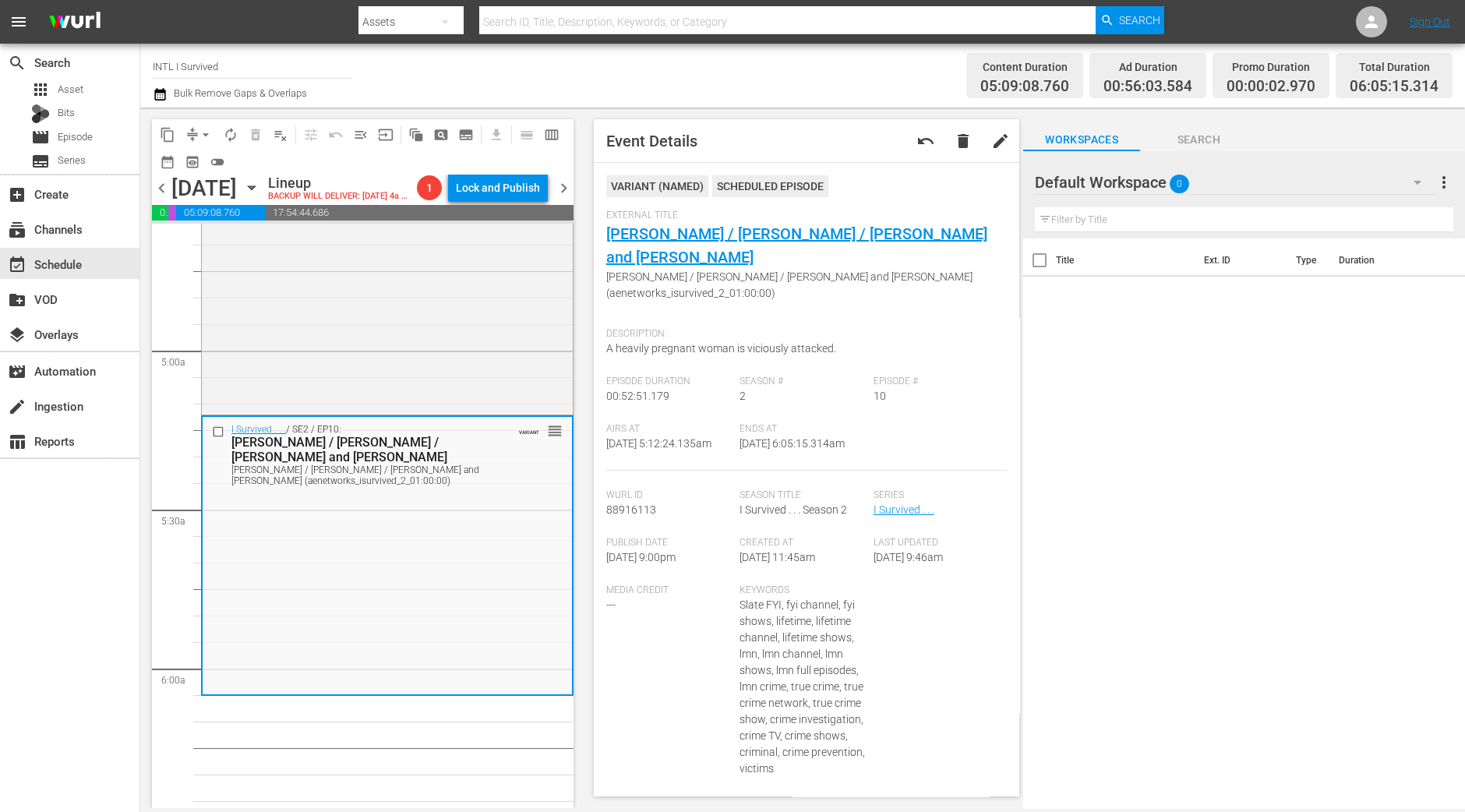
scroll to position [1557, 0]
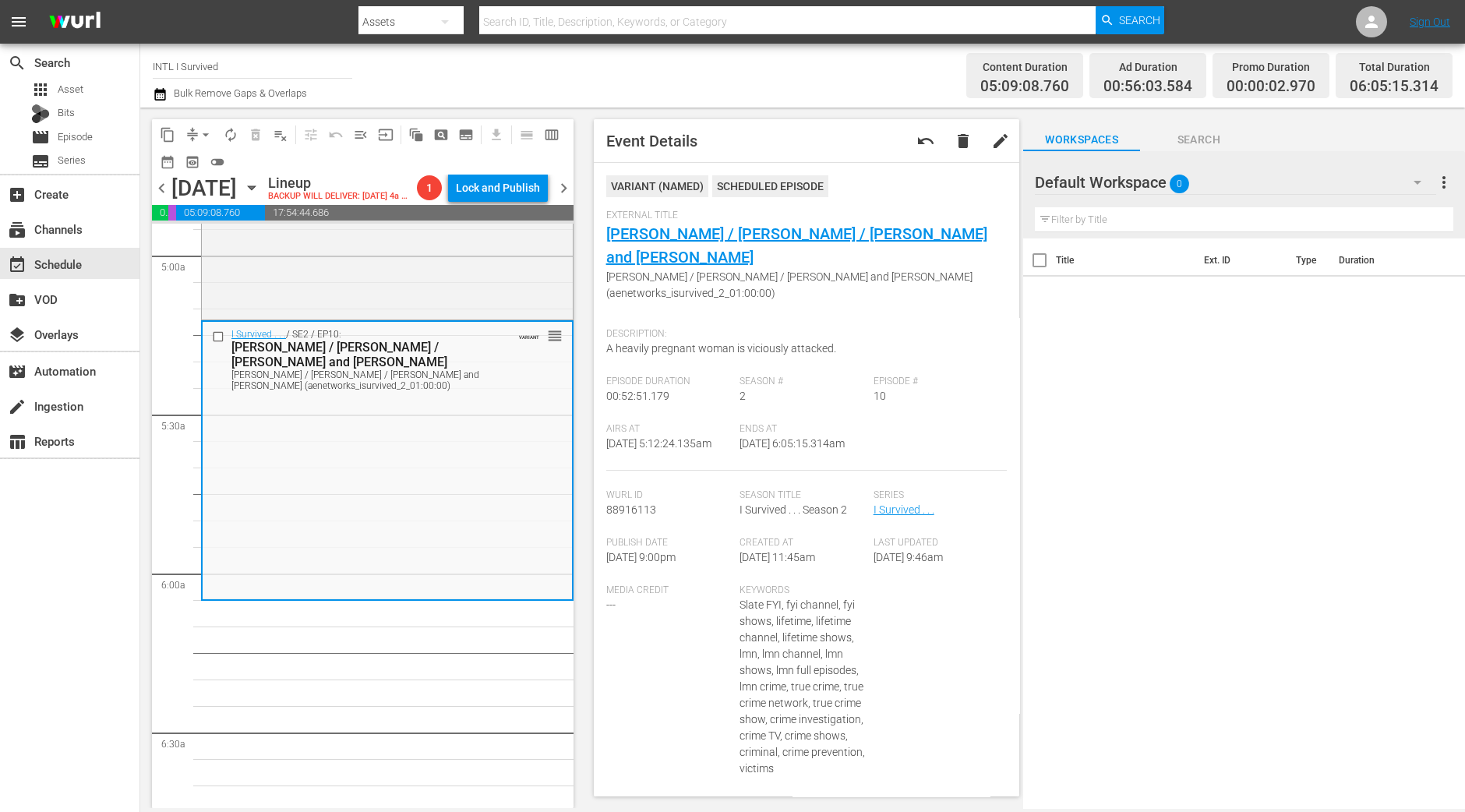
click at [199, 141] on span "arrow_drop_down" at bounding box center [205, 134] width 16 height 16
click at [198, 166] on li "Align to Midnight" at bounding box center [206, 166] width 164 height 26
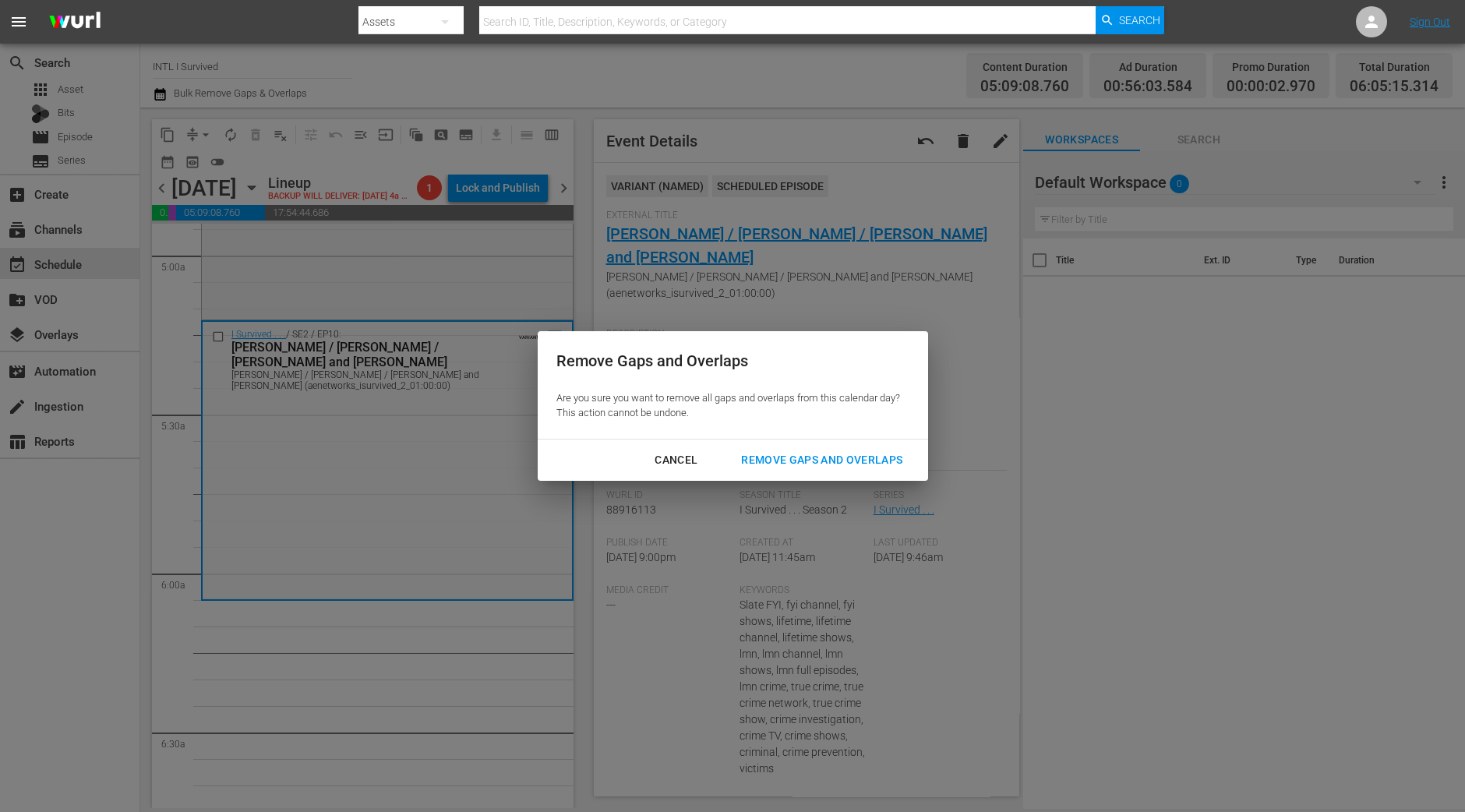
click at [771, 454] on div "Remove Gaps and Overlaps" at bounding box center [822, 459] width 187 height 19
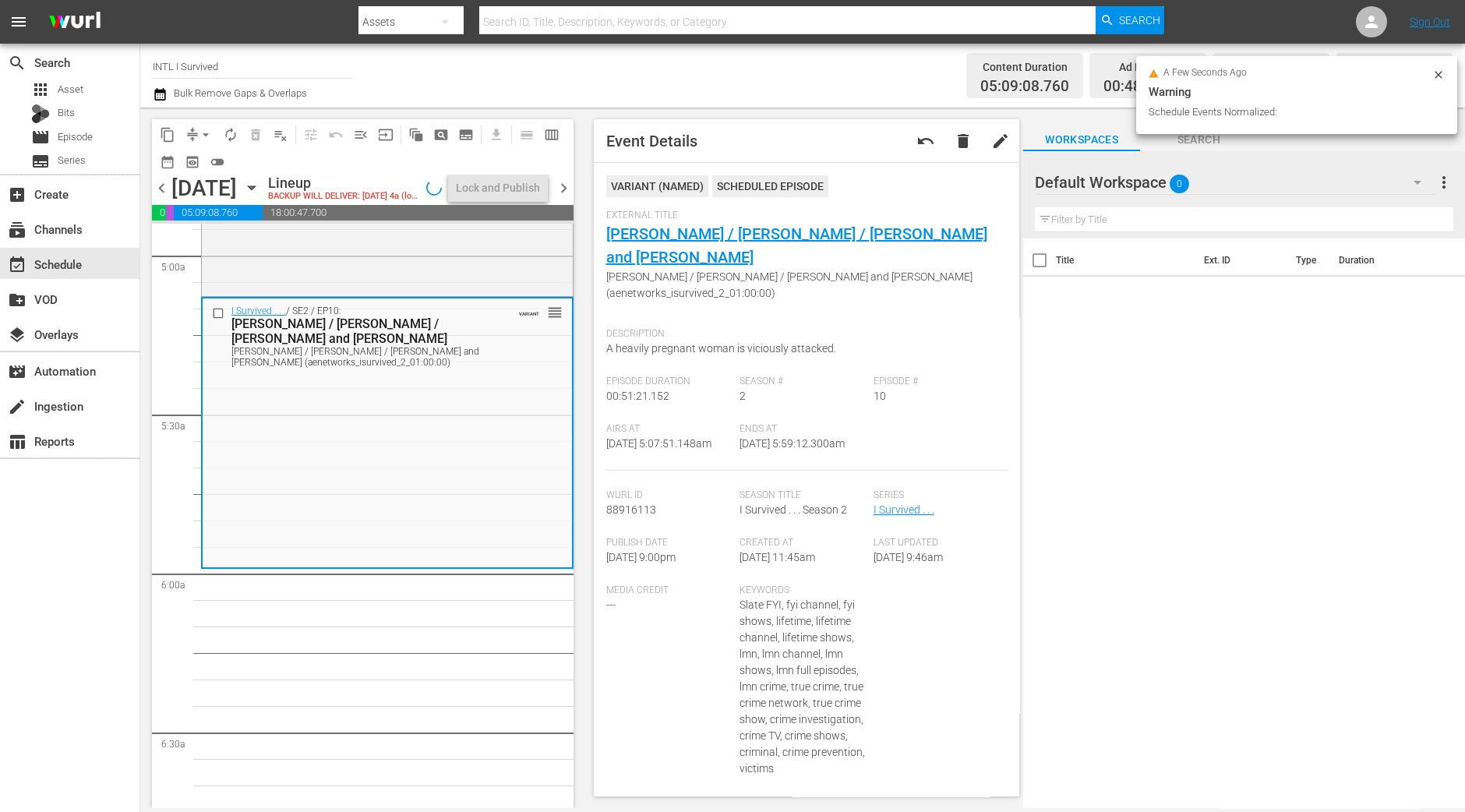
scroll to position [1531, 0]
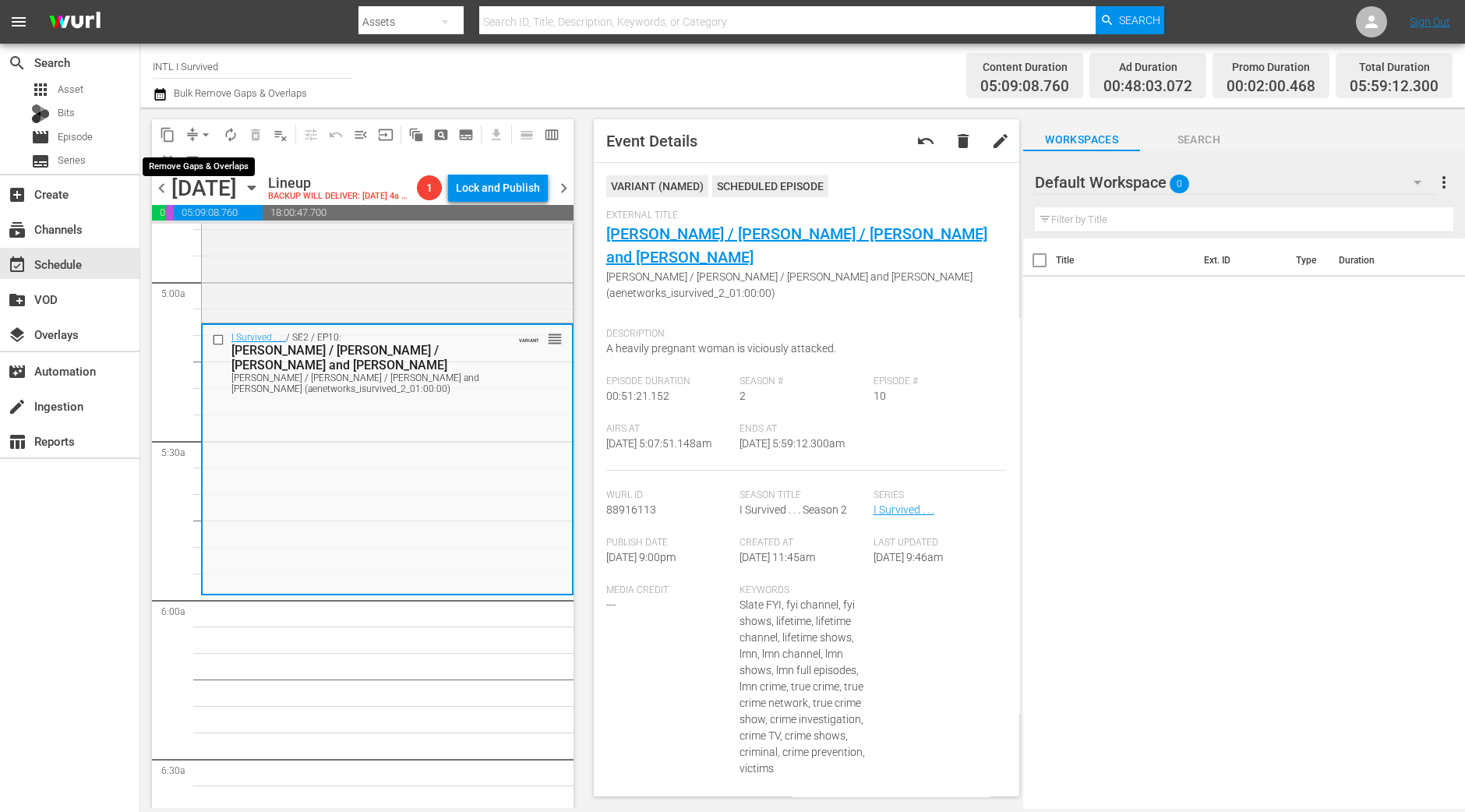
click at [204, 139] on span "arrow_drop_down" at bounding box center [205, 134] width 16 height 16
click at [208, 158] on li "Align to Midnight" at bounding box center [206, 166] width 164 height 26
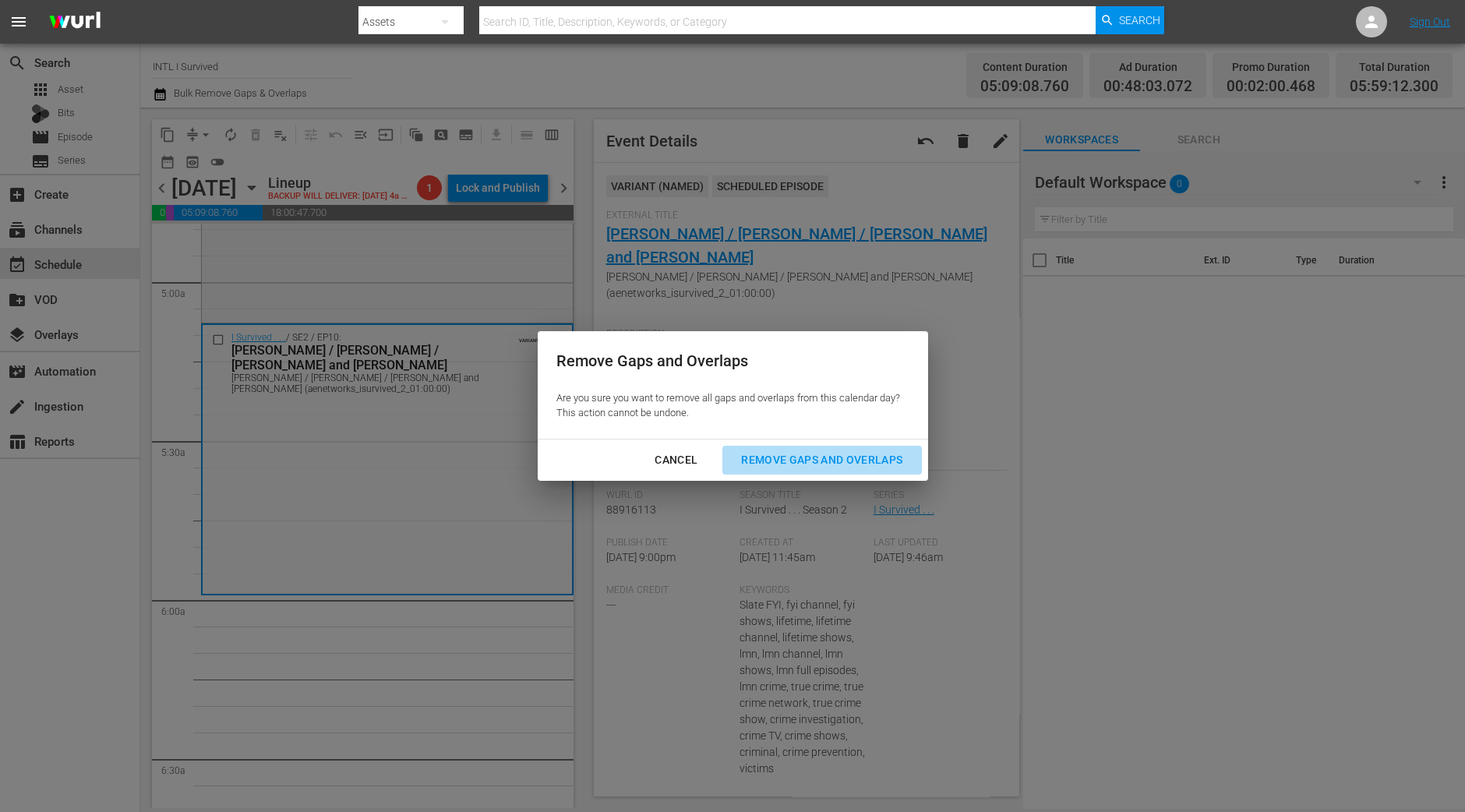
click at [826, 463] on div "Remove Gaps and Overlaps" at bounding box center [822, 459] width 187 height 19
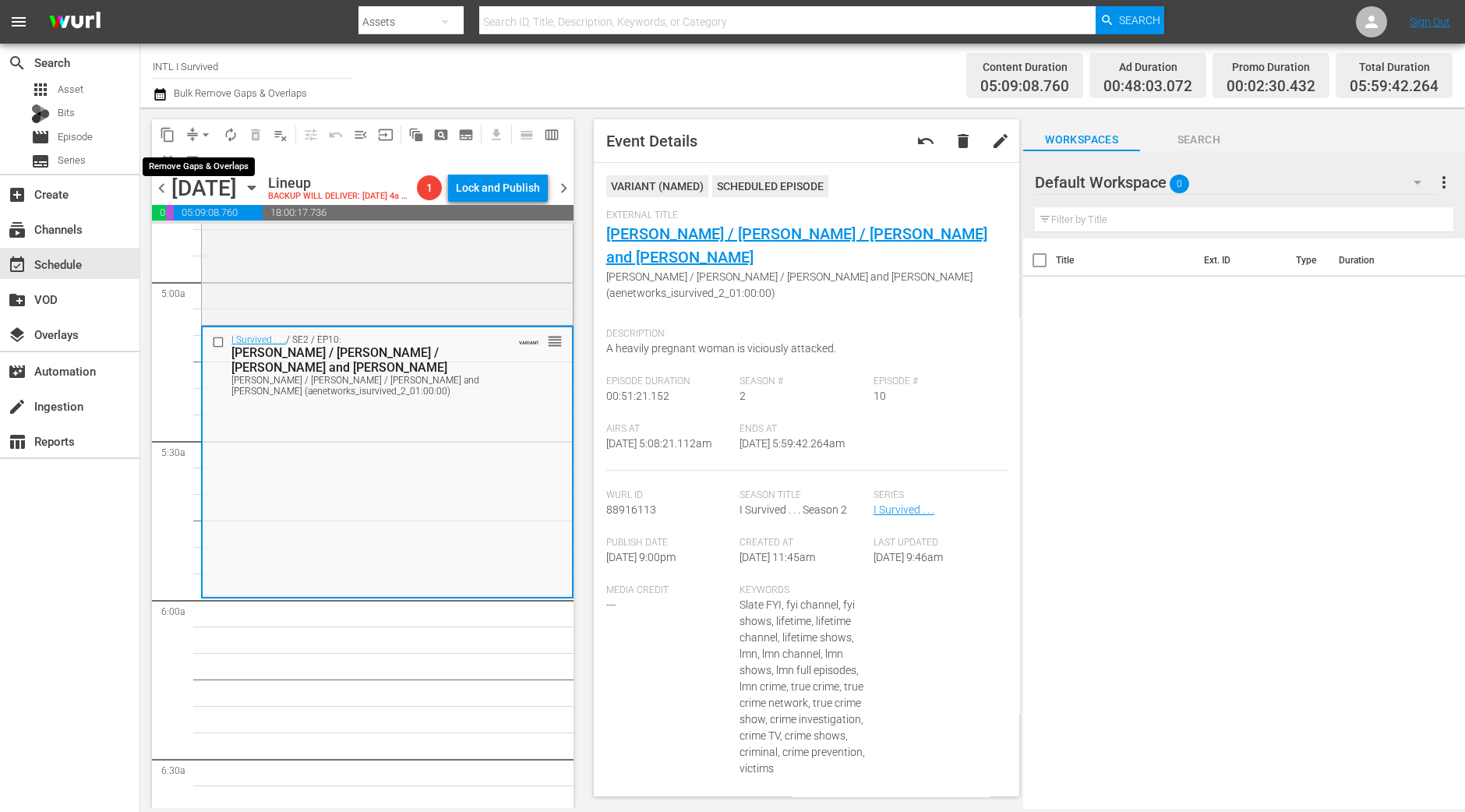
click at [198, 136] on span "arrow_drop_down" at bounding box center [205, 134] width 16 height 16
drag, startPoint x: 198, startPoint y: 142, endPoint x: 206, endPoint y: 173, distance: 32.0
click at [206, 173] on li "Align to Midnight" at bounding box center [206, 166] width 164 height 26
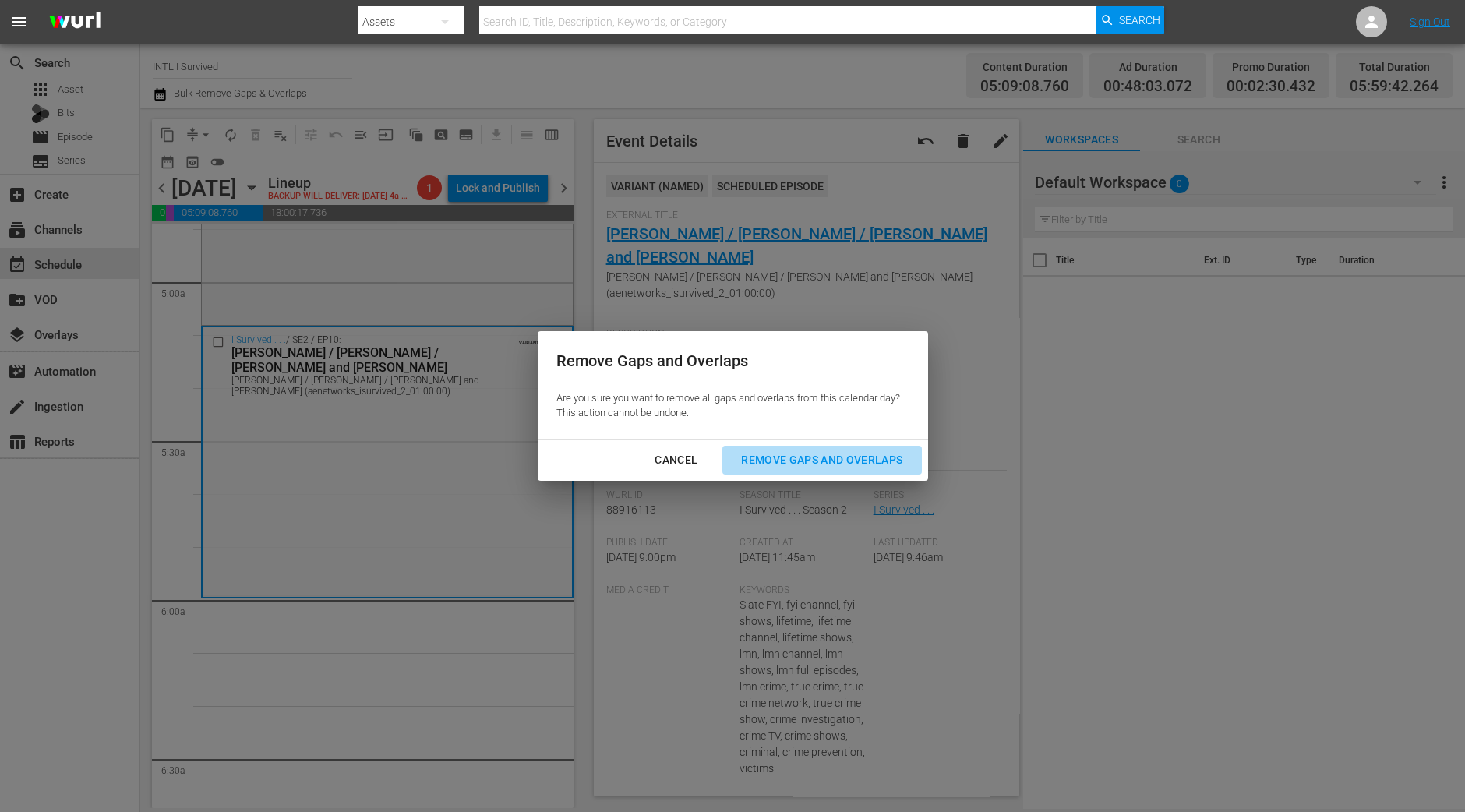
click at [807, 454] on div "Remove Gaps and Overlaps" at bounding box center [822, 459] width 187 height 19
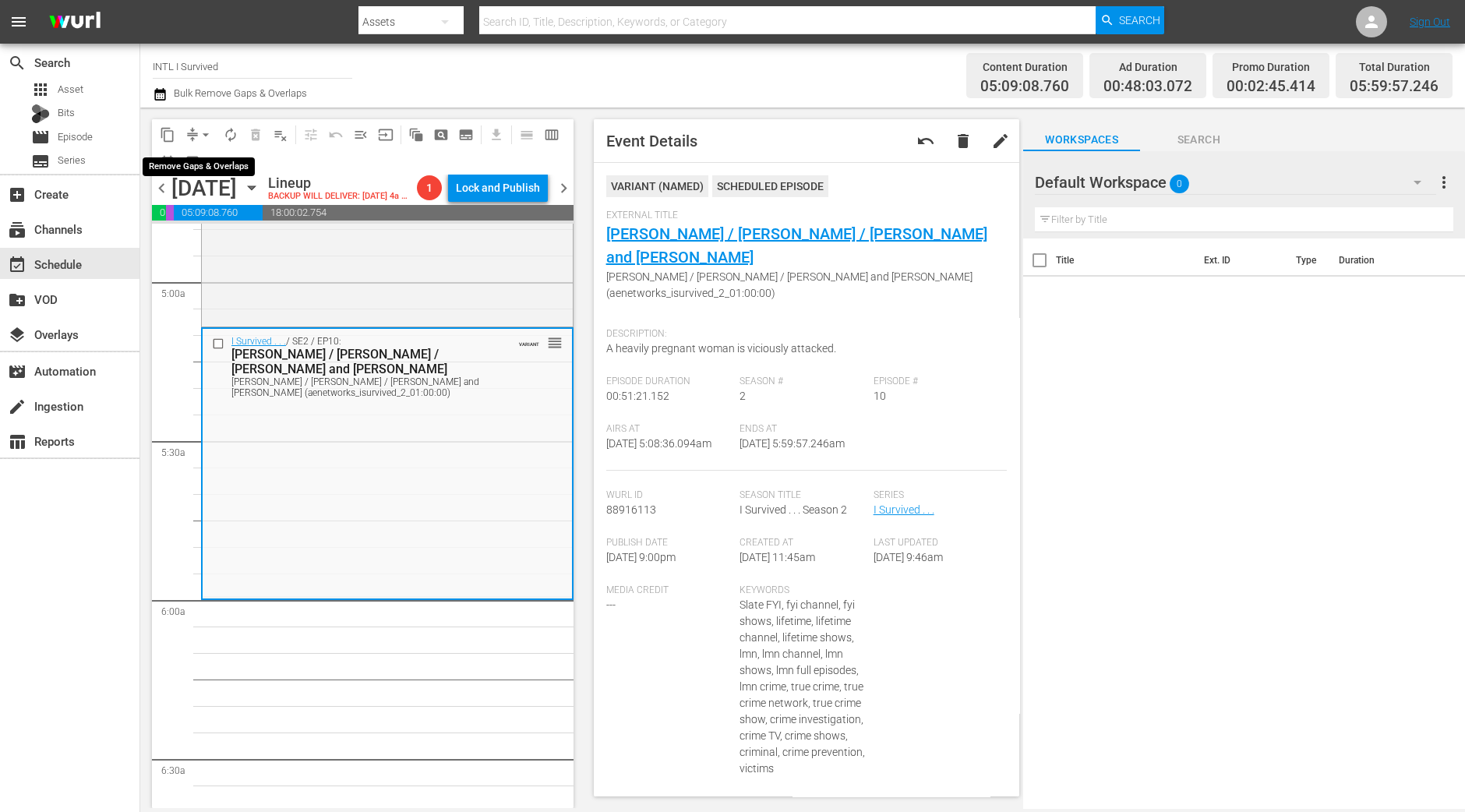
click span "arrow_drop_down"
click li "Align to Midnight"
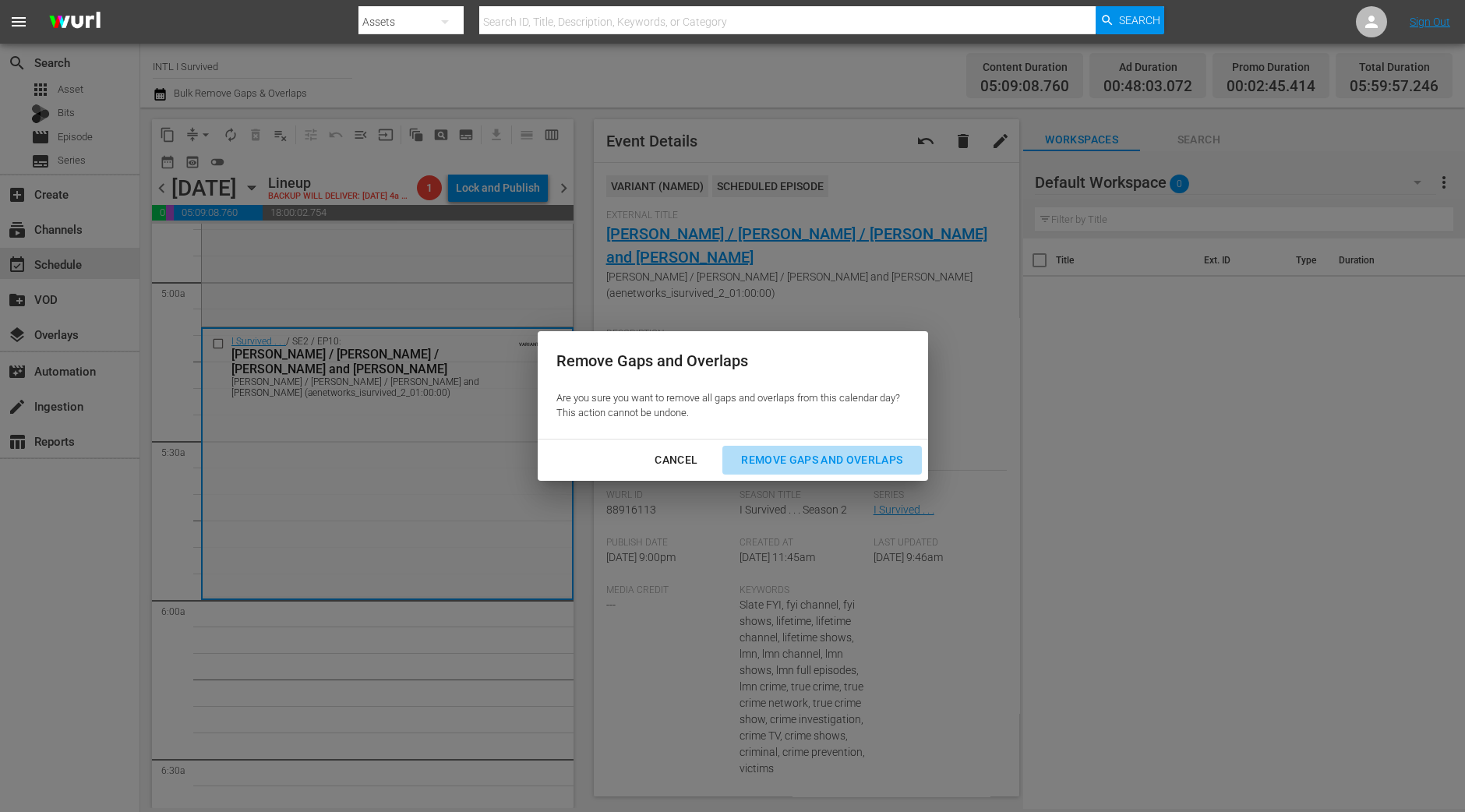
click div "Remove Gaps and Overlaps"
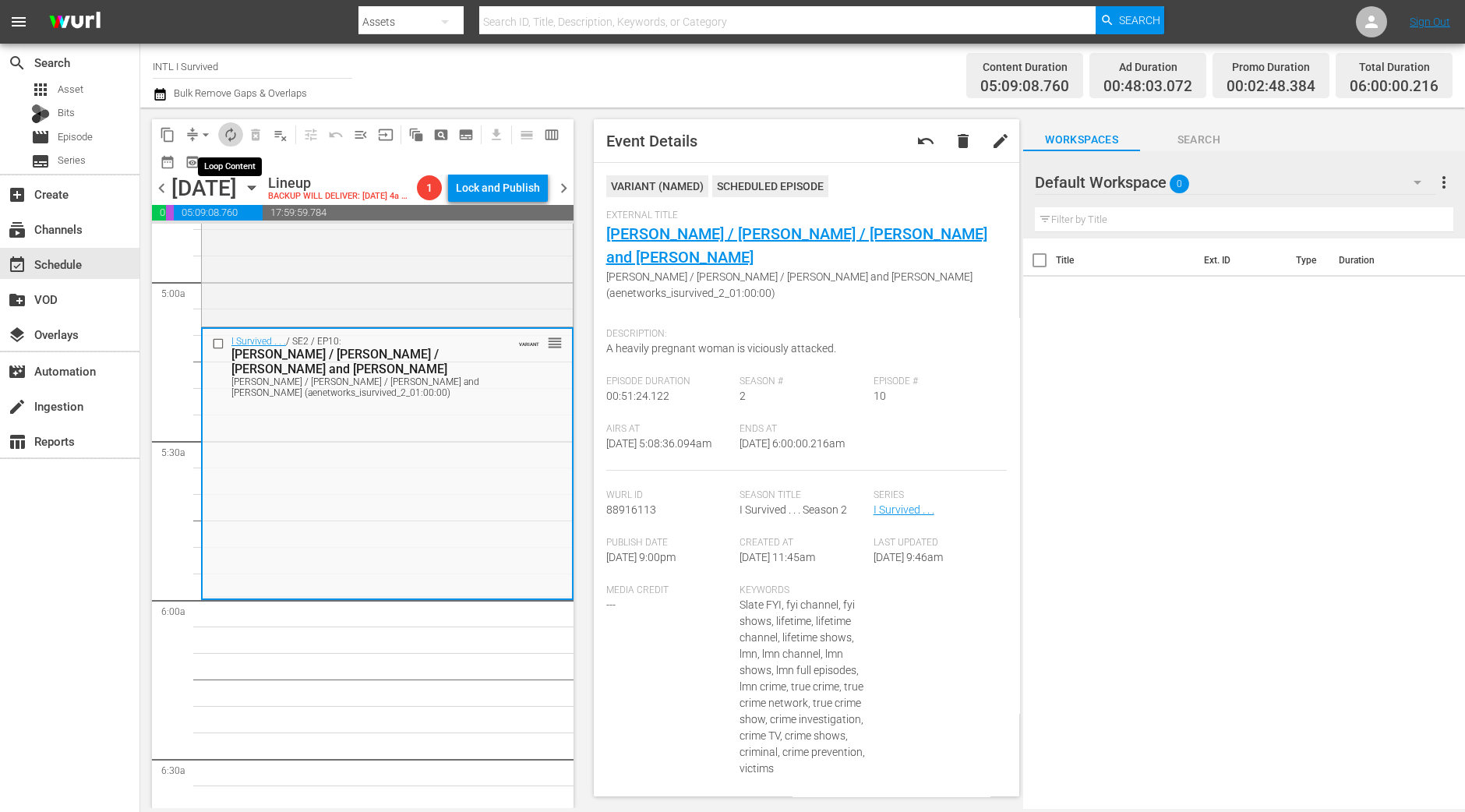
click span "autorenew_outlined"
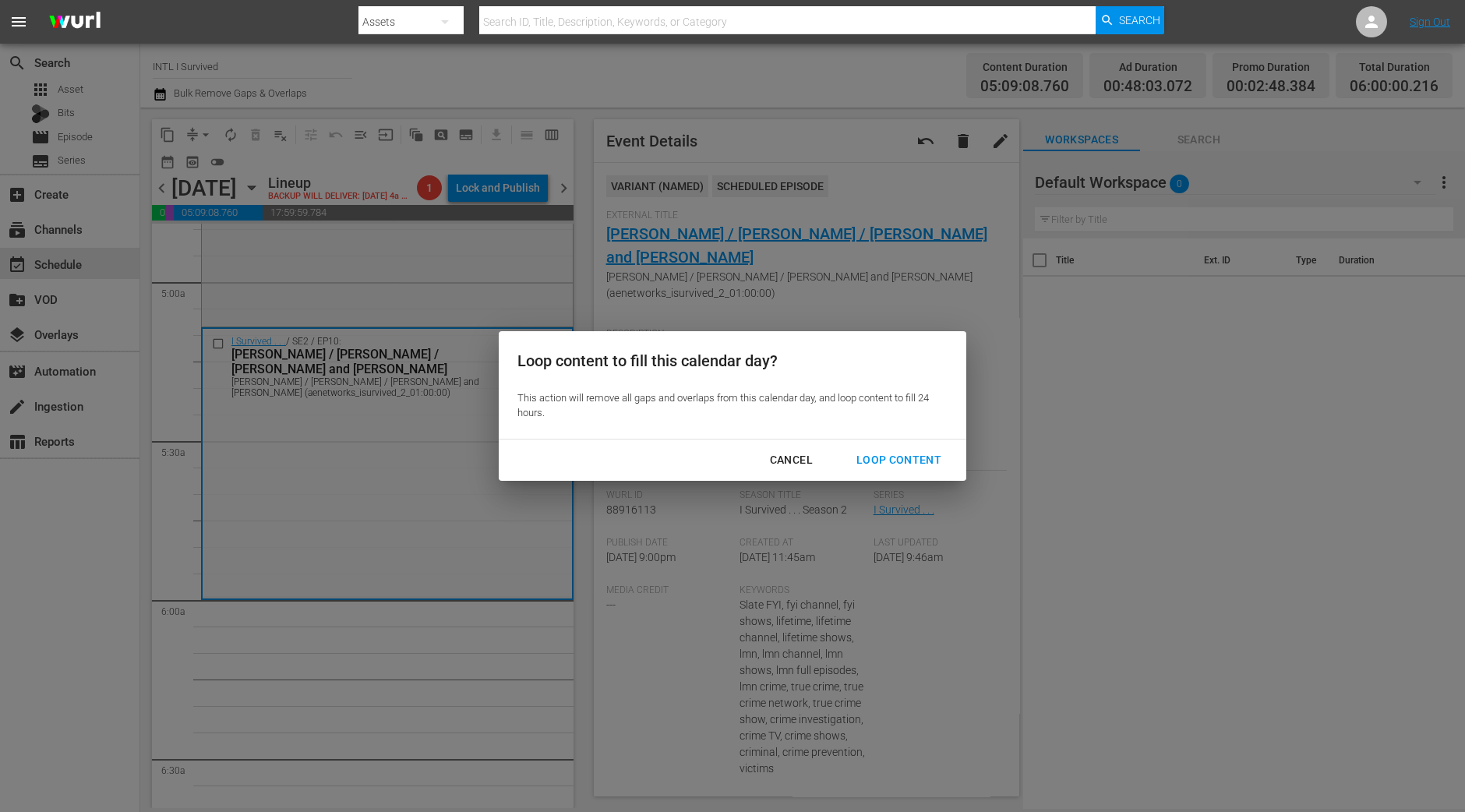
click div "Loop Content"
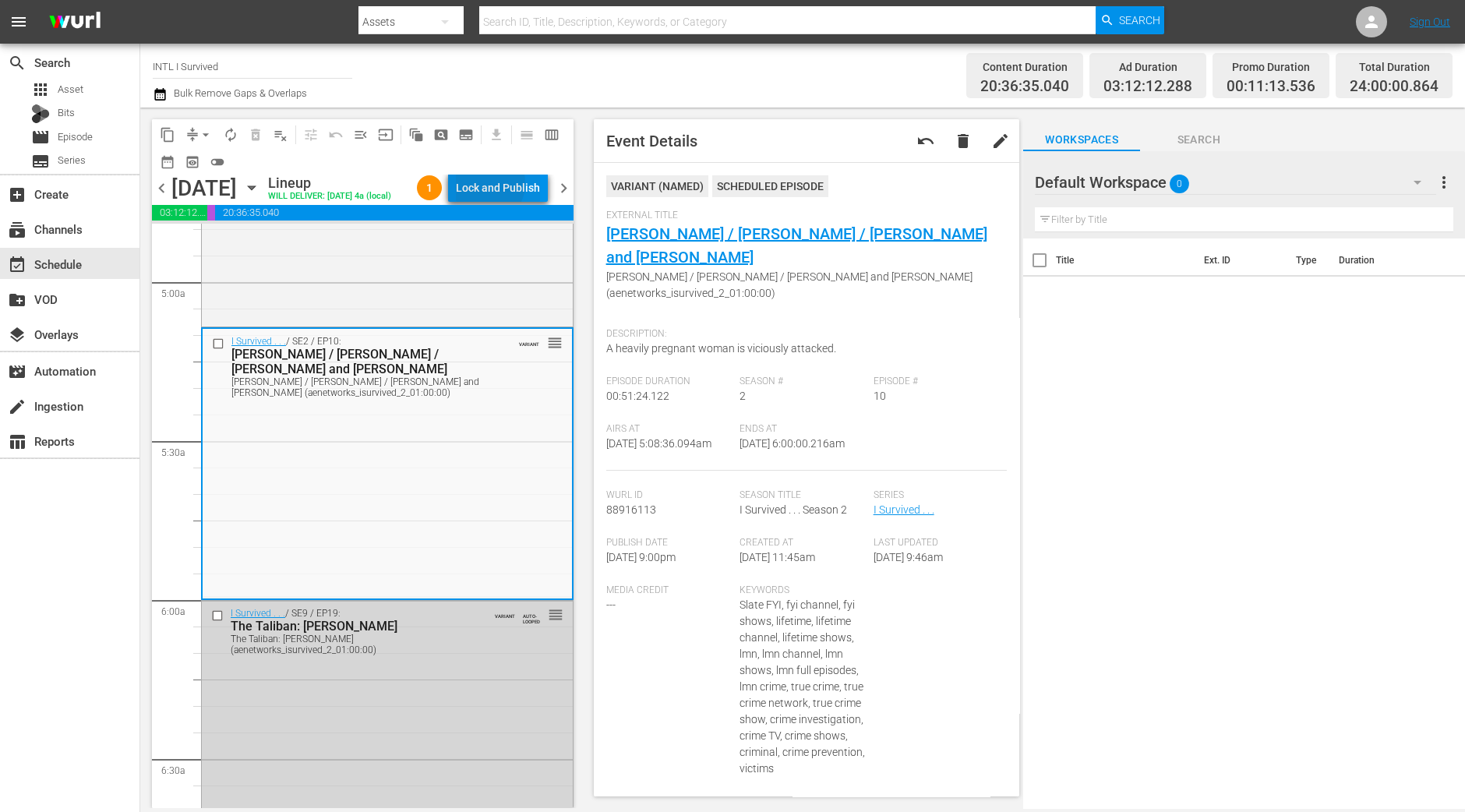
click div "Lock and Publish"
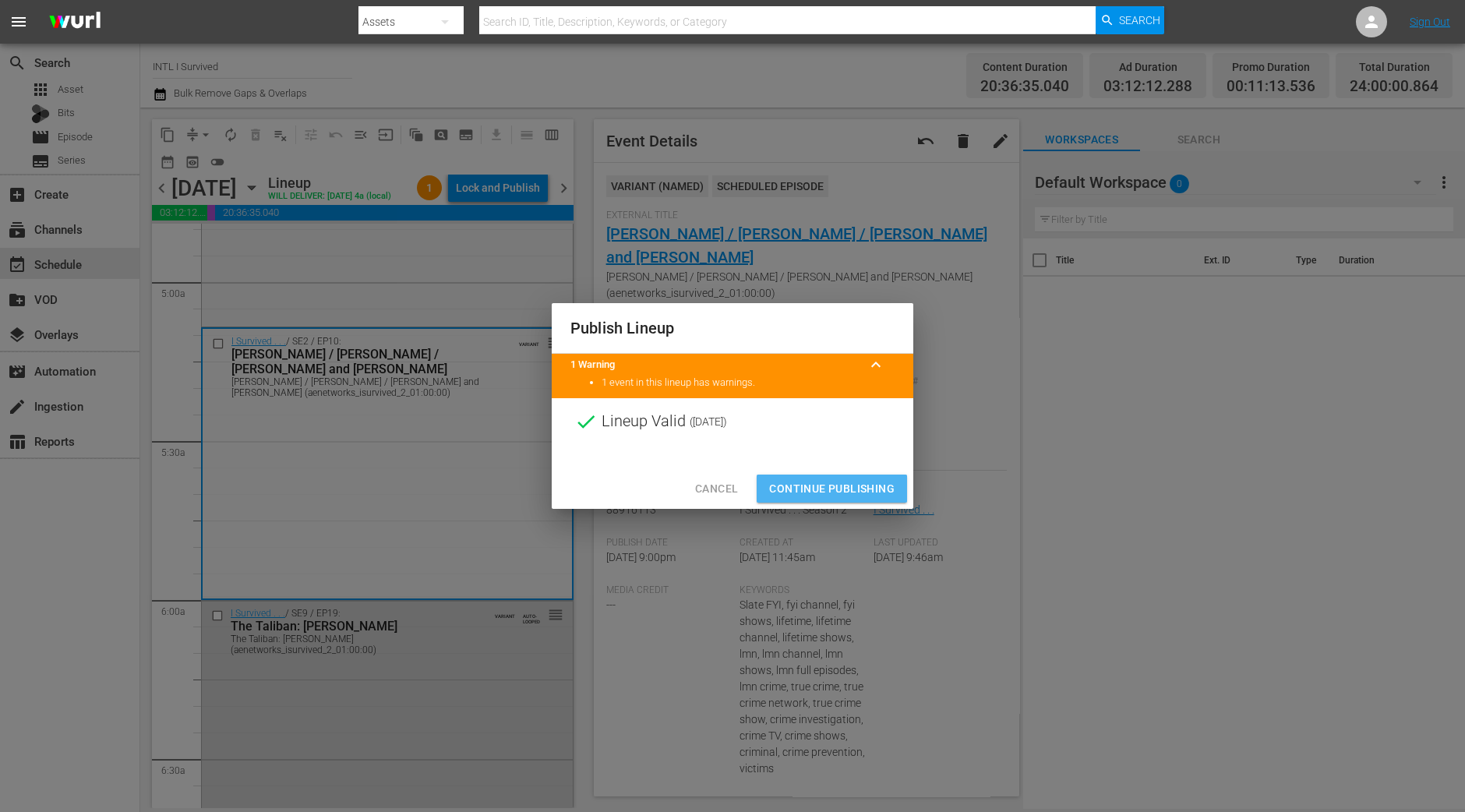
click span "Continue Publishing"
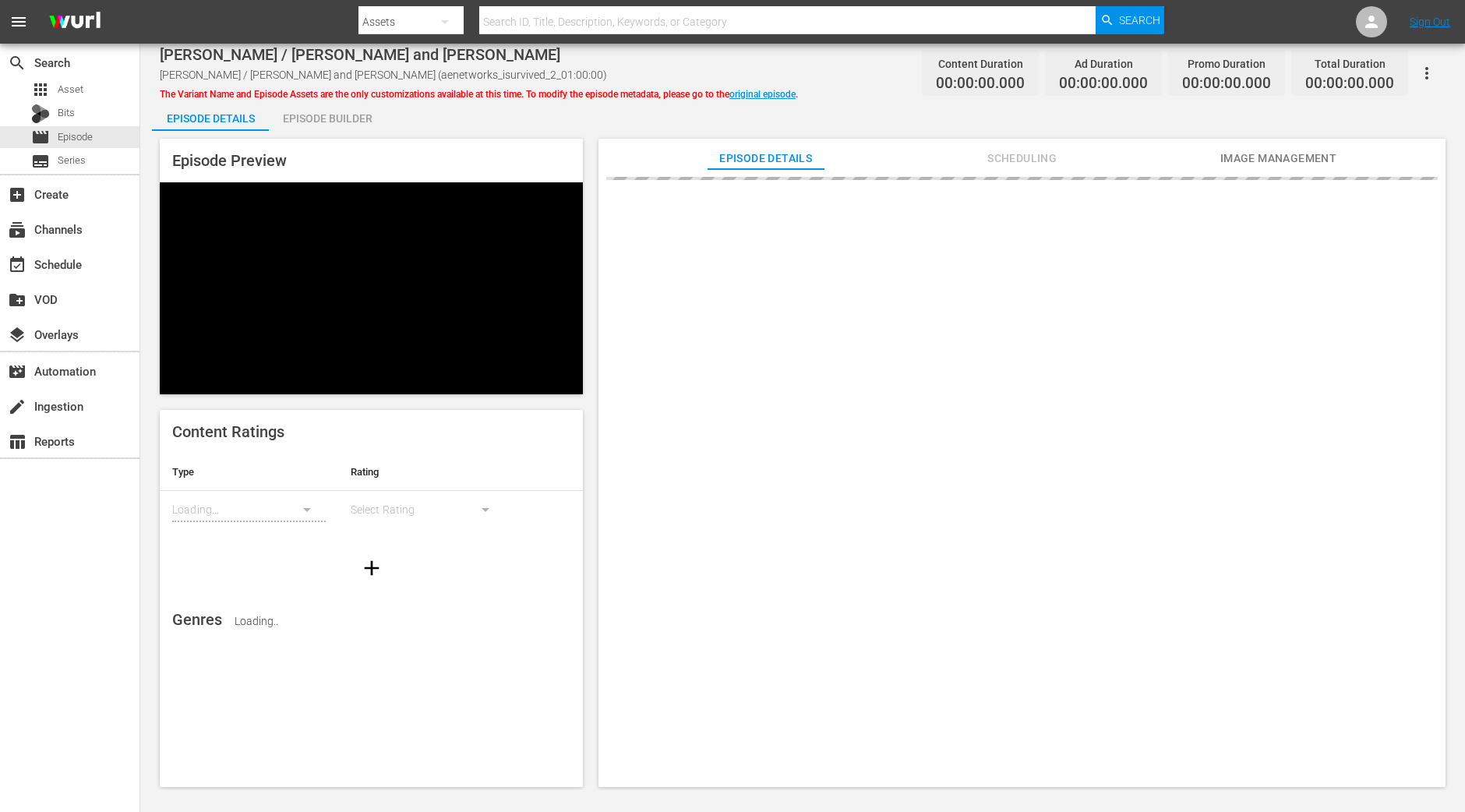
click at [334, 121] on div "Episode Builder" at bounding box center [327, 118] width 117 height 37
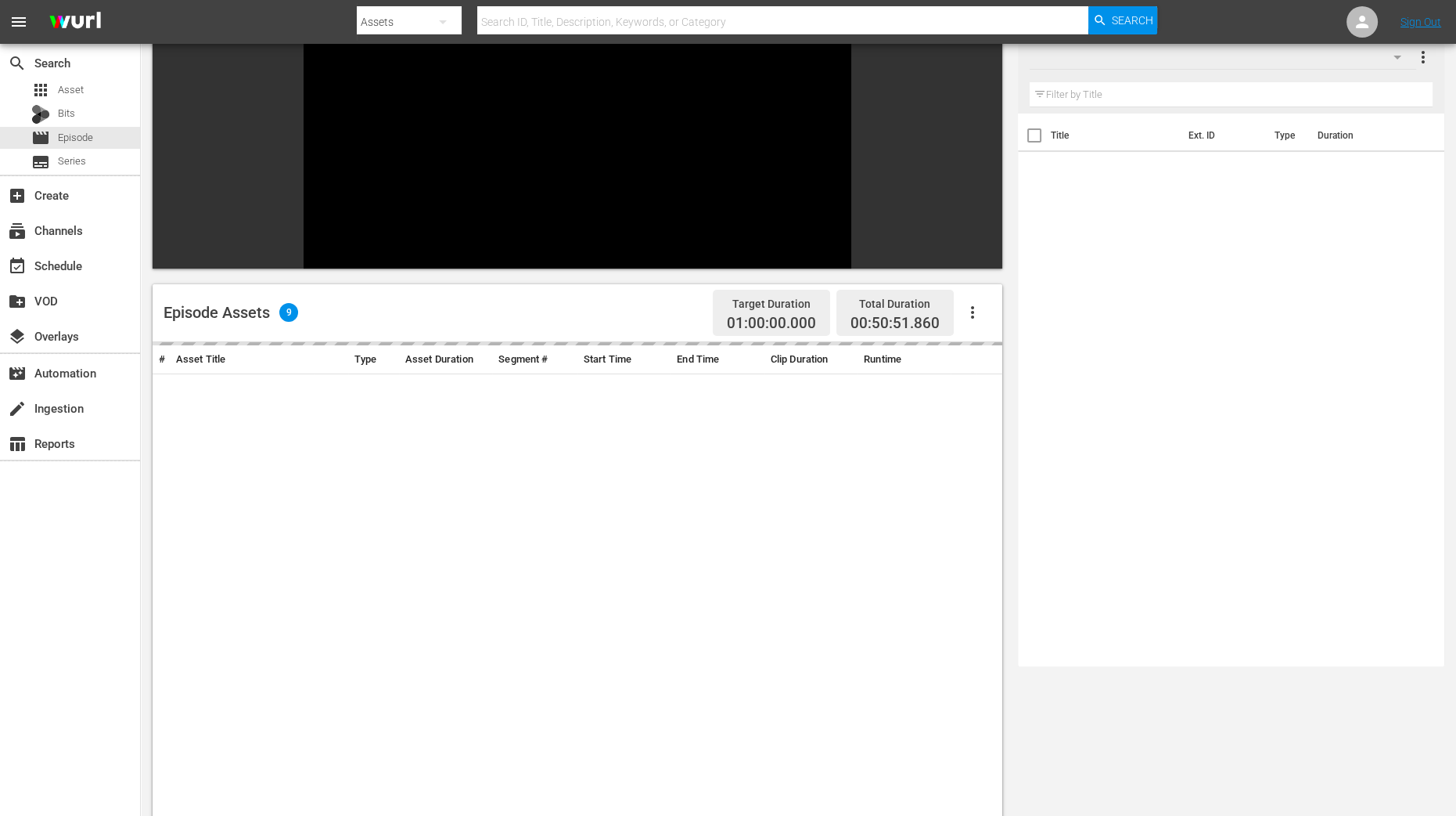
scroll to position [293, 0]
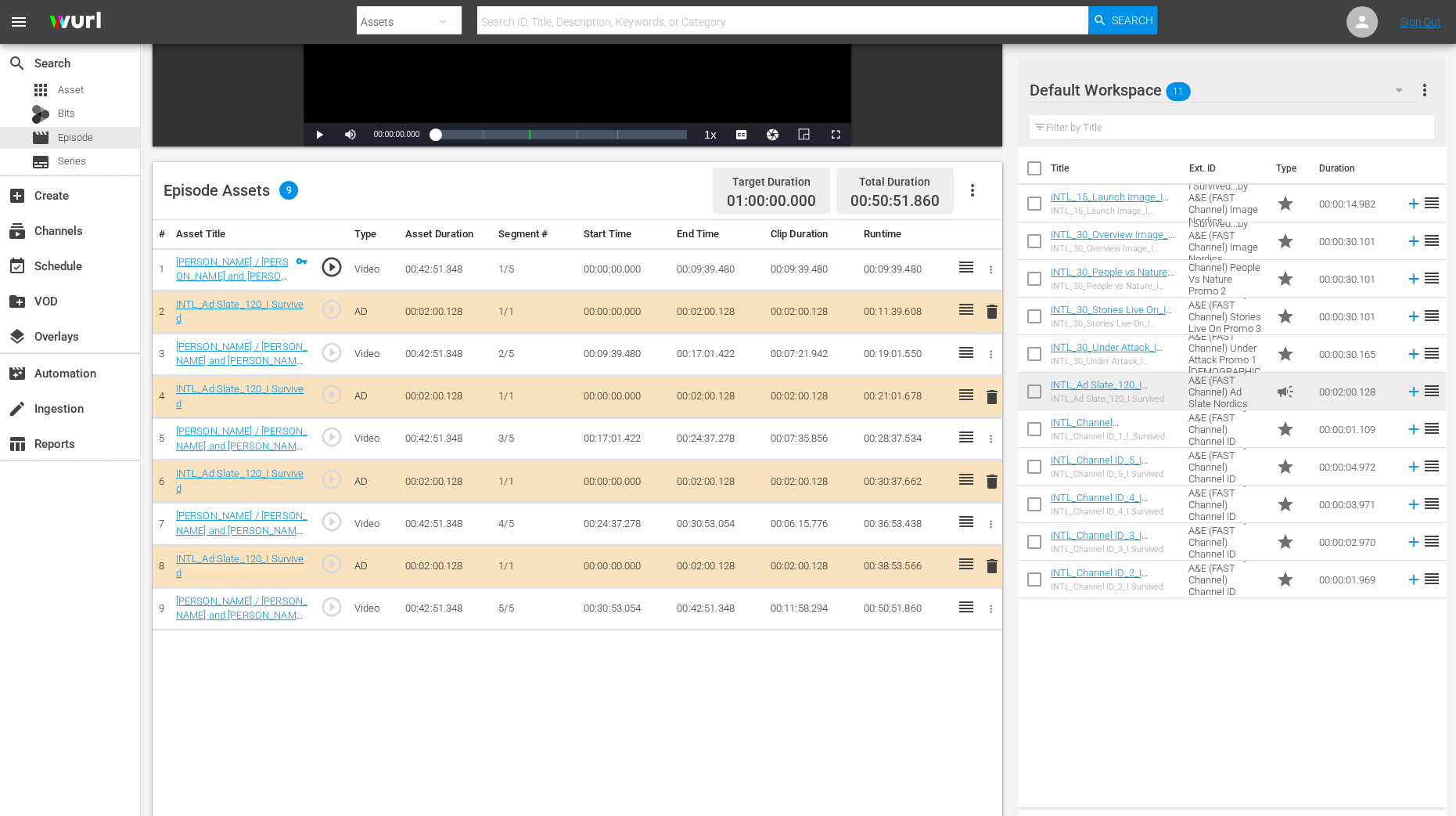
click at [987, 391] on span "delete" at bounding box center [992, 397] width 18 height 18
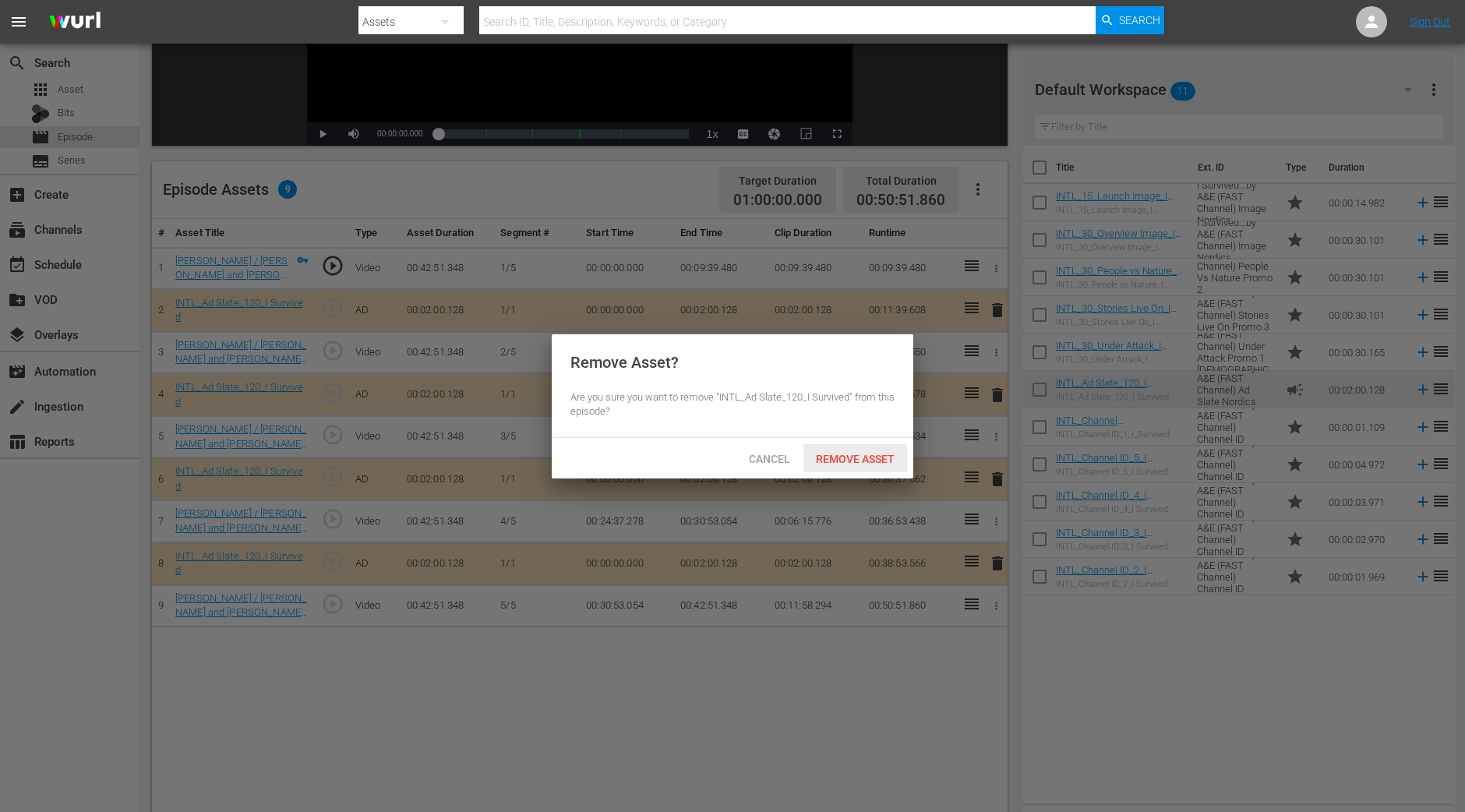
click at [841, 454] on span "Remove Asset" at bounding box center [854, 459] width 103 height 13
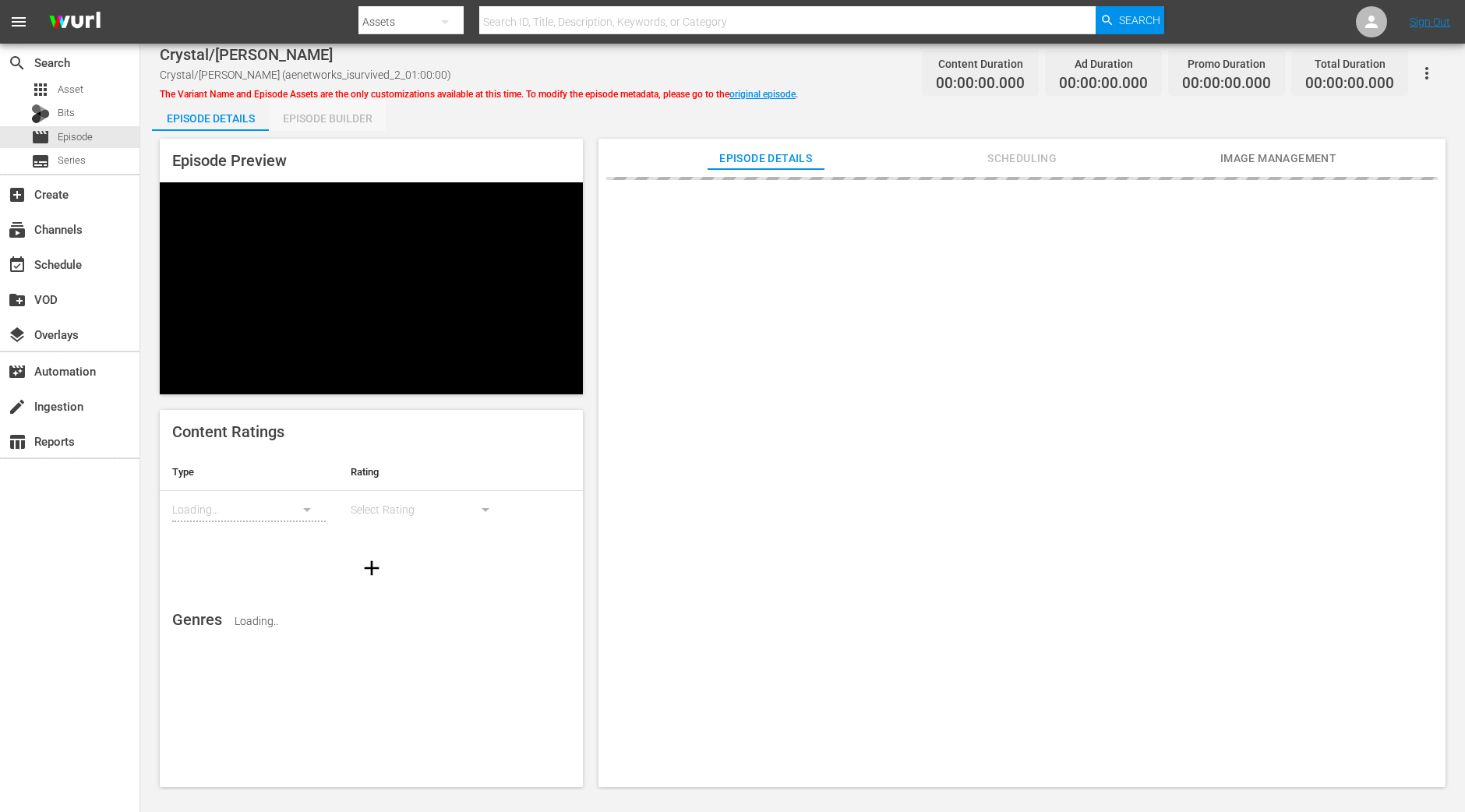
click at [332, 120] on div "Episode Builder" at bounding box center [327, 118] width 117 height 37
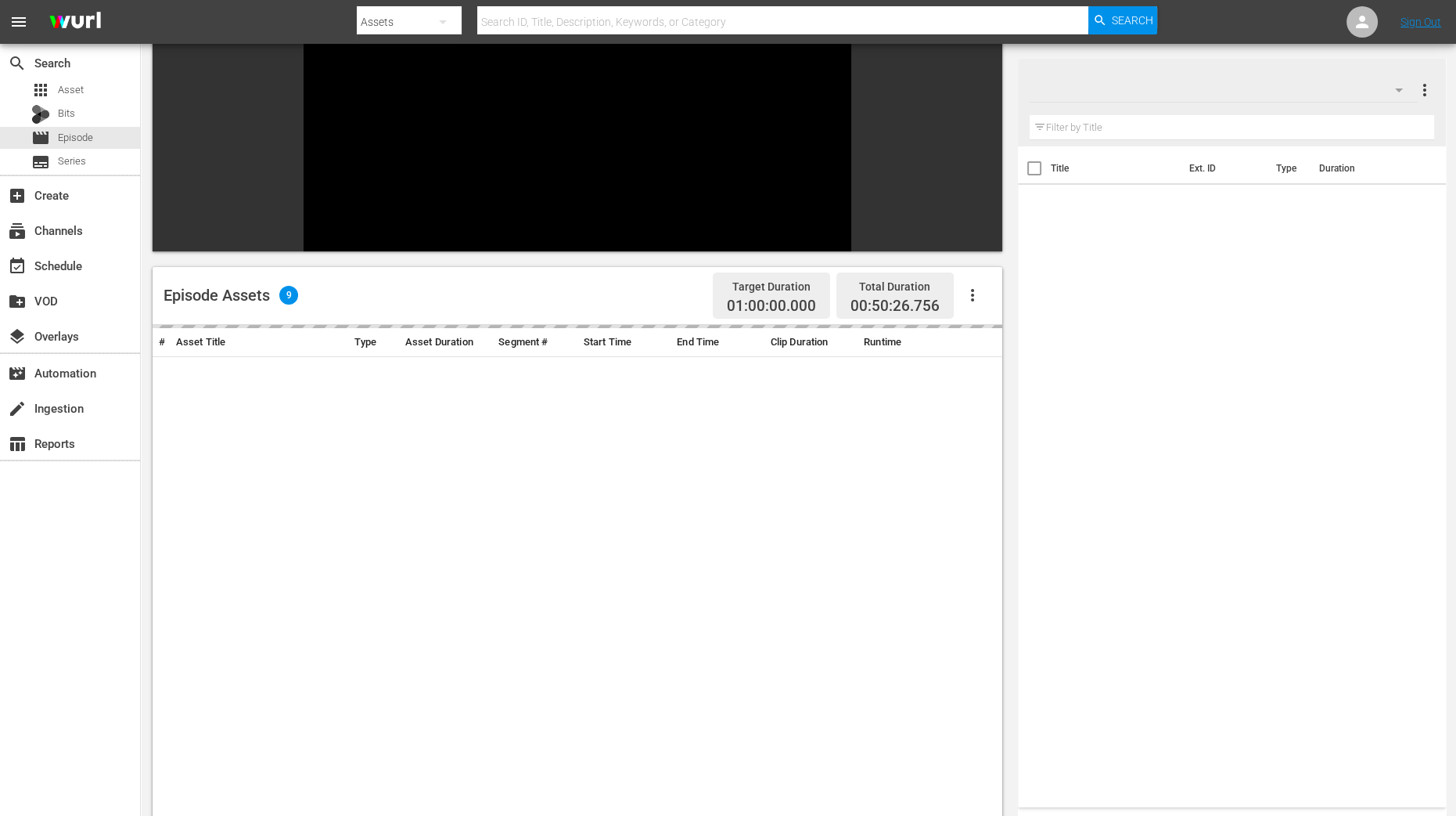
scroll to position [293, 0]
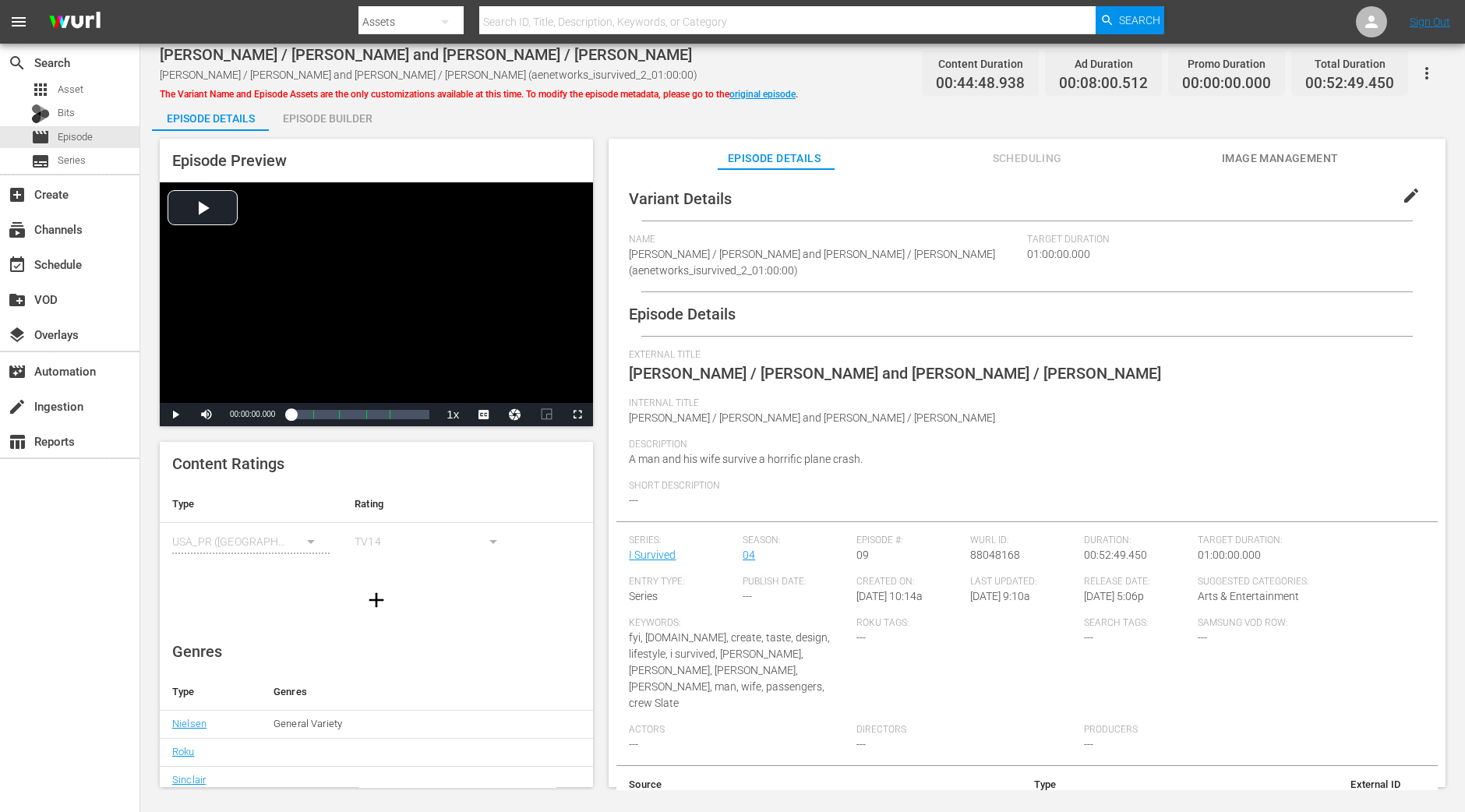
click at [341, 126] on div "Episode Builder" at bounding box center [327, 118] width 117 height 37
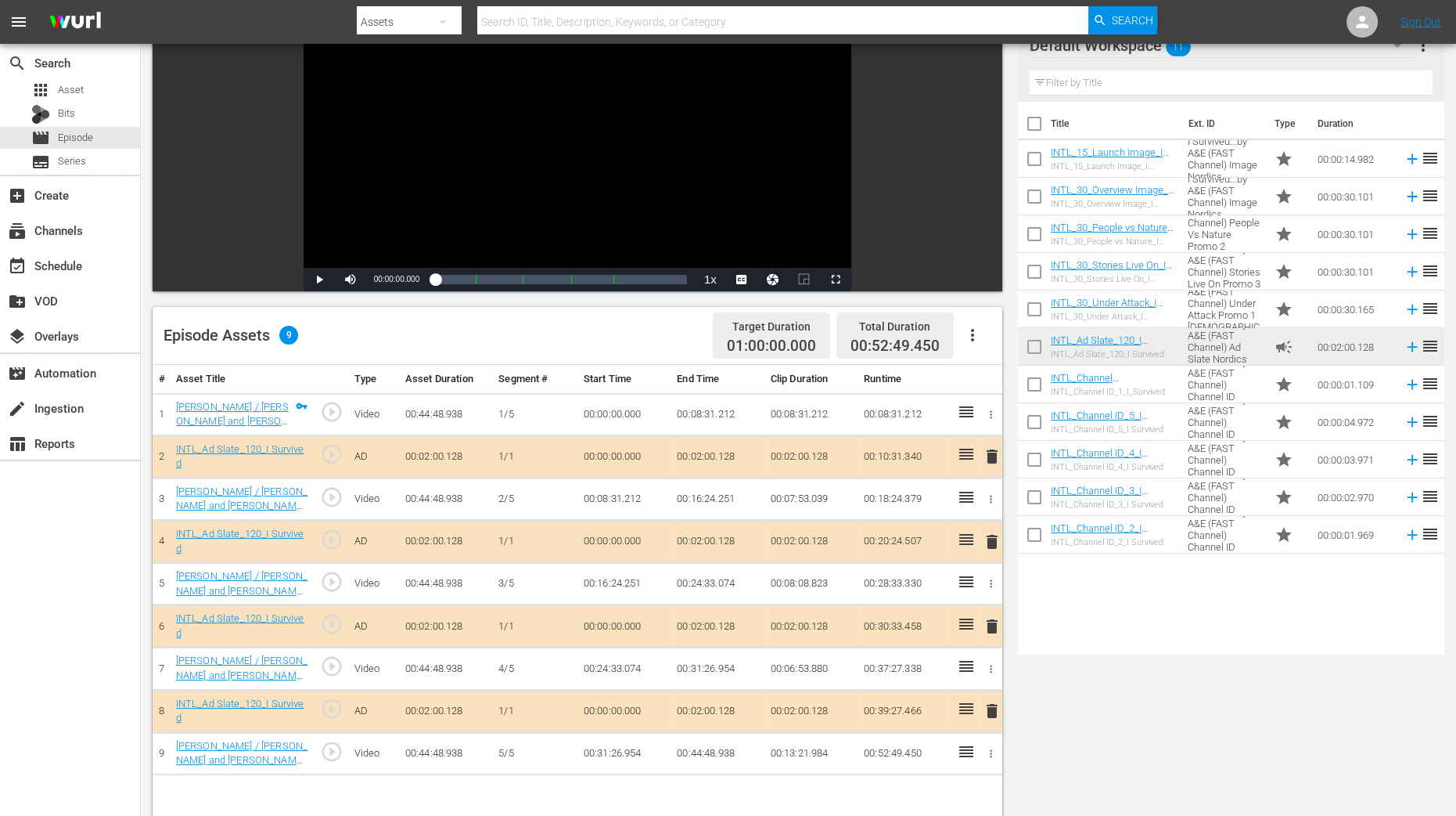
scroll to position [391, 0]
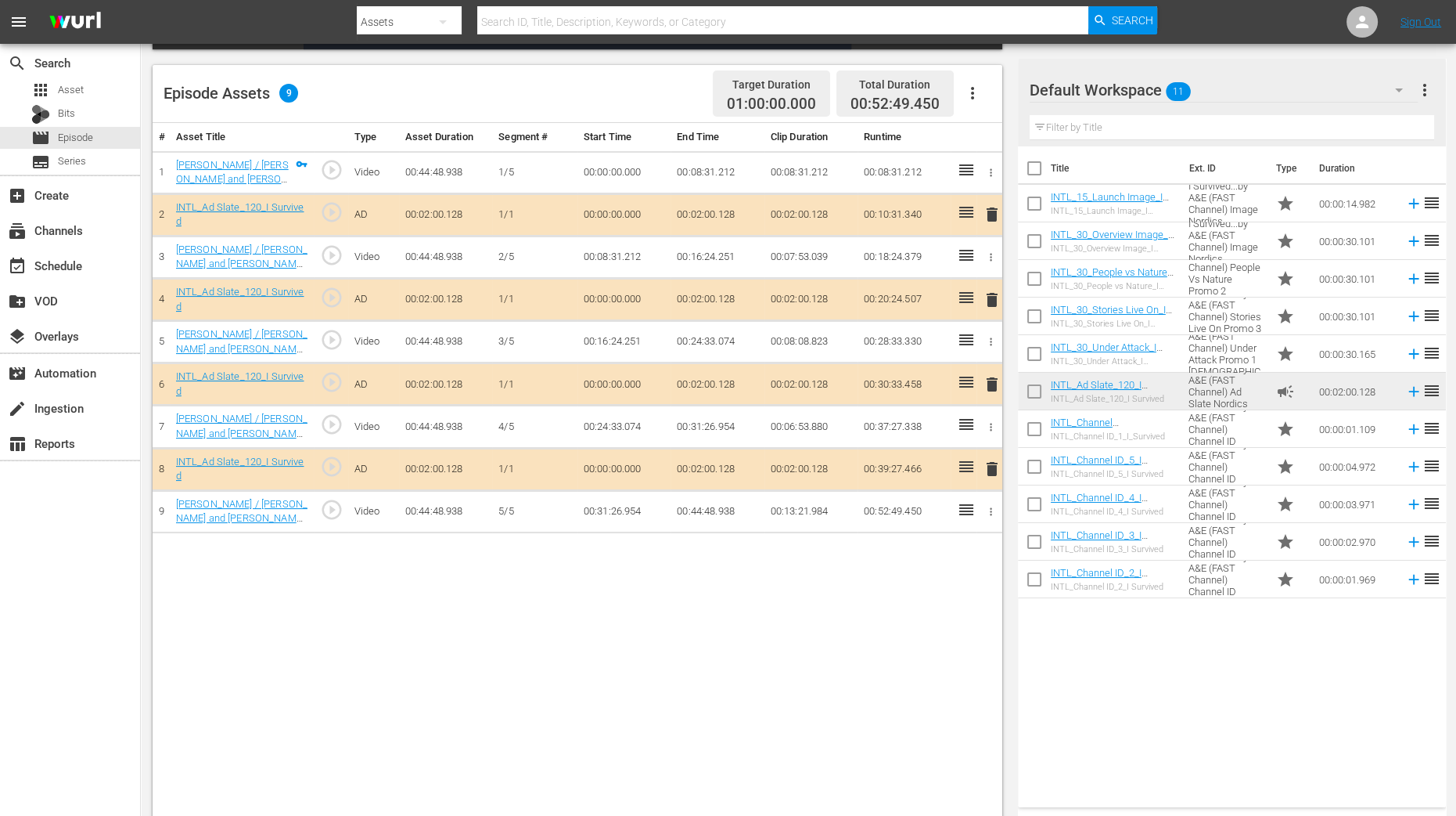
click at [988, 298] on span "delete" at bounding box center [992, 300] width 18 height 18
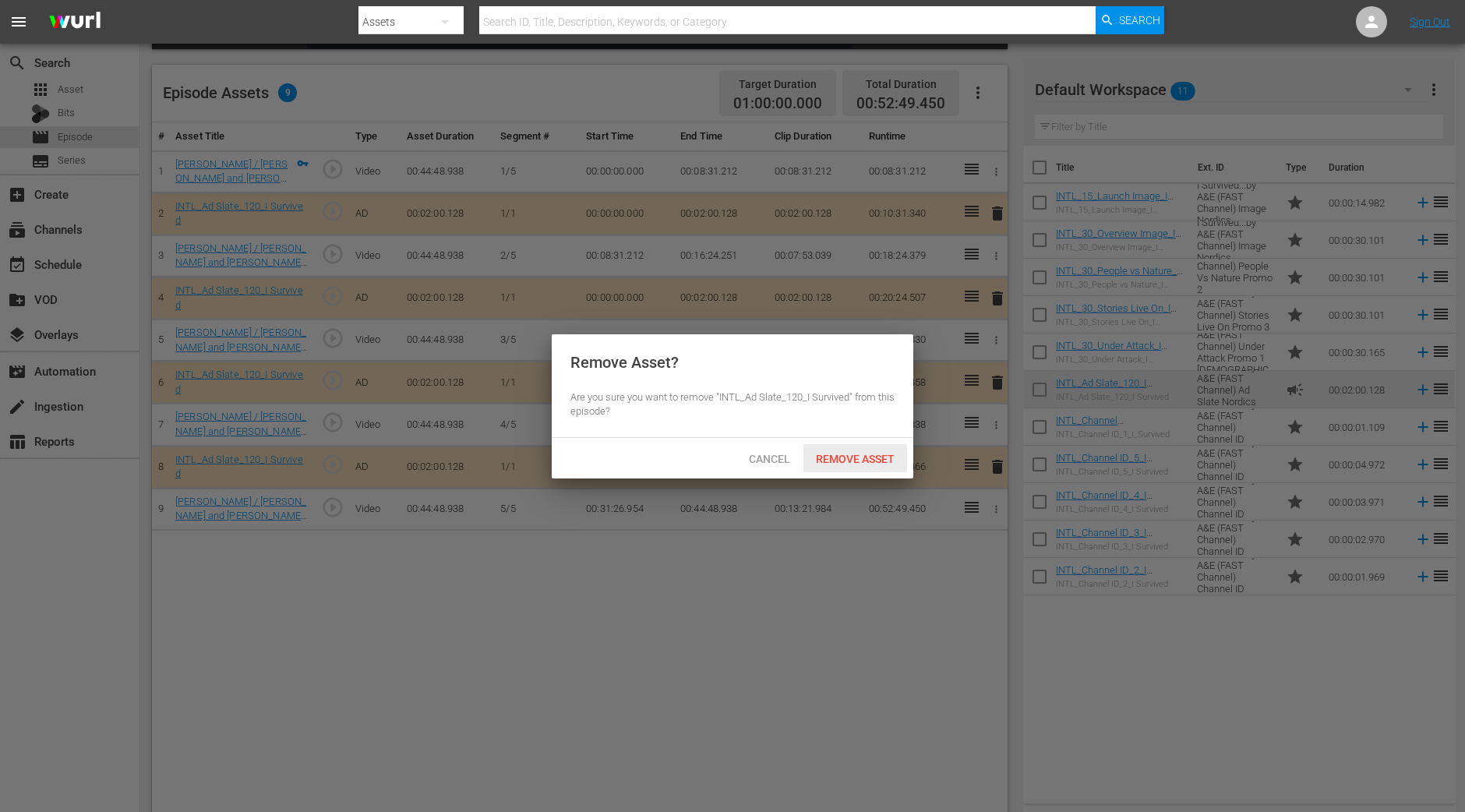
click at [839, 455] on span "Remove Asset" at bounding box center [854, 459] width 103 height 13
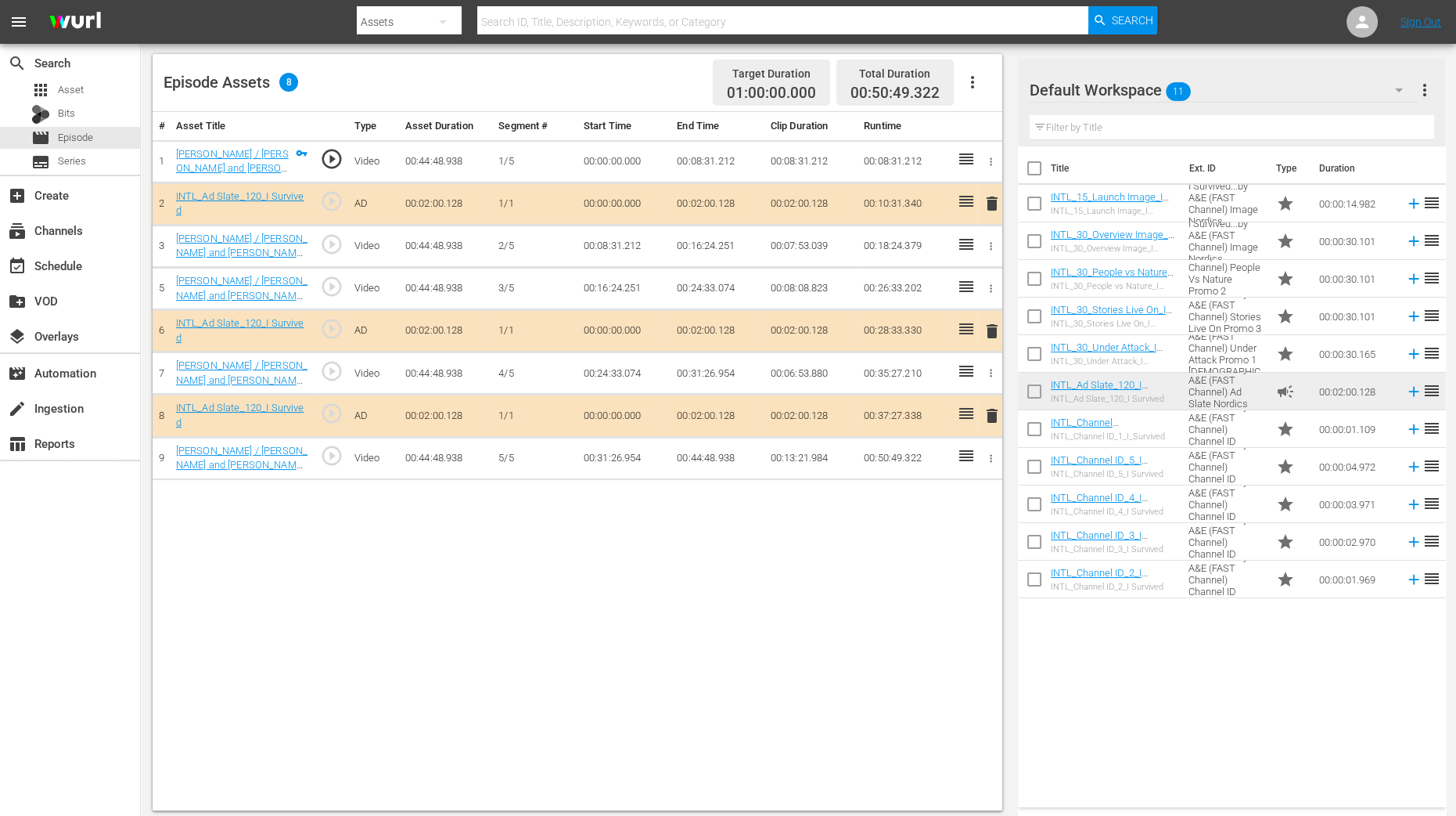
scroll to position [407, 0]
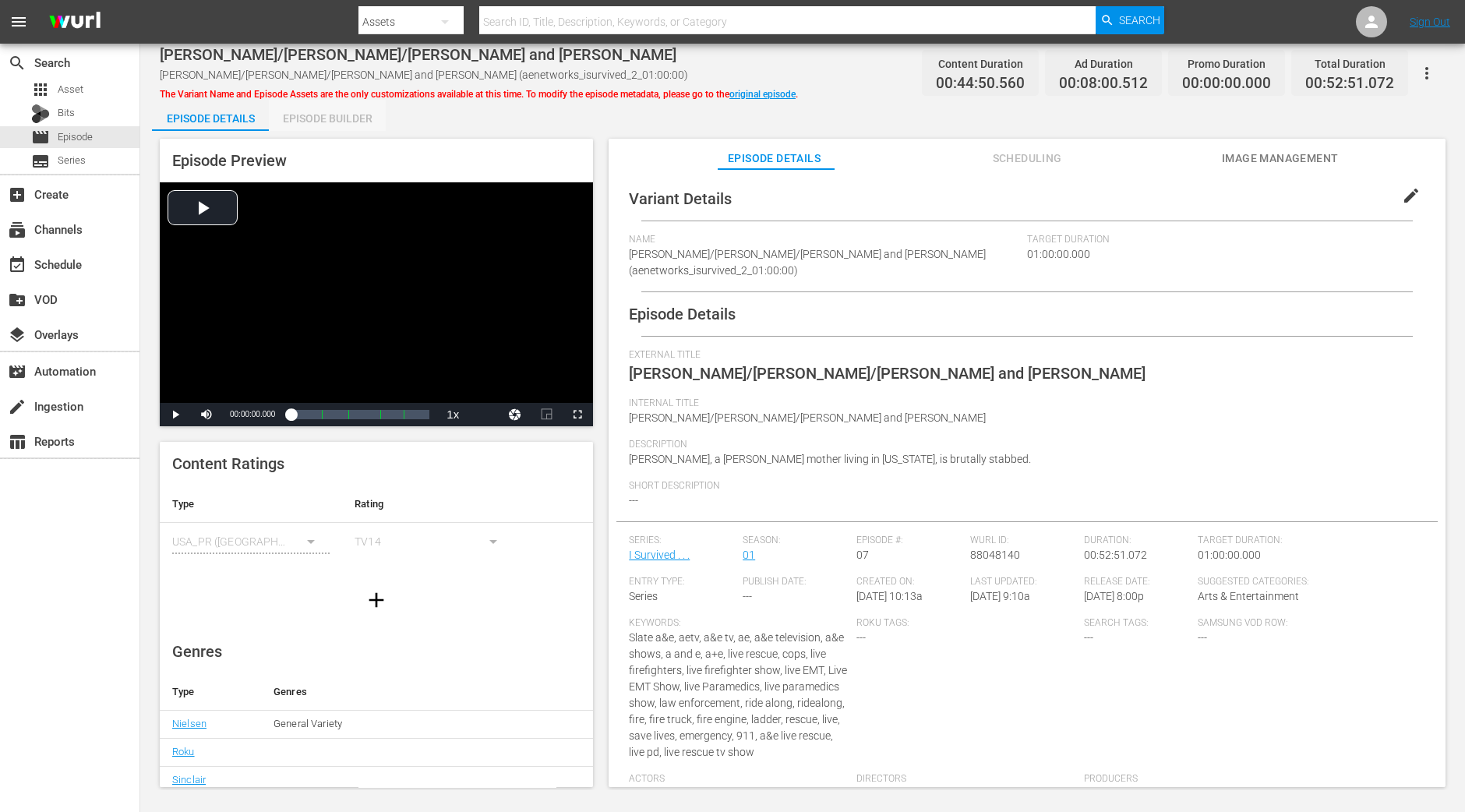
click at [347, 118] on div "Episode Builder" at bounding box center [327, 118] width 117 height 37
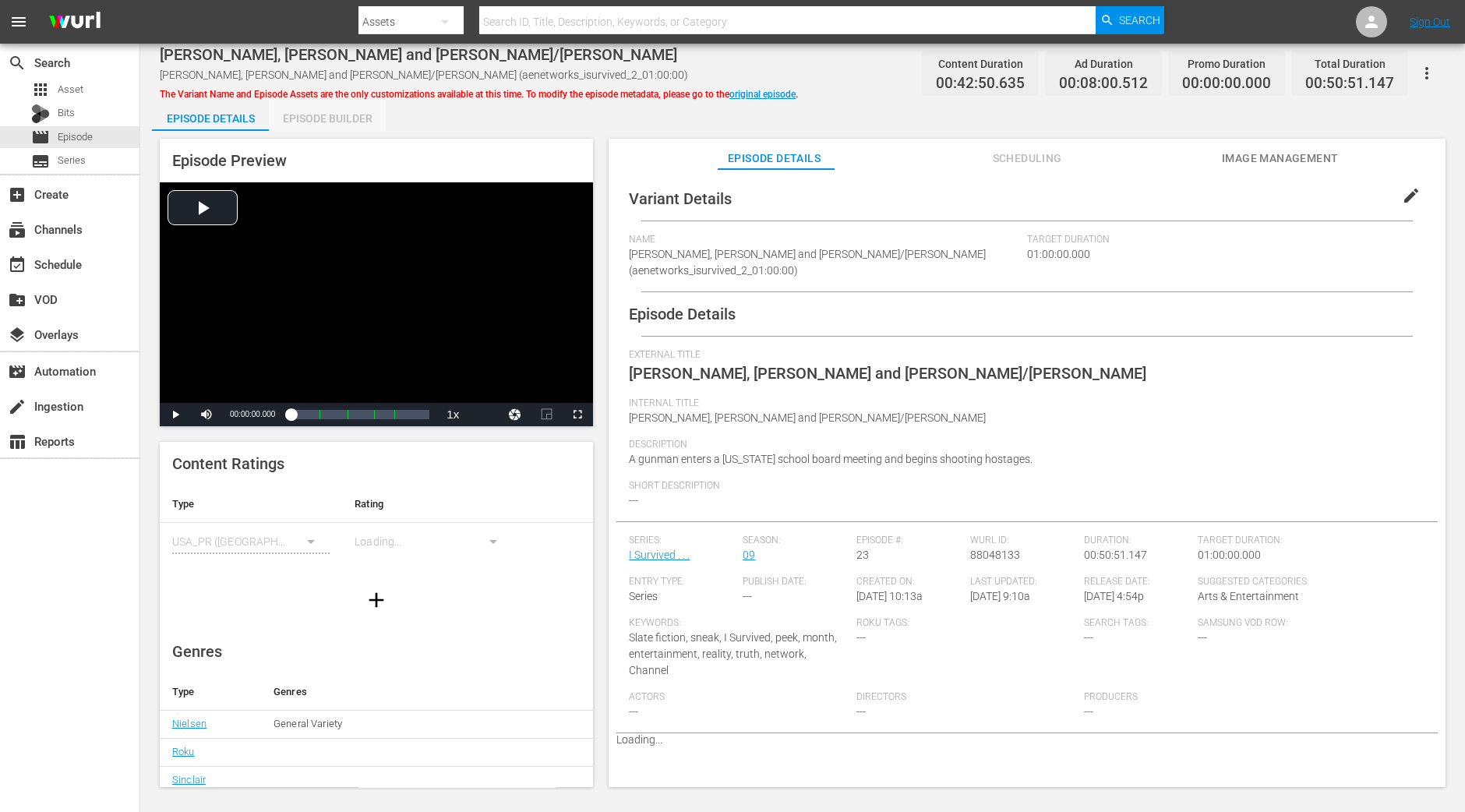
click at [330, 115] on div "Episode Builder" at bounding box center [327, 118] width 117 height 37
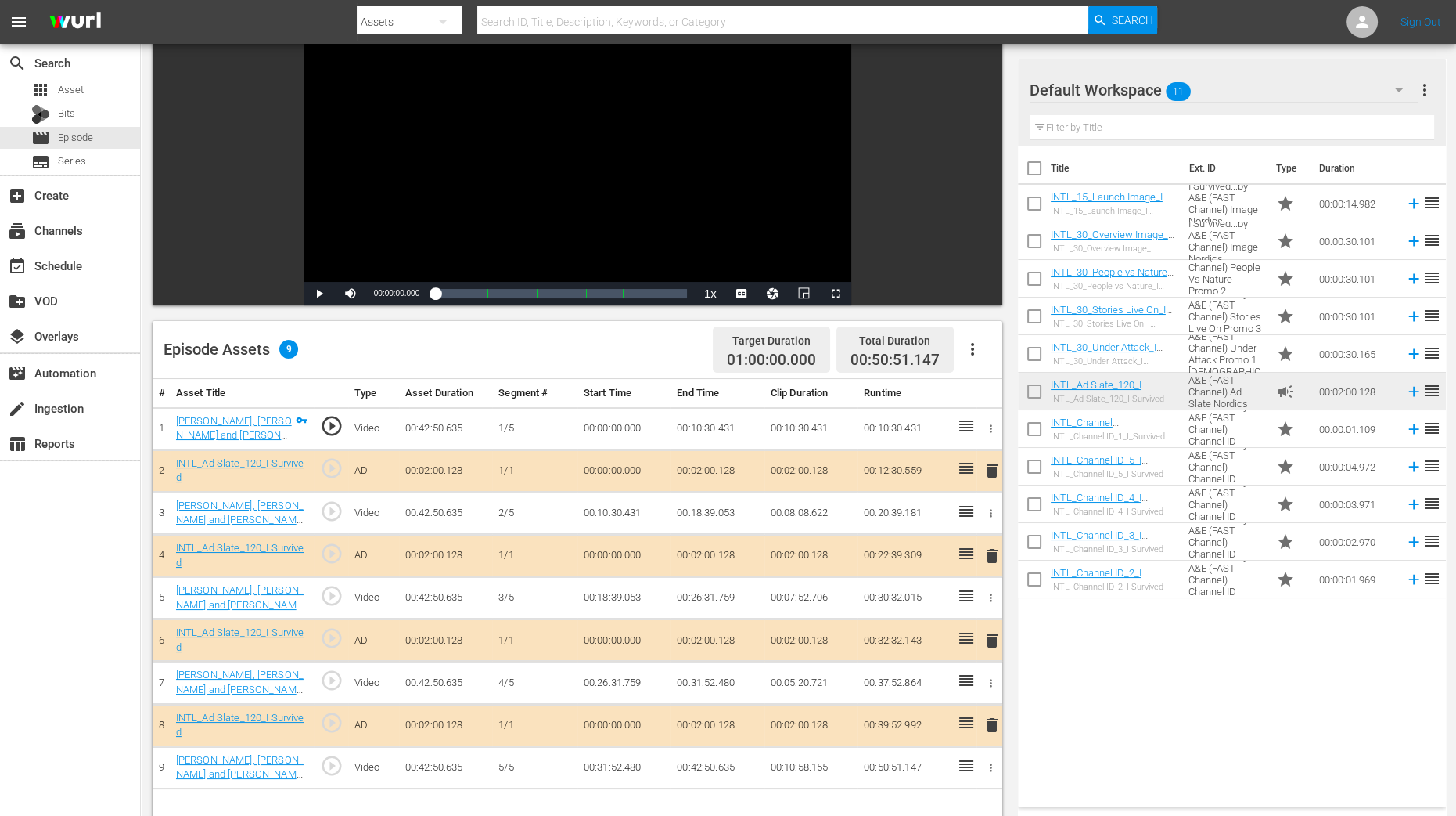
scroll to position [195, 0]
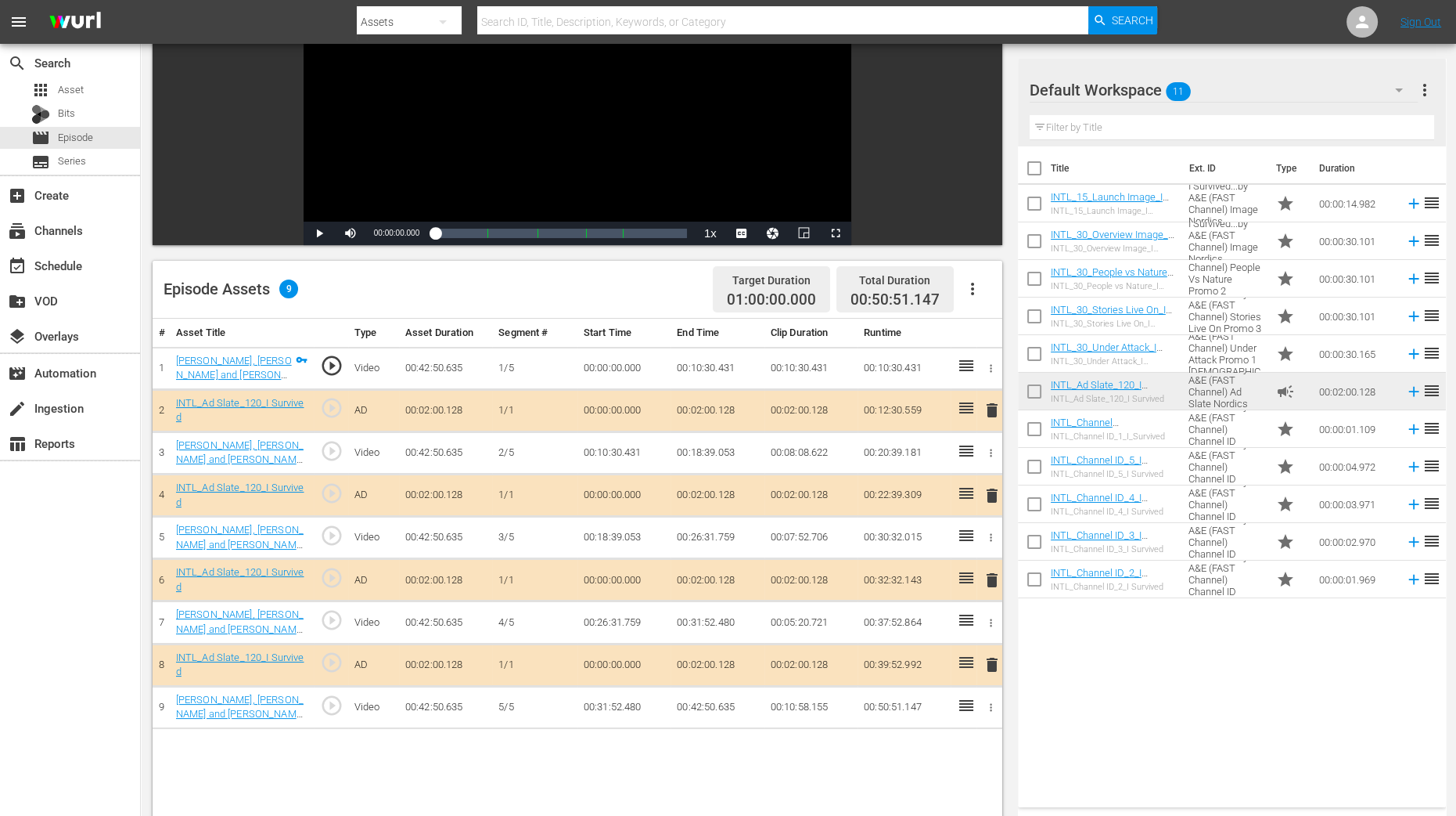
click at [993, 493] on span "delete" at bounding box center [992, 495] width 18 height 18
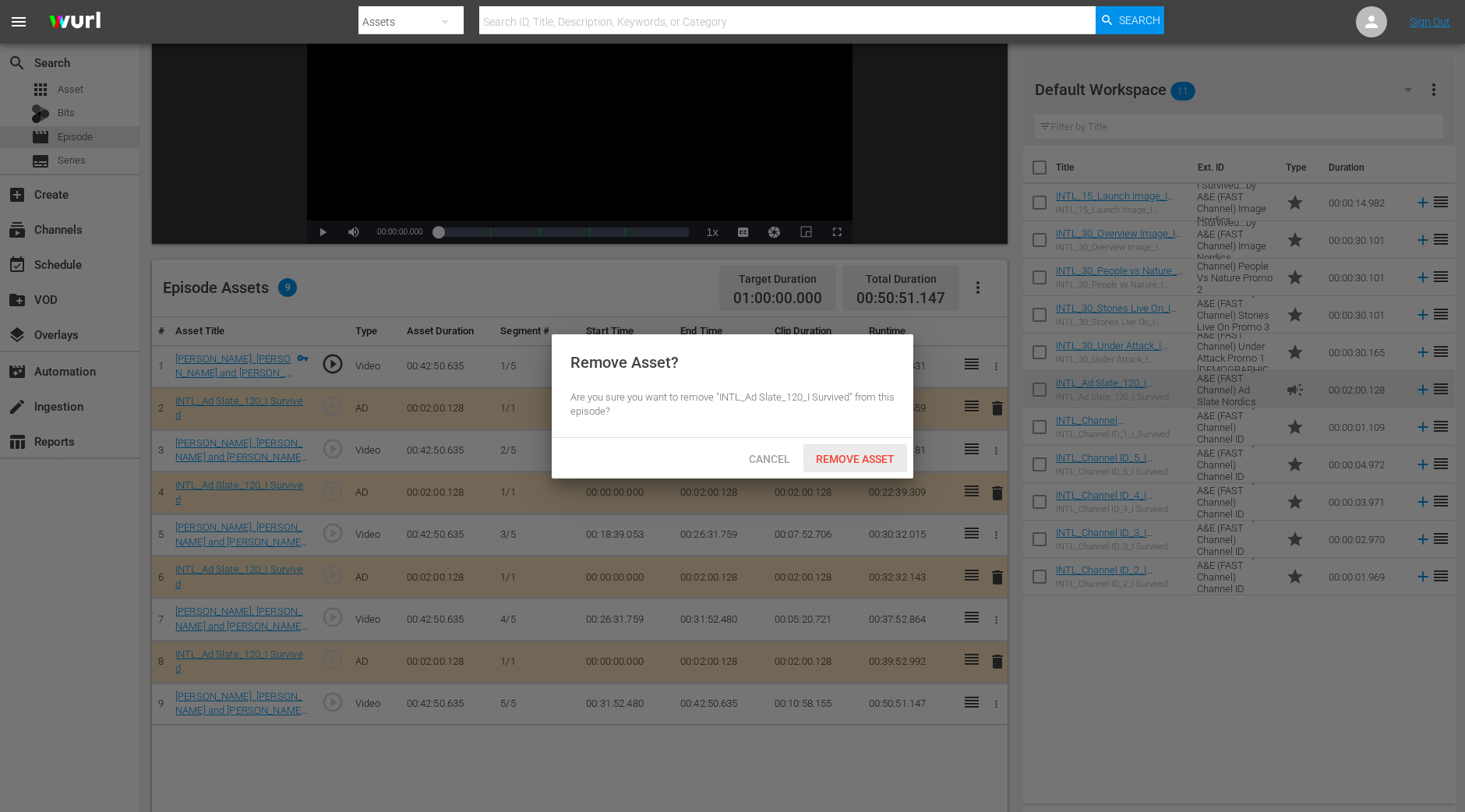
click at [857, 455] on span "Remove Asset" at bounding box center [854, 459] width 103 height 13
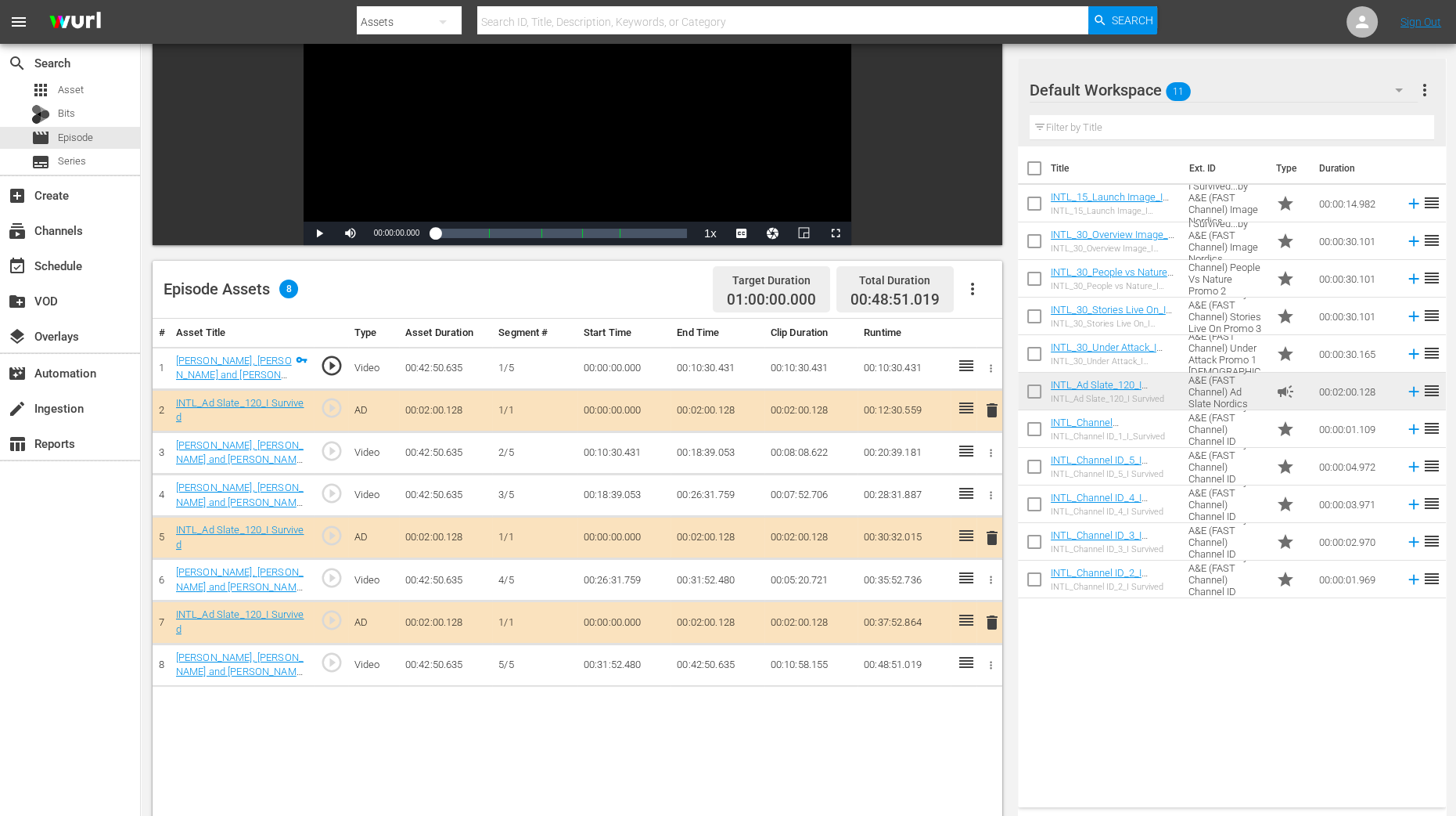
scroll to position [391, 0]
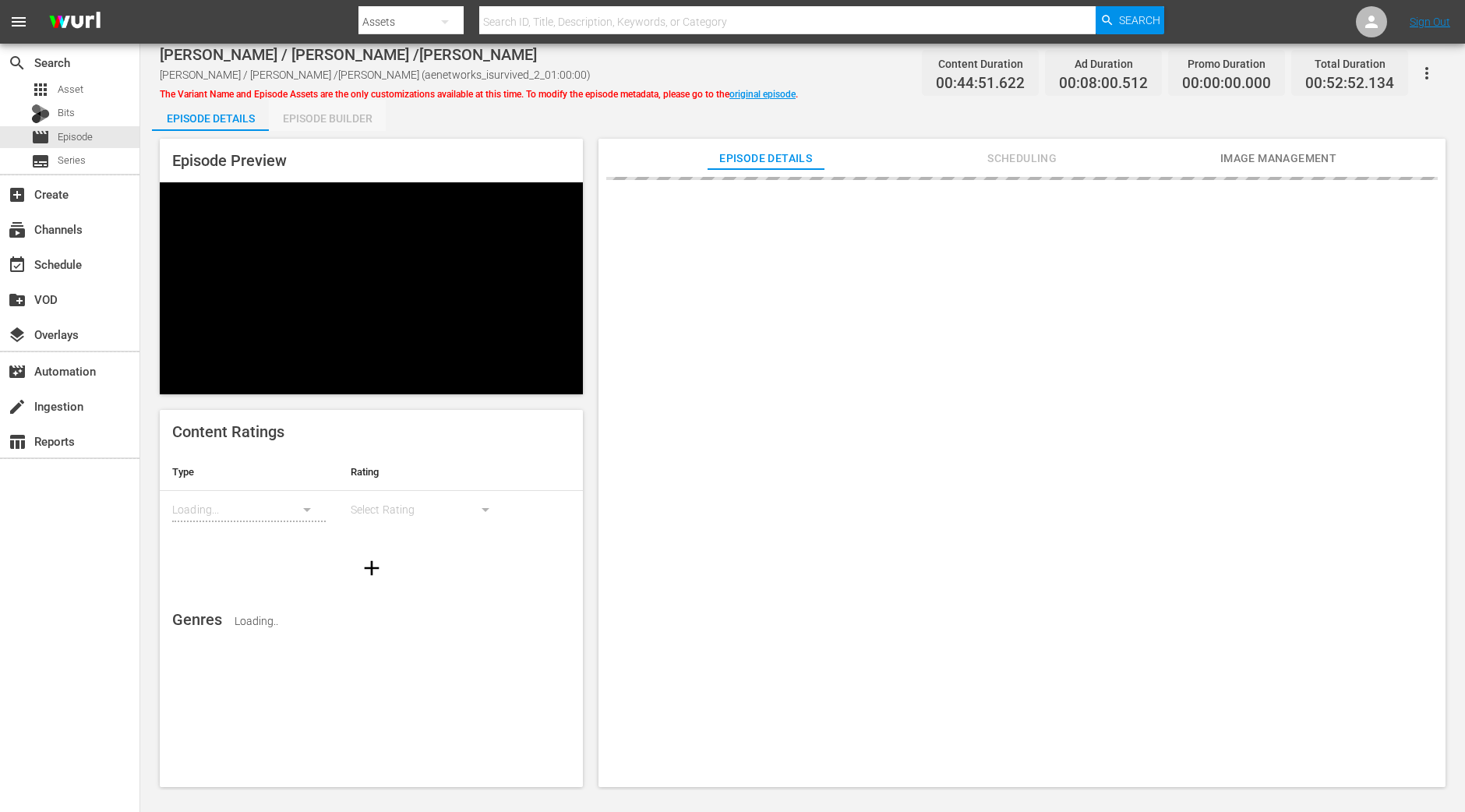
click at [329, 122] on div "Episode Builder" at bounding box center [327, 118] width 117 height 37
click at [350, 112] on div "Episode Builder" at bounding box center [327, 118] width 117 height 37
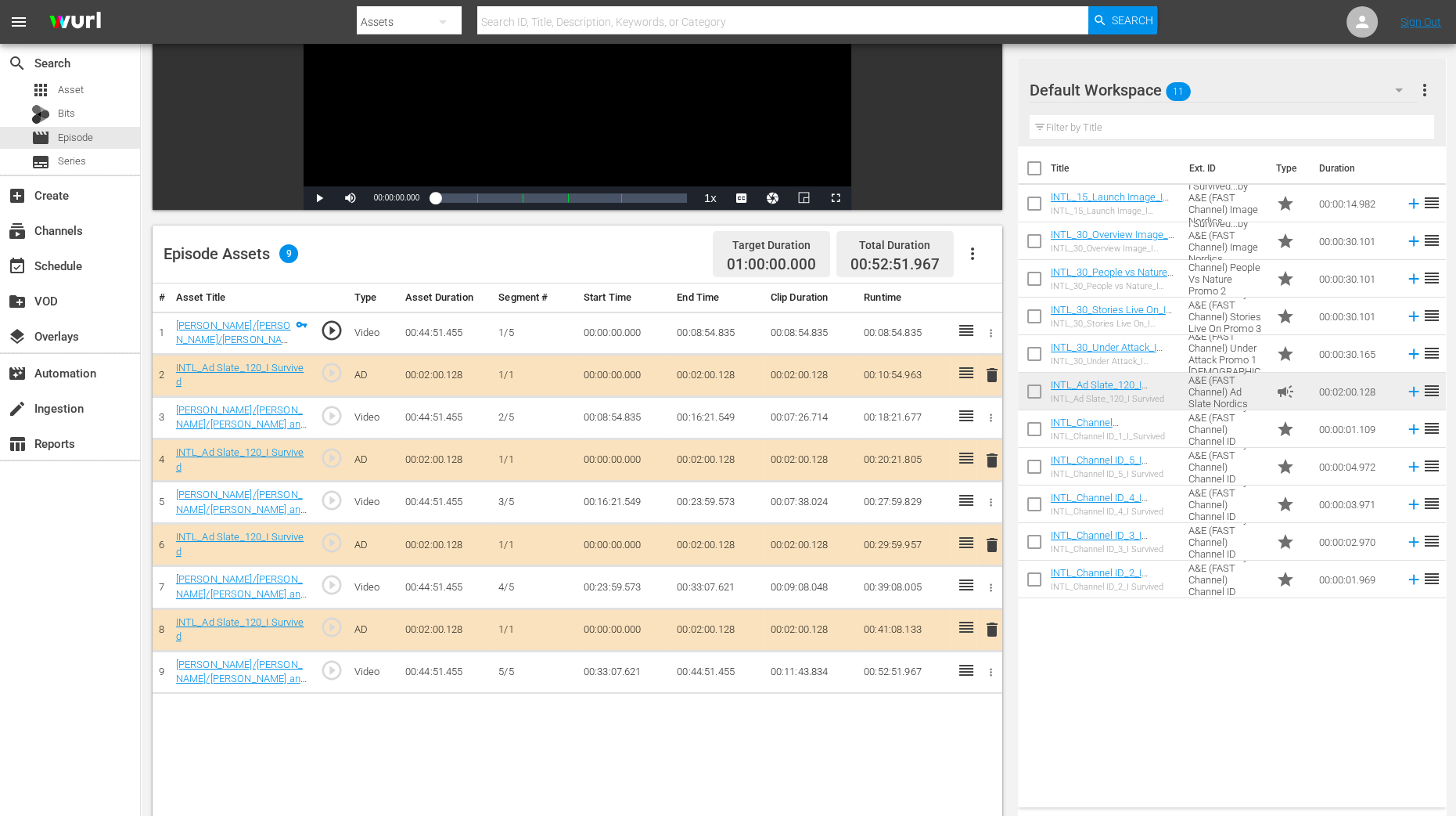
scroll to position [293, 0]
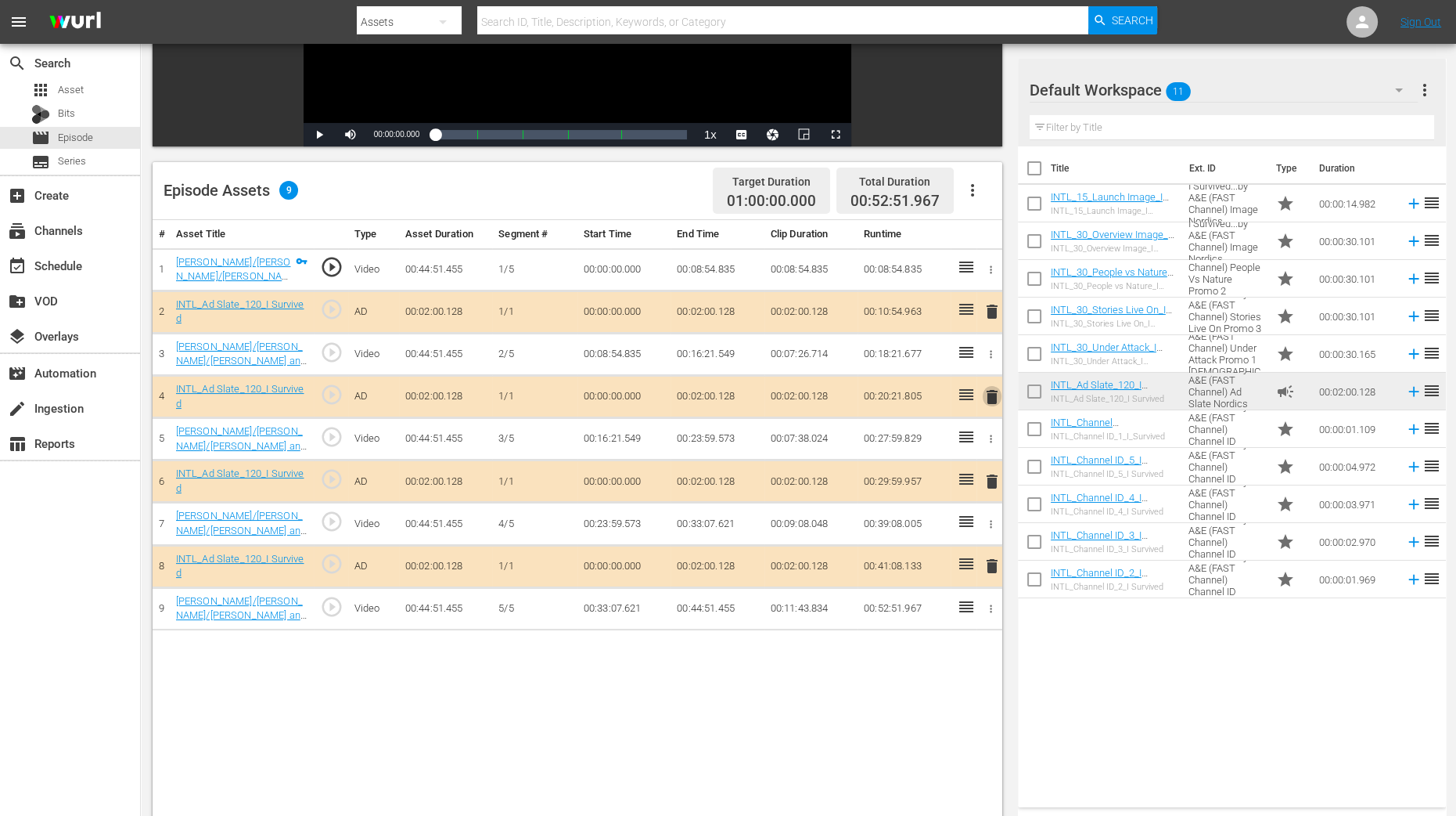
click at [988, 394] on span "delete" at bounding box center [992, 397] width 18 height 18
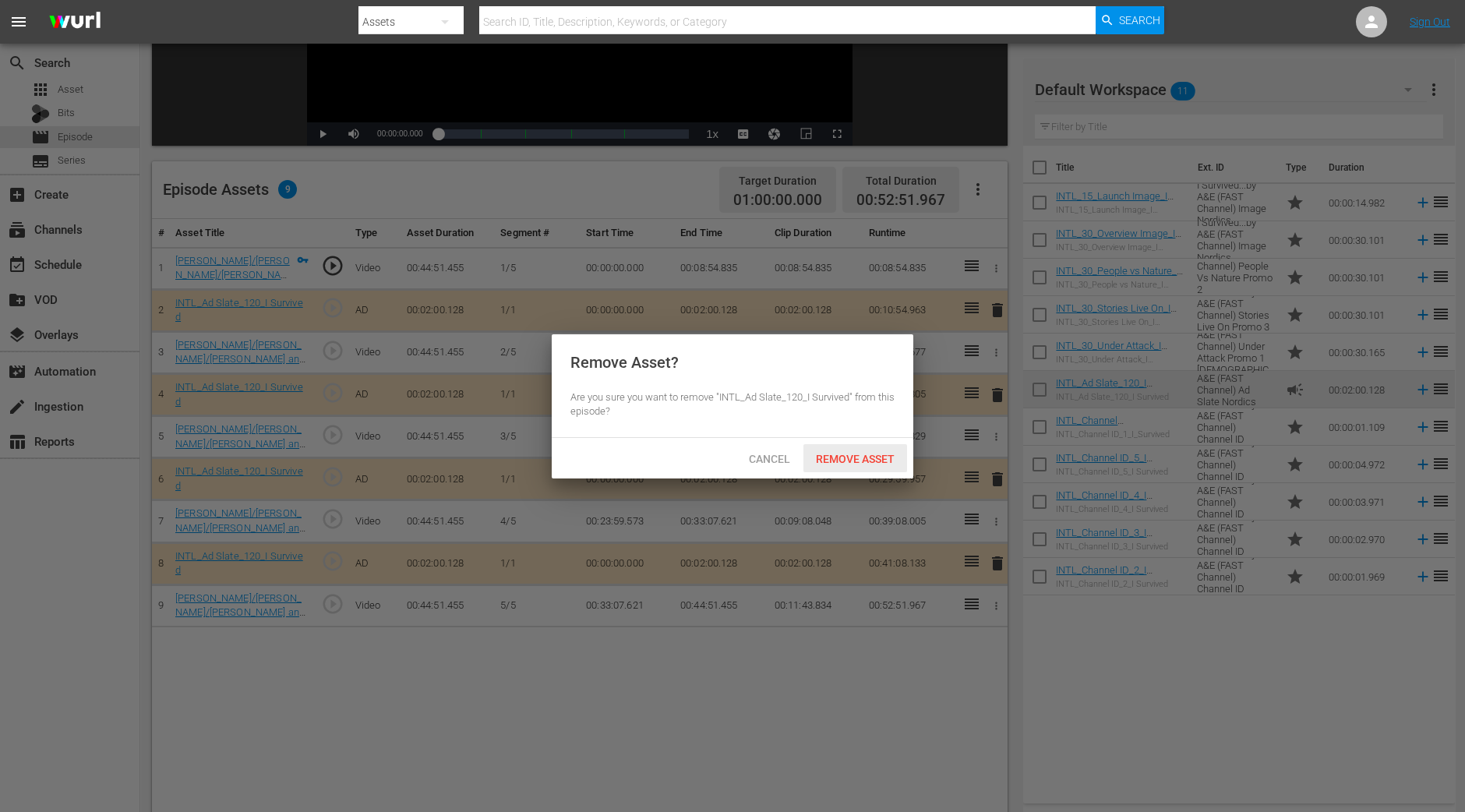
click at [881, 453] on span "Remove Asset" at bounding box center [854, 459] width 103 height 13
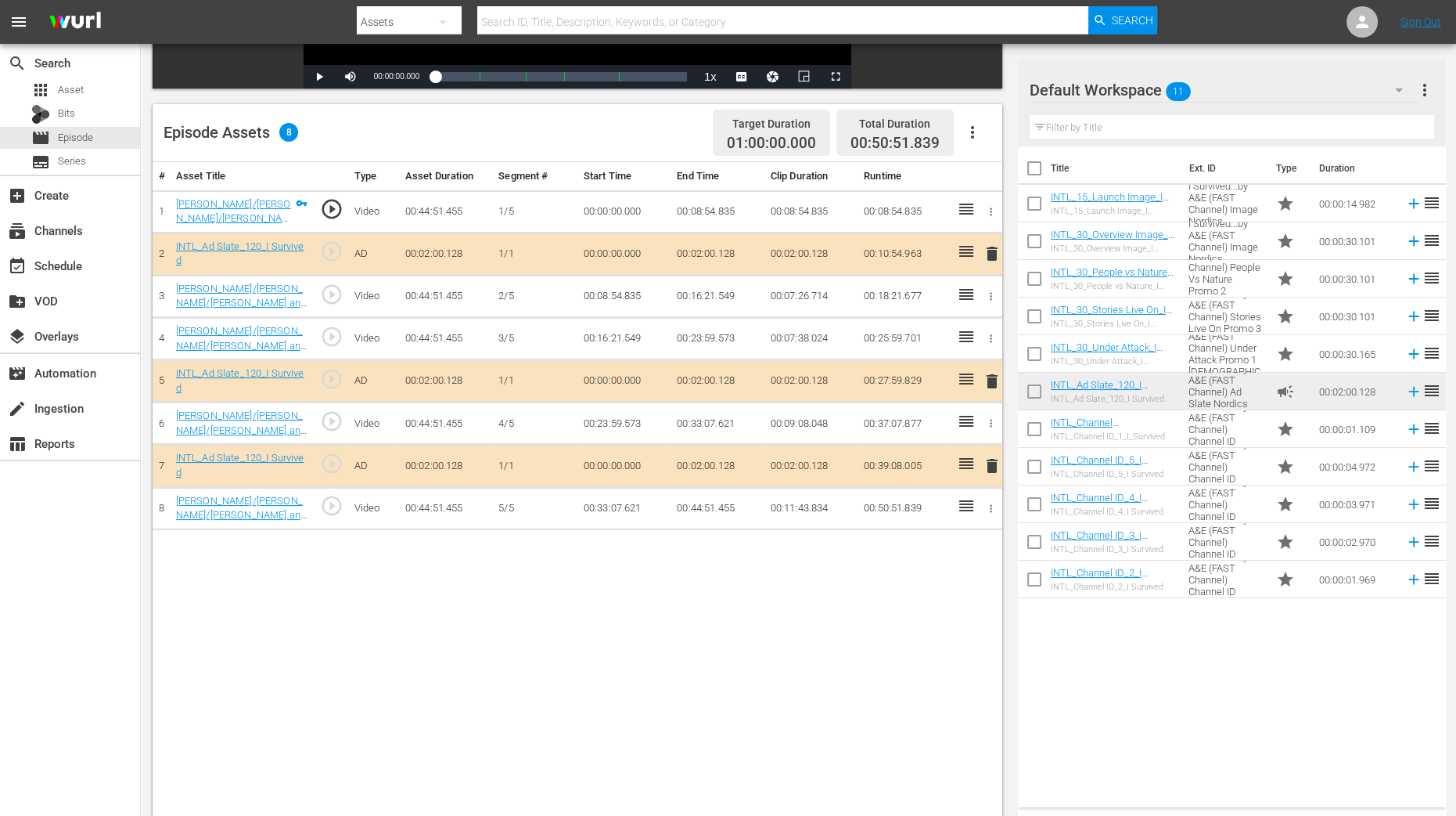
scroll to position [391, 0]
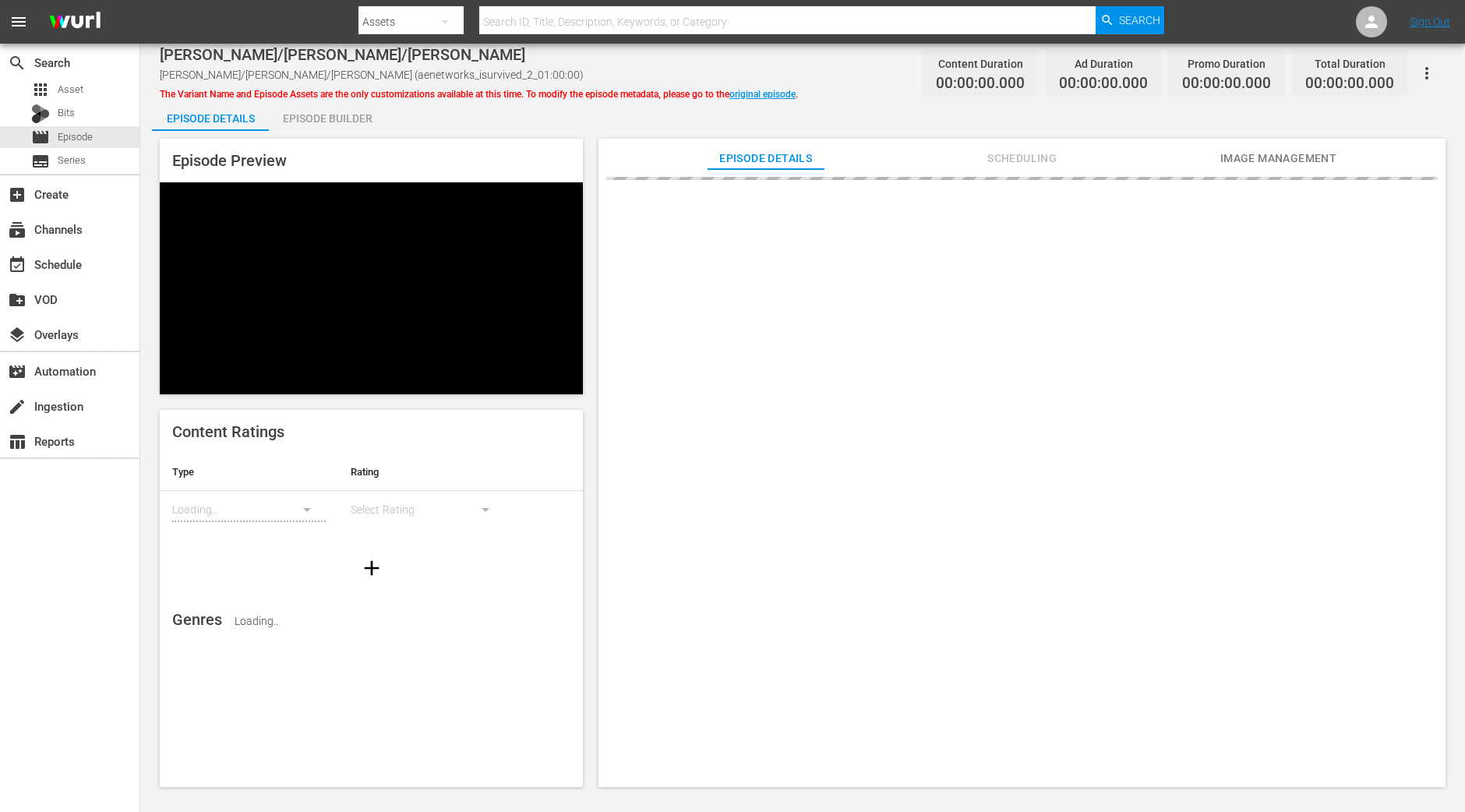
click at [324, 122] on div "Episode Builder" at bounding box center [327, 118] width 117 height 37
click at [363, 108] on div "Episode Builder" at bounding box center [327, 118] width 117 height 37
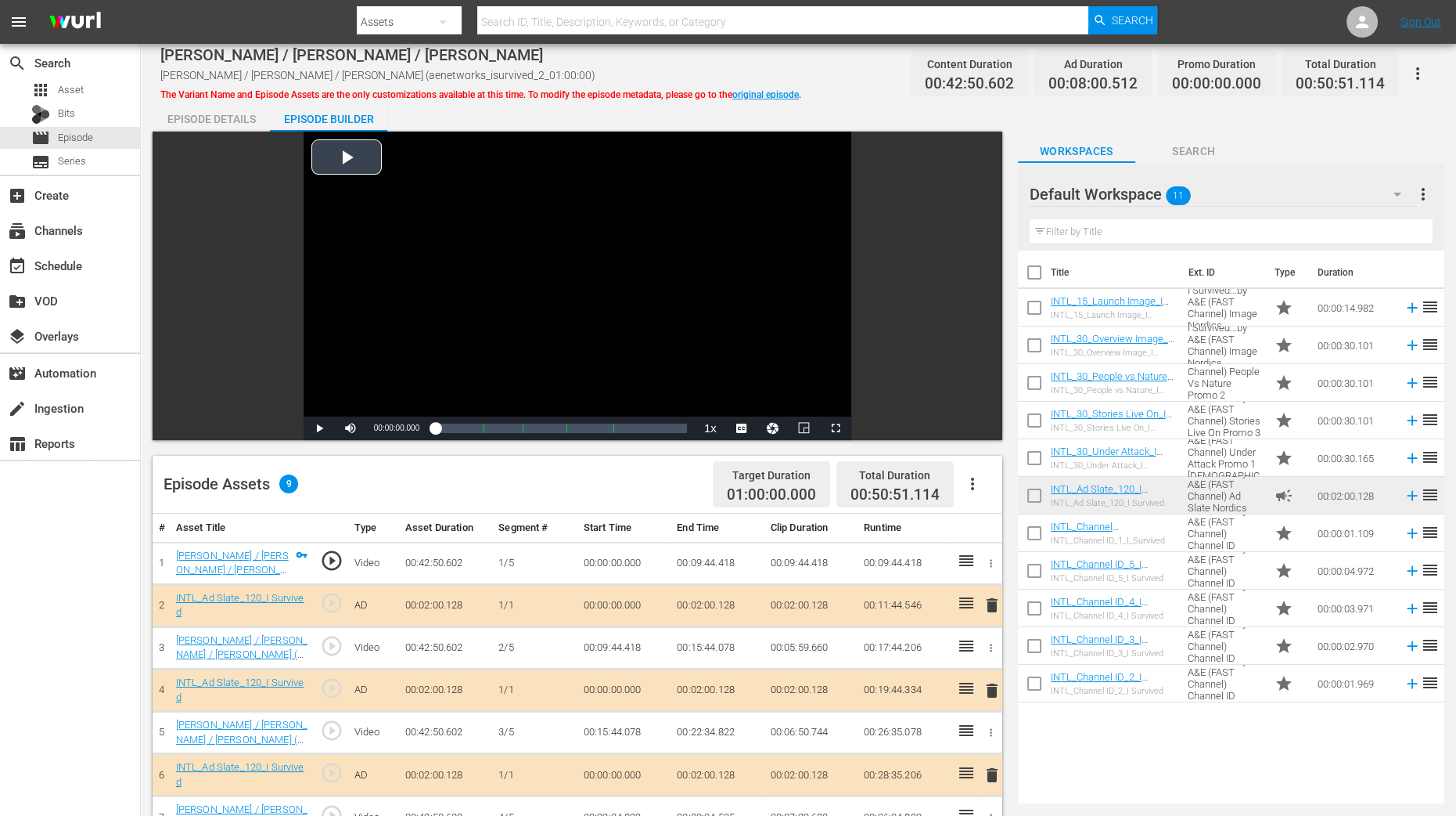
scroll to position [391, 0]
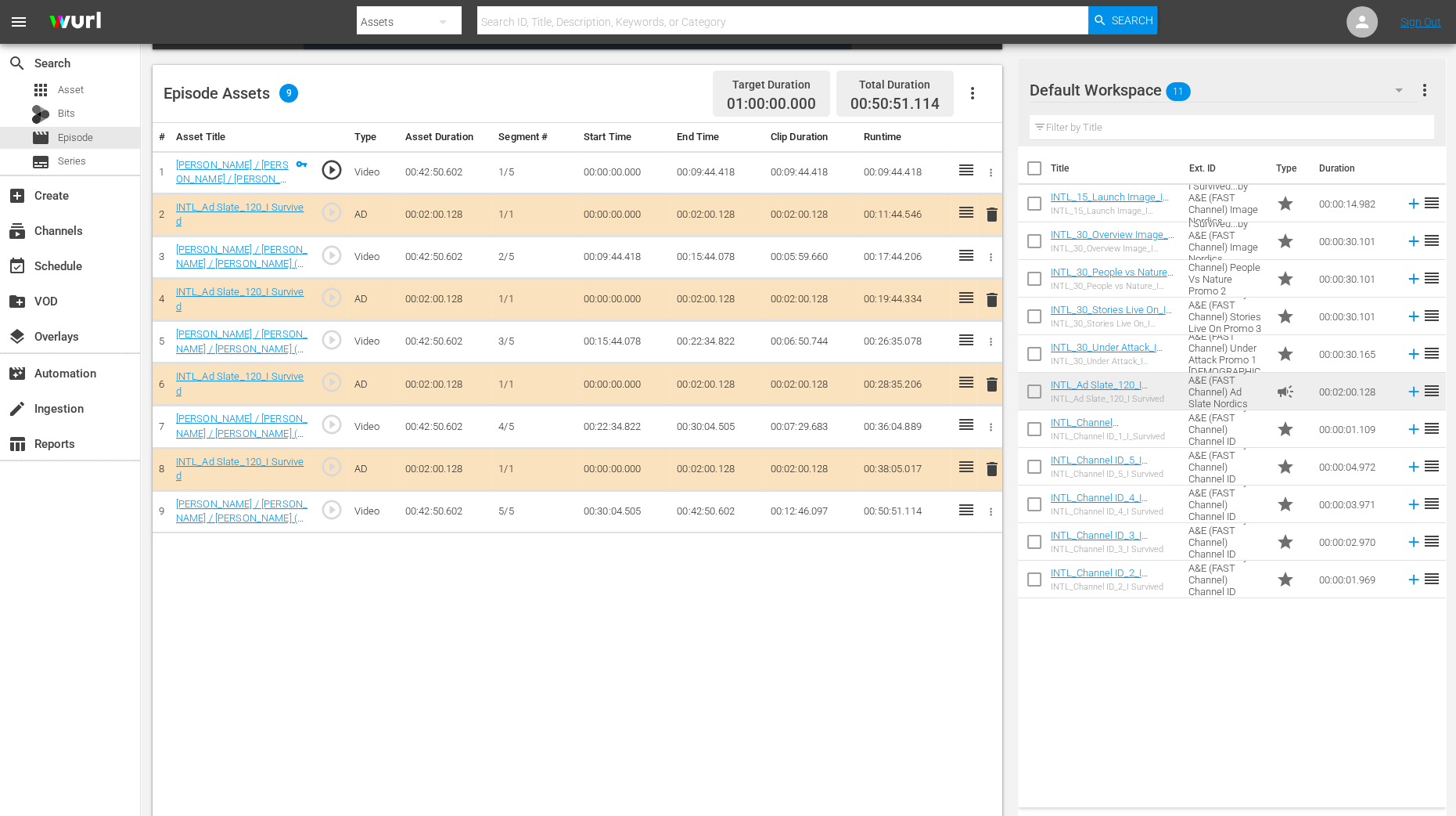
click at [990, 295] on span "delete" at bounding box center [992, 300] width 18 height 18
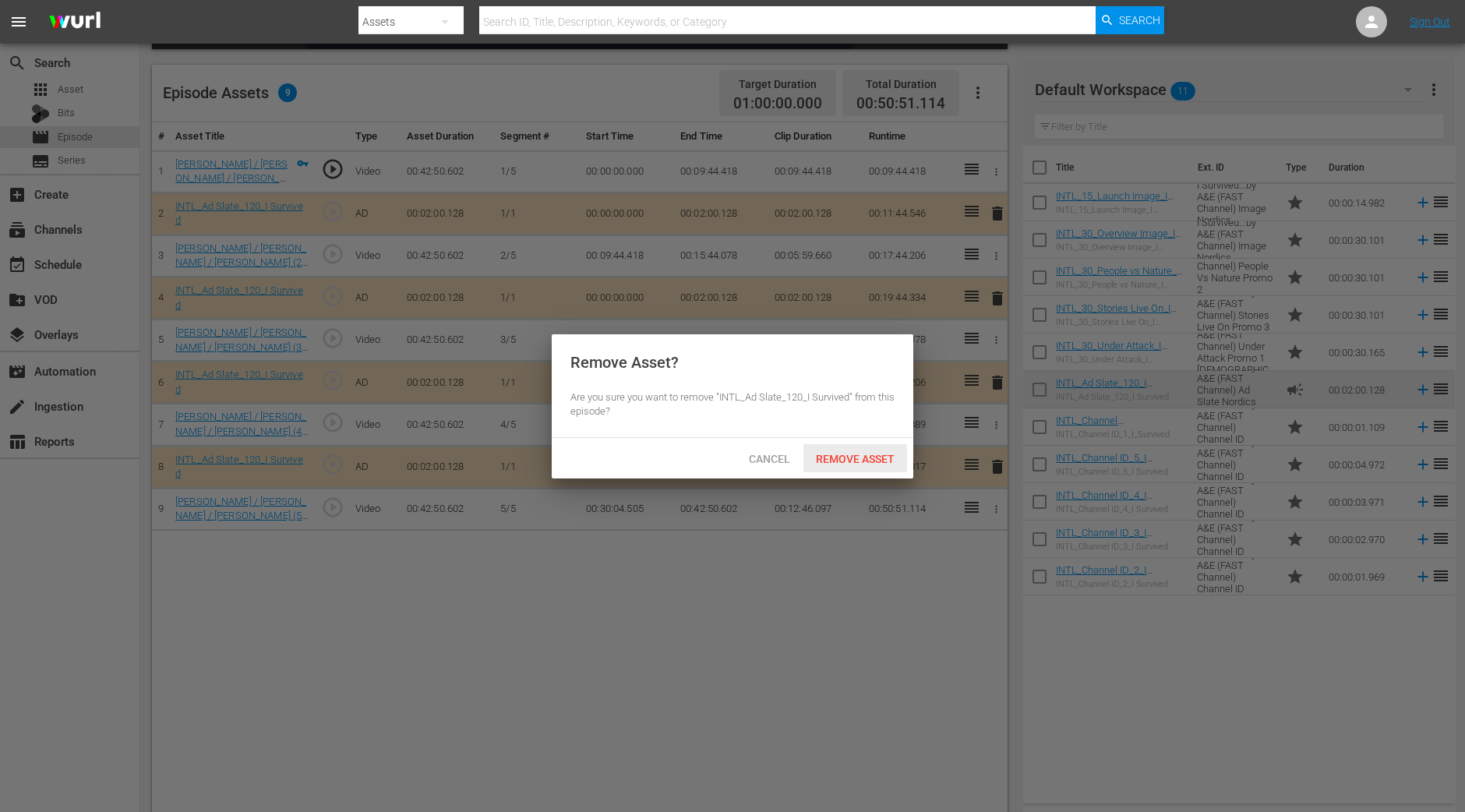
click at [864, 455] on span "Remove Asset" at bounding box center [854, 459] width 103 height 13
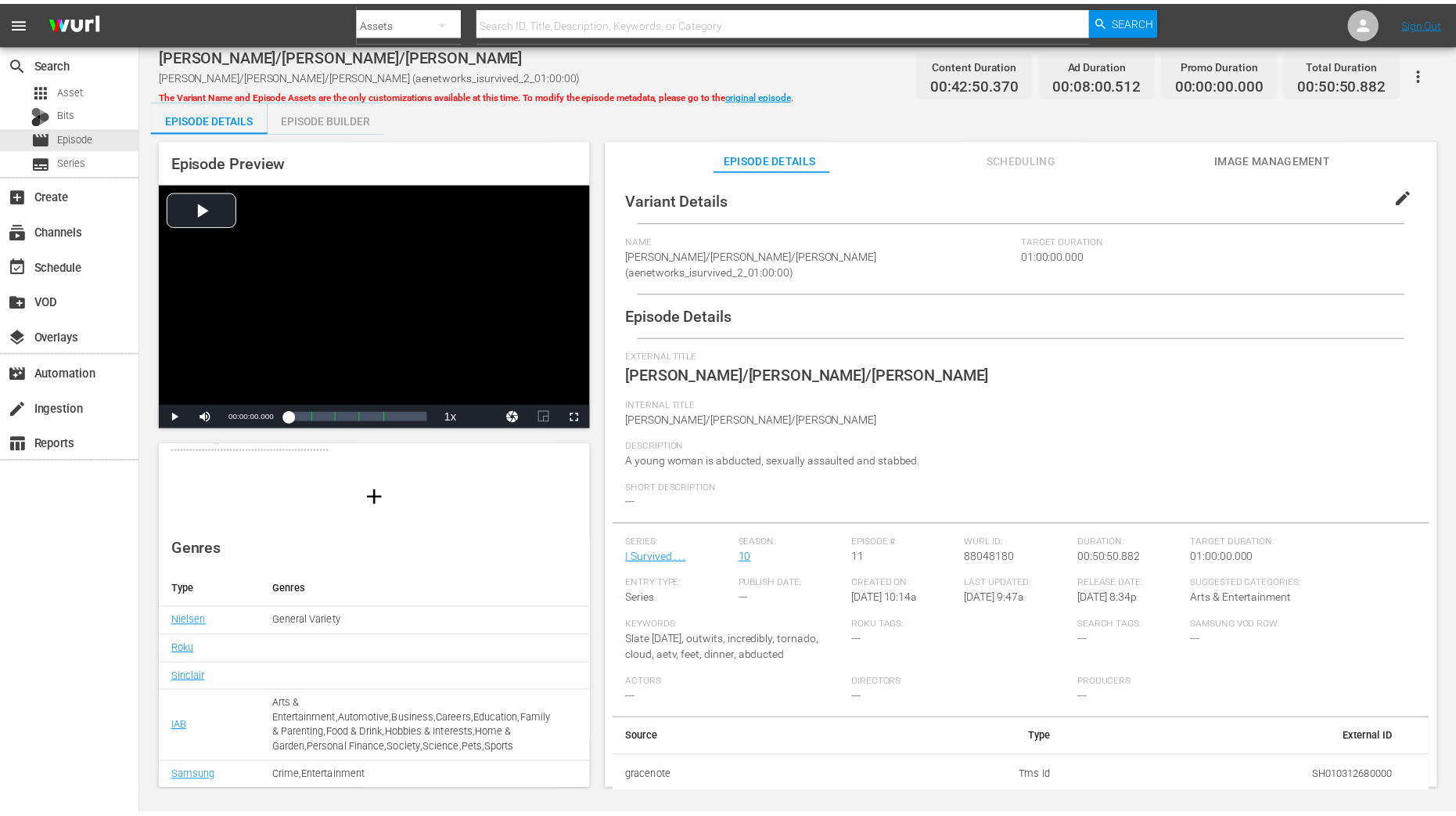
scroll to position [154, 0]
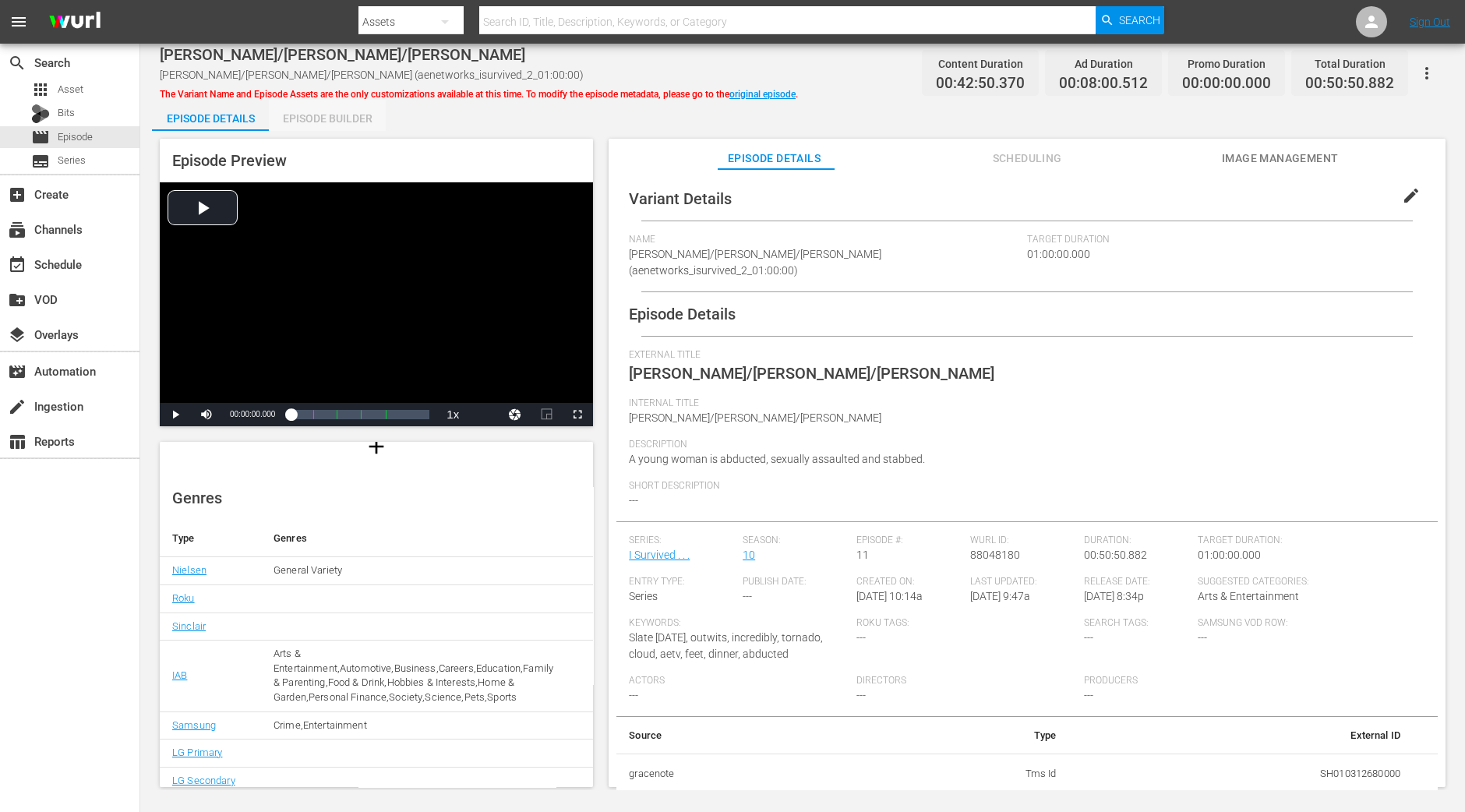
click at [341, 127] on div "Episode Builder" at bounding box center [327, 118] width 117 height 37
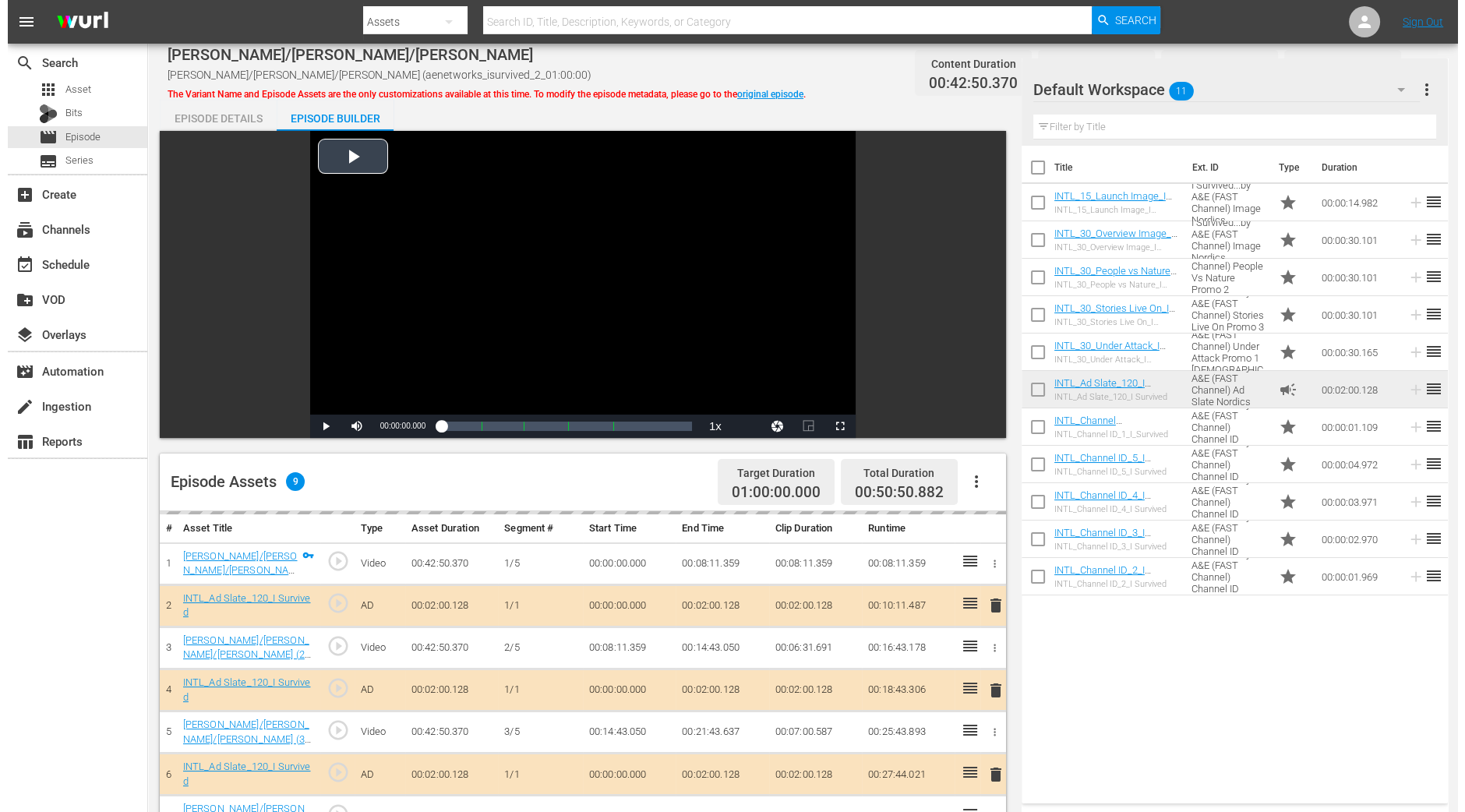
scroll to position [389, 0]
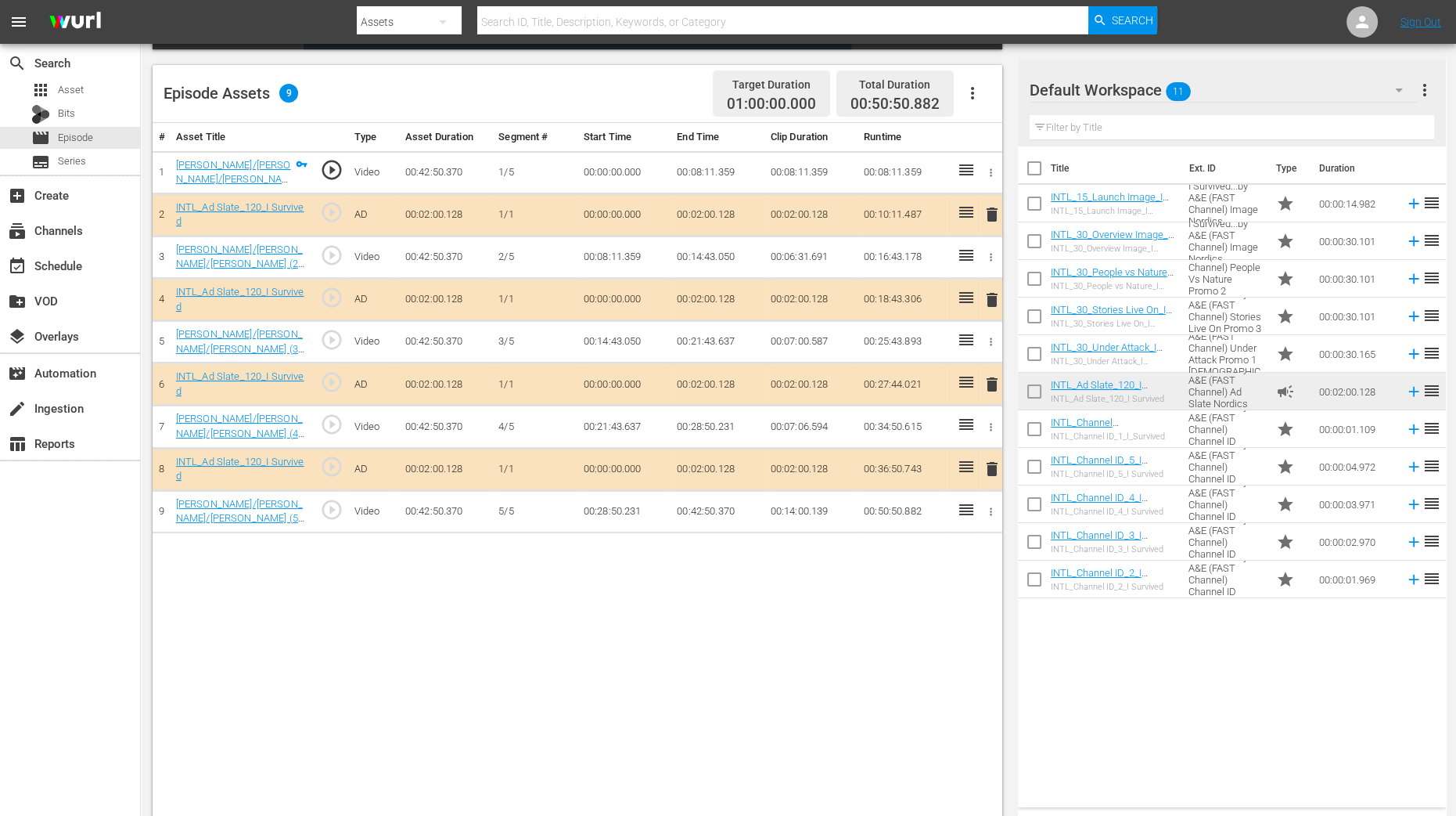
click at [994, 298] on span "delete" at bounding box center [992, 300] width 18 height 18
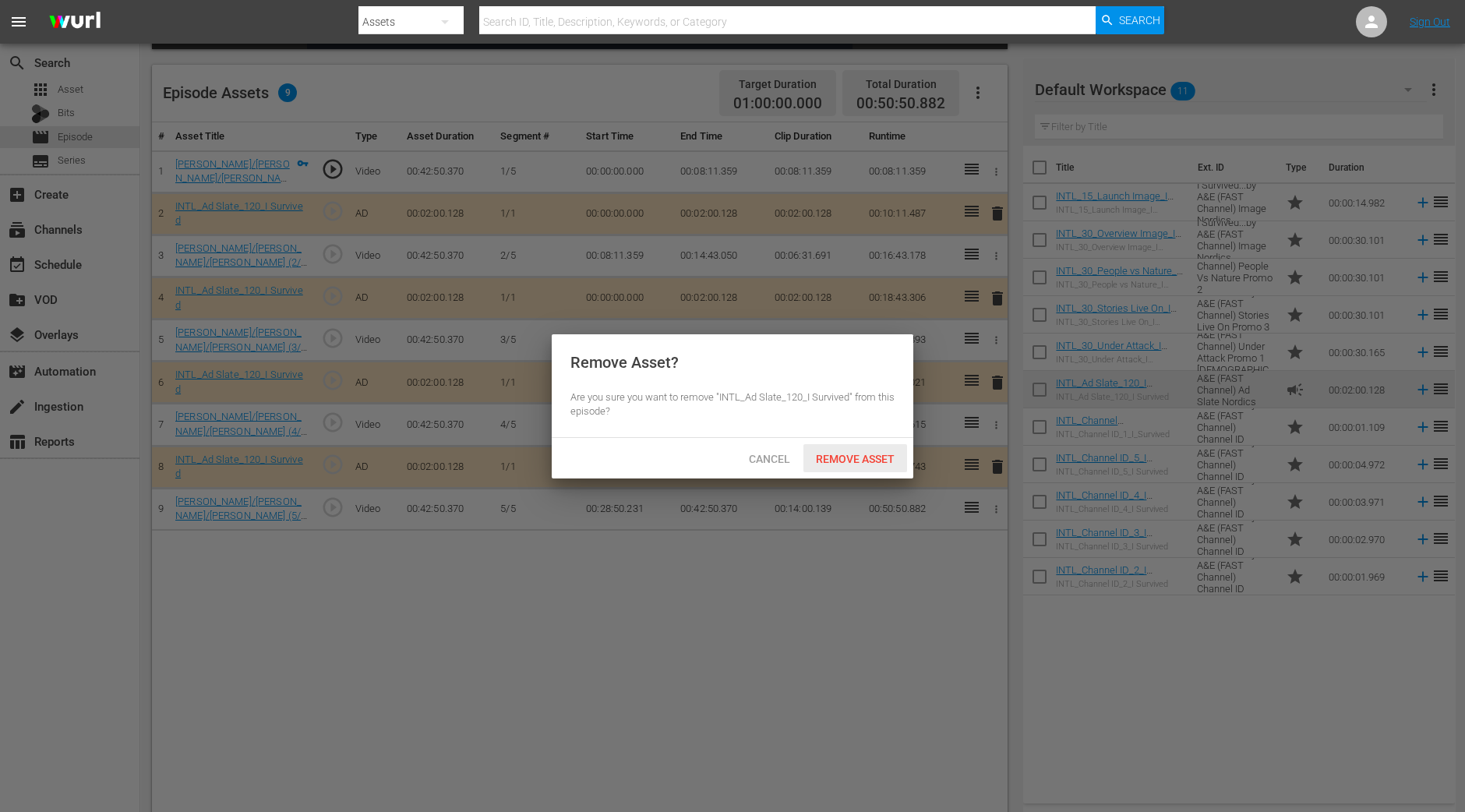
click at [860, 450] on div "Remove Asset" at bounding box center [854, 459] width 103 height 29
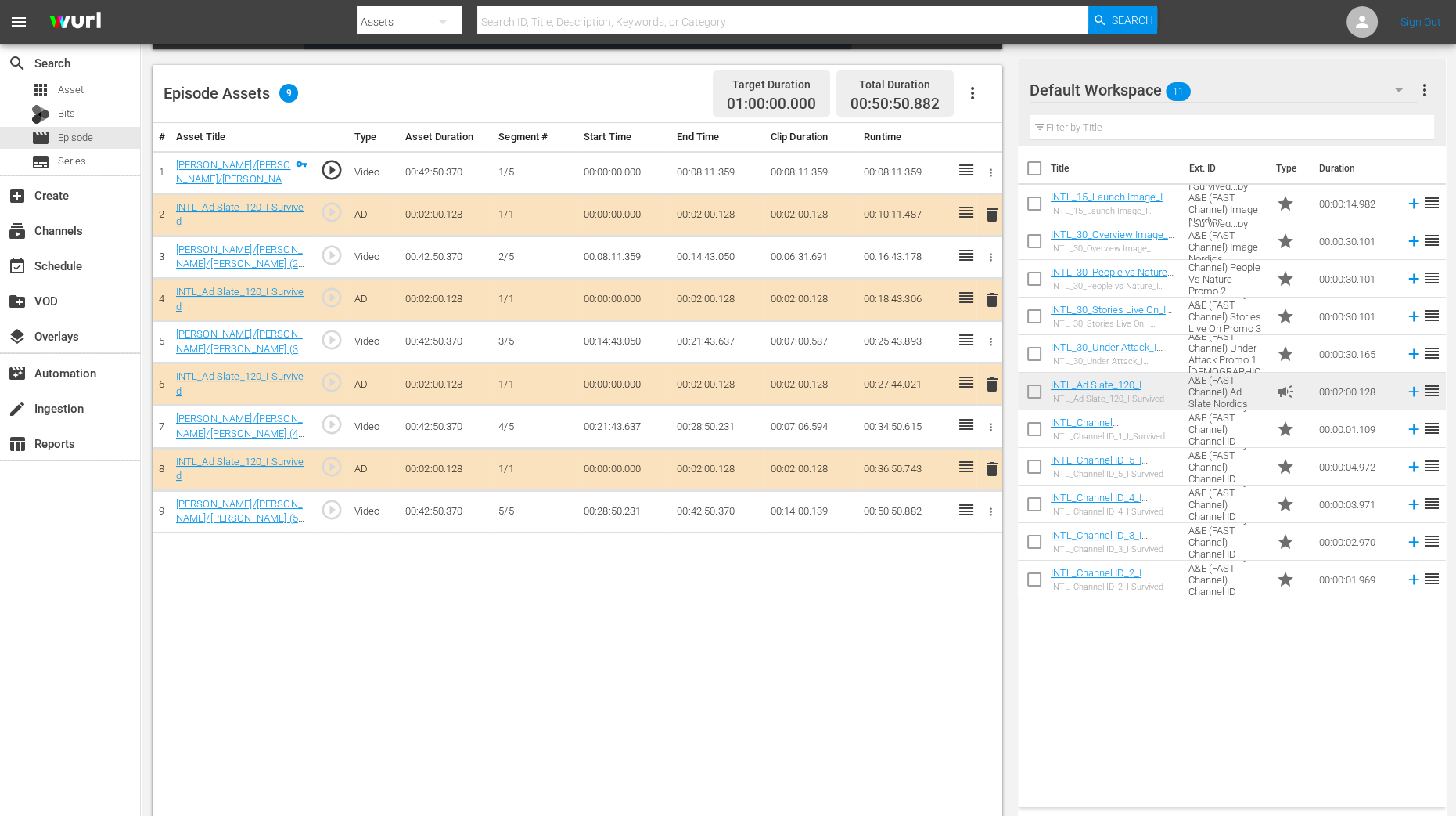
scroll to position [152, 0]
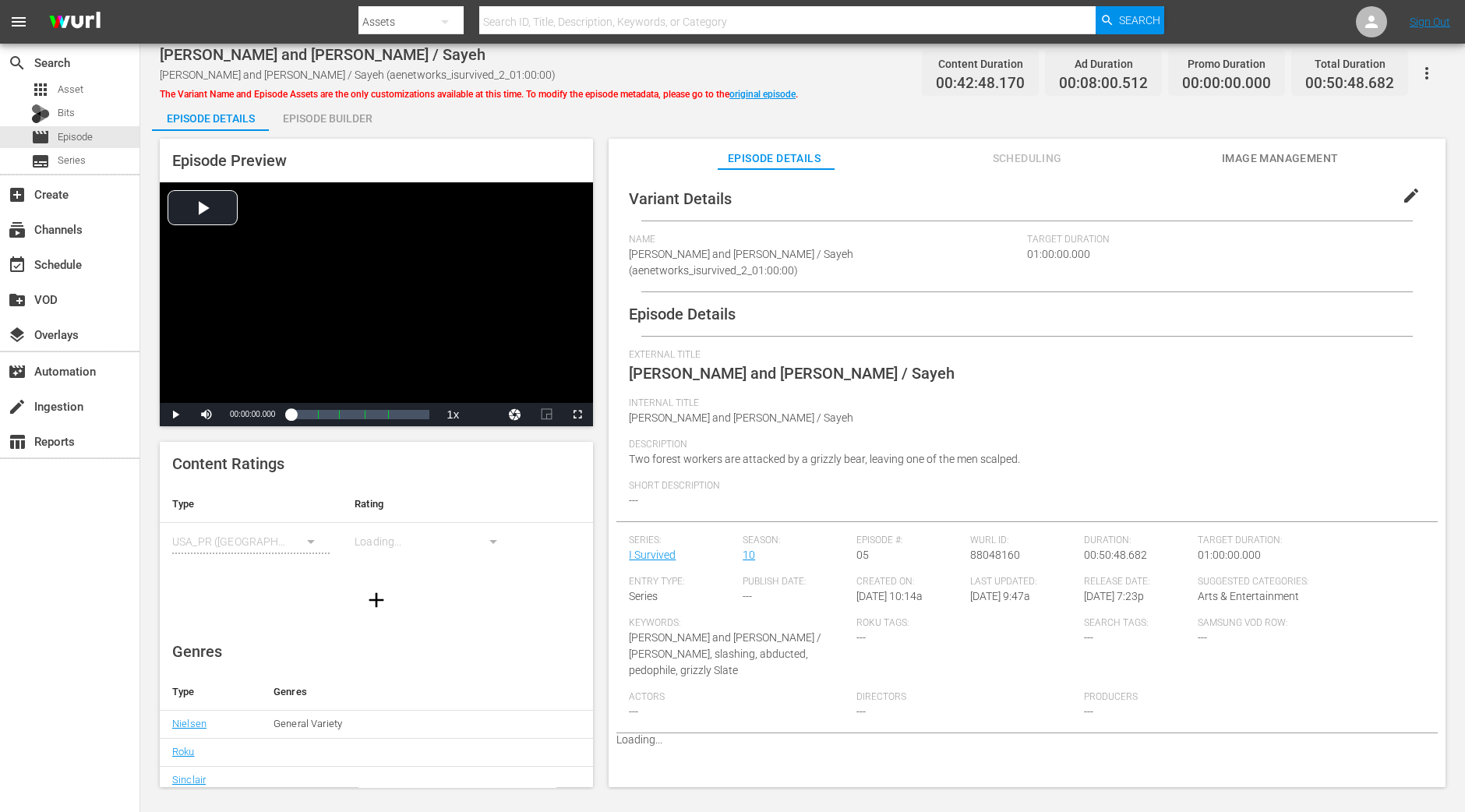
click at [344, 119] on div "Episode Builder" at bounding box center [327, 118] width 117 height 37
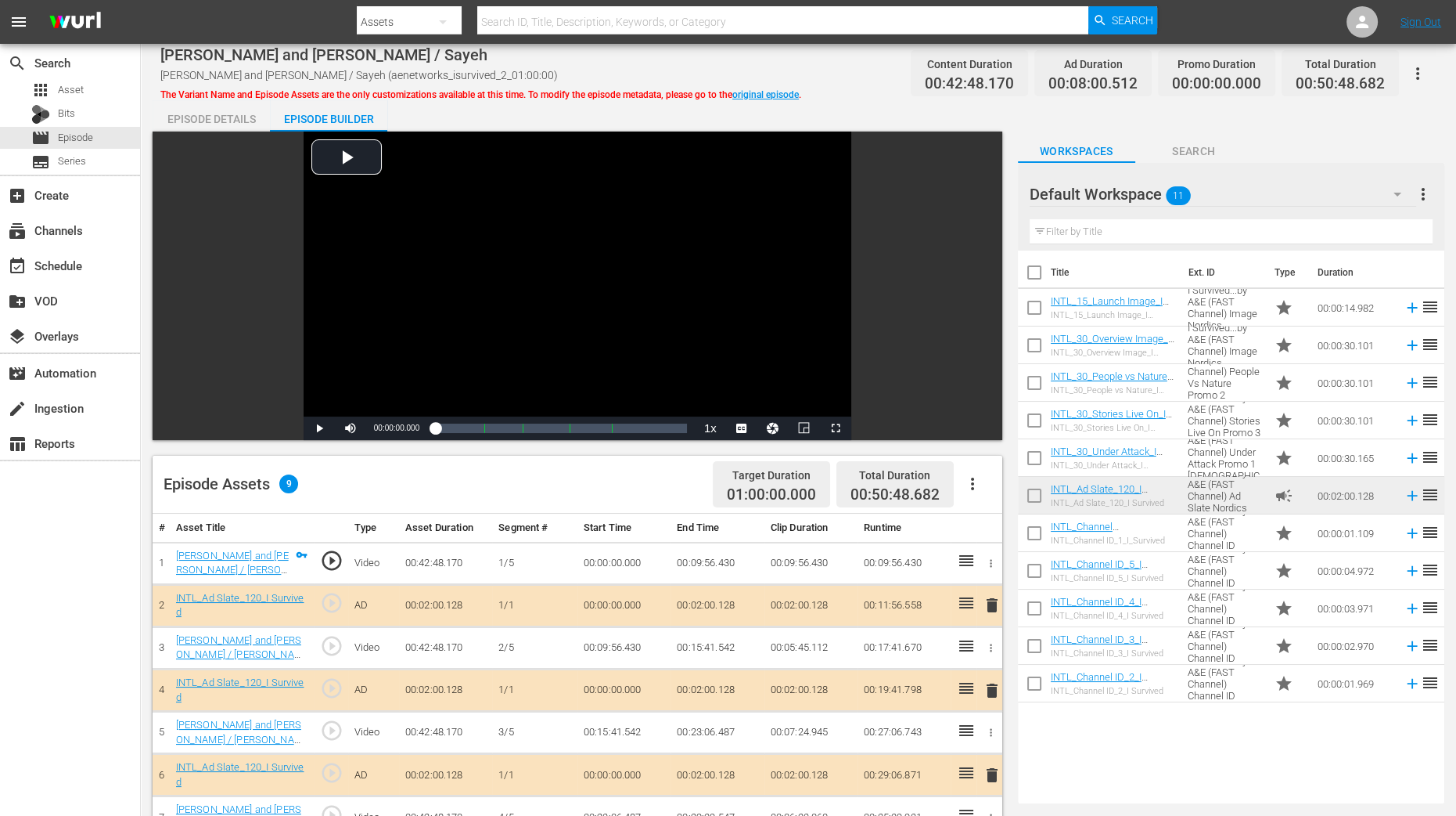
scroll to position [391, 0]
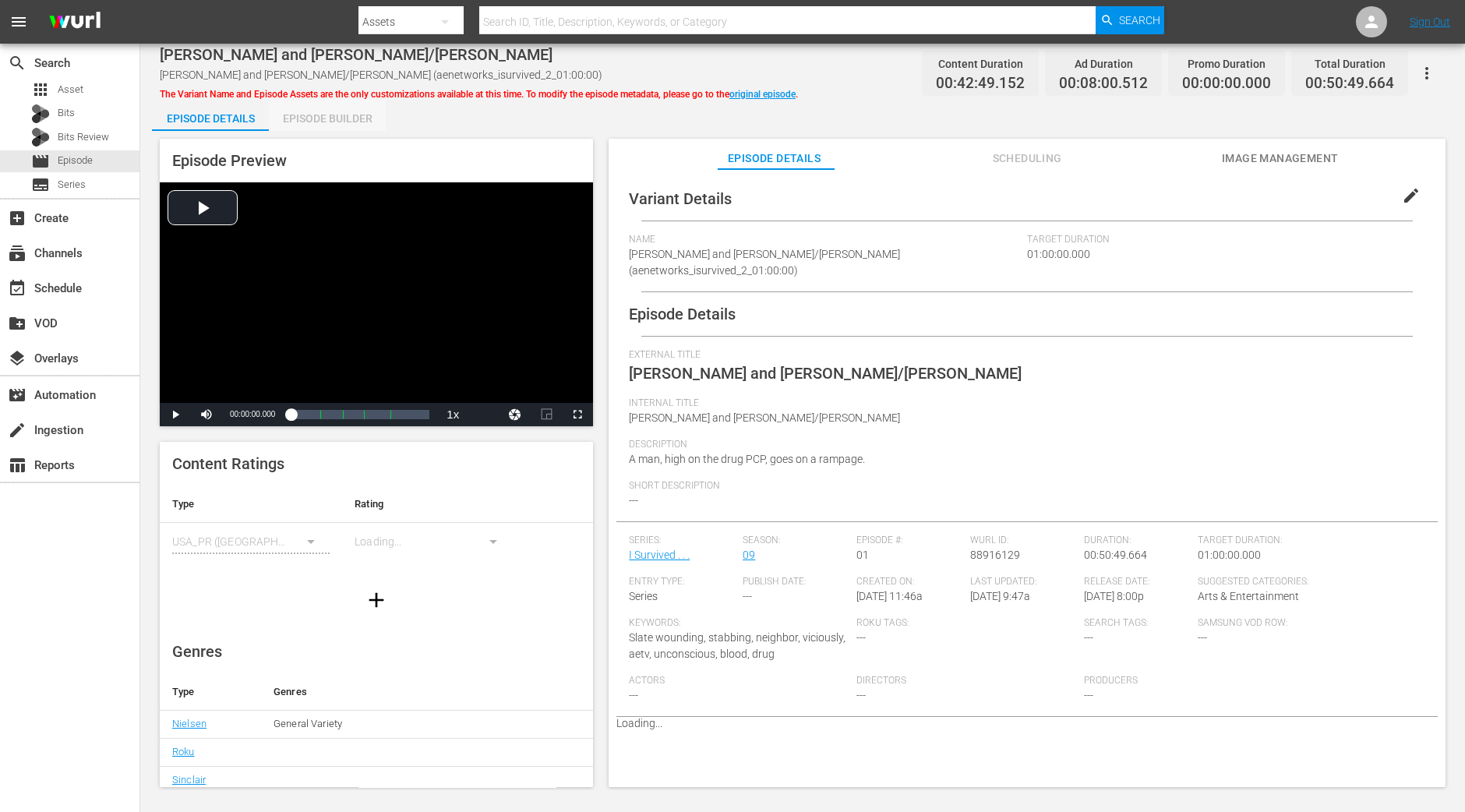
click at [343, 125] on div "Episode Builder" at bounding box center [327, 118] width 117 height 37
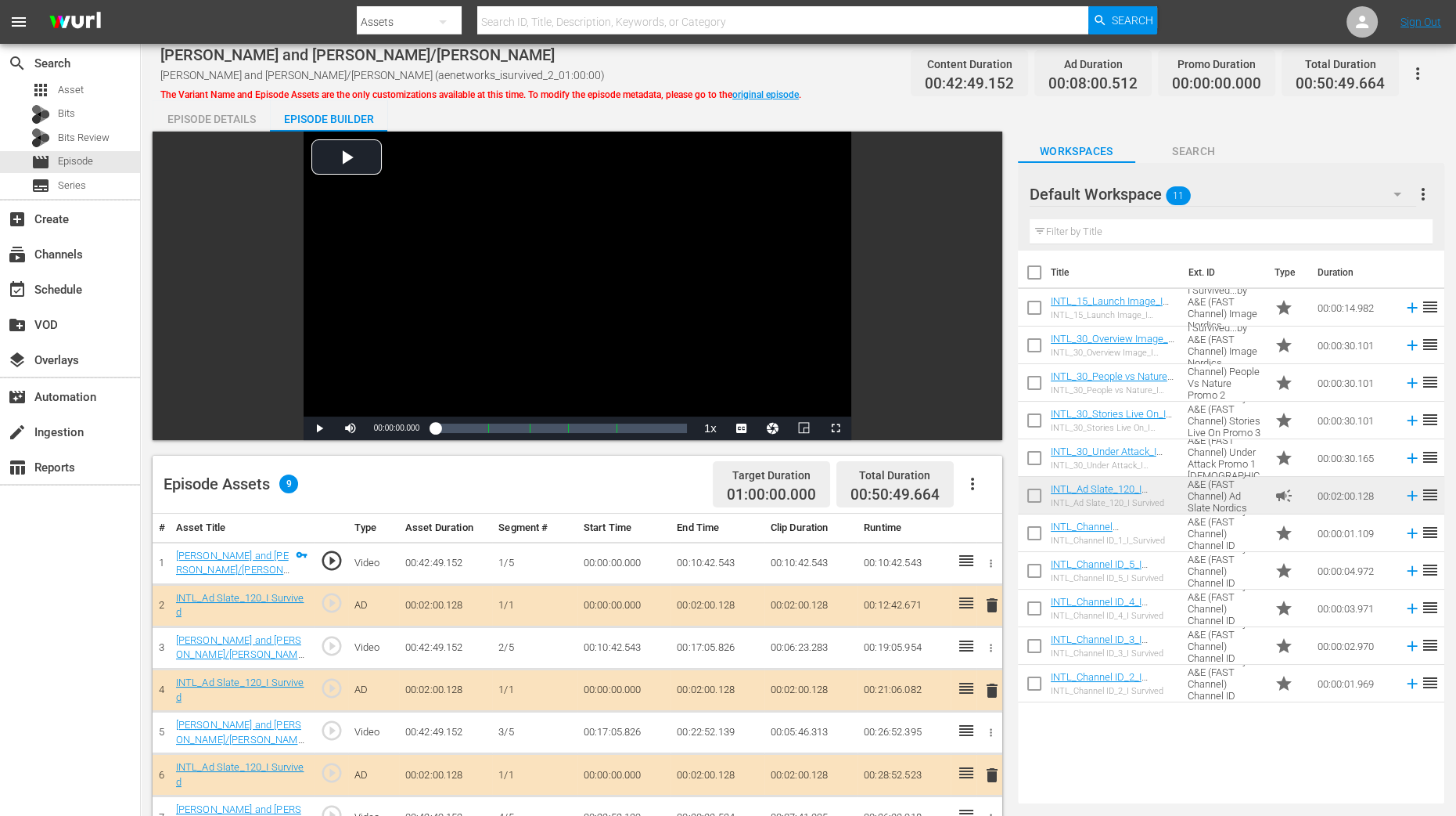
scroll to position [391, 0]
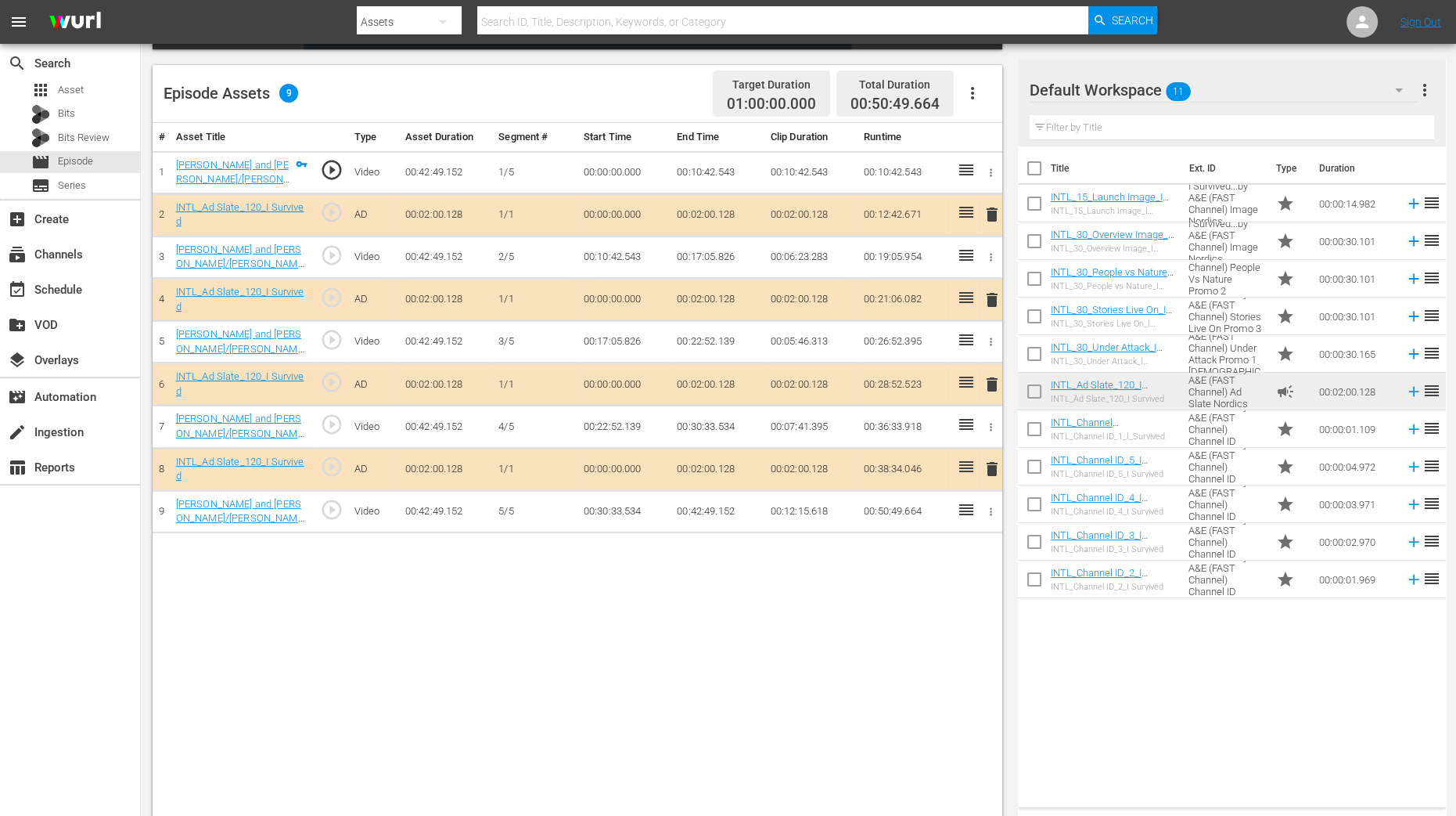
click at [991, 296] on span "delete" at bounding box center [992, 300] width 18 height 18
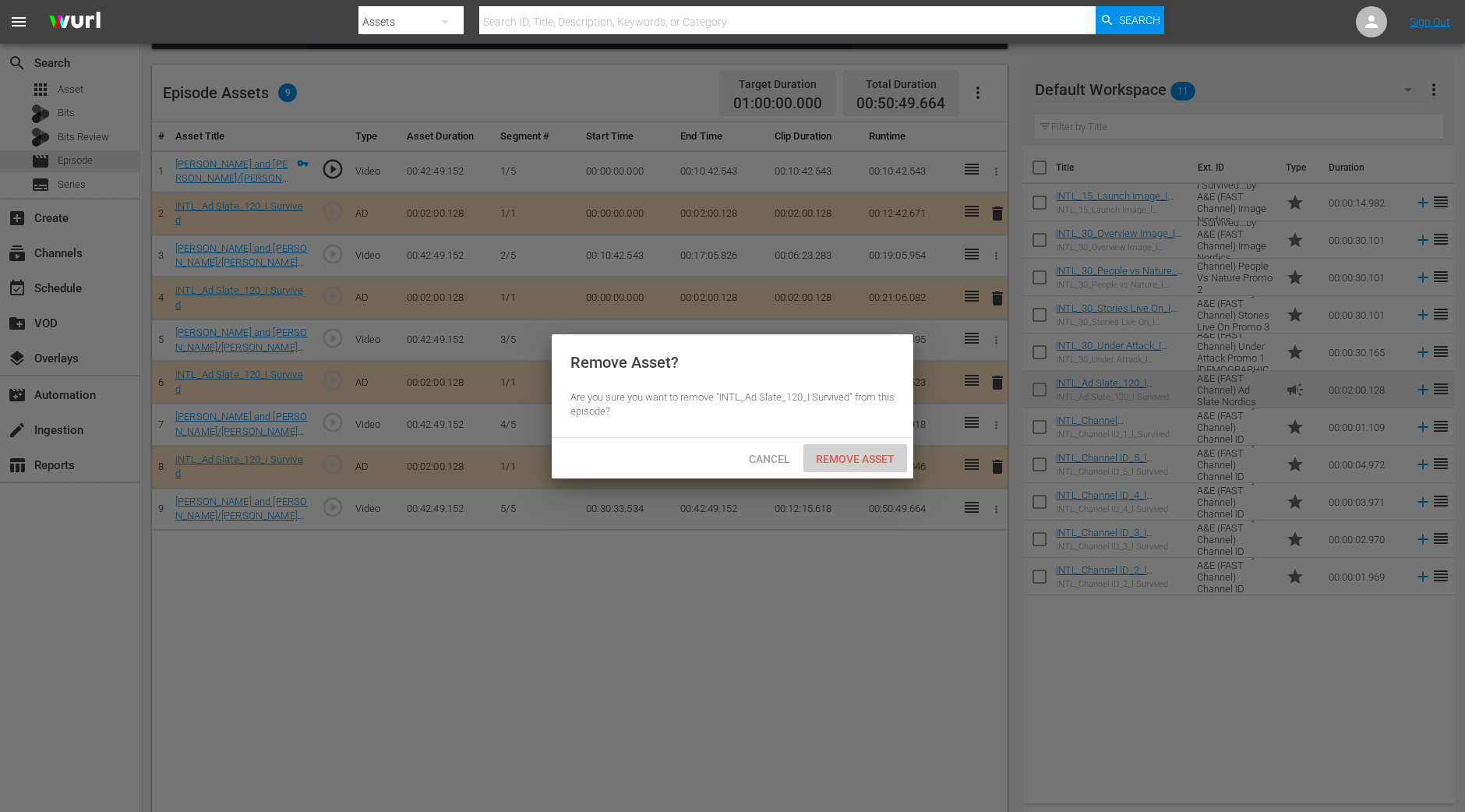
click at [863, 457] on span "Remove Asset" at bounding box center [854, 459] width 103 height 13
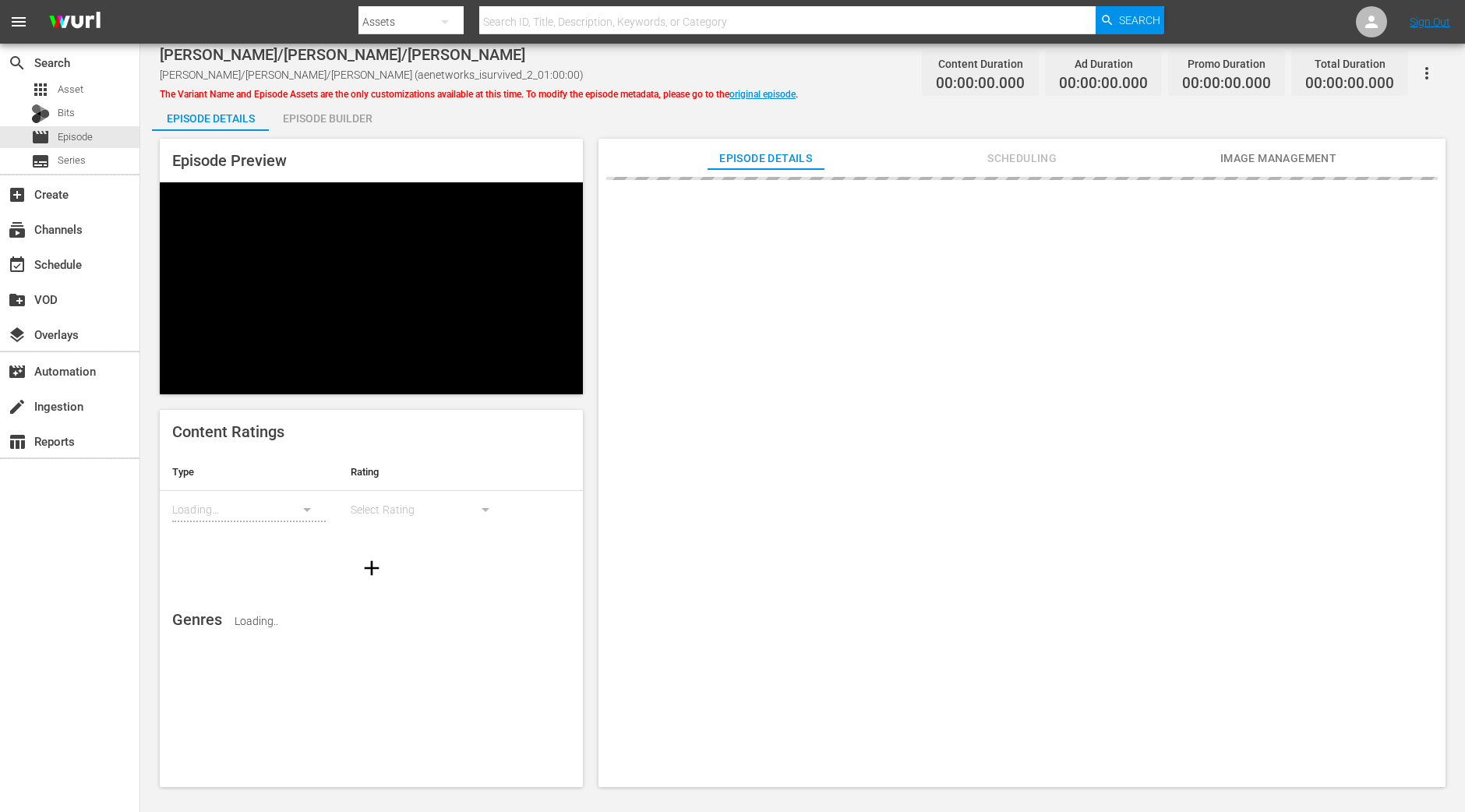
click at [310, 118] on div "Episode Builder" at bounding box center [327, 118] width 117 height 37
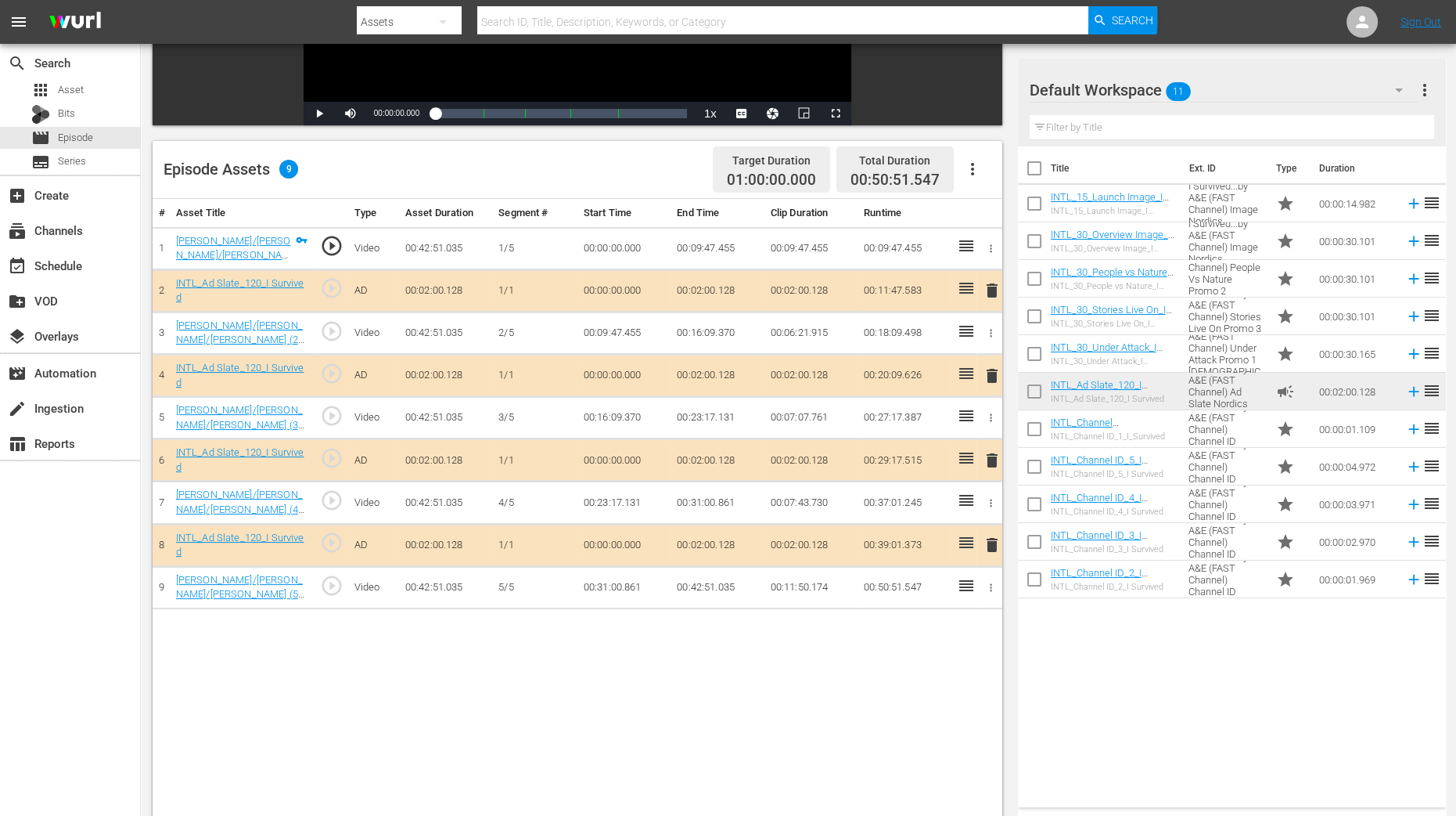
scroll to position [407, 0]
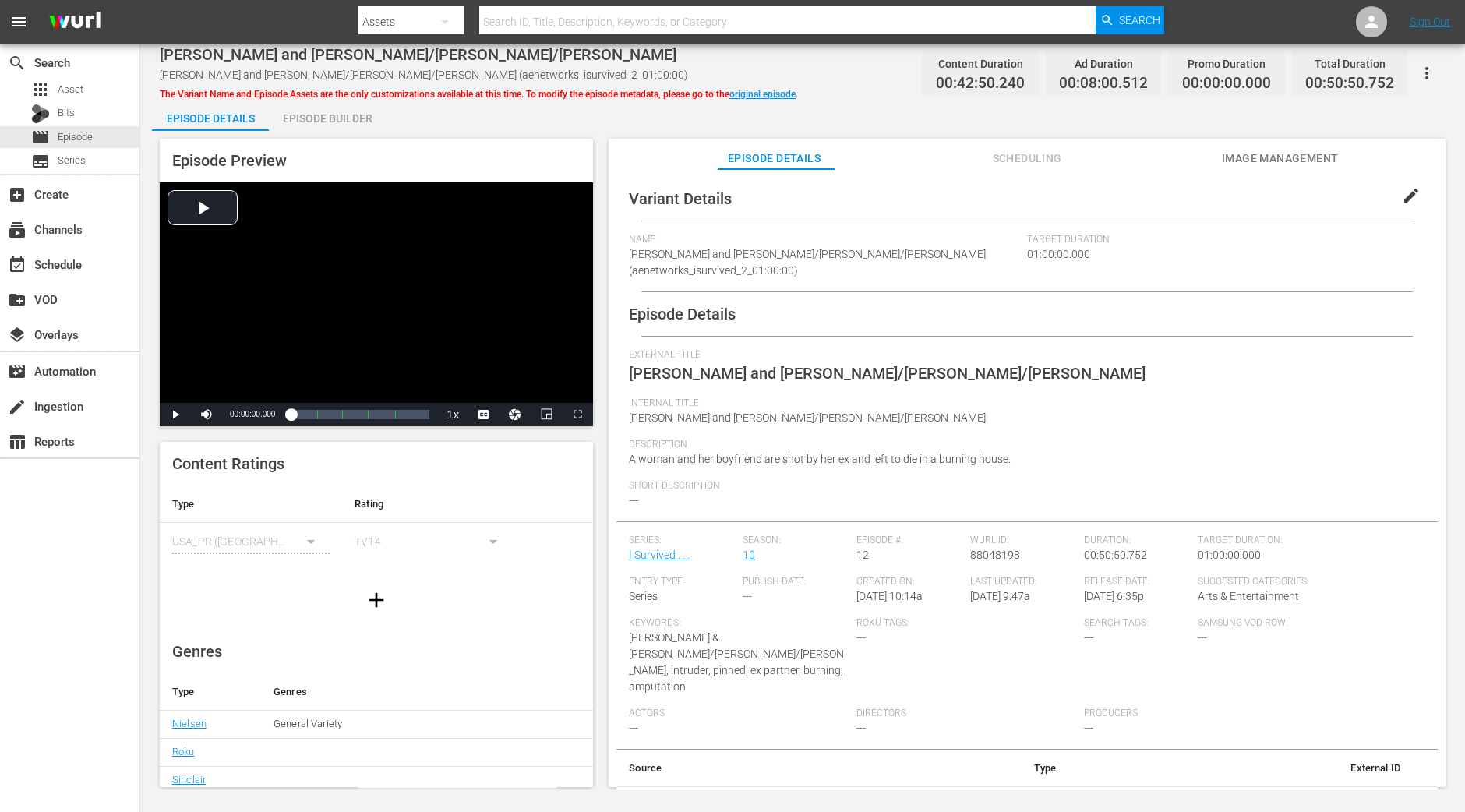
click at [347, 123] on div "Episode Builder" at bounding box center [327, 118] width 117 height 37
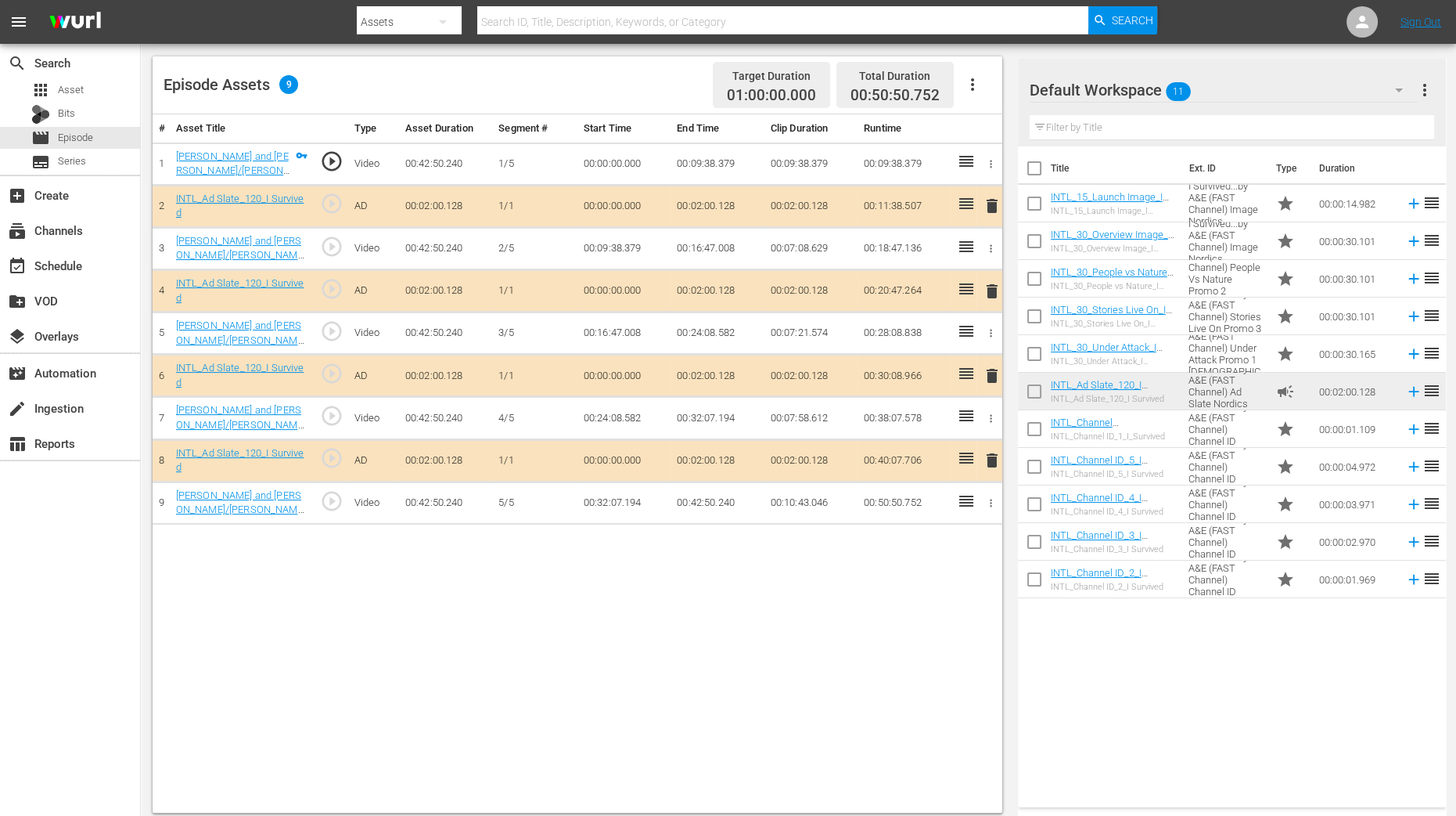
scroll to position [407, 0]
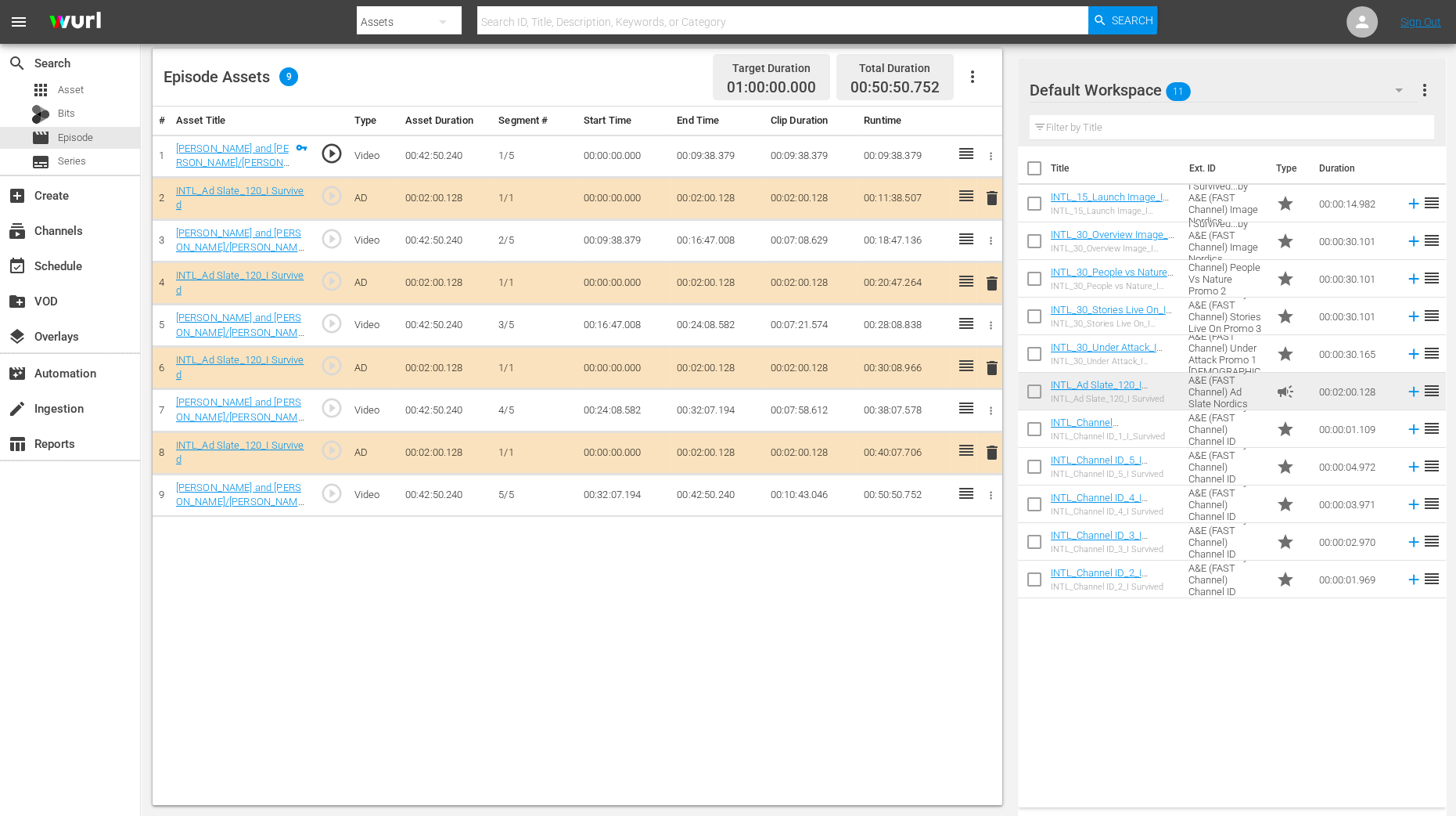
click at [992, 289] on span "delete" at bounding box center [992, 283] width 18 height 18
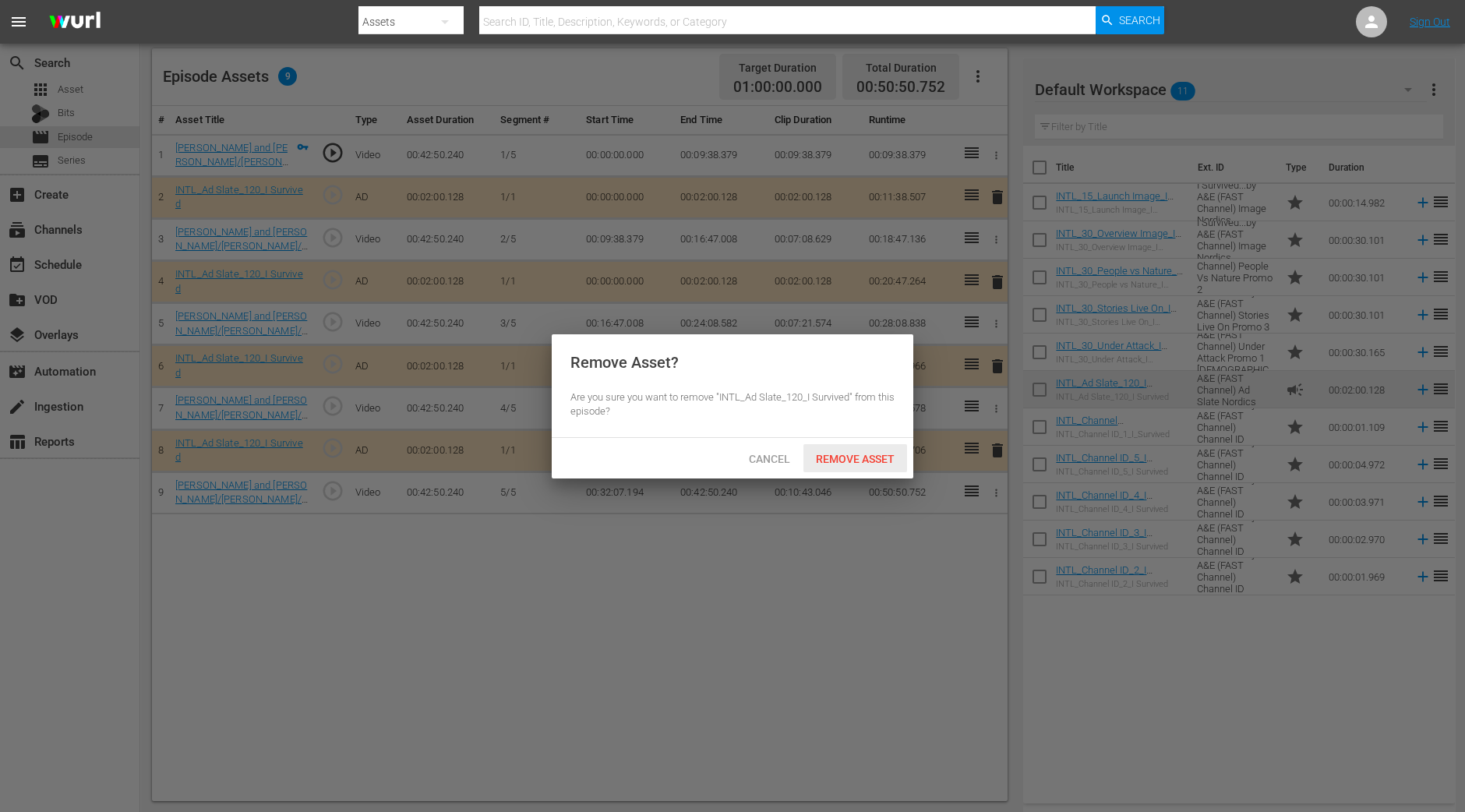
click at [861, 460] on span "Remove Asset" at bounding box center [854, 459] width 103 height 13
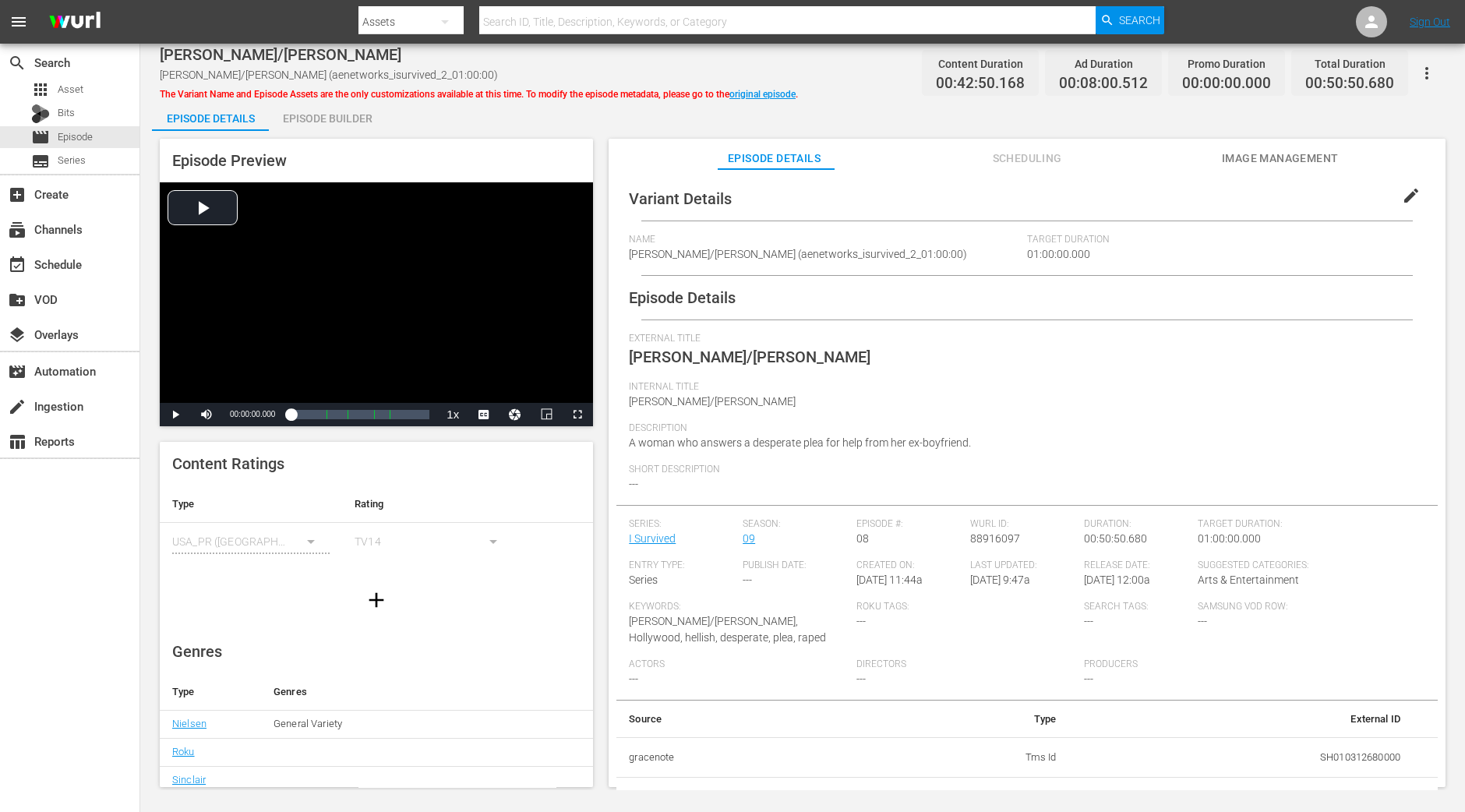
click at [345, 118] on div "Episode Builder" at bounding box center [327, 118] width 117 height 37
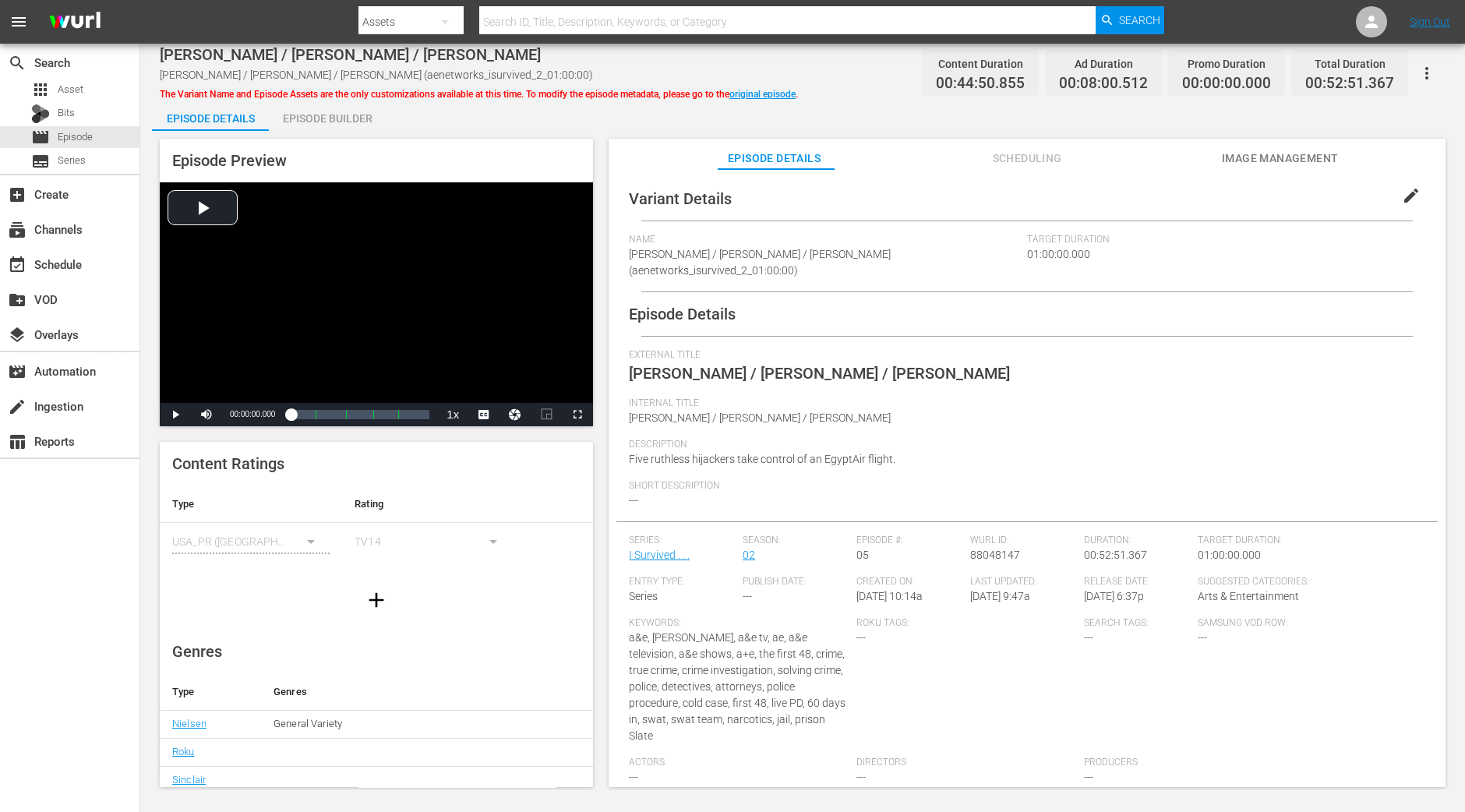
click at [337, 122] on div "Episode Builder" at bounding box center [327, 118] width 117 height 37
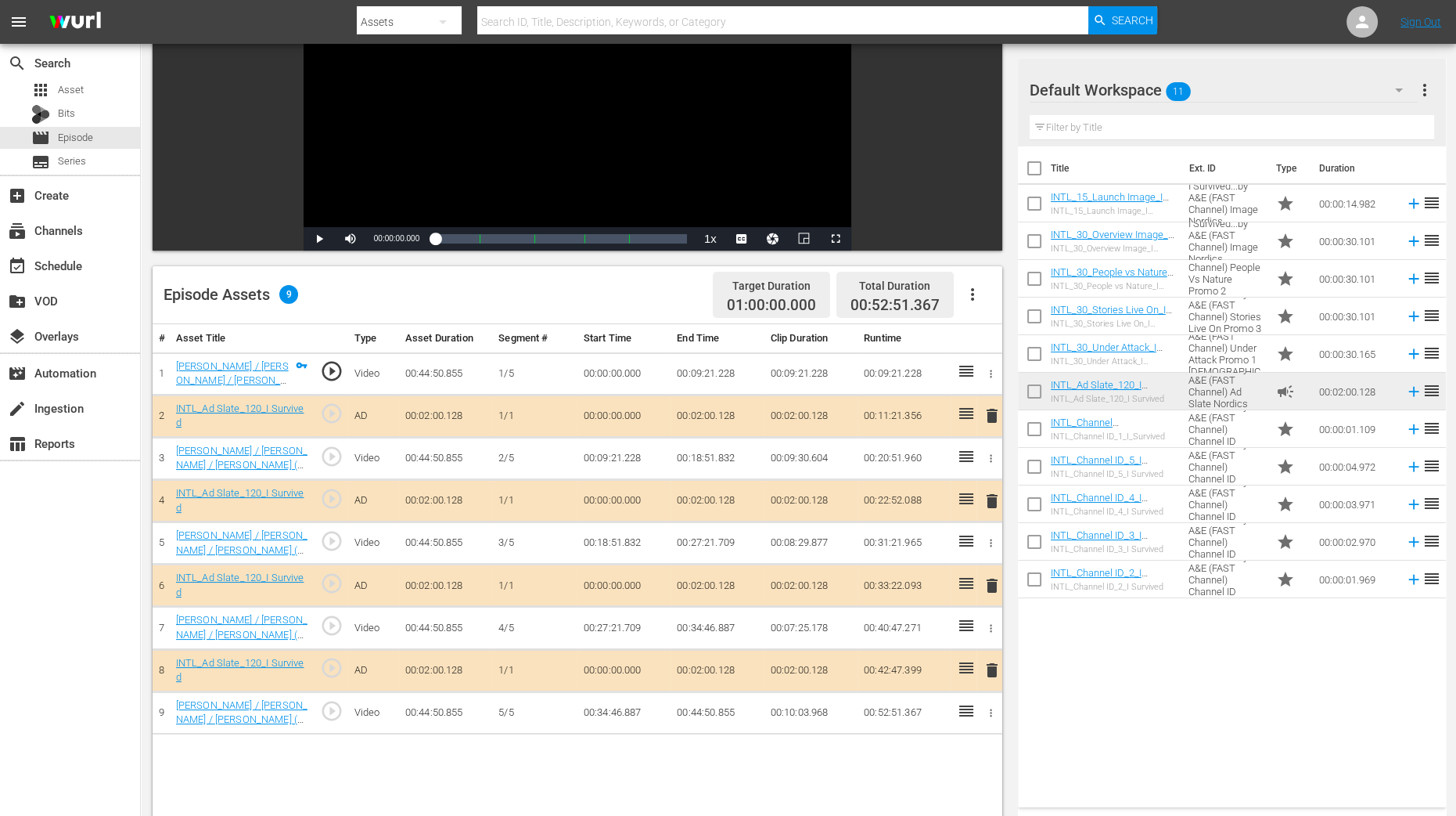
scroll to position [195, 0]
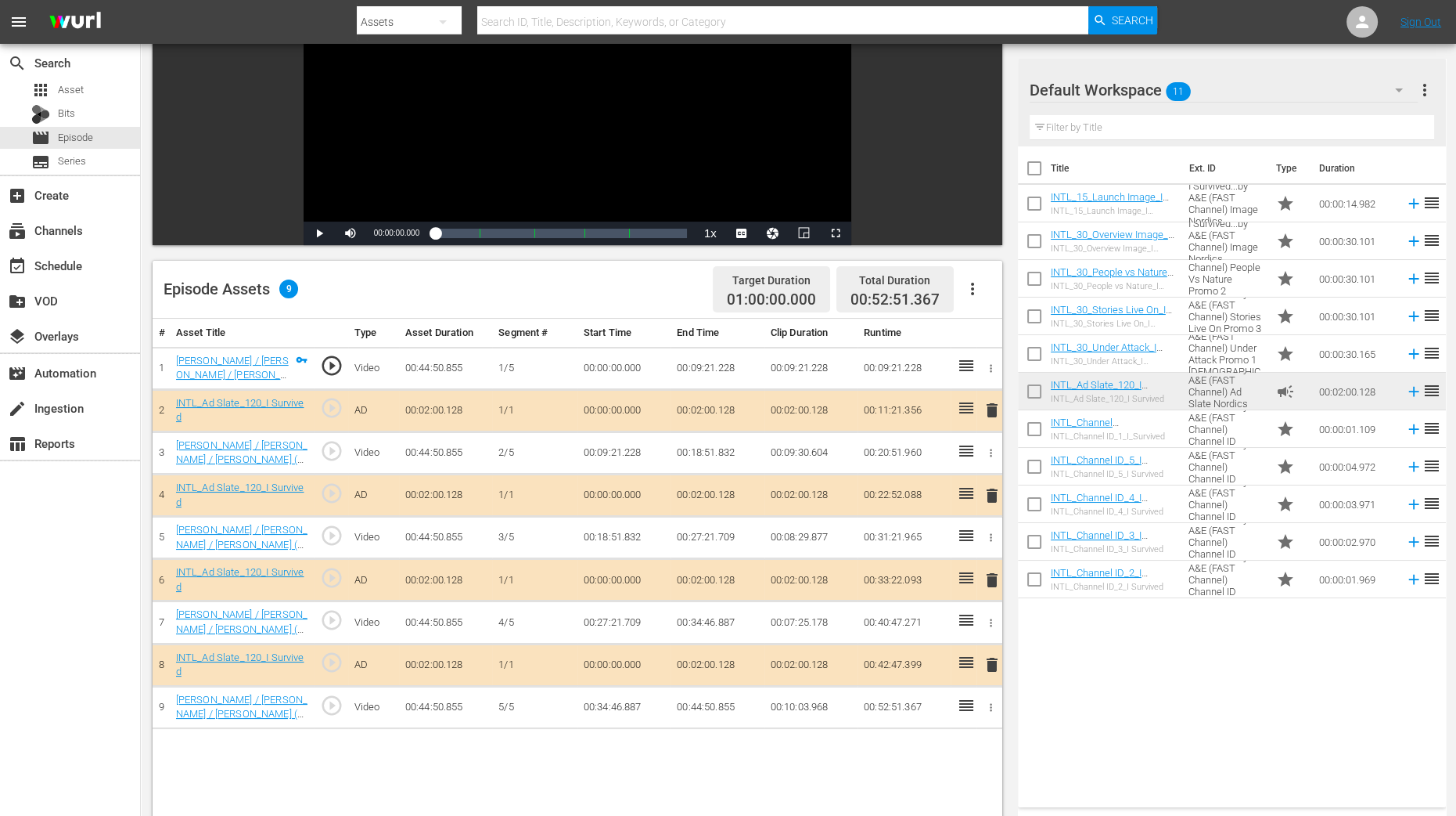
click at [990, 493] on span "delete" at bounding box center [992, 495] width 18 height 18
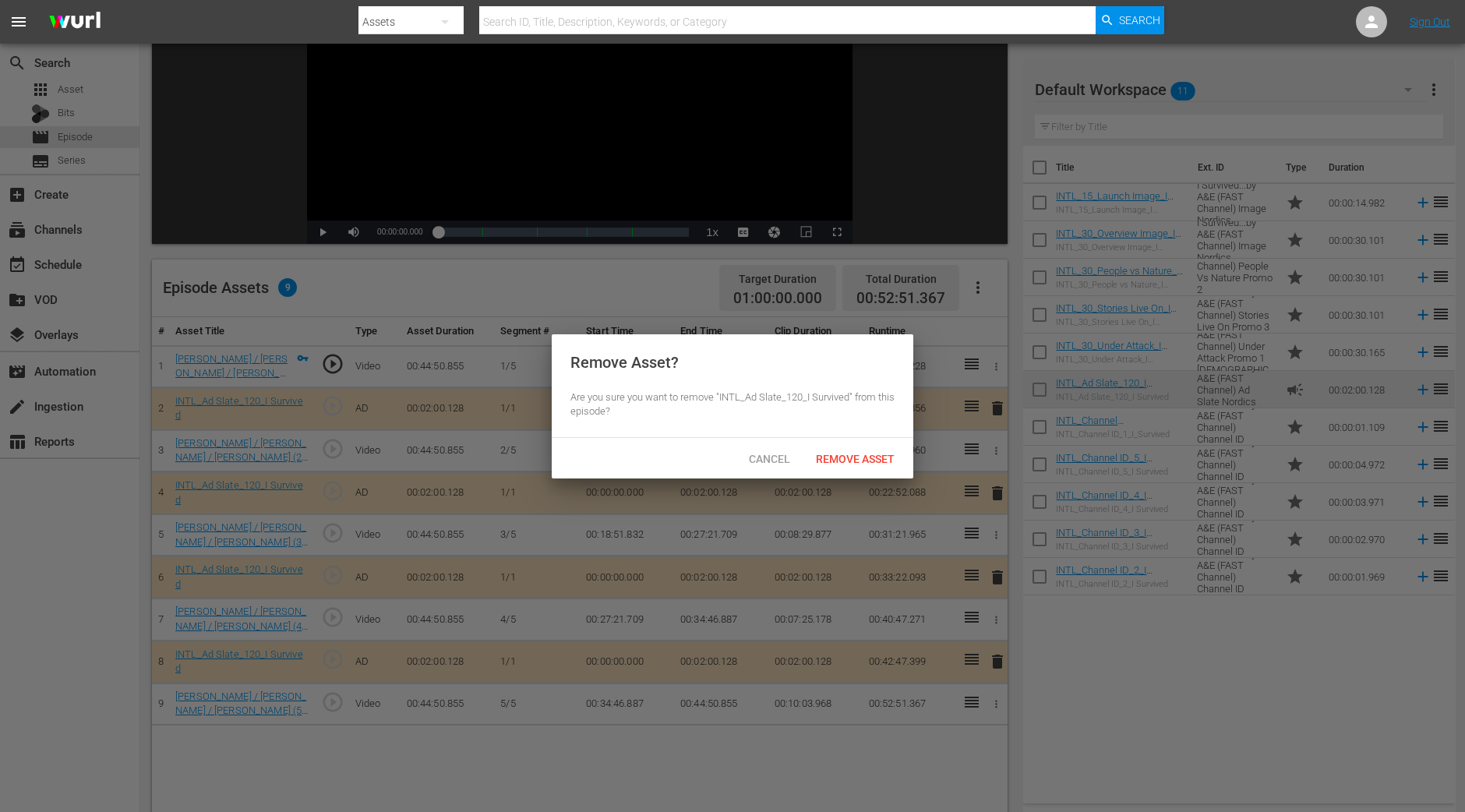
click at [895, 463] on span "Remove Asset" at bounding box center [854, 459] width 103 height 13
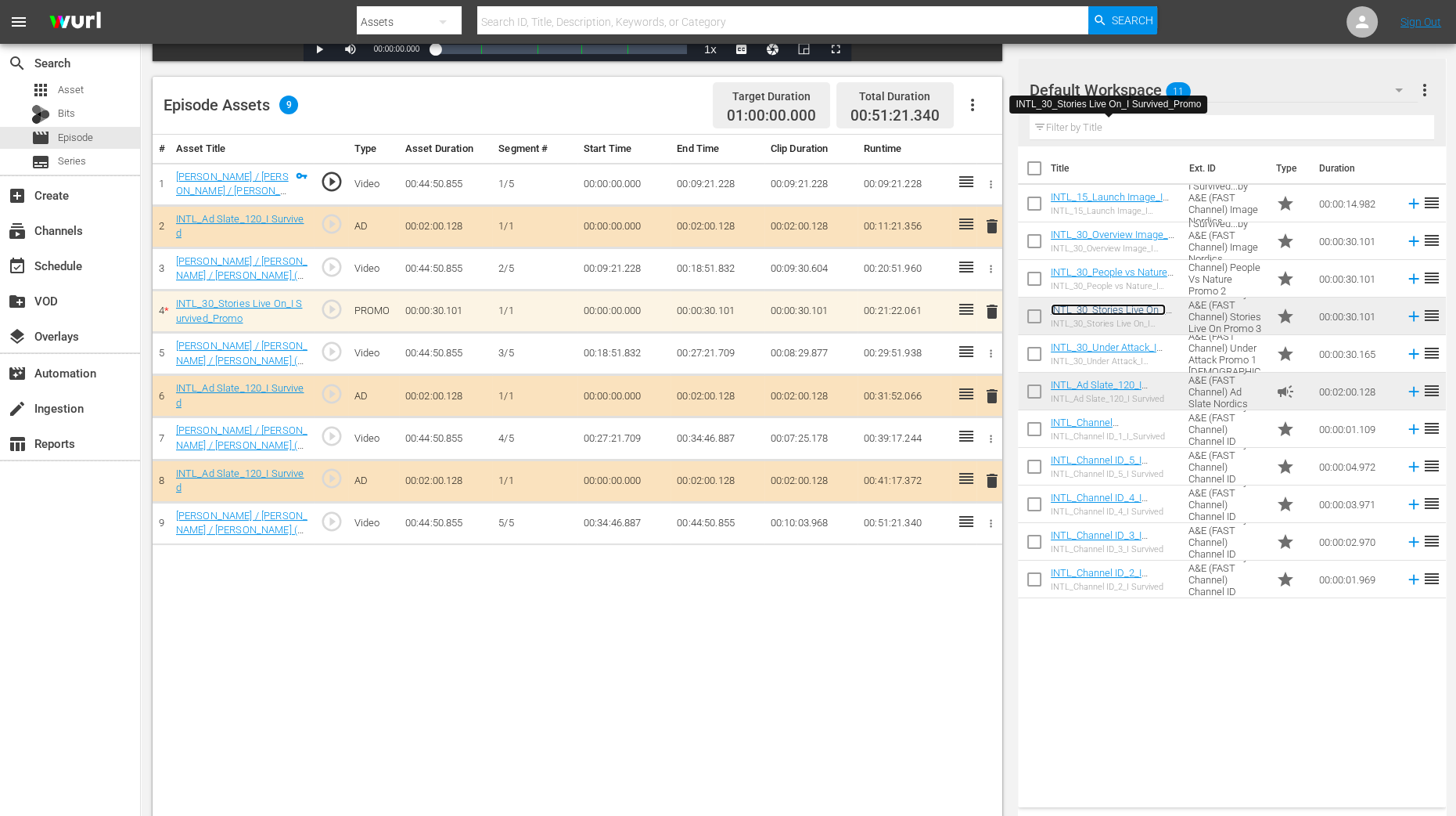
scroll to position [391, 0]
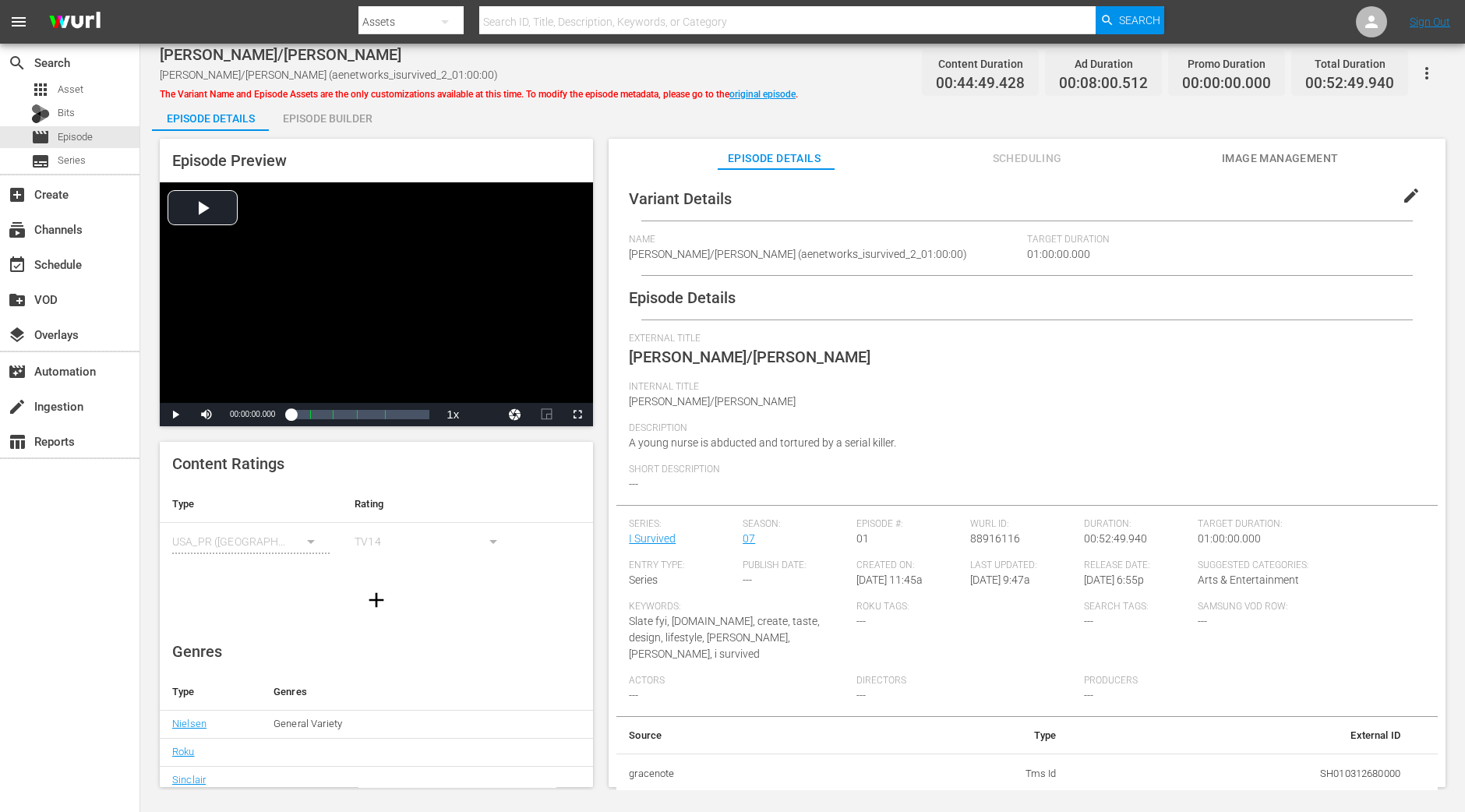
click at [348, 139] on div "Episode Preview Video Player is loading. Play Video Play Mute Current Time 00:0…" at bounding box center [377, 283] width 433 height 287
click at [346, 119] on div "Episode Builder" at bounding box center [327, 118] width 117 height 37
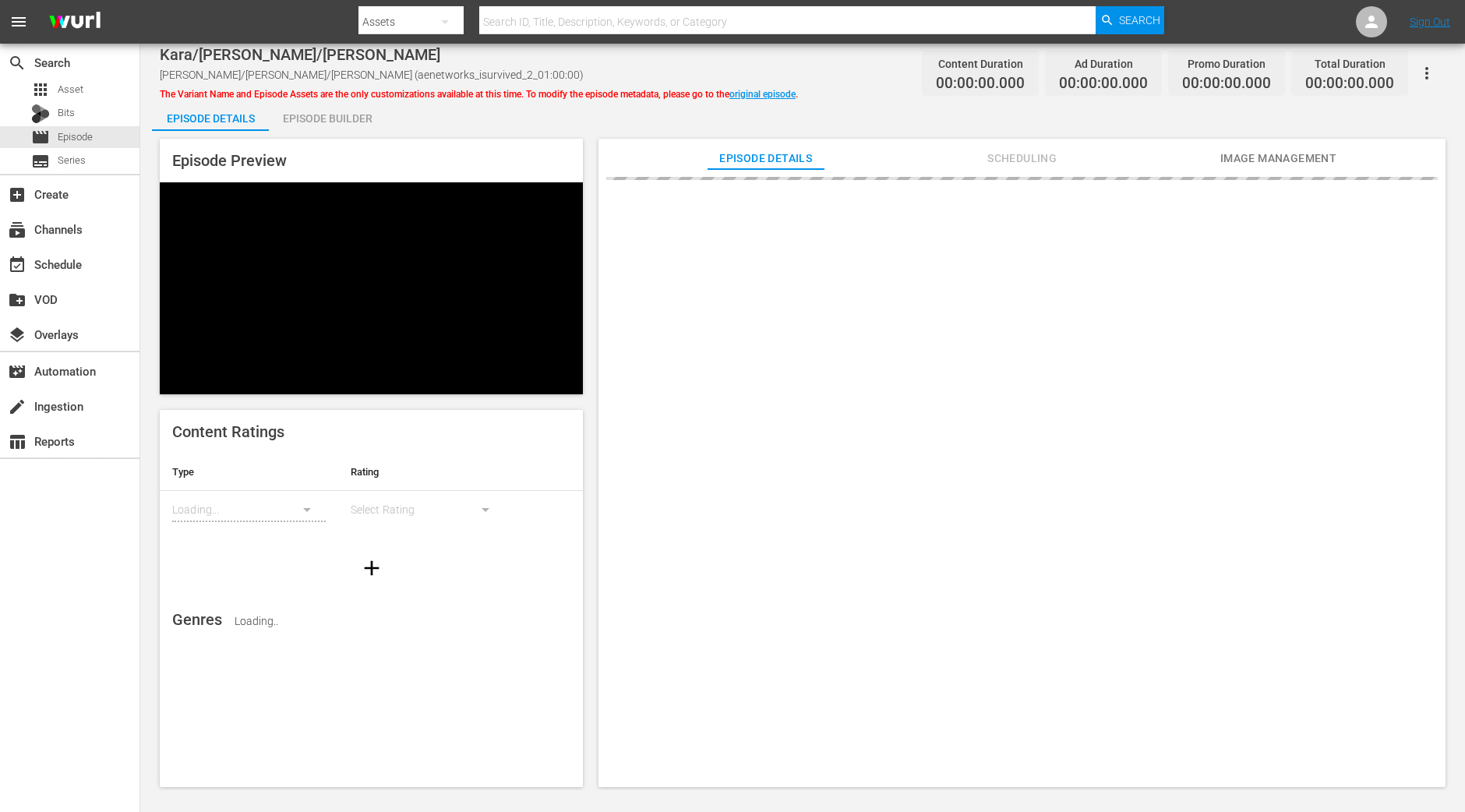
click at [304, 123] on div "Episode Builder" at bounding box center [327, 118] width 117 height 37
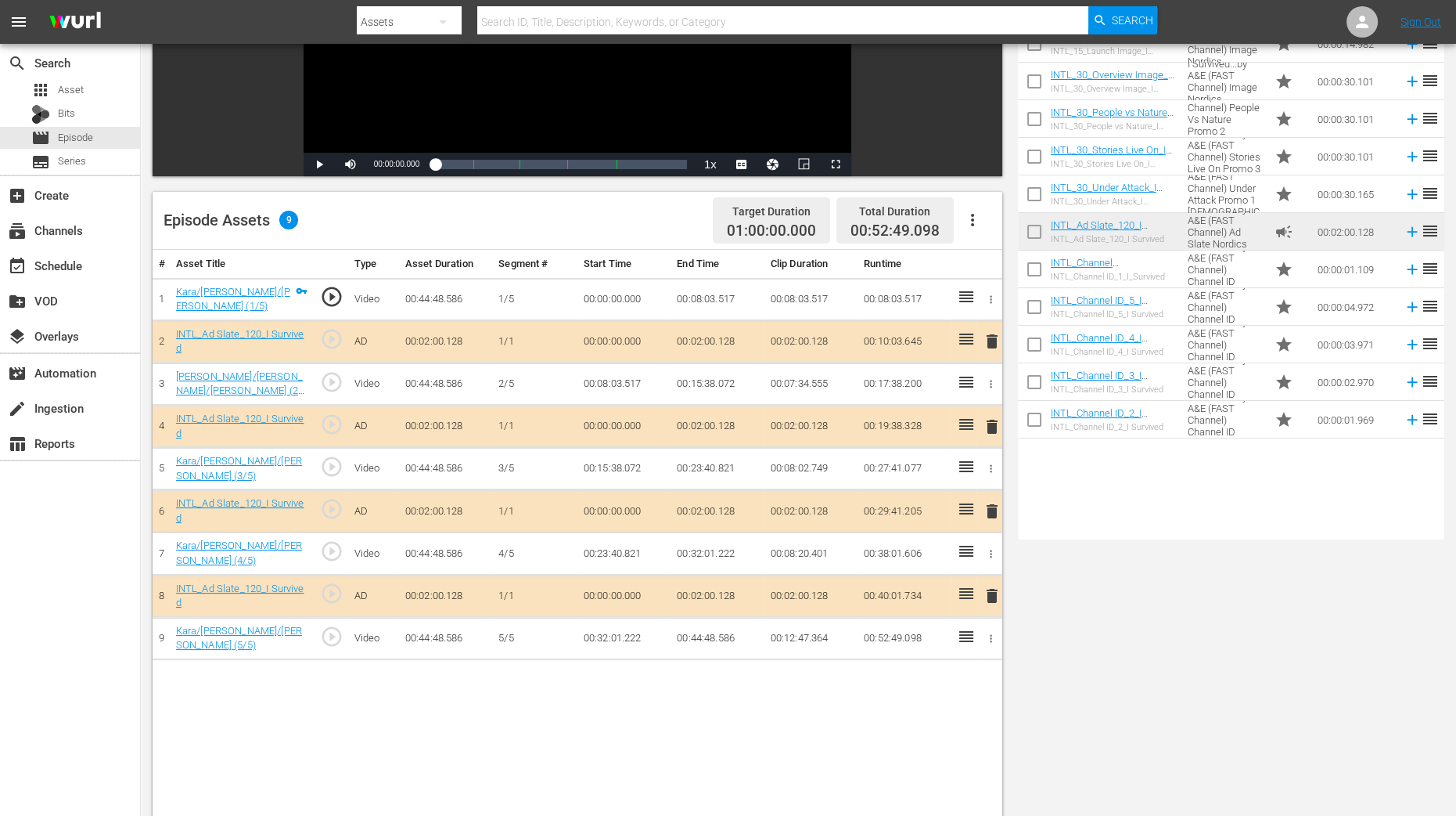
scroll to position [391, 0]
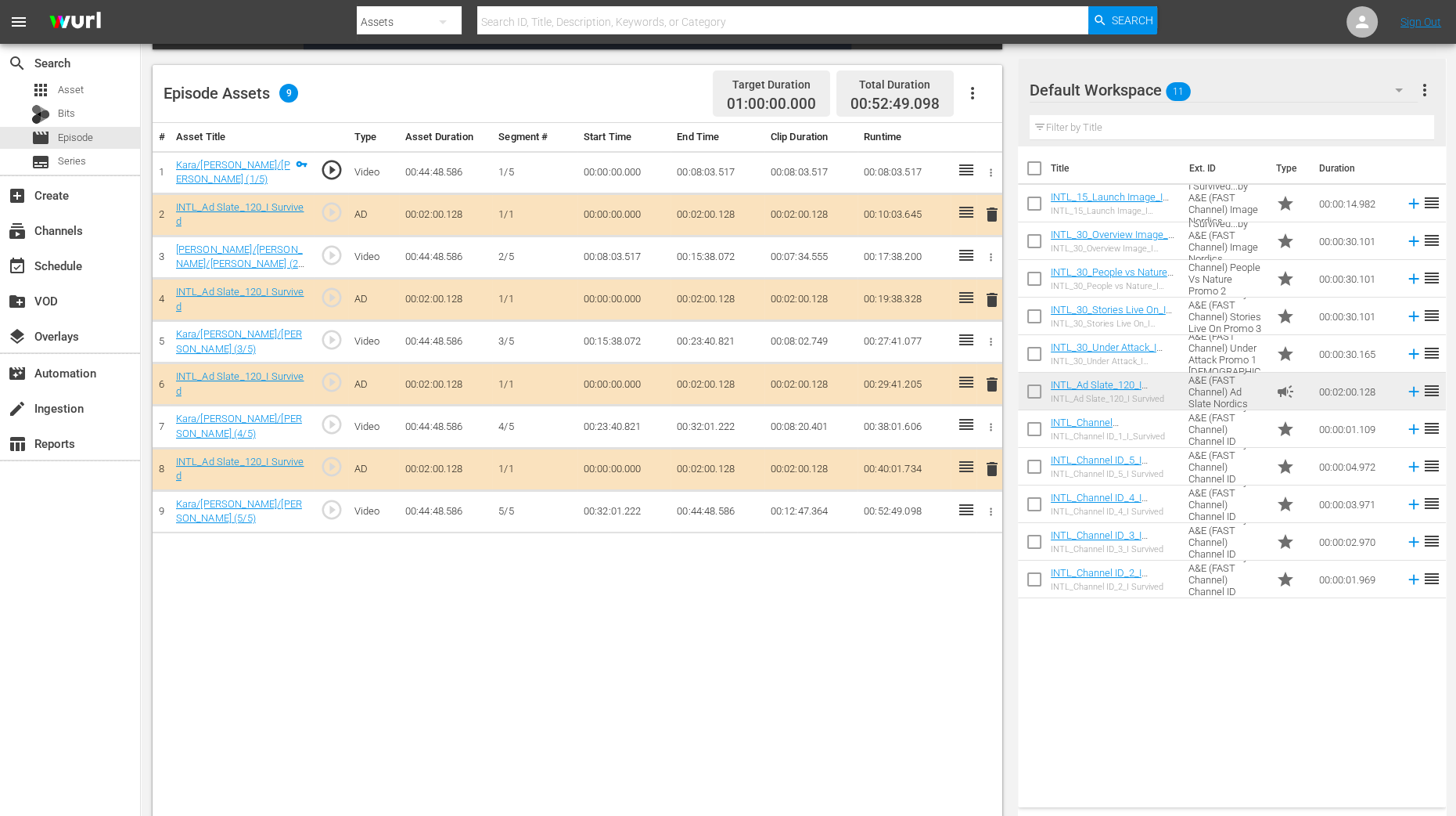
click at [987, 293] on span "delete" at bounding box center [992, 300] width 18 height 18
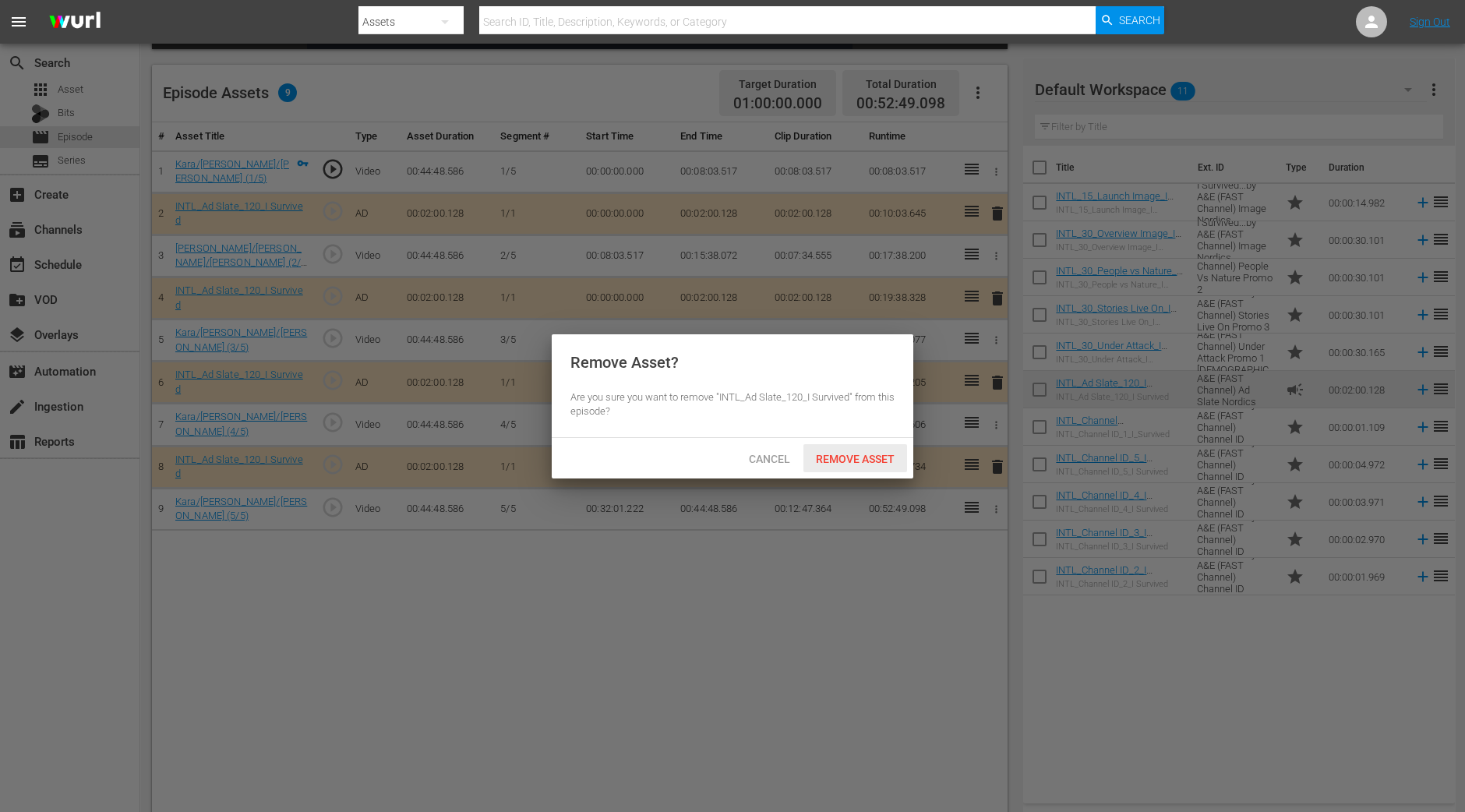
click at [857, 461] on span "Remove Asset" at bounding box center [854, 459] width 103 height 13
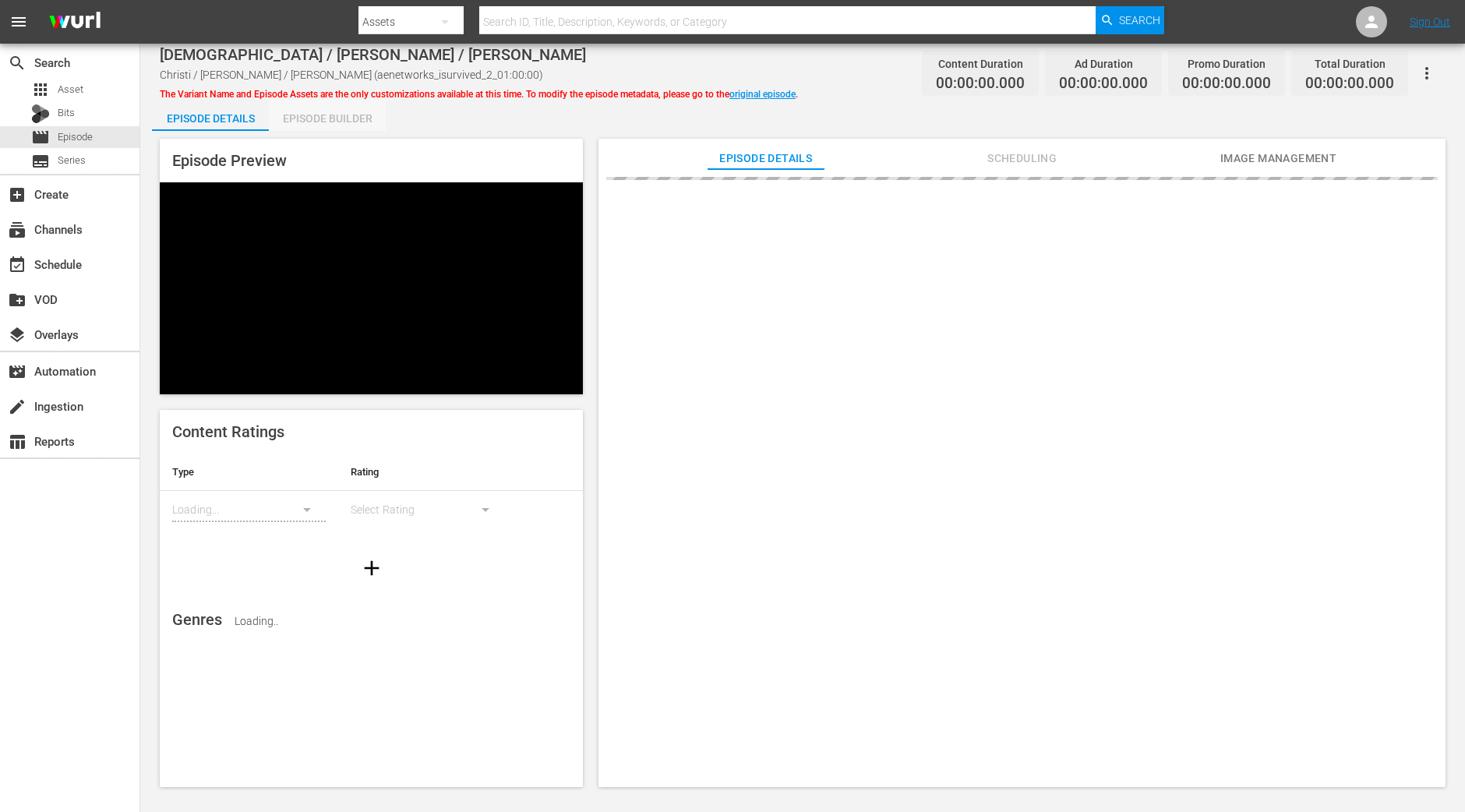
click at [325, 119] on div "Episode Builder" at bounding box center [327, 118] width 117 height 37
click at [352, 111] on div "Episode Builder" at bounding box center [327, 118] width 117 height 37
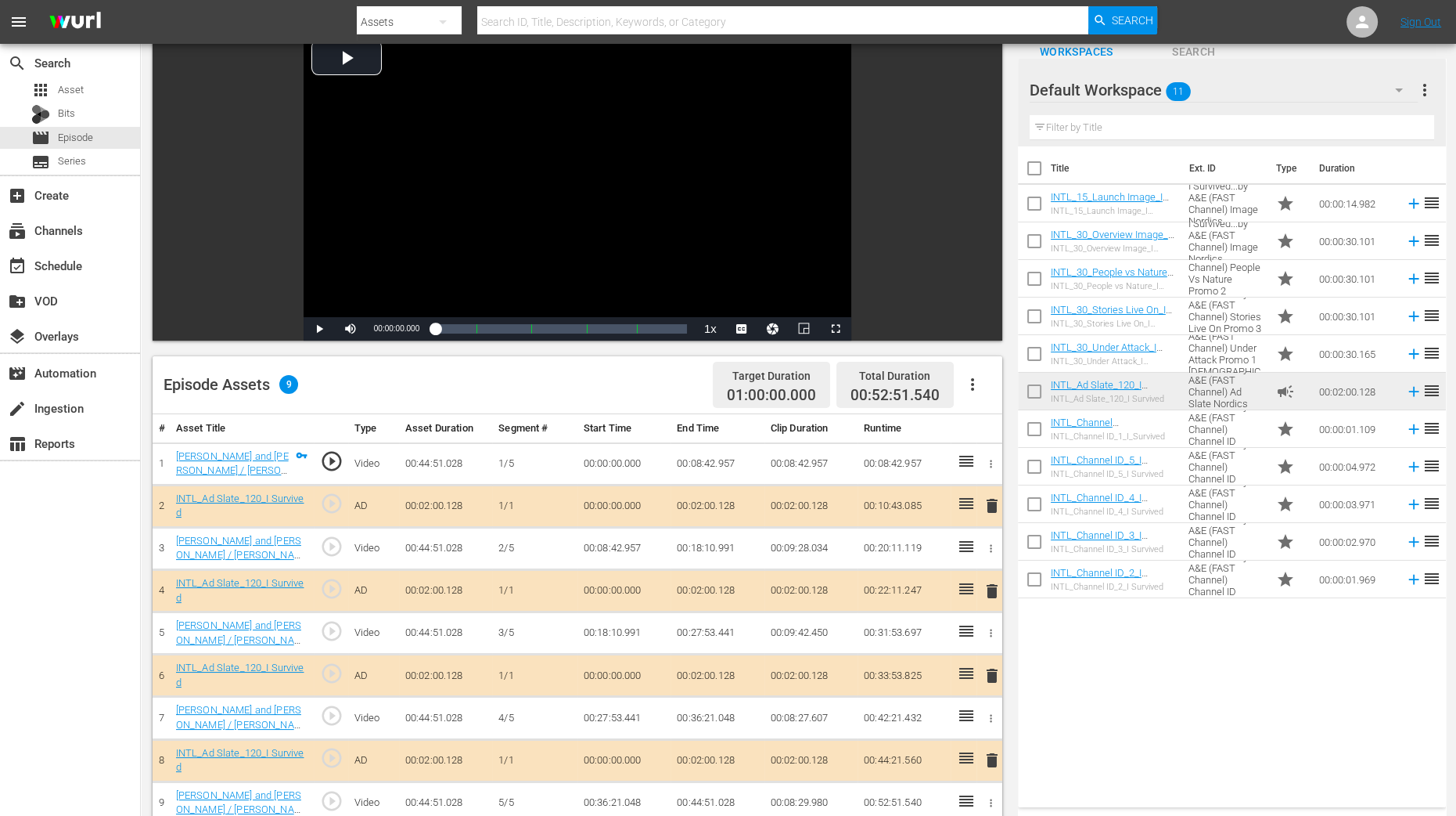
scroll to position [195, 0]
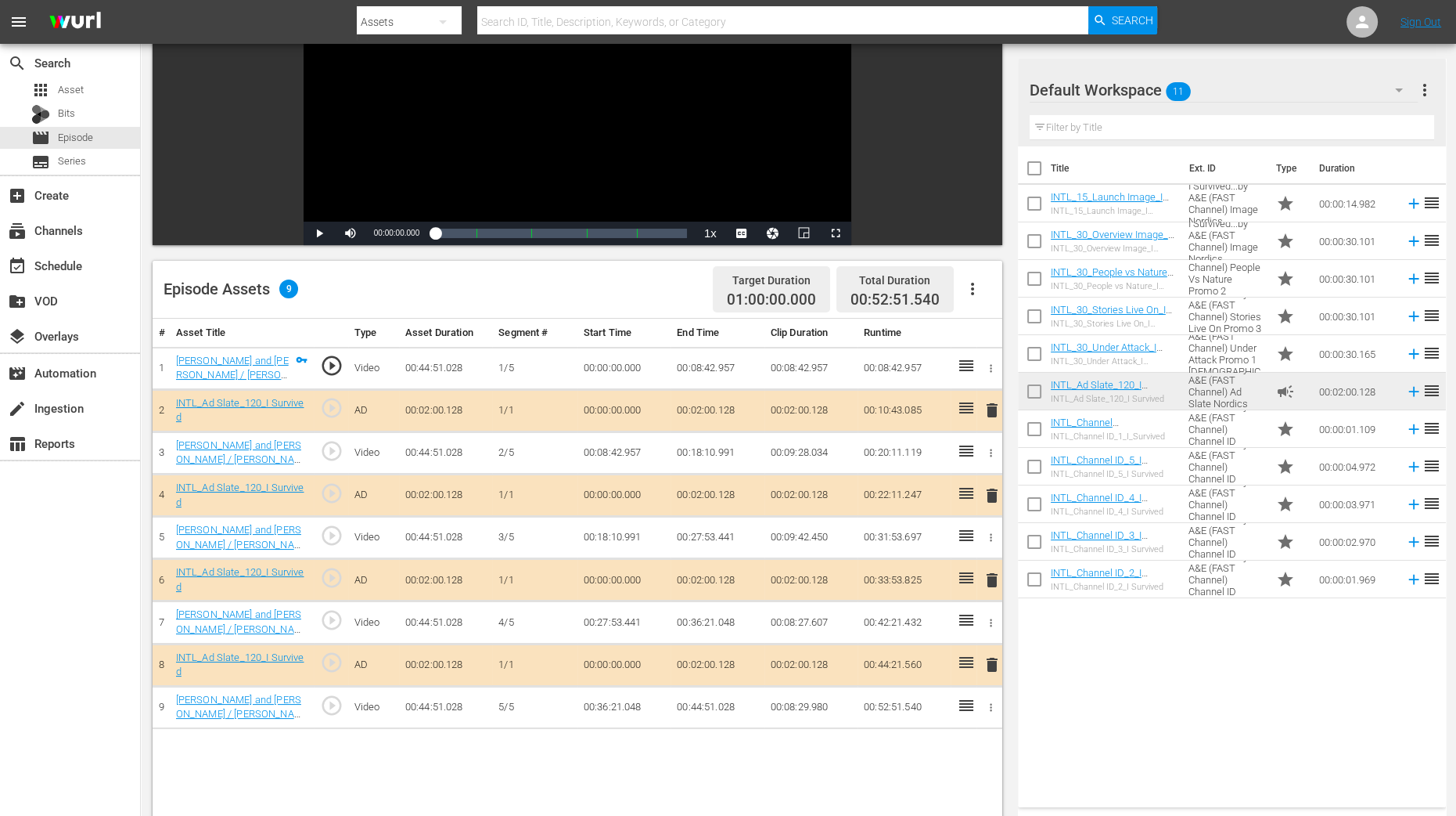
click at [989, 493] on span "delete" at bounding box center [992, 495] width 18 height 18
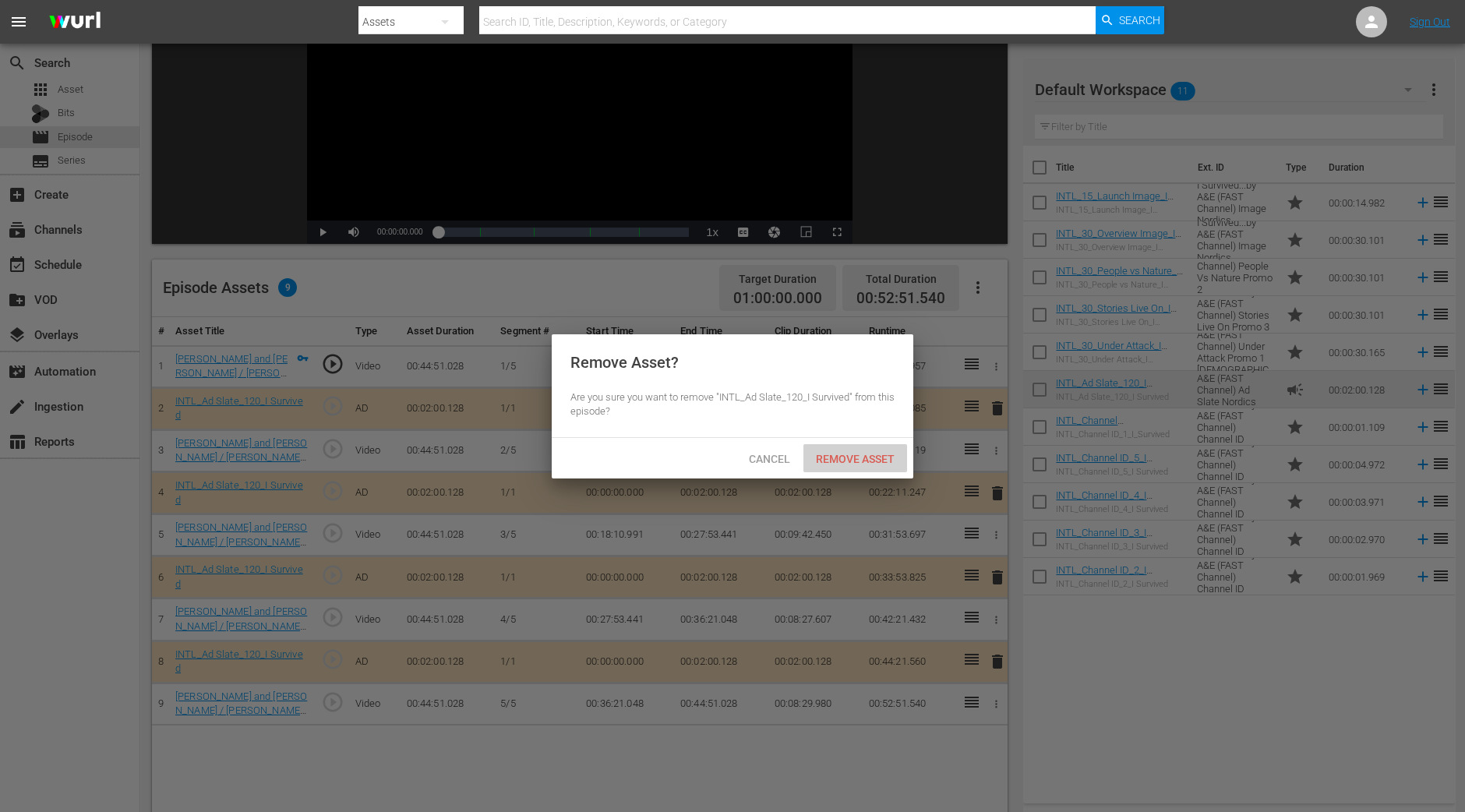
click at [841, 454] on span "Remove Asset" at bounding box center [854, 459] width 103 height 13
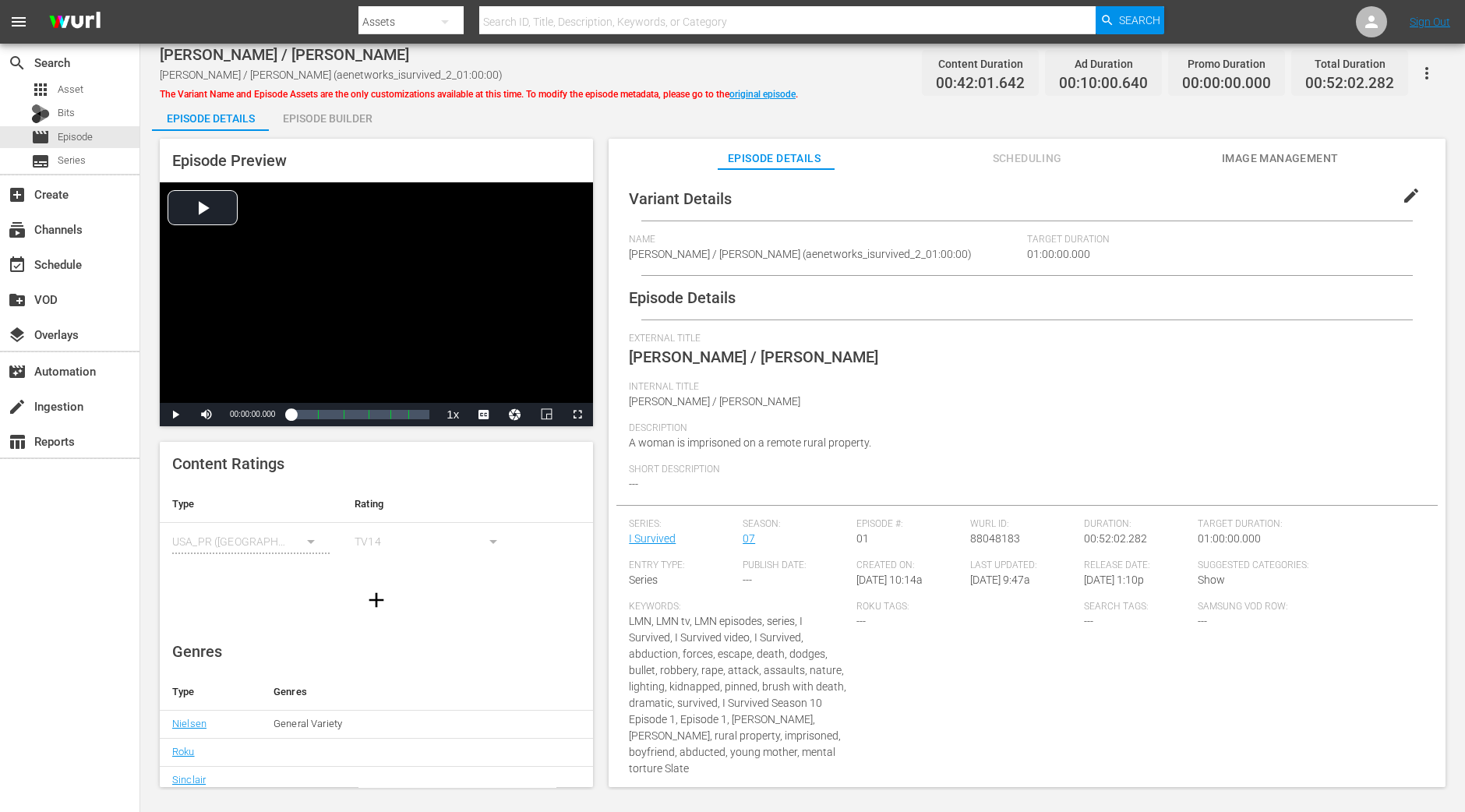
click at [329, 114] on div "Episode Builder" at bounding box center [327, 118] width 117 height 37
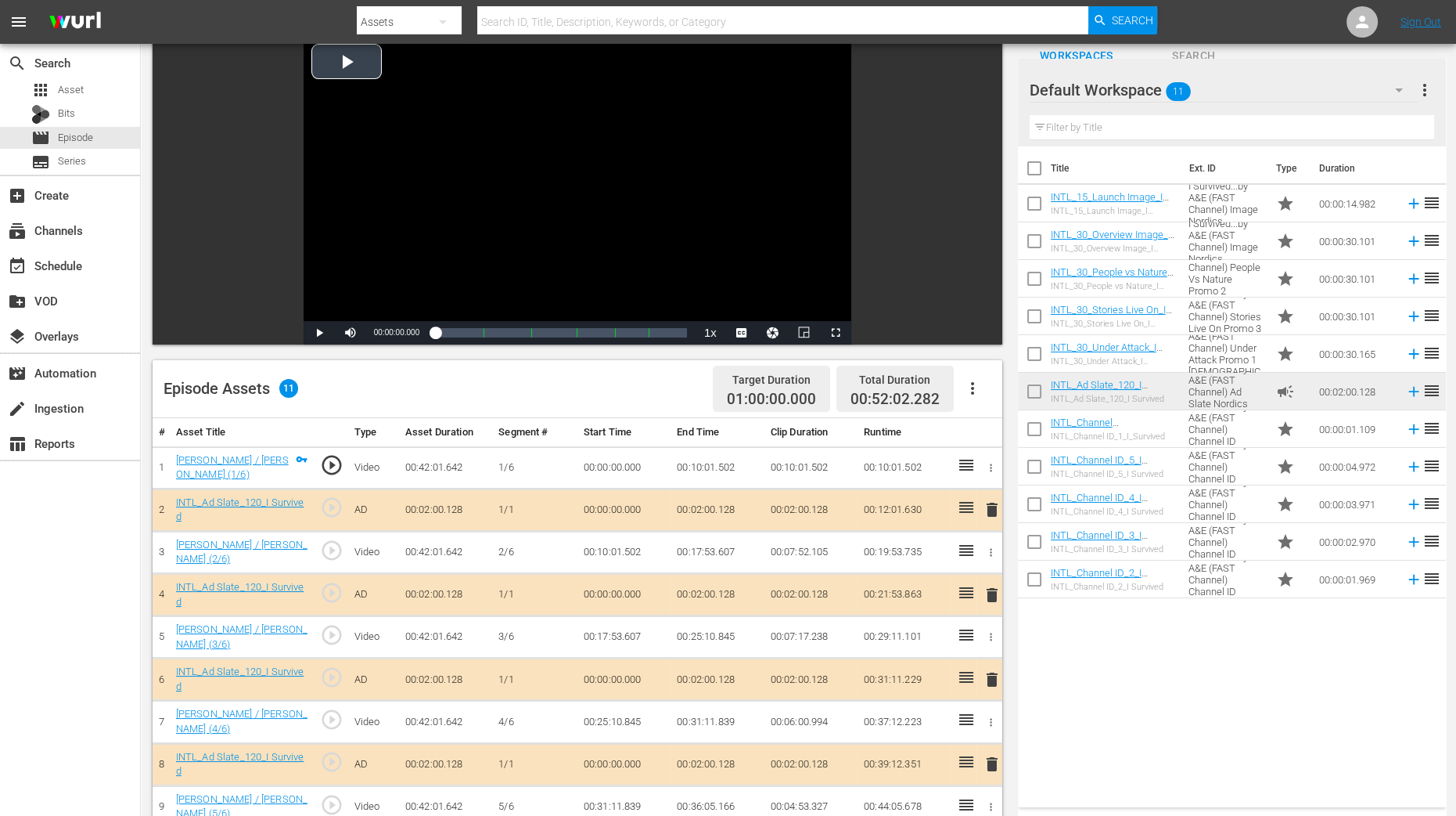
scroll to position [293, 0]
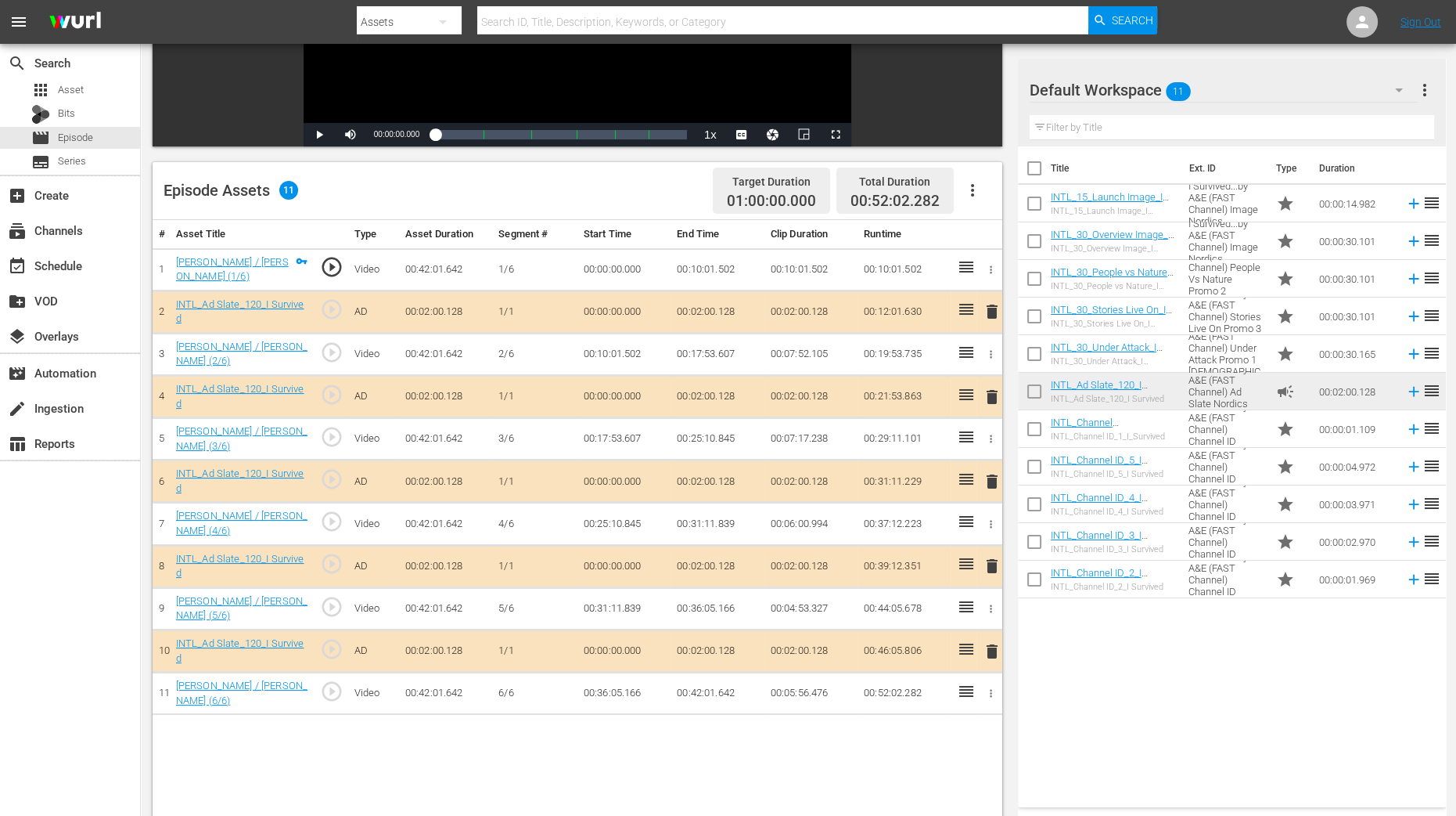
click at [988, 392] on span "delete" at bounding box center [992, 397] width 18 height 18
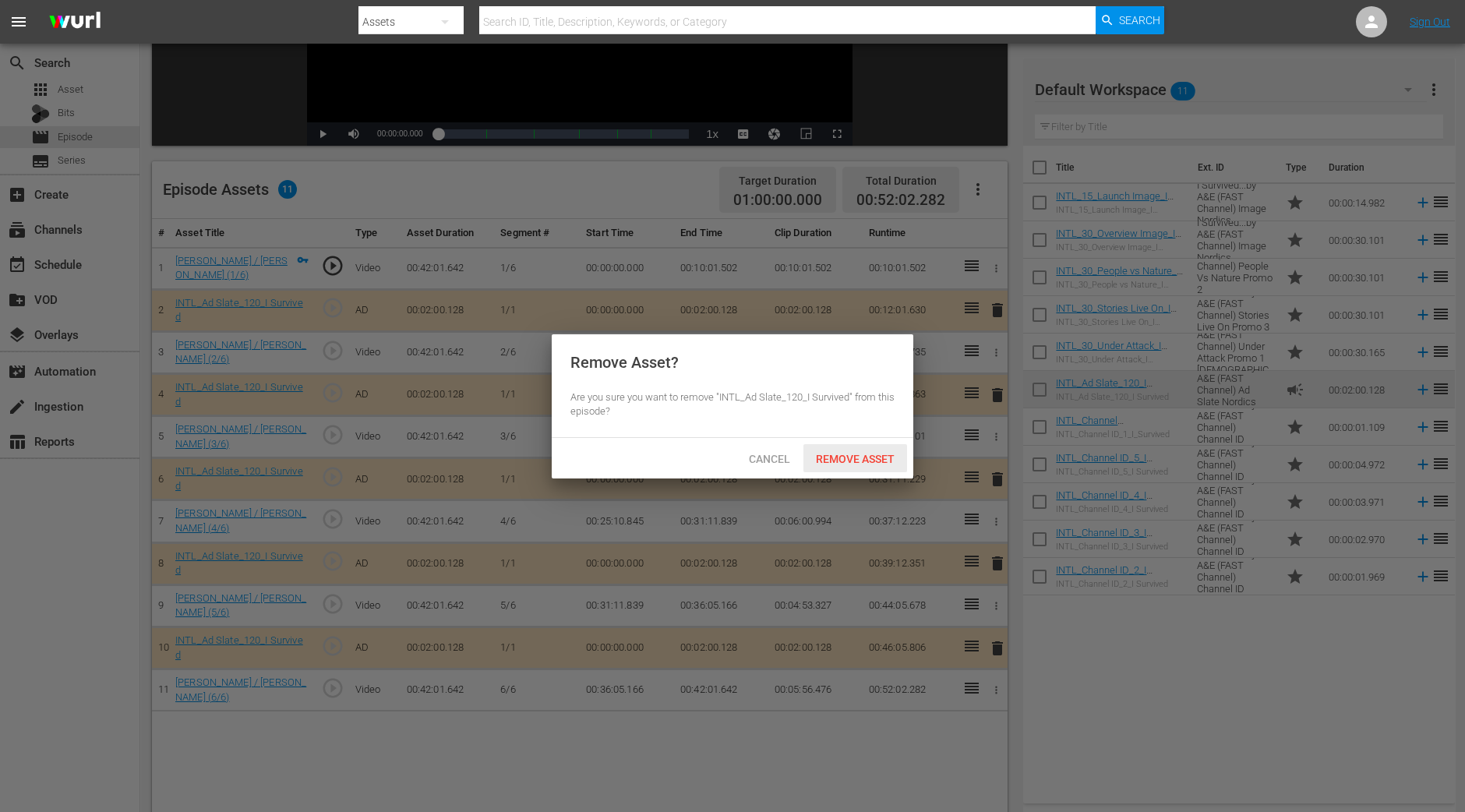
click at [883, 458] on span "Remove Asset" at bounding box center [854, 459] width 103 height 13
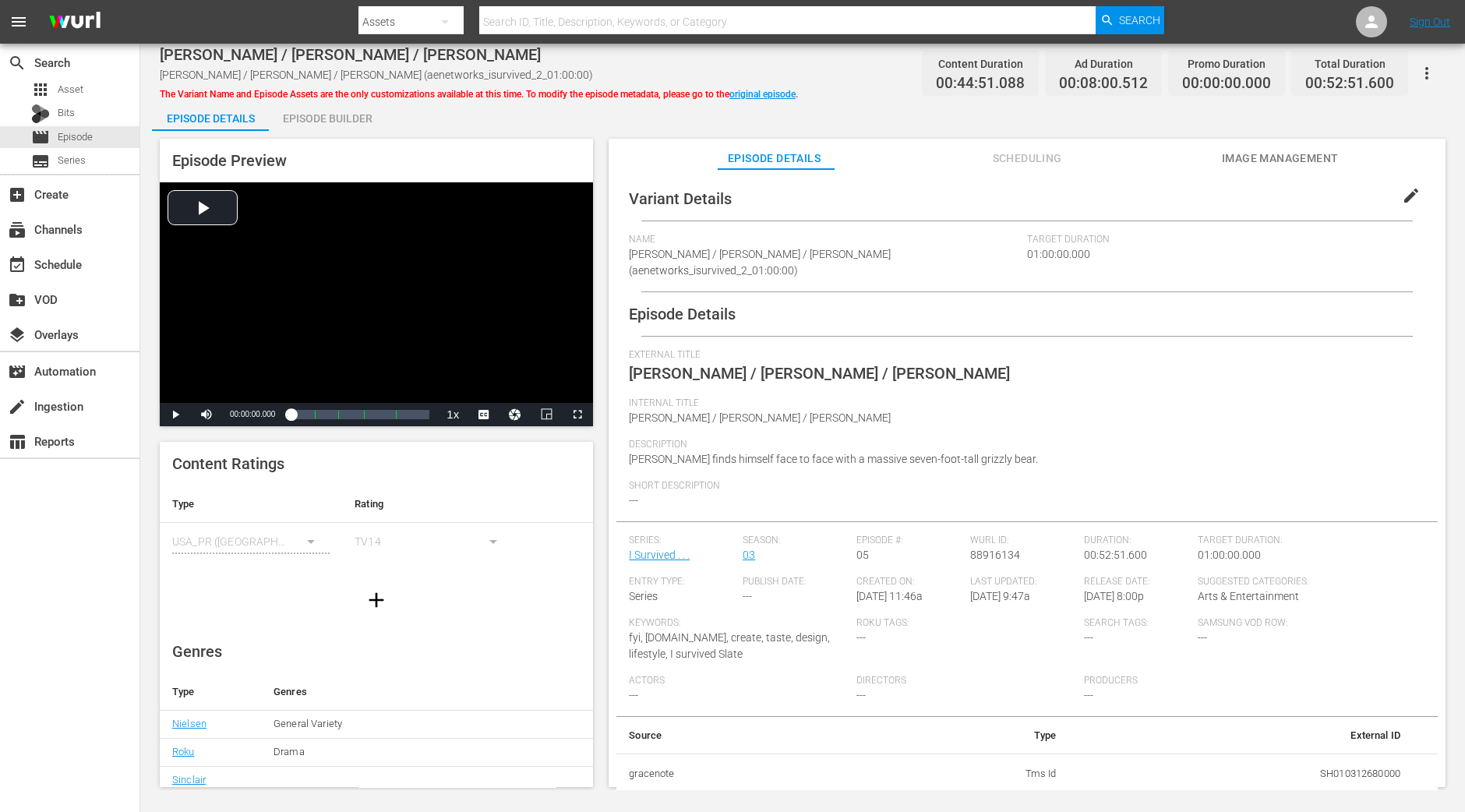
click at [350, 121] on div "Episode Builder" at bounding box center [327, 118] width 117 height 37
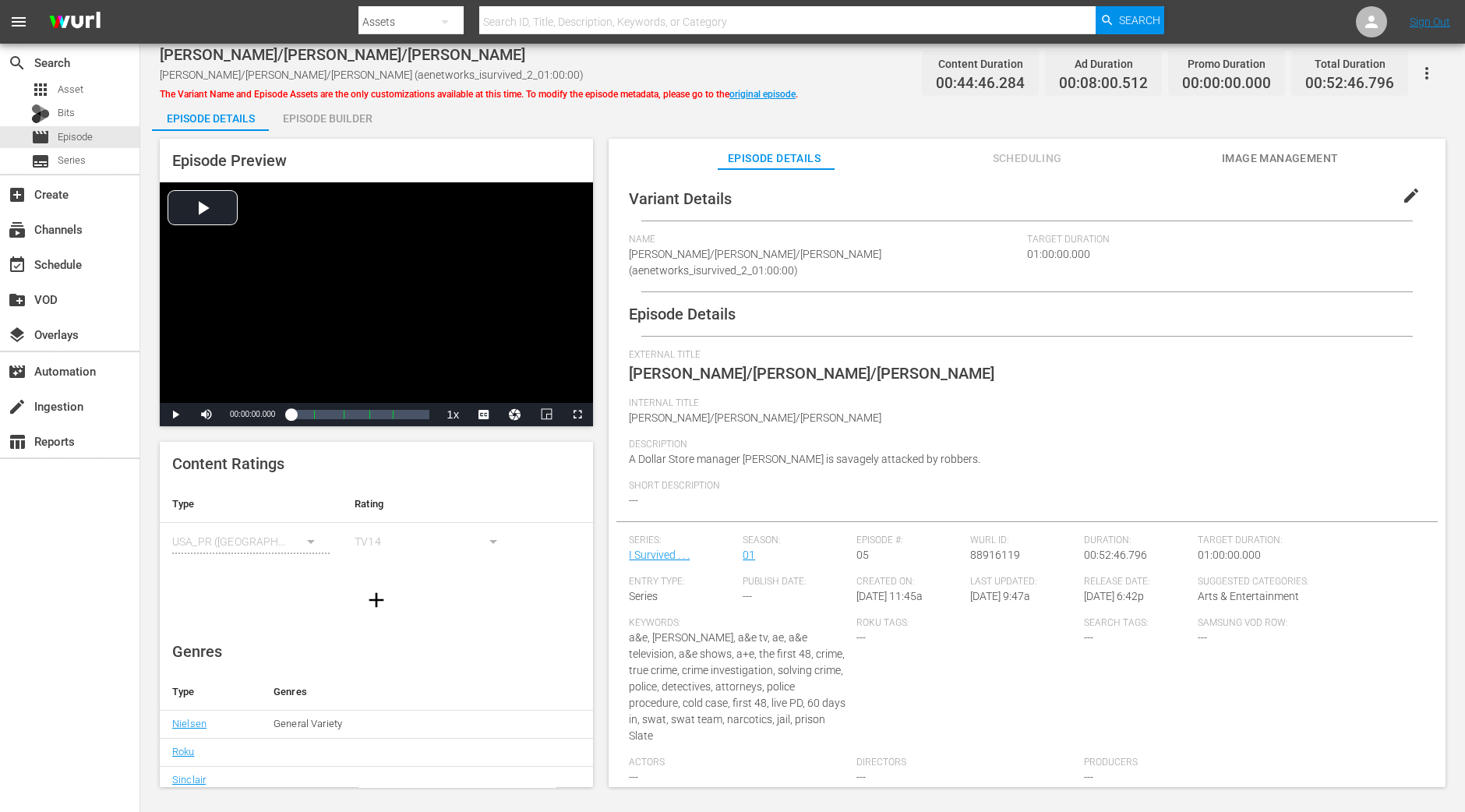
click at [323, 131] on div "Episode Preview Video Player is loading. Play Video Play Mute Current Time 00:0…" at bounding box center [802, 465] width 1301 height 668
click at [323, 117] on div "Episode Builder" at bounding box center [327, 118] width 117 height 37
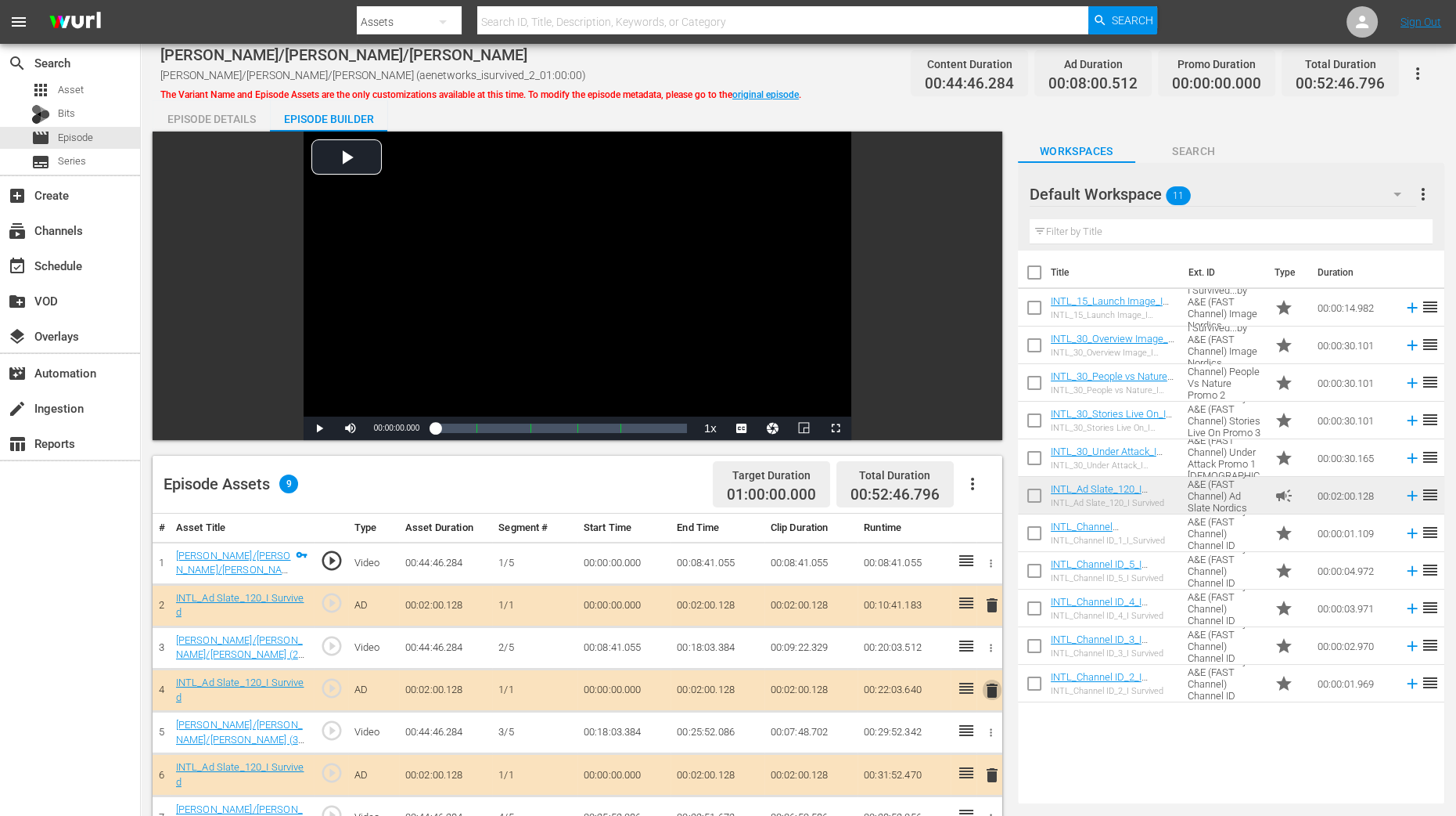
click at [993, 652] on span "delete" at bounding box center [992, 690] width 18 height 18
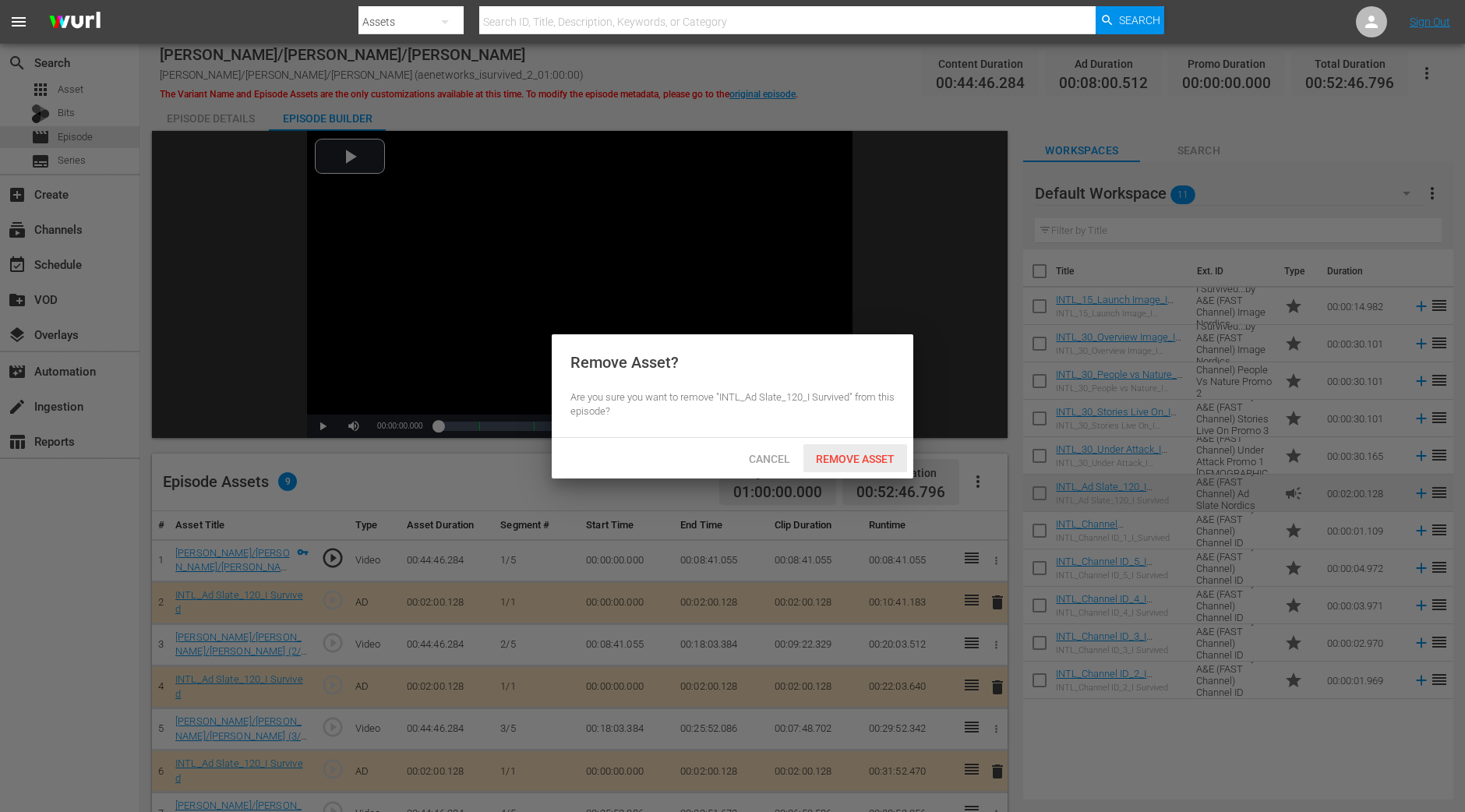
click at [857, 450] on div "Remove Asset" at bounding box center [854, 459] width 103 height 29
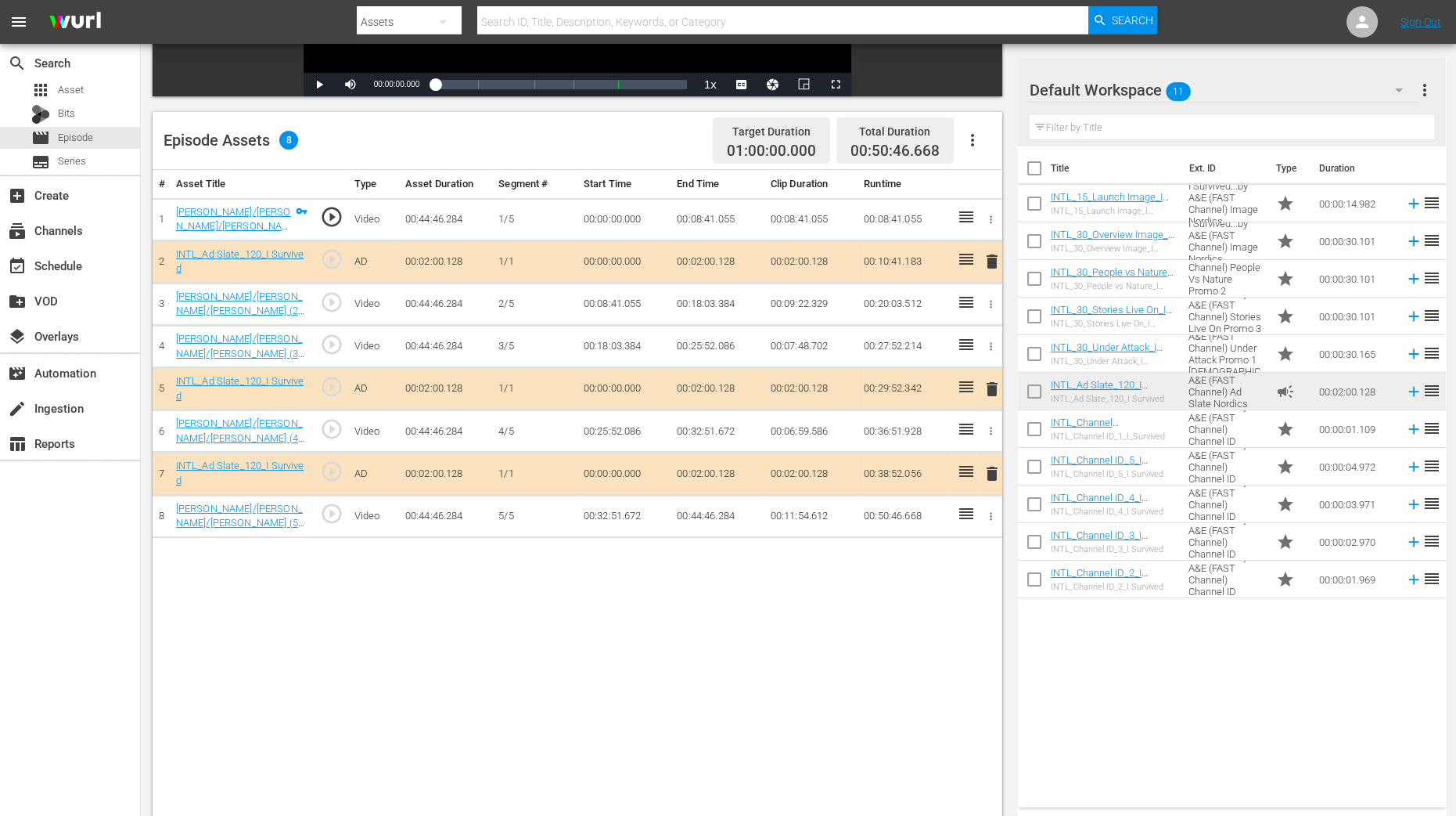
scroll to position [391, 0]
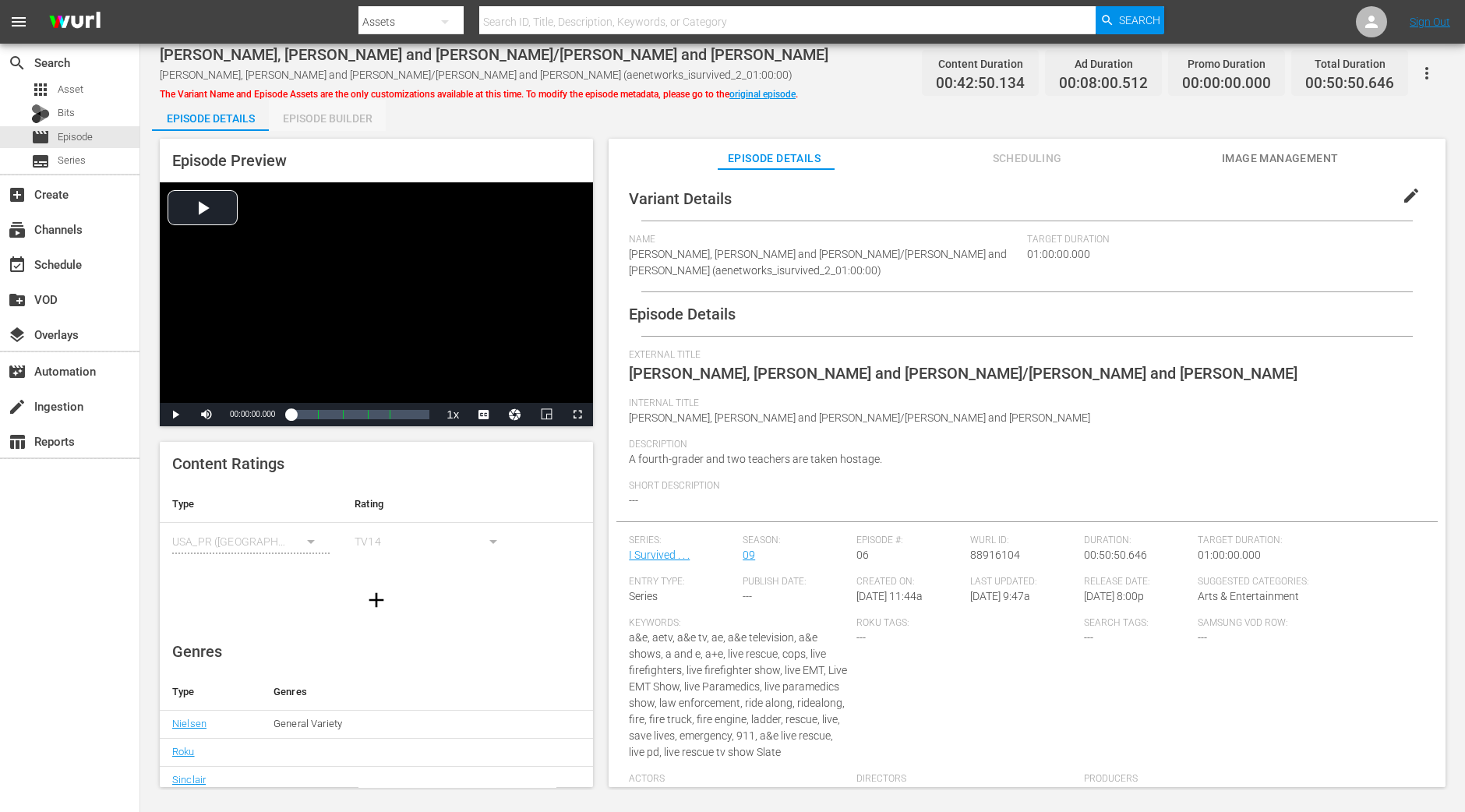
click at [352, 120] on div "Episode Builder" at bounding box center [327, 118] width 117 height 37
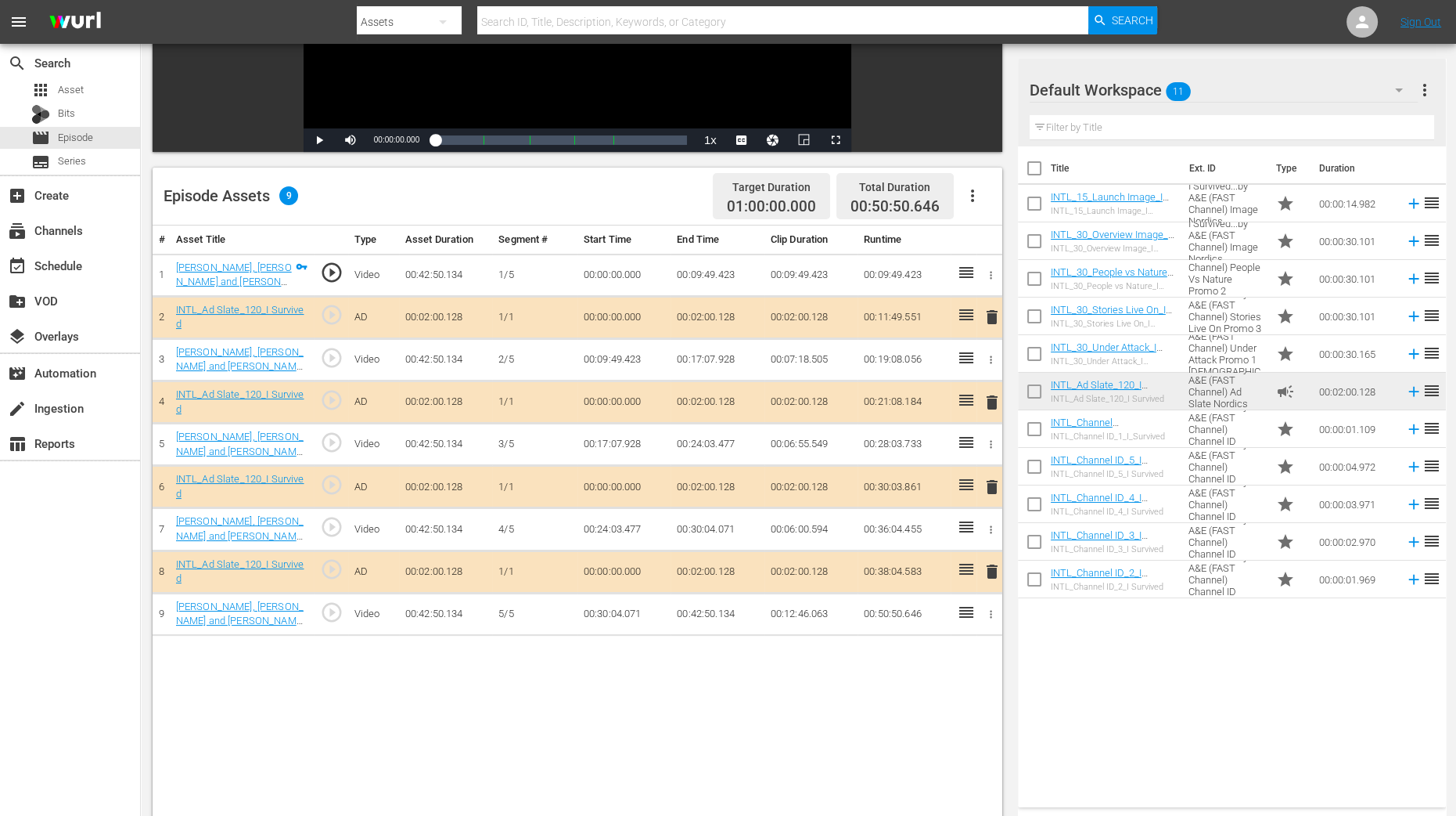
scroll to position [293, 0]
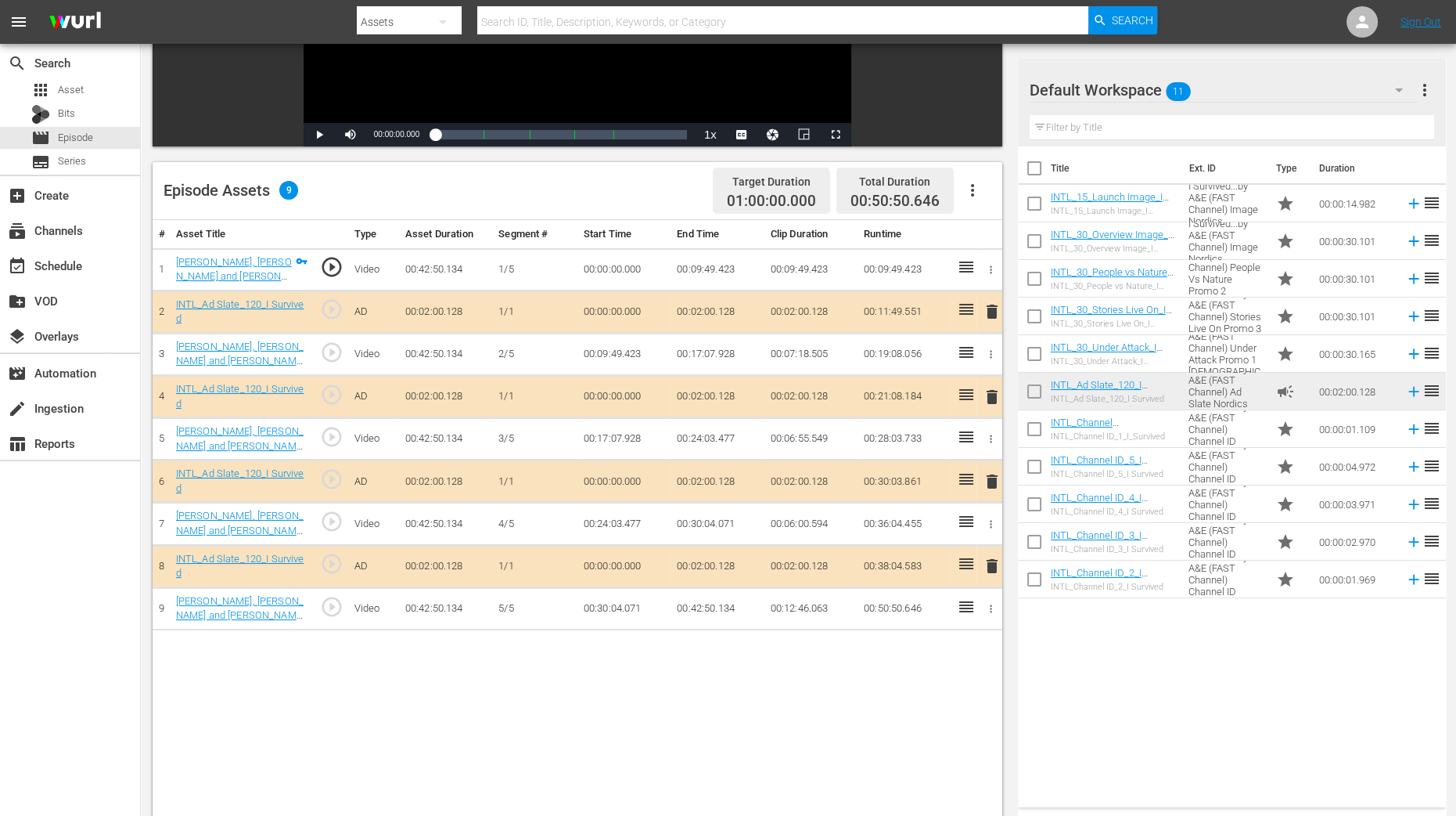
click at [994, 395] on span "delete" at bounding box center [992, 397] width 18 height 18
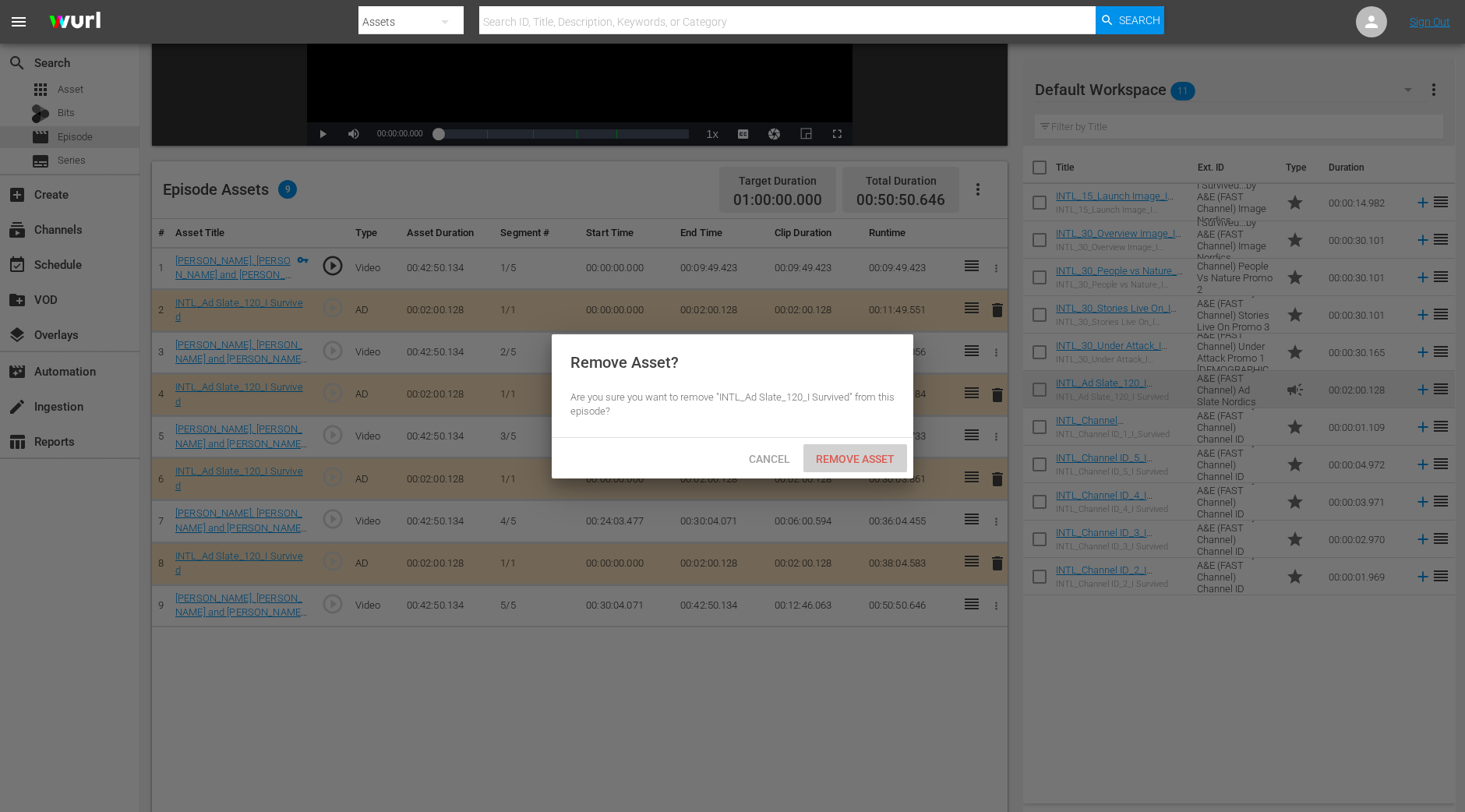
click at [891, 465] on div "Remove Asset" at bounding box center [854, 459] width 103 height 29
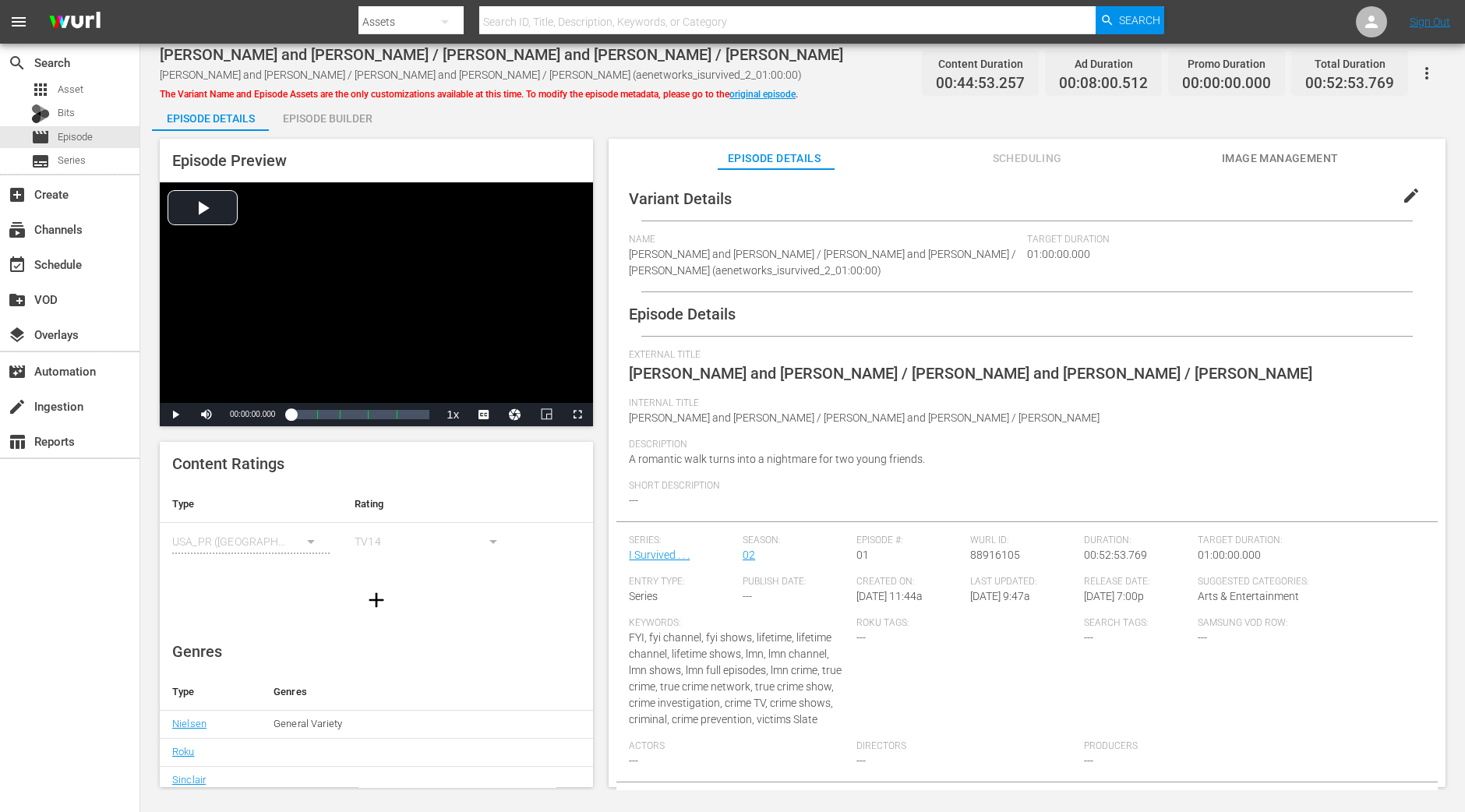
click at [319, 108] on div "Episode Builder" at bounding box center [327, 118] width 117 height 37
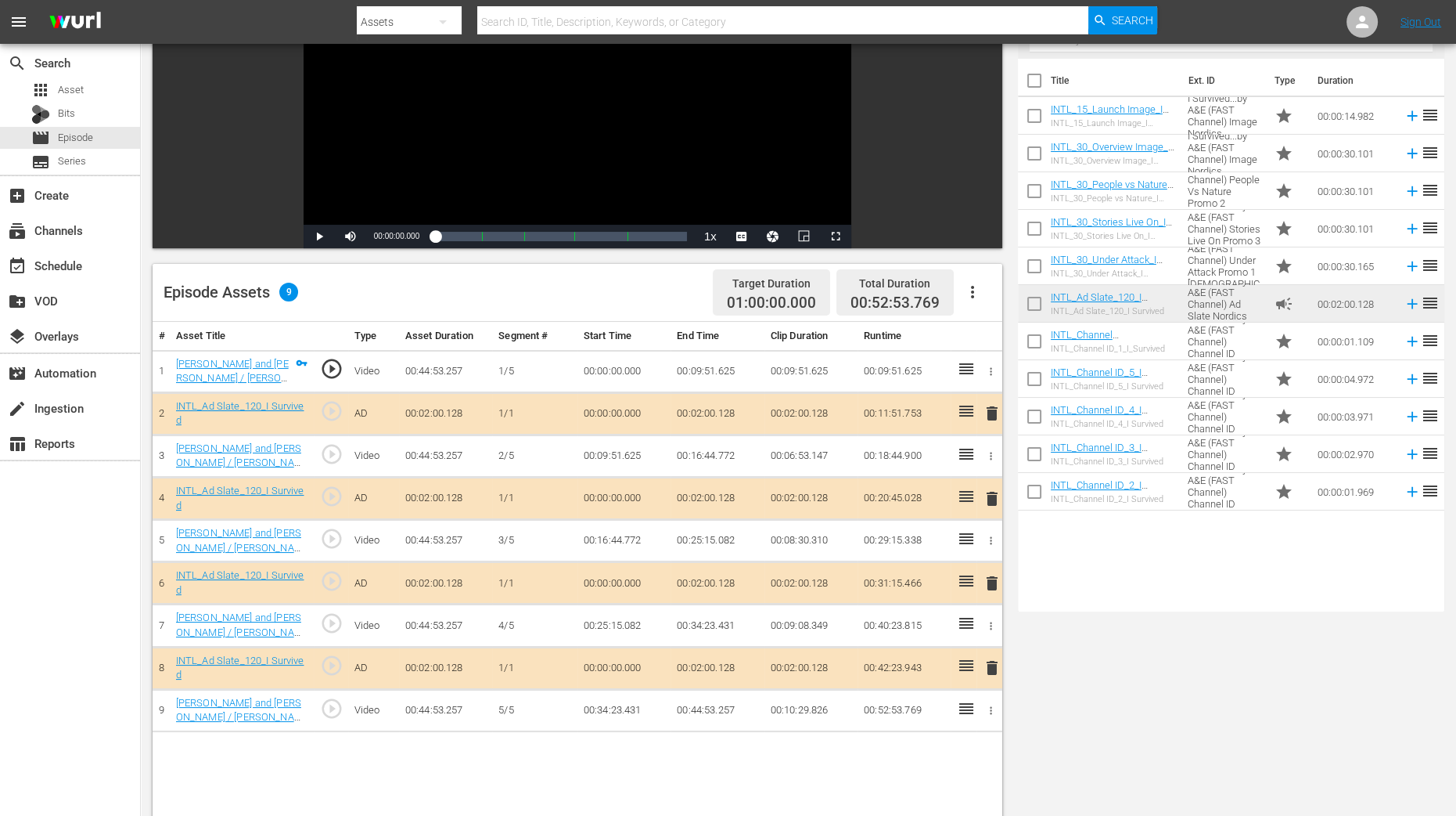
scroll to position [195, 0]
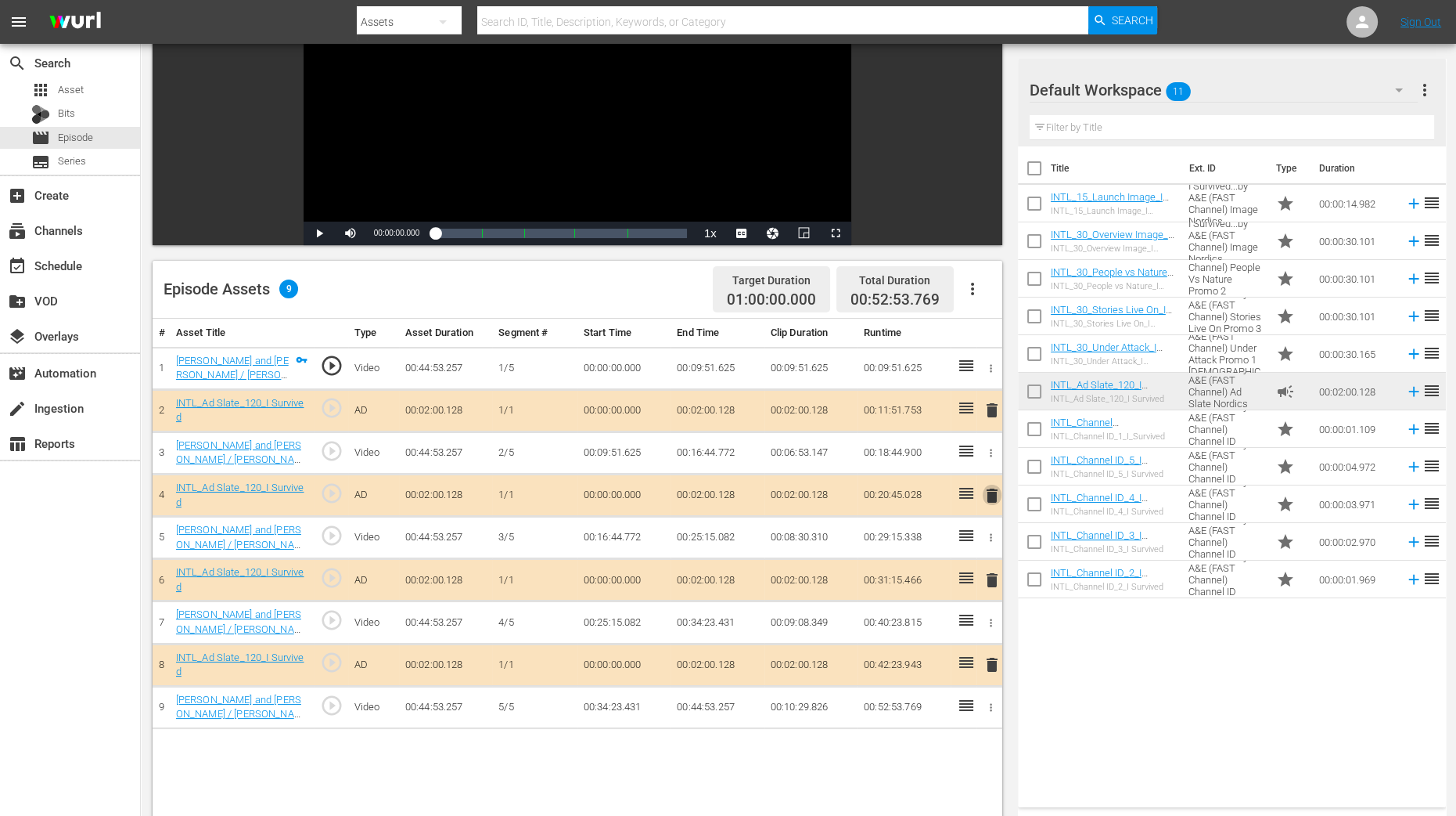
click at [991, 494] on span "delete" at bounding box center [992, 495] width 18 height 18
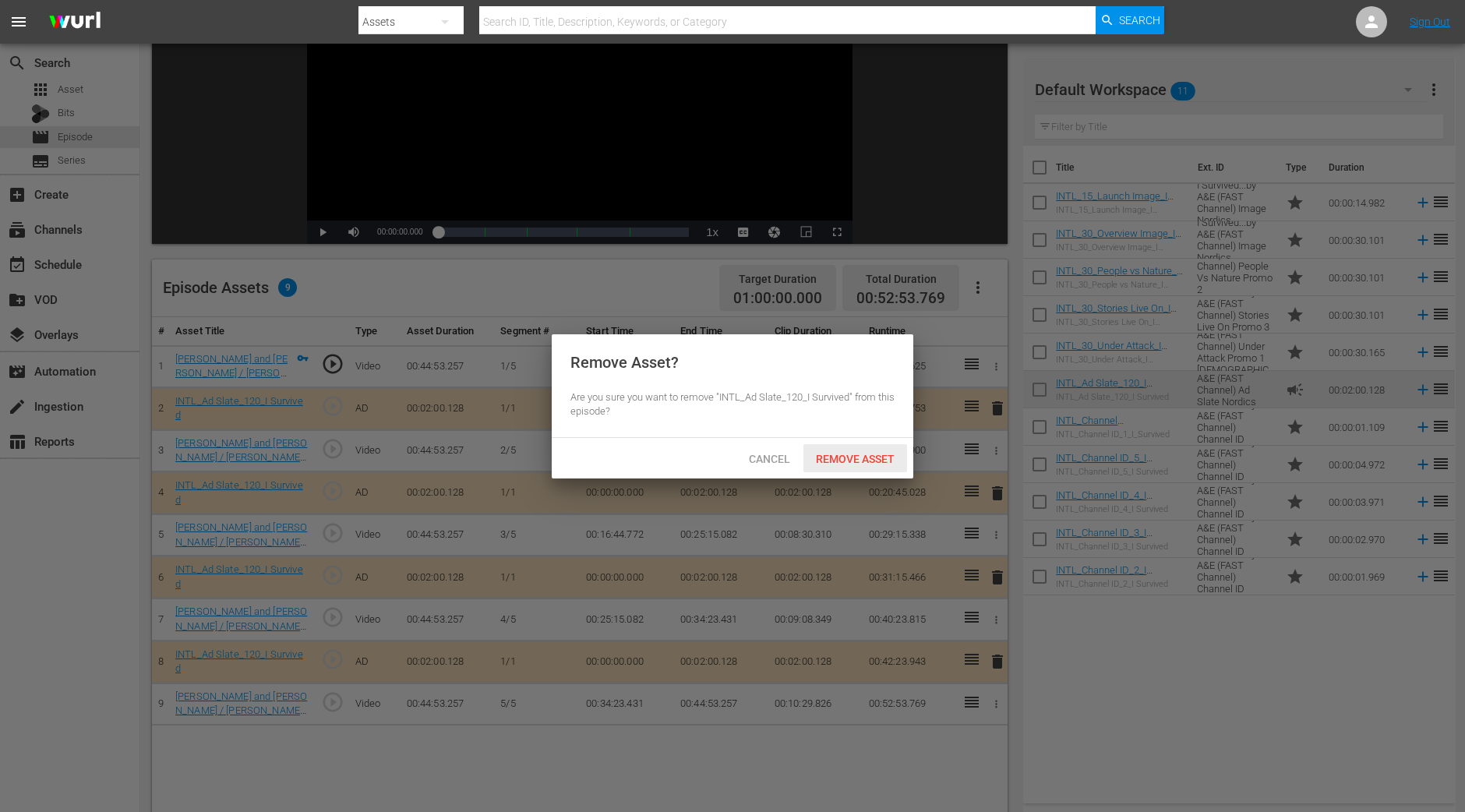
click at [875, 453] on span "Remove Asset" at bounding box center [854, 459] width 103 height 13
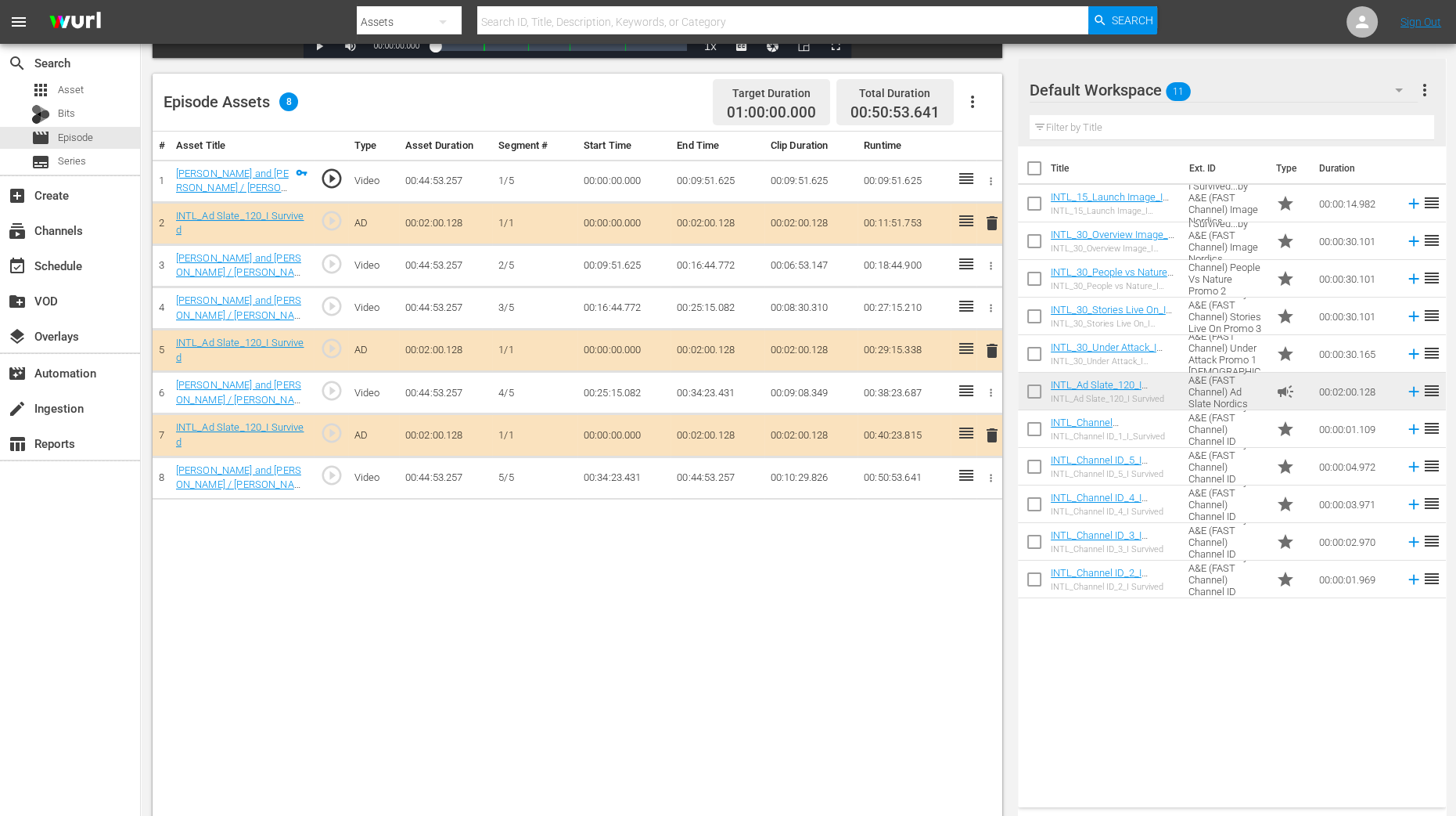
scroll to position [407, 0]
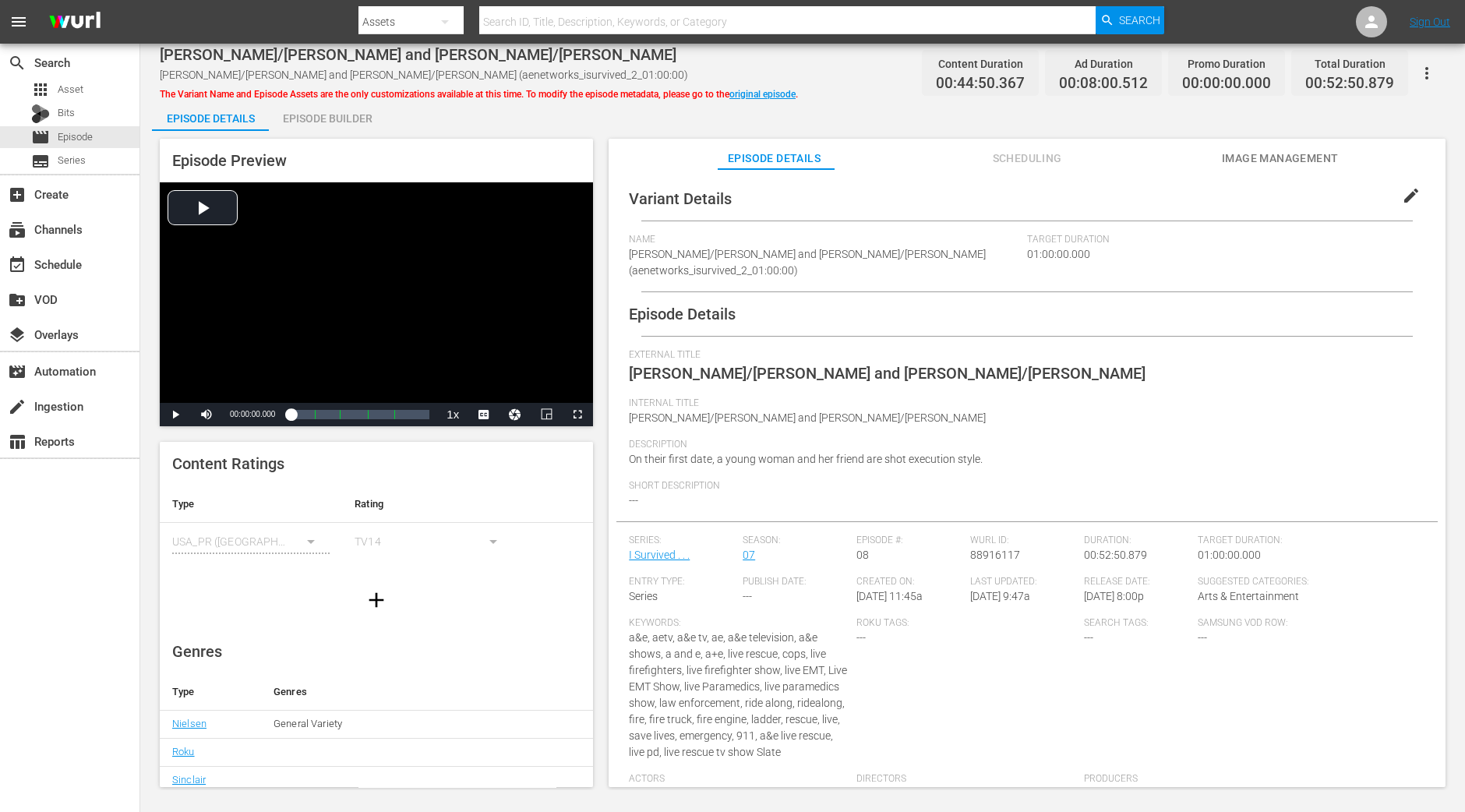
click at [332, 118] on div "Episode Builder" at bounding box center [327, 118] width 117 height 37
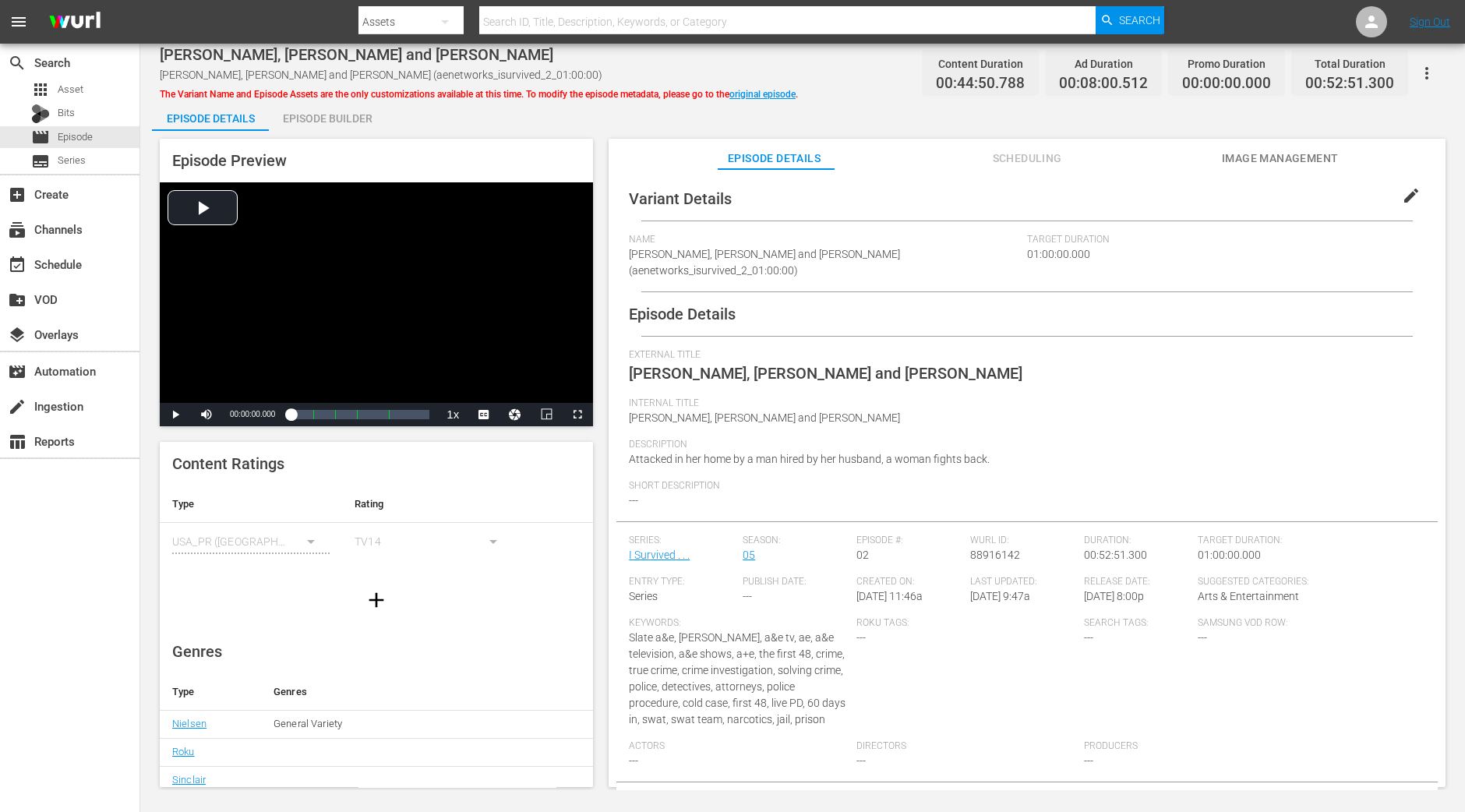
click at [298, 118] on div "Episode Builder" at bounding box center [327, 118] width 117 height 37
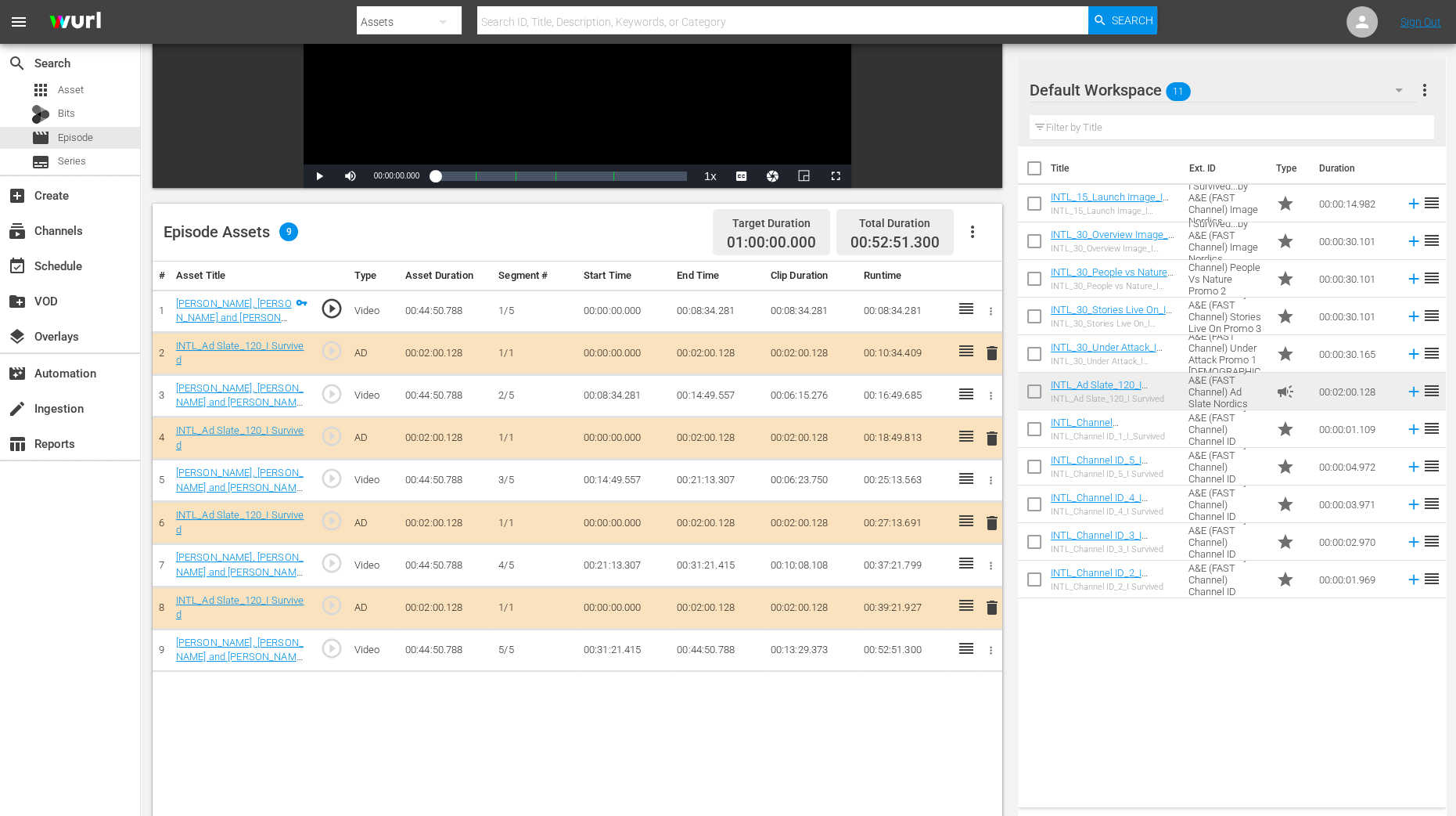
scroll to position [293, 0]
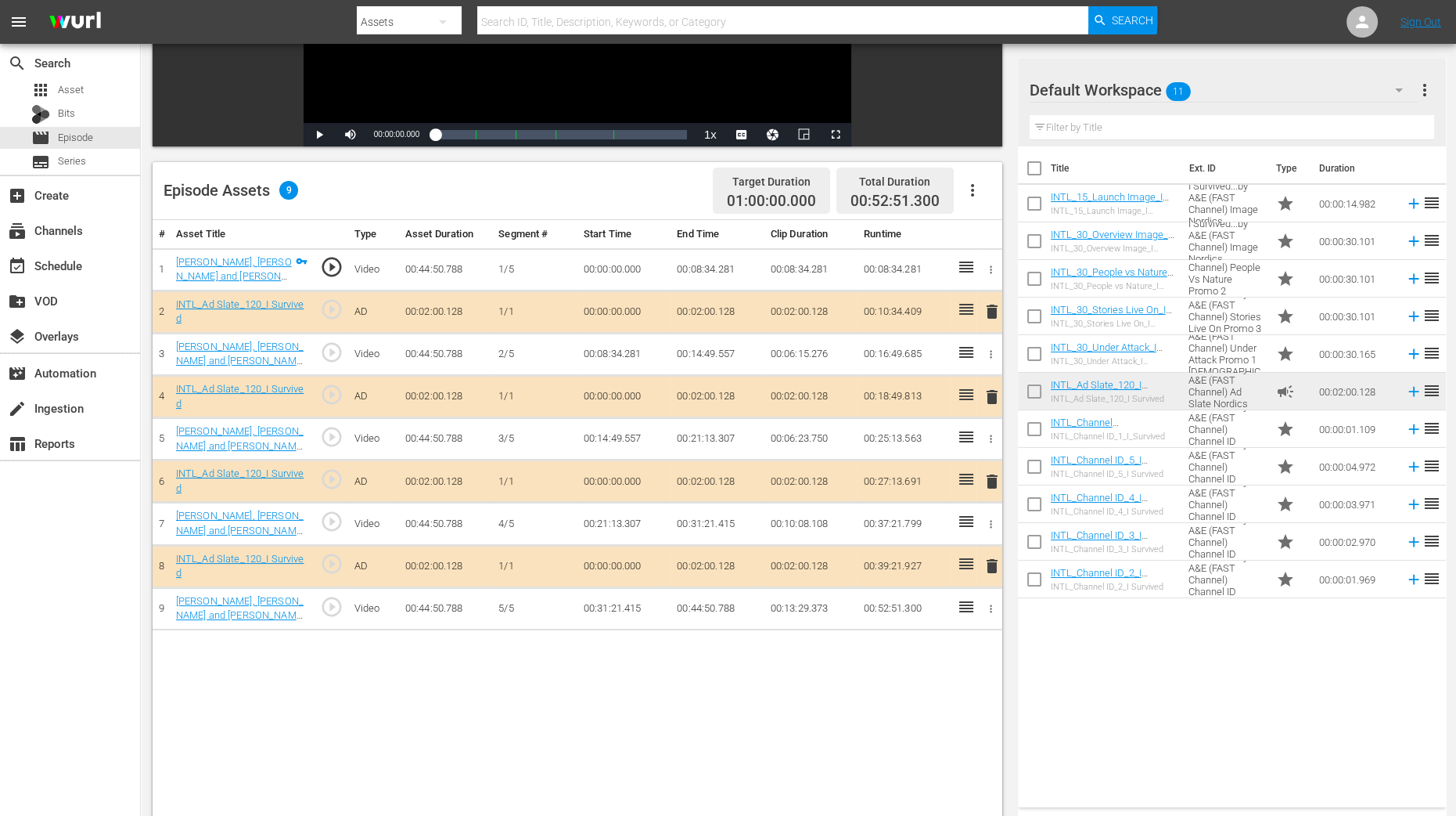
click at [992, 399] on span "delete" at bounding box center [992, 397] width 18 height 18
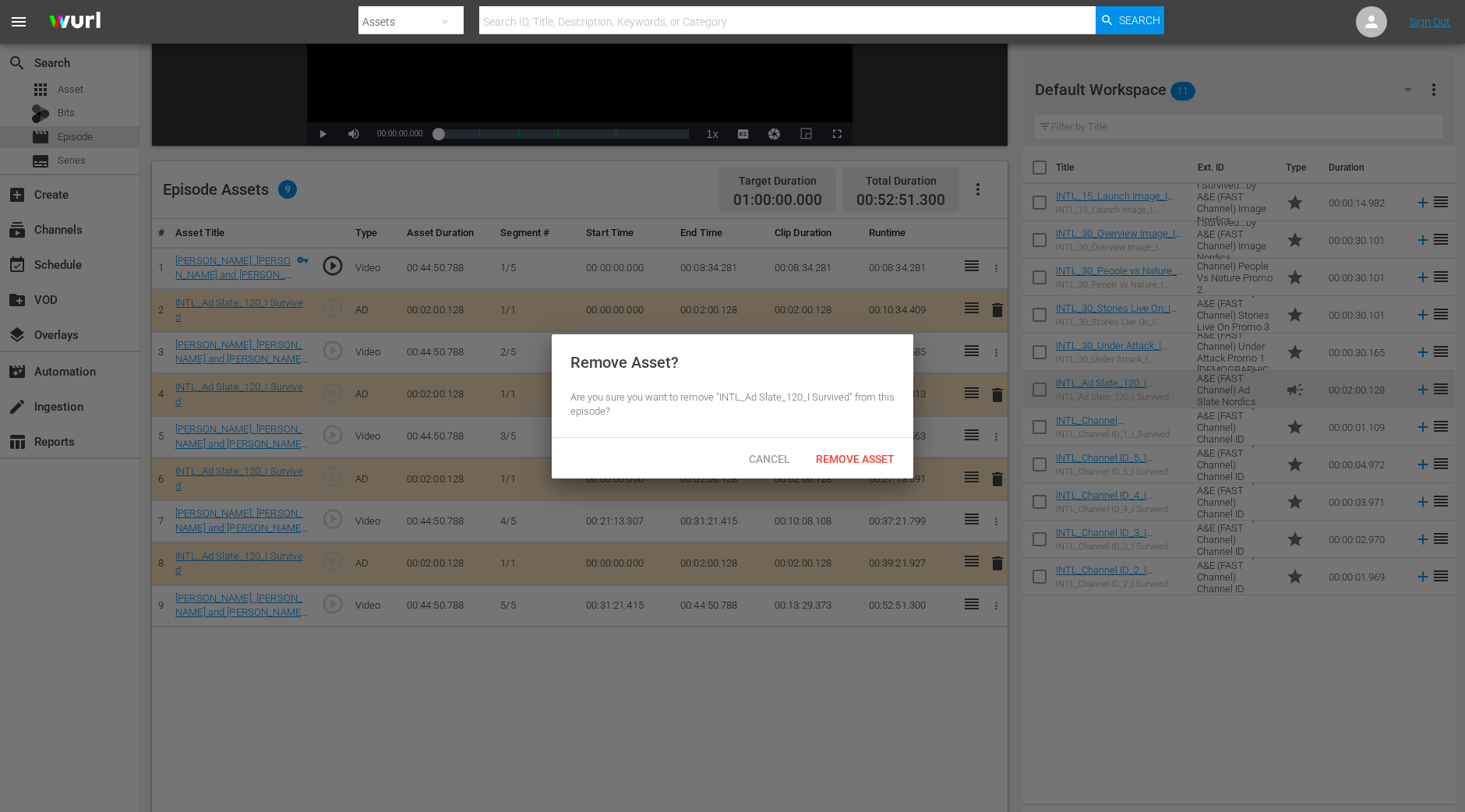
click at [872, 473] on div "Cancel Remove Asset" at bounding box center [732, 458] width 361 height 40
click at [865, 461] on span "Remove Asset" at bounding box center [854, 459] width 103 height 13
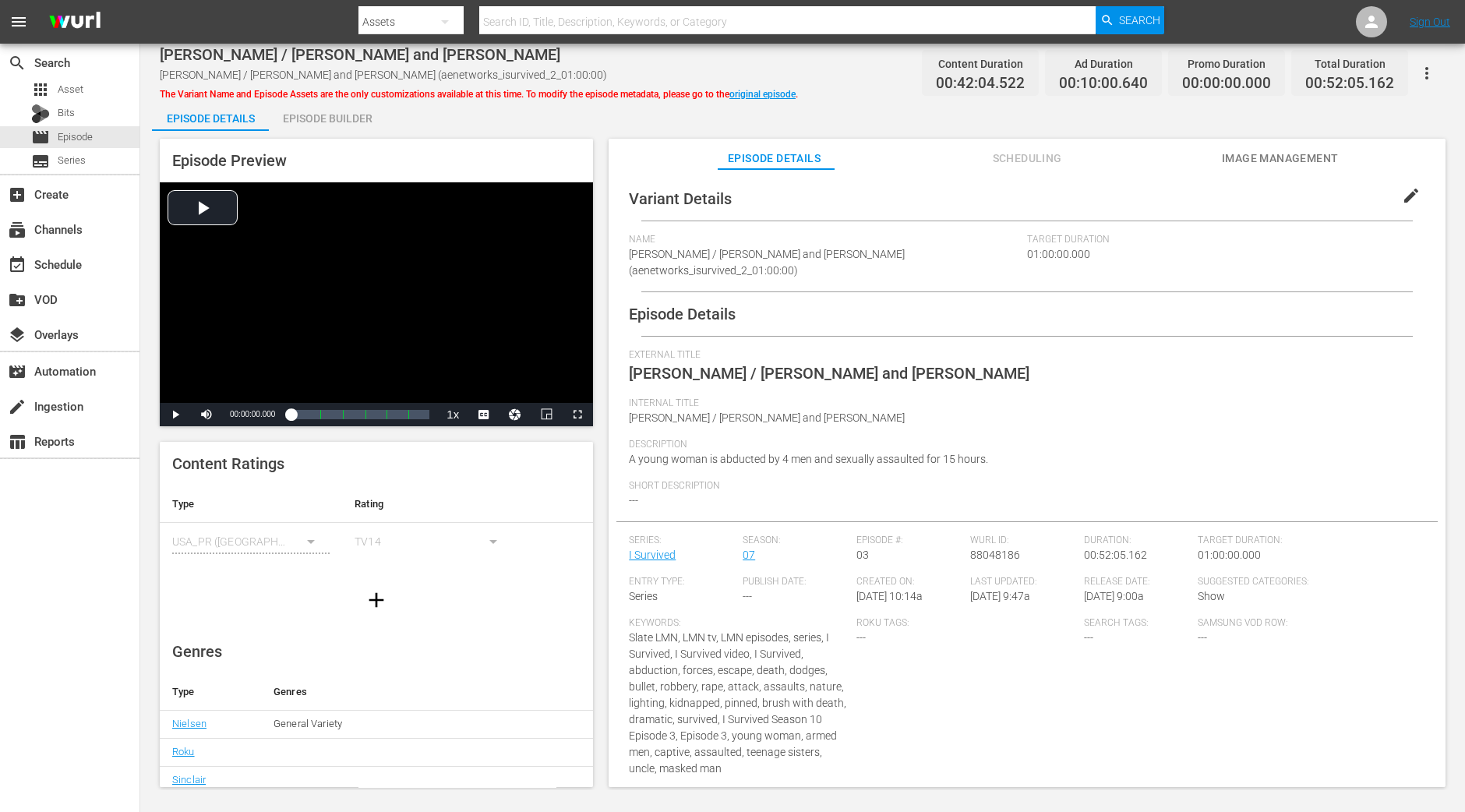
click at [363, 128] on div "Episode Builder" at bounding box center [327, 118] width 117 height 37
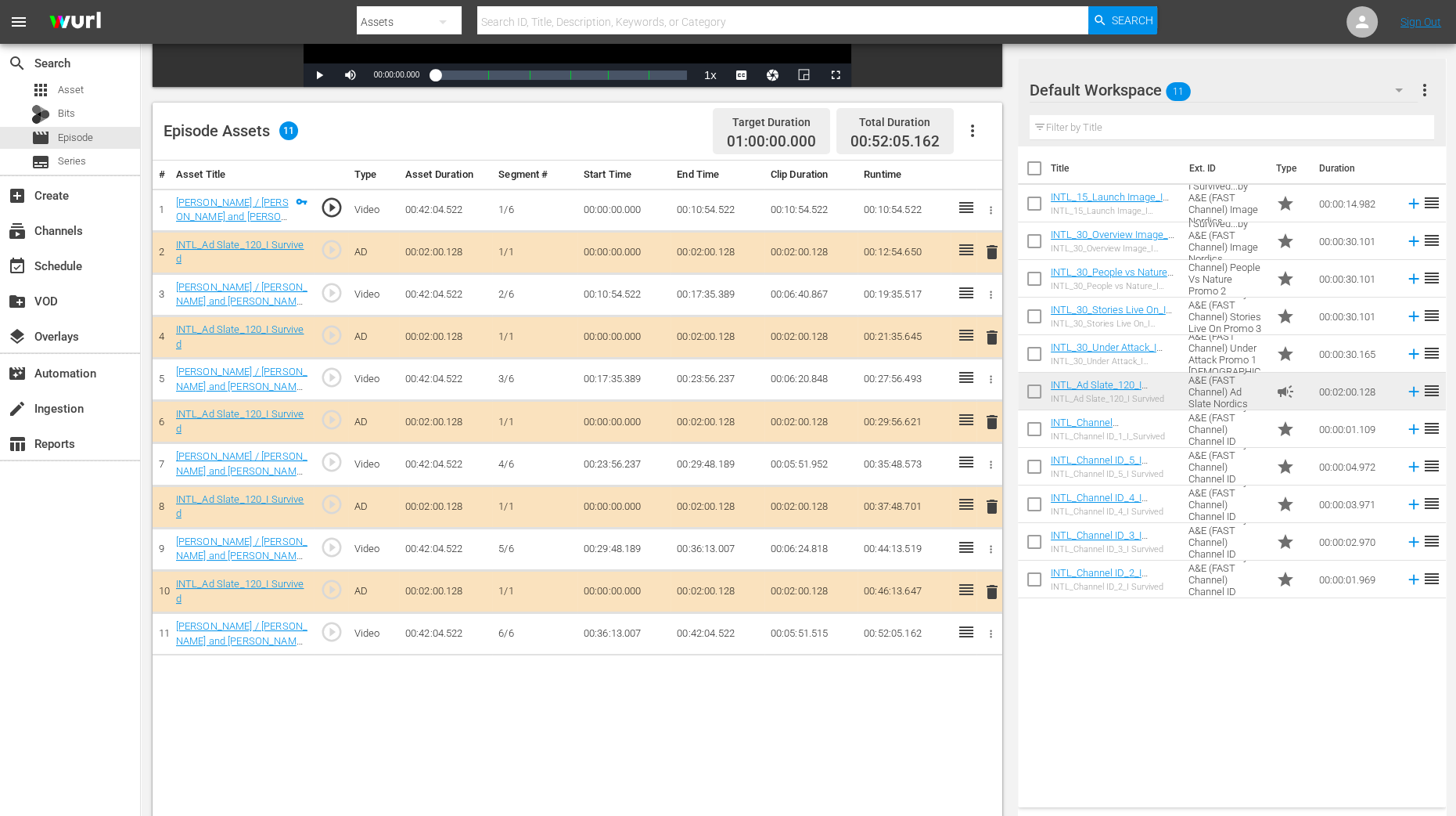
scroll to position [407, 0]
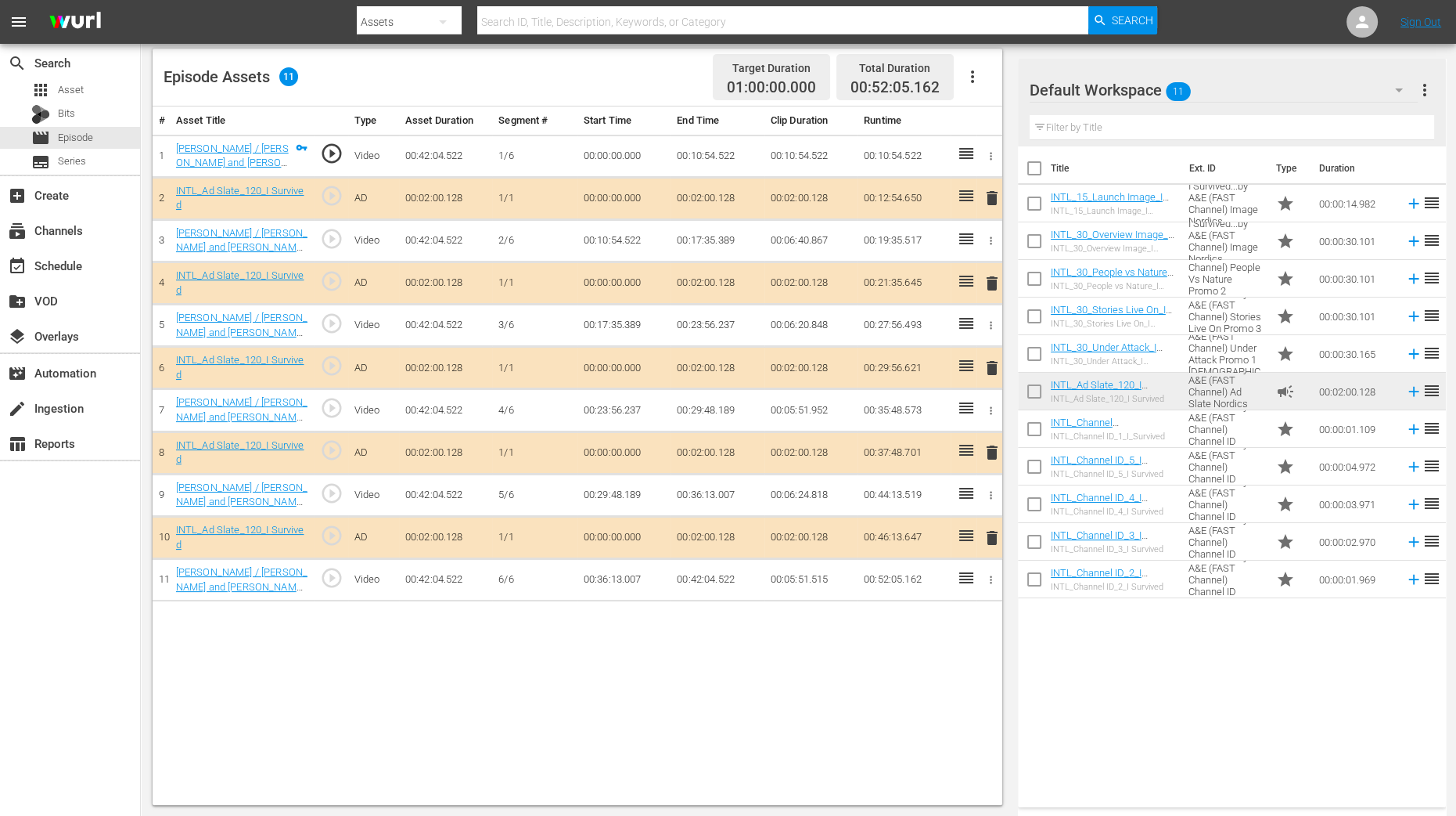
click at [982, 278] on td "delete" at bounding box center [989, 283] width 26 height 42
click at [994, 283] on span "delete" at bounding box center [992, 283] width 18 height 18
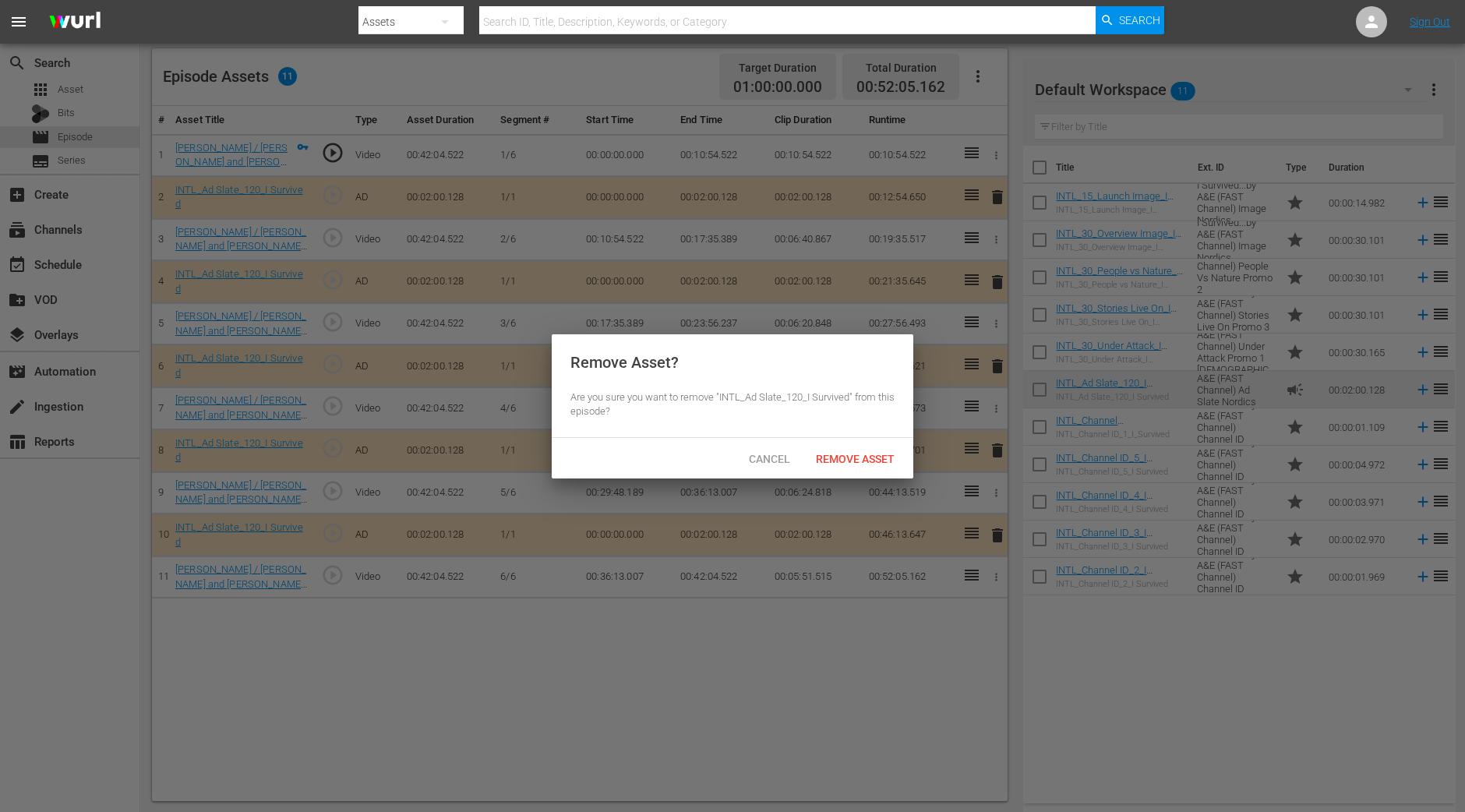
click at [873, 443] on div "Cancel Remove Asset" at bounding box center [732, 458] width 361 height 40
click at [872, 450] on div "Remove Asset" at bounding box center [854, 459] width 103 height 29
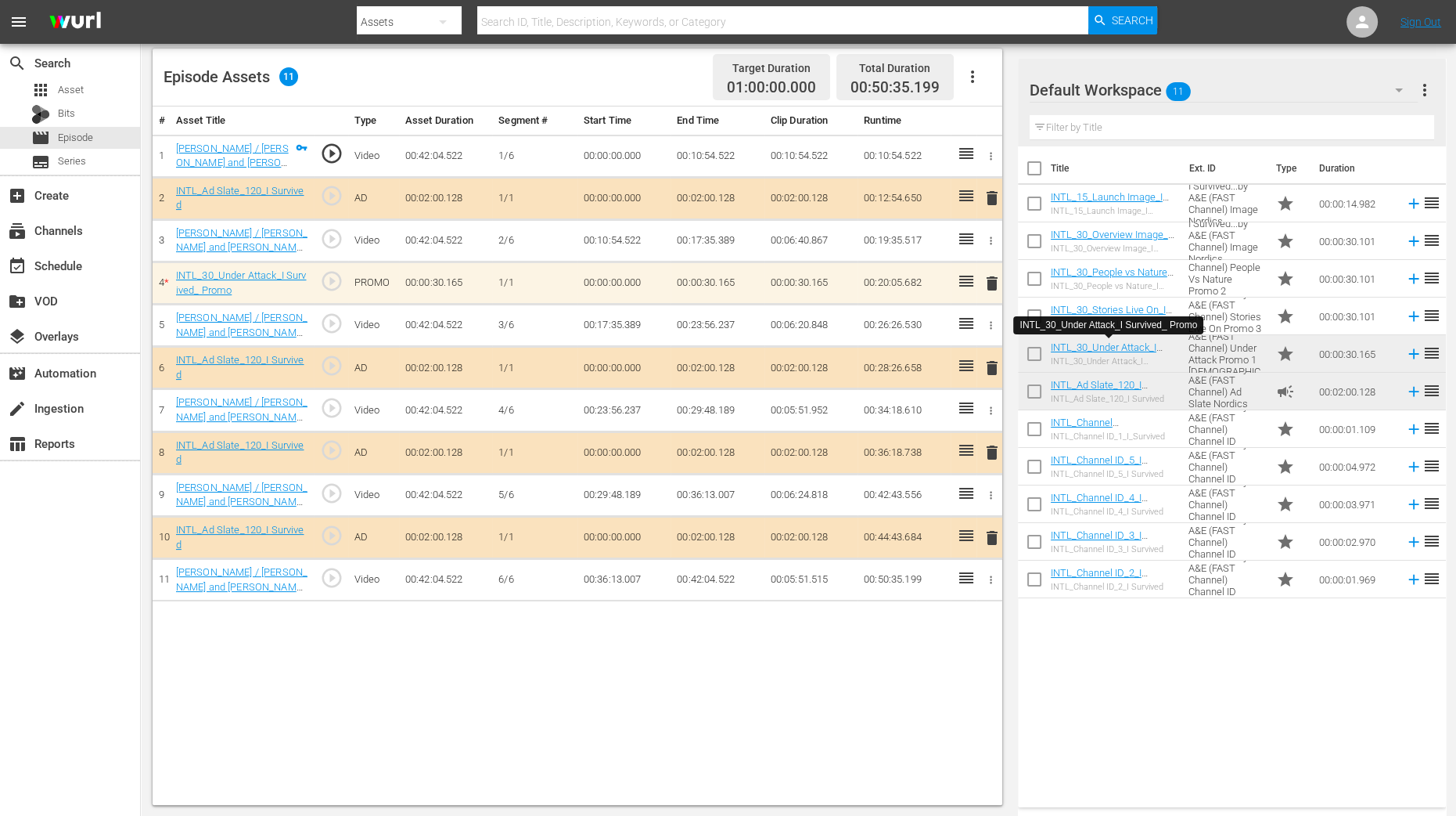
click at [825, 652] on div "# Asset Title Type Asset Duration Segment # Start Time End Time Clip Duration R…" at bounding box center [577, 456] width 850 height 698
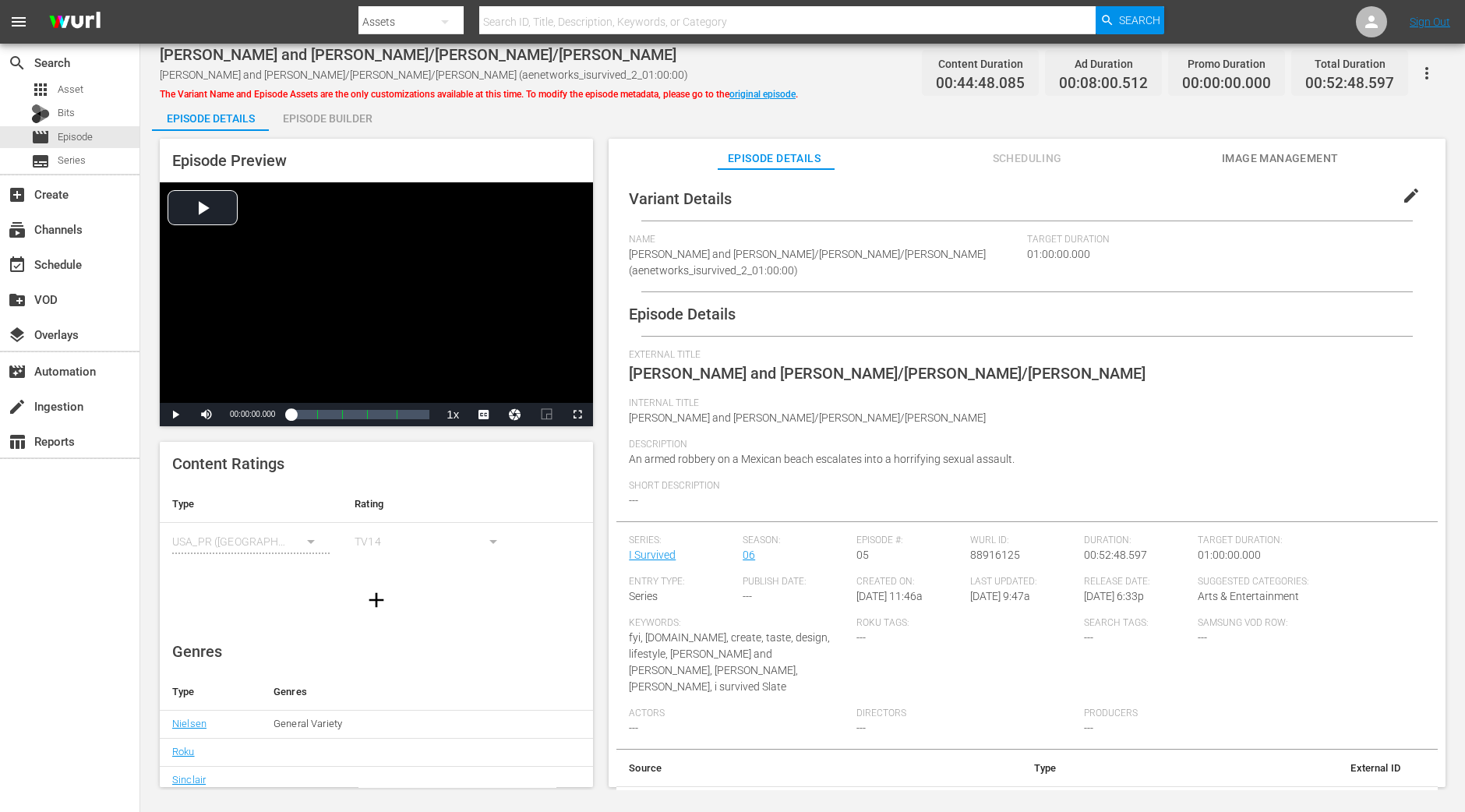
click at [324, 108] on div "Episode Builder" at bounding box center [327, 118] width 117 height 37
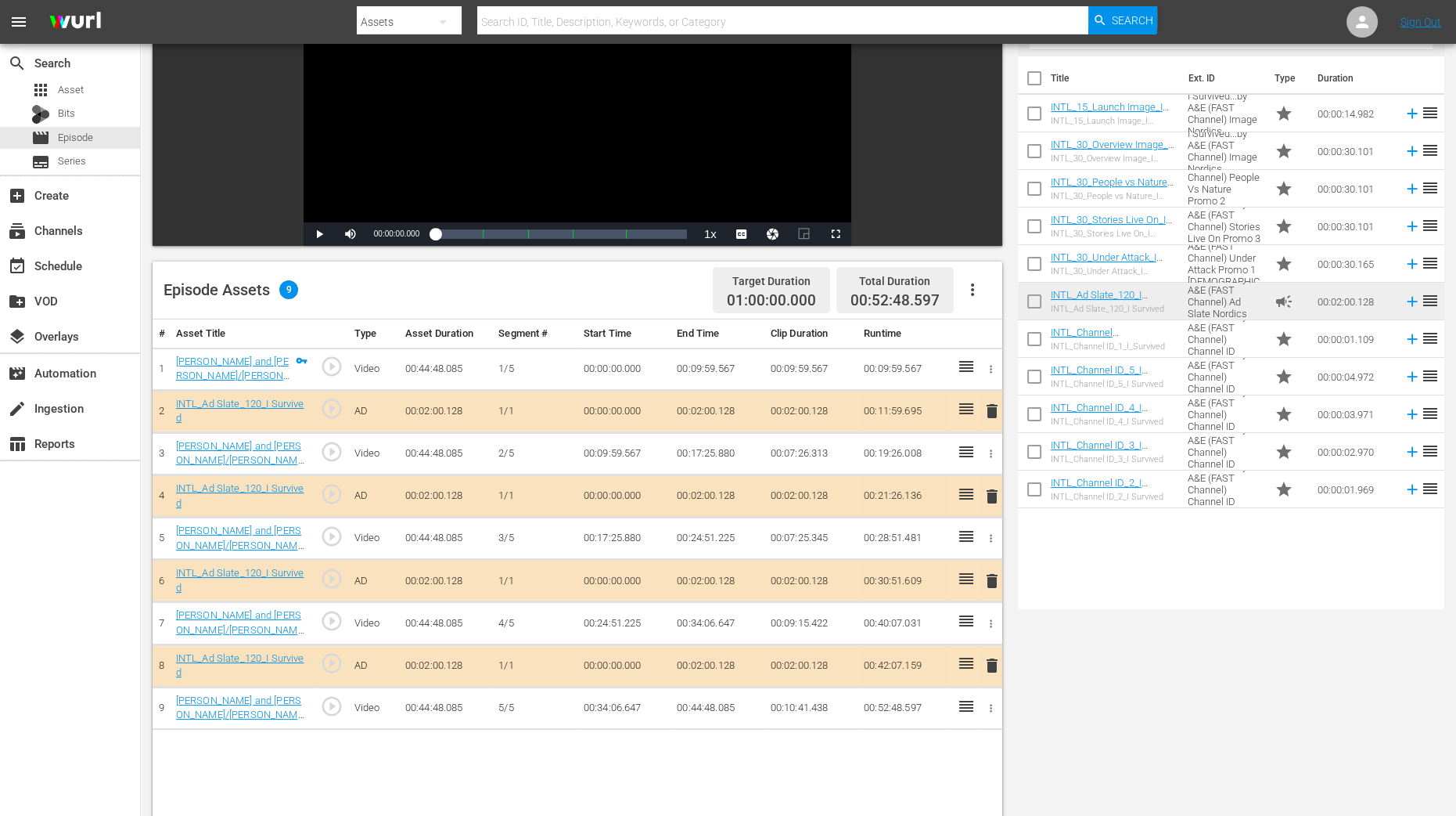
scroll to position [195, 0]
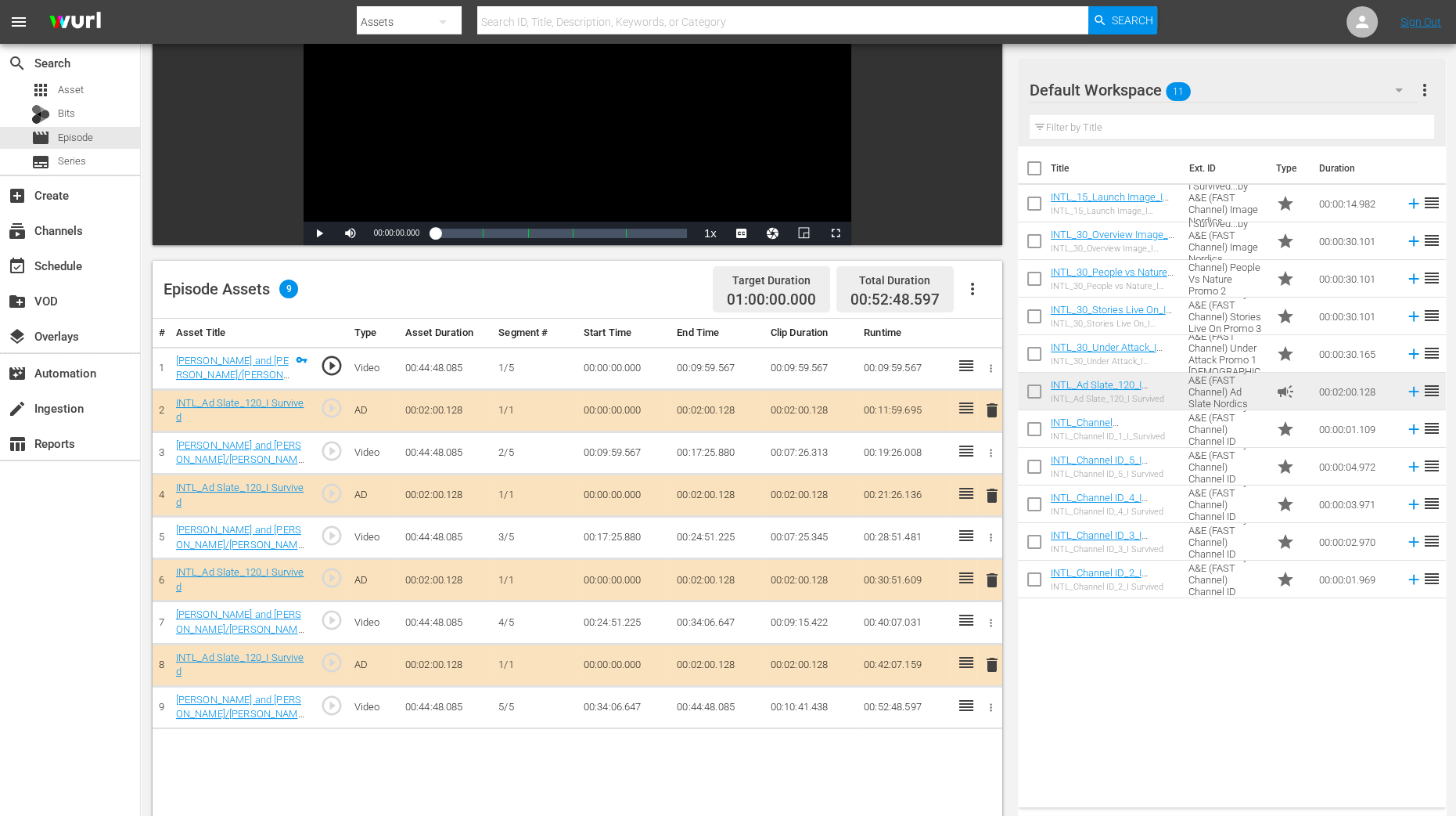
click at [986, 491] on span "delete" at bounding box center [992, 495] width 18 height 18
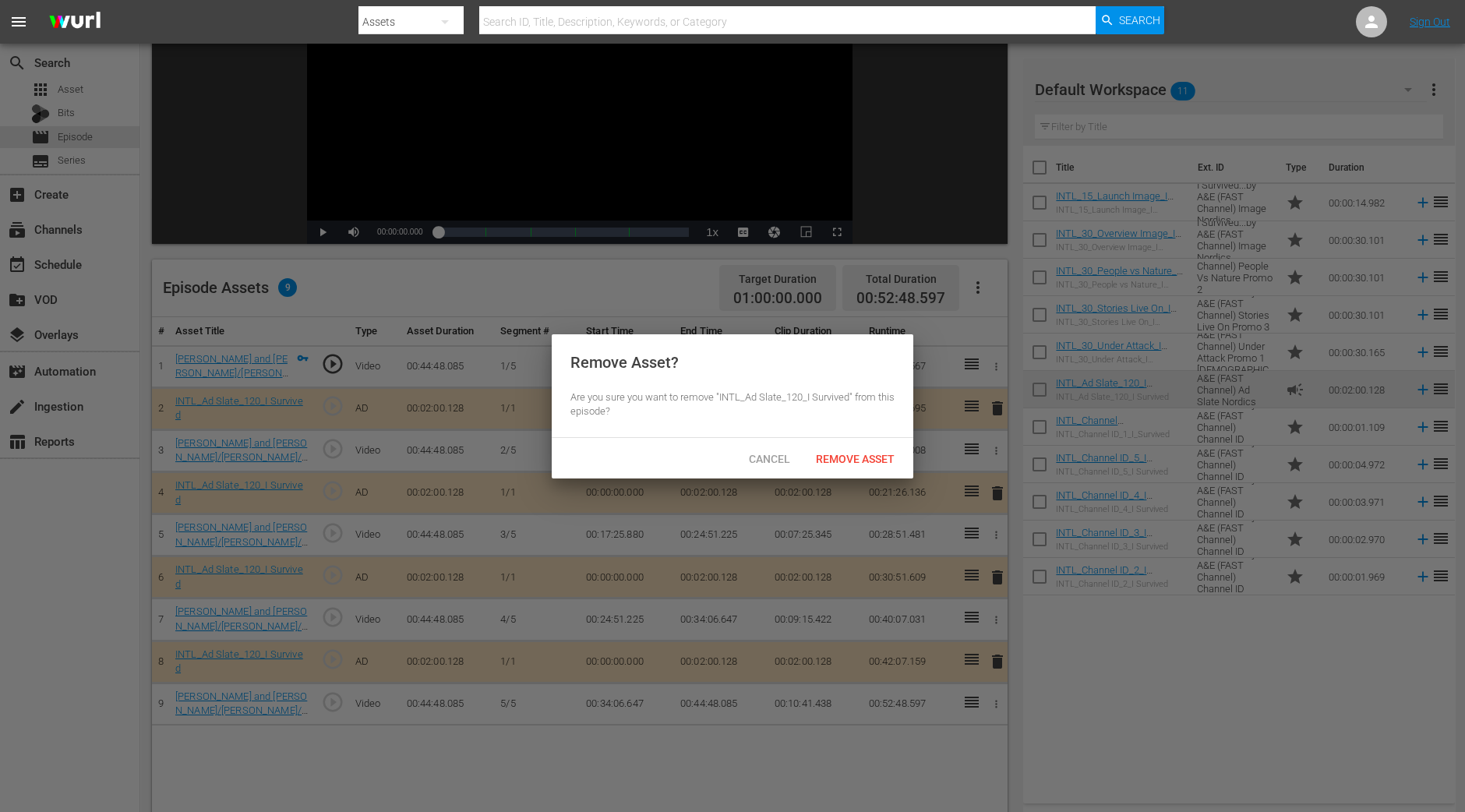
click at [854, 458] on span "Remove Asset" at bounding box center [854, 459] width 103 height 13
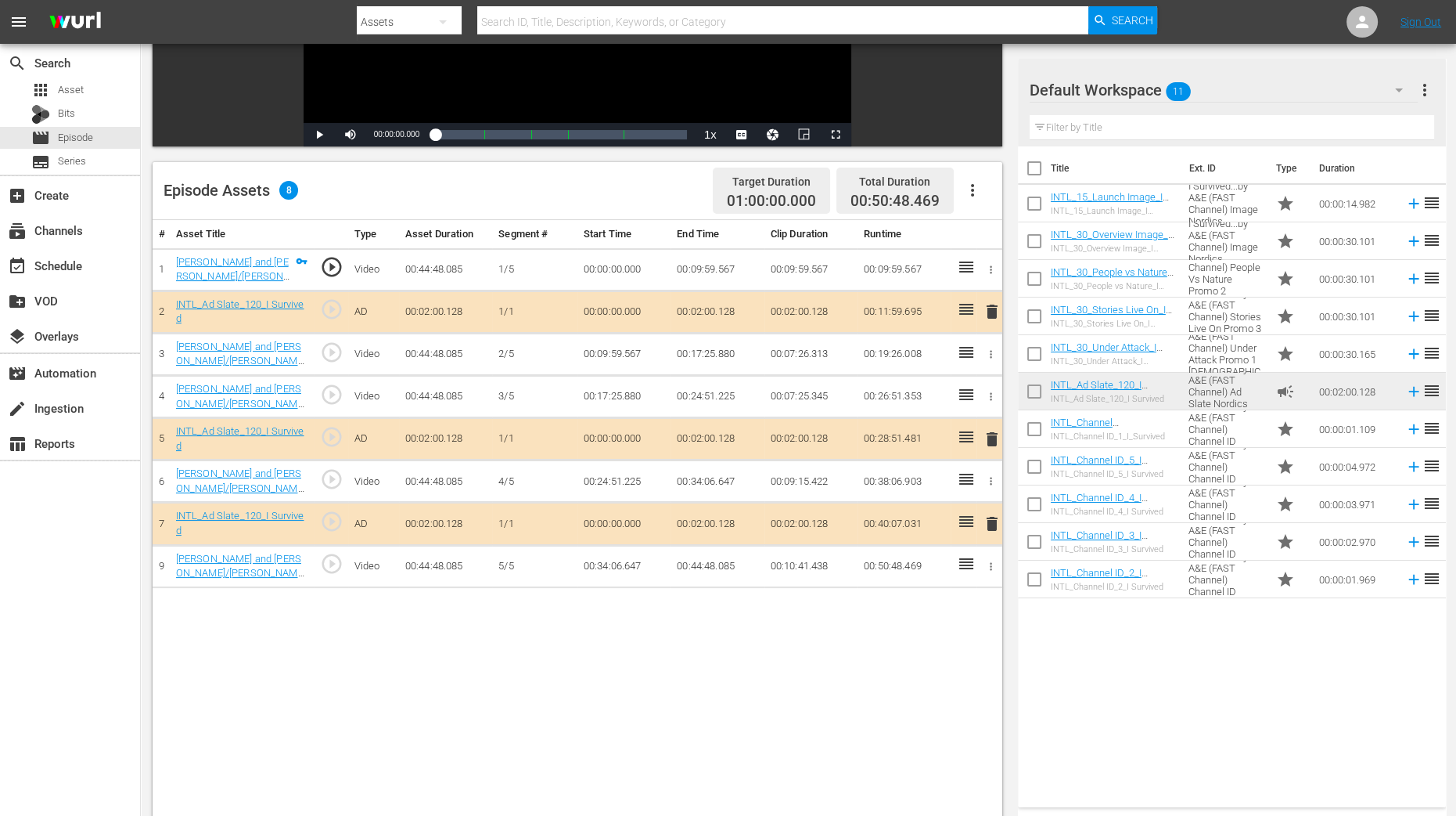
scroll to position [391, 0]
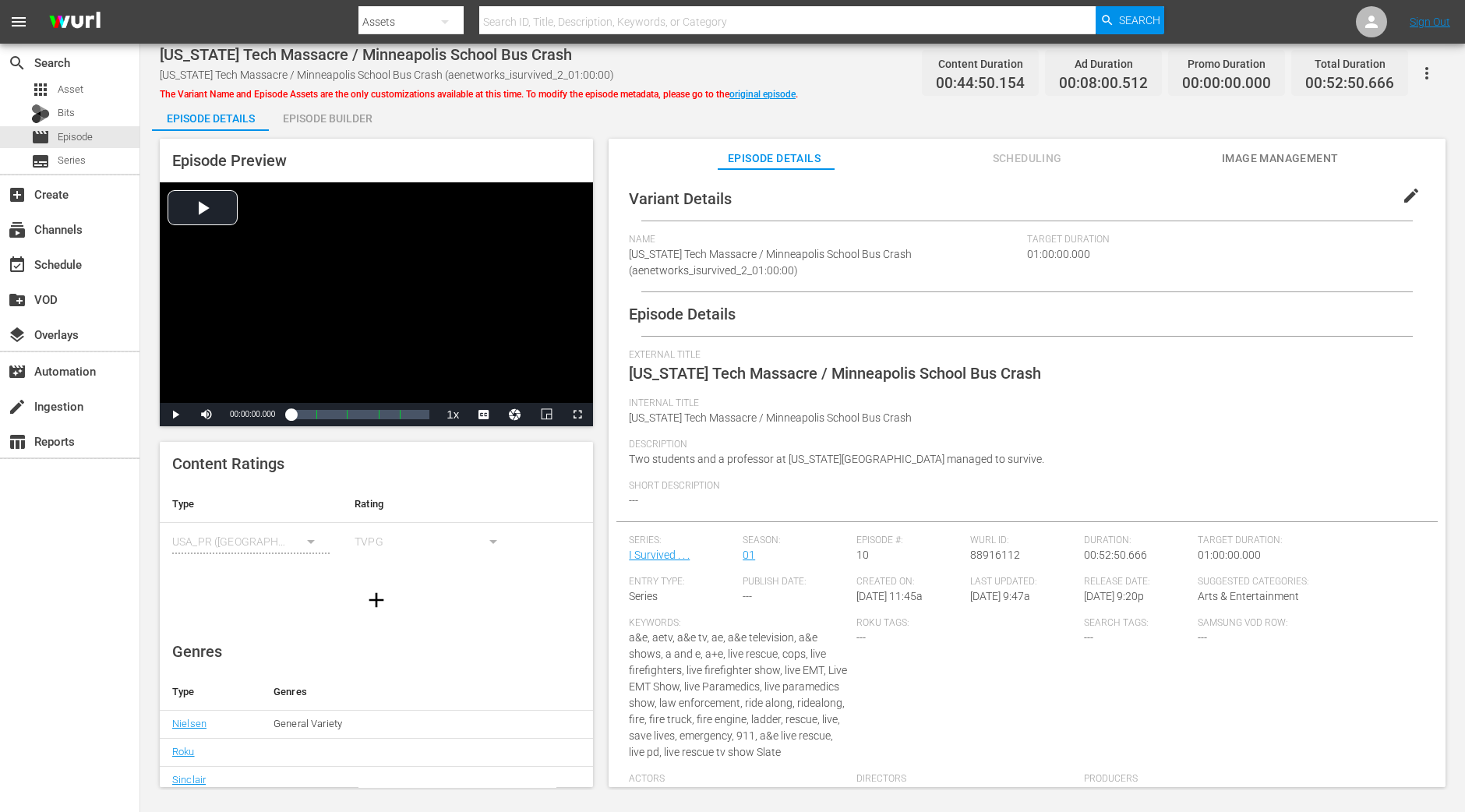
click at [362, 126] on div "Episode Builder" at bounding box center [327, 118] width 117 height 37
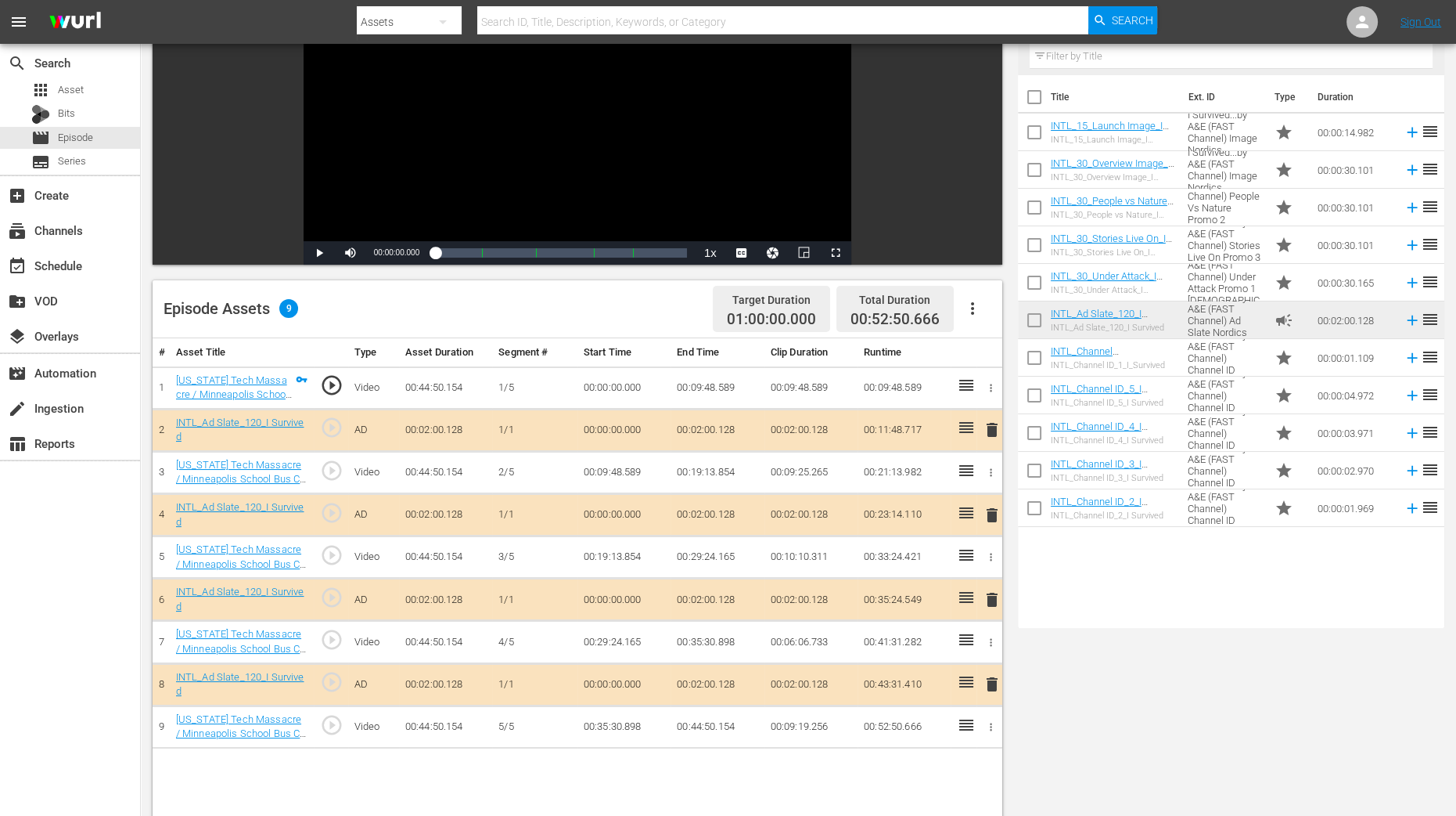
scroll to position [391, 0]
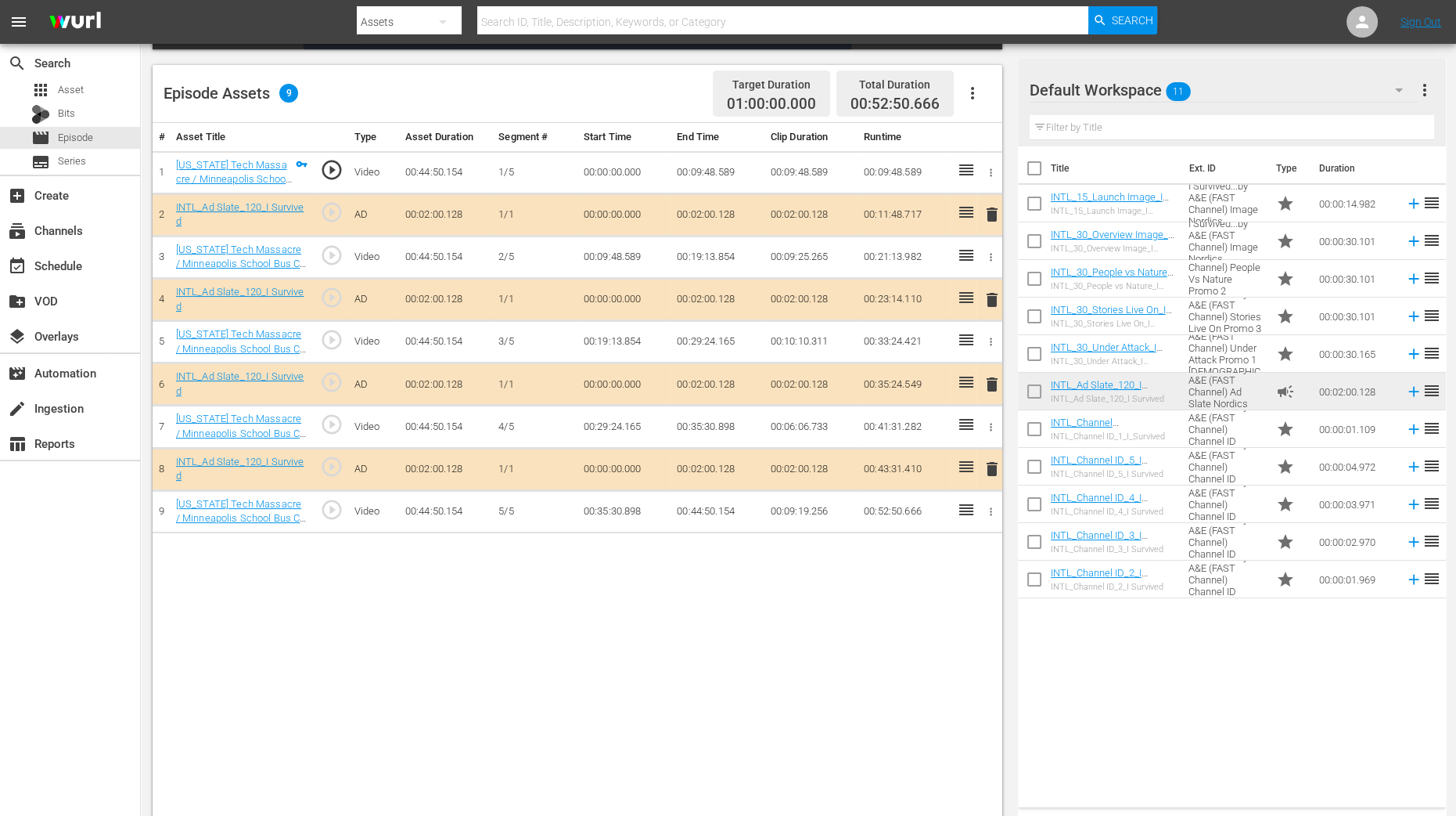
click at [994, 296] on span "delete" at bounding box center [992, 300] width 18 height 18
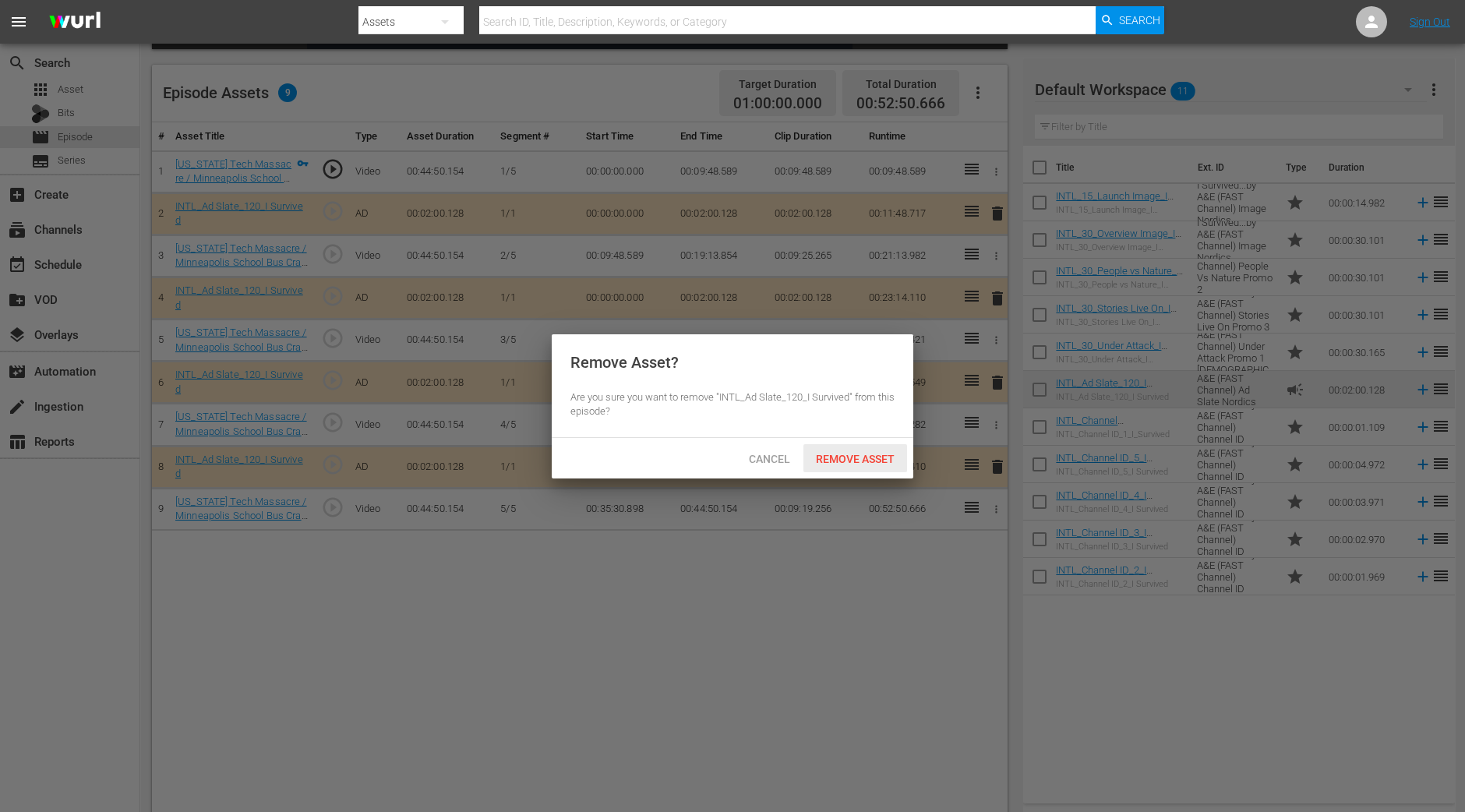
click at [850, 457] on span "Remove Asset" at bounding box center [854, 459] width 103 height 13
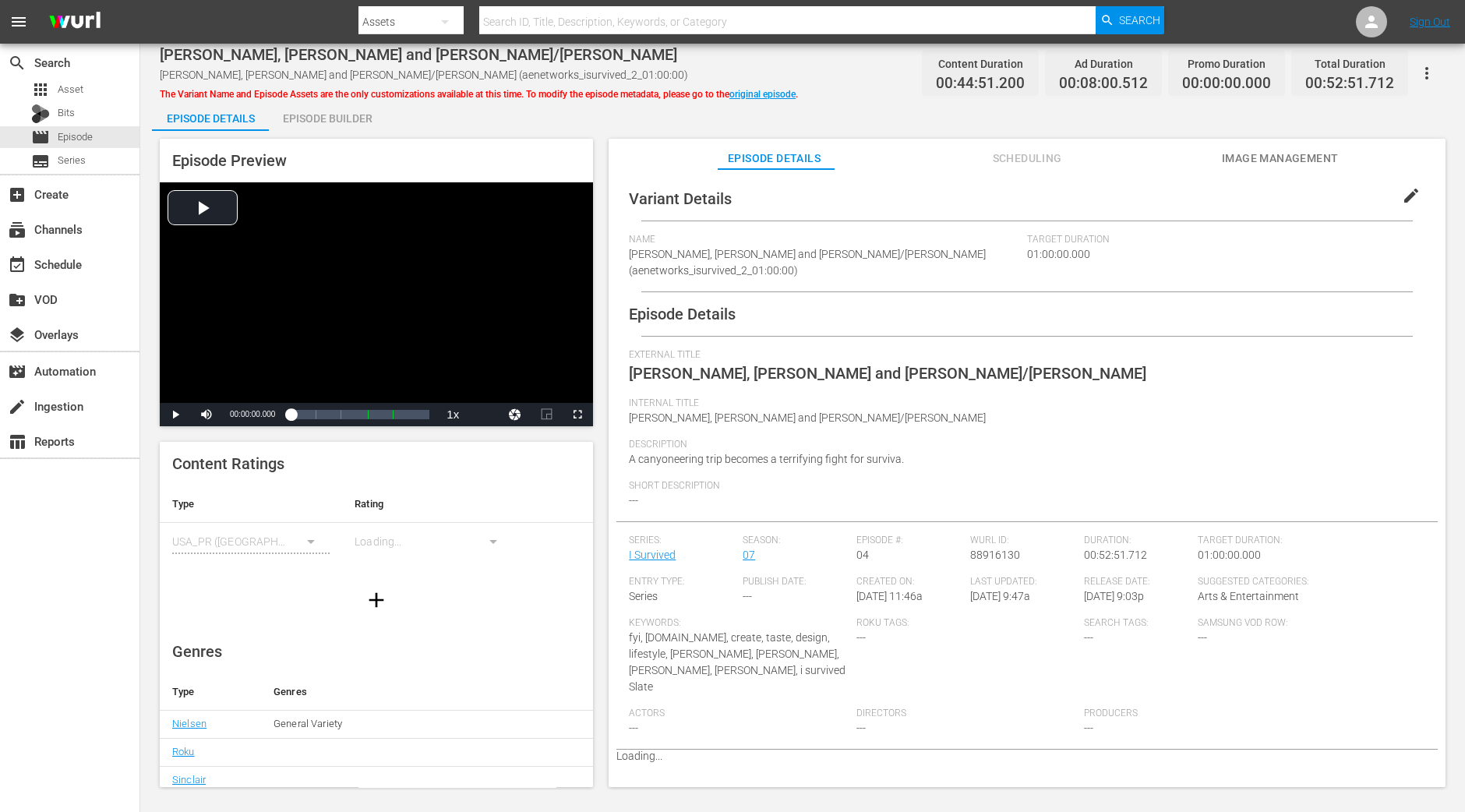
click at [359, 124] on div "Episode Builder" at bounding box center [327, 118] width 117 height 37
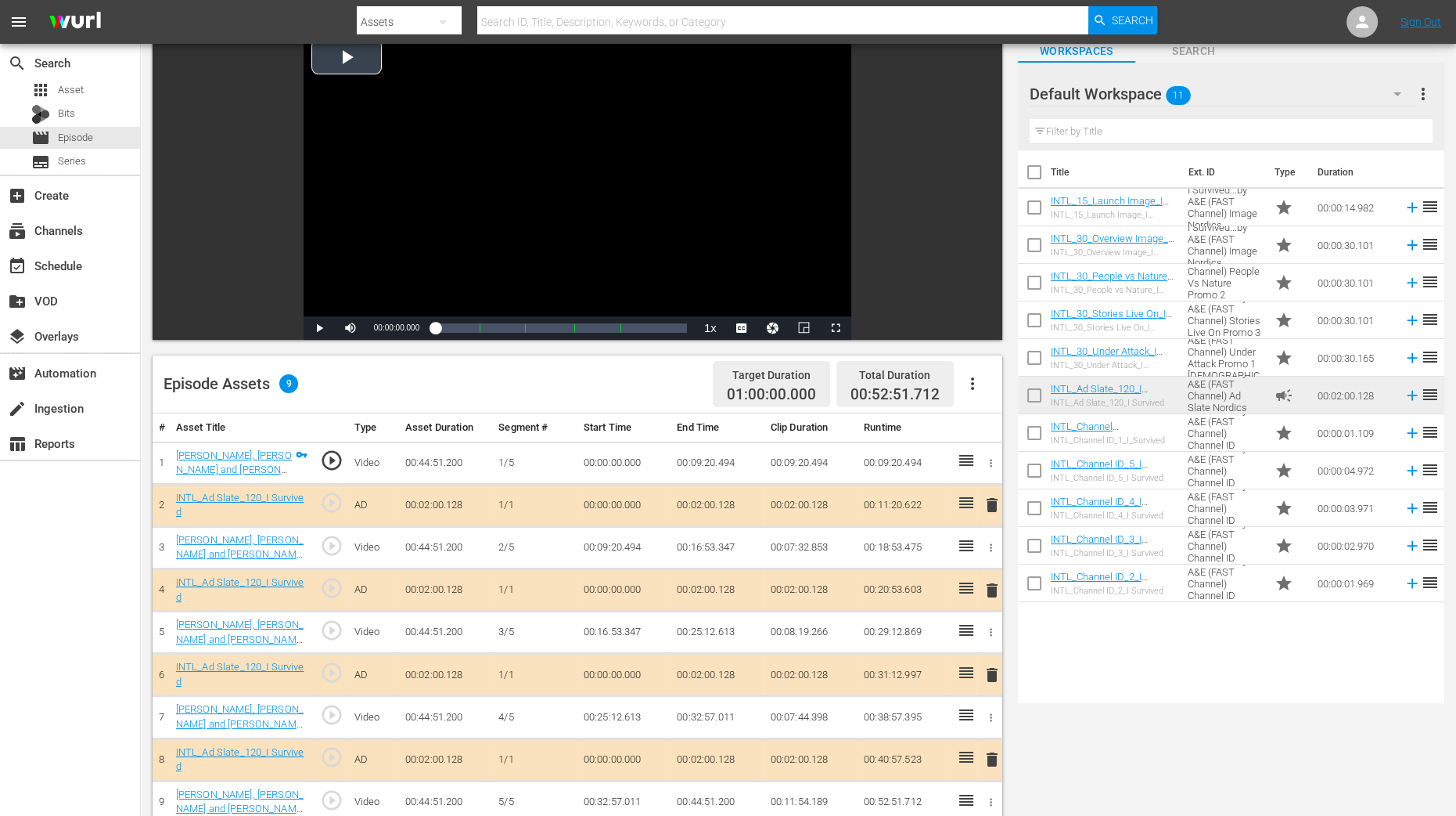
scroll to position [195, 0]
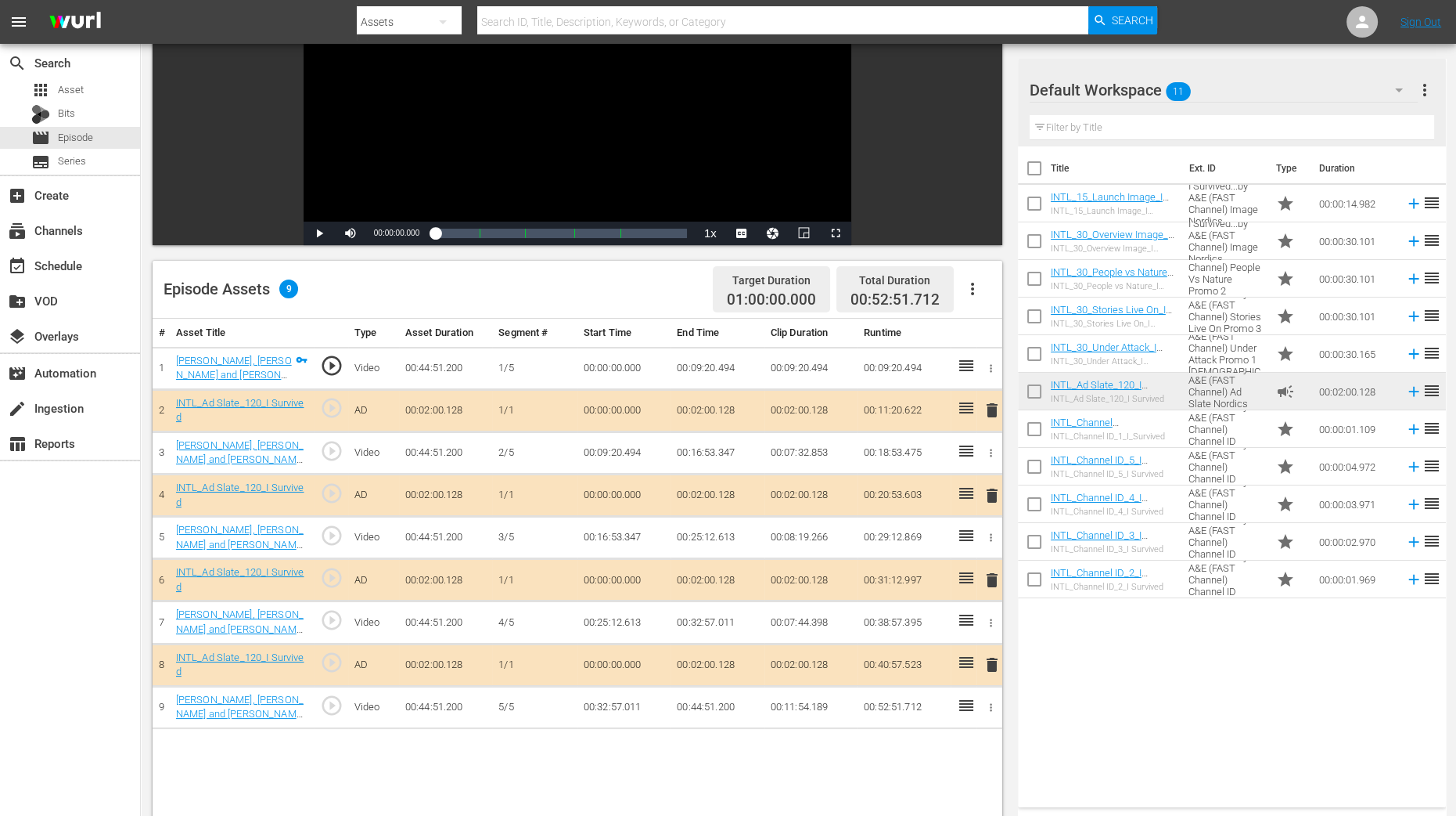
click at [992, 496] on span "delete" at bounding box center [992, 495] width 18 height 18
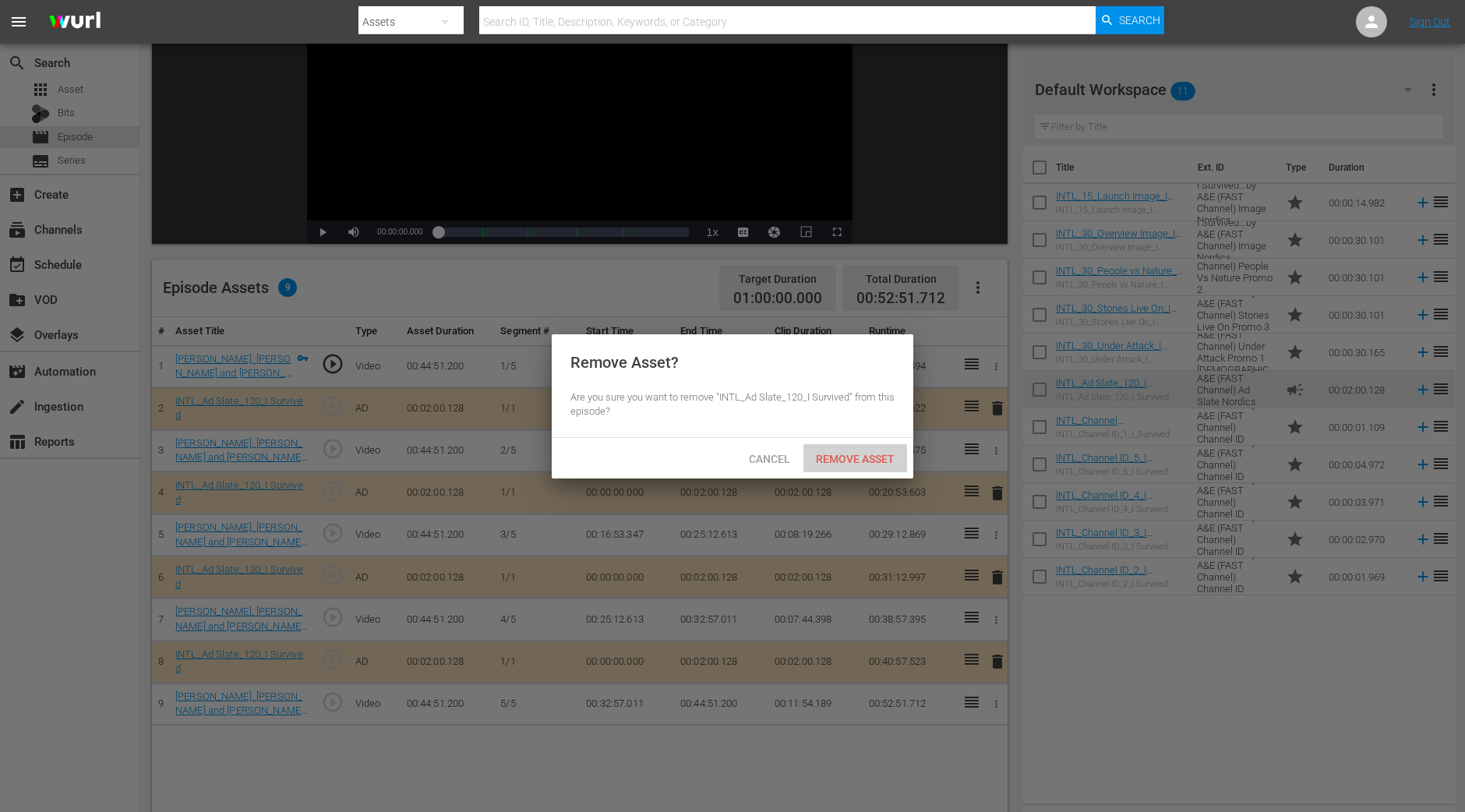
click at [888, 464] on span "Remove Asset" at bounding box center [854, 459] width 103 height 13
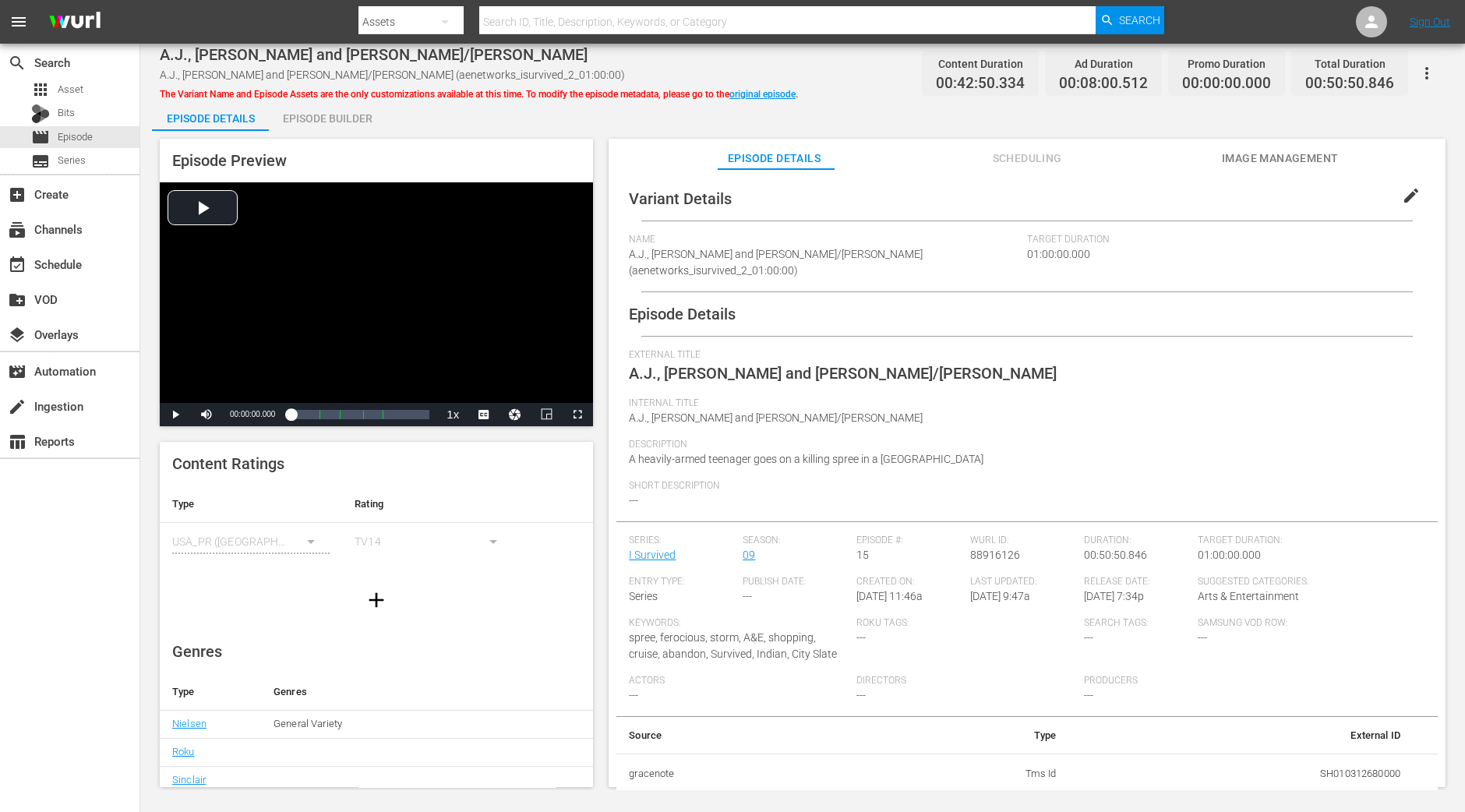
click at [355, 112] on div "Episode Builder" at bounding box center [327, 118] width 117 height 37
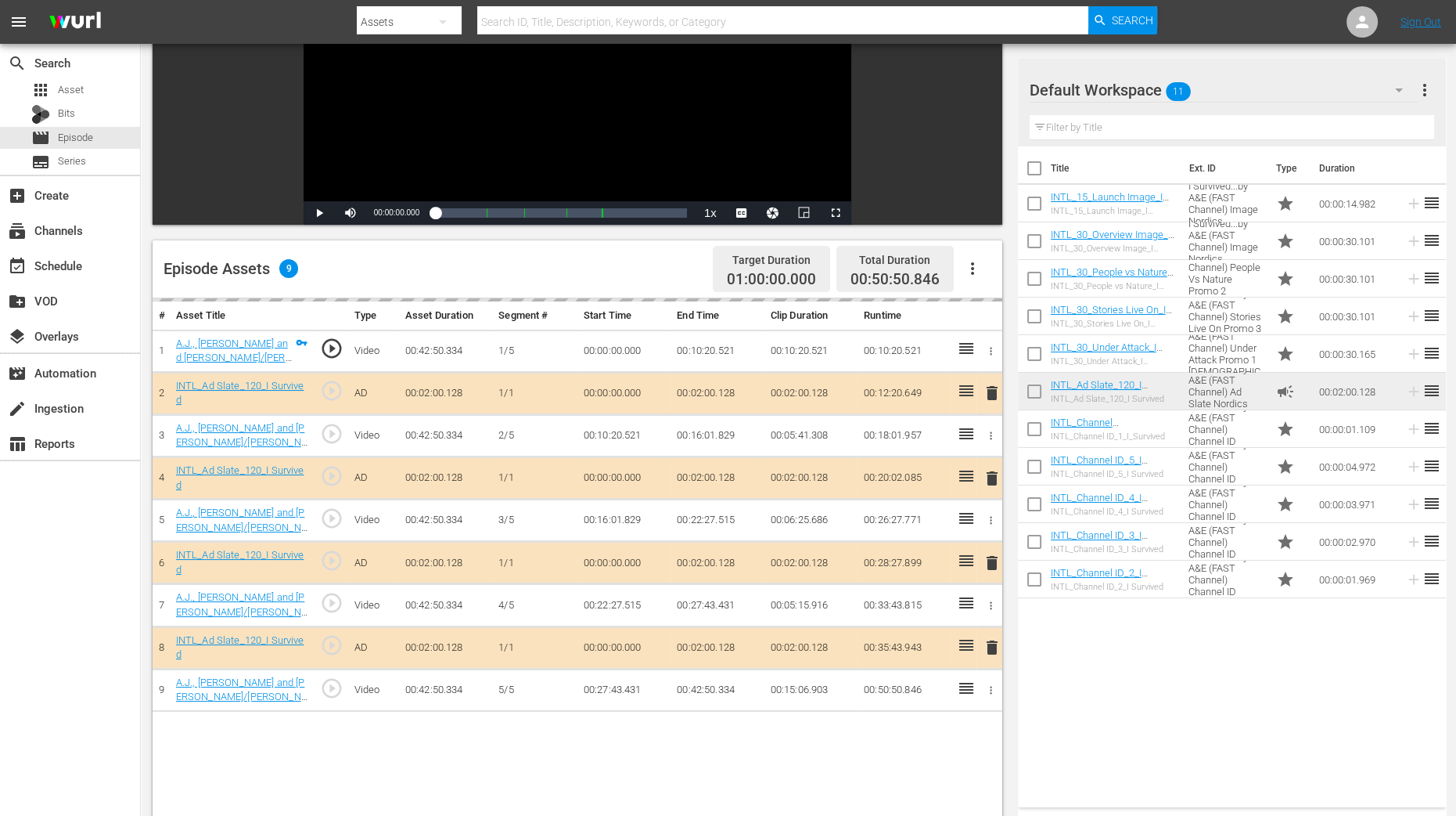
scroll to position [293, 0]
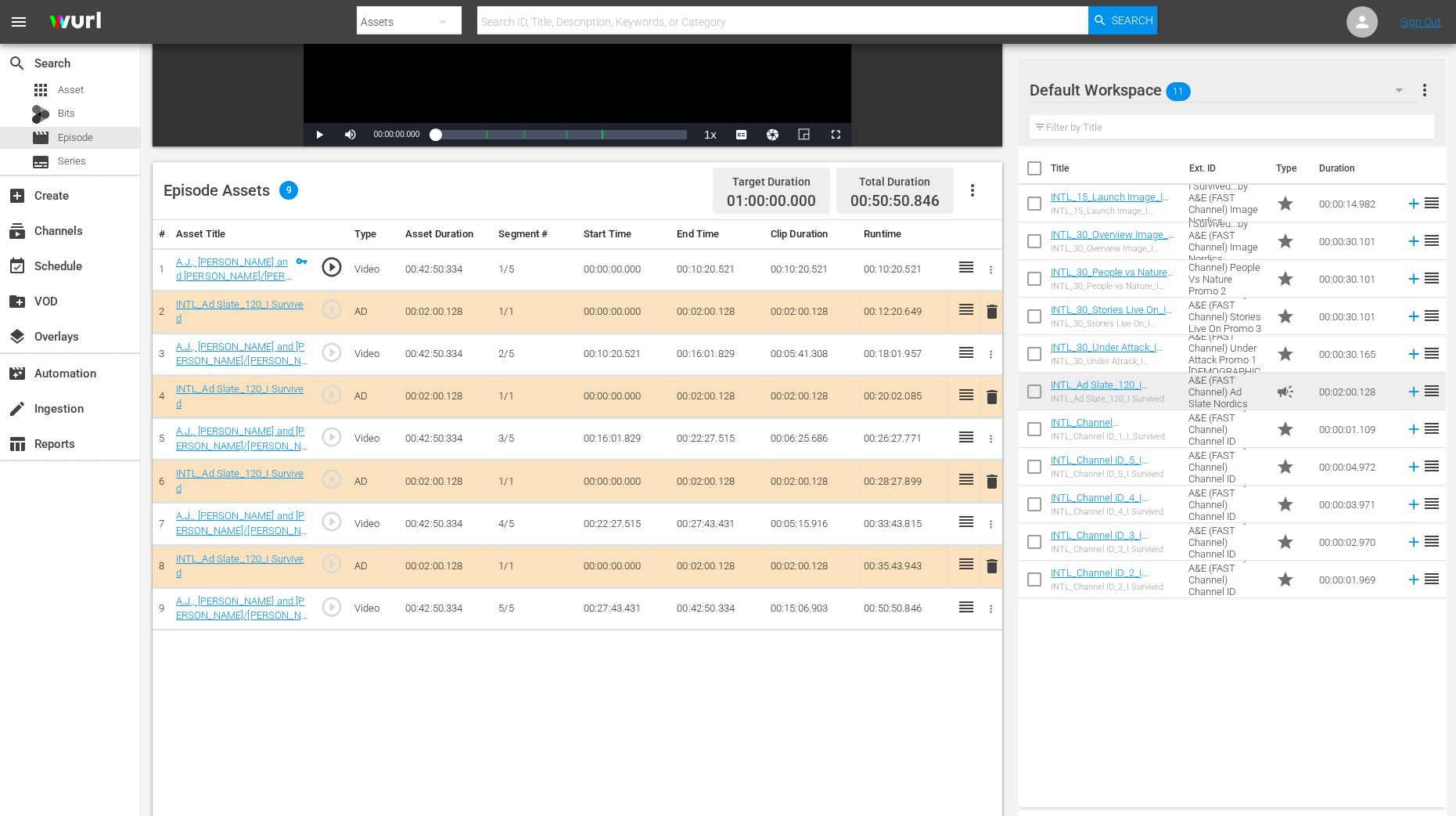
click at [994, 399] on span "delete" at bounding box center [992, 397] width 18 height 18
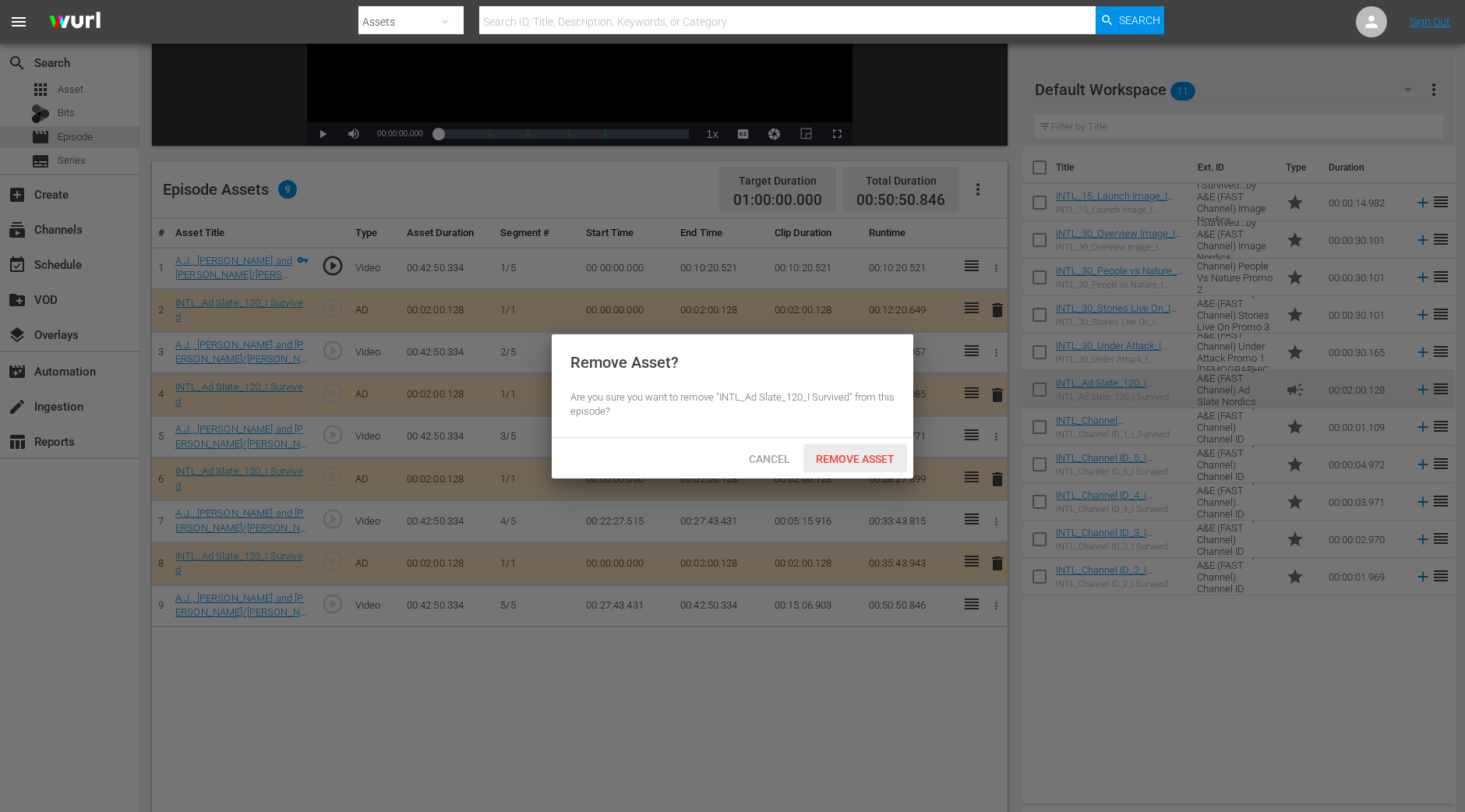
click at [882, 455] on span "Remove Asset" at bounding box center [854, 459] width 103 height 13
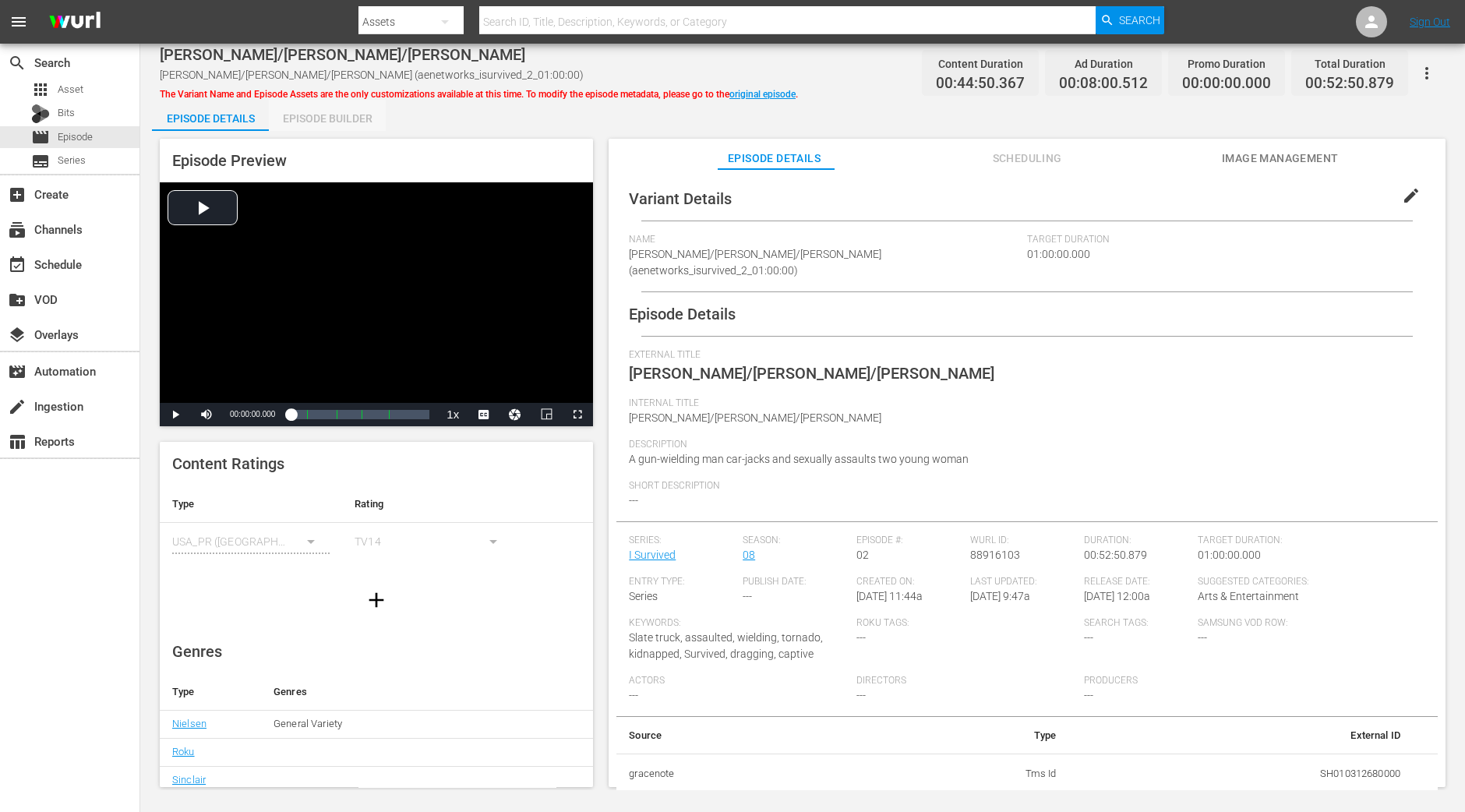
click at [326, 119] on div "Episode Builder" at bounding box center [327, 118] width 117 height 37
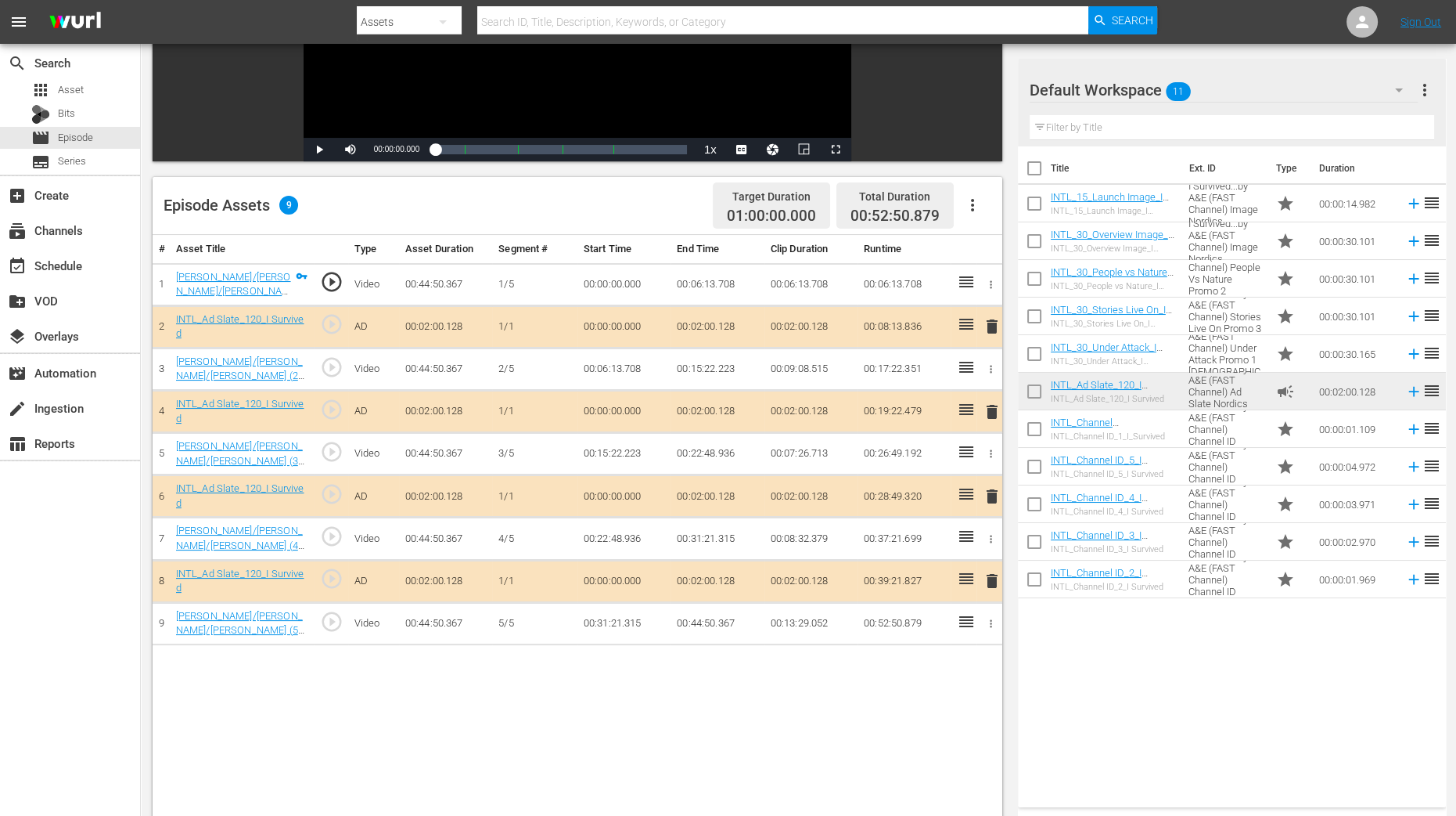
scroll to position [391, 0]
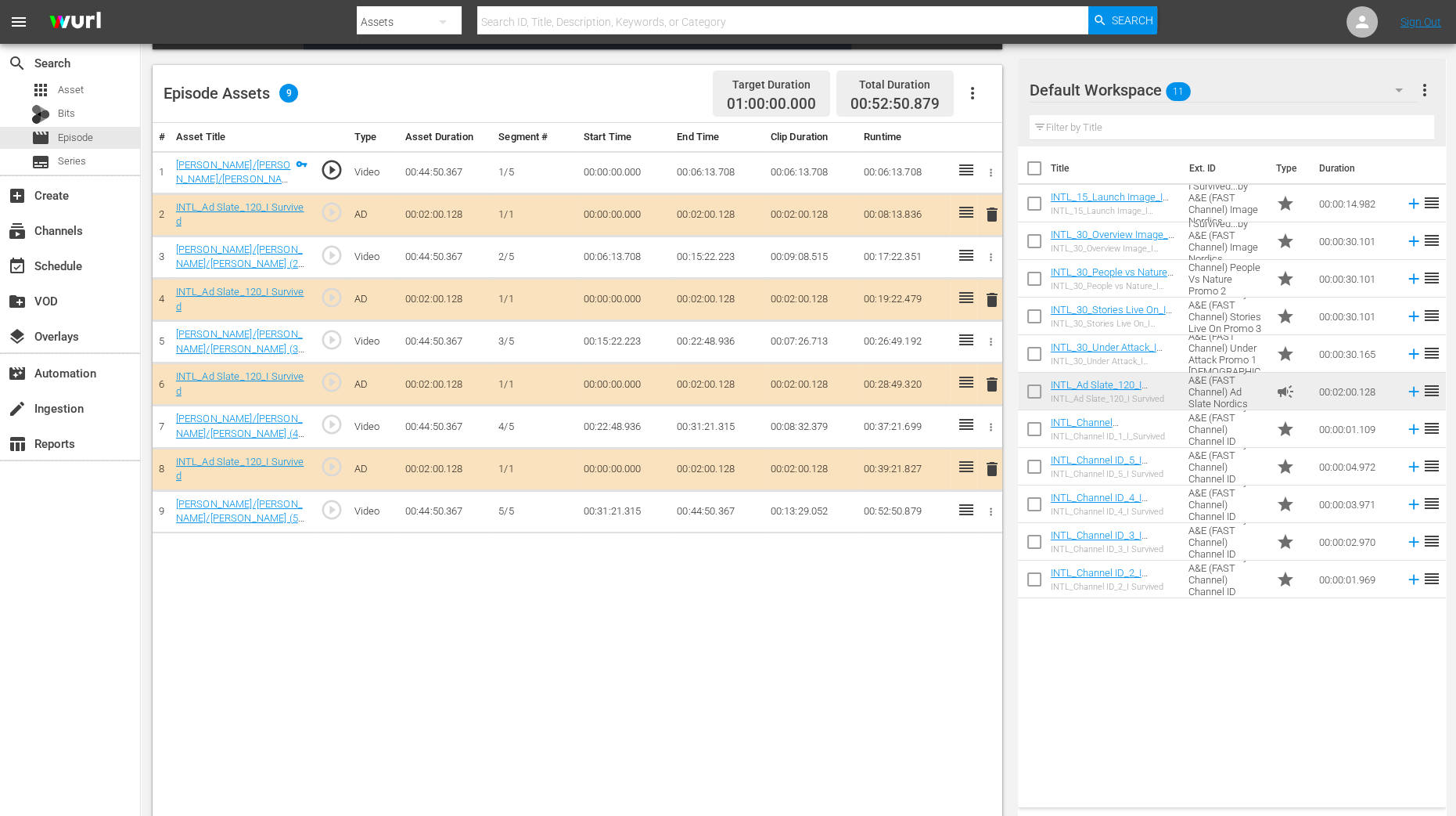
click at [998, 292] on span "delete" at bounding box center [992, 300] width 18 height 18
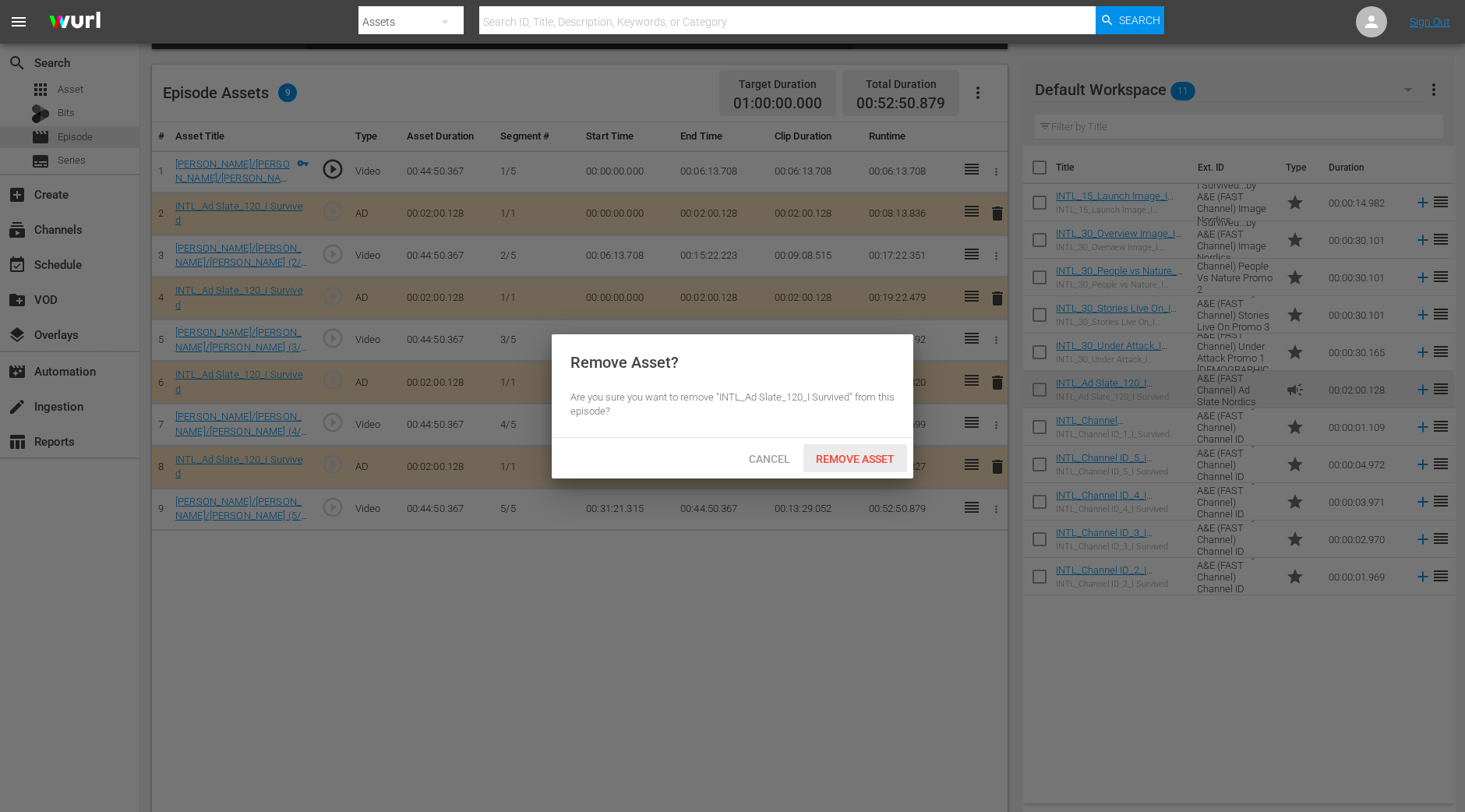
click at [844, 453] on span "Remove Asset" at bounding box center [854, 459] width 103 height 13
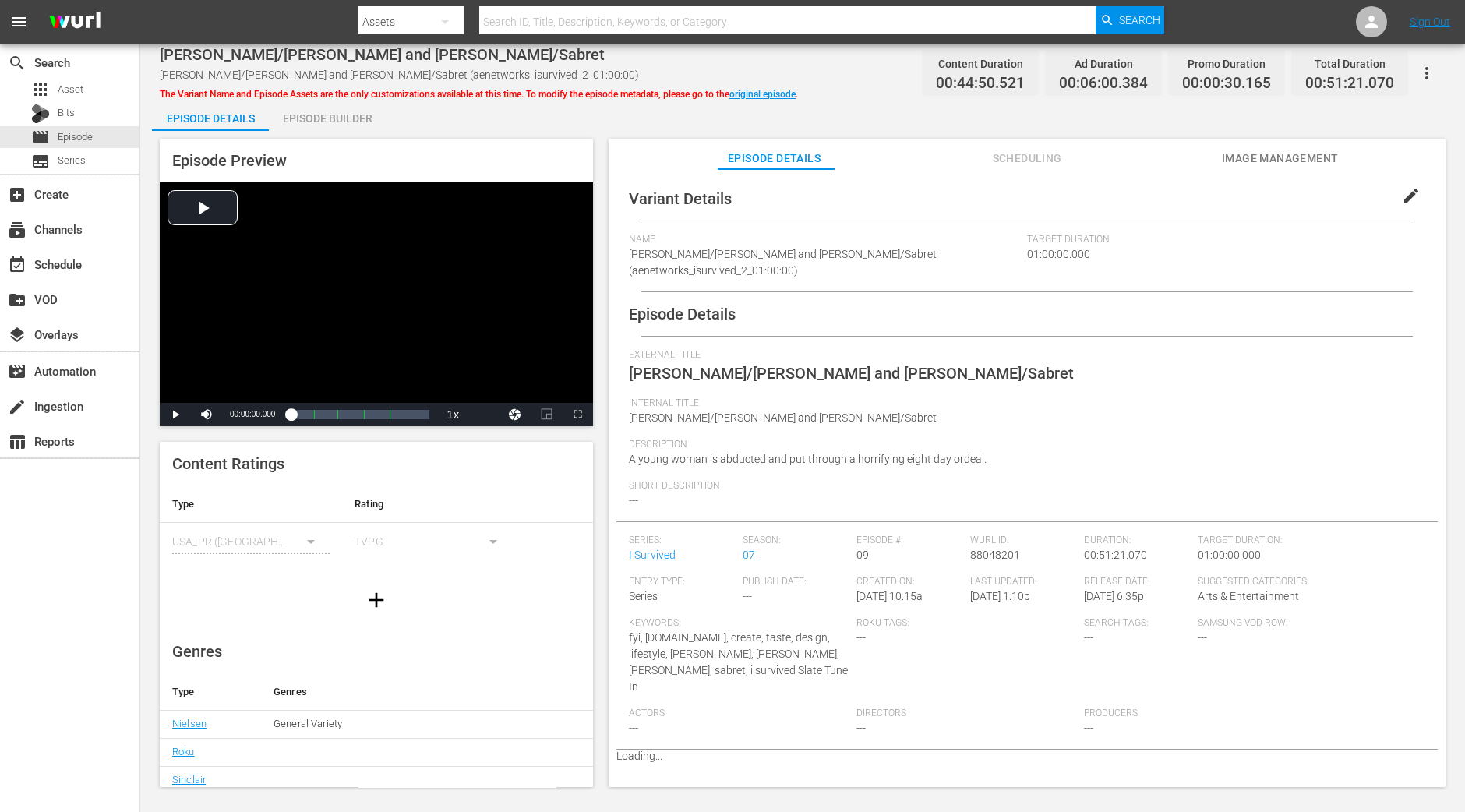
click at [345, 114] on div "Episode Builder" at bounding box center [327, 118] width 117 height 37
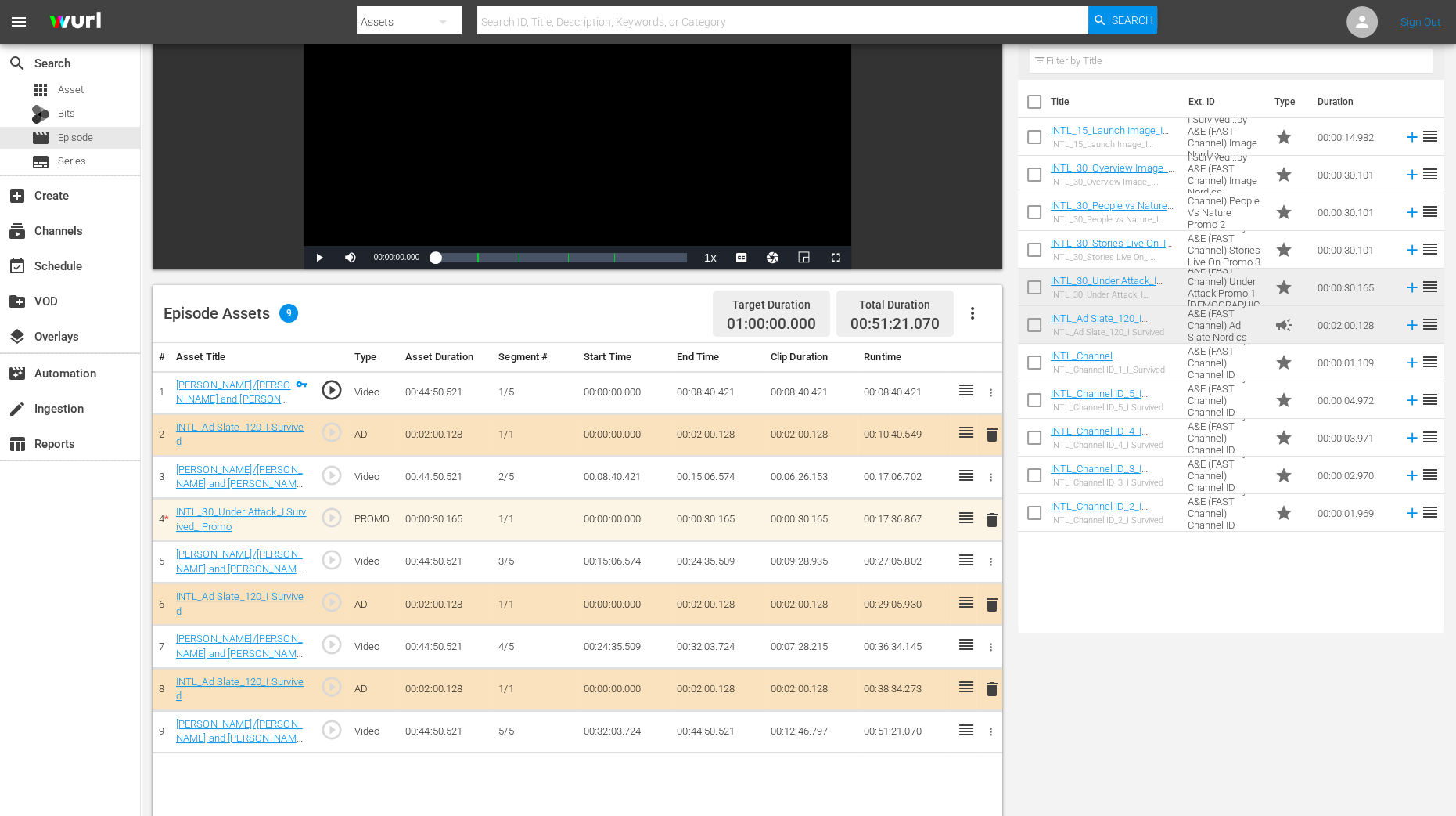
scroll to position [407, 0]
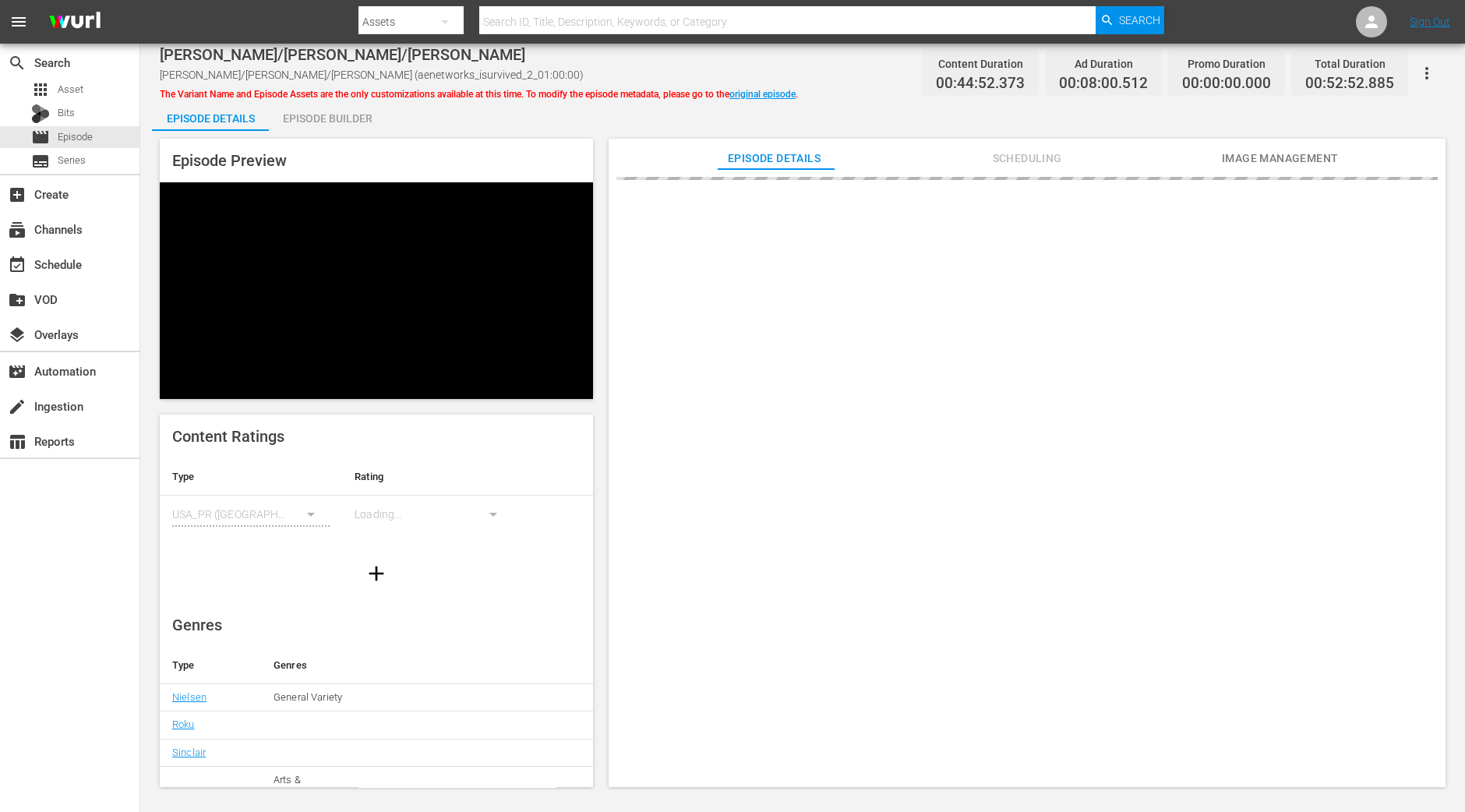
drag, startPoint x: 372, startPoint y: 128, endPoint x: 378, endPoint y: 157, distance: 29.6
click at [371, 127] on div "Episode Builder" at bounding box center [327, 118] width 117 height 37
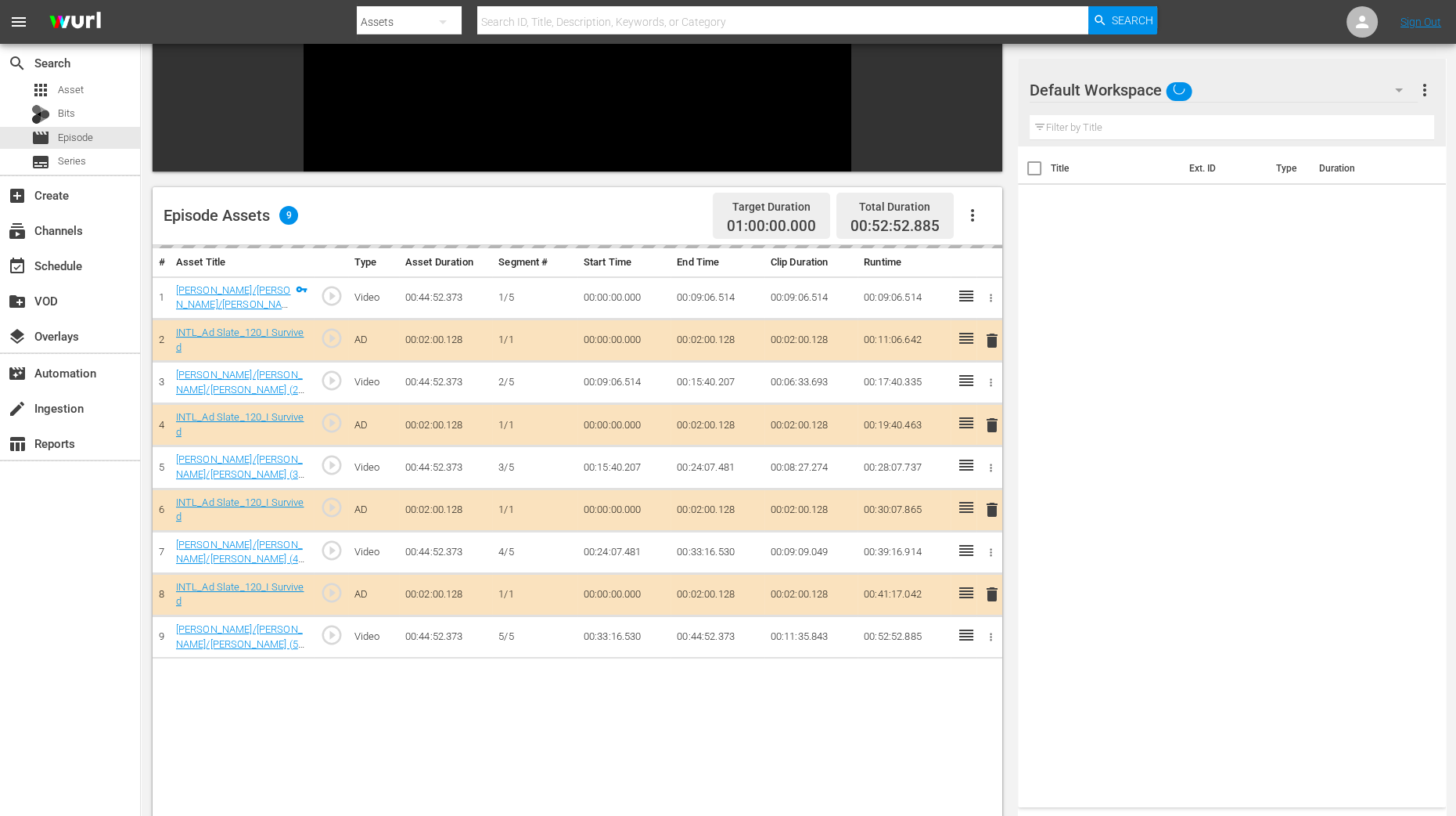
scroll to position [293, 0]
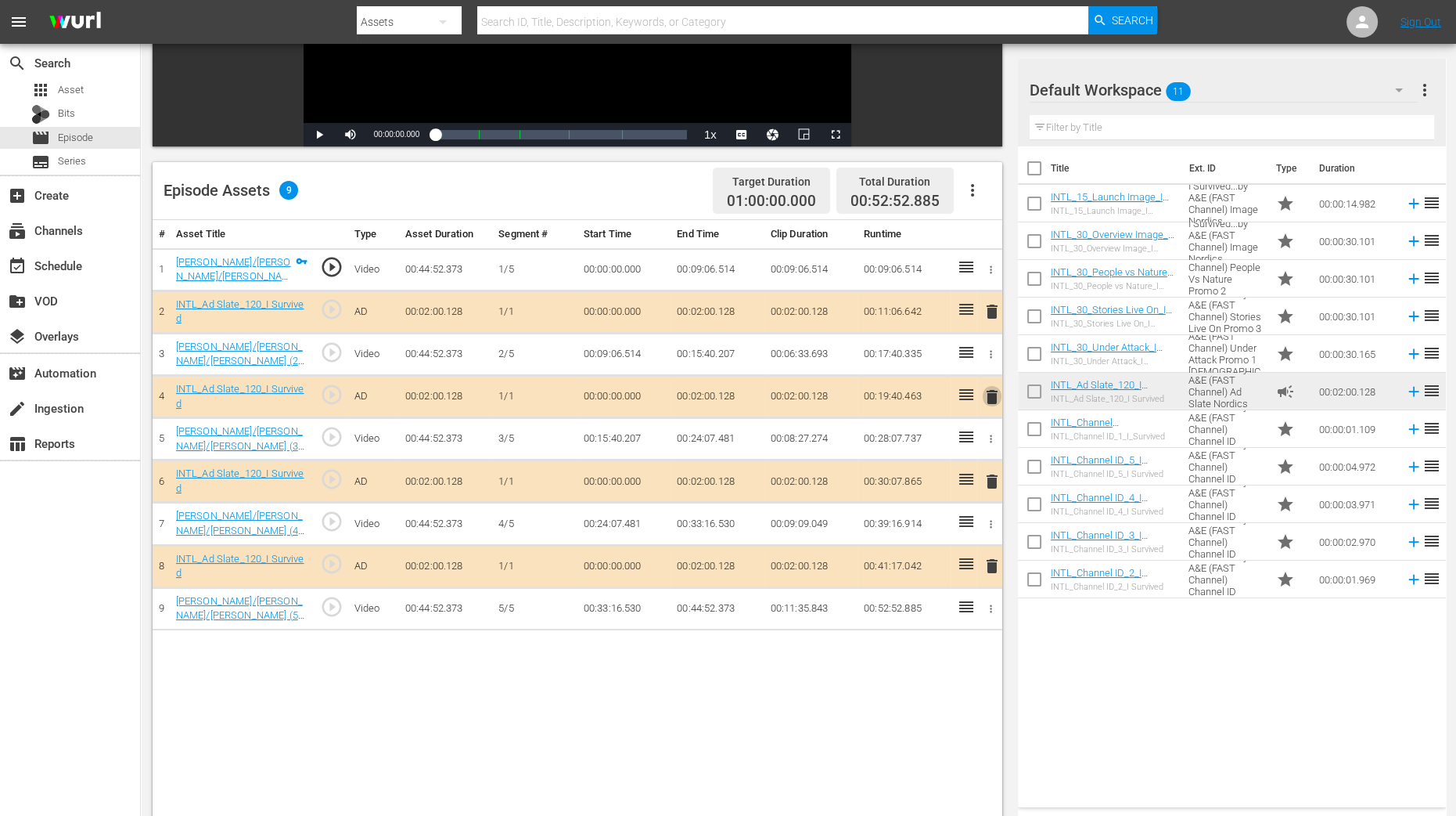
click at [994, 391] on span "delete" at bounding box center [992, 397] width 18 height 18
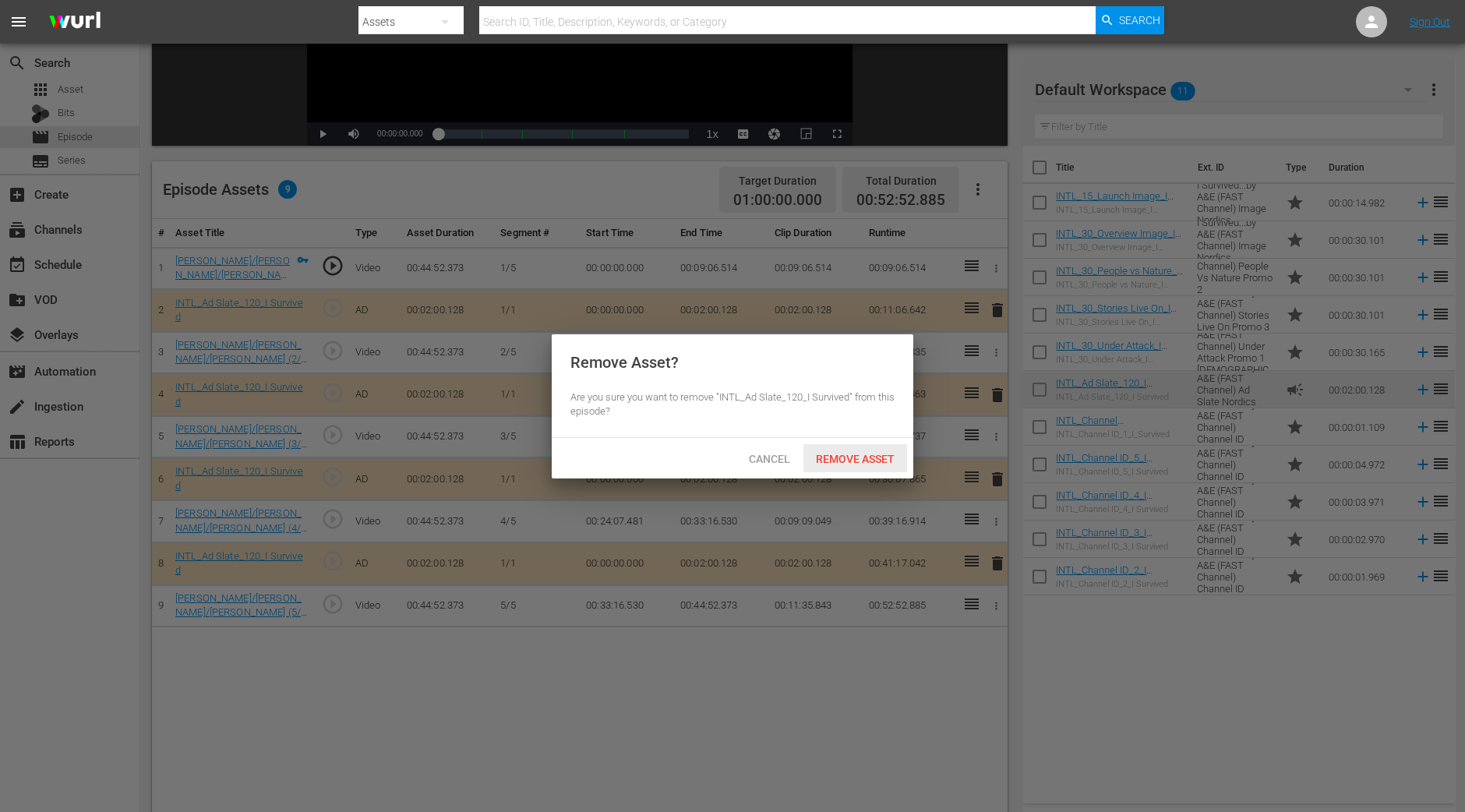
click at [829, 462] on span "Remove Asset" at bounding box center [854, 459] width 103 height 13
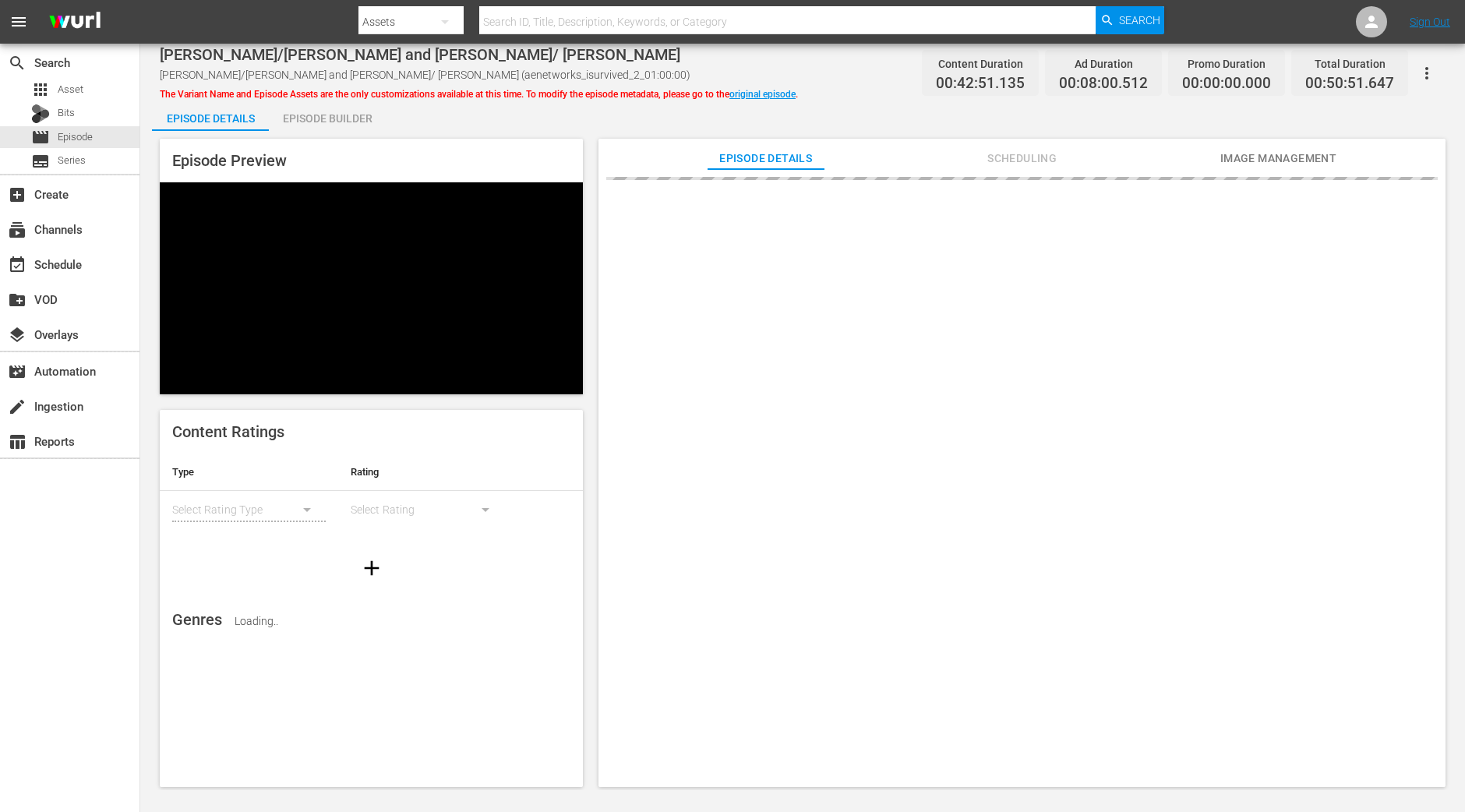
click at [303, 118] on div "Episode Builder" at bounding box center [327, 118] width 117 height 37
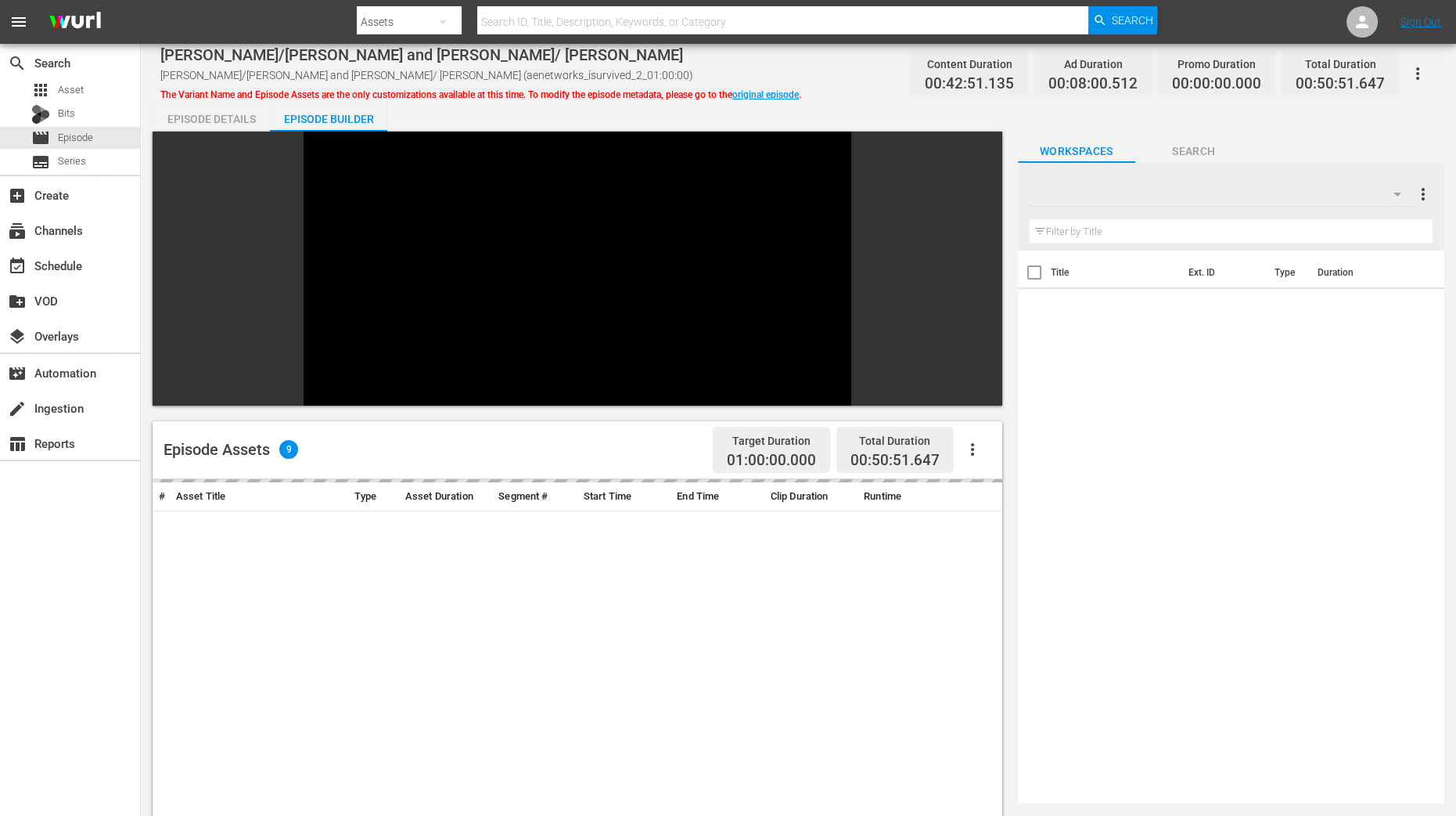
scroll to position [372, 0]
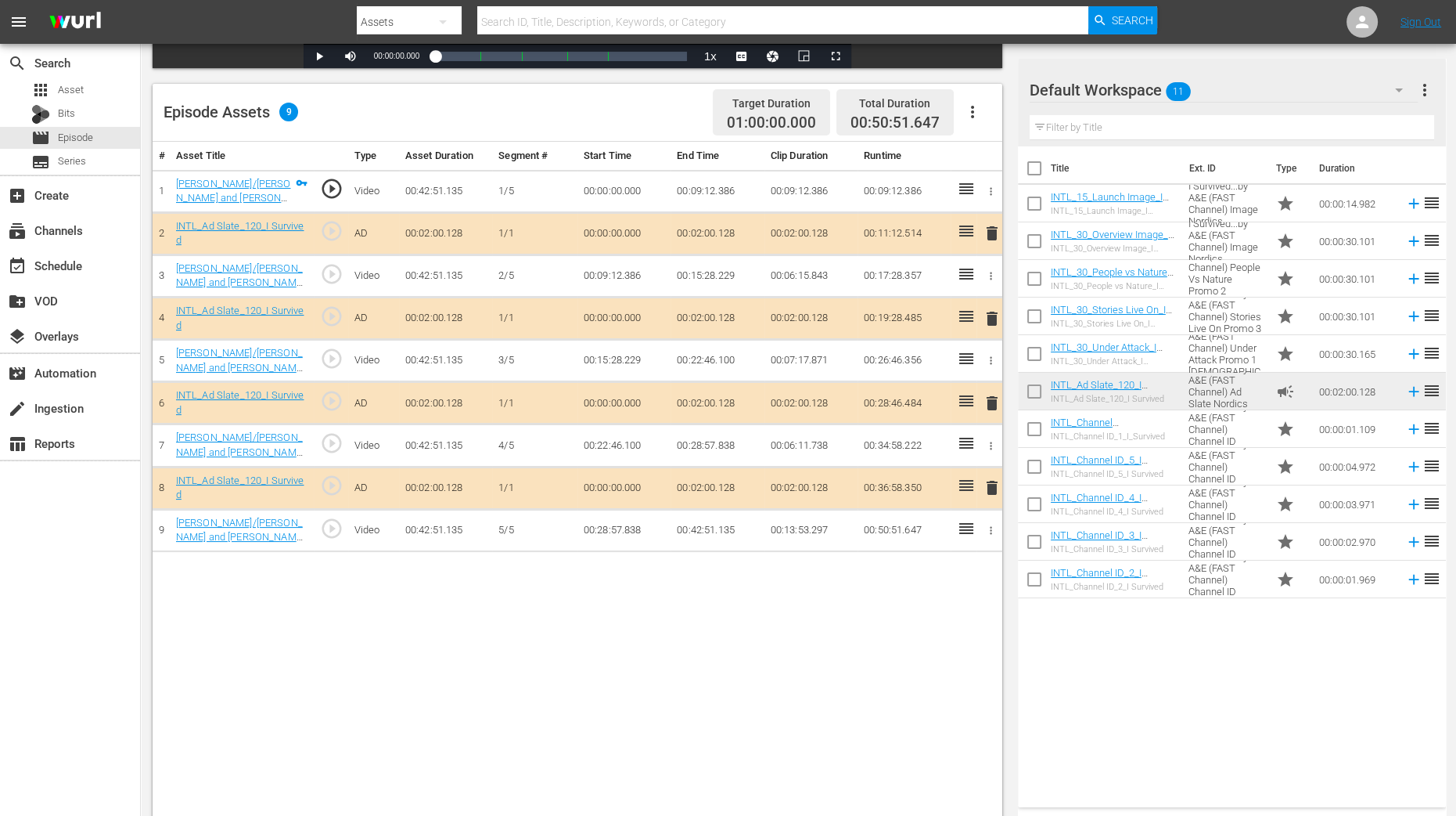
click at [986, 312] on span "delete" at bounding box center [992, 319] width 18 height 18
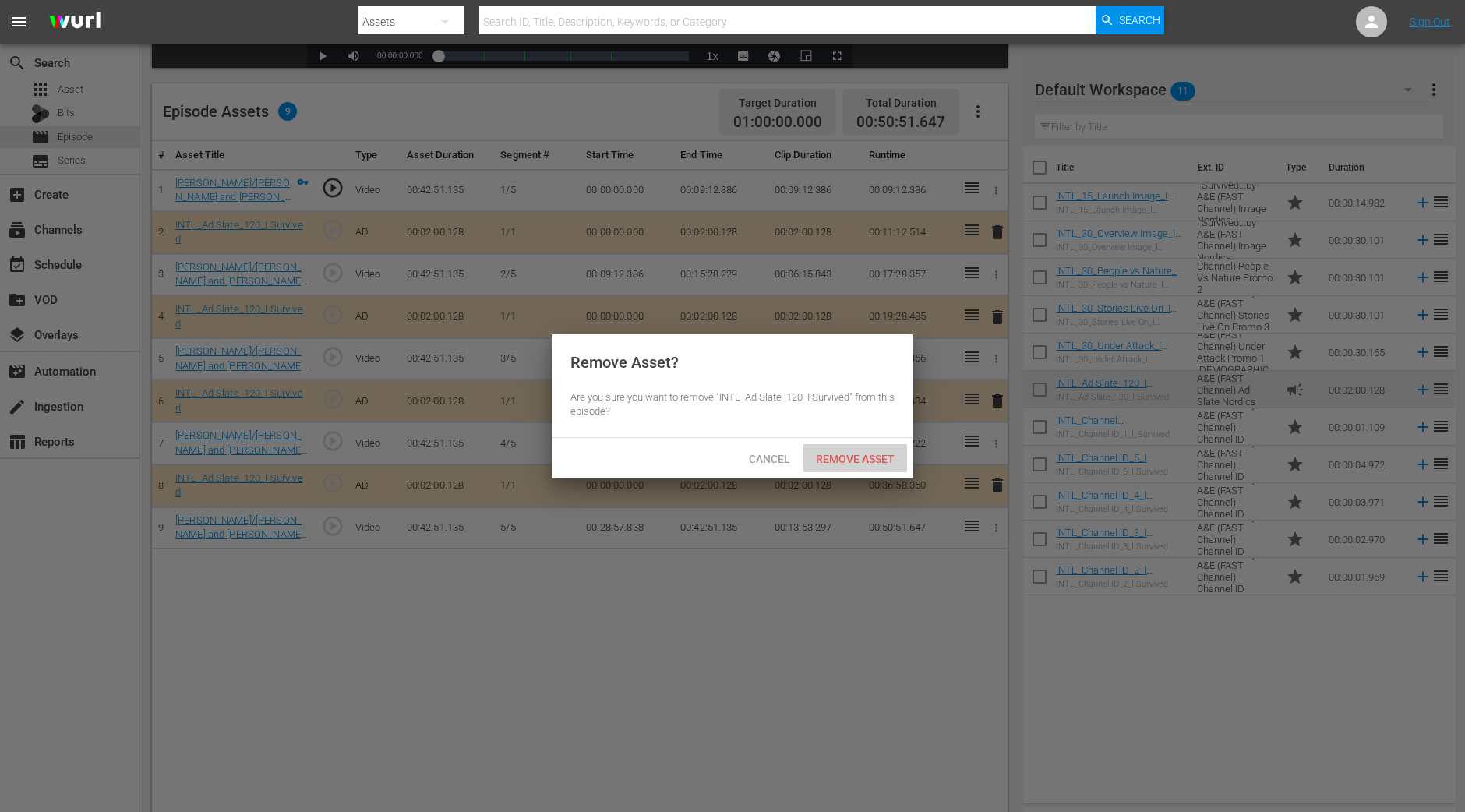
click at [854, 464] on span "Remove Asset" at bounding box center [854, 459] width 103 height 13
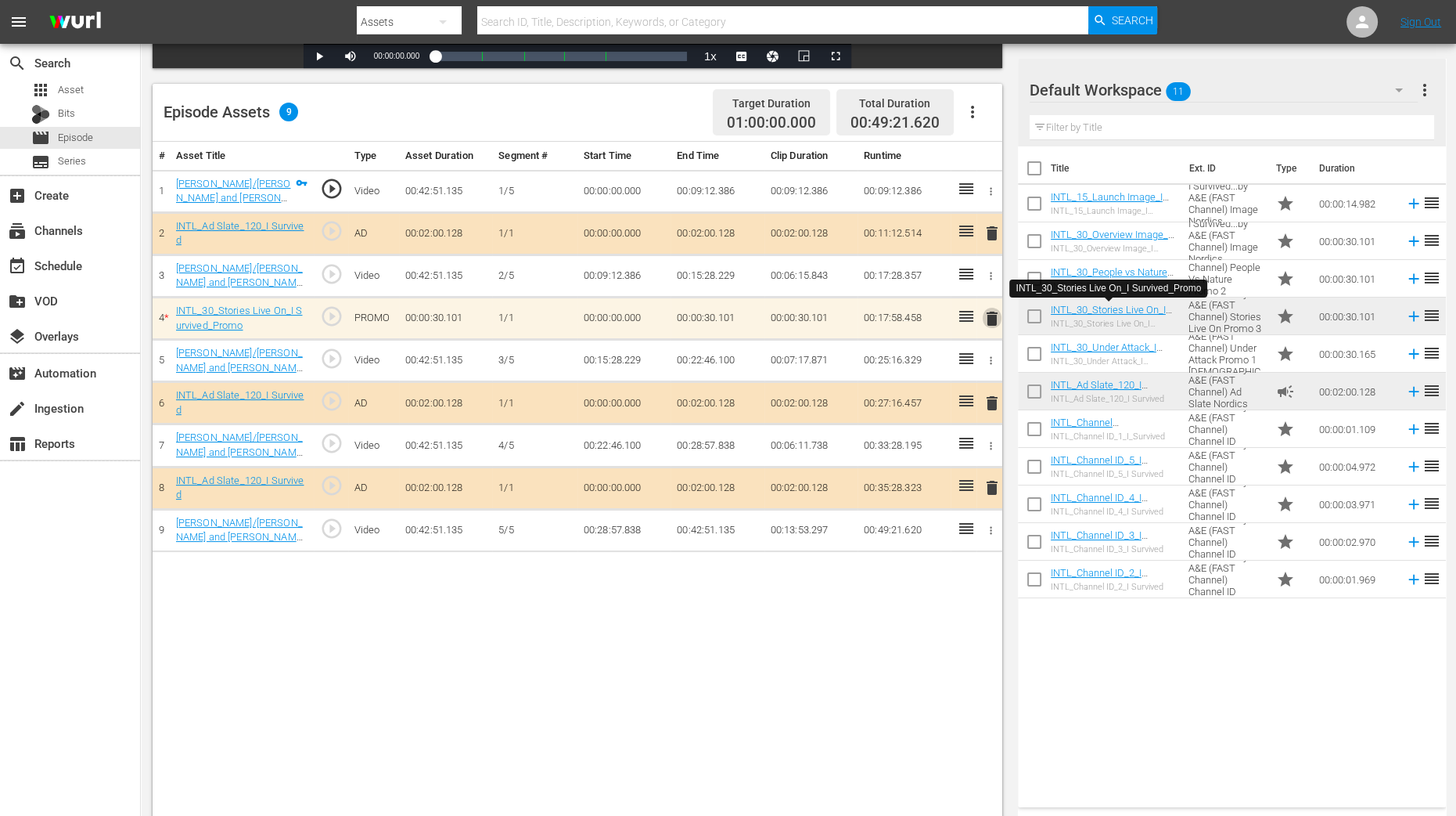
click at [992, 311] on span "delete" at bounding box center [992, 319] width 18 height 18
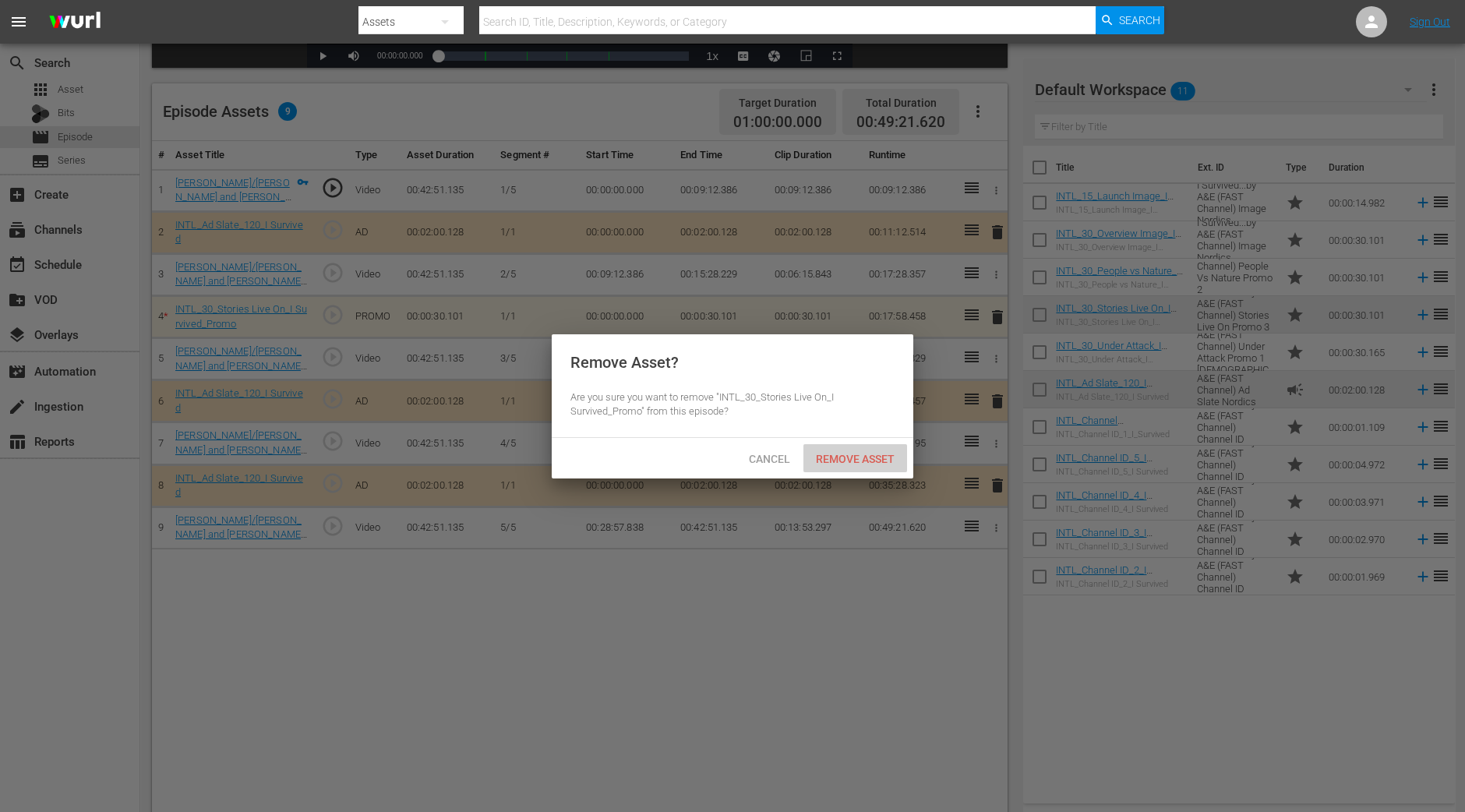
click at [882, 453] on span "Remove Asset" at bounding box center [854, 459] width 103 height 13
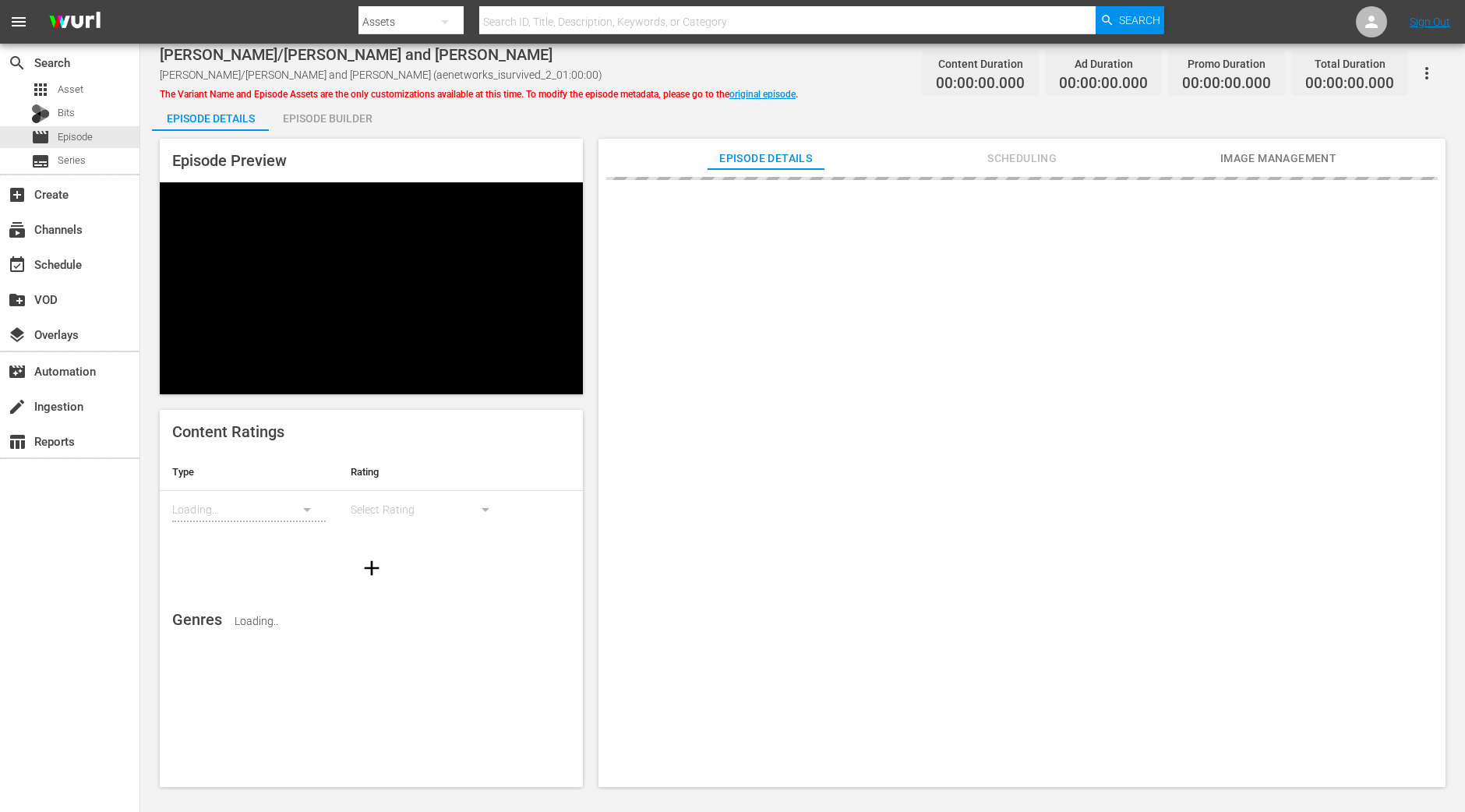
click at [355, 129] on div "Episode Builder" at bounding box center [327, 118] width 117 height 37
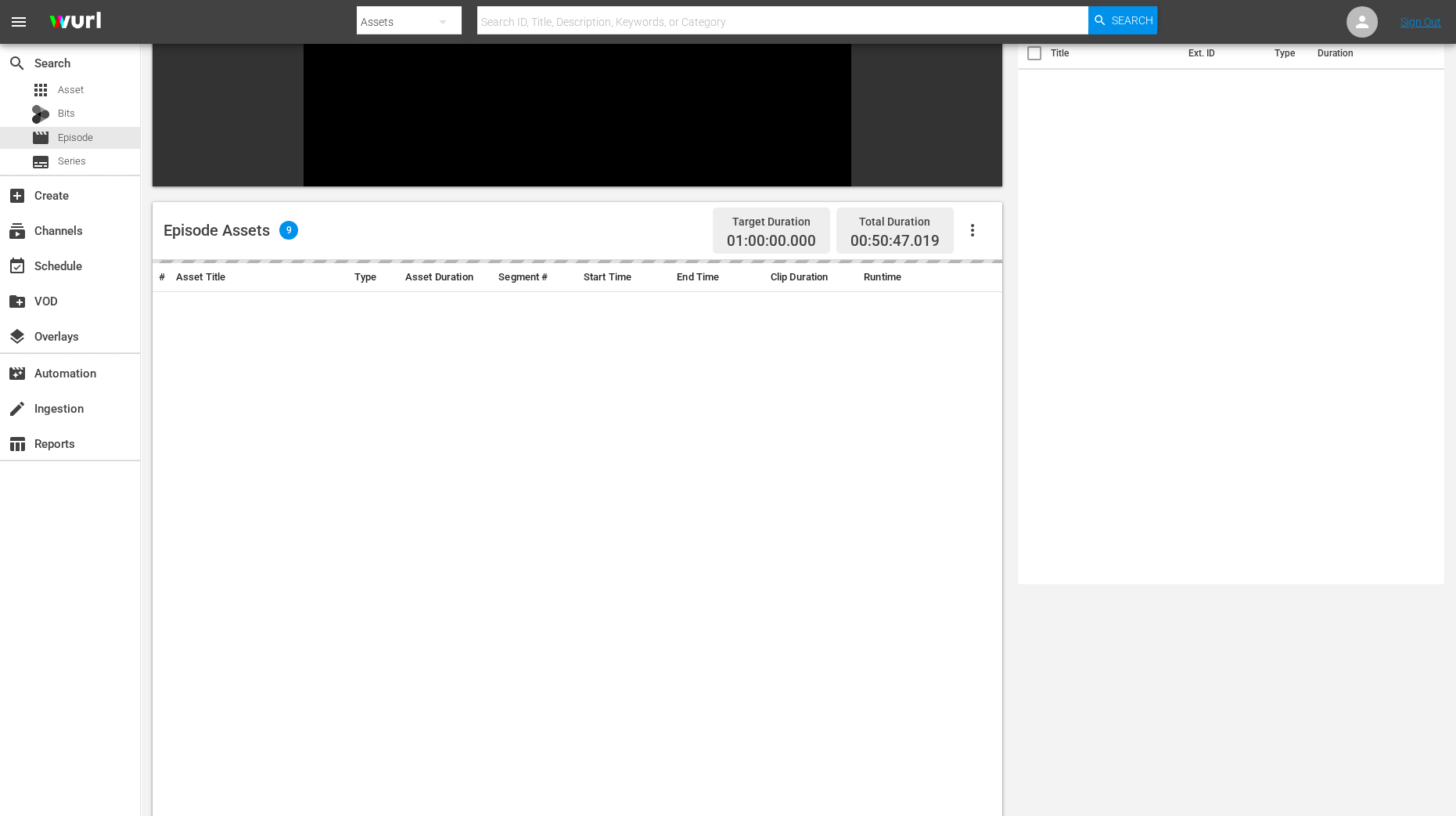
scroll to position [293, 0]
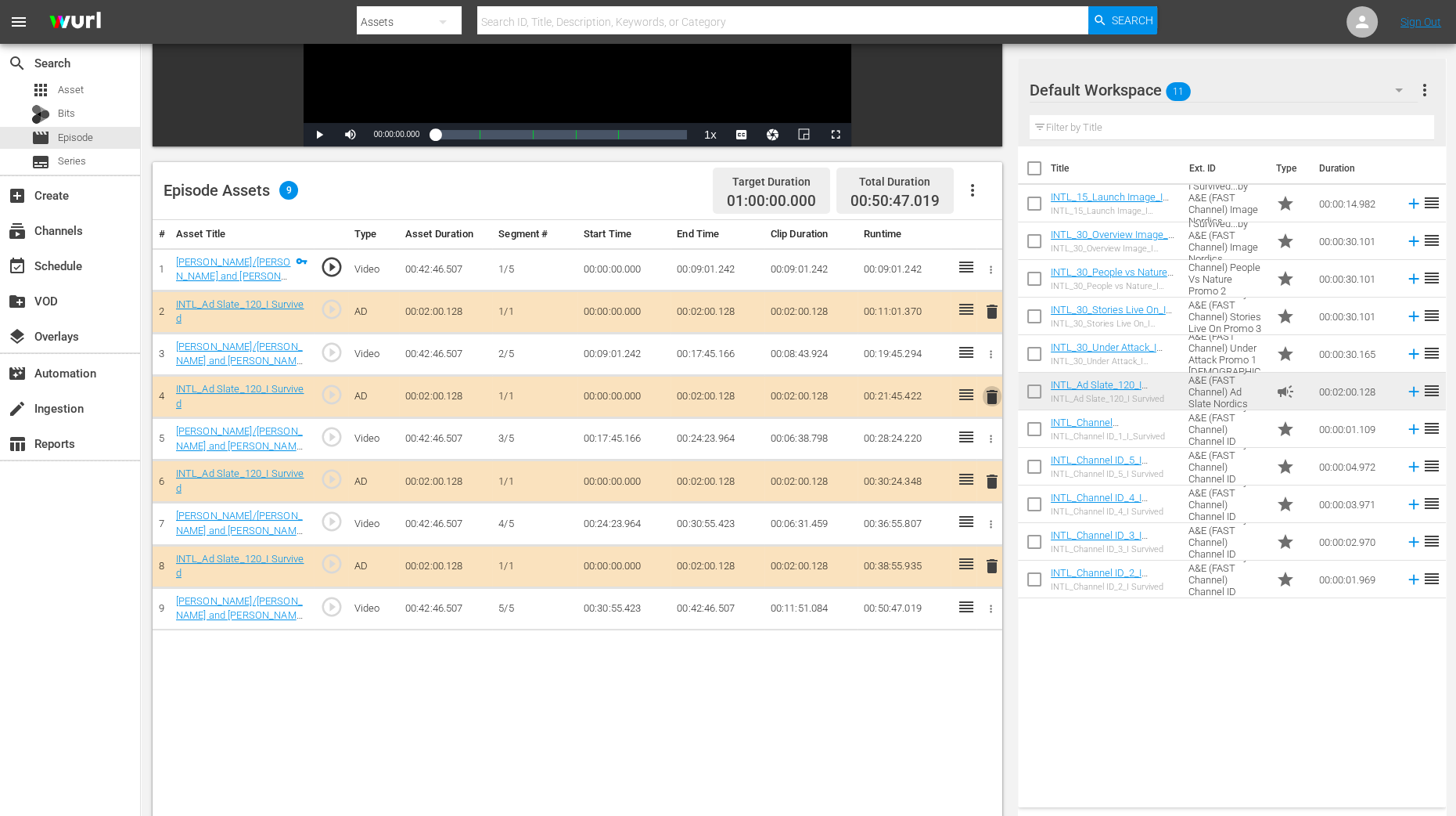
click at [996, 397] on span "delete" at bounding box center [992, 397] width 18 height 18
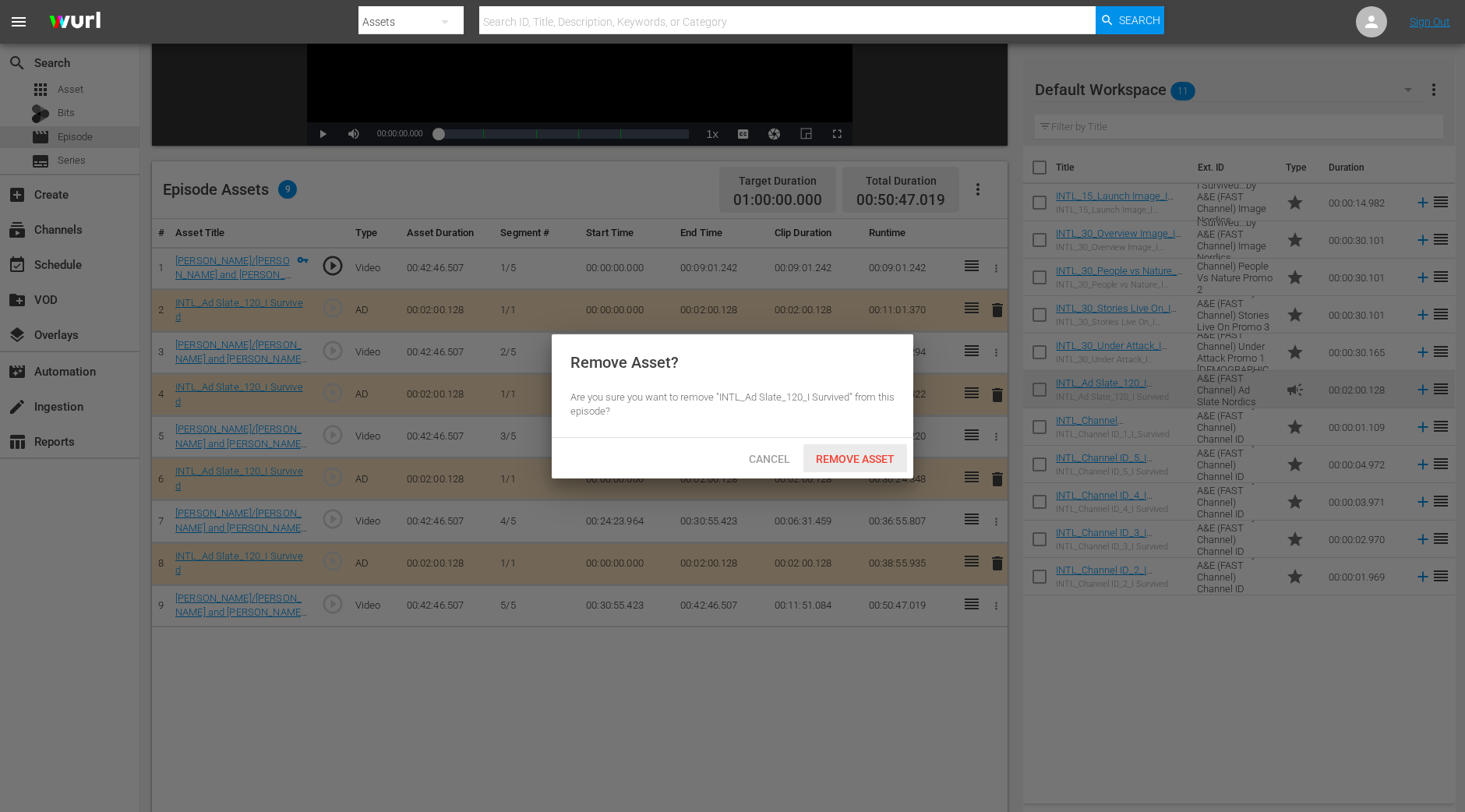
click at [868, 450] on div "Remove Asset" at bounding box center [854, 459] width 103 height 29
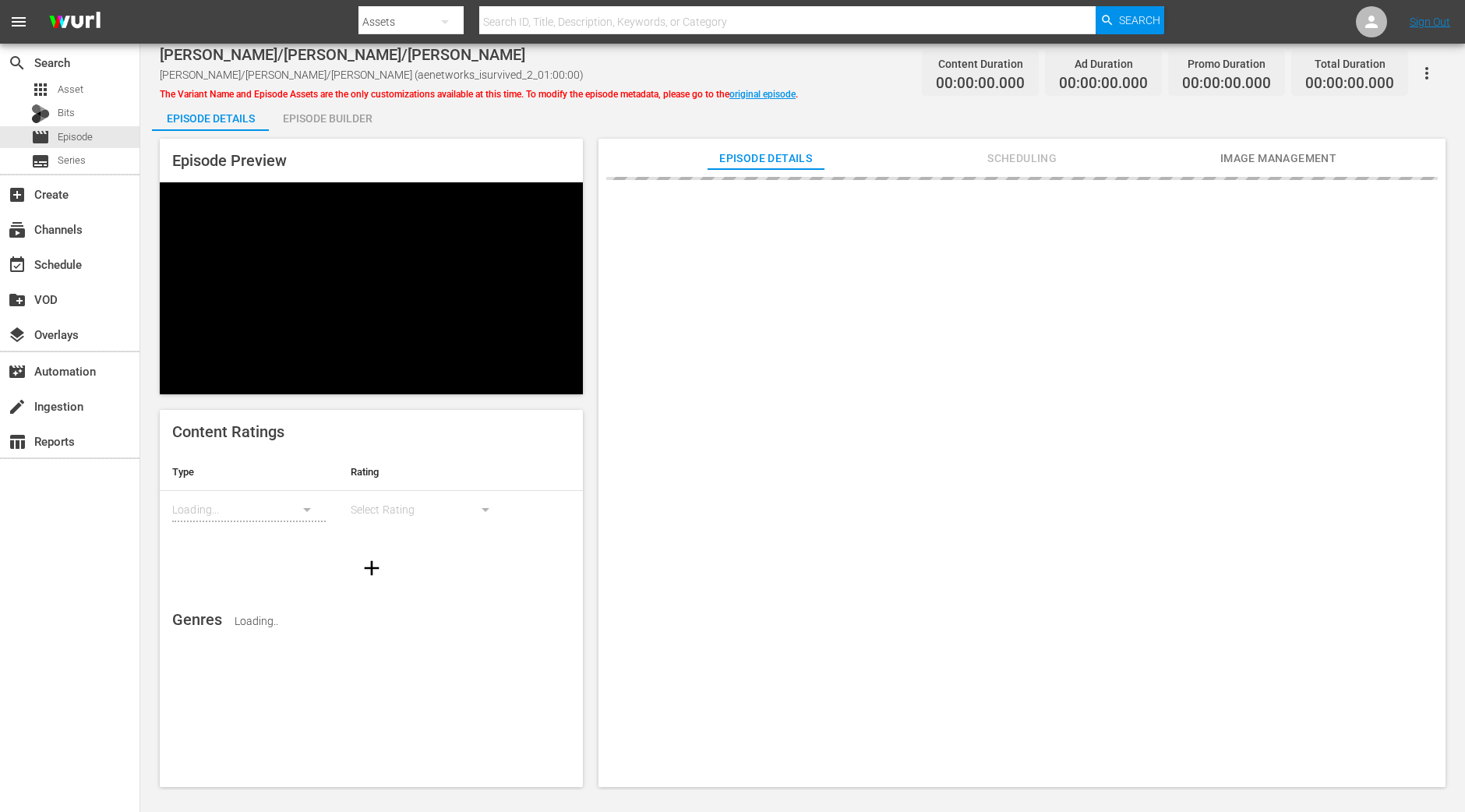
click at [328, 102] on div "Episode Builder" at bounding box center [327, 118] width 117 height 37
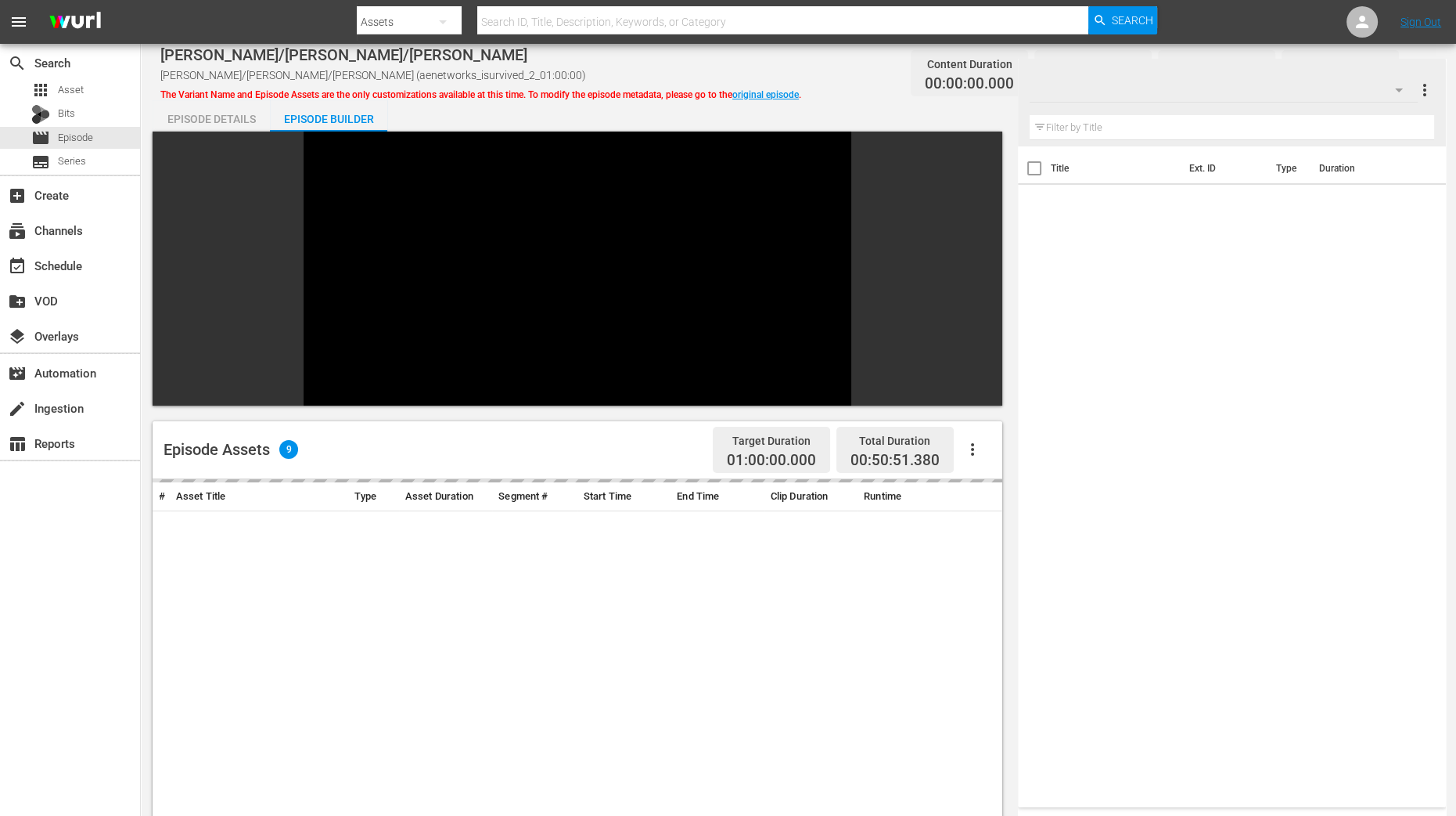
scroll to position [372, 0]
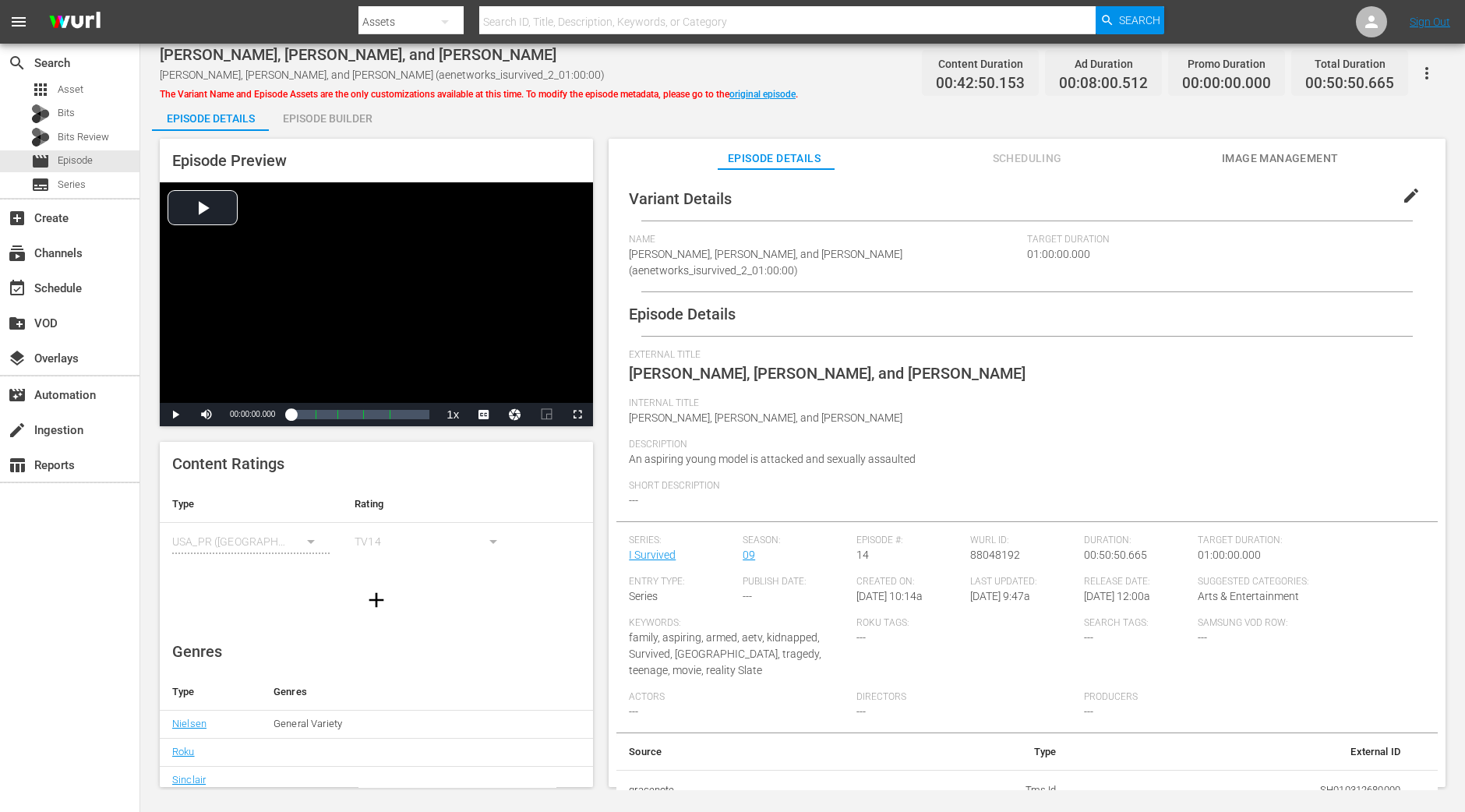
click at [348, 107] on div "Episode Builder" at bounding box center [327, 118] width 117 height 37
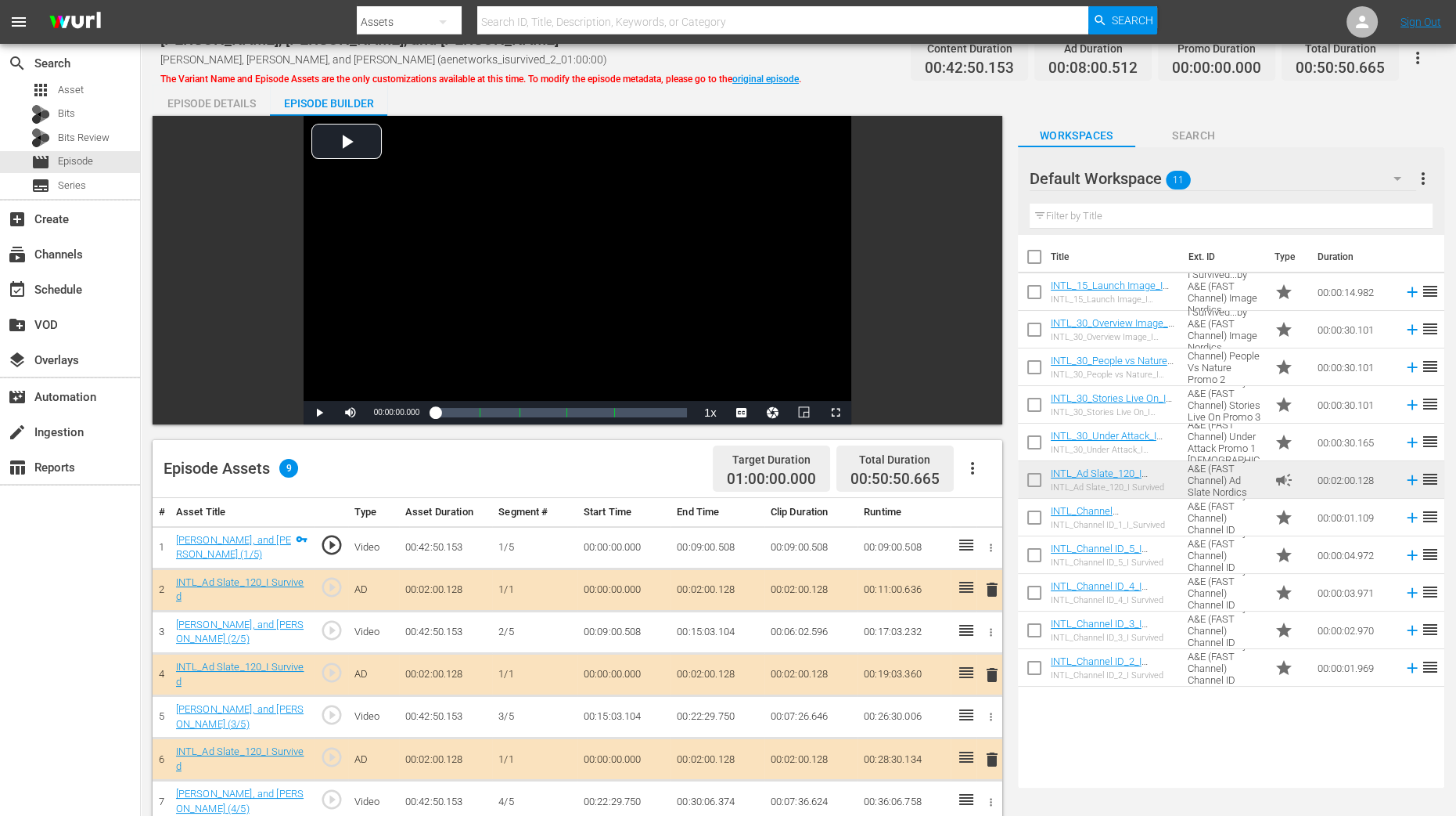
scroll to position [391, 0]
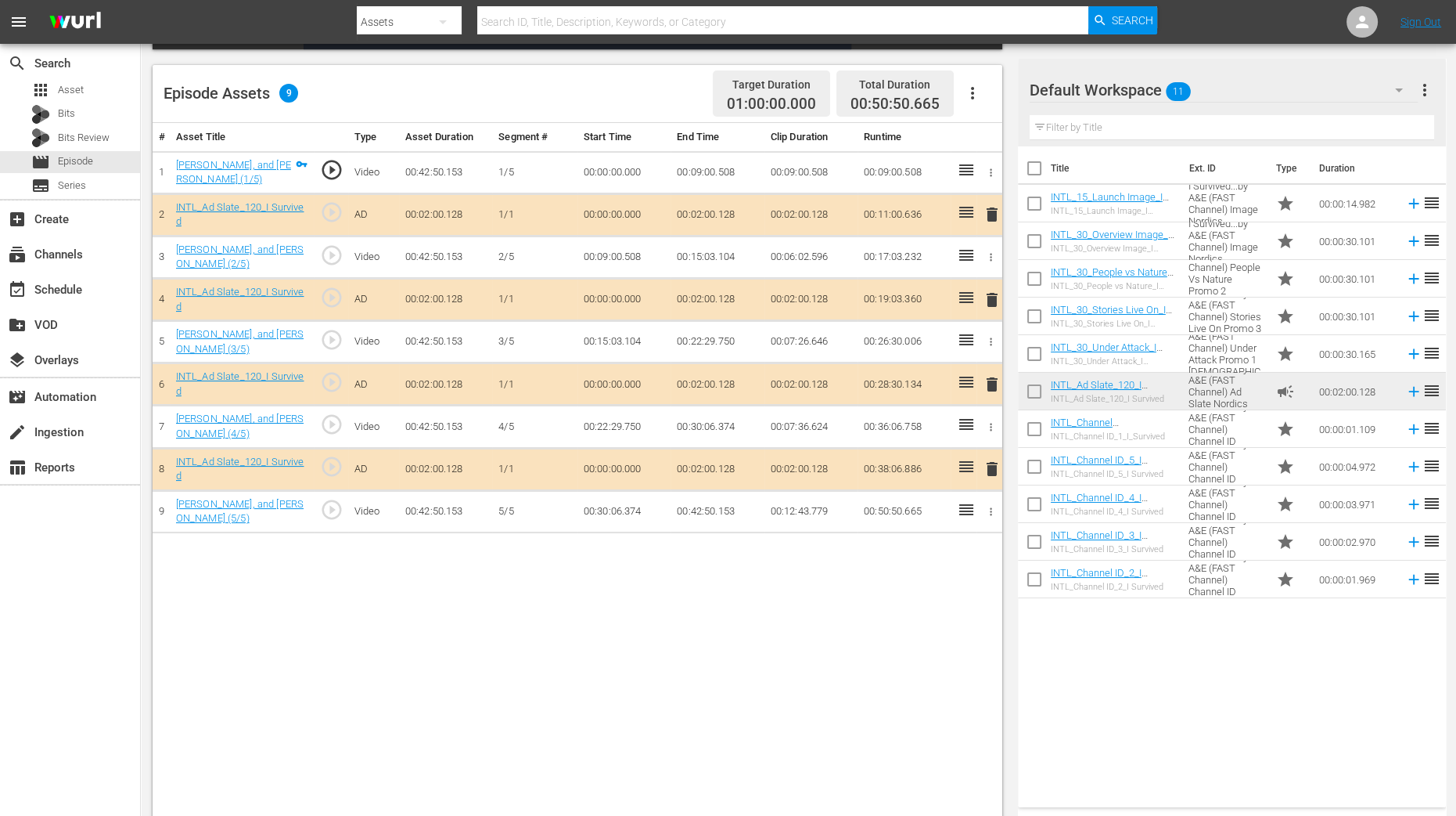
click at [994, 299] on span "delete" at bounding box center [992, 300] width 18 height 18
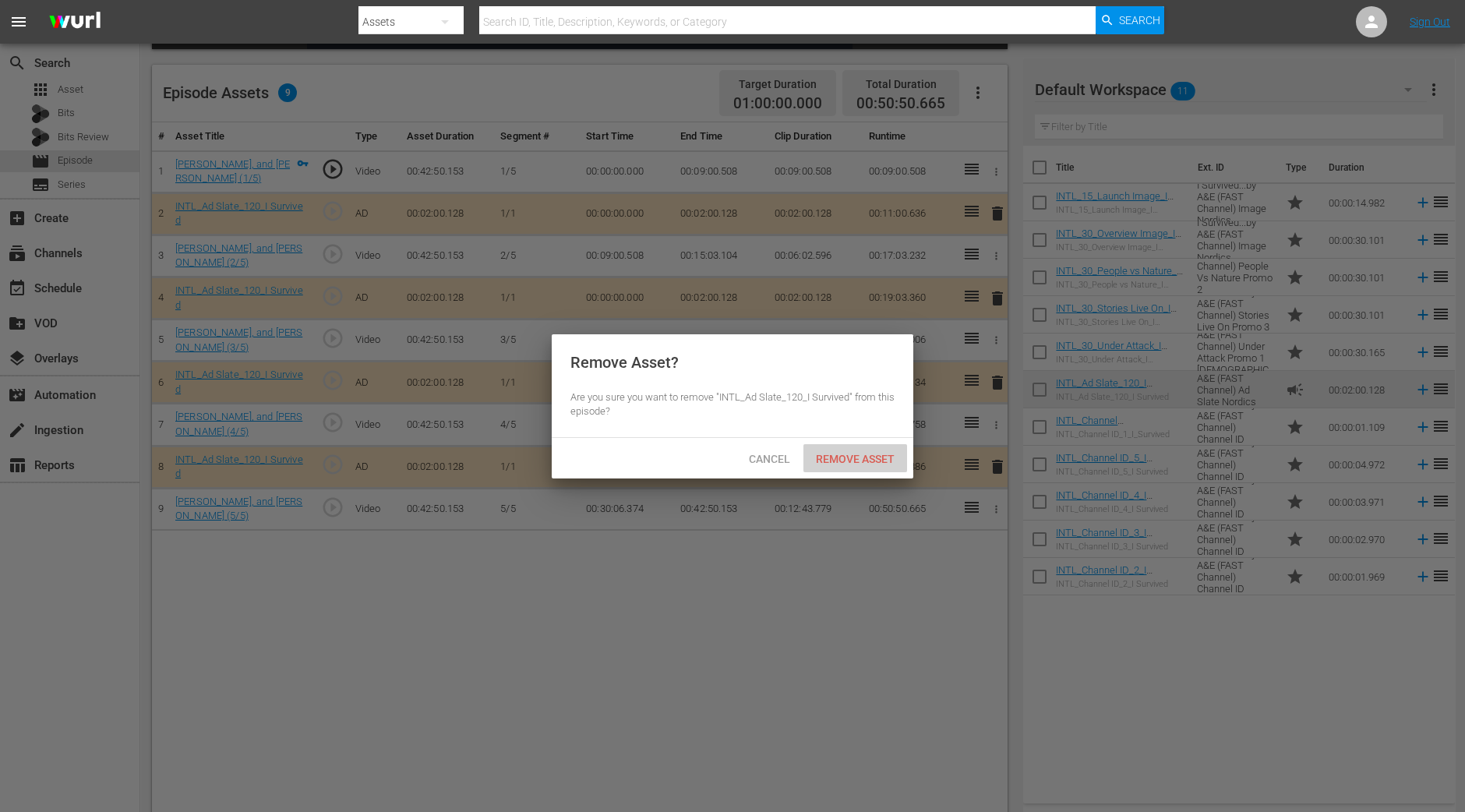
click at [879, 455] on span "Remove Asset" at bounding box center [854, 459] width 103 height 13
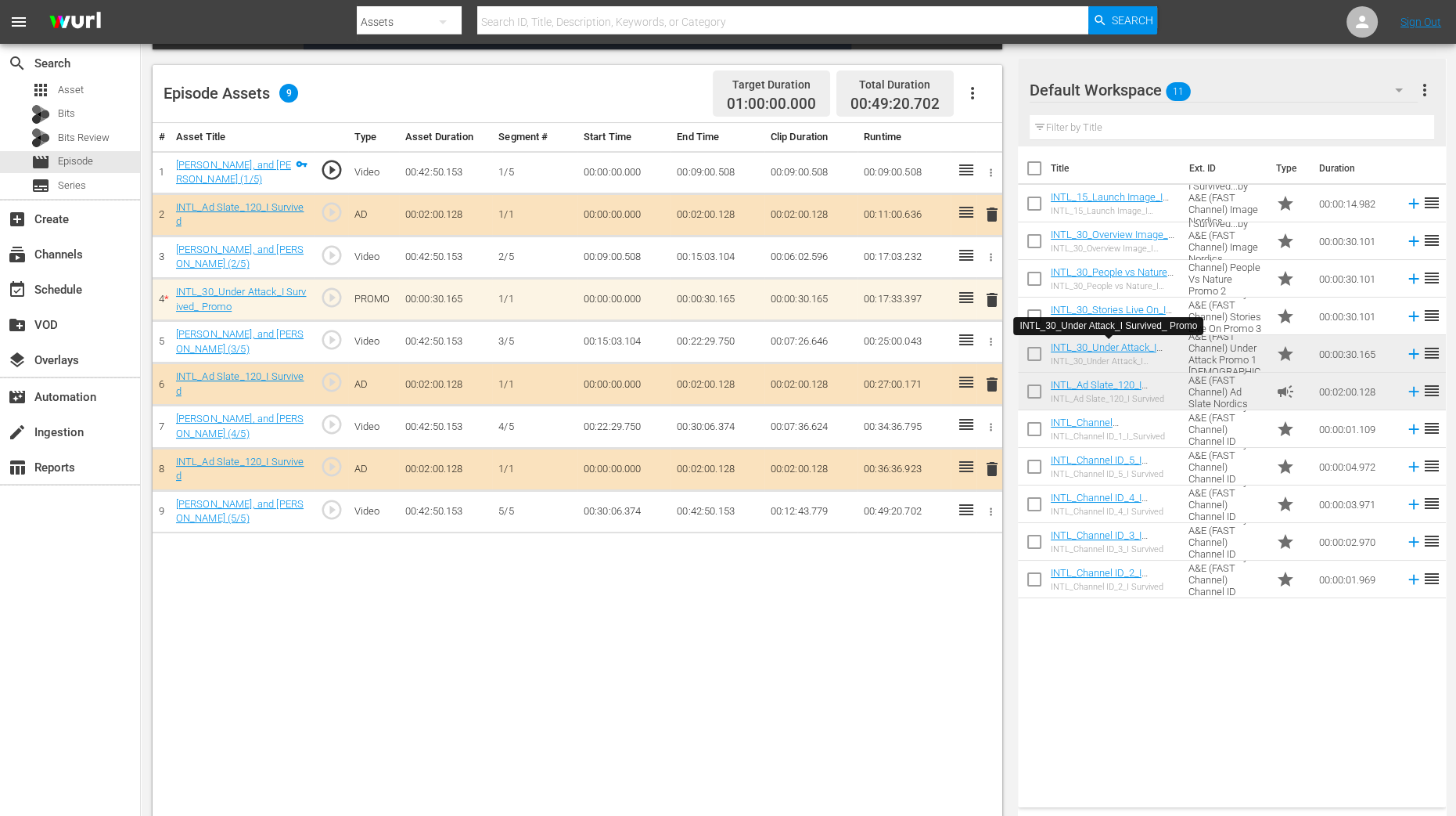
click at [845, 652] on div "# Asset Title Type Asset Duration Segment # Start Time End Time Clip Duration R…" at bounding box center [577, 472] width 850 height 698
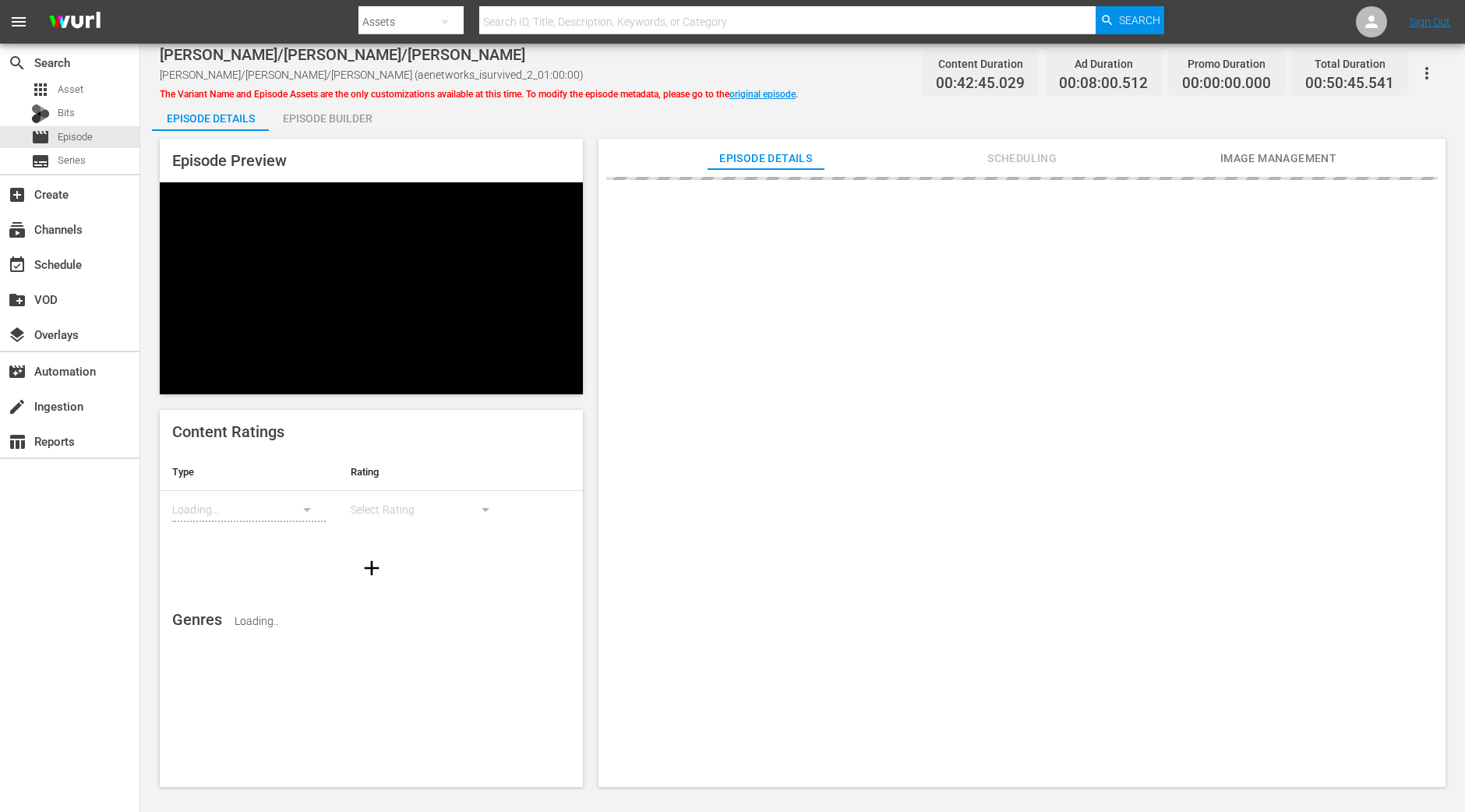
click at [349, 107] on div "Episode Builder" at bounding box center [327, 118] width 117 height 37
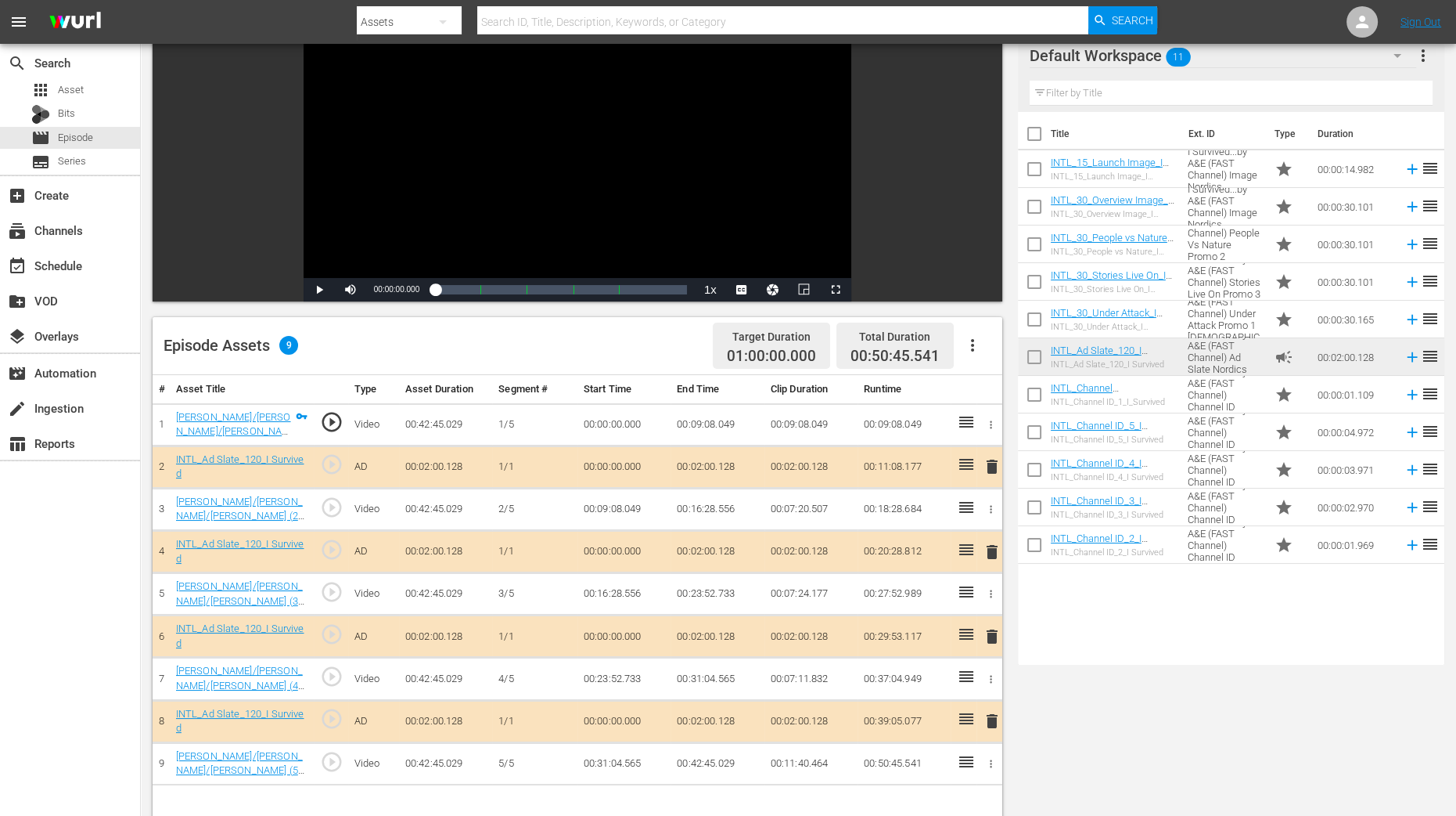
scroll to position [391, 0]
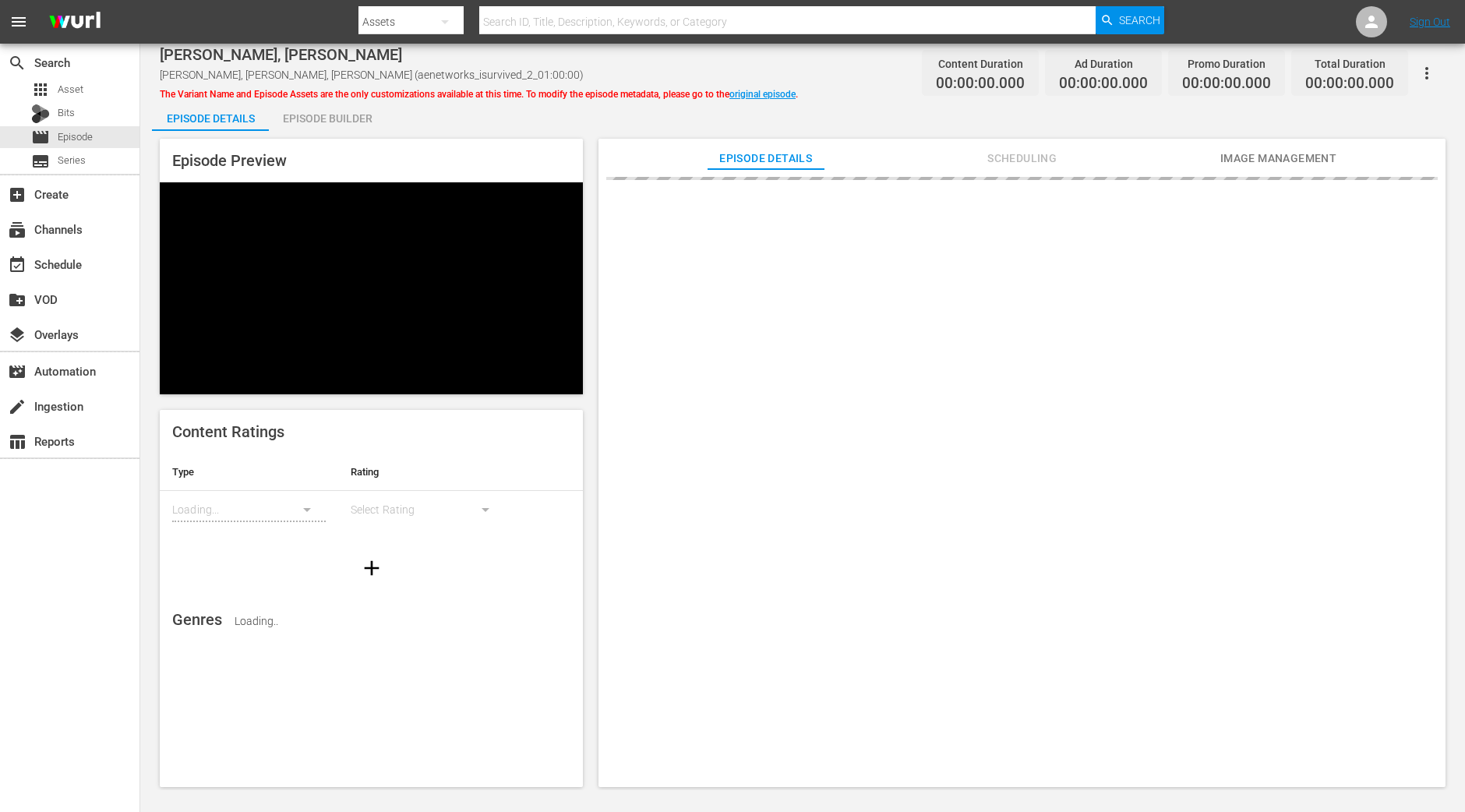
click at [326, 118] on div "Episode Builder" at bounding box center [327, 118] width 117 height 37
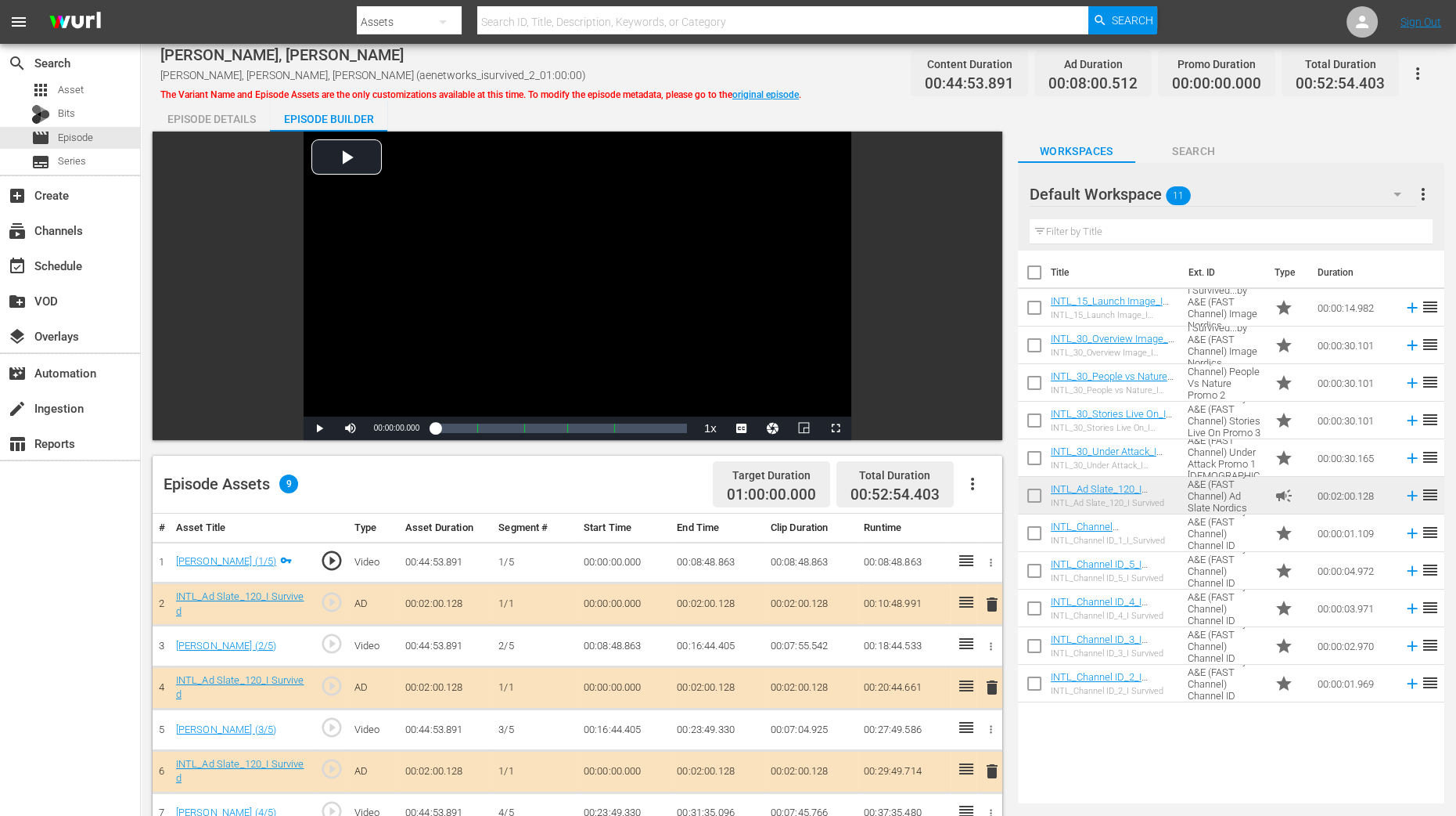
scroll to position [407, 0]
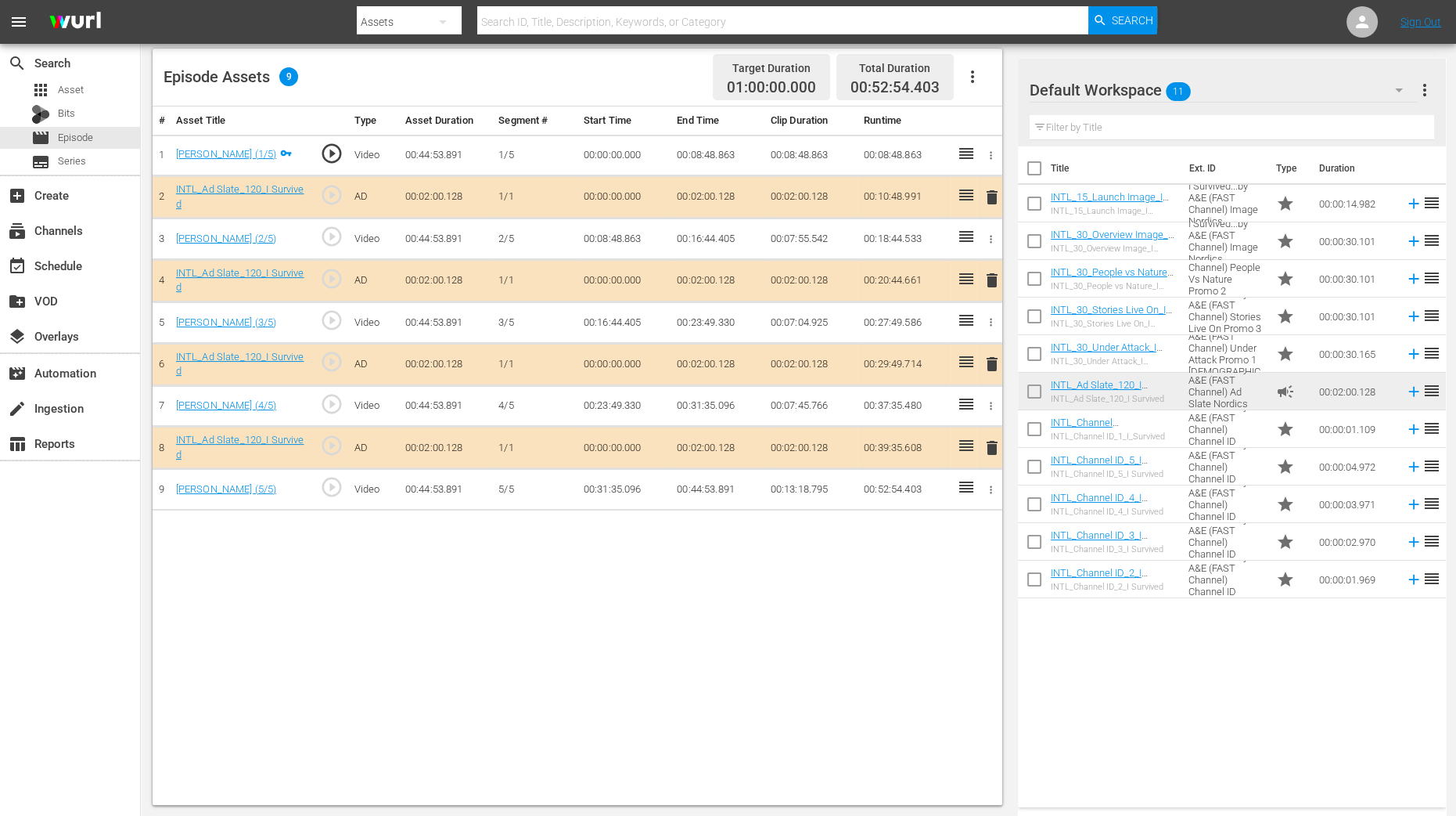
click at [992, 279] on span "delete" at bounding box center [992, 280] width 18 height 18
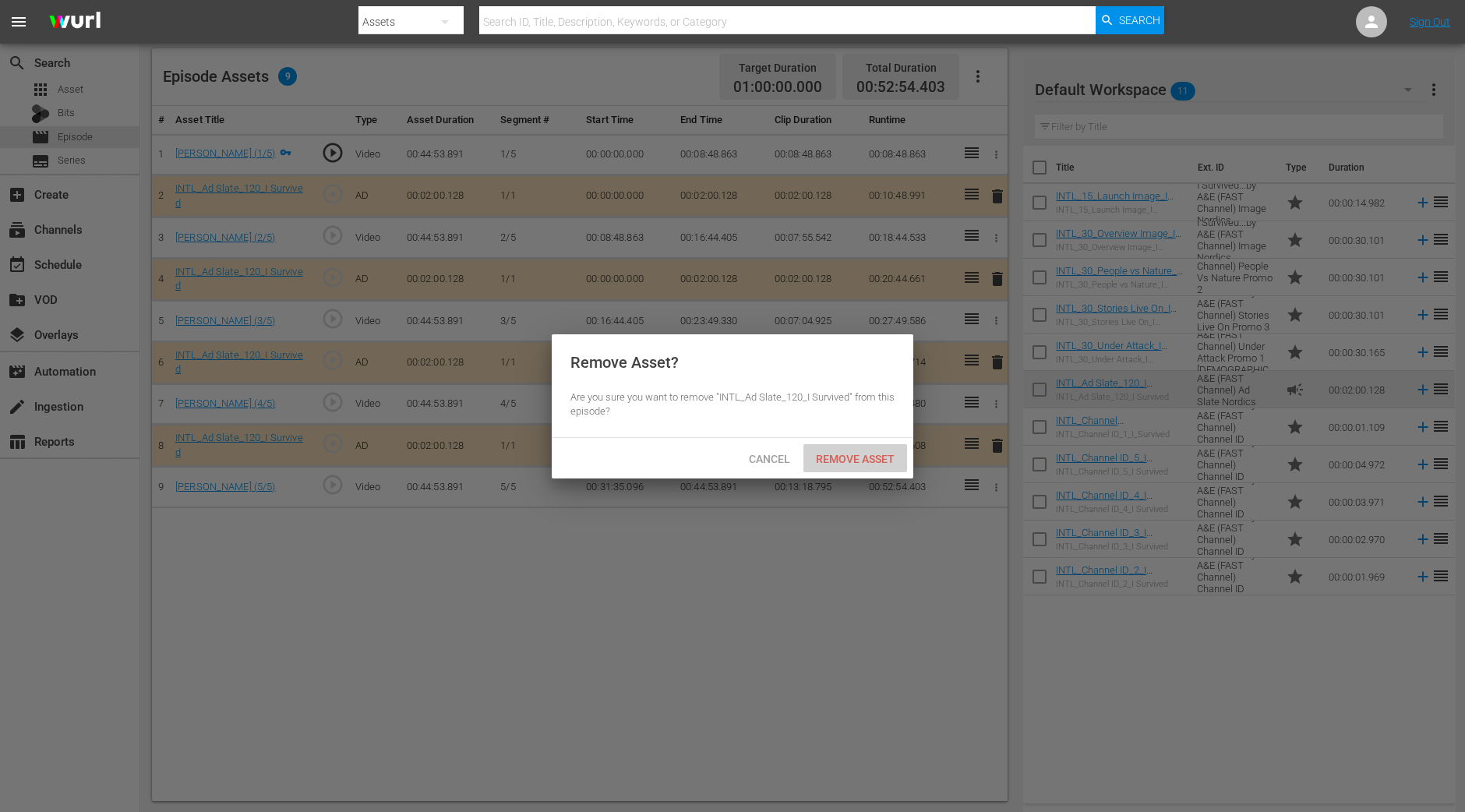
click at [892, 454] on span "Remove Asset" at bounding box center [854, 459] width 103 height 13
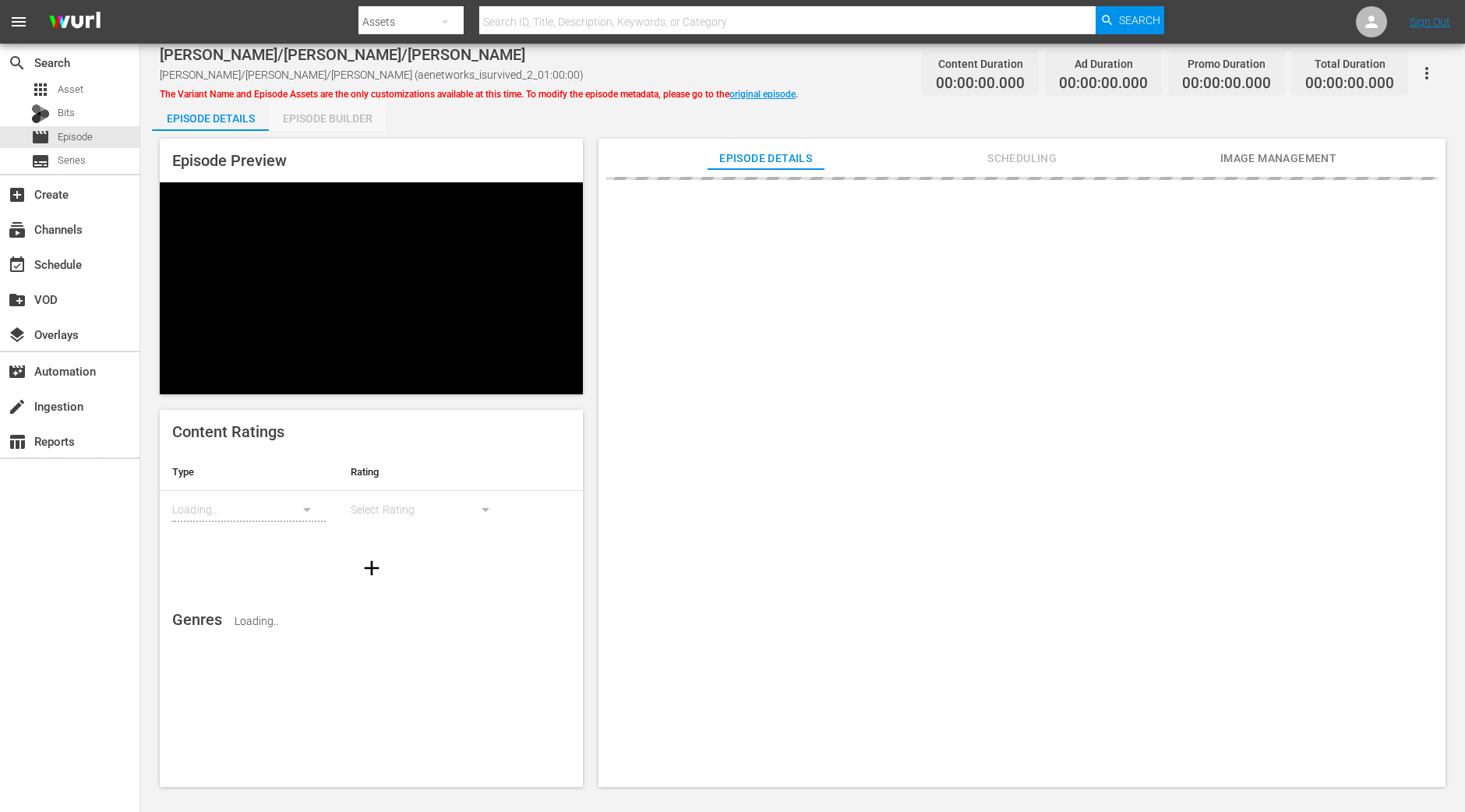
drag, startPoint x: 341, startPoint y: 115, endPoint x: 339, endPoint y: 11, distance: 104.0
click at [340, 116] on div "Episode Builder" at bounding box center [327, 118] width 117 height 37
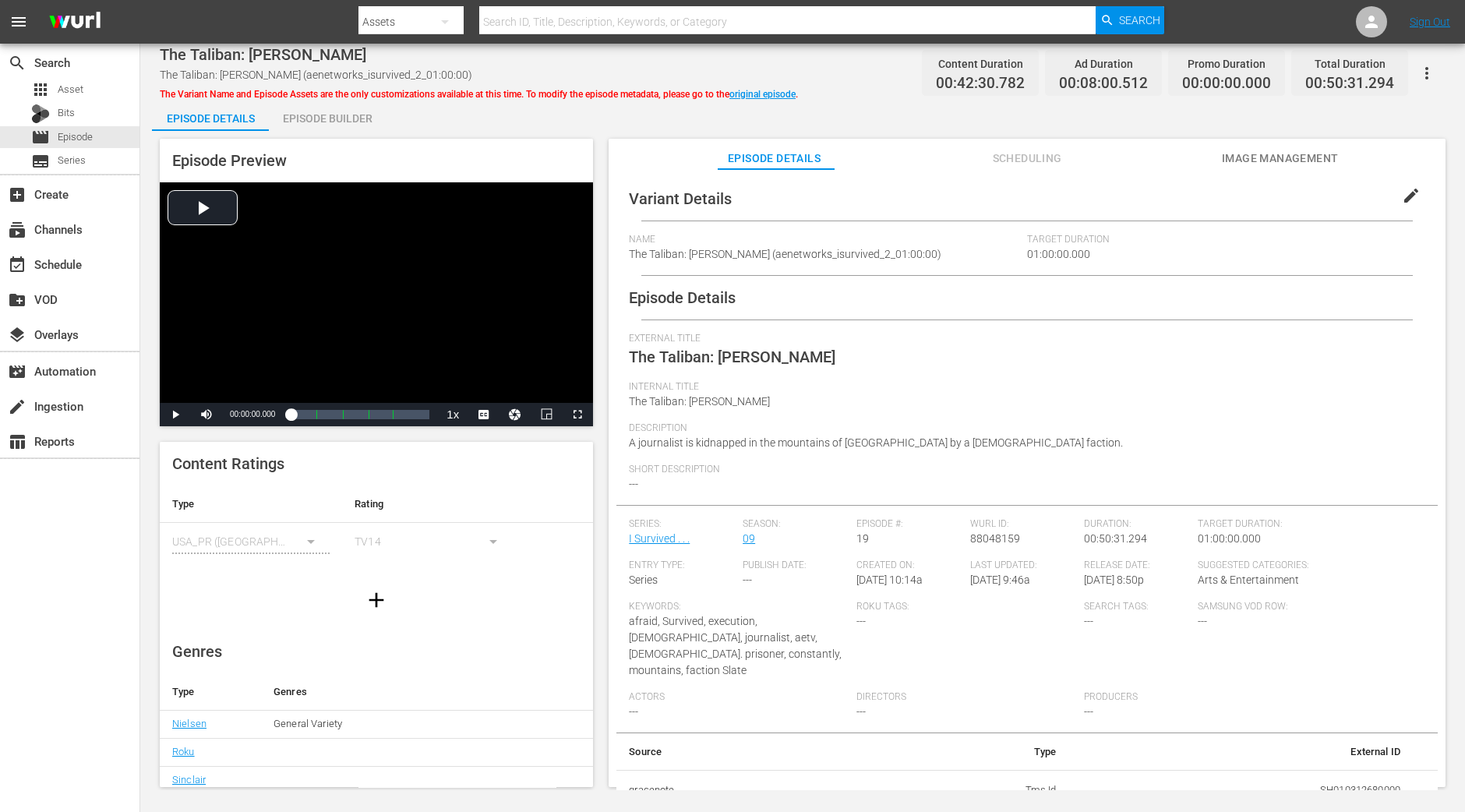
click at [368, 118] on div "Episode Builder" at bounding box center [327, 118] width 117 height 37
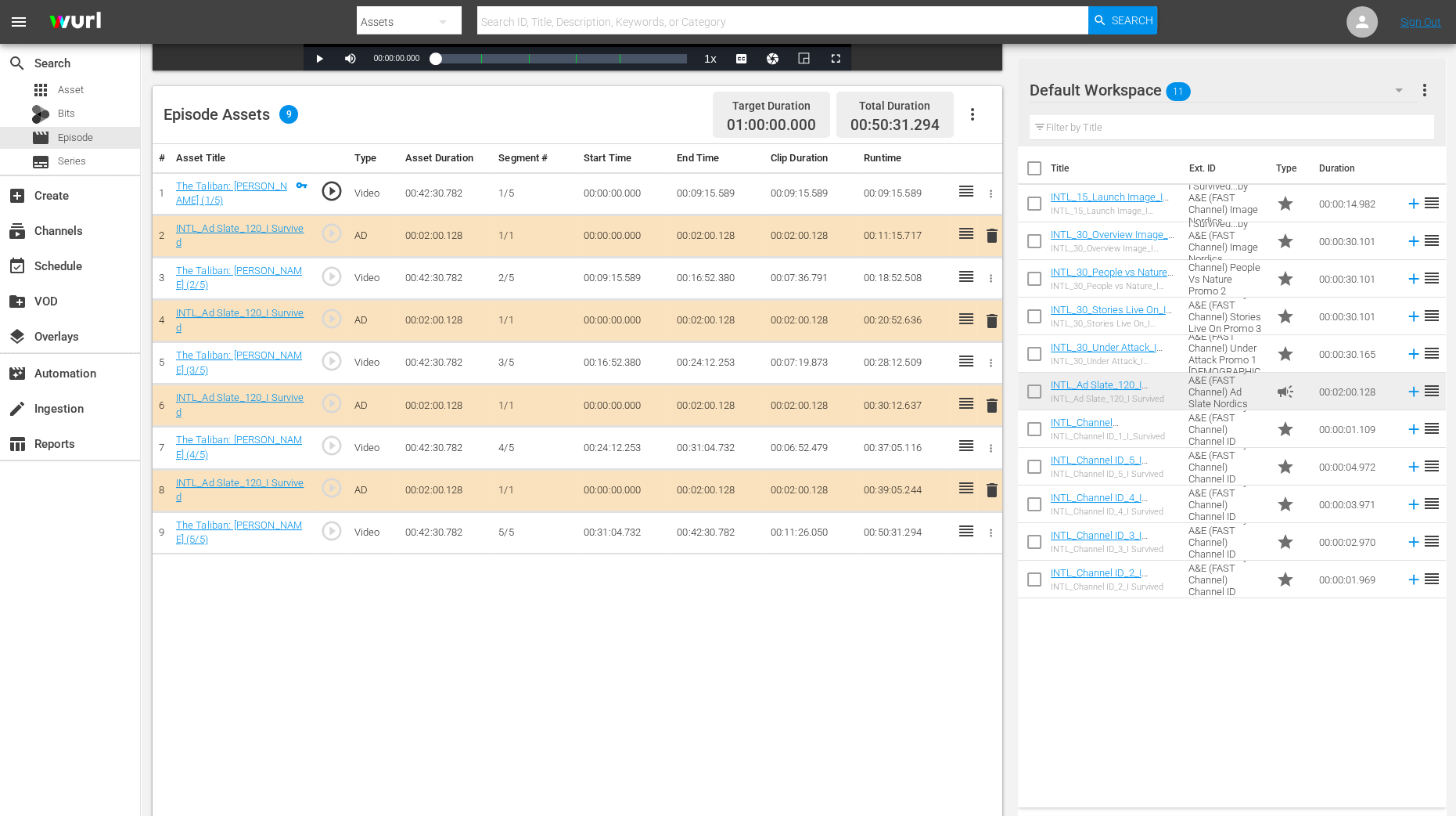
scroll to position [391, 0]
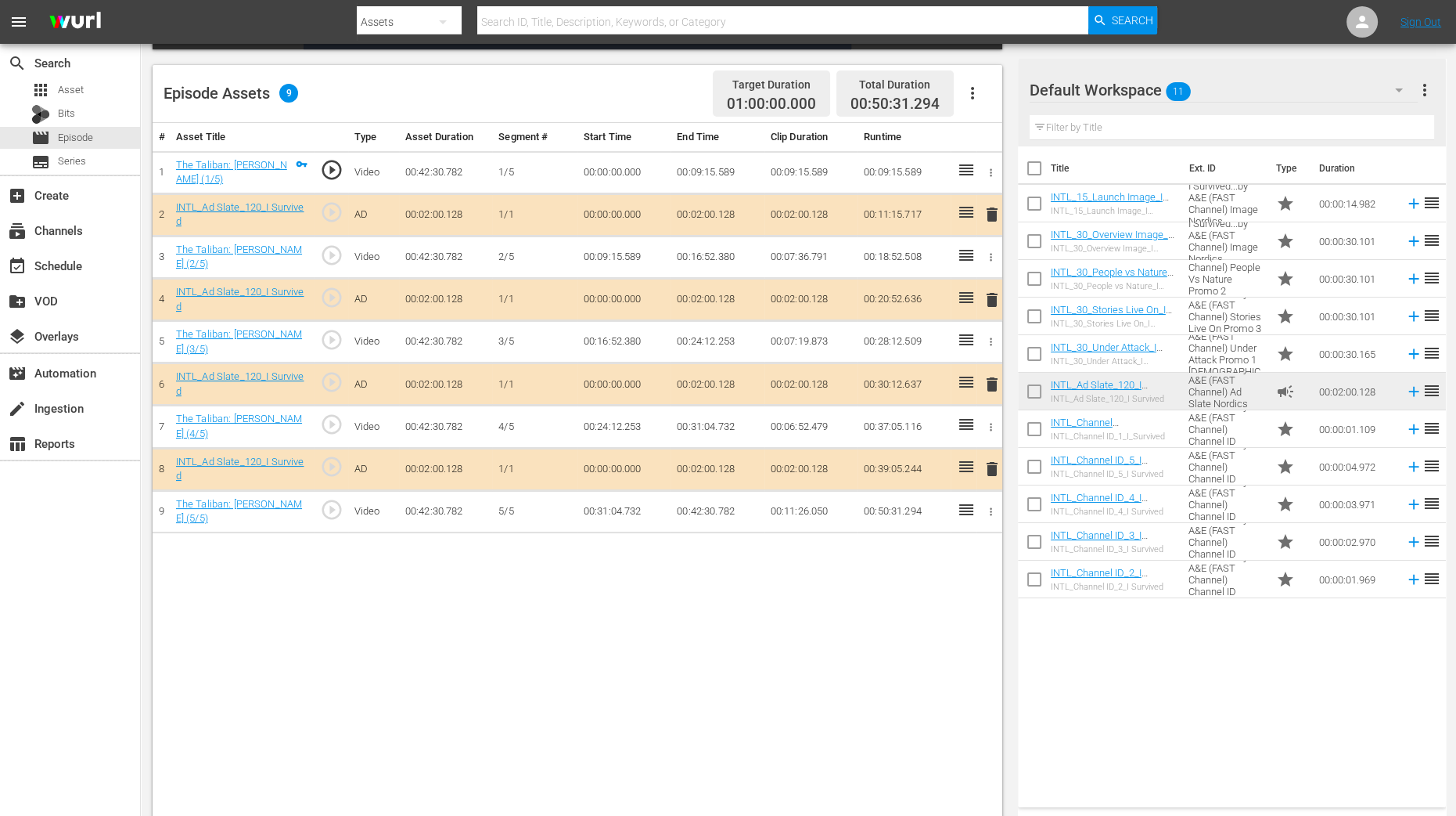
click at [988, 290] on span "delete" at bounding box center [992, 300] width 18 height 18
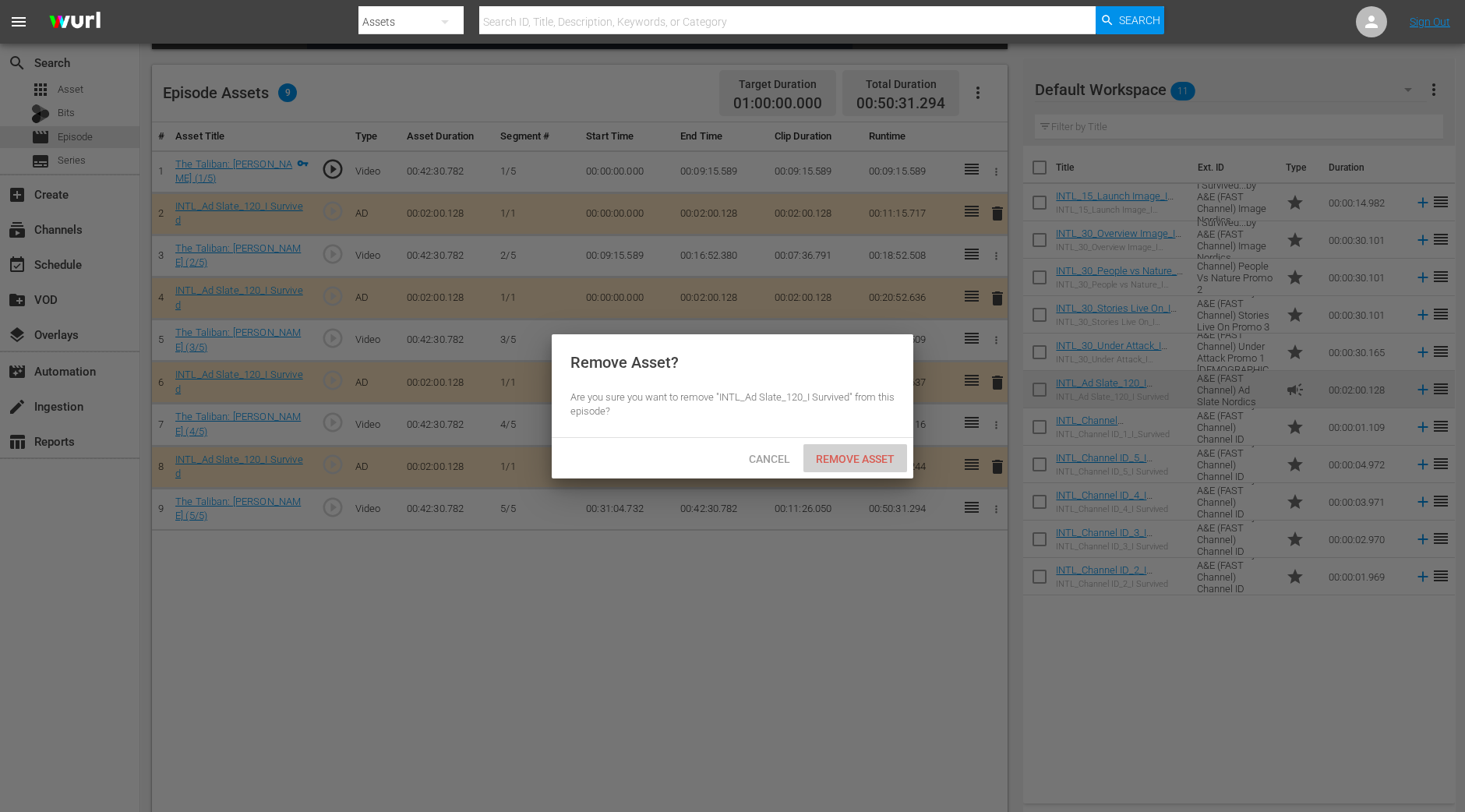
click at [866, 465] on div "Remove Asset" at bounding box center [854, 459] width 103 height 29
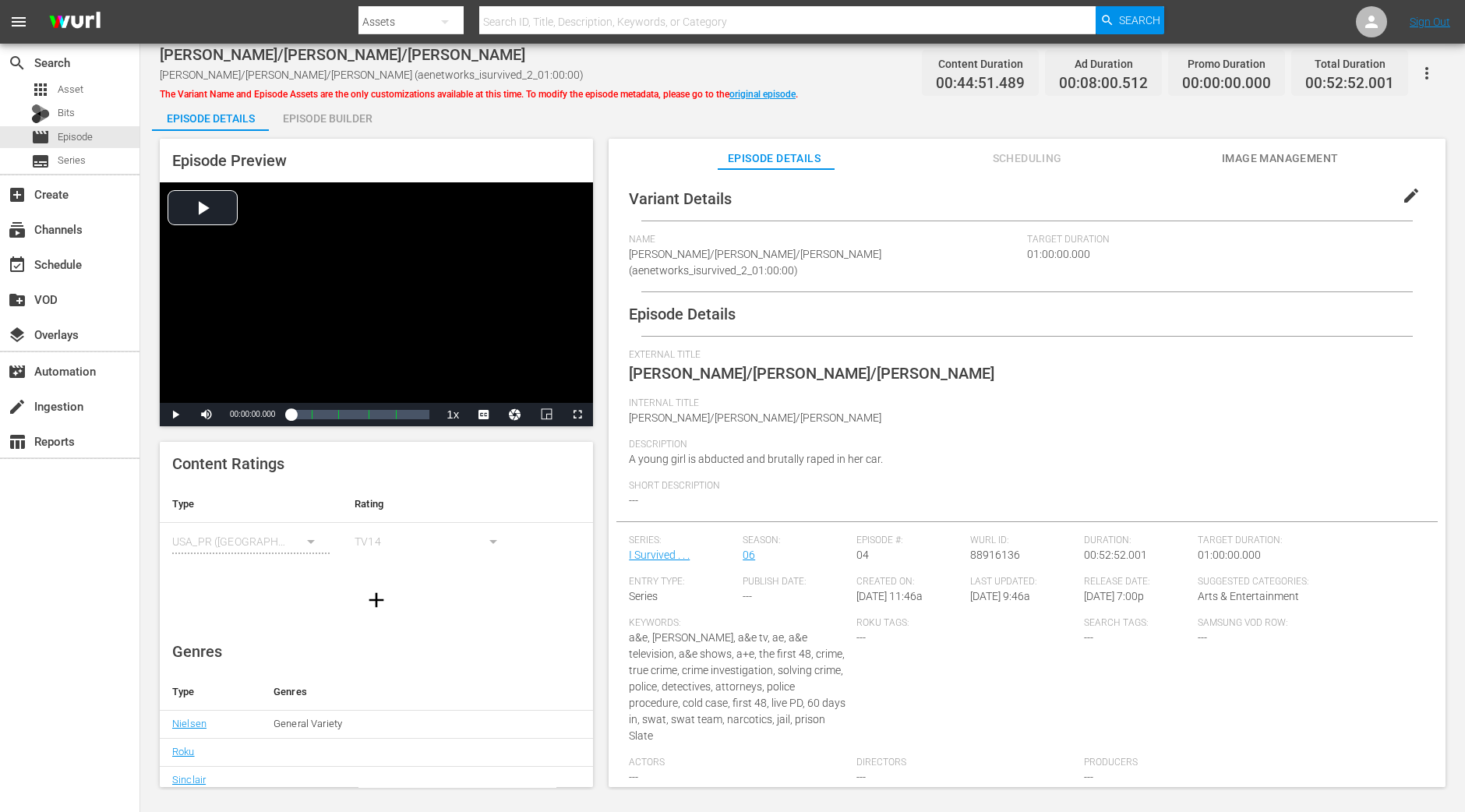
click at [337, 118] on div "Episode Builder" at bounding box center [327, 118] width 117 height 37
drag, startPoint x: 297, startPoint y: 118, endPoint x: 355, endPoint y: 87, distance: 65.8
click at [298, 118] on div "Episode Builder" at bounding box center [327, 118] width 117 height 37
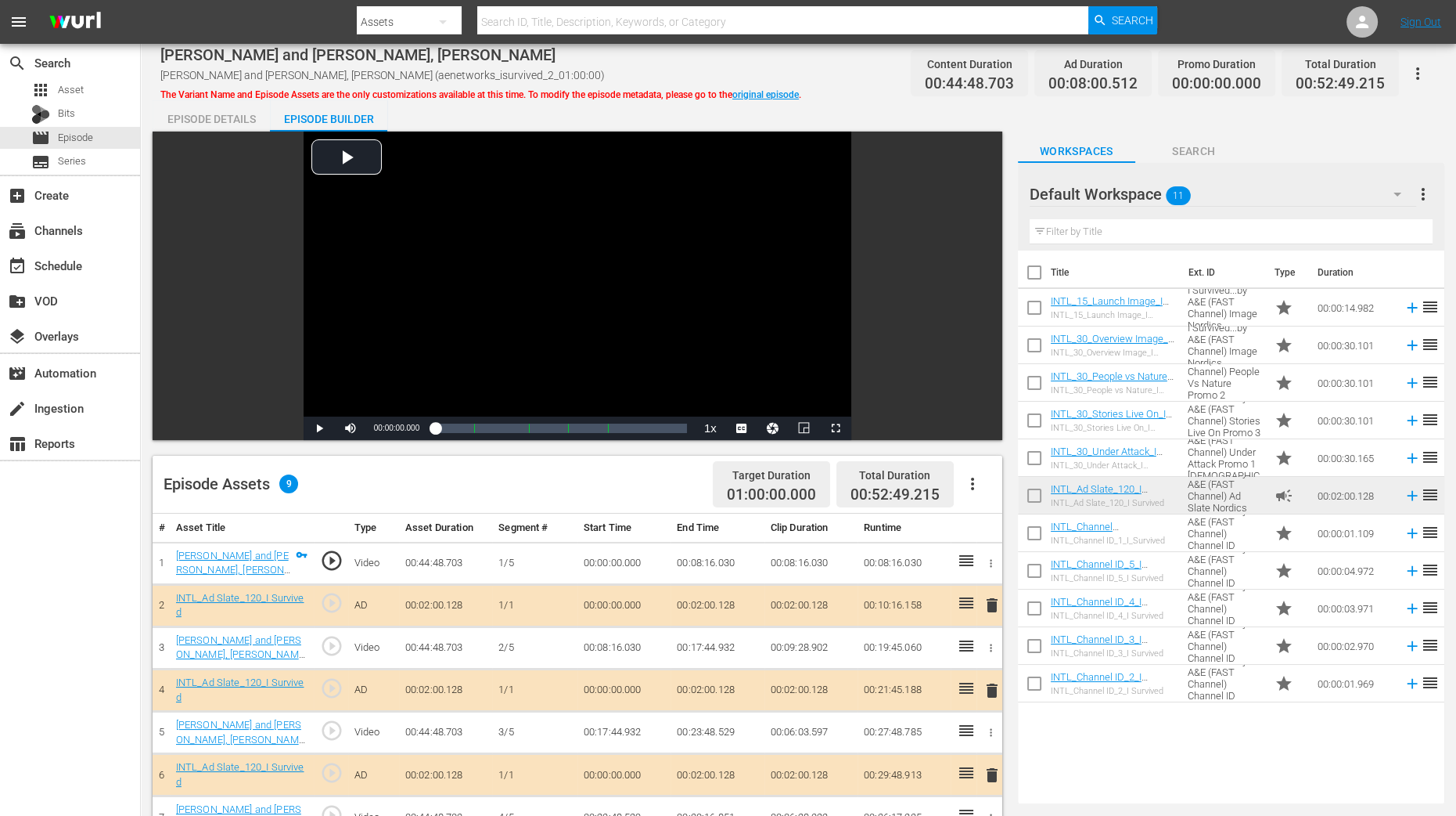
click at [994, 652] on span "delete" at bounding box center [992, 690] width 18 height 18
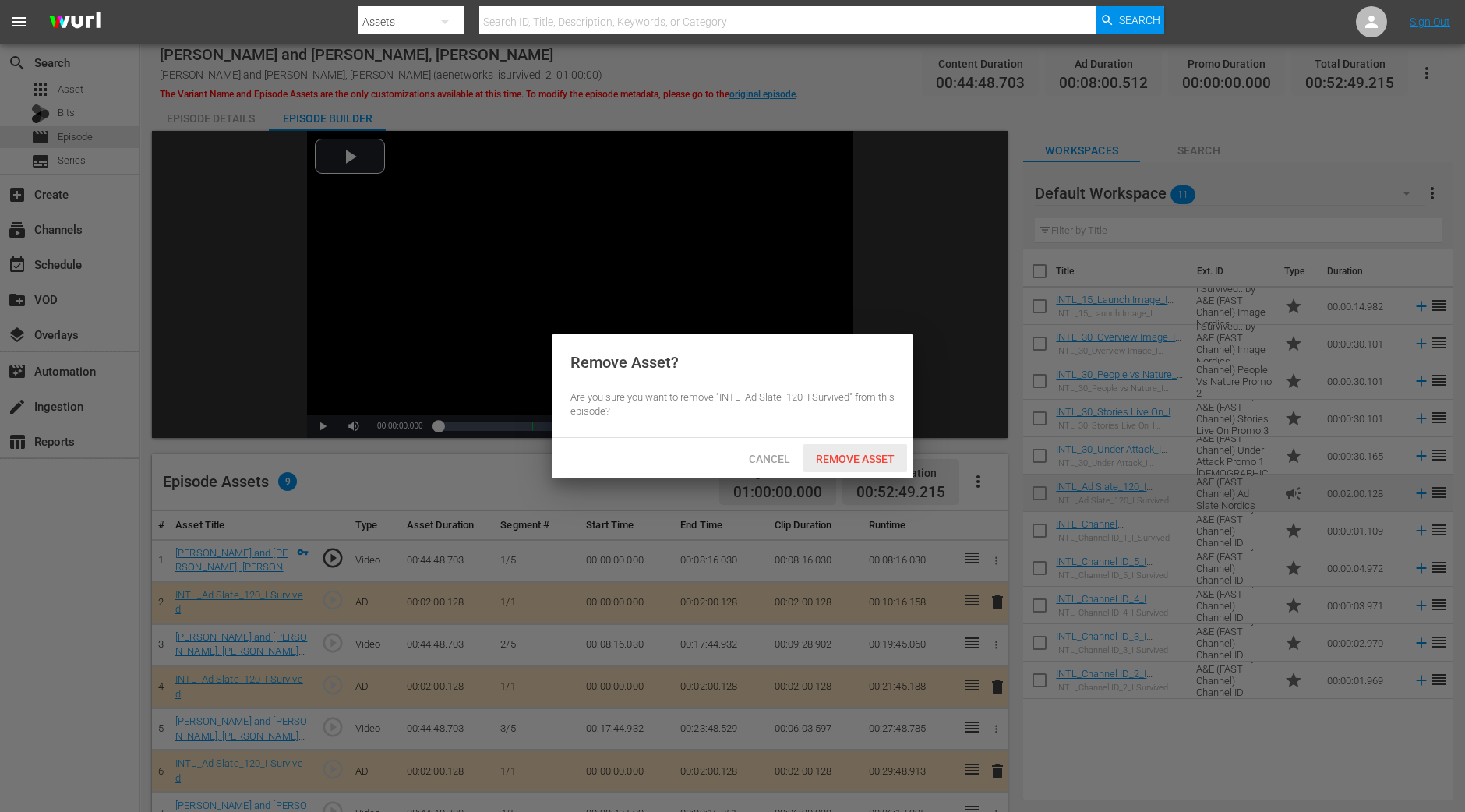
click at [864, 453] on span "Remove Asset" at bounding box center [854, 459] width 103 height 13
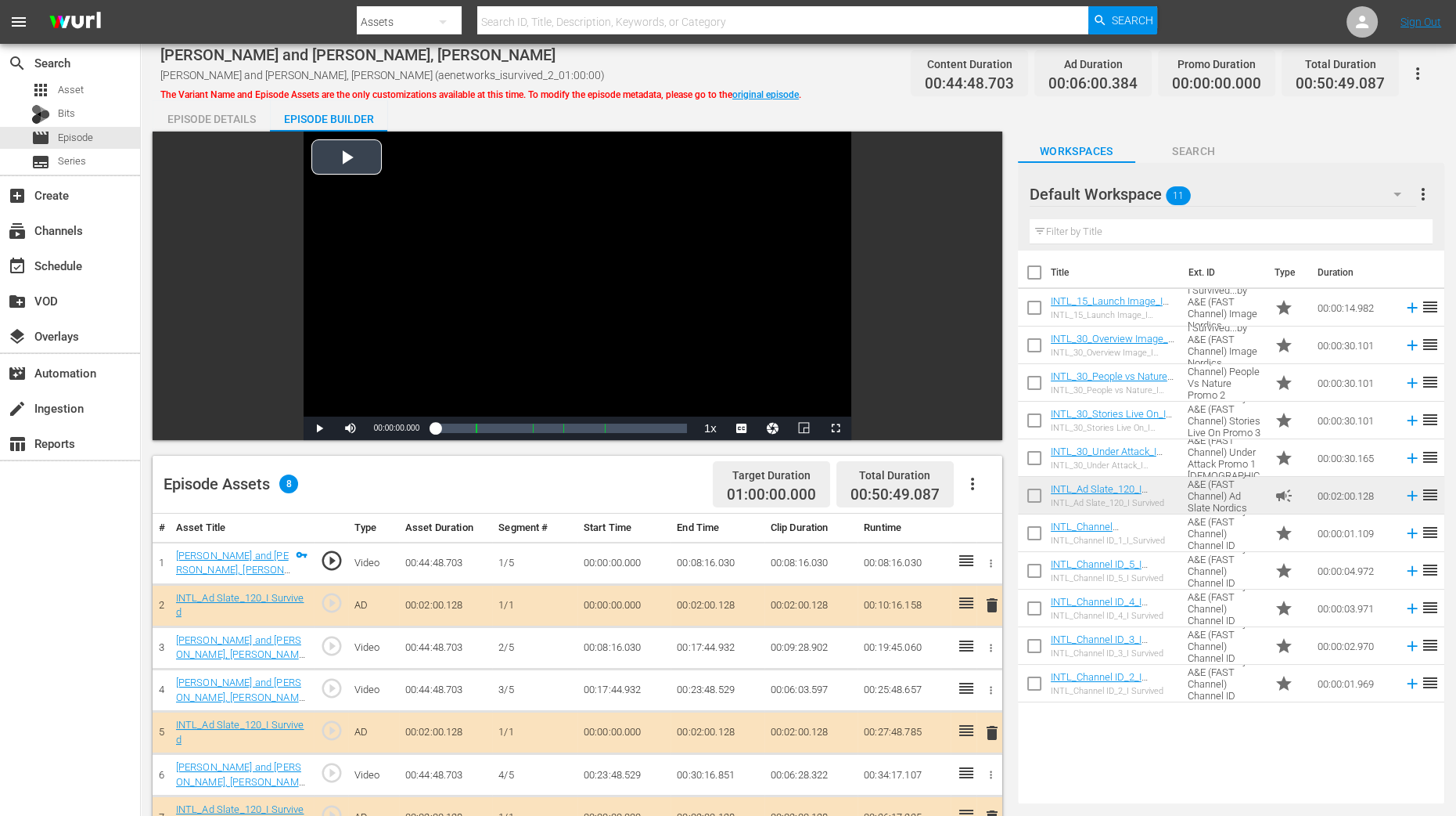
scroll to position [195, 0]
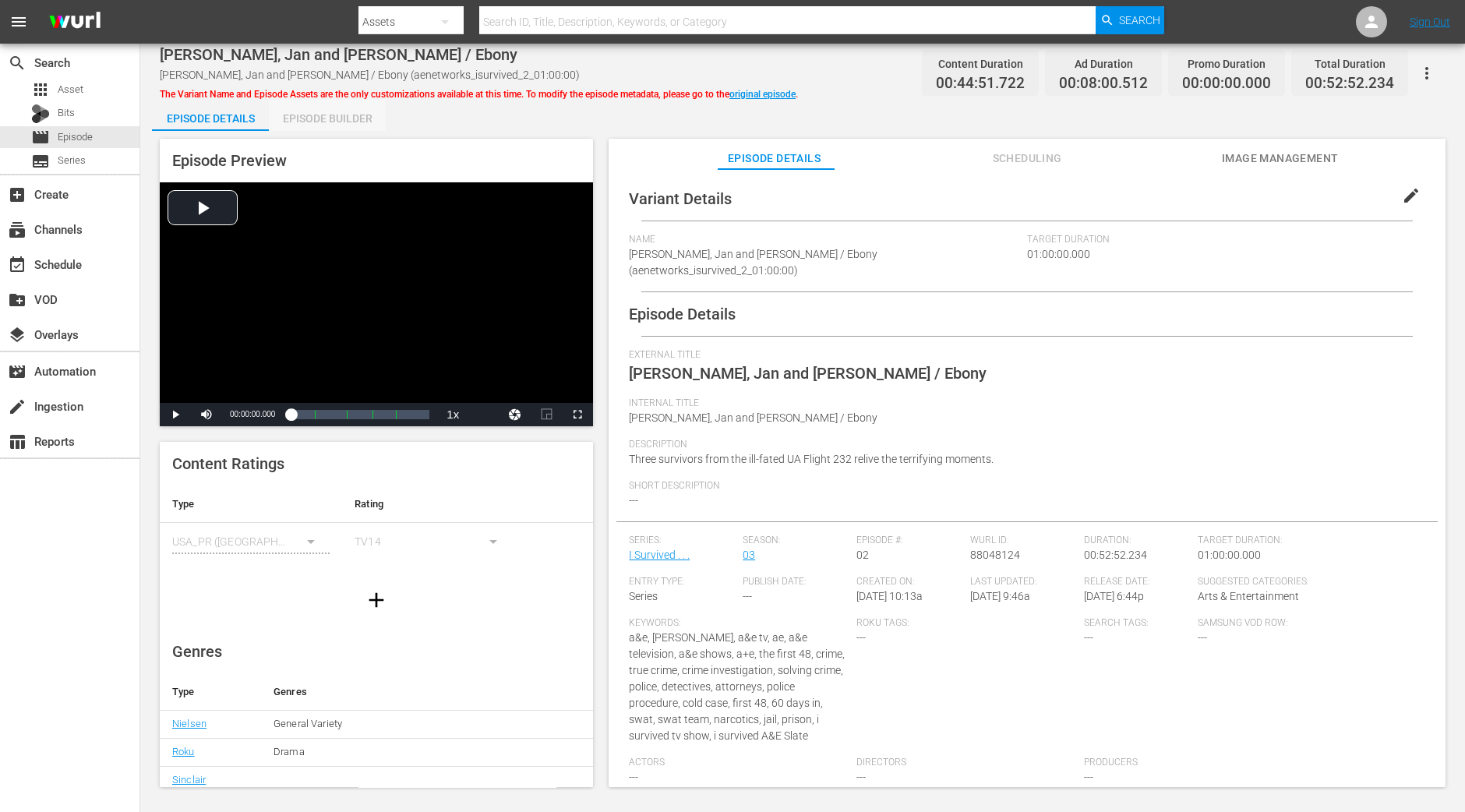
click at [319, 114] on div "Episode Builder" at bounding box center [327, 118] width 117 height 37
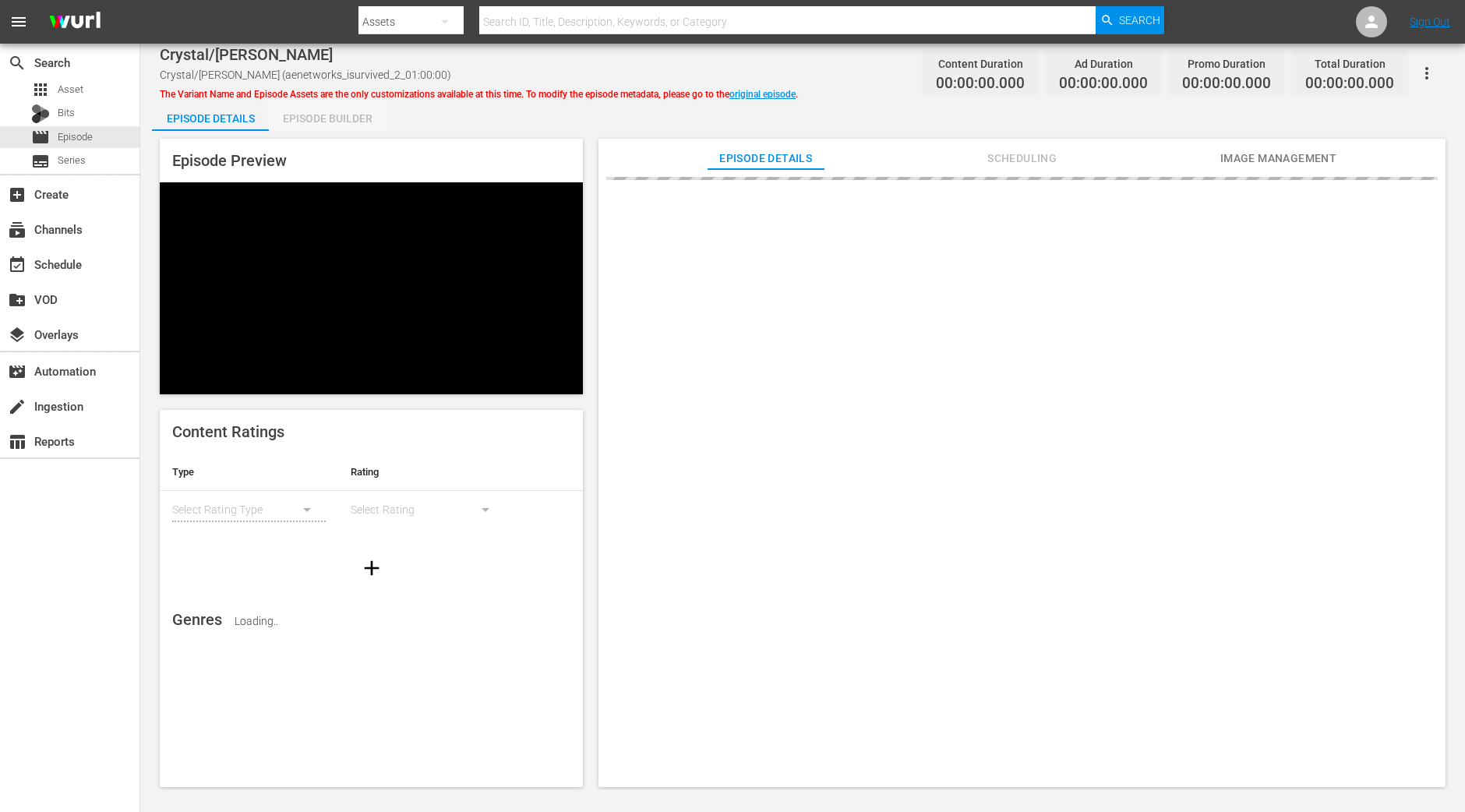
click at [343, 114] on div "Episode Builder" at bounding box center [327, 118] width 117 height 37
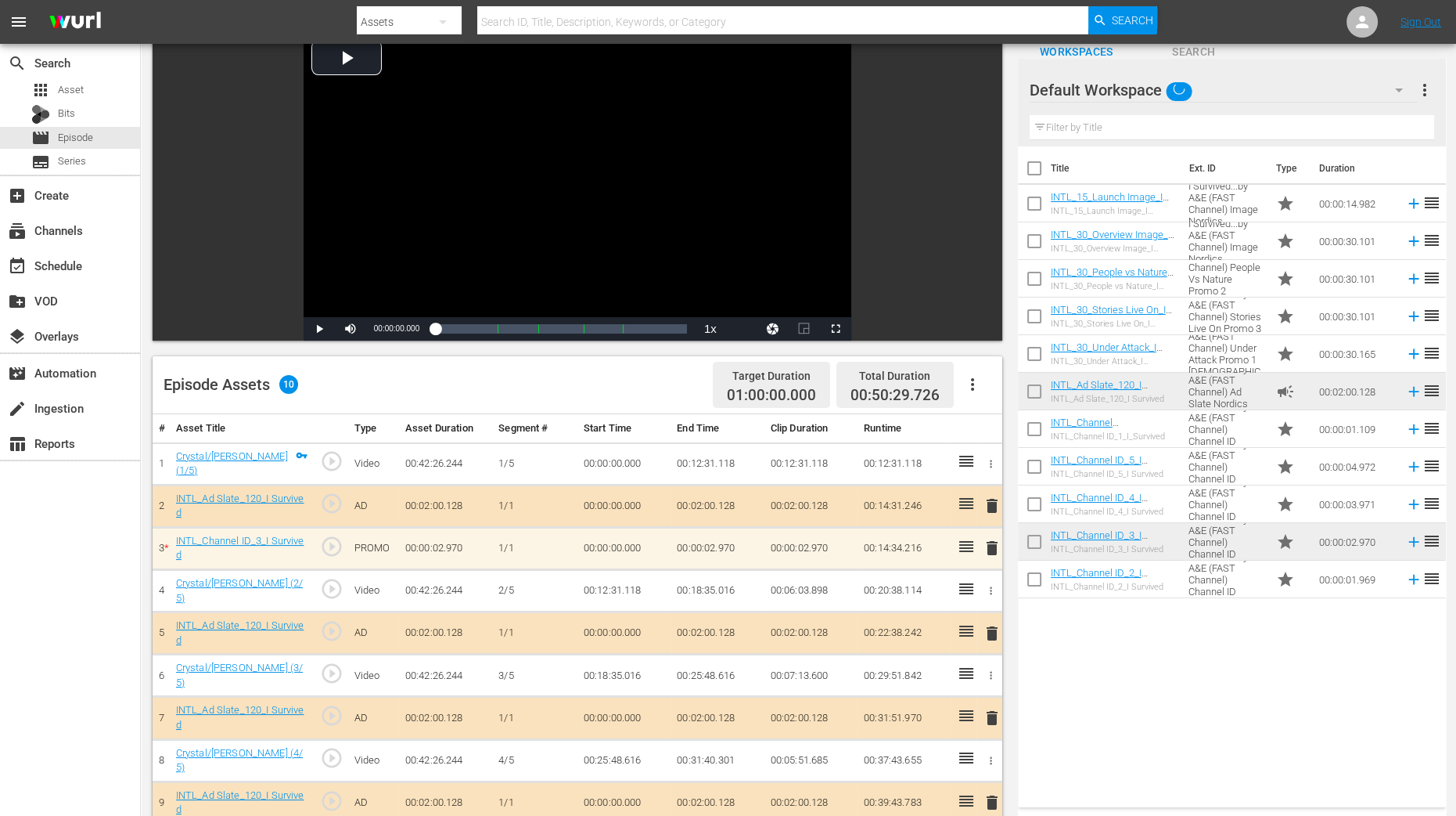
scroll to position [195, 0]
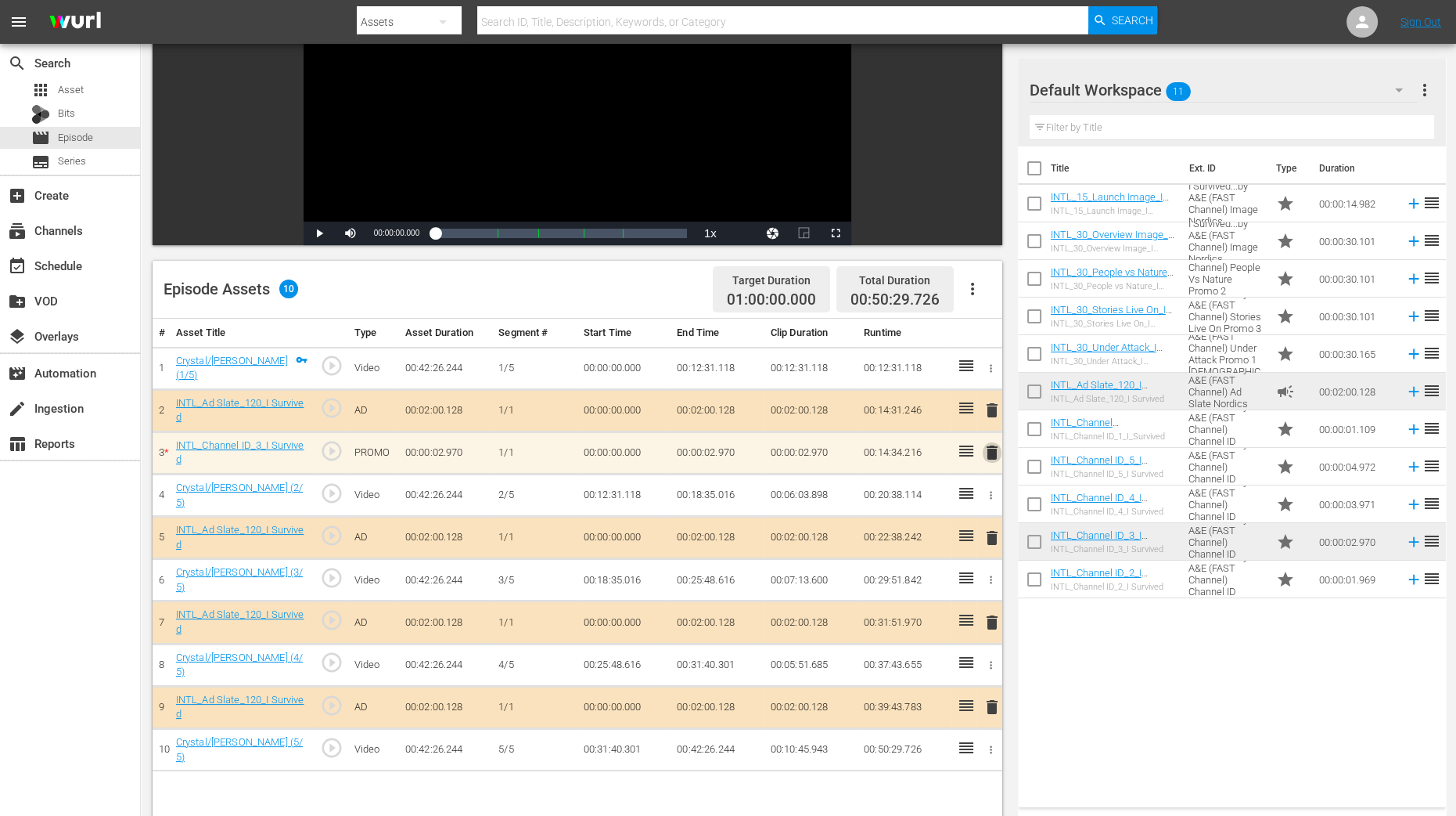
click at [991, 446] on span "delete" at bounding box center [992, 452] width 18 height 18
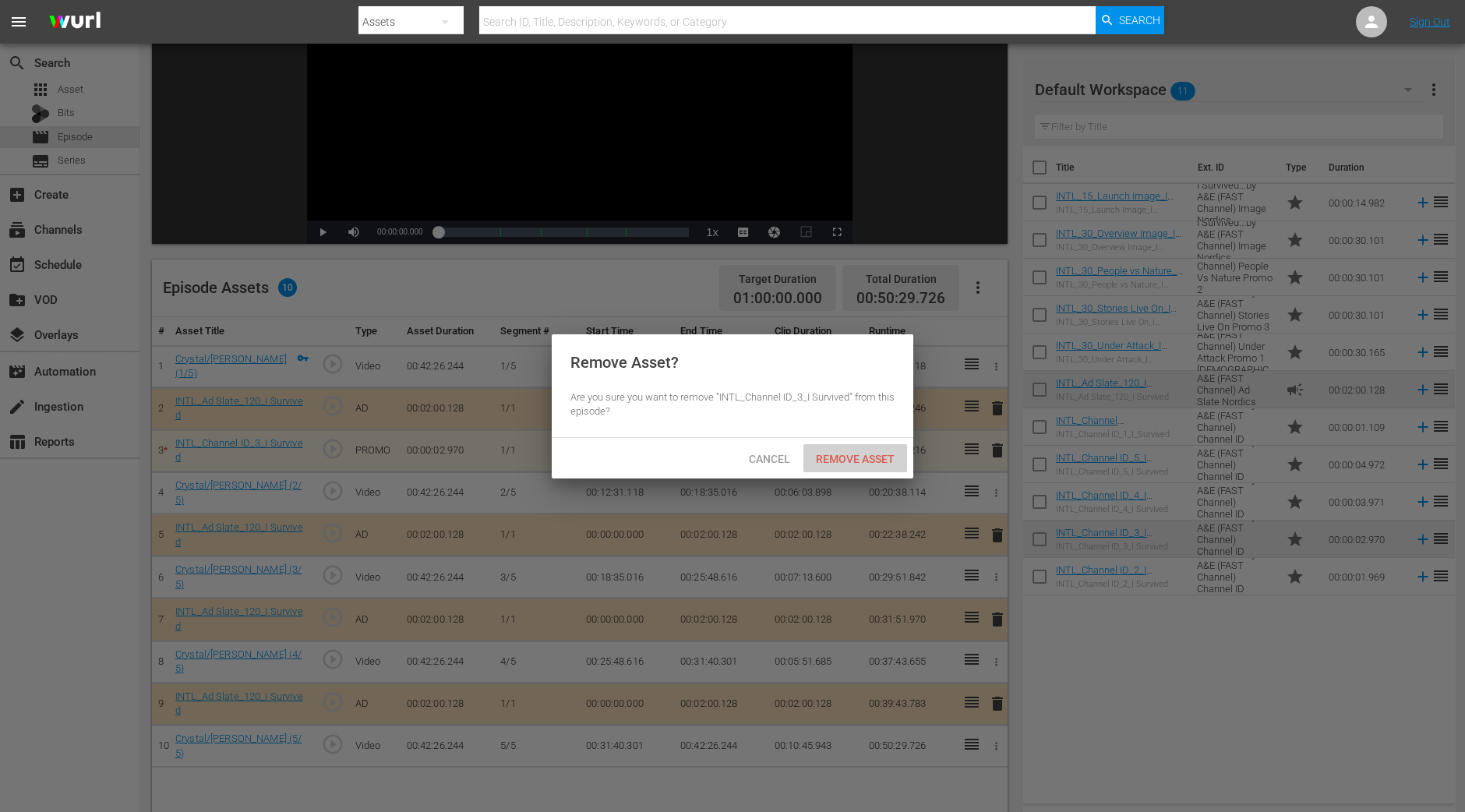
click at [869, 455] on span "Remove Asset" at bounding box center [854, 459] width 103 height 13
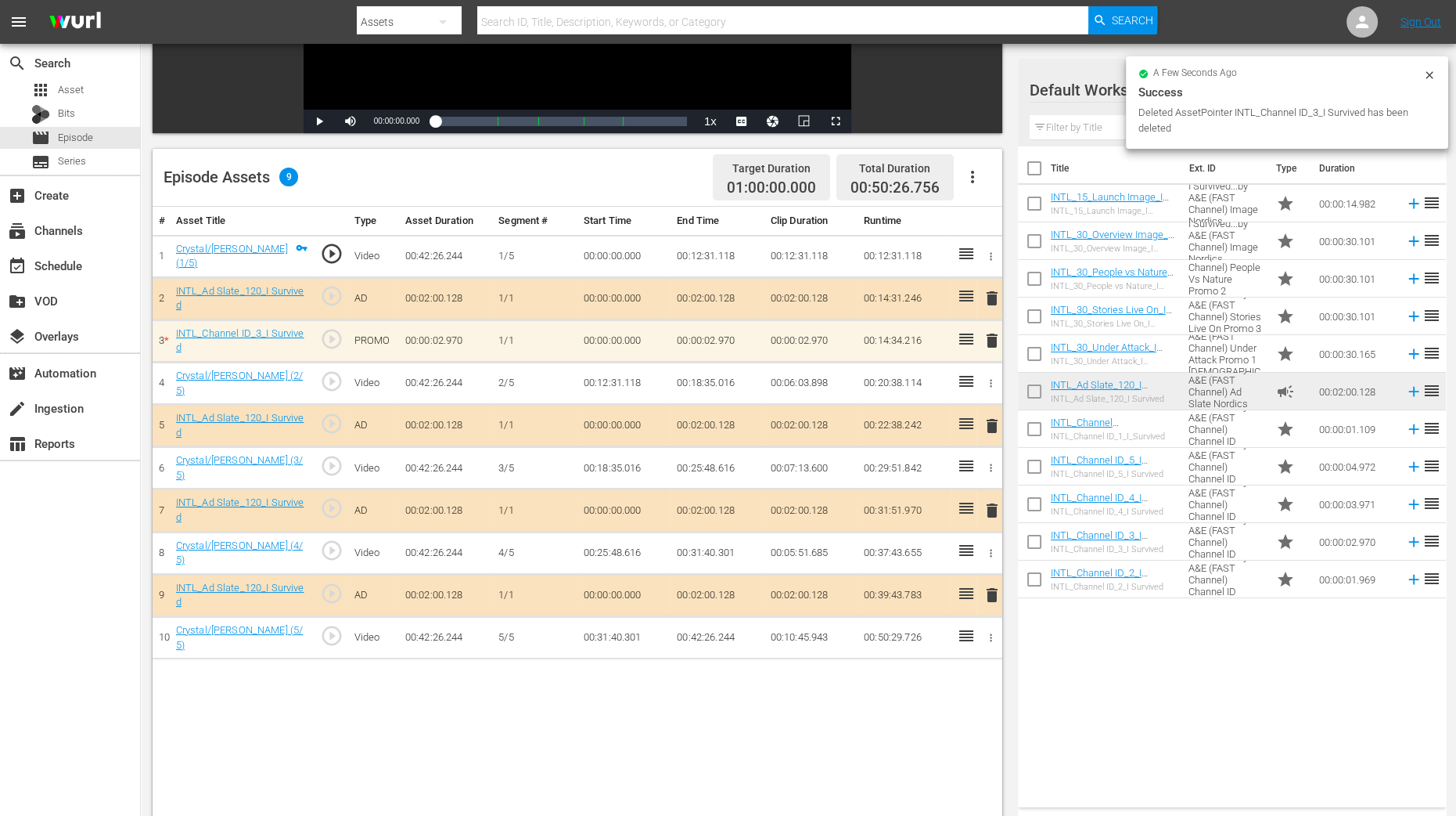
scroll to position [391, 0]
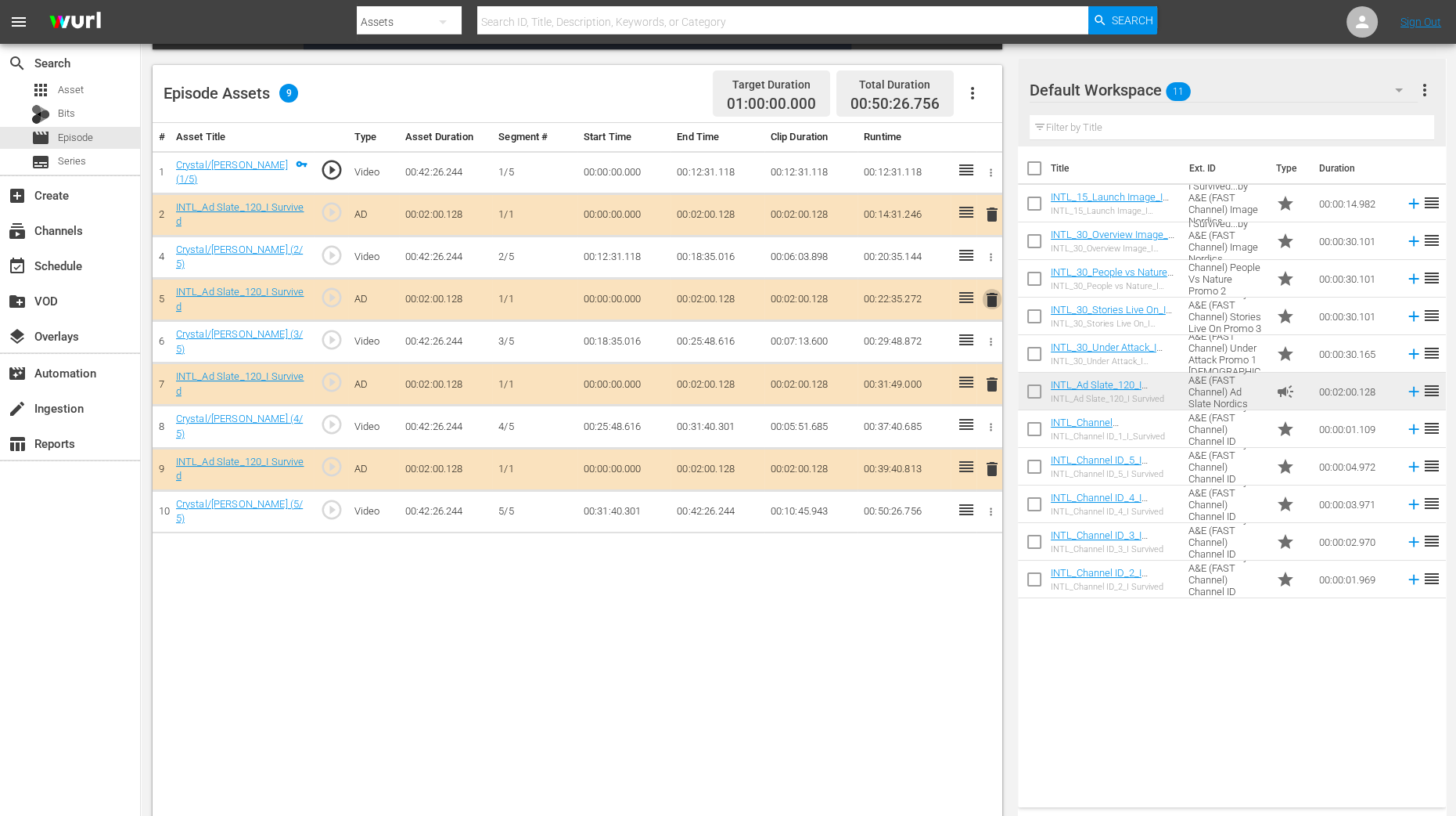
click at [986, 293] on span "delete" at bounding box center [992, 300] width 18 height 18
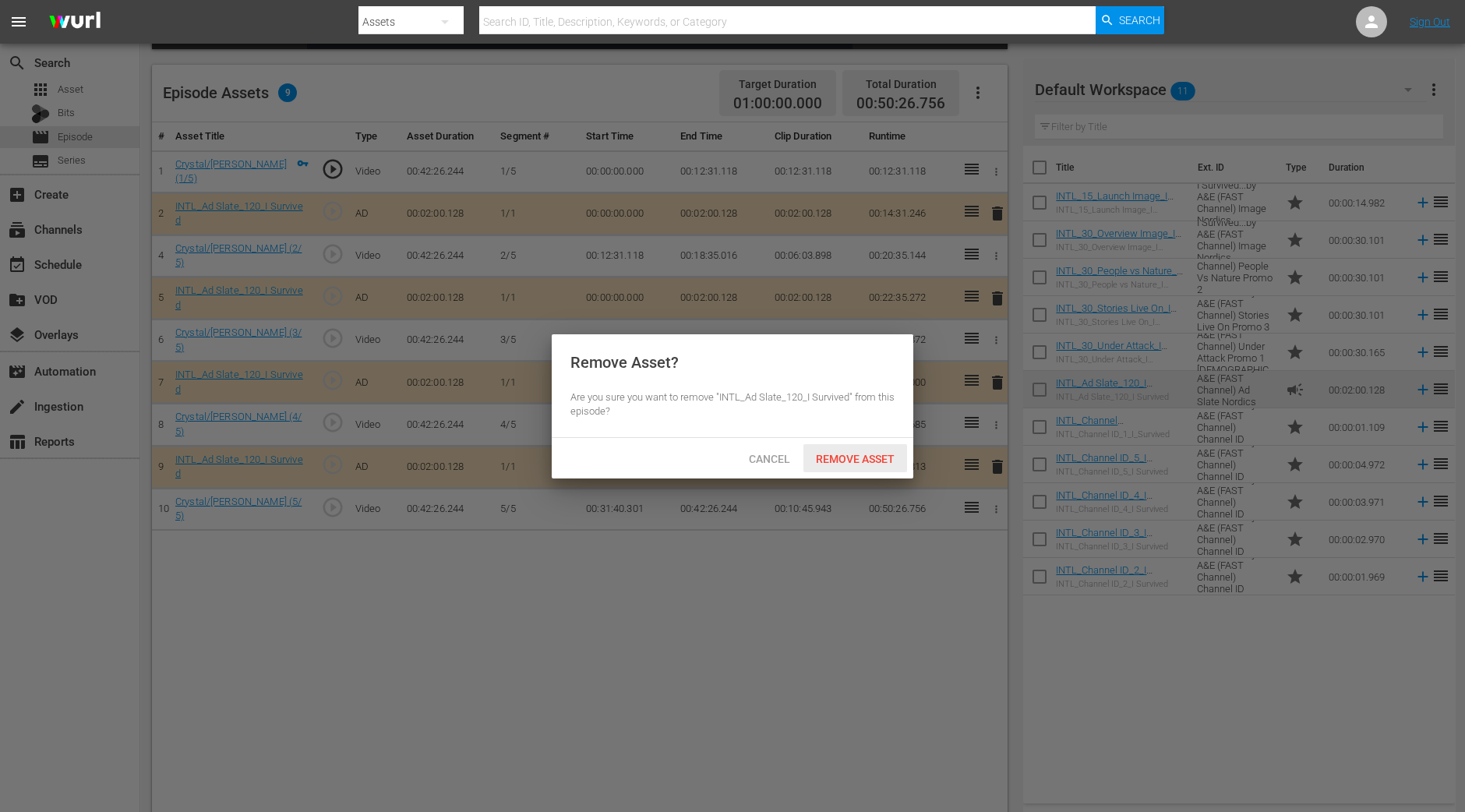
click at [877, 465] on div "Remove Asset" at bounding box center [854, 459] width 103 height 29
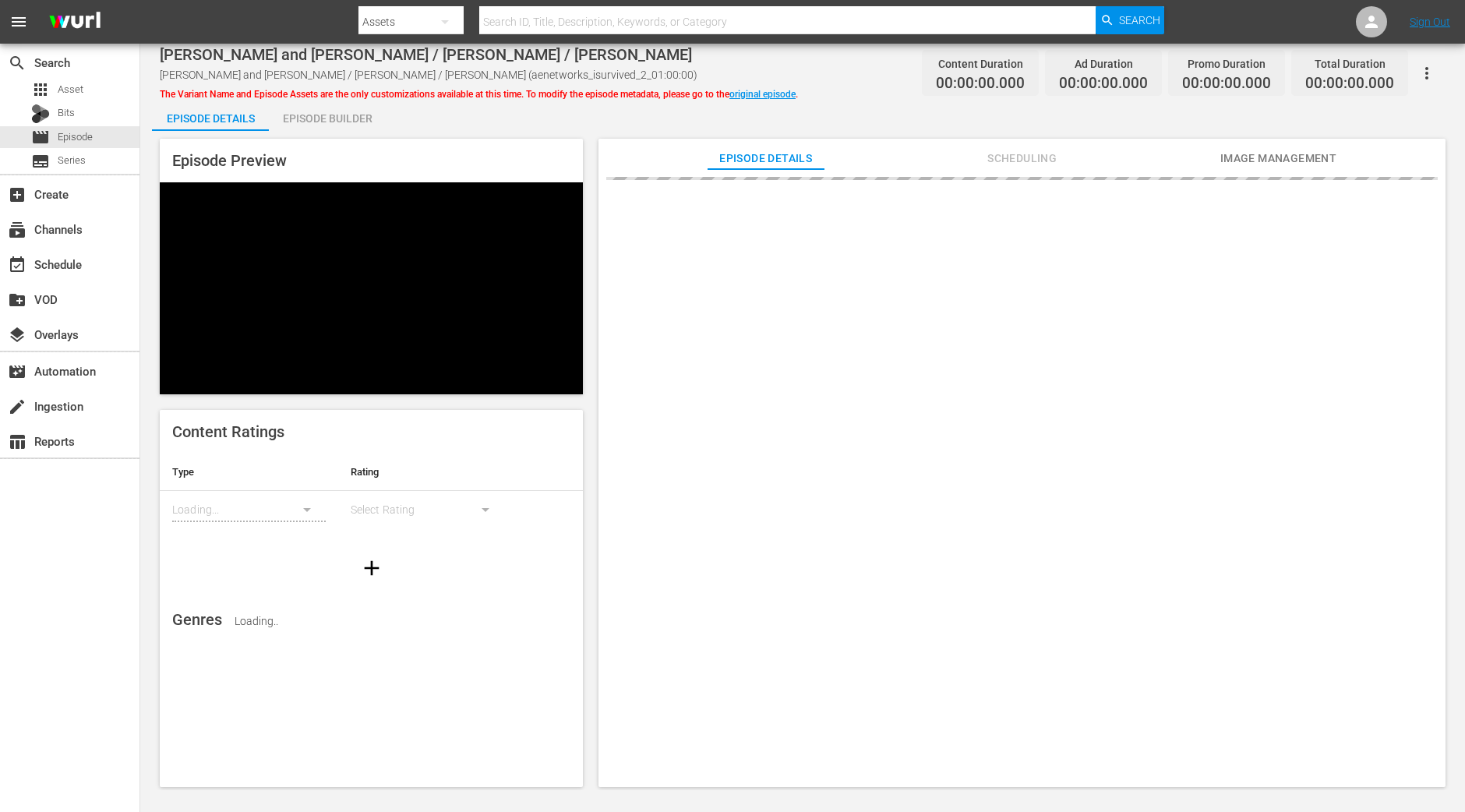
click at [343, 113] on div "Episode Builder" at bounding box center [327, 118] width 117 height 37
click at [308, 122] on div "Episode Builder" at bounding box center [327, 118] width 117 height 37
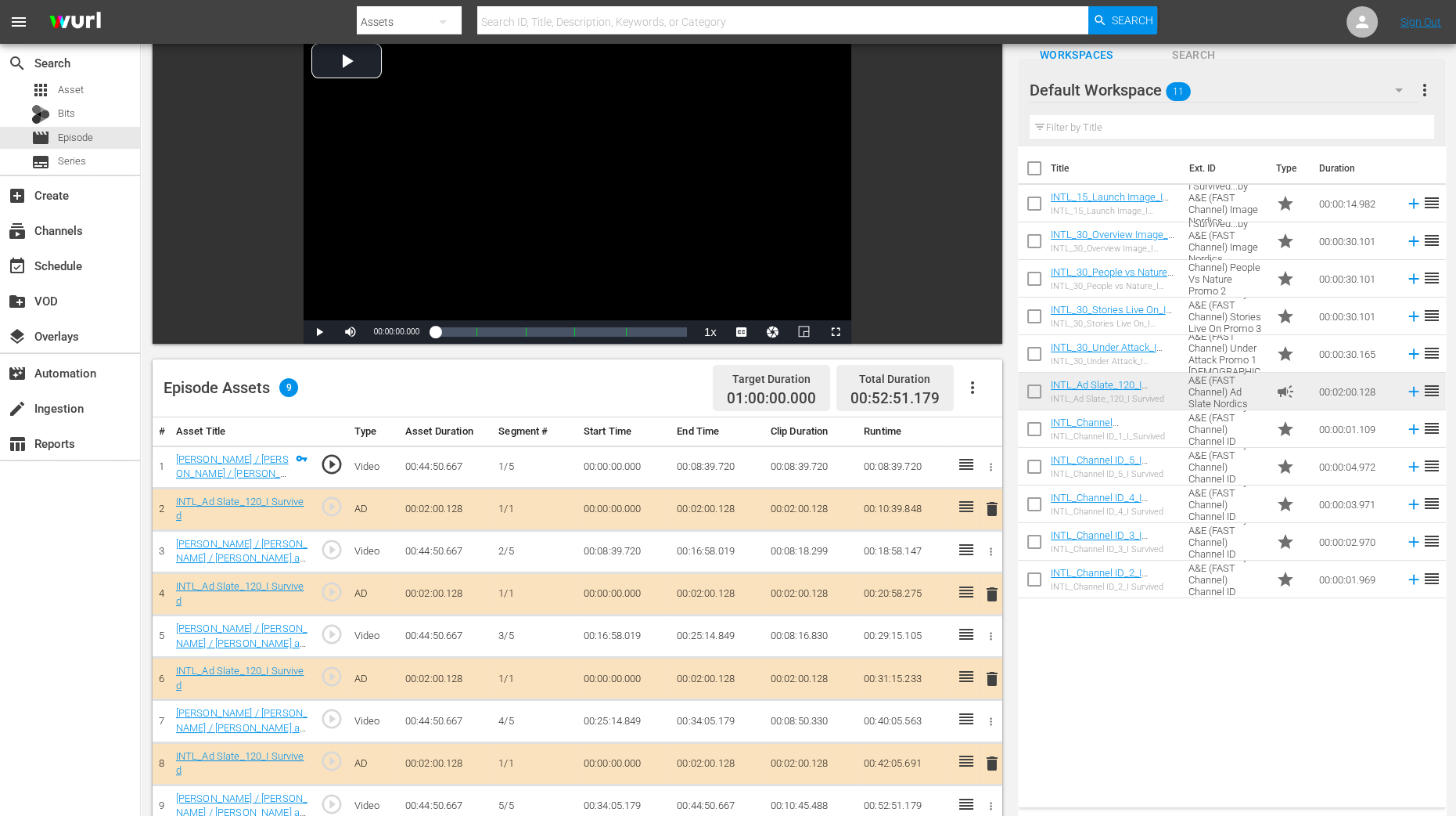
scroll to position [293, 0]
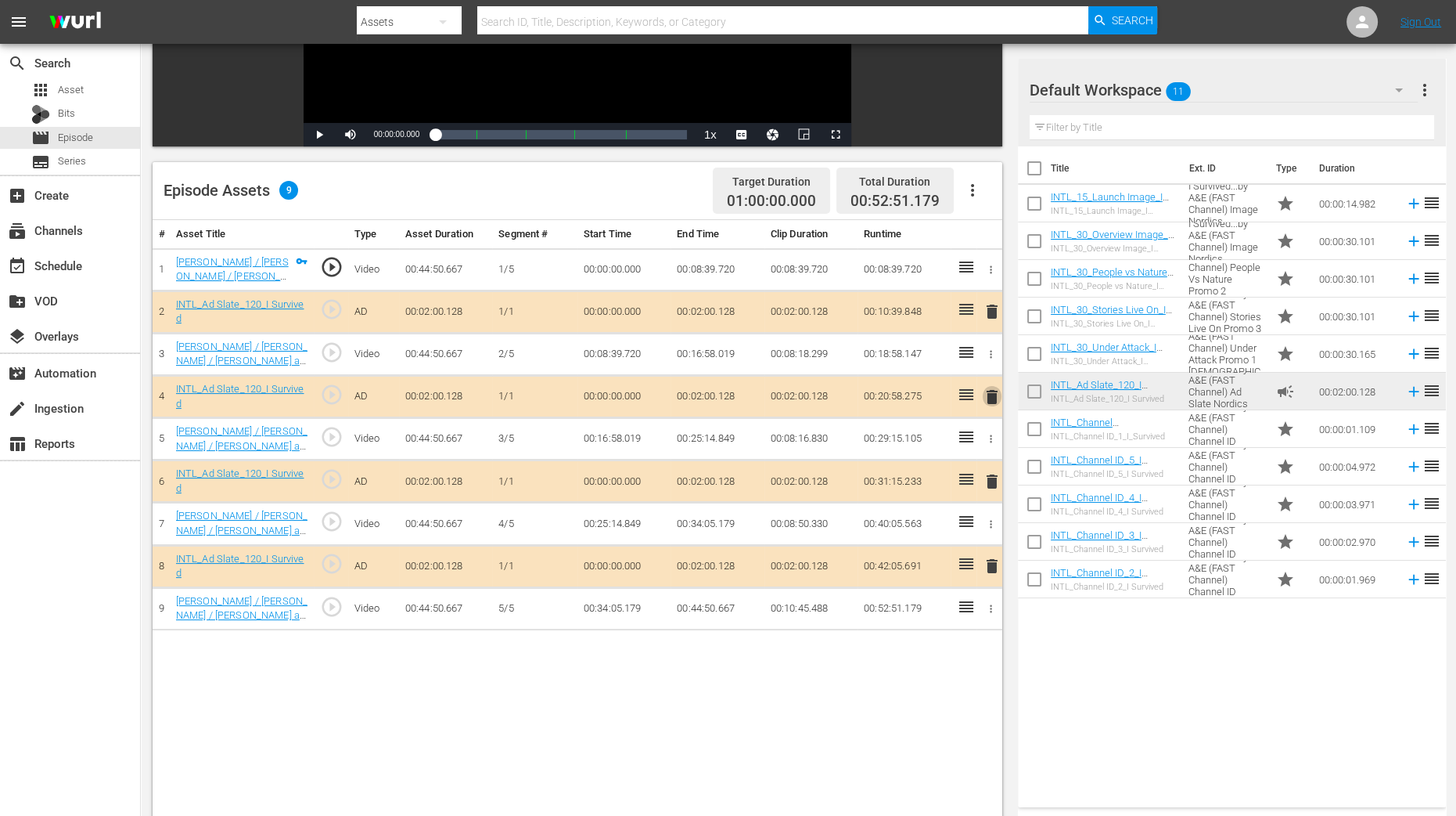
click at [994, 401] on span "delete" at bounding box center [992, 397] width 18 height 18
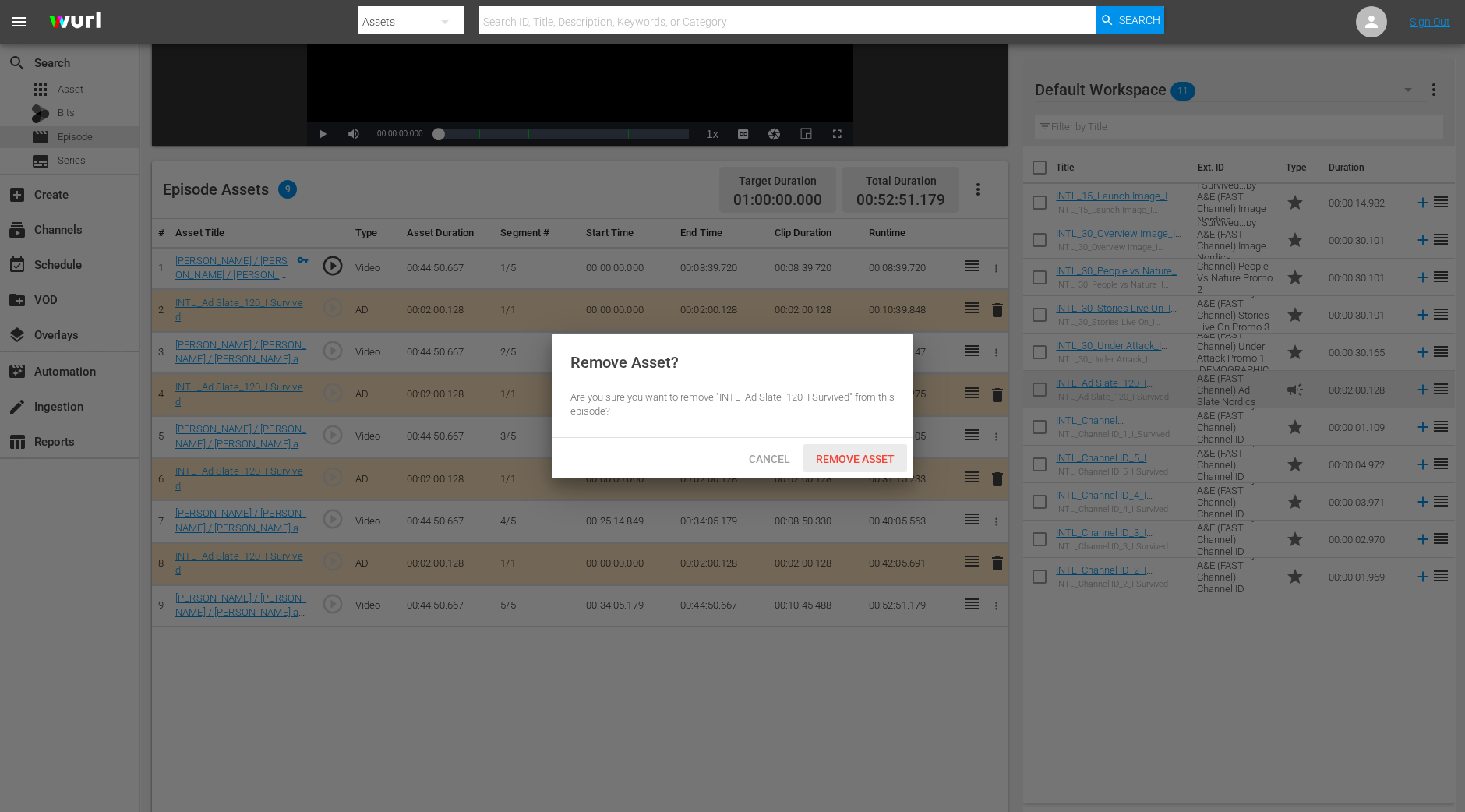
click at [895, 457] on span "Remove Asset" at bounding box center [854, 459] width 103 height 13
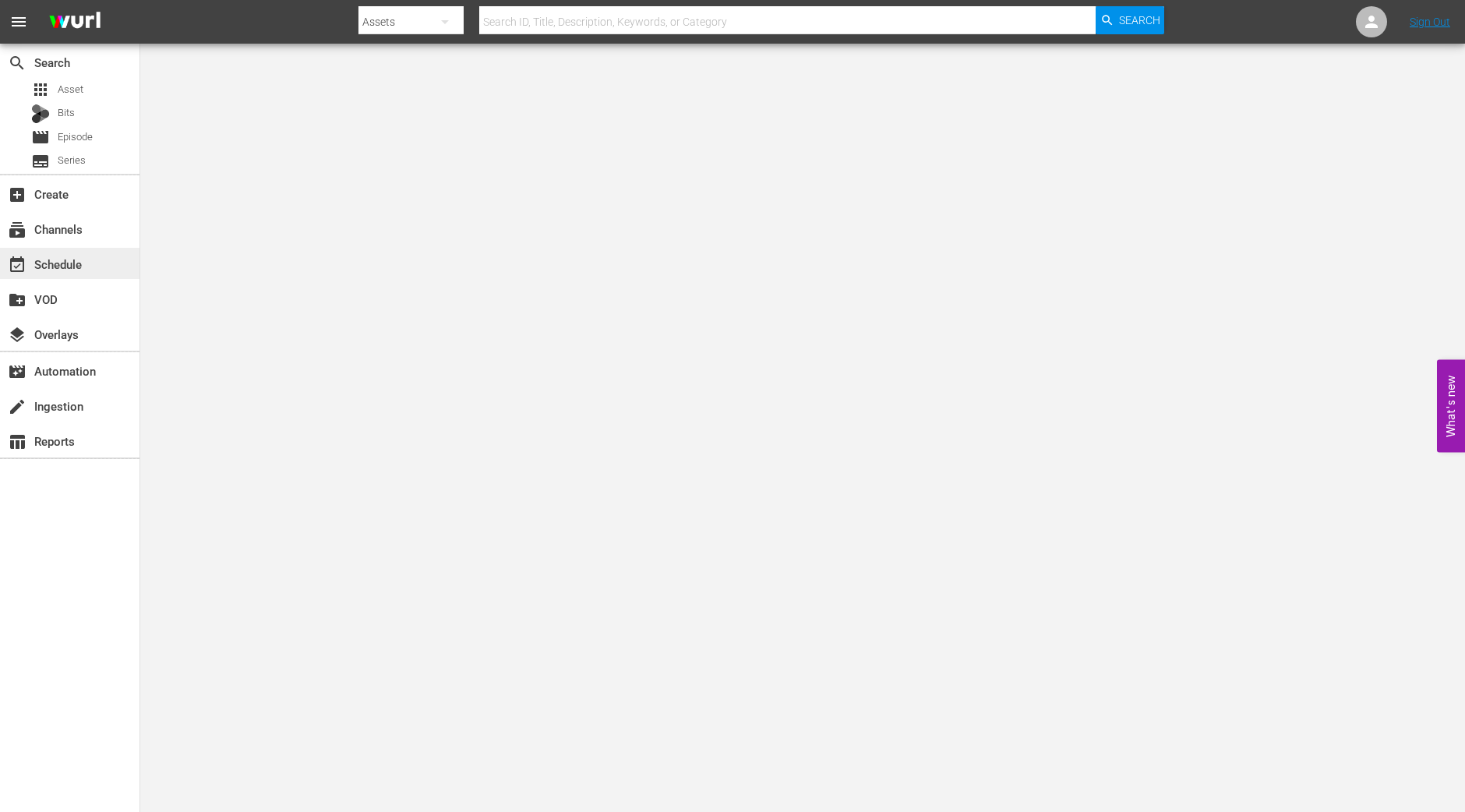
click at [81, 275] on div "event_available Schedule" at bounding box center [70, 263] width 139 height 31
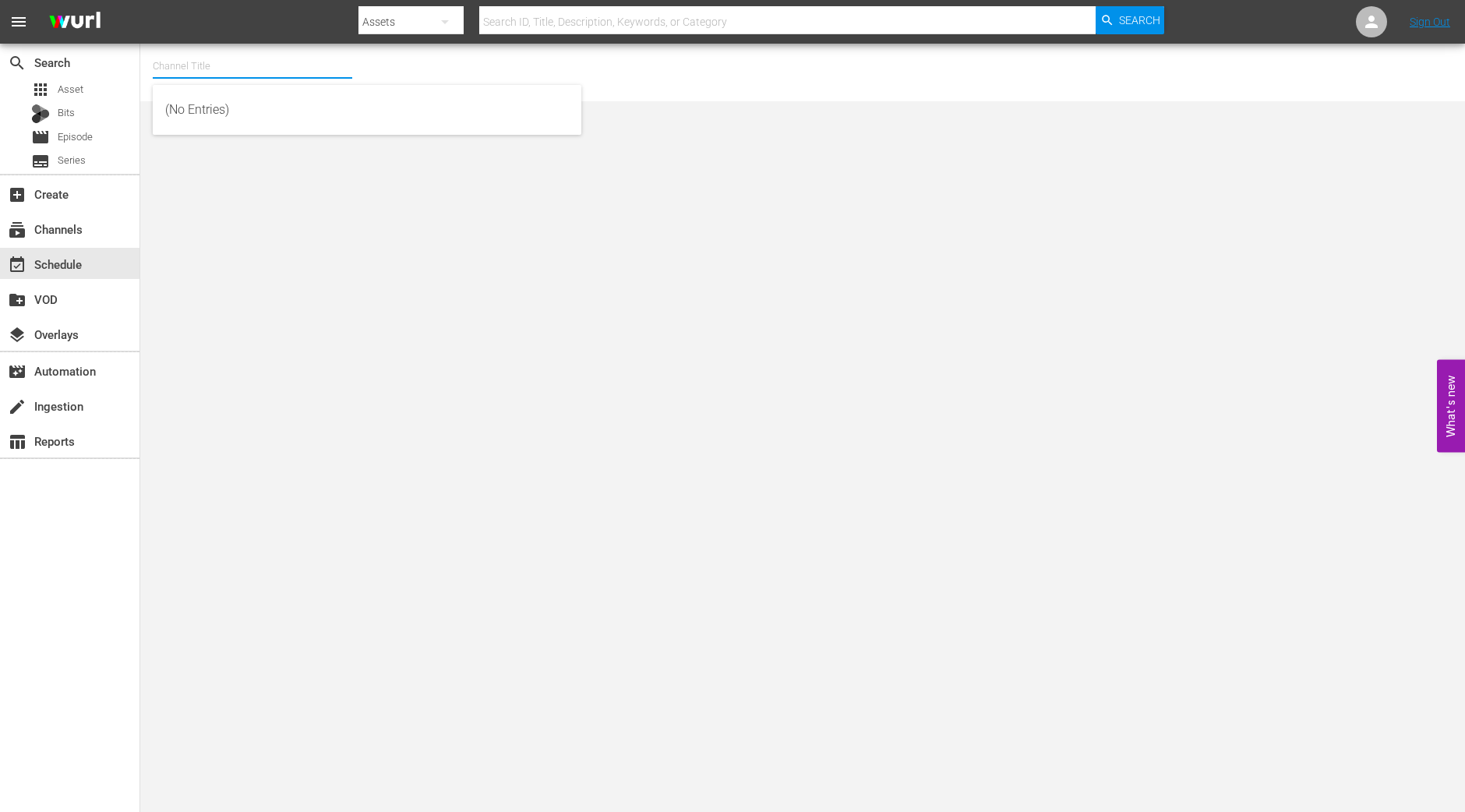
click at [219, 66] on input "text" at bounding box center [252, 66] width 199 height 37
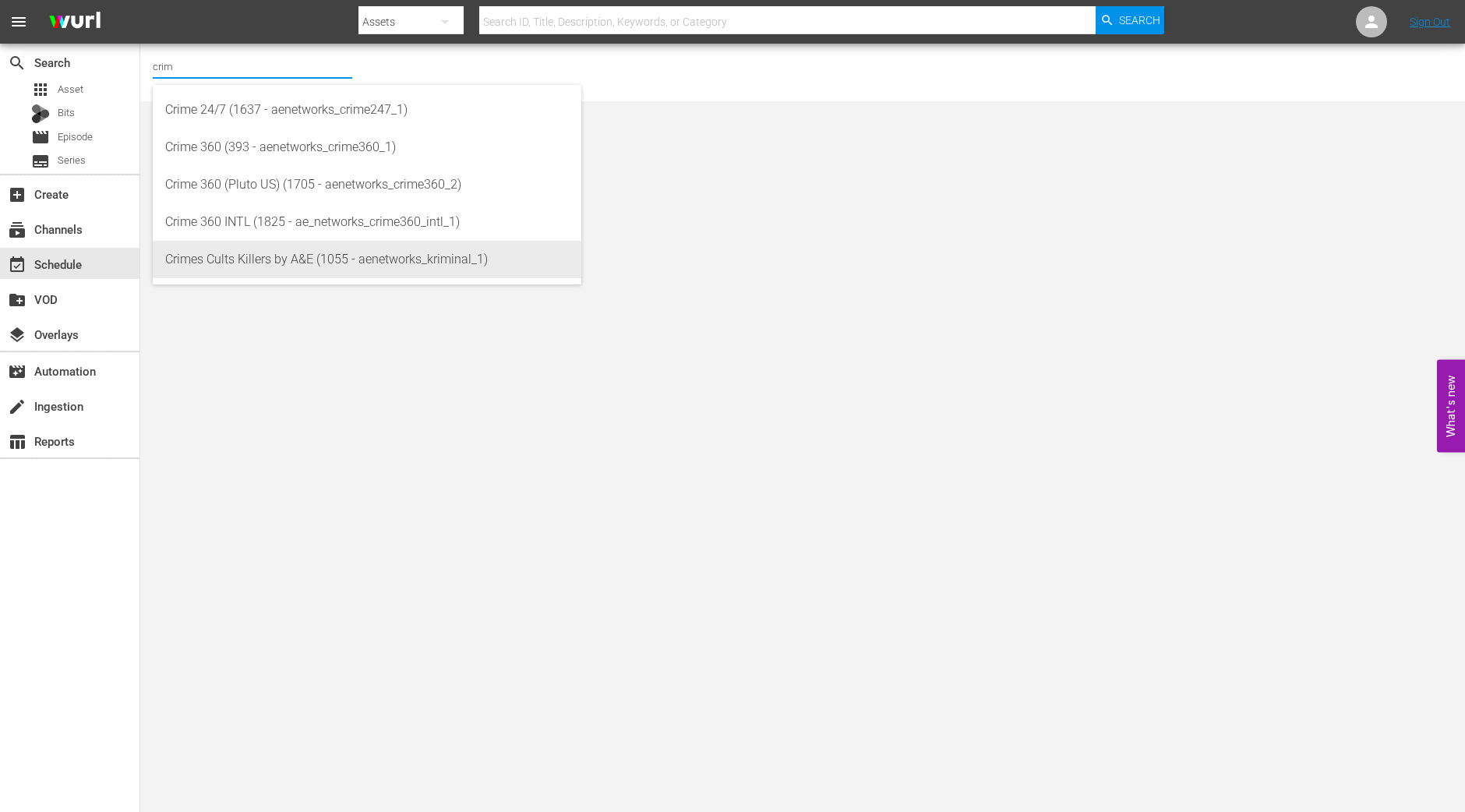
click at [260, 251] on div "Crimes Cults Killers by A&E (1055 - aenetworks_kriminal_1)" at bounding box center [367, 259] width 403 height 37
type input "Crimes Cults Killers by A&E (1055 - aenetworks_kriminal_1)"
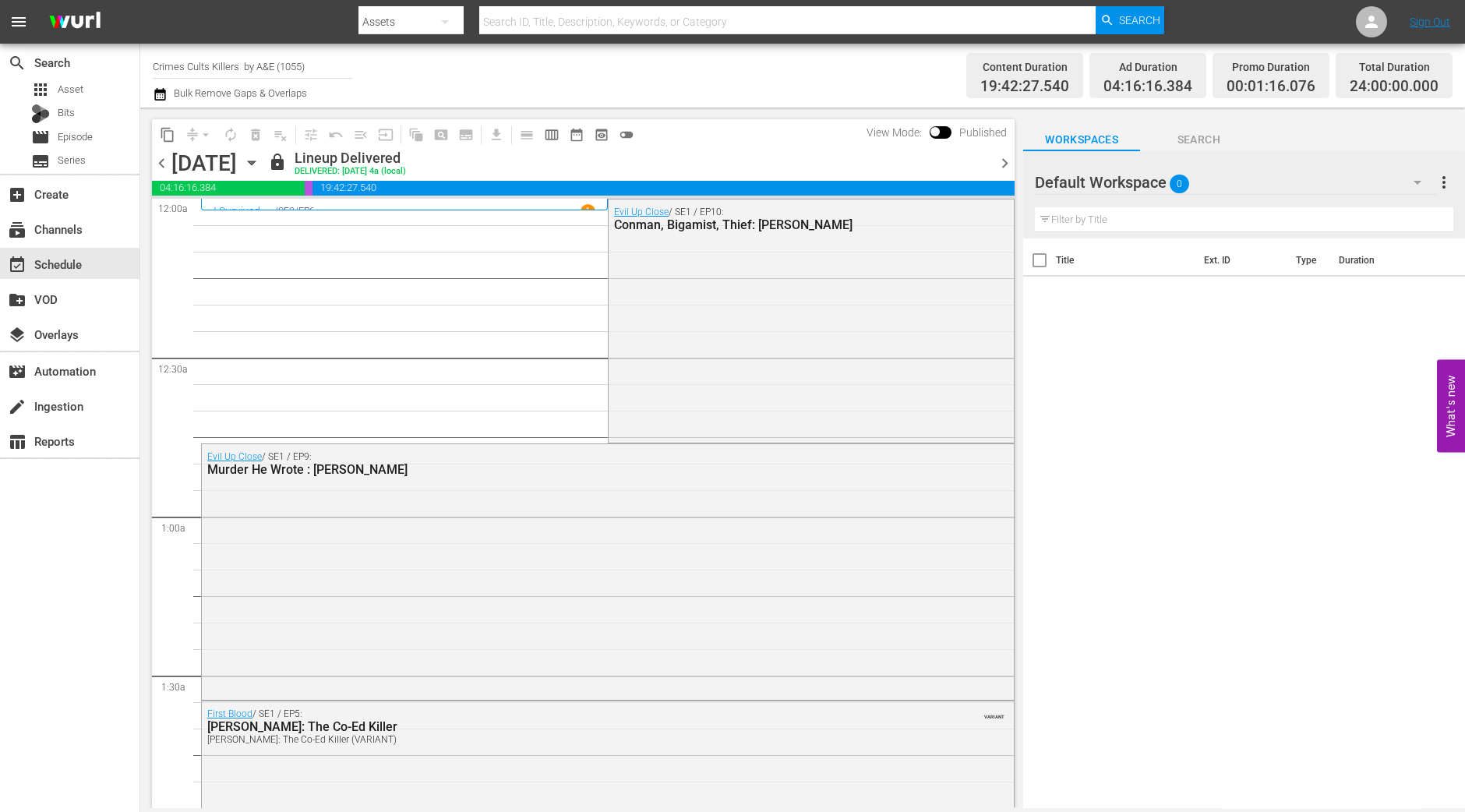
click at [261, 155] on icon "button" at bounding box center [251, 163] width 17 height 17
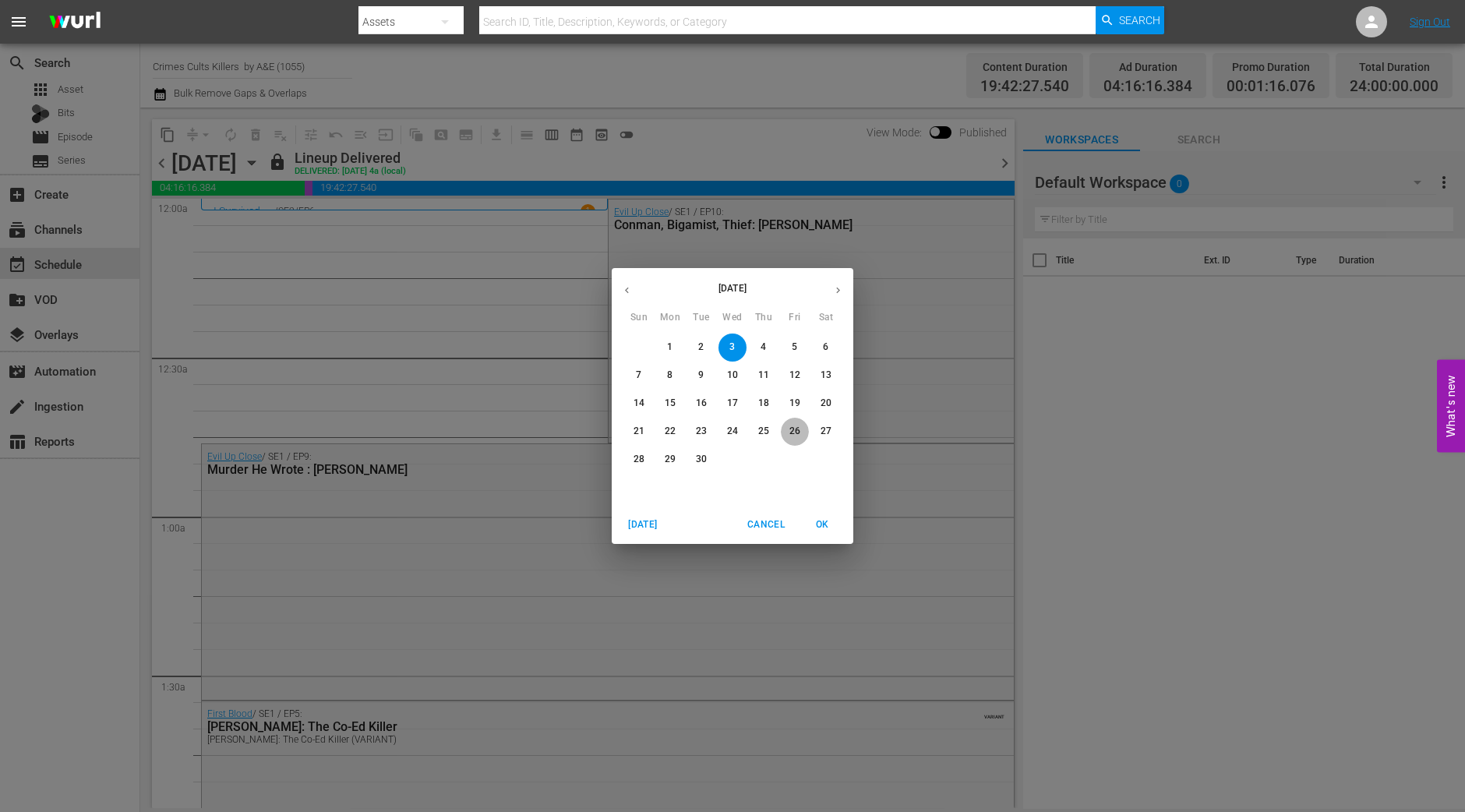
click at [792, 433] on p "26" at bounding box center [795, 431] width 11 height 13
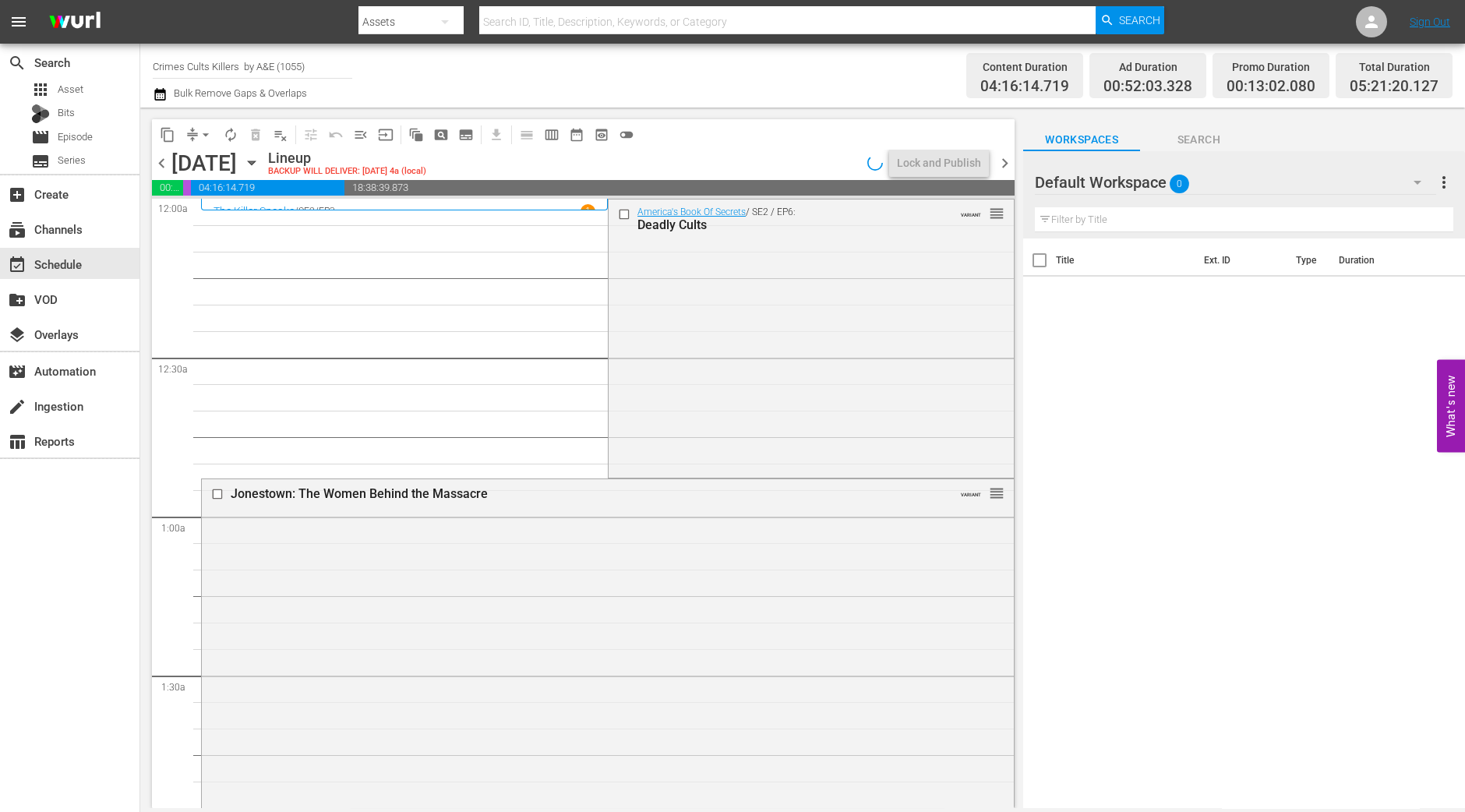
click at [725, 361] on div "America's Book Of Secrets / SE2 / EP6: Deadly Cults VARIANT reorder" at bounding box center [810, 337] width 405 height 275
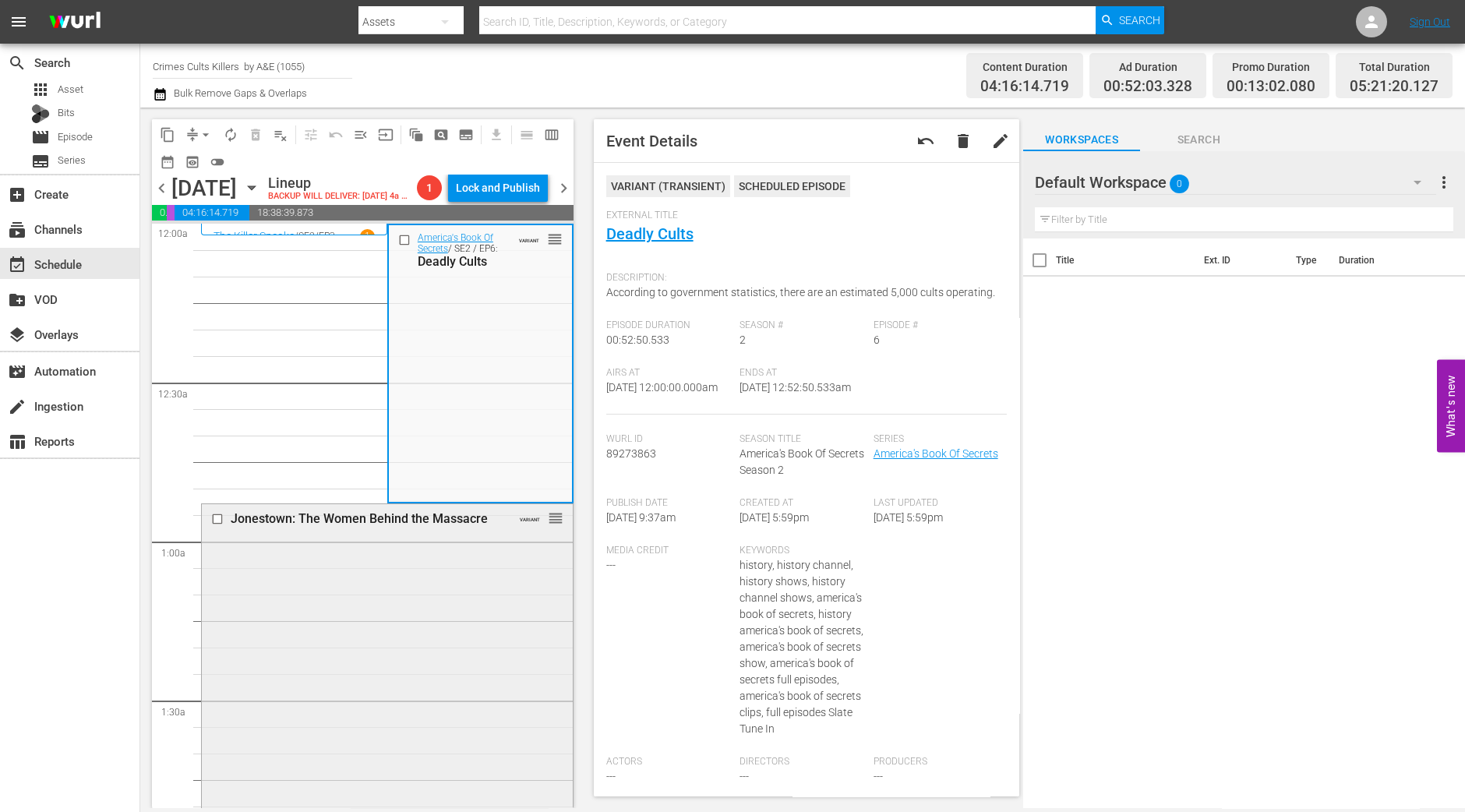
click at [497, 682] on div "Jonestown: The Women Behind the Massacre VARIANT reorder" at bounding box center [388, 787] width 371 height 568
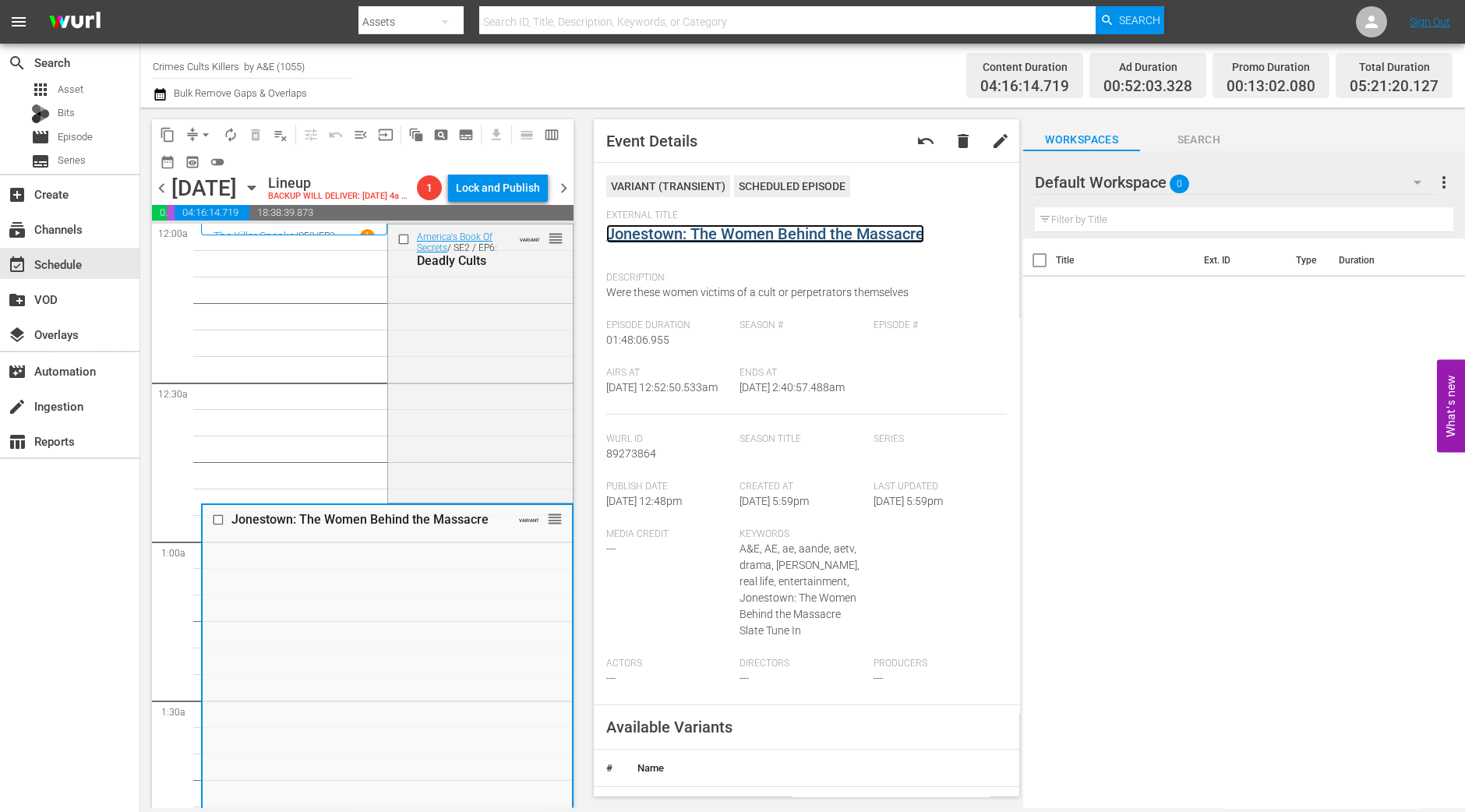
drag, startPoint x: 709, startPoint y: 224, endPoint x: 686, endPoint y: 229, distance: 23.5
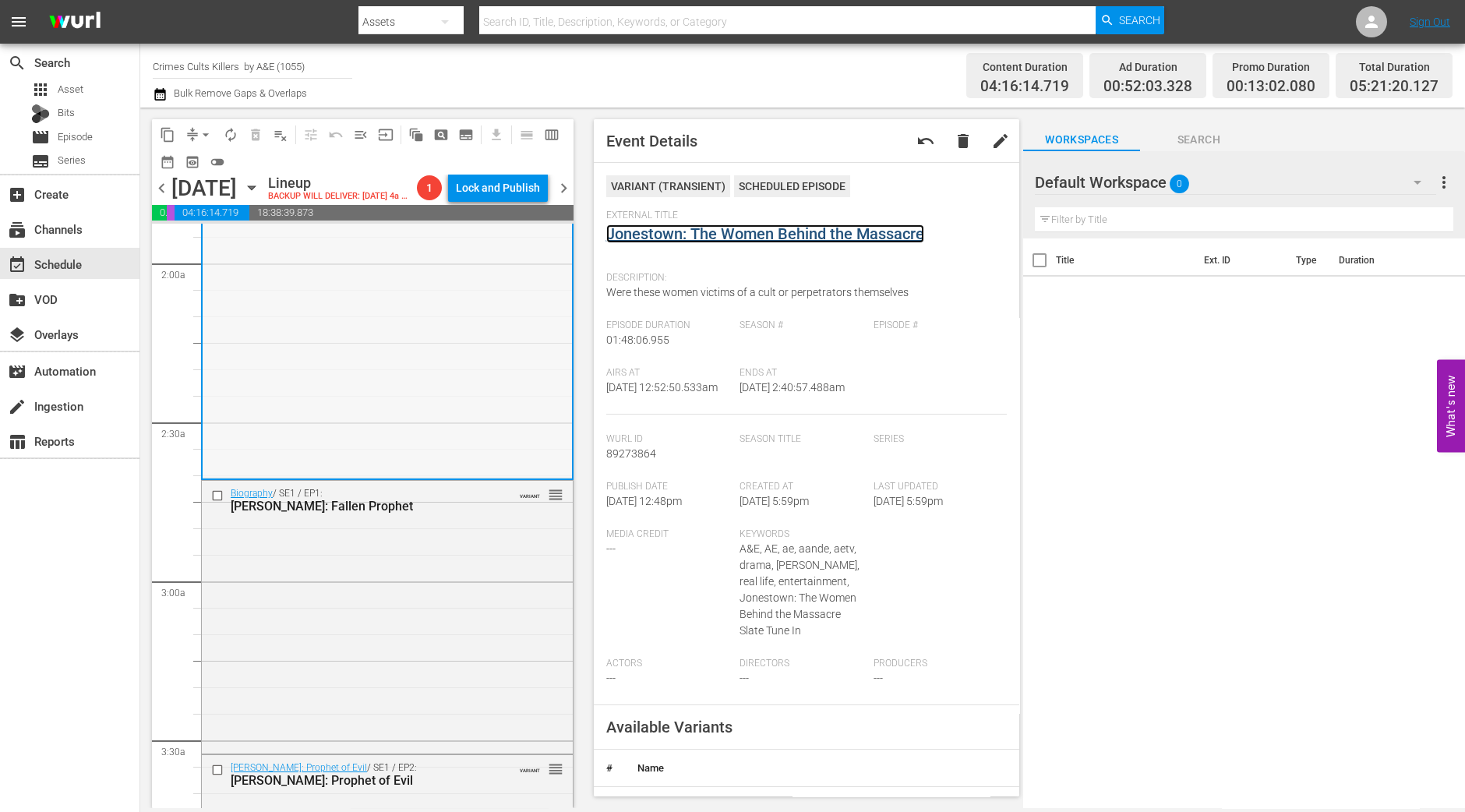
scroll to position [876, 0]
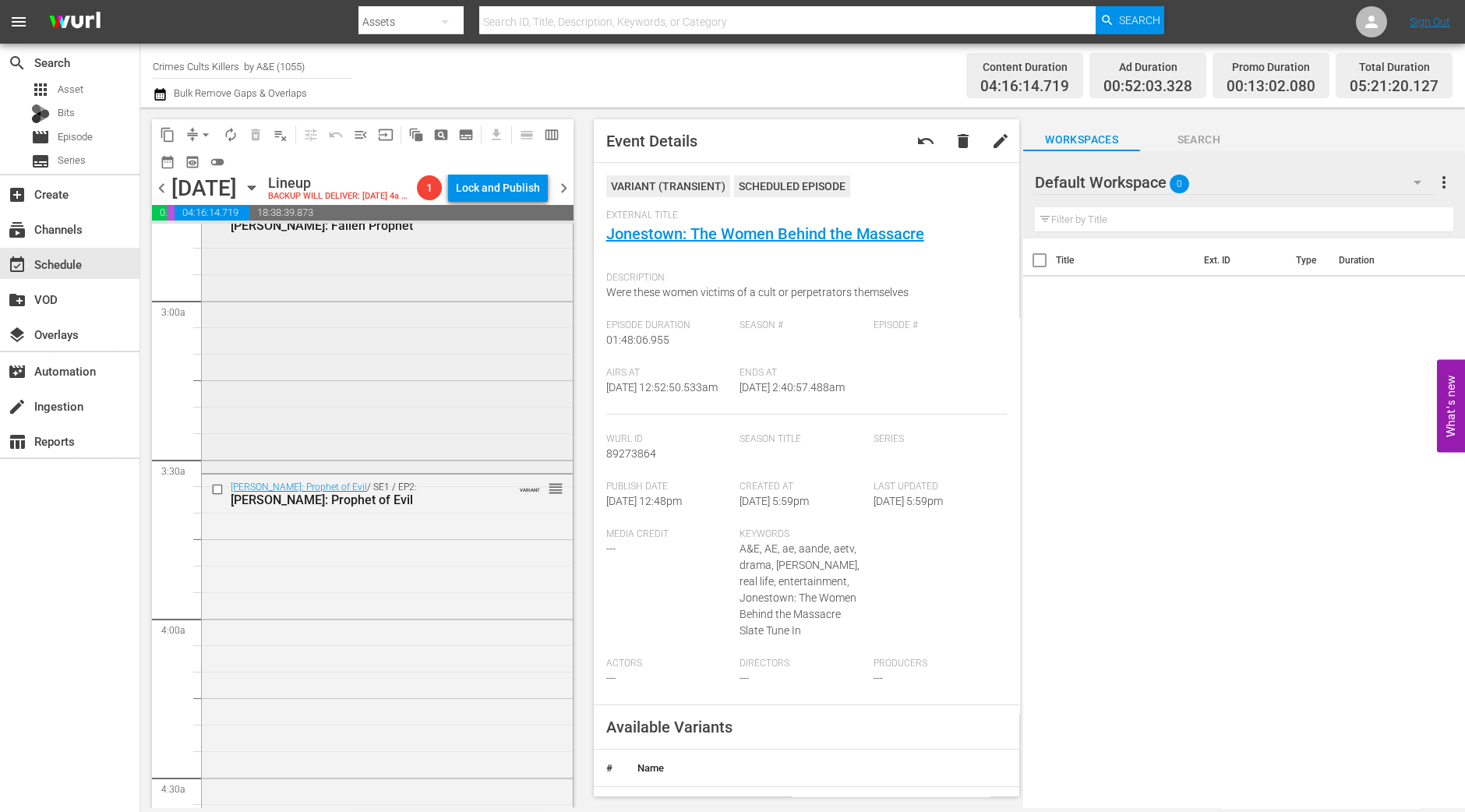
click at [444, 434] on div "Biography / SE1 / EP1: Warren Jeffs: Fallen Prophet VARIANT reorder" at bounding box center [388, 335] width 371 height 270
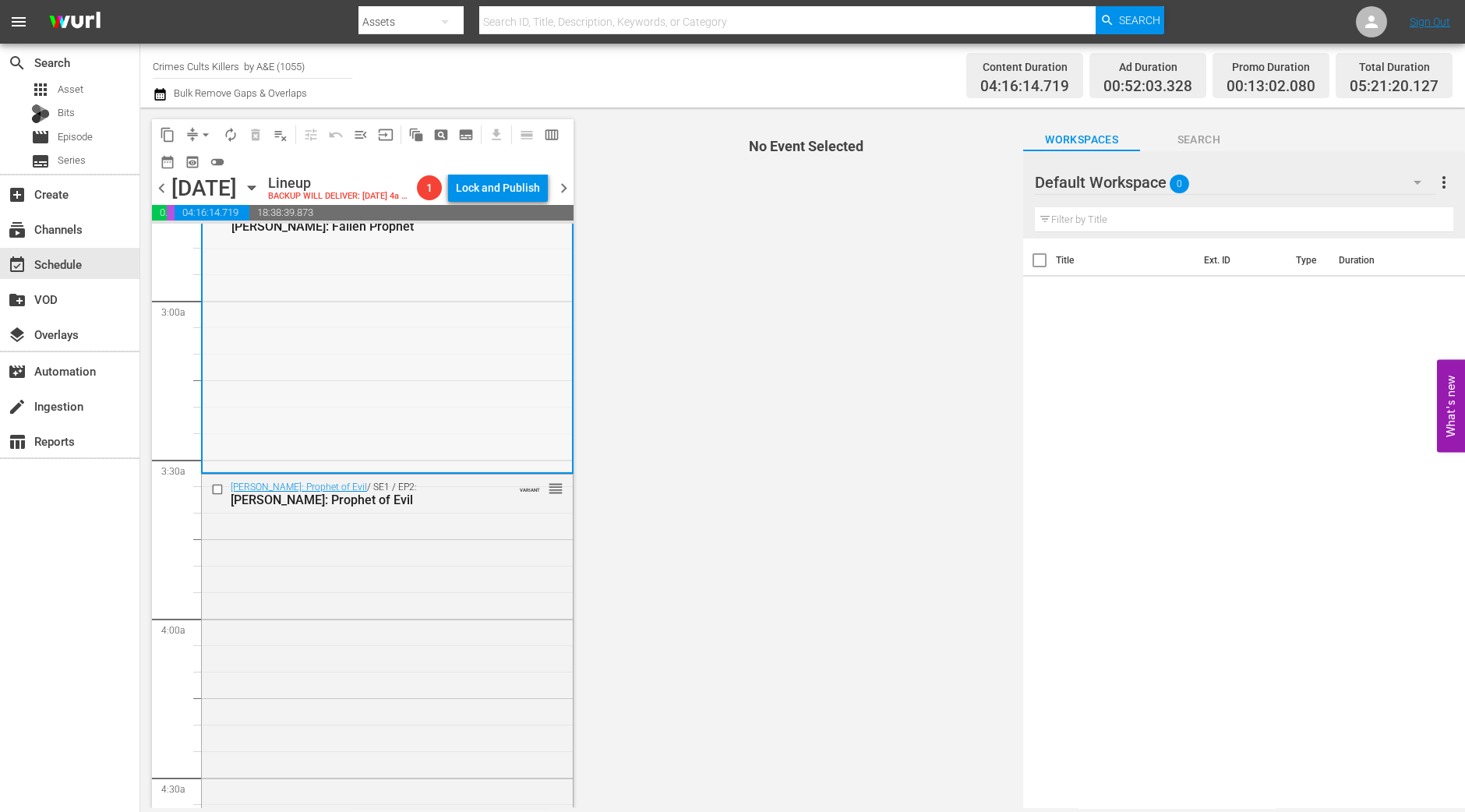
scroll to position [778, 0]
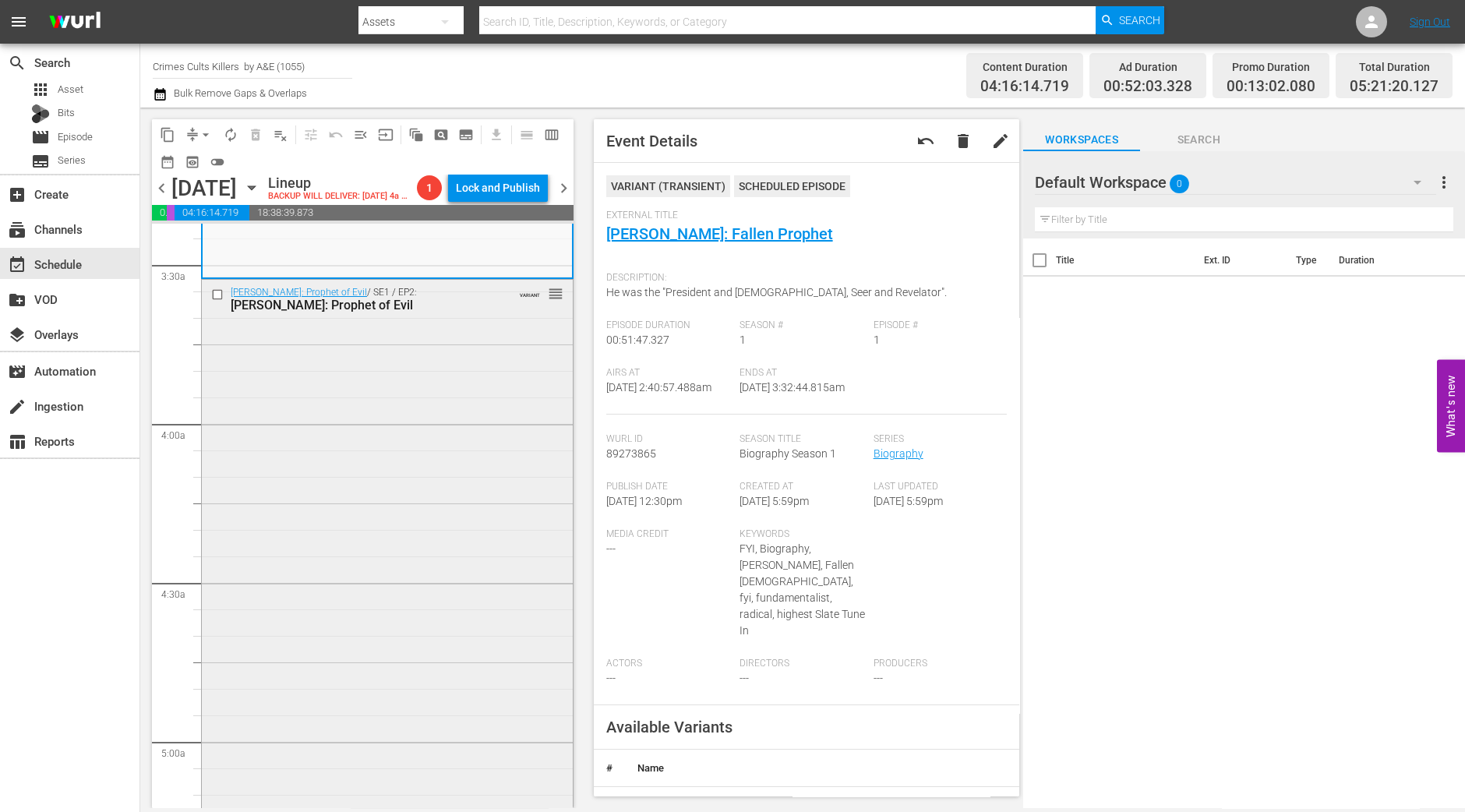
click at [355, 508] on div "Warren Jeffs: Prophet of Evil / SE1 / EP2: Warren Jeffs: Prophet of Evil VARIAN…" at bounding box center [388, 565] width 371 height 571
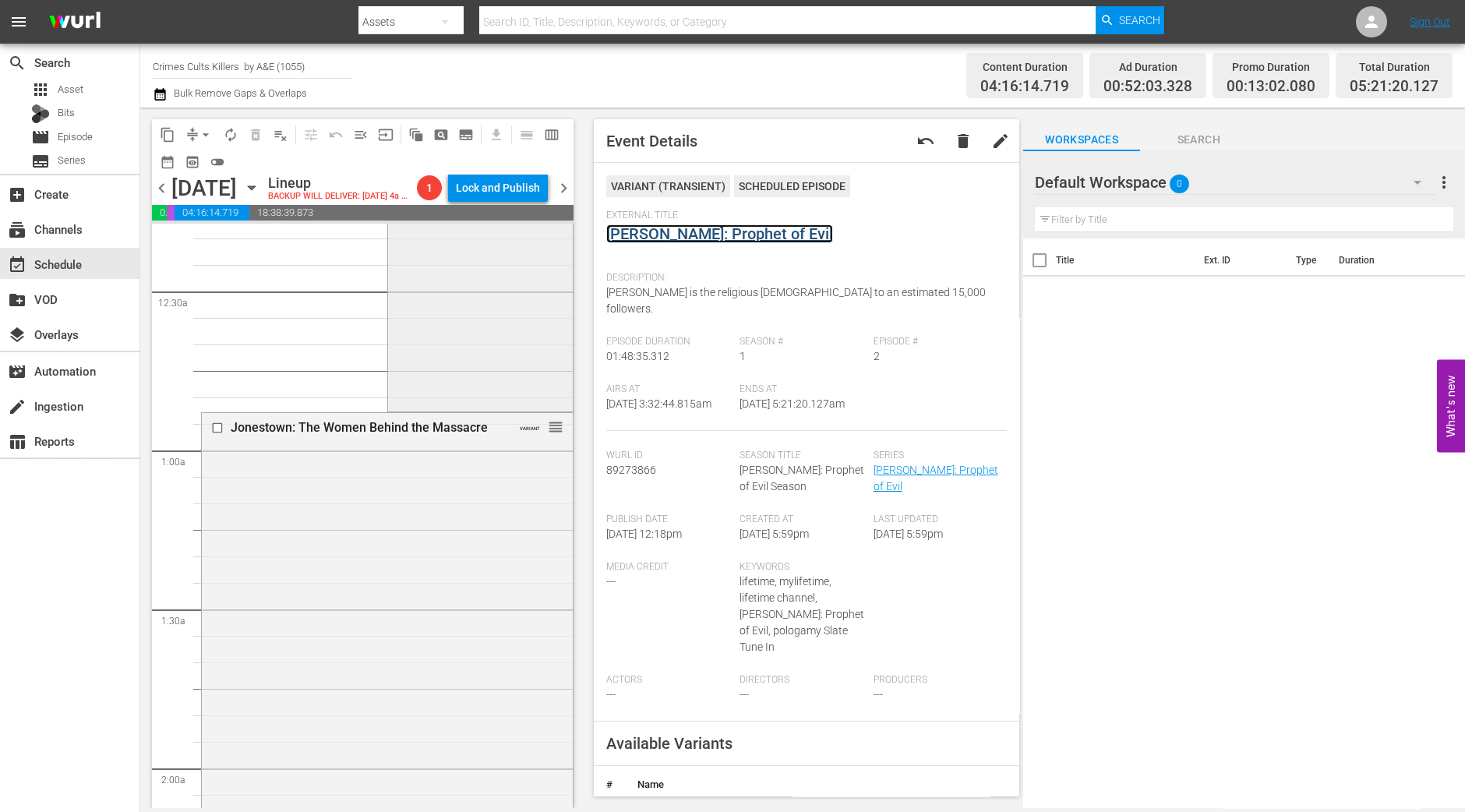
scroll to position [0, 0]
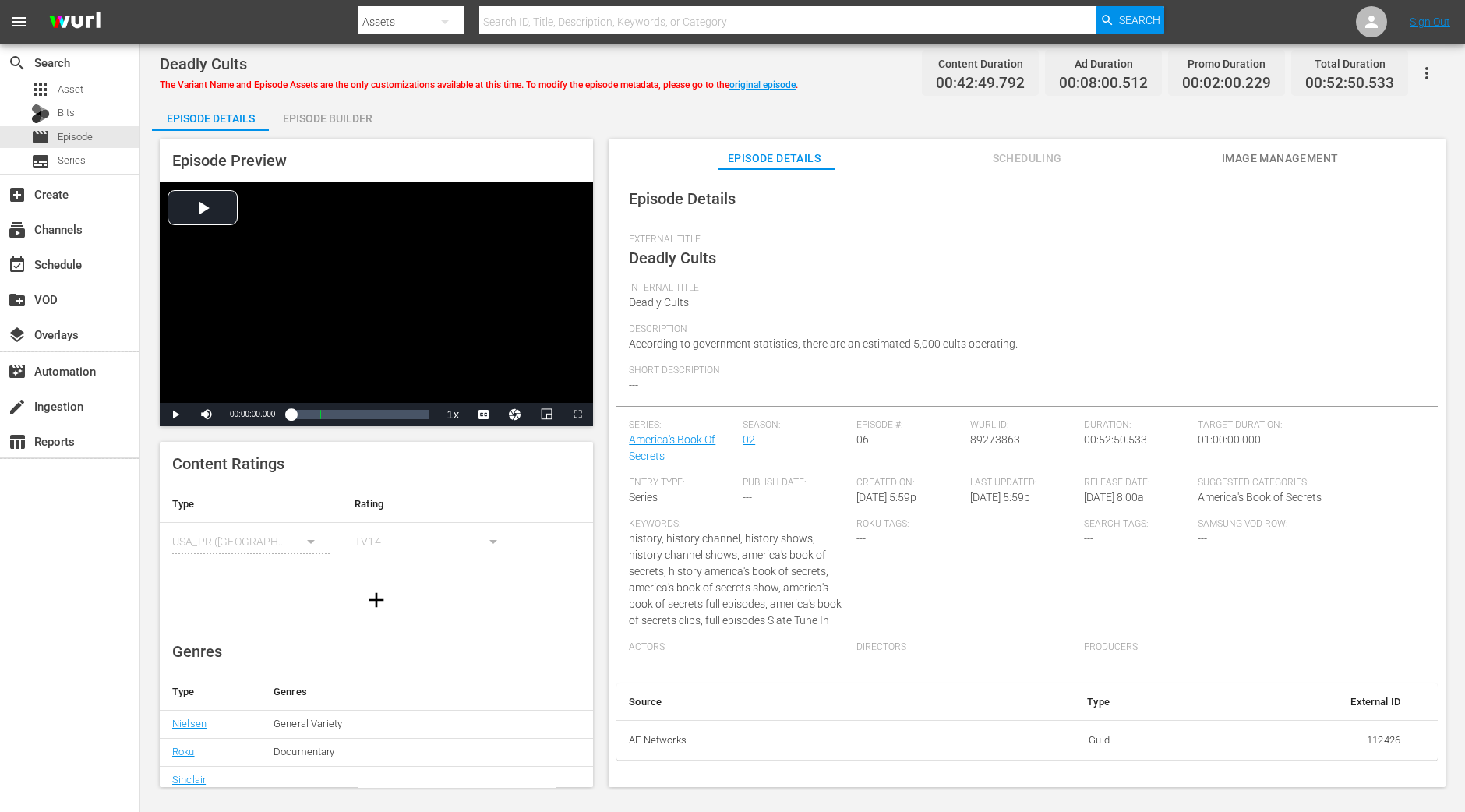
click at [337, 114] on div "Episode Builder" at bounding box center [327, 118] width 117 height 37
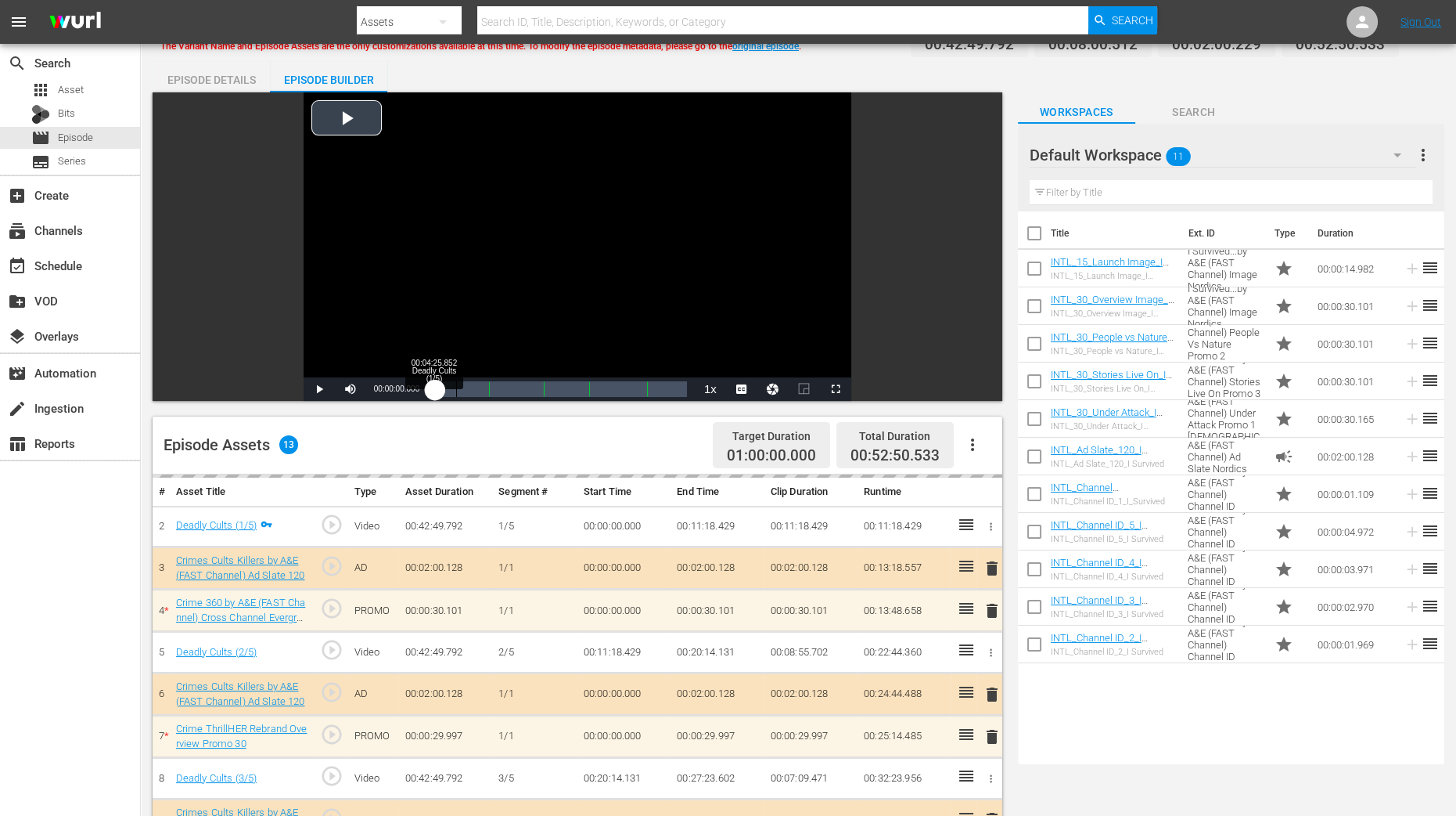
scroll to position [391, 0]
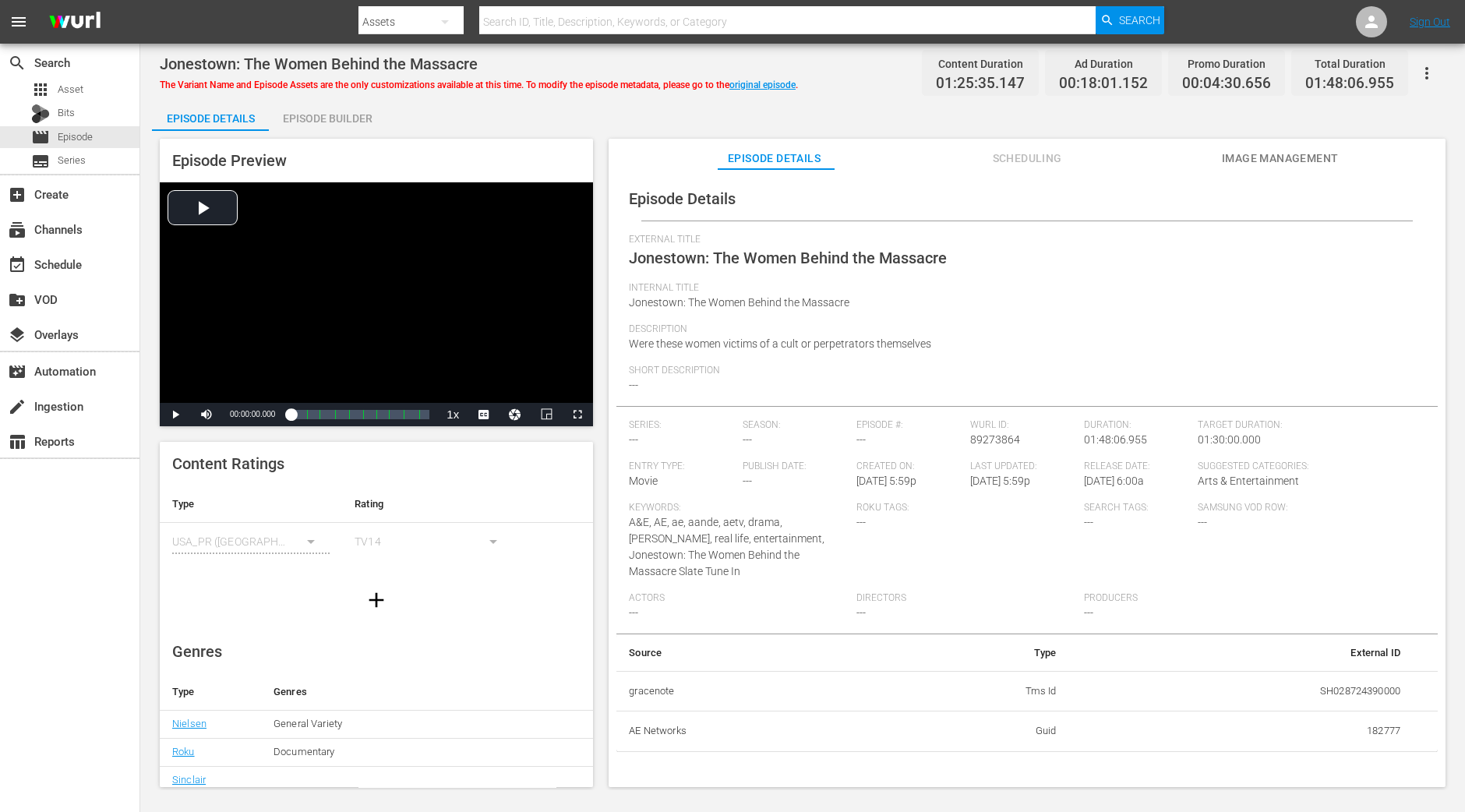
click at [330, 118] on div "Episode Builder" at bounding box center [327, 118] width 117 height 37
